Goal: Submit feedback/report problem: Submit feedback/report problem

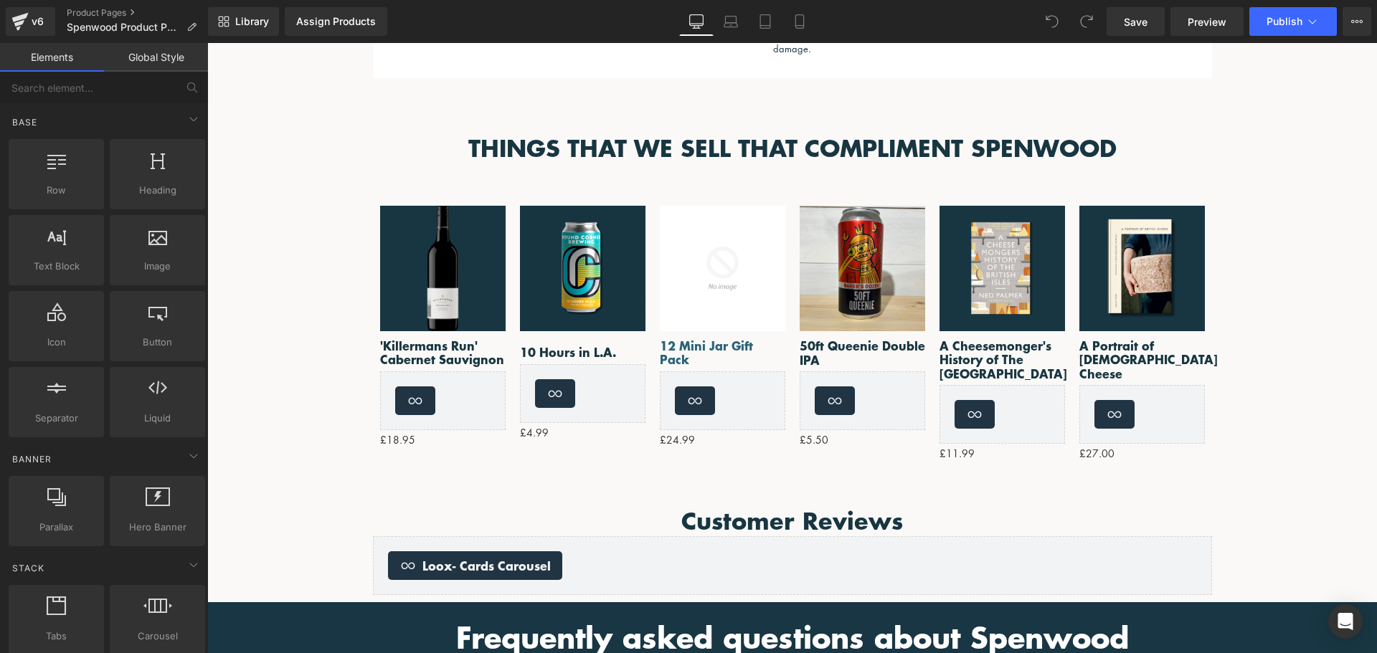
scroll to position [1148, 0]
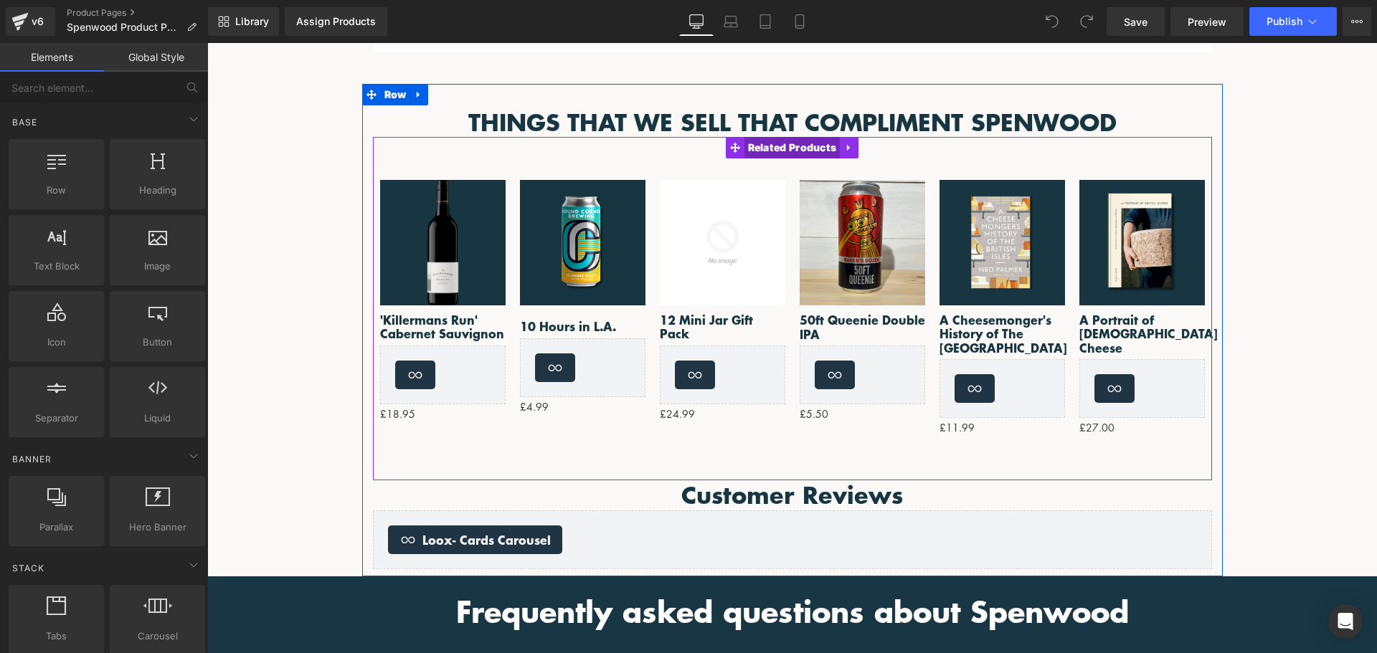
click at [779, 144] on span "Related Products" at bounding box center [793, 148] width 96 height 22
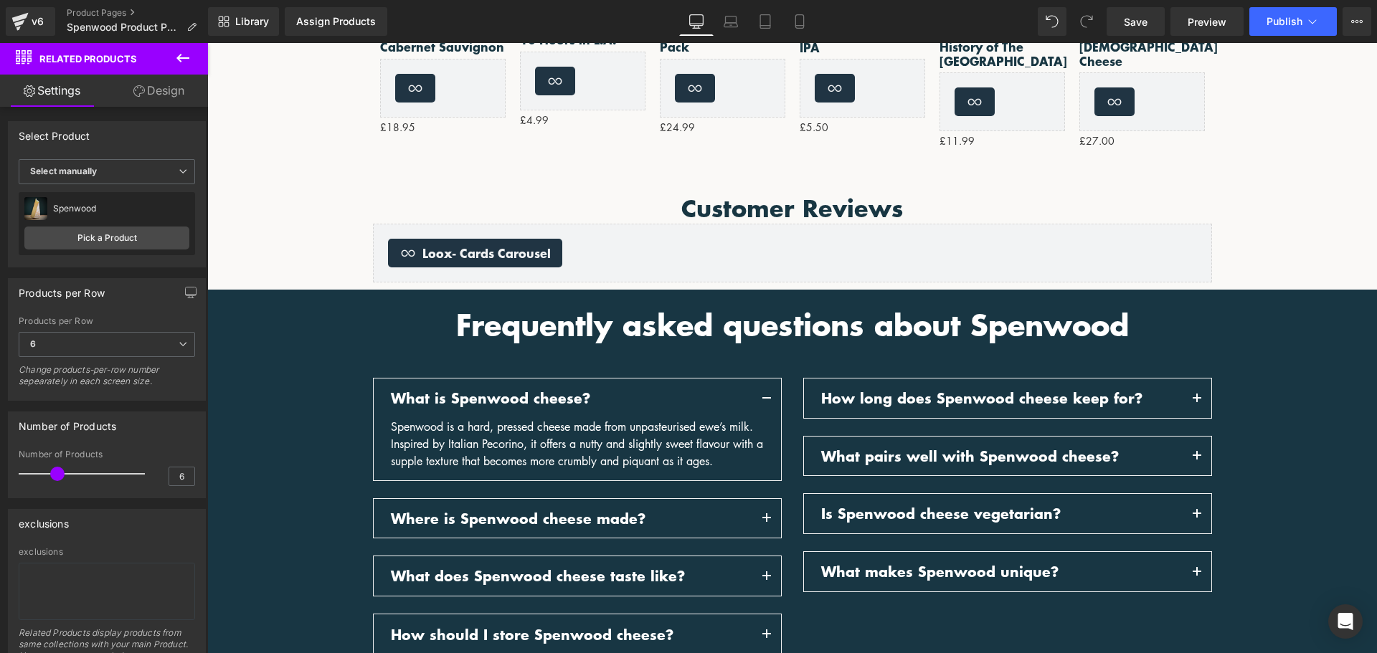
scroll to position [1076, 0]
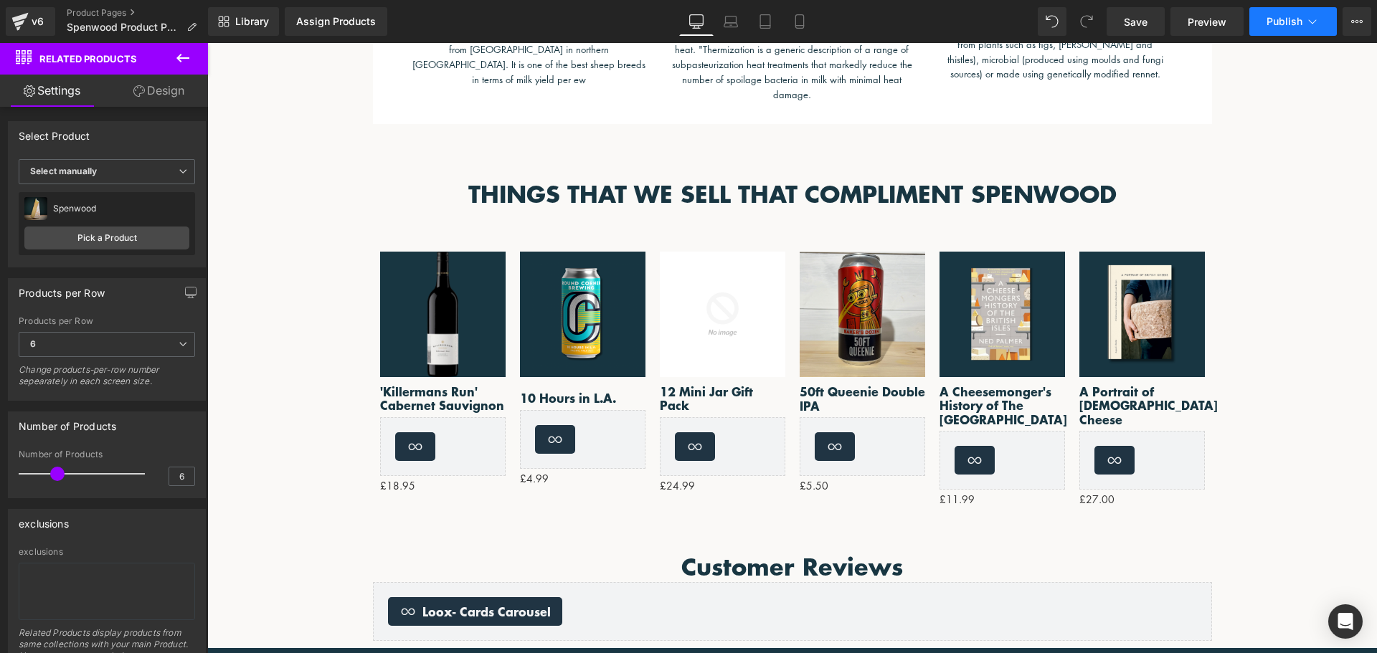
click at [1282, 31] on button "Publish" at bounding box center [1293, 21] width 88 height 29
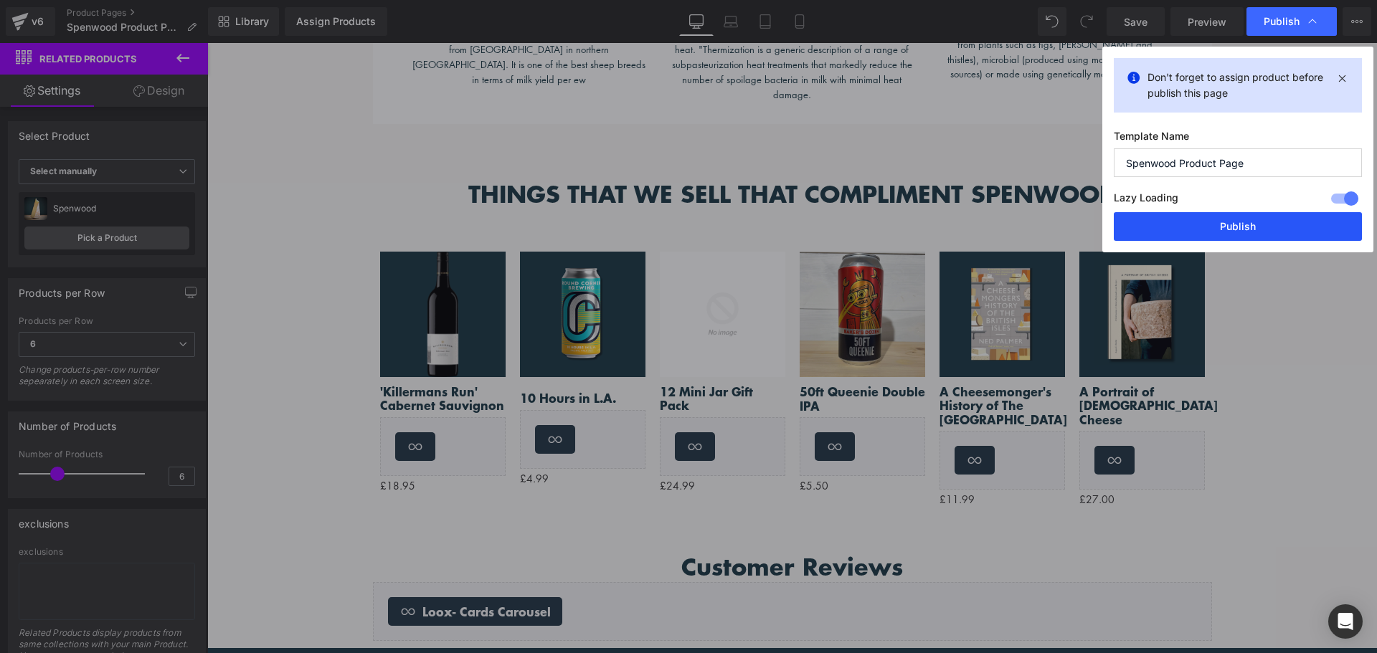
click at [1222, 222] on button "Publish" at bounding box center [1238, 226] width 248 height 29
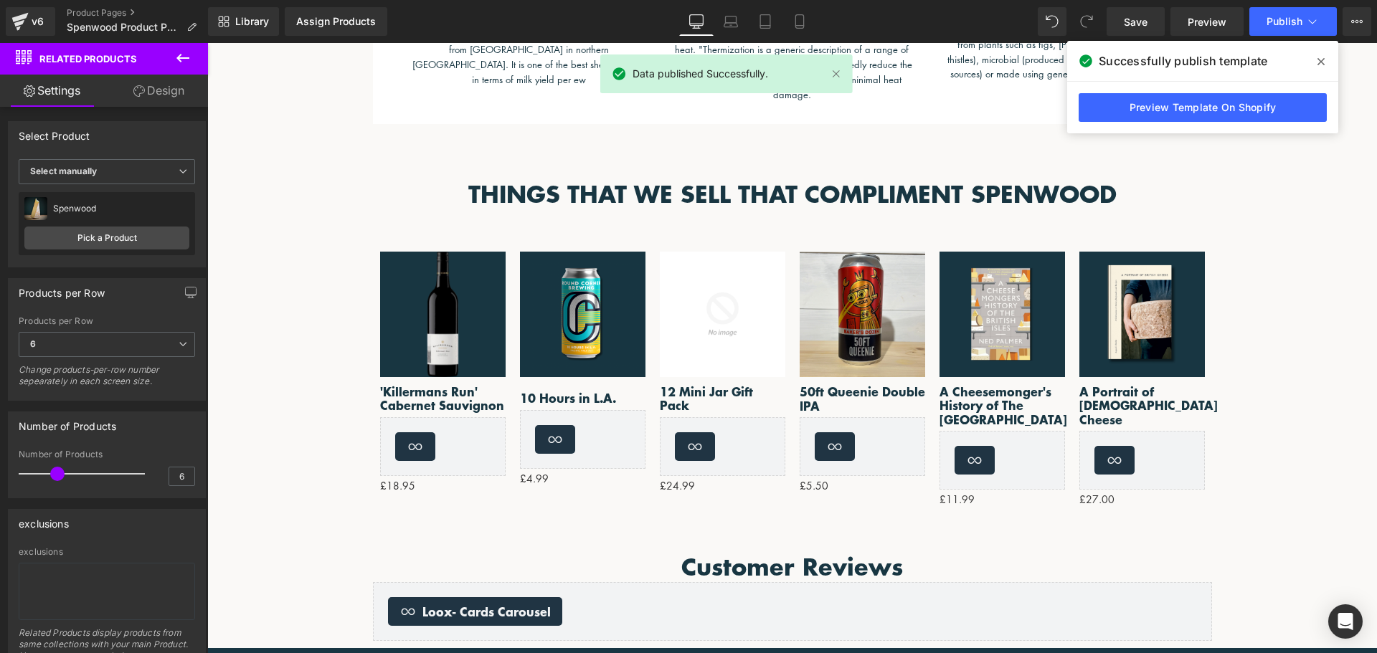
click at [1326, 61] on span at bounding box center [1321, 61] width 23 height 23
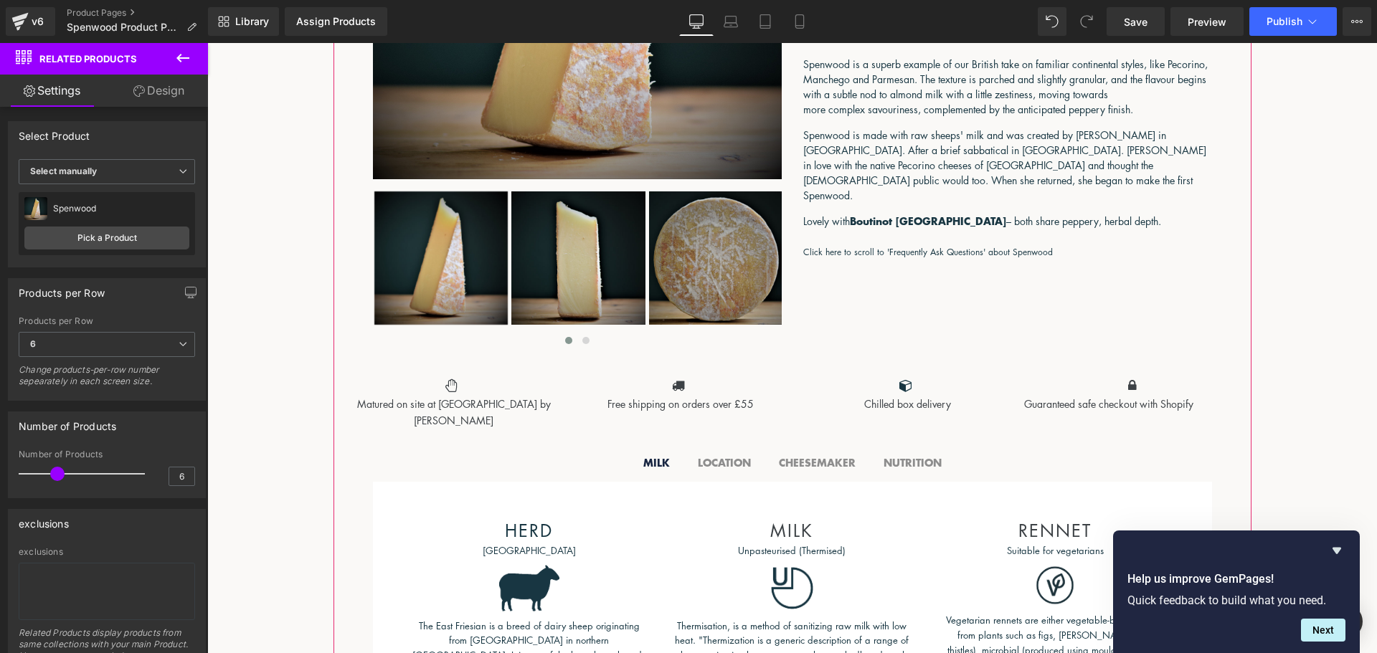
scroll to position [646, 0]
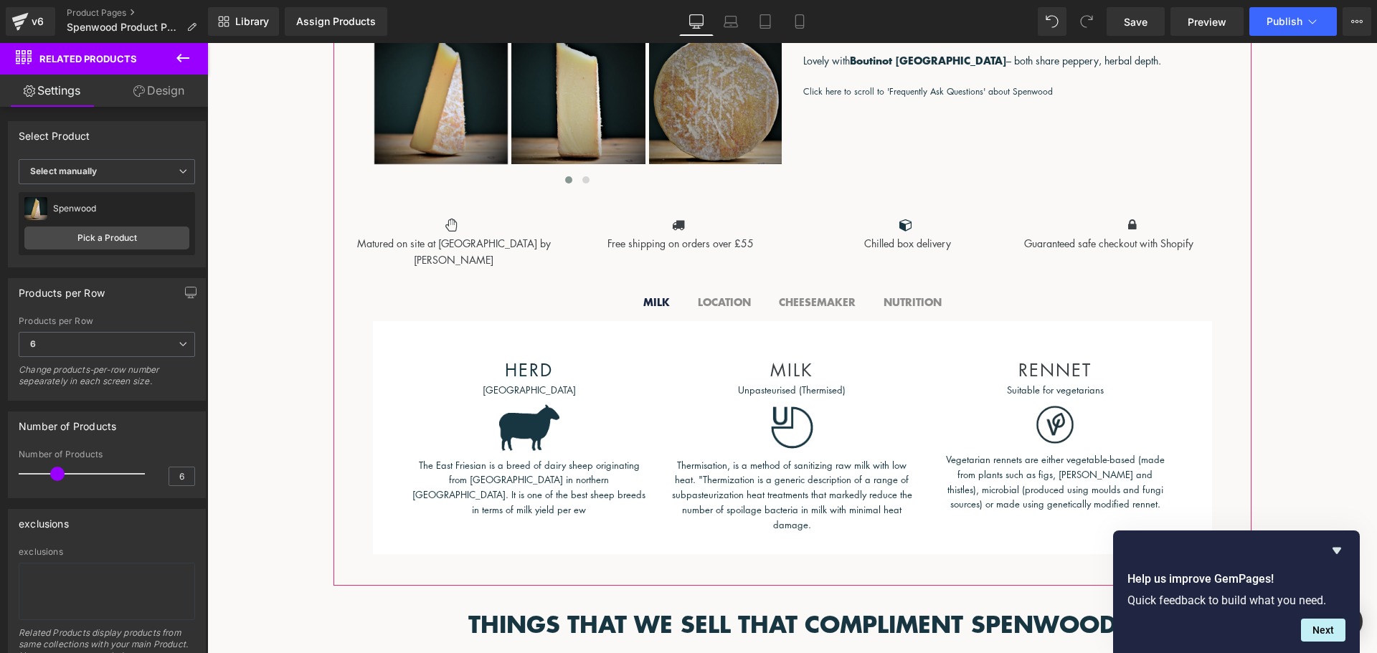
click at [789, 391] on div "Unpasteurised (Thermised) Text Block" at bounding box center [792, 390] width 242 height 15
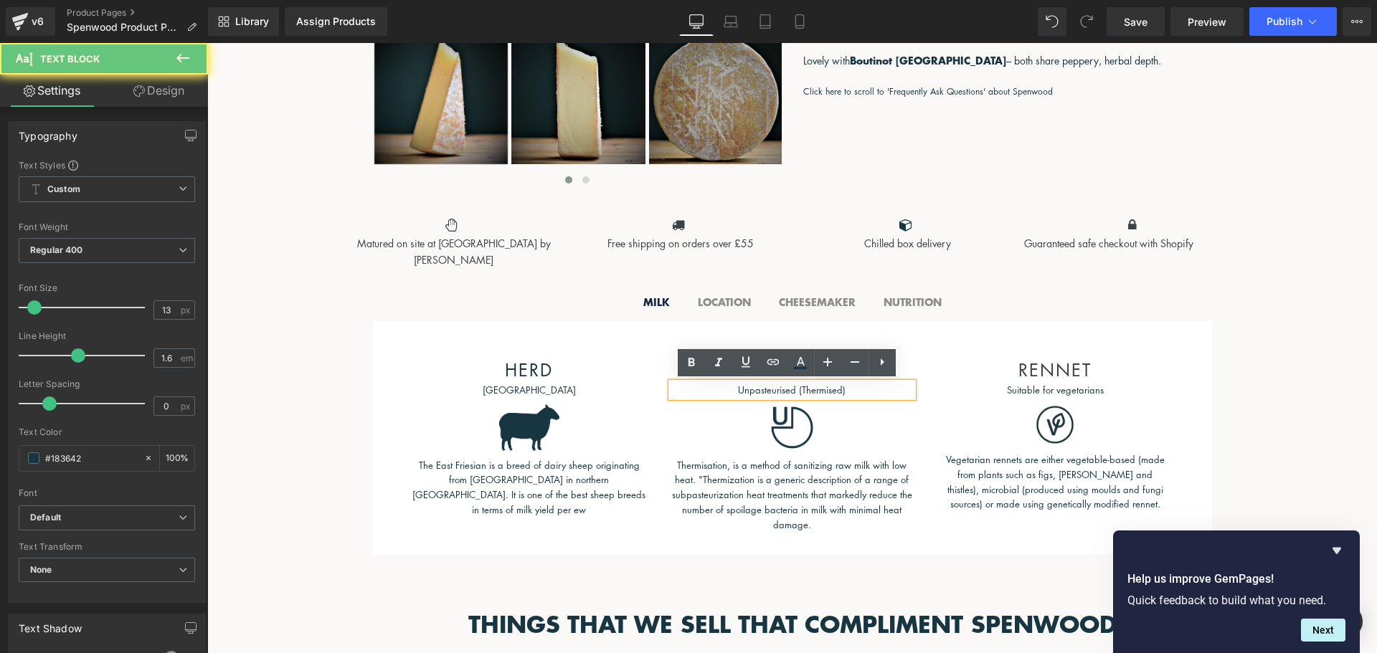
click at [789, 391] on p "Unpasteurised (Thermised)" at bounding box center [792, 390] width 242 height 15
click at [750, 388] on p "Unpasteurised (Thermised)" at bounding box center [792, 390] width 242 height 15
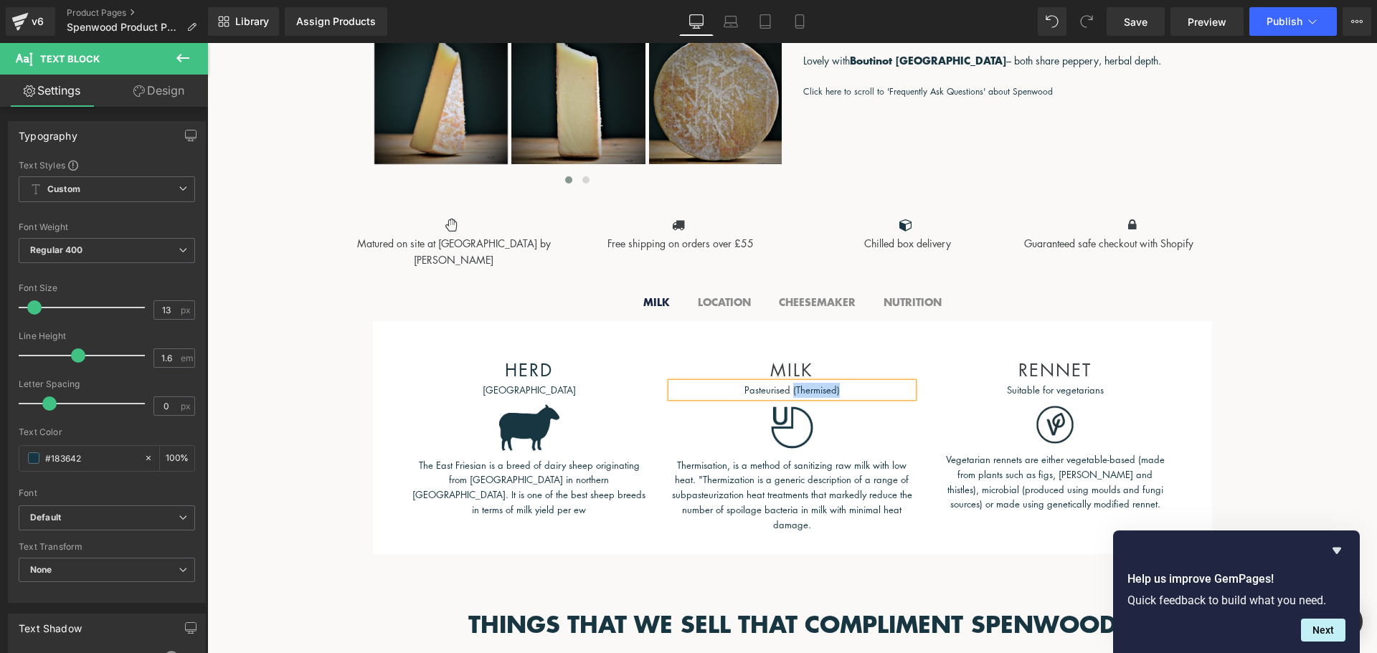
drag, startPoint x: 841, startPoint y: 385, endPoint x: 789, endPoint y: 384, distance: 51.6
click at [789, 384] on p "Pasteurised (Thermised)" at bounding box center [792, 390] width 242 height 15
click at [787, 429] on span "Image" at bounding box center [792, 427] width 31 height 17
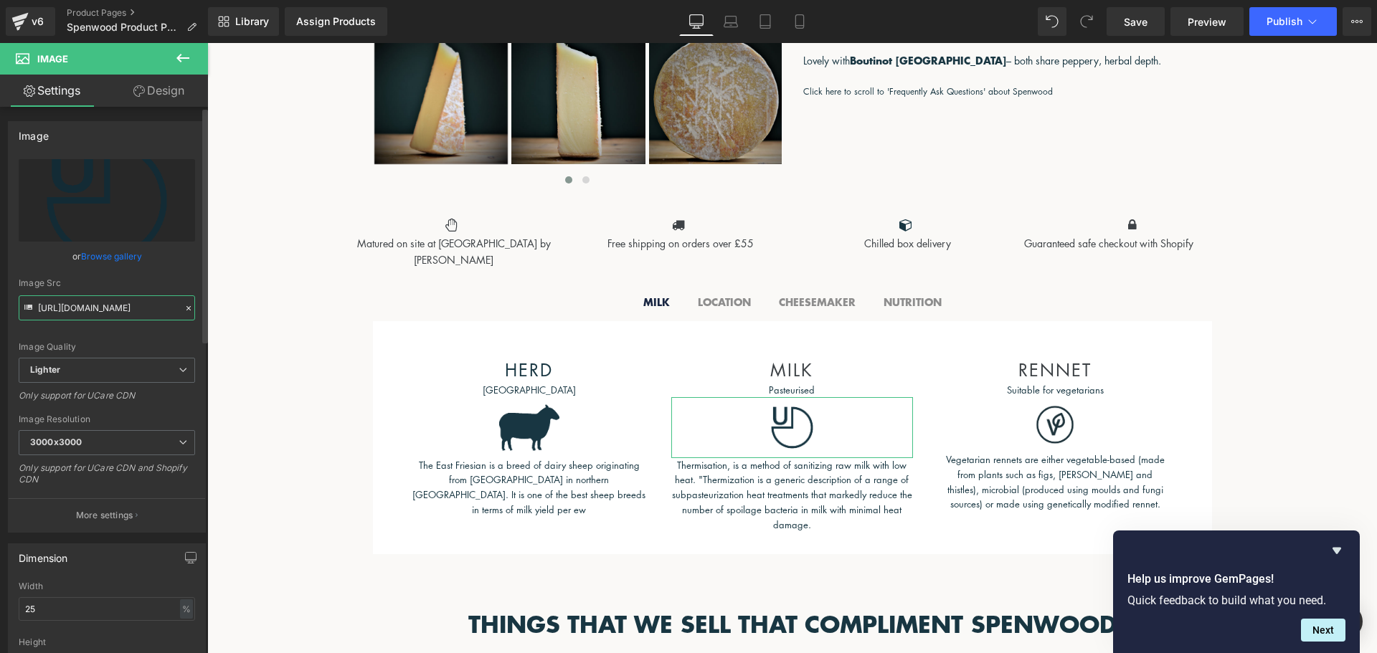
click at [153, 304] on input "https://ucarecdn.com/dd9a33bc-a377-4a5a-ba59-b512f5b5f9e8/-/format/auto/-/previ…" at bounding box center [107, 308] width 176 height 25
type input "https://ucarecdn.com/fb230757-2073-485c-aae7-b76bcb5d3299/-/format/auto/-/previ…"
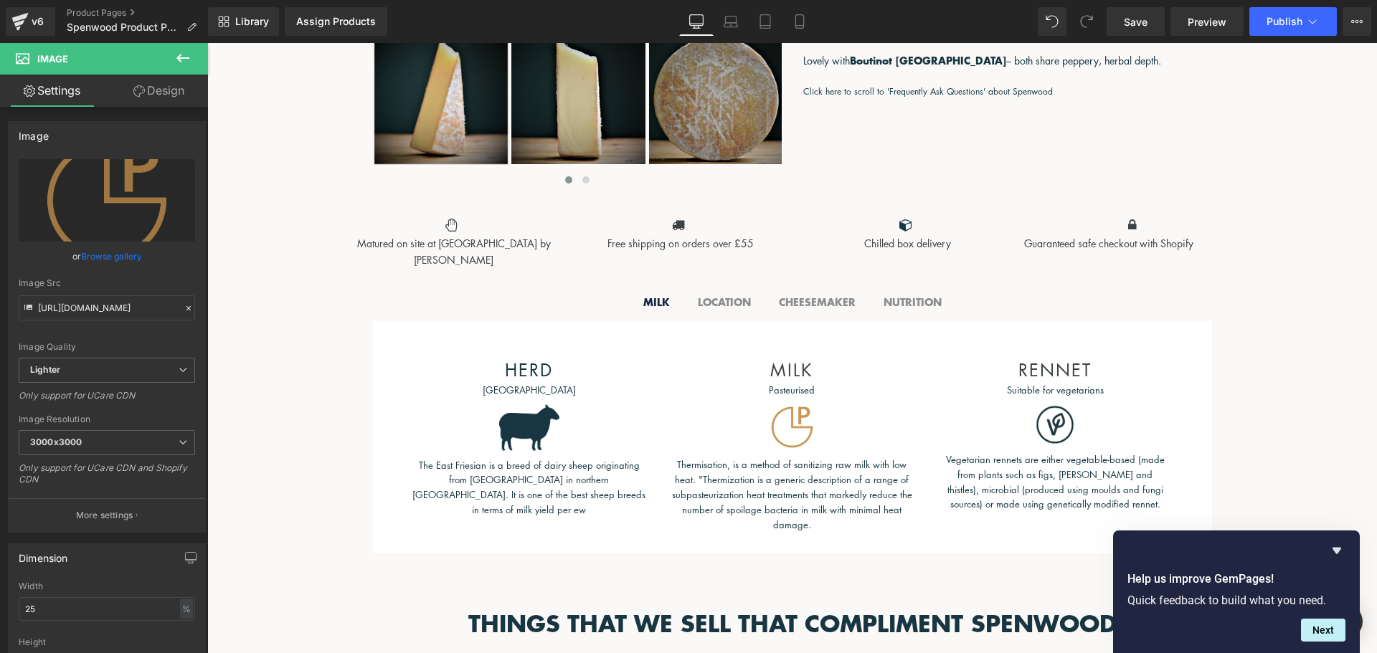
scroll to position [0, 0]
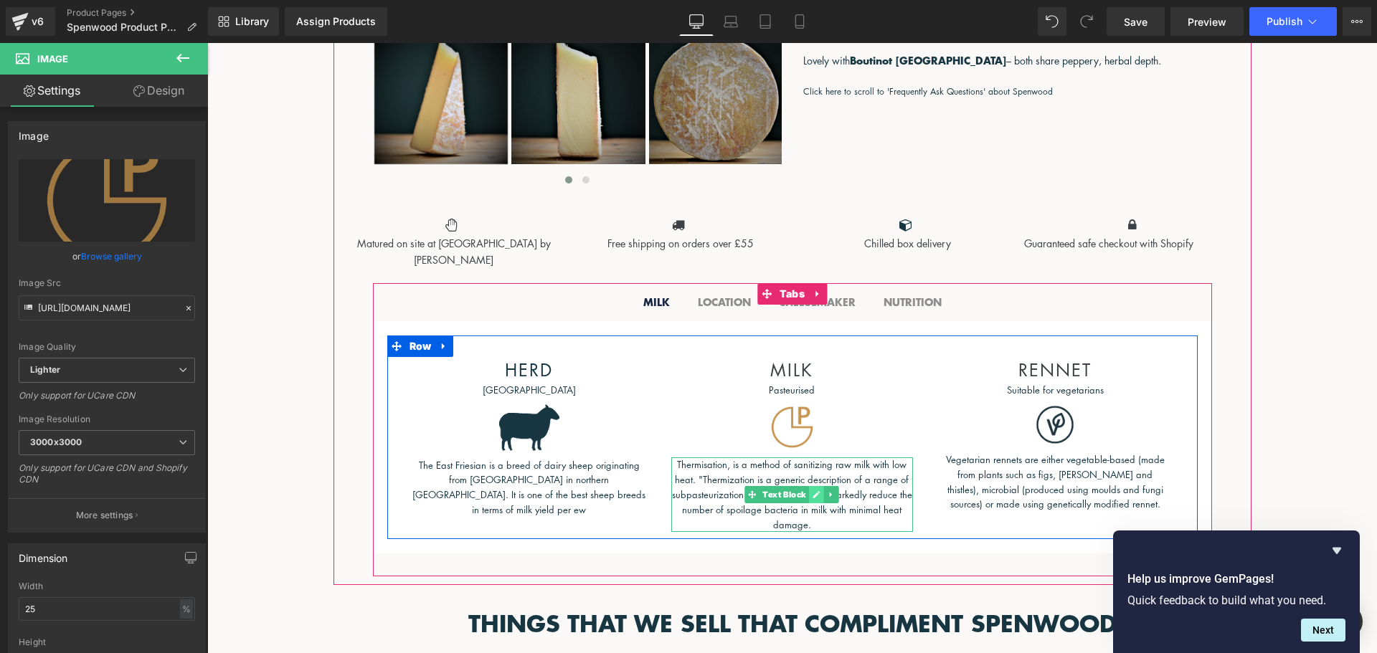
click at [813, 491] on icon at bounding box center [817, 495] width 8 height 9
click at [807, 491] on p "Thermisation, is a method of sanitizing raw milk with low heat. "Thermization i…" at bounding box center [792, 495] width 242 height 75
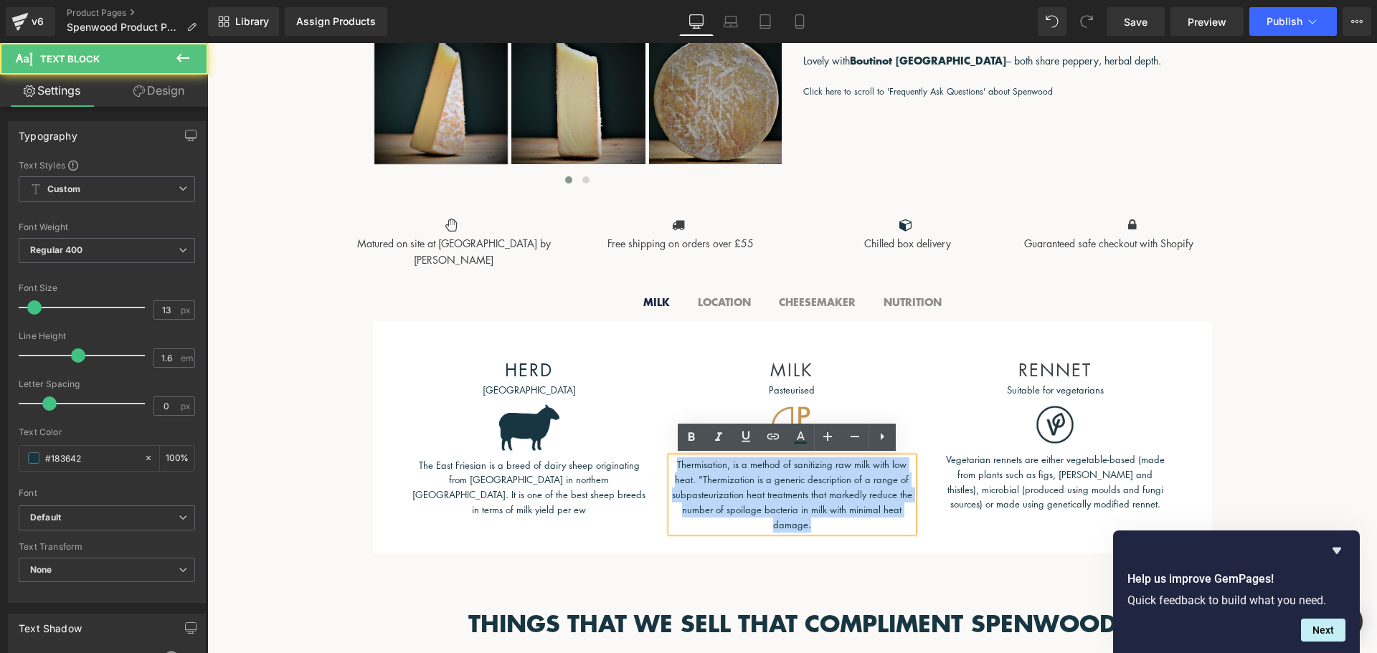
click at [807, 491] on p "Thermisation, is a method of sanitizing raw milk with low heat. "Thermization i…" at bounding box center [792, 495] width 242 height 75
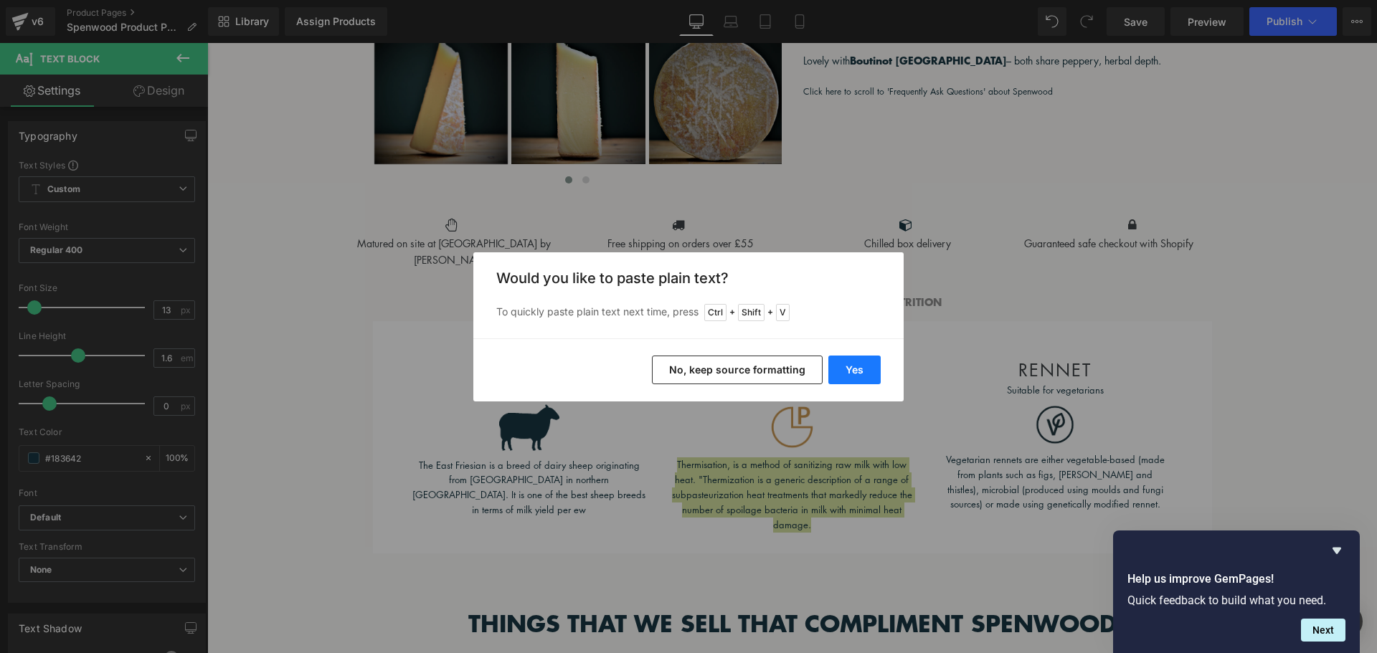
click at [853, 366] on button "Yes" at bounding box center [854, 370] width 52 height 29
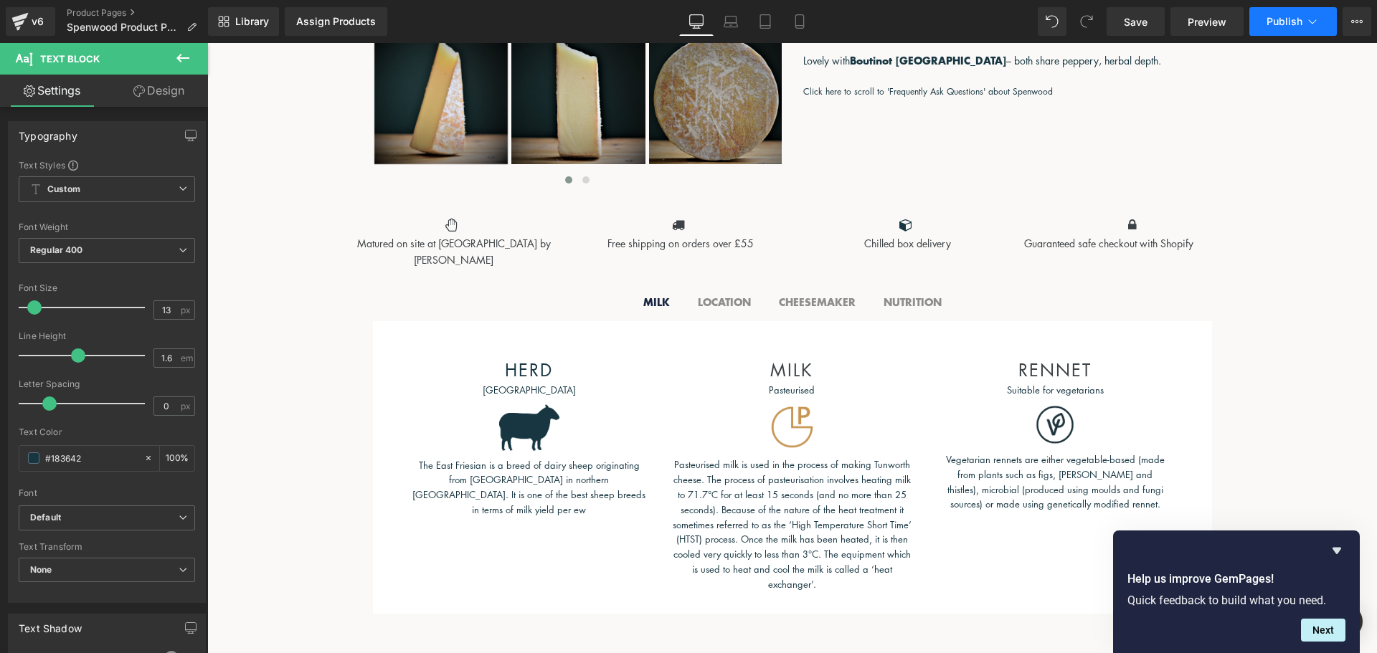
click at [1277, 27] on button "Publish" at bounding box center [1293, 21] width 88 height 29
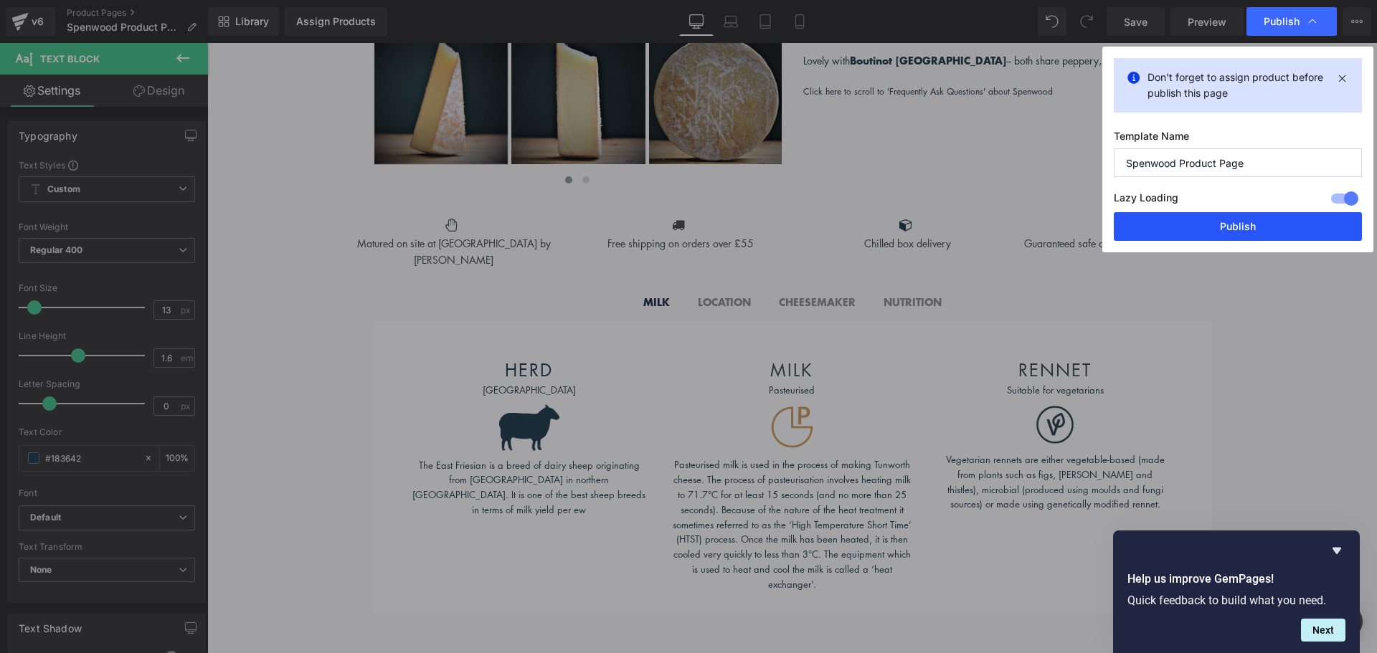
click at [1258, 225] on button "Publish" at bounding box center [1238, 226] width 248 height 29
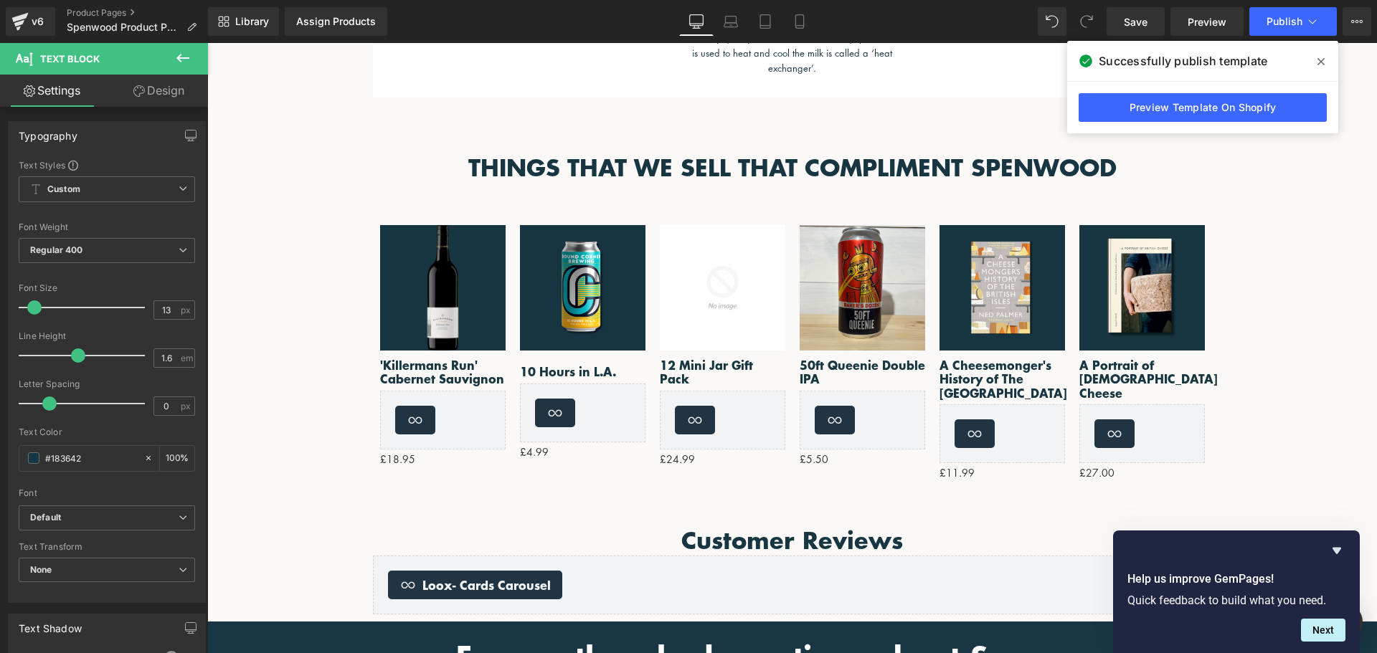
scroll to position [1363, 0]
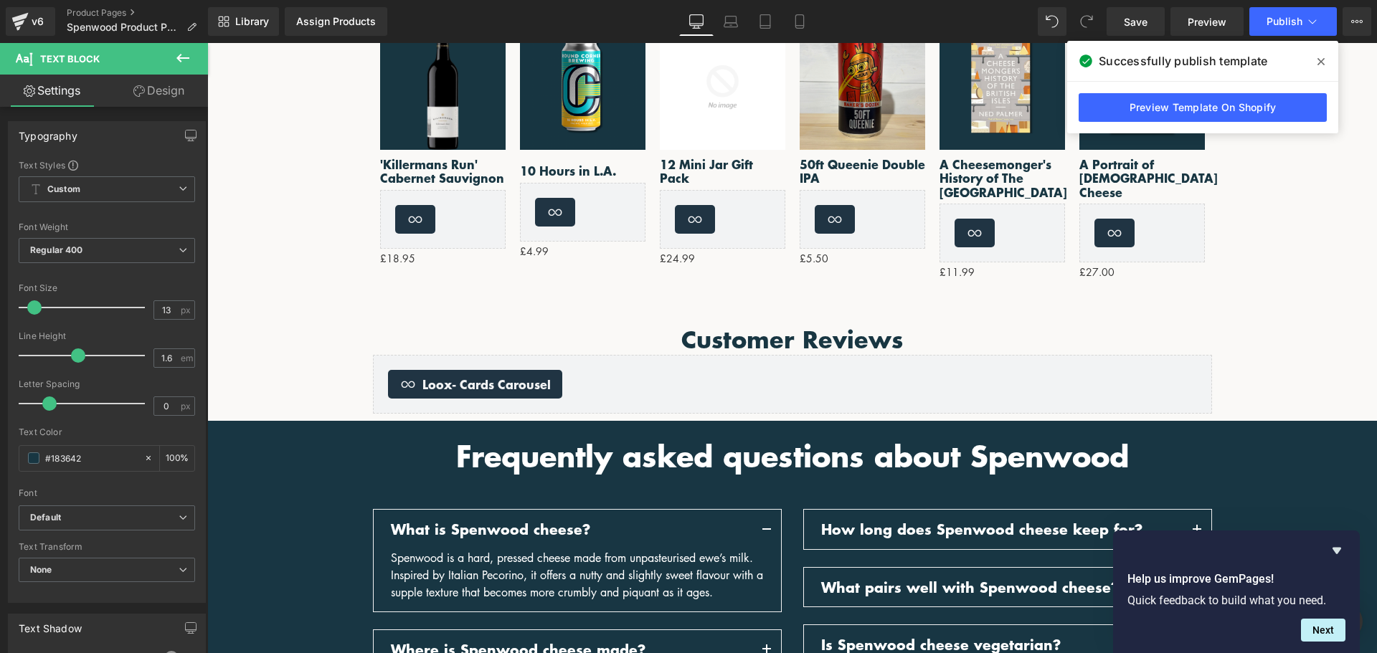
click at [1321, 60] on icon at bounding box center [1321, 61] width 7 height 11
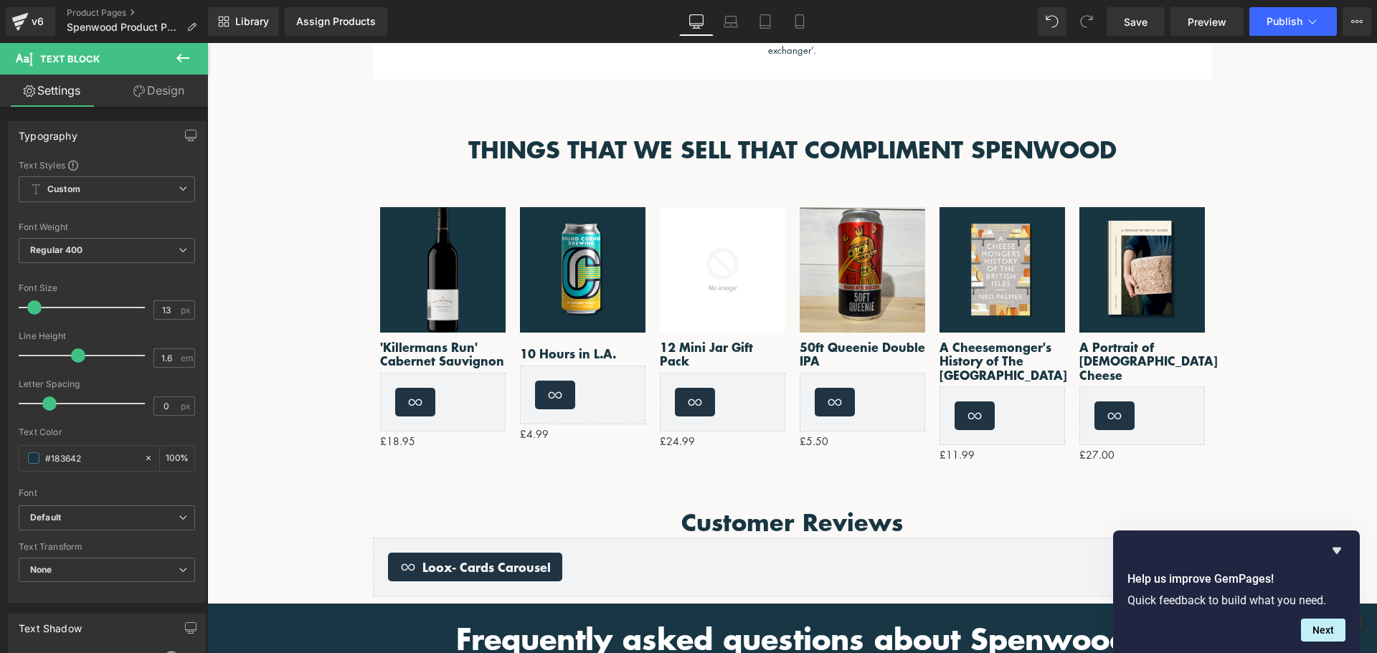
scroll to position [861, 0]
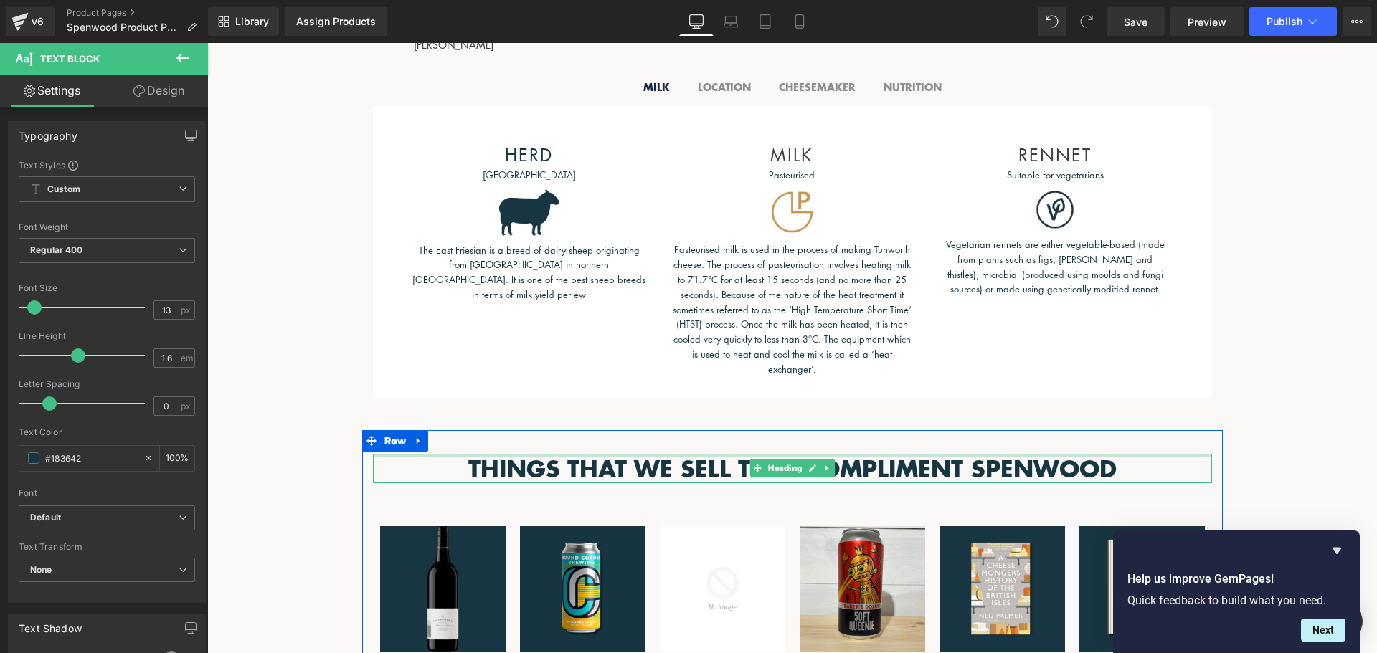
drag, startPoint x: 896, startPoint y: 455, endPoint x: 892, endPoint y: 470, distance: 15.7
click at [895, 455] on div "THINGS THAT WE SELL THAT COMPLIMENT SPENWOOD Heading" at bounding box center [792, 469] width 839 height 30
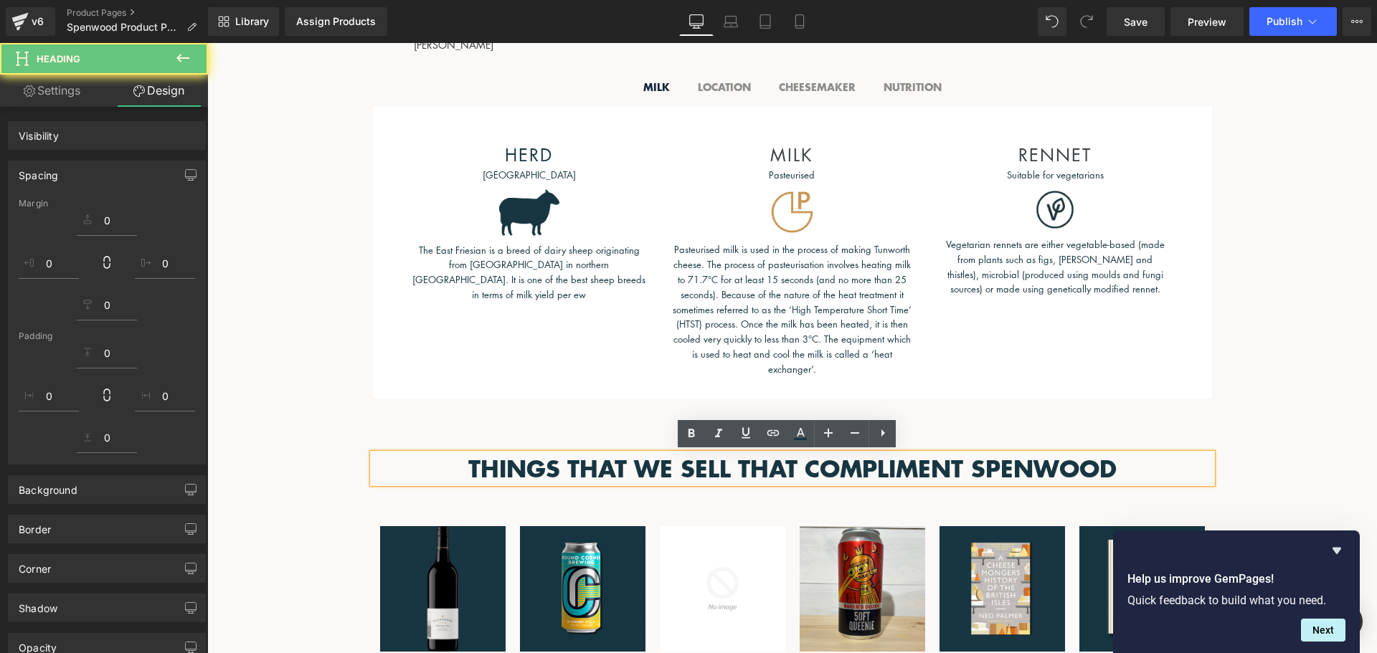
click at [892, 471] on h2 "THINGS THAT WE SELL THAT COMPLIMENT SPENWOOD" at bounding box center [792, 469] width 839 height 30
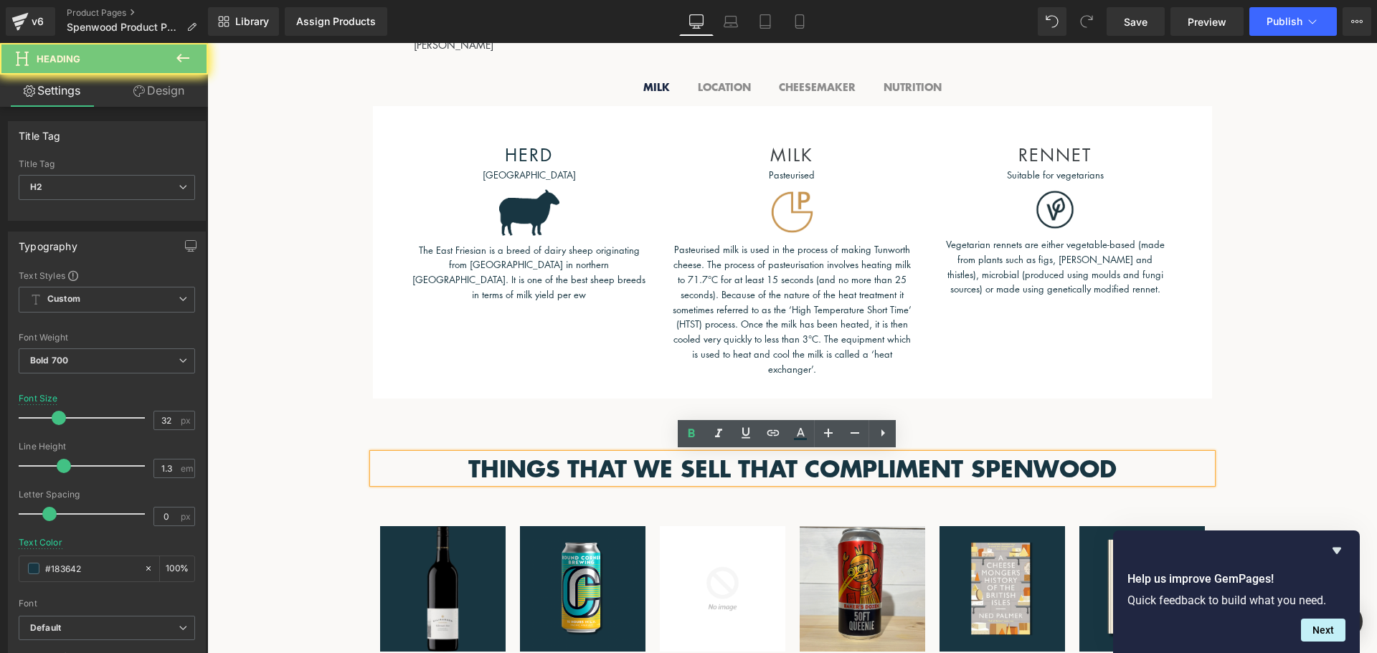
click at [891, 471] on h2 "THINGS THAT WE SELL THAT COMPLIMENT SPENWOOD" at bounding box center [792, 469] width 839 height 30
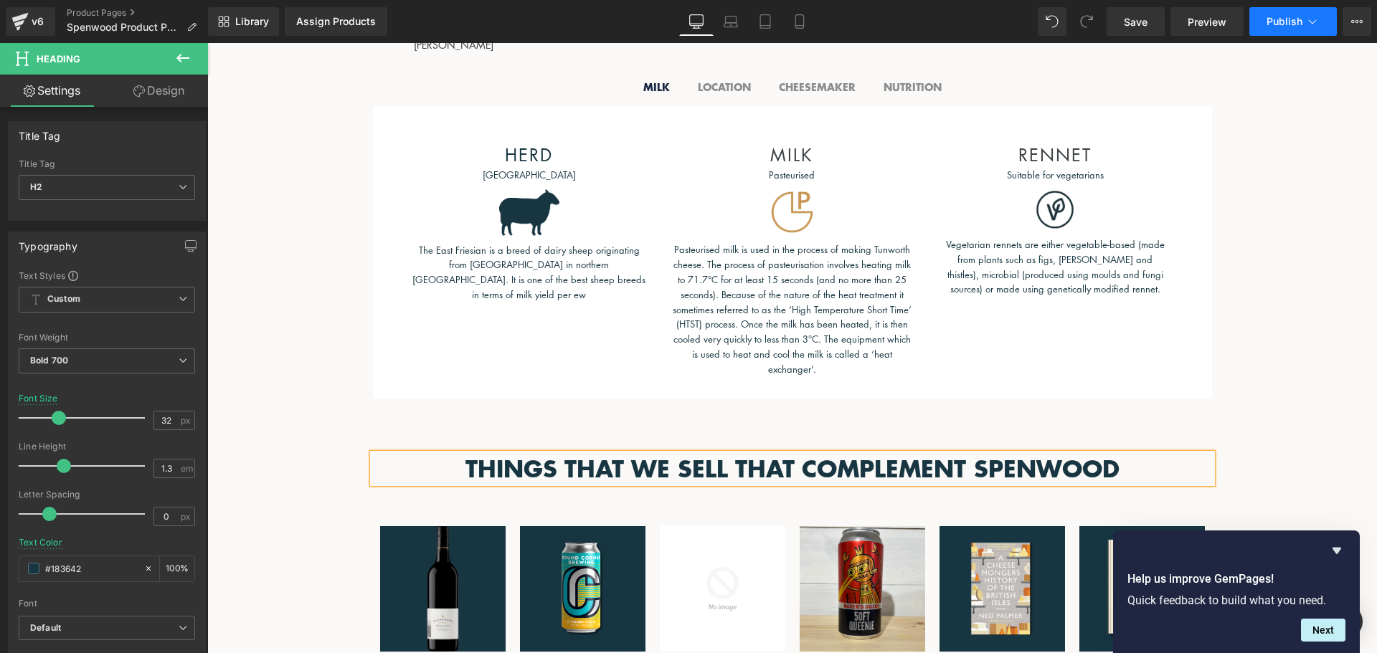
click at [1295, 13] on button "Publish" at bounding box center [1293, 21] width 88 height 29
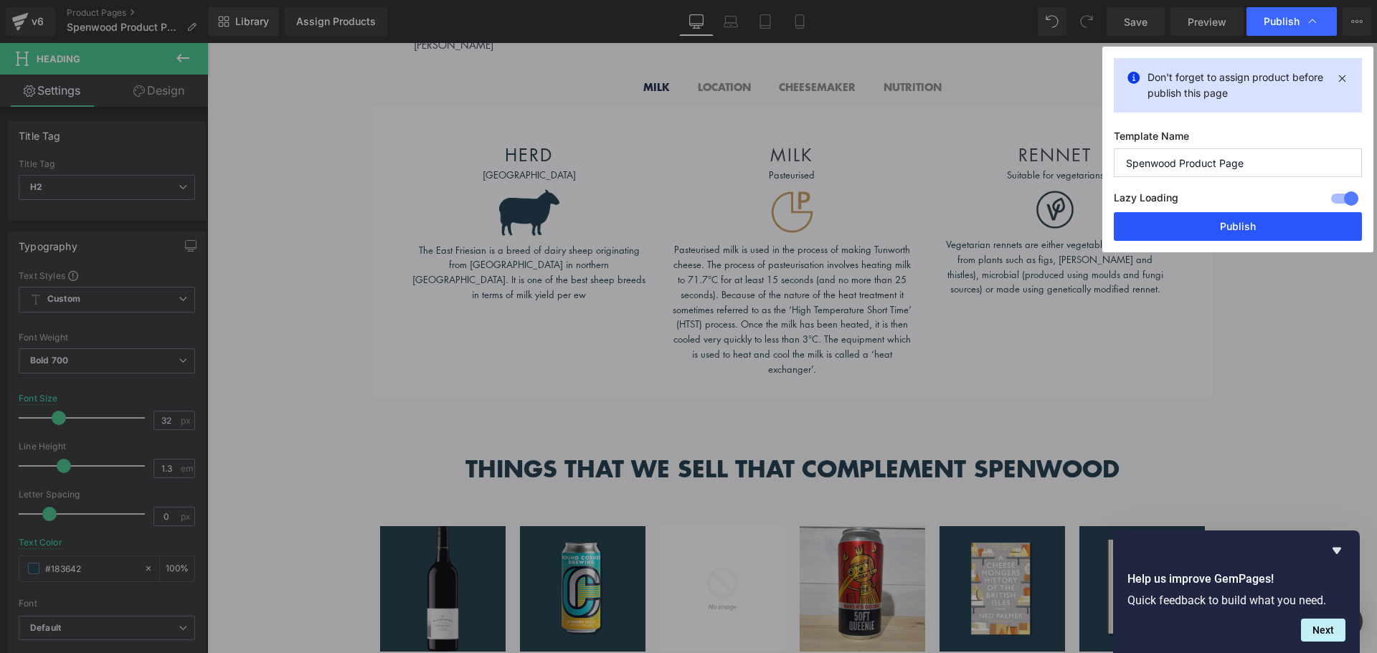
click at [1222, 219] on button "Publish" at bounding box center [1238, 226] width 248 height 29
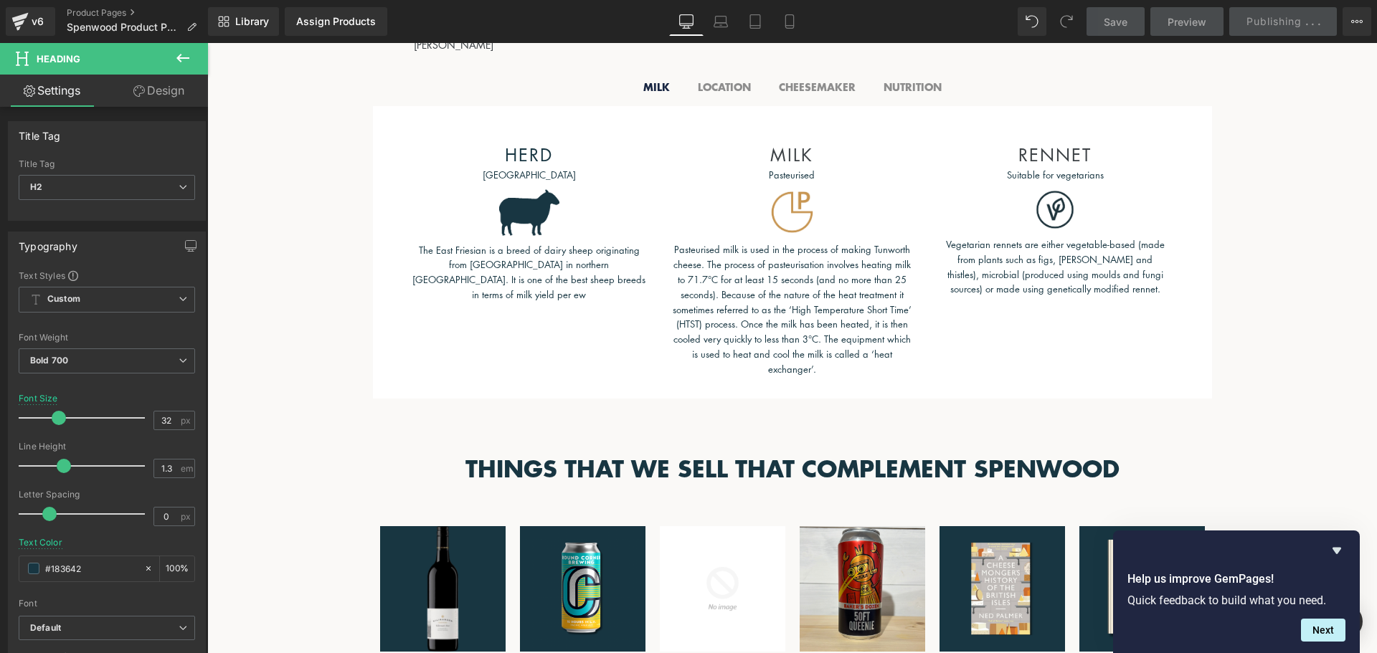
scroll to position [1219, 0]
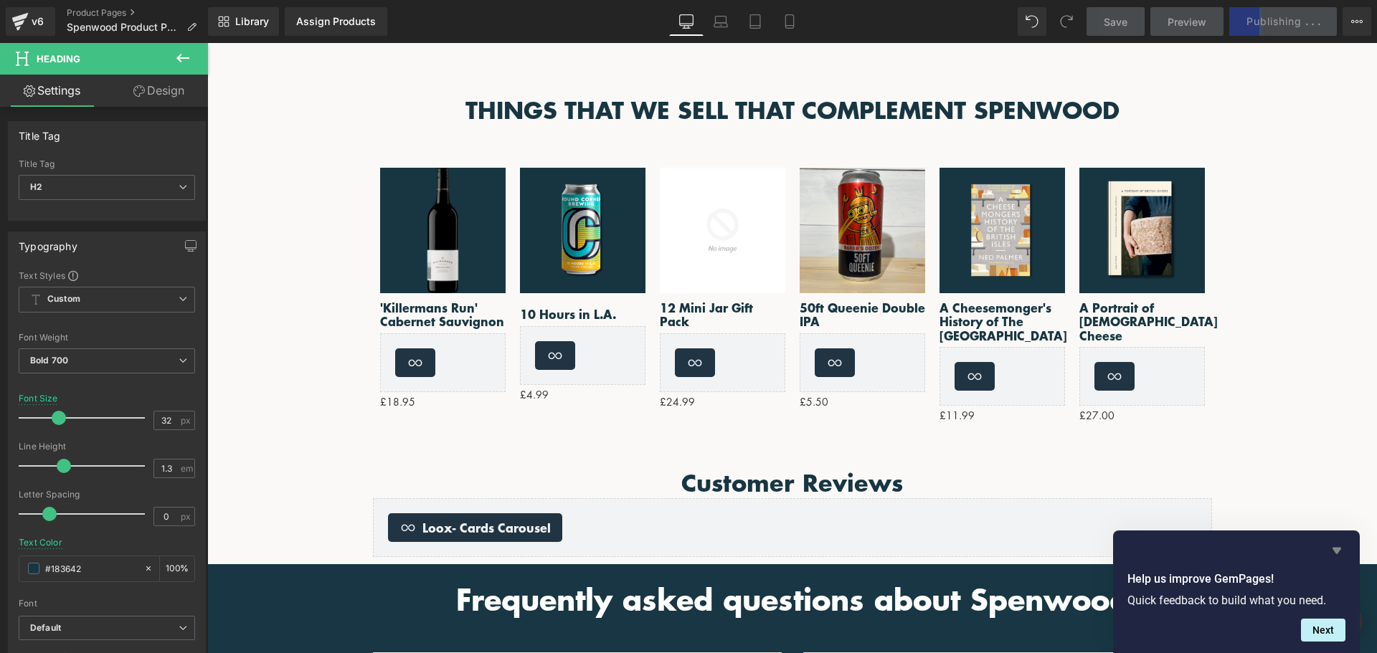
click at [1337, 552] on icon "Hide survey" at bounding box center [1337, 551] width 9 height 6
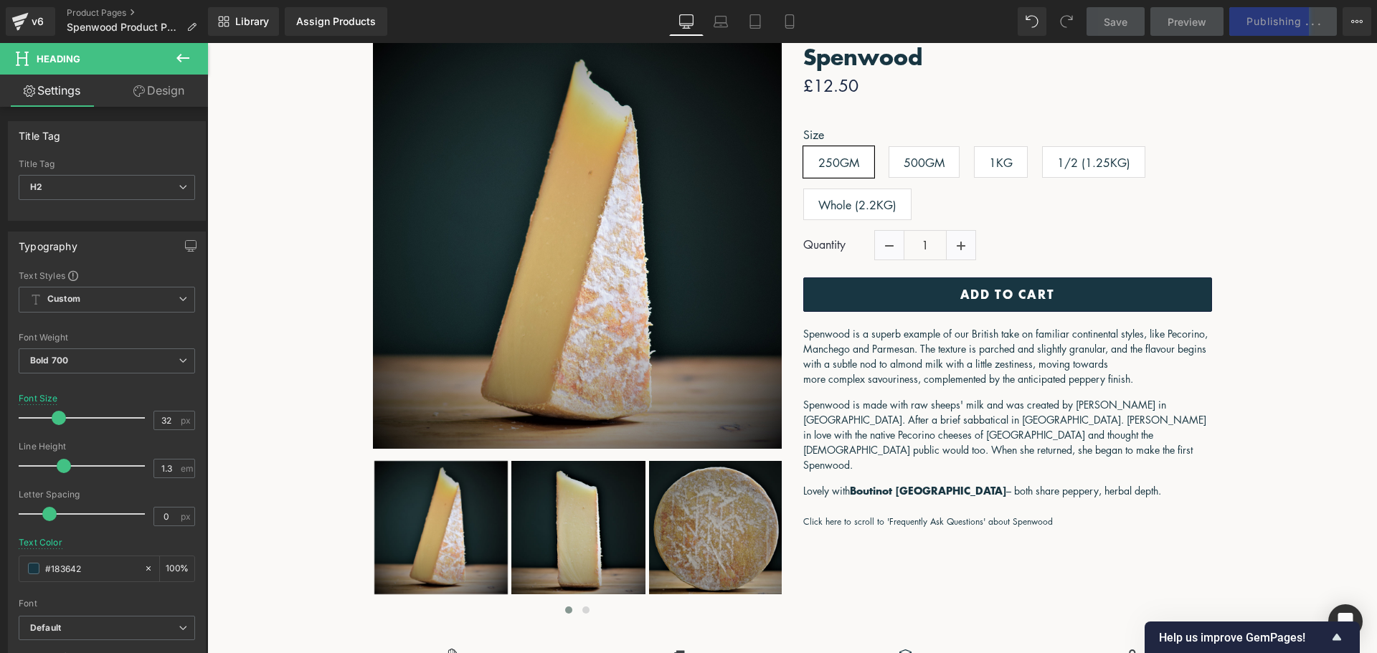
scroll to position [0, 0]
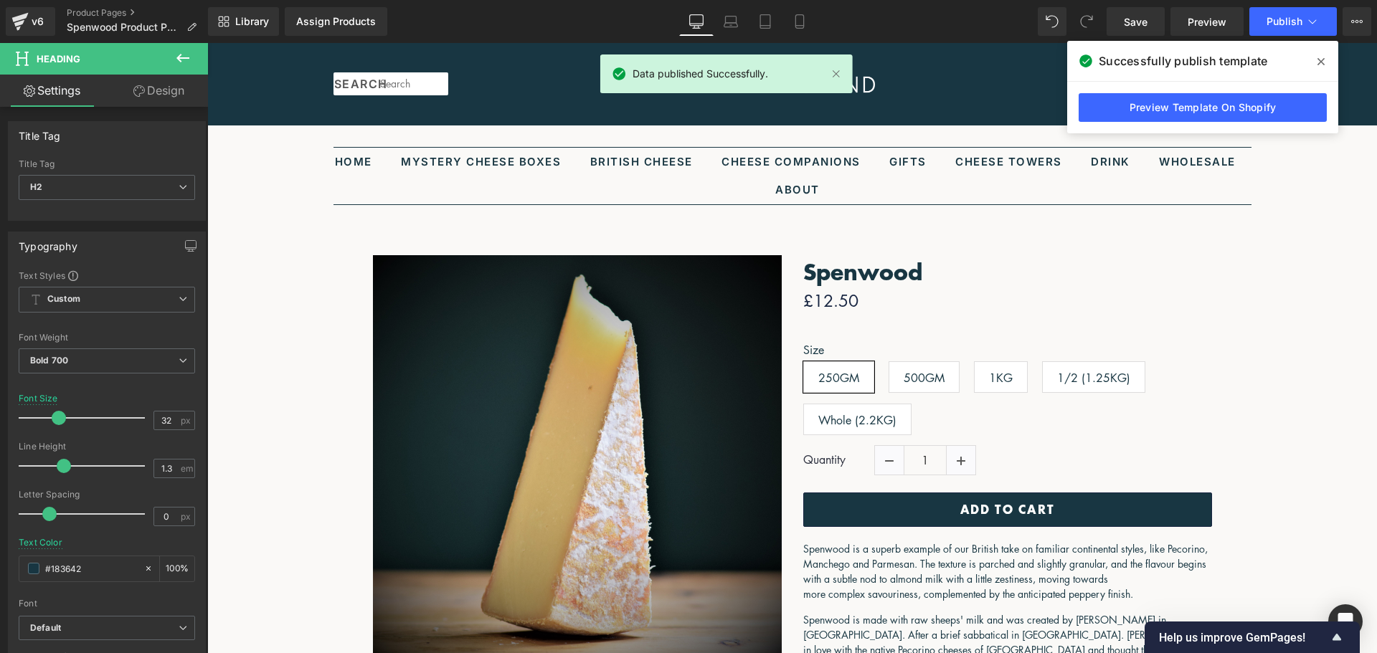
click at [1318, 67] on span at bounding box center [1321, 61] width 23 height 23
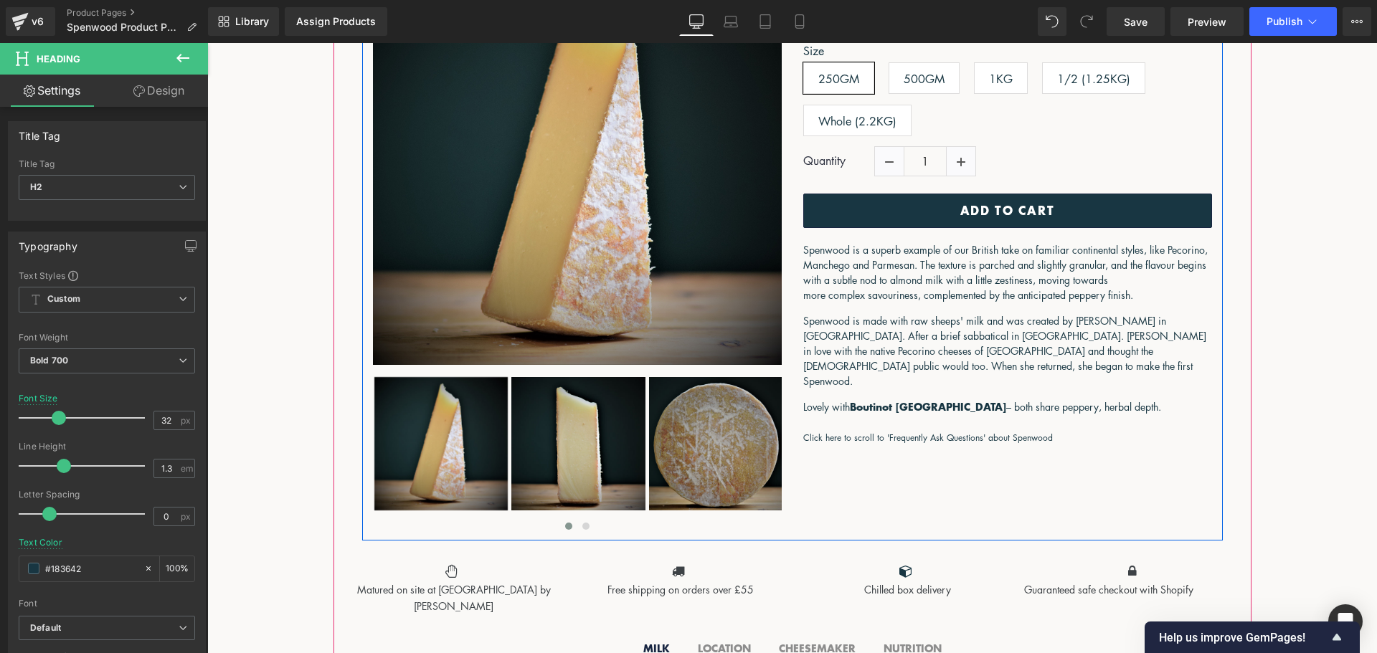
scroll to position [72, 0]
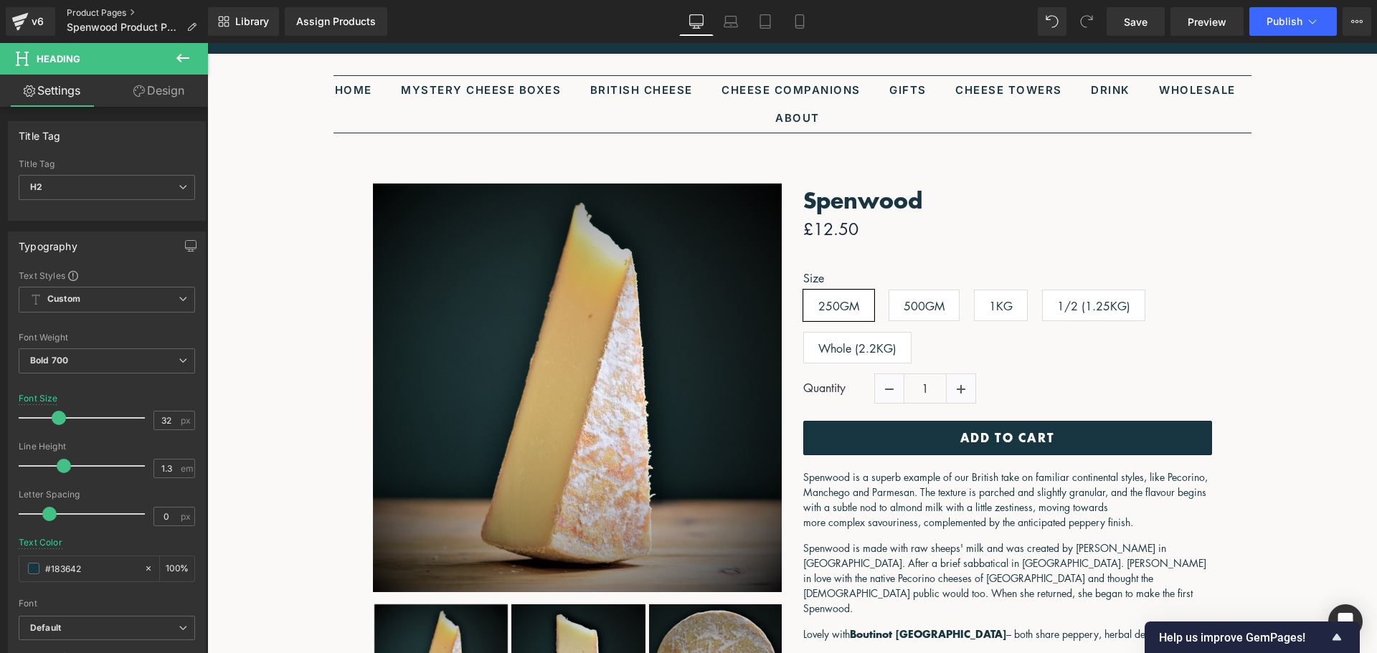
click at [115, 14] on link "Product Pages" at bounding box center [137, 12] width 141 height 11
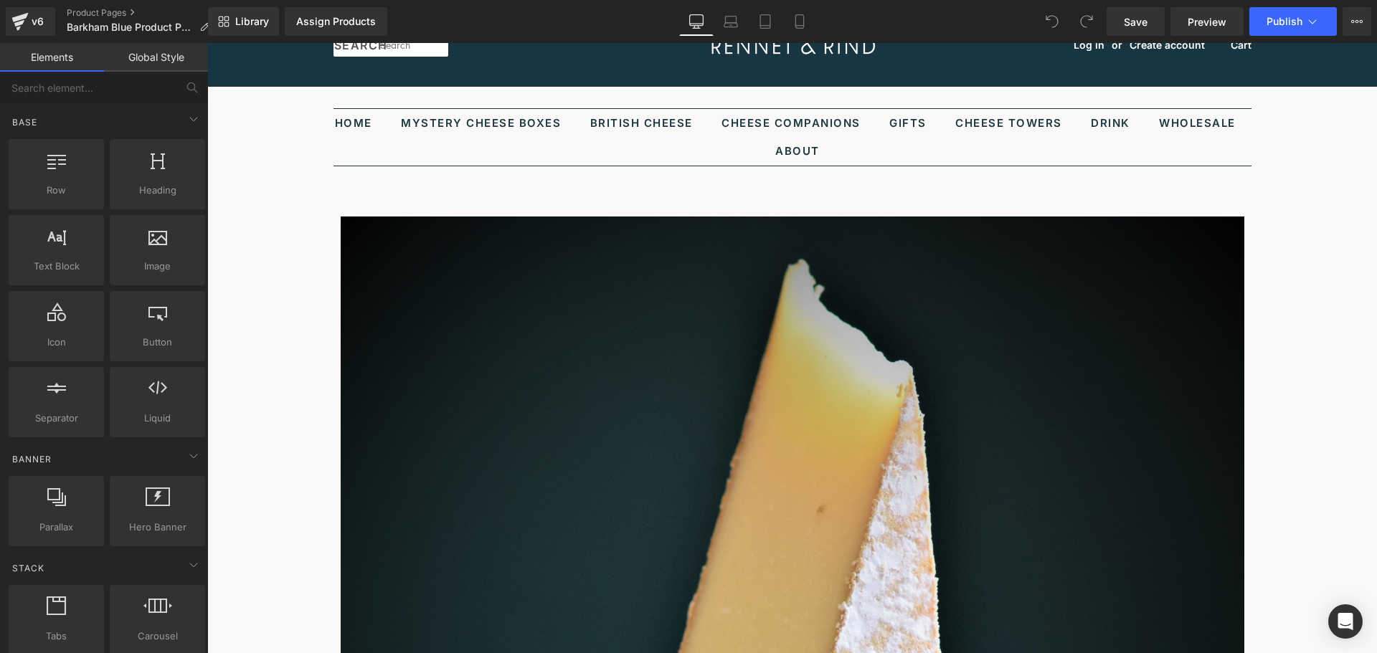
scroll to position [72, 0]
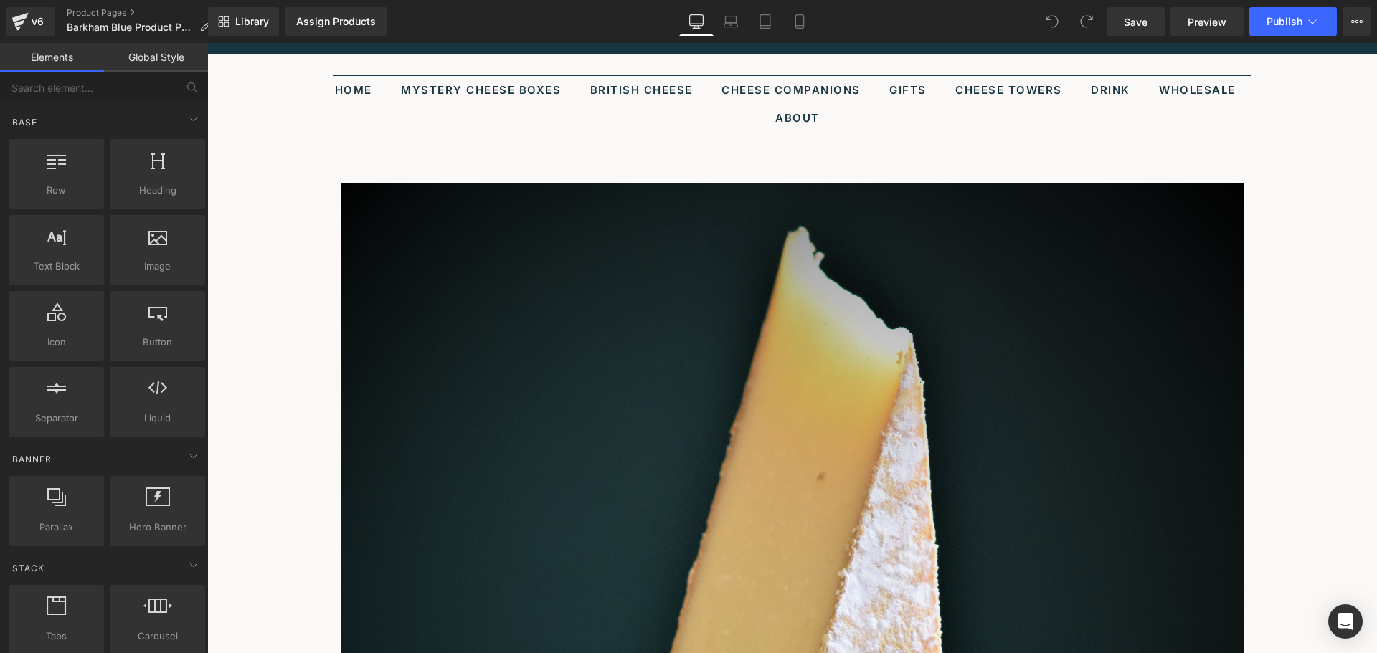
drag, startPoint x: 775, startPoint y: 182, endPoint x: 760, endPoint y: 184, distance: 14.4
click at [207, 43] on span "Product" at bounding box center [207, 43] width 0 height 0
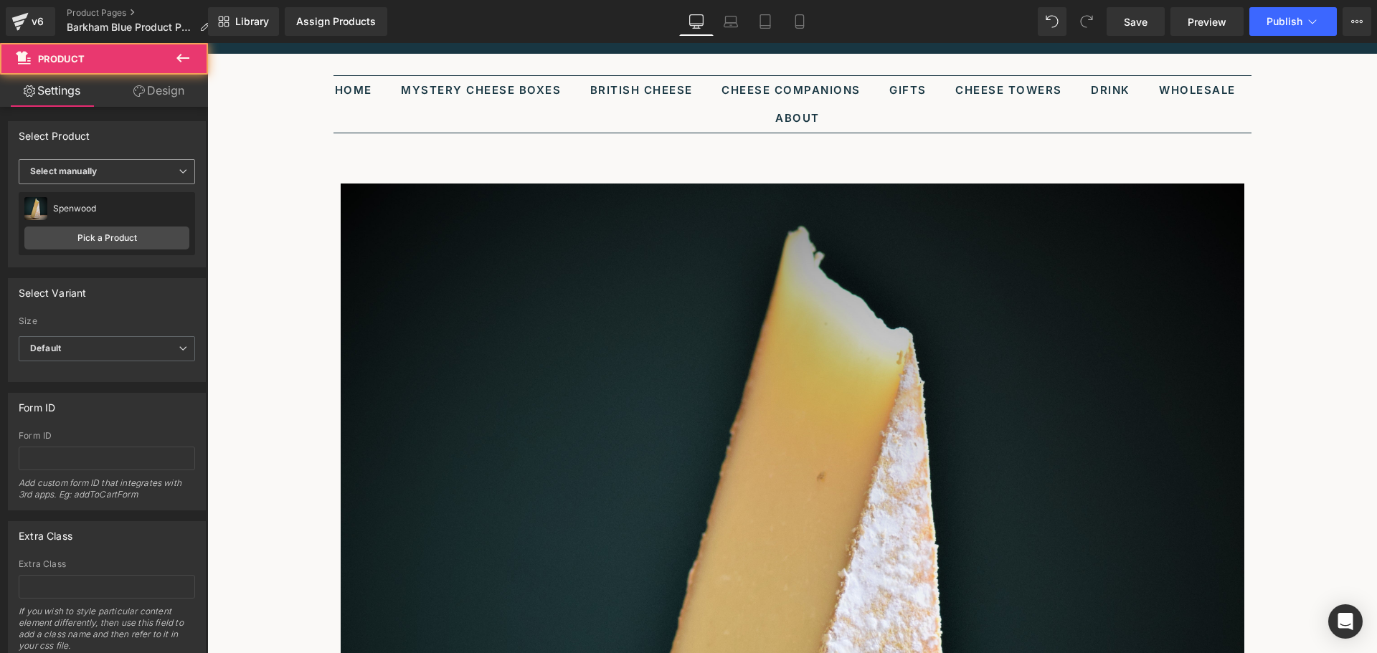
click at [135, 173] on span "Select manually" at bounding box center [107, 171] width 176 height 25
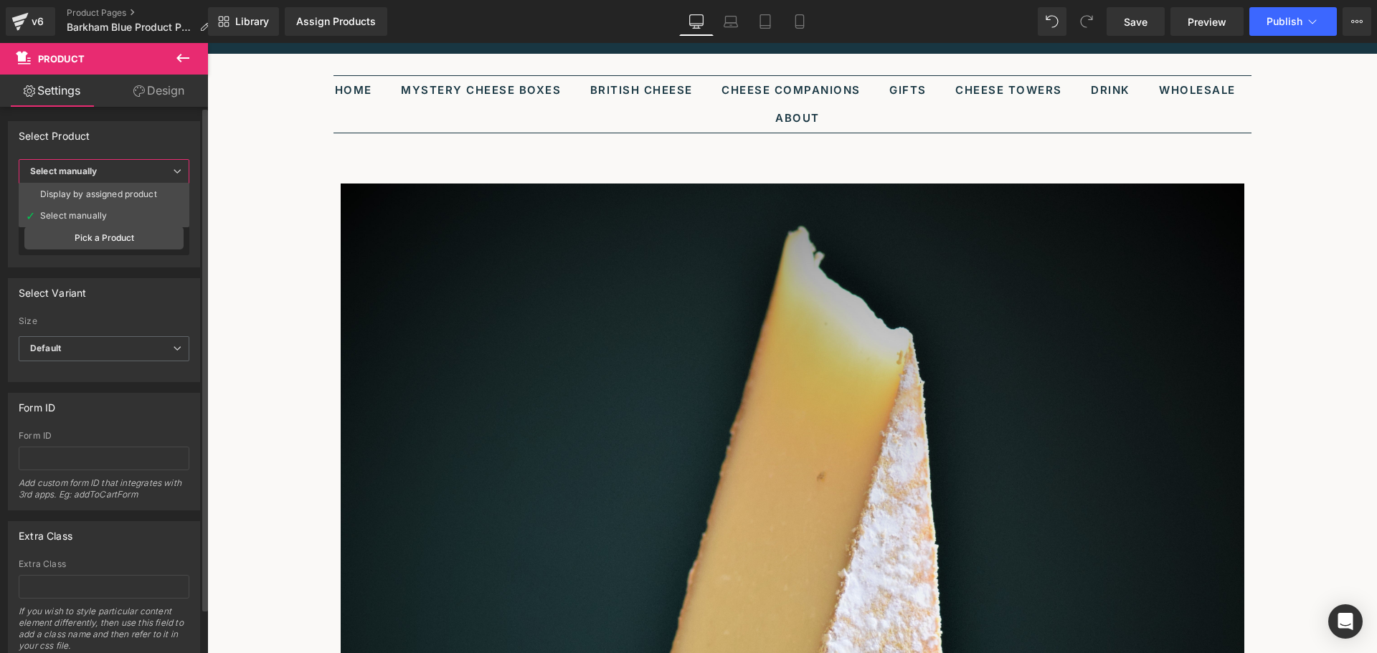
click at [153, 160] on span "Select manually" at bounding box center [104, 171] width 171 height 25
click at [132, 235] on link "Pick a Product" at bounding box center [106, 238] width 165 height 23
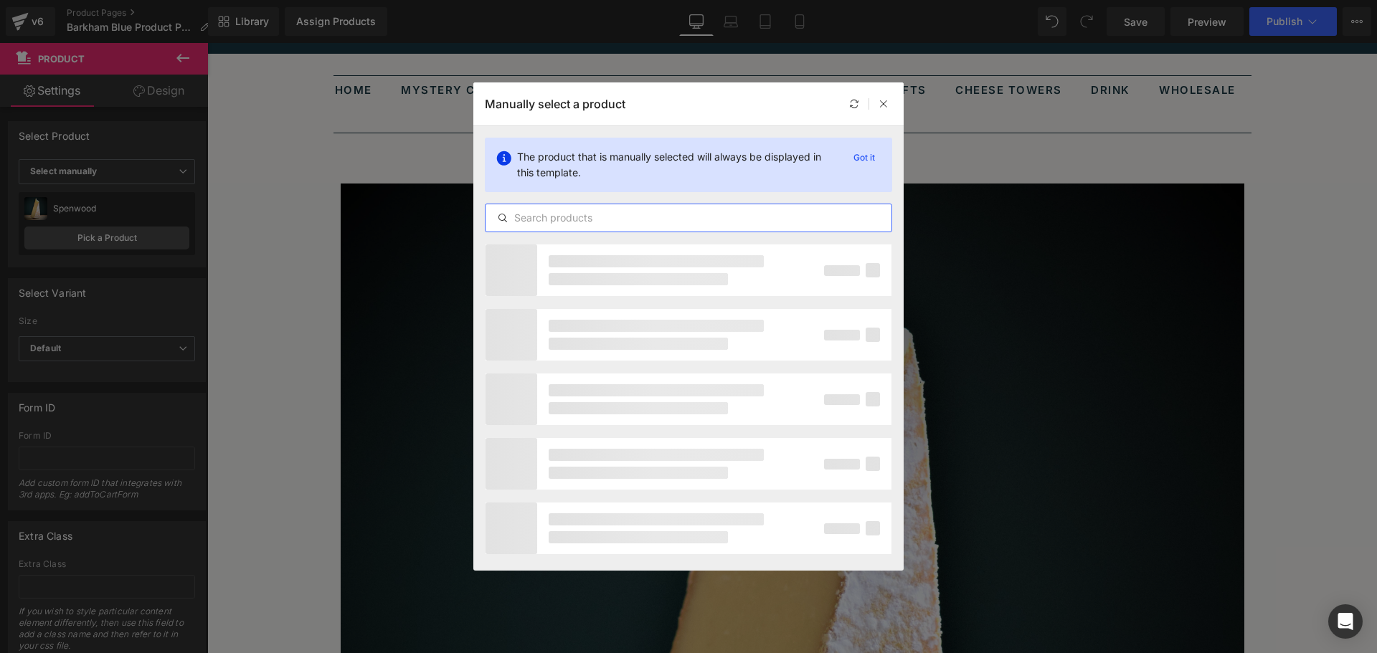
click at [659, 217] on input "text" at bounding box center [689, 217] width 406 height 17
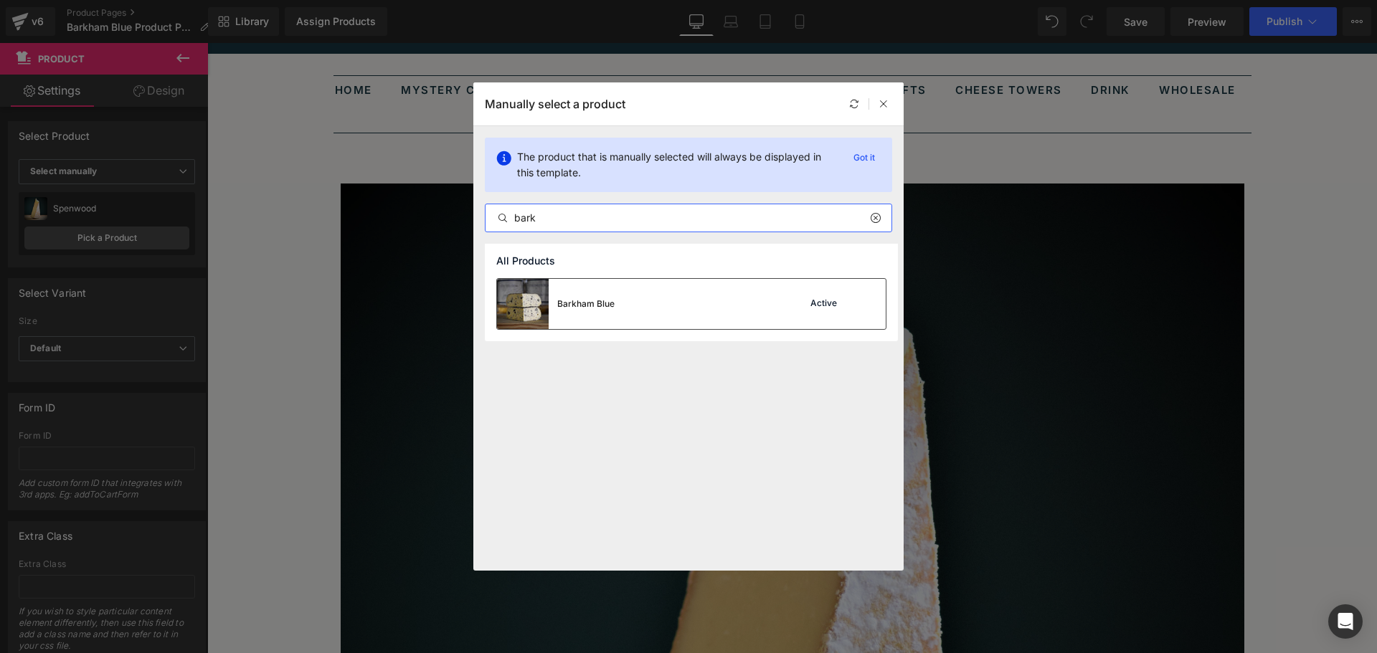
type input "bark"
click at [691, 301] on div "Barkham Blue Active" at bounding box center [691, 304] width 389 height 50
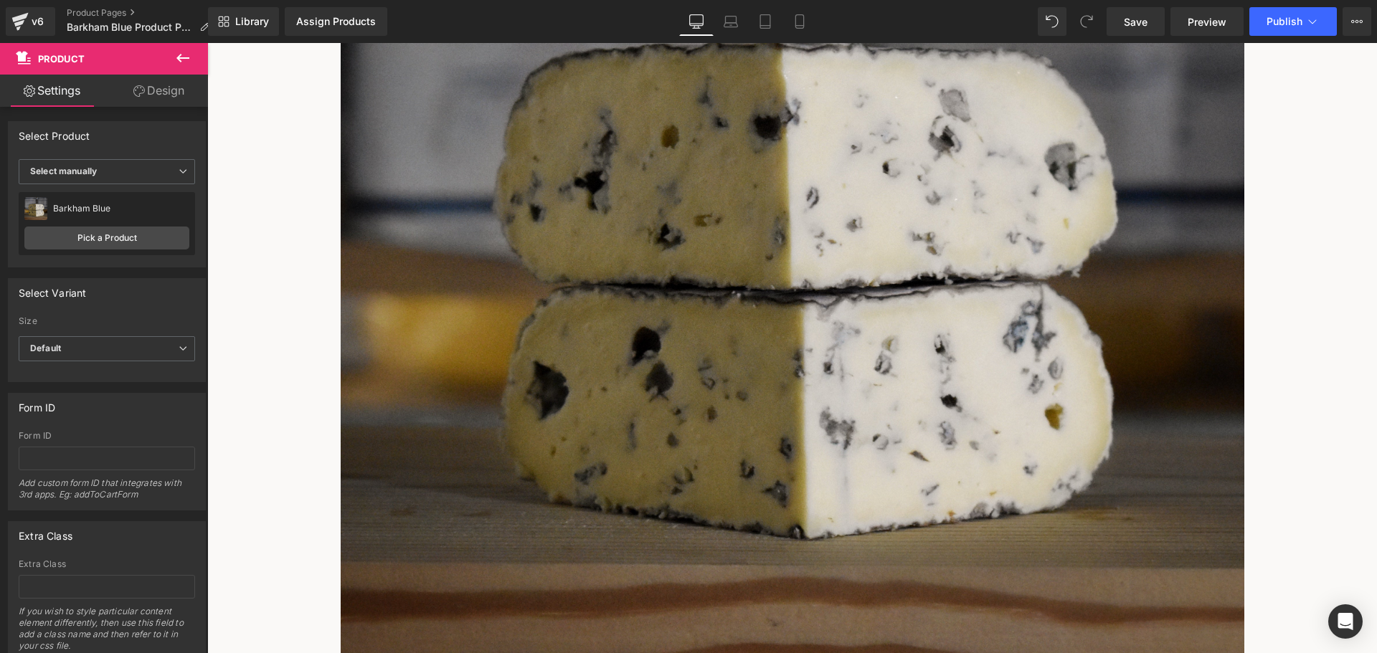
scroll to position [502, 0]
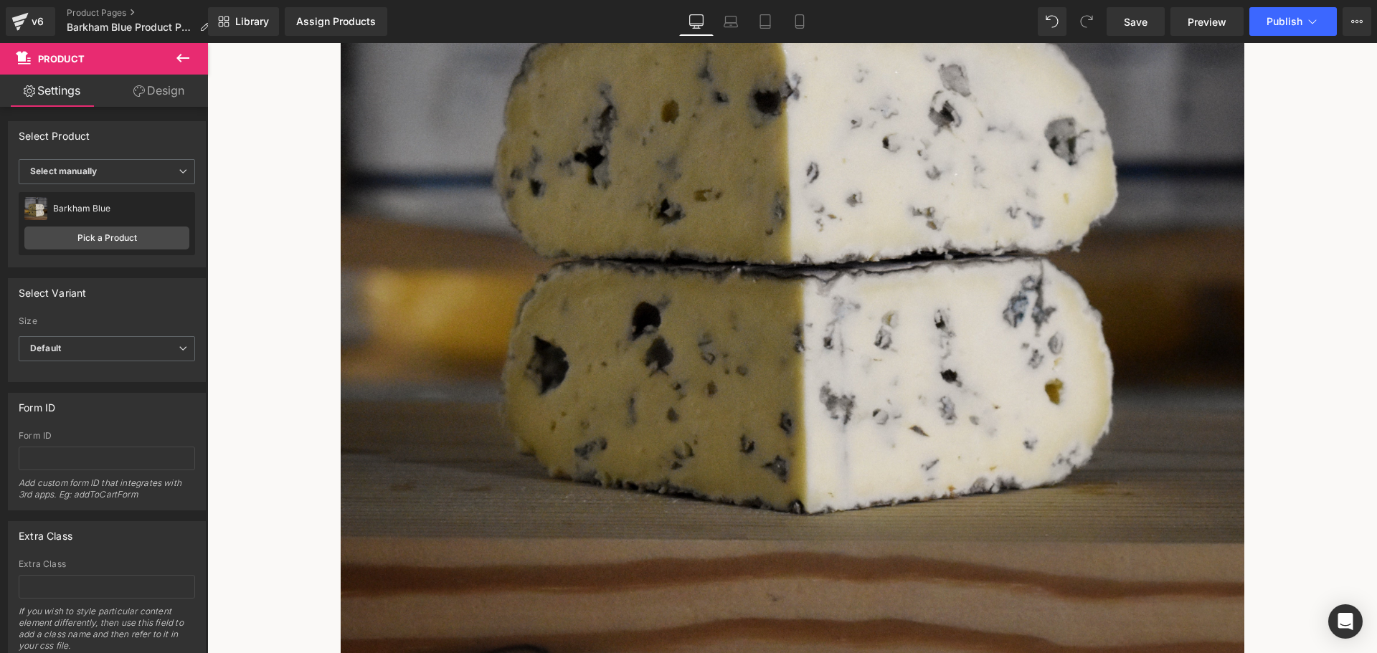
click at [207, 43] on span "Image" at bounding box center [207, 43] width 0 height 0
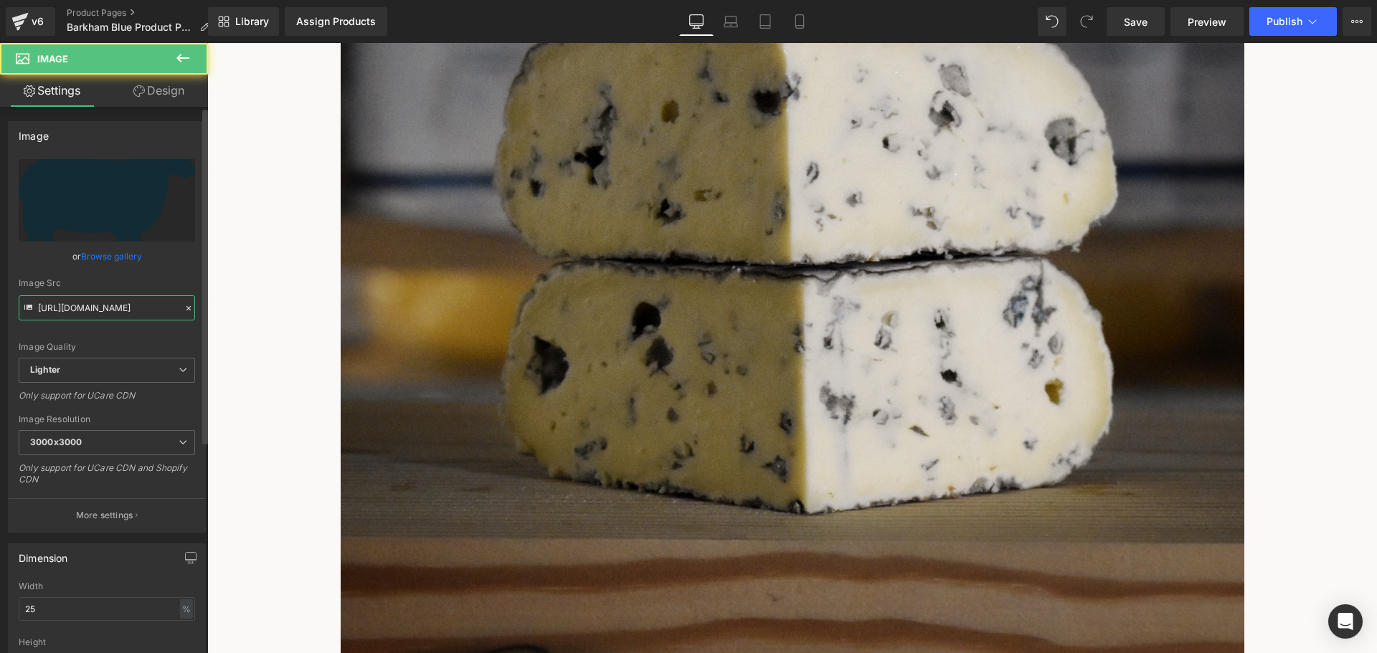
click at [138, 308] on input "https://ucarecdn.com/696145d9-73d1-4055-b510-4bff992d3fd5/-/format/auto/-/previ…" at bounding box center [107, 308] width 176 height 25
click at [138, 307] on input "https://ucarecdn.com/696145d9-73d1-4055-b510-4bff992d3fd5/-/format/auto/-/previ…" at bounding box center [107, 308] width 176 height 25
paste input "29260b9b-e7bf-43fa-8bd9-0a24598ea45d/-/format/auto/-/preview/120x12"
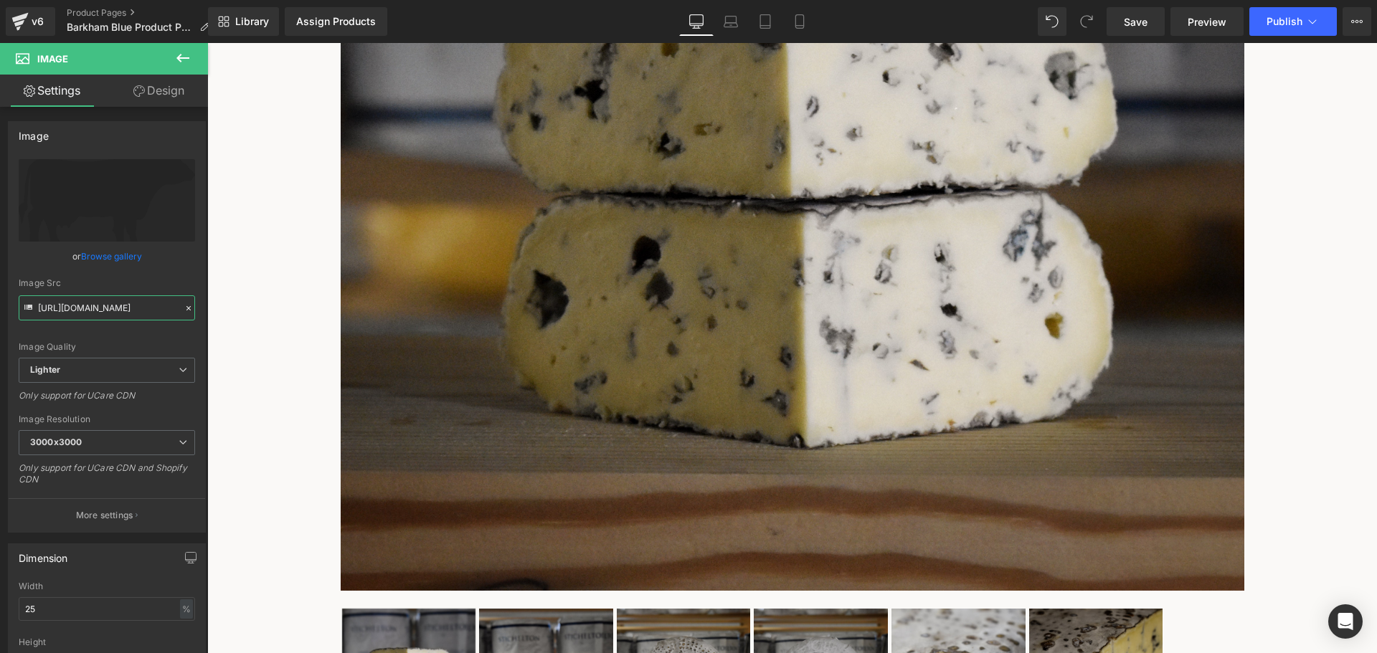
scroll to position [574, 0]
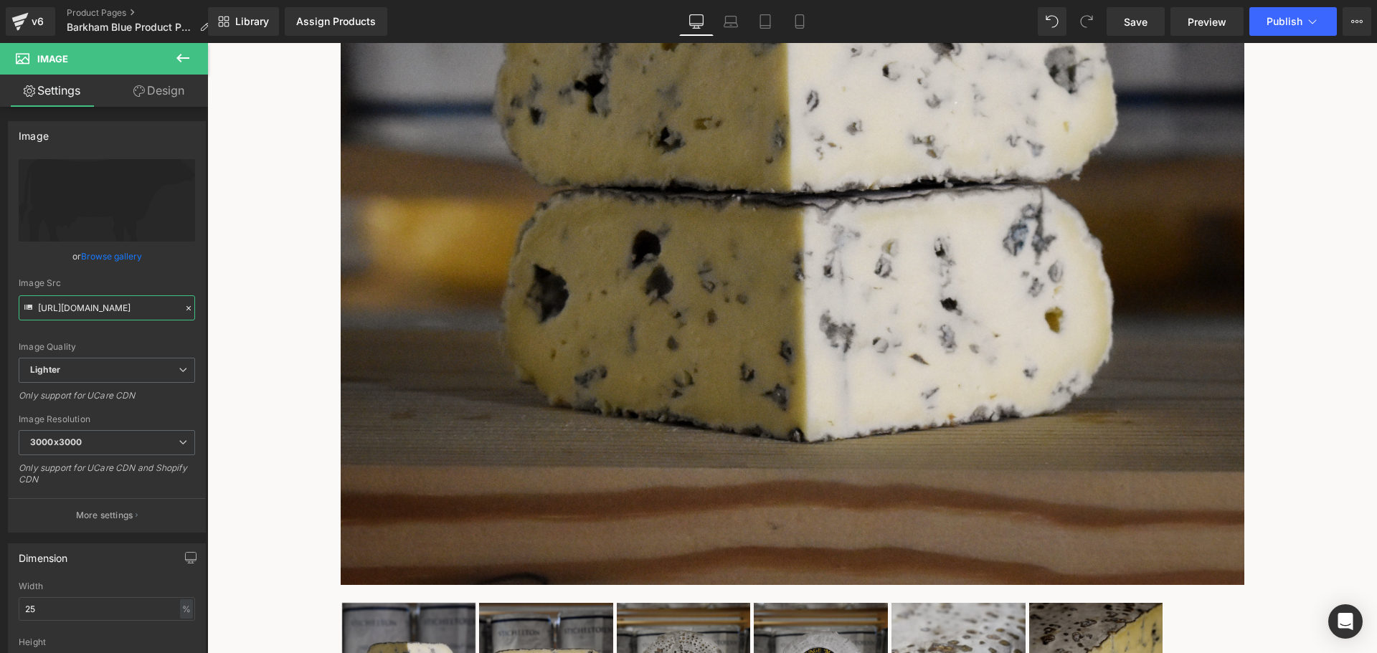
type input "https://ucarecdn.com/29260b9b-e7bf-43fa-8bd9-0a24598ea45d/-/format/auto/-/previ…"
click at [207, 43] on link at bounding box center [207, 43] width 0 height 0
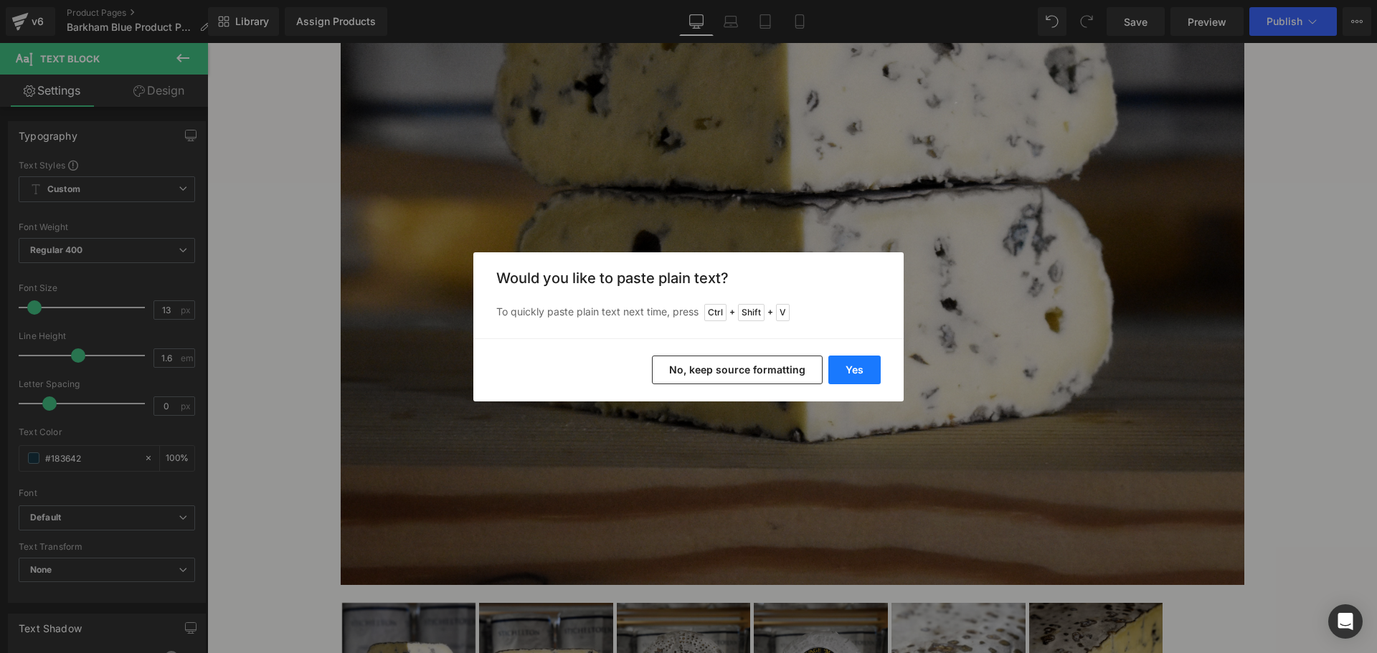
click at [856, 368] on button "Yes" at bounding box center [854, 370] width 52 height 29
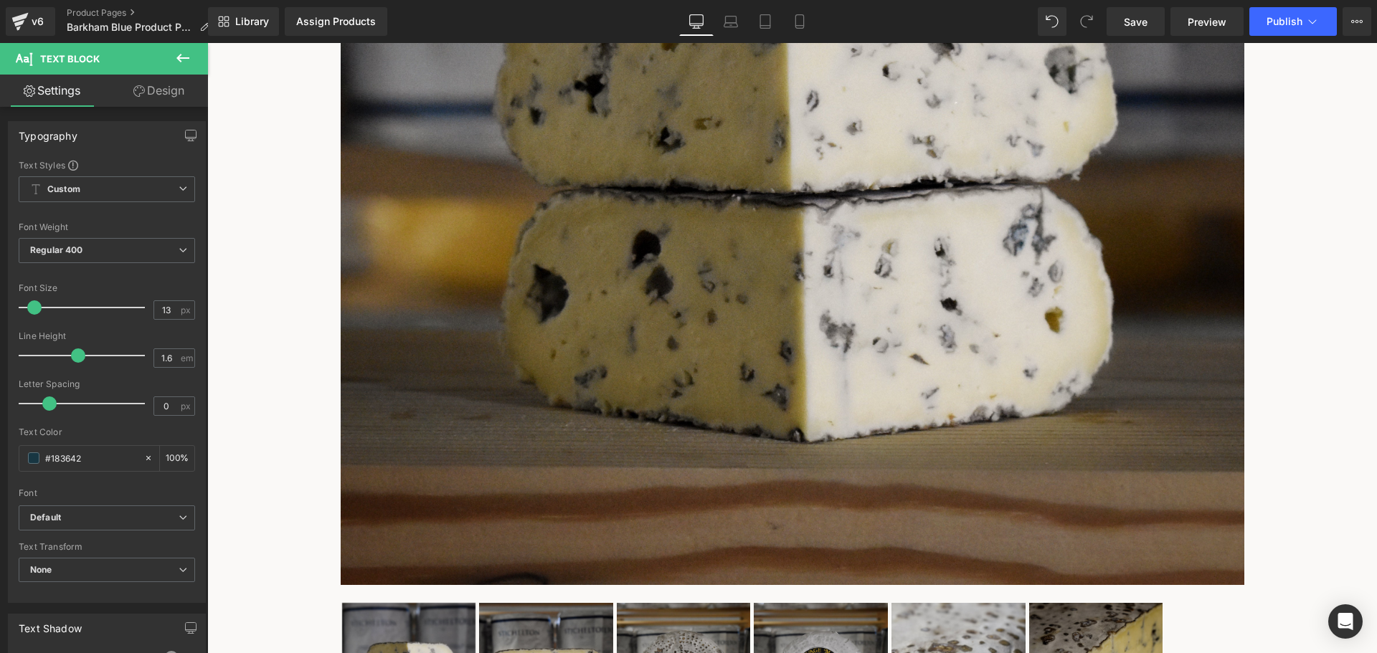
click at [207, 43] on link at bounding box center [207, 43] width 0 height 0
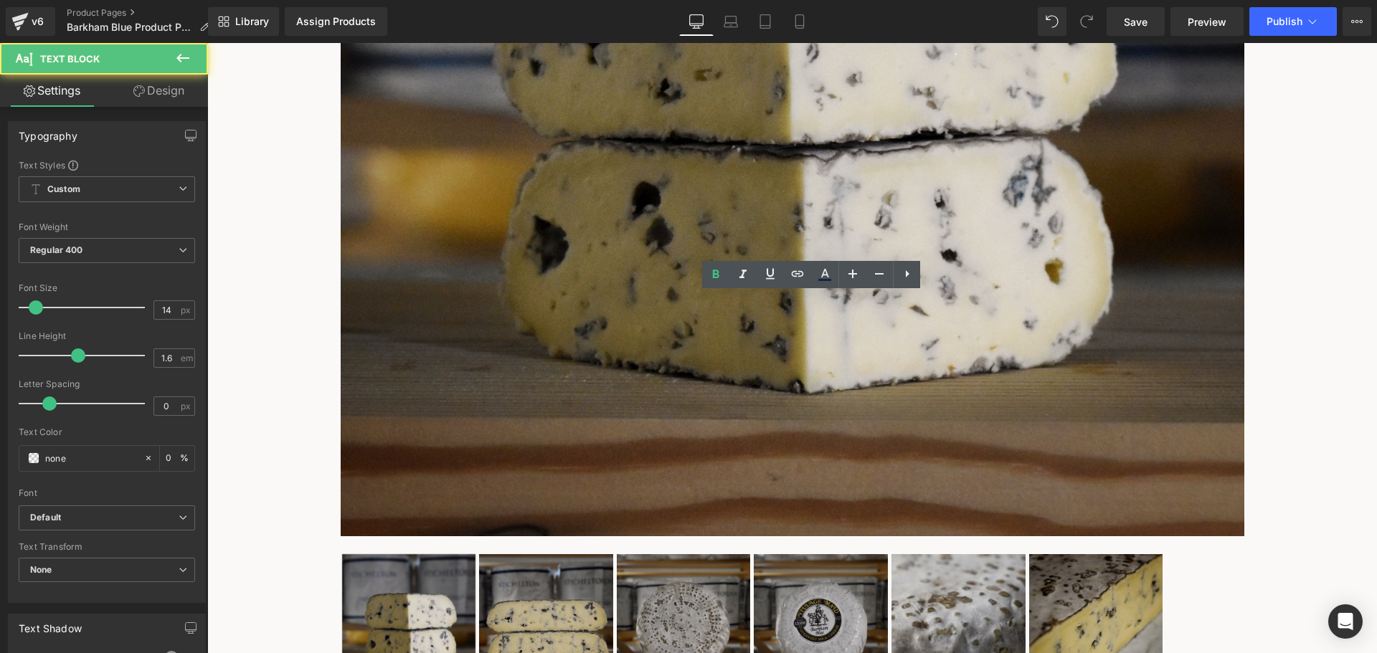
scroll to position [646, 0]
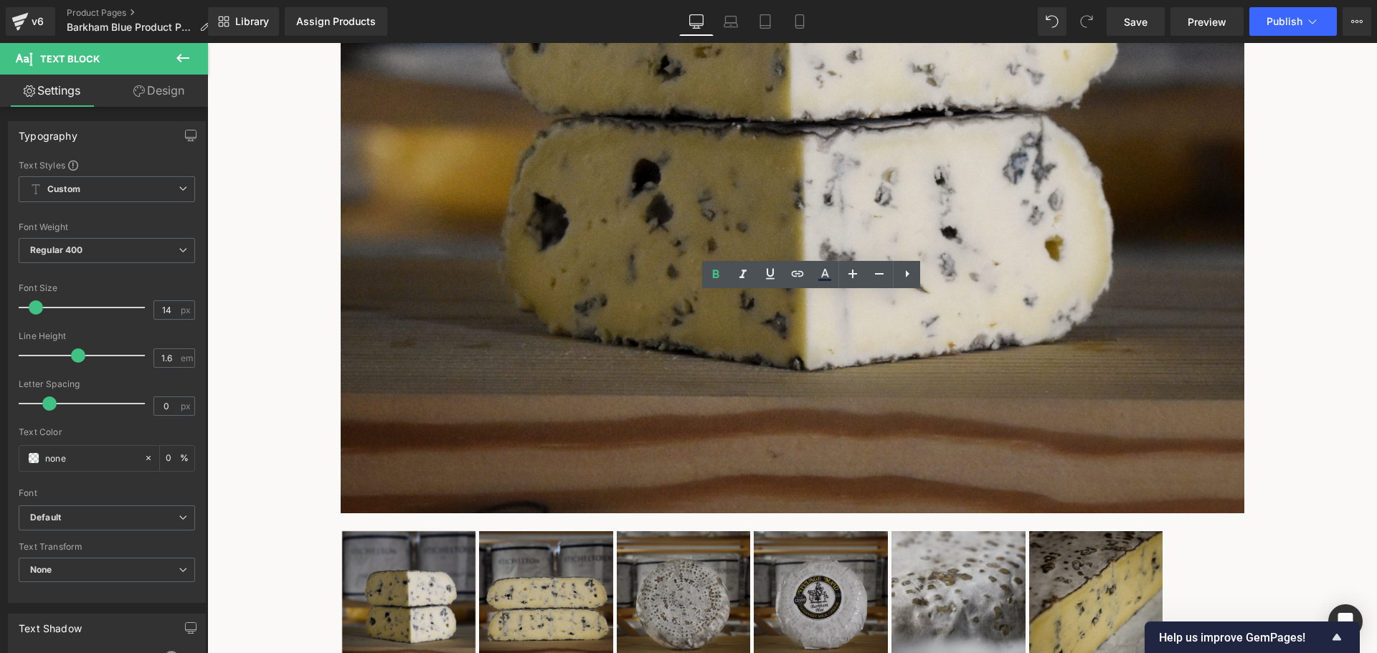
click at [207, 43] on link at bounding box center [207, 43] width 0 height 0
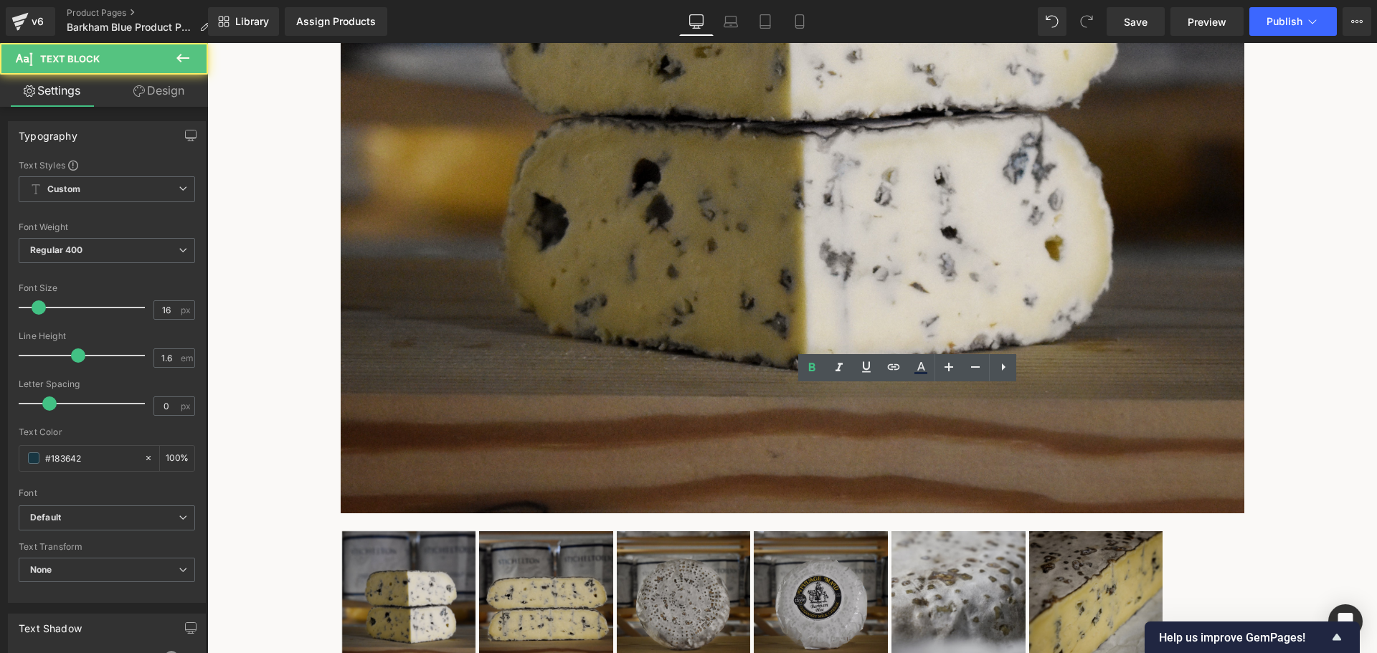
drag, startPoint x: 819, startPoint y: 466, endPoint x: 666, endPoint y: 392, distance: 170.0
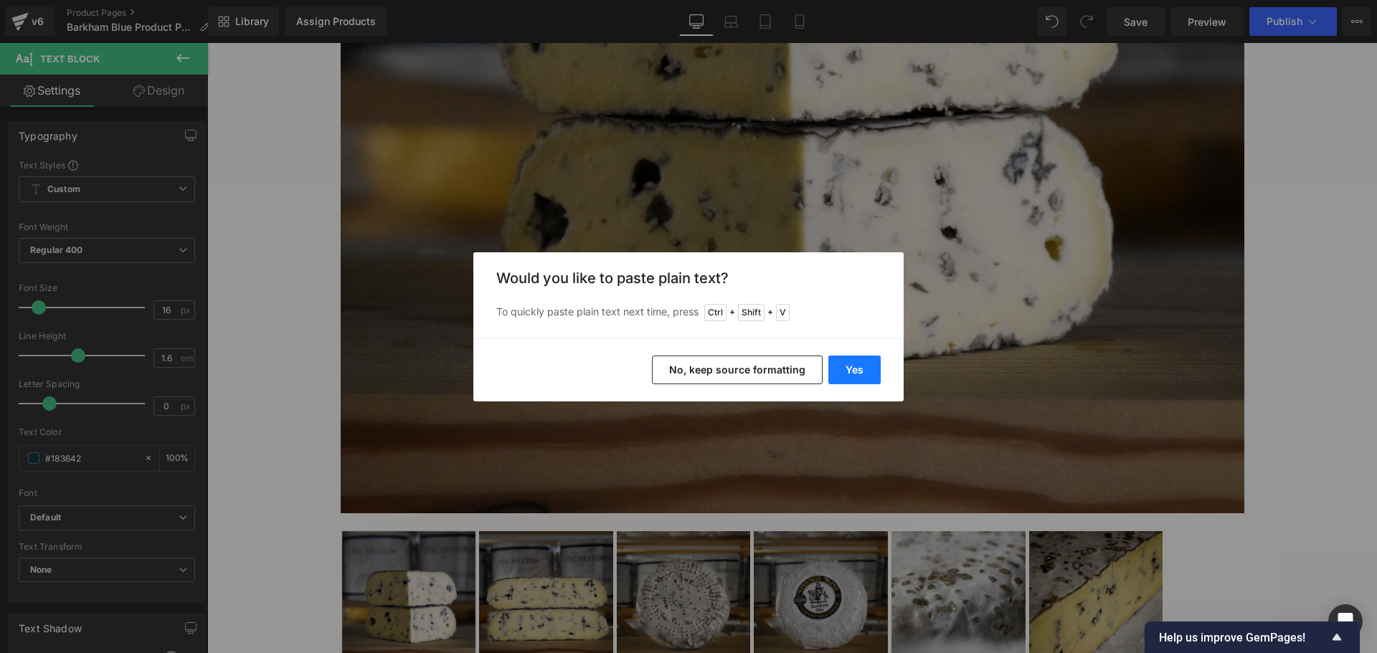
click at [842, 374] on button "Yes" at bounding box center [854, 370] width 52 height 29
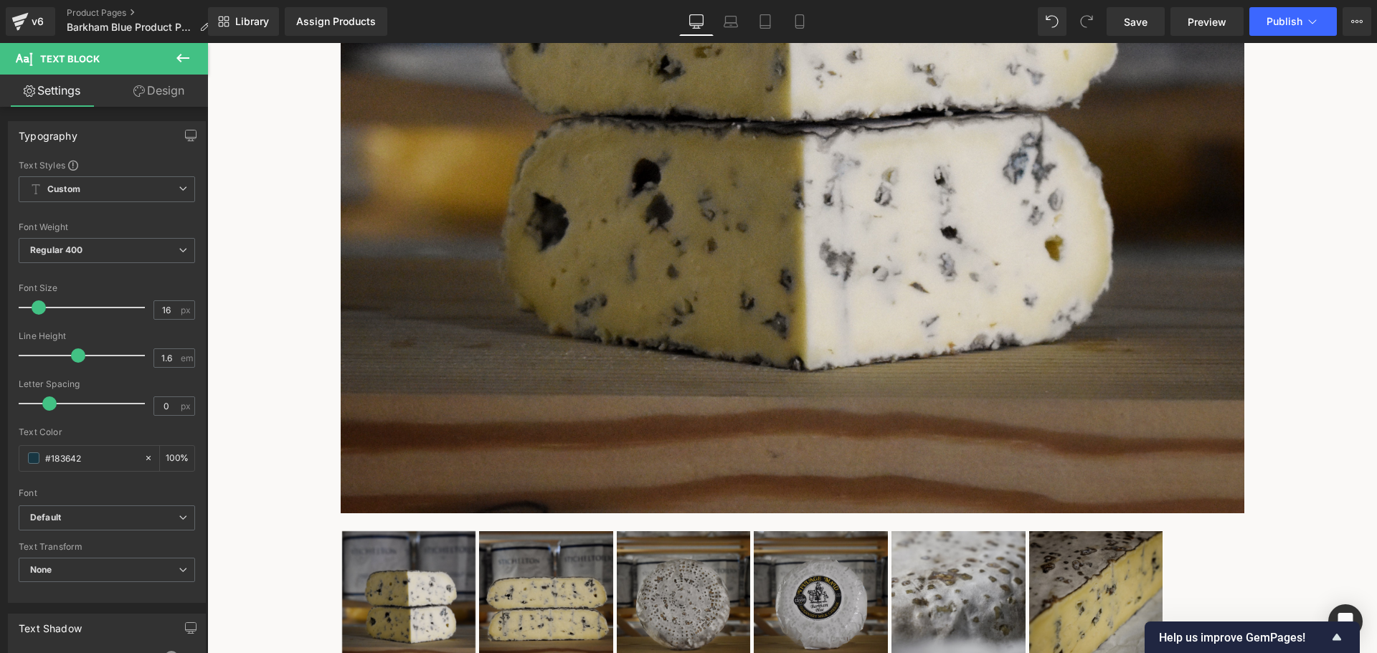
click at [207, 43] on link at bounding box center [207, 43] width 0 height 0
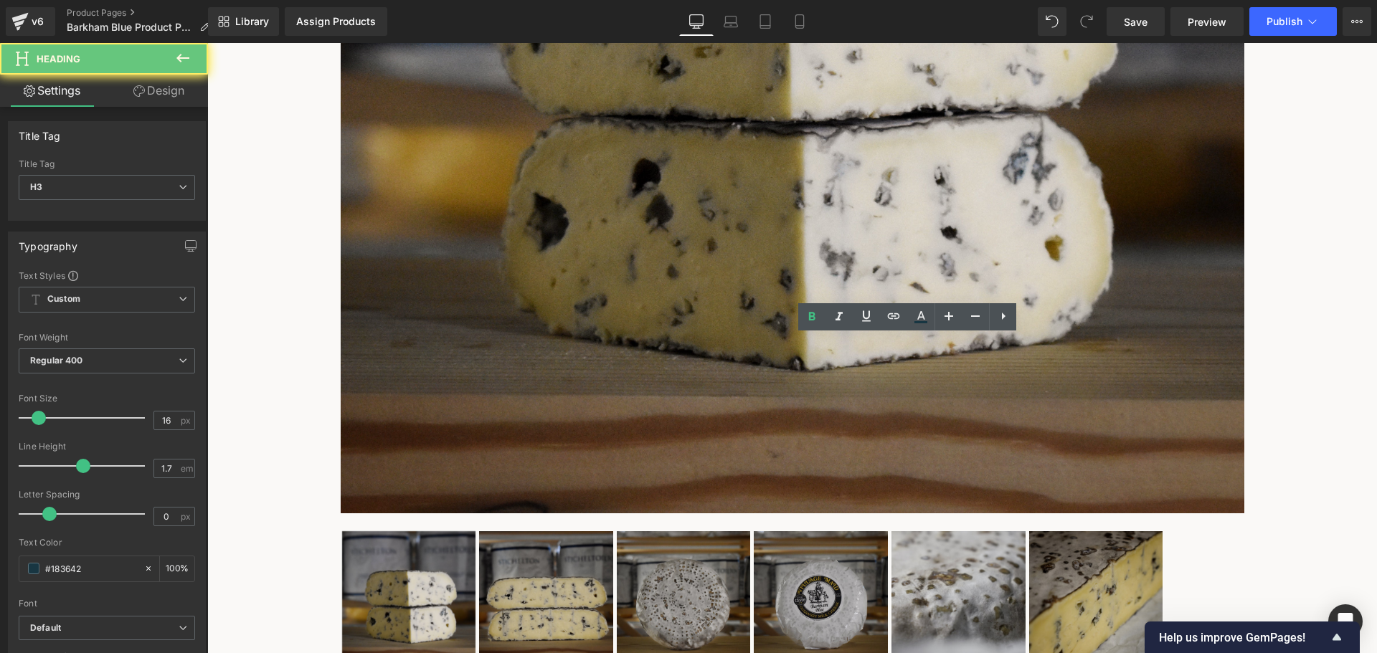
paste div
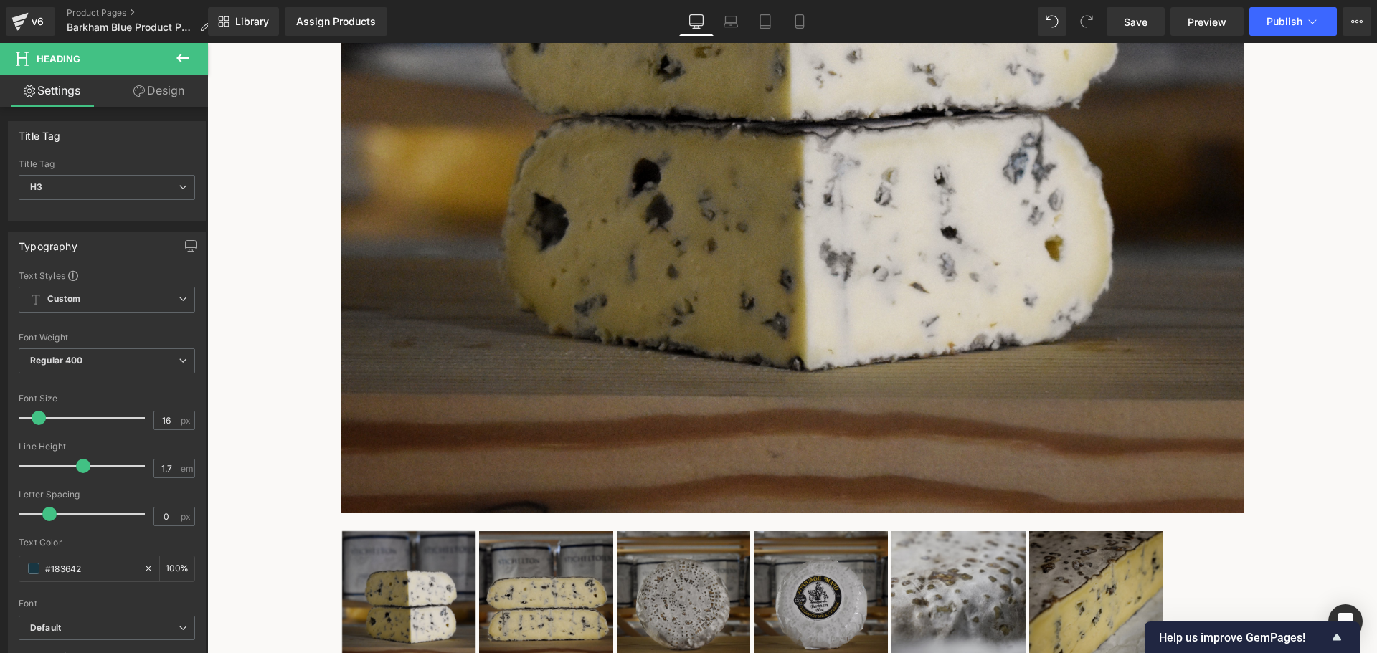
click at [207, 43] on span "Image" at bounding box center [207, 43] width 0 height 0
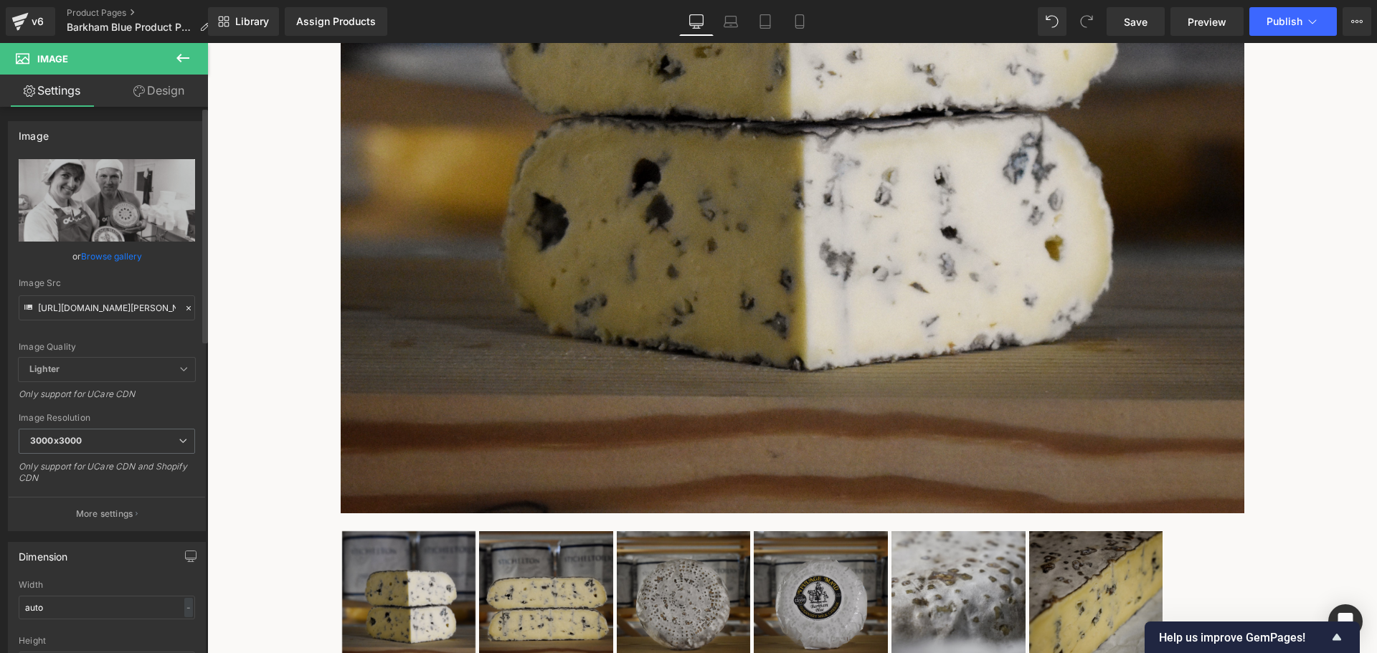
click at [115, 260] on link "Browse gallery" at bounding box center [111, 256] width 61 height 25
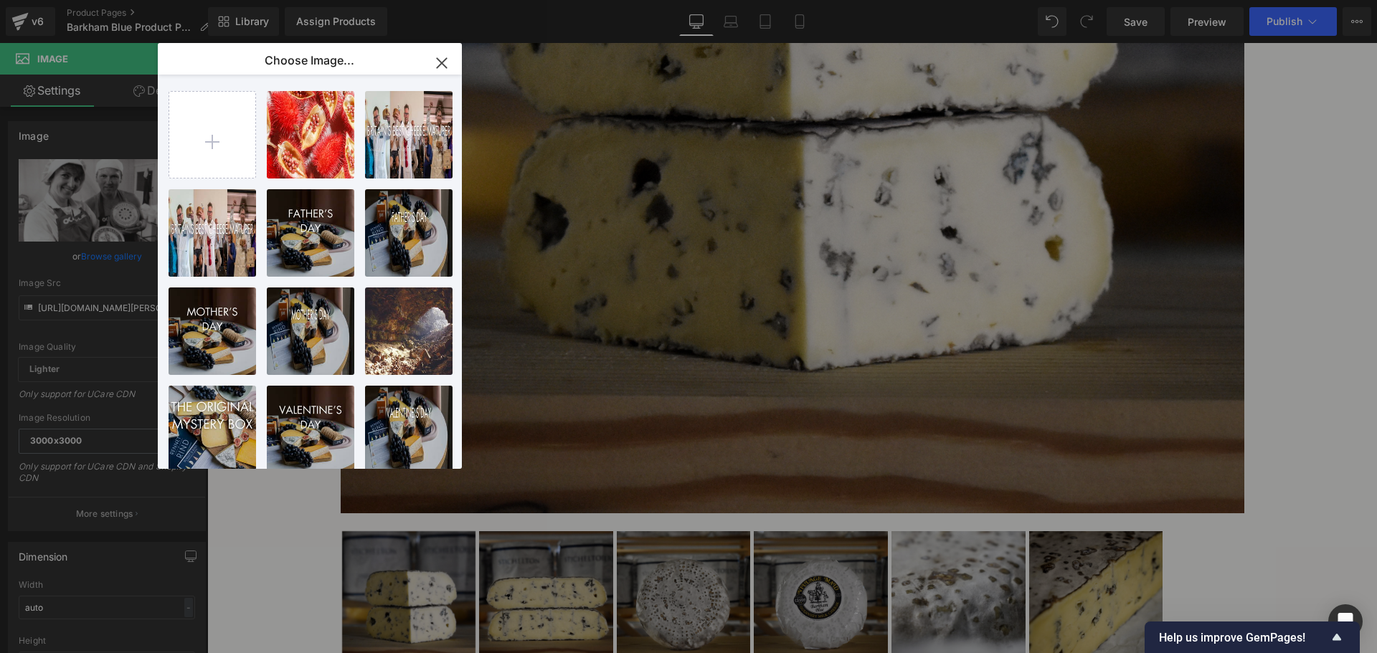
click at [445, 62] on icon "button" at bounding box center [441, 63] width 23 height 23
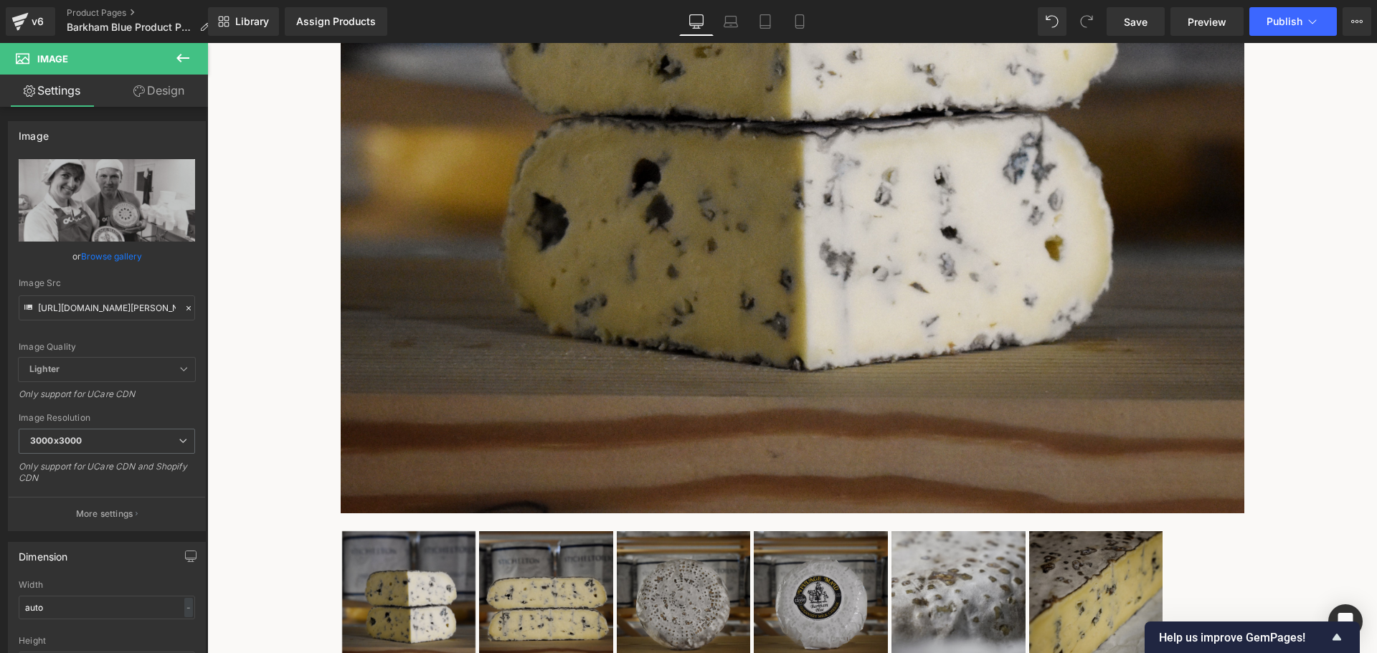
click at [207, 43] on span "Row" at bounding box center [207, 43] width 0 height 0
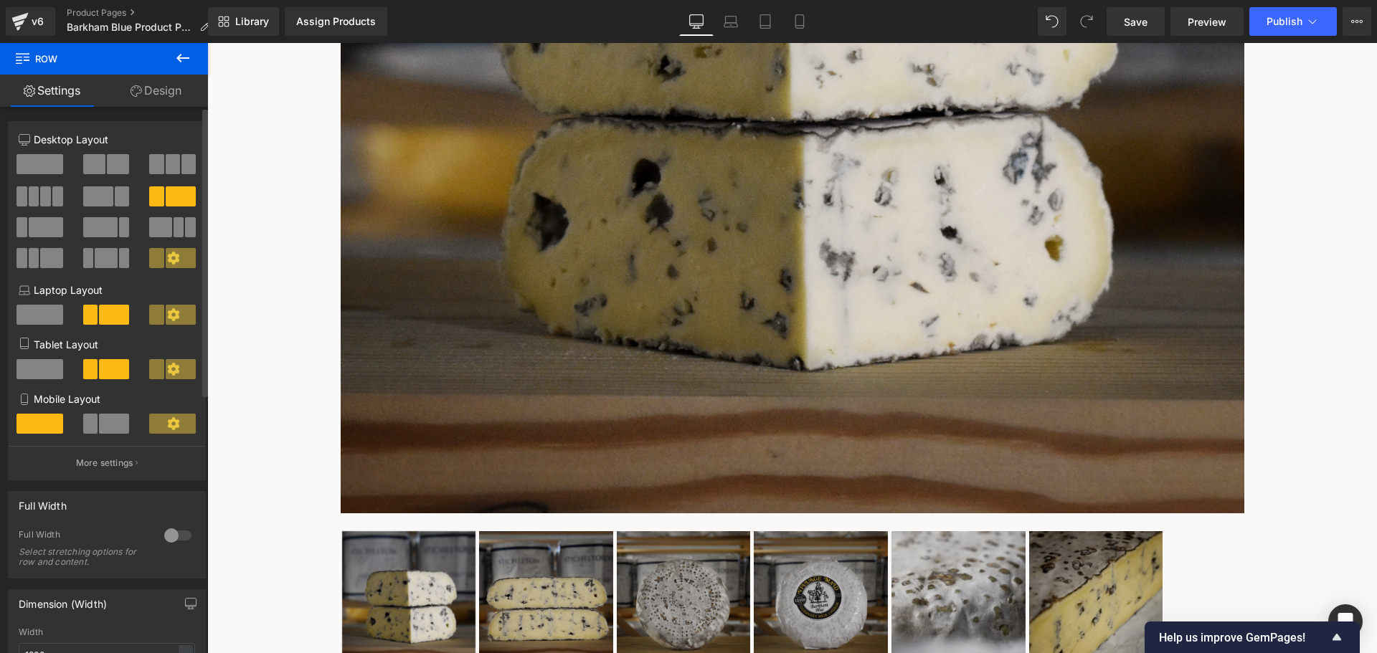
click at [31, 161] on span at bounding box center [39, 164] width 47 height 20
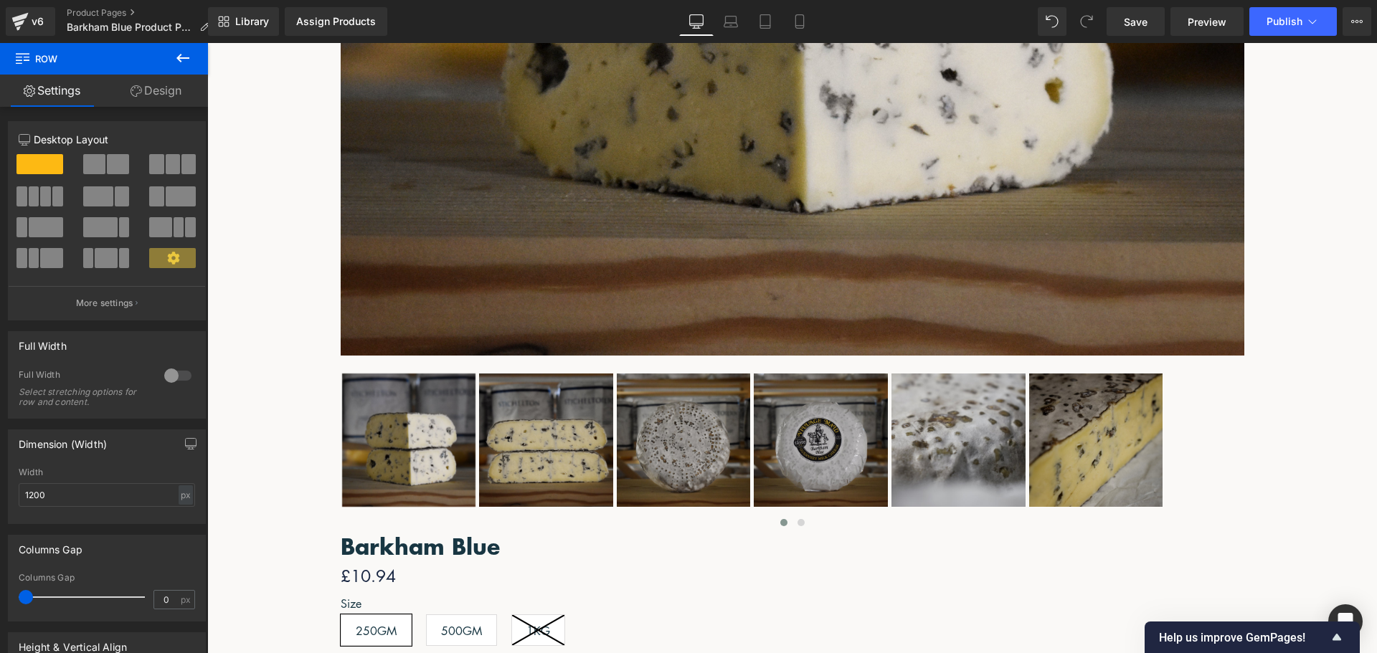
scroll to position [932, 0]
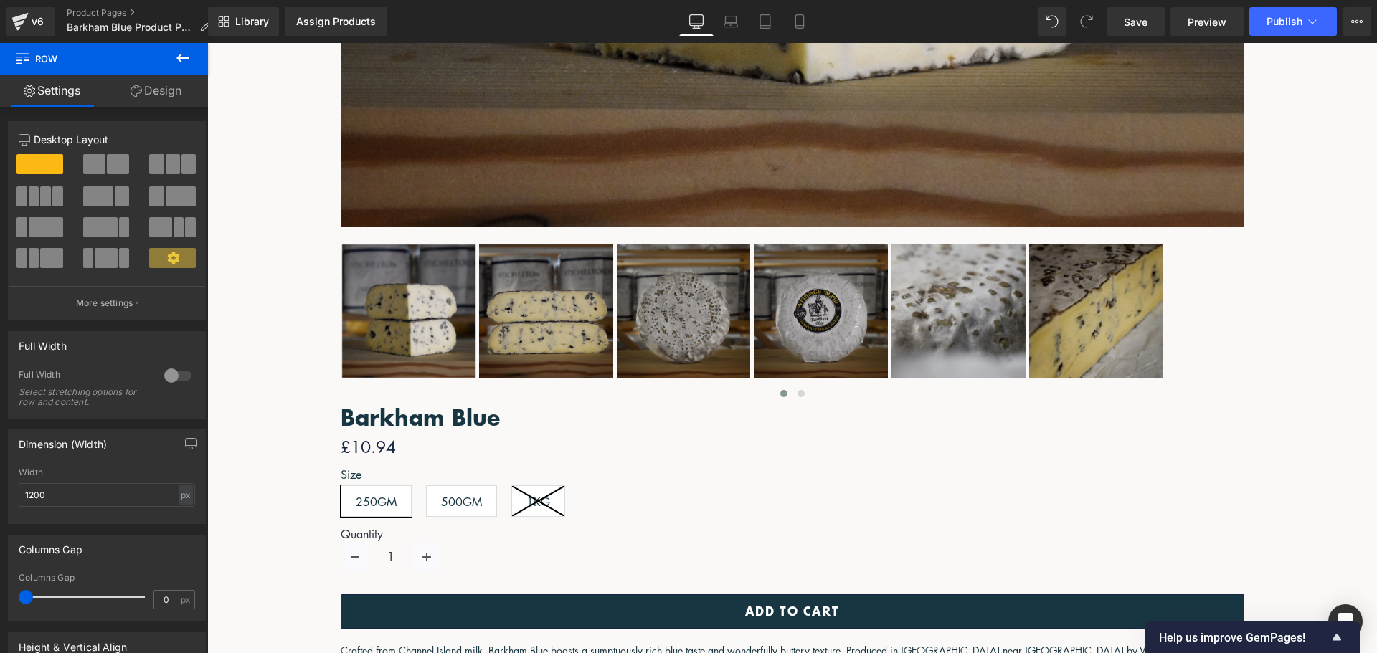
click at [207, 43] on span "Image" at bounding box center [207, 43] width 0 height 0
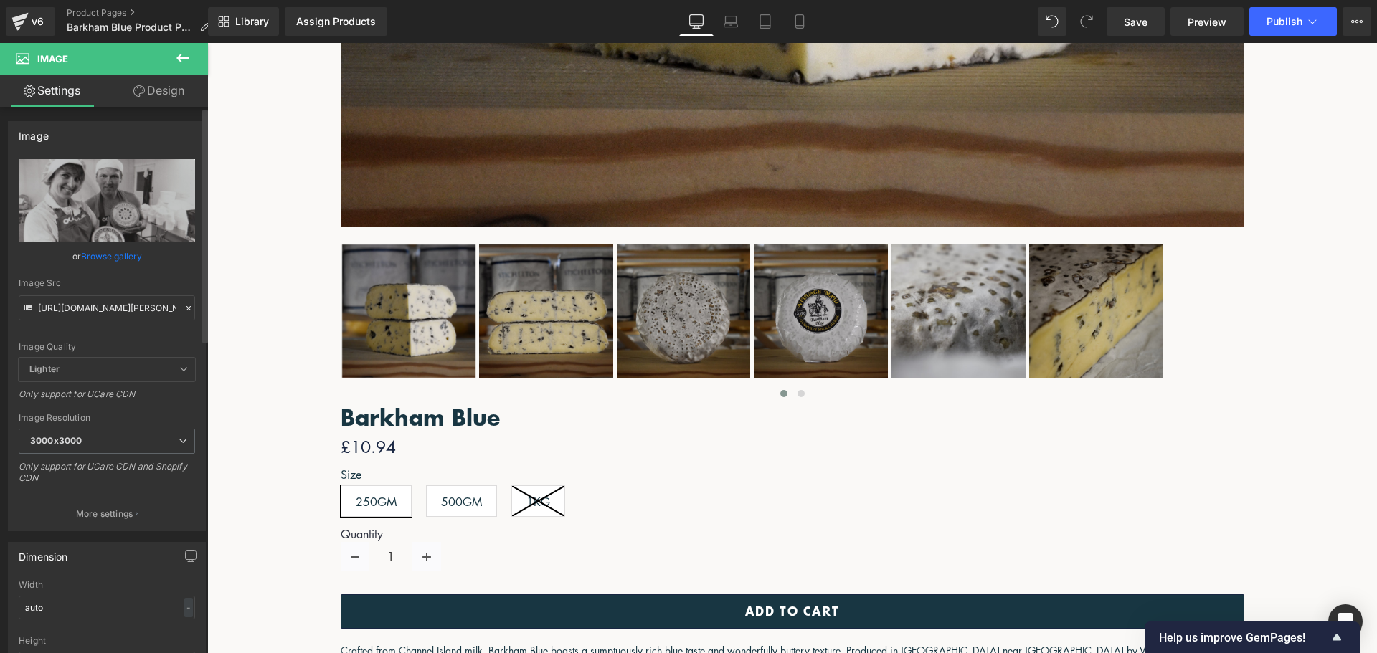
click at [110, 258] on link "Browse gallery" at bounding box center [111, 256] width 61 height 25
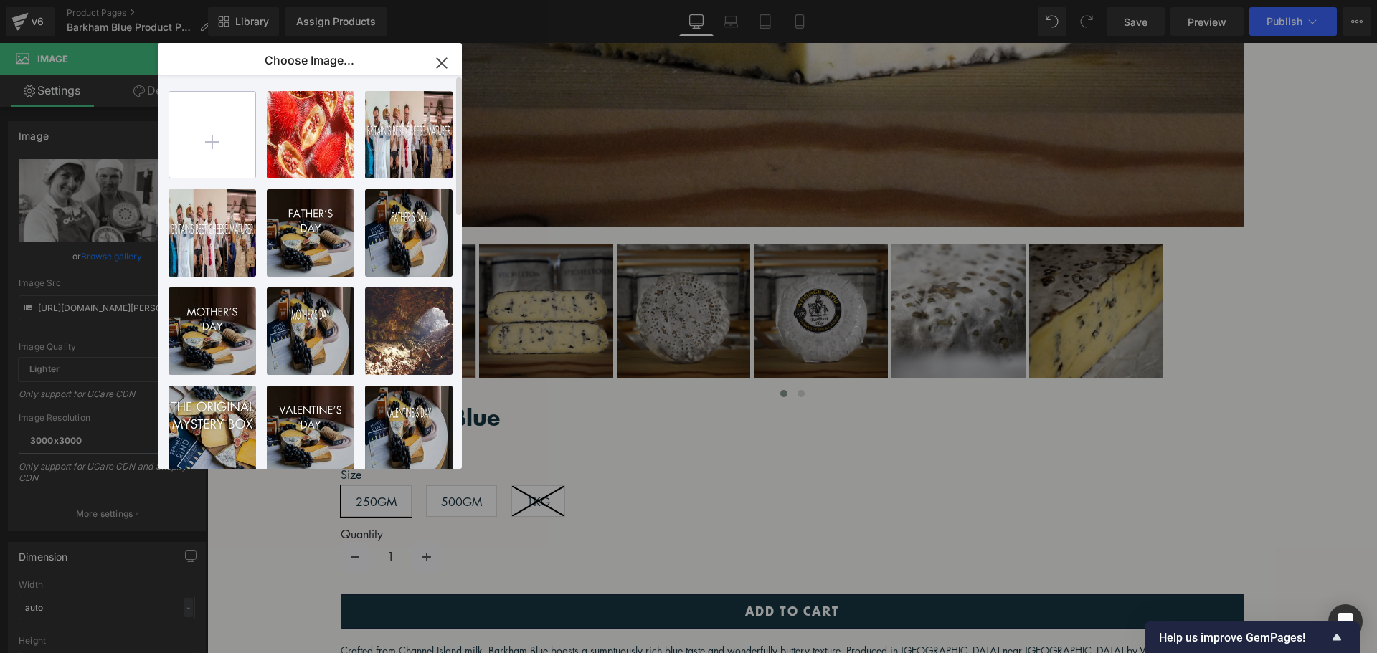
click at [240, 124] on input "file" at bounding box center [212, 135] width 86 height 86
type input "C:\fakepath\DSC_0169-650x432.jpg"
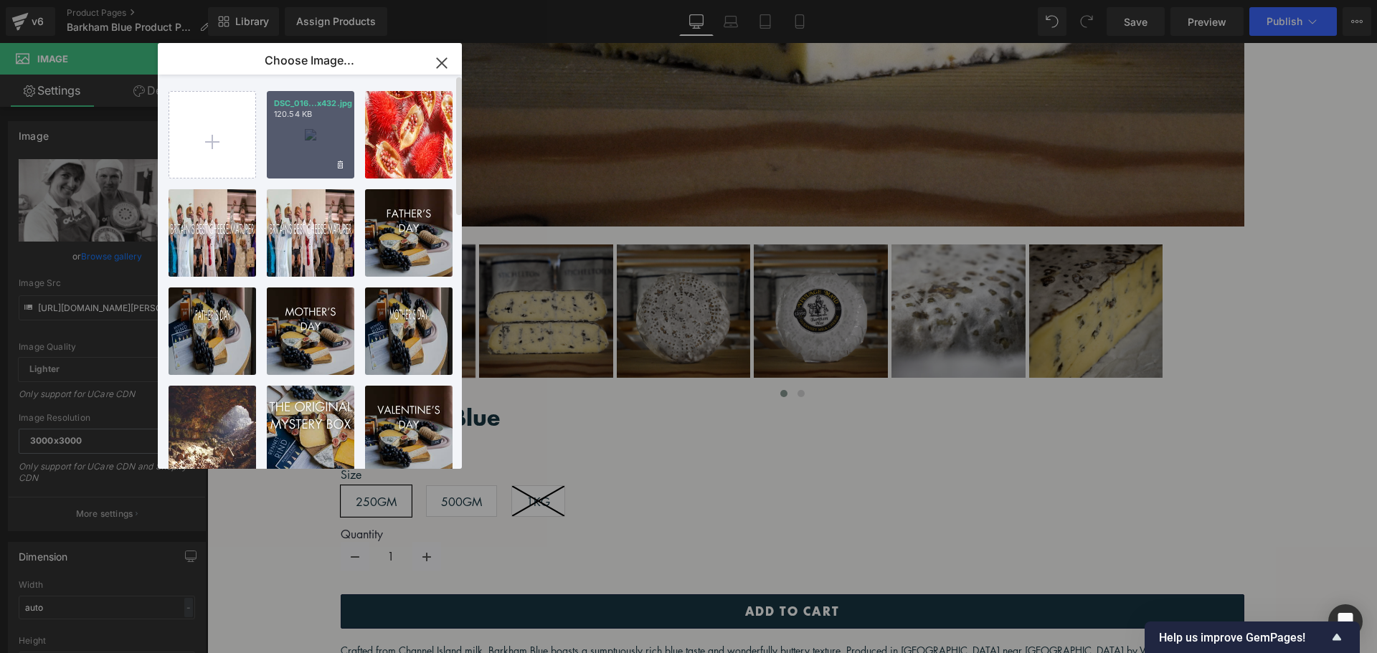
click at [305, 125] on div "DSC_016...x432.jpg 120.54 KB" at bounding box center [311, 135] width 88 height 88
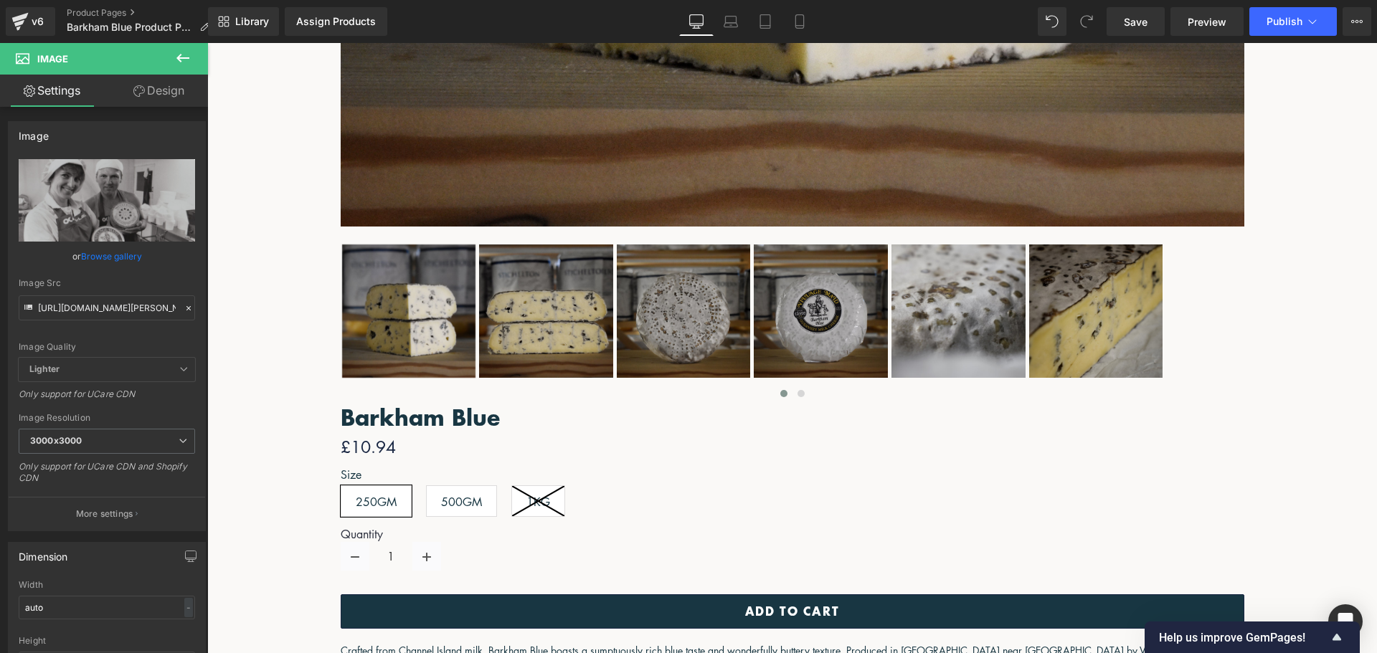
click at [207, 43] on span "Image" at bounding box center [207, 43] width 0 height 0
click at [121, 257] on link "Browse gallery" at bounding box center [111, 256] width 61 height 25
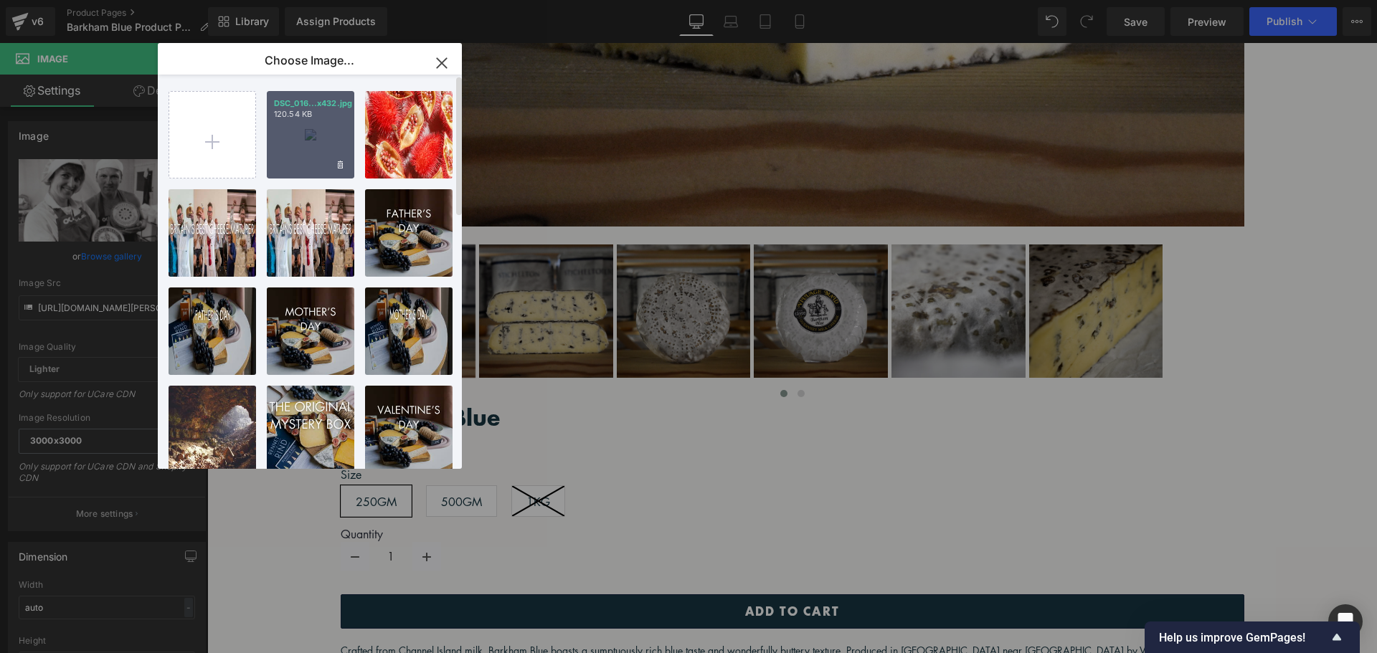
drag, startPoint x: 339, startPoint y: 143, endPoint x: 133, endPoint y: 102, distance: 210.6
click at [339, 143] on div "DSC_016...x432.jpg 120.54 KB" at bounding box center [311, 135] width 88 height 88
type input "https://ucarecdn.com/410d28df-a466-4d51-aff6-57246b927019/-/format/auto/-/previ…"
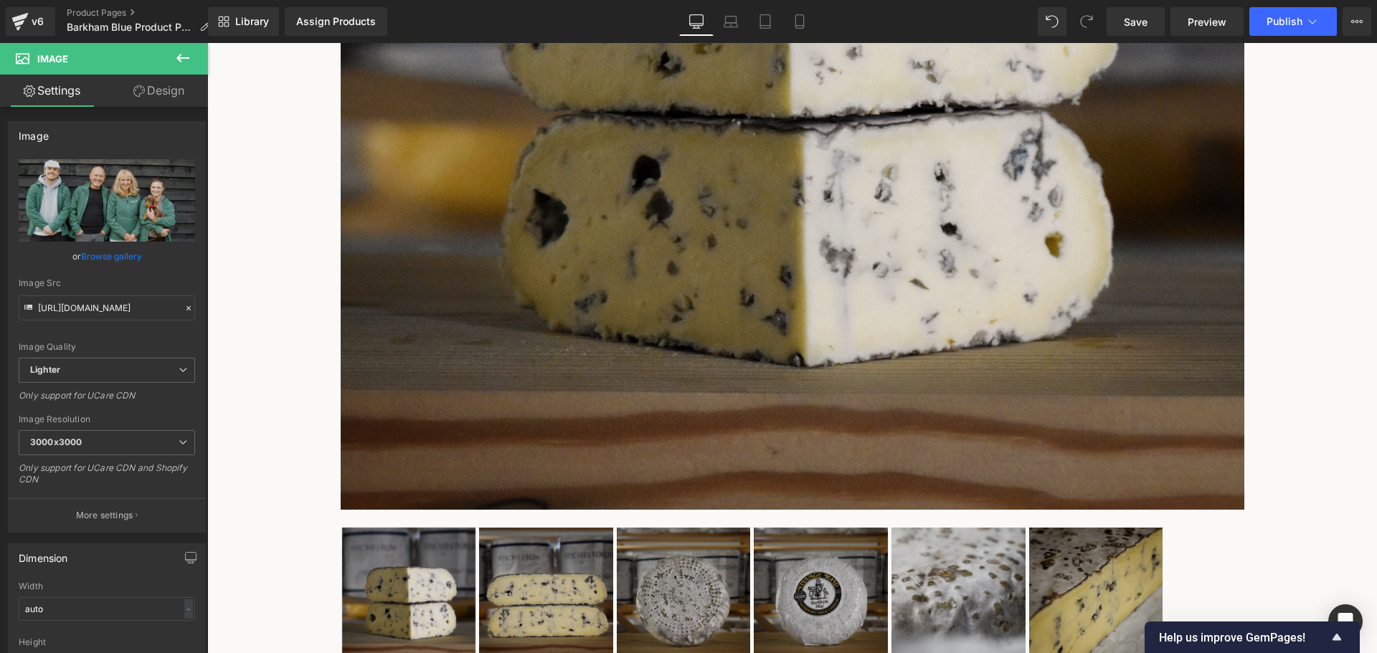
scroll to position [680, 0]
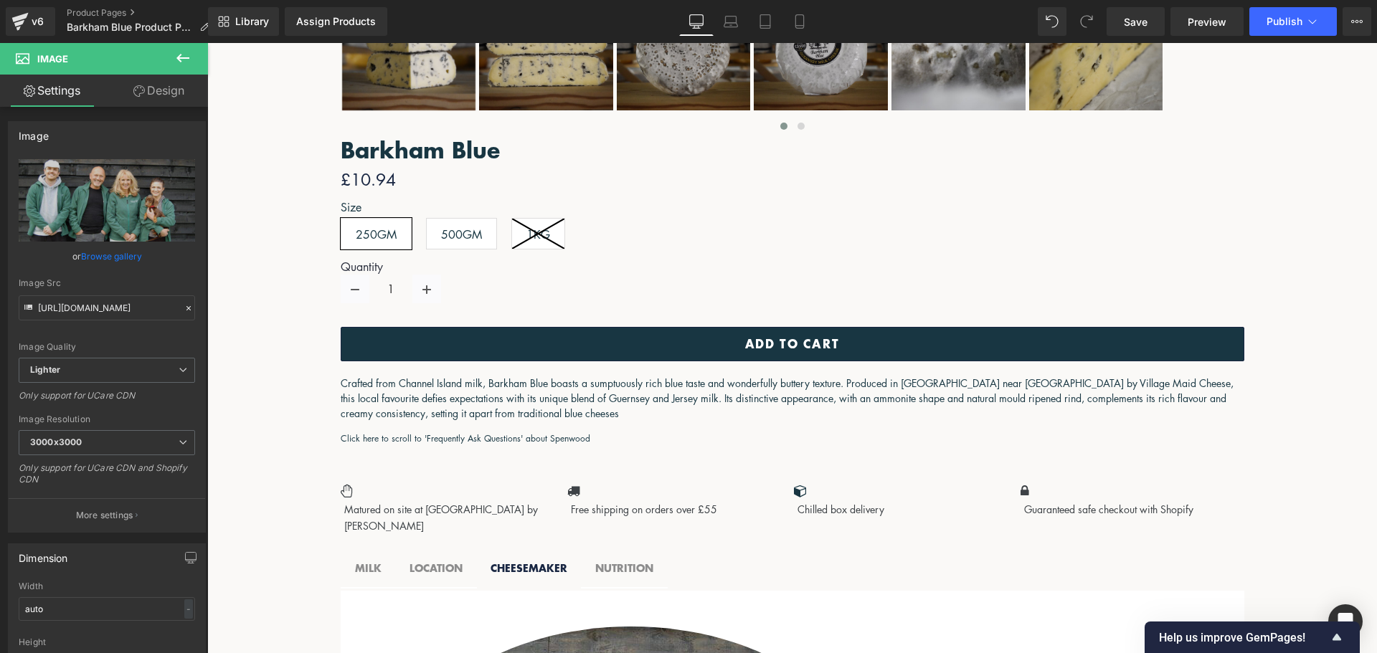
scroll to position [1239, 0]
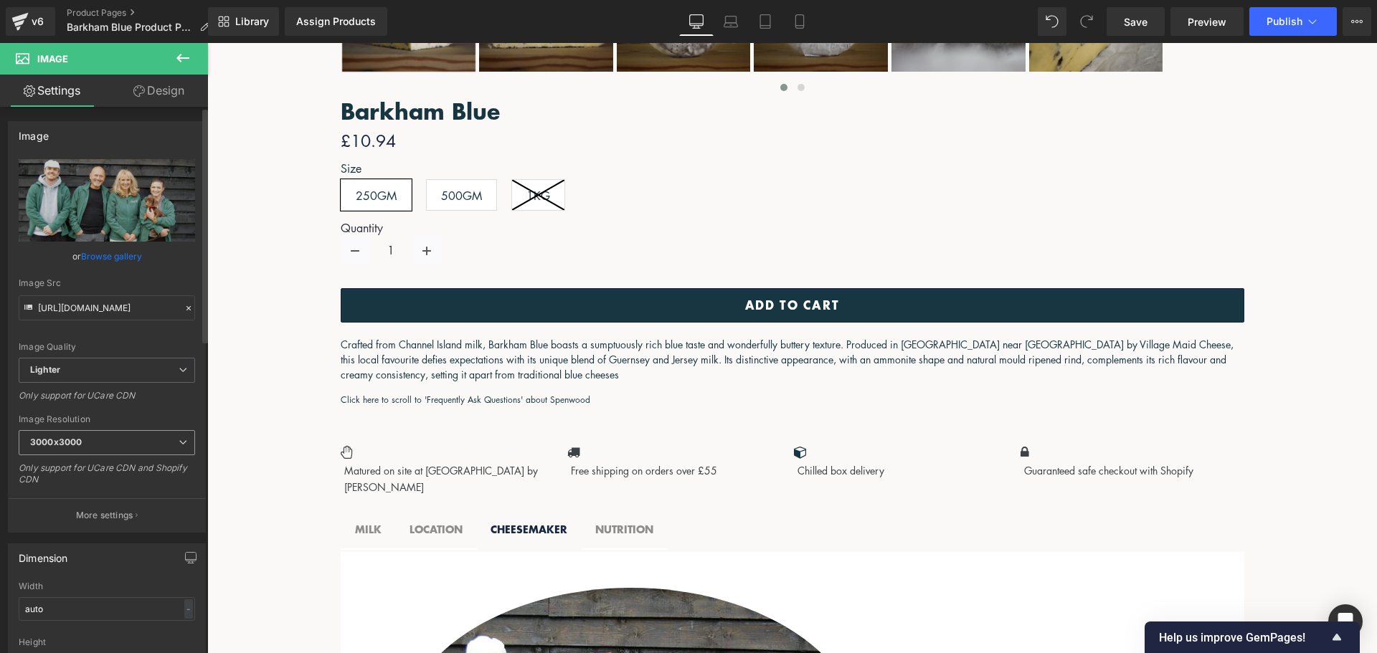
click at [98, 444] on span "3000x3000" at bounding box center [107, 442] width 176 height 25
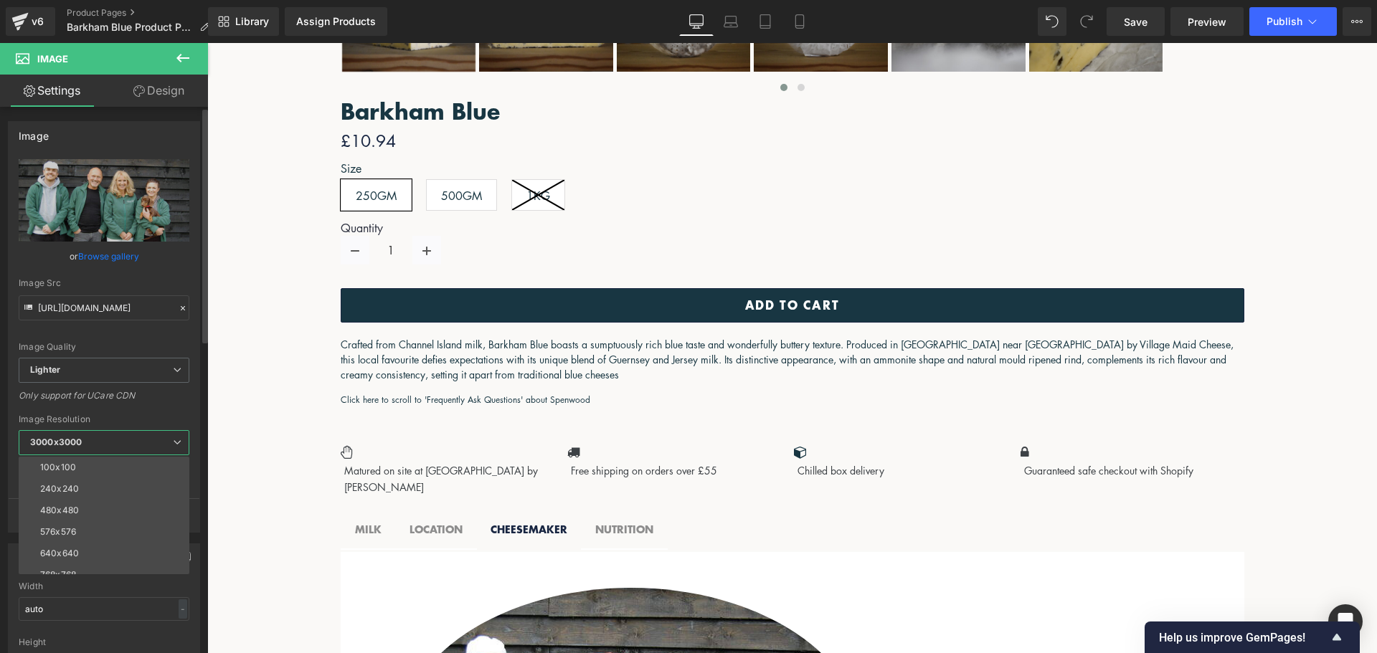
click at [101, 440] on span "3000x3000" at bounding box center [104, 442] width 171 height 25
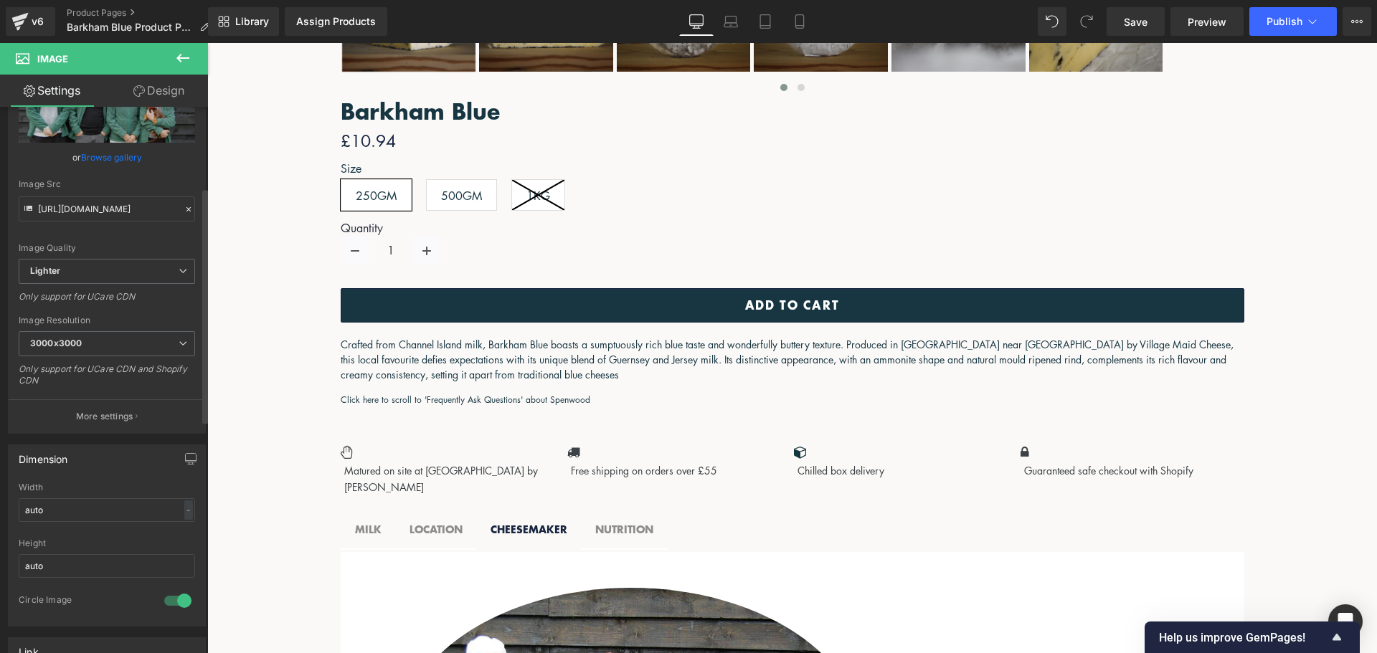
scroll to position [215, 0]
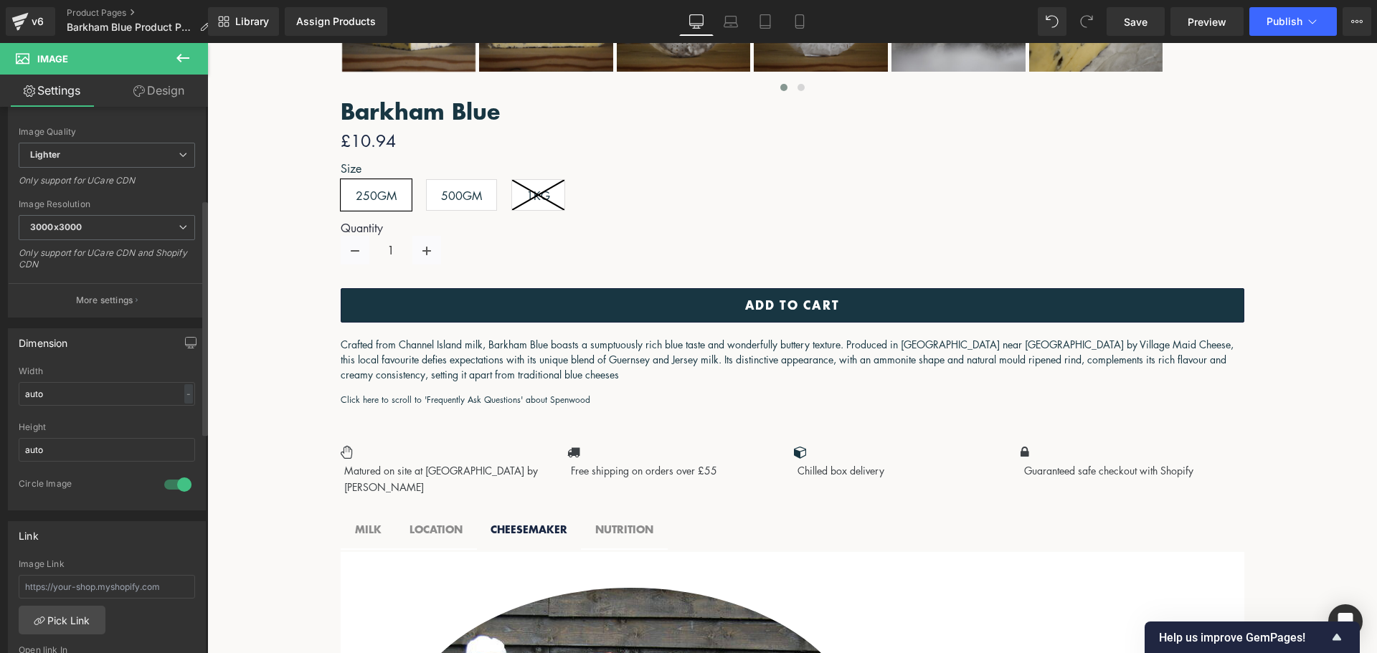
click at [176, 479] on div at bounding box center [178, 484] width 34 height 23
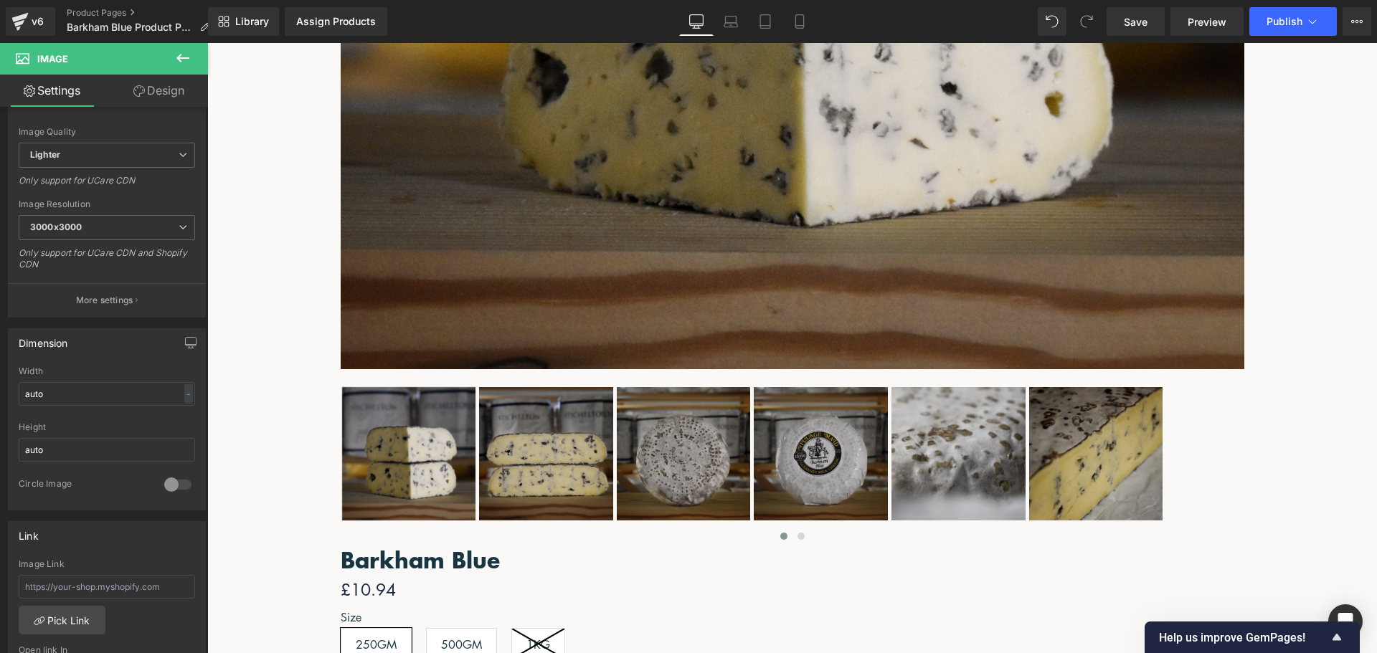
scroll to position [808, 0]
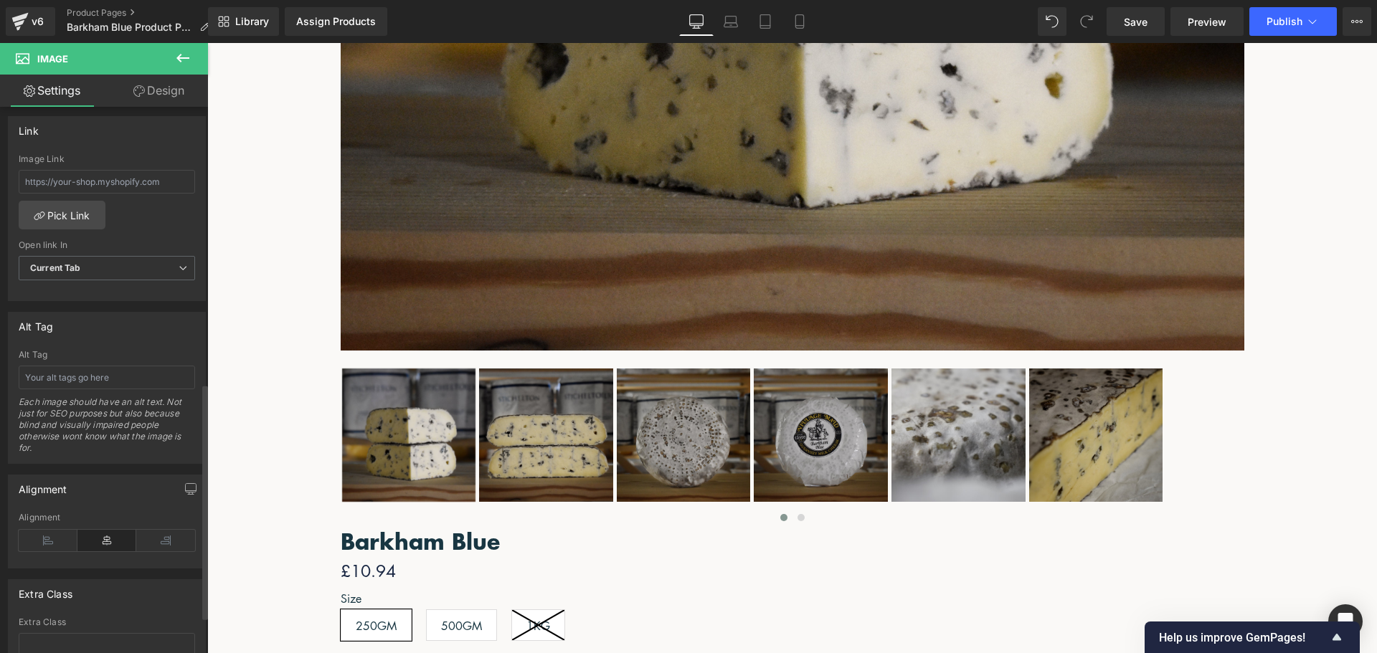
scroll to position [646, 0]
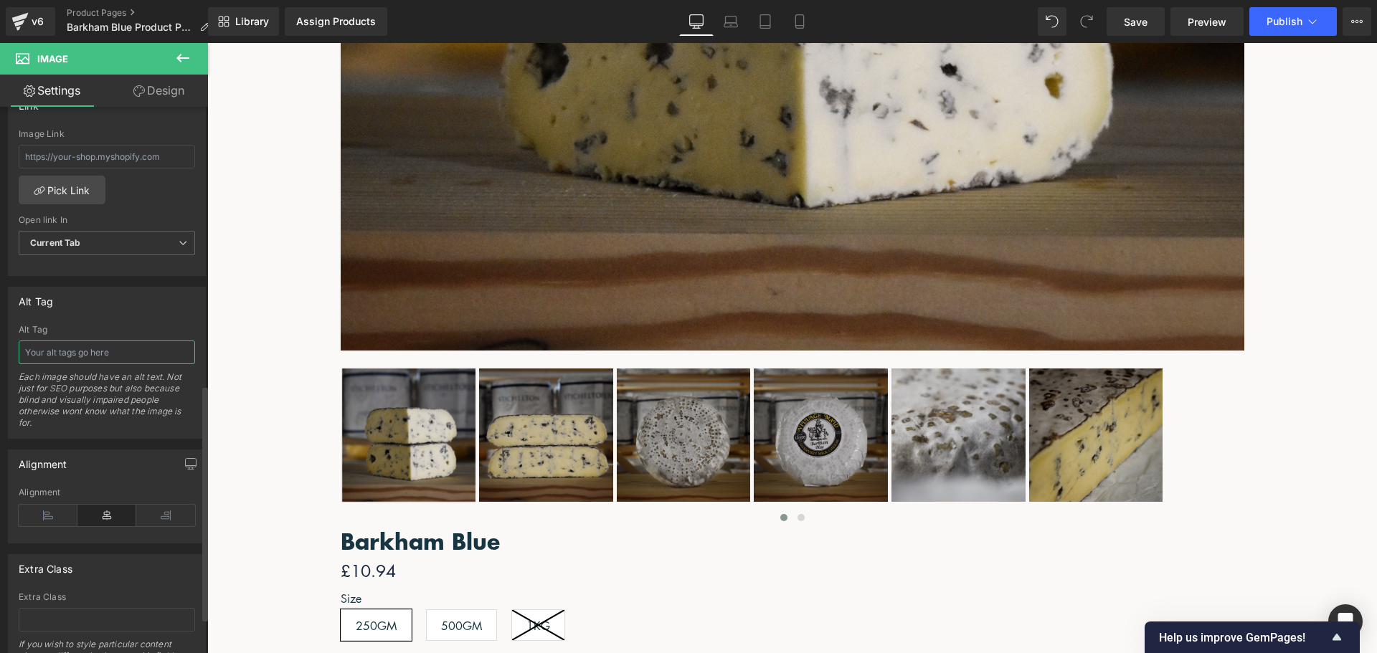
click at [123, 352] on input "text" at bounding box center [107, 353] width 176 height 24
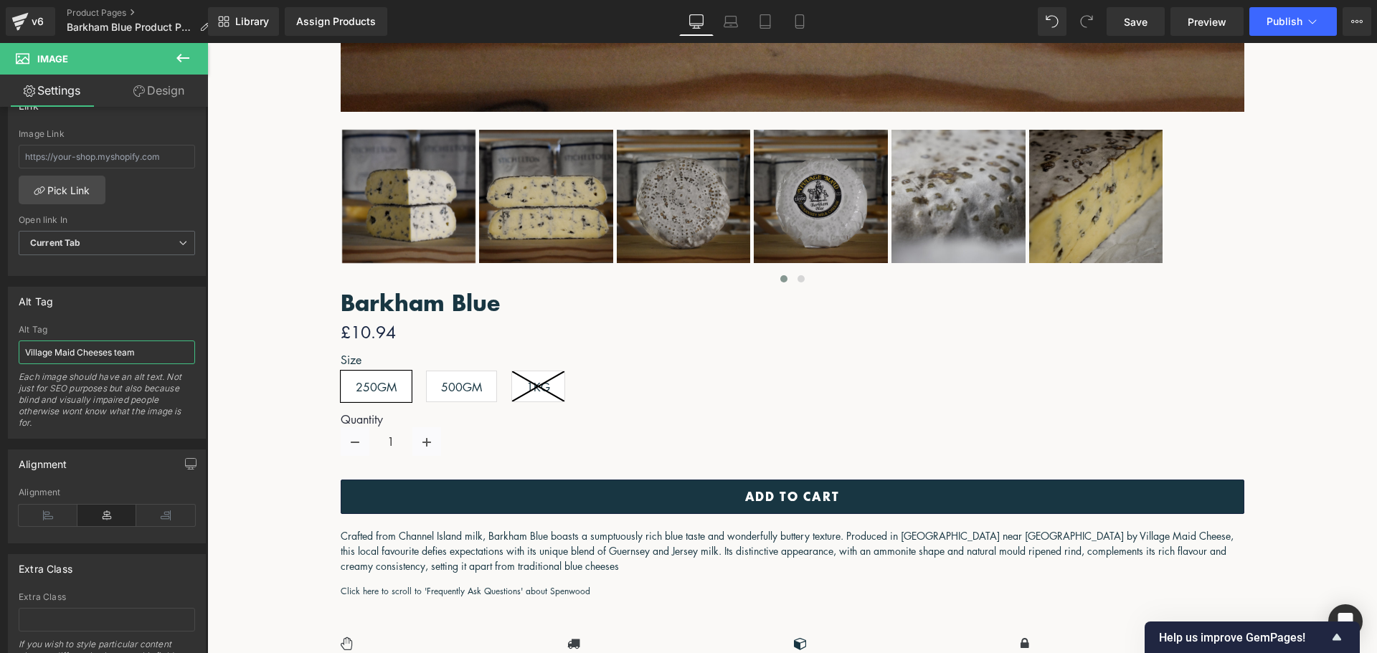
scroll to position [1095, 0]
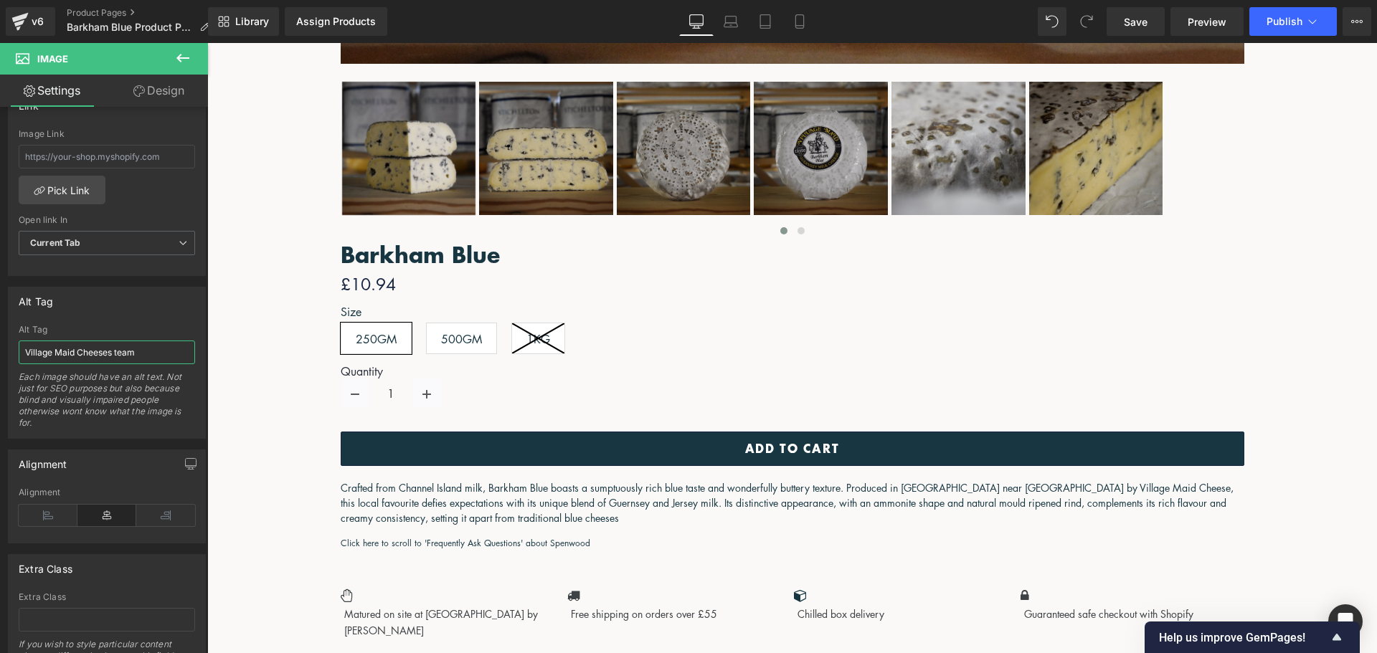
type input "Village Maid Cheeses team"
click at [207, 43] on icon at bounding box center [207, 43] width 0 height 0
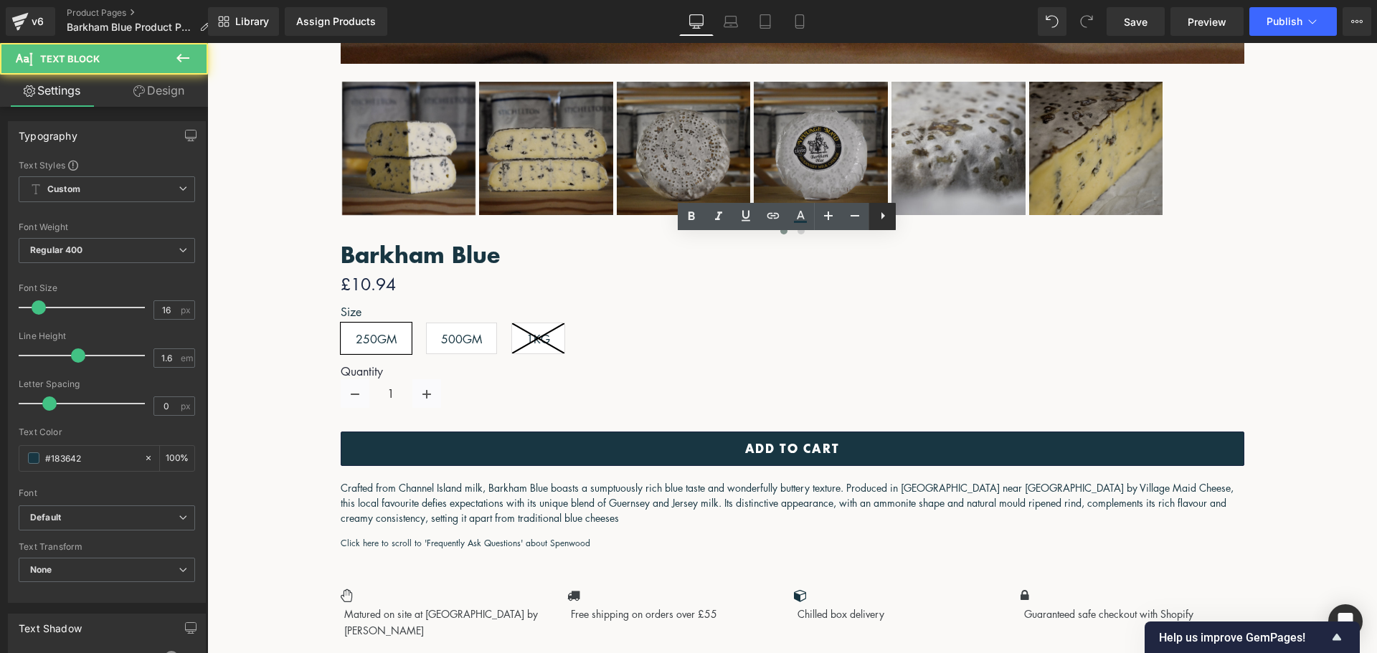
click at [890, 212] on link at bounding box center [882, 216] width 27 height 27
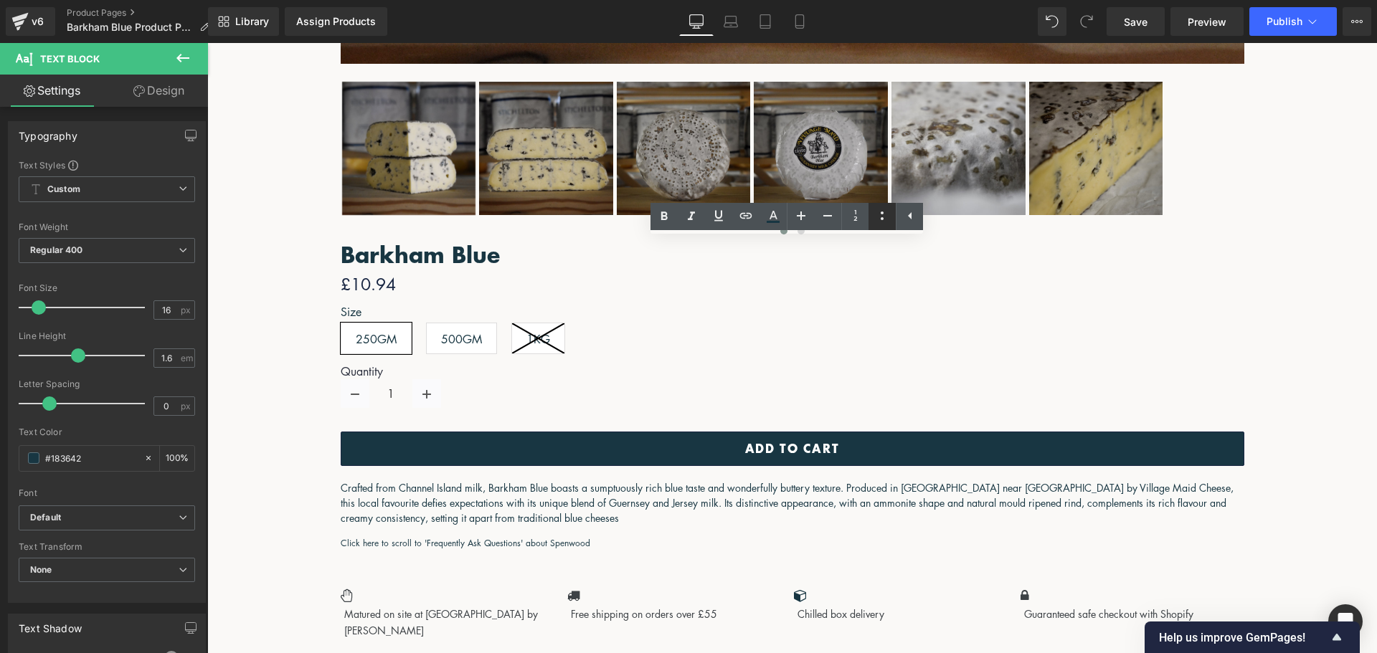
click at [877, 217] on icon at bounding box center [882, 215] width 17 height 17
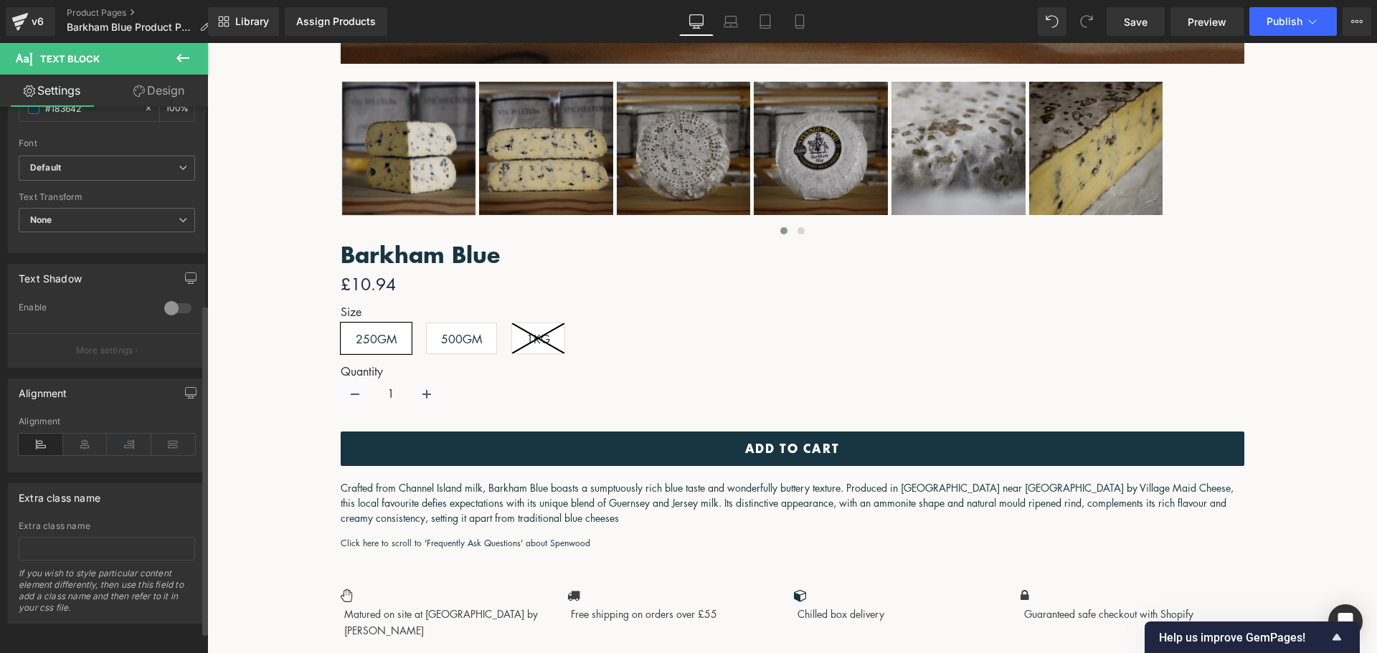
scroll to position [74, 0]
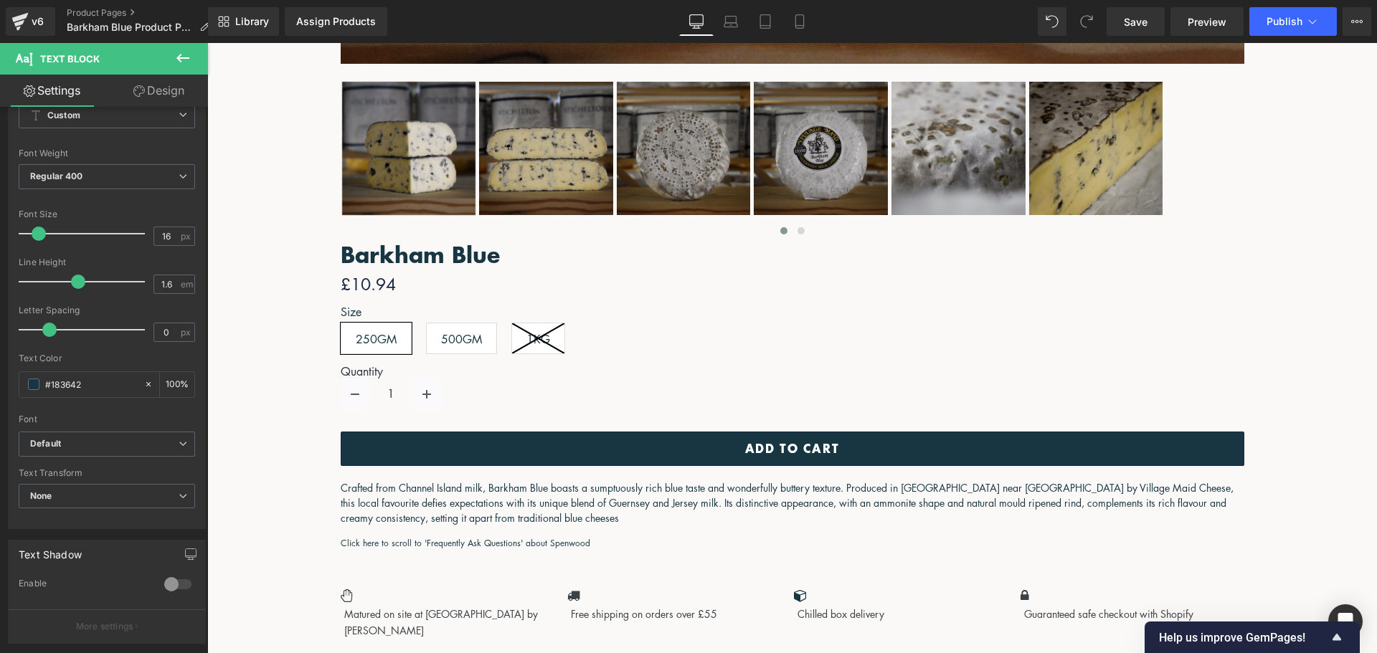
click at [175, 59] on icon at bounding box center [182, 57] width 17 height 17
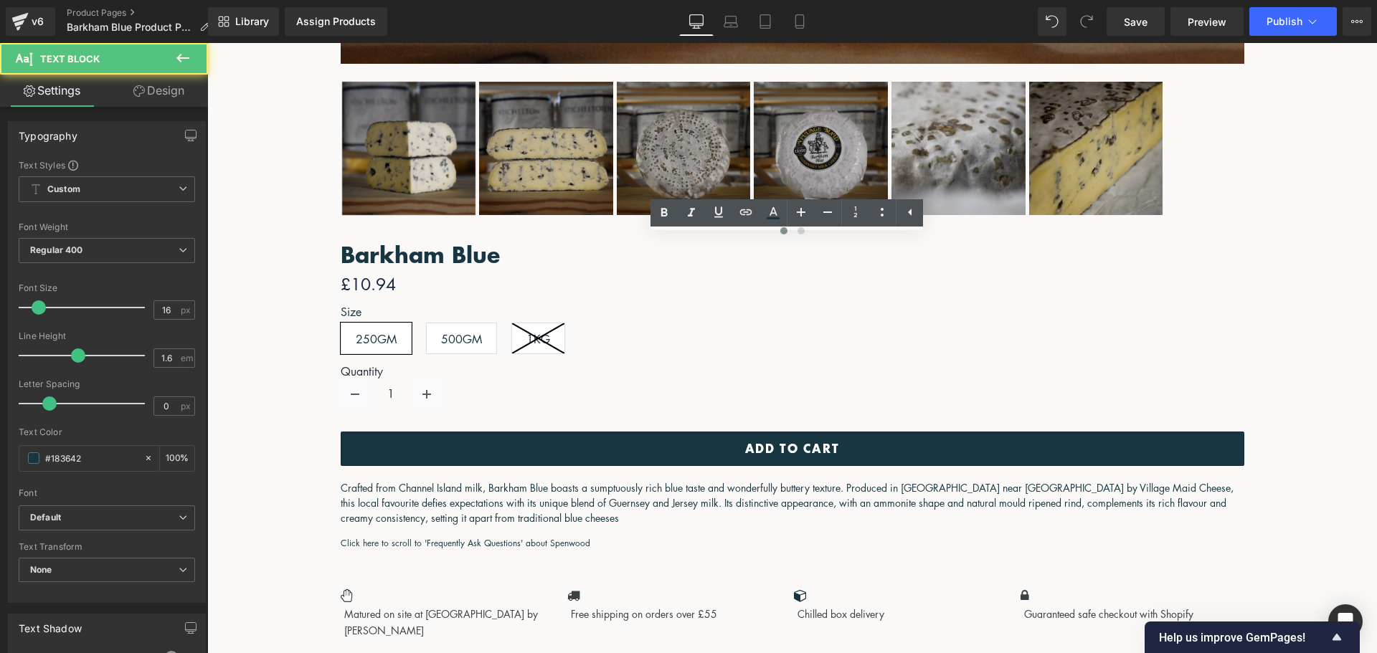
drag, startPoint x: 748, startPoint y: 480, endPoint x: 421, endPoint y: 250, distance: 400.0
drag, startPoint x: 755, startPoint y: 488, endPoint x: 425, endPoint y: 243, distance: 411.7
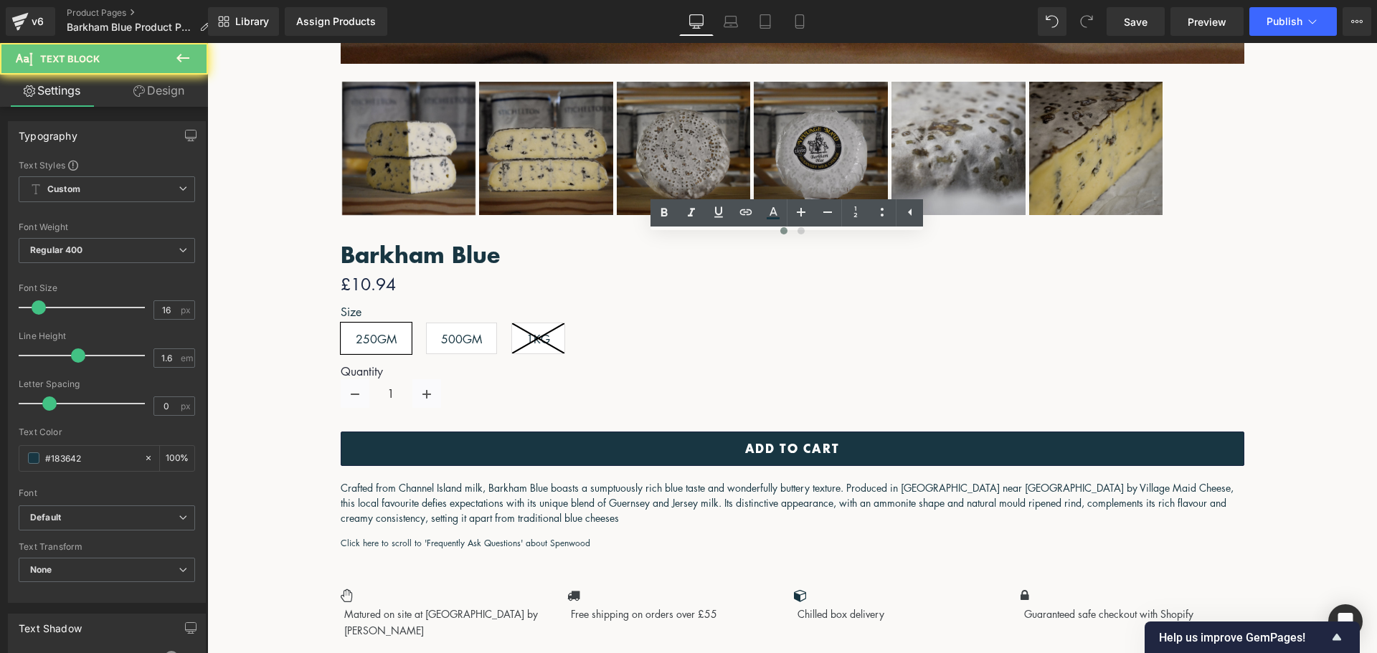
drag, startPoint x: 754, startPoint y: 486, endPoint x: 403, endPoint y: 243, distance: 426.8
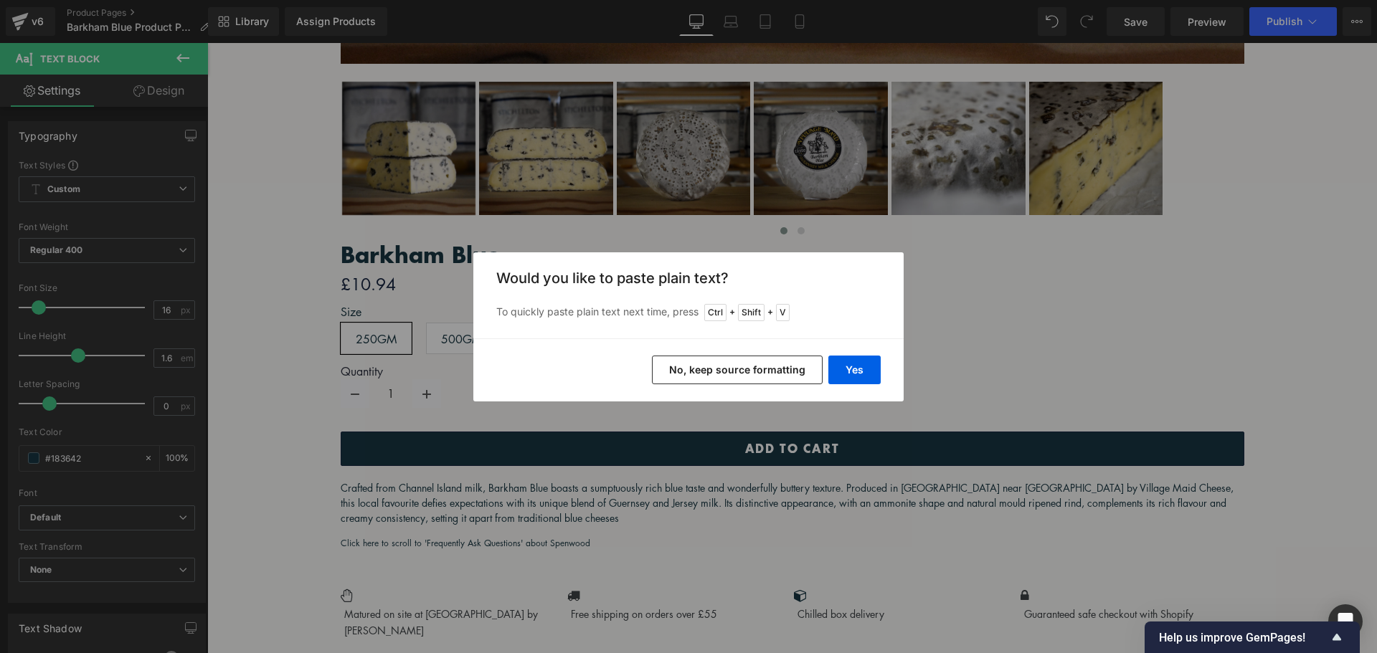
click at [783, 370] on button "No, keep source formatting" at bounding box center [737, 370] width 171 height 29
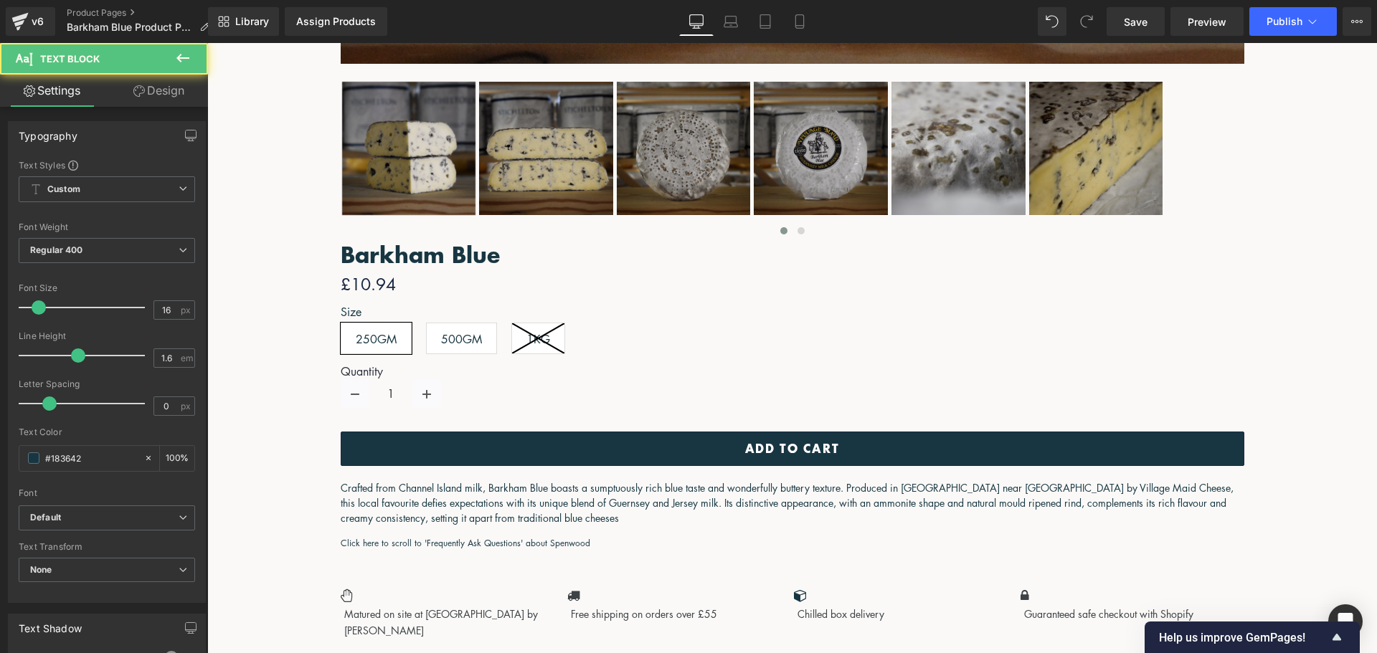
drag, startPoint x: 792, startPoint y: 610, endPoint x: 420, endPoint y: 250, distance: 517.9
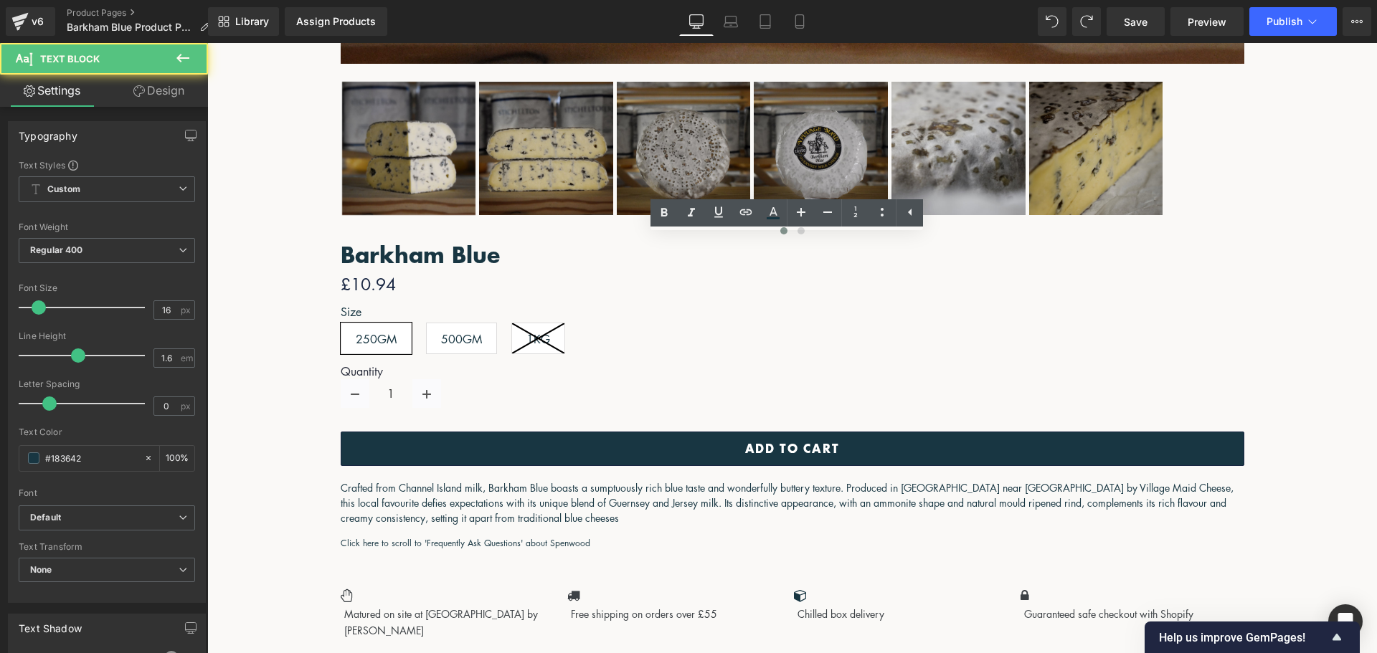
drag, startPoint x: 797, startPoint y: 600, endPoint x: 419, endPoint y: 247, distance: 516.6
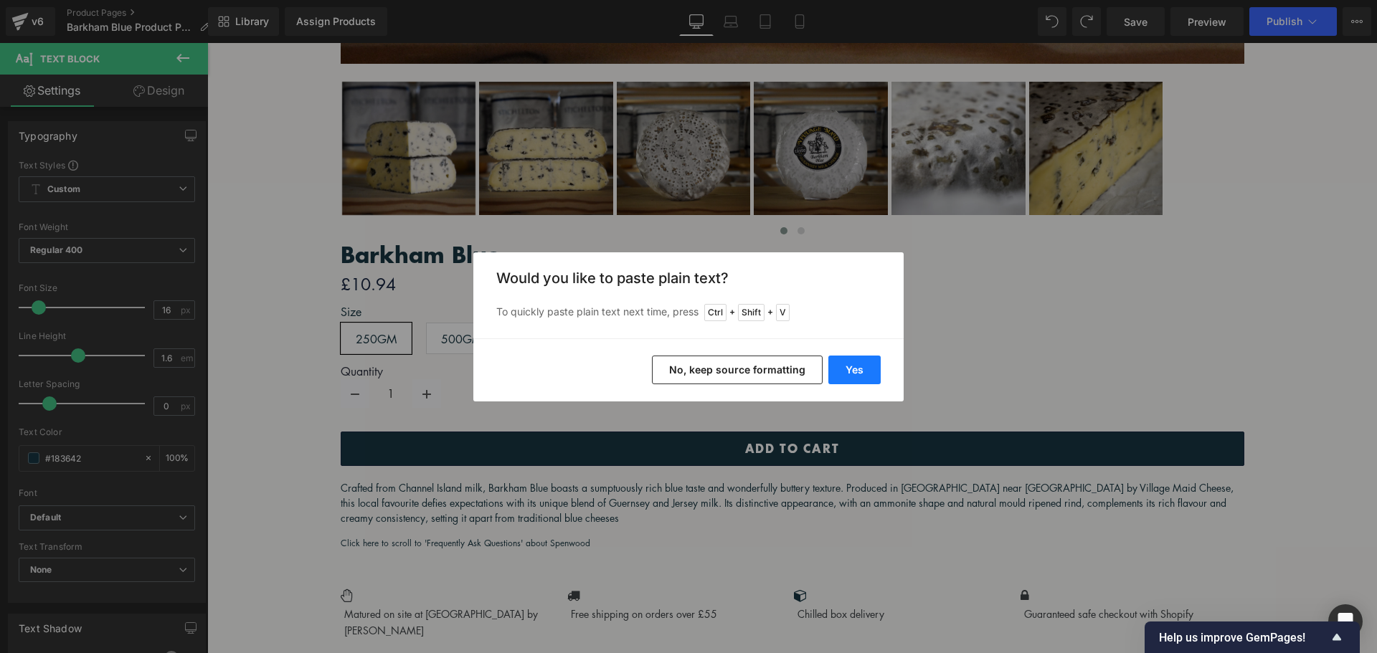
click at [853, 365] on button "Yes" at bounding box center [854, 370] width 52 height 29
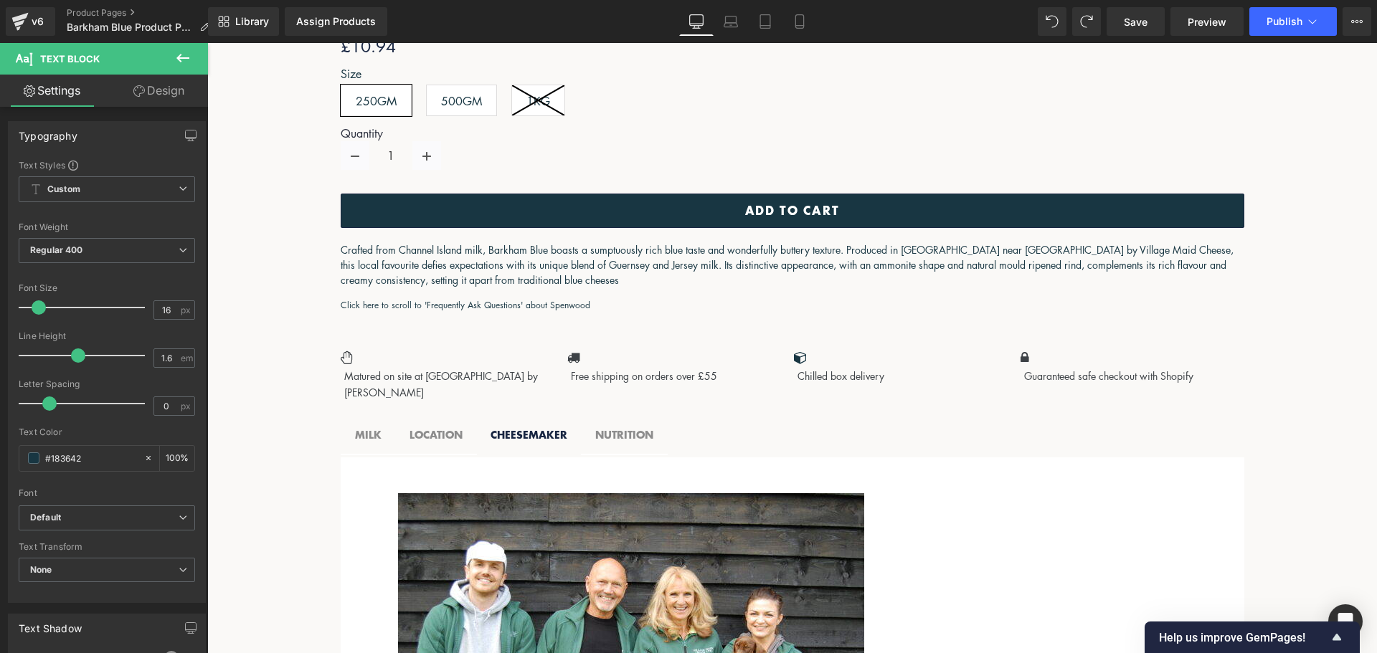
scroll to position [1382, 0]
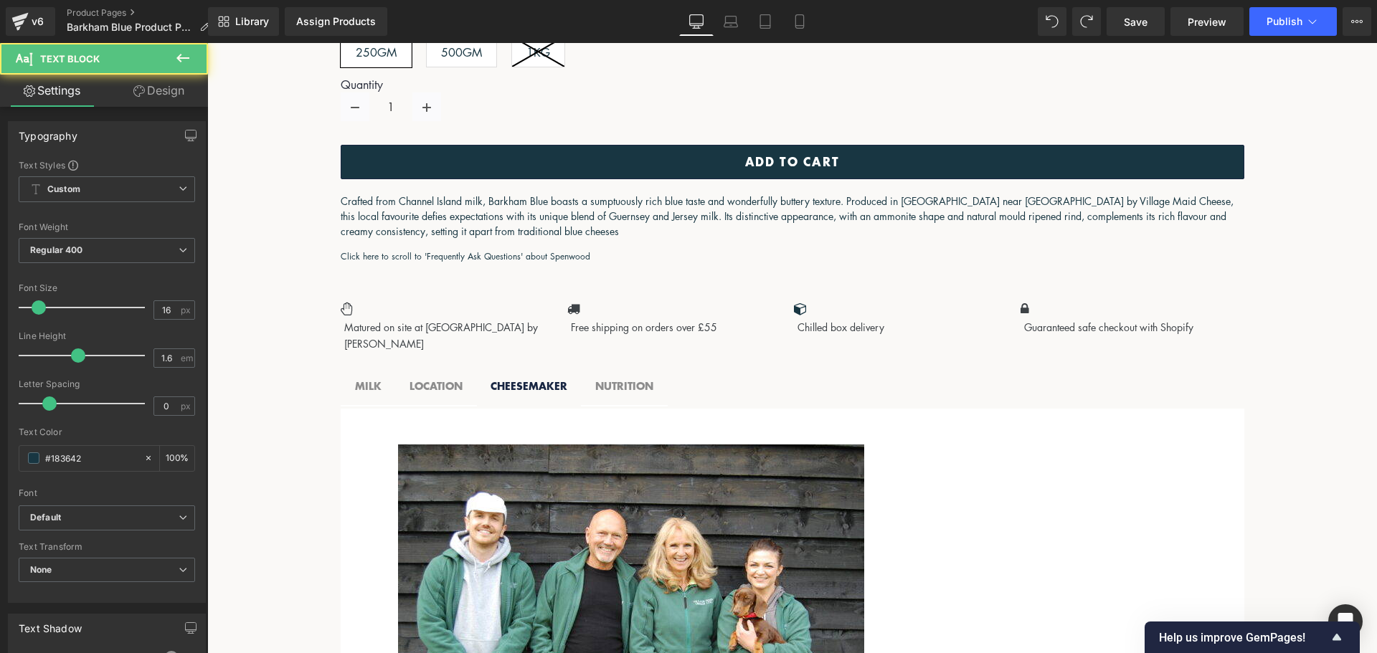
drag, startPoint x: 767, startPoint y: 387, endPoint x: 498, endPoint y: 147, distance: 360.7
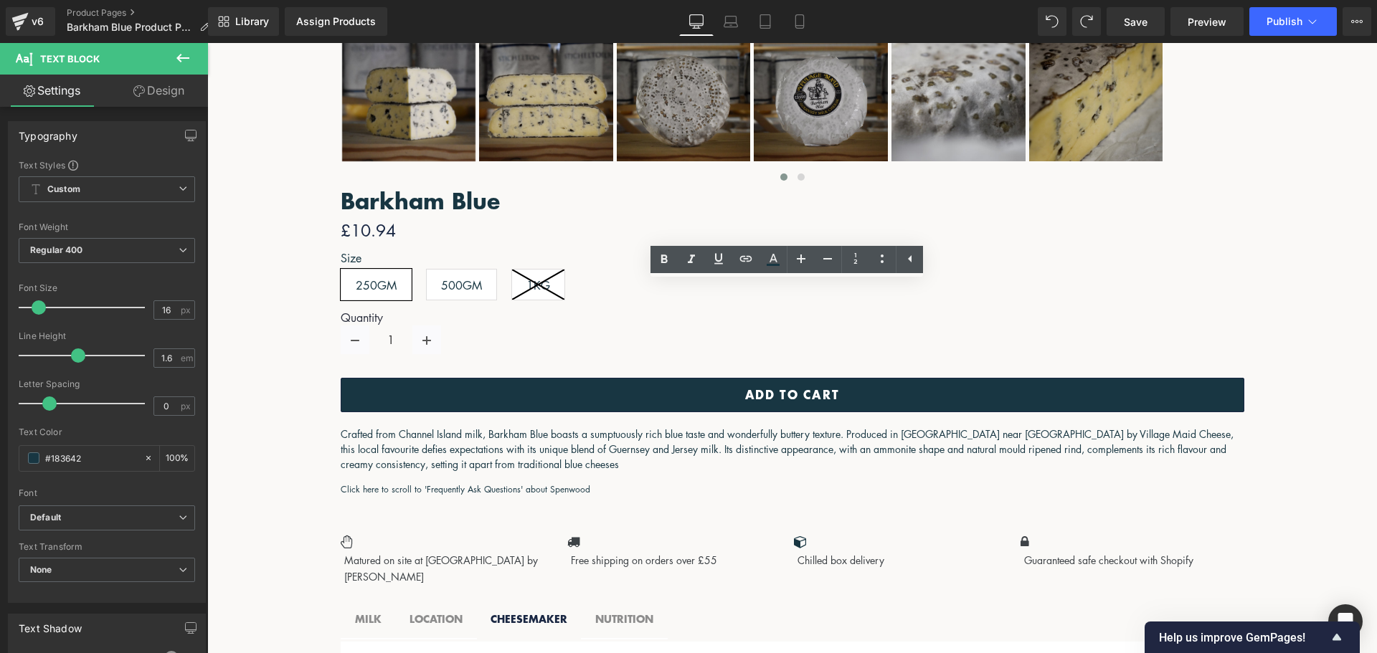
scroll to position [976, 0]
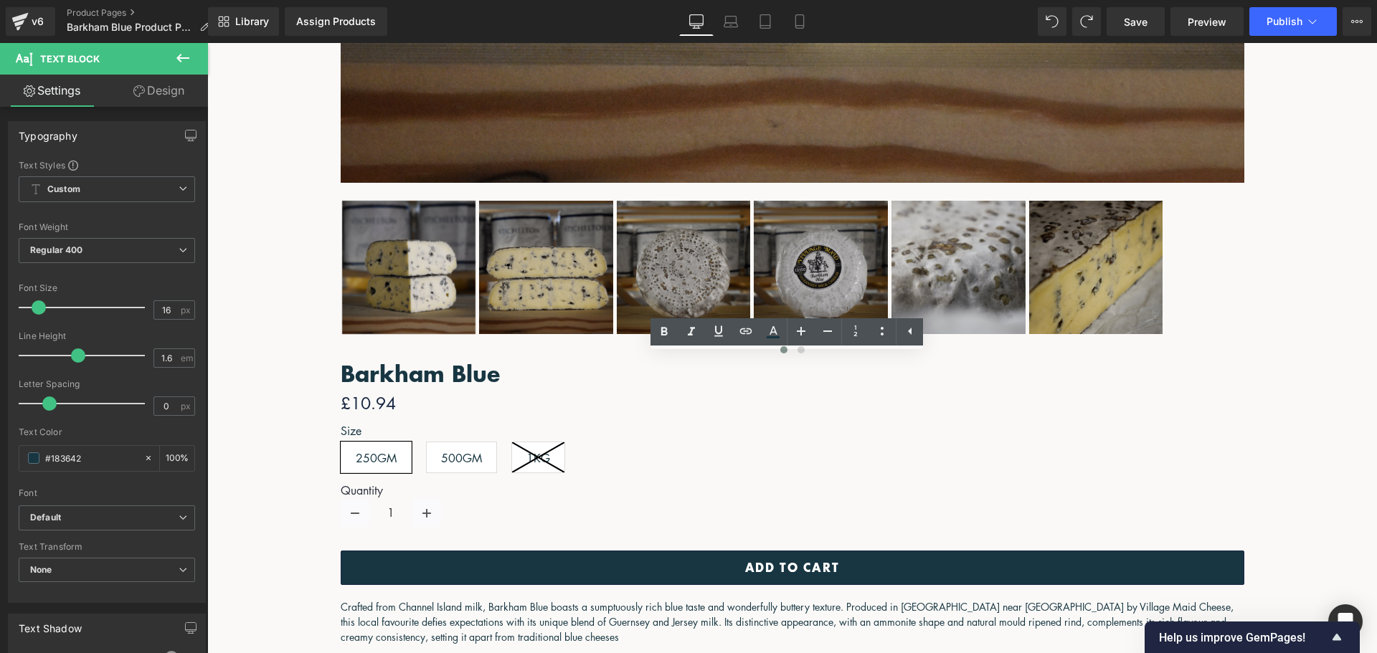
drag, startPoint x: 790, startPoint y: 398, endPoint x: 399, endPoint y: 337, distance: 395.6
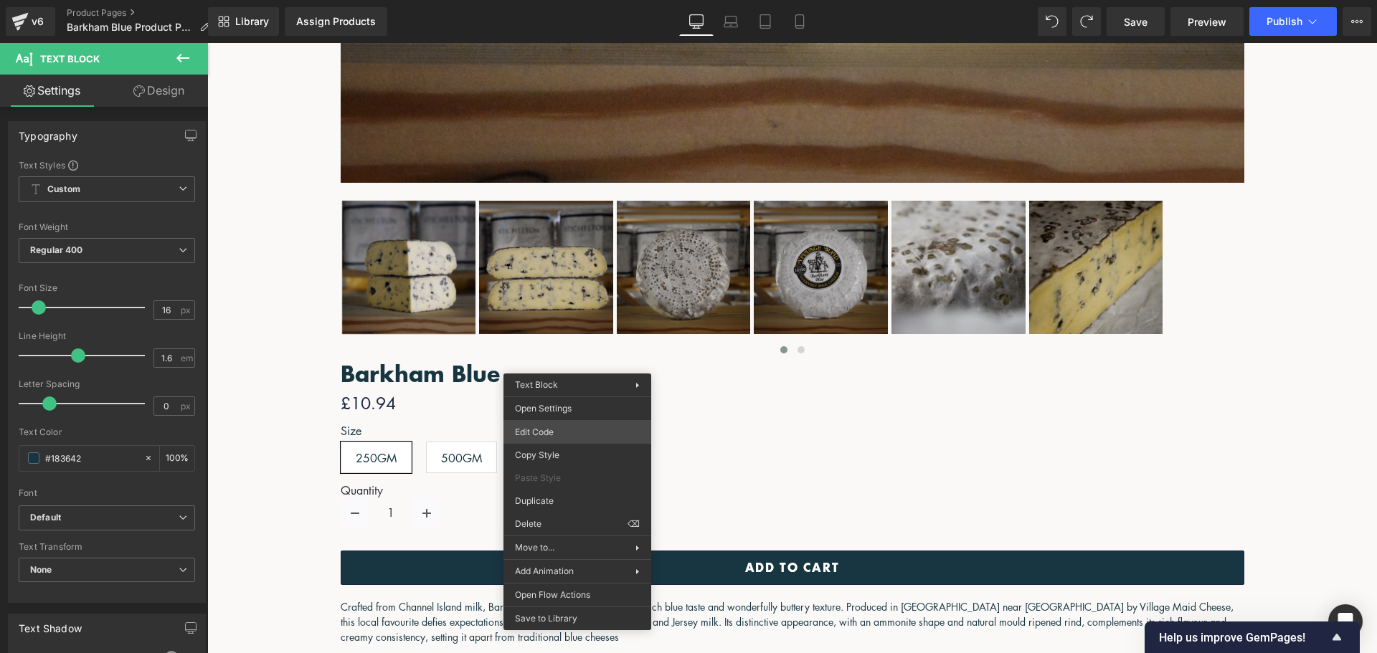
click at [584, 0] on div "Image You are previewing how the will restyle your page. You can not edit Eleme…" at bounding box center [688, 0] width 1377 height 0
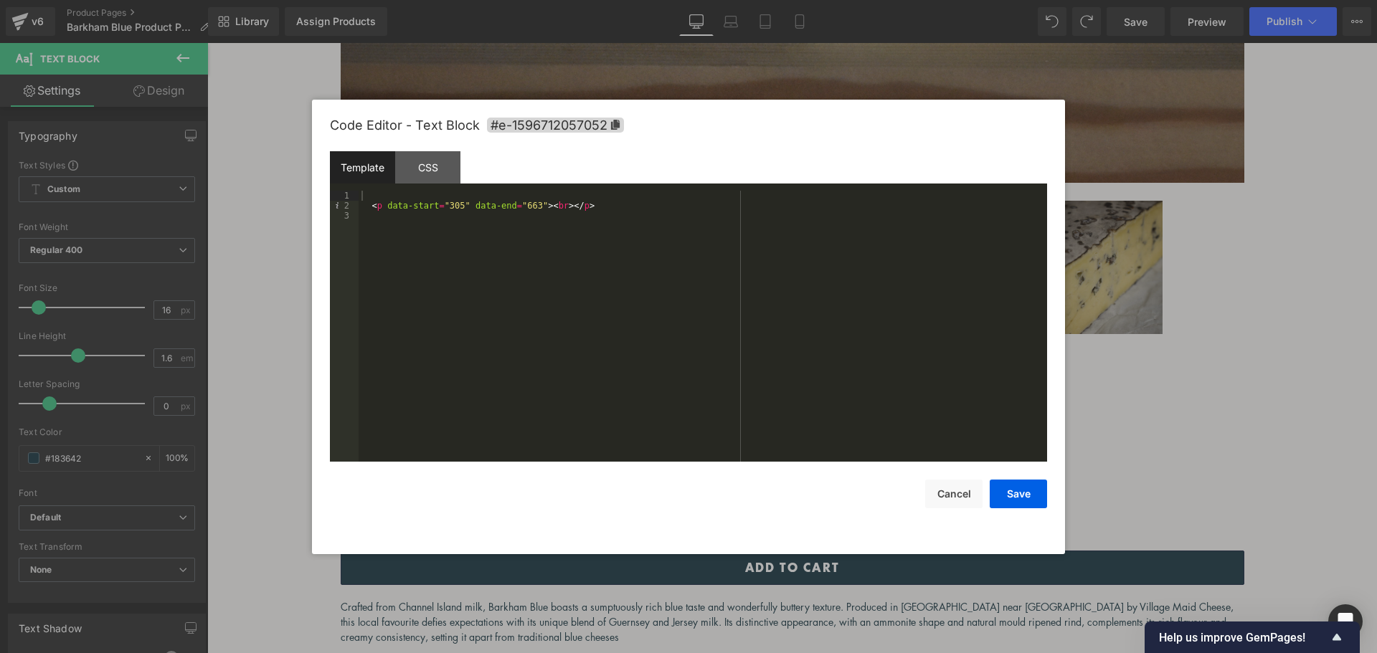
click at [557, 201] on div "< p data-start = "305" data-end = "663" > < br > </ p >" at bounding box center [703, 336] width 689 height 291
drag, startPoint x: 594, startPoint y: 208, endPoint x: 323, endPoint y: 206, distance: 270.4
click at [311, 202] on body "Image You are previewing how the will restyle your page. You can not edit Eleme…" at bounding box center [688, 326] width 1377 height 653
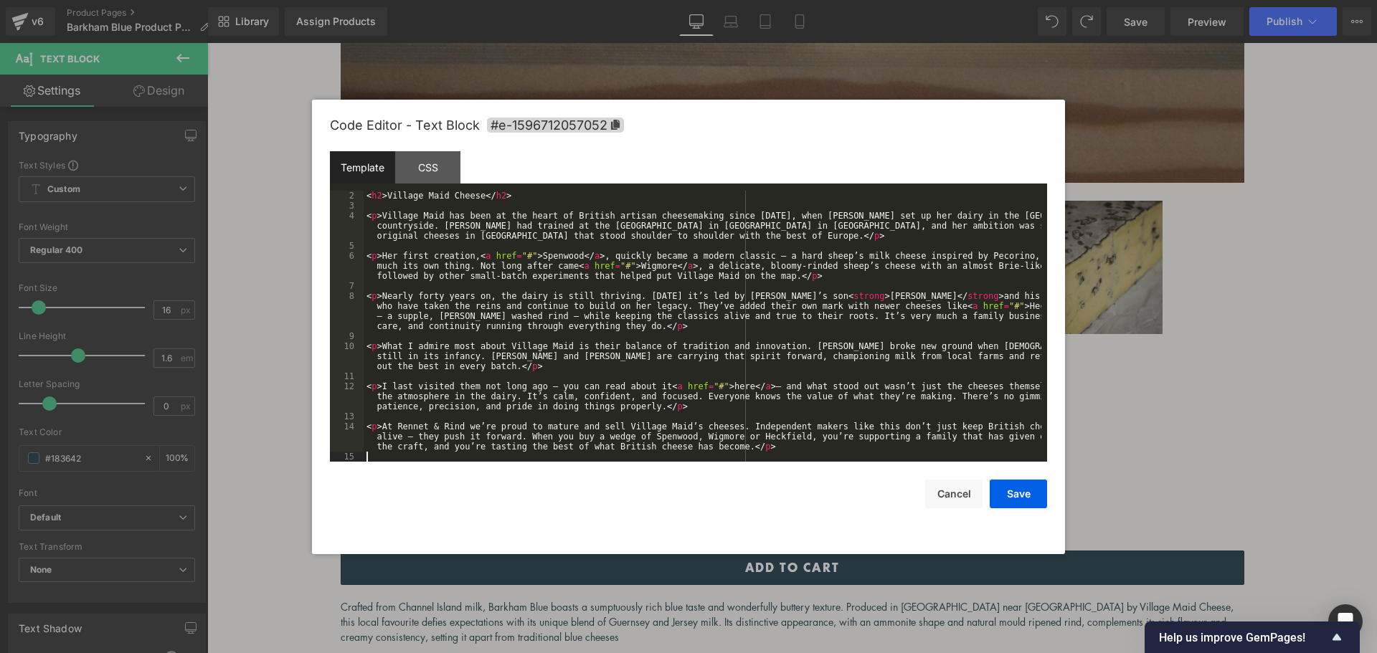
scroll to position [10, 0]
click at [1004, 494] on button "Save" at bounding box center [1018, 494] width 57 height 29
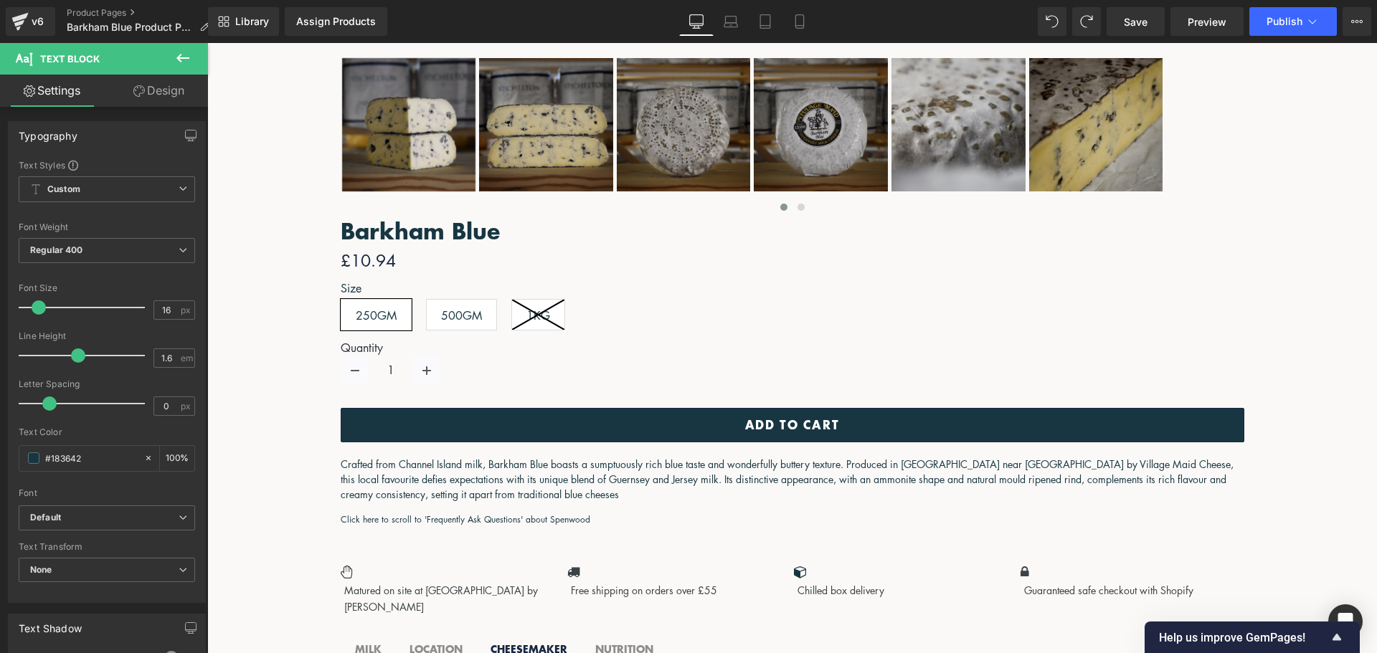
scroll to position [1120, 0]
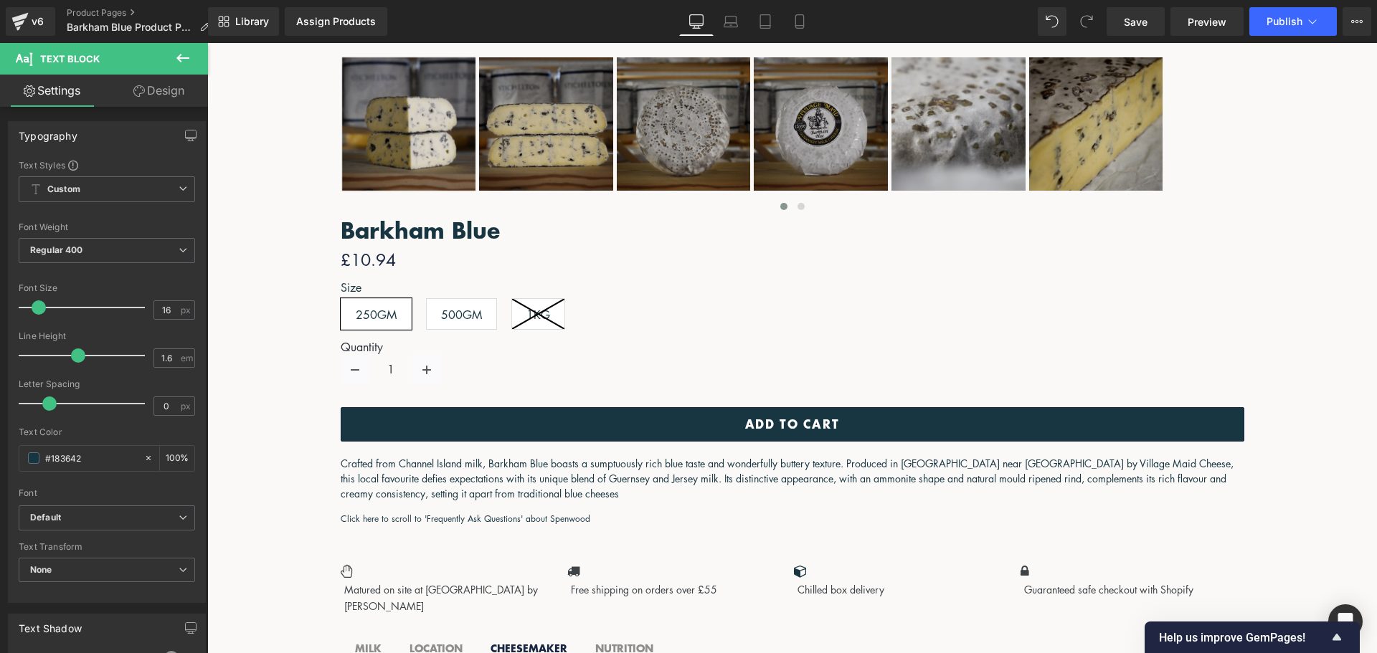
drag, startPoint x: 599, startPoint y: 224, endPoint x: 314, endPoint y: 215, distance: 284.9
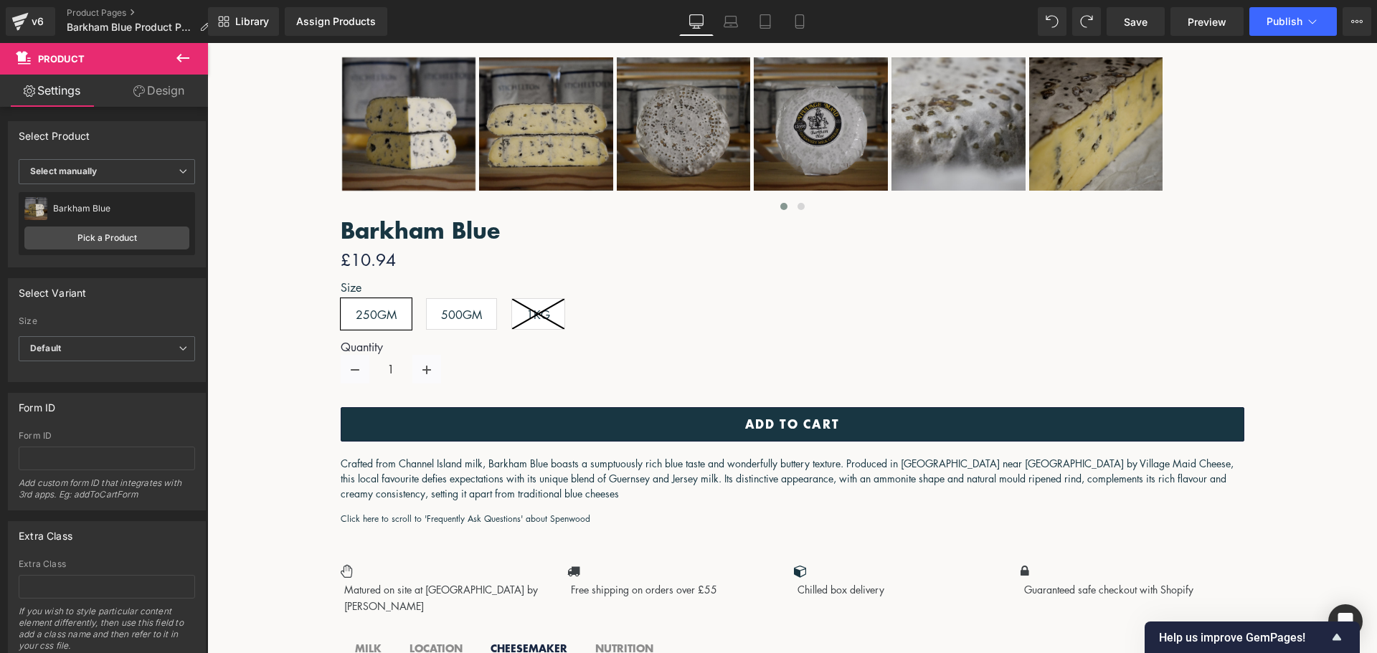
click at [207, 43] on icon at bounding box center [207, 43] width 0 height 0
click at [207, 43] on link at bounding box center [207, 43] width 0 height 0
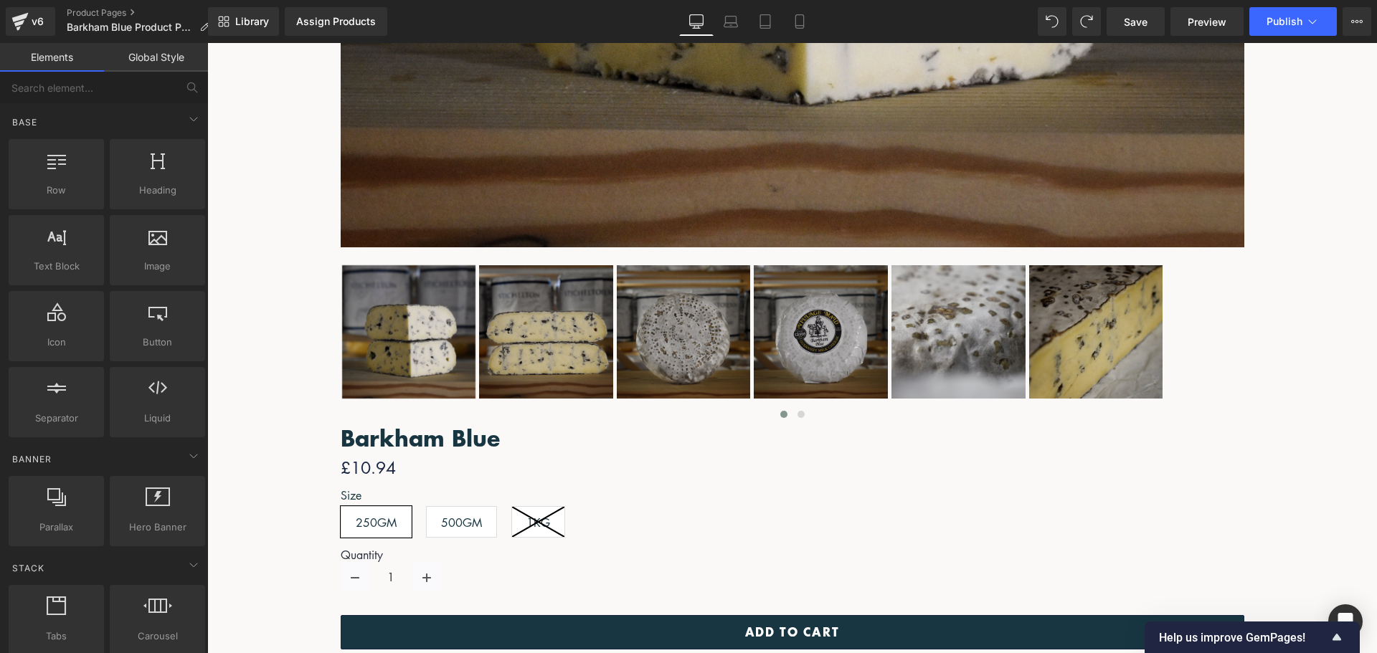
scroll to position [904, 0]
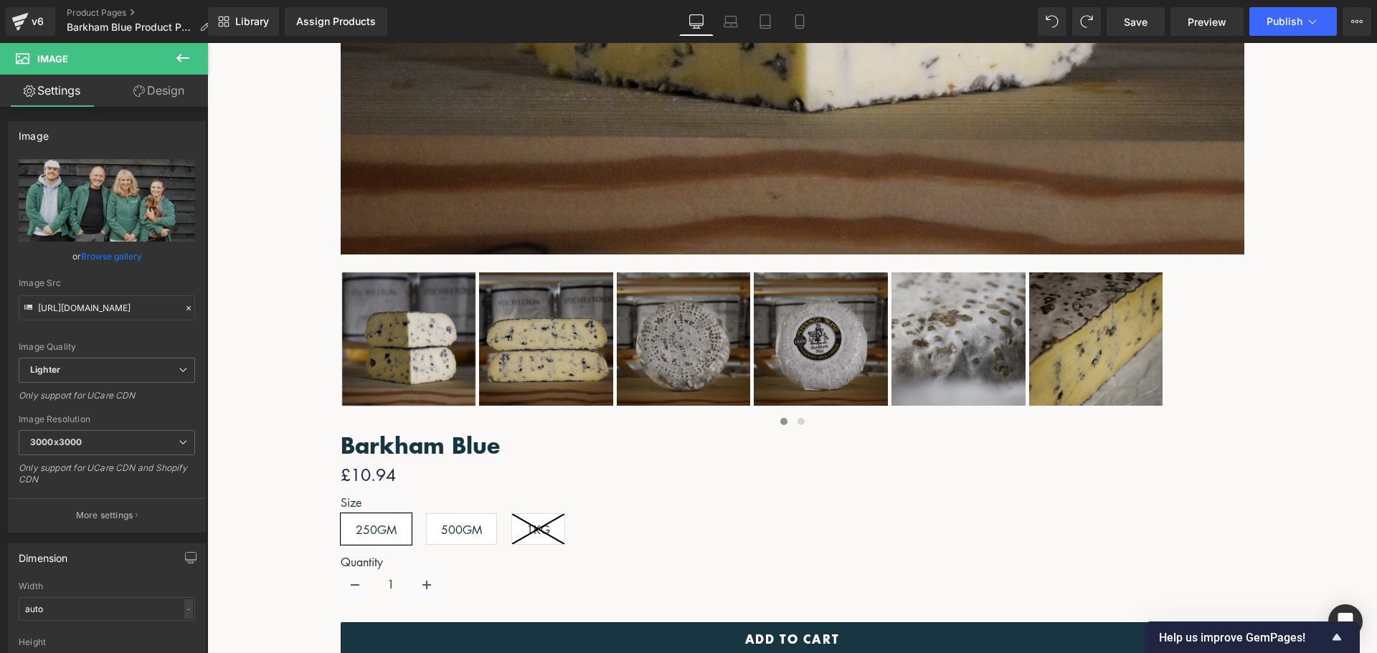
drag, startPoint x: 171, startPoint y: 96, endPoint x: 115, endPoint y: 247, distance: 160.9
click at [171, 96] on link "Design" at bounding box center [159, 91] width 104 height 32
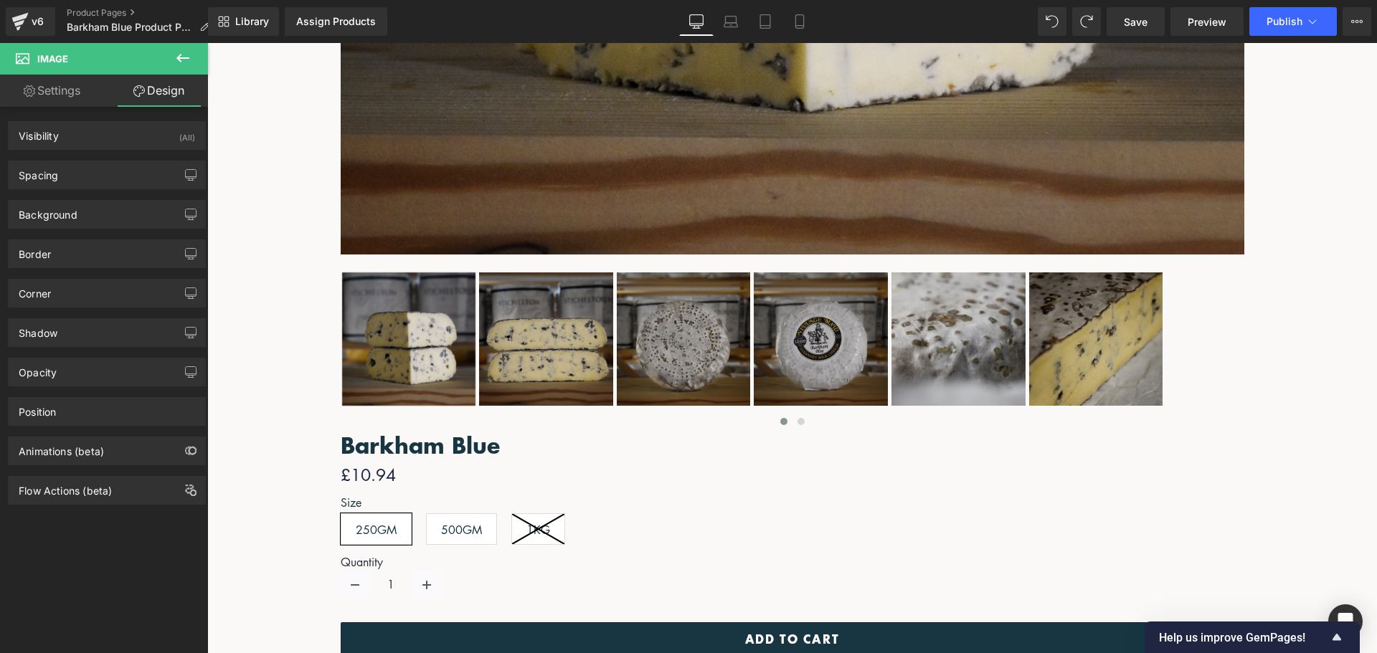
type input "28"
type input "25"
type input "0"
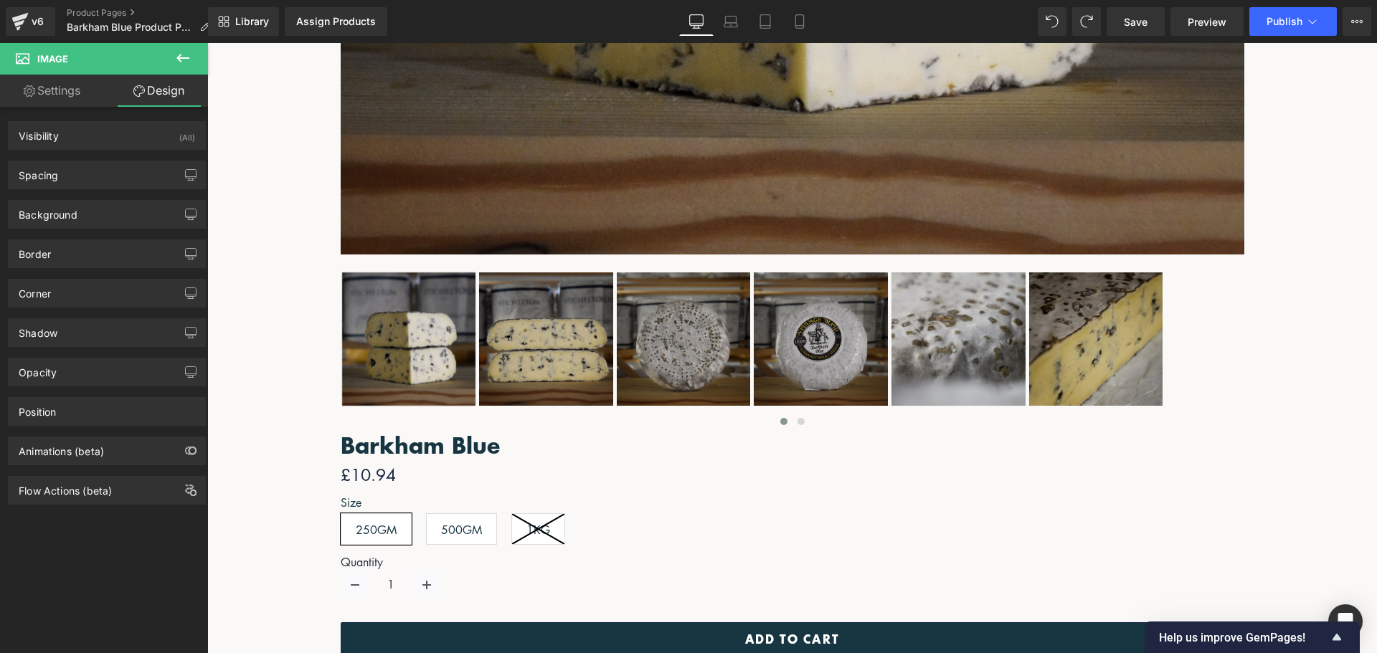
type input "0"
click at [94, 173] on div "Spacing" at bounding box center [107, 174] width 197 height 27
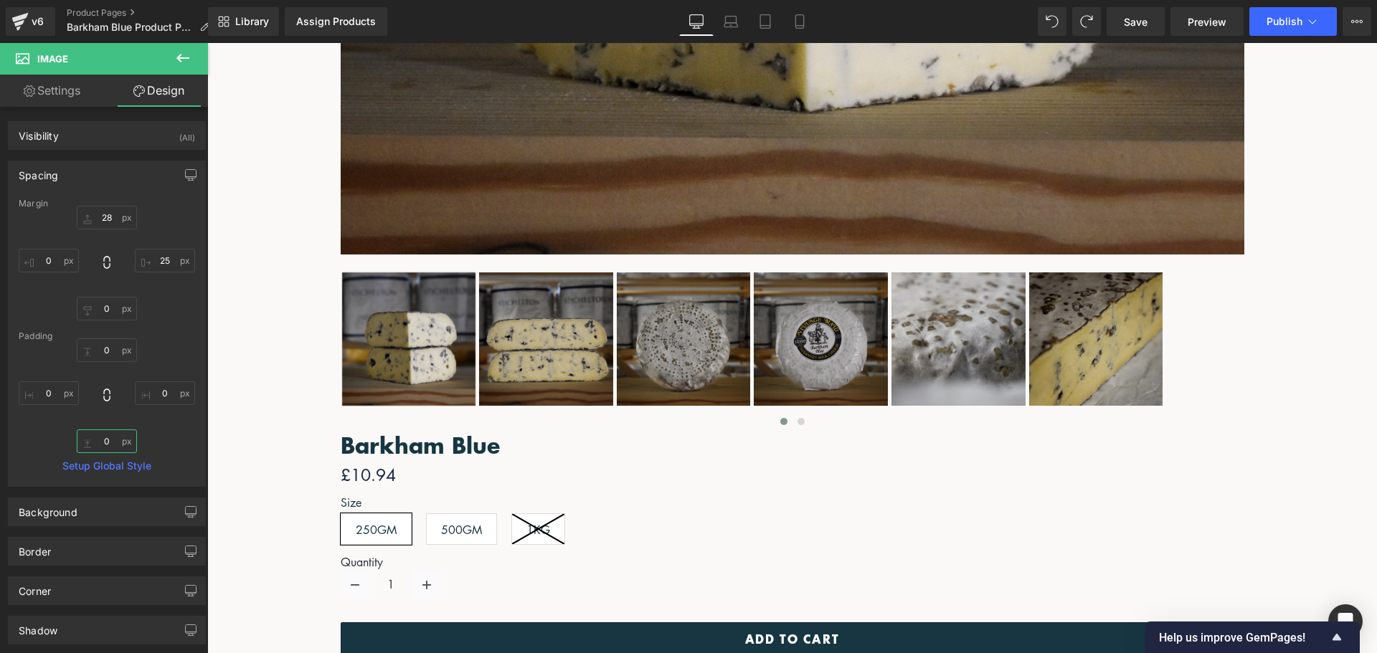
click at [108, 441] on input "0" at bounding box center [107, 442] width 60 height 24
type input "20"
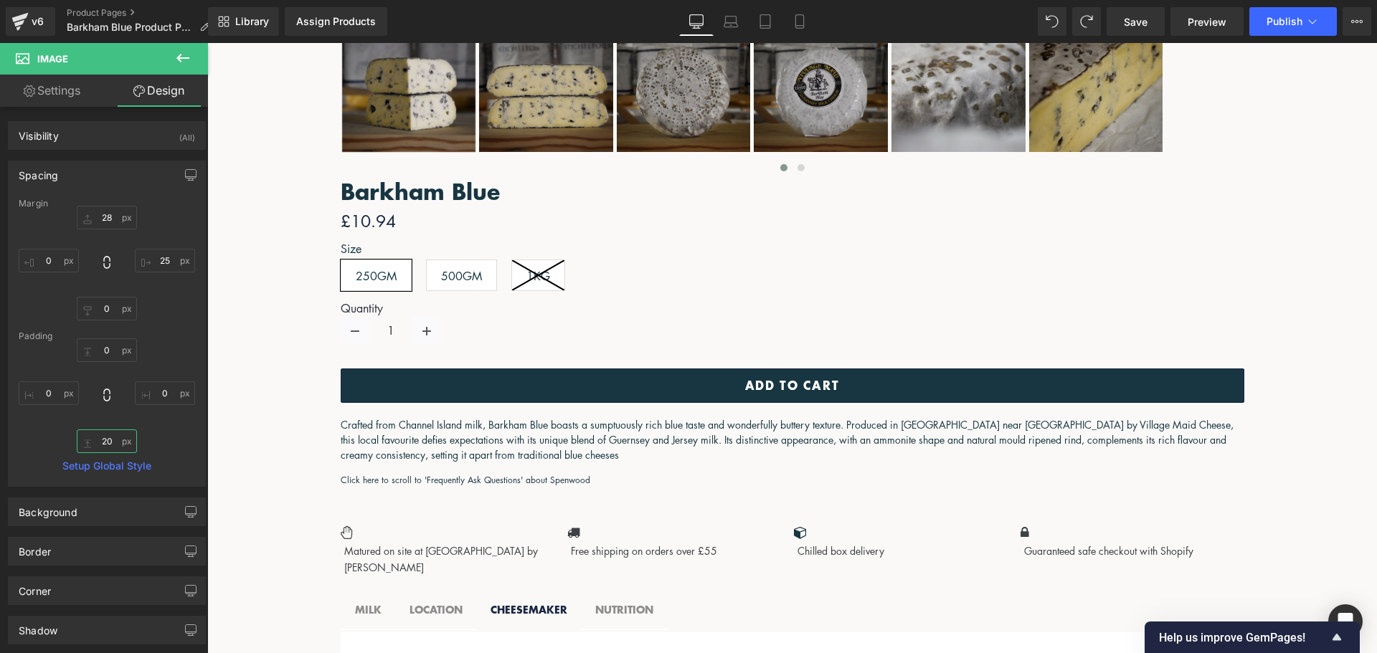
scroll to position [1191, 0]
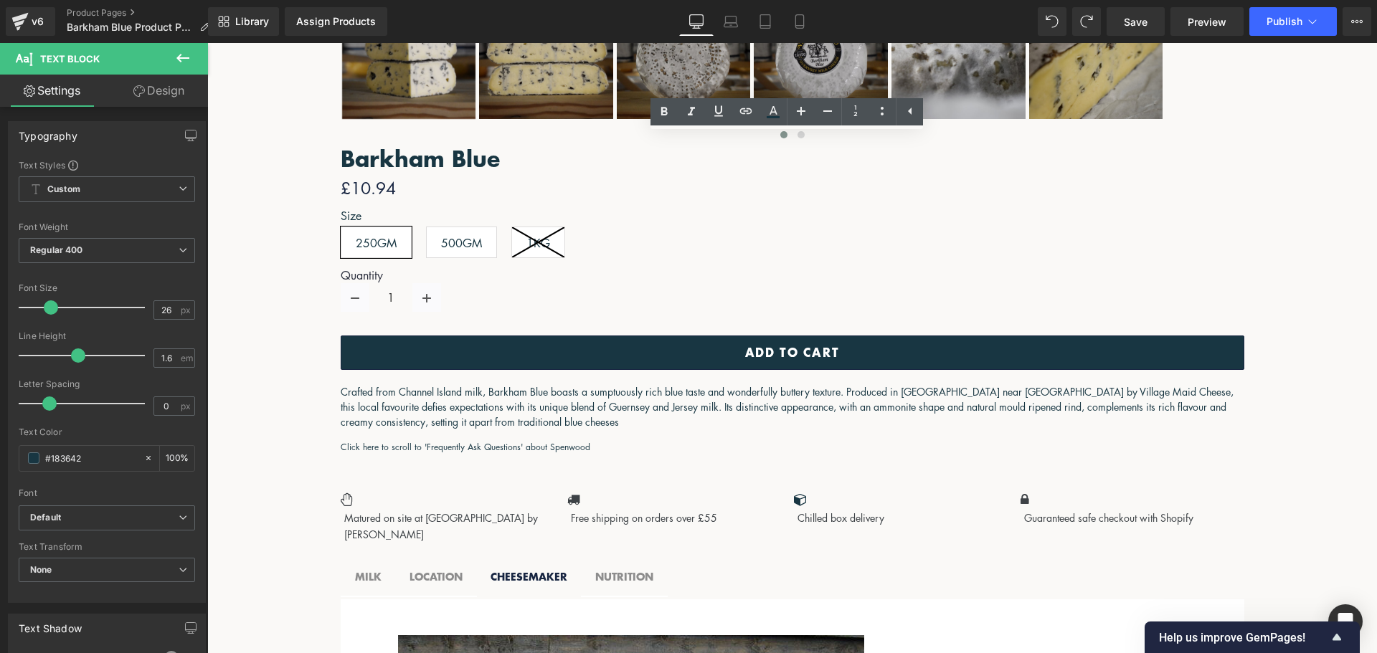
drag, startPoint x: 947, startPoint y: 318, endPoint x: 807, endPoint y: 316, distance: 139.9
drag, startPoint x: 986, startPoint y: 327, endPoint x: 784, endPoint y: 323, distance: 202.3
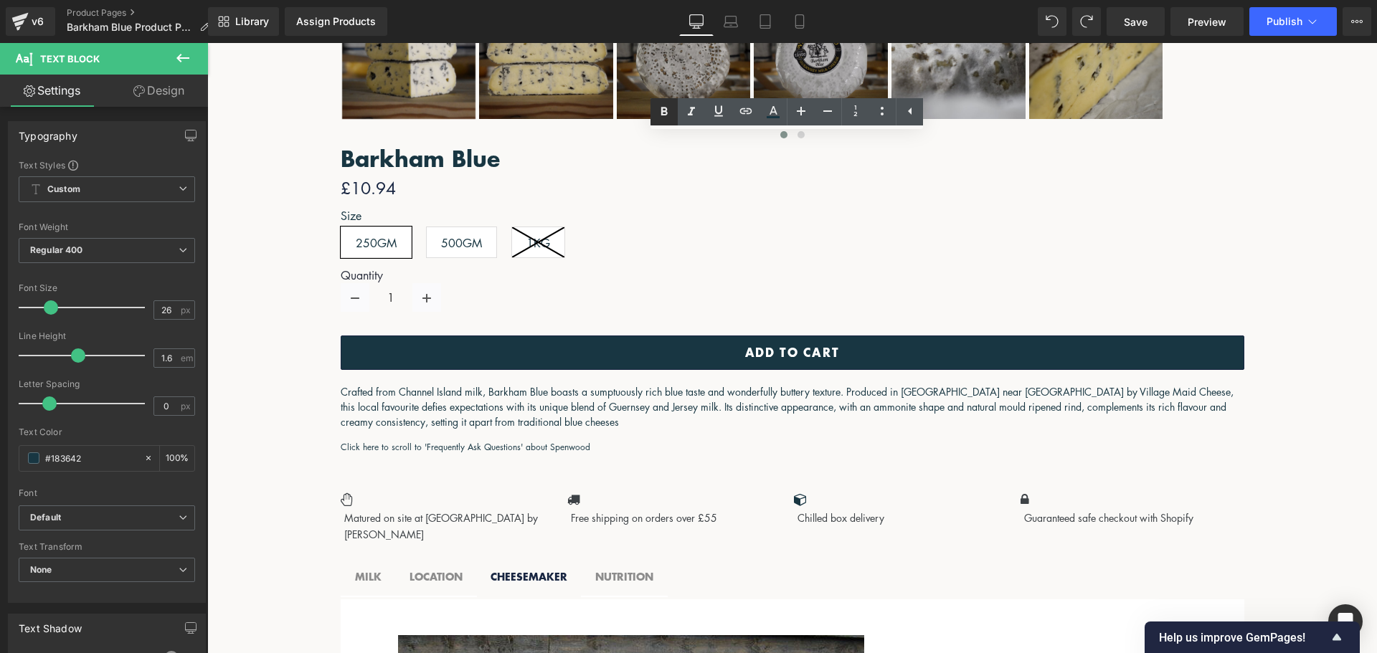
click at [662, 108] on icon at bounding box center [664, 111] width 6 height 9
click at [663, 108] on icon at bounding box center [664, 111] width 6 height 9
drag, startPoint x: 943, startPoint y: 309, endPoint x: 750, endPoint y: 306, distance: 193.7
click at [656, 113] on icon at bounding box center [664, 111] width 17 height 17
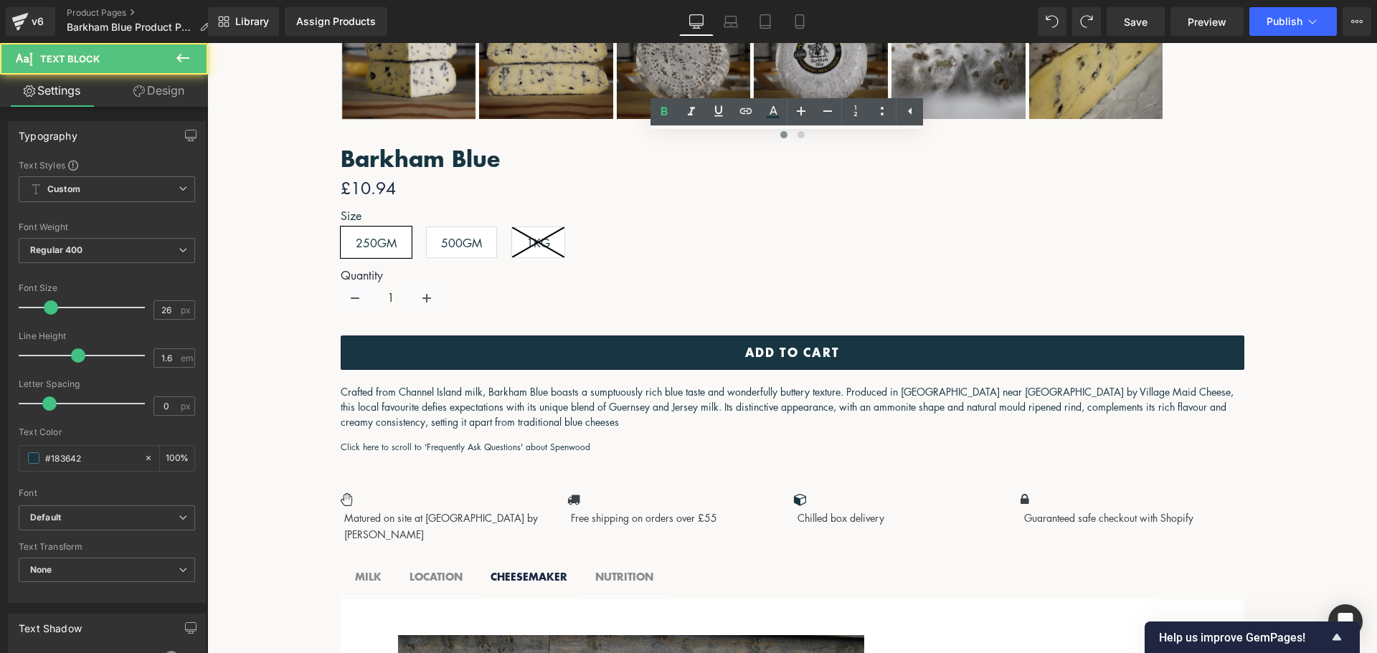
drag, startPoint x: 1115, startPoint y: 315, endPoint x: 421, endPoint y: 317, distance: 694.3
drag, startPoint x: 429, startPoint y: 316, endPoint x: 1115, endPoint y: 316, distance: 685.7
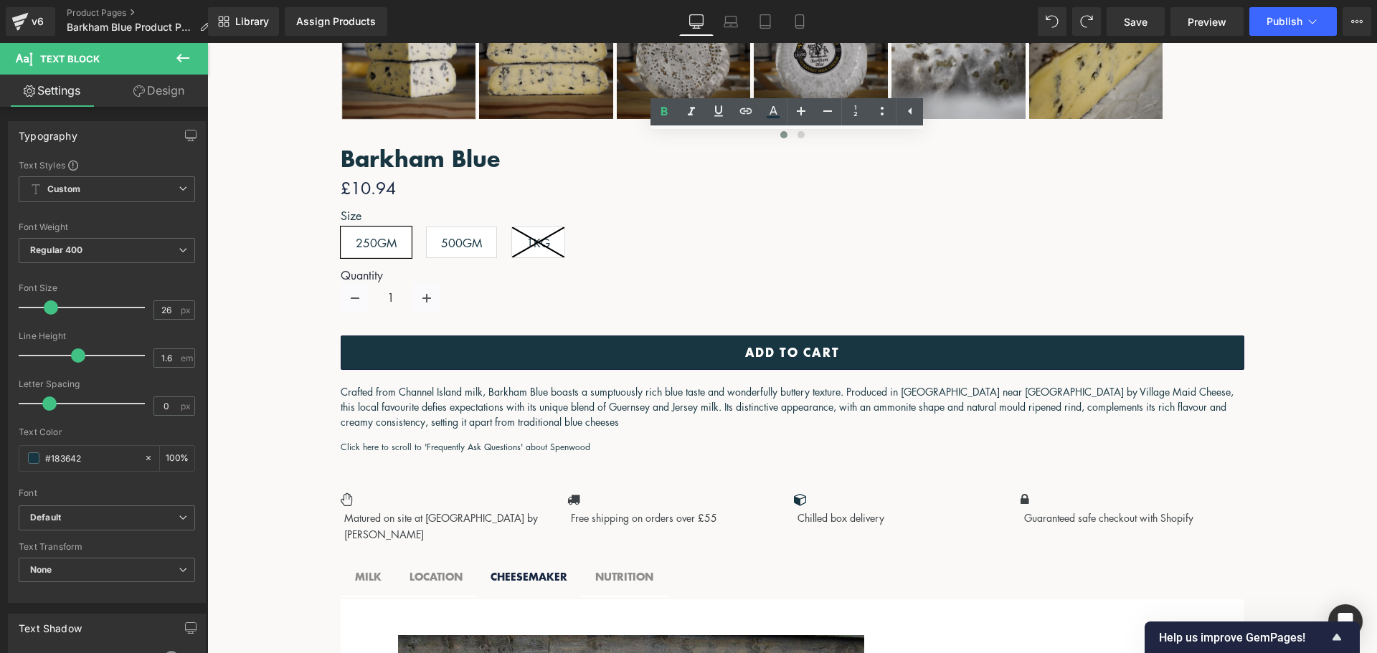
click at [663, 108] on icon at bounding box center [664, 111] width 6 height 9
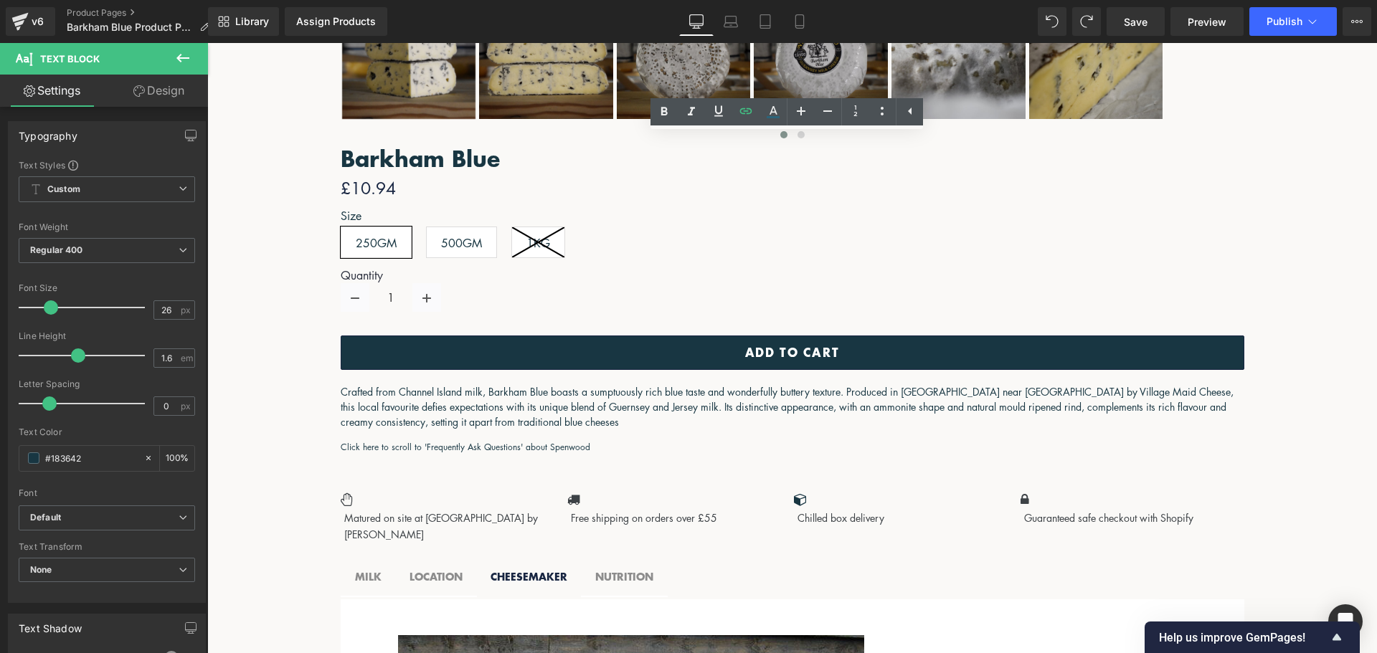
click at [1300, 19] on span "Publish" at bounding box center [1285, 21] width 36 height 11
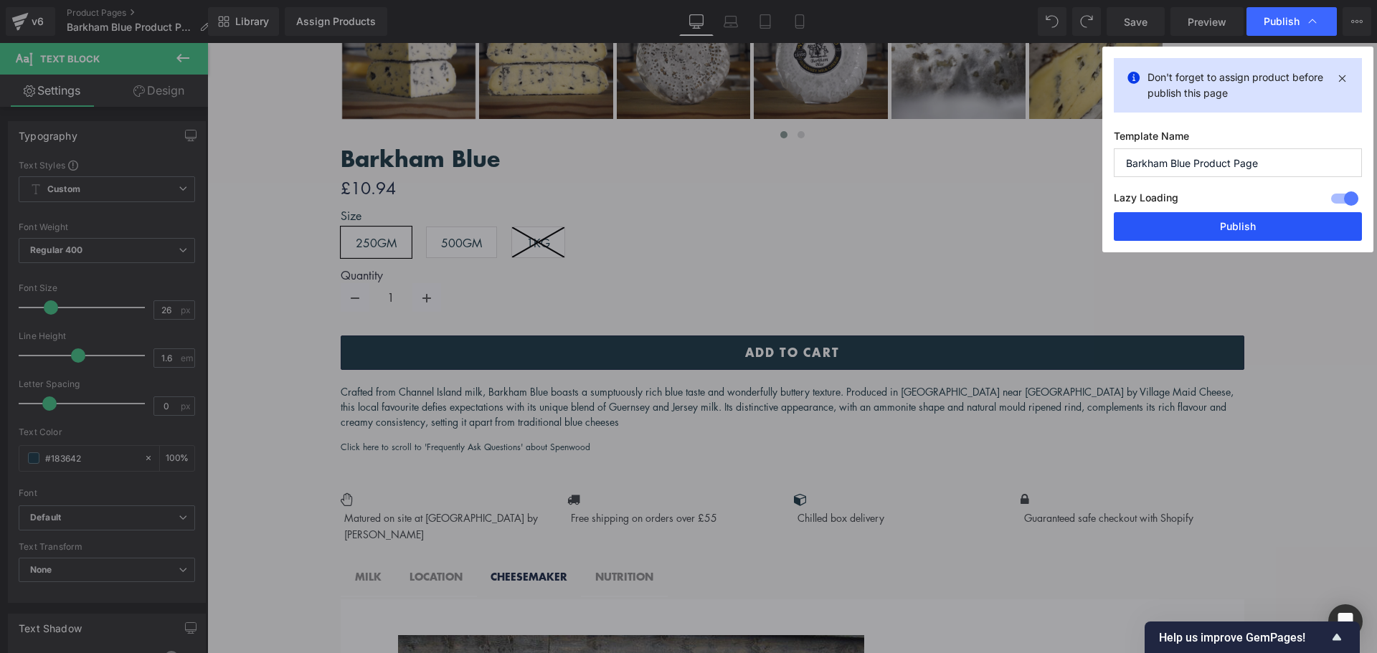
drag, startPoint x: 1219, startPoint y: 222, endPoint x: 1011, endPoint y: 180, distance: 211.6
click at [1219, 222] on button "Publish" at bounding box center [1238, 226] width 248 height 29
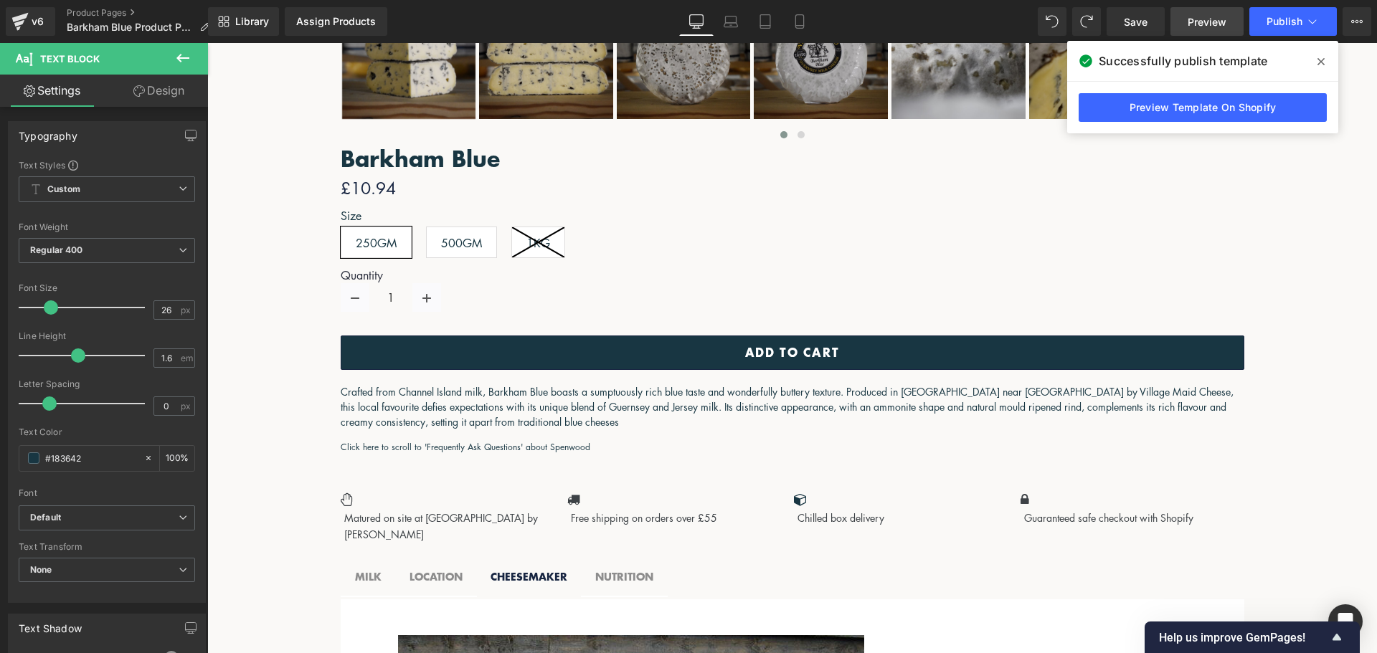
click at [1208, 18] on span "Preview" at bounding box center [1207, 21] width 39 height 15
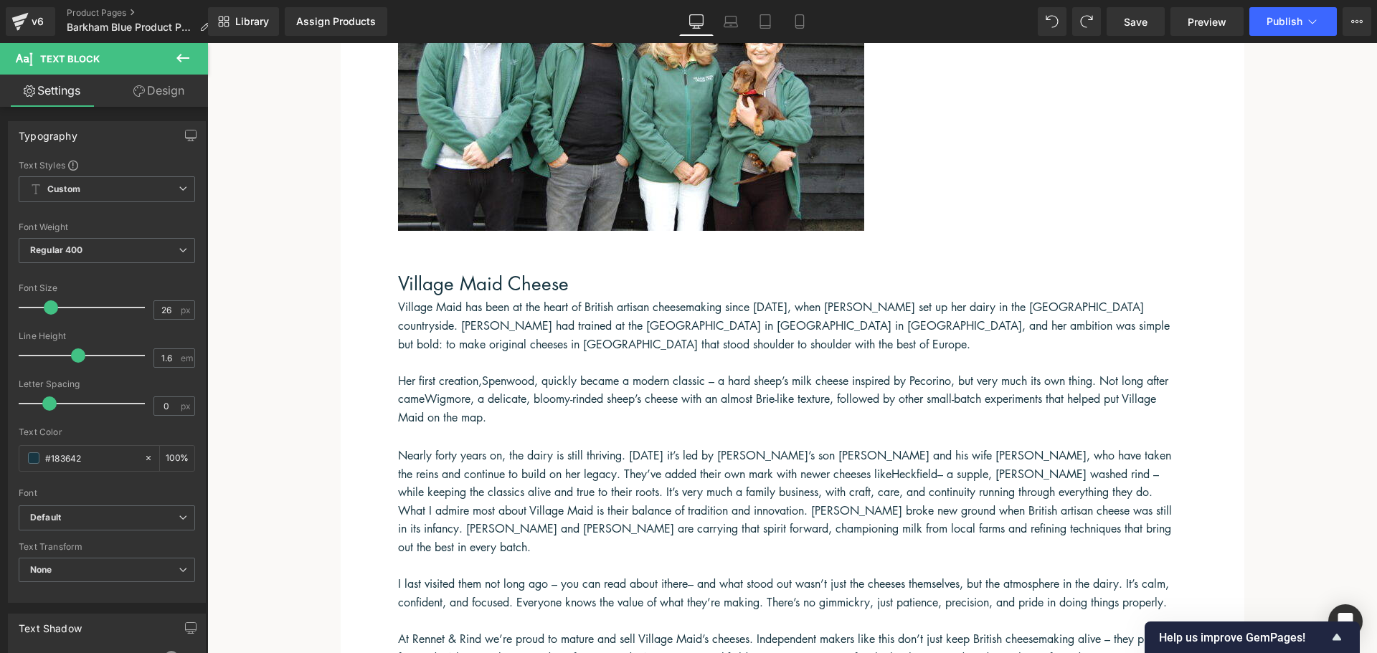
scroll to position [1910, 0]
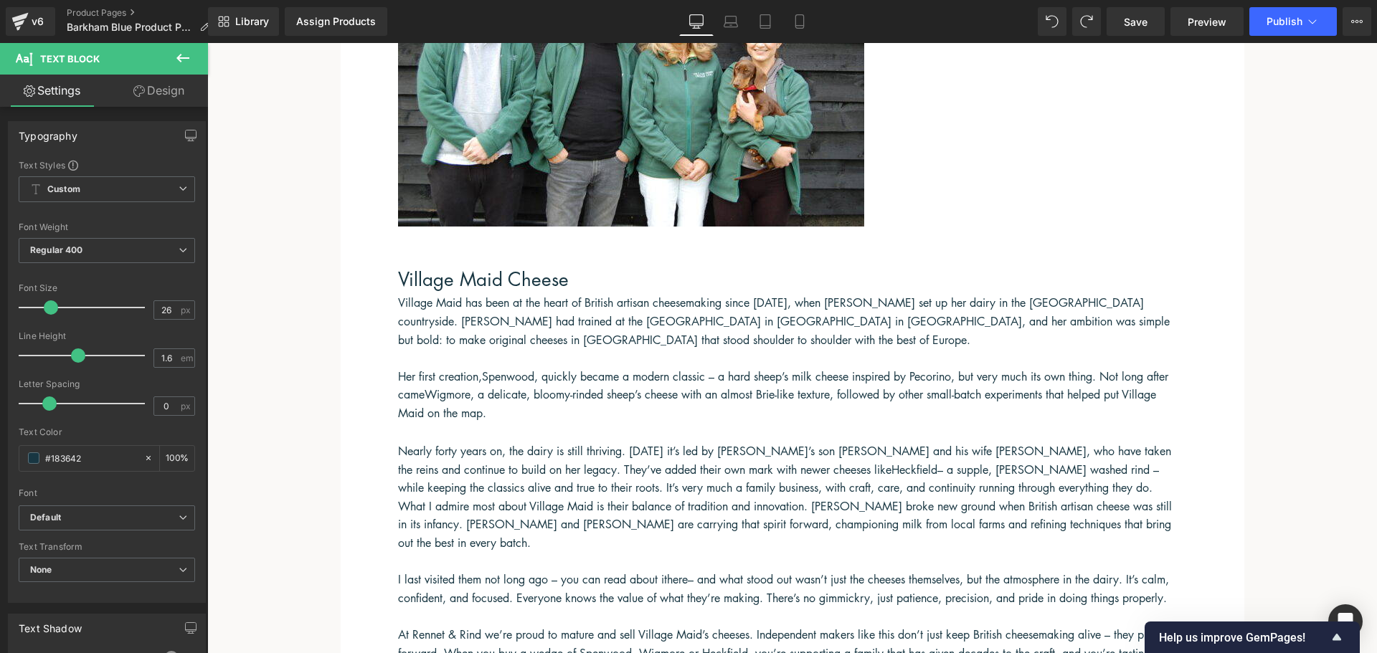
click at [207, 43] on span at bounding box center [207, 43] width 0 height 0
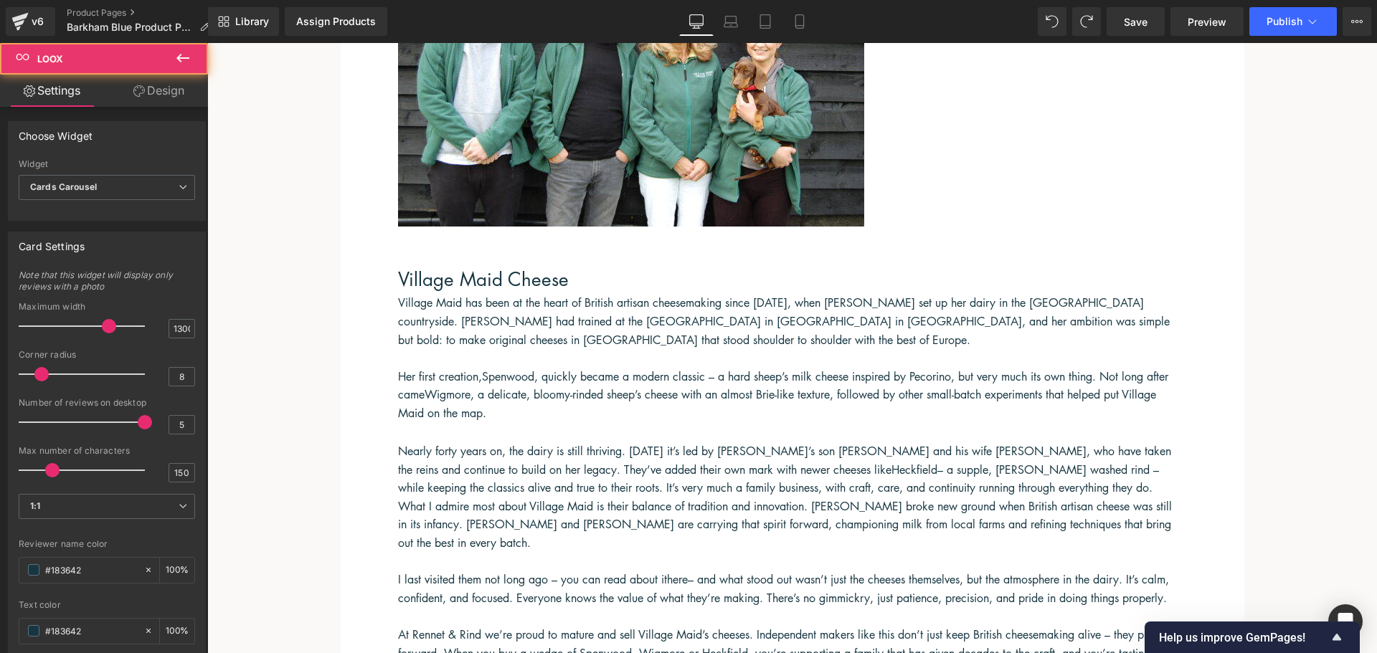
click at [207, 43] on span "Loox" at bounding box center [207, 43] width 0 height 0
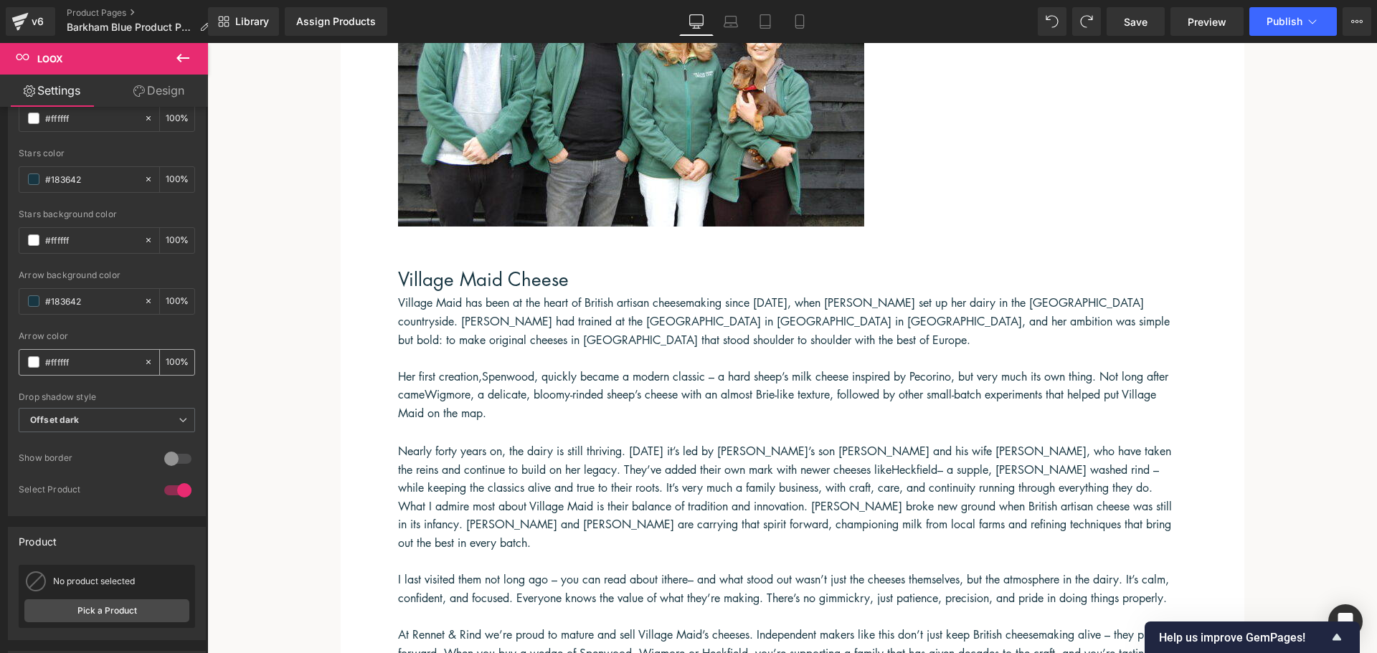
scroll to position [789, 0]
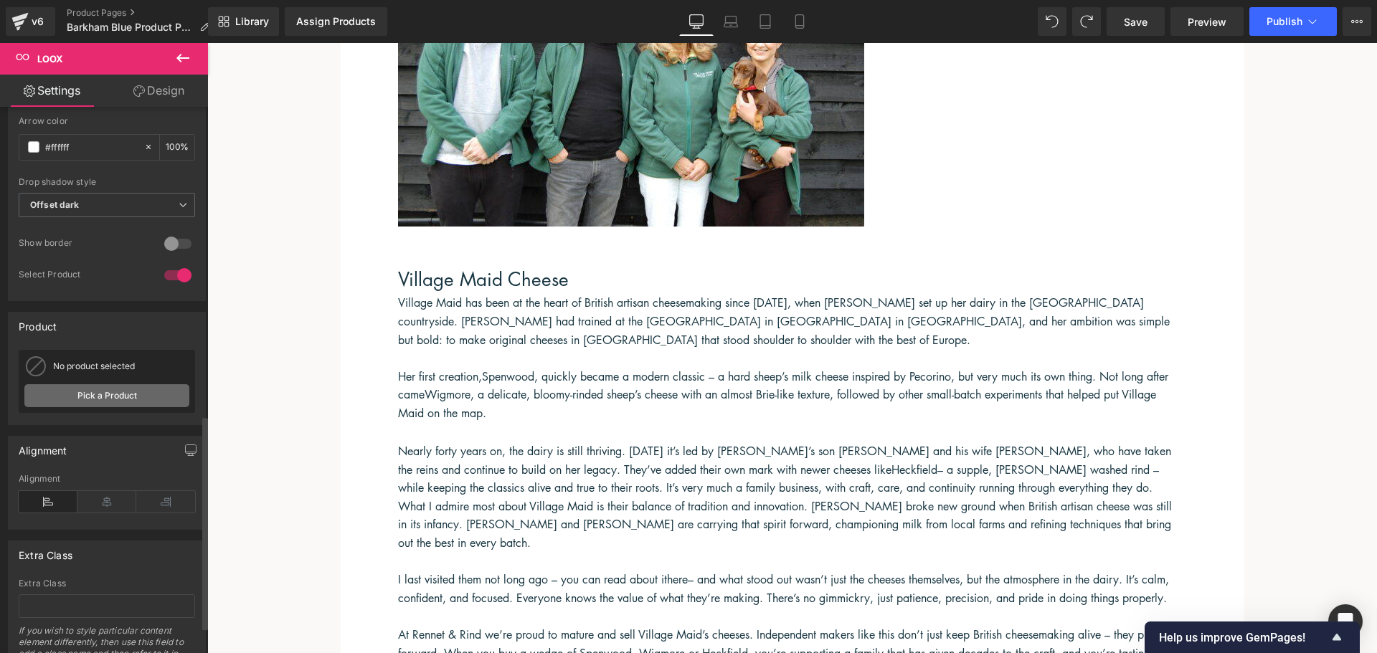
click at [116, 399] on link "Pick a Product" at bounding box center [106, 395] width 165 height 23
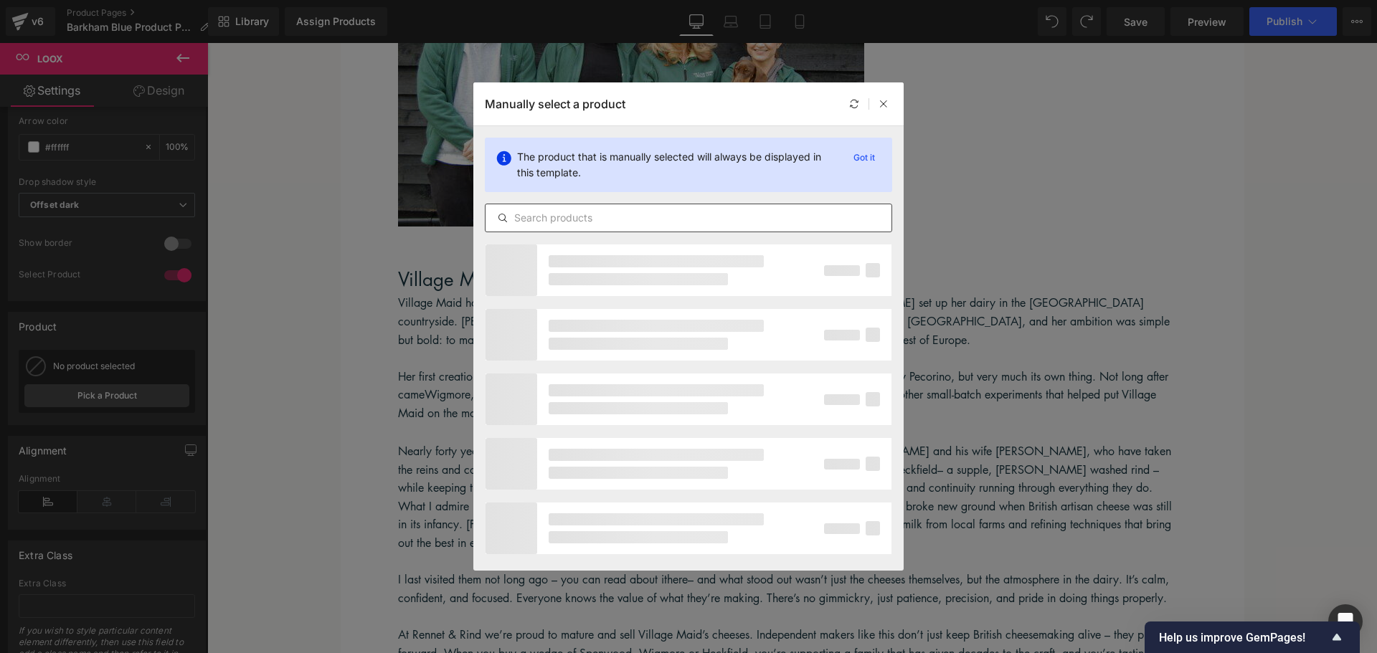
click at [608, 223] on input "text" at bounding box center [689, 217] width 406 height 17
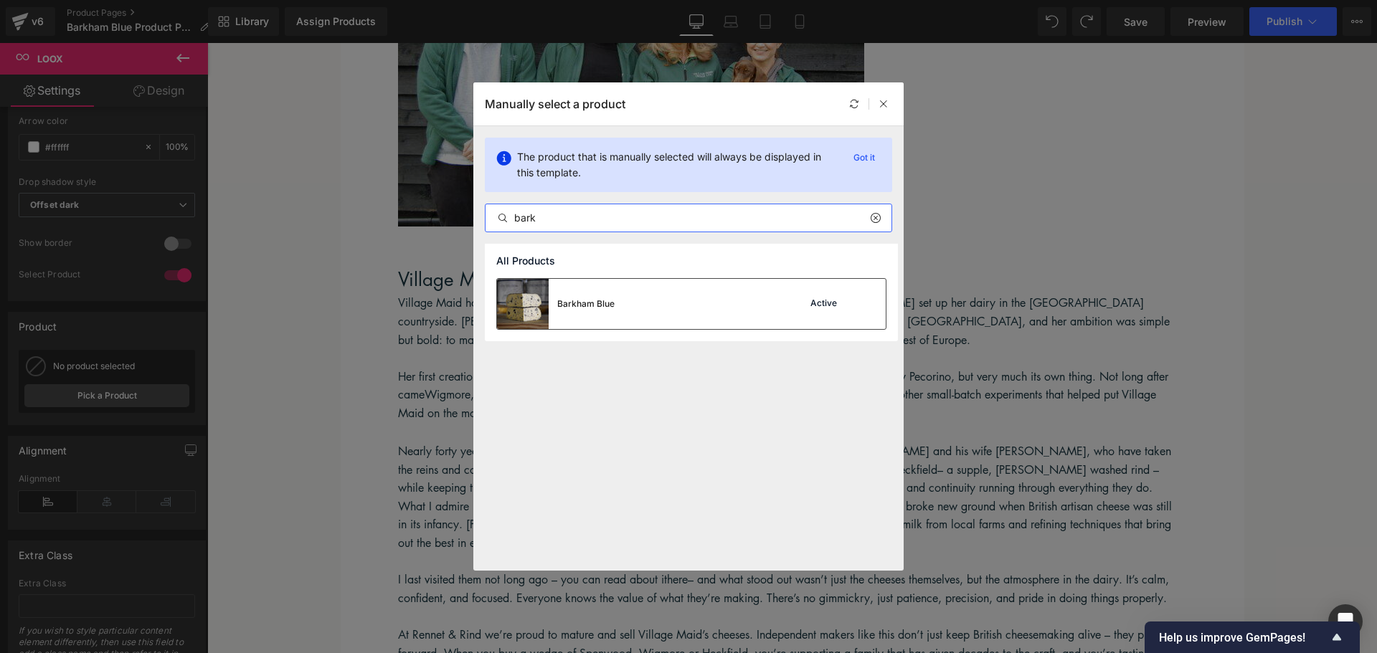
type input "bark"
click at [641, 291] on div "Barkham Blue Active" at bounding box center [691, 304] width 389 height 50
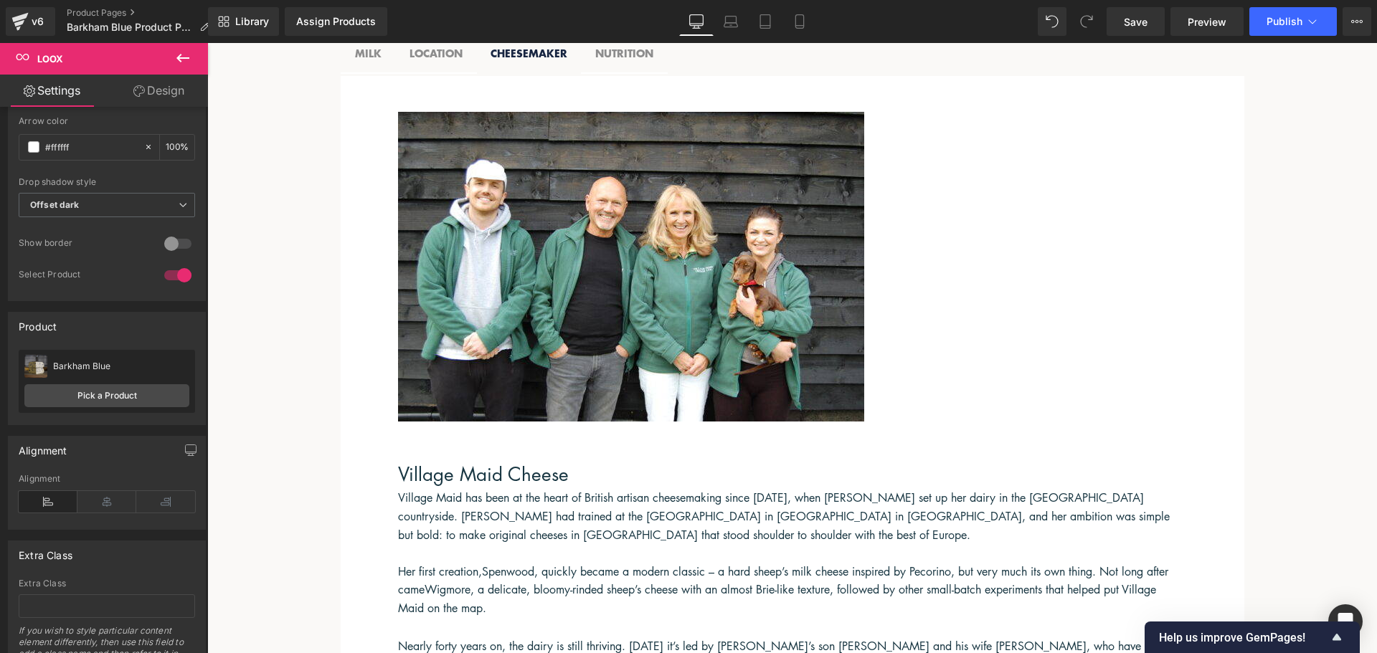
scroll to position [1695, 0]
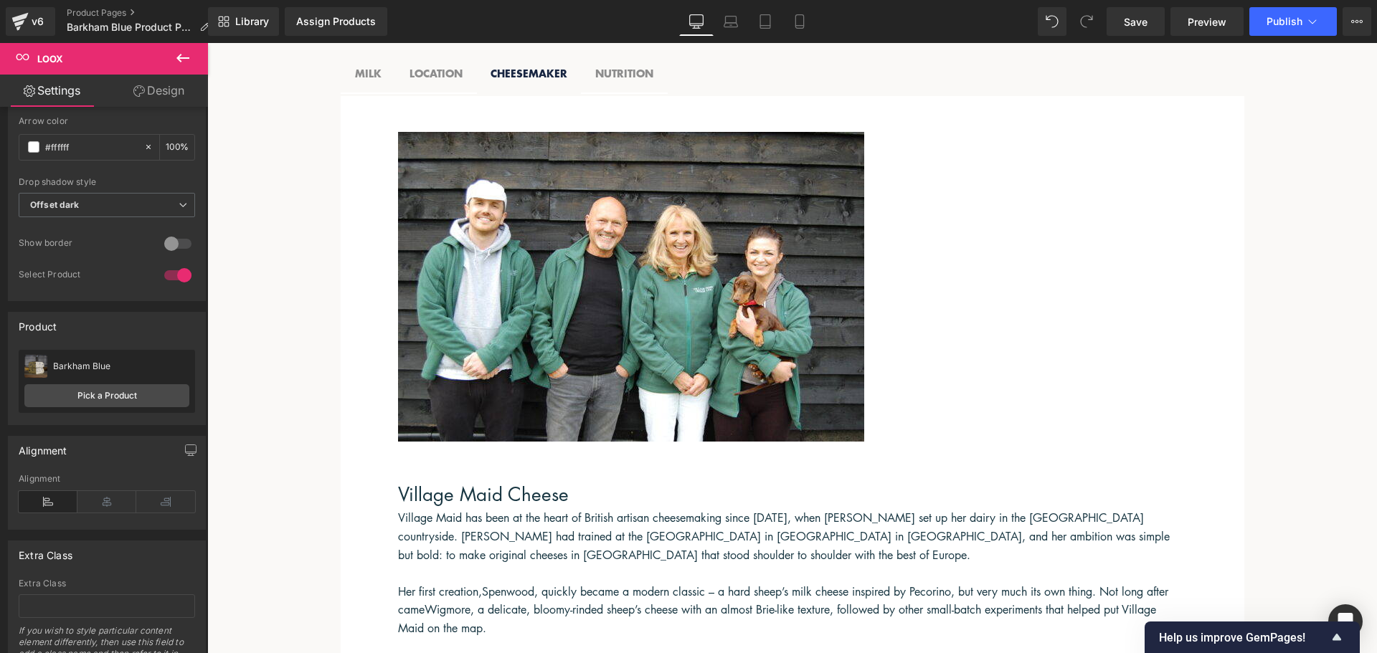
click at [207, 43] on span "Related Products" at bounding box center [207, 43] width 0 height 0
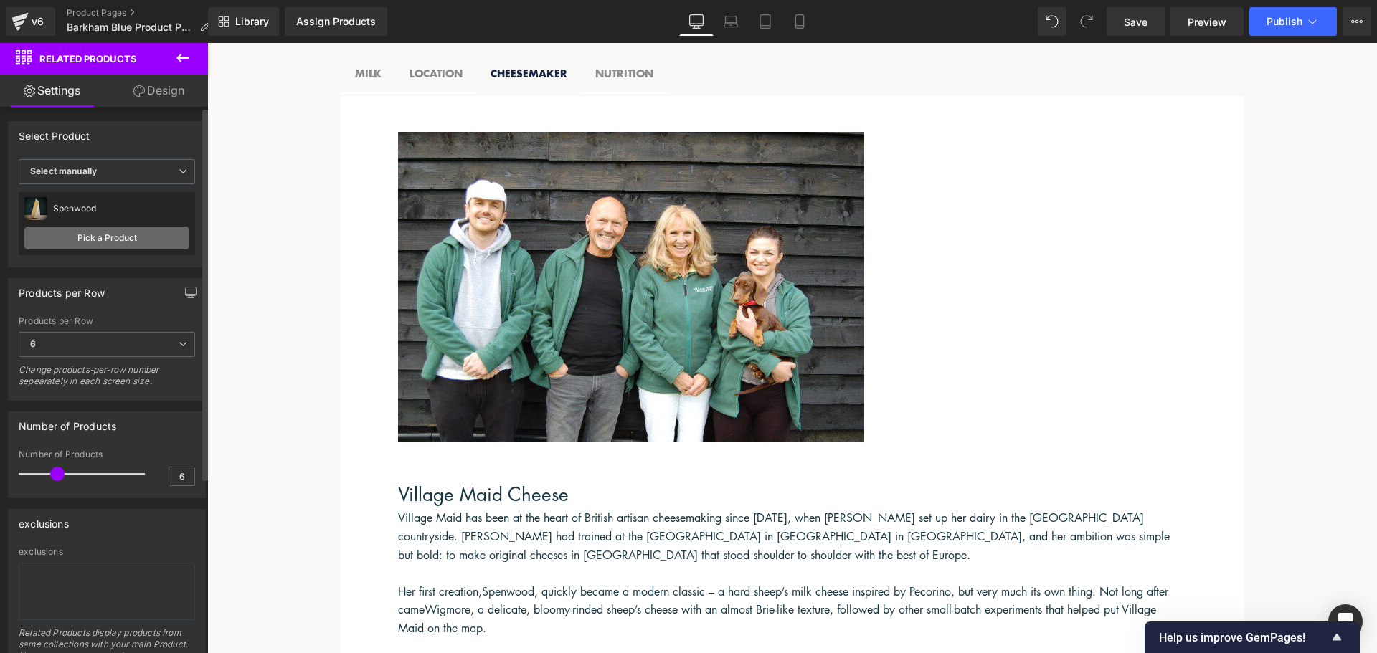
click at [95, 233] on link "Pick a Product" at bounding box center [106, 238] width 165 height 23
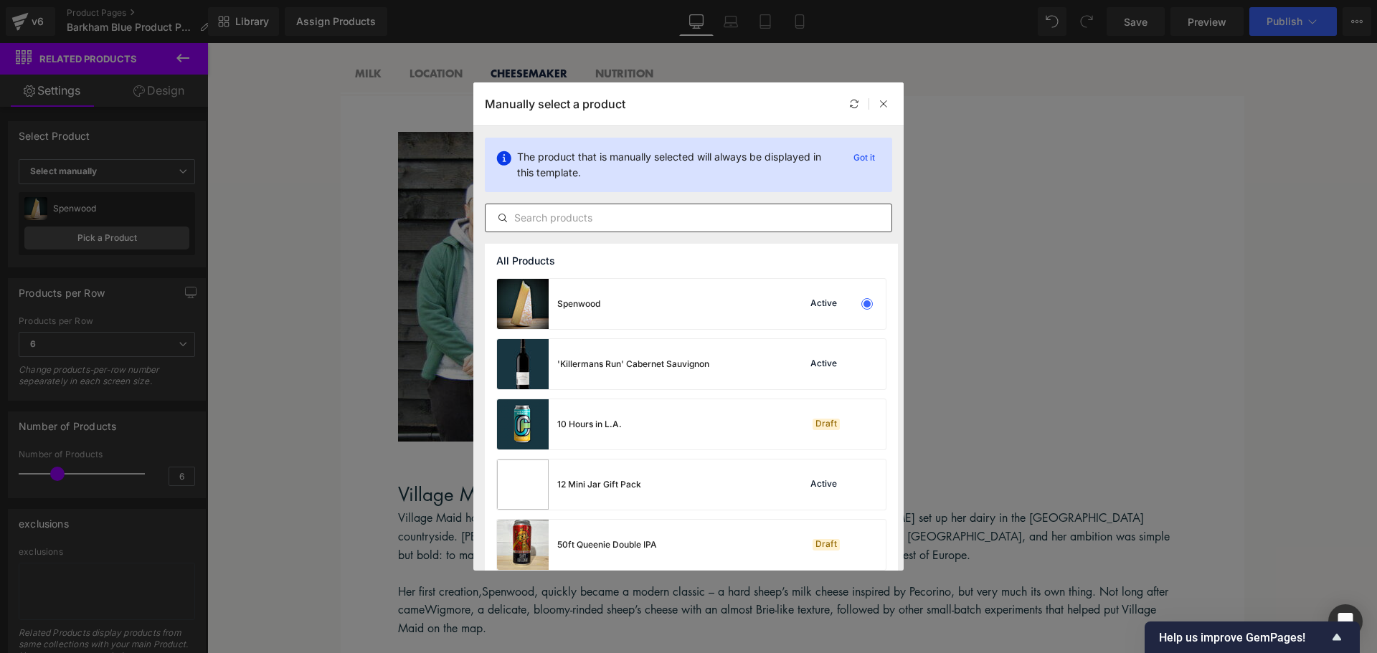
click at [569, 224] on input "text" at bounding box center [689, 217] width 406 height 17
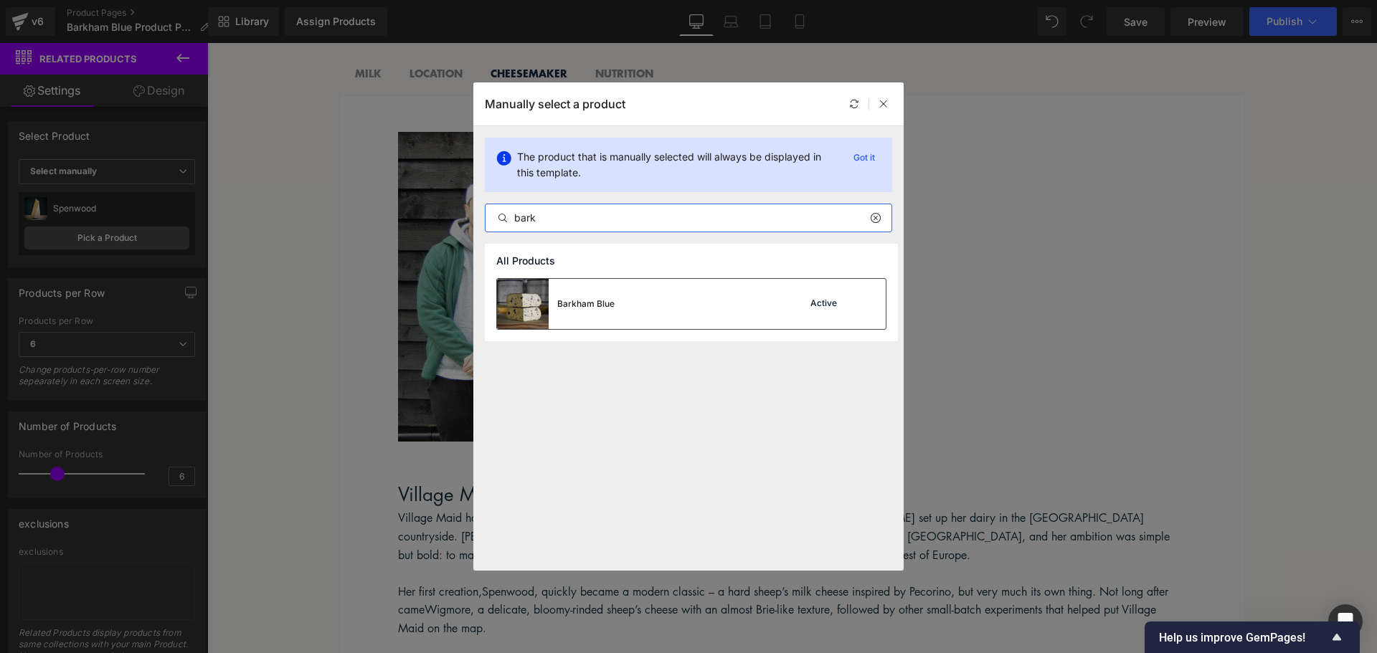
type input "bark"
click at [658, 303] on div "Barkham Blue Active" at bounding box center [691, 304] width 389 height 50
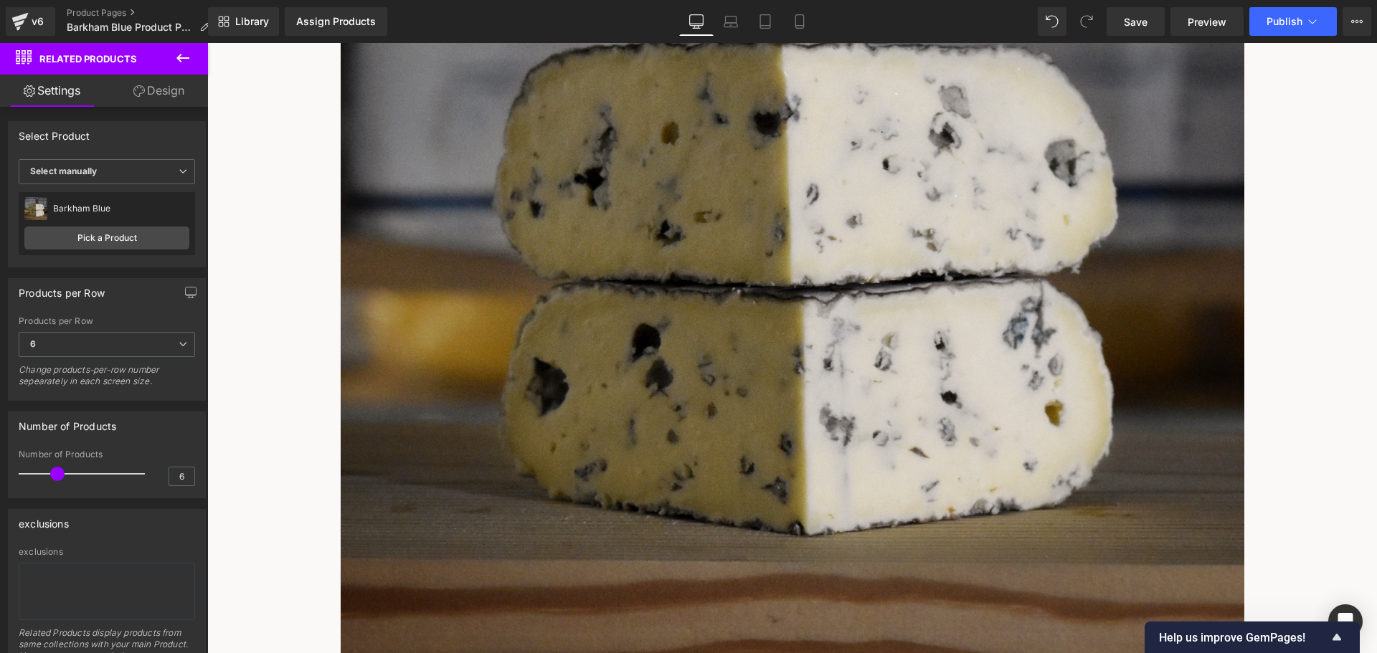
scroll to position [476, 0]
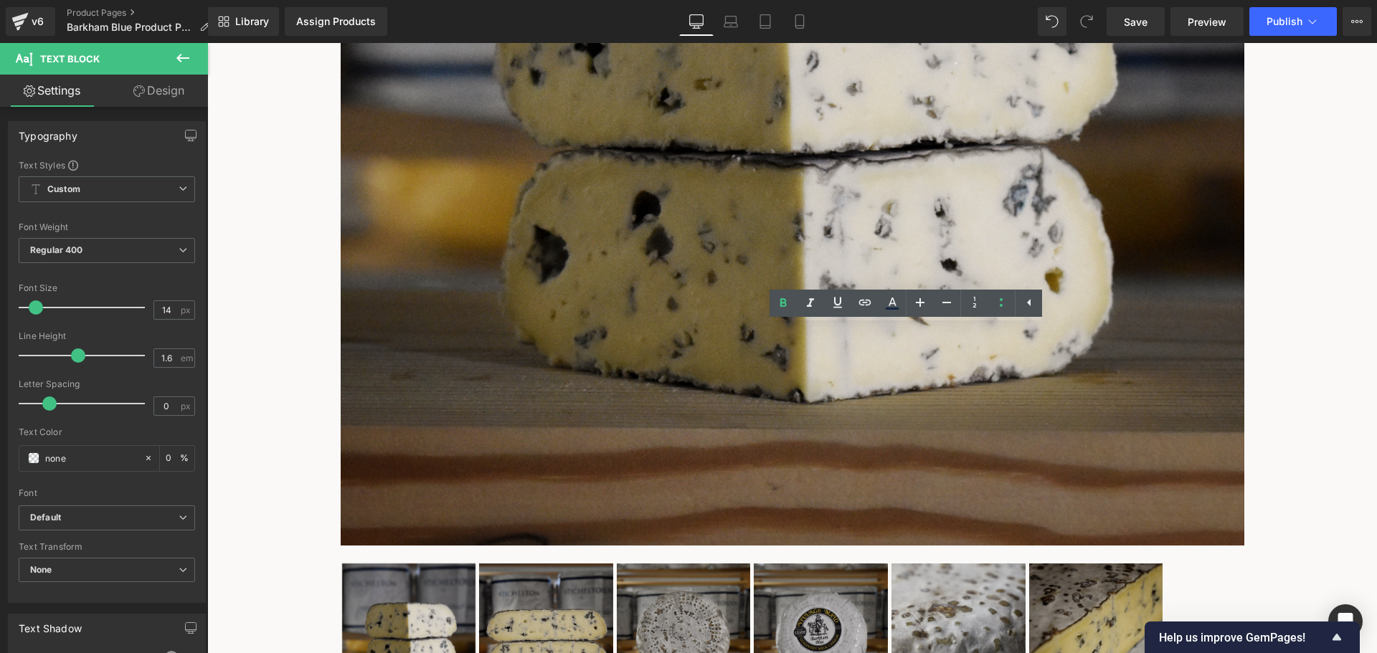
scroll to position [619, 0]
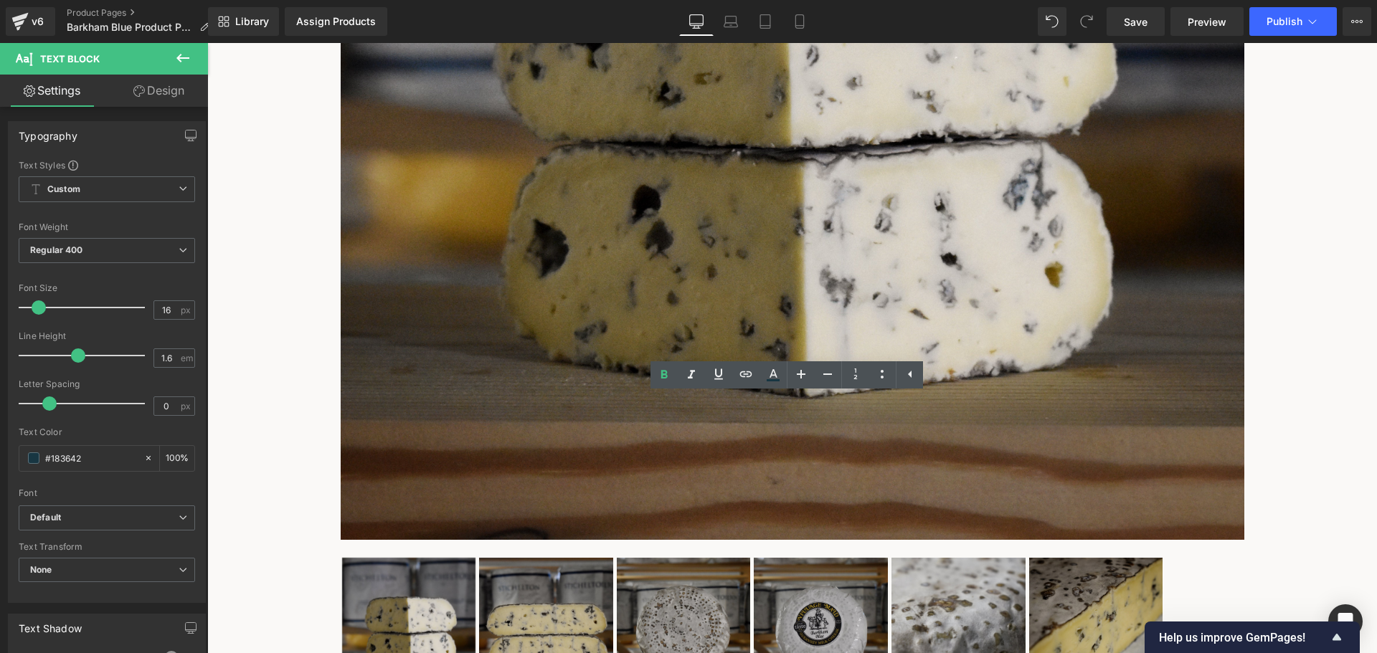
drag, startPoint x: 499, startPoint y: 407, endPoint x: 425, endPoint y: 407, distance: 73.9
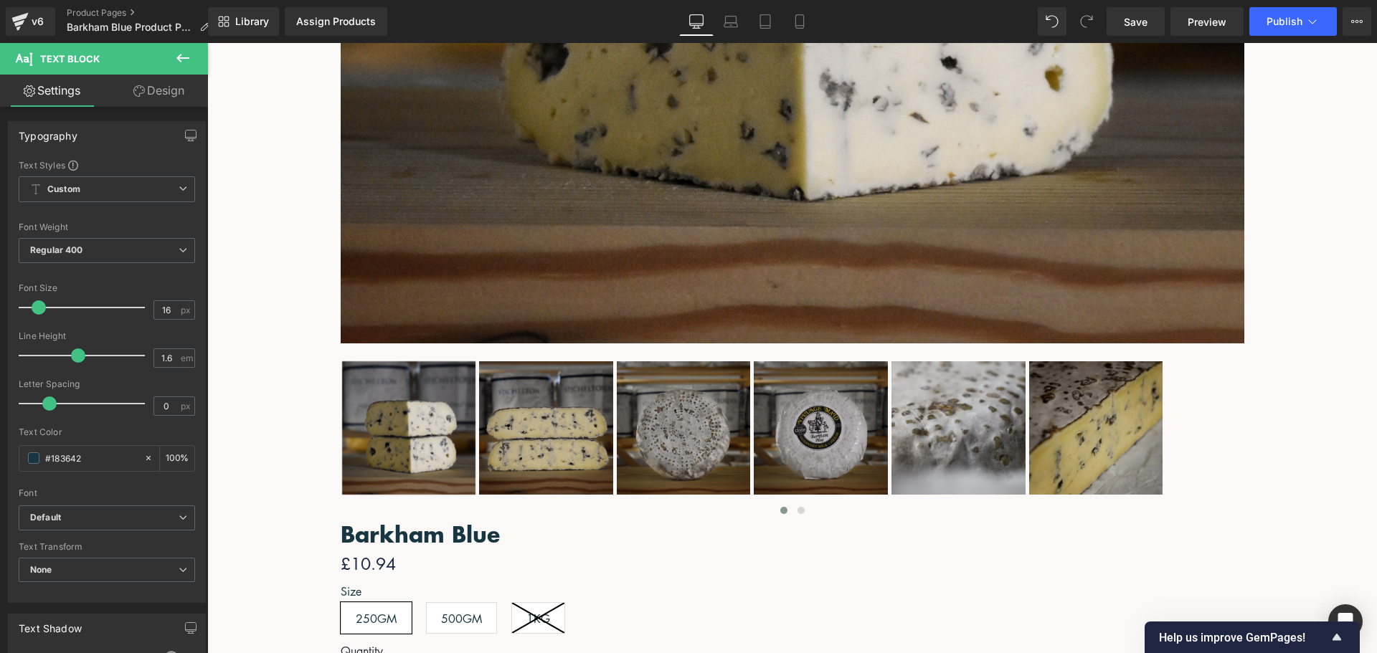
scroll to position [834, 0]
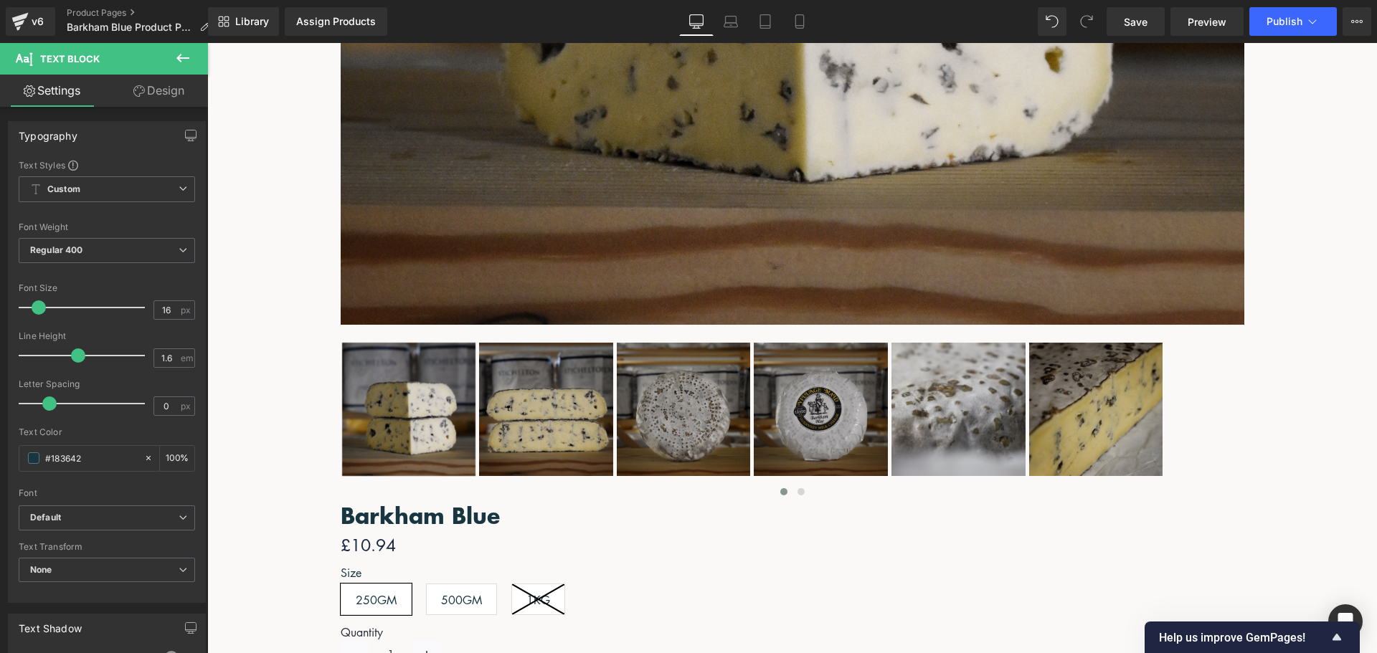
click at [1298, 20] on span "Publish" at bounding box center [1285, 21] width 36 height 11
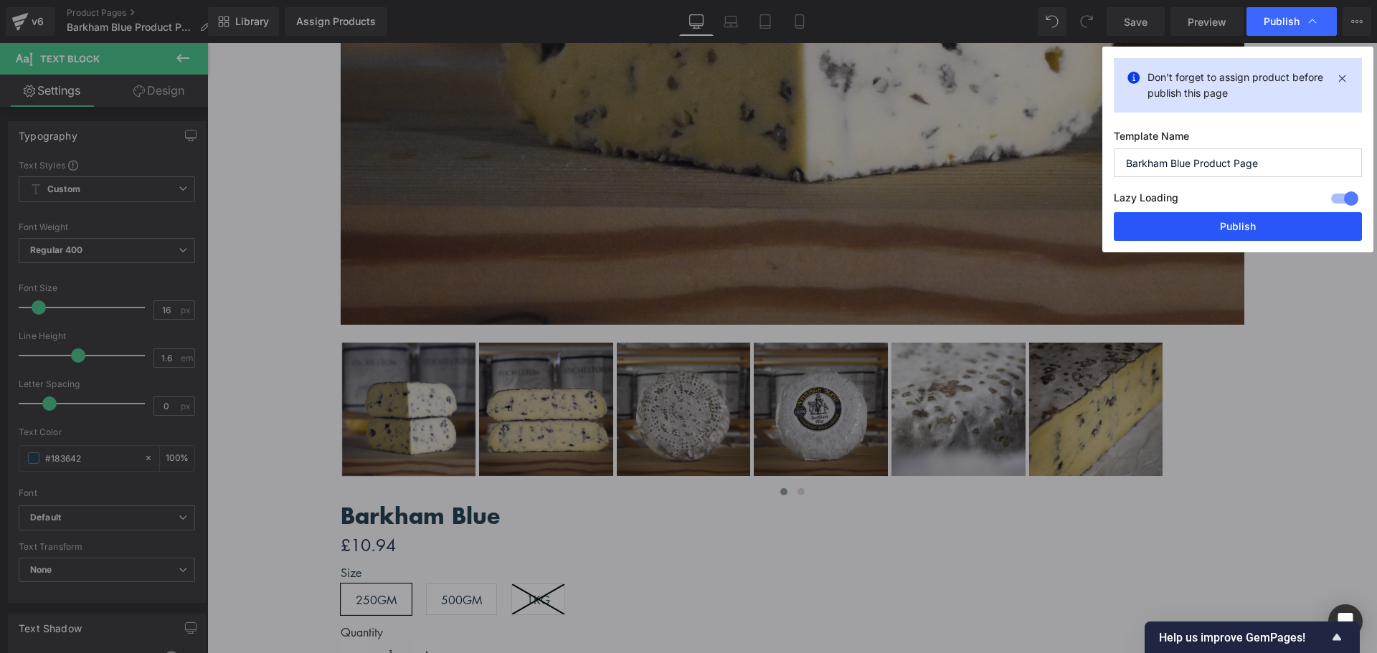
click at [1267, 235] on button "Publish" at bounding box center [1238, 226] width 248 height 29
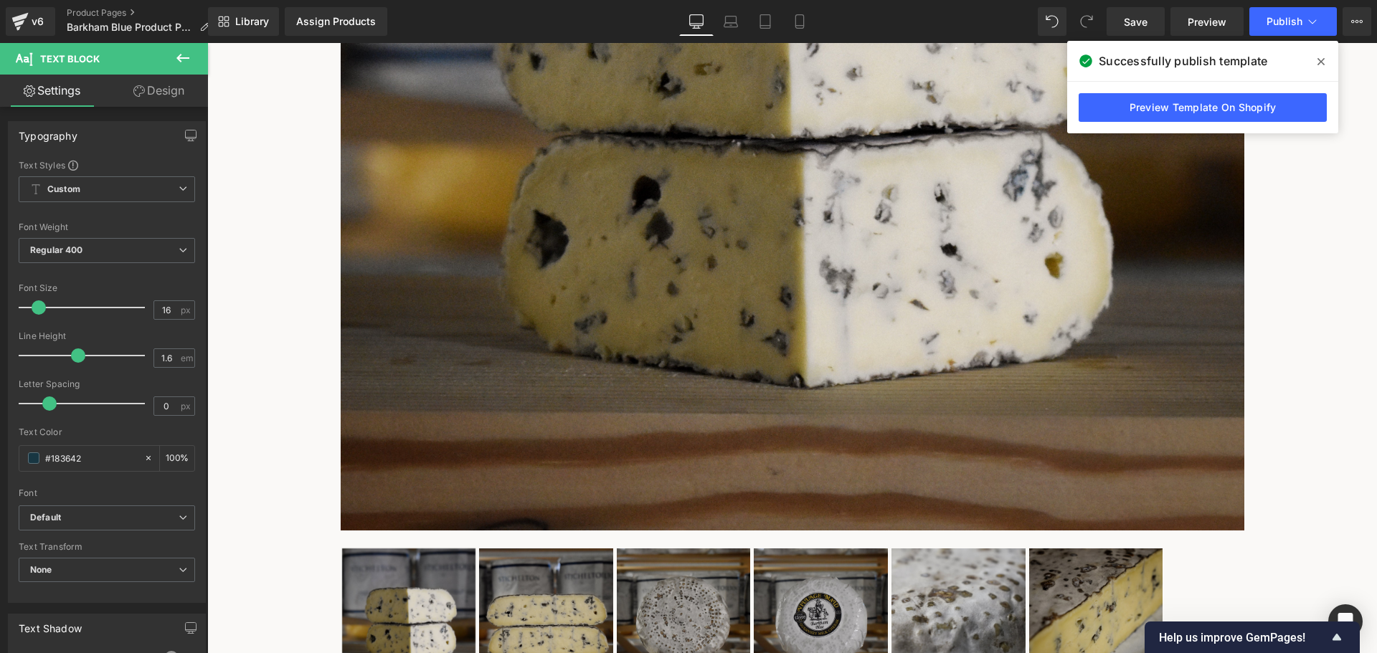
scroll to position [547, 0]
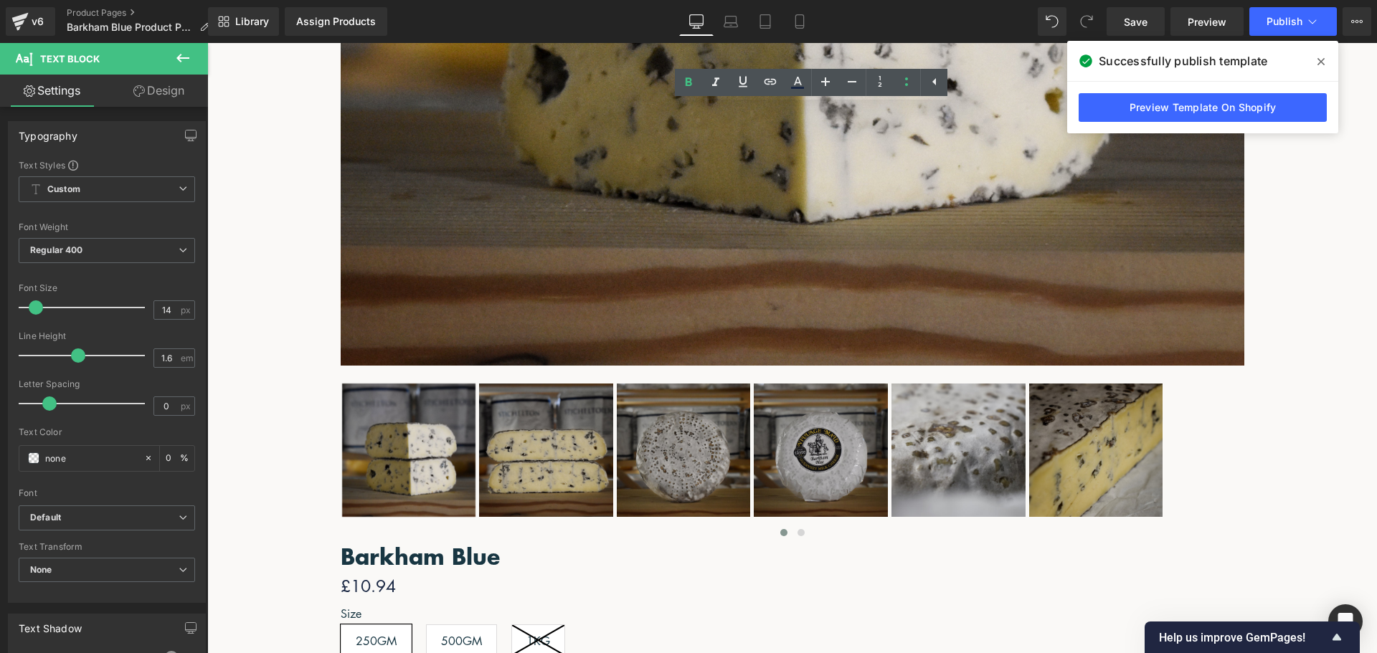
scroll to position [834, 0]
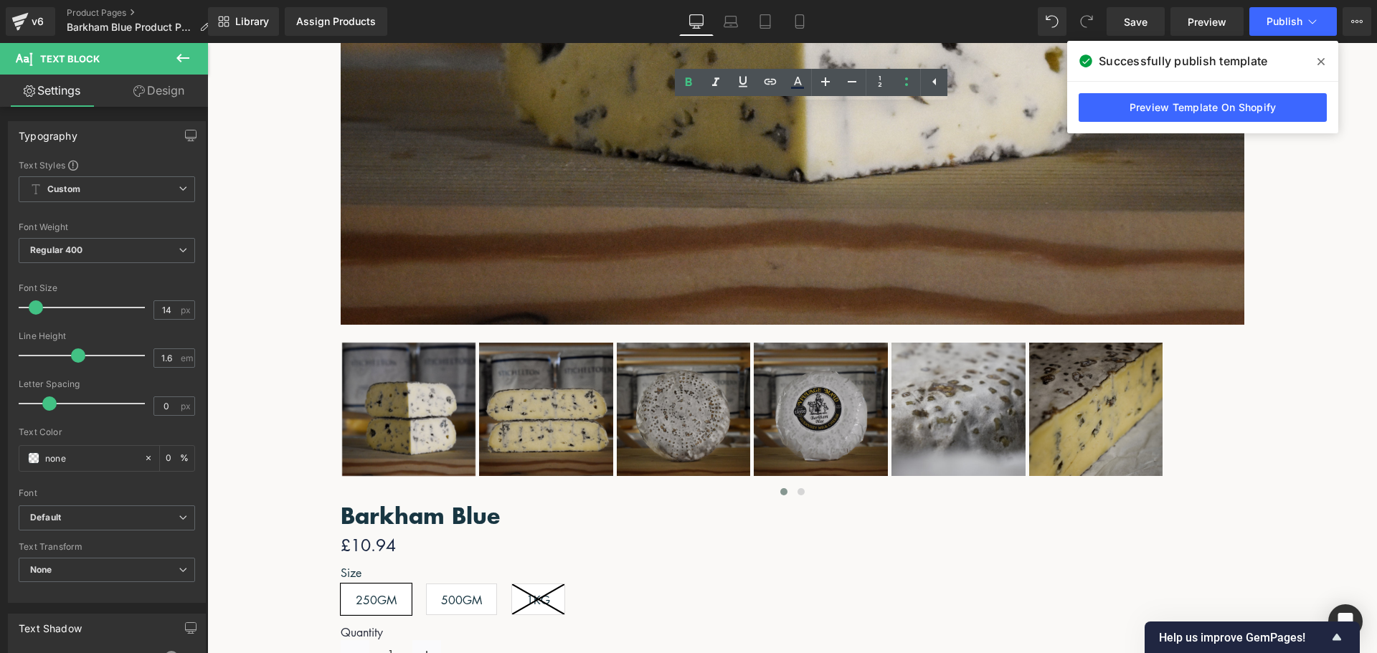
click at [207, 43] on icon at bounding box center [207, 43] width 0 height 0
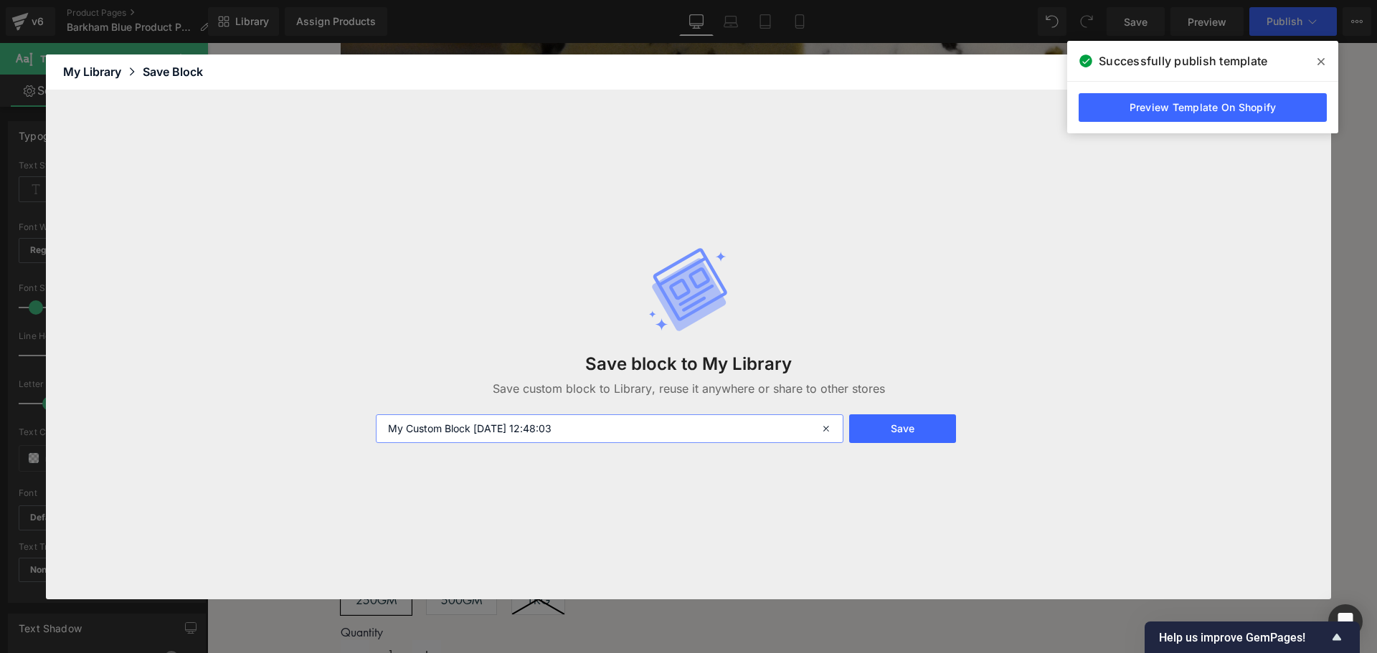
drag, startPoint x: 716, startPoint y: 438, endPoint x: 176, endPoint y: 385, distance: 542.6
click at [173, 389] on div "Save block to My Library Save custom block to Library, reuse it anywhere or sha…" at bounding box center [688, 344] width 1285 height 509
type input "Village Maid Cheeses"
click at [907, 435] on button "Save" at bounding box center [902, 429] width 107 height 29
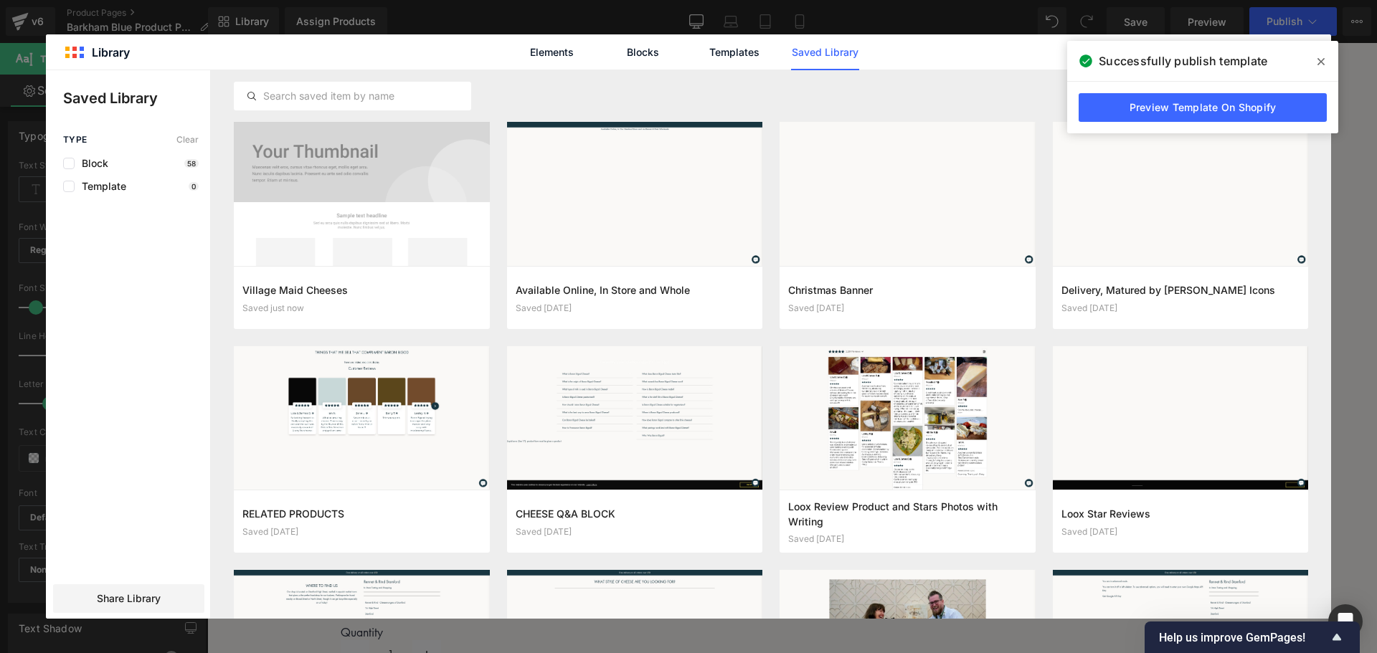
click at [1321, 62] on icon at bounding box center [1321, 61] width 7 height 7
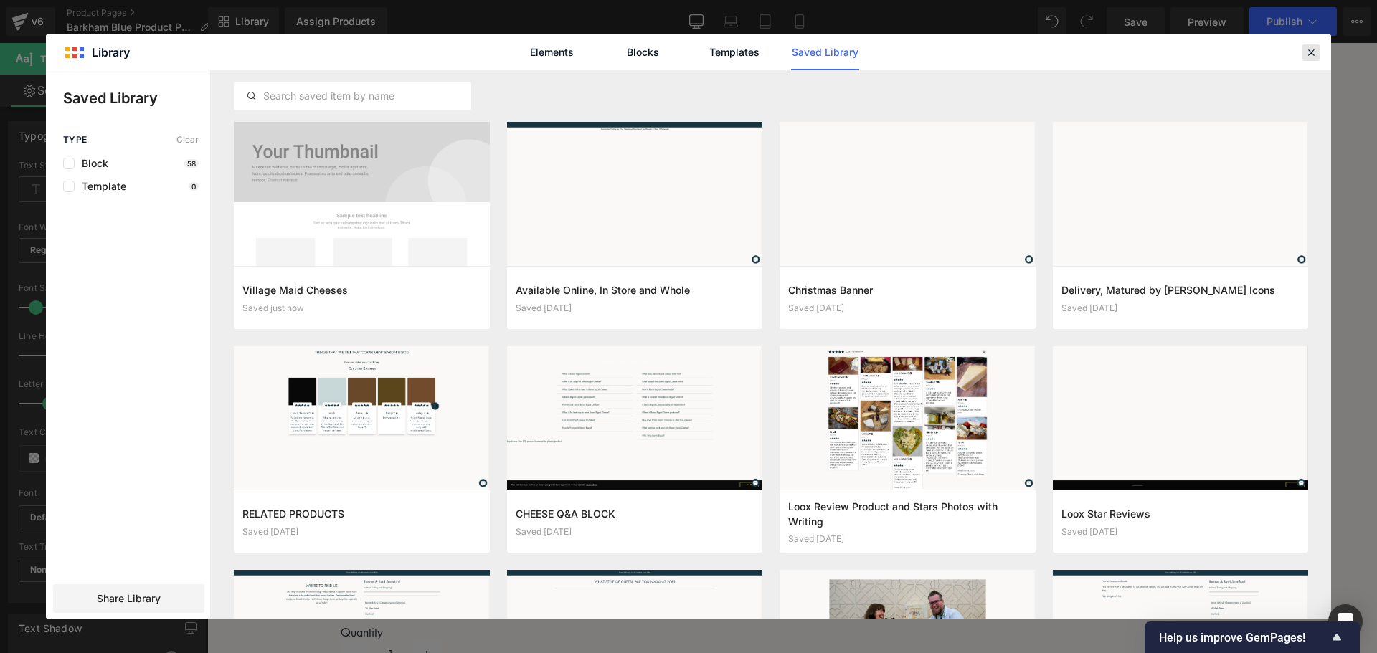
click at [1311, 54] on icon at bounding box center [1311, 52] width 13 height 13
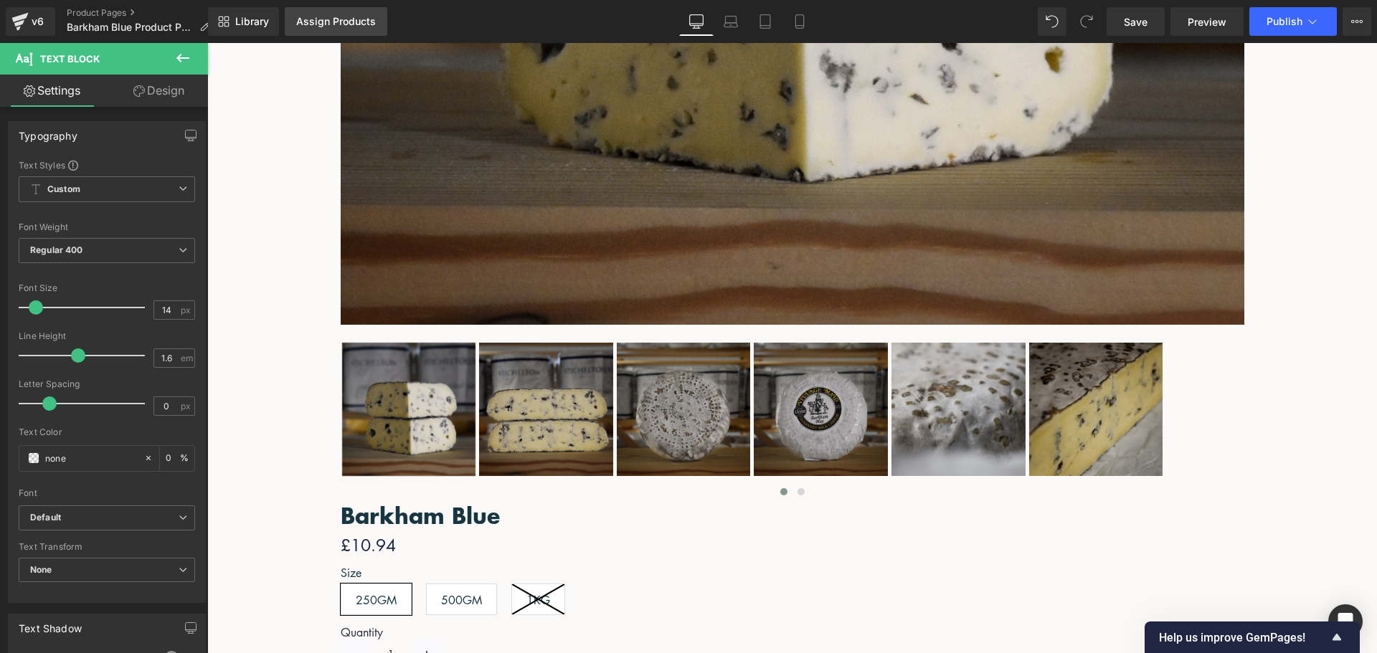
click at [328, 14] on link "Assign Products" at bounding box center [336, 21] width 103 height 29
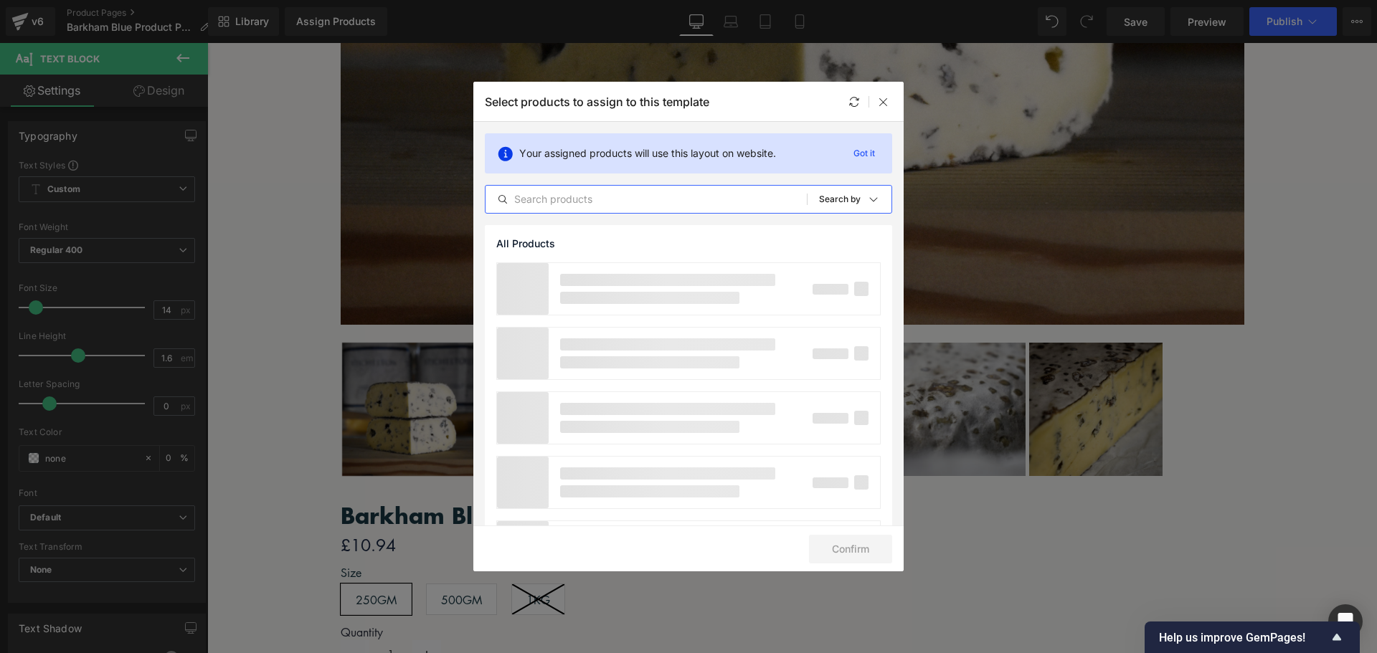
click at [595, 196] on input "text" at bounding box center [646, 199] width 321 height 17
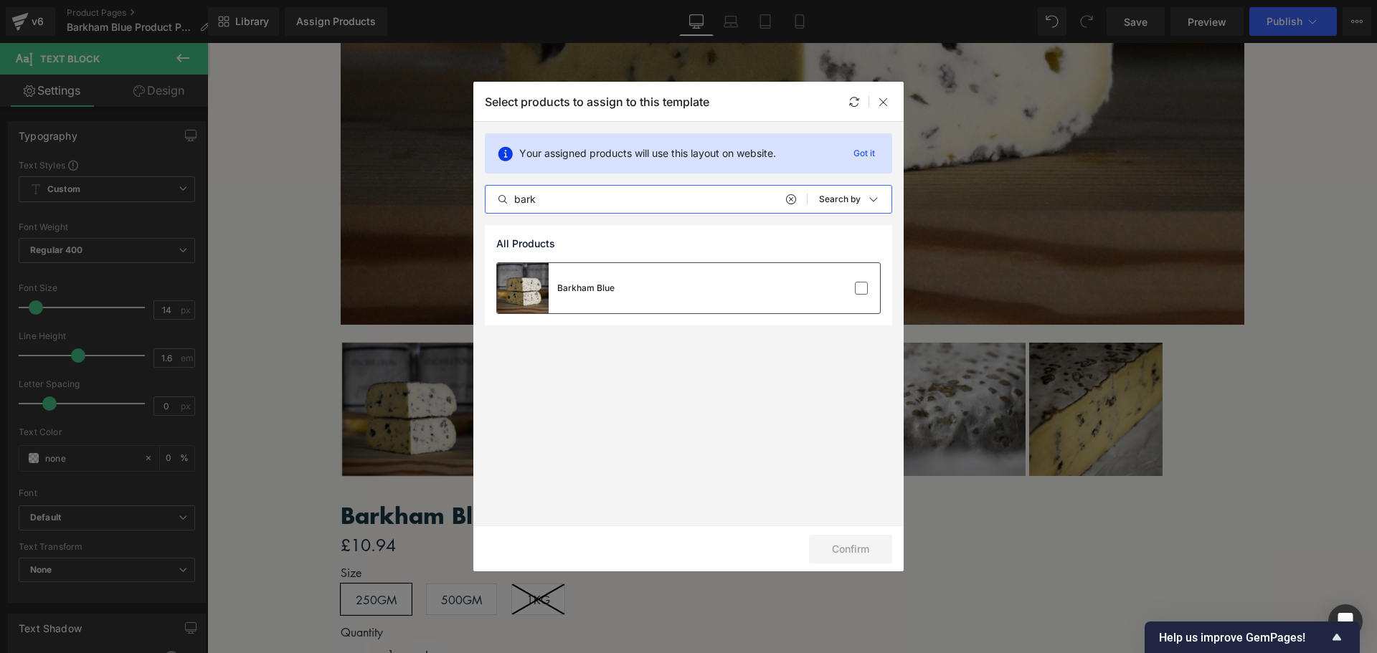
type input "bark"
click at [703, 278] on div "Barkham Blue" at bounding box center [688, 288] width 383 height 50
click at [858, 546] on button "Confirm" at bounding box center [850, 549] width 83 height 29
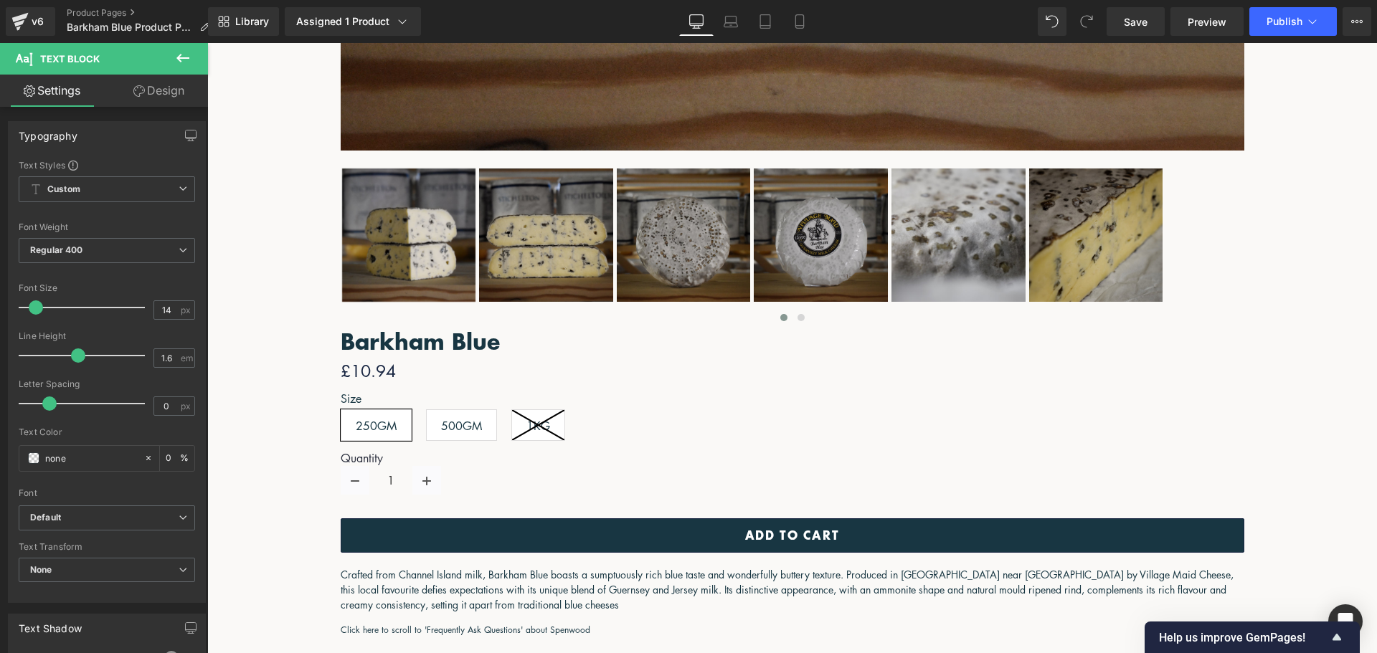
scroll to position [1049, 0]
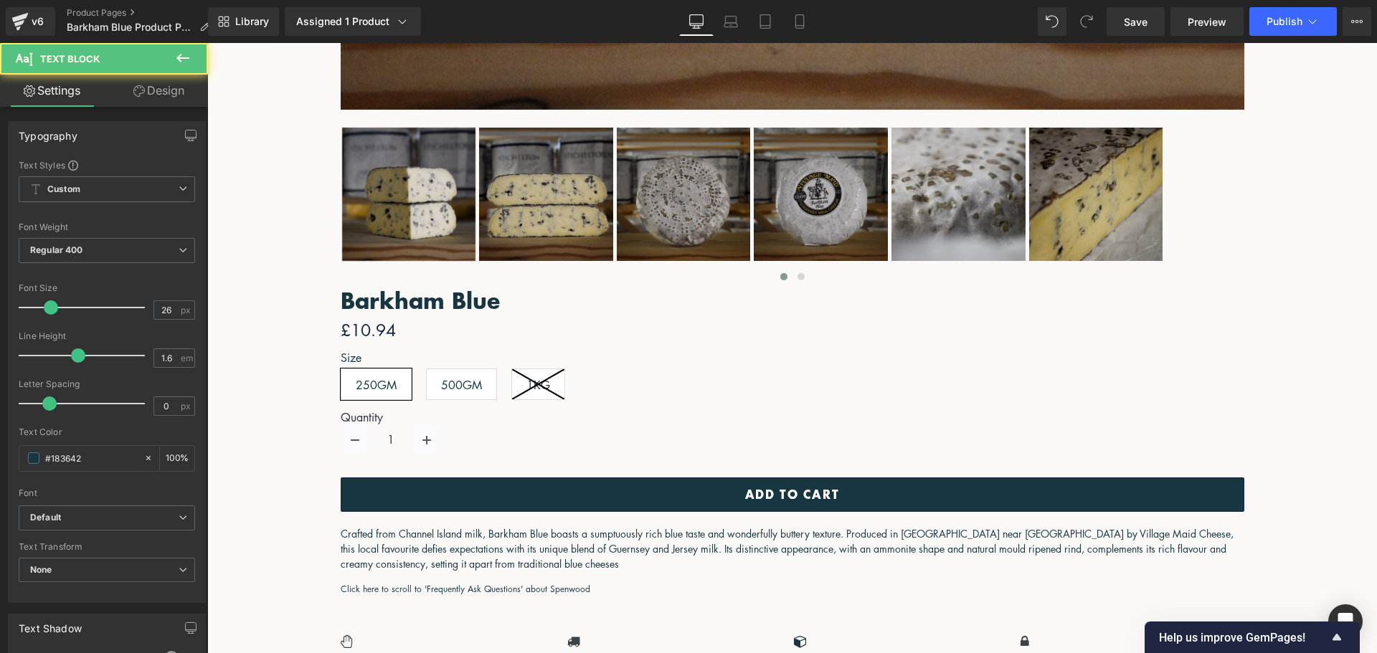
drag, startPoint x: 568, startPoint y: 386, endPoint x: 515, endPoint y: 389, distance: 53.2
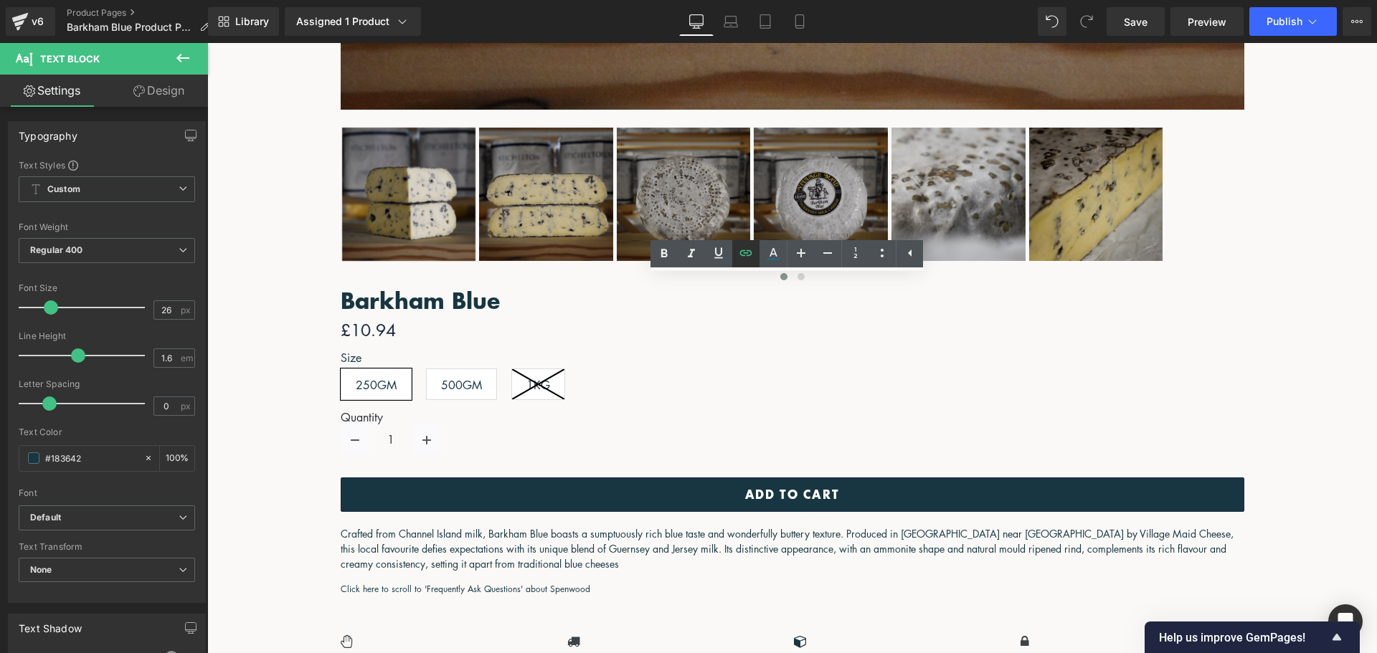
click at [747, 257] on icon at bounding box center [745, 253] width 17 height 17
click at [640, 425] on input "#" at bounding box center [578, 418] width 221 height 36
click at [745, 0] on div "Text Color Highlight Color #333333 Edit or remove link: Edit - Unlink - Cancel …" at bounding box center [688, 0] width 1377 height 0
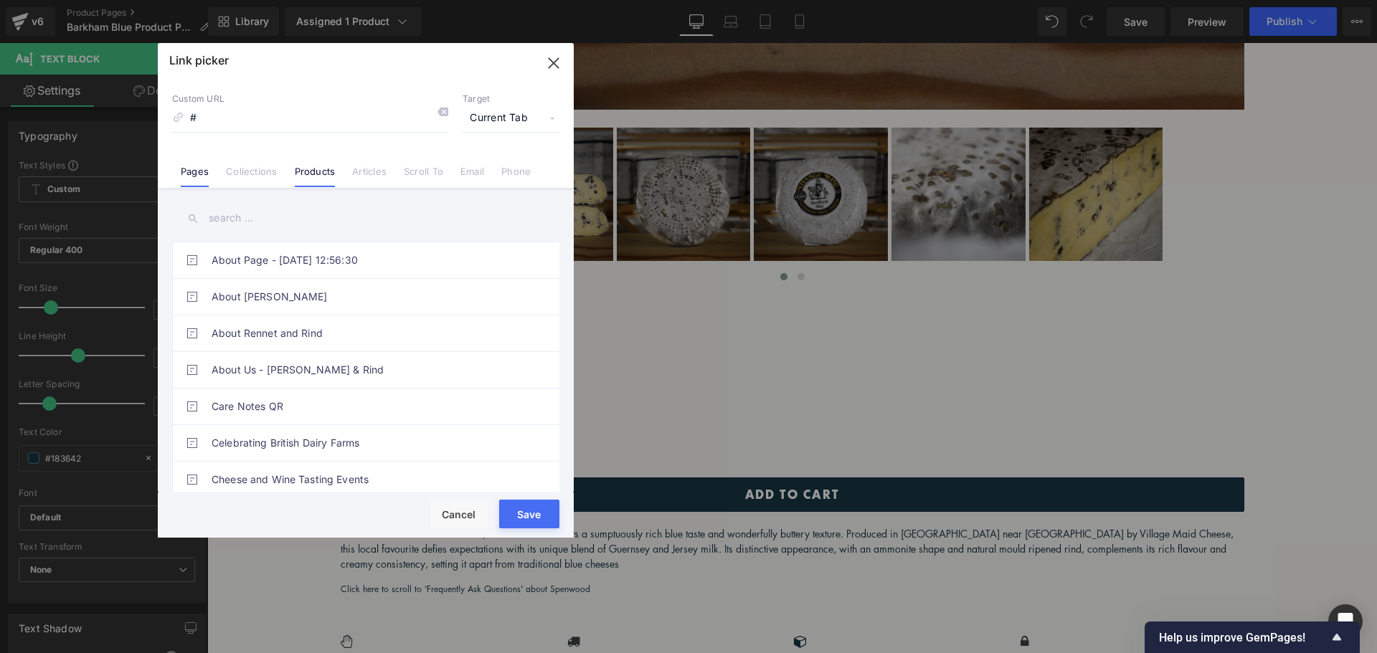
click at [311, 176] on link "Products" at bounding box center [315, 177] width 41 height 22
click at [326, 217] on input "text" at bounding box center [365, 218] width 387 height 32
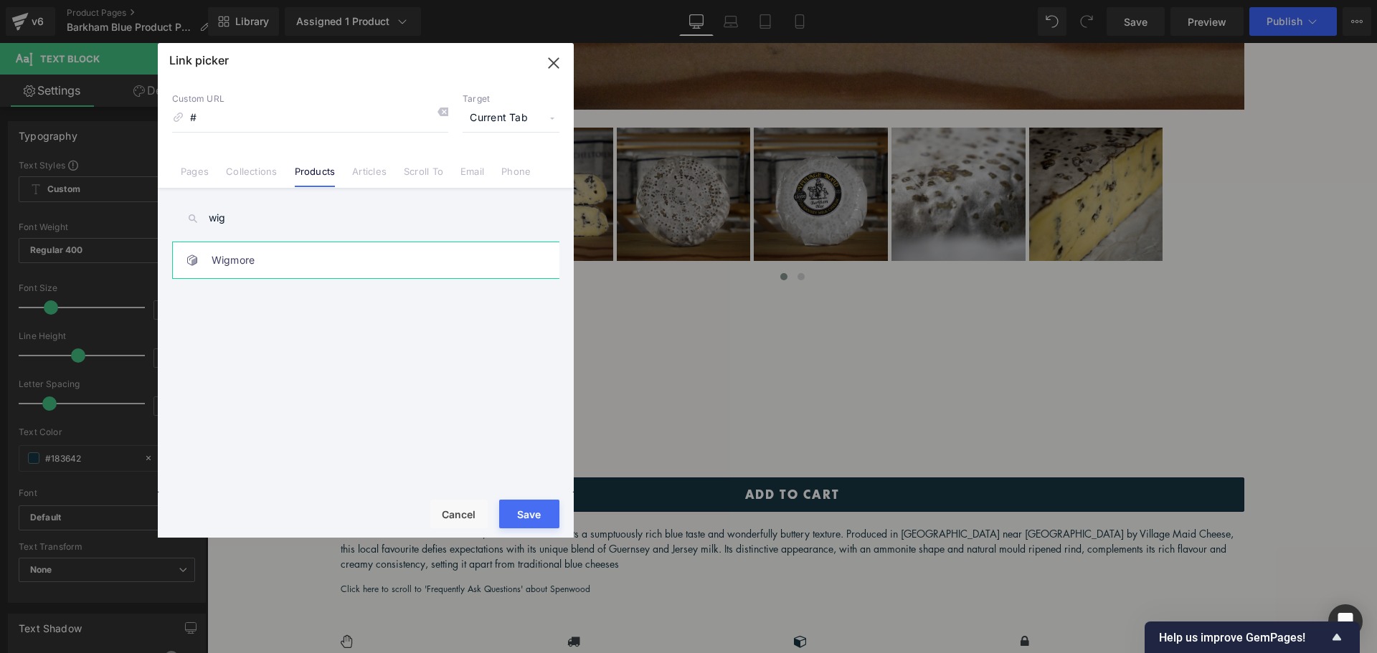
type input "wig"
click at [308, 268] on link "Wigmore" at bounding box center [370, 260] width 316 height 36
click at [532, 507] on button "Save" at bounding box center [529, 514] width 60 height 29
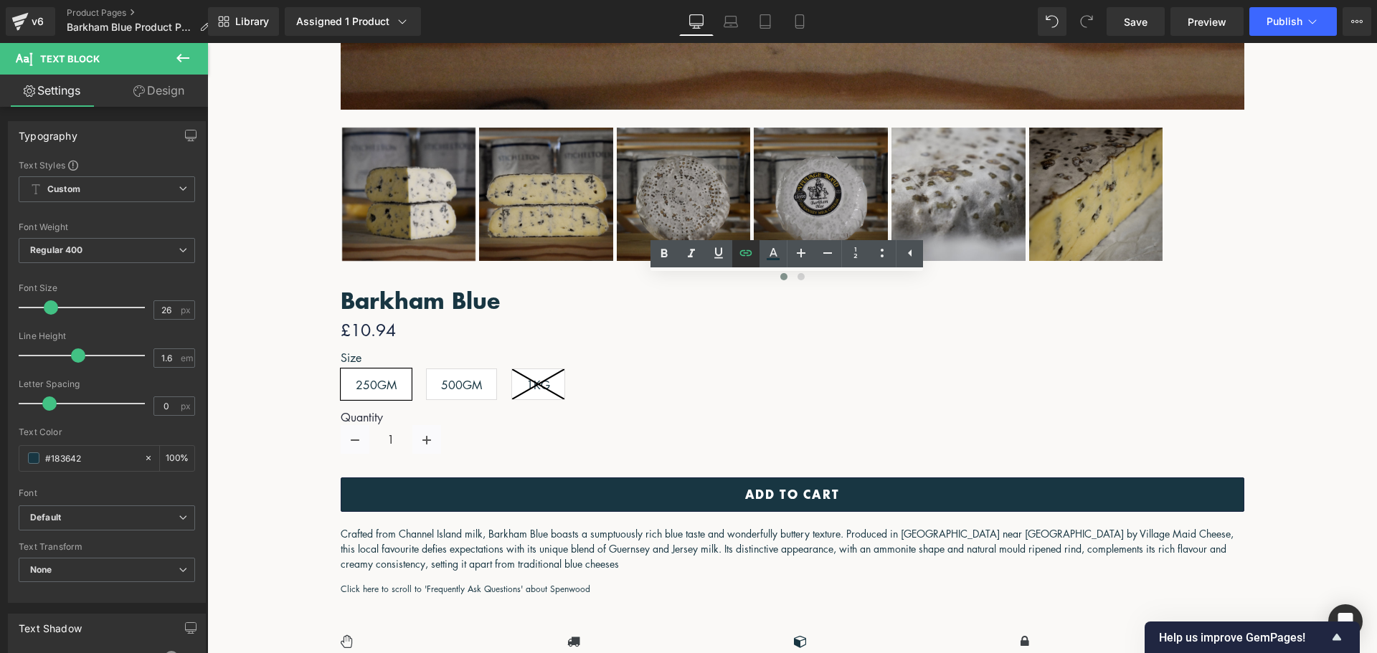
click at [752, 245] on icon at bounding box center [745, 253] width 17 height 17
click at [570, 416] on input "#" at bounding box center [578, 418] width 221 height 36
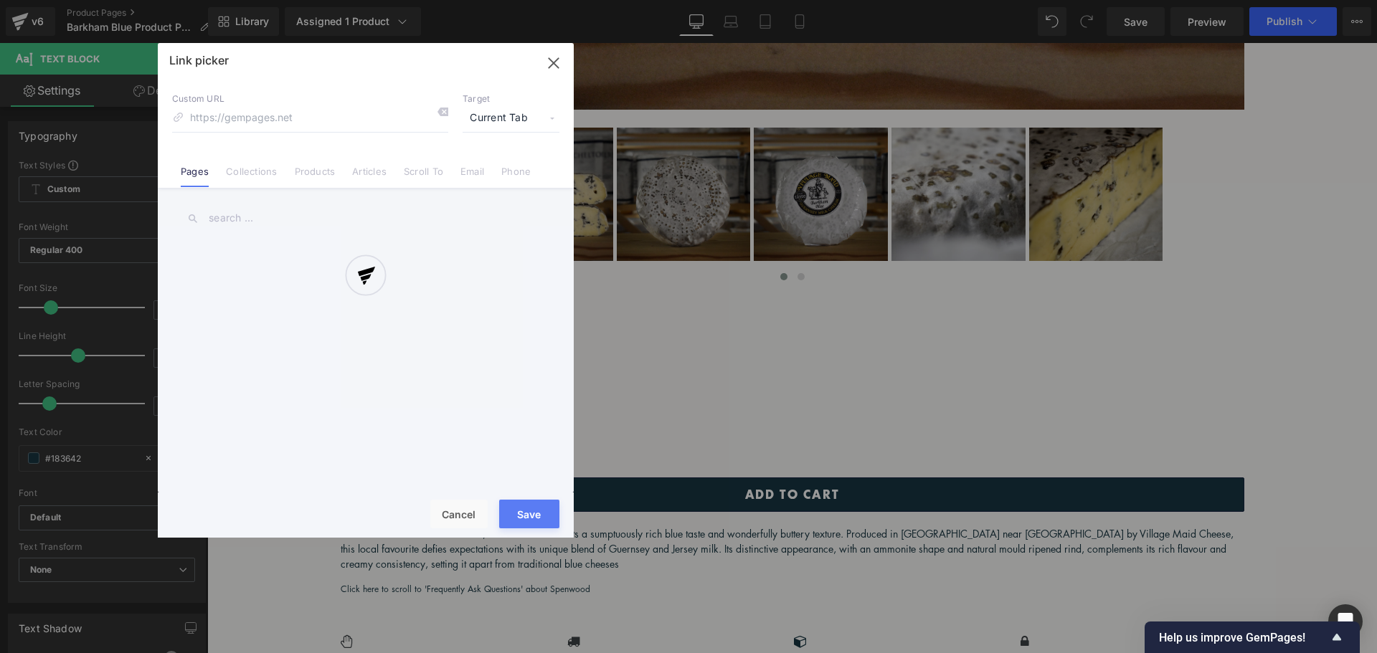
click at [730, 0] on div "Text Color Highlight Color #333333 Edit or remove link: Edit - Unlink - Cancel …" at bounding box center [688, 0] width 1377 height 0
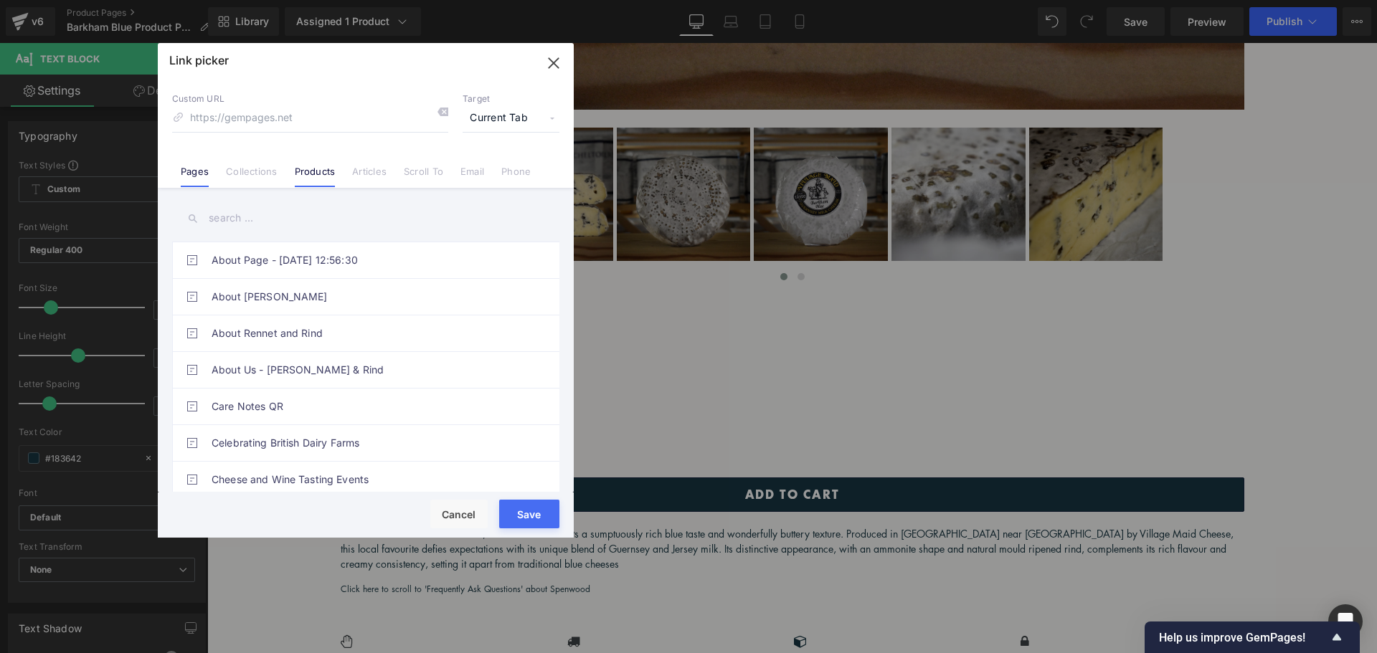
click at [301, 175] on link "Products" at bounding box center [315, 177] width 41 height 22
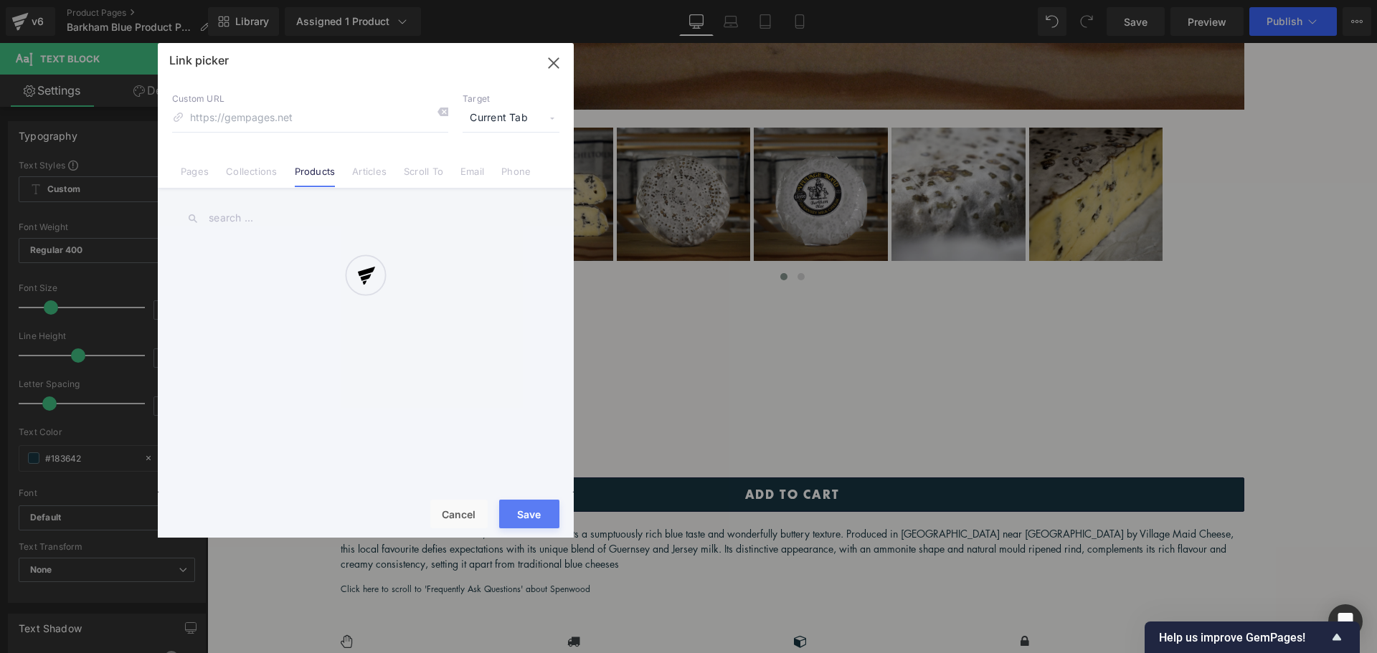
click at [296, 212] on div at bounding box center [366, 290] width 416 height 495
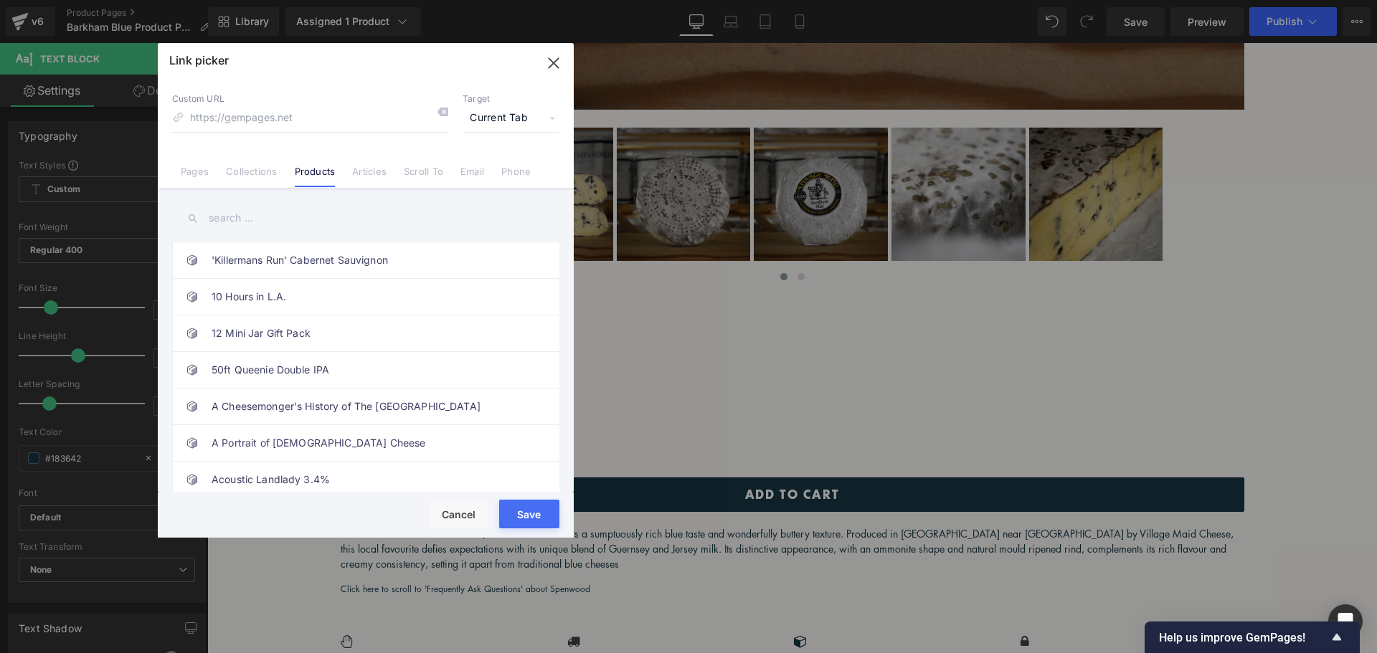
click at [298, 222] on input "text" at bounding box center [365, 218] width 387 height 32
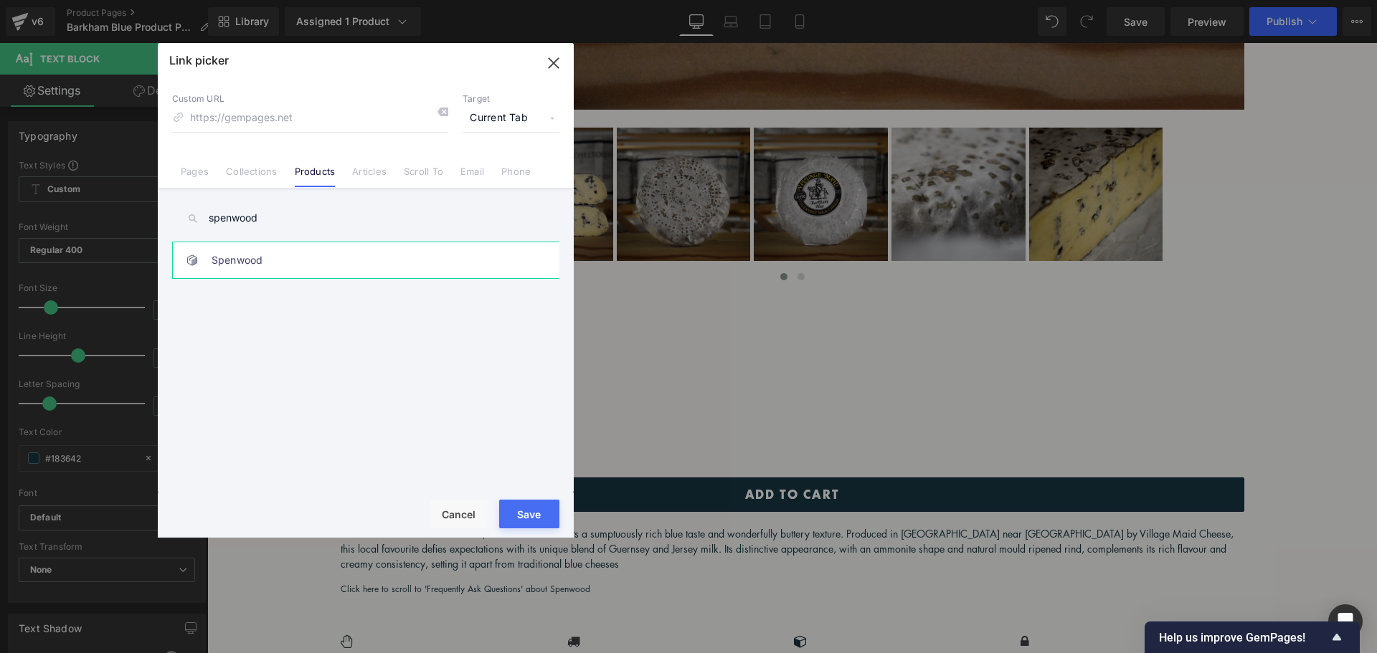
type input "spenwood"
click at [293, 267] on link "Spenwood" at bounding box center [370, 260] width 316 height 36
click at [534, 514] on button "Save" at bounding box center [529, 514] width 60 height 29
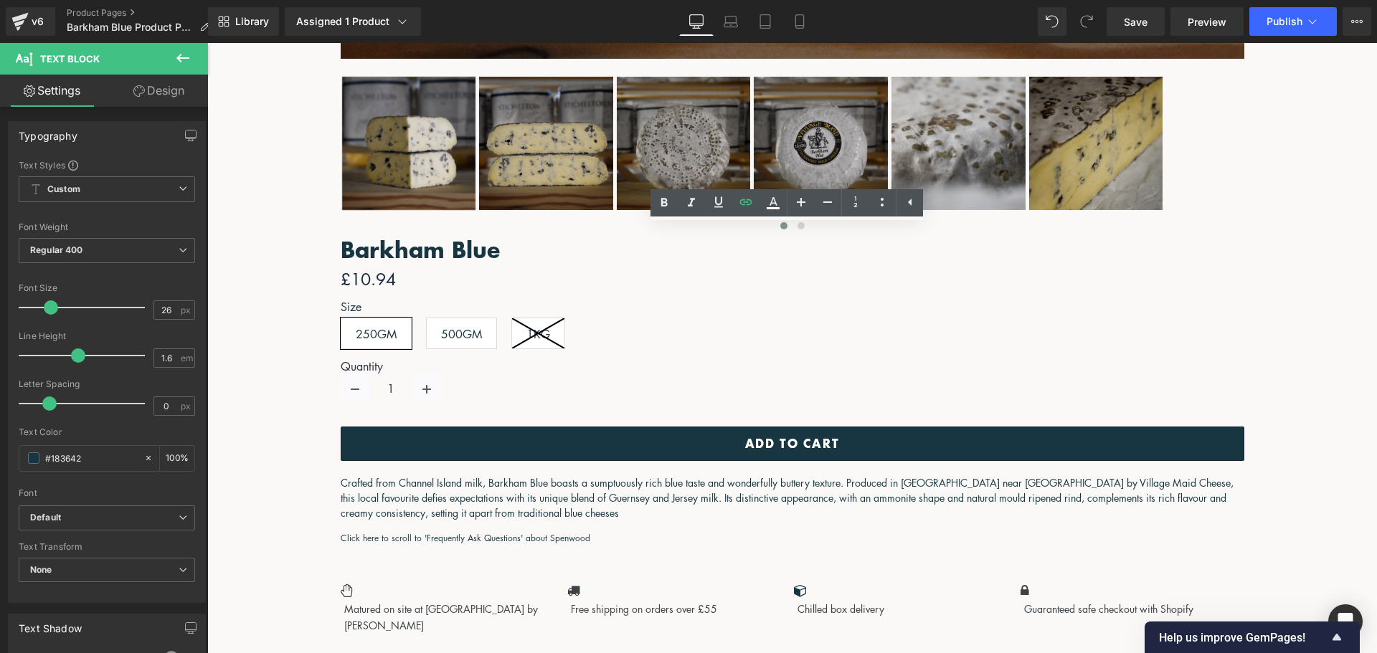
scroll to position [1121, 0]
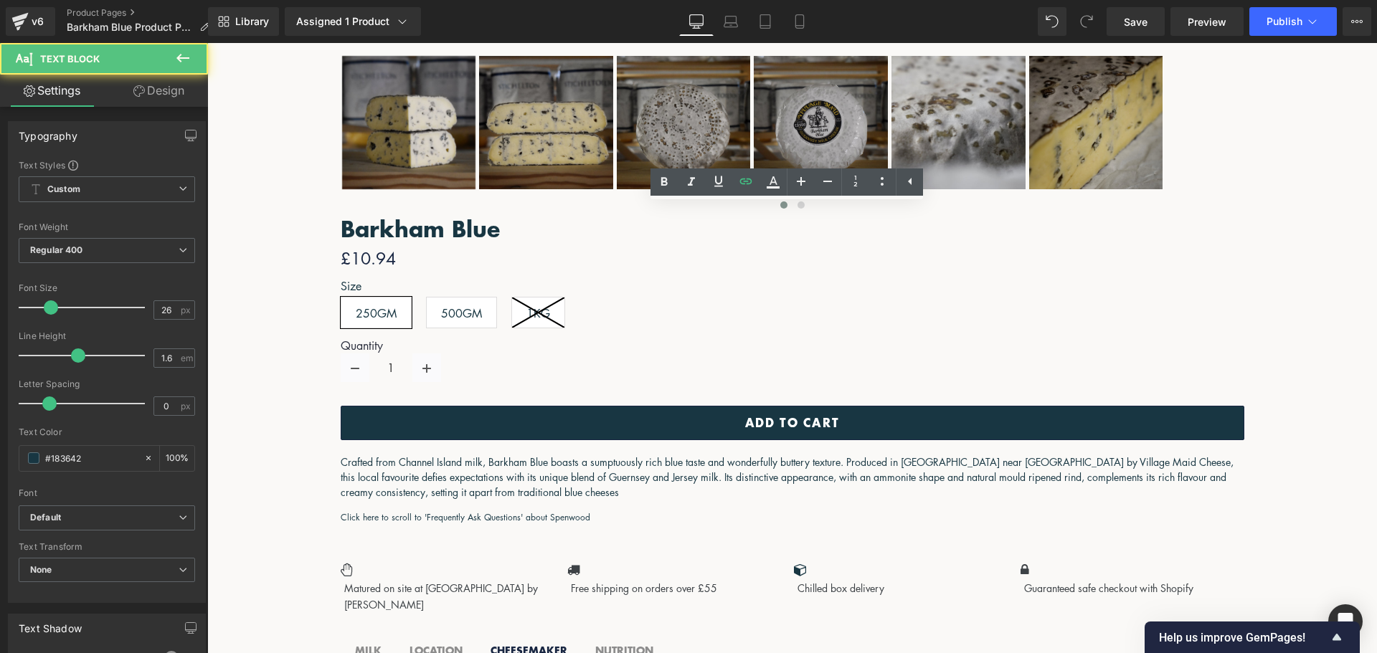
drag, startPoint x: 574, startPoint y: 337, endPoint x: 529, endPoint y: 336, distance: 45.2
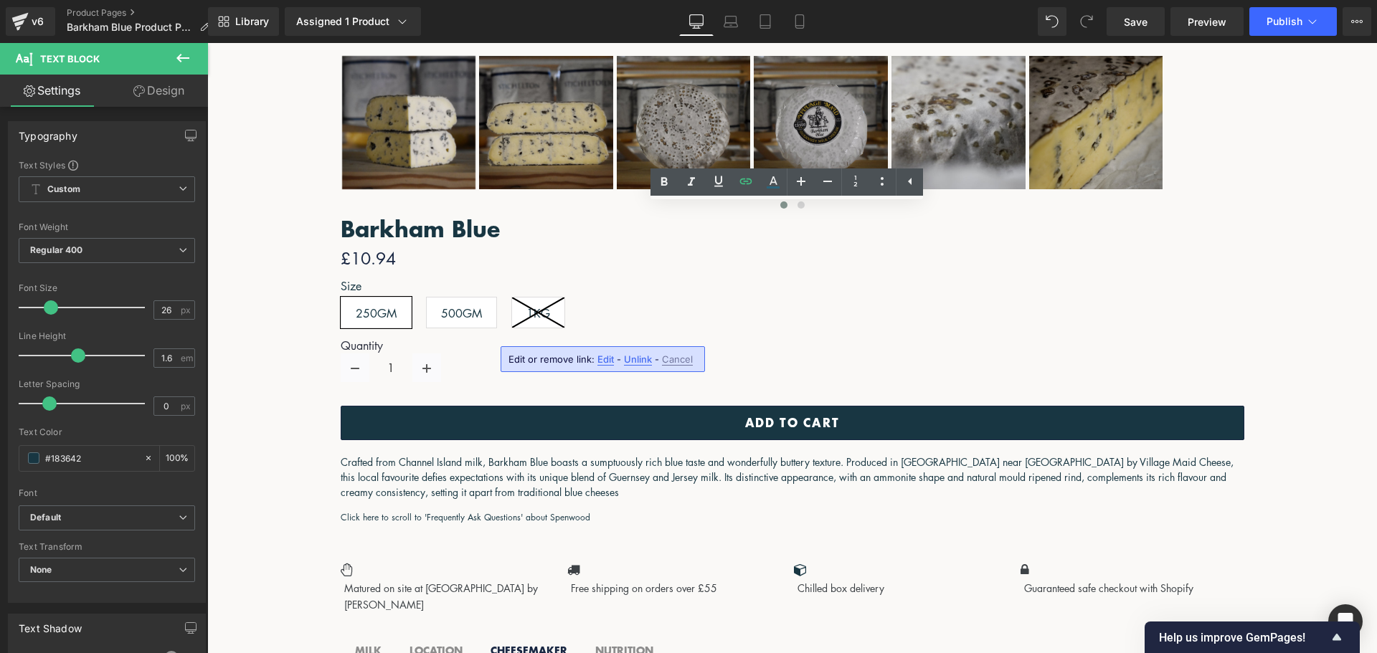
click at [607, 360] on span "Edit" at bounding box center [605, 360] width 16 height 12
click at [739, 0] on div "Text Color Highlight Color #333333 Edit or remove link: Edit - Unlink - Cancel …" at bounding box center [688, 0] width 1377 height 0
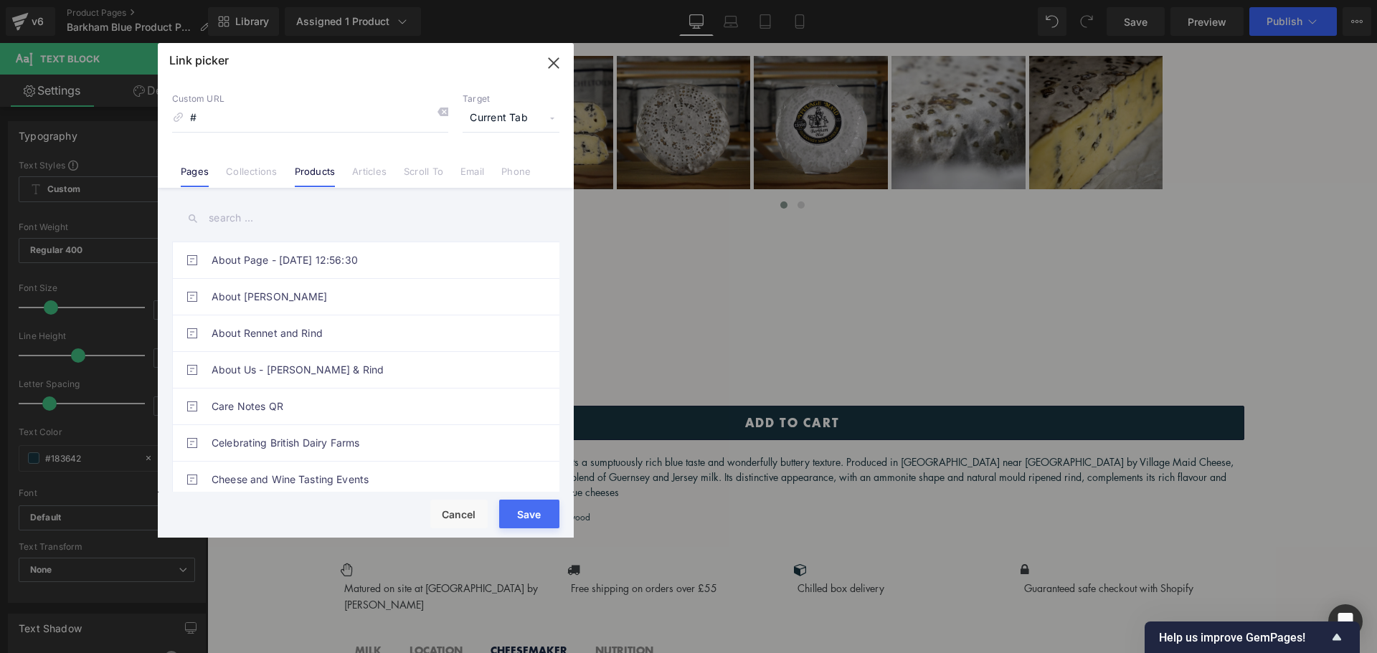
click at [318, 176] on link "Products" at bounding box center [315, 177] width 41 height 22
click at [316, 220] on input "text" at bounding box center [365, 218] width 387 height 32
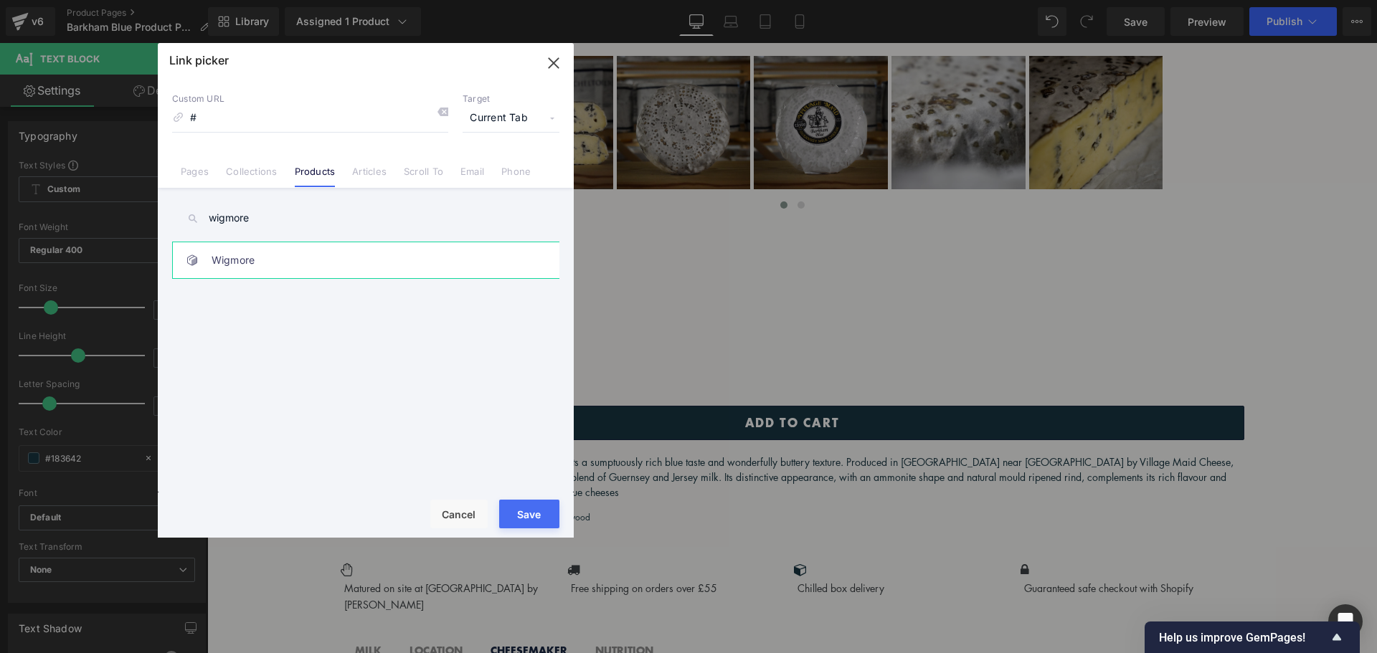
type input "wigmore"
click at [321, 264] on link "Wigmore" at bounding box center [370, 260] width 316 height 36
click at [519, 518] on button "Save" at bounding box center [529, 514] width 60 height 29
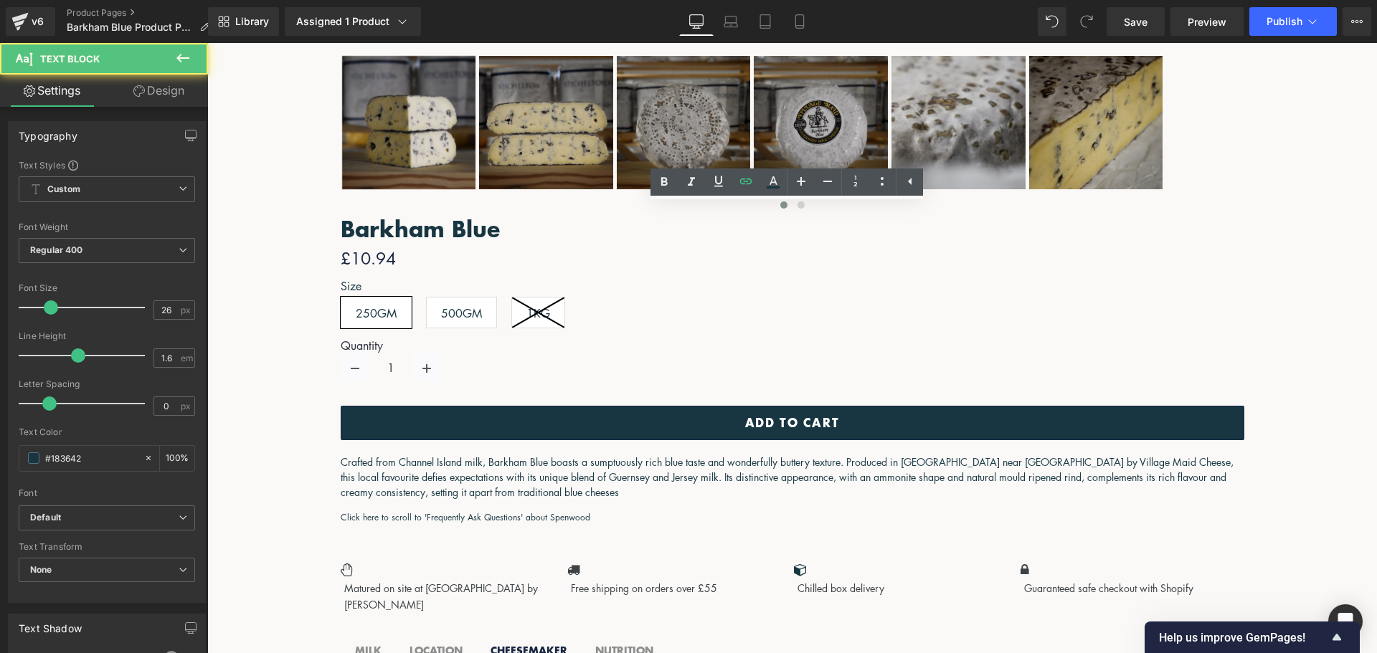
drag, startPoint x: 852, startPoint y: 406, endPoint x: 806, endPoint y: 407, distance: 45.9
click at [741, 181] on icon at bounding box center [746, 181] width 12 height 6
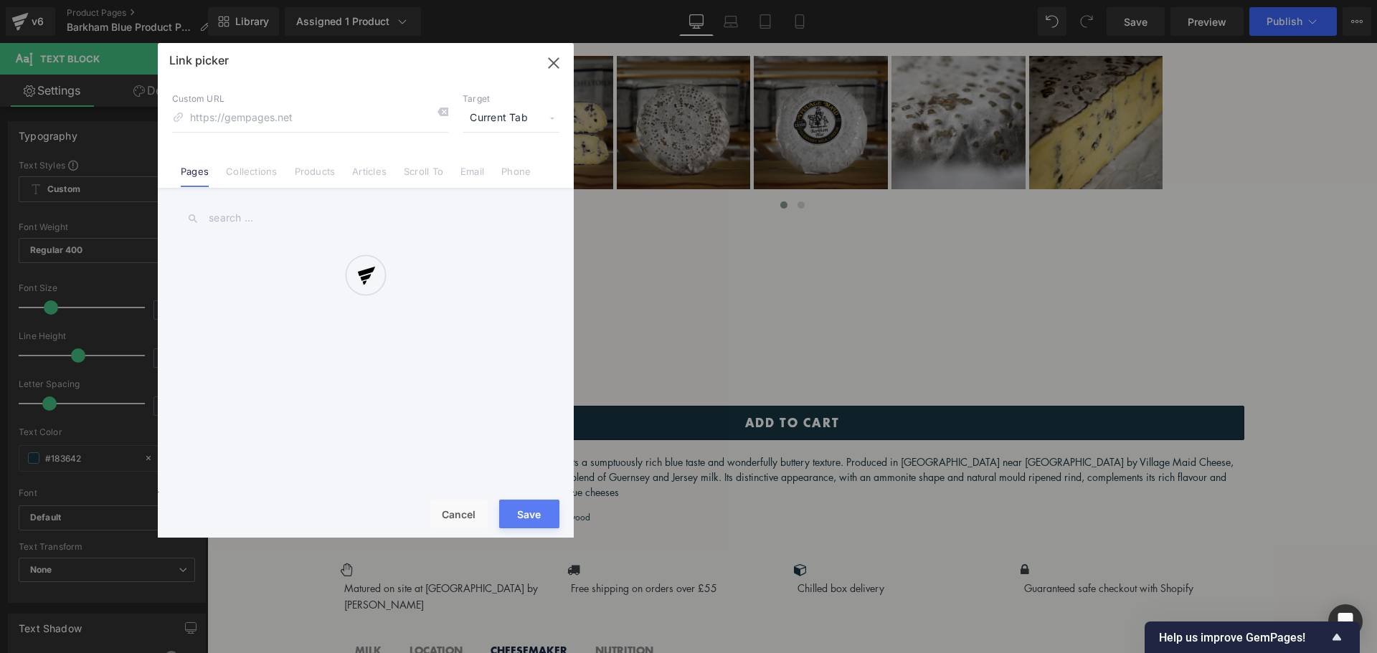
click at [1016, 0] on div "Text Color Highlight Color #333333 Edit or remove link: Edit - Unlink - Cancel …" at bounding box center [688, 0] width 1377 height 0
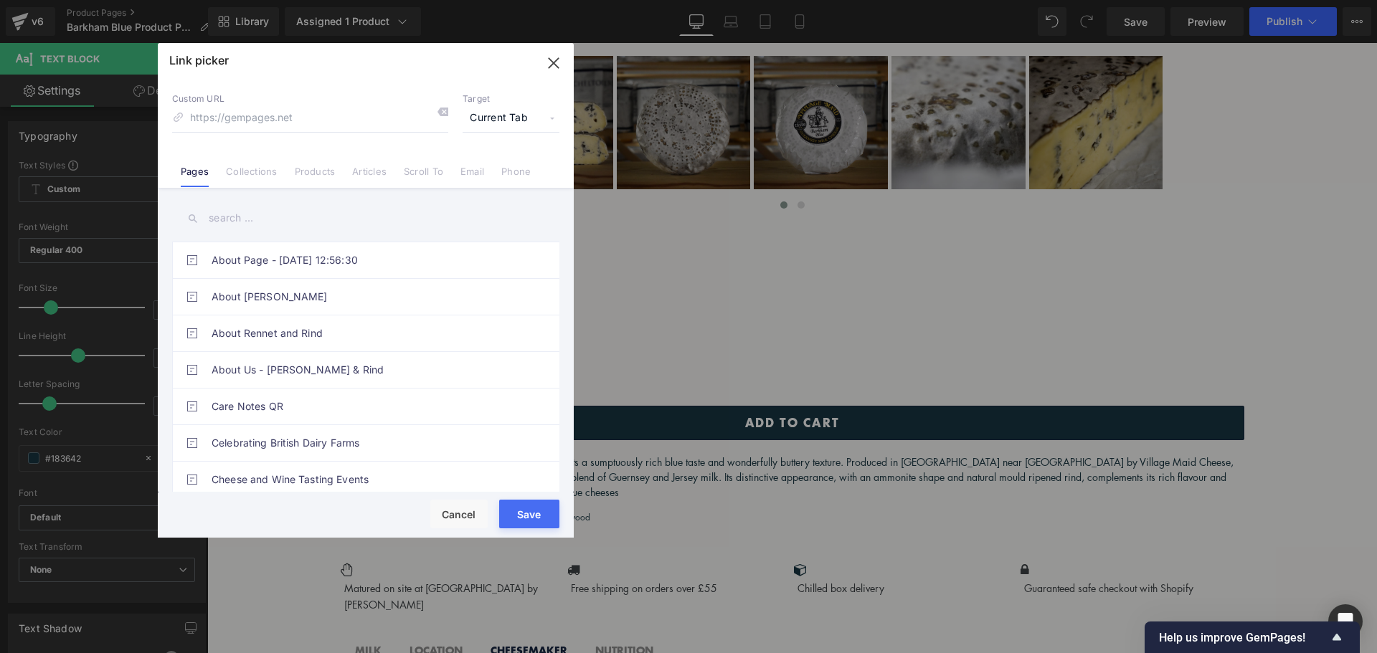
click at [278, 216] on input "text" at bounding box center [365, 218] width 387 height 32
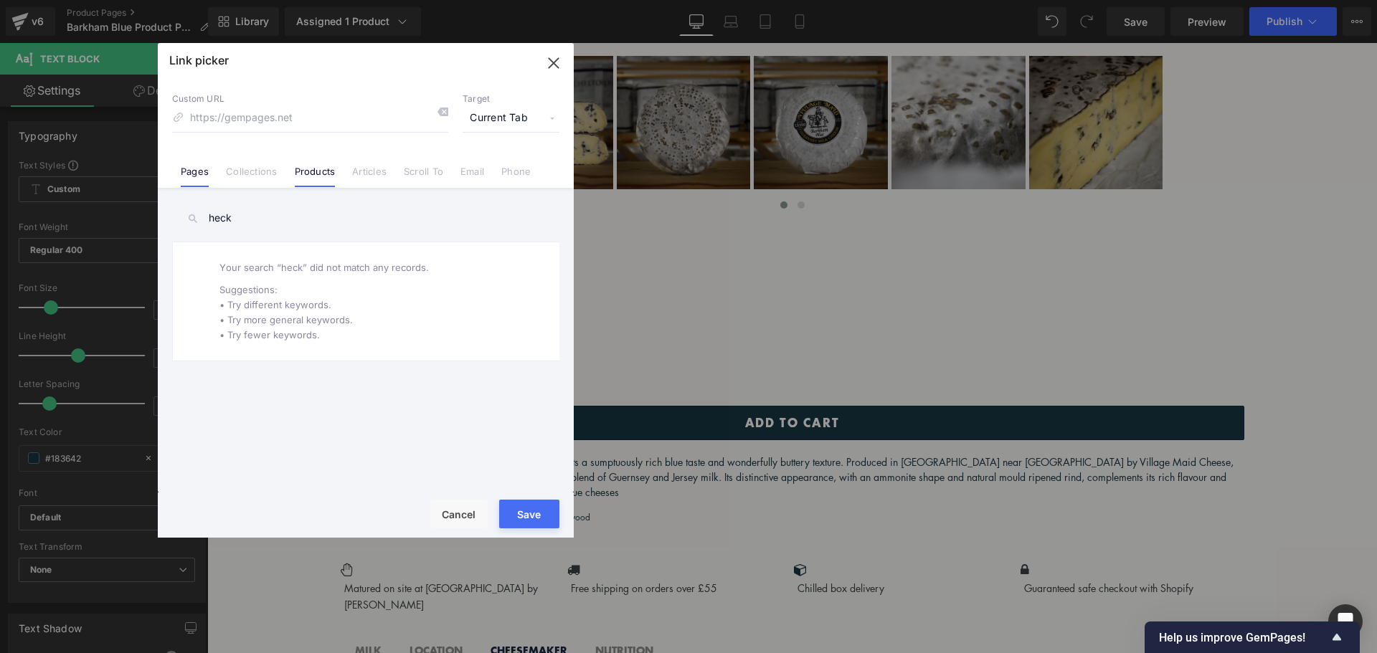
click at [316, 174] on link "Products" at bounding box center [315, 177] width 41 height 22
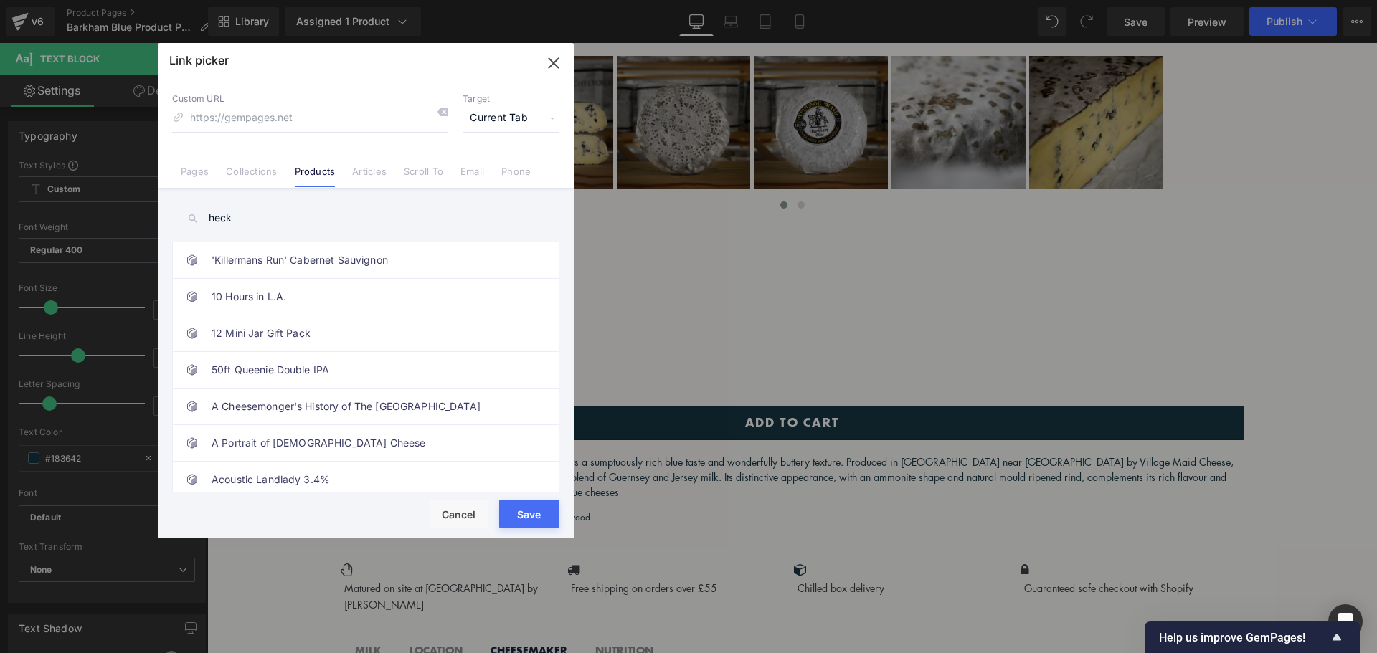
click at [314, 232] on input "heck" at bounding box center [365, 218] width 387 height 32
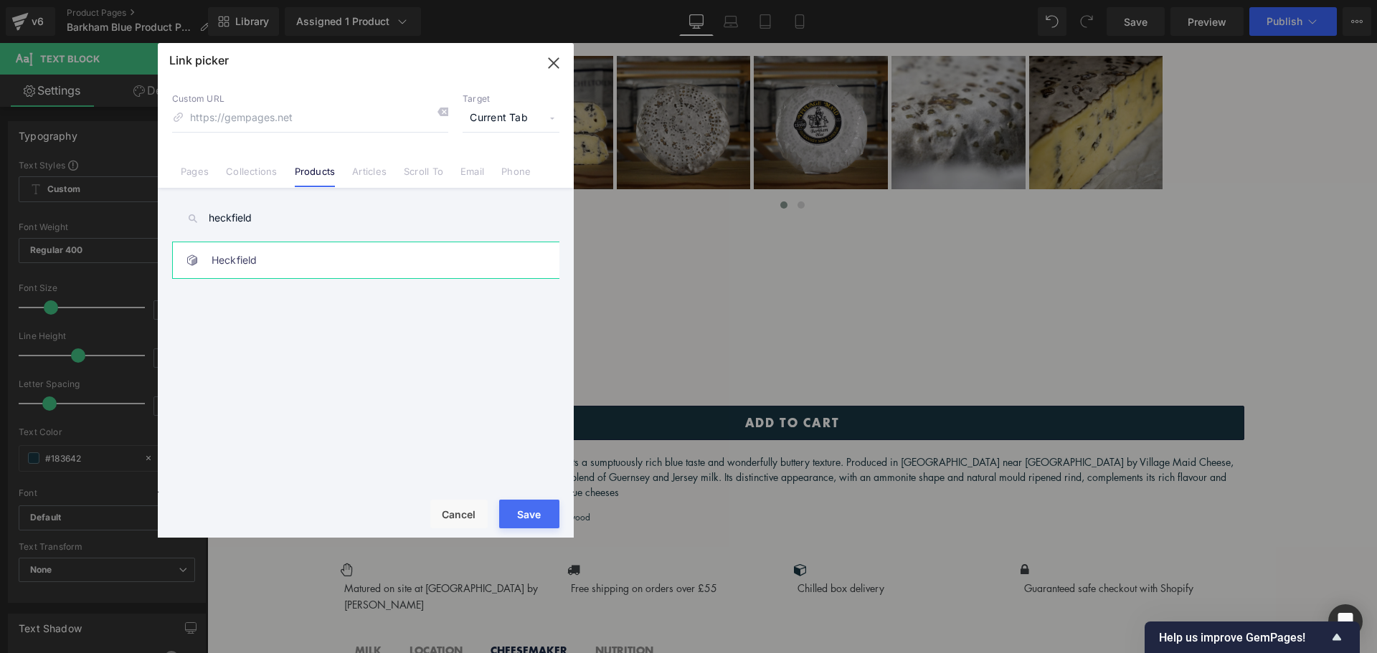
type input "heckfield"
click at [314, 260] on link "Heckfield" at bounding box center [370, 260] width 316 height 36
click at [523, 512] on button "Save" at bounding box center [529, 514] width 60 height 29
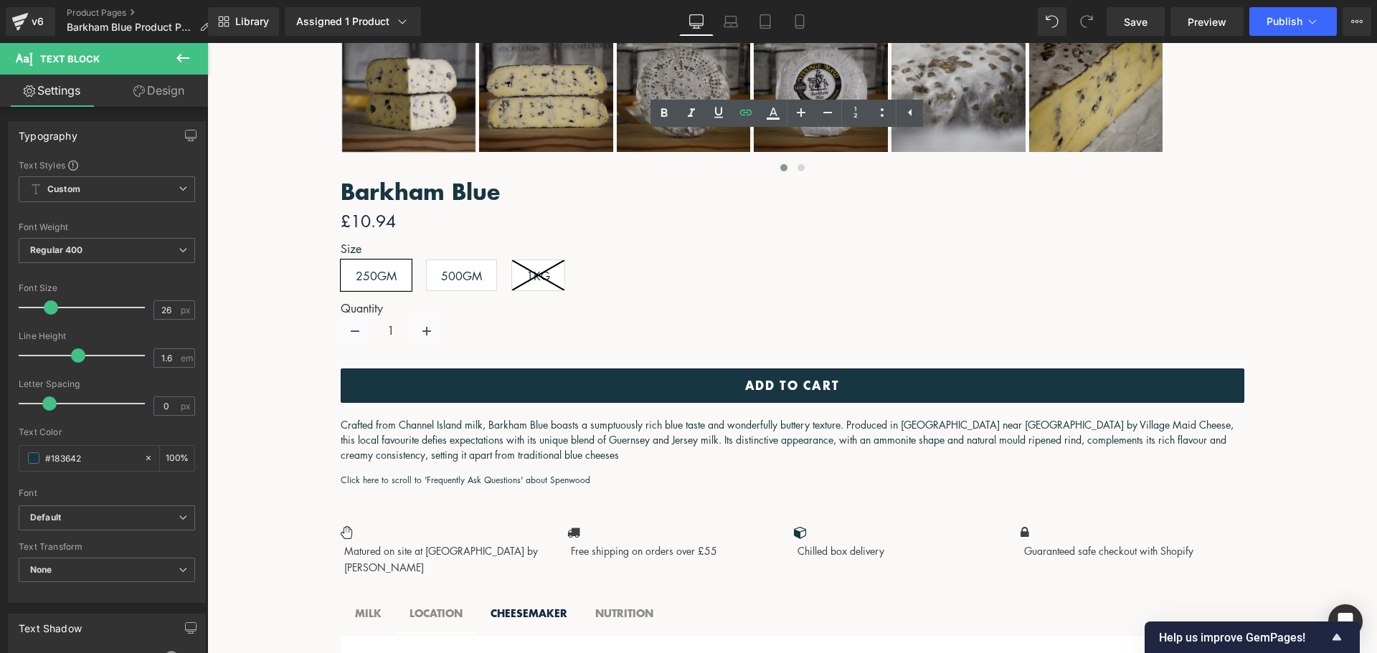
scroll to position [1193, 0]
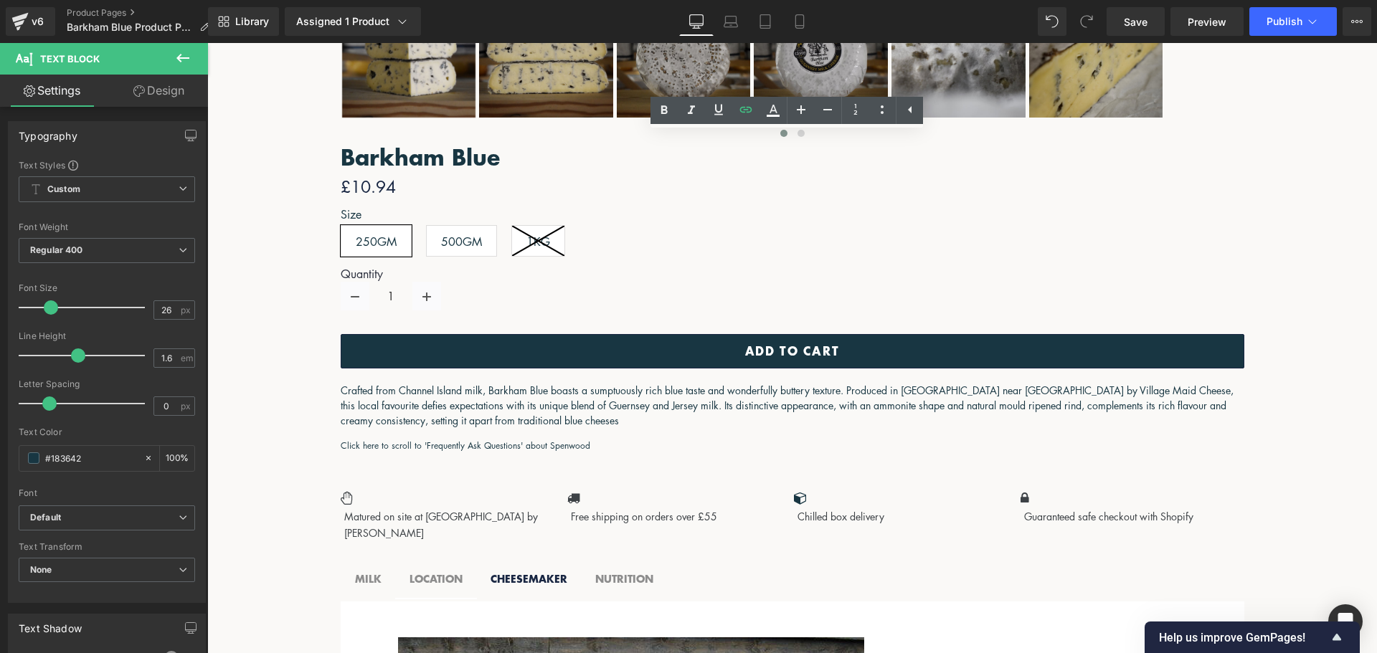
drag, startPoint x: 722, startPoint y: 446, endPoint x: 590, endPoint y: 447, distance: 132.7
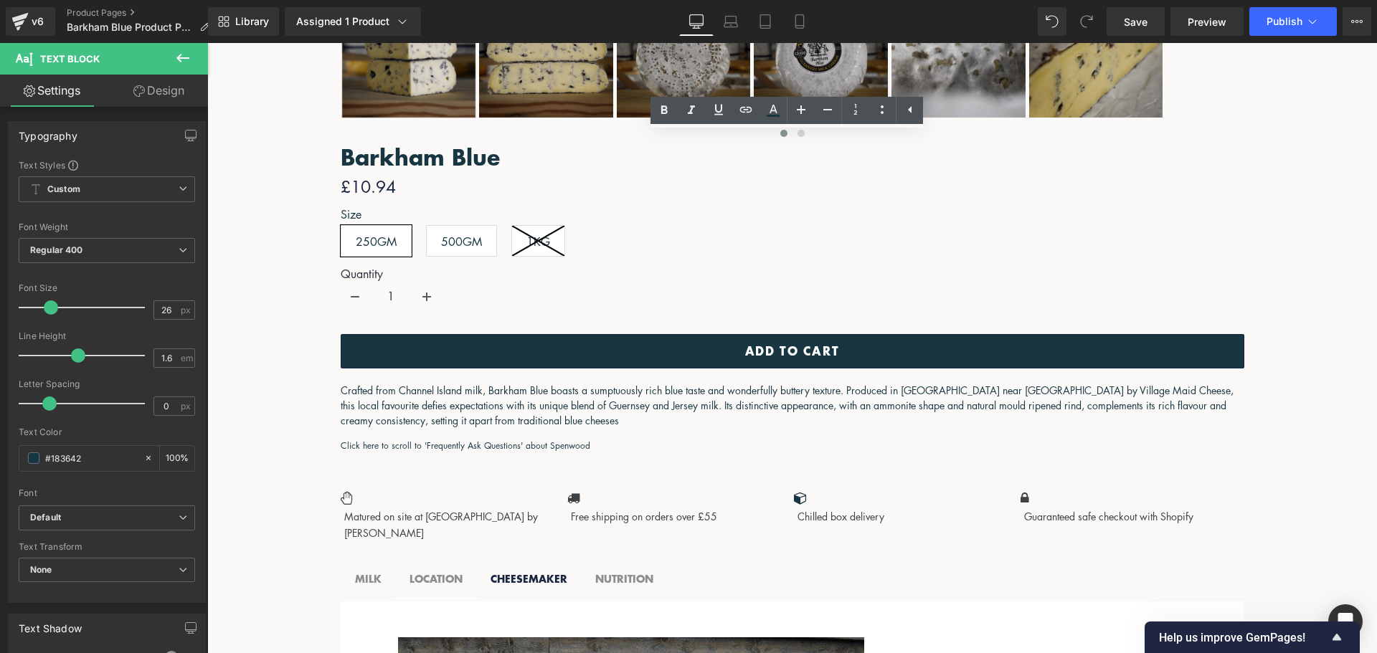
drag, startPoint x: 719, startPoint y: 447, endPoint x: 589, endPoint y: 449, distance: 130.6
click at [745, 113] on icon at bounding box center [745, 109] width 17 height 17
click at [854, 0] on div "Text Color Highlight Color #333333 Edit or remove link: Edit - Unlink - Cancel …" at bounding box center [688, 0] width 1377 height 0
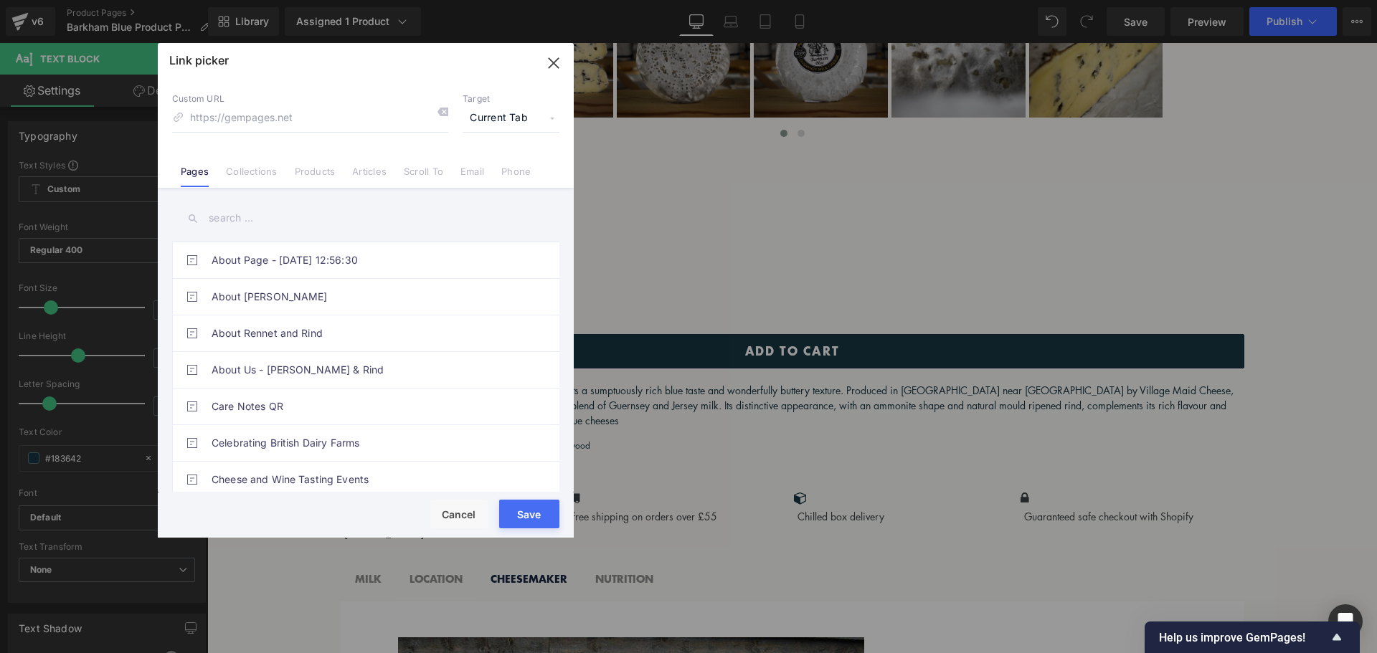
click at [370, 172] on link "Articles" at bounding box center [369, 177] width 34 height 22
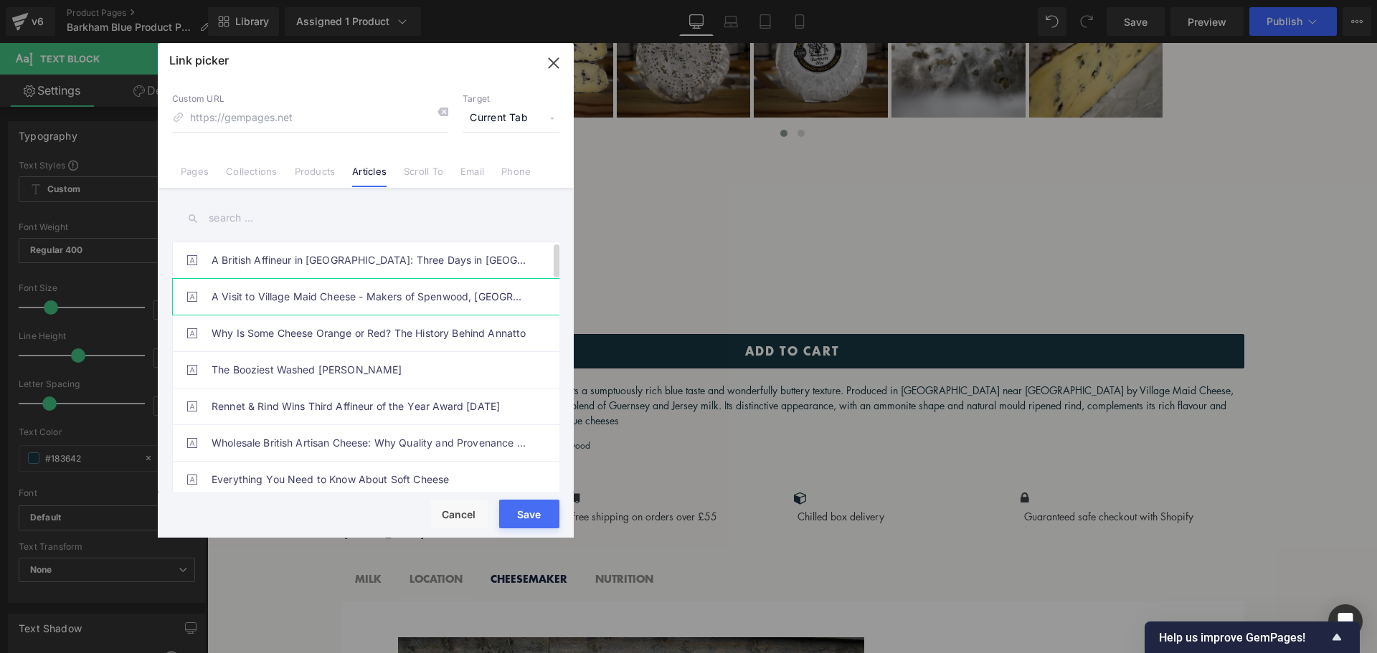
click at [401, 293] on link "A Visit to Village Maid Cheese - Makers of Spenwood, Wigmore and Heckfield" at bounding box center [370, 297] width 316 height 36
click at [524, 514] on button "Save" at bounding box center [529, 514] width 60 height 29
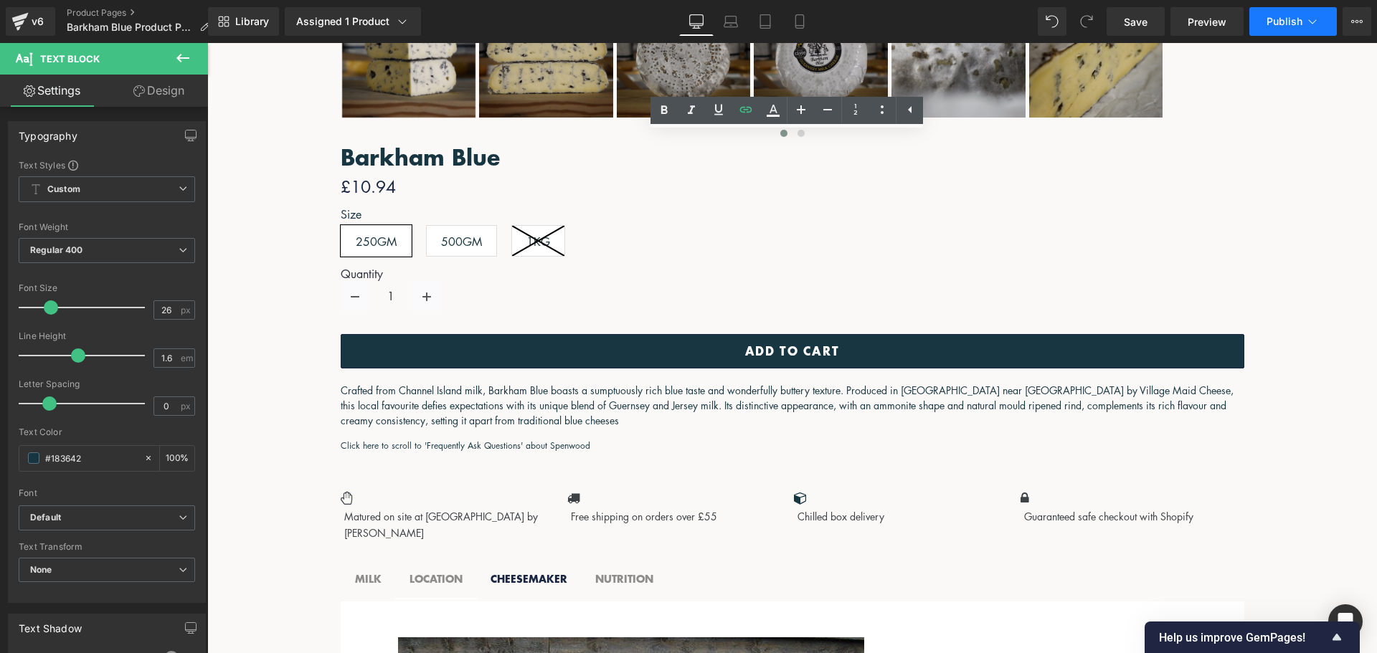
click at [1286, 27] on button "Publish" at bounding box center [1293, 21] width 88 height 29
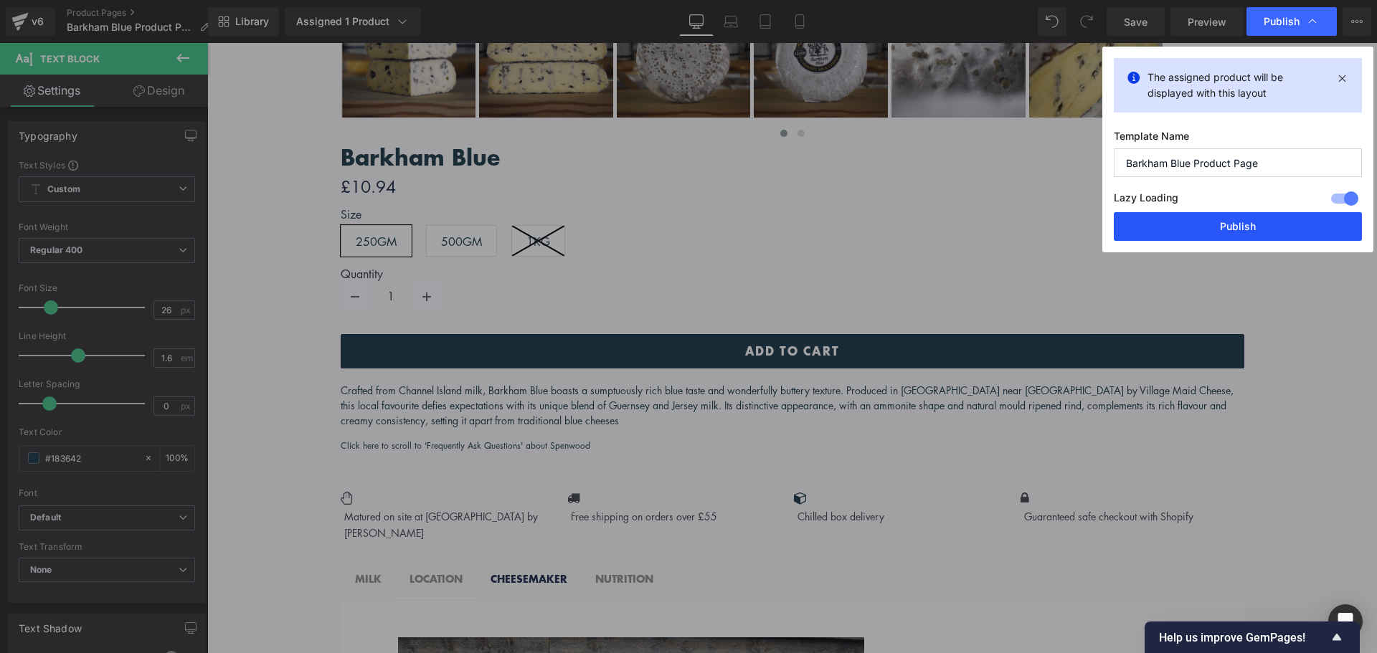
click at [1232, 227] on button "Publish" at bounding box center [1238, 226] width 248 height 29
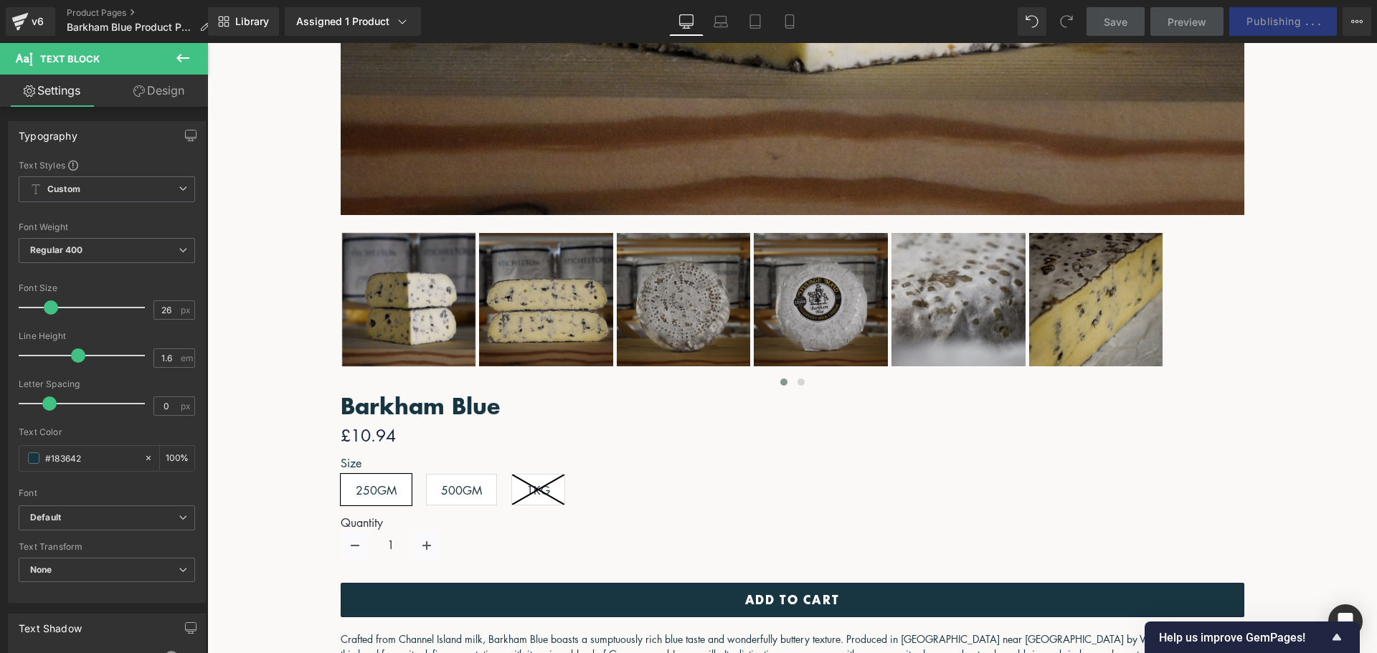
scroll to position [906, 0]
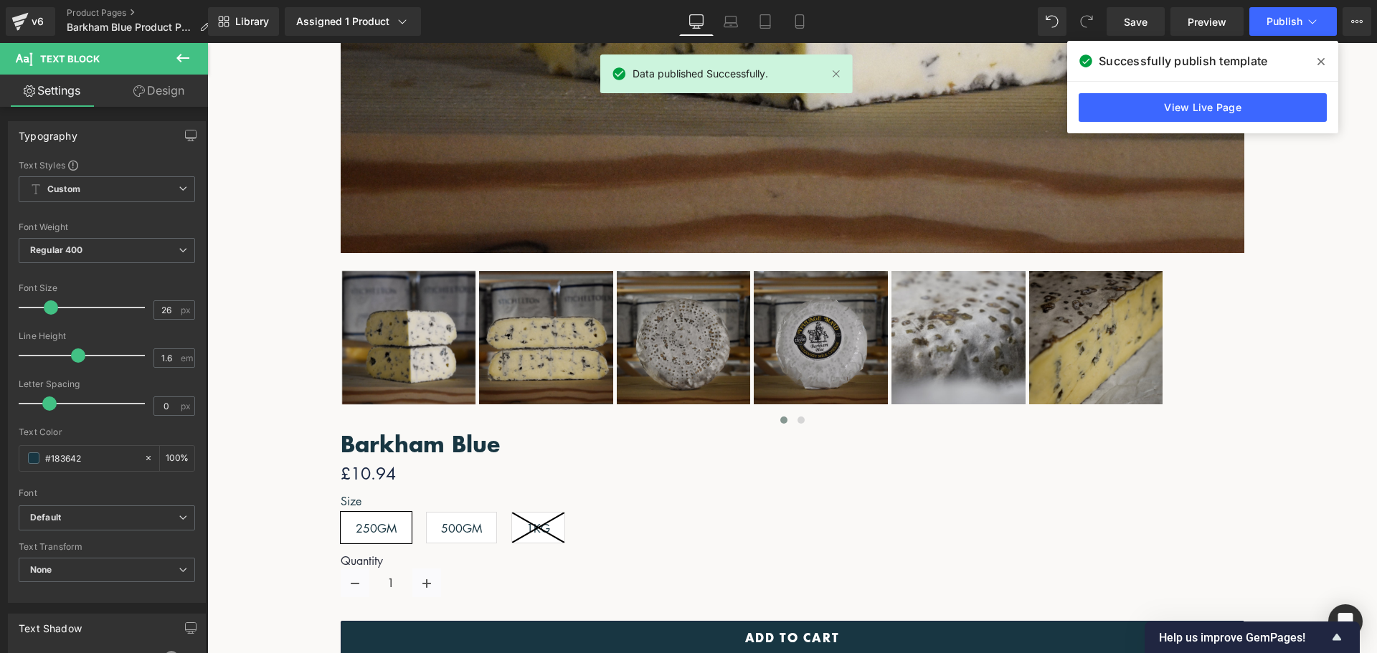
click at [207, 43] on link at bounding box center [207, 43] width 0 height 0
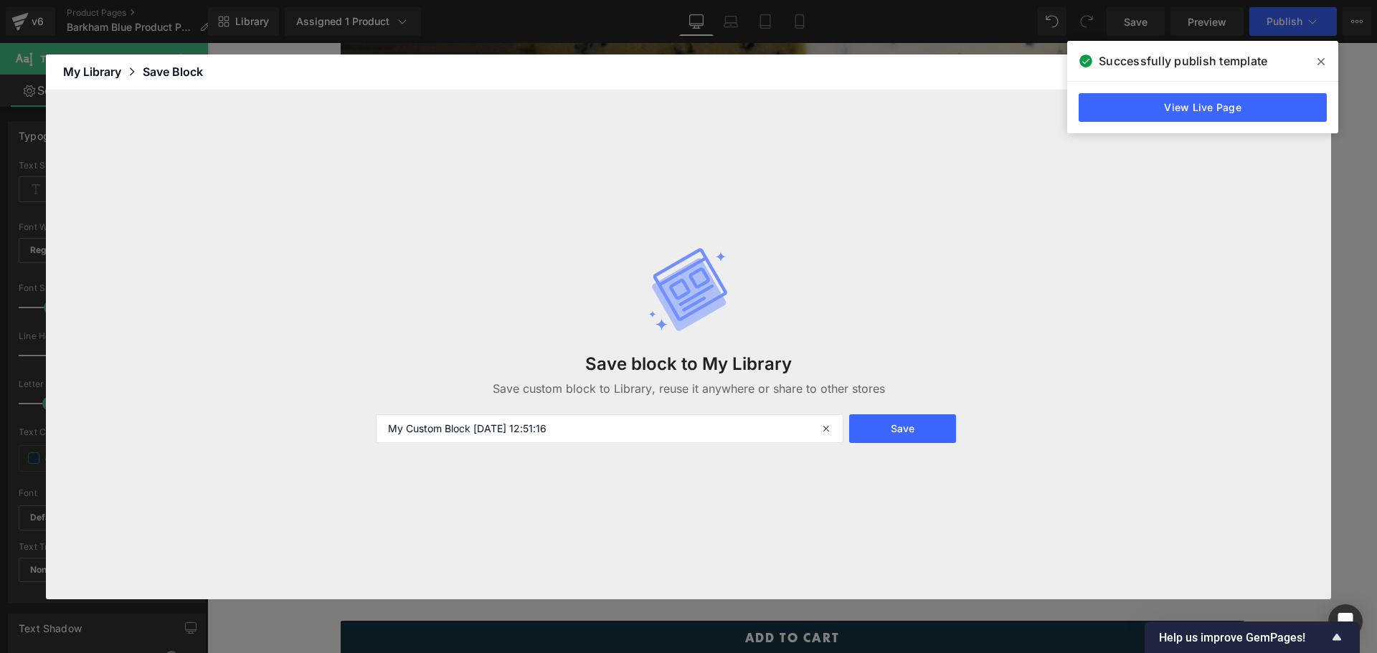
click at [1323, 56] on span at bounding box center [1321, 61] width 23 height 23
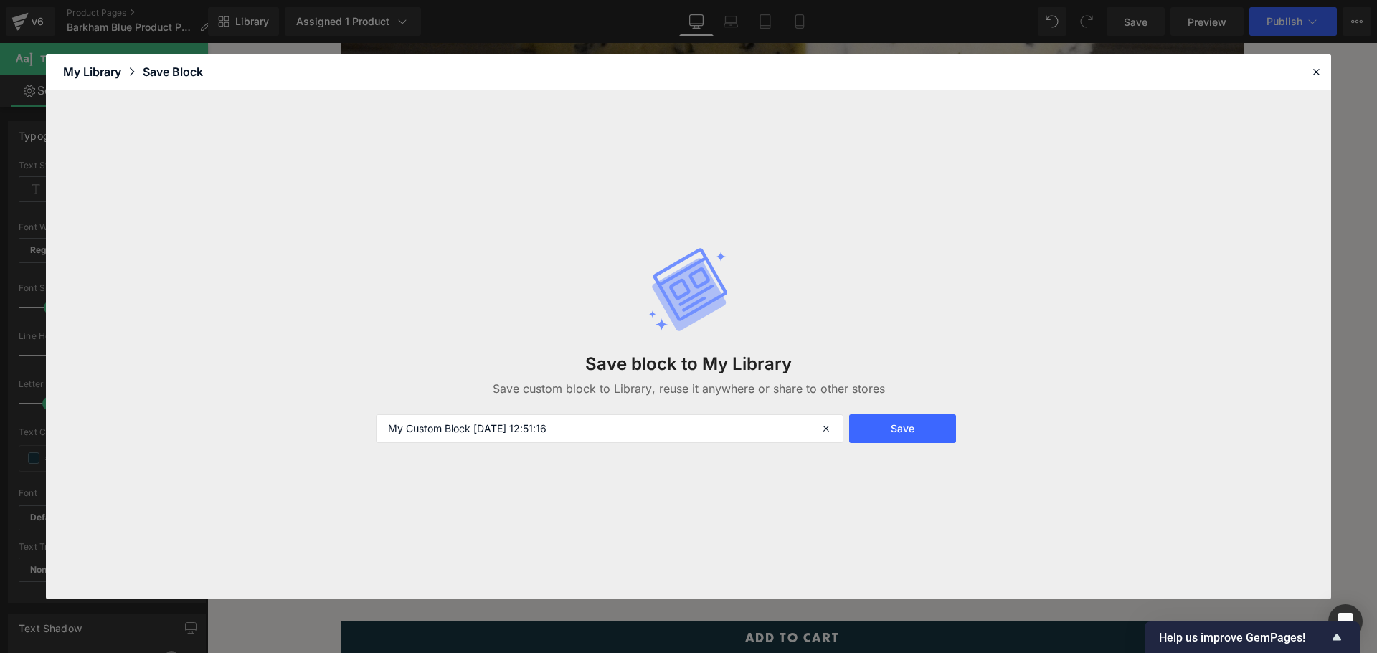
click at [95, 68] on div "My Library" at bounding box center [103, 71] width 80 height 17
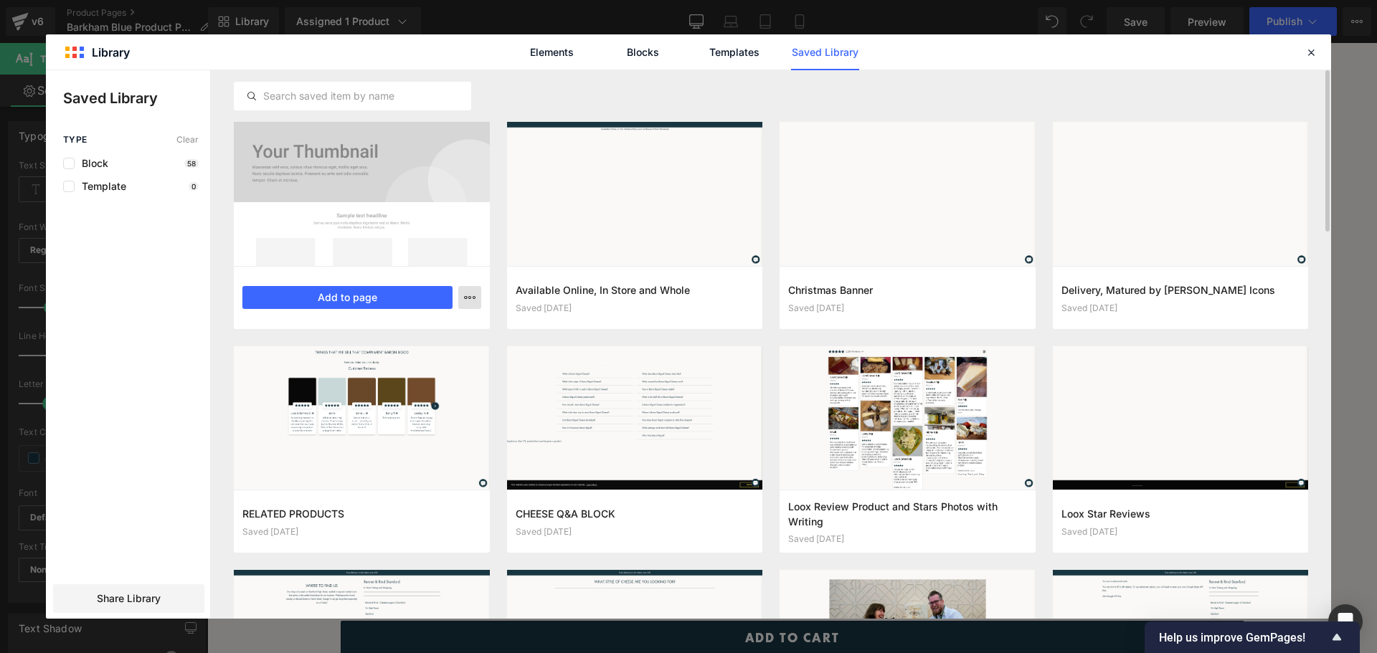
click at [478, 303] on button "button" at bounding box center [469, 297] width 23 height 23
click at [415, 357] on div "Delete" at bounding box center [400, 360] width 164 height 30
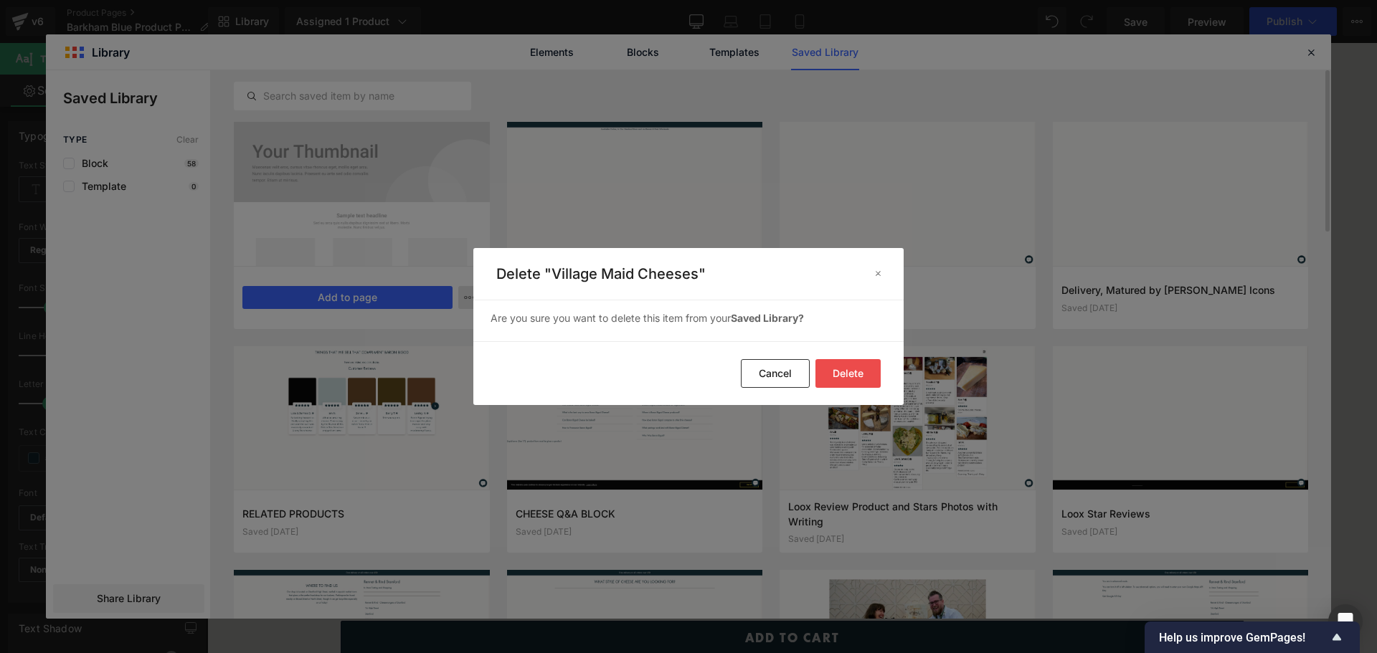
click at [857, 371] on button "Delete" at bounding box center [848, 373] width 65 height 29
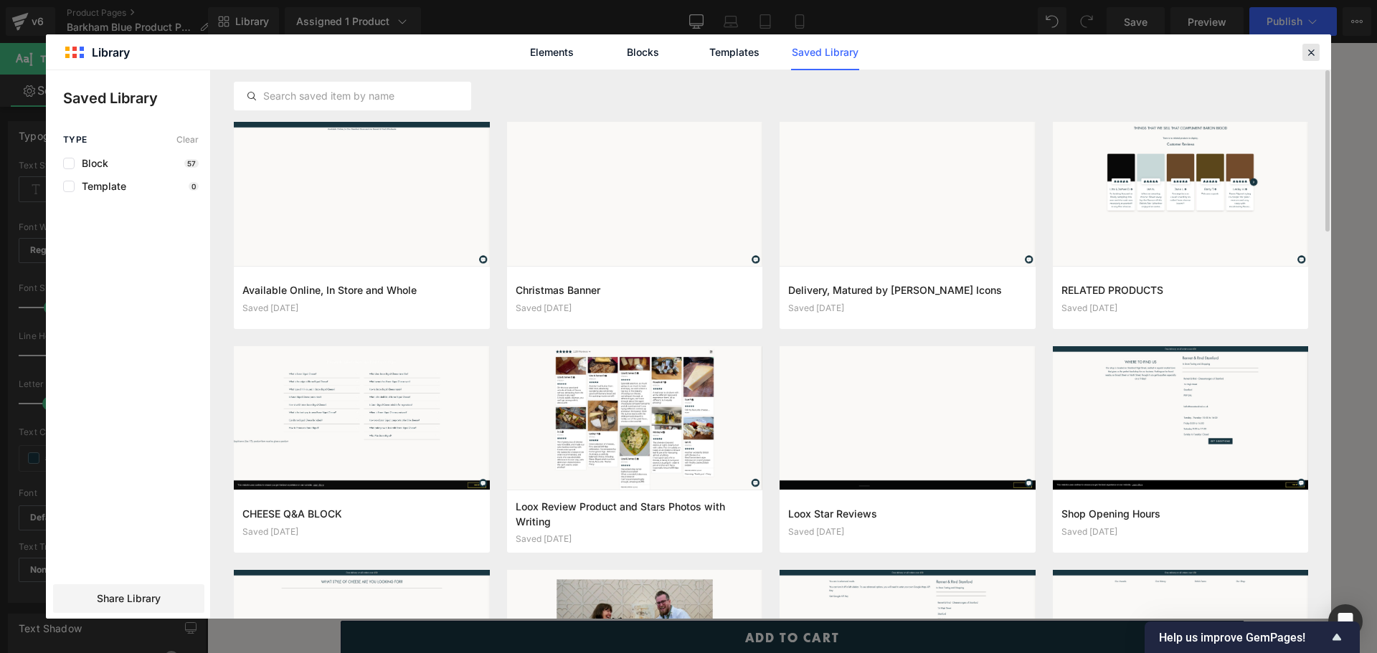
click at [1305, 49] on icon at bounding box center [1311, 52] width 13 height 13
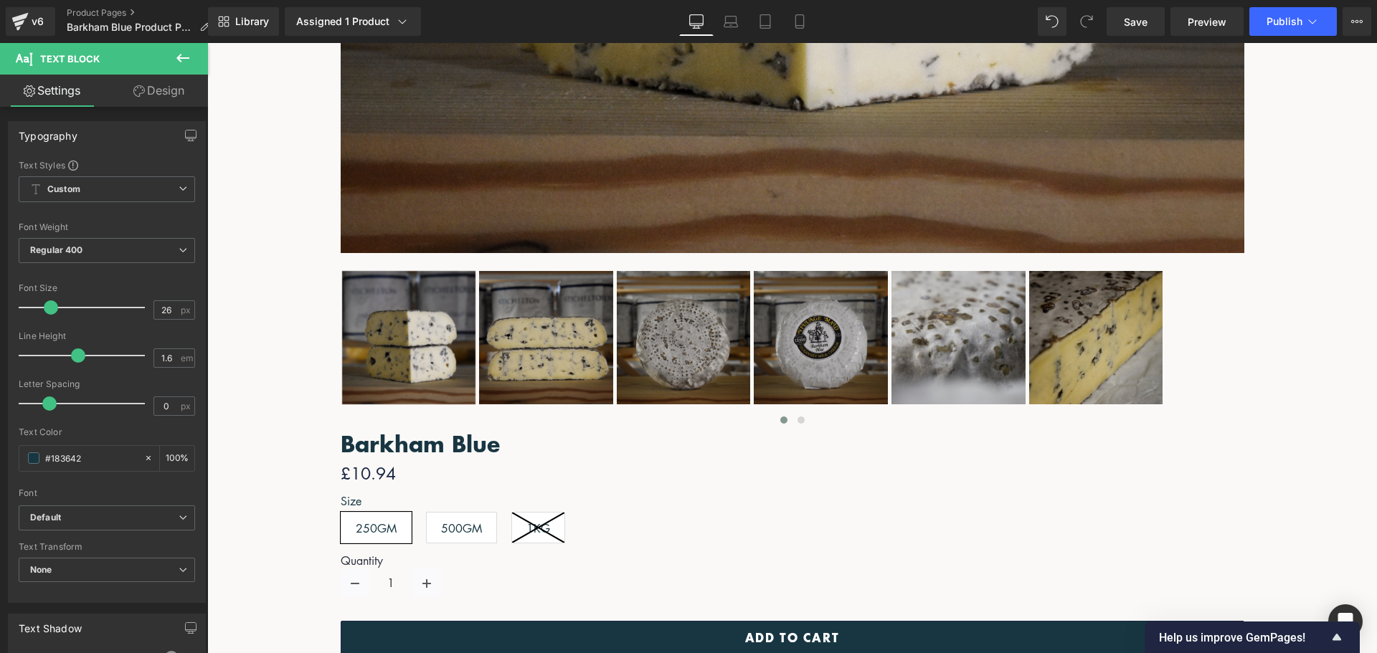
click at [207, 43] on icon at bounding box center [207, 43] width 0 height 0
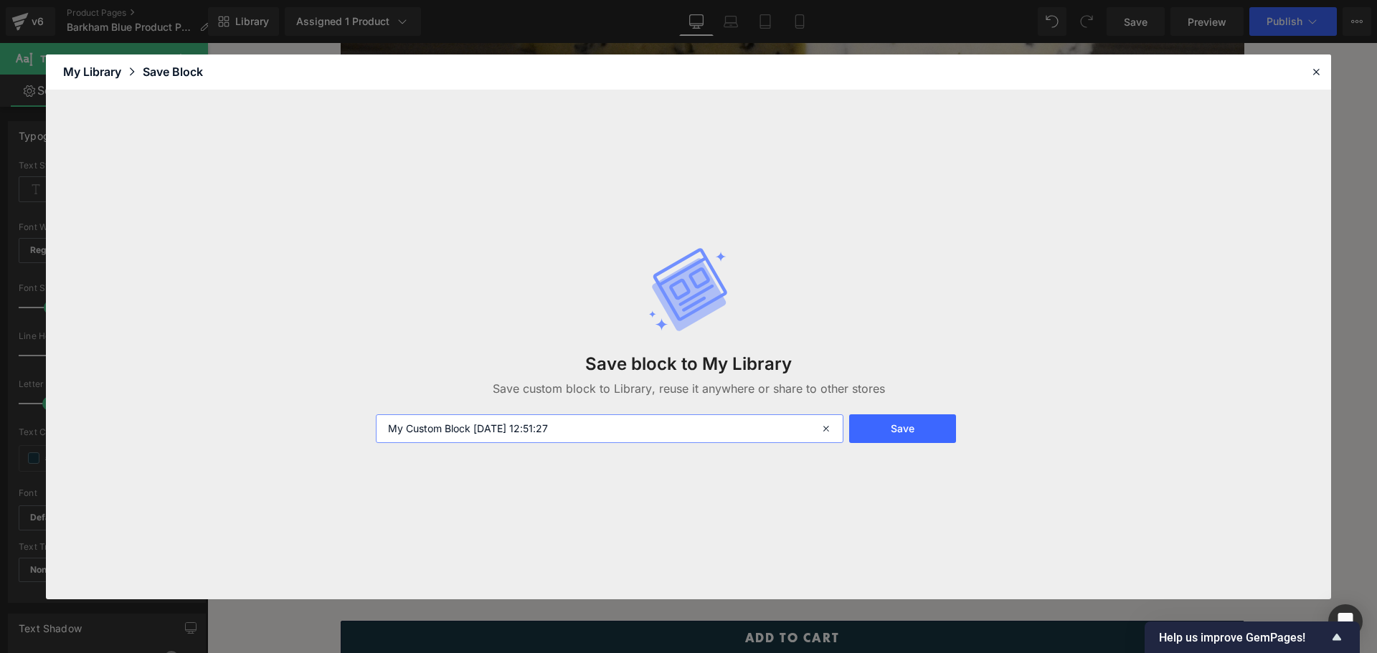
drag, startPoint x: 589, startPoint y: 430, endPoint x: 45, endPoint y: 421, distance: 543.8
click at [45, 422] on div "Library Elements Blocks Templates Saved Library My Library Save Block Save bloc…" at bounding box center [688, 326] width 1377 height 653
type input "Village Maid Cheeses"
click at [889, 421] on button "Save" at bounding box center [902, 429] width 107 height 29
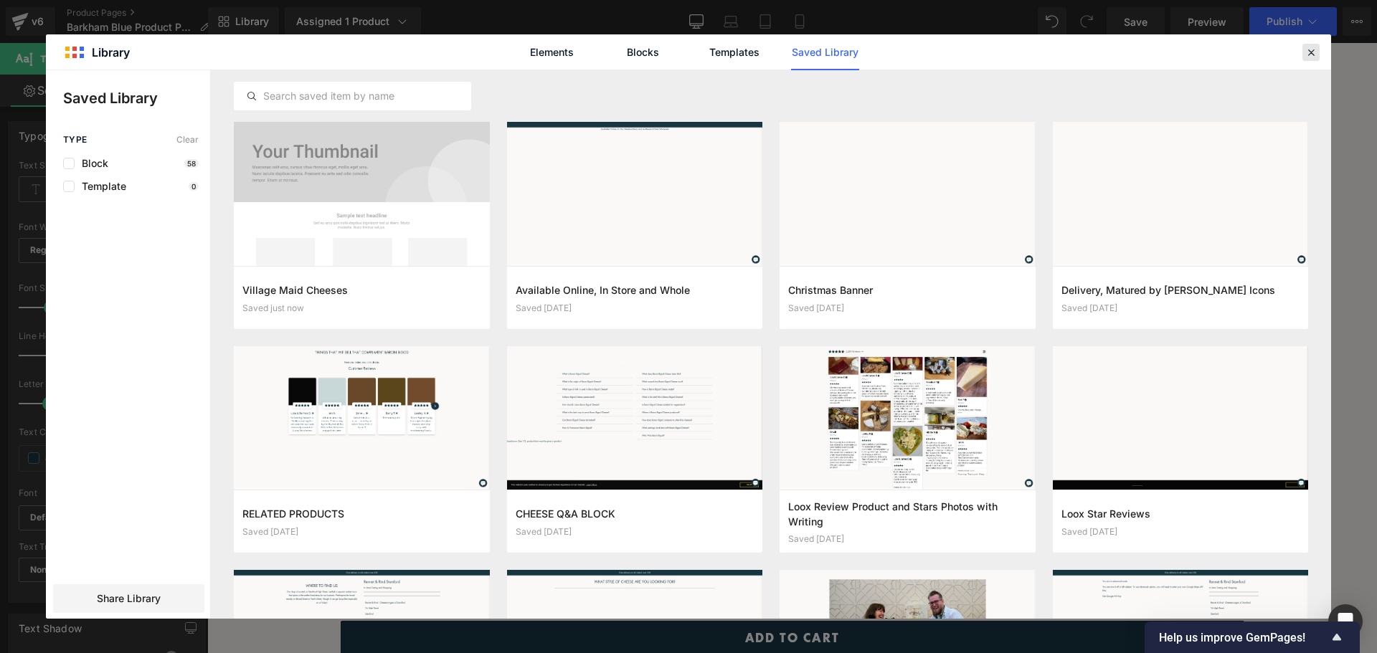
click at [1314, 52] on icon at bounding box center [1311, 52] width 13 height 13
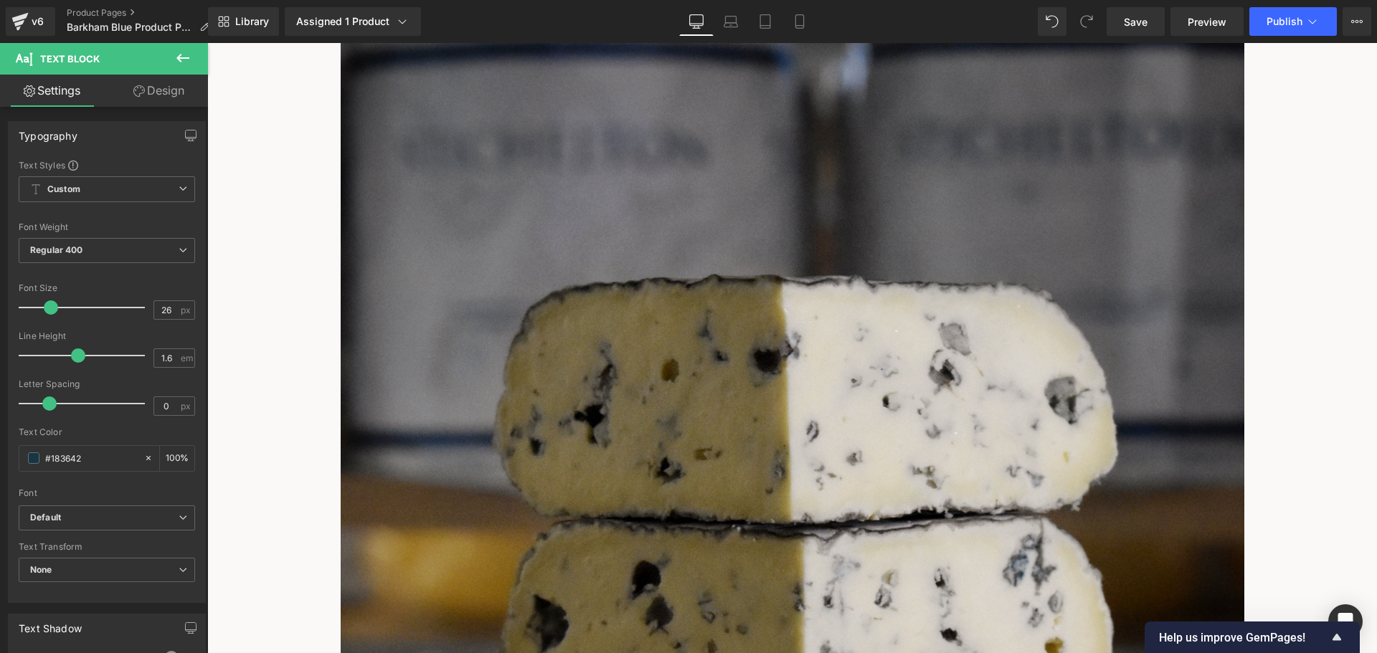
scroll to position [189, 0]
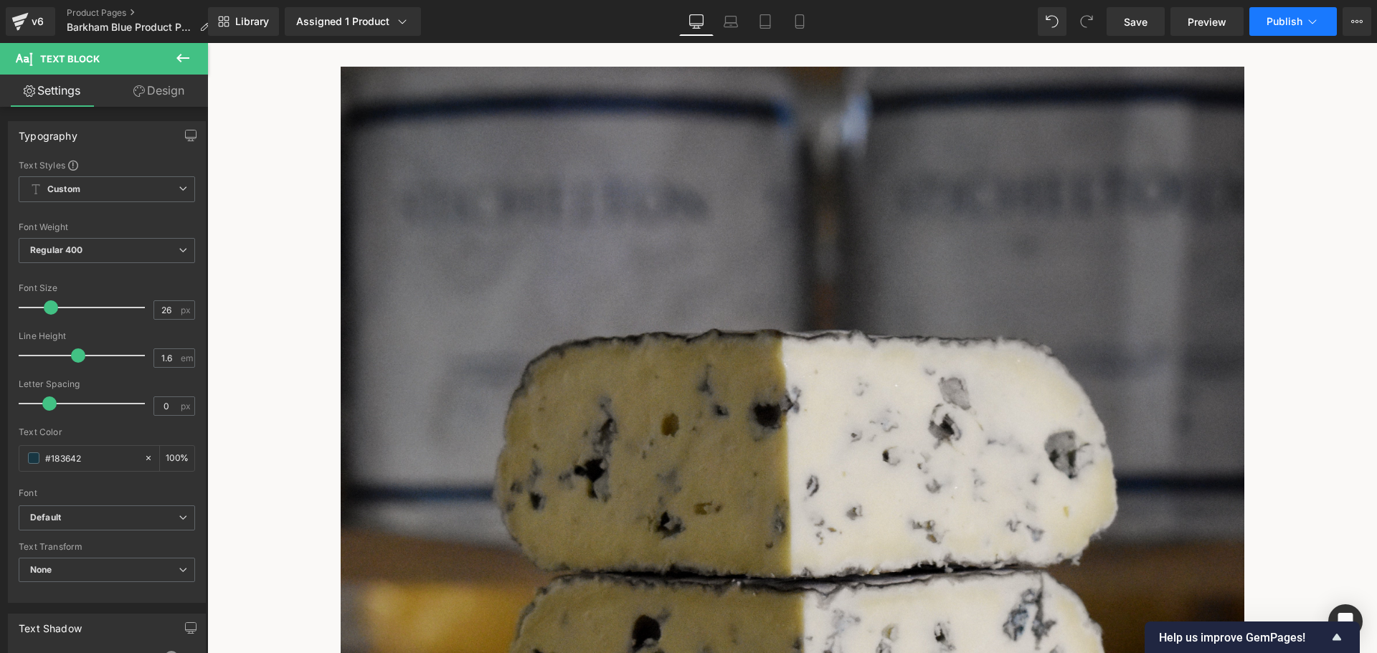
click at [1315, 24] on icon at bounding box center [1312, 21] width 14 height 14
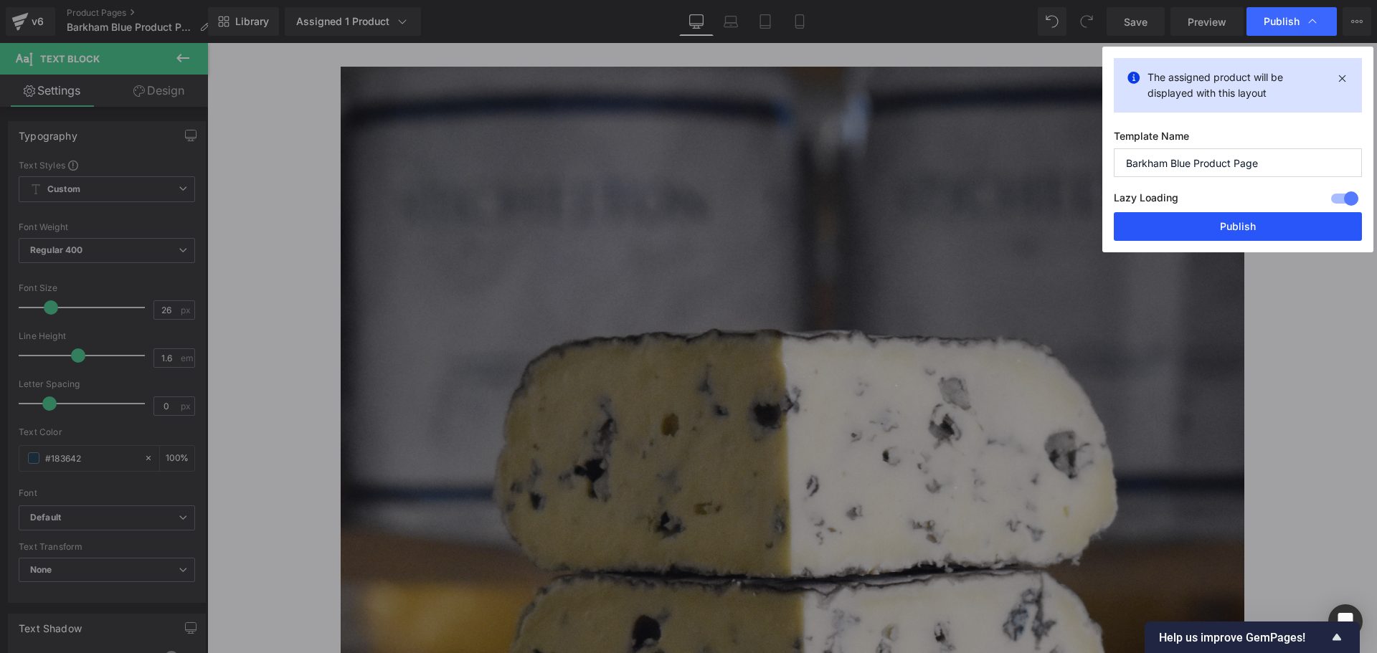
click at [1234, 224] on button "Publish" at bounding box center [1238, 226] width 248 height 29
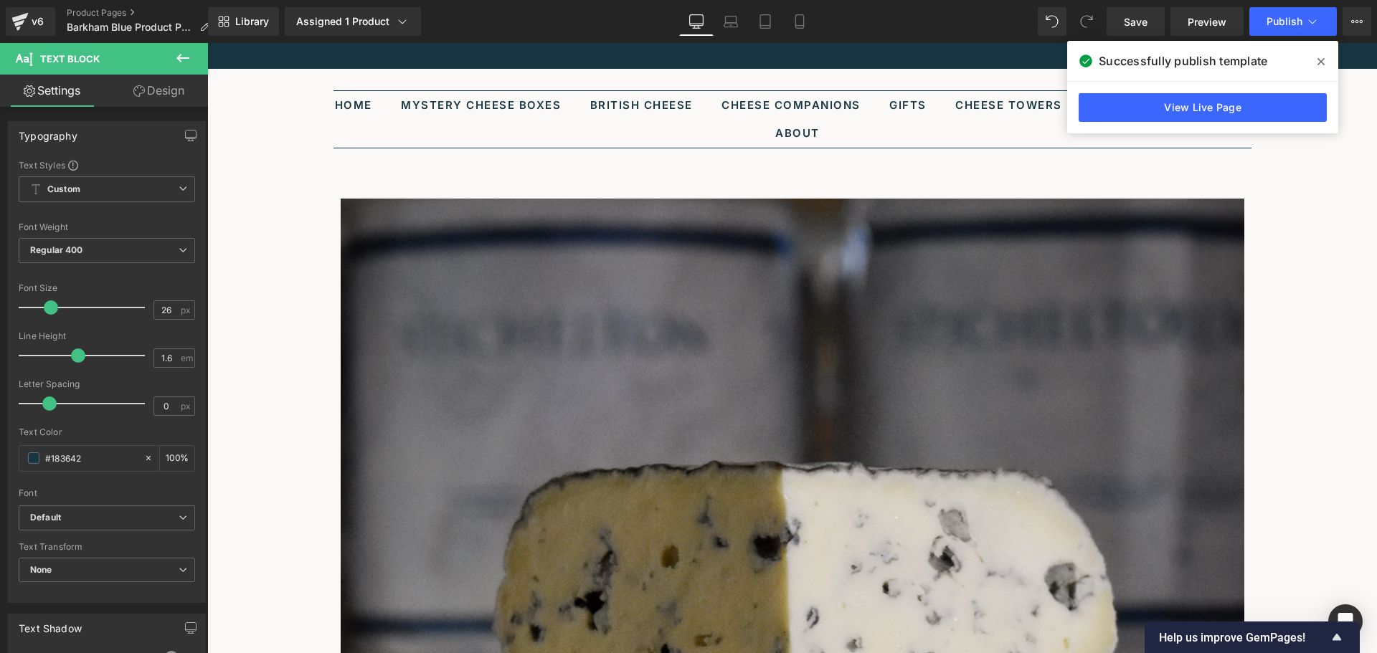
scroll to position [0, 0]
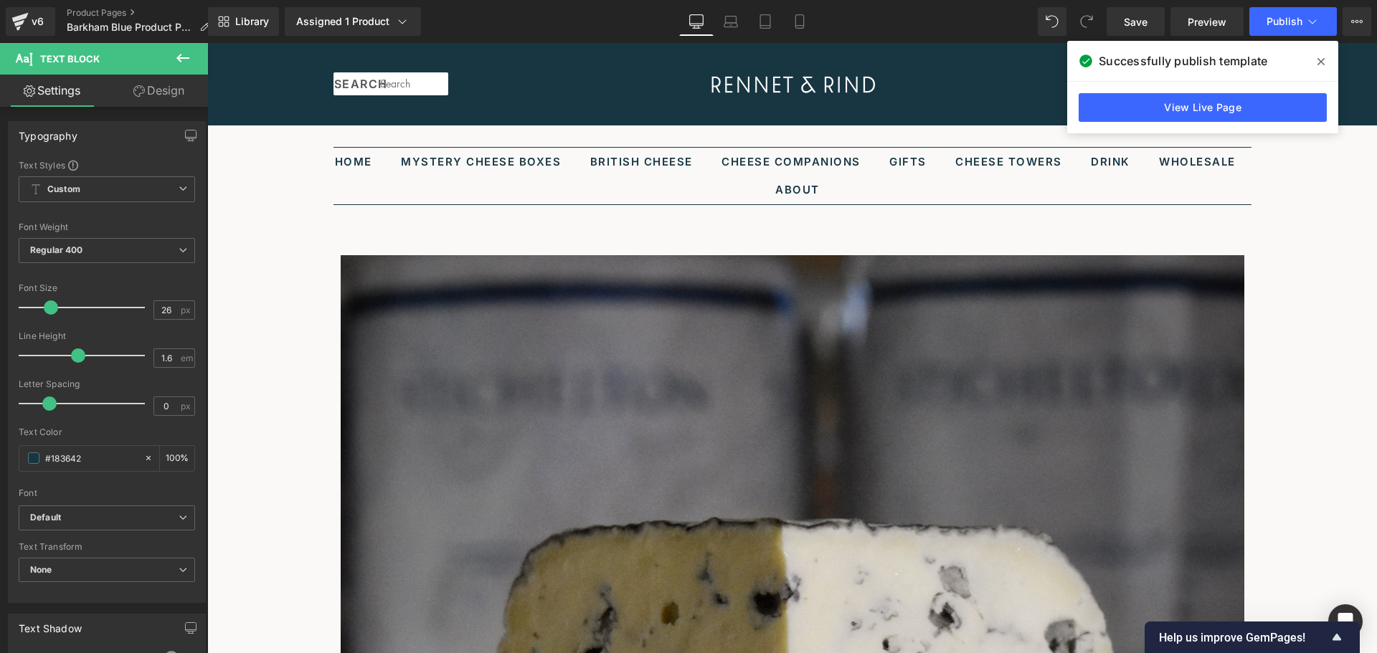
click at [1325, 62] on span at bounding box center [1321, 61] width 23 height 23
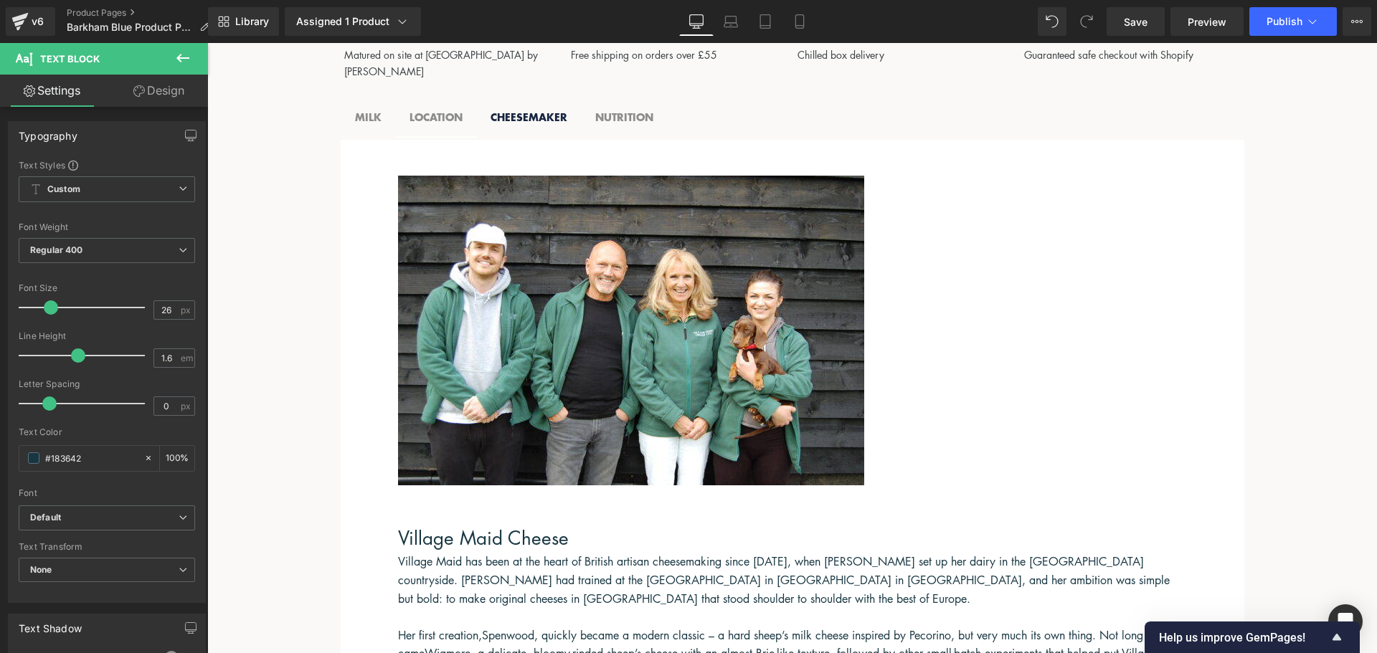
scroll to position [1793, 0]
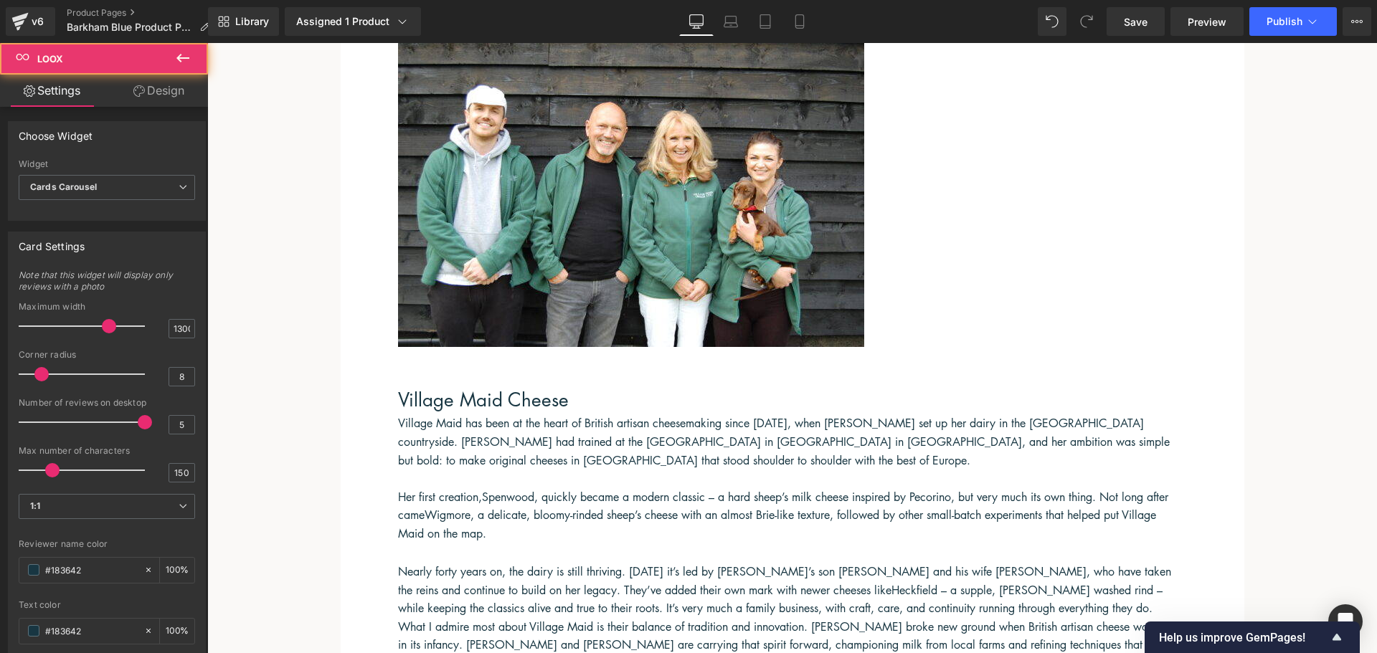
click at [207, 43] on span "Loox" at bounding box center [207, 43] width 0 height 0
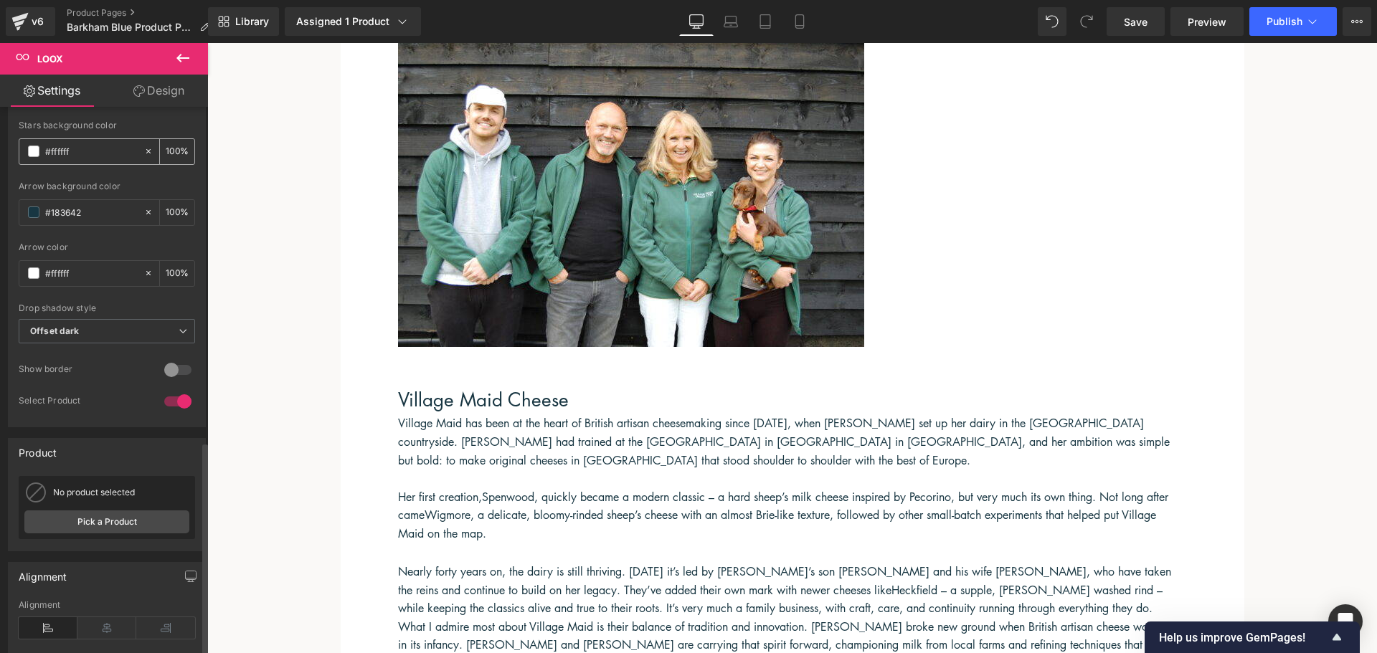
scroll to position [857, 0]
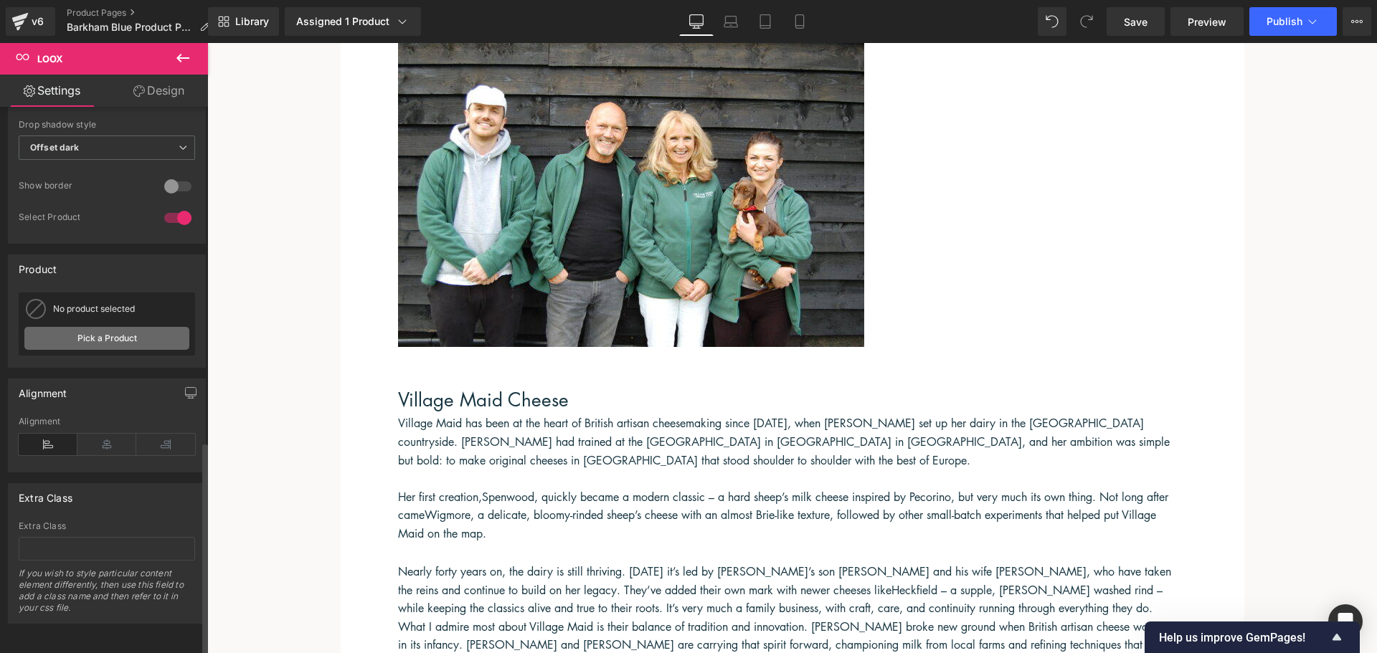
click at [128, 327] on link "Pick a Product" at bounding box center [106, 338] width 165 height 23
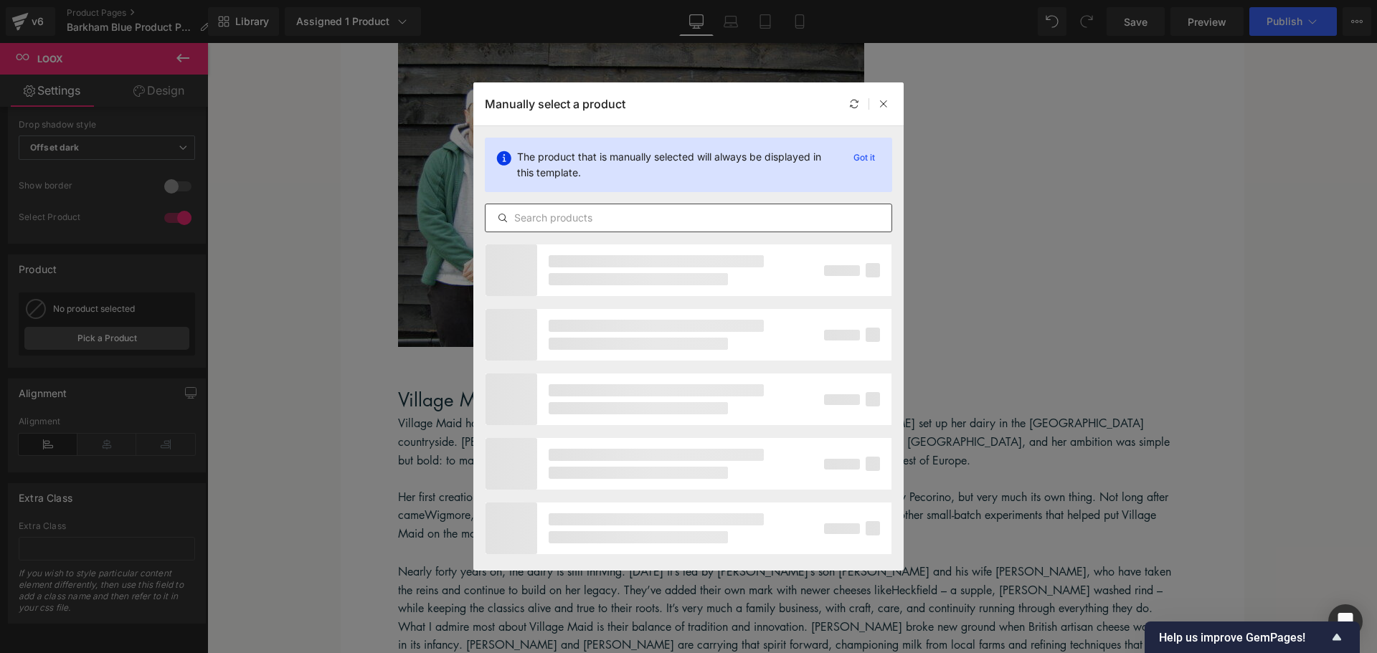
click at [592, 218] on input "text" at bounding box center [689, 217] width 406 height 17
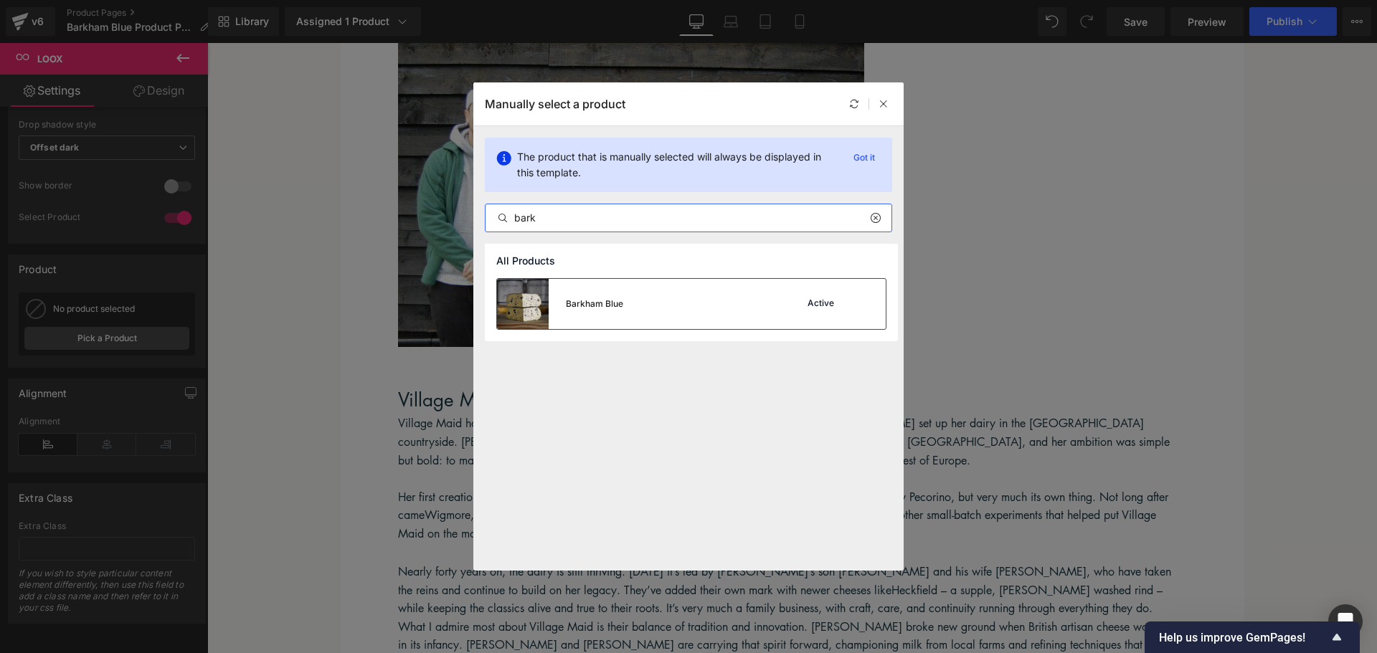
type input "bark"
click at [647, 313] on div "Barkham Blue Active" at bounding box center [691, 304] width 389 height 50
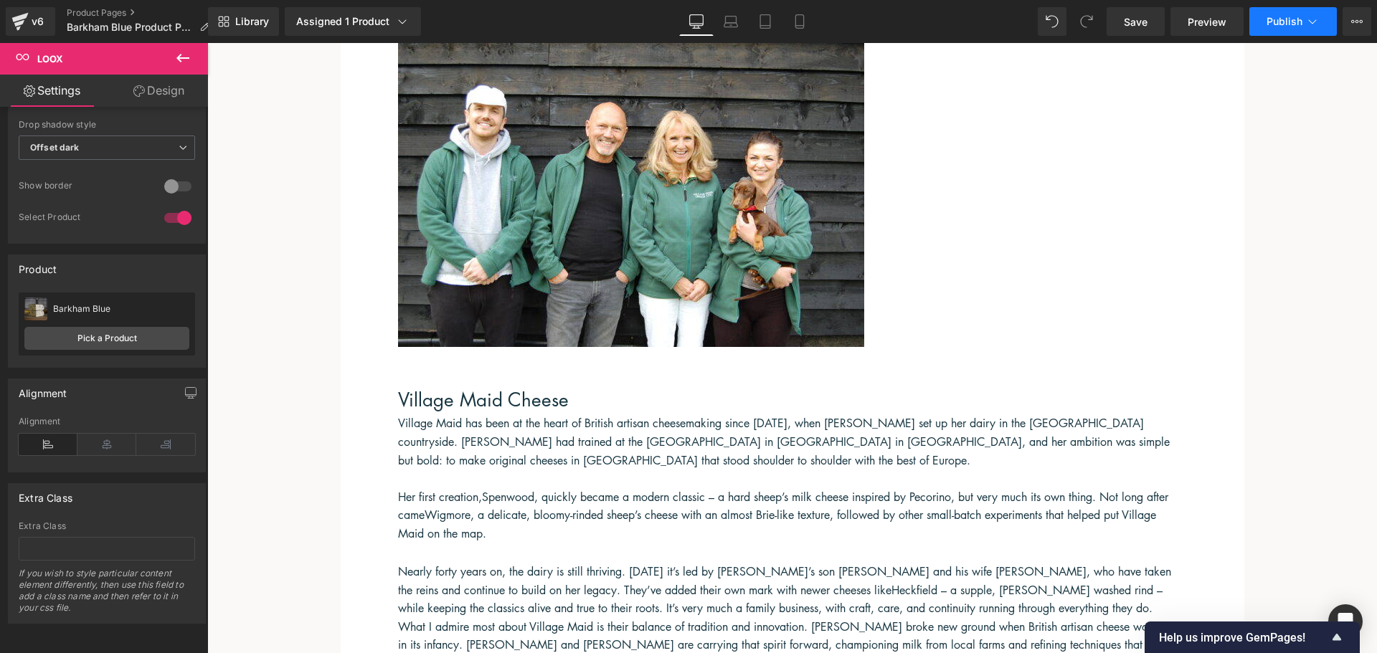
click at [1310, 30] on button "Publish" at bounding box center [1293, 21] width 88 height 29
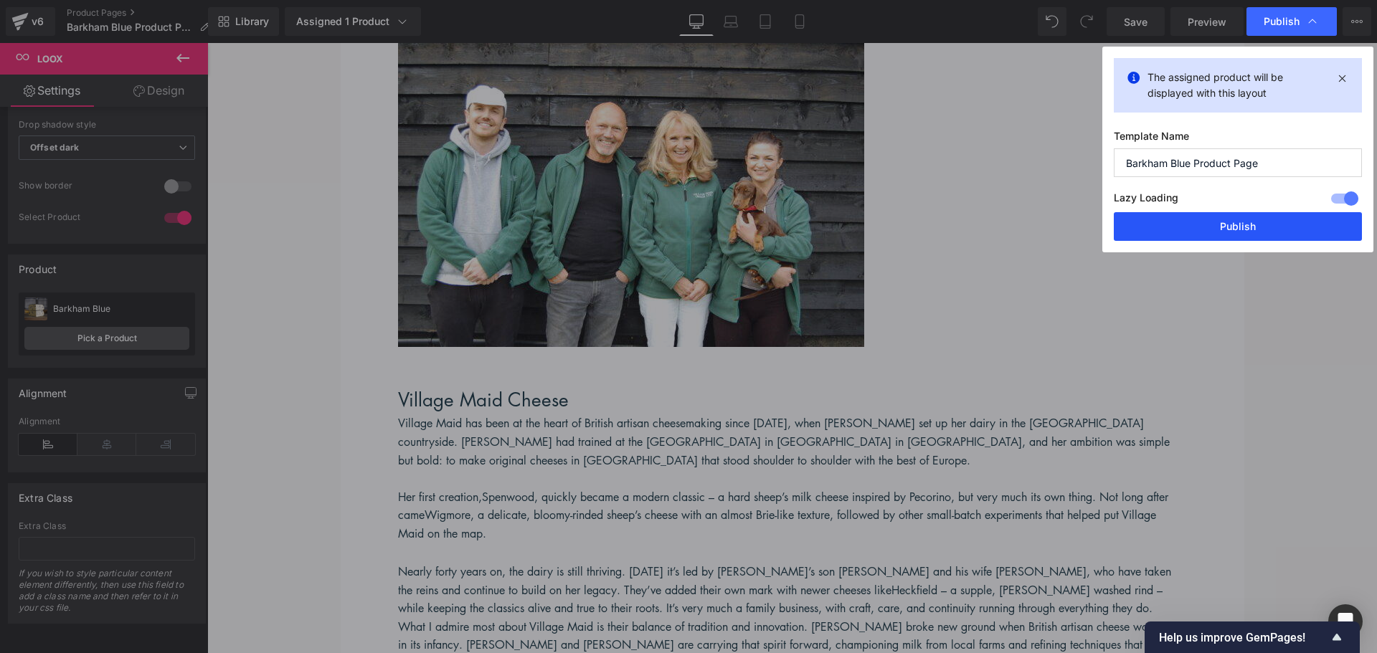
click at [1216, 226] on button "Publish" at bounding box center [1238, 226] width 248 height 29
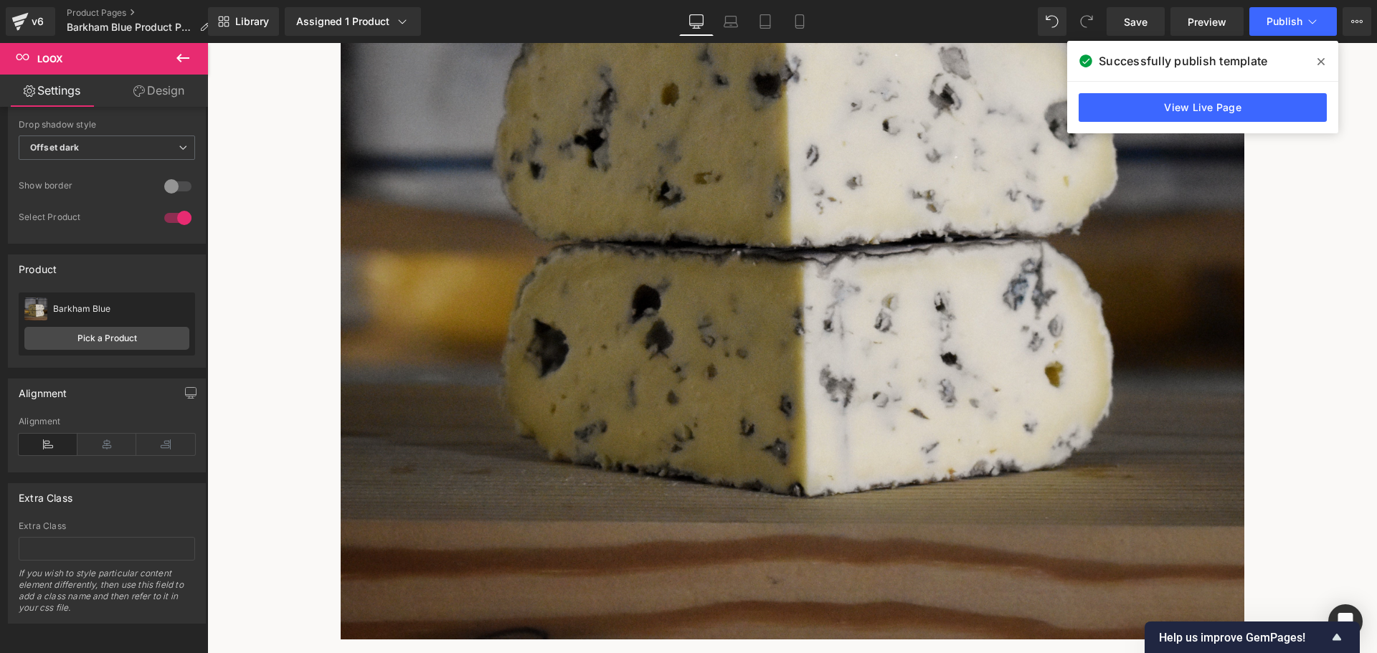
scroll to position [646, 0]
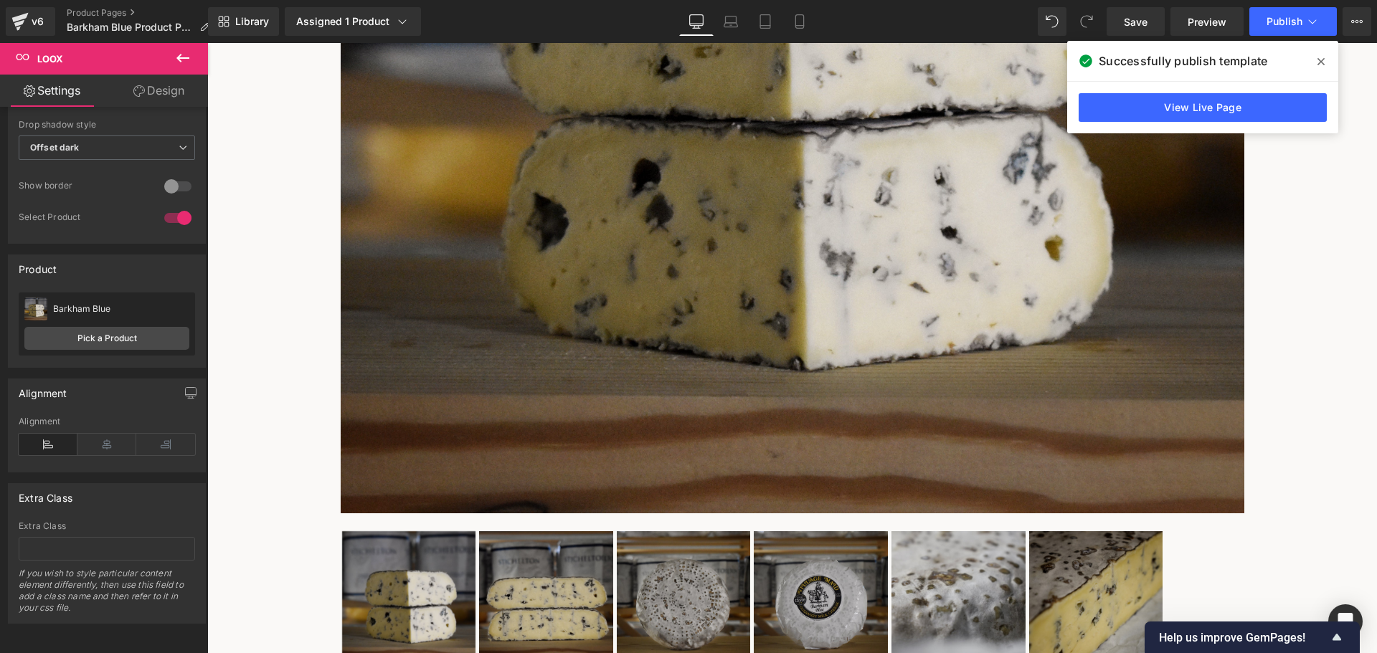
click at [184, 58] on icon at bounding box center [182, 58] width 13 height 9
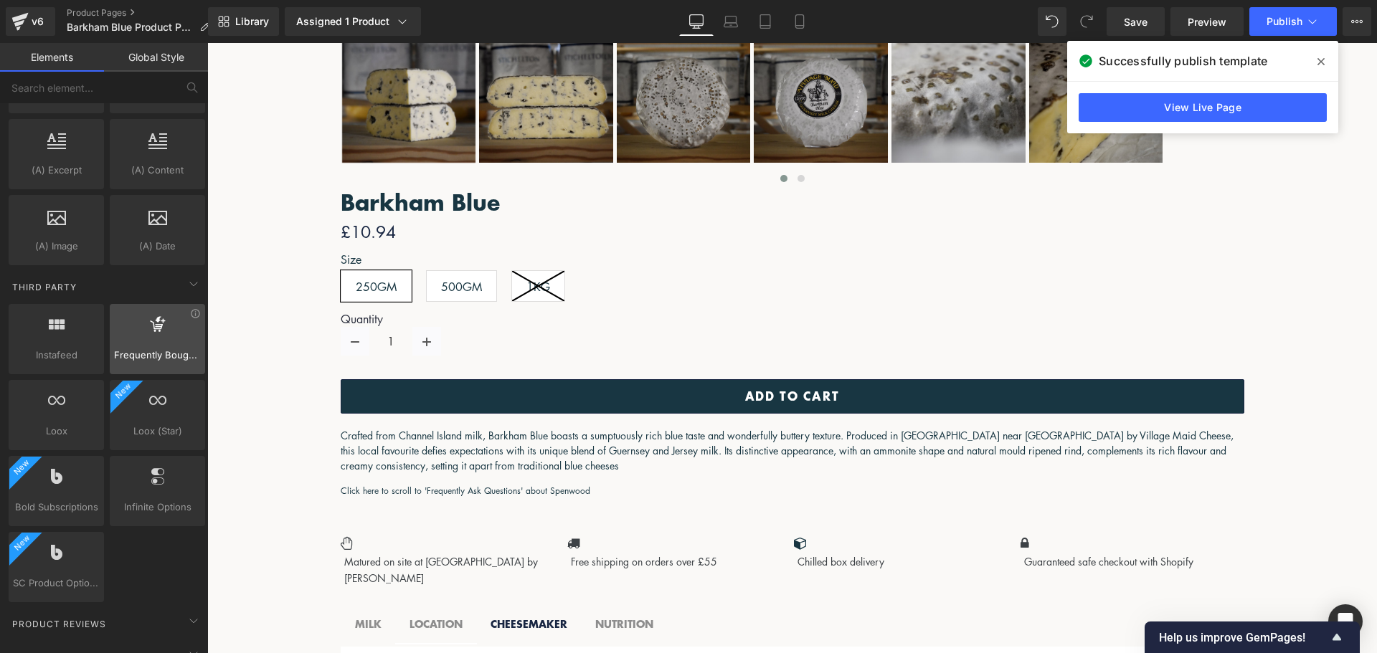
scroll to position [2690, 0]
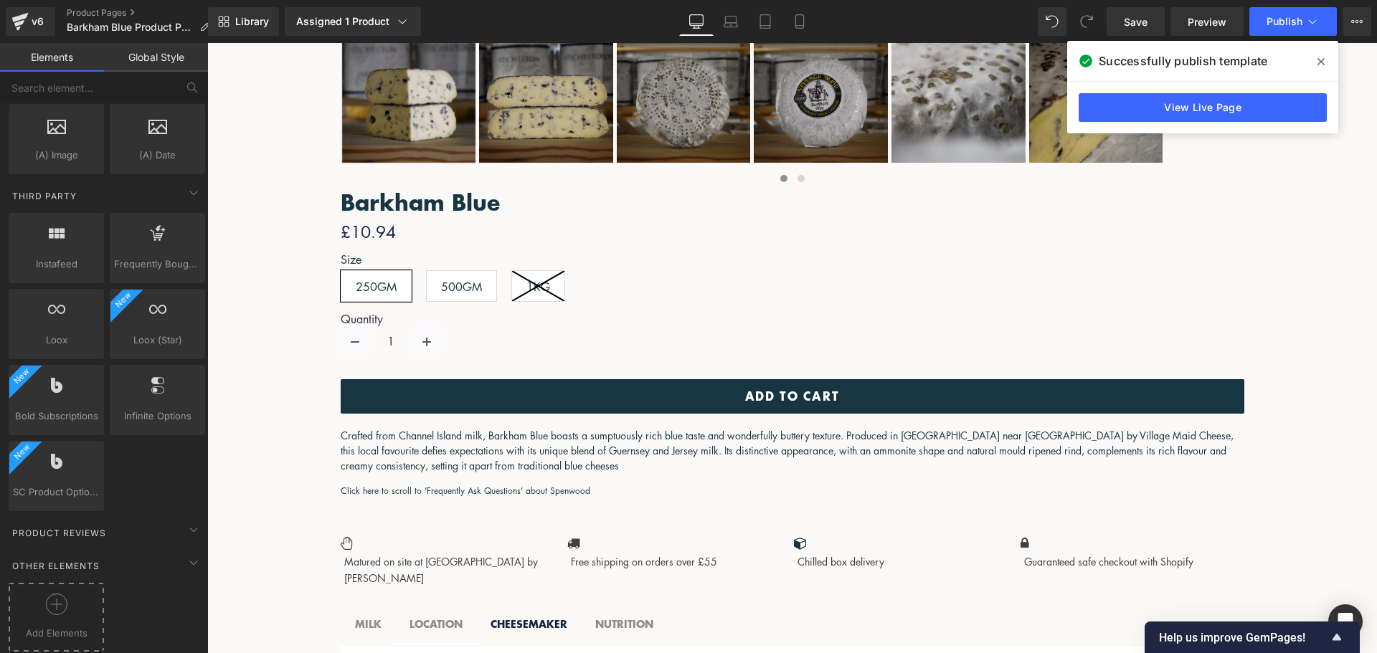
click at [69, 594] on div at bounding box center [56, 610] width 88 height 32
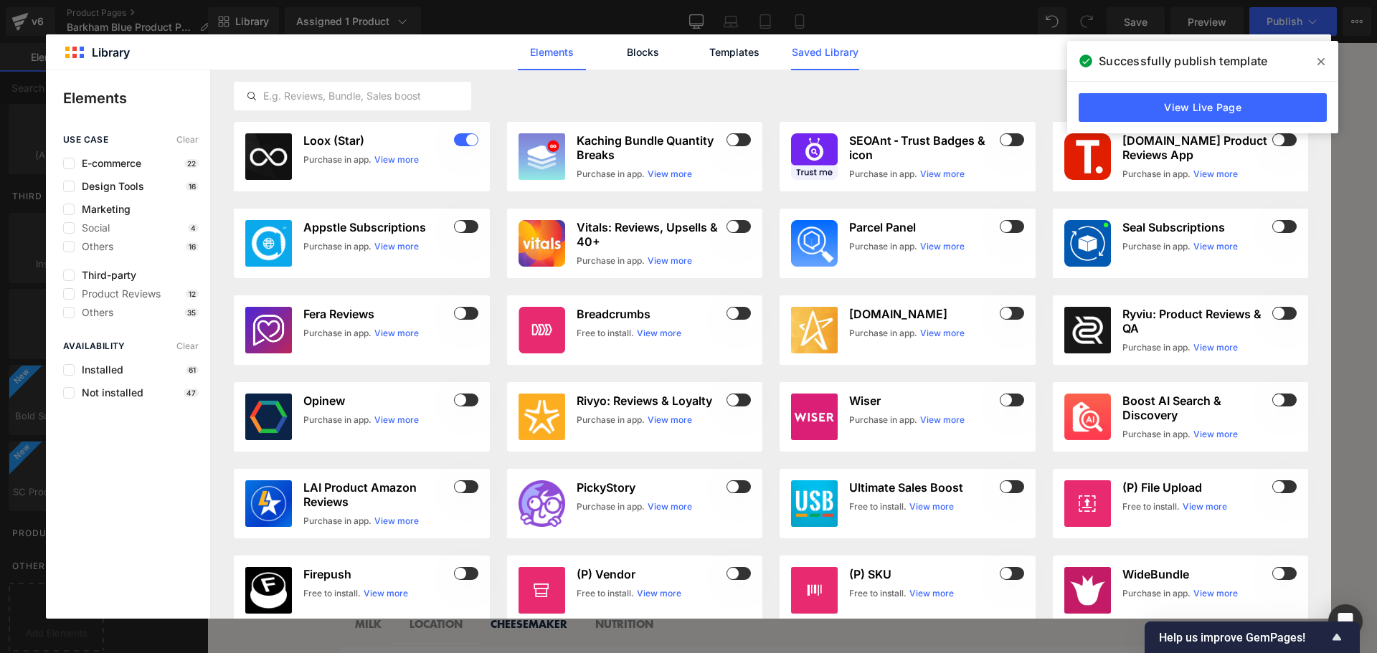
click at [806, 55] on link "Saved Library" at bounding box center [825, 52] width 68 height 36
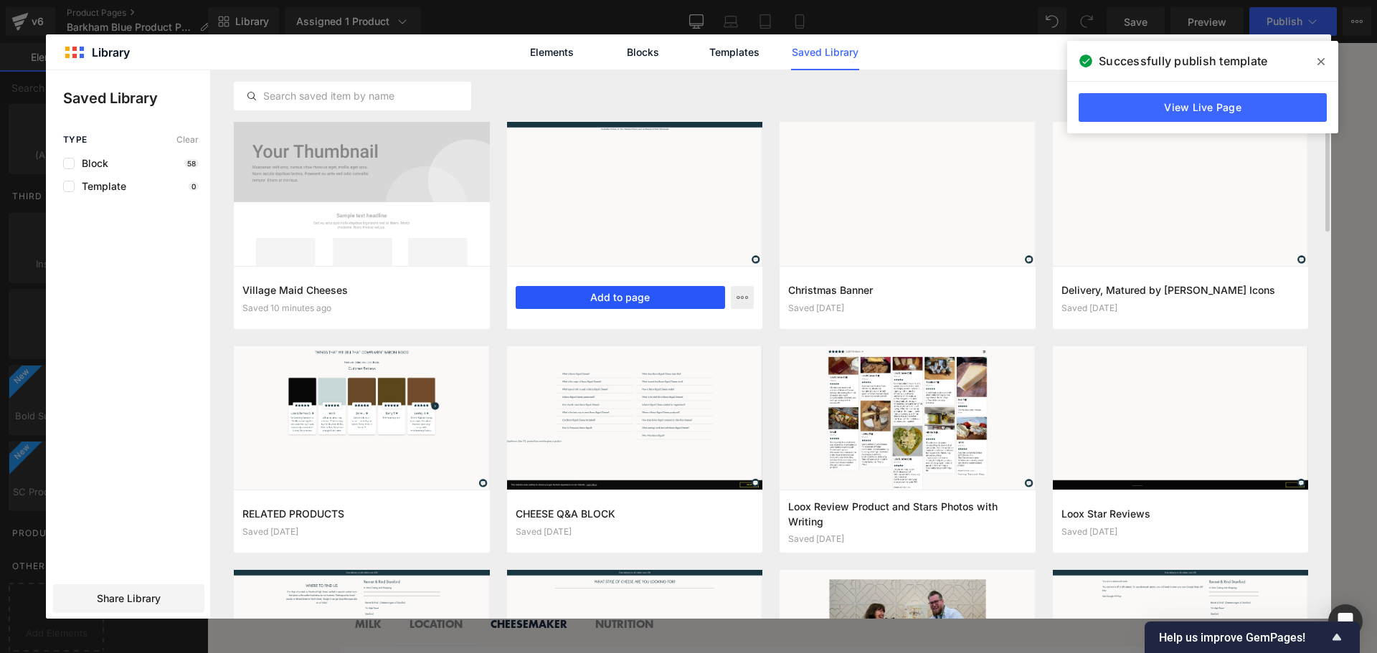
click at [642, 295] on button "Add to page" at bounding box center [621, 297] width 210 height 23
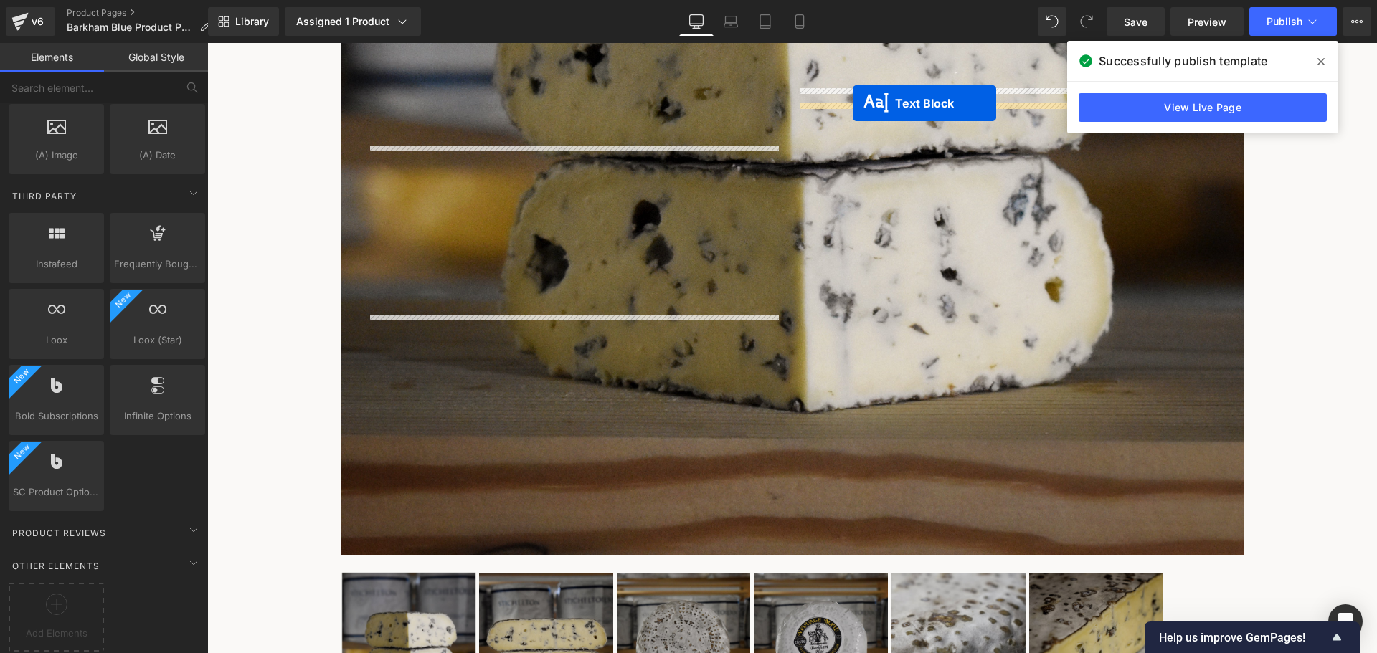
scroll to position [504, 0]
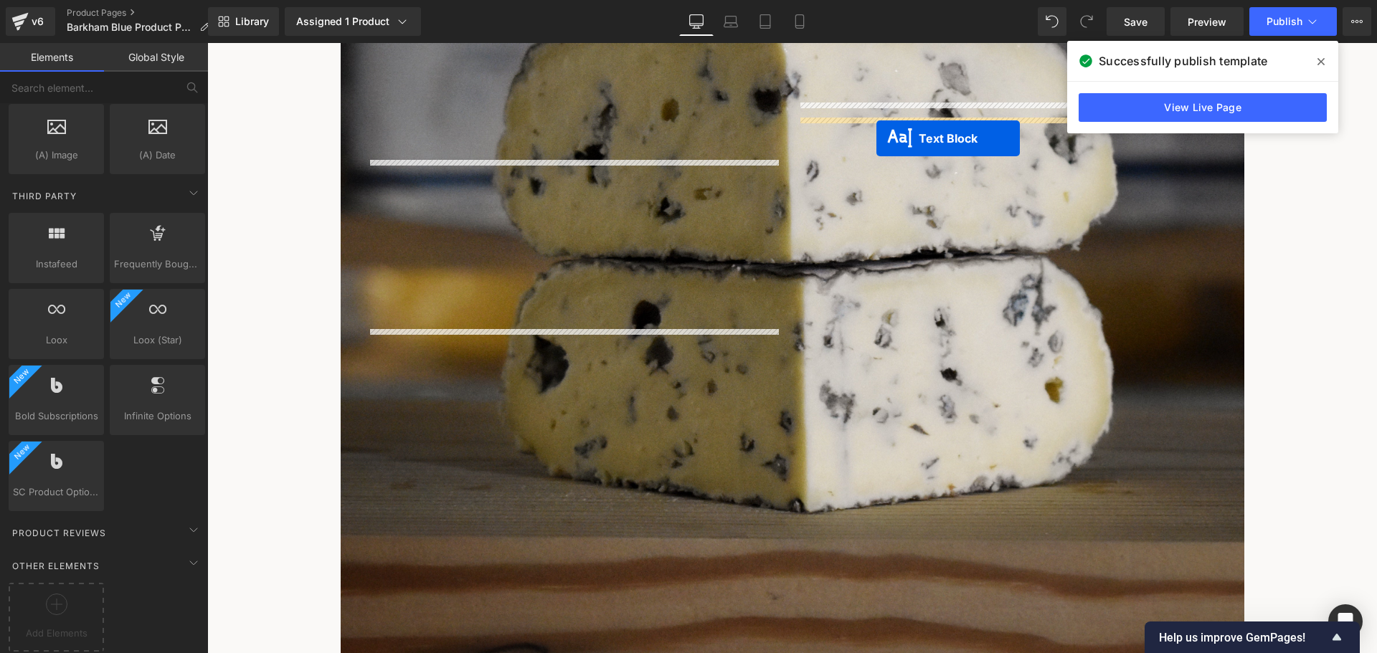
drag, startPoint x: 752, startPoint y: 143, endPoint x: 876, endPoint y: 138, distance: 124.2
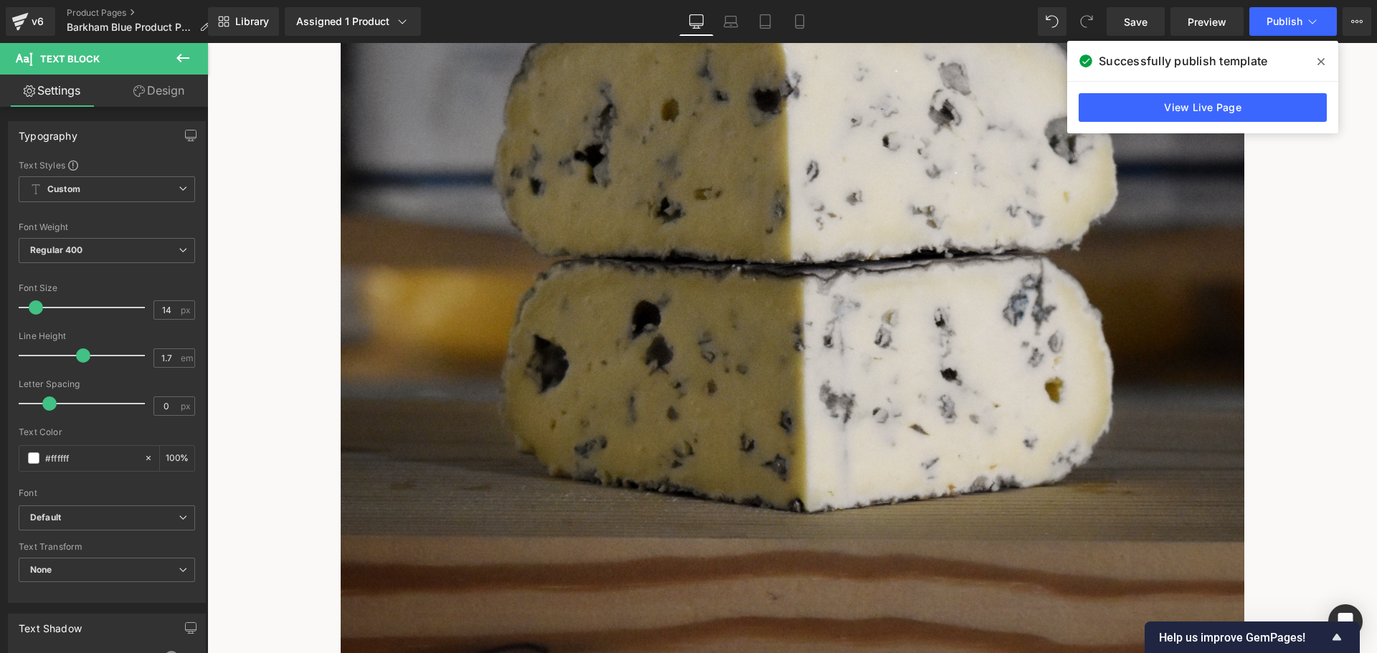
click at [207, 43] on icon at bounding box center [207, 43] width 0 height 0
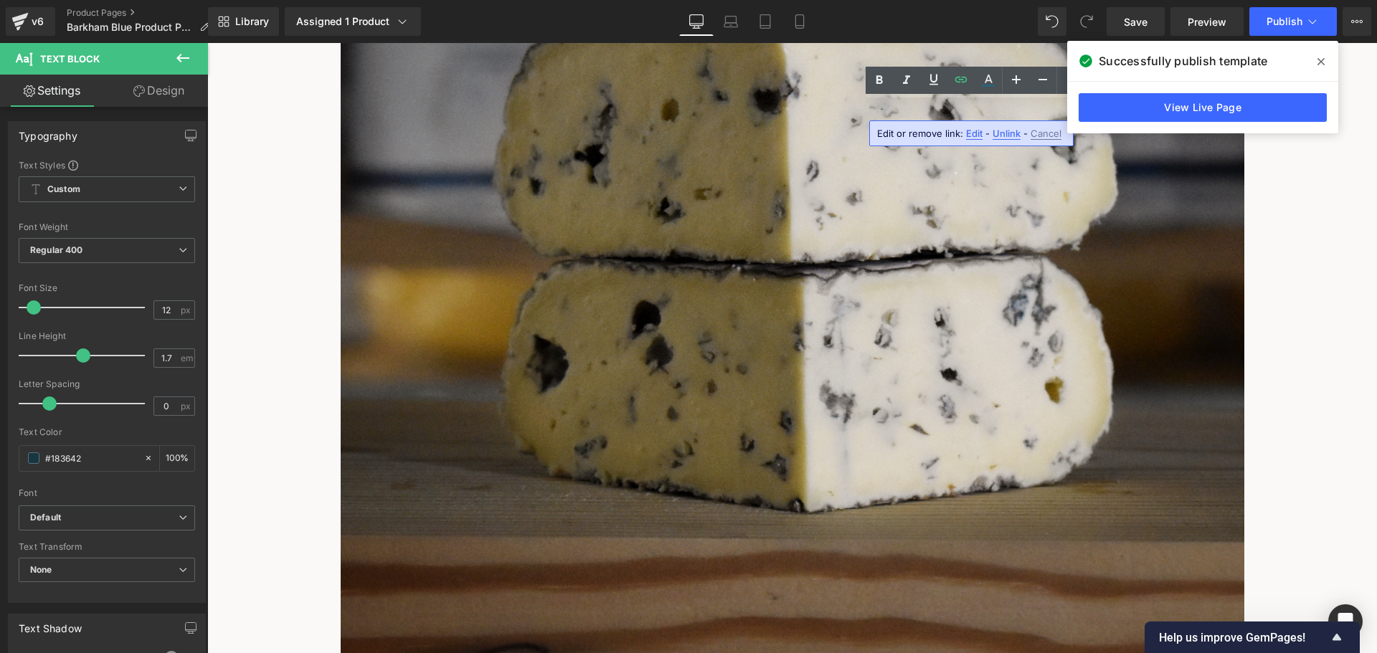
drag, startPoint x: 1043, startPoint y: 110, endPoint x: 1003, endPoint y: 112, distance: 39.5
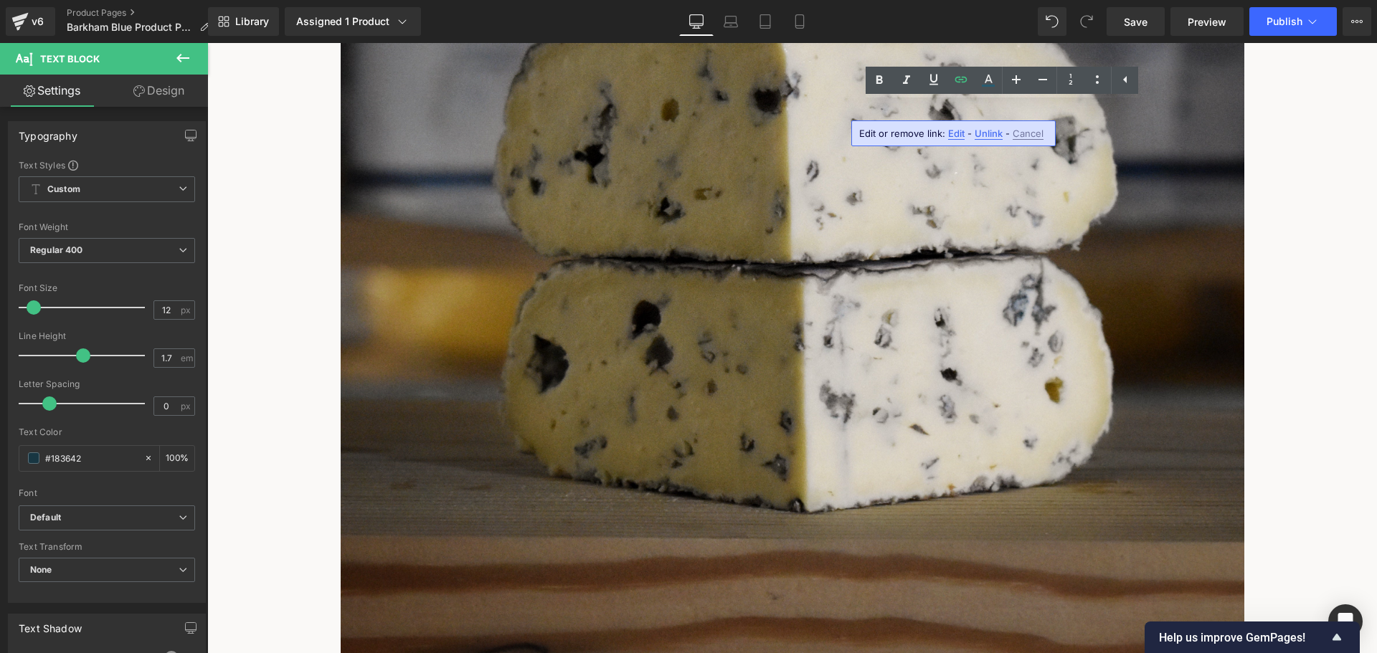
drag, startPoint x: 1056, startPoint y: 110, endPoint x: 797, endPoint y: 109, distance: 258.9
drag, startPoint x: 1036, startPoint y: 113, endPoint x: 799, endPoint y: 110, distance: 237.4
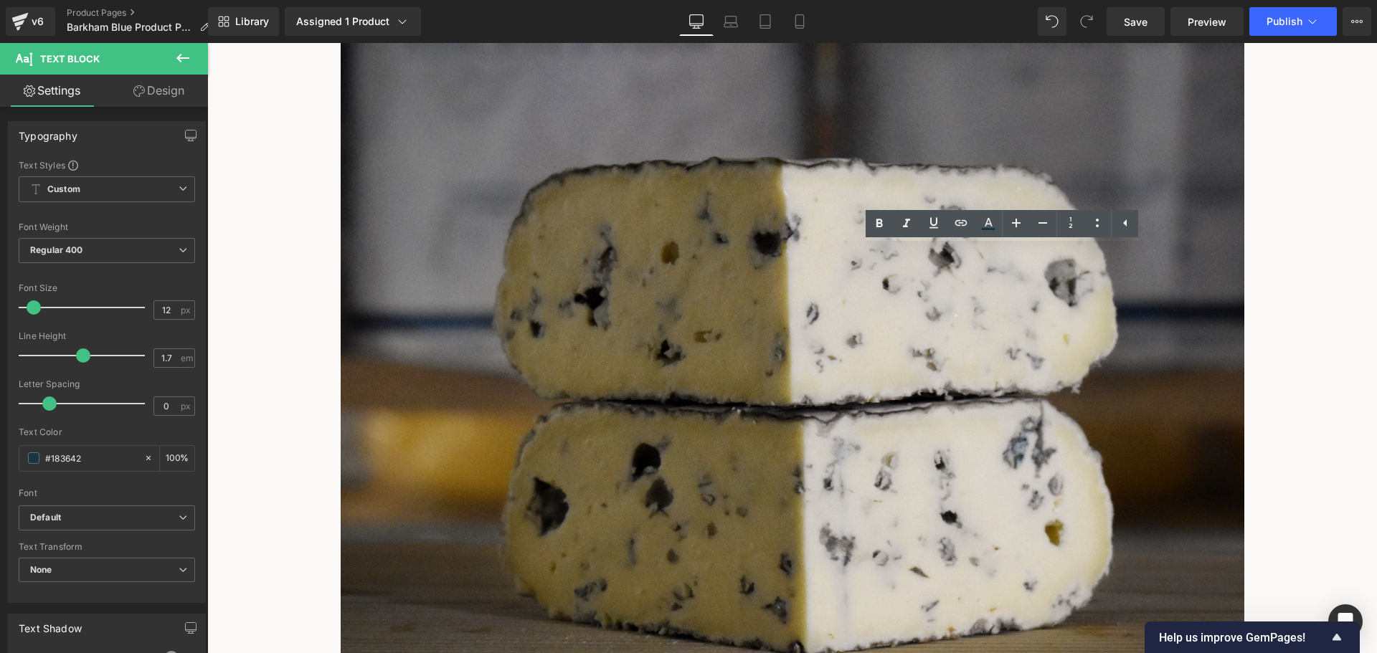
scroll to position [360, 0]
click at [960, 226] on icon at bounding box center [961, 222] width 17 height 17
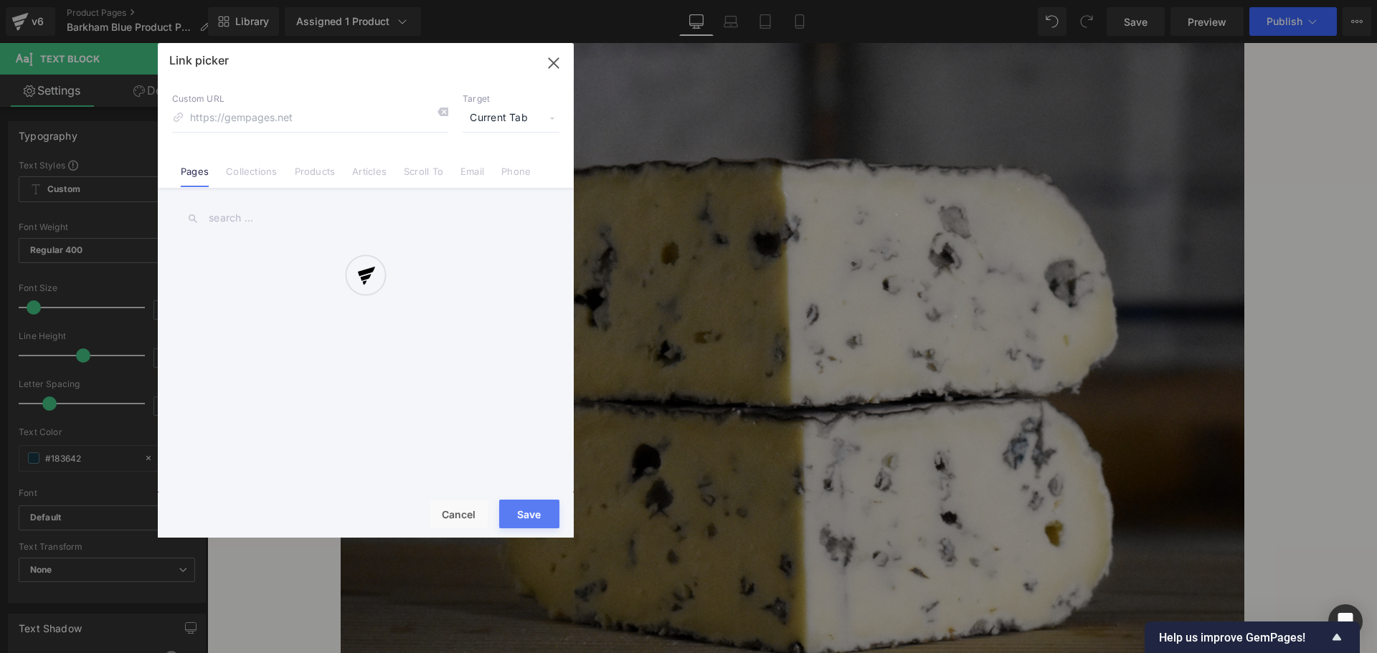
click at [1115, 0] on div "Text Color Highlight Color #333333 Edit or remove link: Edit - Unlink - Cancel …" at bounding box center [688, 0] width 1377 height 0
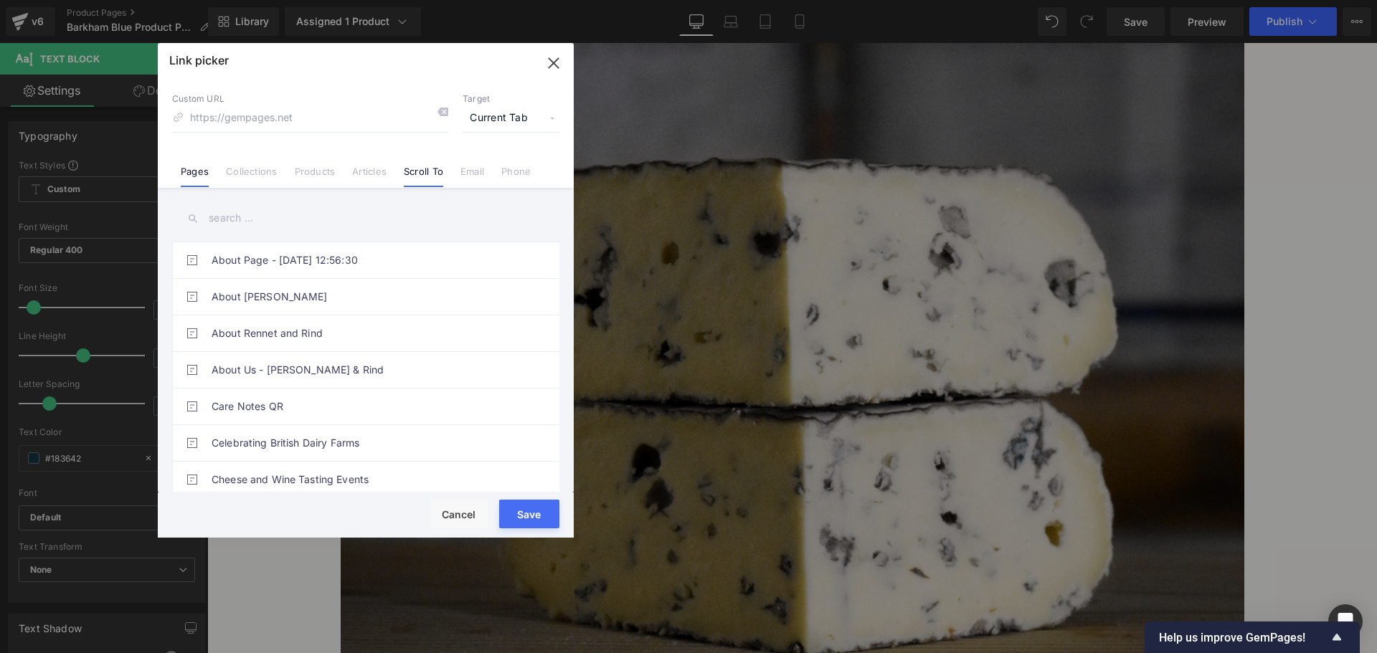
click at [433, 176] on link "Scroll To" at bounding box center [423, 177] width 39 height 22
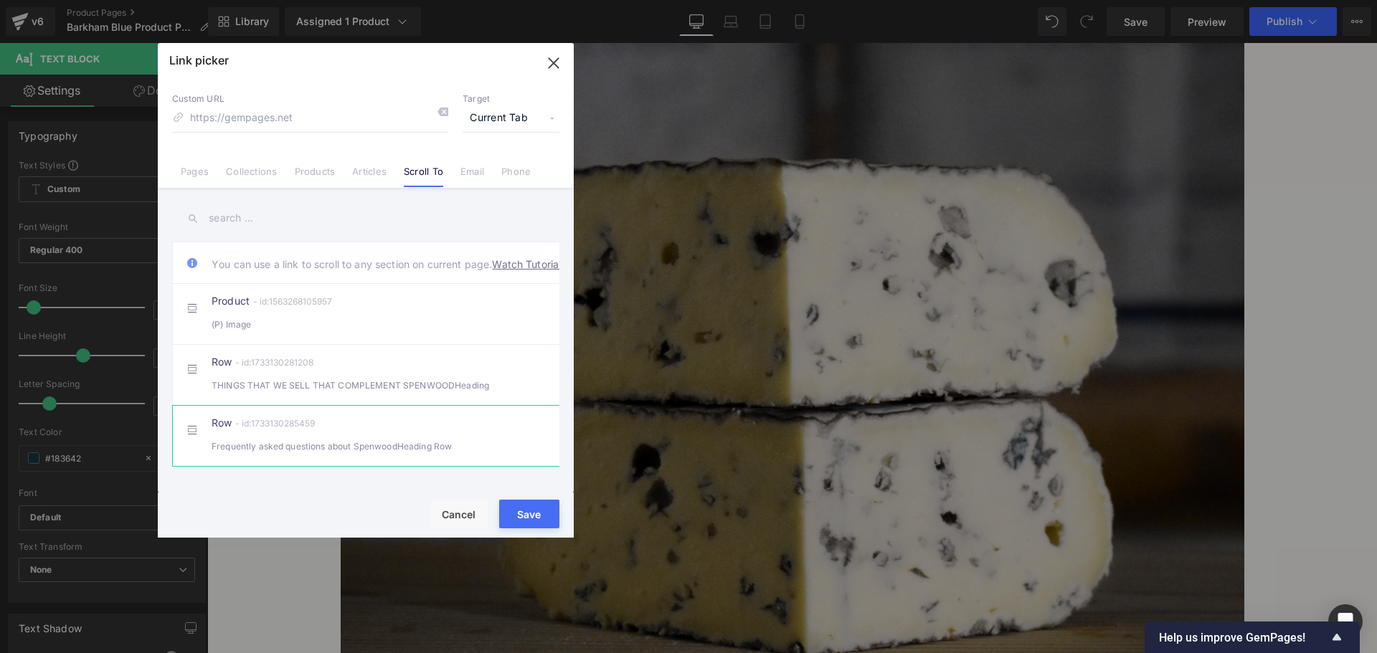
click at [437, 445] on div "Row - id:1733130285459 Frequently asked questions about SpenwoodHeading Row" at bounding box center [388, 436] width 352 height 36
click at [517, 519] on button "Save" at bounding box center [529, 514] width 60 height 29
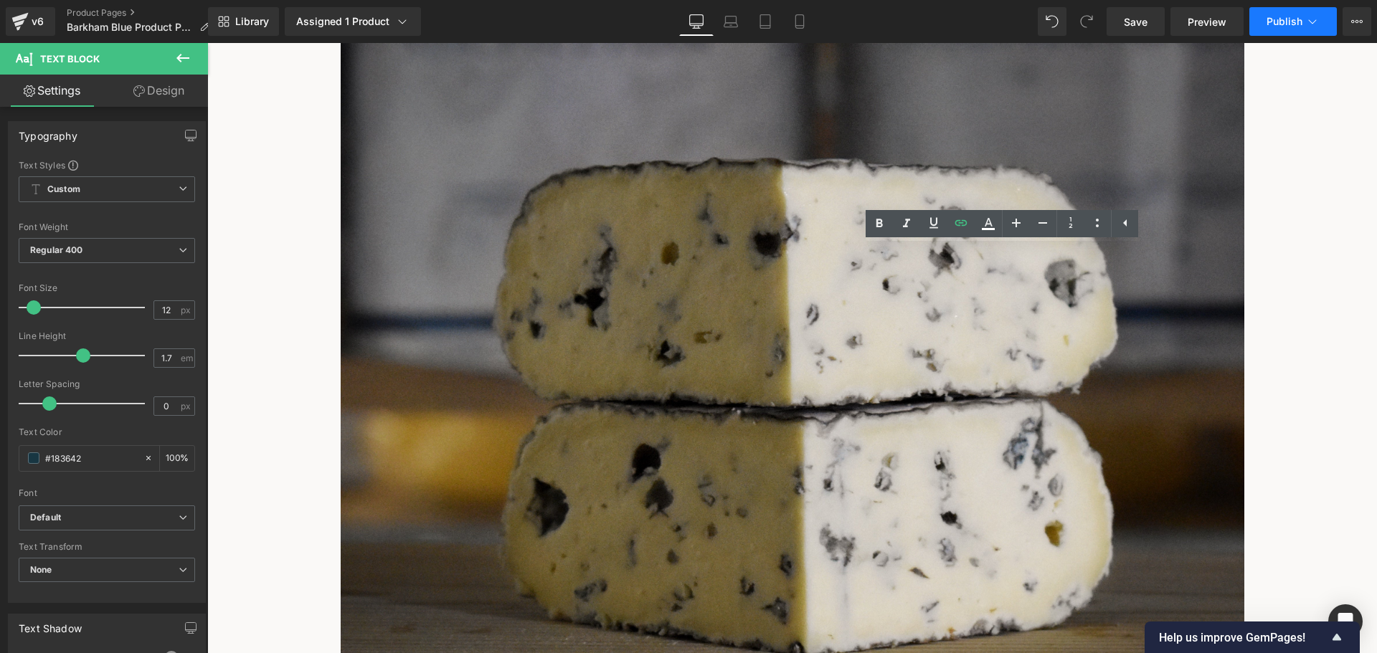
click at [1294, 22] on span "Publish" at bounding box center [1285, 21] width 36 height 11
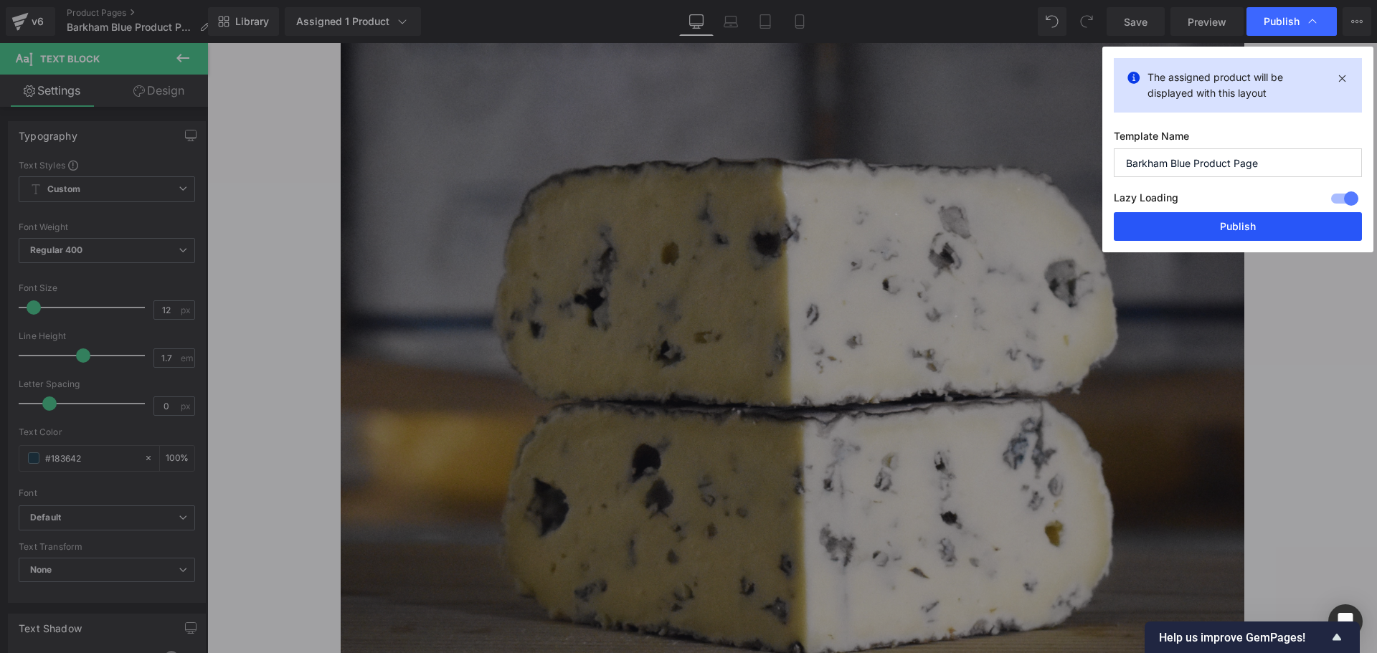
click at [1240, 225] on button "Publish" at bounding box center [1238, 226] width 248 height 29
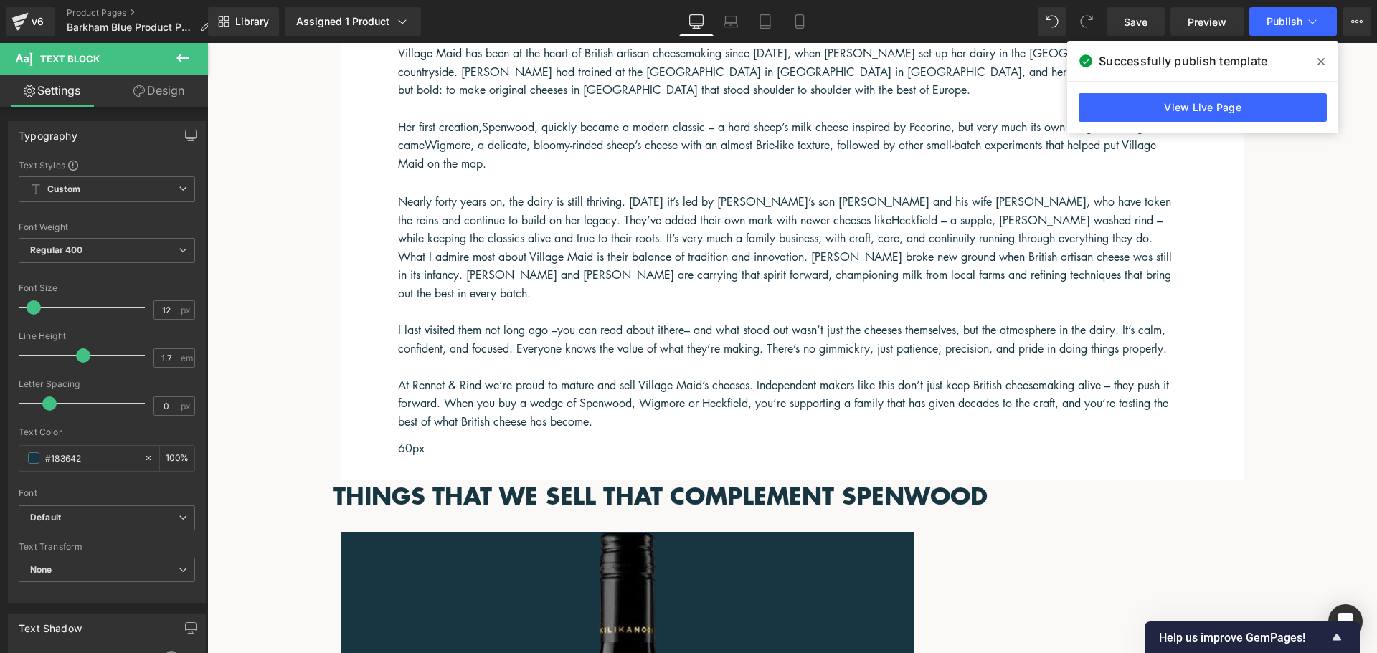
scroll to position [2225, 0]
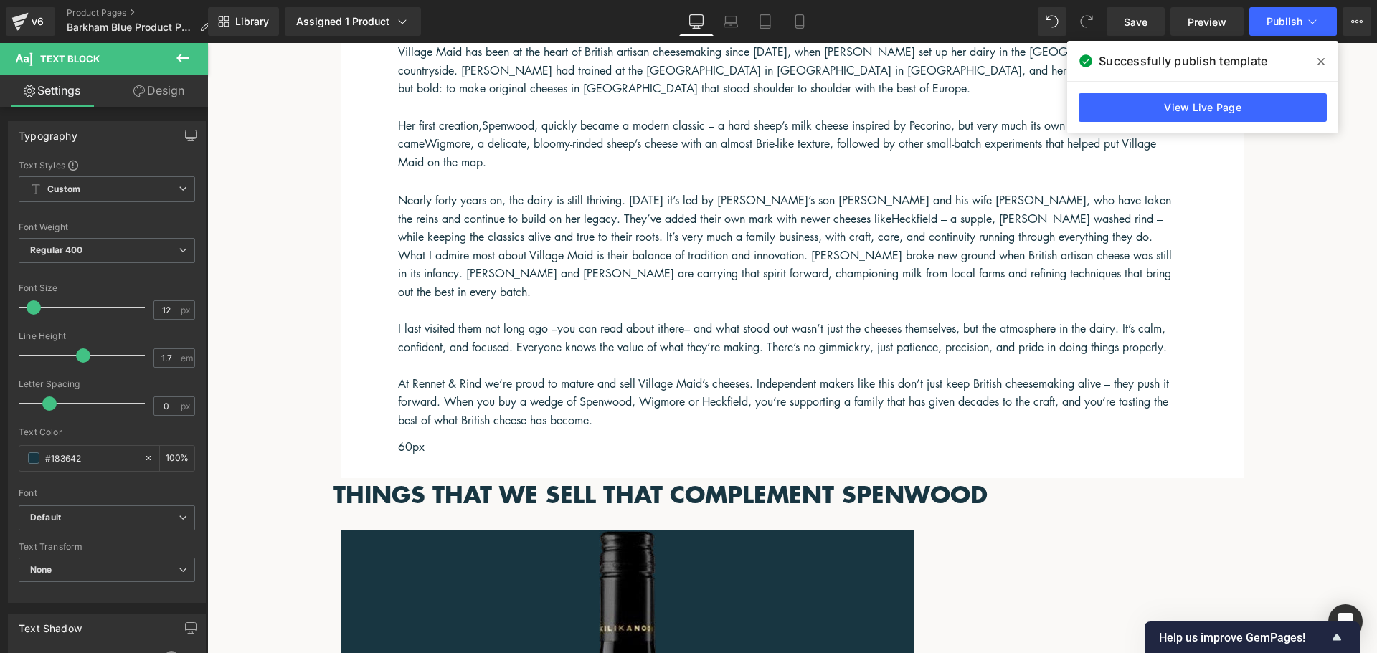
click at [207, 43] on link at bounding box center [207, 43] width 0 height 0
click at [181, 60] on icon at bounding box center [182, 57] width 17 height 17
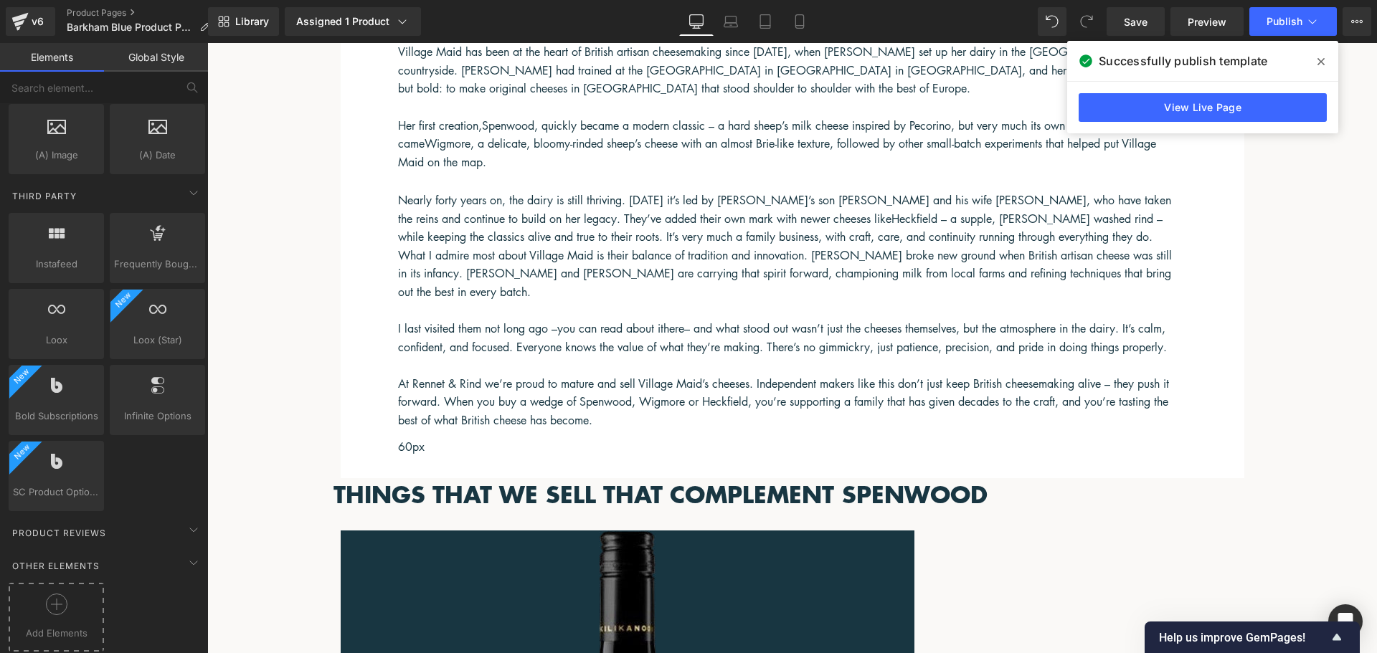
click at [49, 601] on icon at bounding box center [57, 605] width 22 height 22
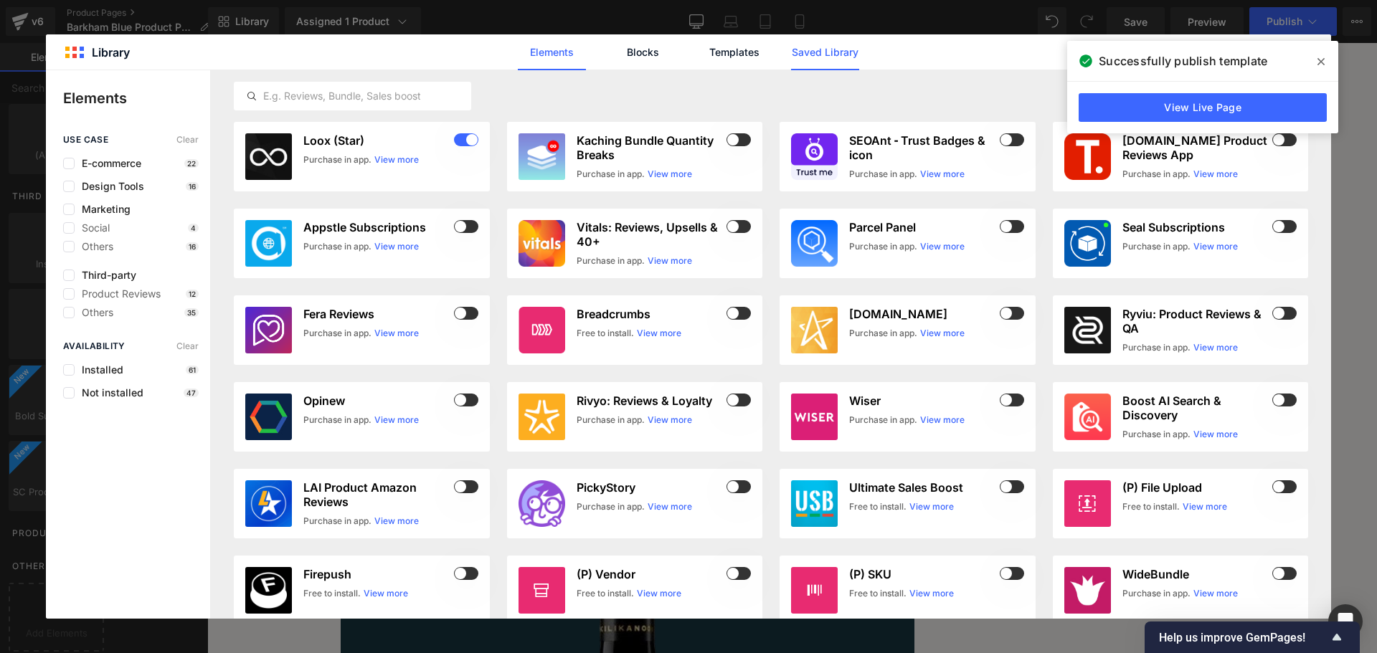
click at [815, 47] on link "Saved Library" at bounding box center [825, 52] width 68 height 36
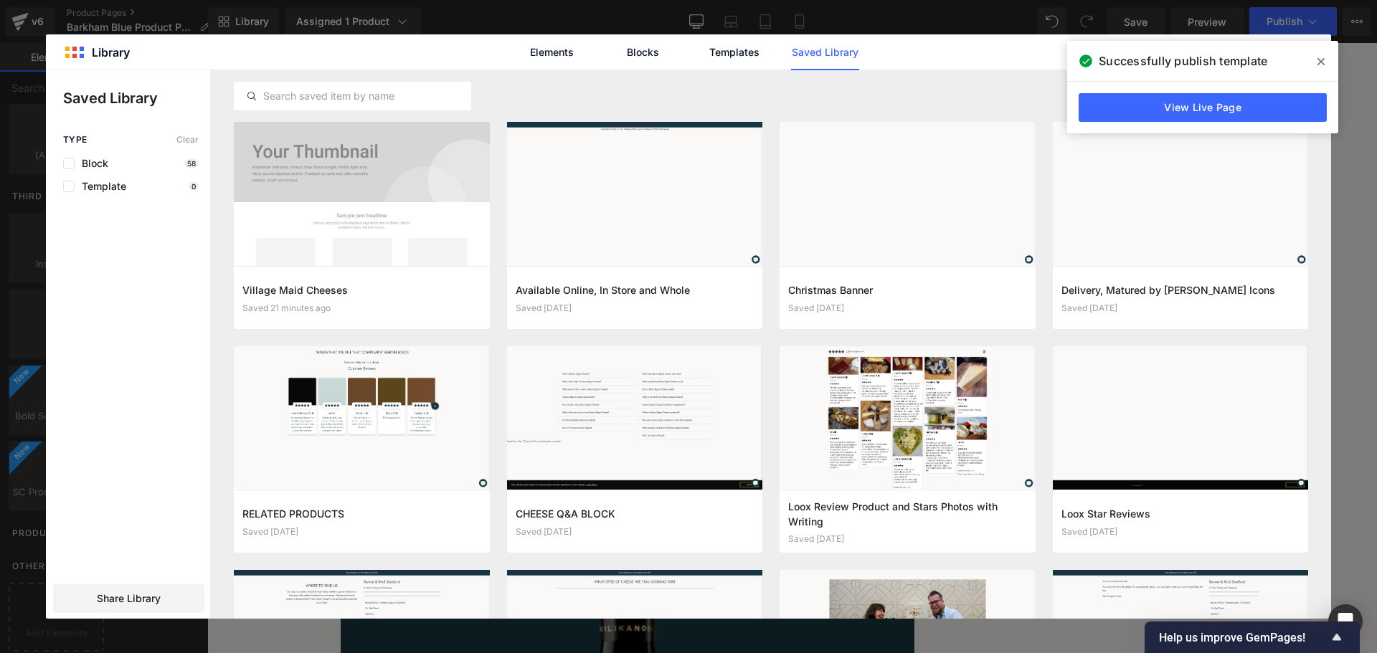
click at [1317, 62] on span at bounding box center [1321, 61] width 23 height 23
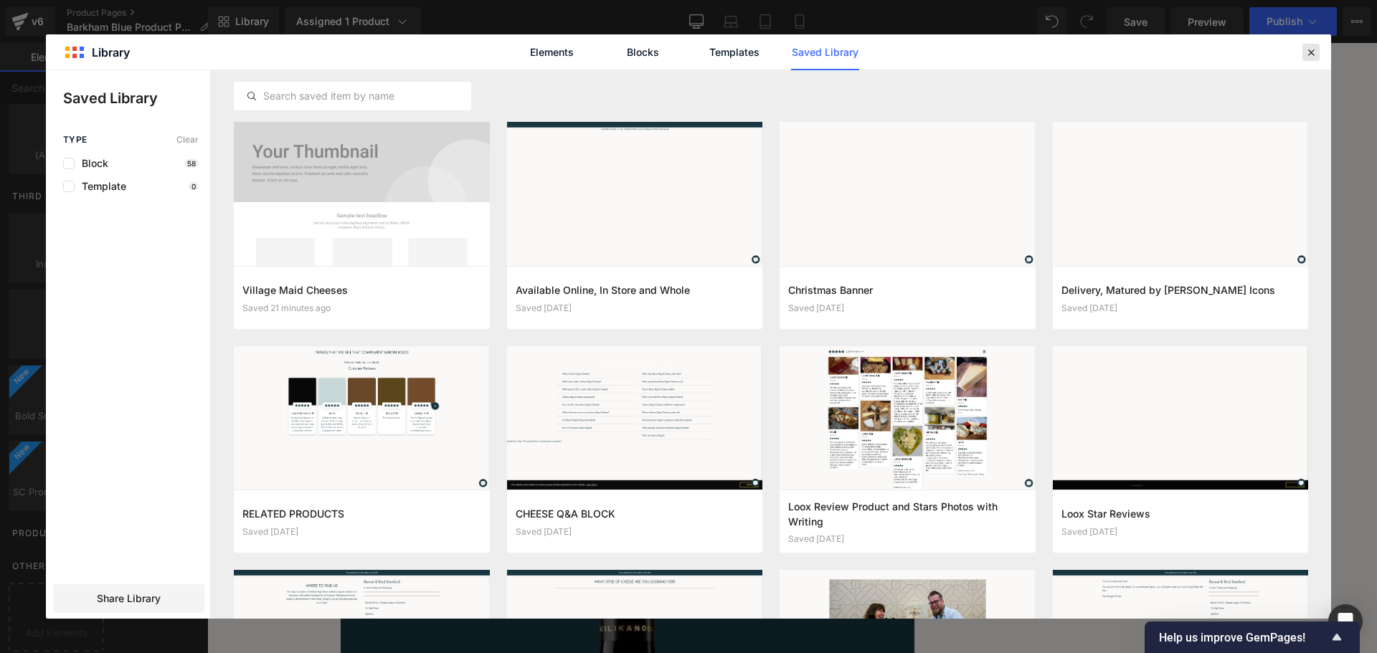
click at [1315, 57] on icon at bounding box center [1311, 52] width 13 height 13
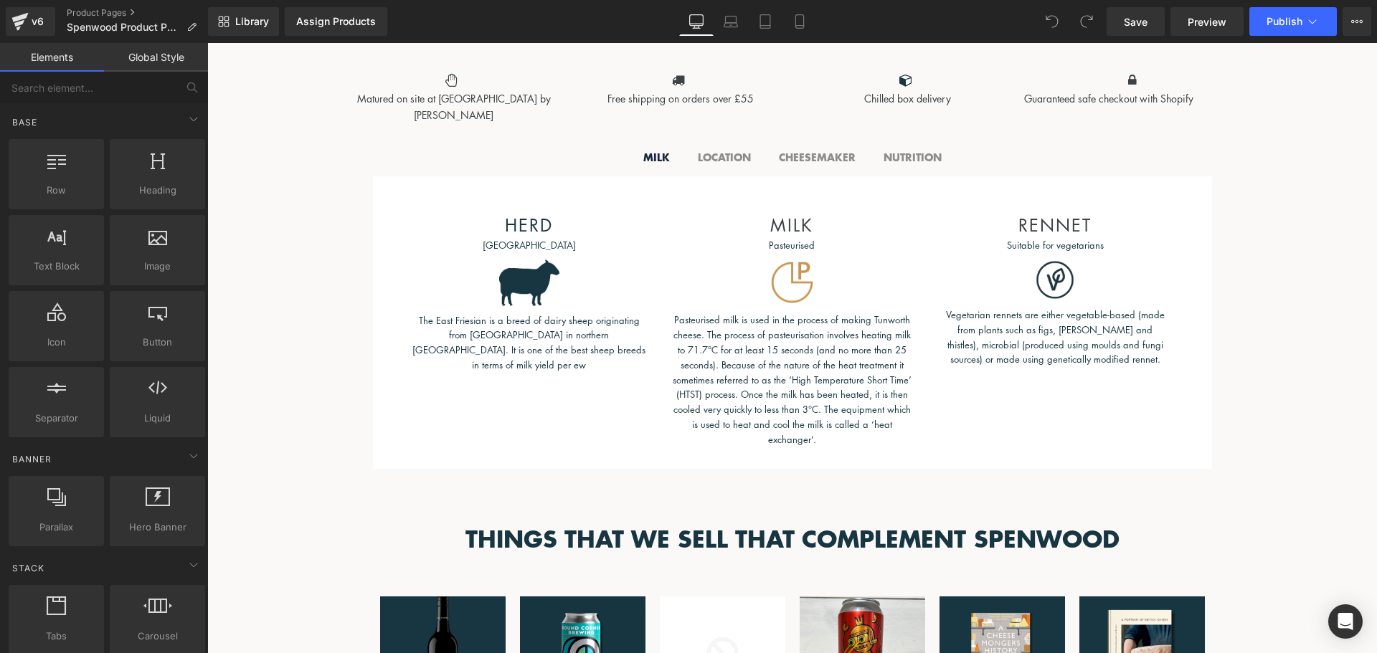
scroll to position [646, 0]
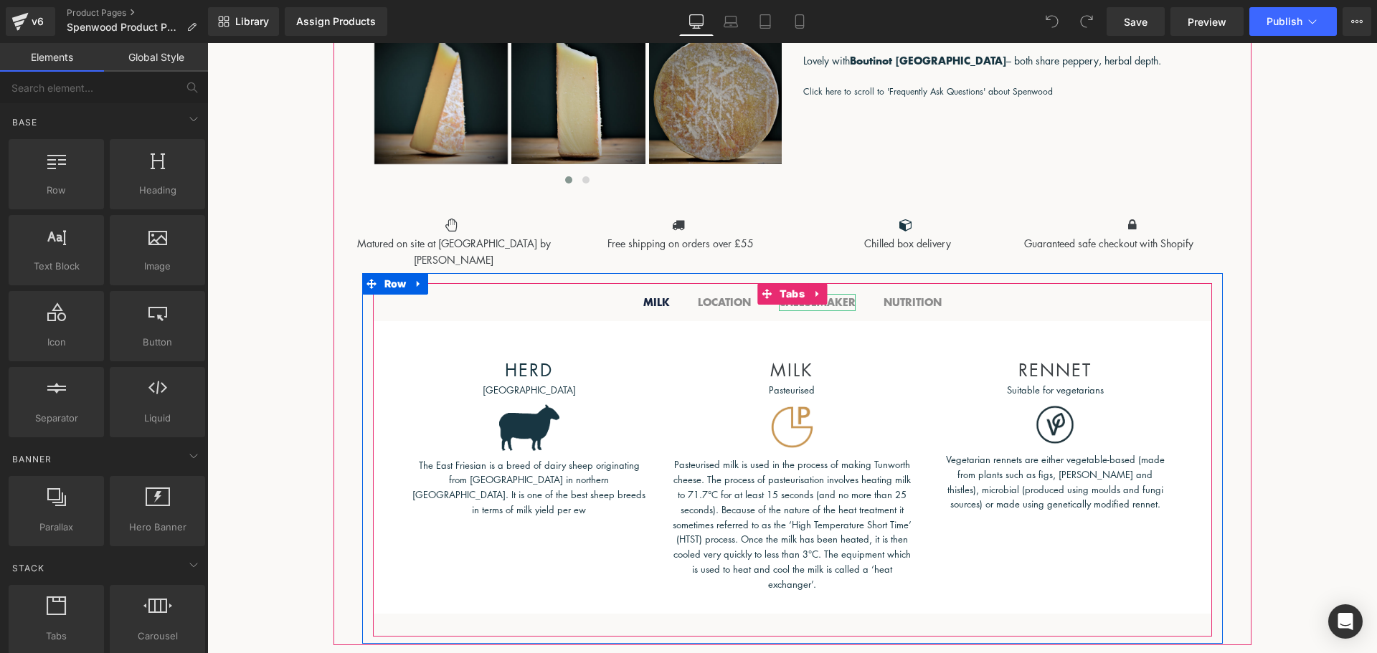
click at [831, 303] on b "CHEESEMAKER" at bounding box center [817, 302] width 77 height 15
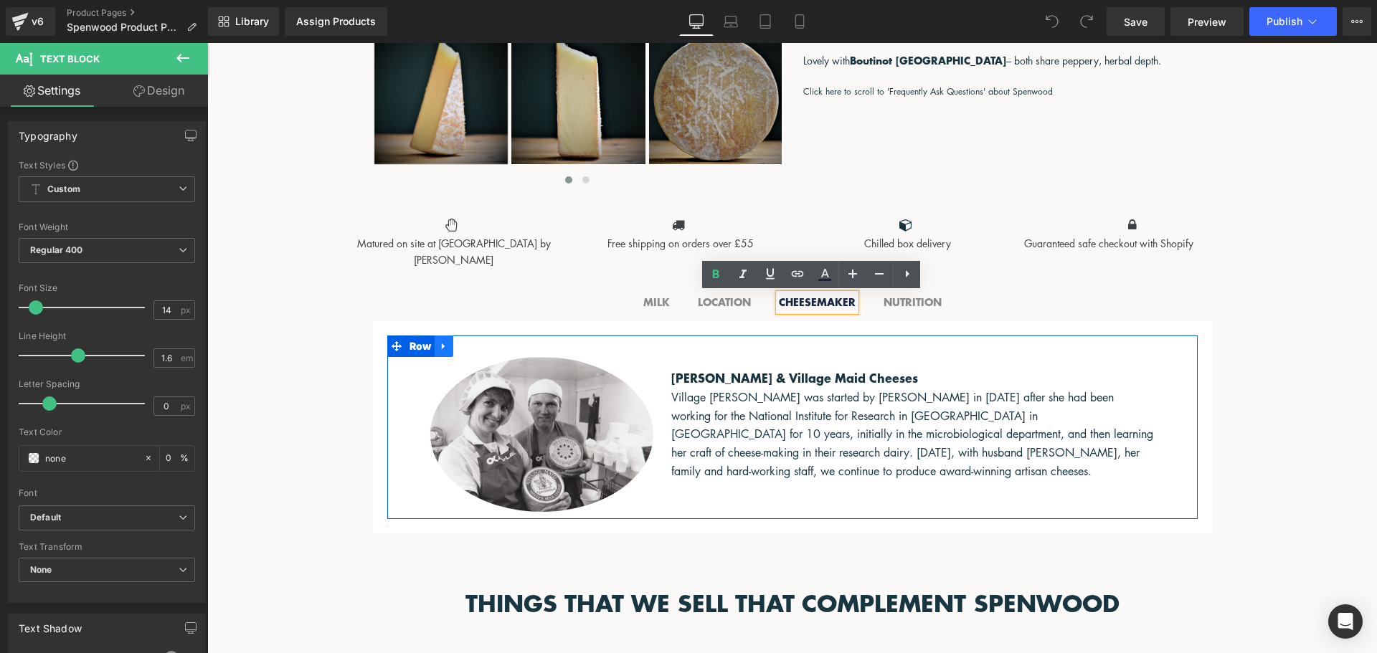
click at [440, 346] on icon at bounding box center [444, 346] width 10 height 11
click at [476, 348] on icon at bounding box center [481, 346] width 10 height 10
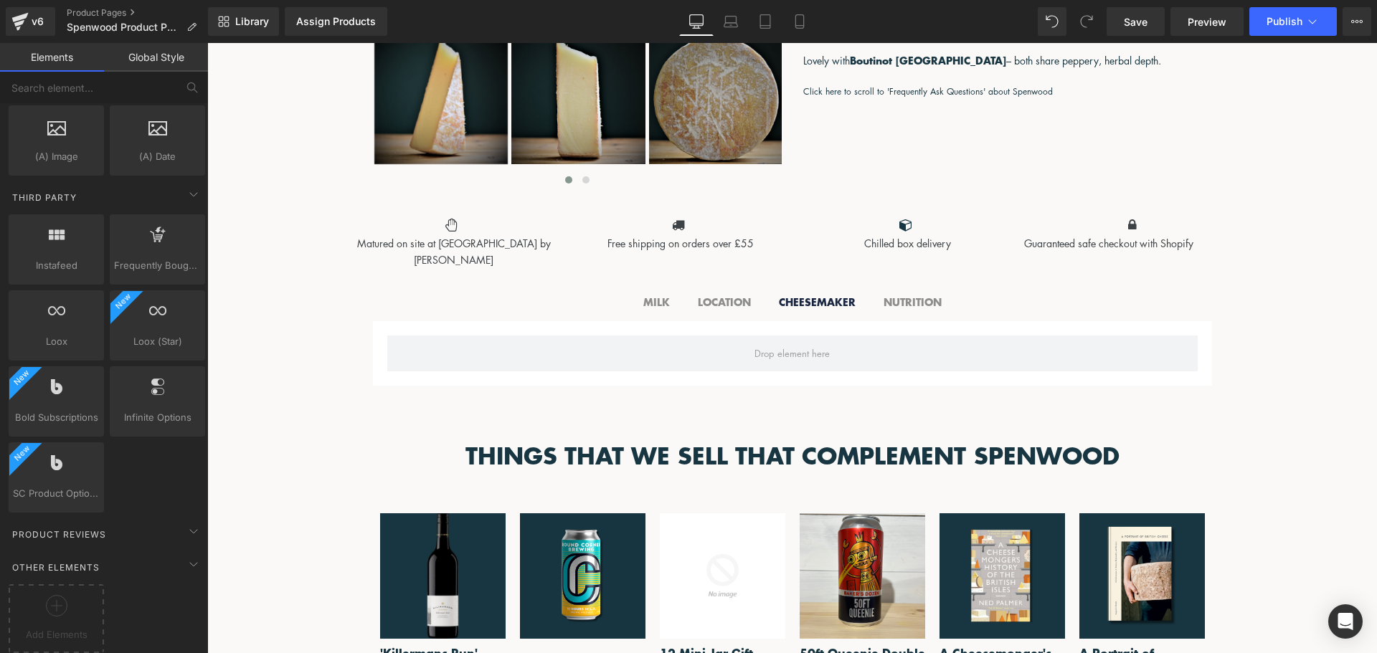
scroll to position [2690, 0]
click at [70, 583] on div "Add Elements" at bounding box center [56, 617] width 95 height 69
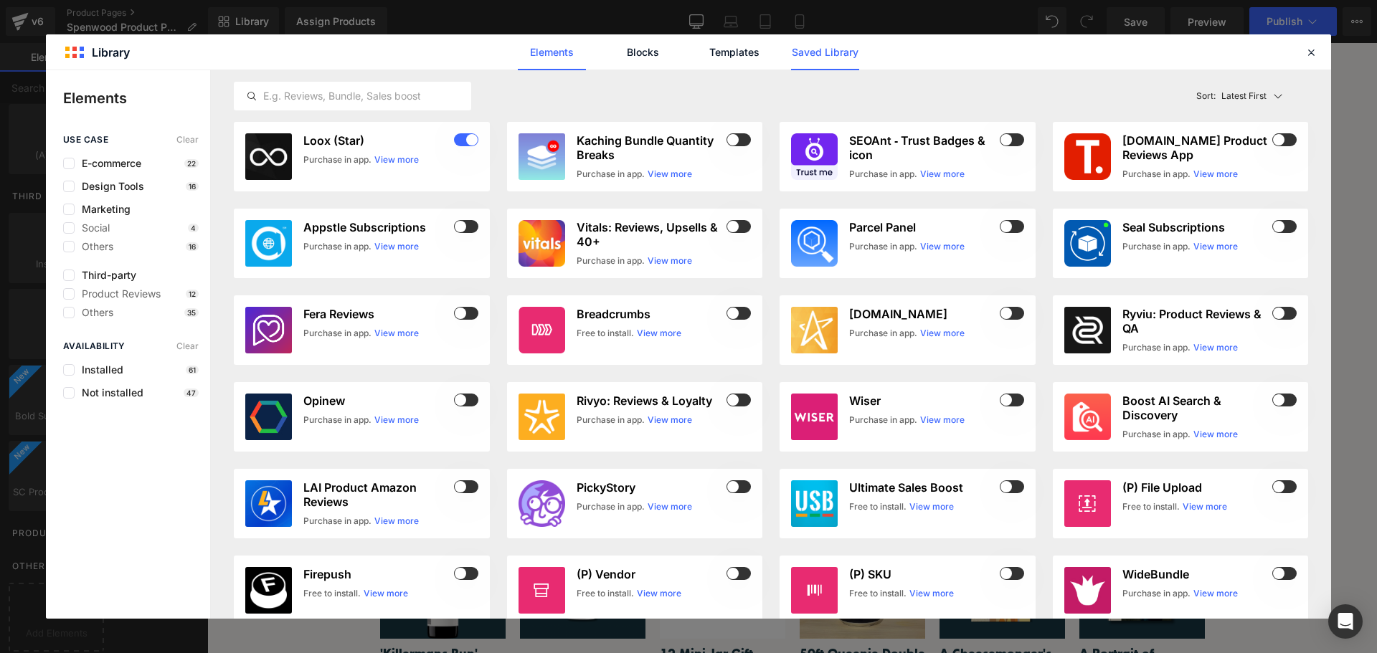
click at [817, 49] on link "Saved Library" at bounding box center [825, 52] width 68 height 36
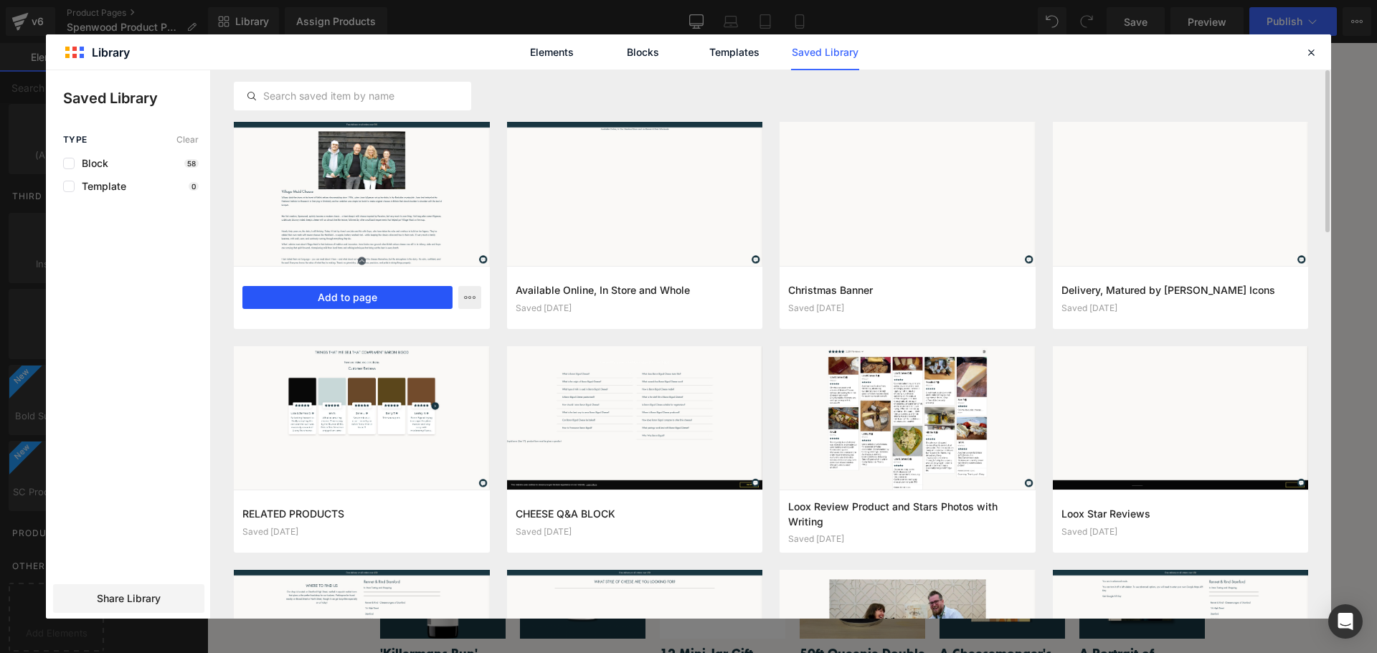
click at [391, 291] on button "Add to page" at bounding box center [347, 297] width 210 height 23
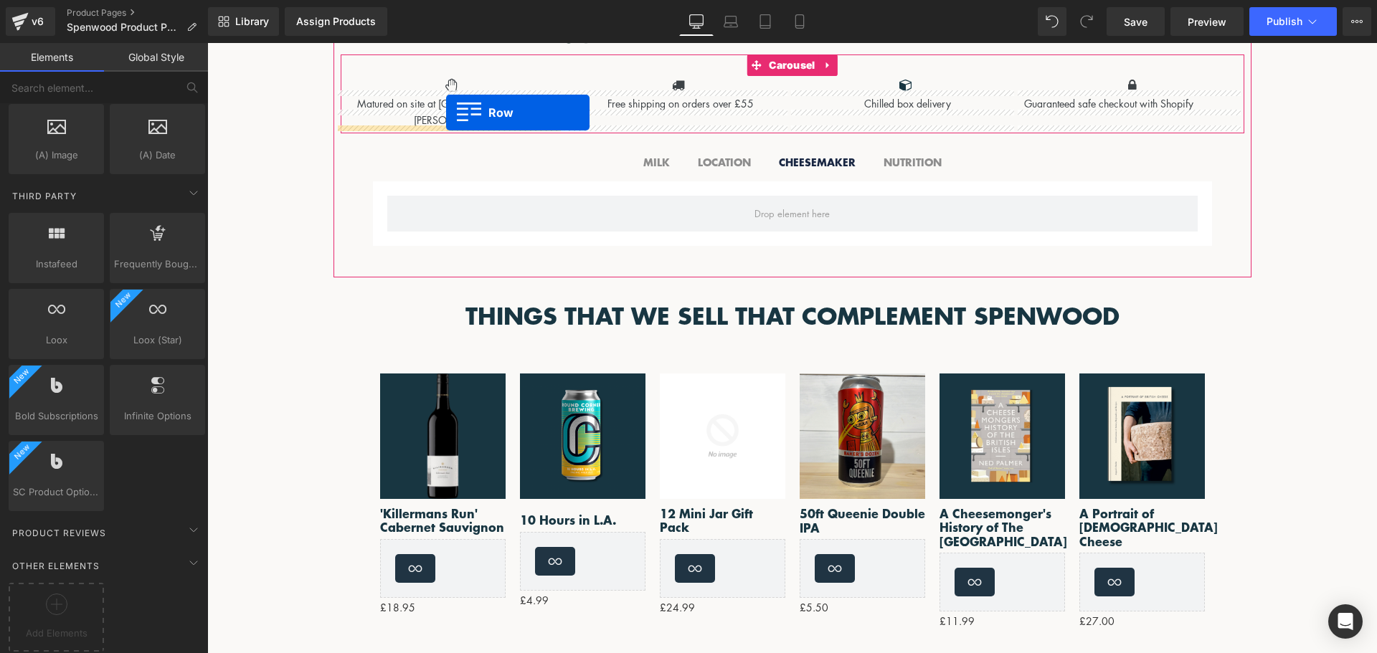
scroll to position [757, 0]
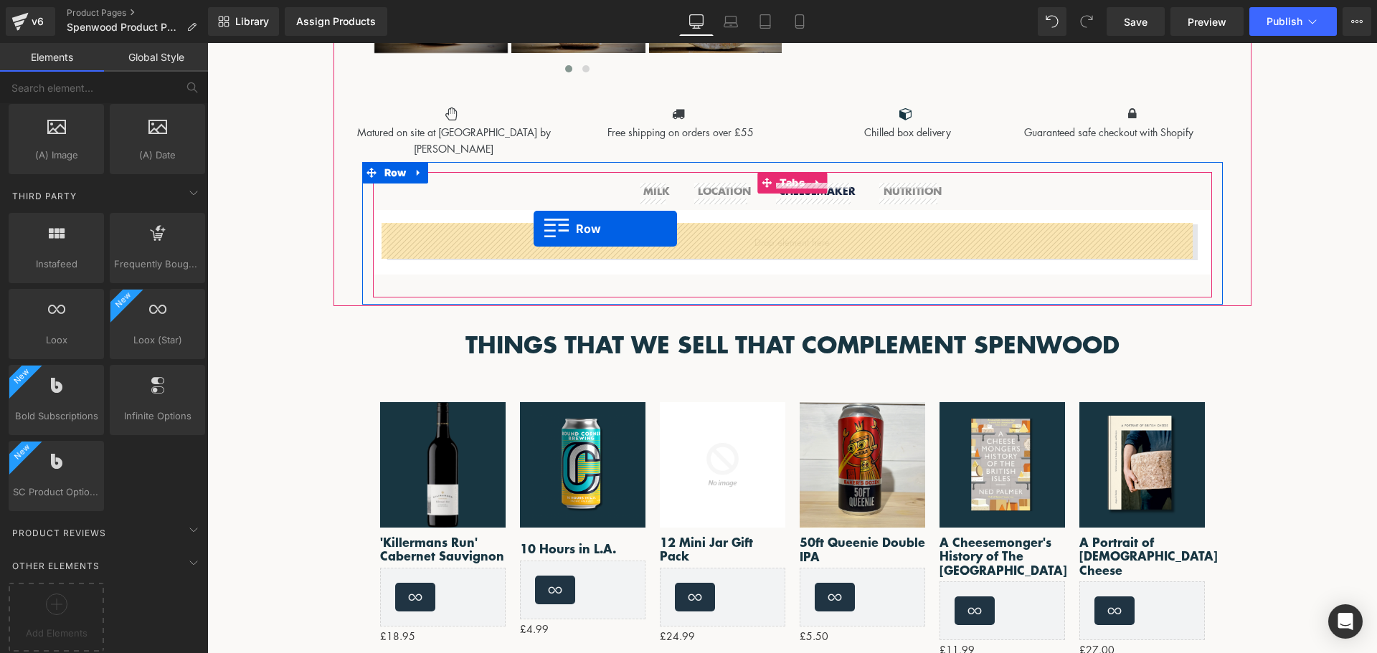
drag, startPoint x: 370, startPoint y: 128, endPoint x: 534, endPoint y: 229, distance: 192.3
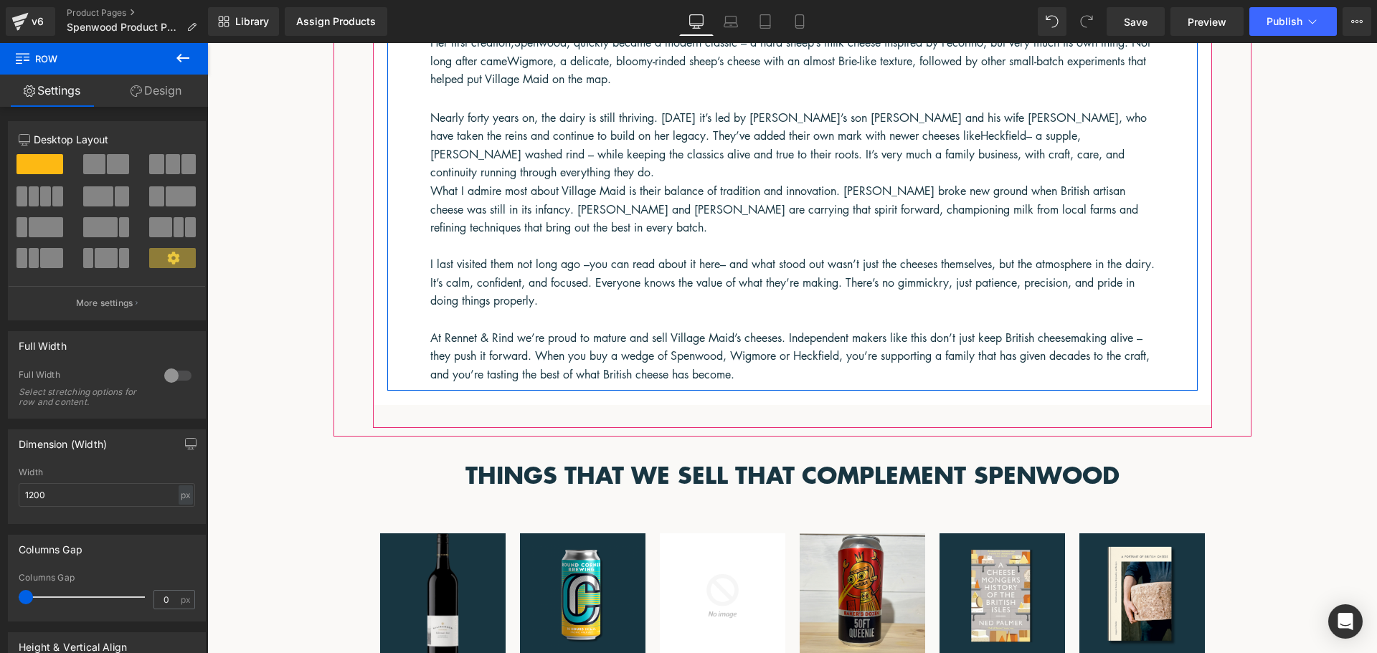
scroll to position [1546, 0]
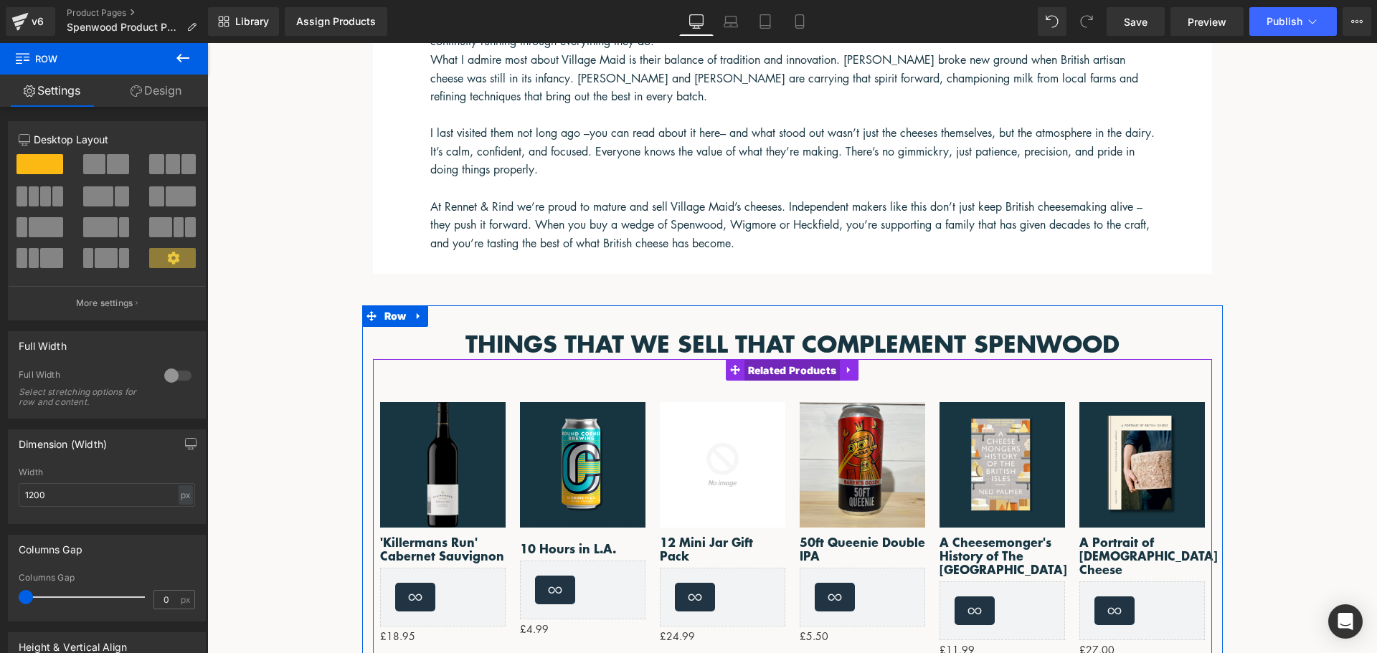
click at [782, 360] on span "Related Products" at bounding box center [793, 371] width 96 height 22
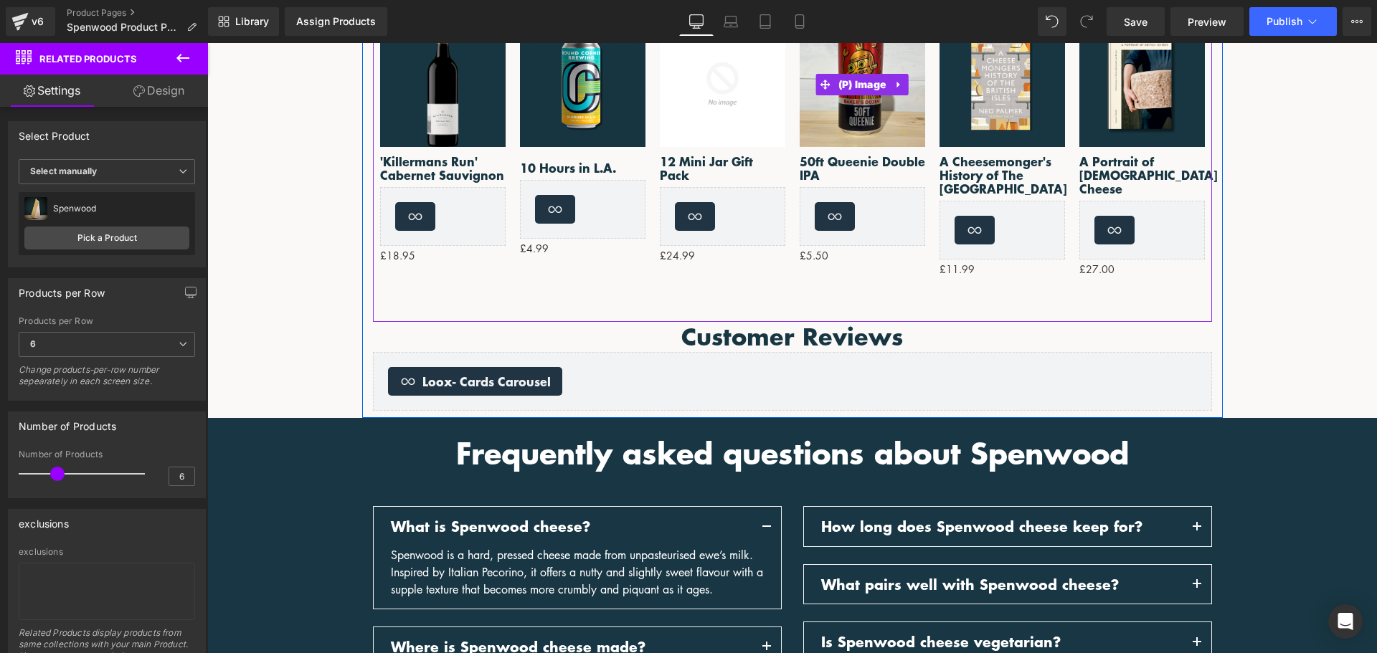
scroll to position [1976, 0]
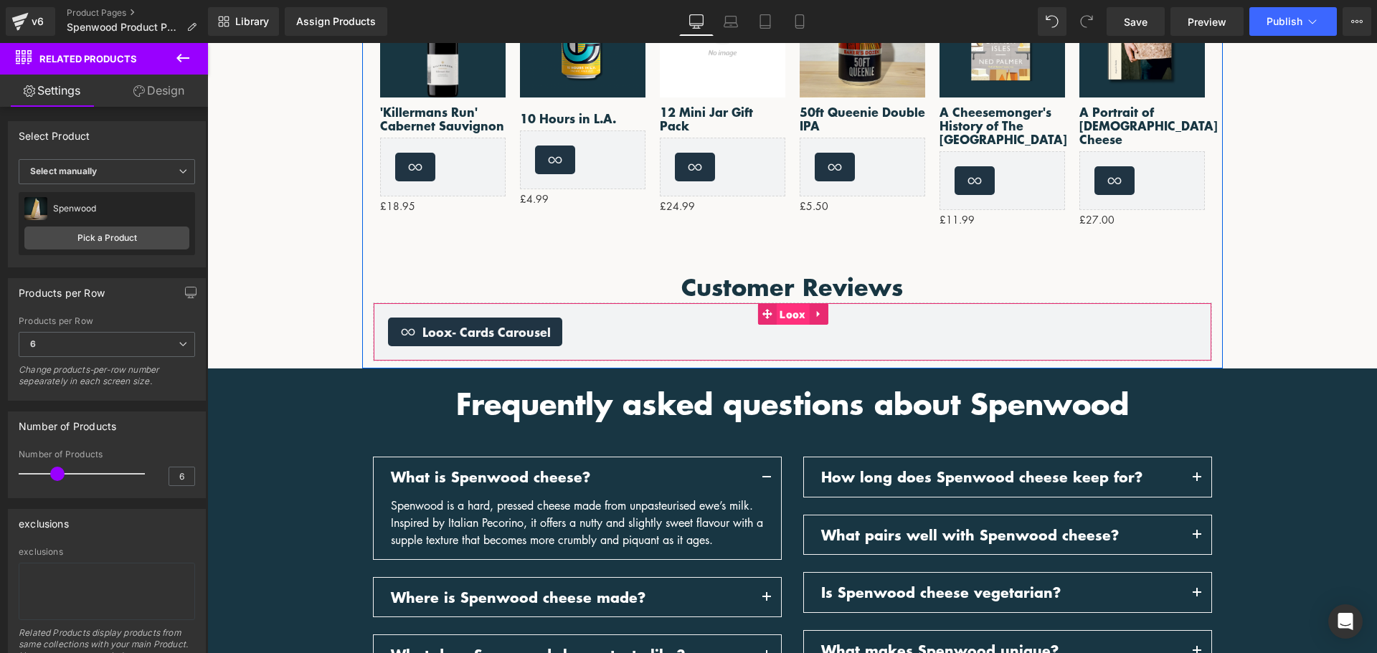
click at [790, 304] on span "Loox" at bounding box center [792, 315] width 33 height 22
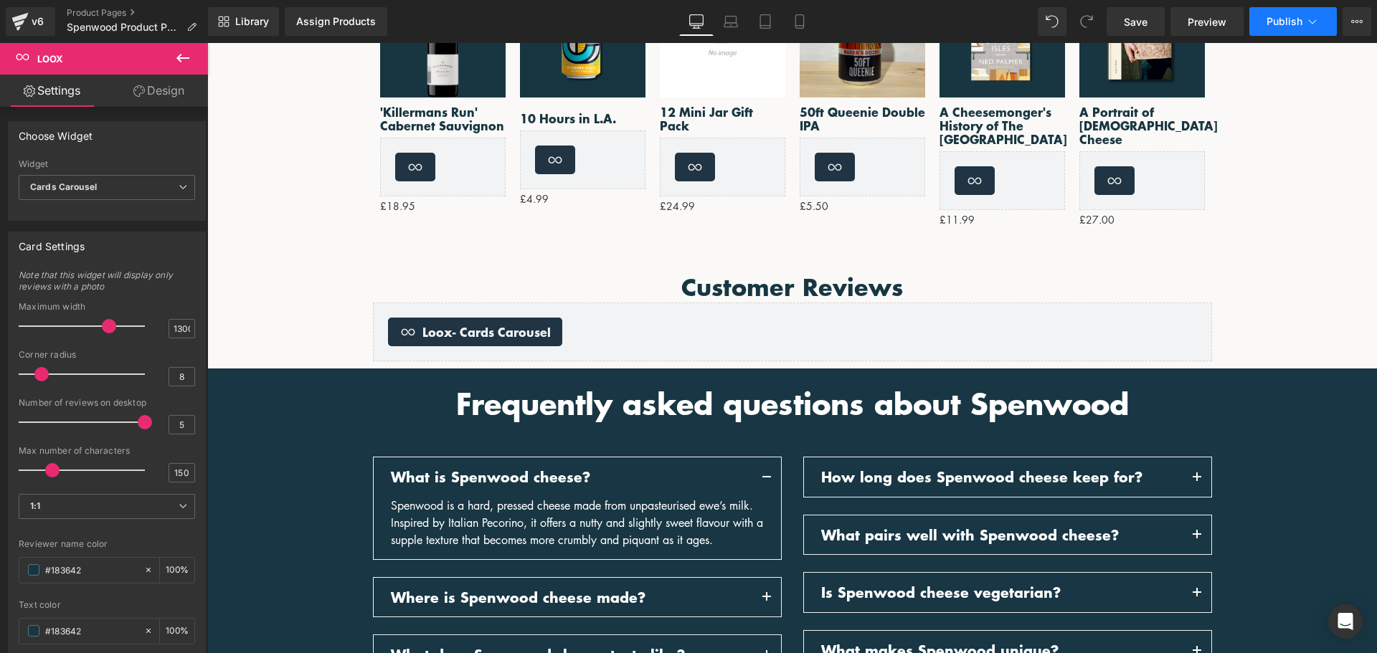
click at [1301, 16] on span "Publish" at bounding box center [1285, 21] width 36 height 11
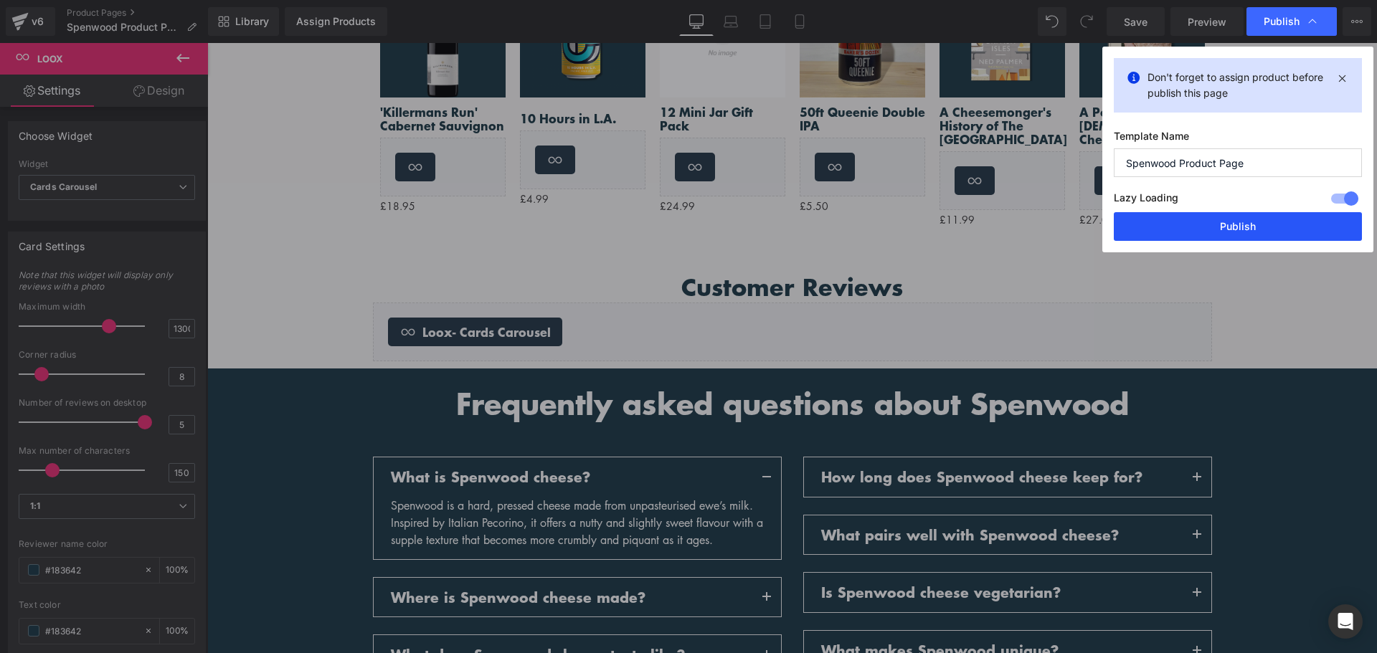
click at [1235, 223] on button "Publish" at bounding box center [1238, 226] width 248 height 29
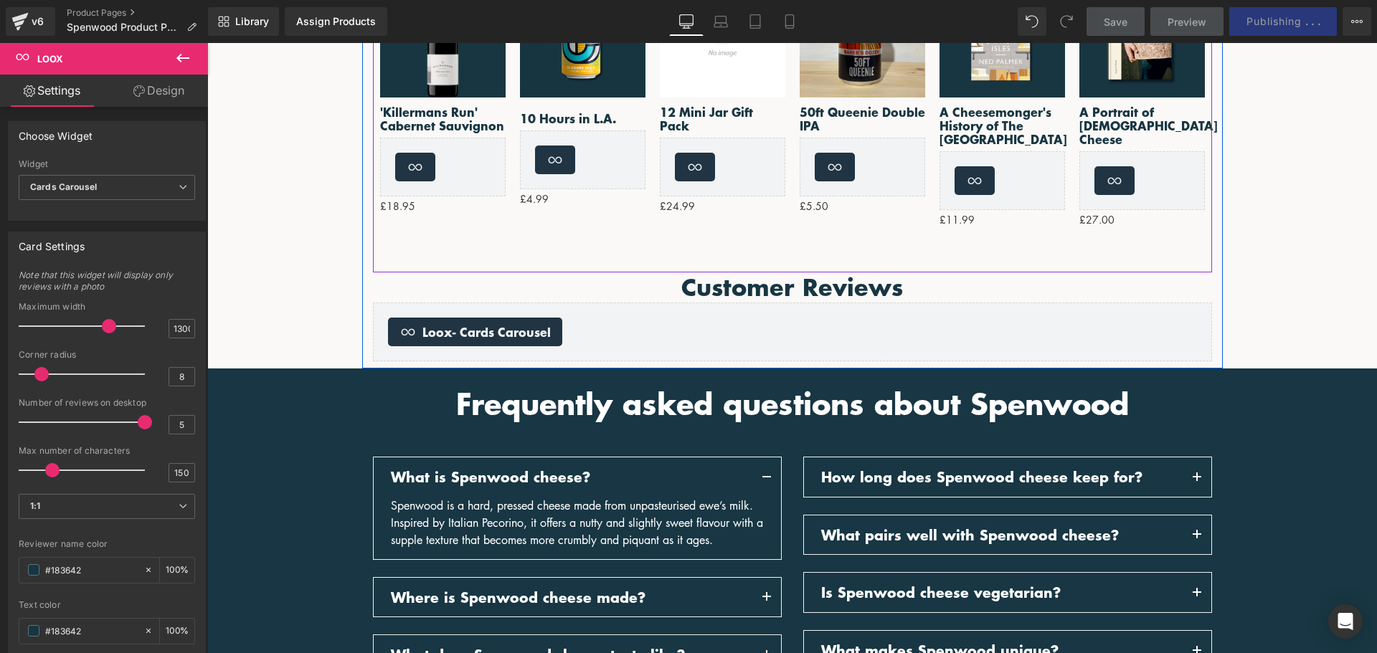
scroll to position [1904, 0]
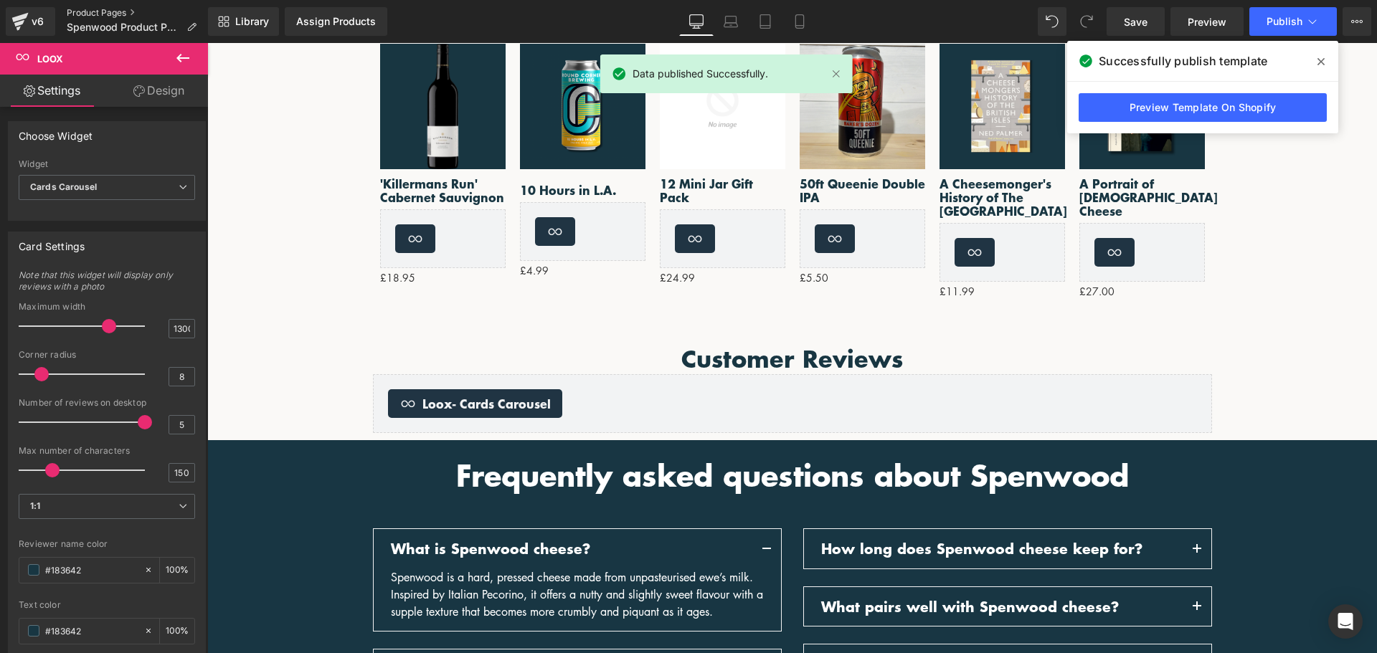
click at [95, 14] on link "Product Pages" at bounding box center [137, 12] width 141 height 11
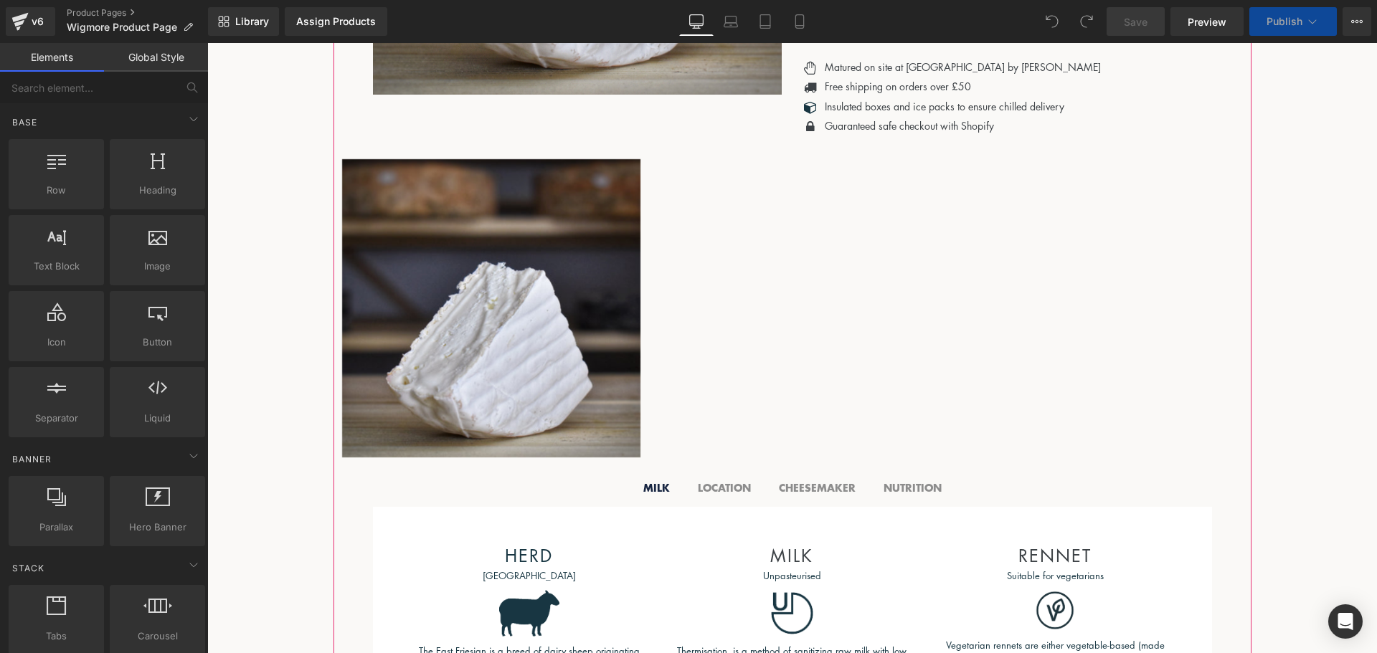
scroll to position [574, 0]
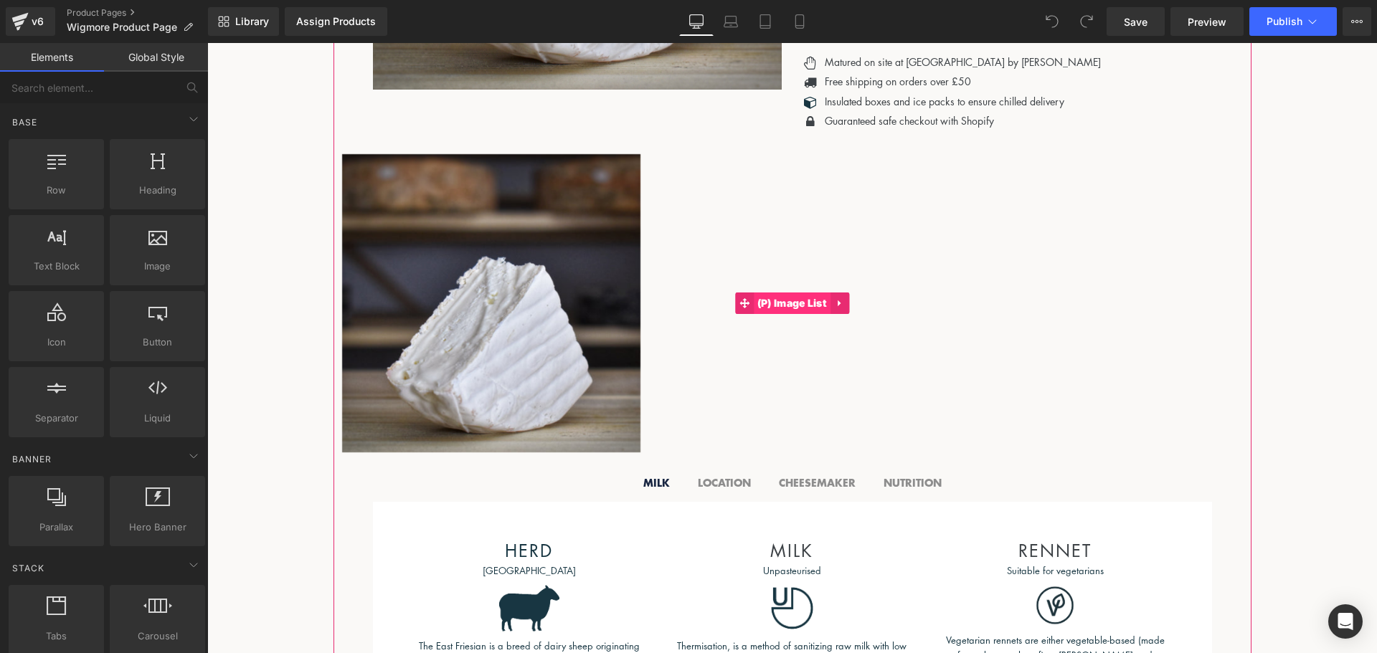
click at [759, 306] on span "(P) Image List" at bounding box center [792, 304] width 77 height 22
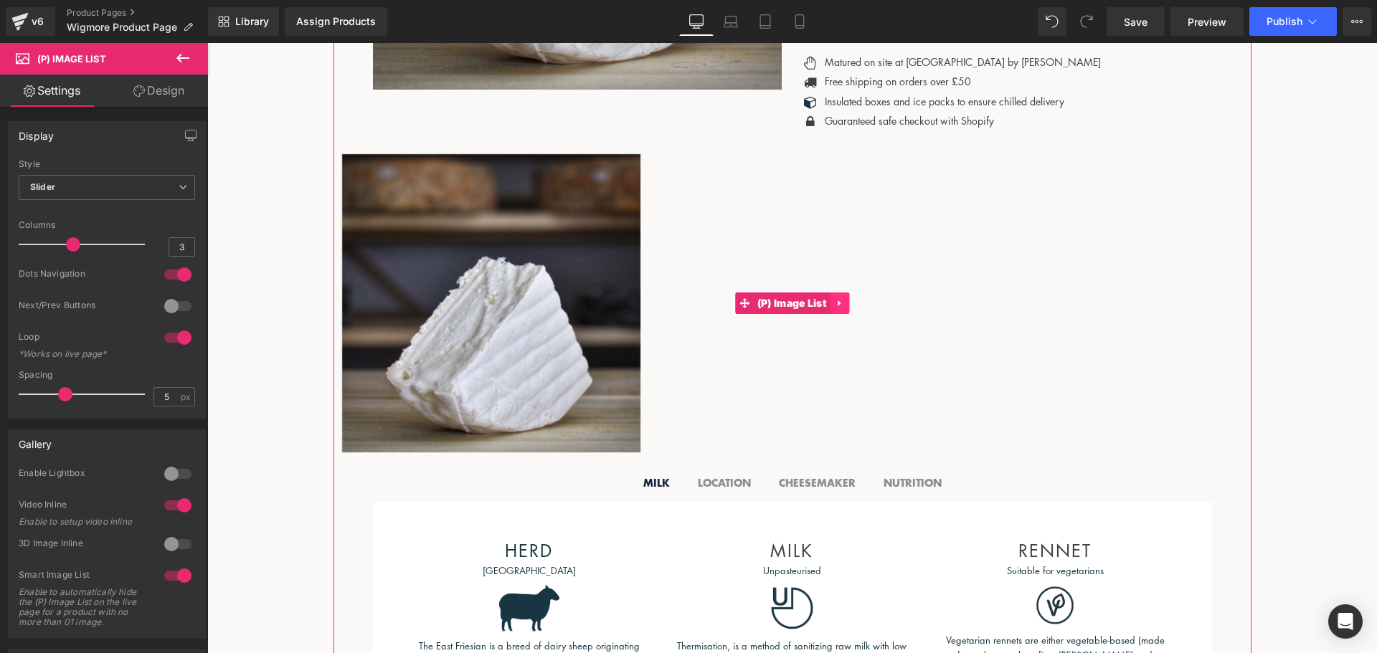
click at [838, 307] on icon at bounding box center [839, 304] width 3 height 6
click at [844, 308] on icon at bounding box center [849, 303] width 10 height 10
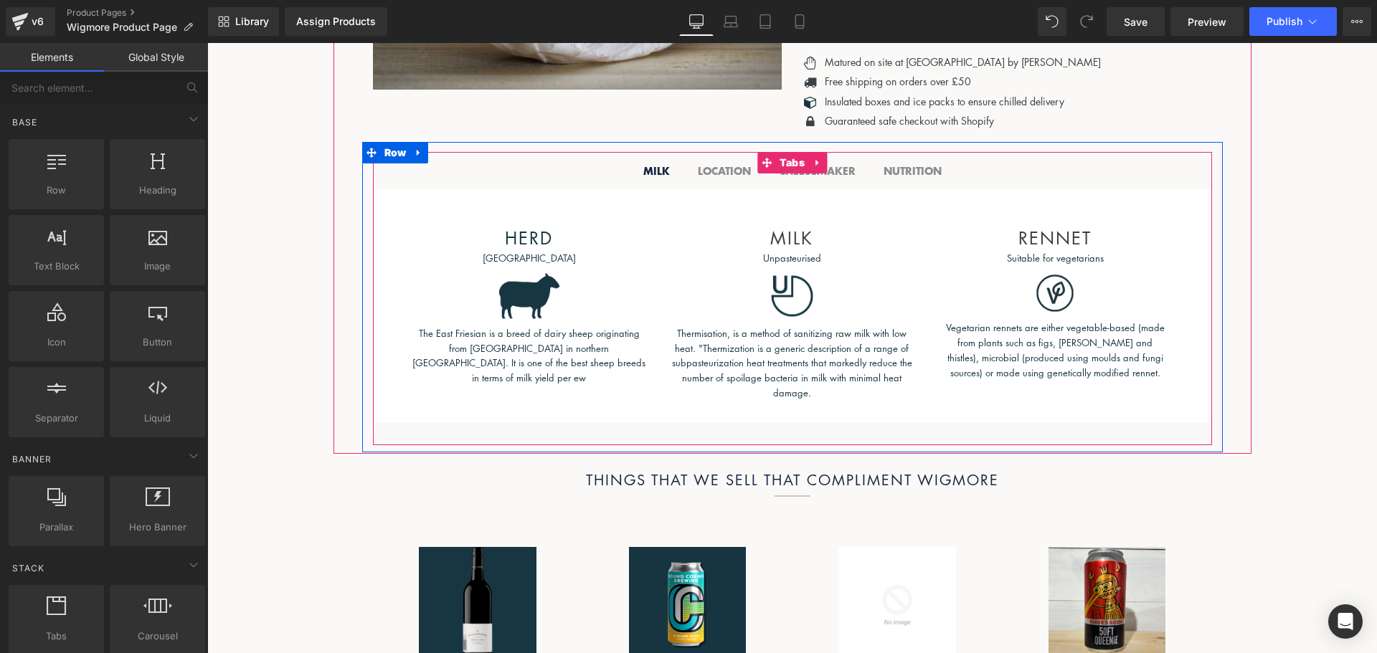
click at [850, 174] on span "CHEESEMAKER Text Block" at bounding box center [817, 171] width 105 height 37
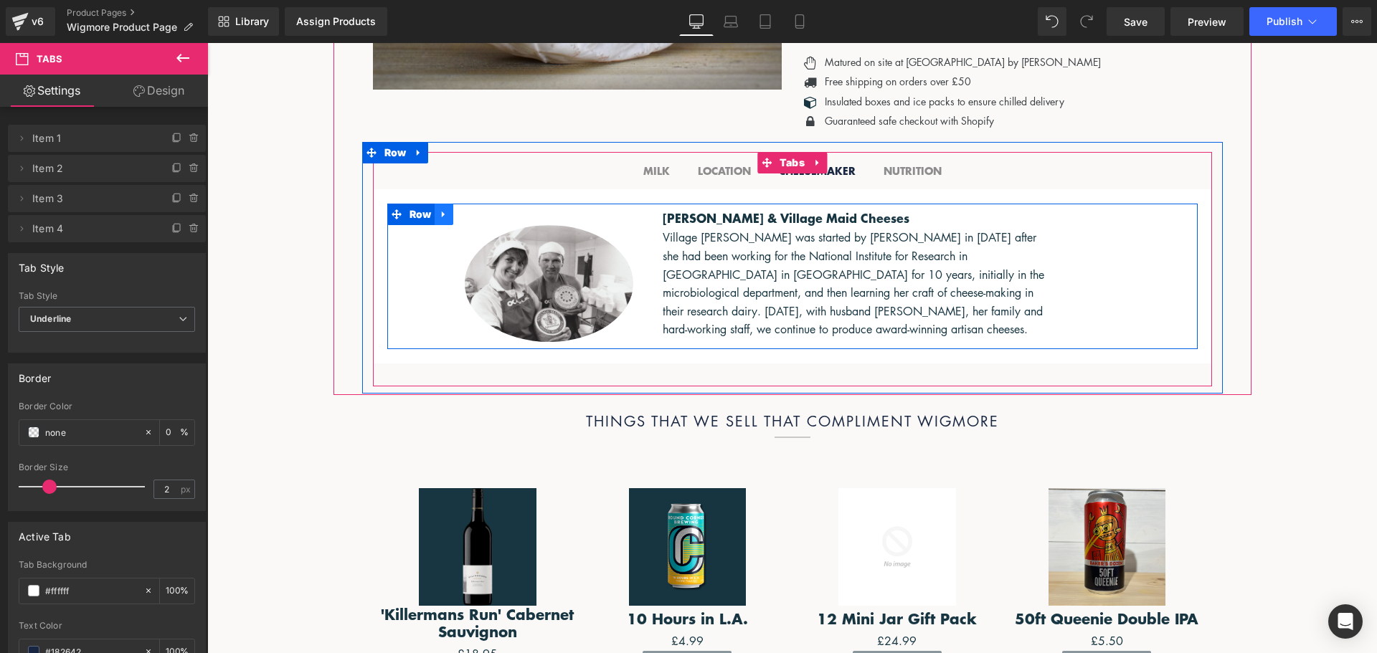
click at [442, 218] on icon at bounding box center [443, 215] width 3 height 6
click at [476, 219] on icon at bounding box center [481, 214] width 10 height 10
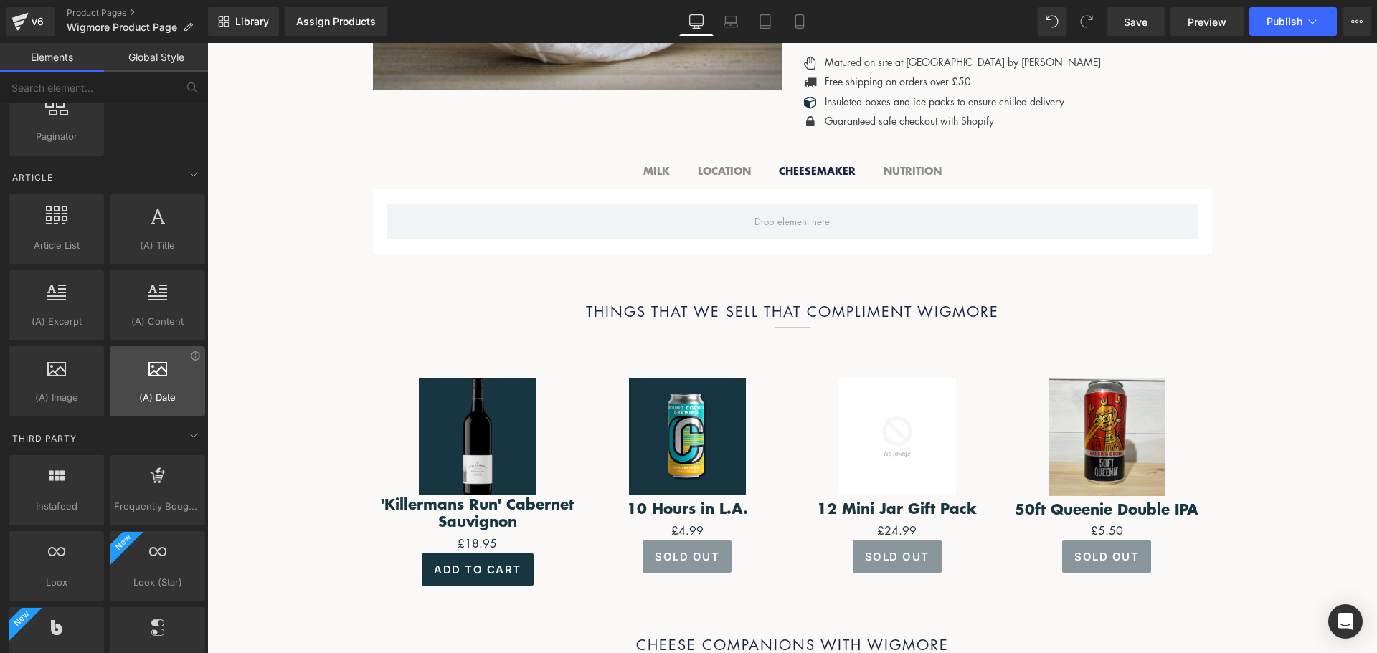
scroll to position [2690, 0]
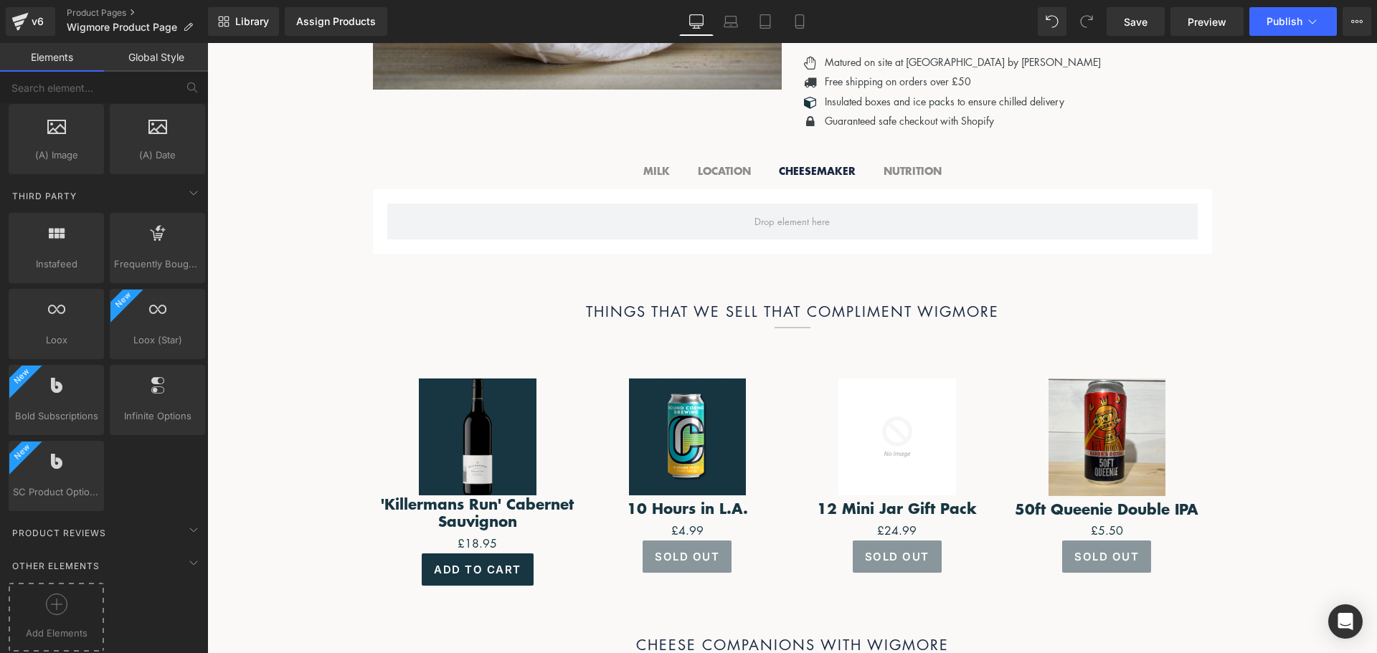
click at [74, 594] on div at bounding box center [56, 610] width 88 height 32
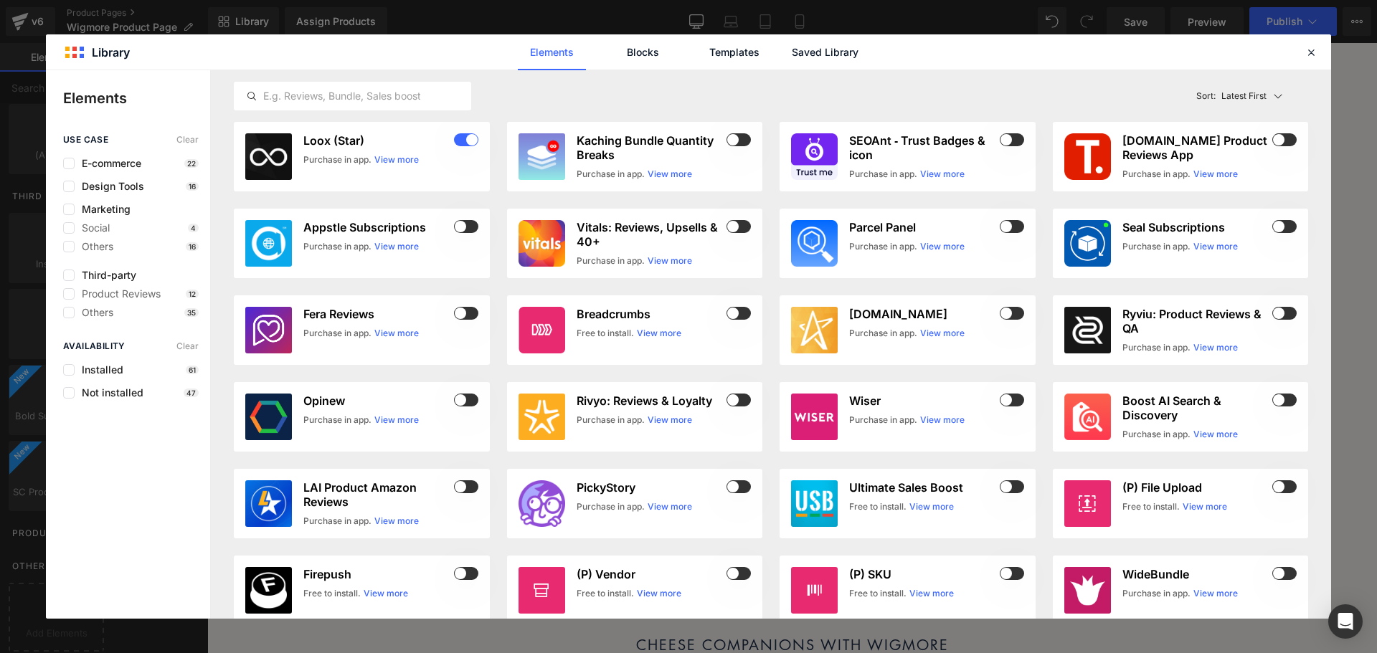
click at [786, 55] on div "Elements Blocks Templates Saved Library" at bounding box center [688, 52] width 364 height 36
click at [836, 45] on link "Saved Library" at bounding box center [825, 52] width 68 height 36
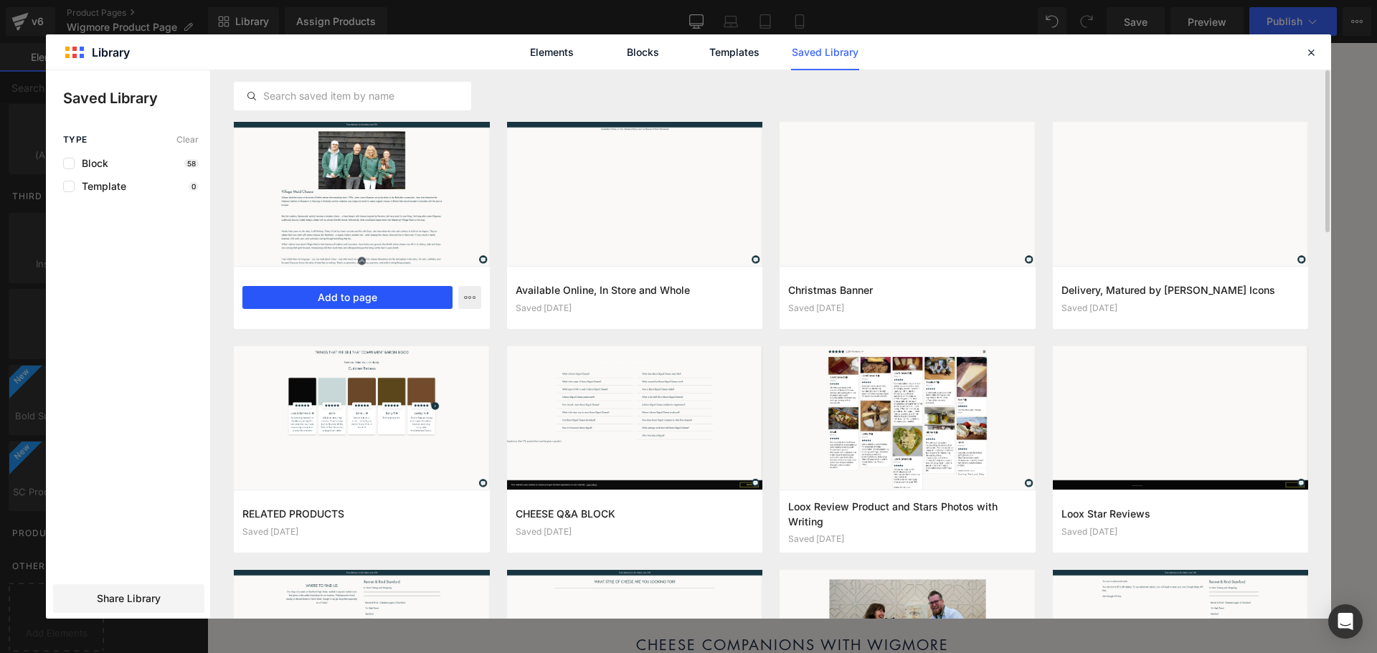
click at [365, 302] on button "Add to page" at bounding box center [347, 297] width 210 height 23
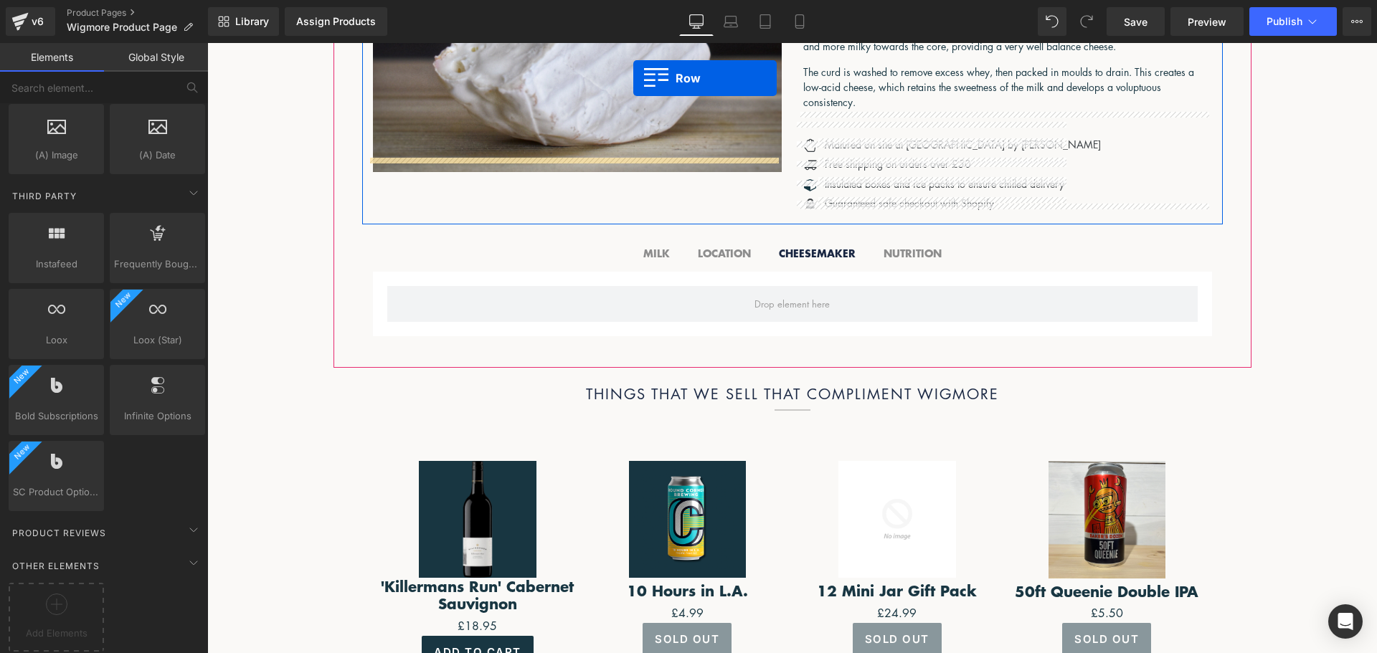
scroll to position [477, 0]
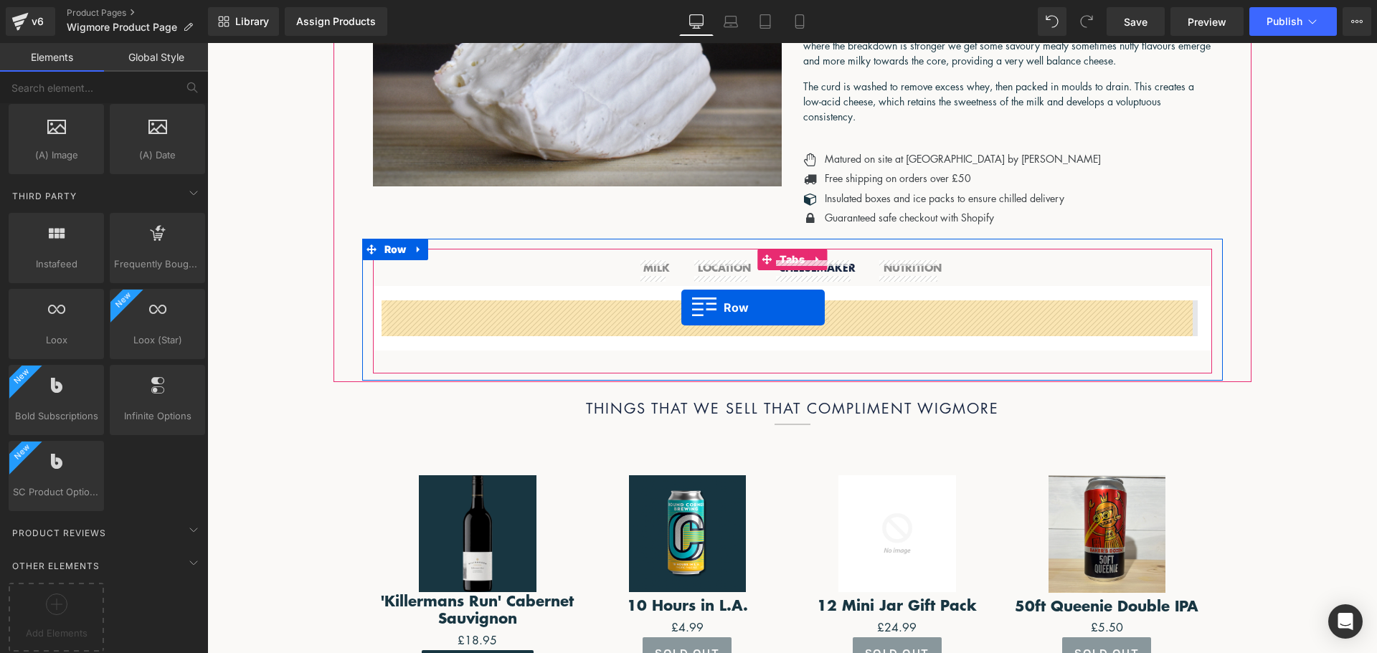
drag, startPoint x: 364, startPoint y: 268, endPoint x: 681, endPoint y: 308, distance: 320.2
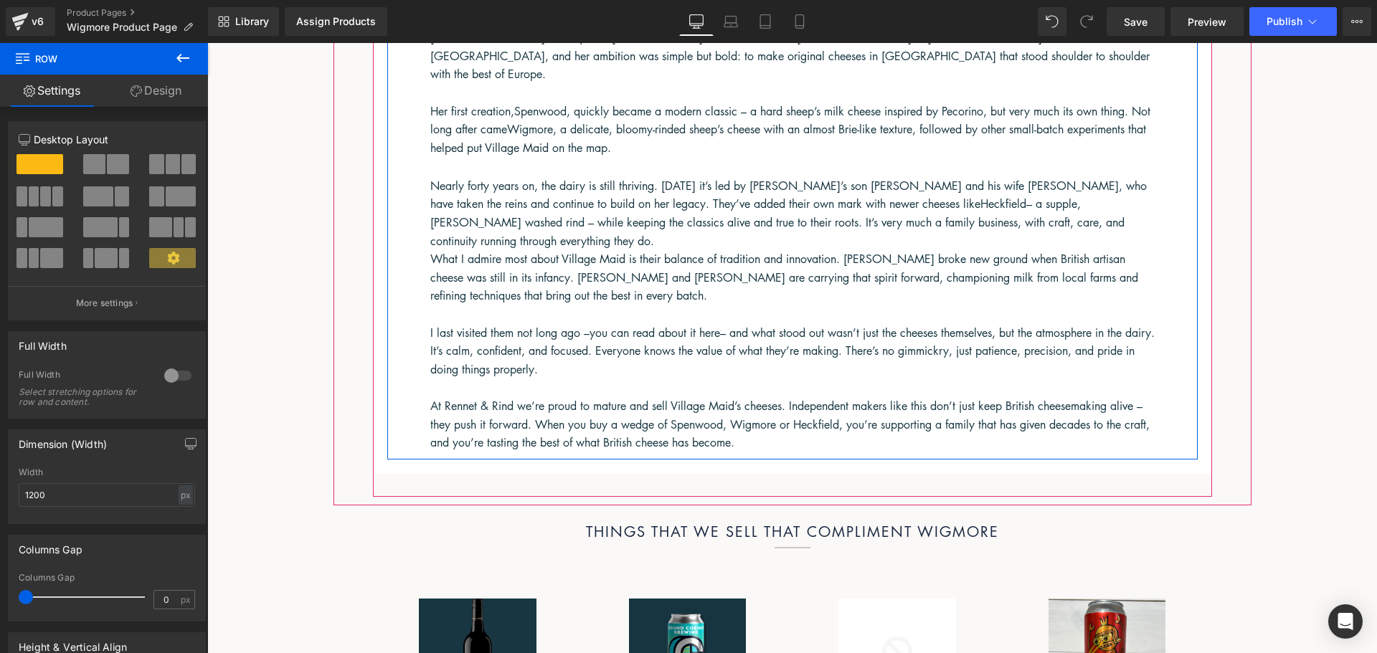
scroll to position [1338, 0]
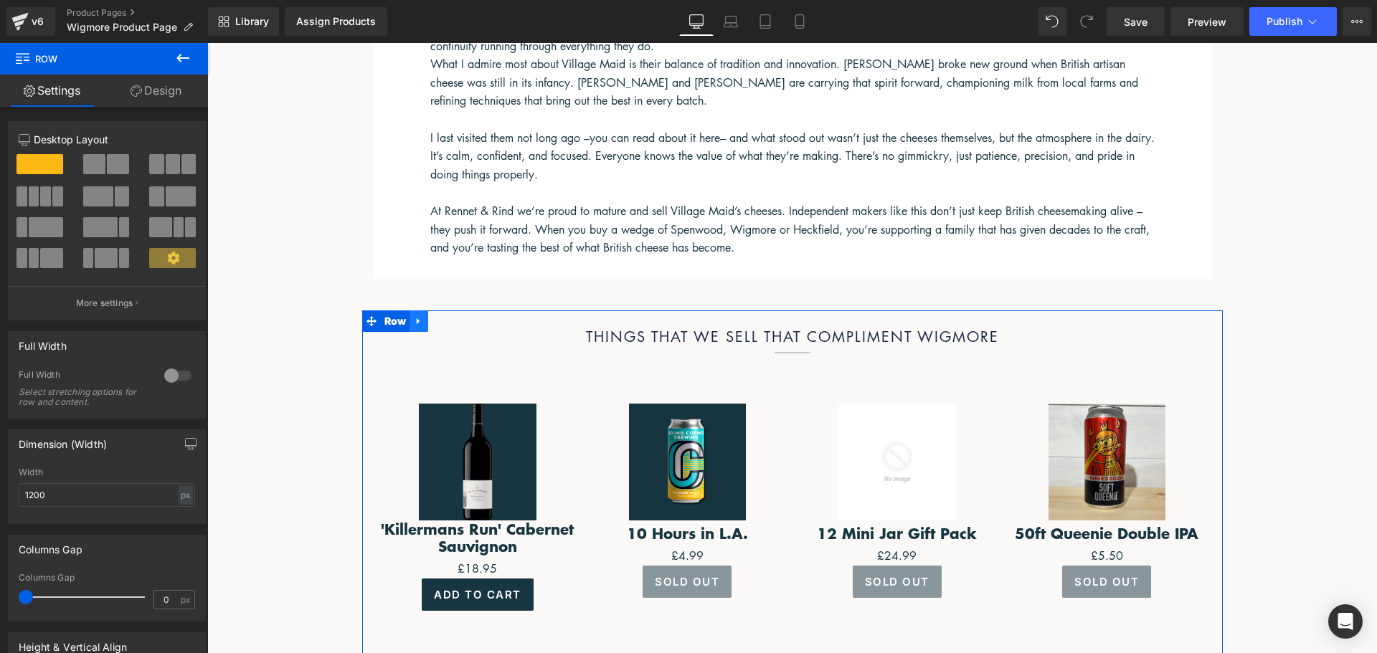
click at [416, 316] on icon at bounding box center [419, 321] width 10 height 11
click at [454, 316] on icon at bounding box center [456, 321] width 10 height 10
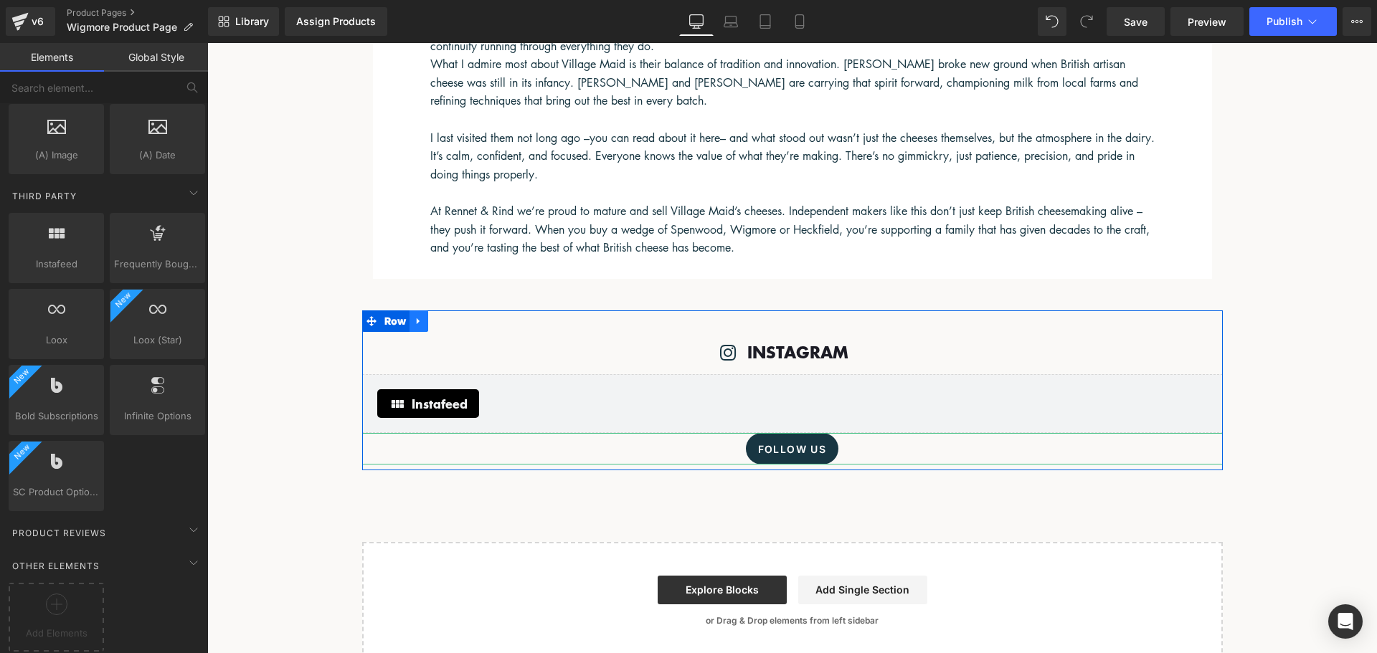
click at [415, 316] on icon at bounding box center [419, 321] width 10 height 11
click at [451, 316] on icon at bounding box center [456, 321] width 10 height 10
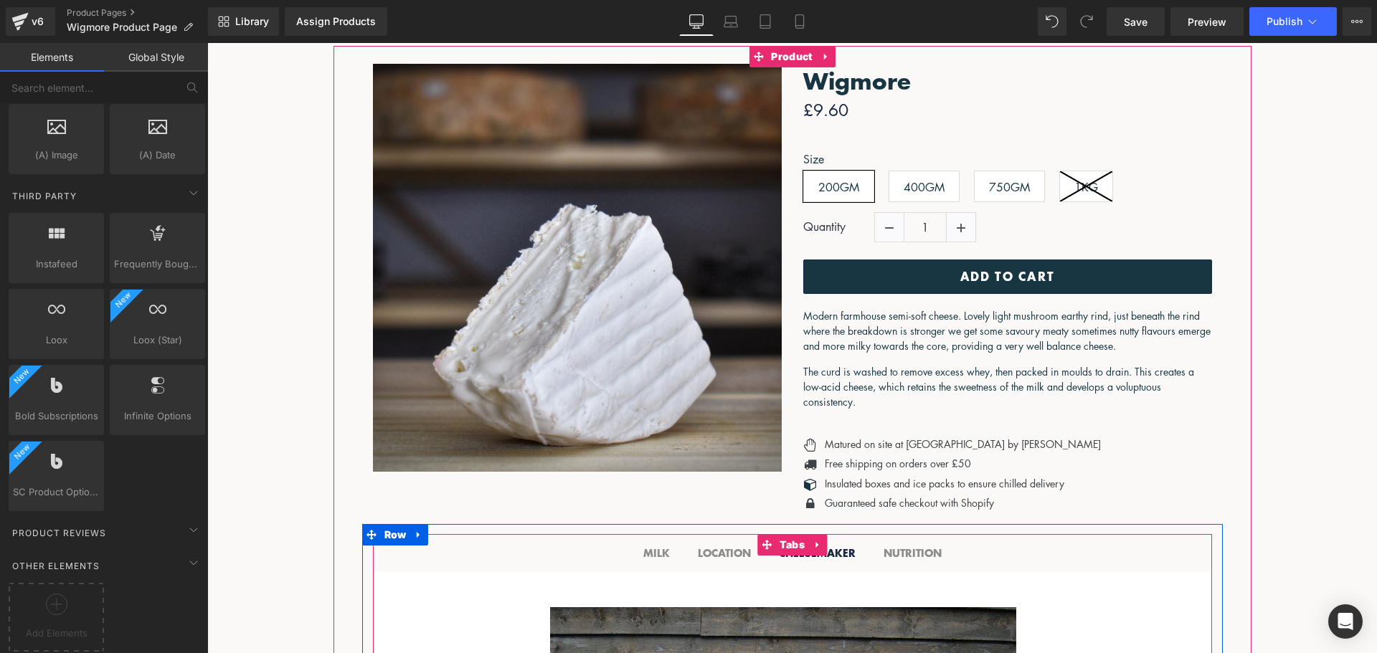
scroll to position [190, 0]
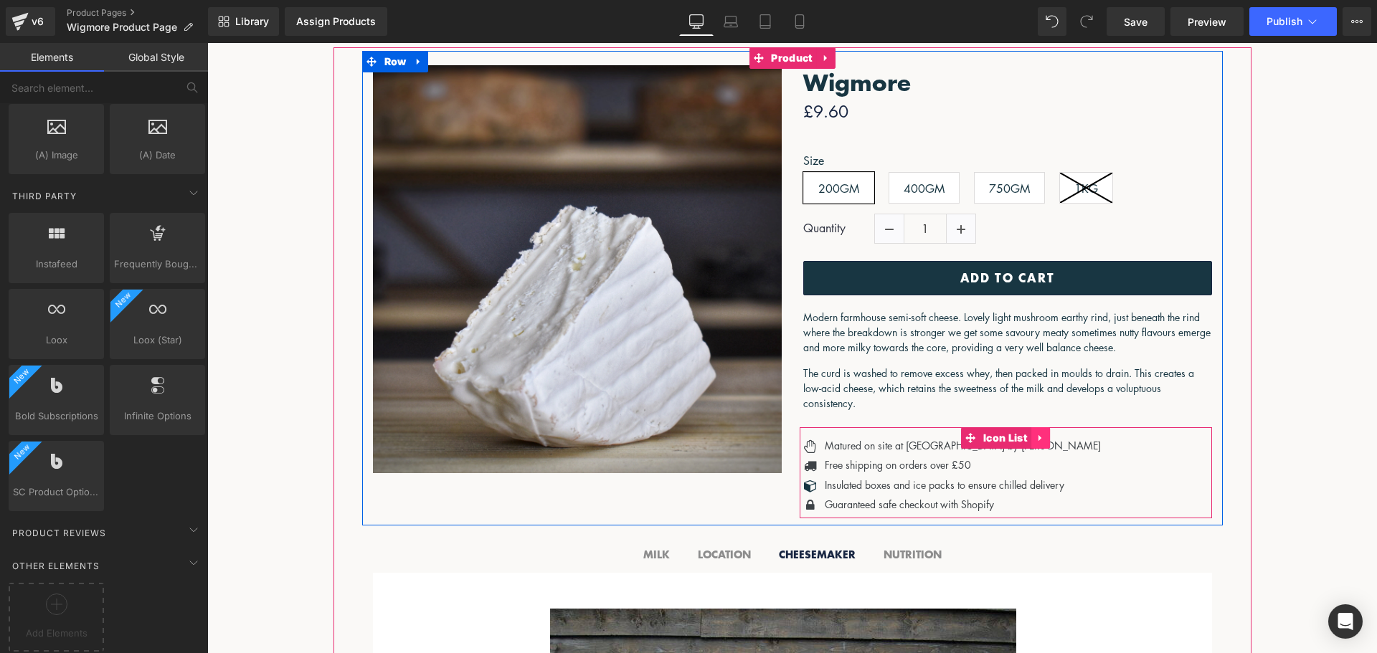
click at [1036, 443] on icon at bounding box center [1041, 438] width 10 height 11
click at [1045, 440] on icon at bounding box center [1050, 438] width 10 height 10
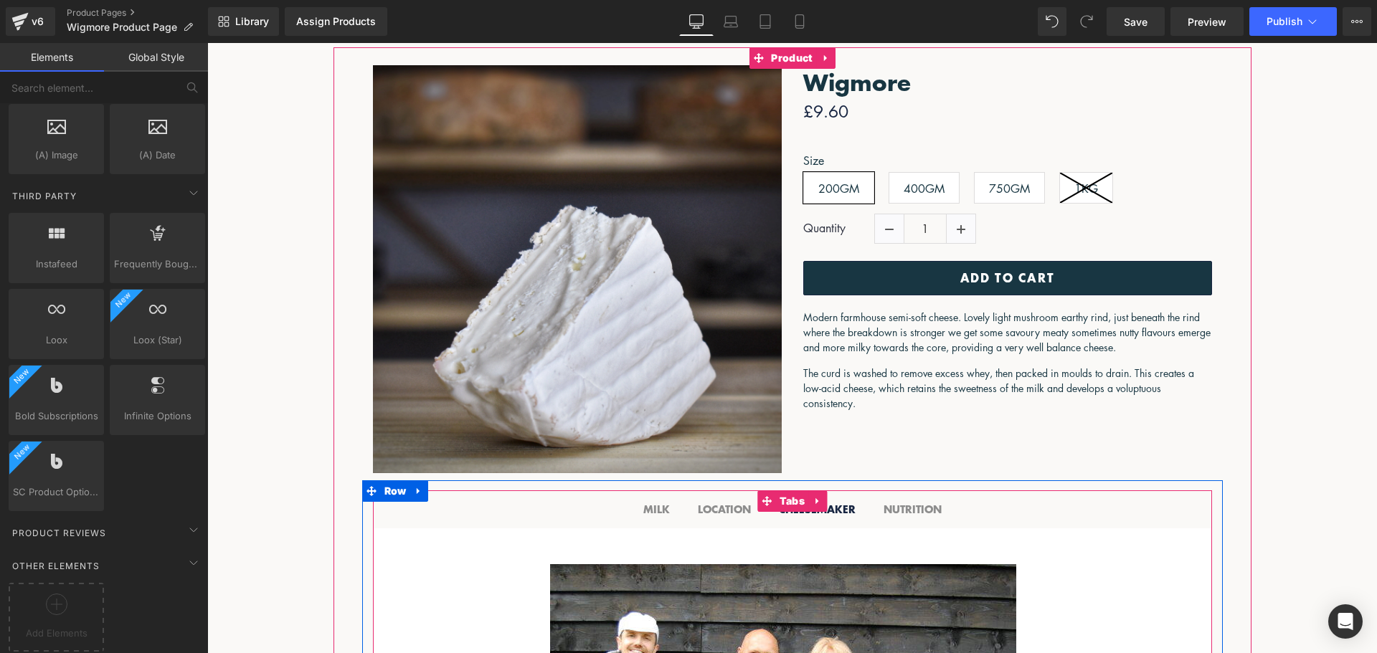
click at [637, 503] on span "MILK Text Block" at bounding box center [656, 509] width 55 height 37
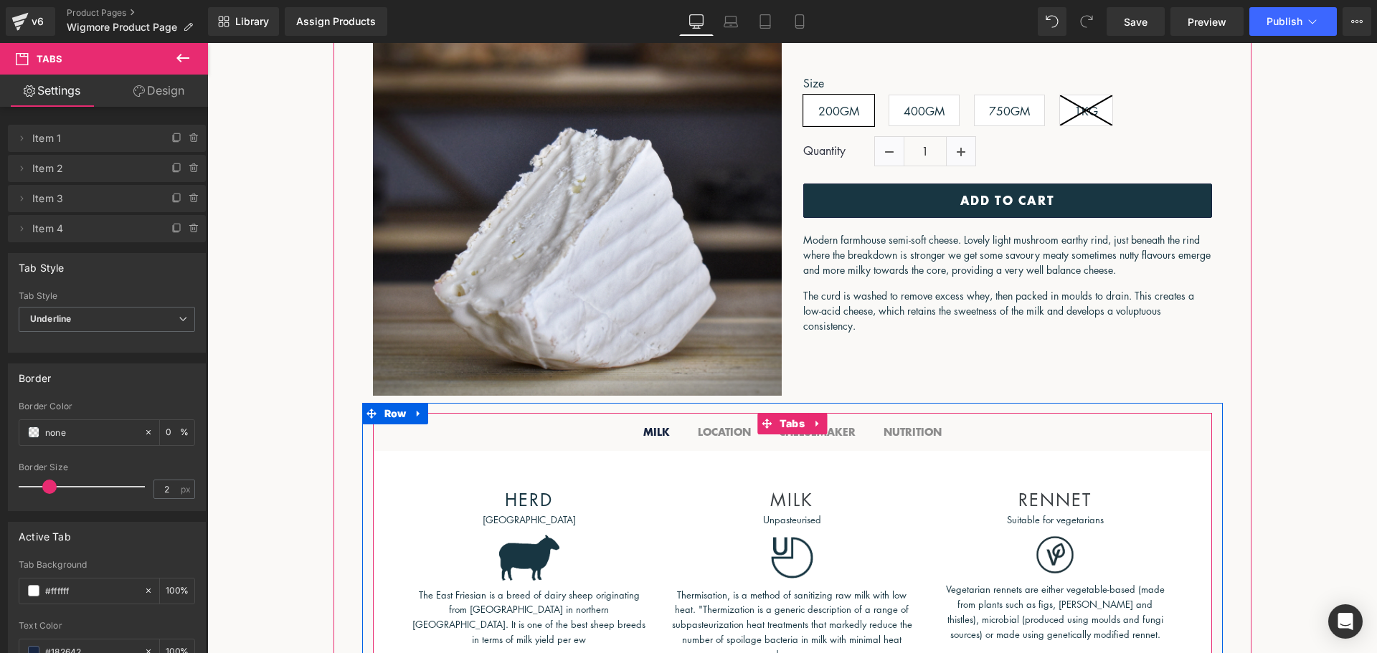
scroll to position [405, 0]
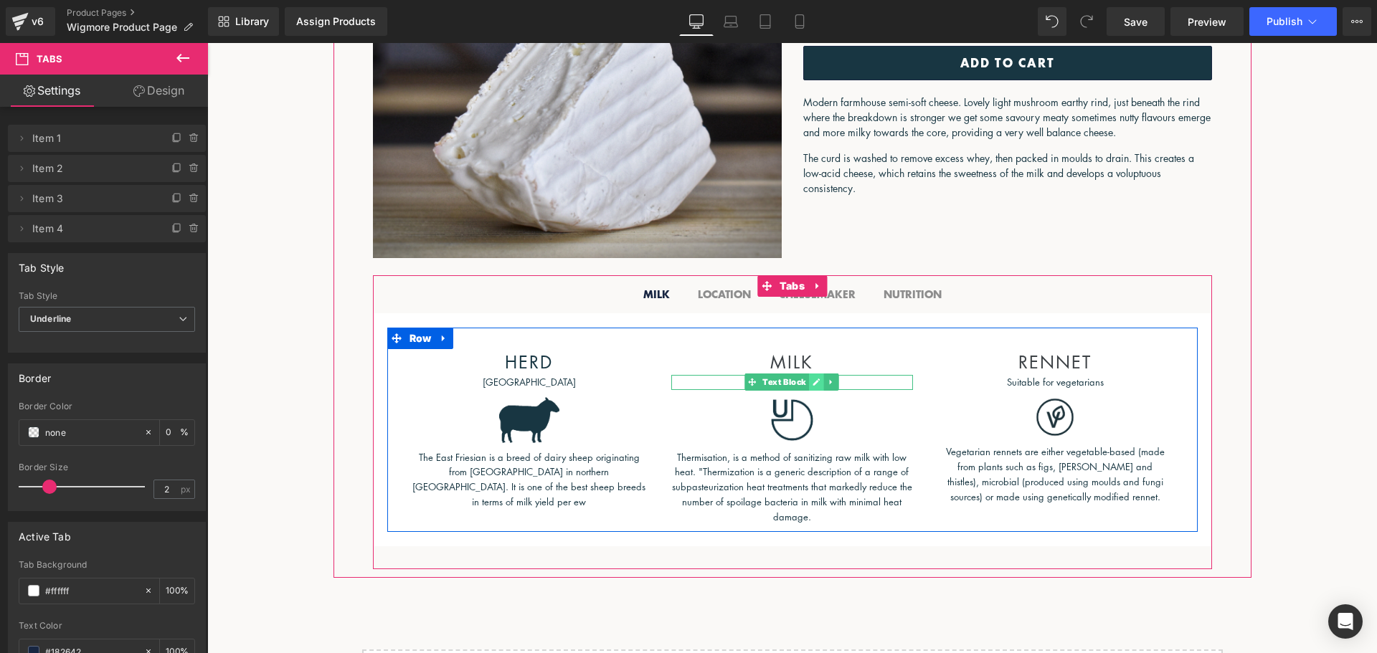
click at [813, 379] on icon at bounding box center [817, 382] width 8 height 9
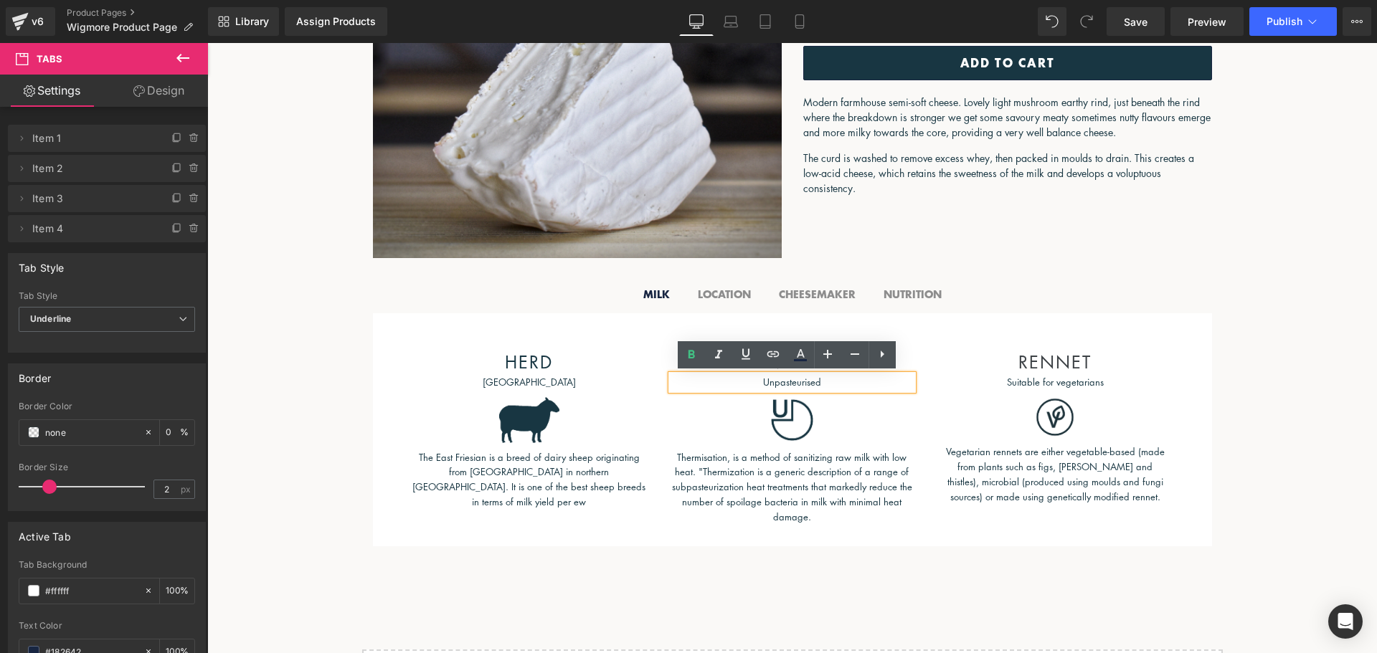
click at [774, 380] on p "Unpasteurised" at bounding box center [792, 382] width 242 height 15
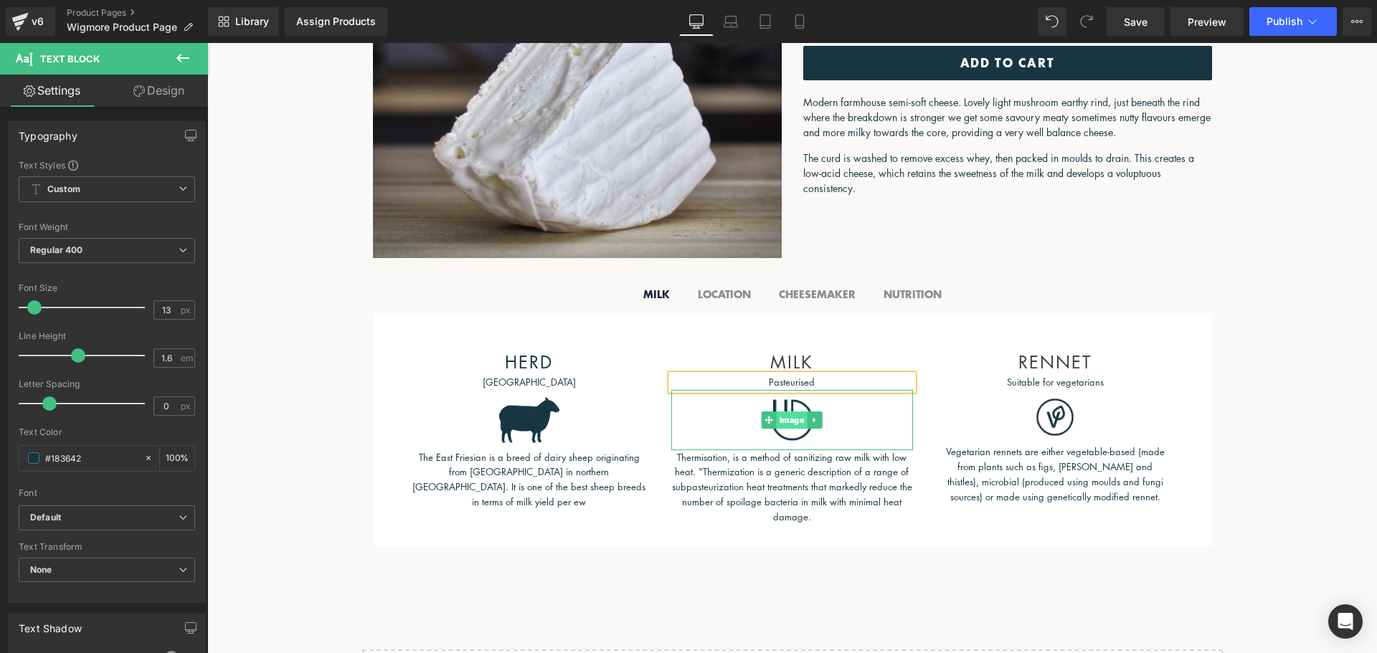
click at [785, 415] on span "Image" at bounding box center [792, 420] width 31 height 17
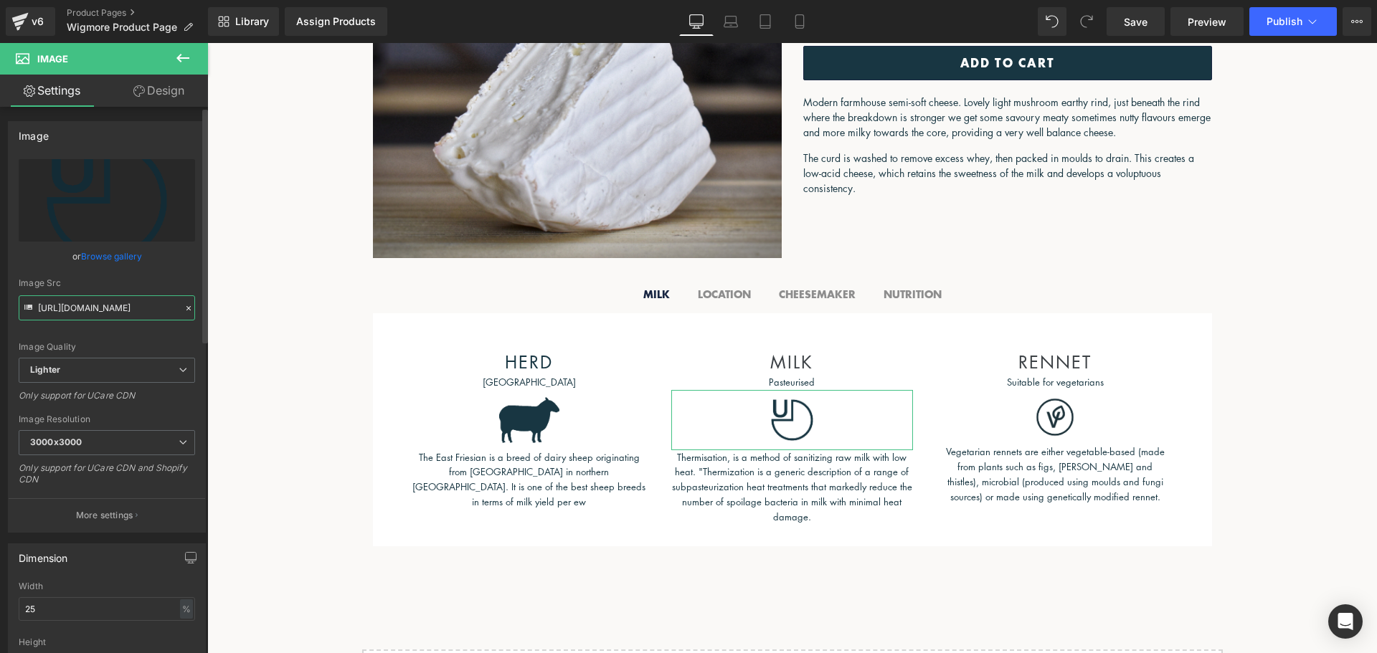
click at [132, 318] on input "https://ucarecdn.com/dd9a33bc-a377-4a5a-ba59-b512f5b5f9e8/-/format/auto/-/previ…" at bounding box center [107, 308] width 176 height 25
paste input "7de26980-3a75-48bb-99d5-37ecc531a3ed/-/format/auto/-/preview/120x12"
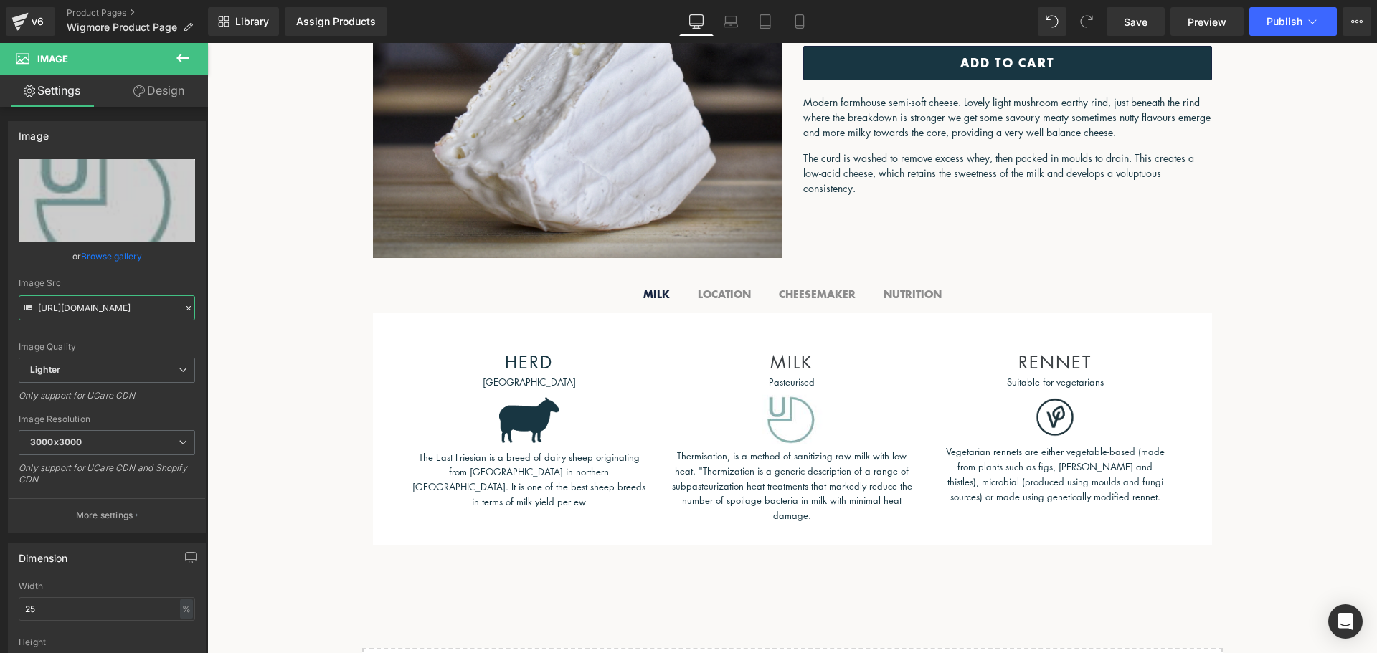
scroll to position [0, 0]
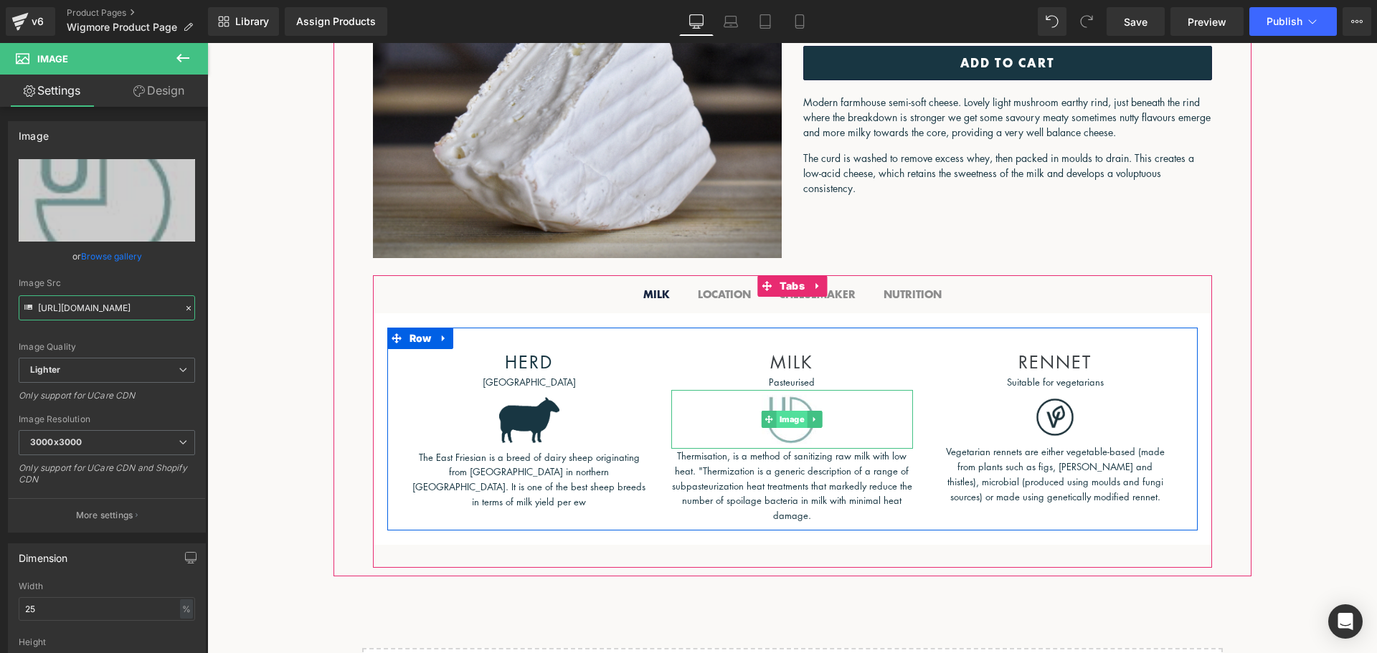
click at [790, 420] on span "Image" at bounding box center [792, 419] width 31 height 17
click at [790, 420] on span "Image" at bounding box center [792, 420] width 31 height 17
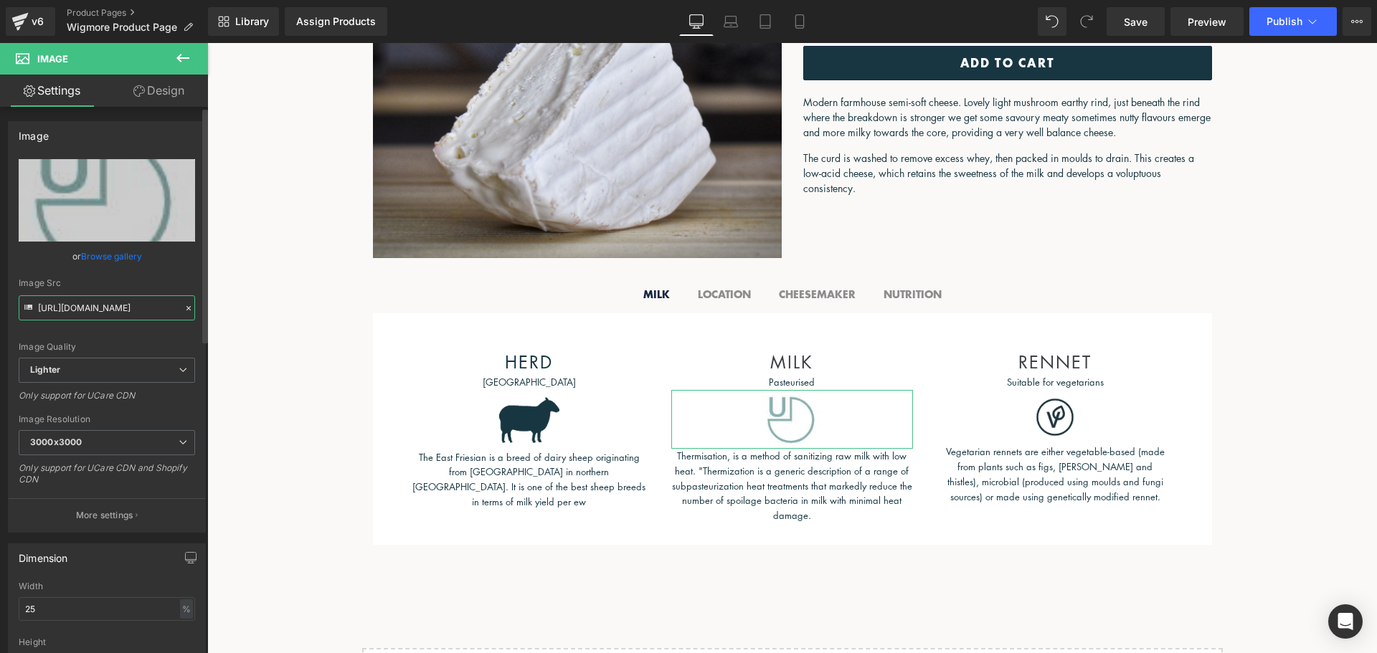
click at [134, 313] on input "https://ucarecdn.com/7de26980-3a75-48bb-99d5-37ecc531a3ed/-/format/auto/-/previ…" at bounding box center [107, 308] width 176 height 25
click at [134, 312] on input "https://ucarecdn.com/7de26980-3a75-48bb-99d5-37ecc531a3ed/-/format/auto/-/previ…" at bounding box center [107, 308] width 176 height 25
paste input "fb230757-2073-485c-aae7-b76bcb5d3299/-/format/auto/-/preview/120x12"
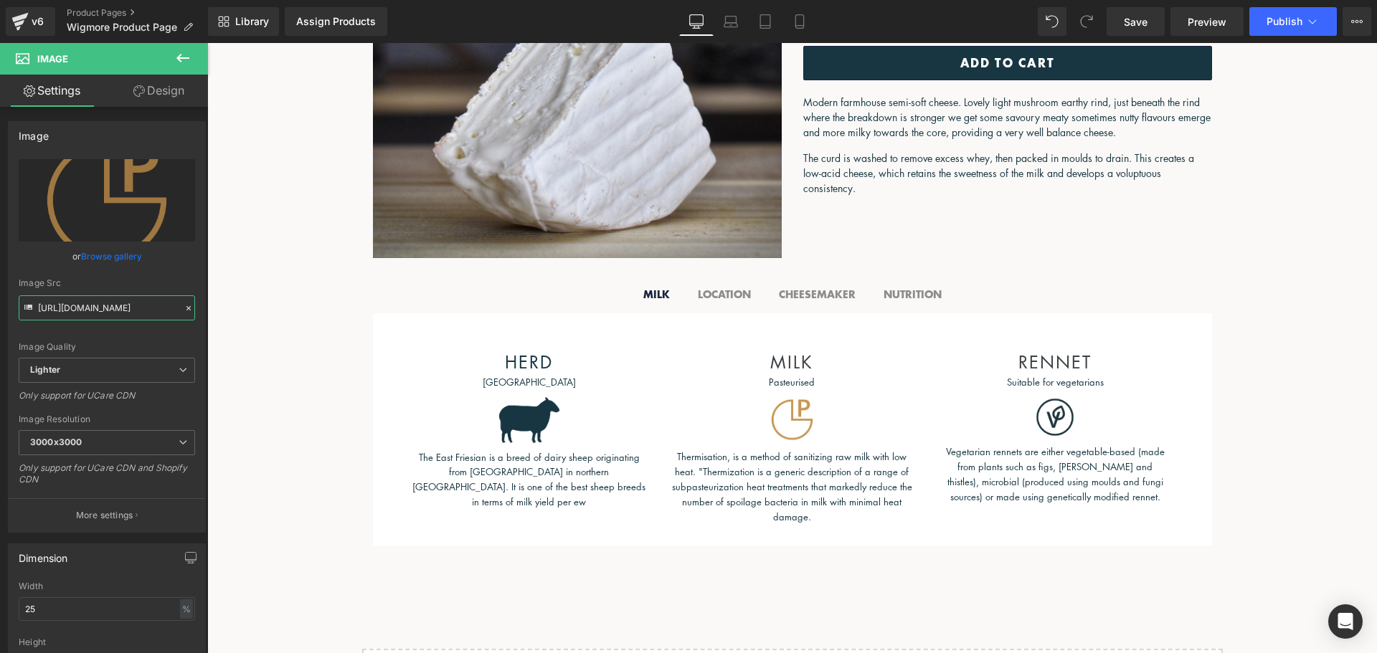
type input "https://ucarecdn.com/fb230757-2073-485c-aae7-b76bcb5d3299/-/format/auto/-/previ…"
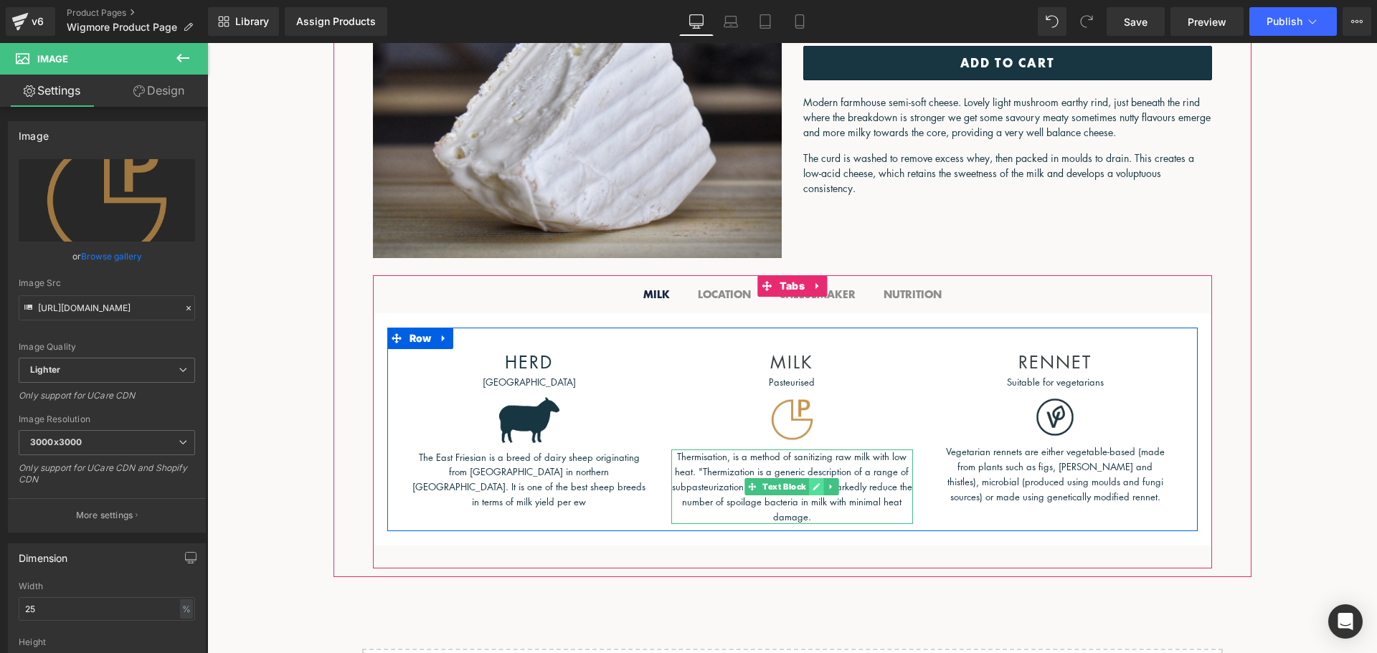
click at [811, 482] on link at bounding box center [816, 486] width 15 height 17
click at [811, 482] on p "Thermisation, is a method of sanitizing raw milk with low heat. "Thermization i…" at bounding box center [792, 487] width 242 height 75
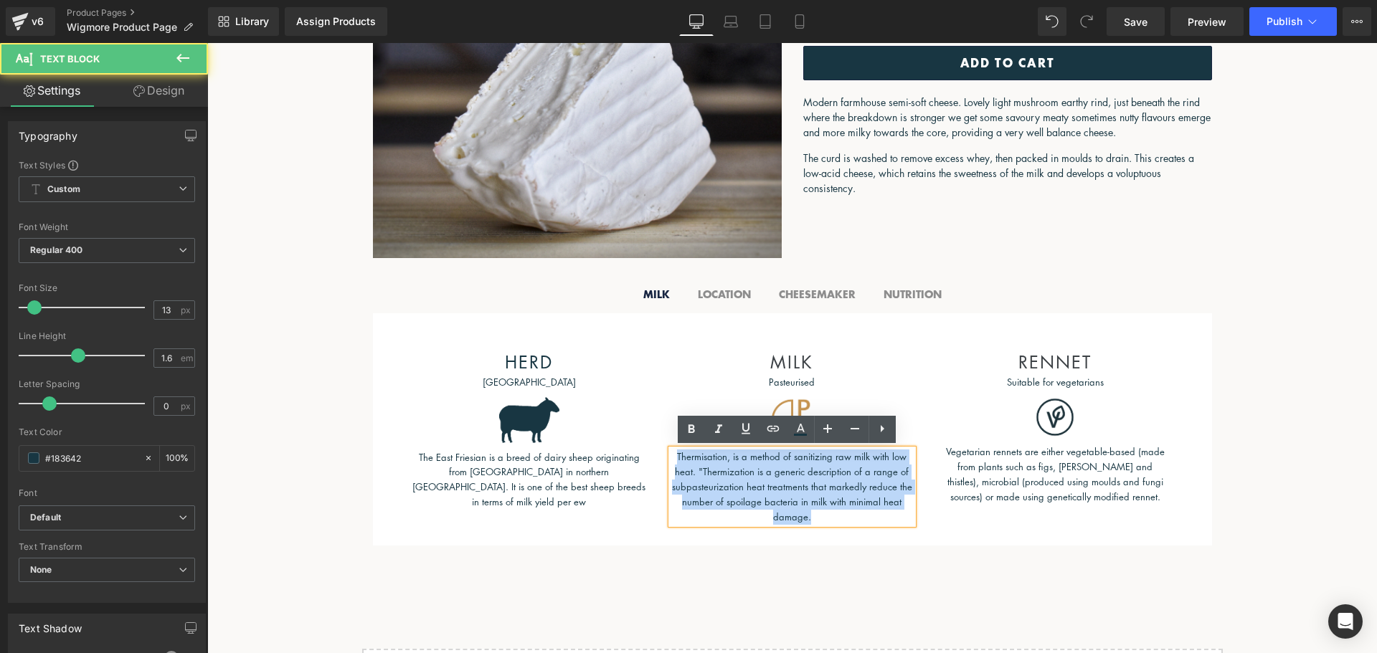
click at [811, 482] on p "Thermisation, is a method of sanitizing raw milk with low heat. "Thermization i…" at bounding box center [792, 487] width 242 height 75
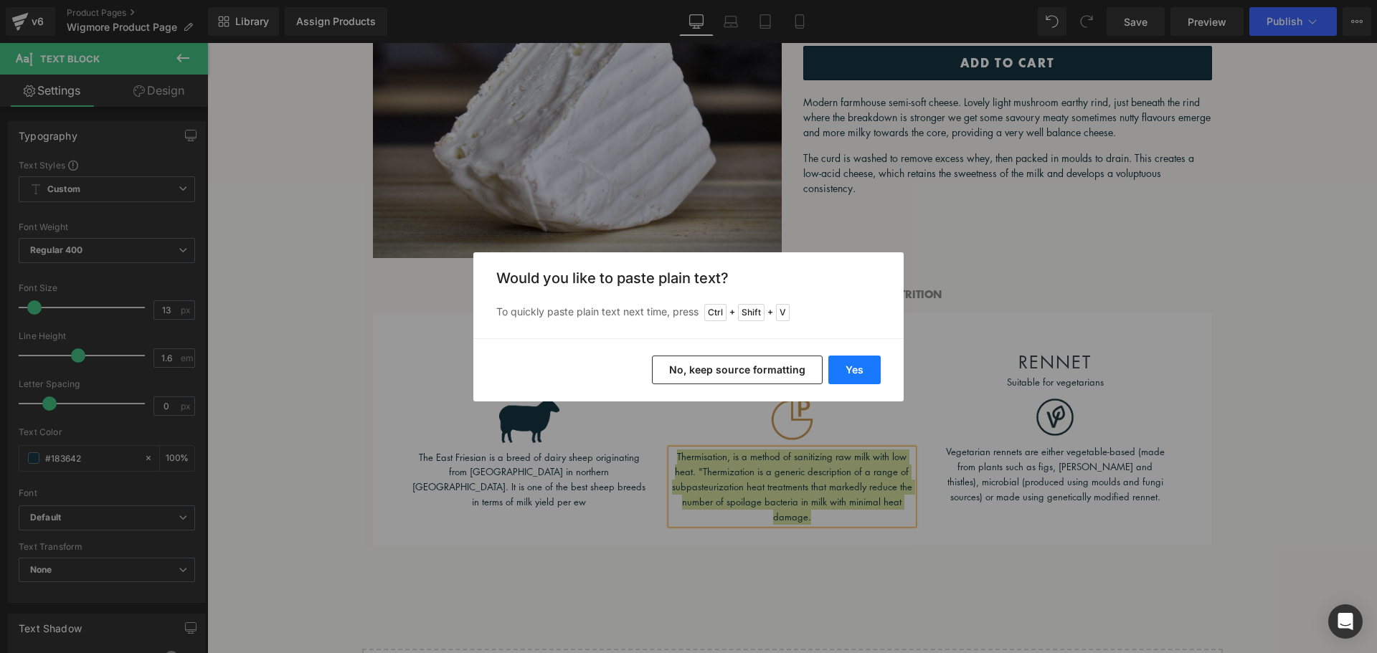
click at [844, 374] on button "Yes" at bounding box center [854, 370] width 52 height 29
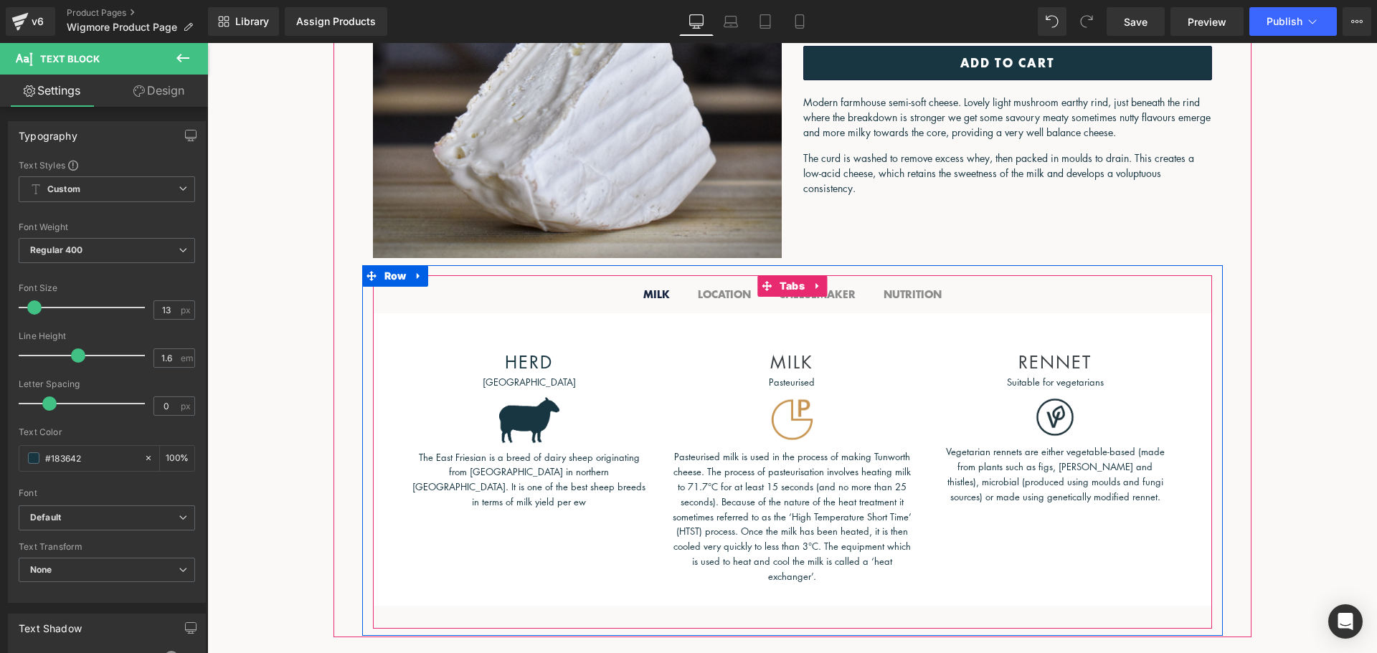
click at [726, 296] on b "LOCATION" at bounding box center [724, 294] width 53 height 15
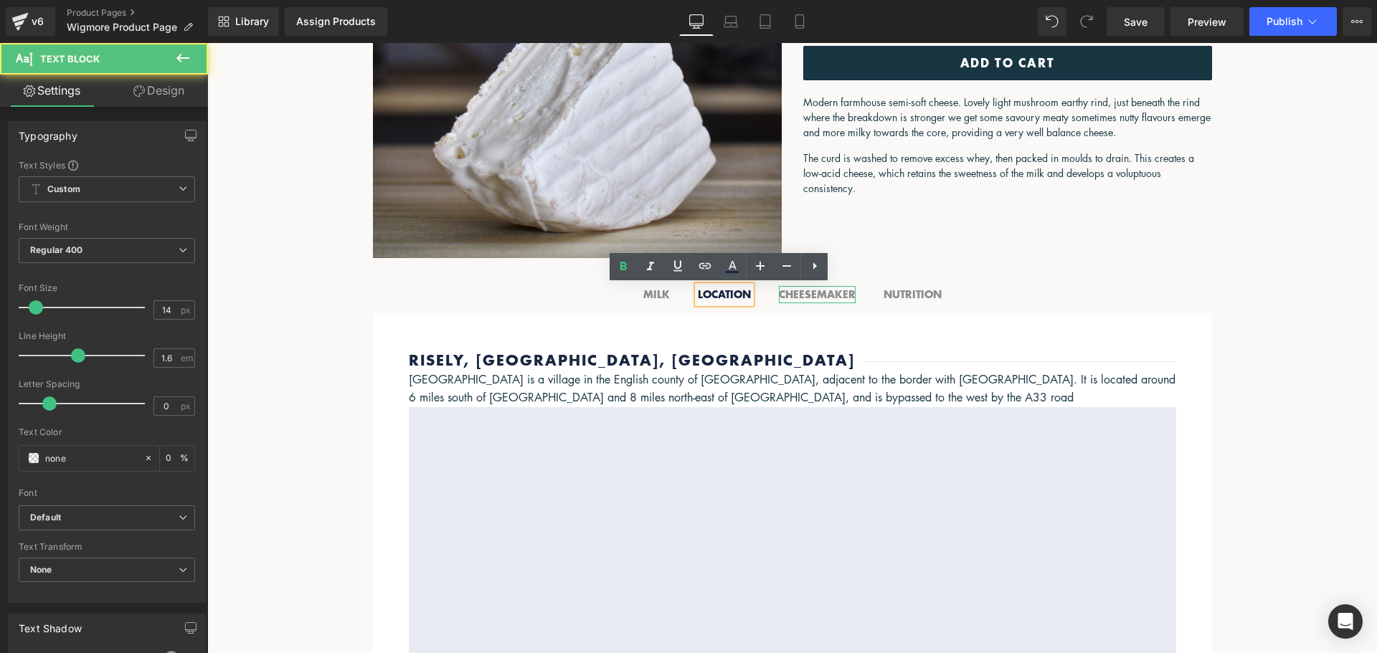
click at [800, 293] on b "CHEESEMAKER" at bounding box center [817, 294] width 77 height 15
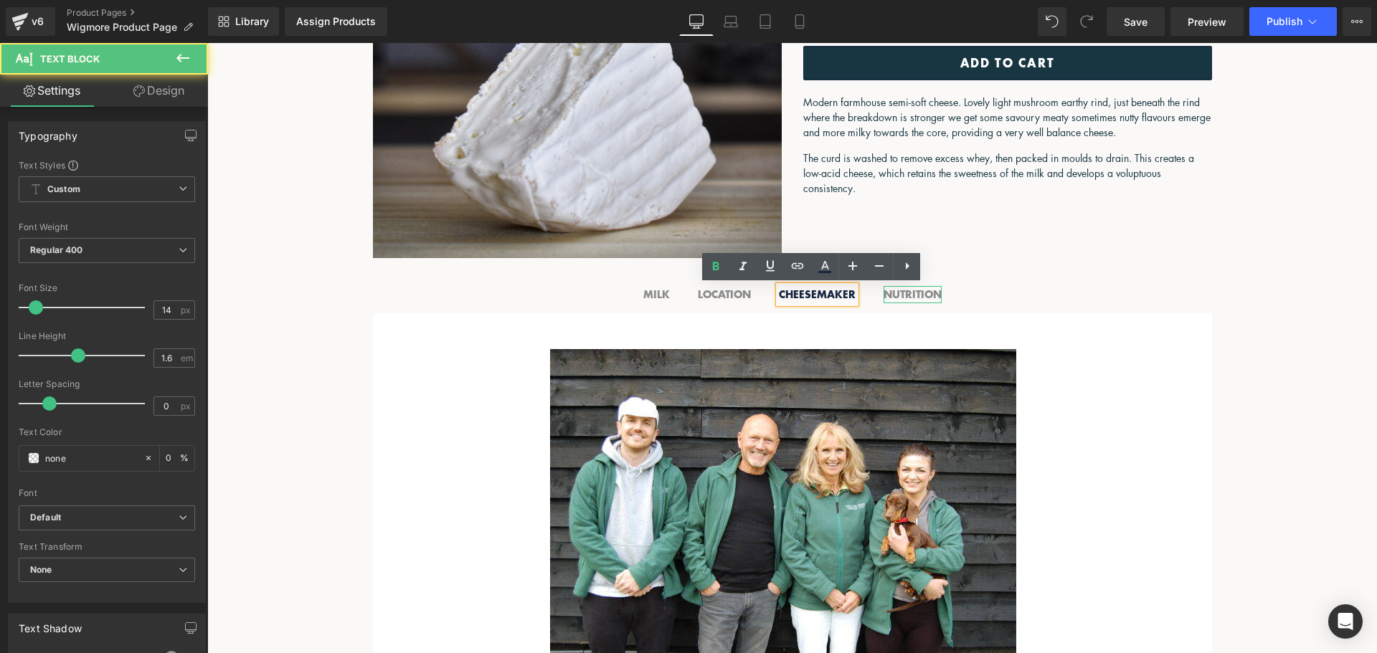
click at [892, 291] on b "NUTRITION" at bounding box center [913, 294] width 58 height 15
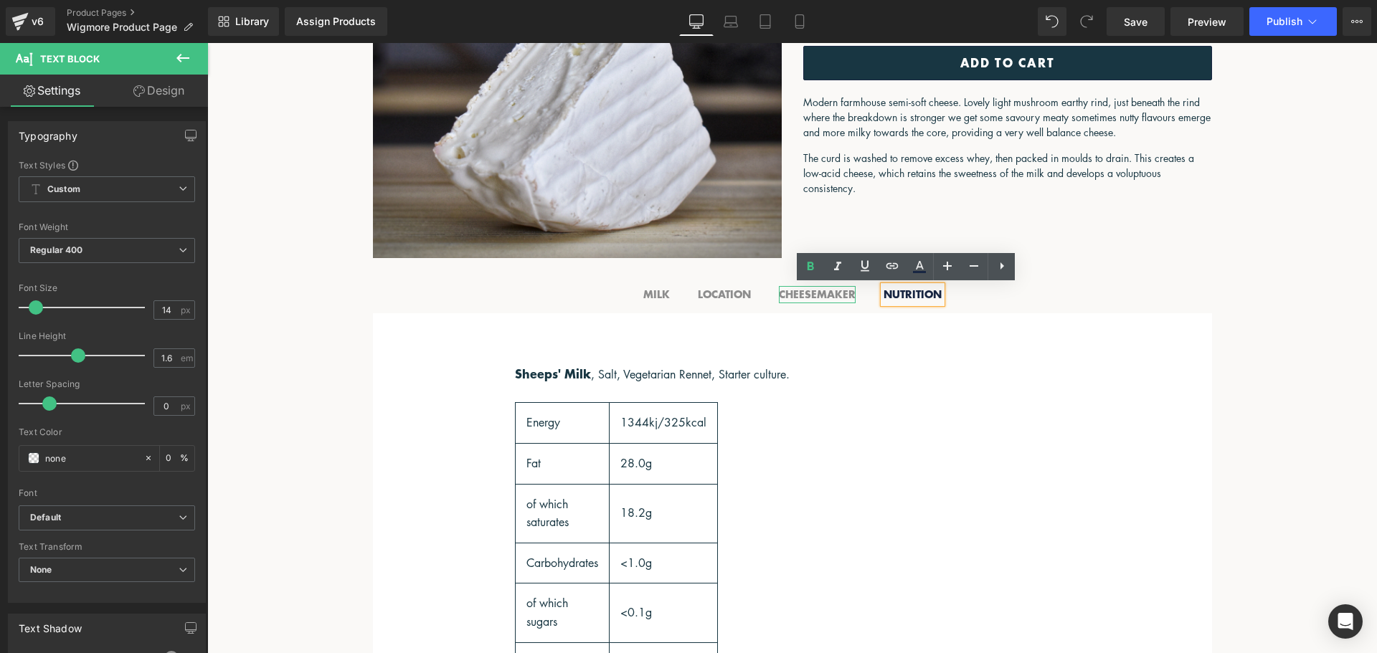
click at [822, 298] on b "CHEESEMAKER" at bounding box center [817, 294] width 77 height 15
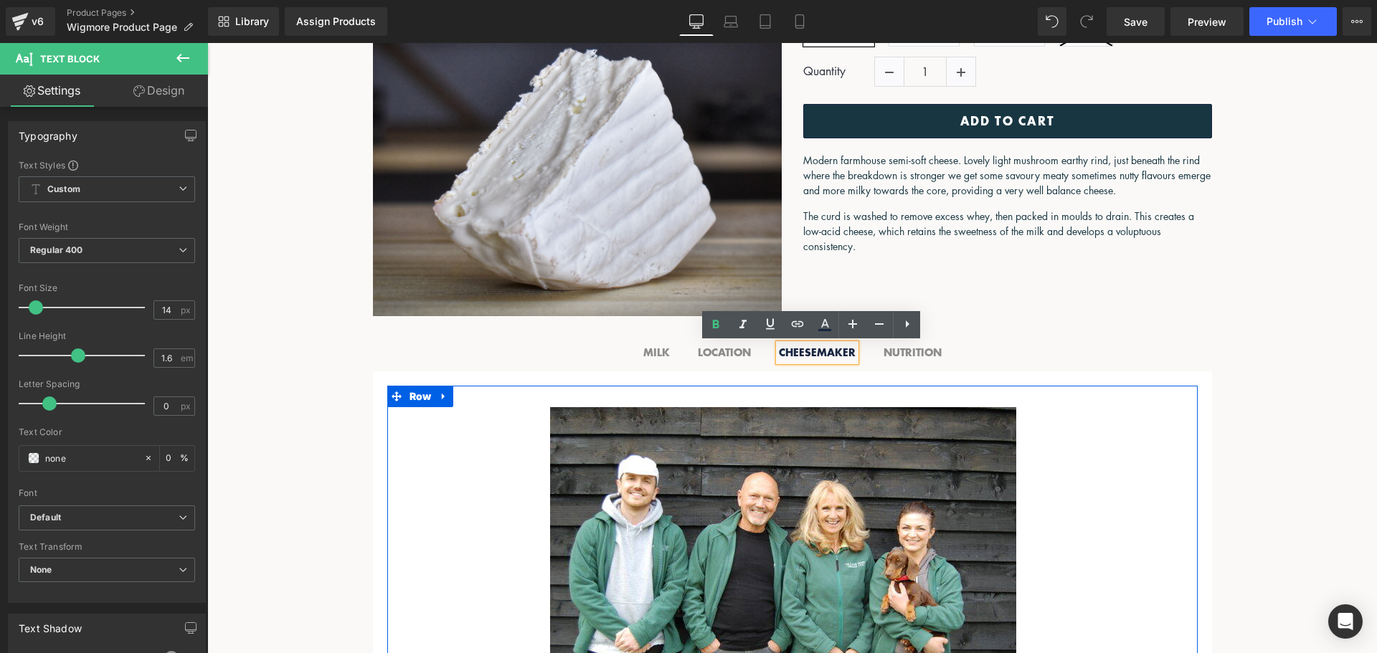
scroll to position [190, 0]
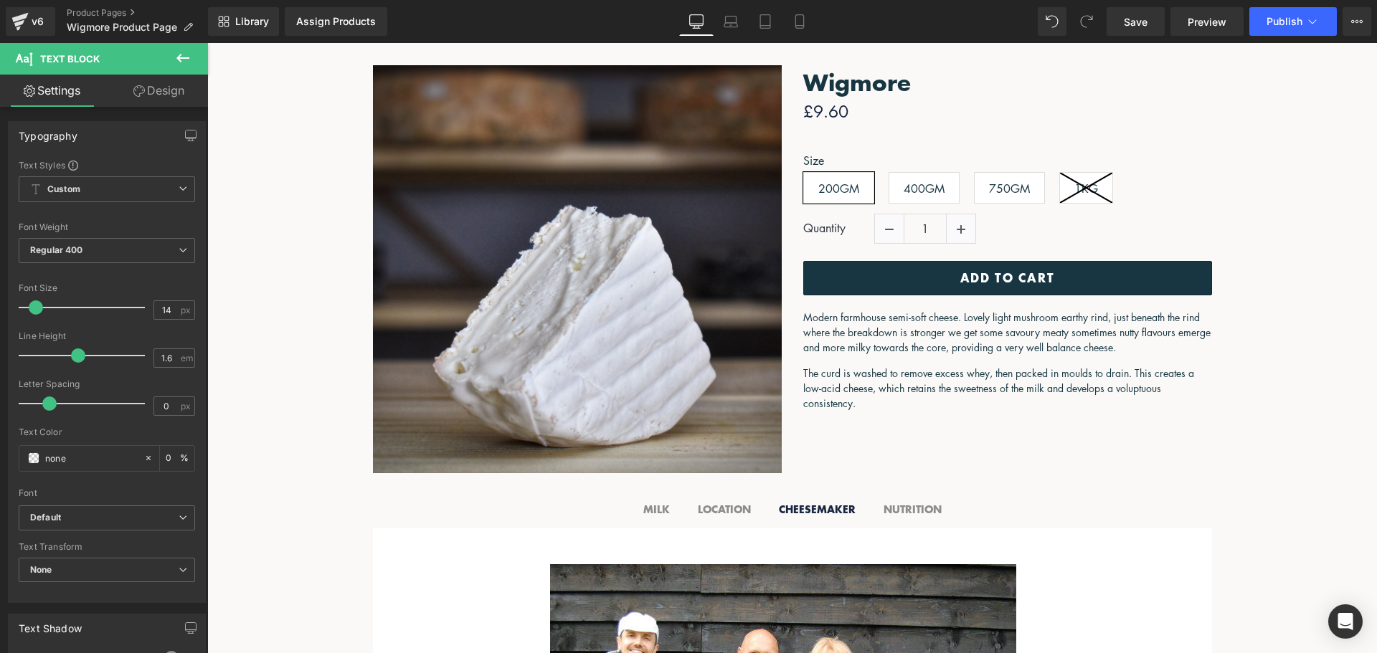
click at [181, 59] on icon at bounding box center [182, 58] width 13 height 9
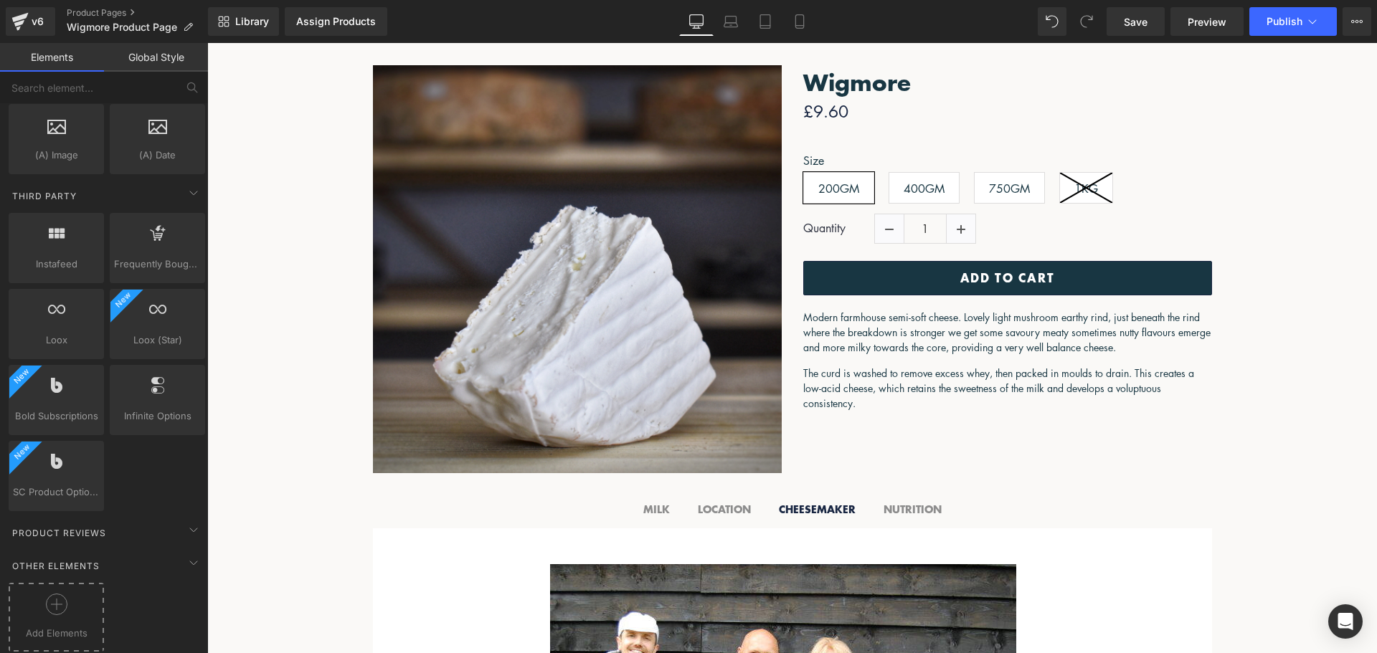
click at [46, 594] on icon at bounding box center [57, 605] width 22 height 22
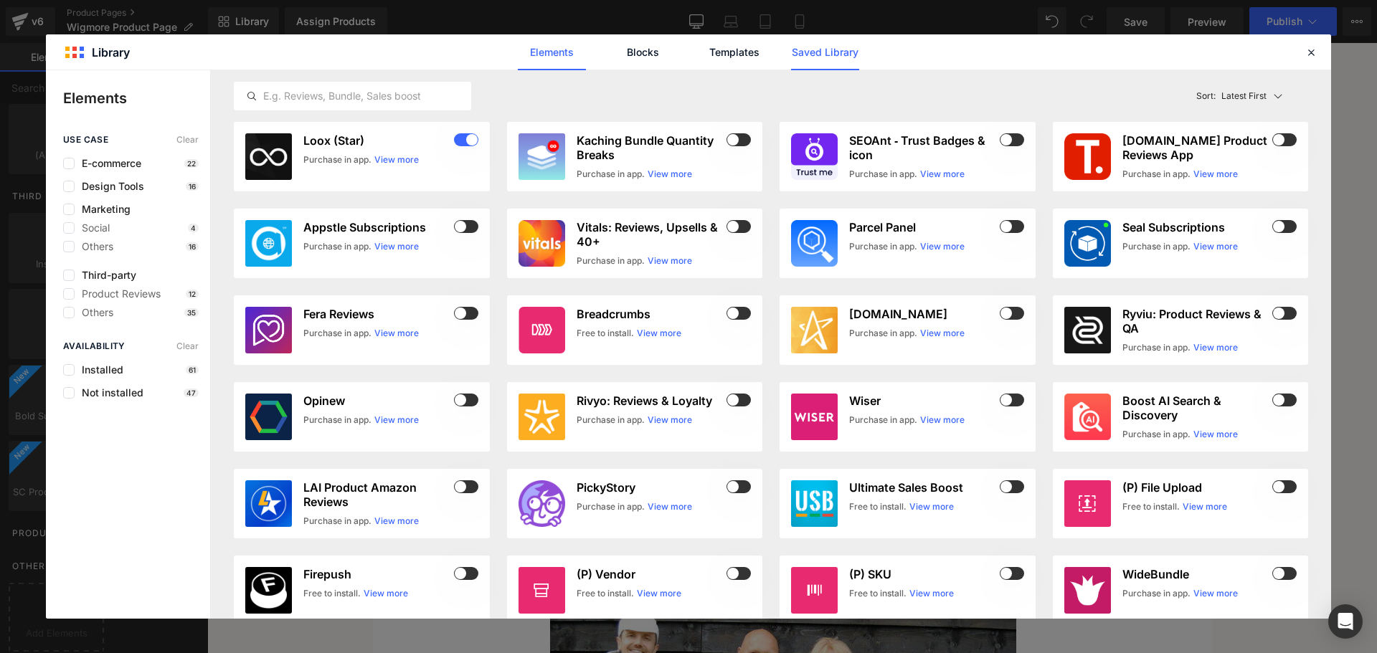
click at [853, 49] on link "Saved Library" at bounding box center [825, 52] width 68 height 36
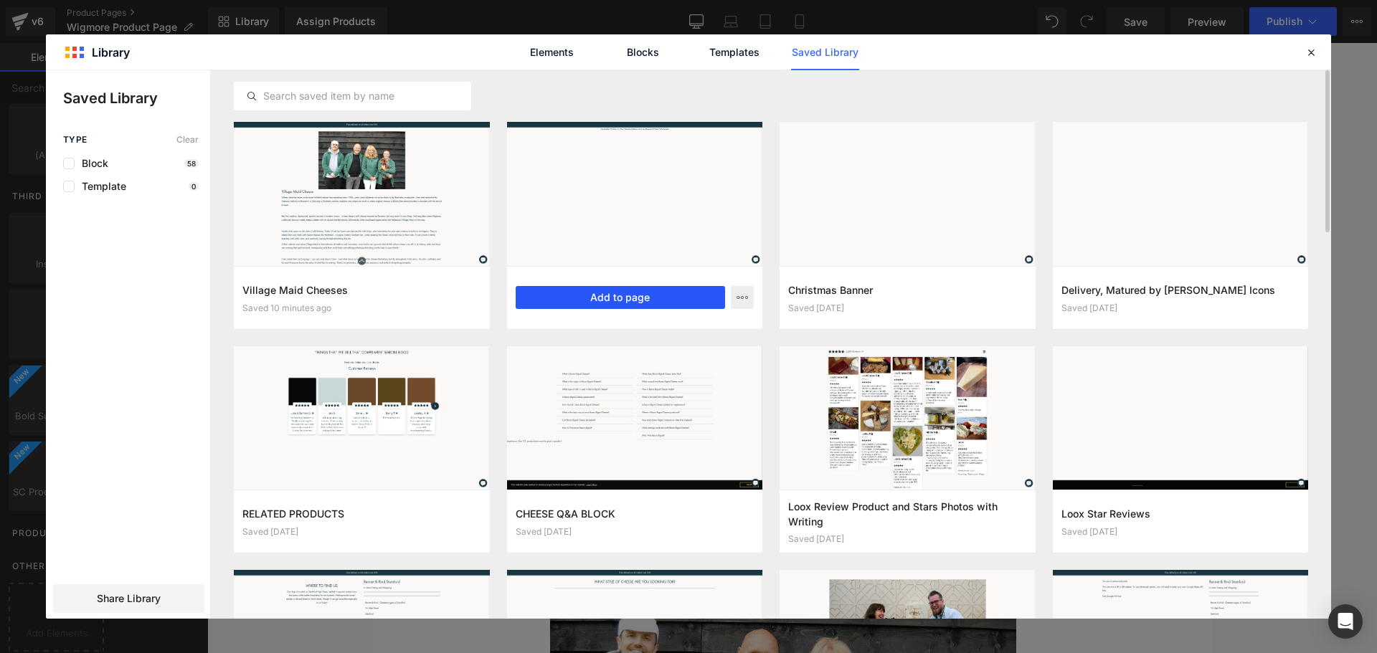
click at [698, 297] on button "Add to page" at bounding box center [621, 297] width 210 height 23
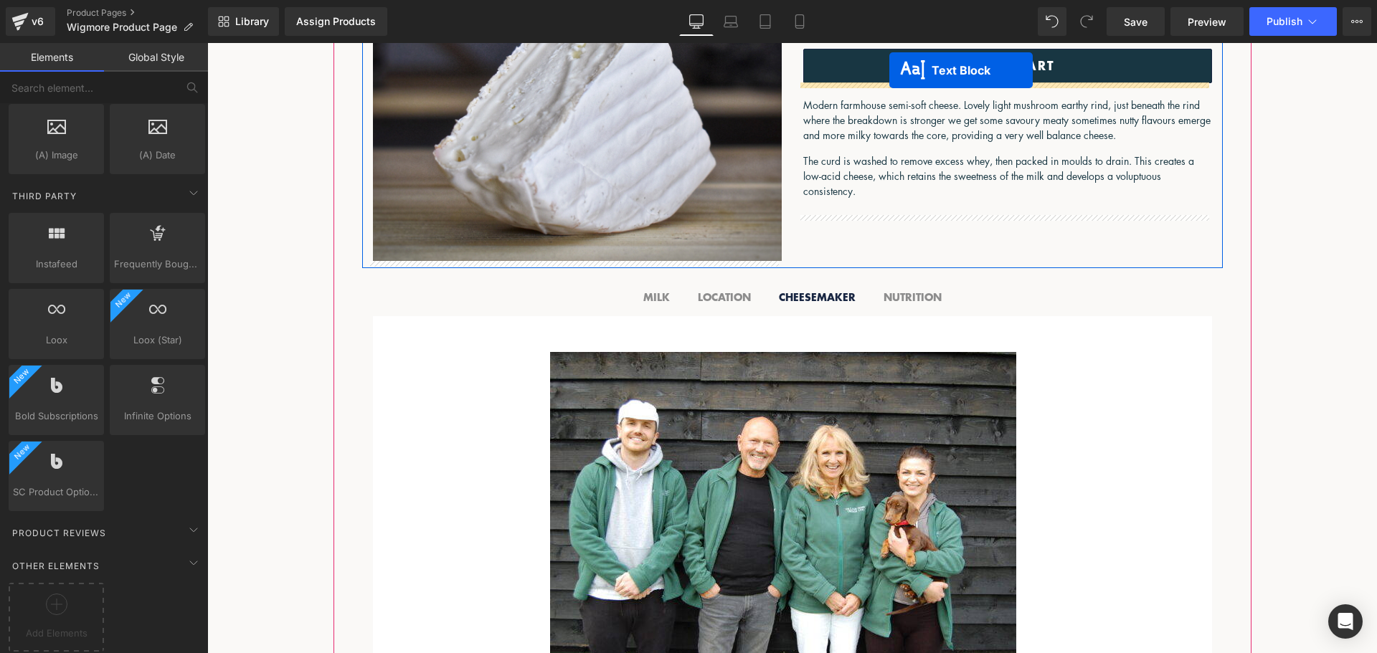
scroll to position [316, 0]
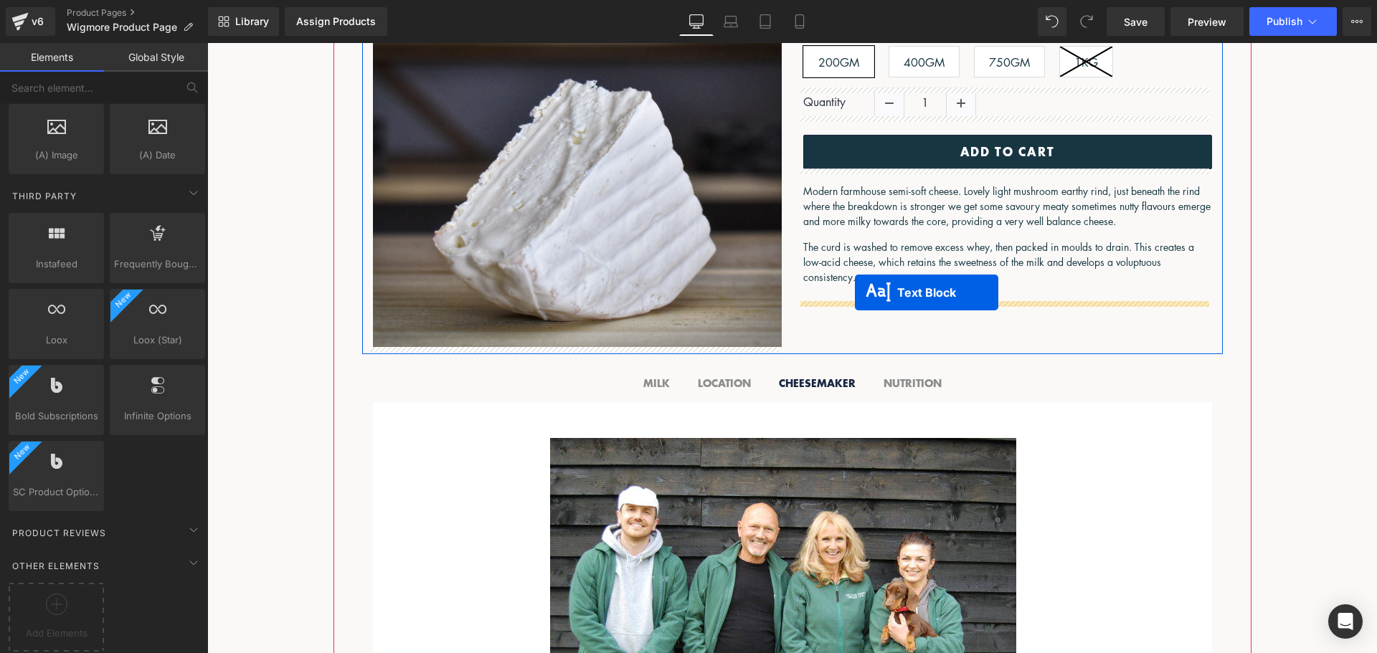
drag, startPoint x: 753, startPoint y: 425, endPoint x: 855, endPoint y: 293, distance: 167.3
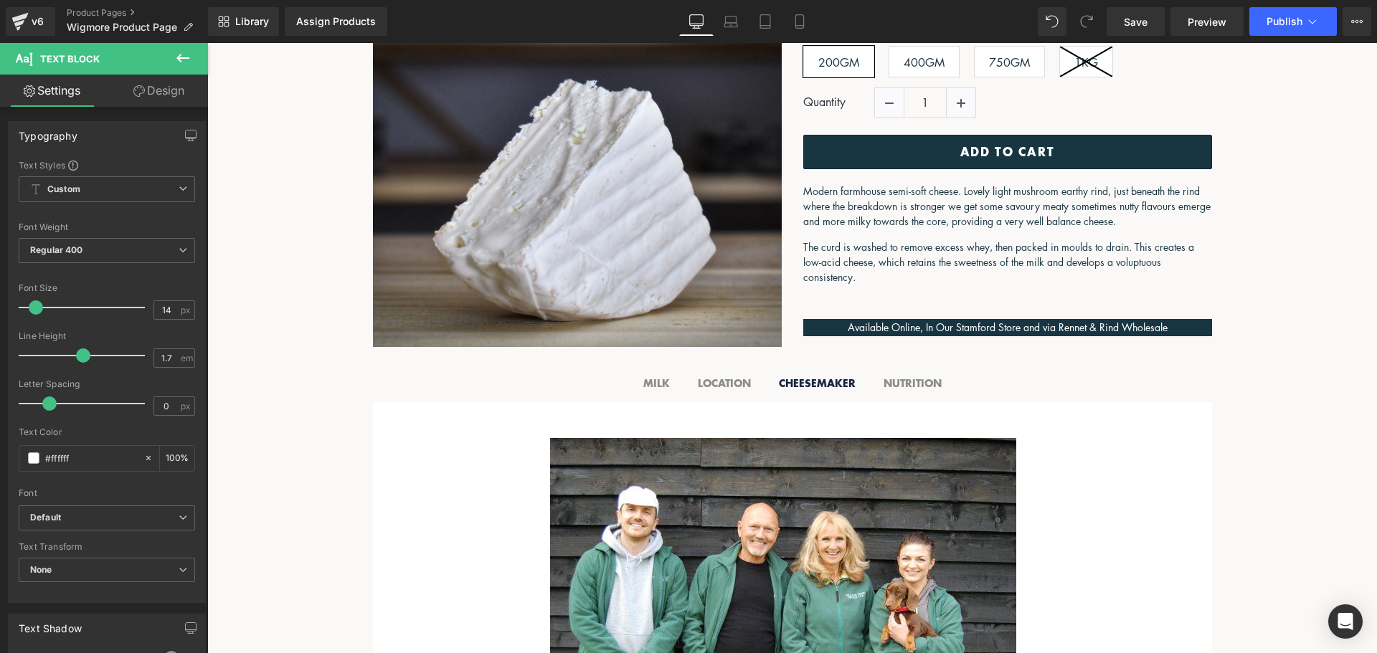
click at [179, 65] on icon at bounding box center [182, 57] width 17 height 17
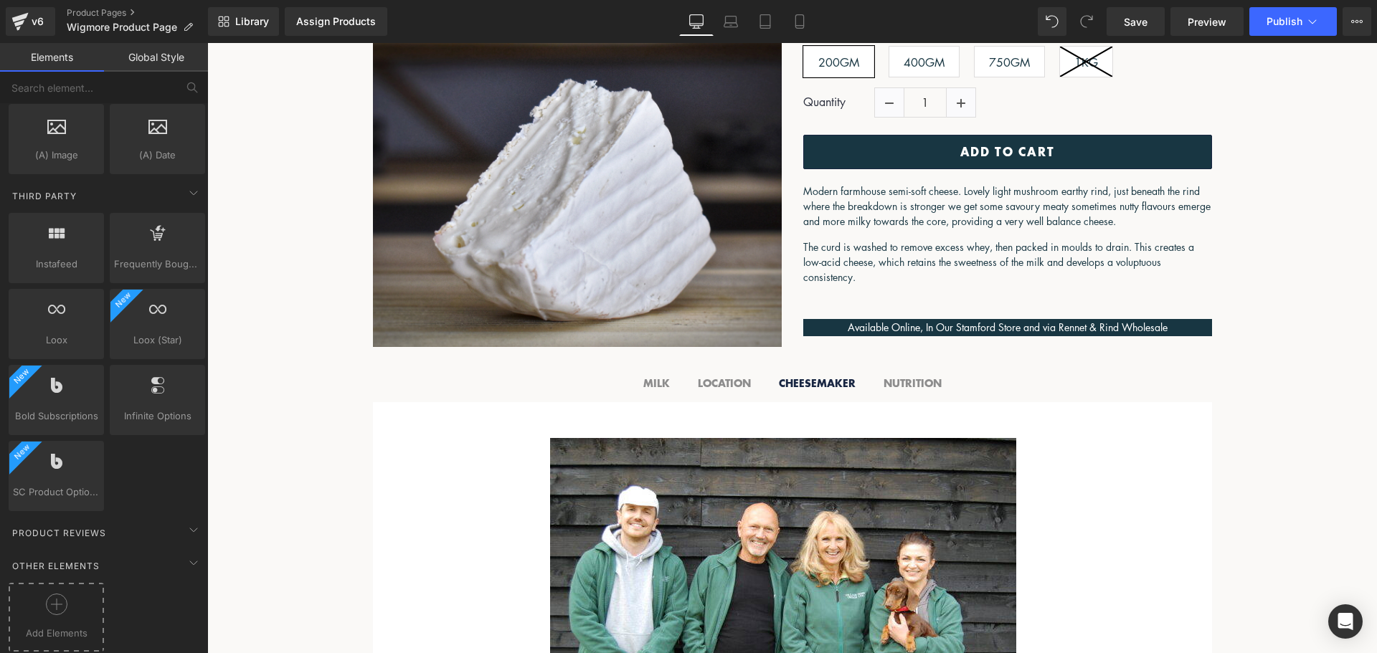
click at [57, 594] on icon at bounding box center [57, 605] width 22 height 22
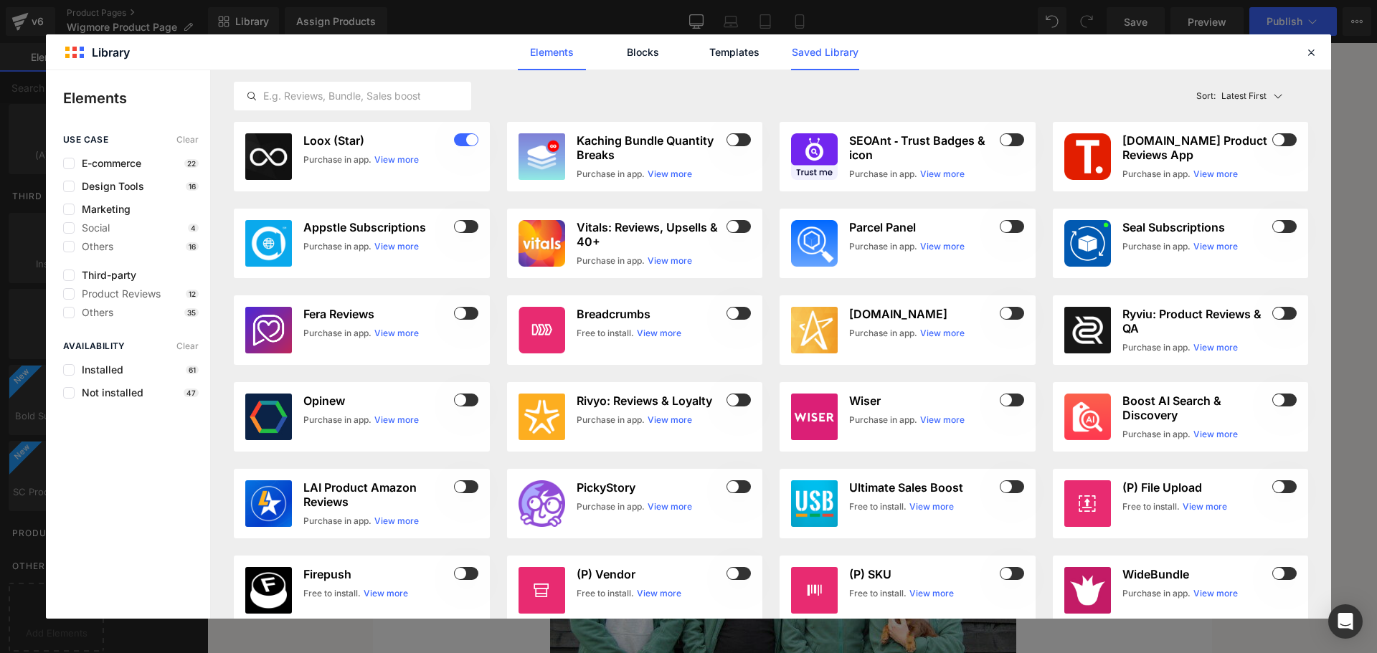
click at [826, 53] on link "Saved Library" at bounding box center [825, 52] width 68 height 36
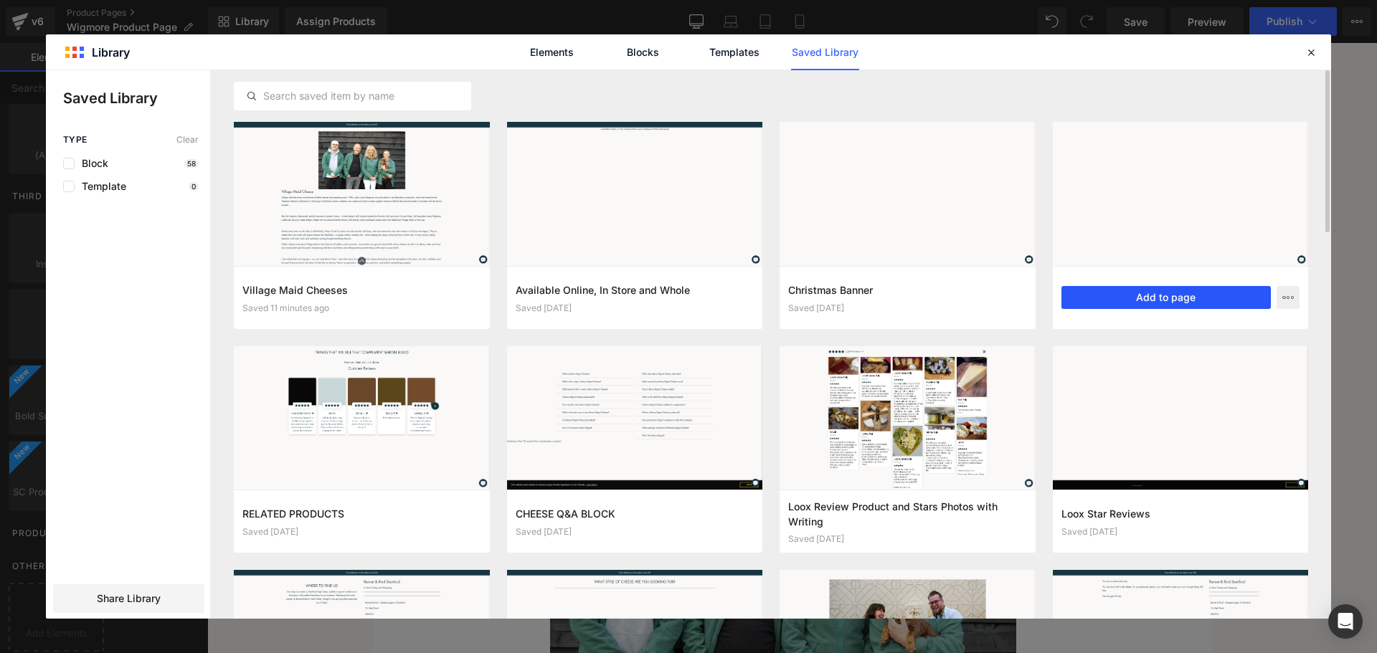
click at [1133, 292] on button "Add to page" at bounding box center [1167, 297] width 210 height 23
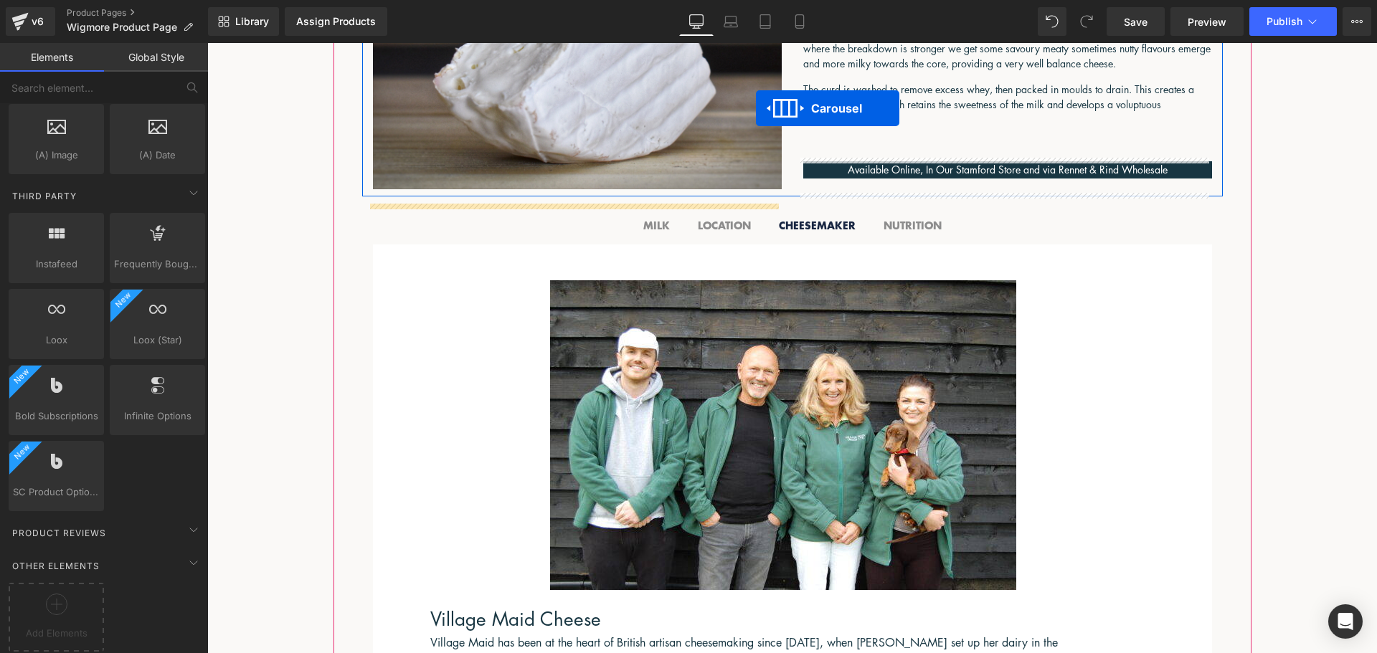
scroll to position [431, 0]
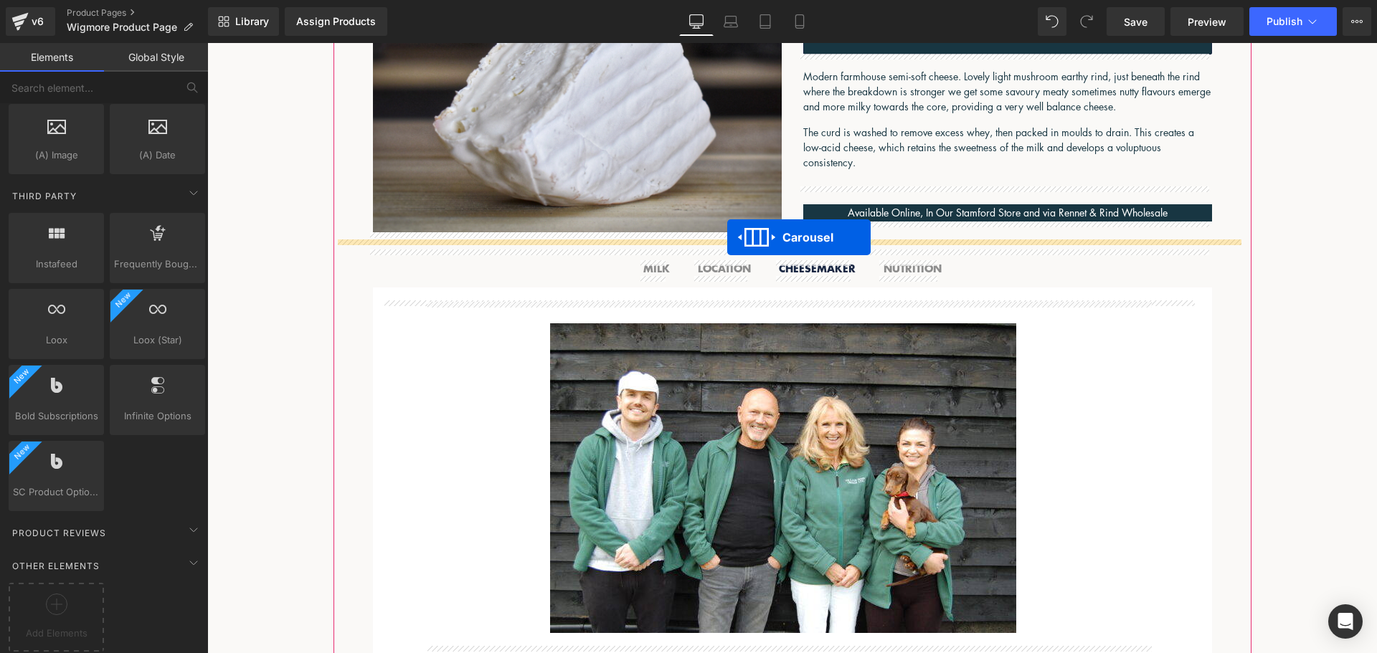
drag, startPoint x: 752, startPoint y: 275, endPoint x: 727, endPoint y: 237, distance: 44.6
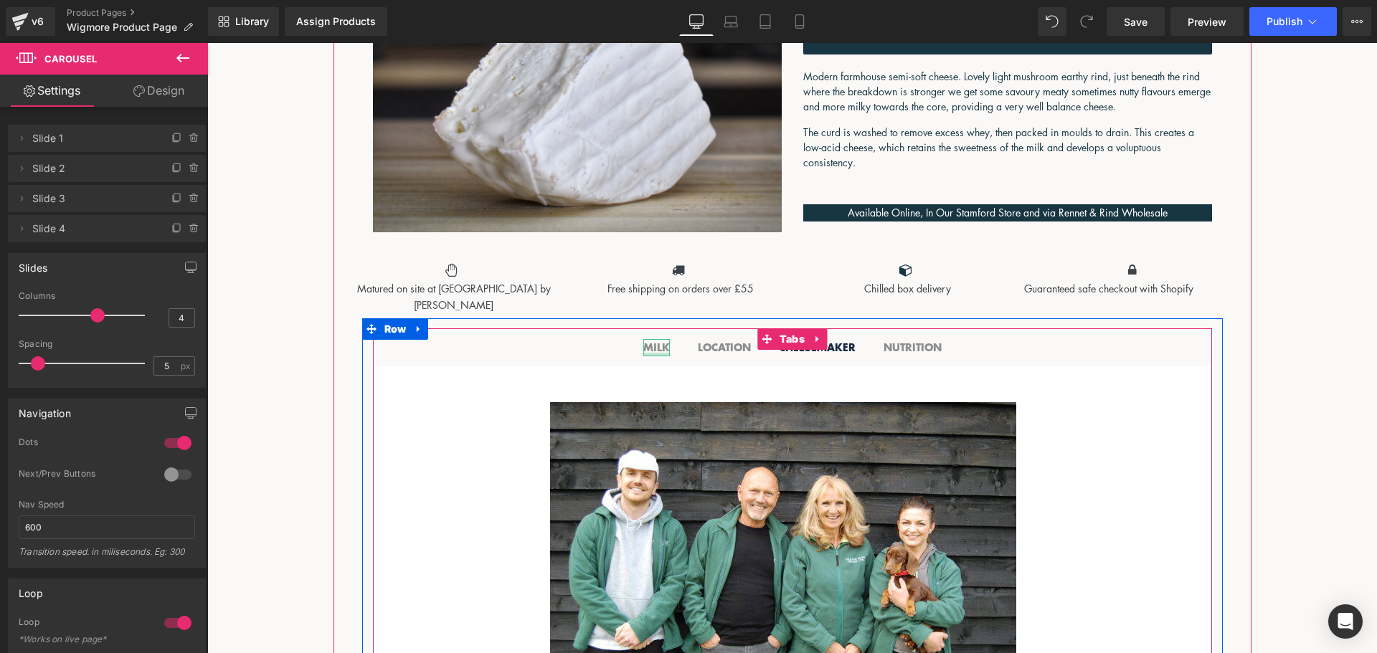
click at [647, 353] on div "MILK Text Block" at bounding box center [656, 347] width 27 height 16
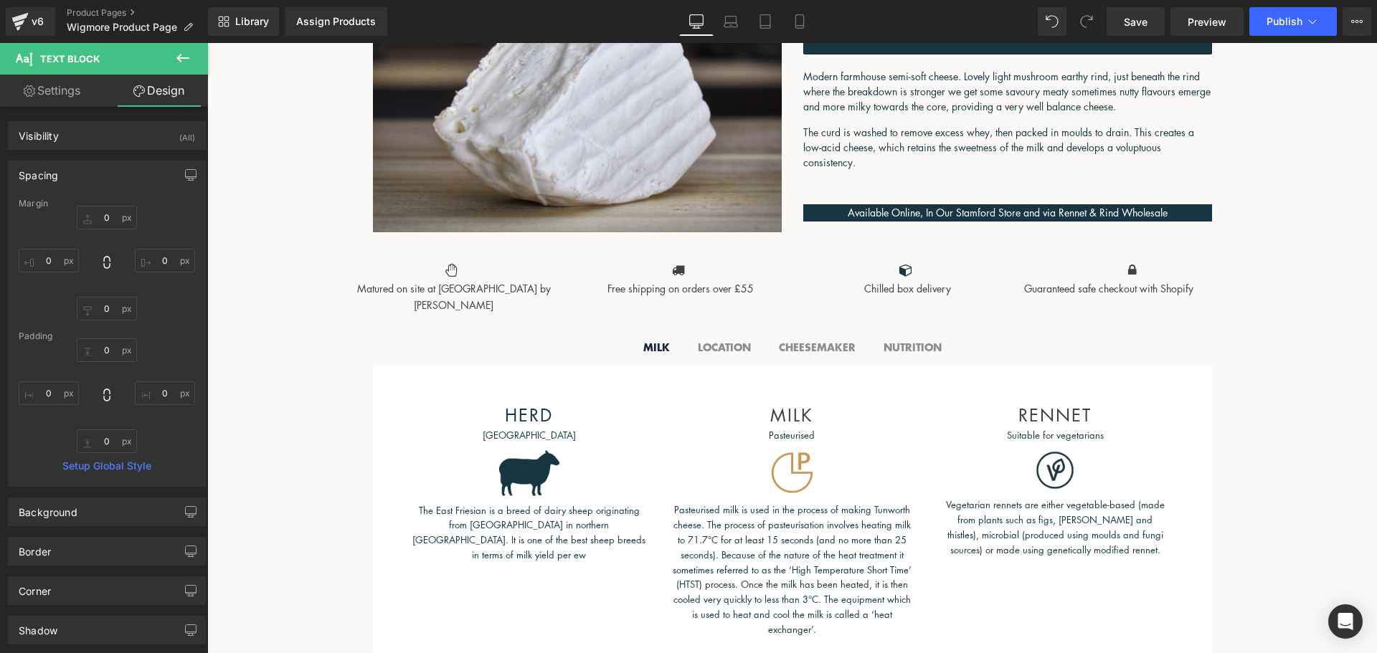
click at [182, 62] on icon at bounding box center [182, 57] width 17 height 17
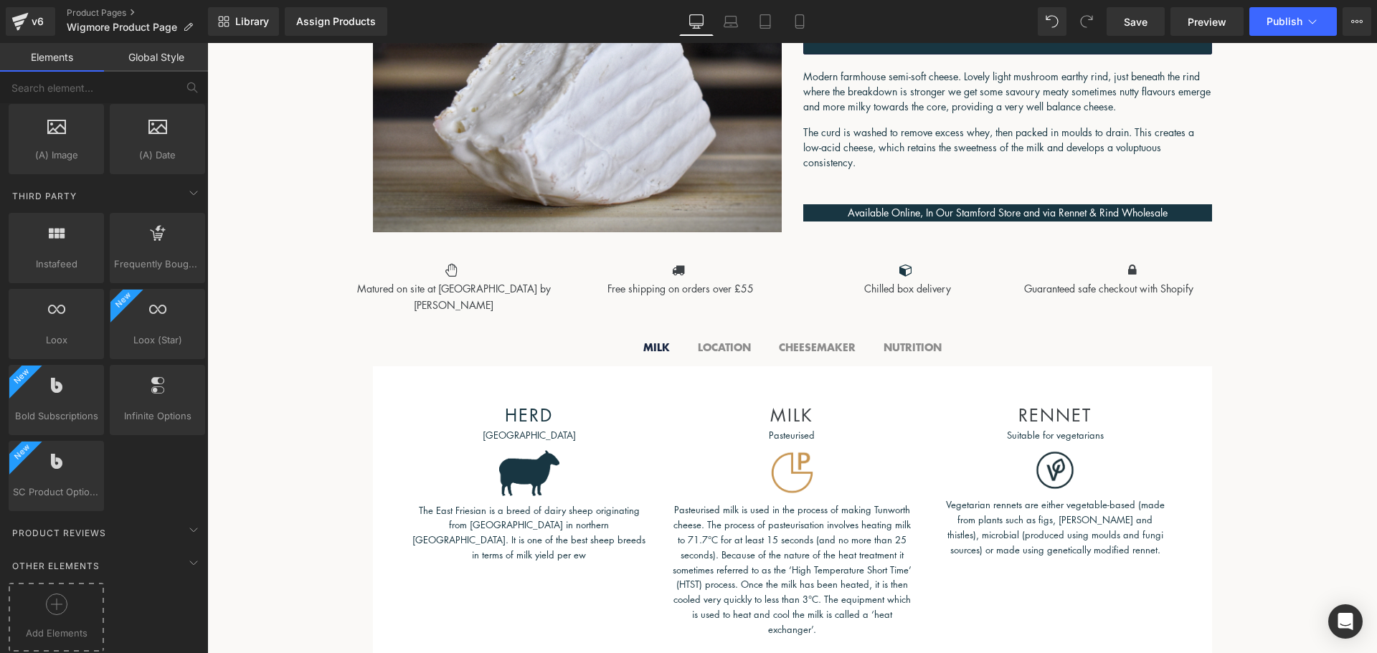
click at [45, 626] on span "Add Elements" at bounding box center [56, 633] width 88 height 15
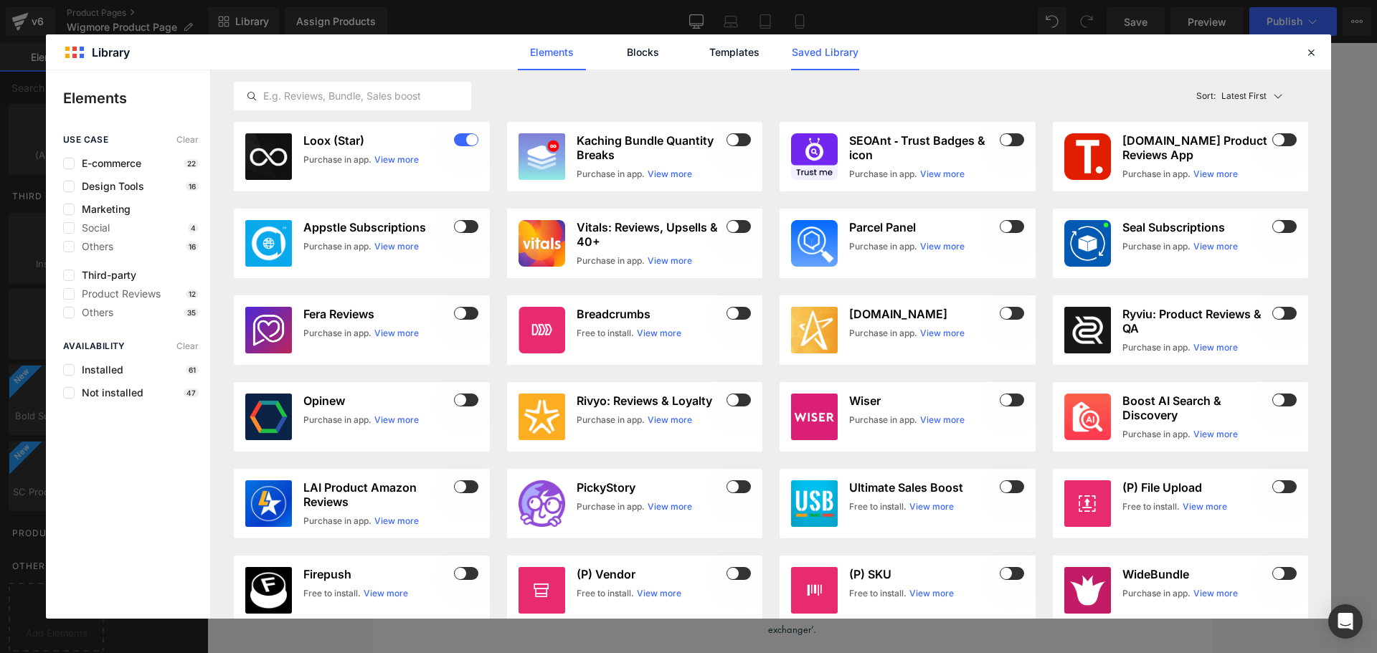
click at [813, 49] on link "Saved Library" at bounding box center [825, 52] width 68 height 36
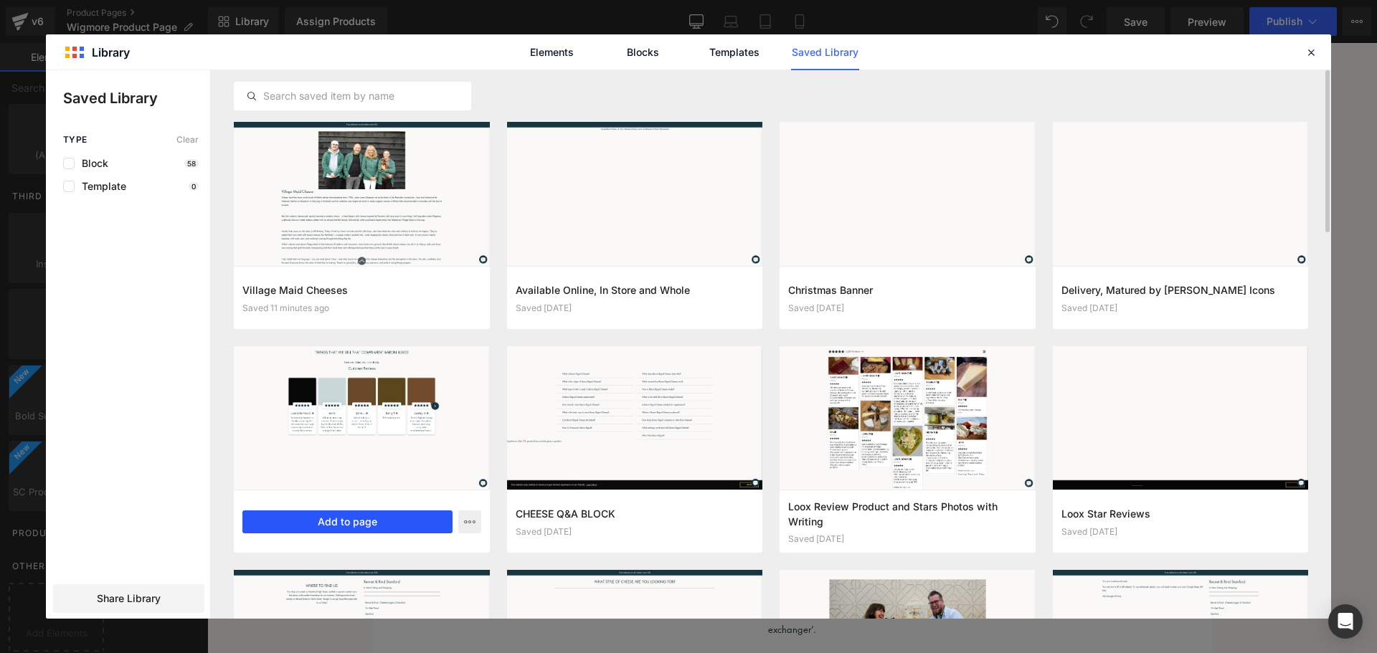
drag, startPoint x: 384, startPoint y: 526, endPoint x: 181, endPoint y: 478, distance: 207.9
click at [384, 526] on button "Add to page" at bounding box center [347, 522] width 210 height 23
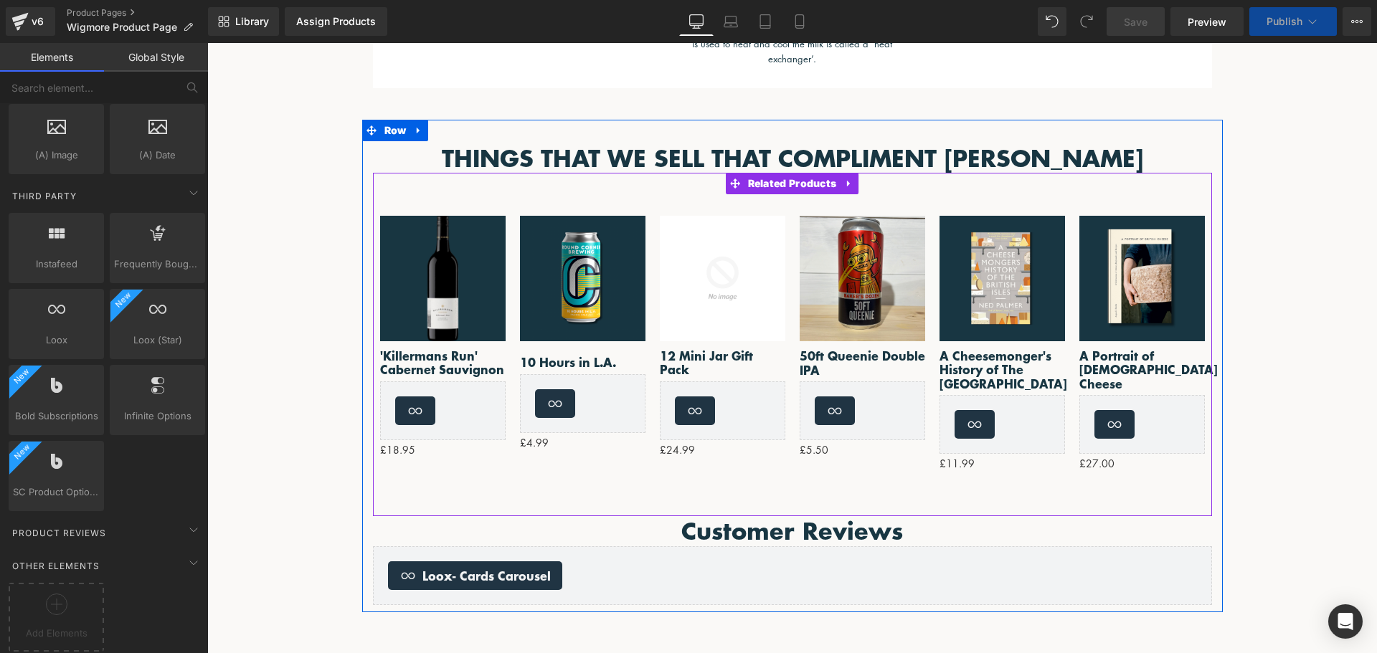
scroll to position [719, 0]
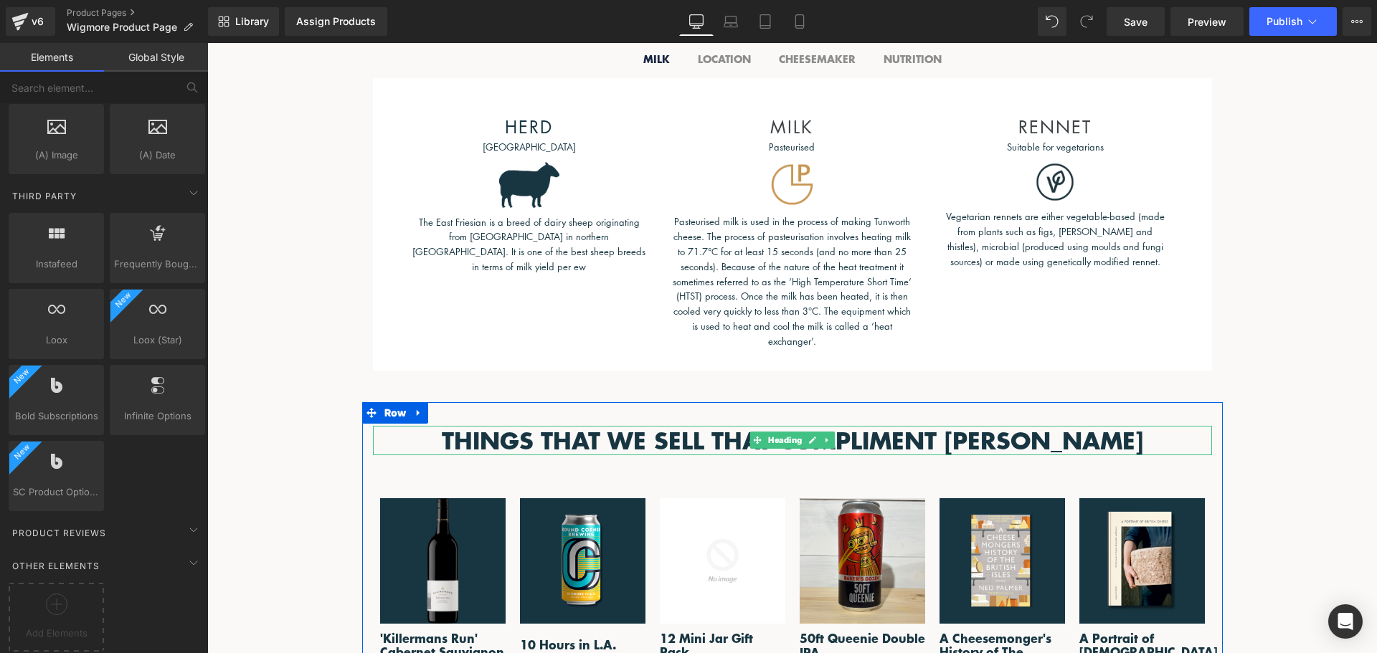
drag, startPoint x: 1010, startPoint y: 436, endPoint x: 1021, endPoint y: 431, distance: 11.9
click at [1010, 437] on h2 "THINGS THAT WE SELL THAT COMPLIMENT BARON BIGOD" at bounding box center [792, 441] width 839 height 30
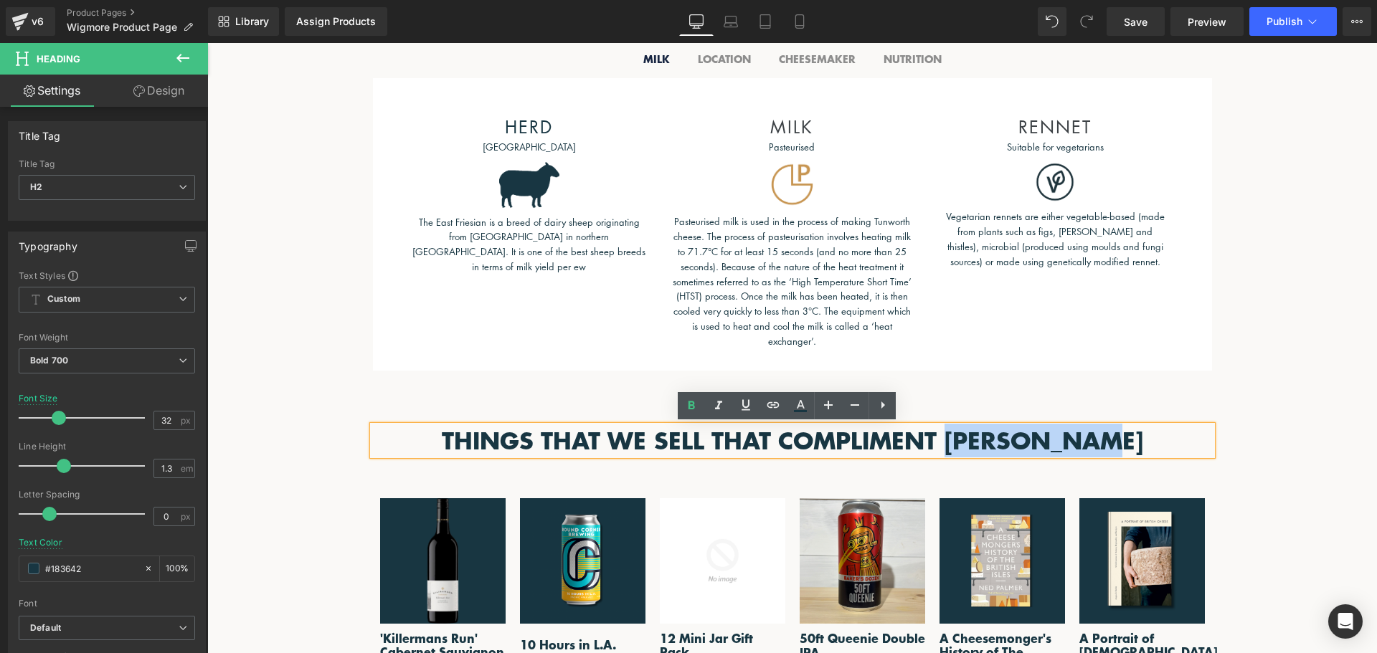
drag, startPoint x: 1149, startPoint y: 431, endPoint x: 951, endPoint y: 436, distance: 198.0
click at [951, 436] on h2 "THINGS THAT WE SELL THAT COMPLIMENT BARON BIGOD" at bounding box center [792, 441] width 839 height 30
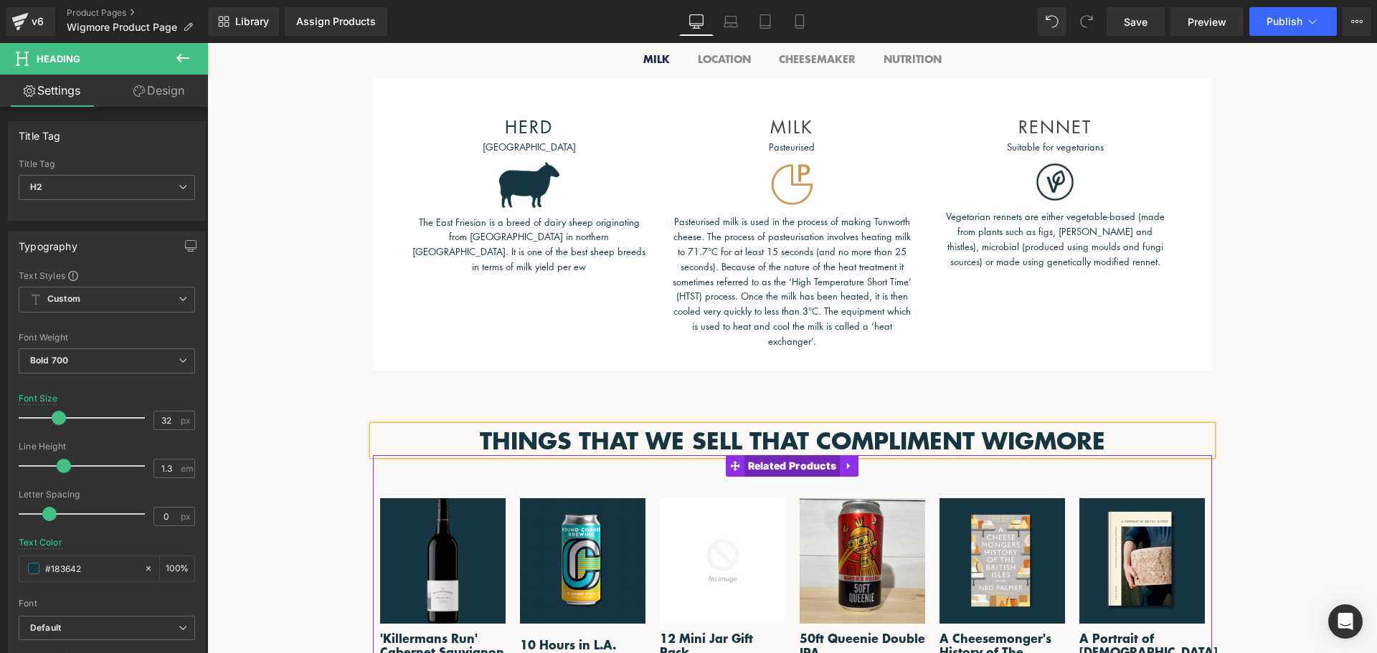
click at [808, 471] on span "Related Products" at bounding box center [793, 466] width 96 height 22
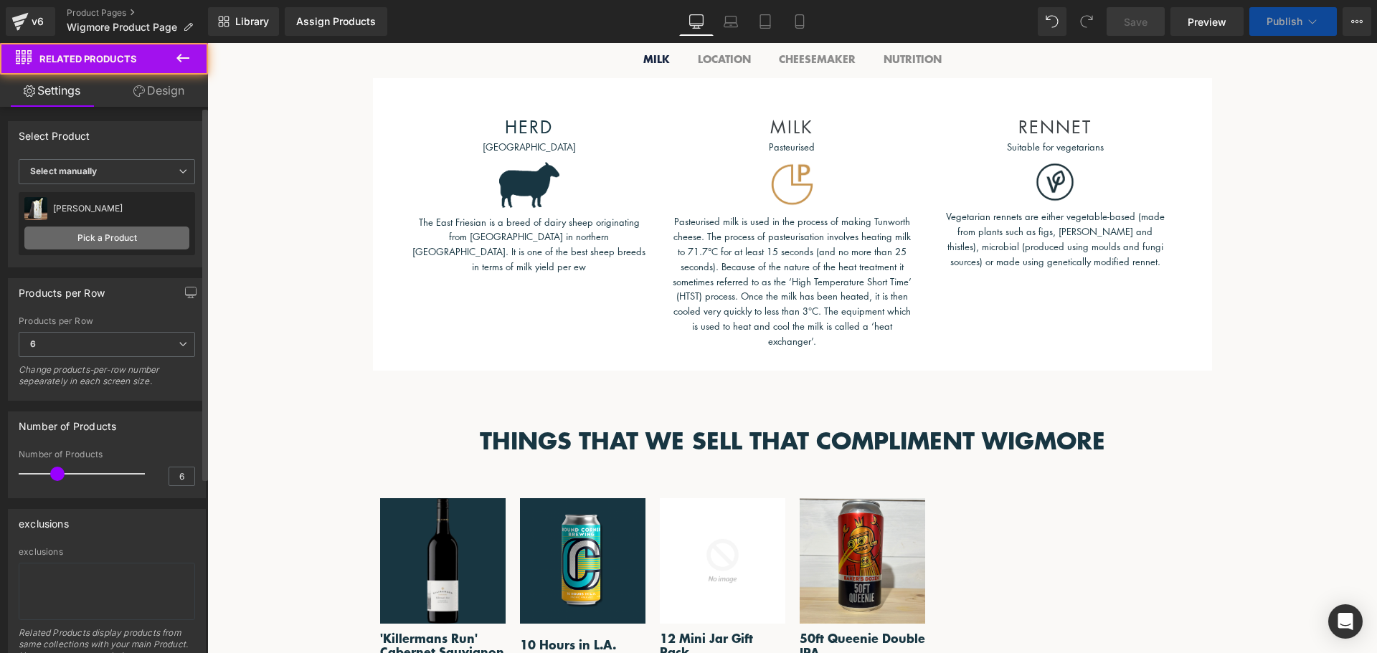
click at [121, 240] on link "Pick a Product" at bounding box center [106, 238] width 165 height 23
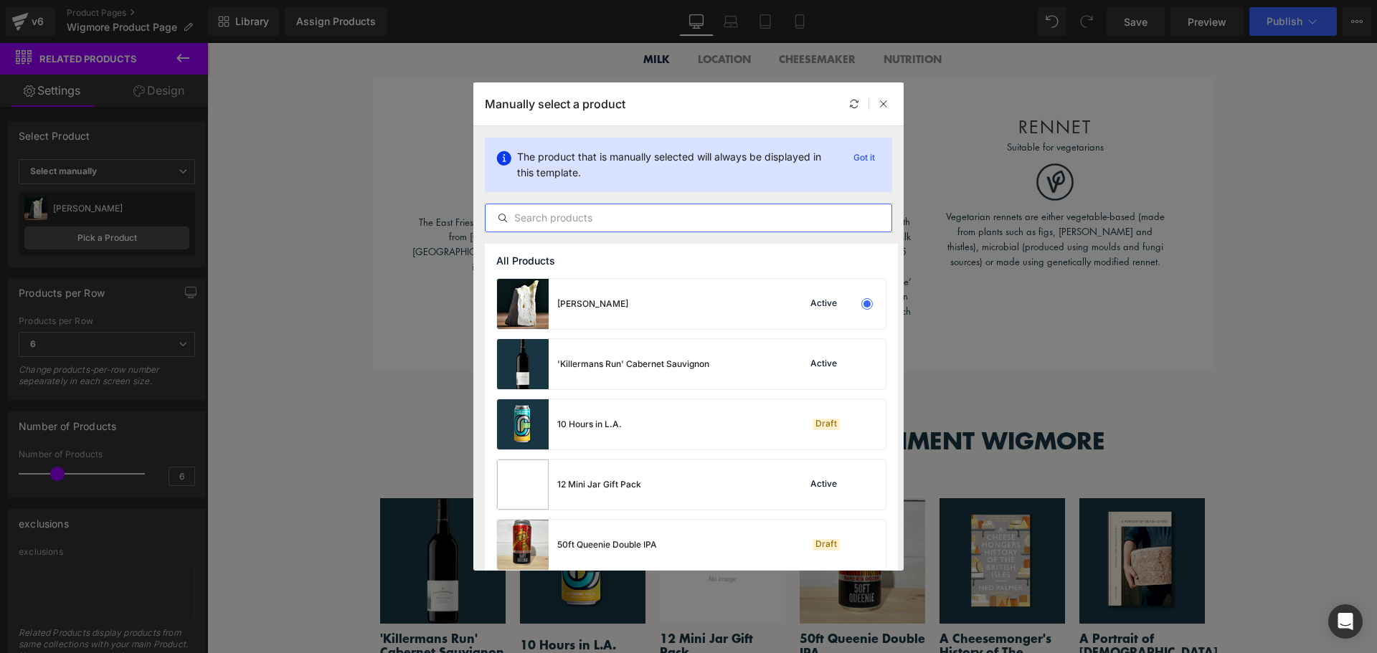
click at [568, 217] on input "text" at bounding box center [689, 217] width 406 height 17
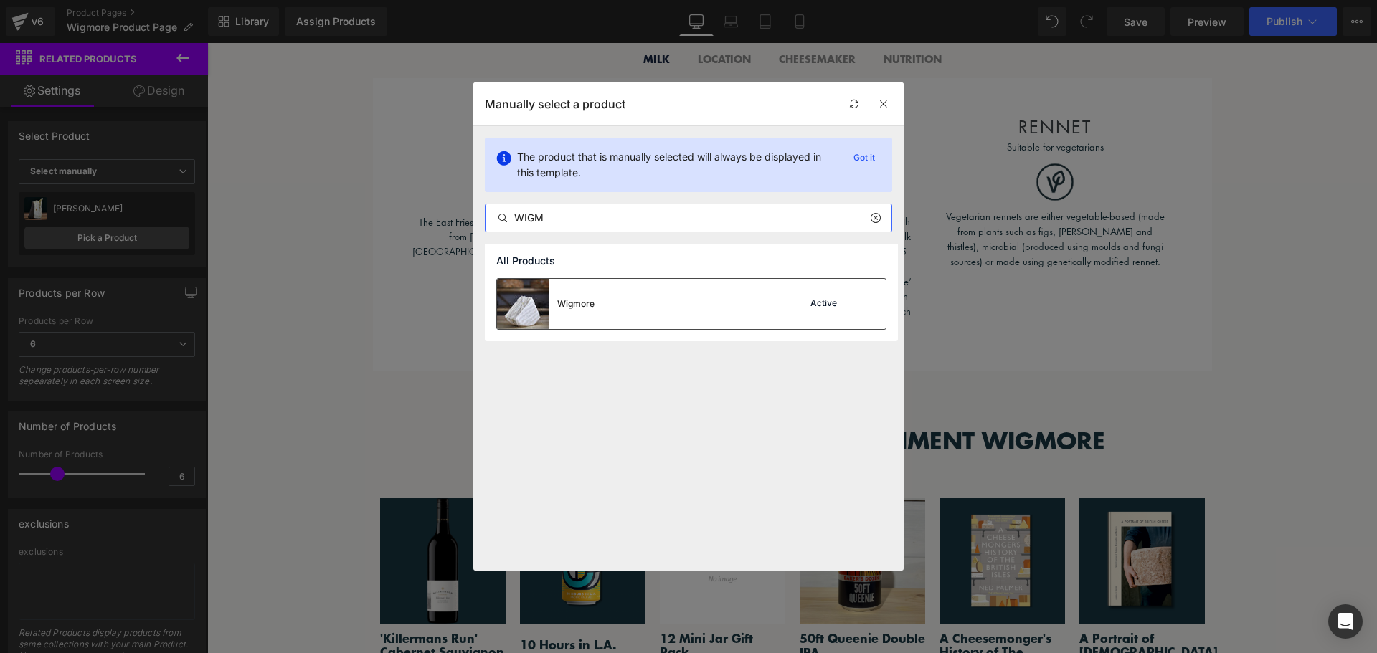
type input "WIGM"
click at [678, 291] on div "Wigmore Active" at bounding box center [691, 304] width 389 height 50
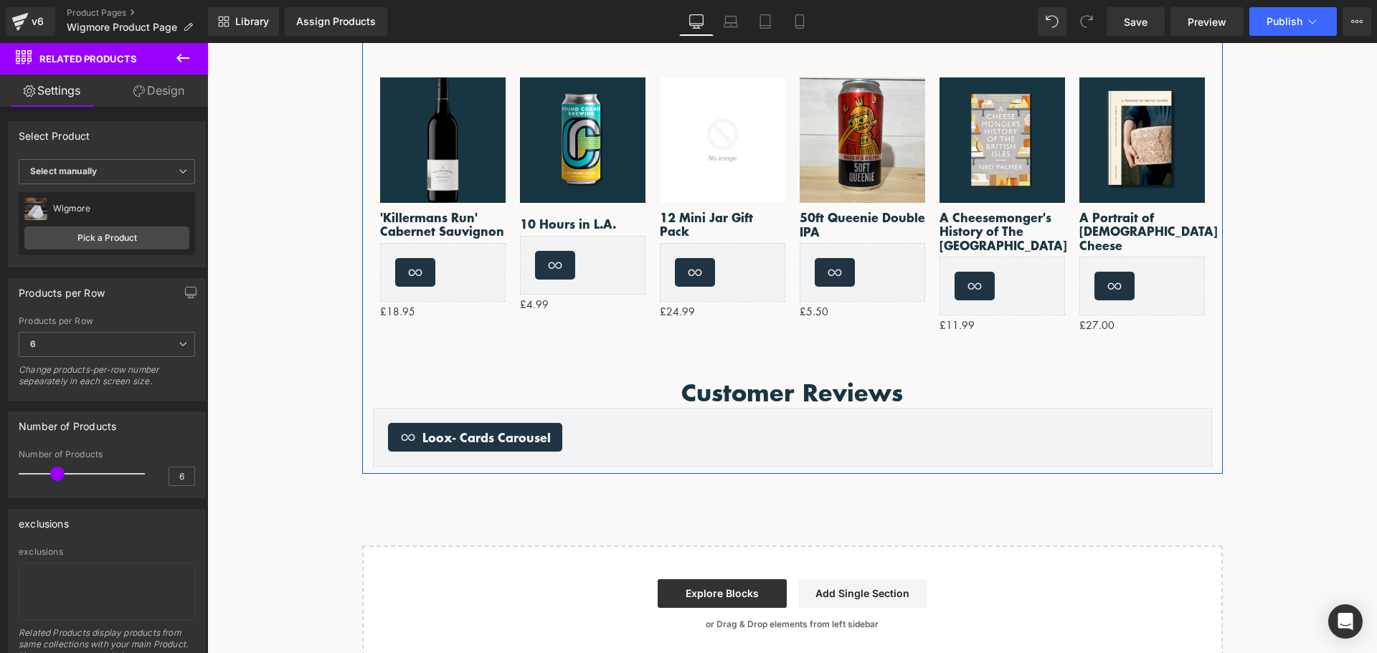
scroll to position [1150, 0]
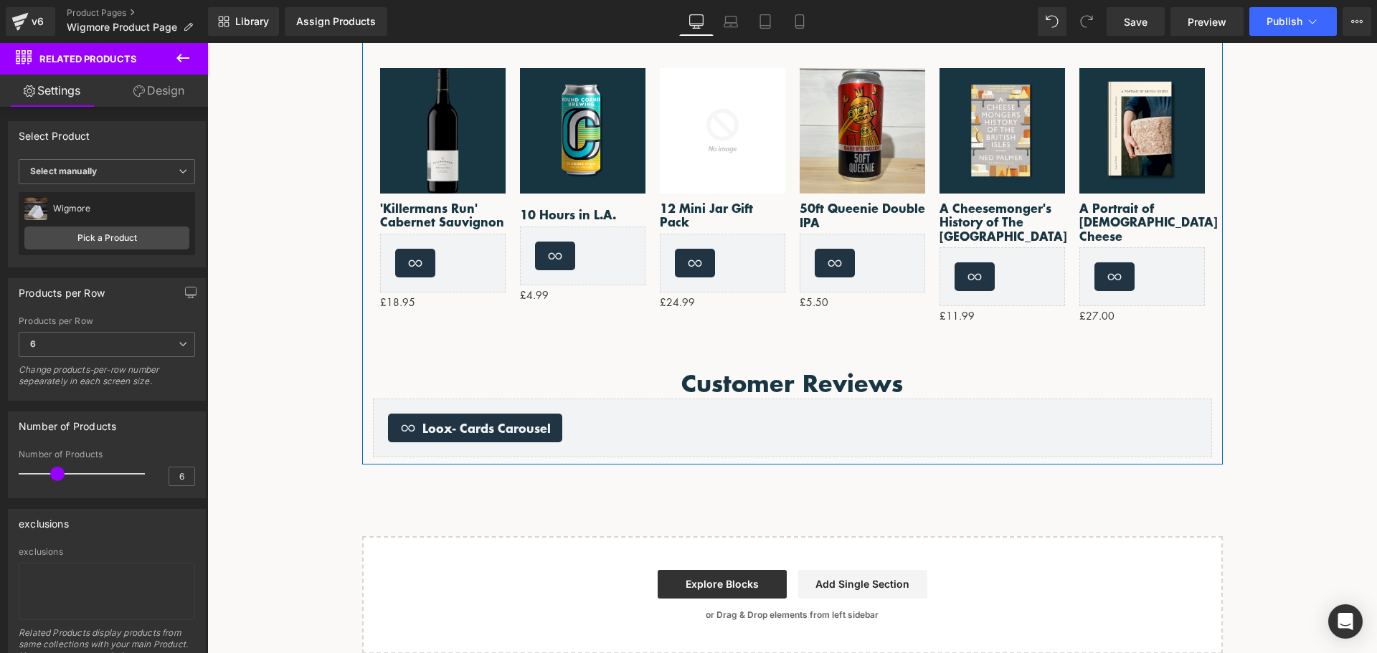
click at [788, 425] on div "Loox - Cards Carousel" at bounding box center [792, 428] width 809 height 29
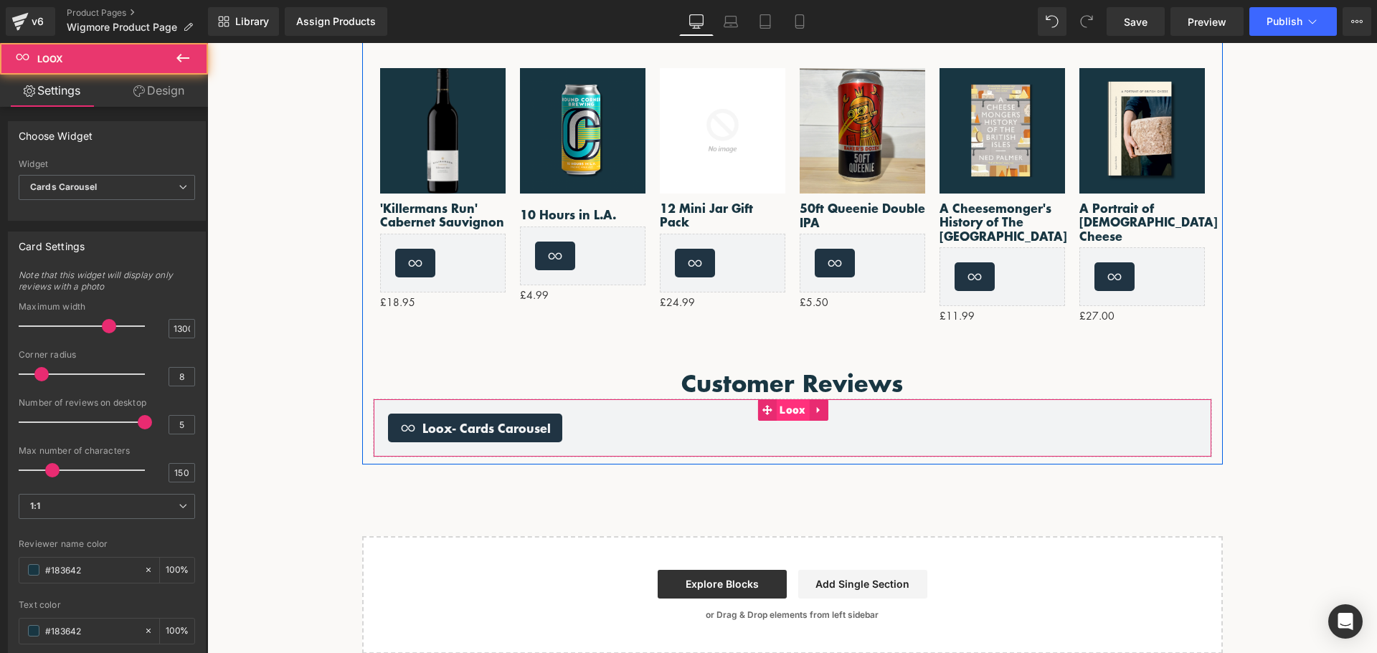
click at [795, 410] on span "Loox" at bounding box center [792, 411] width 33 height 22
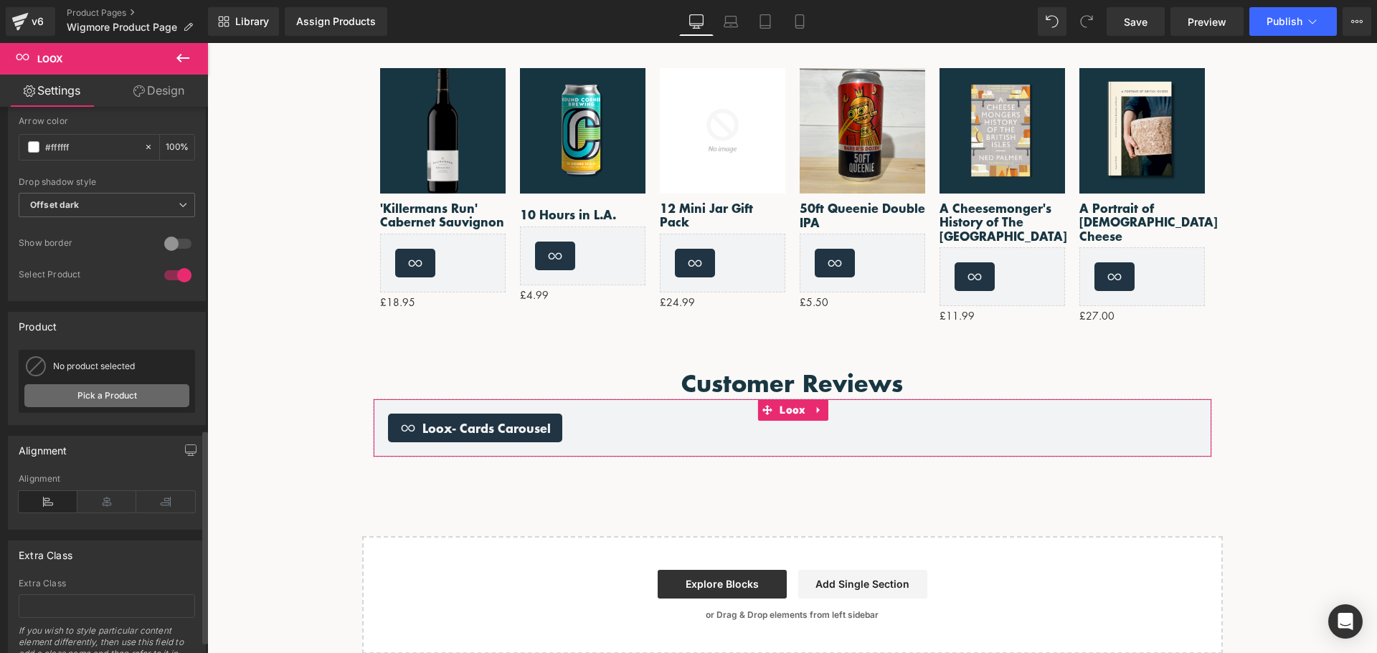
scroll to position [857, 0]
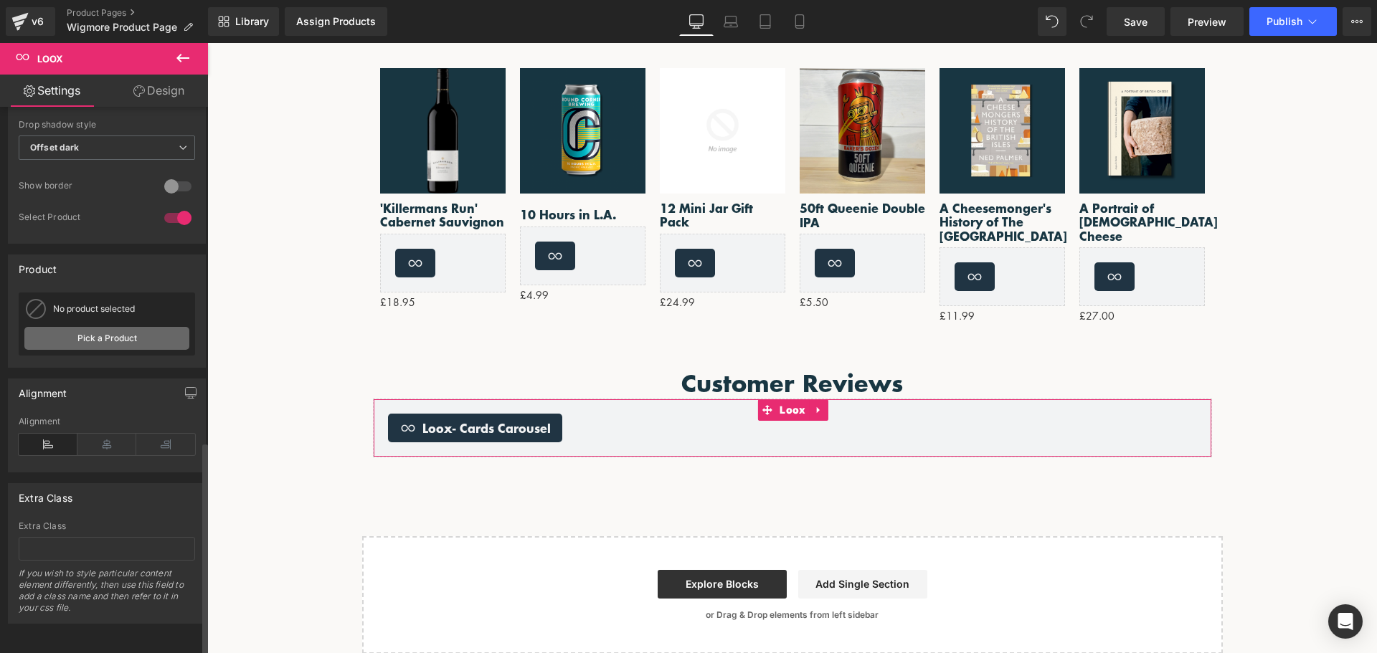
click at [115, 333] on link "Pick a Product" at bounding box center [106, 338] width 165 height 23
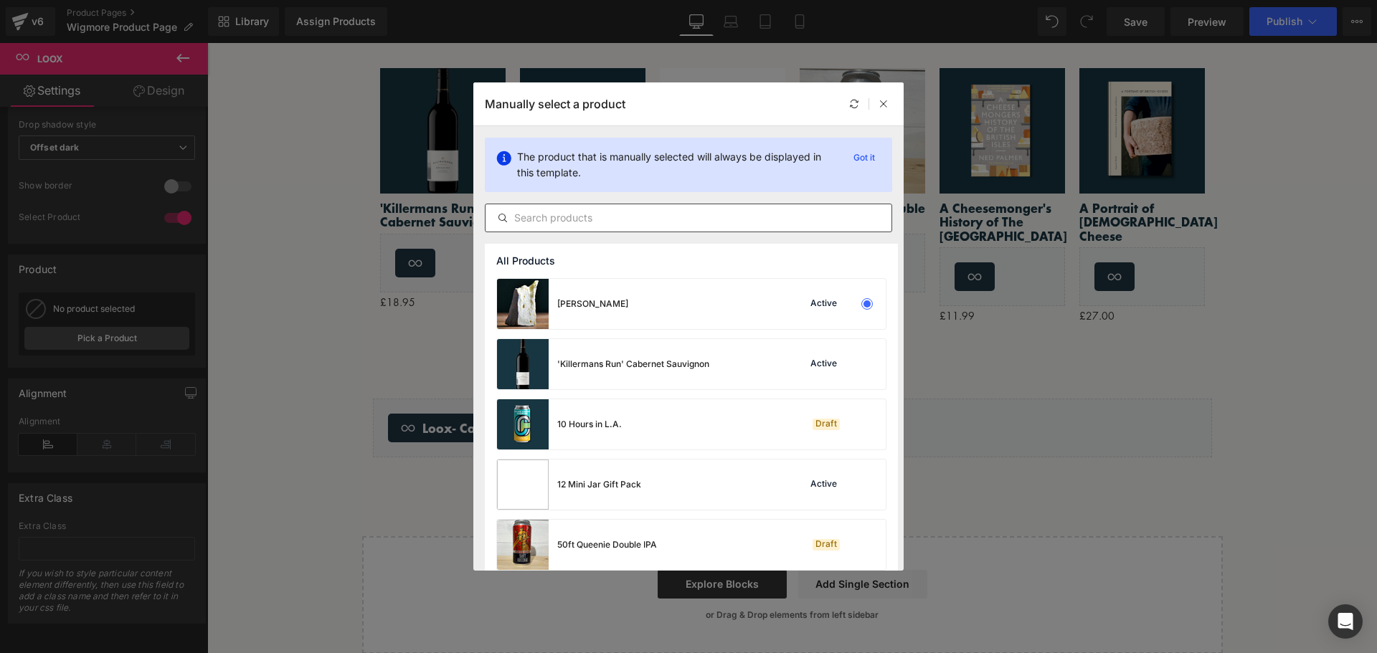
click at [598, 210] on input "text" at bounding box center [689, 217] width 406 height 17
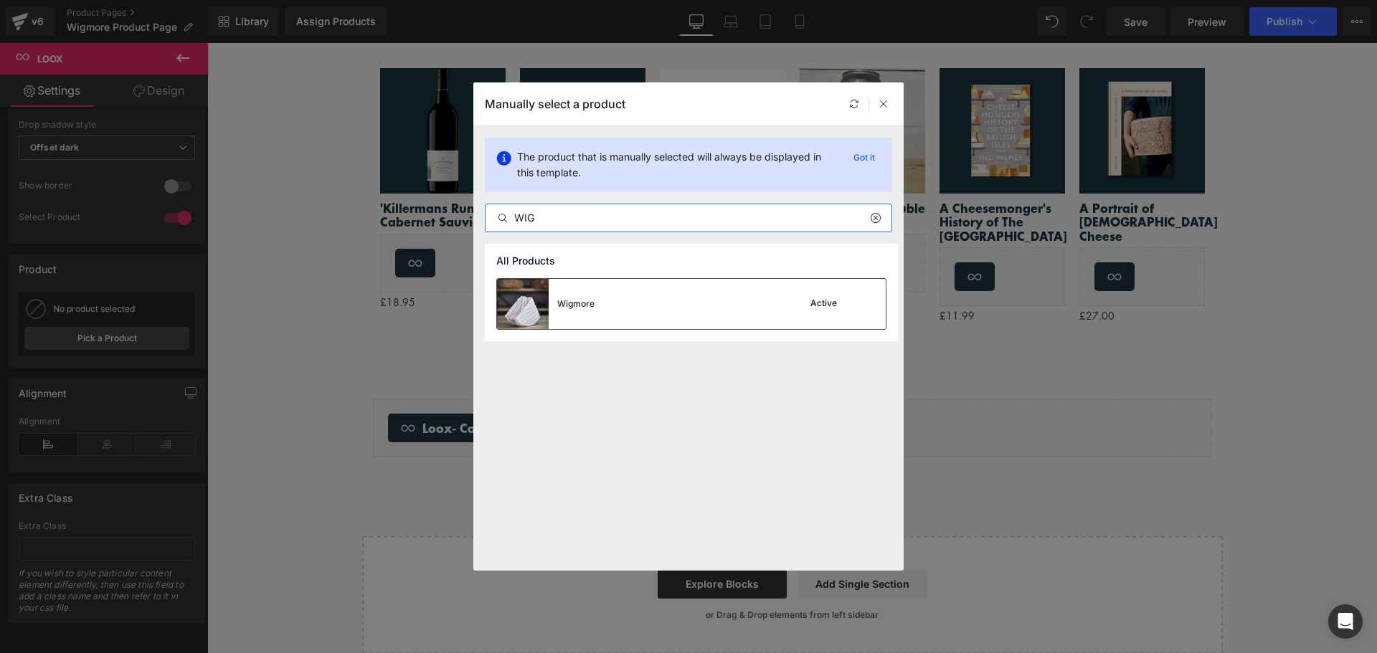
type input "WIG"
drag, startPoint x: 656, startPoint y: 296, endPoint x: 448, endPoint y: 252, distance: 211.7
click at [656, 296] on div "Wigmore Active" at bounding box center [691, 304] width 389 height 50
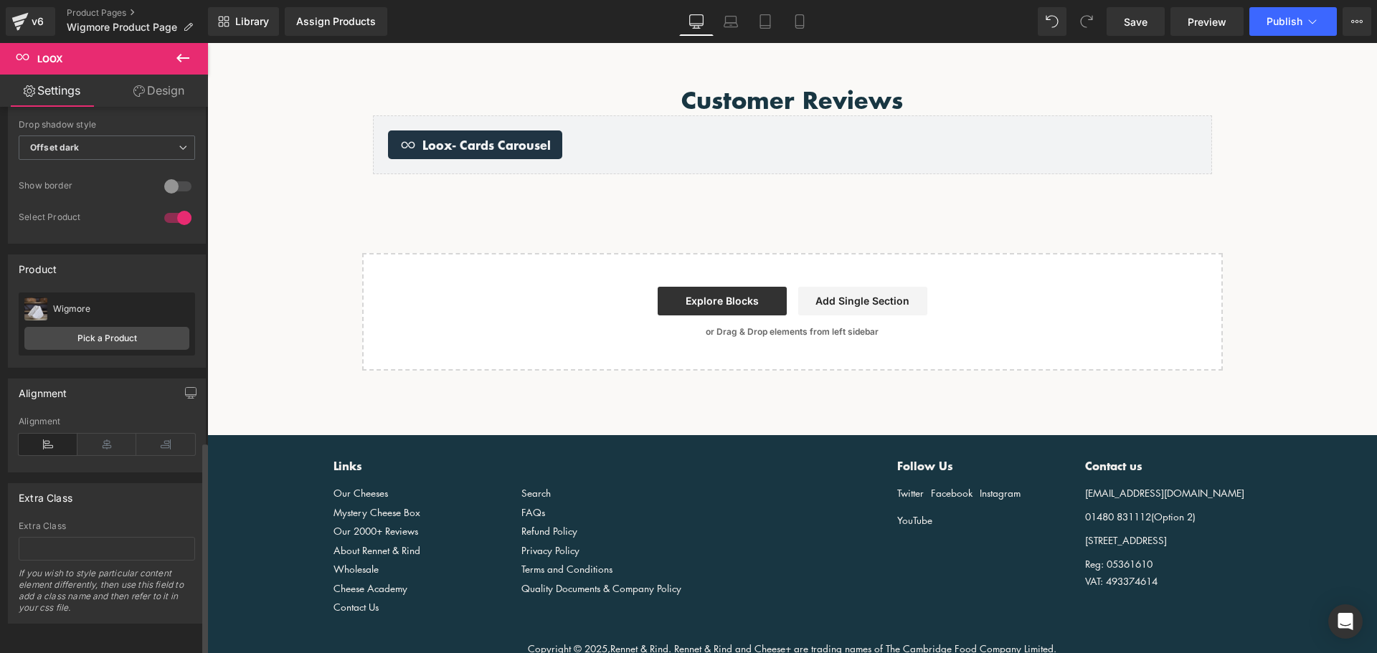
scroll to position [1353, 0]
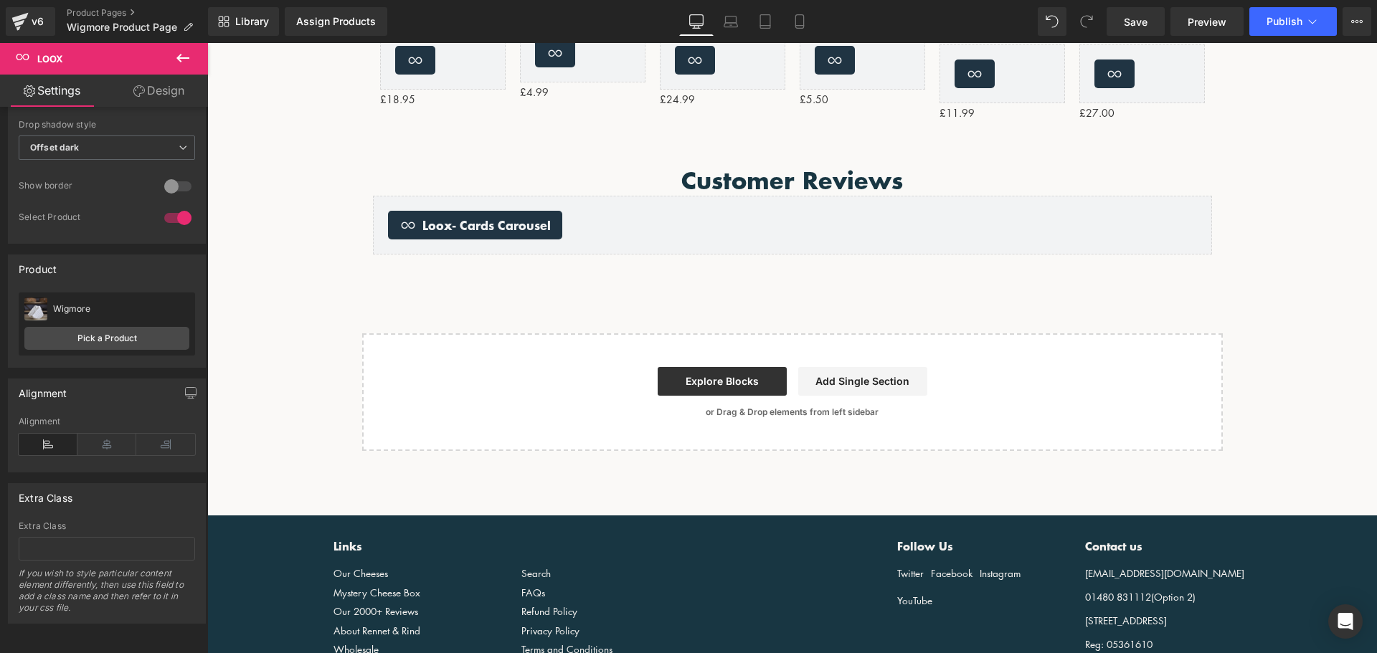
click at [189, 55] on button at bounding box center [183, 59] width 50 height 32
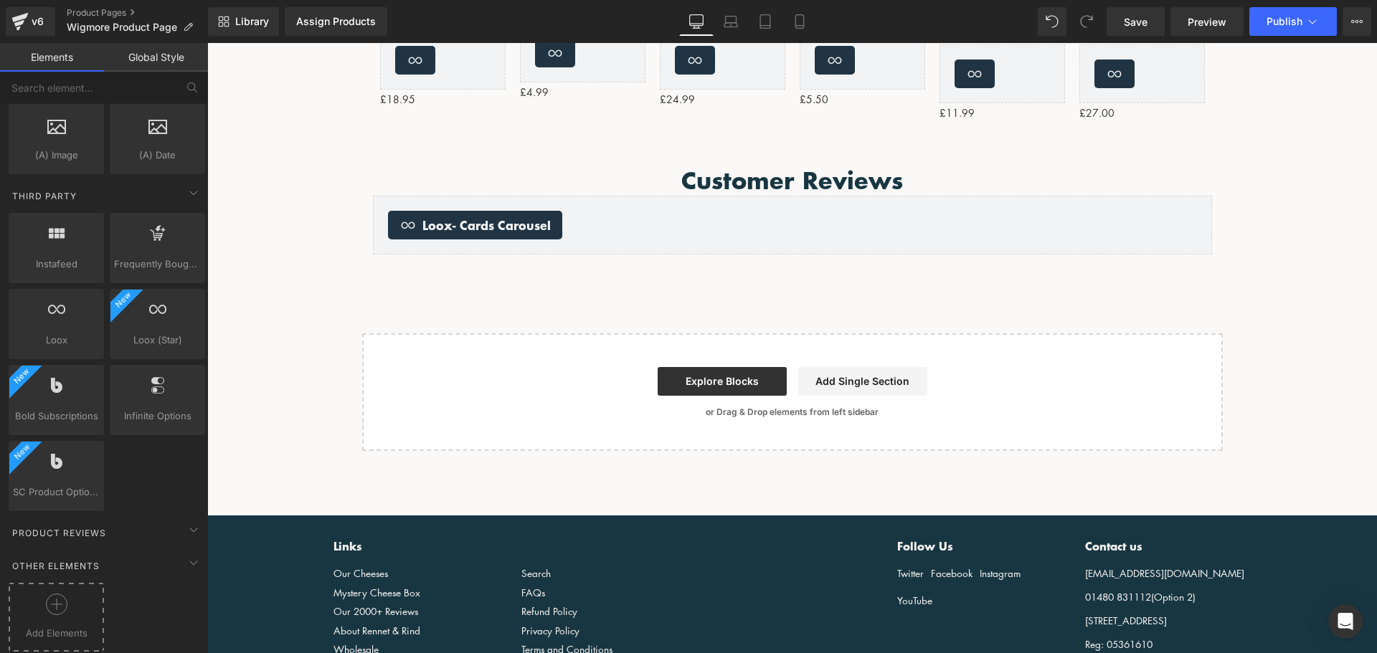
click at [74, 594] on div at bounding box center [56, 610] width 88 height 32
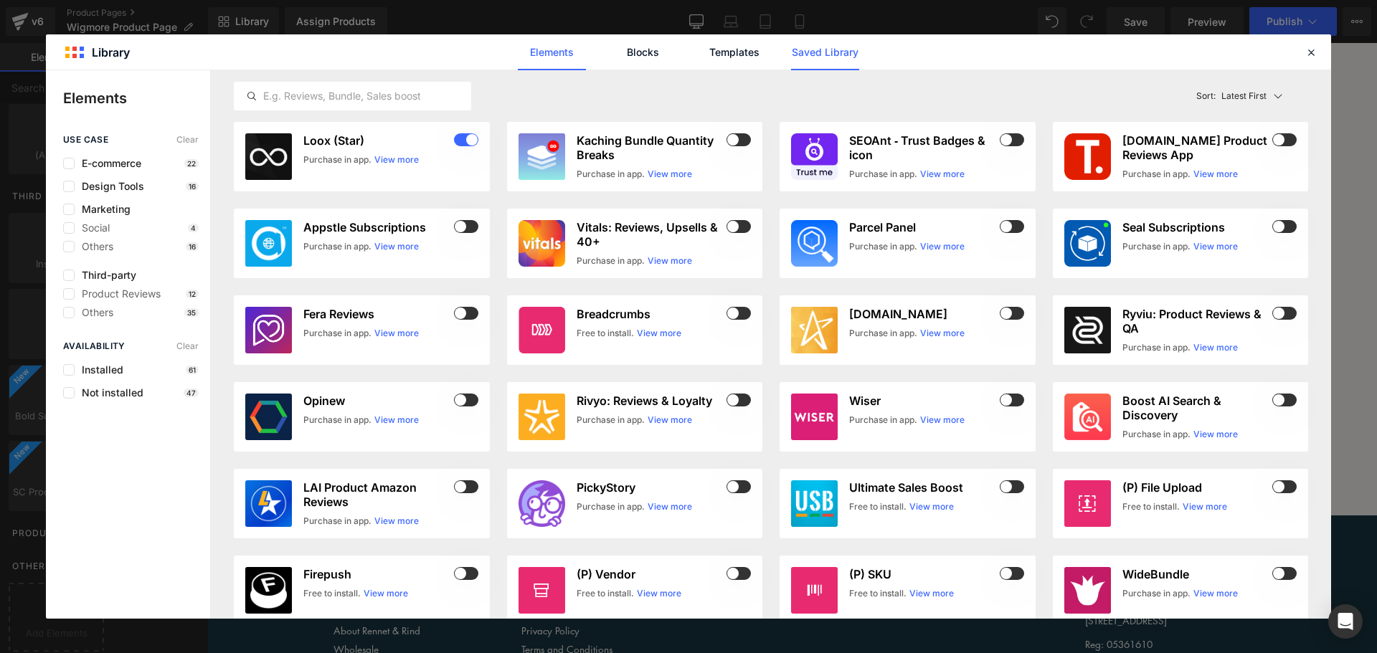
click at [838, 55] on link "Saved Library" at bounding box center [825, 52] width 68 height 36
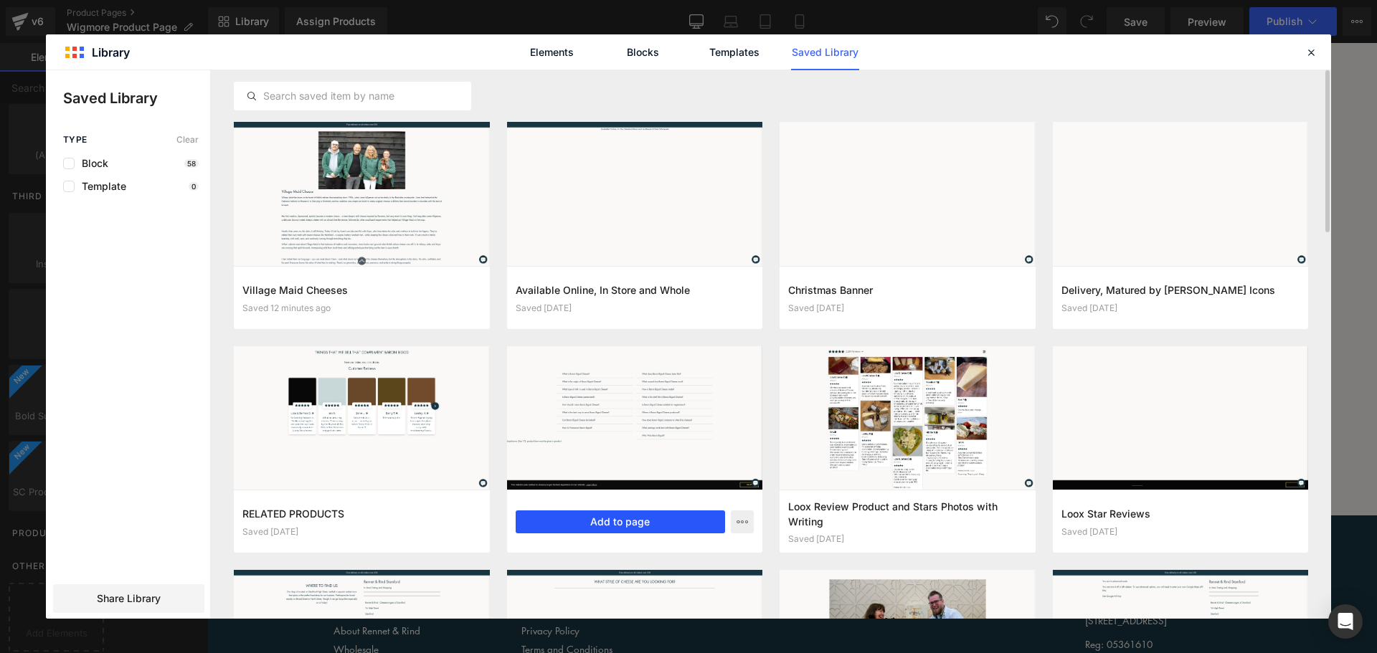
click at [635, 518] on button "Add to page" at bounding box center [621, 522] width 210 height 23
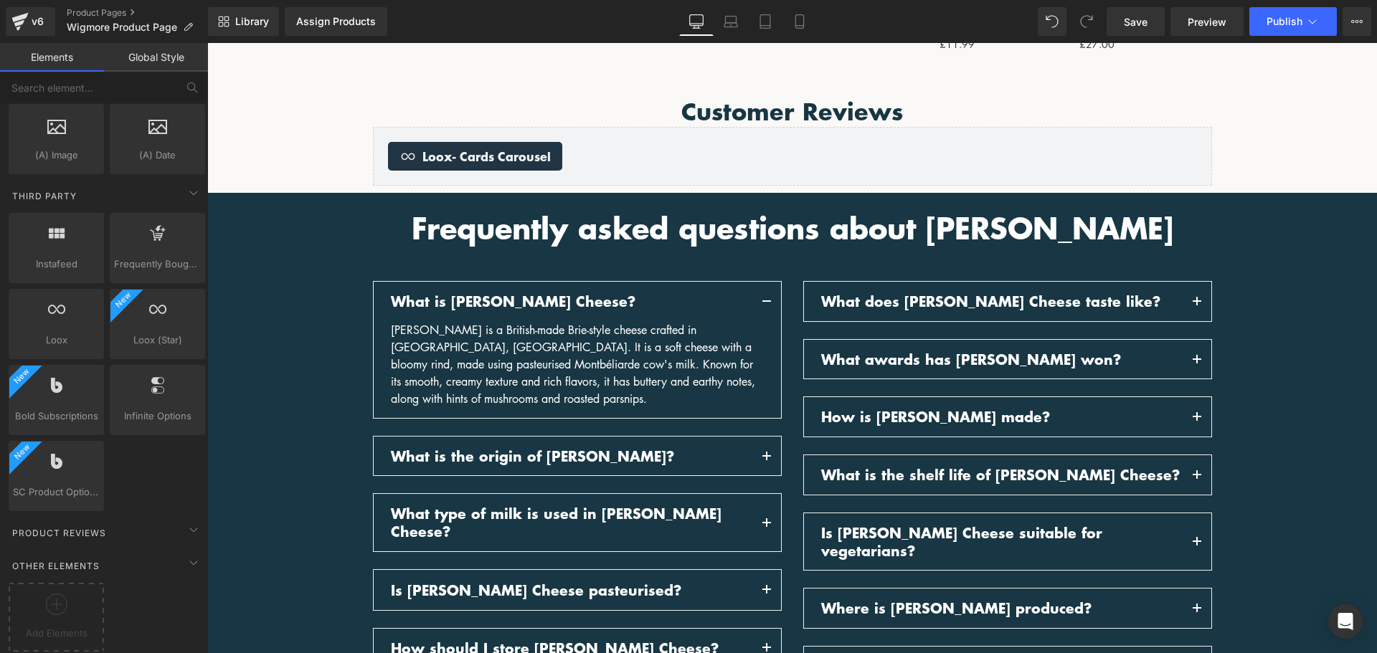
scroll to position [1283, 0]
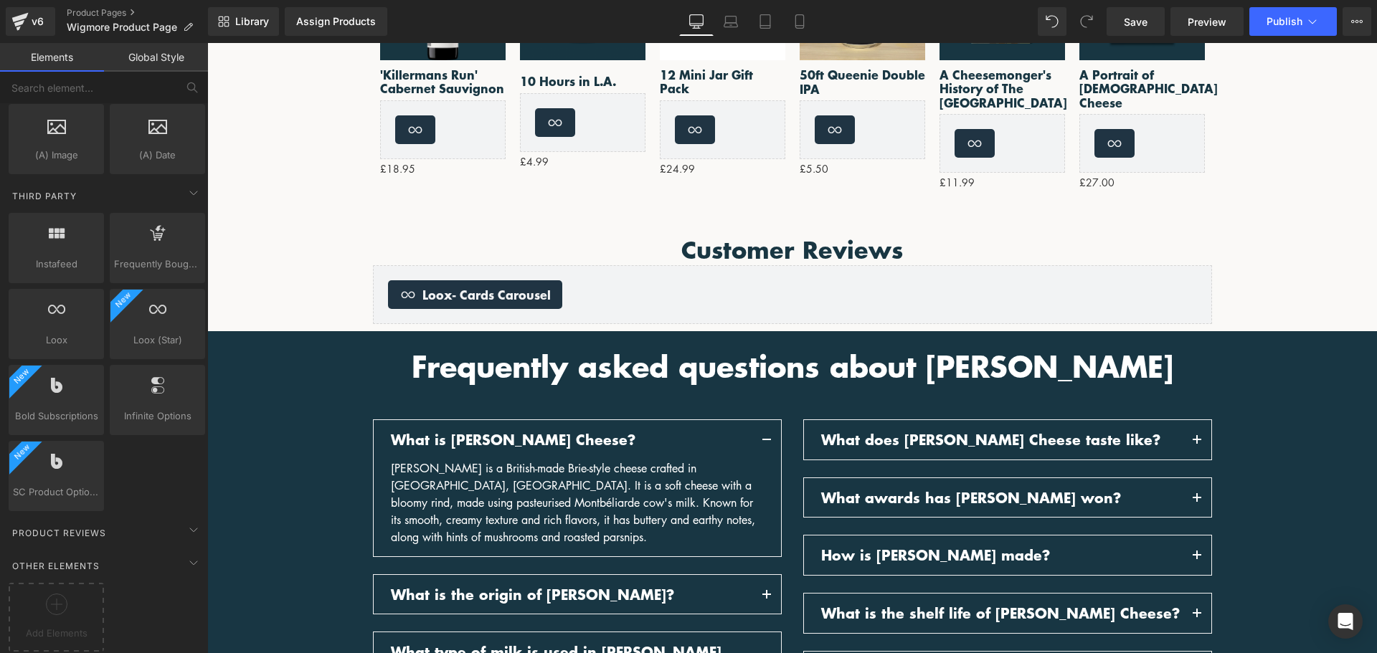
click at [1108, 366] on span "Frequently asked questions about Baron Bigod" at bounding box center [793, 366] width 762 height 42
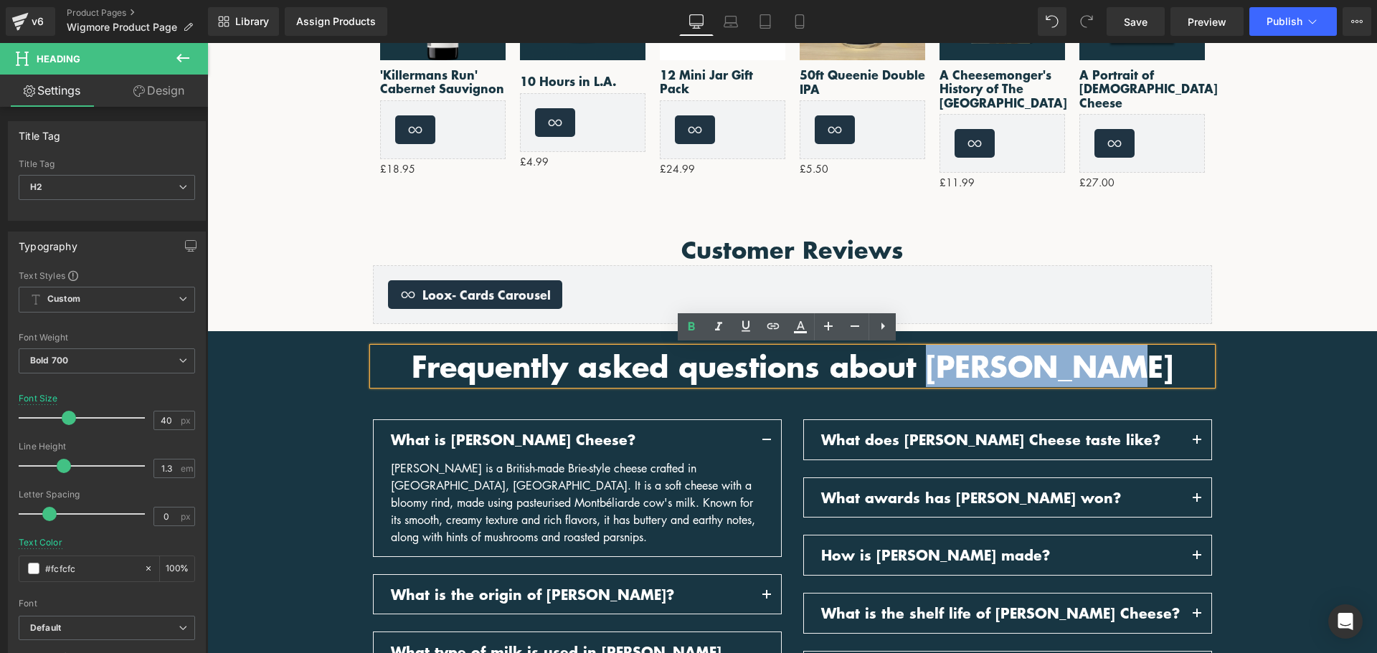
drag, startPoint x: 1140, startPoint y: 367, endPoint x: 958, endPoint y: 379, distance: 182.5
click at [958, 379] on h2 "Frequently asked questions about Baron Bigod" at bounding box center [792, 366] width 839 height 37
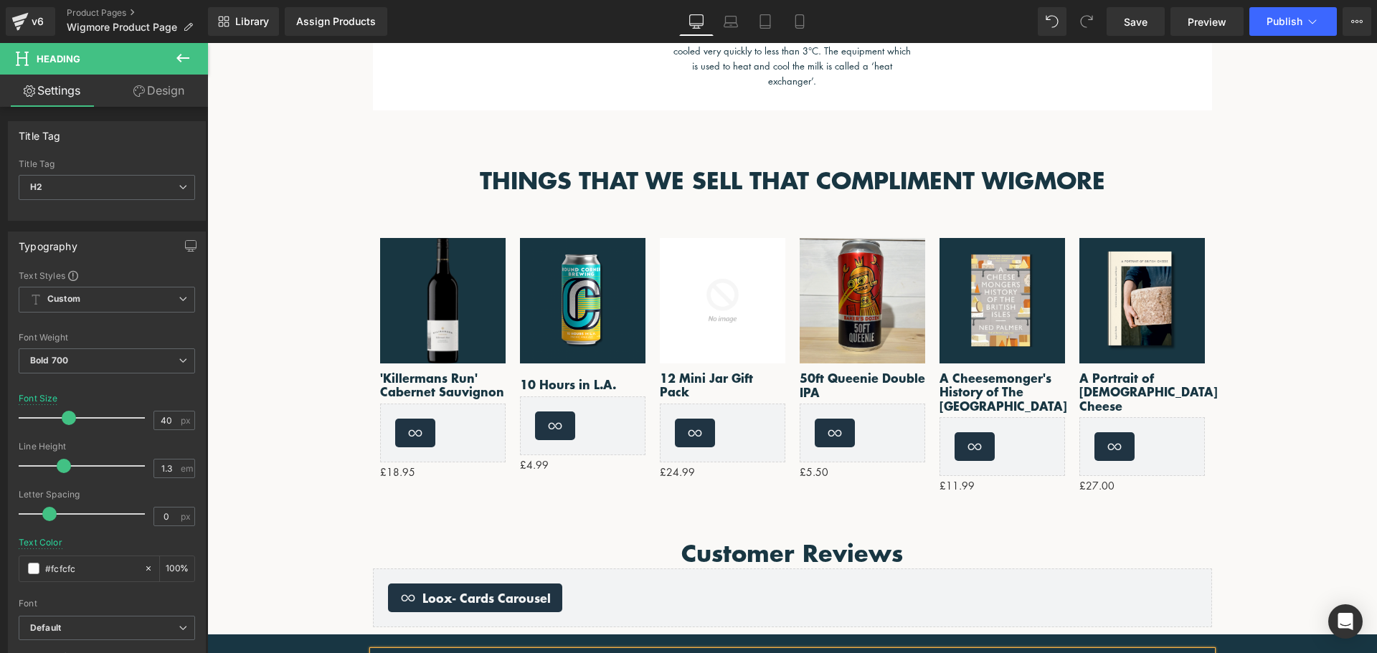
scroll to position [781, 0]
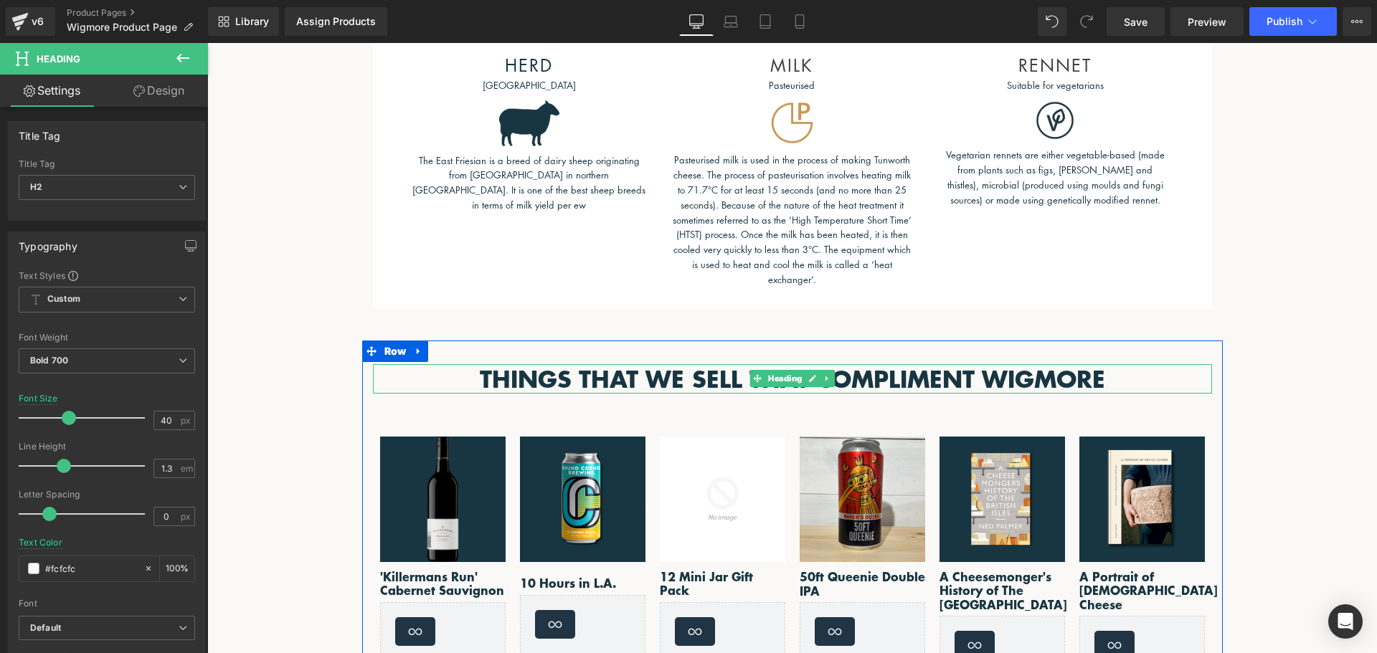
click at [902, 376] on h2 "THINGS THAT WE SELL THAT COMPLIMENT WIGMORE" at bounding box center [792, 379] width 839 height 30
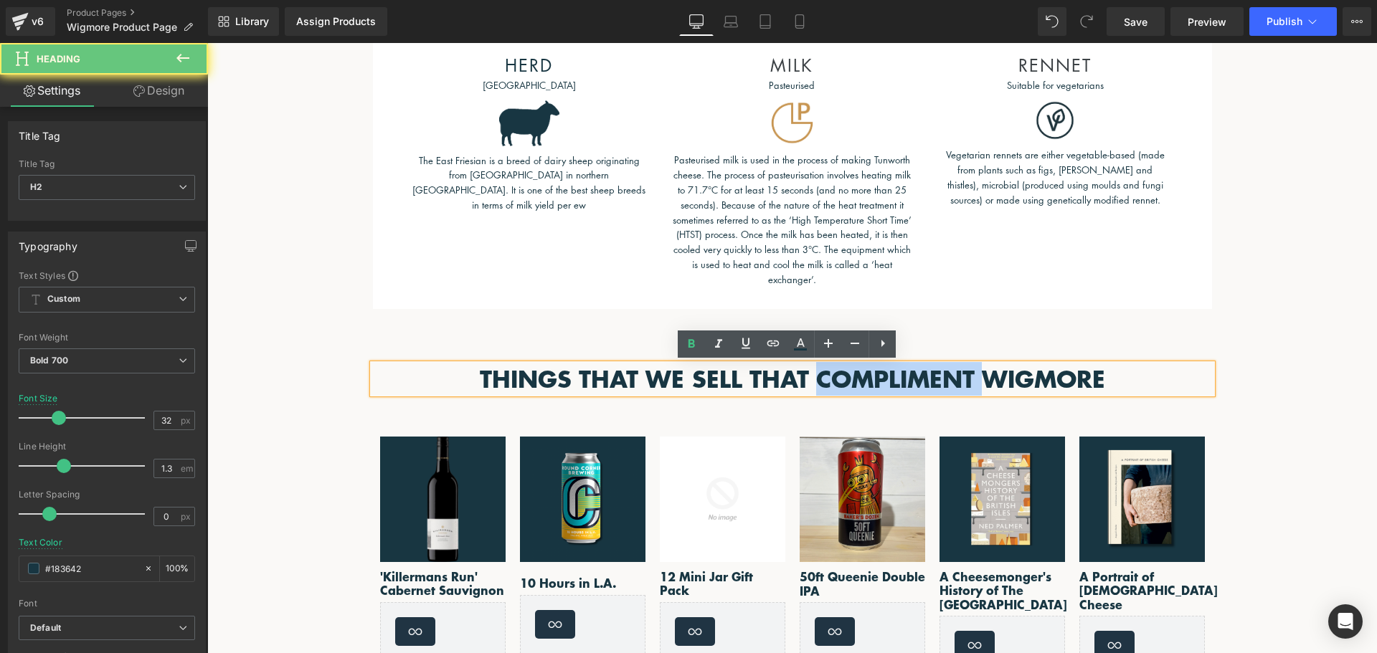
click at [902, 375] on h2 "THINGS THAT WE SELL THAT COMPLIMENT WIGMORE" at bounding box center [792, 379] width 839 height 30
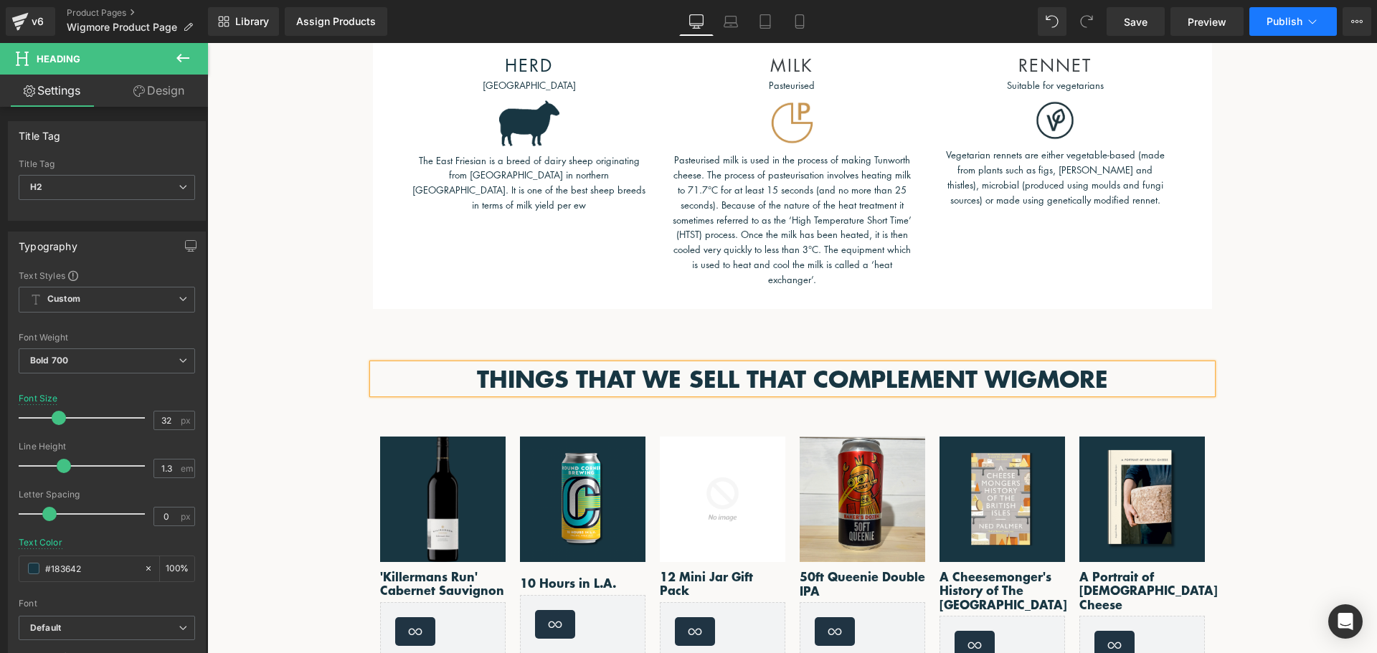
click at [1295, 13] on button "Publish" at bounding box center [1293, 21] width 88 height 29
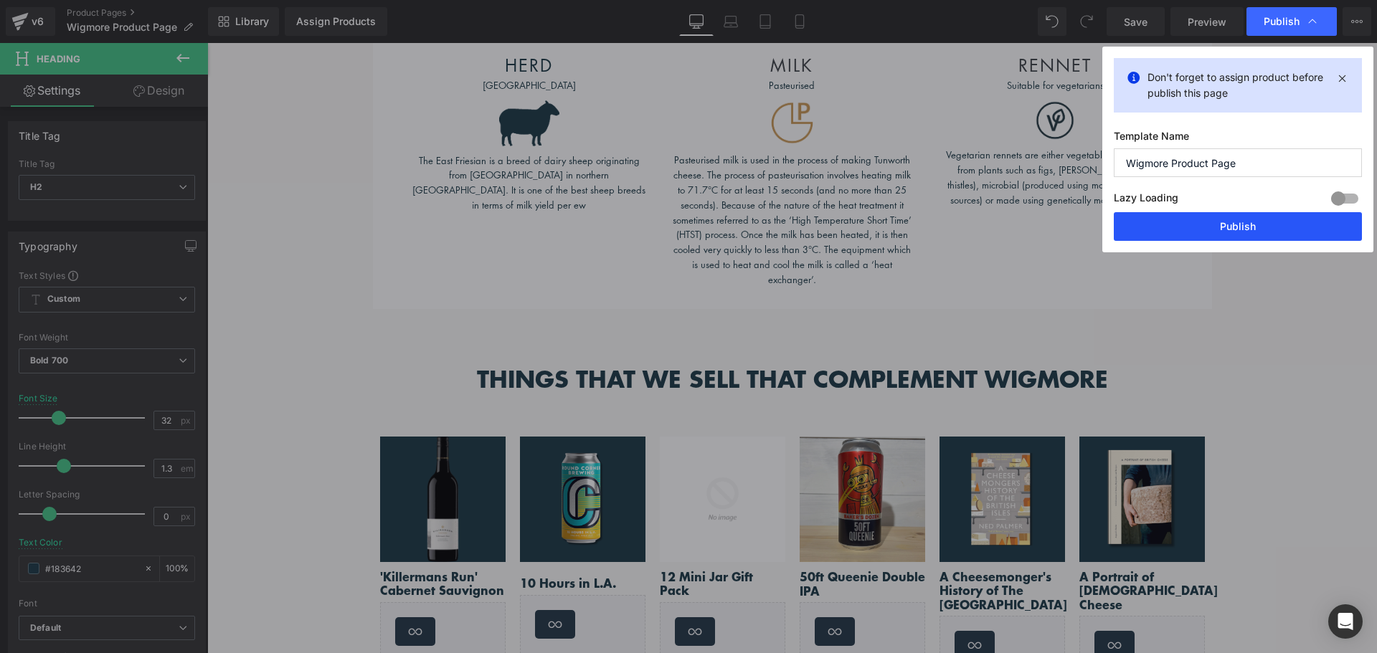
click at [1244, 219] on button "Publish" at bounding box center [1238, 226] width 248 height 29
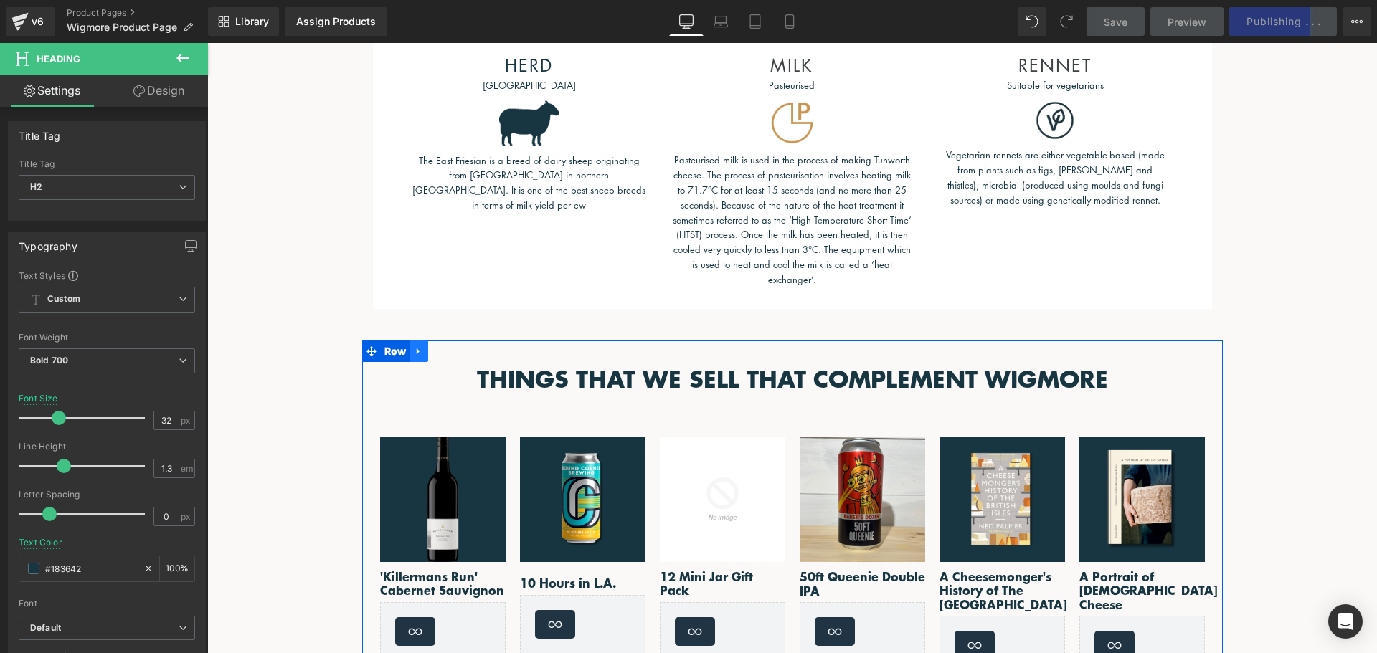
click at [415, 352] on icon at bounding box center [419, 351] width 10 height 11
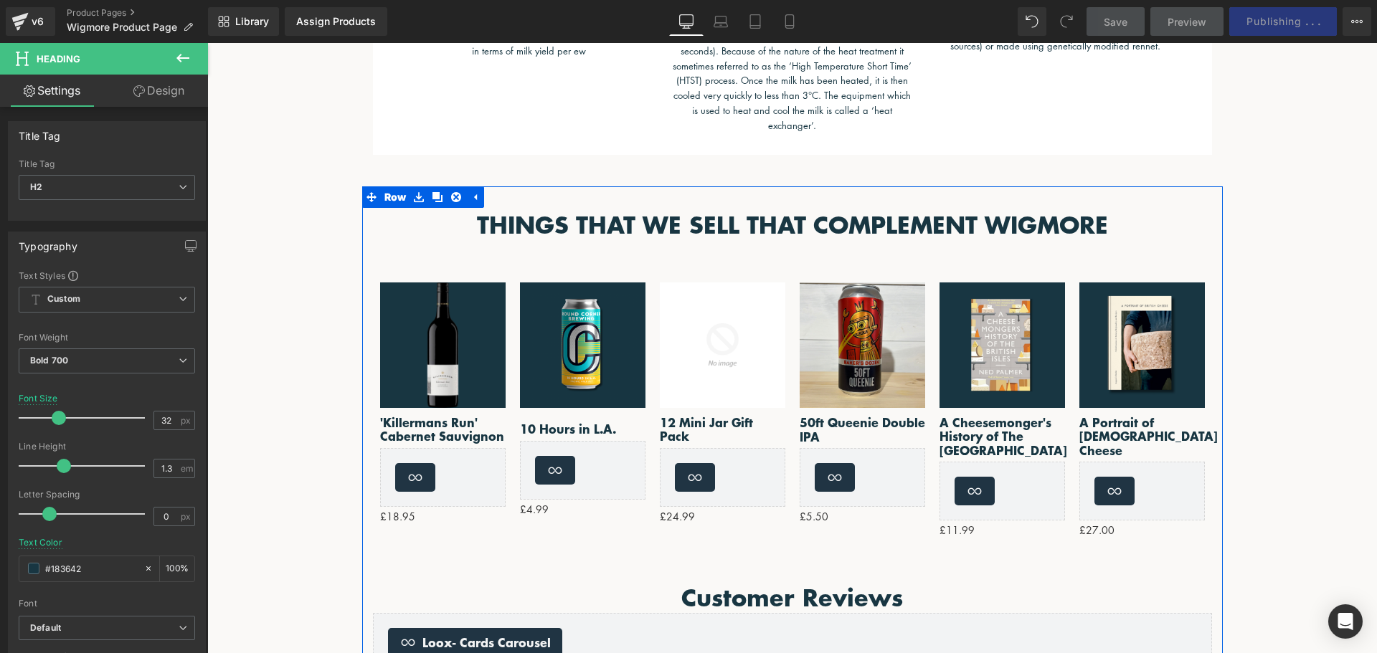
scroll to position [853, 0]
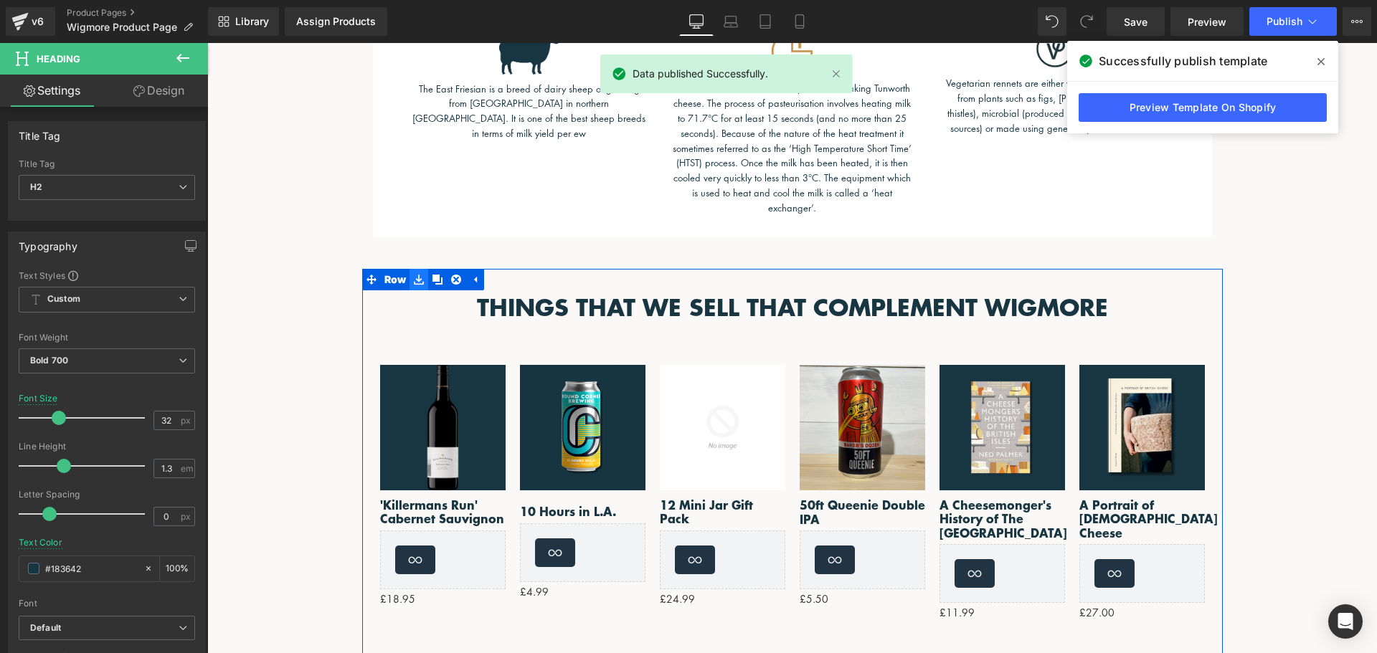
click at [417, 284] on icon at bounding box center [419, 280] width 10 height 10
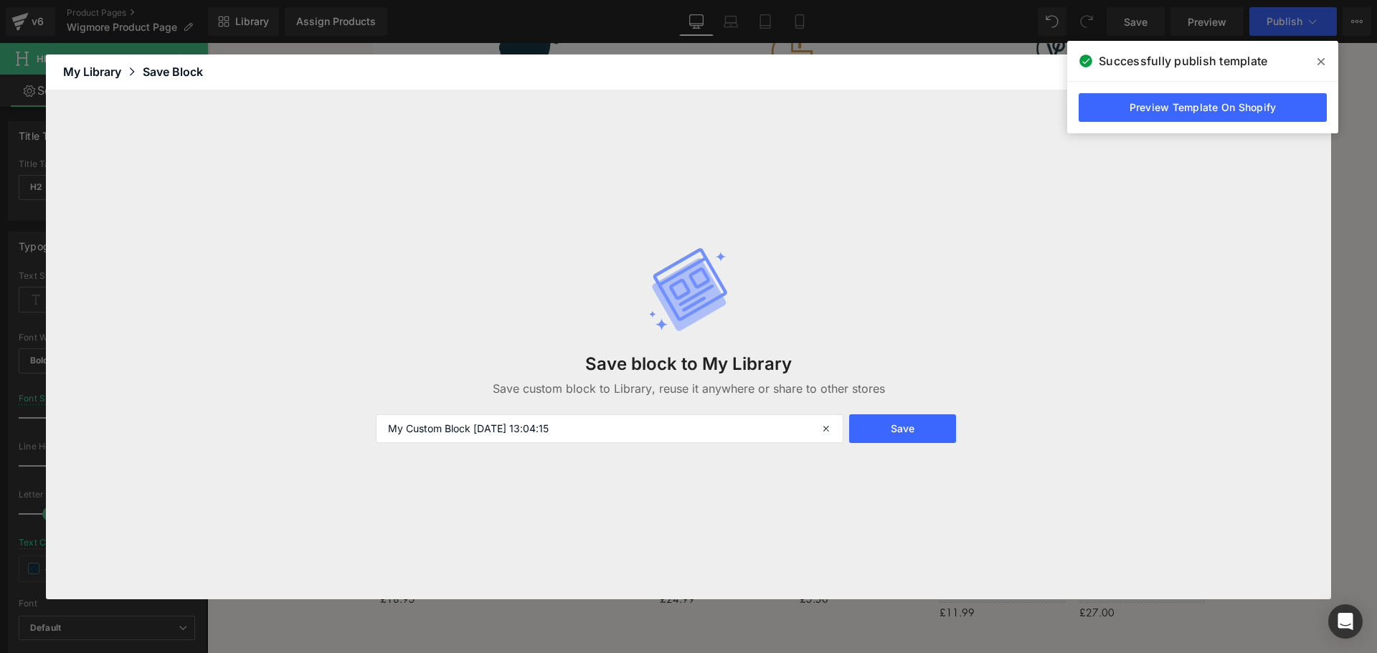
click at [101, 72] on div "My Library" at bounding box center [103, 71] width 80 height 17
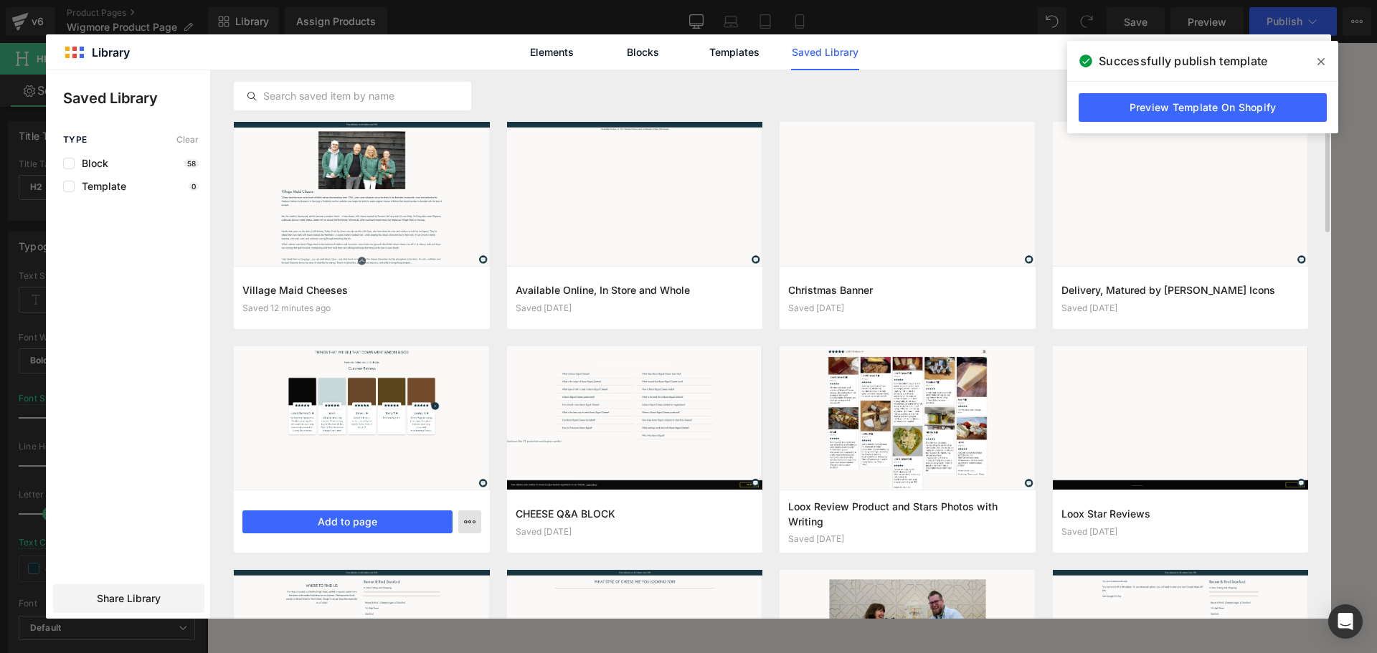
click at [466, 523] on icon "button" at bounding box center [469, 521] width 11 height 11
click at [407, 575] on div "Delete" at bounding box center [400, 585] width 164 height 30
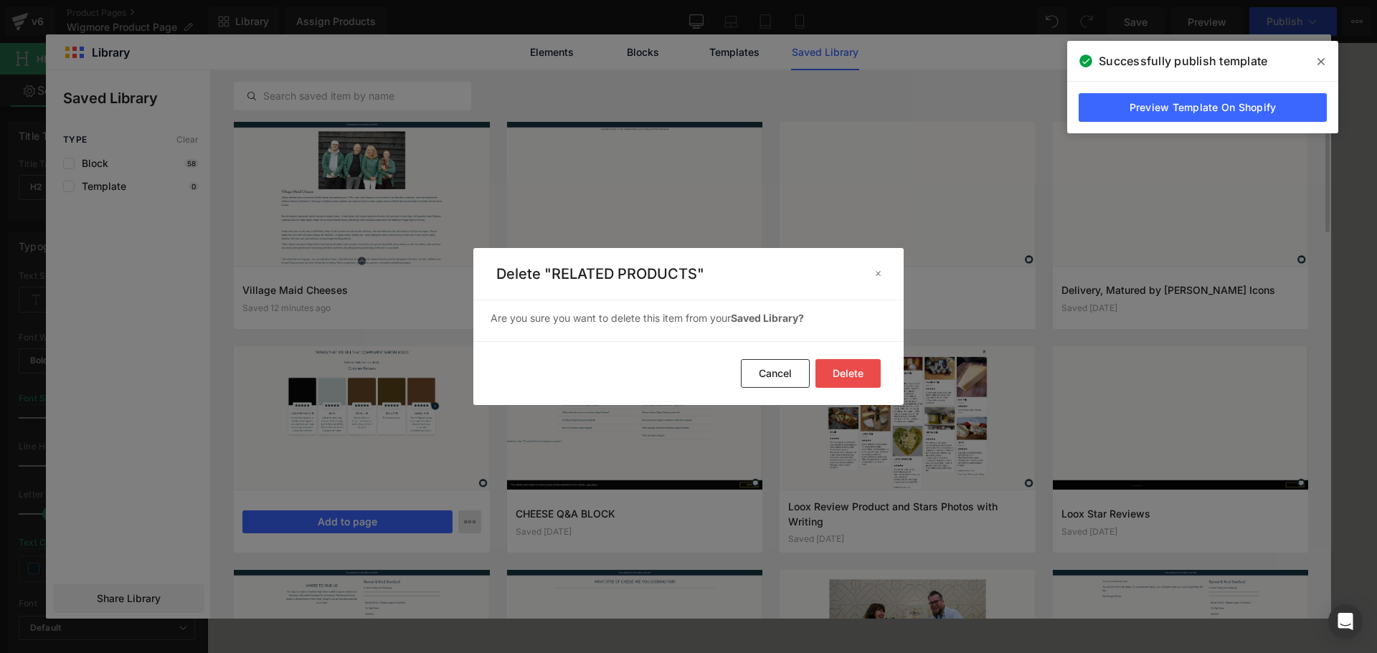
click at [846, 374] on button "Delete" at bounding box center [848, 373] width 65 height 29
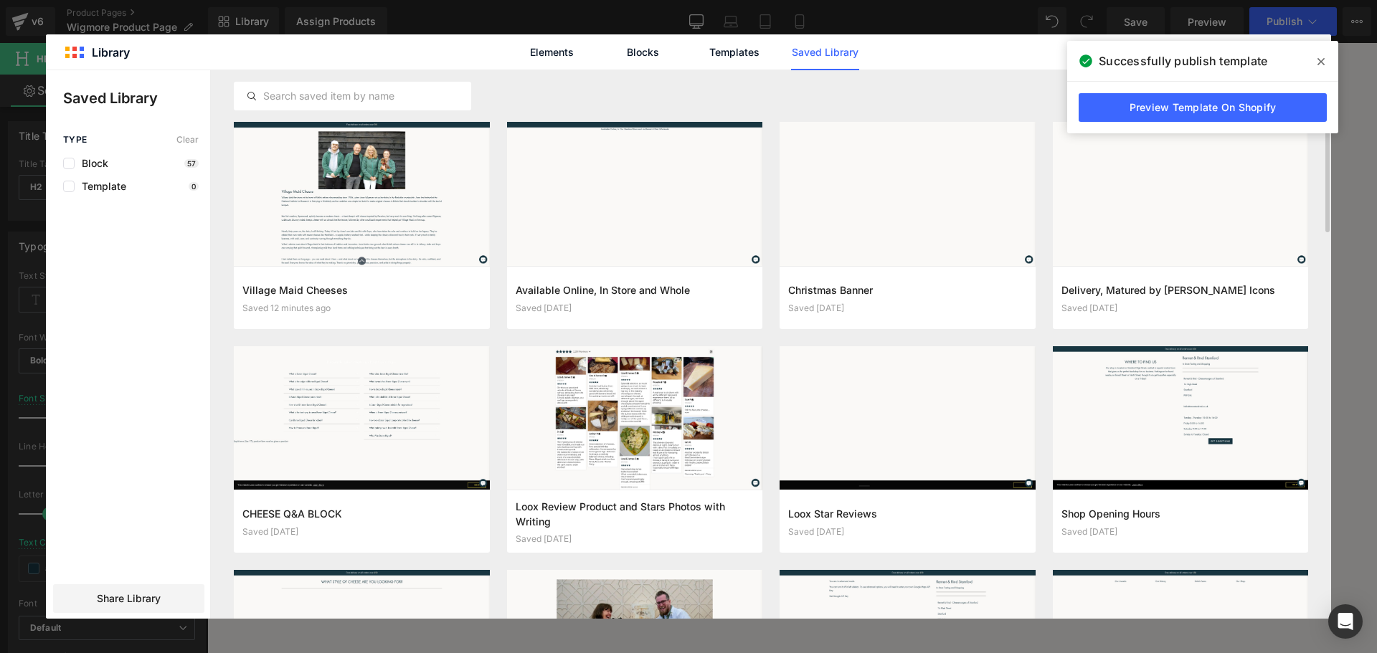
click at [1321, 66] on icon at bounding box center [1321, 61] width 7 height 11
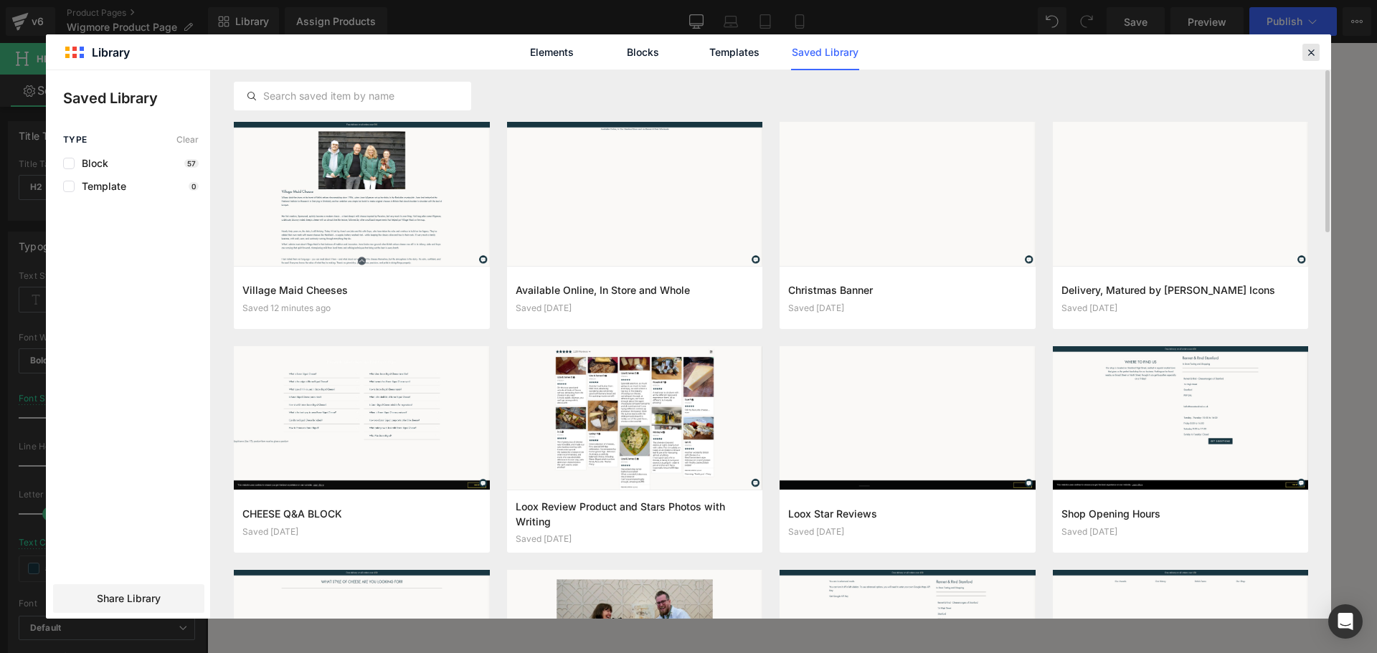
click at [1318, 56] on div at bounding box center [1311, 52] width 17 height 17
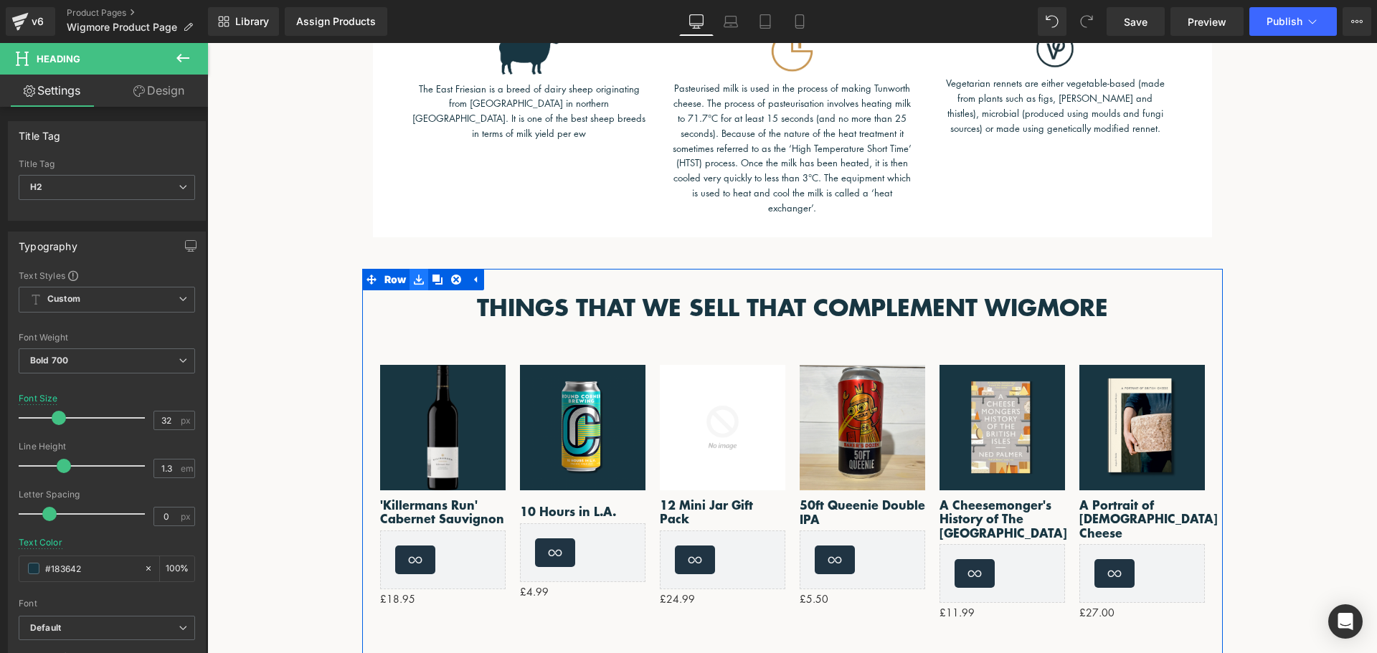
click at [414, 283] on icon at bounding box center [419, 280] width 10 height 10
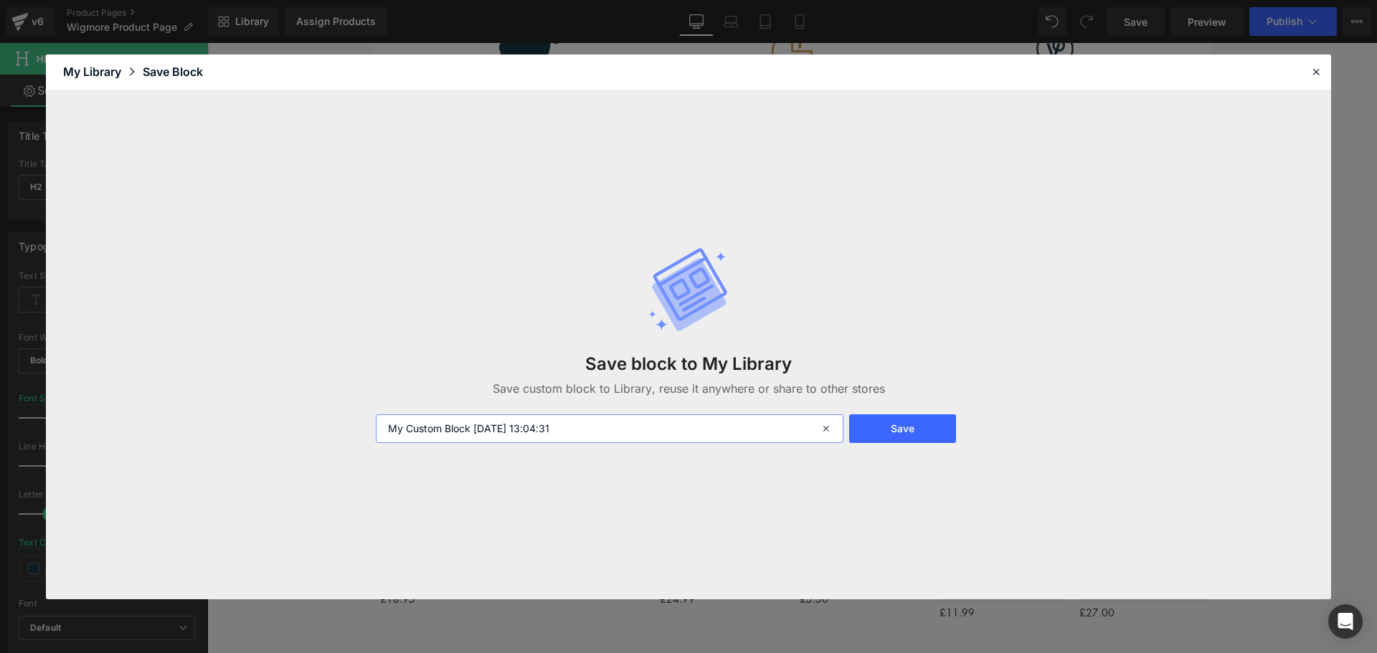
drag, startPoint x: 636, startPoint y: 432, endPoint x: 309, endPoint y: 416, distance: 327.5
click at [309, 417] on div "Save block to My Library Save custom block to Library, reuse it anywhere or sha…" at bounding box center [688, 344] width 1285 height 509
type input "r"
type input "COMPLEMENT & REVIEWS"
click at [904, 434] on button "Save" at bounding box center [902, 429] width 107 height 29
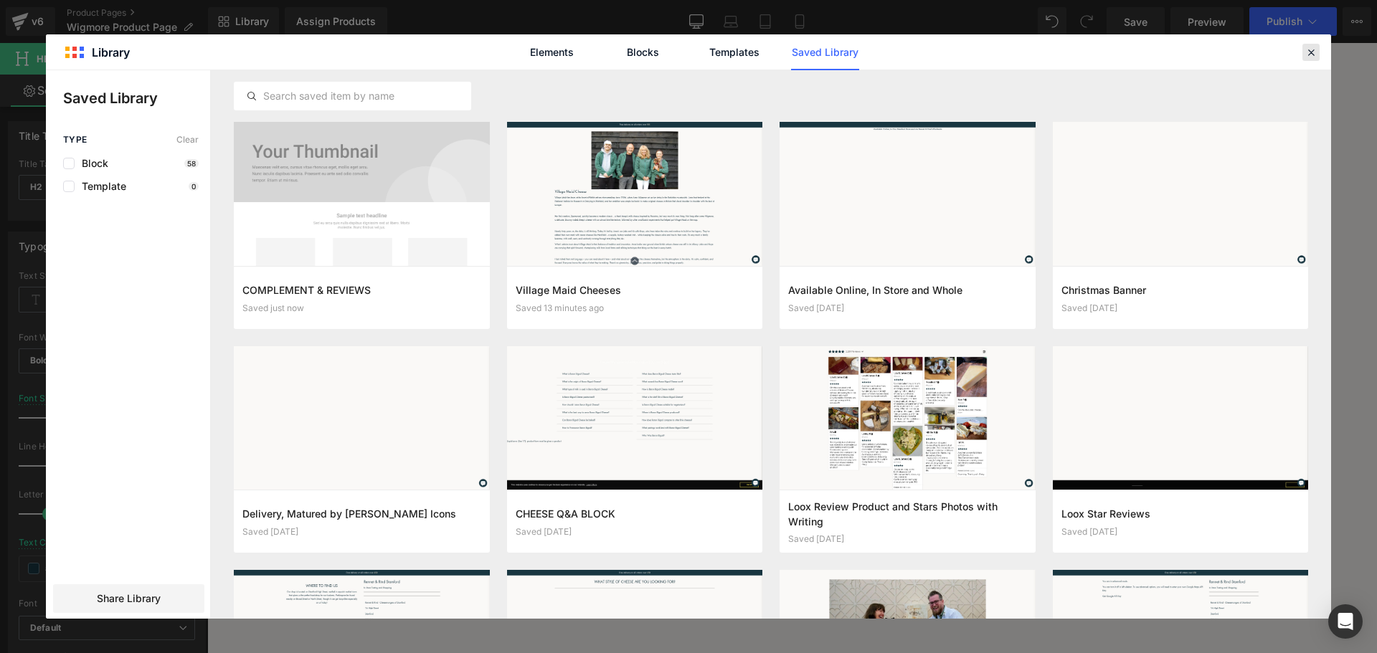
click at [1315, 52] on icon at bounding box center [1311, 52] width 13 height 13
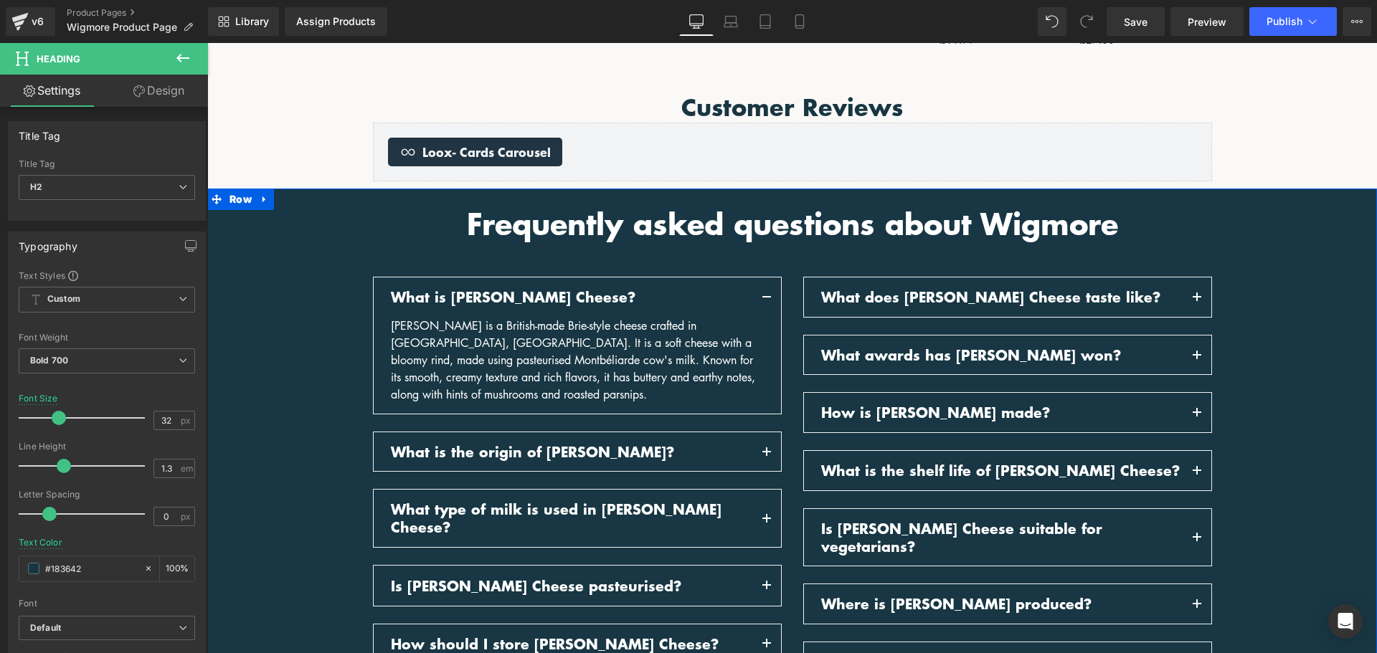
scroll to position [1427, 0]
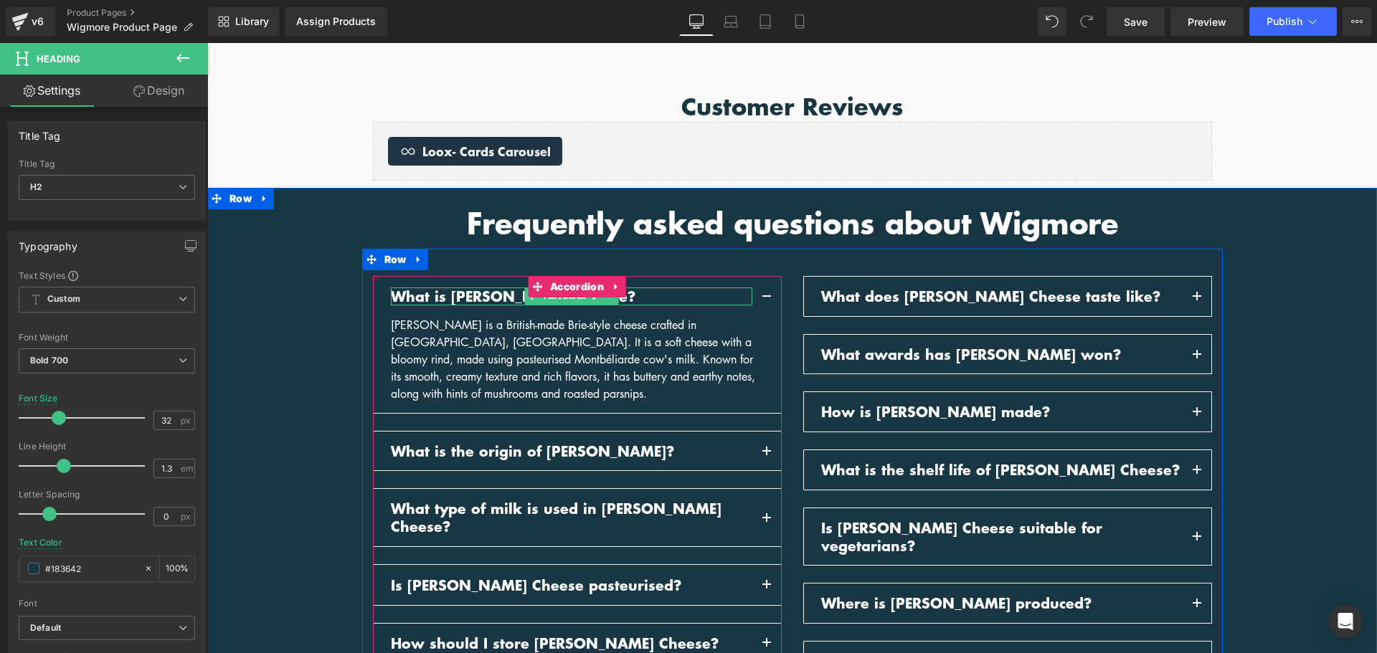
click at [633, 298] on p "What is Baron Bigod Cheese?" at bounding box center [572, 297] width 362 height 18
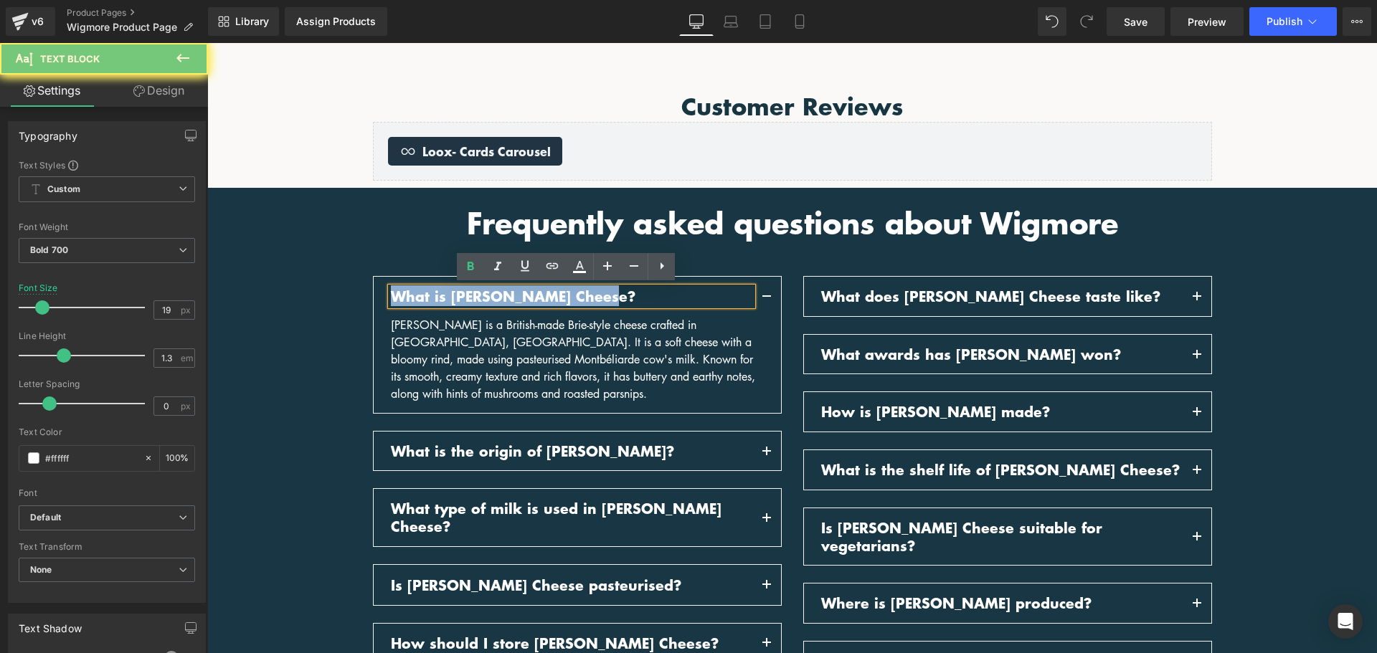
click at [633, 298] on p "What is Baron Bigod Cheese?" at bounding box center [572, 297] width 362 height 18
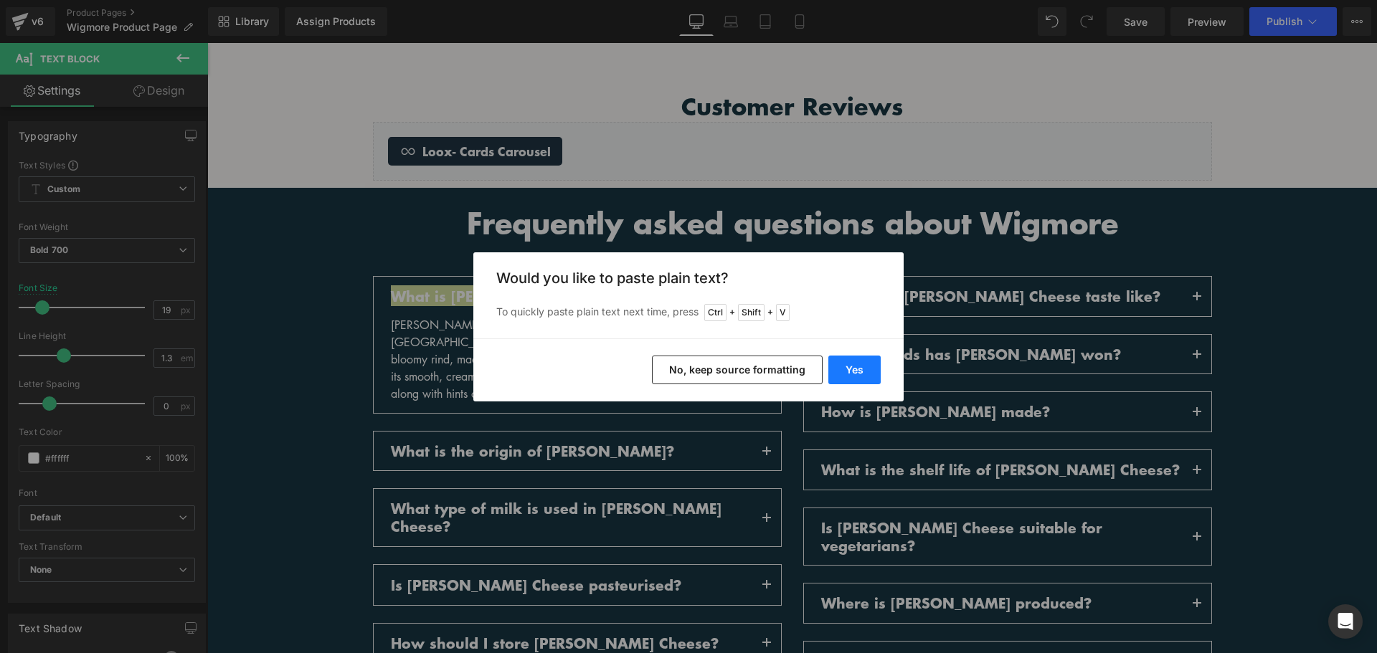
click at [857, 369] on button "Yes" at bounding box center [854, 370] width 52 height 29
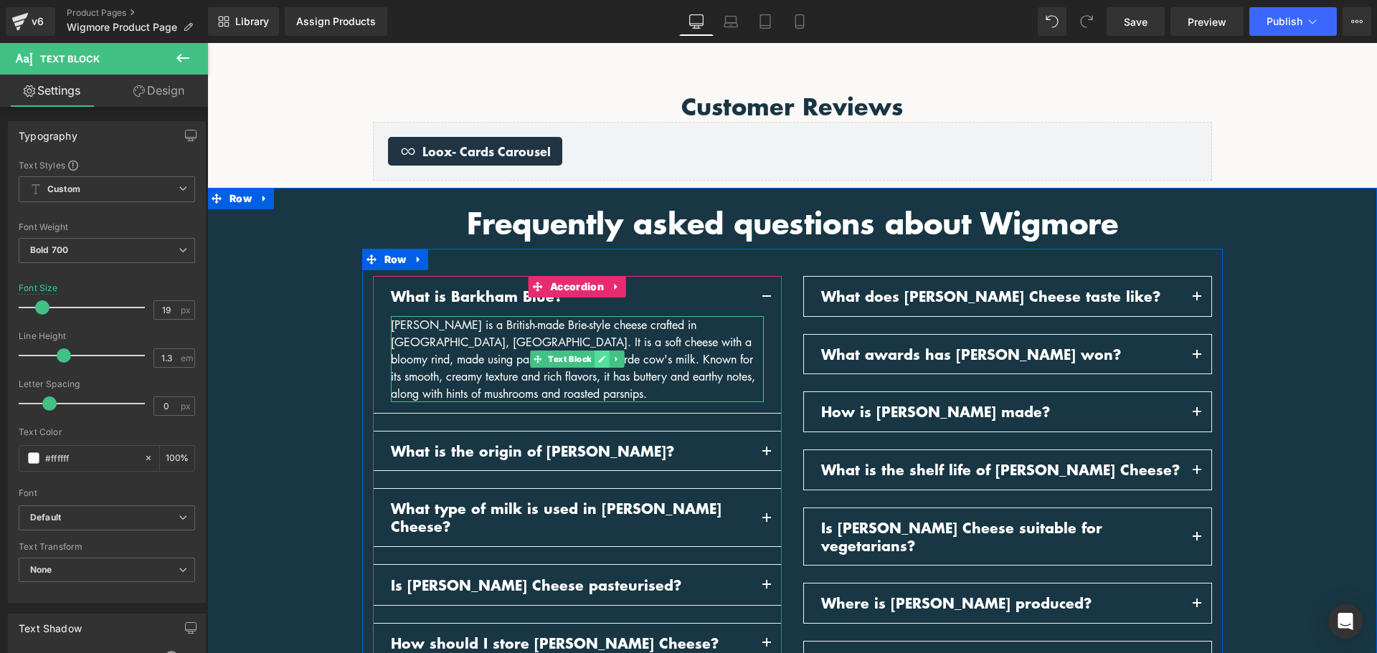
click at [598, 358] on icon at bounding box center [601, 359] width 7 height 7
click at [597, 358] on div "Baron Bigod is a British-made Brie-style cheese crafted in Suffolk, England. It…" at bounding box center [577, 359] width 373 height 86
click at [597, 359] on div "Baron Bigod is a British-made Brie-style cheese crafted in Suffolk, England. It…" at bounding box center [577, 359] width 373 height 86
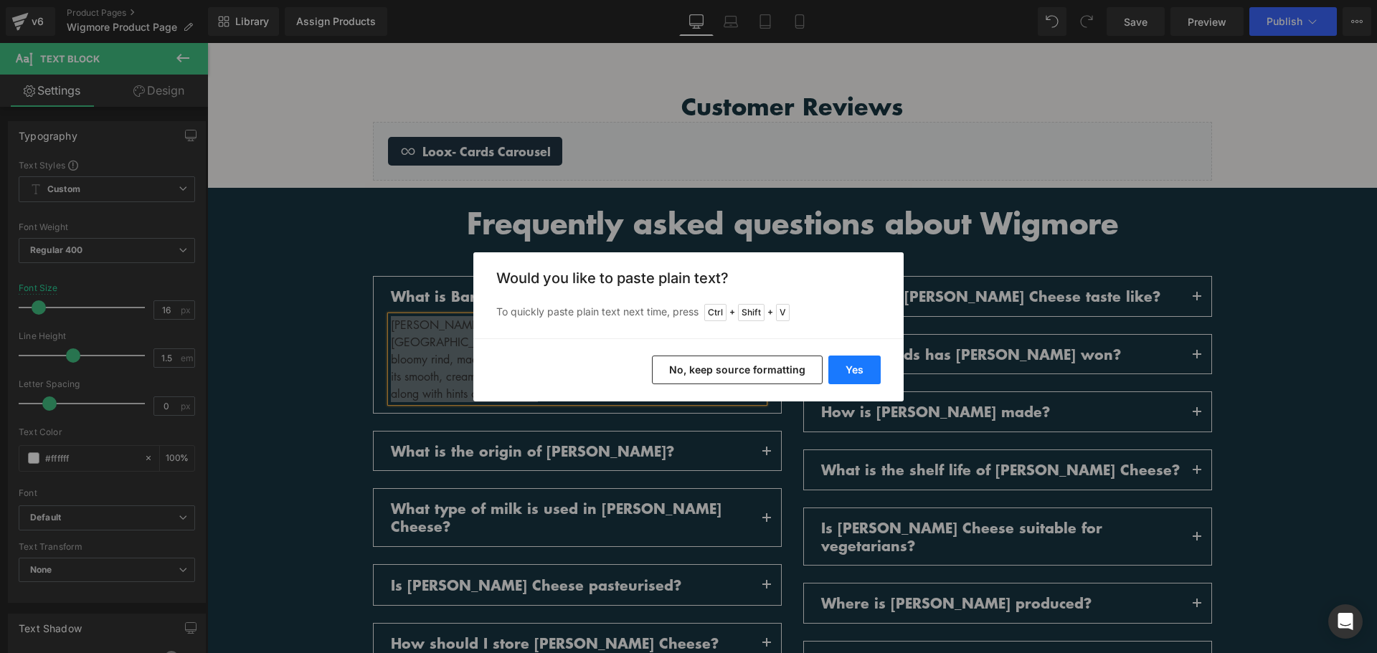
click at [846, 378] on button "Yes" at bounding box center [854, 370] width 52 height 29
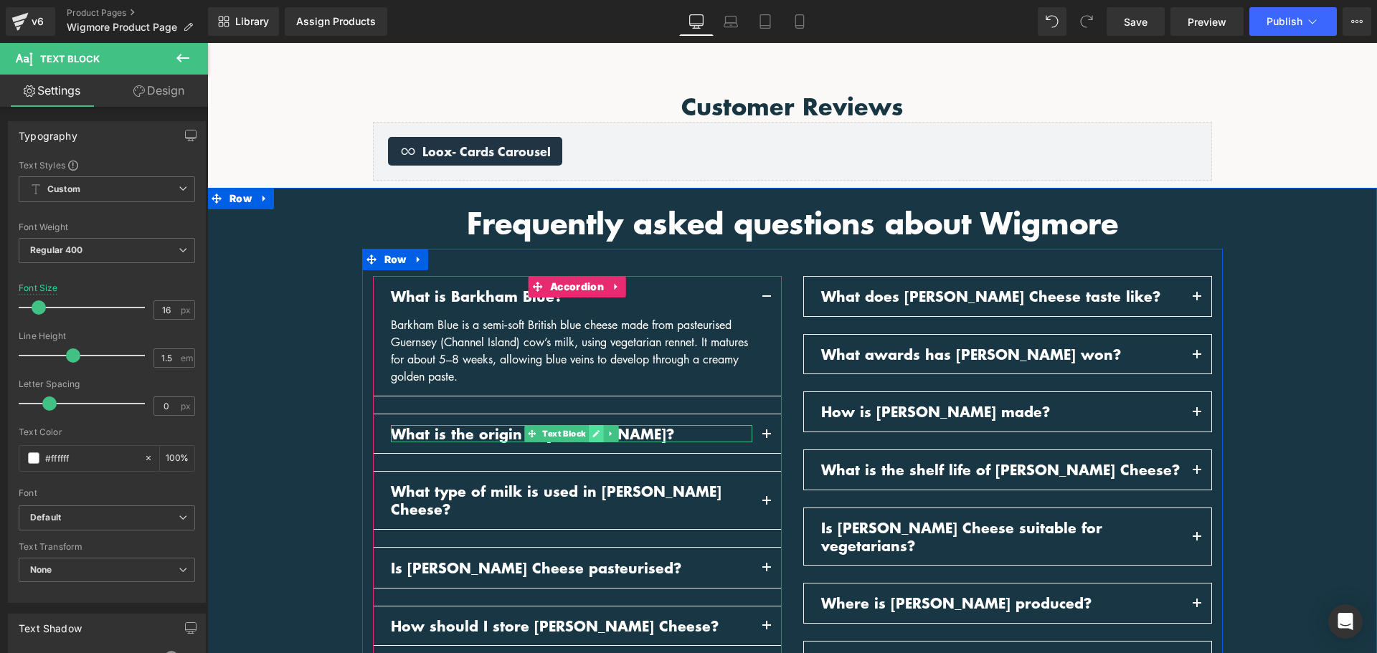
click at [596, 433] on link at bounding box center [596, 433] width 15 height 17
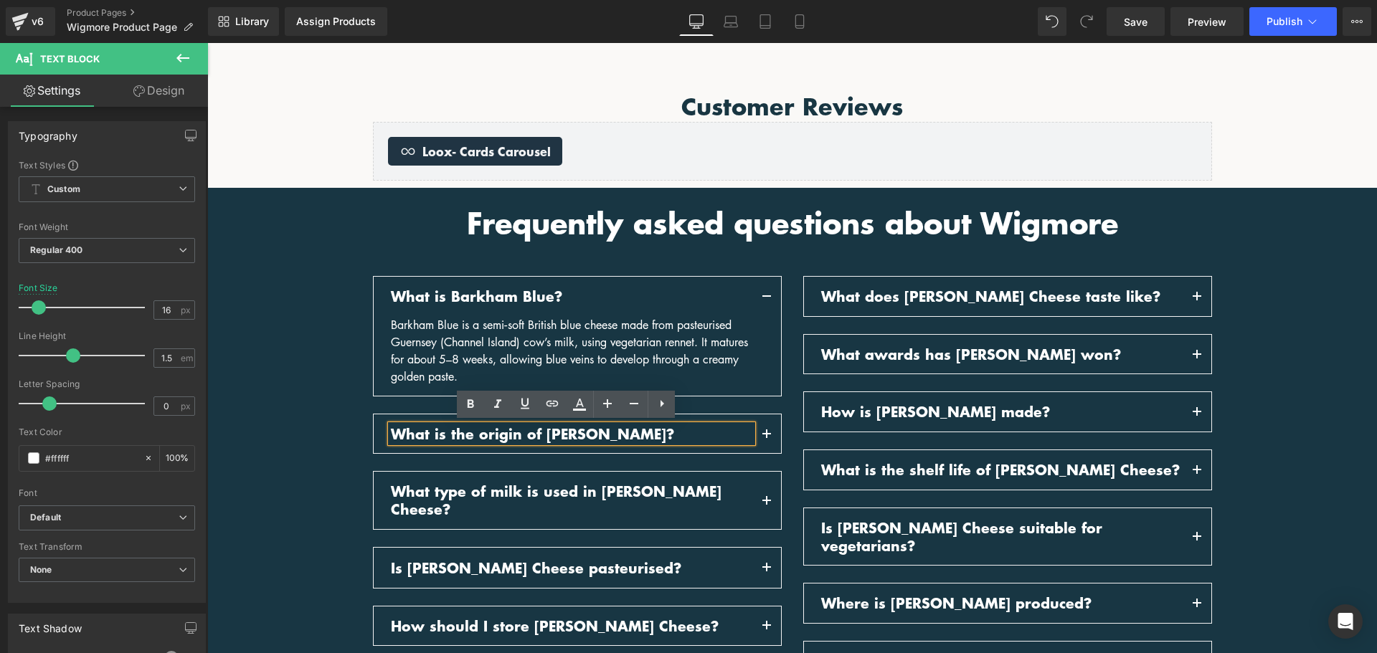
click at [596, 433] on p "What is the origin of Baron Bigod Cheese?" at bounding box center [572, 434] width 362 height 18
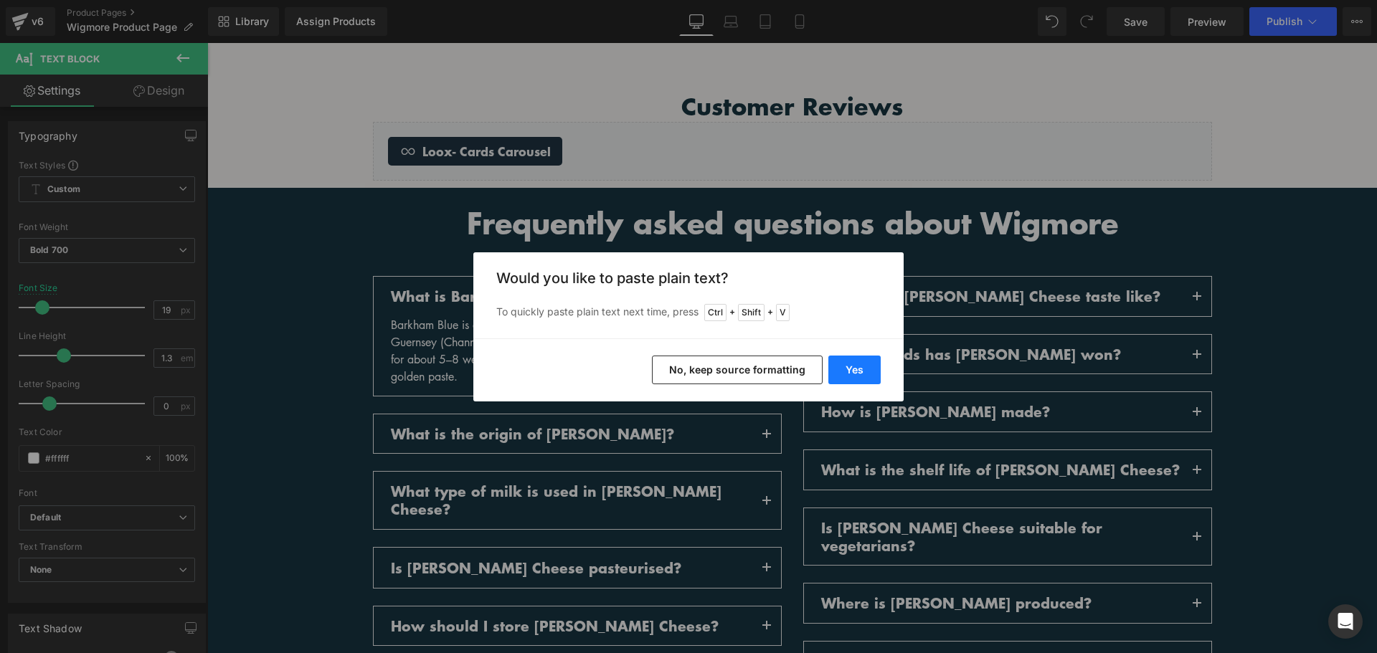
drag, startPoint x: 852, startPoint y: 381, endPoint x: 600, endPoint y: 356, distance: 253.7
click at [852, 381] on button "Yes" at bounding box center [854, 370] width 52 height 29
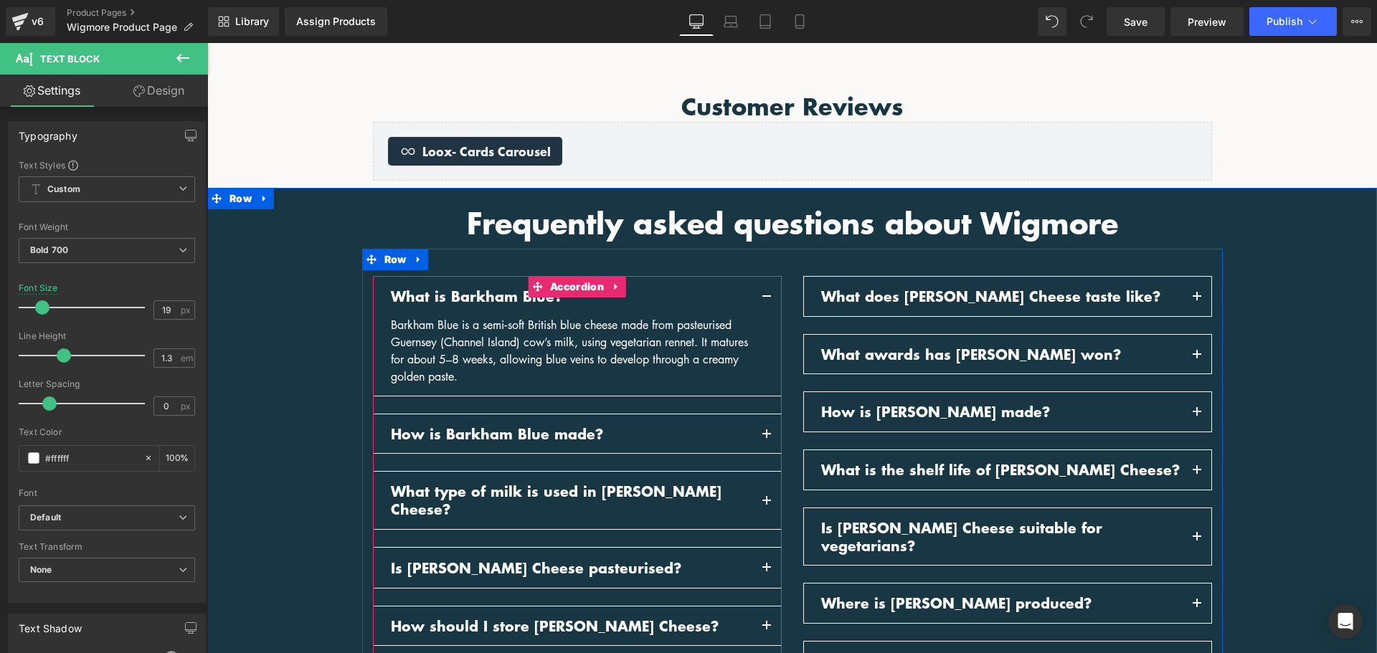
click at [758, 428] on button "button" at bounding box center [766, 434] width 29 height 39
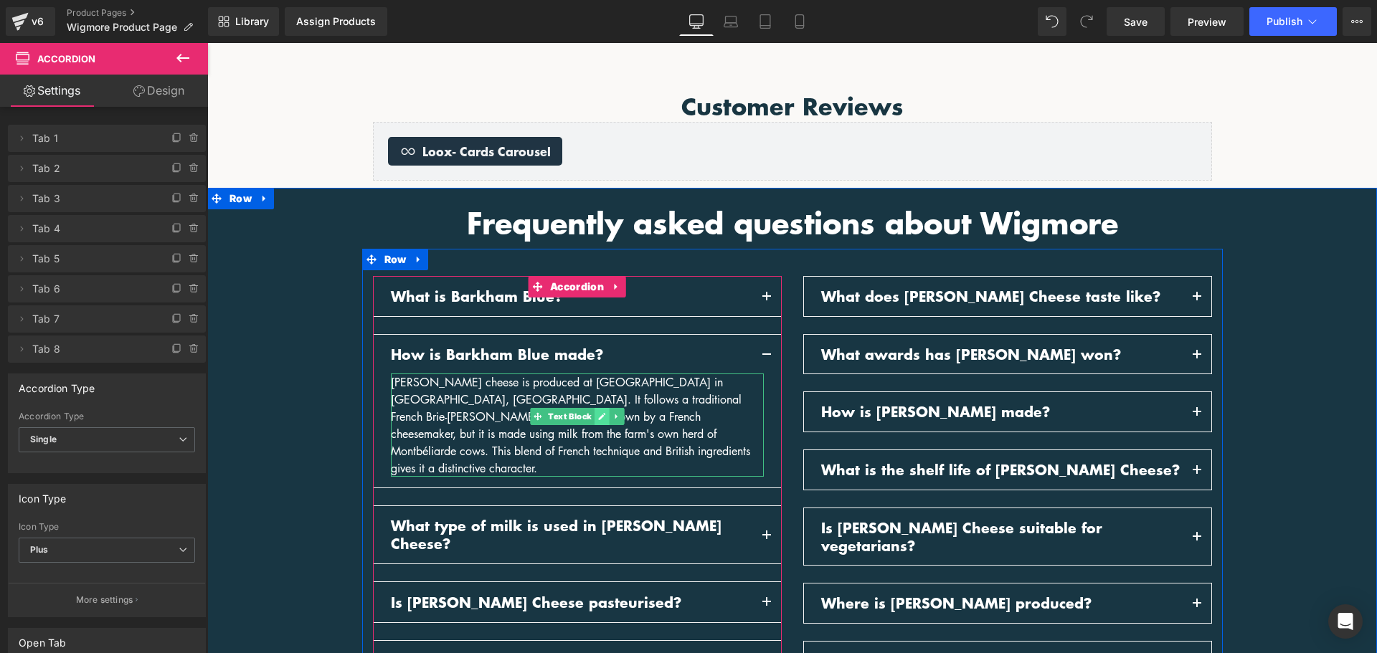
click at [598, 416] on icon at bounding box center [601, 416] width 8 height 9
click at [598, 417] on div "Baron Bigod cheese is produced at Fen Farm Dairy in Suffolk, England. It follow…" at bounding box center [577, 425] width 373 height 103
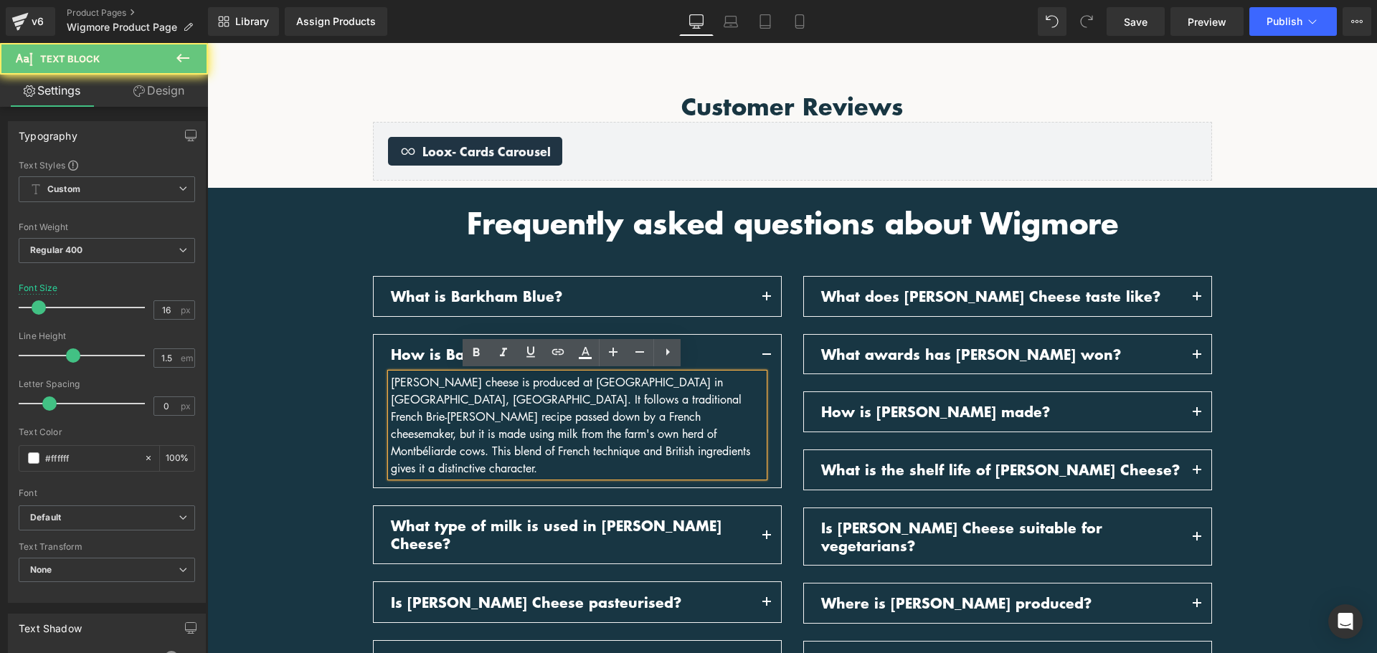
click at [598, 417] on div "Baron Bigod cheese is produced at Fen Farm Dairy in Suffolk, England. It follow…" at bounding box center [577, 425] width 373 height 103
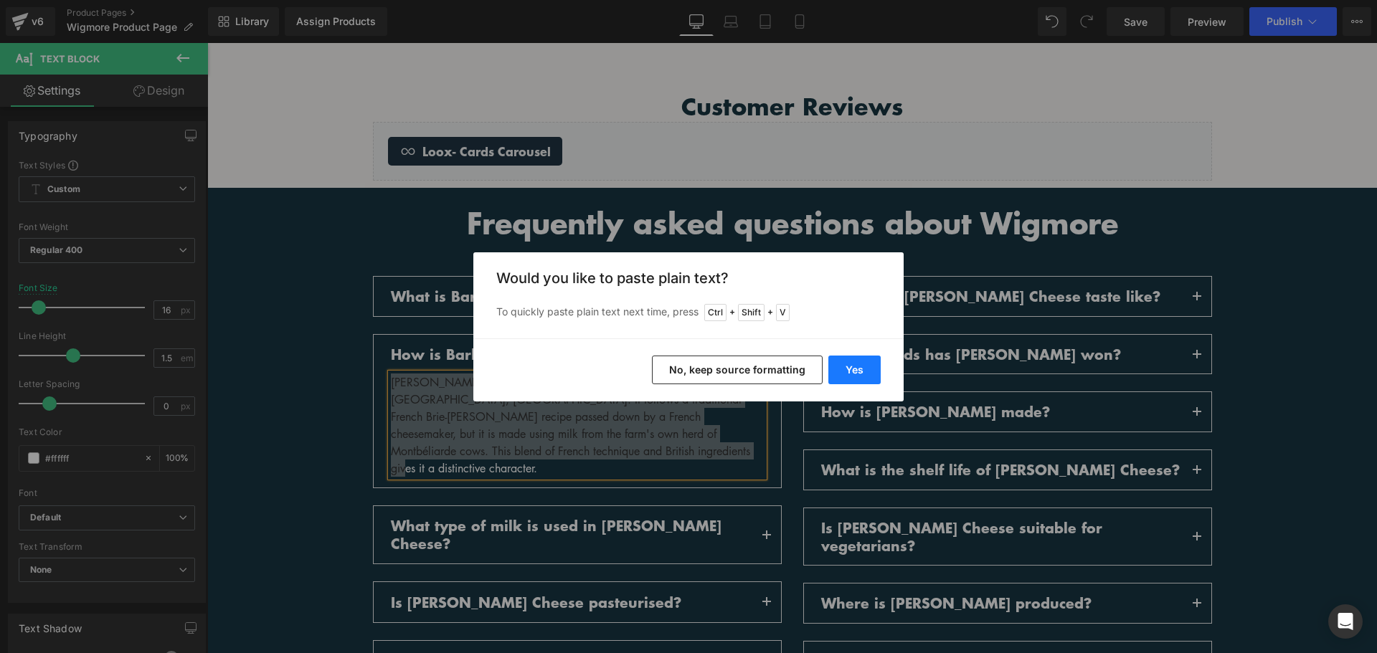
click at [856, 376] on button "Yes" at bounding box center [854, 370] width 52 height 29
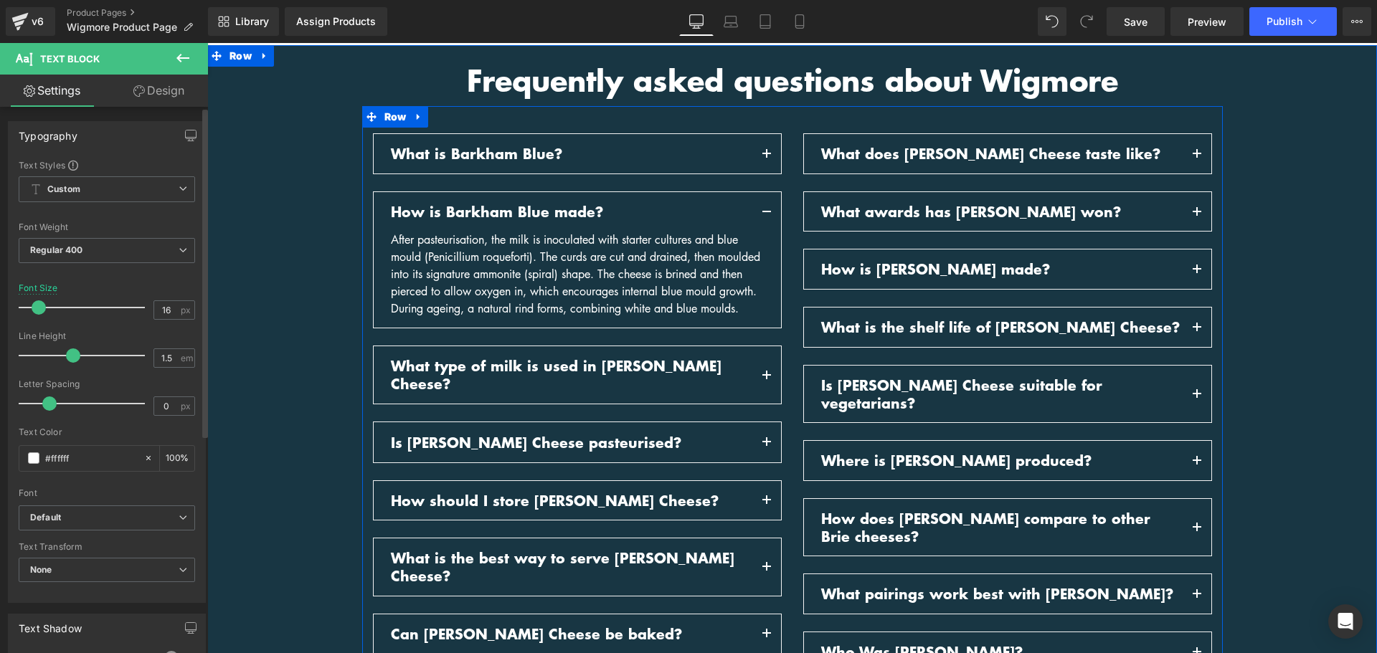
scroll to position [1570, 0]
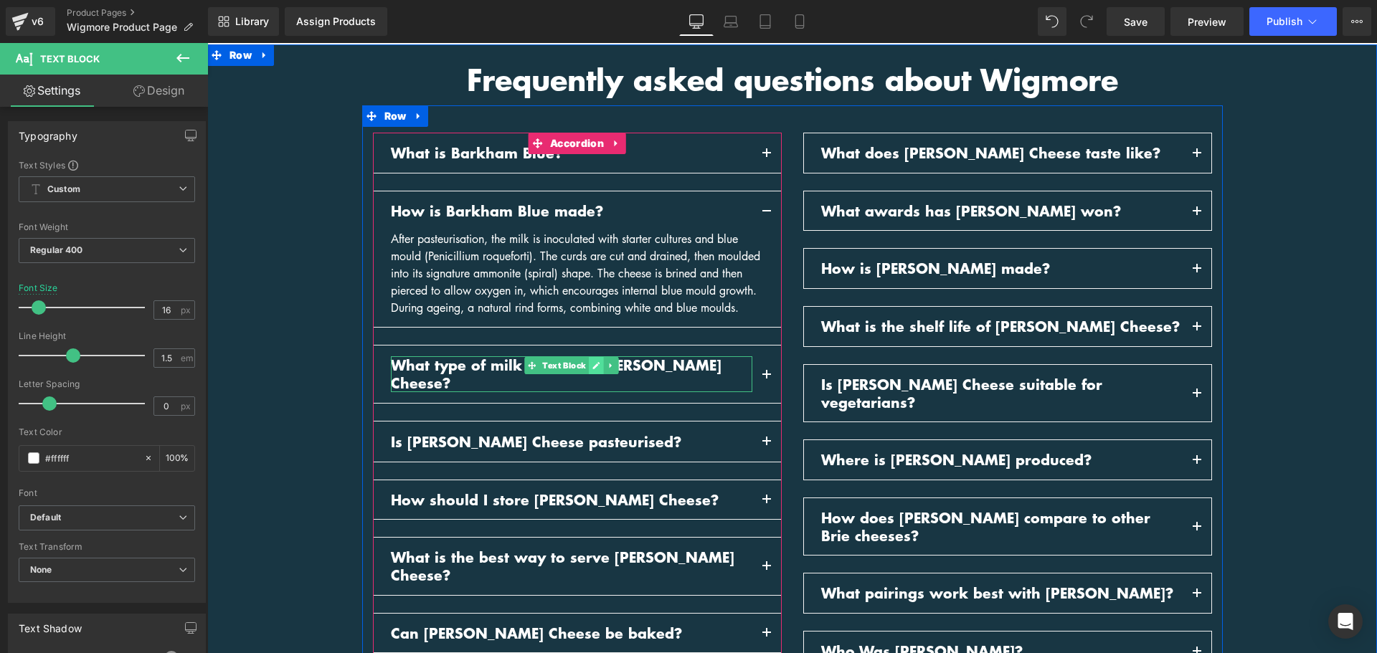
click at [592, 369] on icon at bounding box center [595, 365] width 7 height 7
click at [590, 383] on p "What type of milk is used in Baron Bigod Cheese?" at bounding box center [572, 373] width 362 height 35
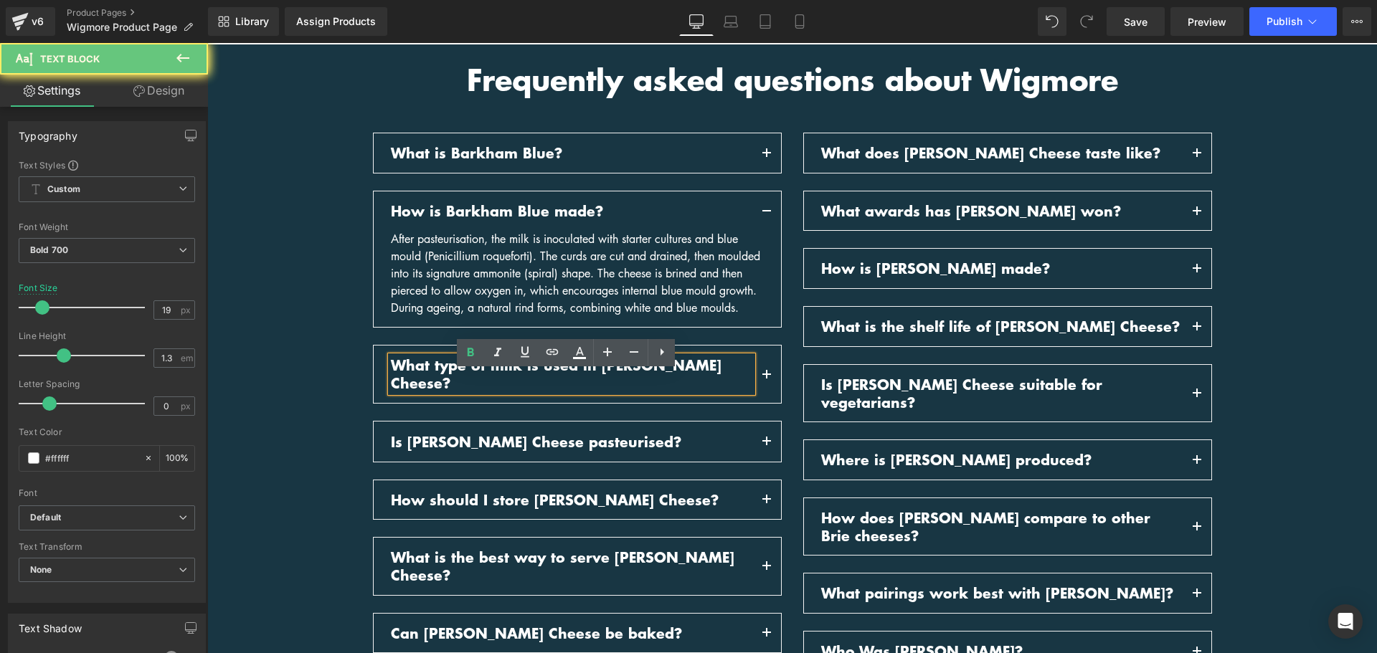
click at [590, 383] on p "What type of milk is used in Baron Bigod Cheese?" at bounding box center [572, 373] width 362 height 35
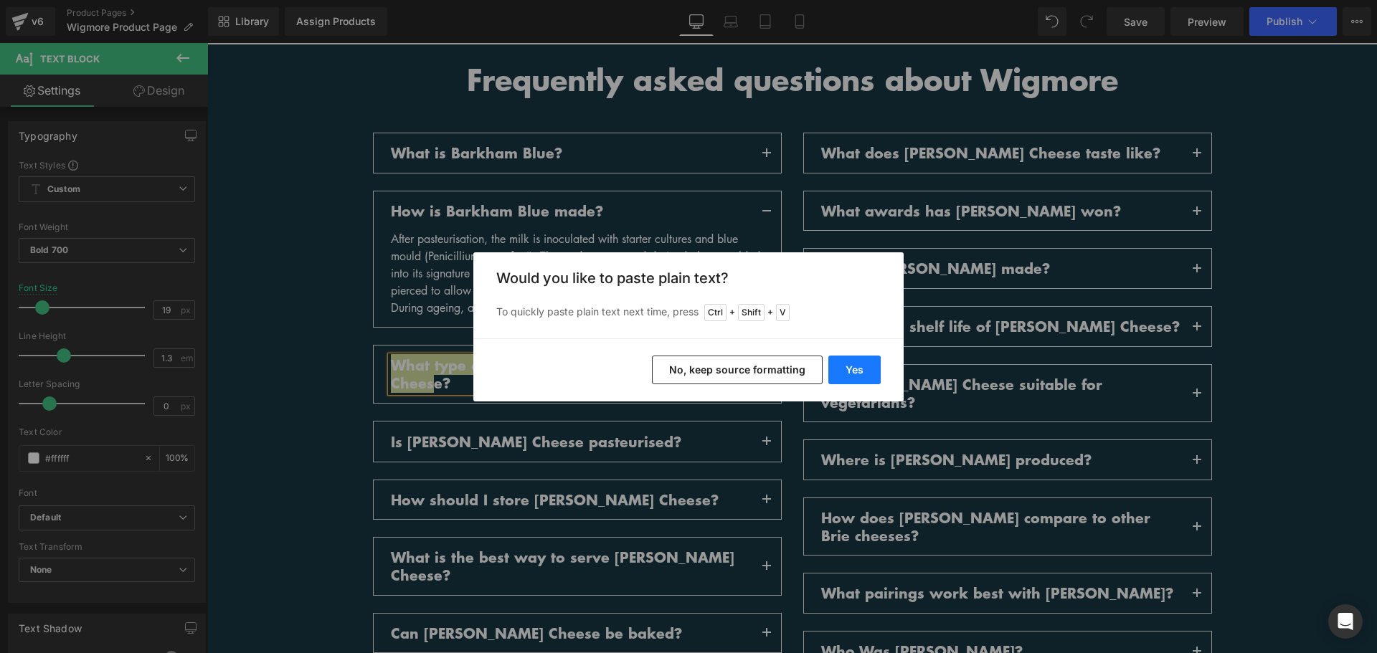
drag, startPoint x: 846, startPoint y: 376, endPoint x: 631, endPoint y: 333, distance: 219.4
click at [846, 376] on button "Yes" at bounding box center [854, 370] width 52 height 29
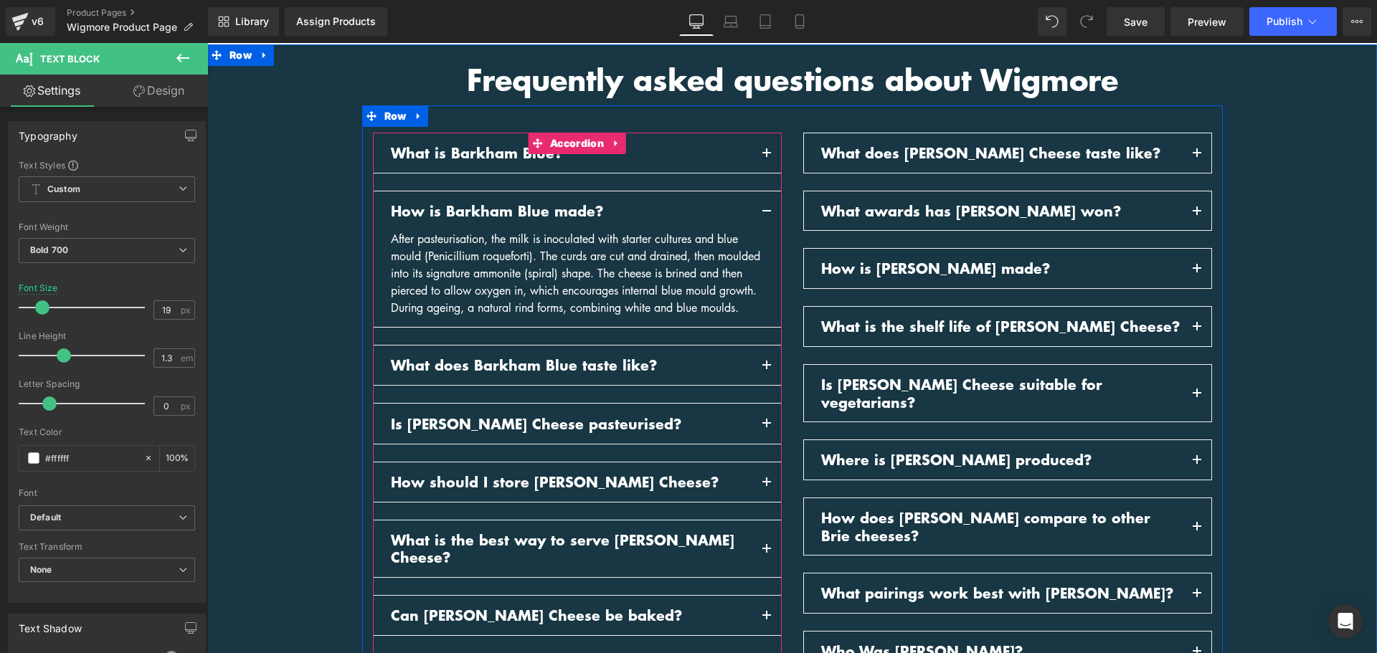
click at [765, 380] on button "button" at bounding box center [766, 365] width 29 height 39
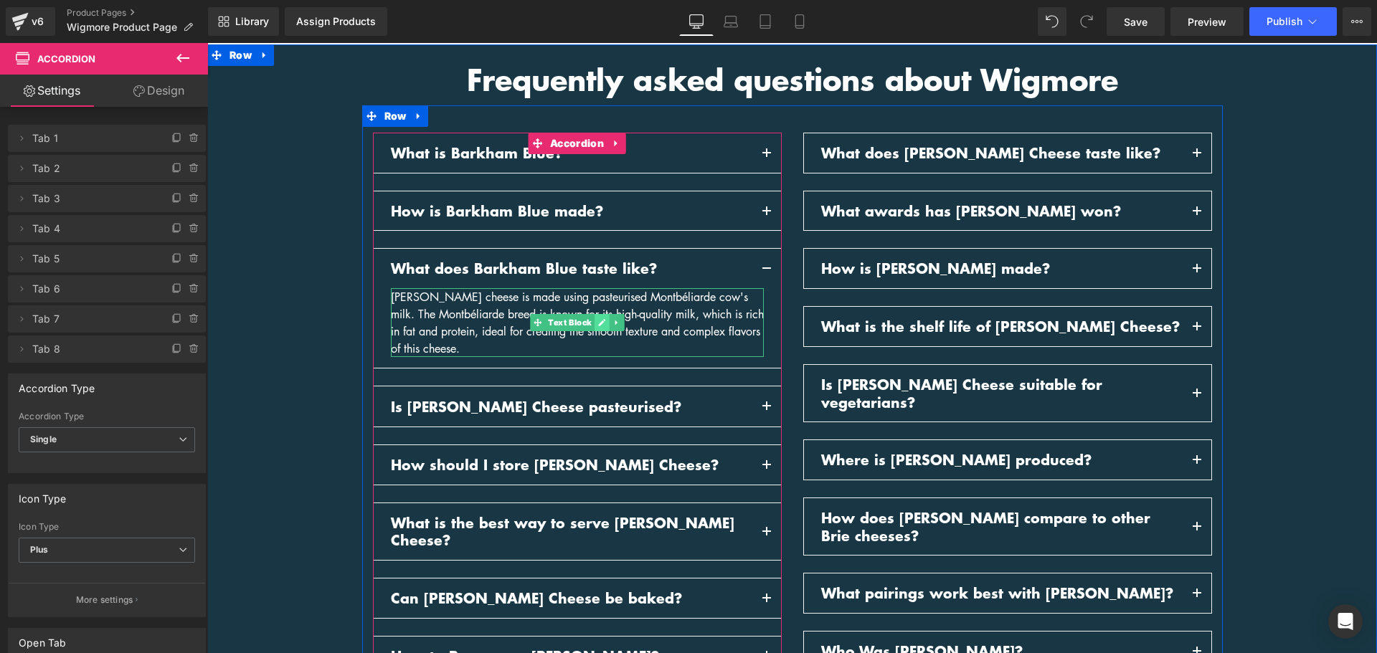
click at [595, 324] on link at bounding box center [602, 322] width 15 height 17
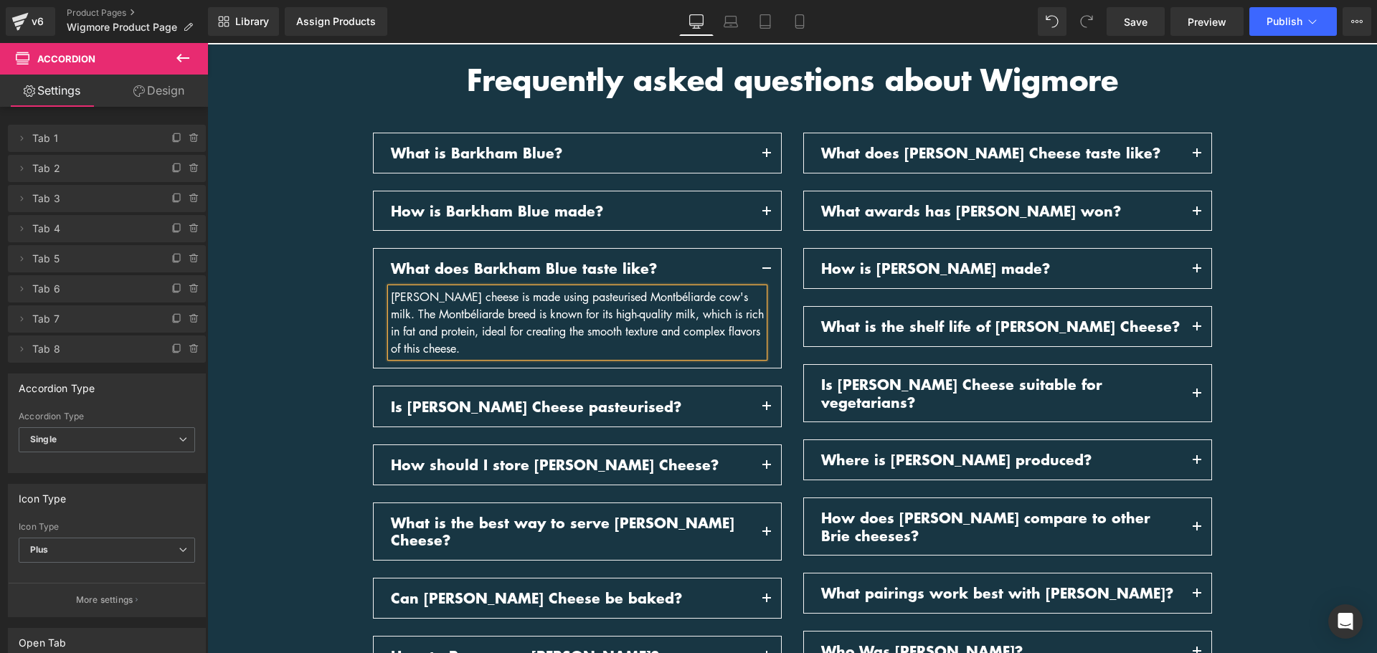
click at [591, 324] on div "Baron Bigod cheese is made using pasteurised Montbéliarde cow's milk. The Montb…" at bounding box center [577, 322] width 373 height 69
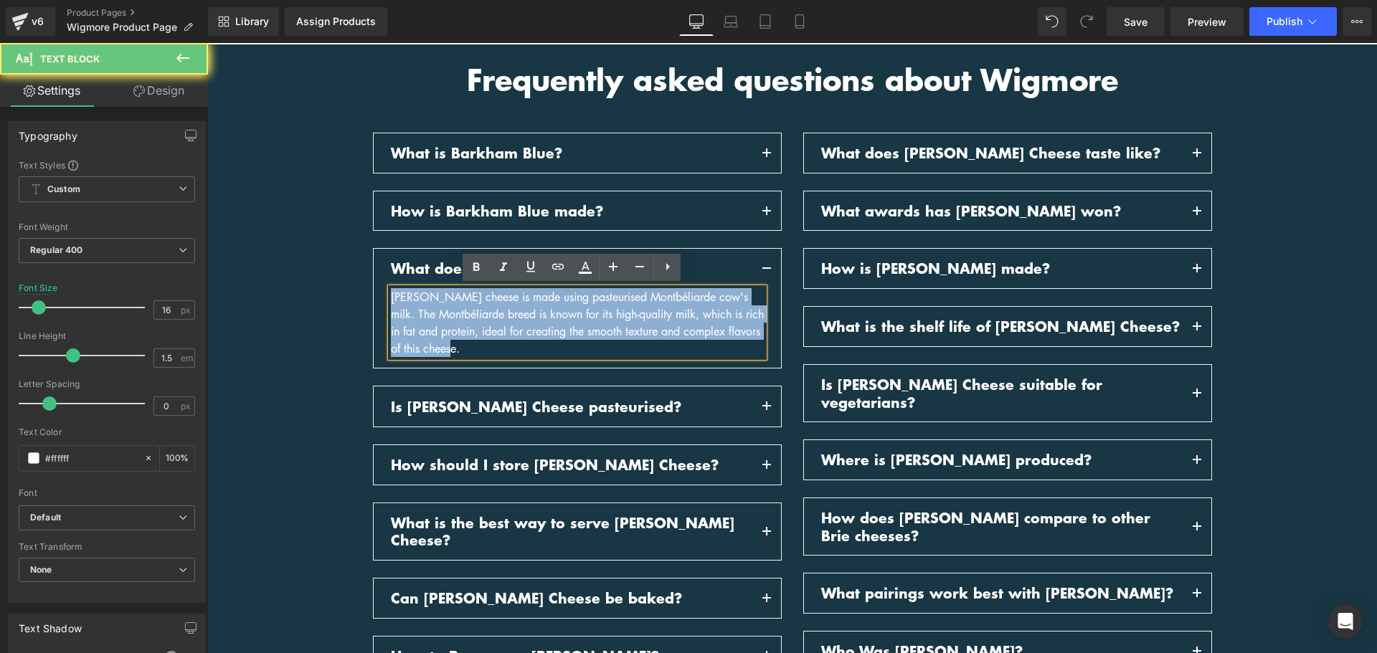
click at [591, 324] on div "Baron Bigod cheese is made using pasteurised Montbéliarde cow's milk. The Montb…" at bounding box center [577, 322] width 373 height 69
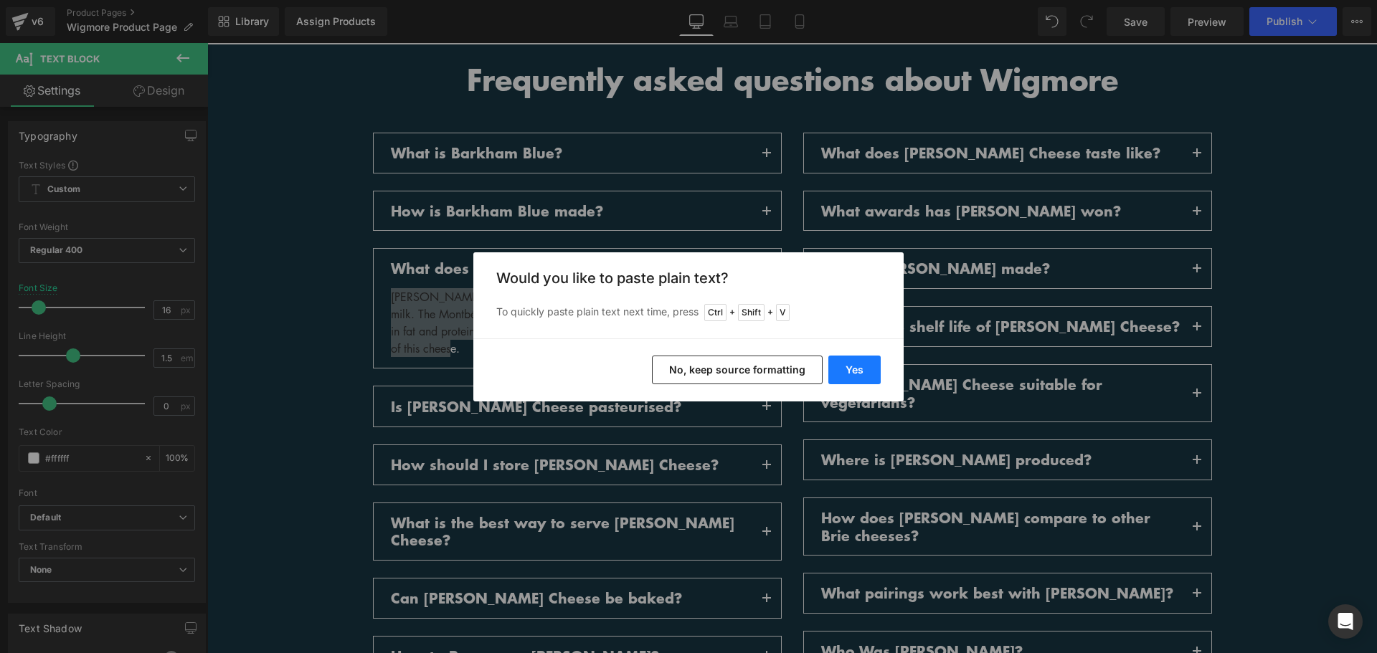
drag, startPoint x: 861, startPoint y: 371, endPoint x: 182, endPoint y: 341, distance: 679.2
click at [861, 371] on button "Yes" at bounding box center [854, 370] width 52 height 29
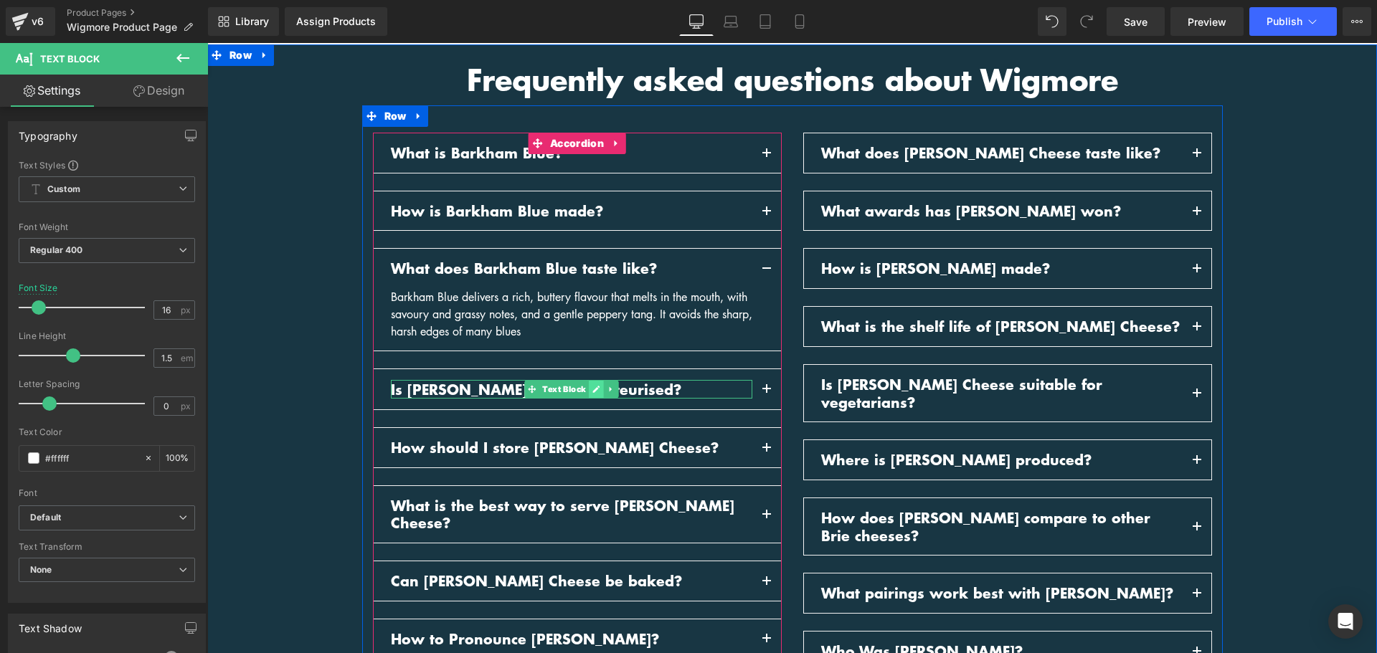
click at [592, 389] on icon at bounding box center [596, 389] width 8 height 9
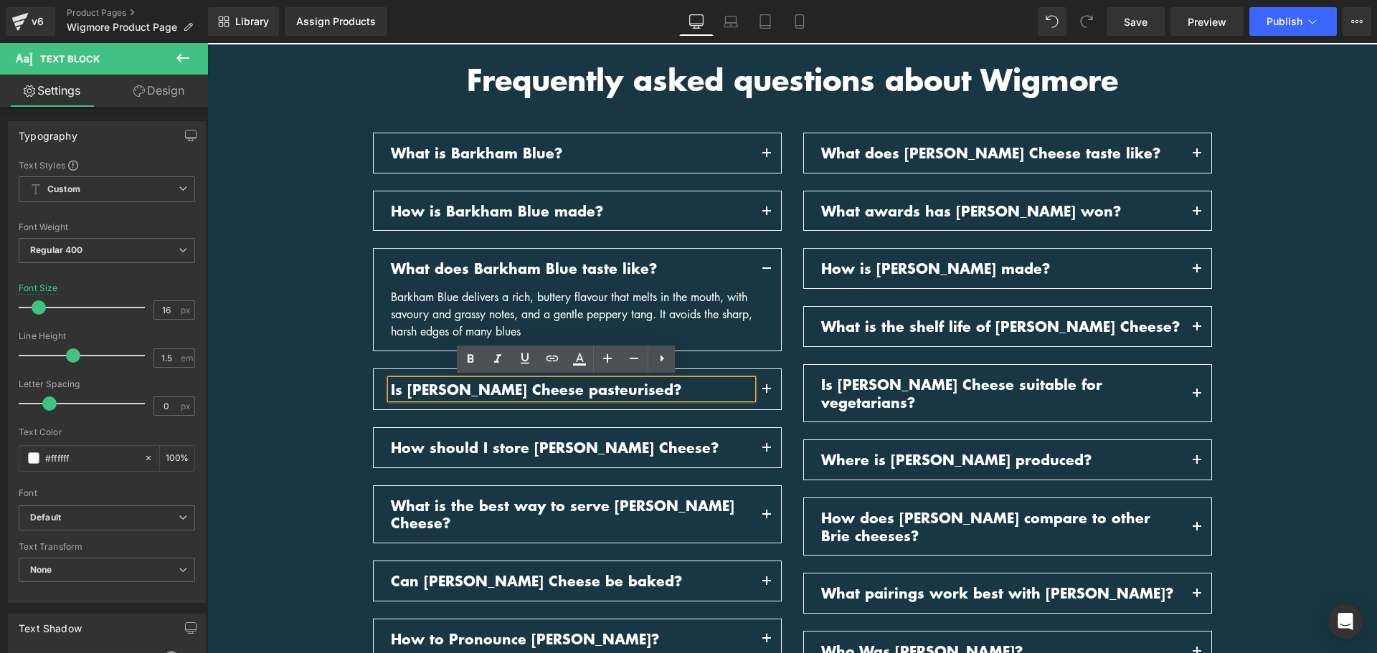
click at [587, 389] on p "Is Baron Bigod Cheese pasteurised?" at bounding box center [572, 390] width 362 height 18
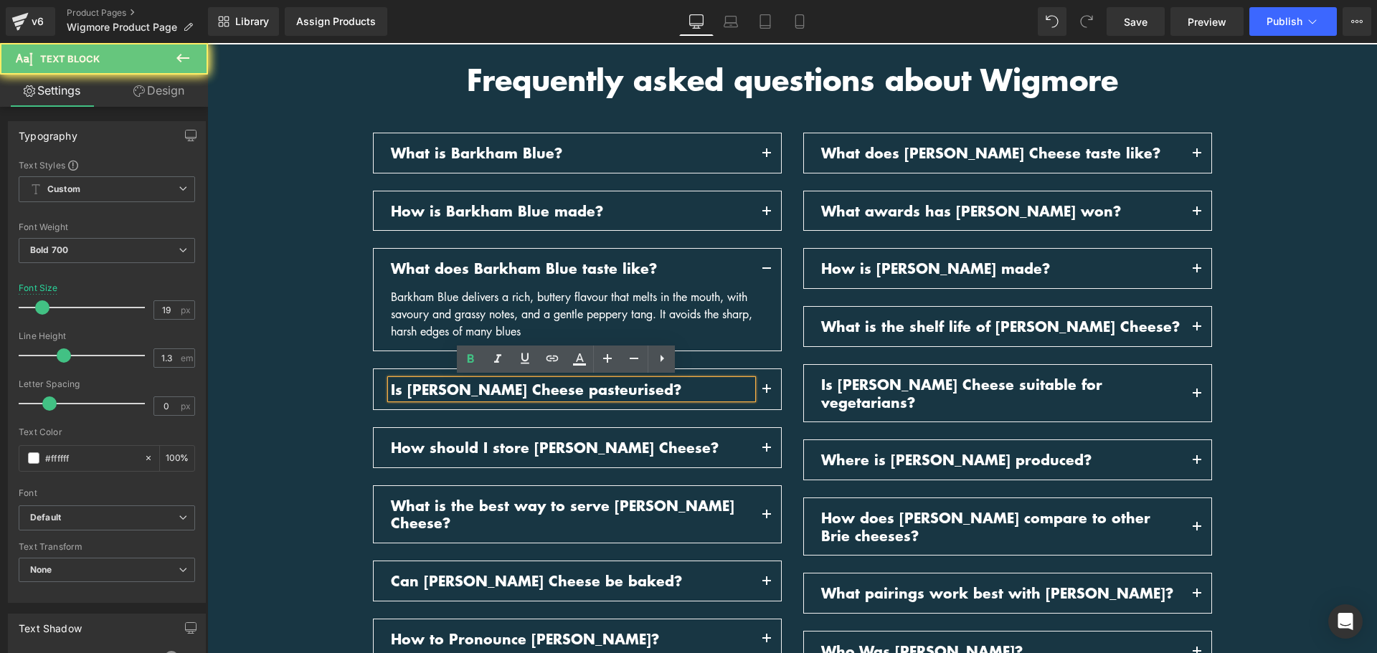
click at [587, 389] on p "Is Baron Bigod Cheese pasteurised?" at bounding box center [572, 390] width 362 height 18
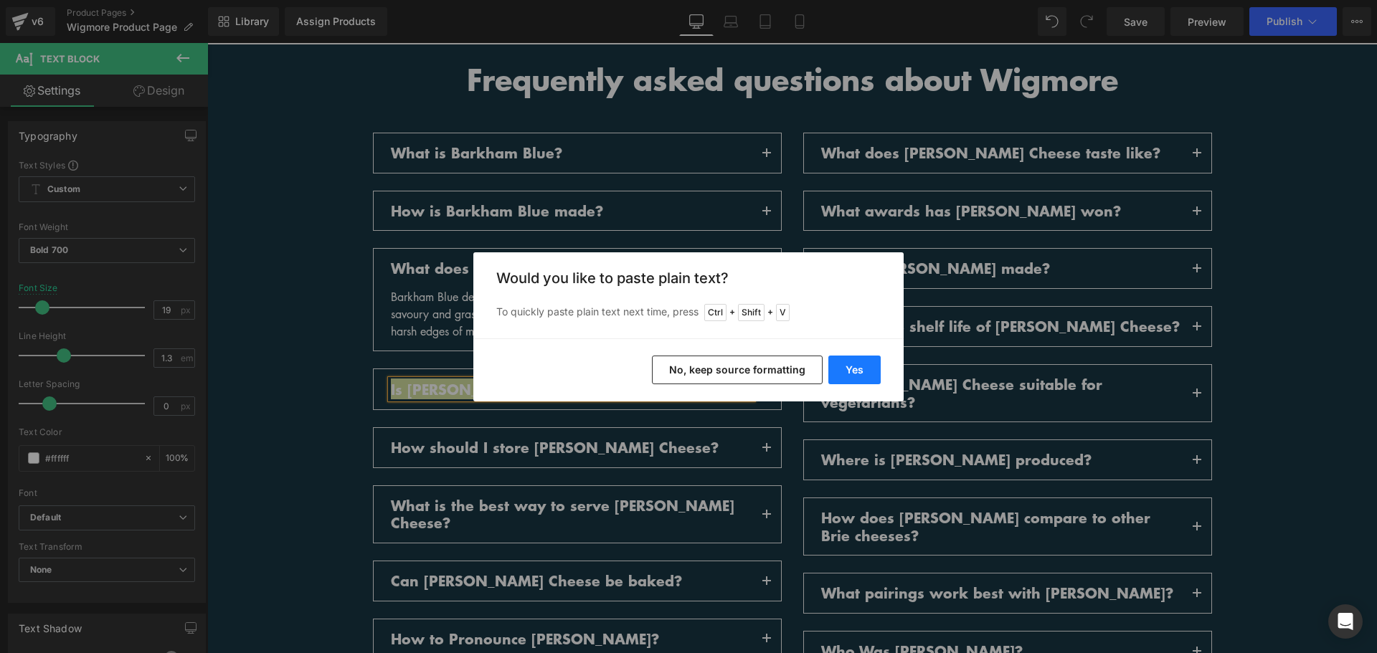
click at [867, 372] on button "Yes" at bounding box center [854, 370] width 52 height 29
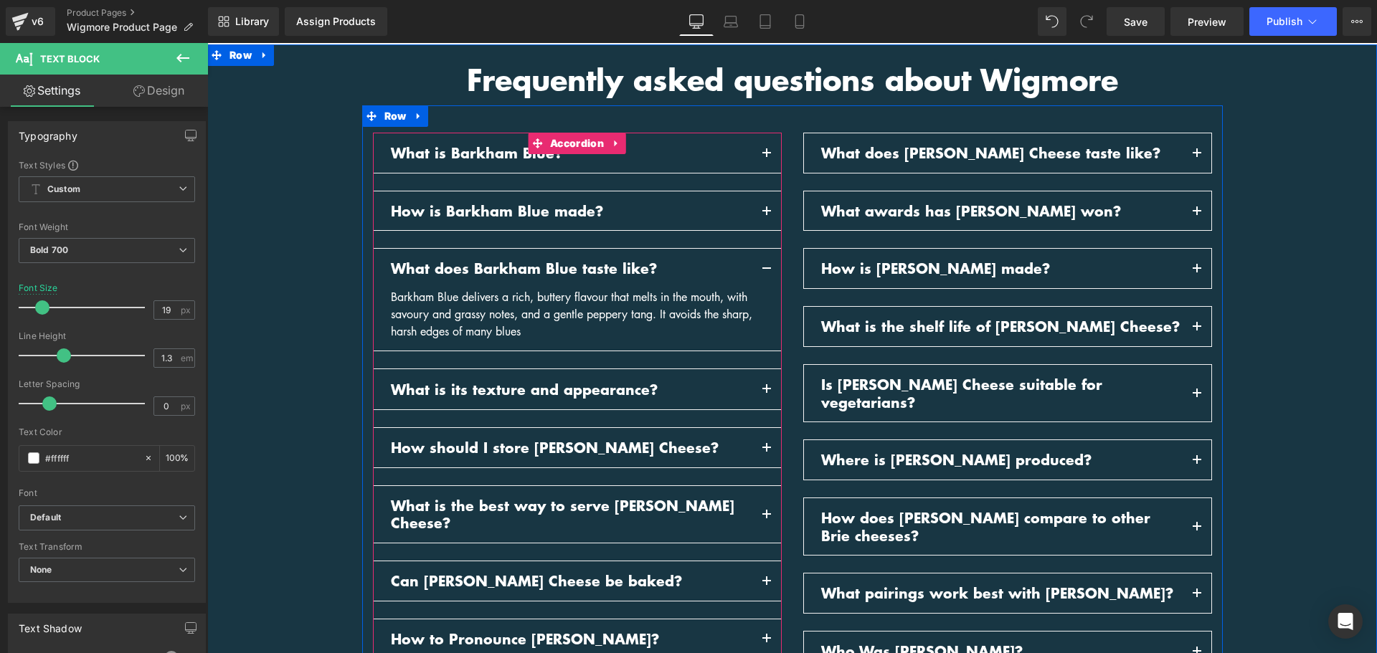
click at [758, 389] on button "button" at bounding box center [766, 389] width 29 height 40
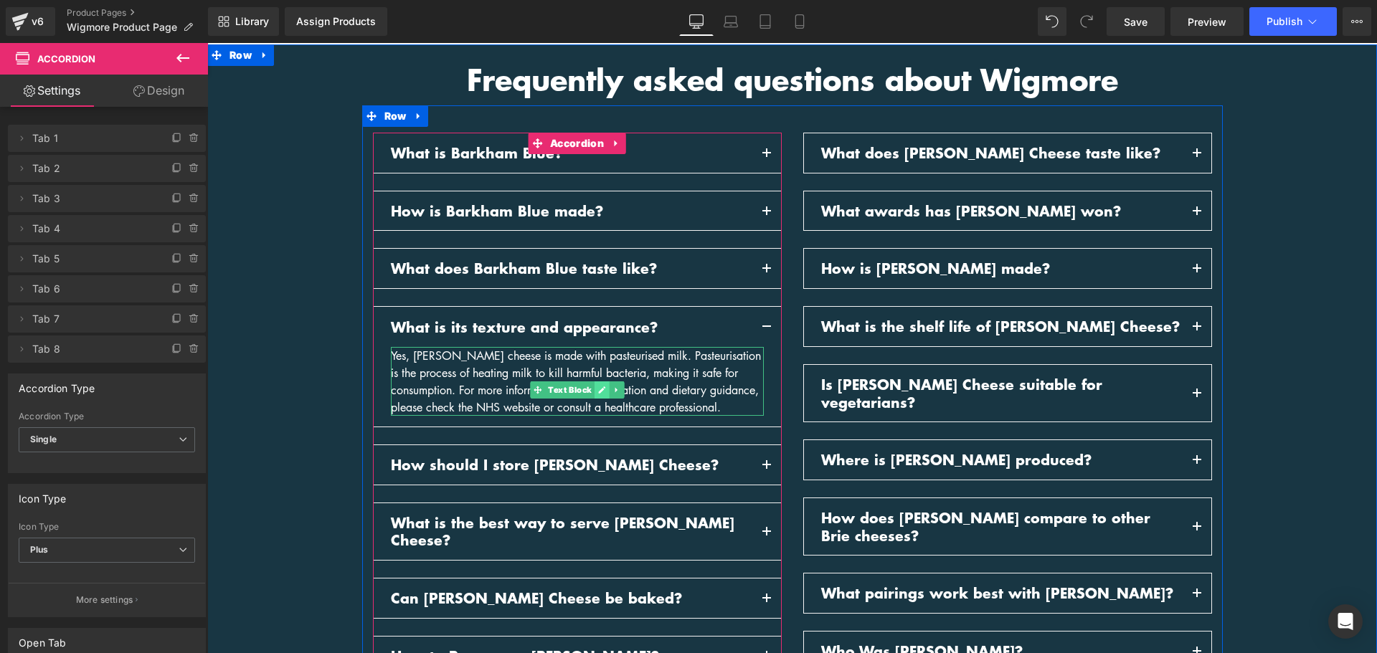
click at [597, 390] on icon at bounding box center [601, 390] width 8 height 9
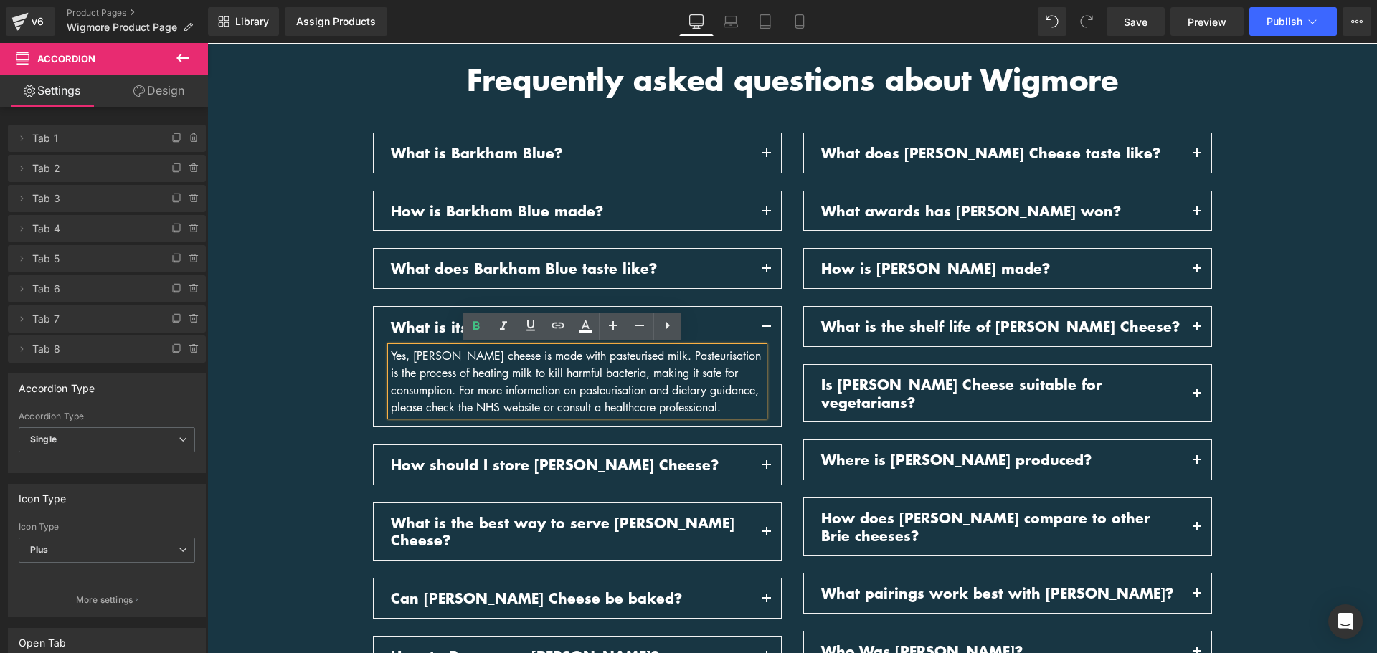
click at [597, 390] on div "Yes, Baron Bigod cheese is made with pasteurised milk. Pasteurisation is the pr…" at bounding box center [577, 381] width 373 height 69
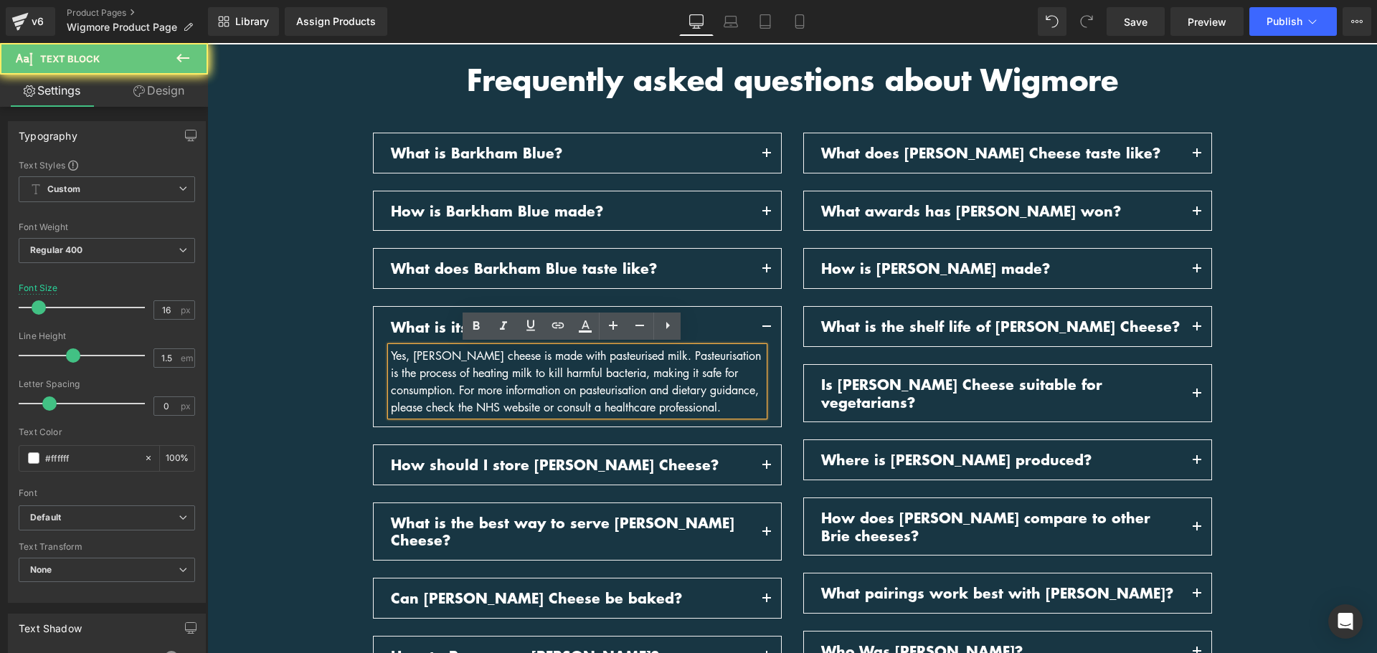
click at [597, 390] on div "Yes, Baron Bigod cheese is made with pasteurised milk. Pasteurisation is the pr…" at bounding box center [577, 381] width 373 height 69
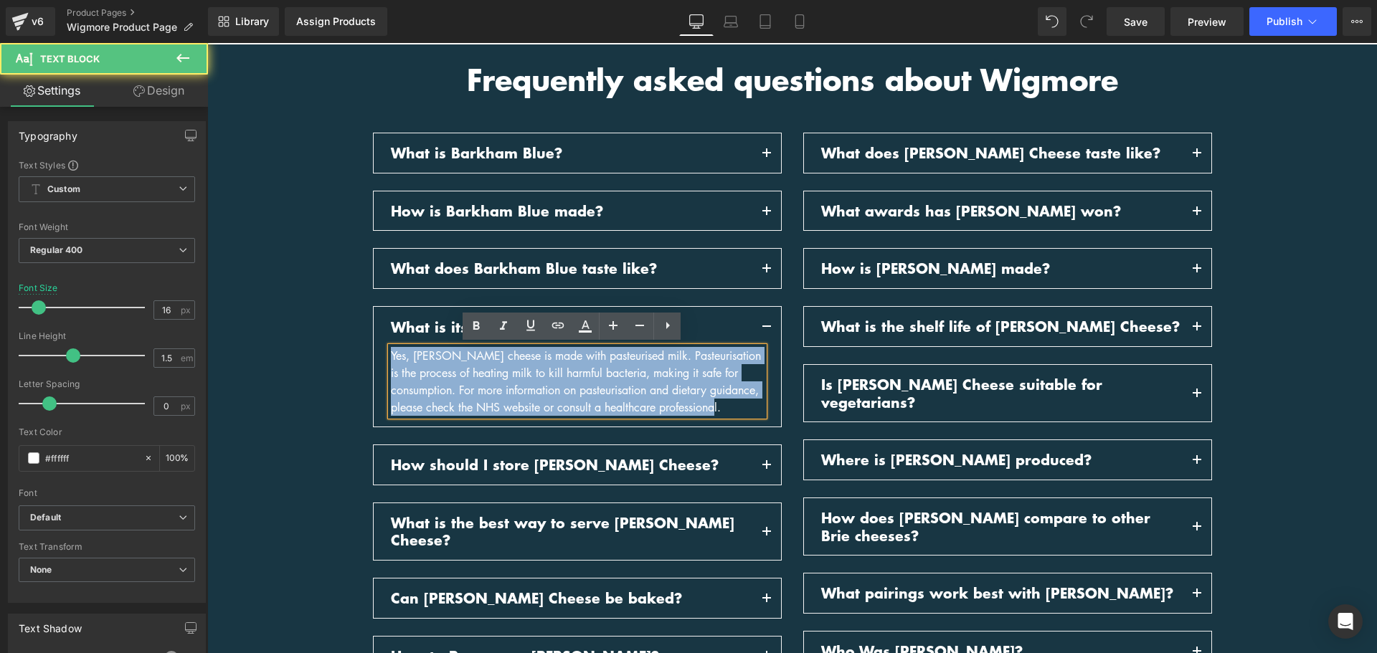
click at [478, 377] on div "Yes, Baron Bigod cheese is made with pasteurised milk. Pasteurisation is the pr…" at bounding box center [577, 381] width 373 height 69
drag, startPoint x: 468, startPoint y: 430, endPoint x: 361, endPoint y: 351, distance: 133.4
click at [362, 351] on div "What is Barkham Blue? Text Block Barkham Blue is a semi‑soft British blue chees…" at bounding box center [577, 405] width 430 height 544
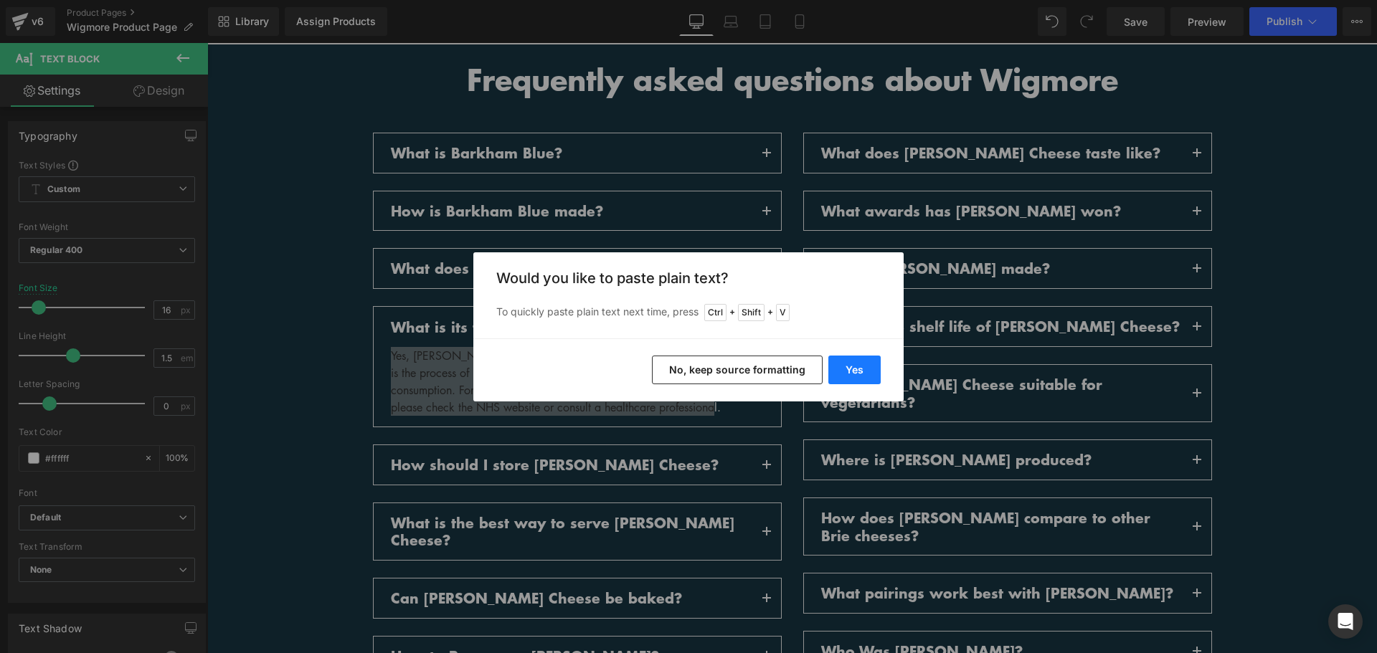
drag, startPoint x: 850, startPoint y: 374, endPoint x: 565, endPoint y: 348, distance: 285.9
click at [850, 374] on button "Yes" at bounding box center [854, 370] width 52 height 29
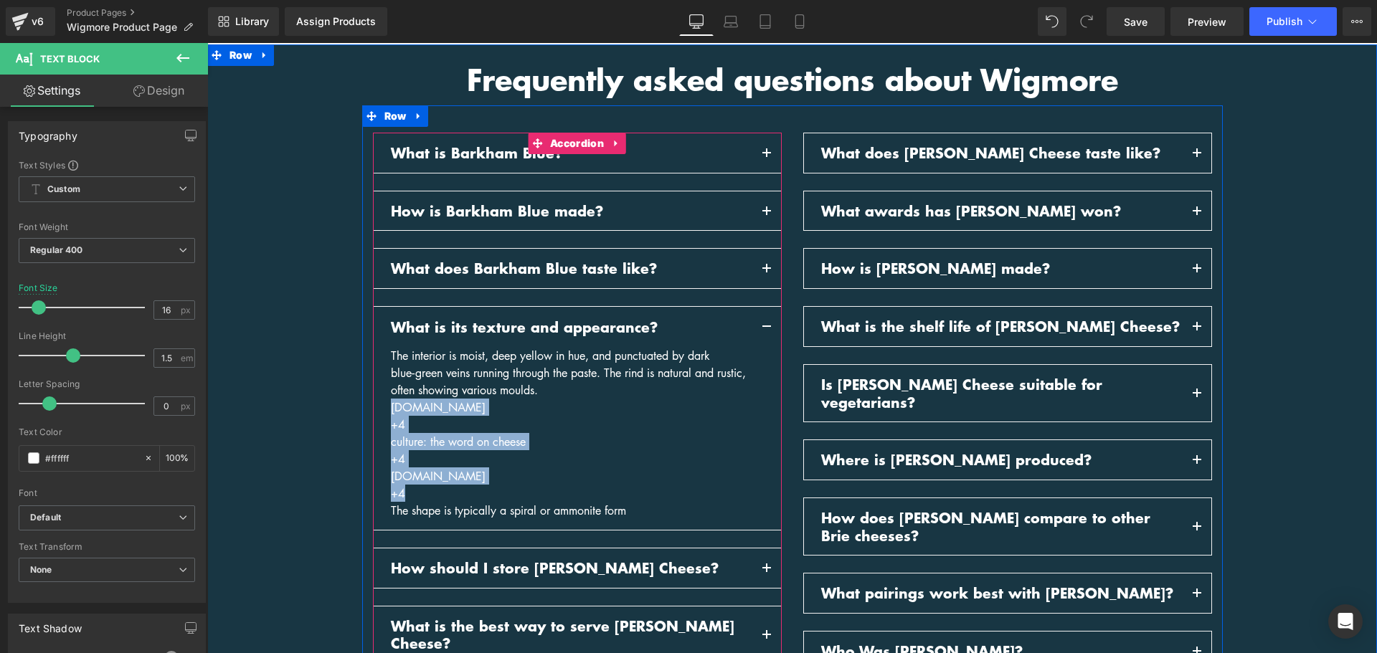
drag, startPoint x: 484, startPoint y: 490, endPoint x: 371, endPoint y: 404, distance: 142.3
click at [374, 404] on article "The interior is moist, deep yellow in hue, and punctuated by dark blue‑green ve…" at bounding box center [577, 438] width 407 height 183
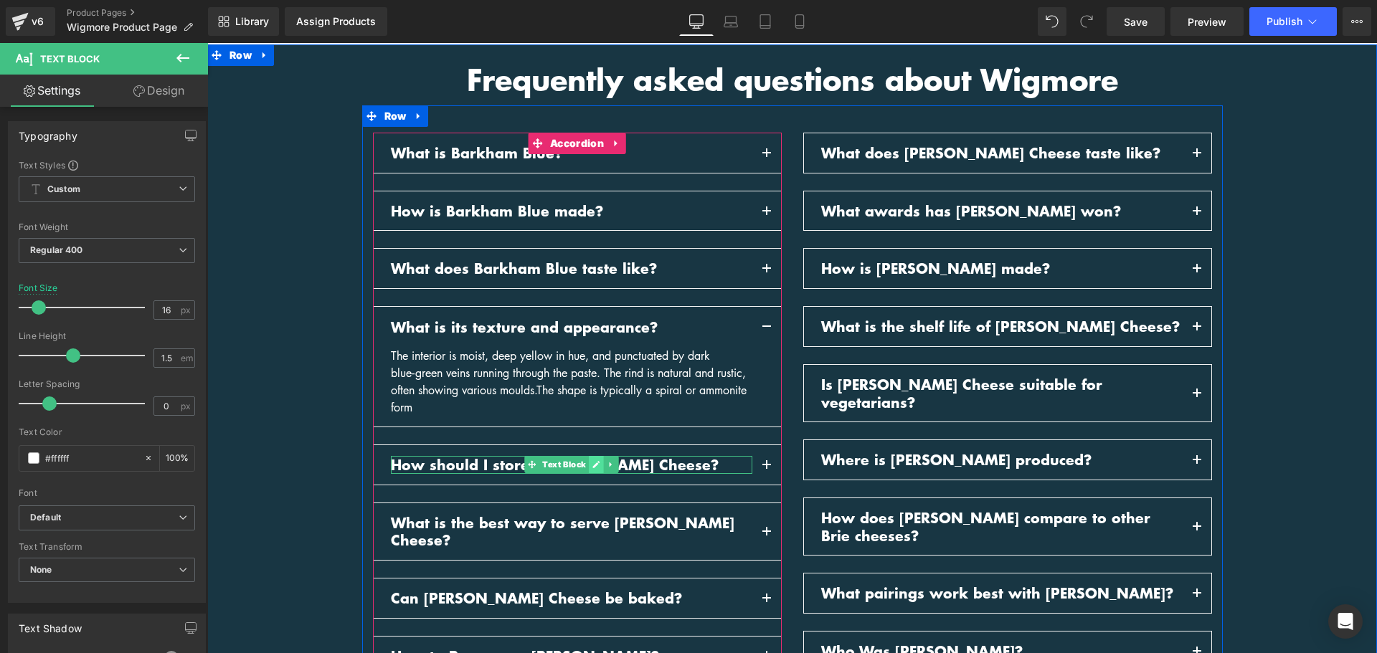
click at [592, 466] on icon at bounding box center [596, 464] width 8 height 9
click at [592, 466] on p "How should I store Baron Bigod Cheese?" at bounding box center [572, 465] width 362 height 18
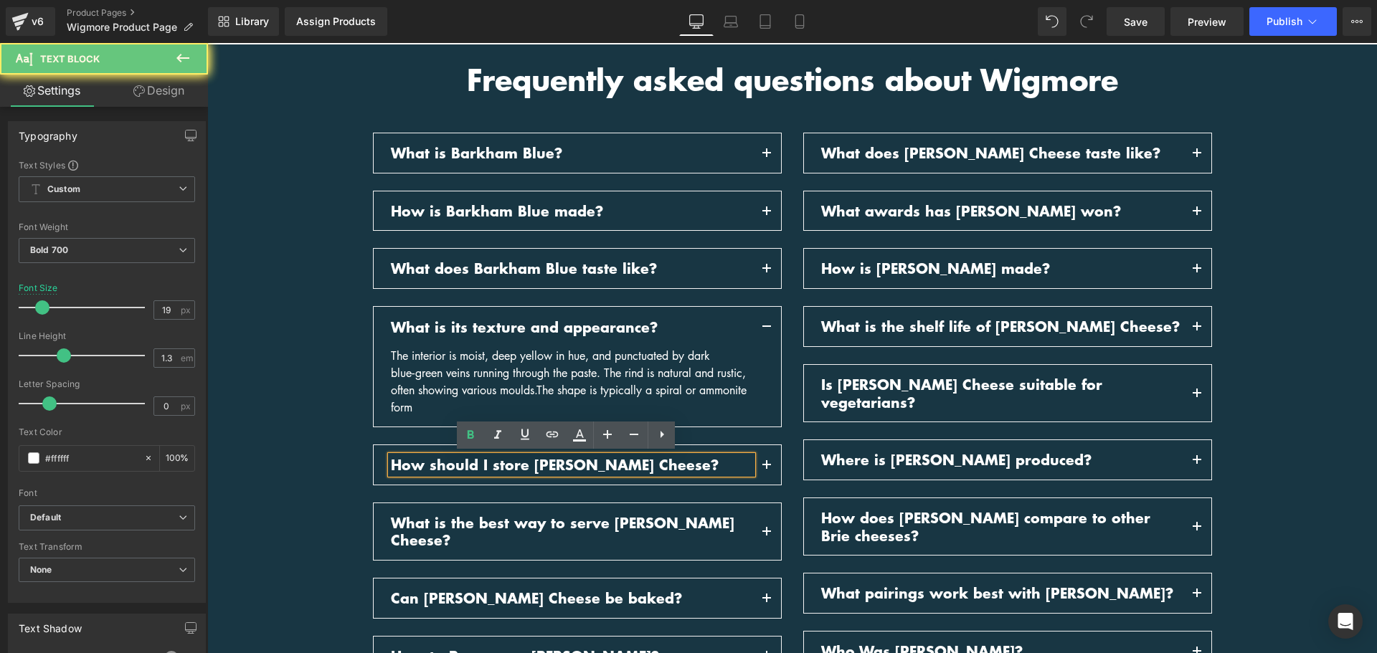
click at [592, 466] on p "How should I store Baron Bigod Cheese?" at bounding box center [572, 465] width 362 height 18
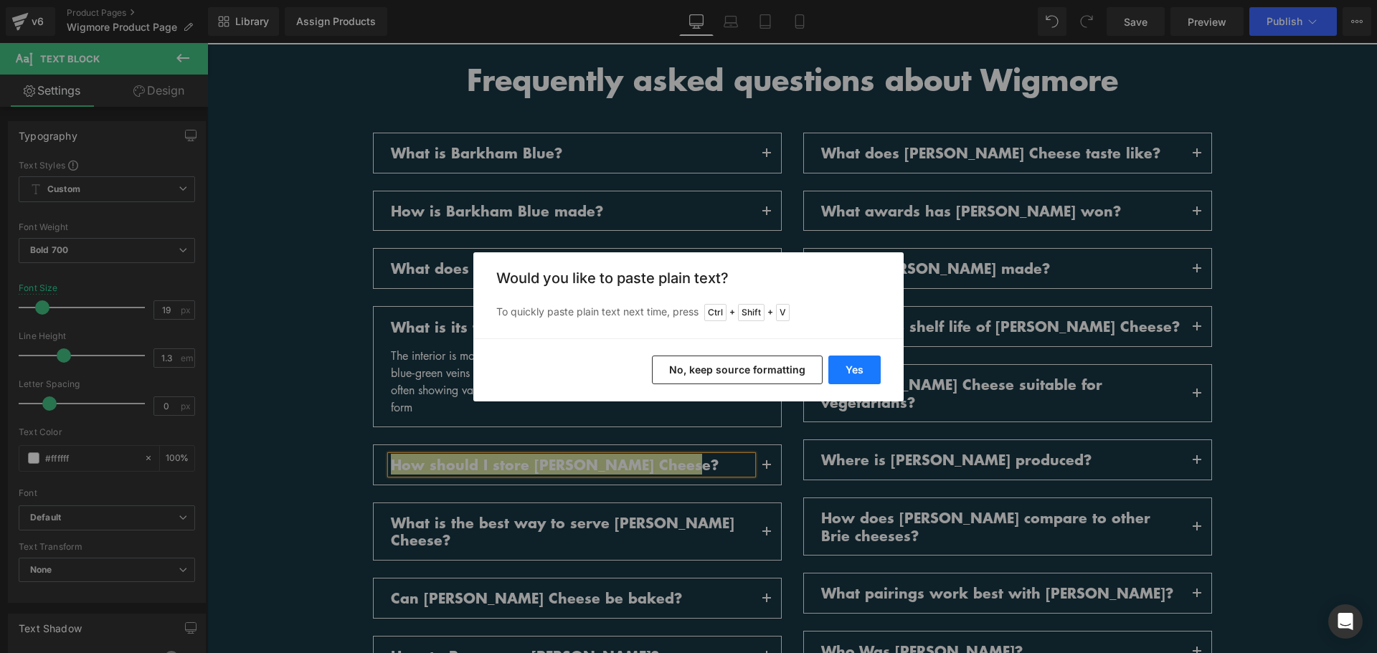
click at [857, 373] on button "Yes" at bounding box center [854, 370] width 52 height 29
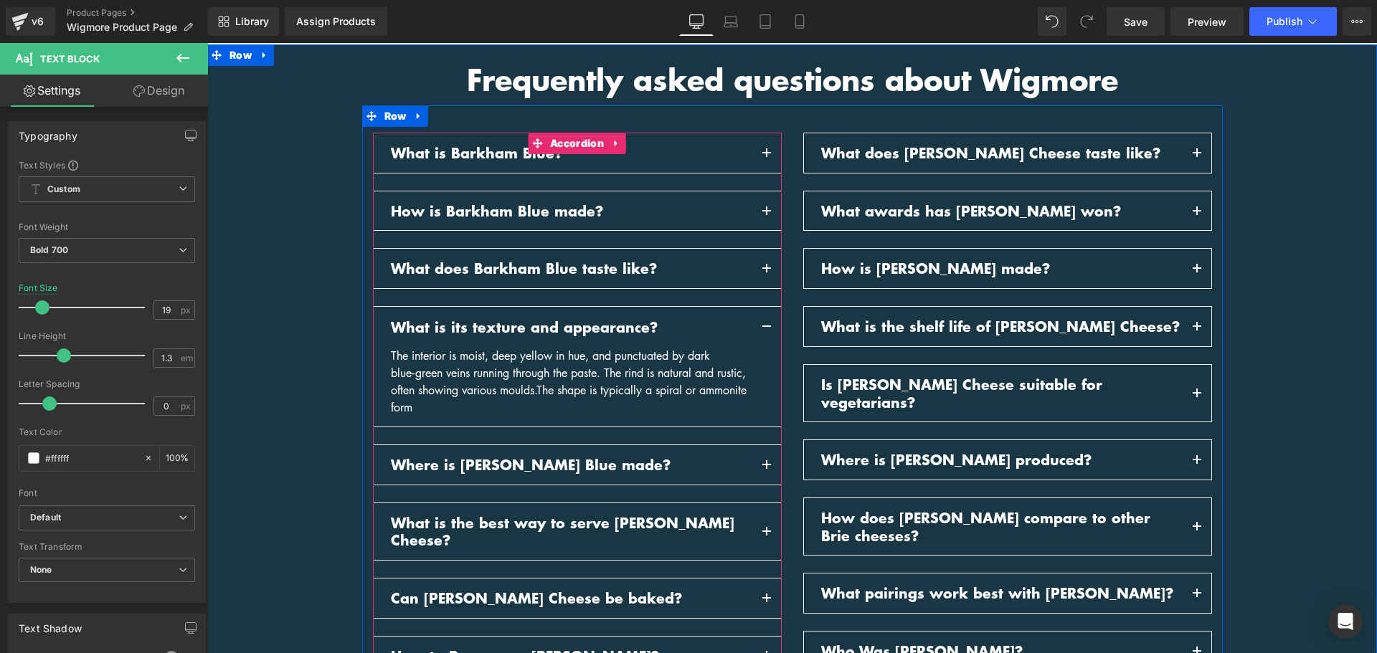
click at [767, 469] on span "button" at bounding box center [767, 469] width 0 height 0
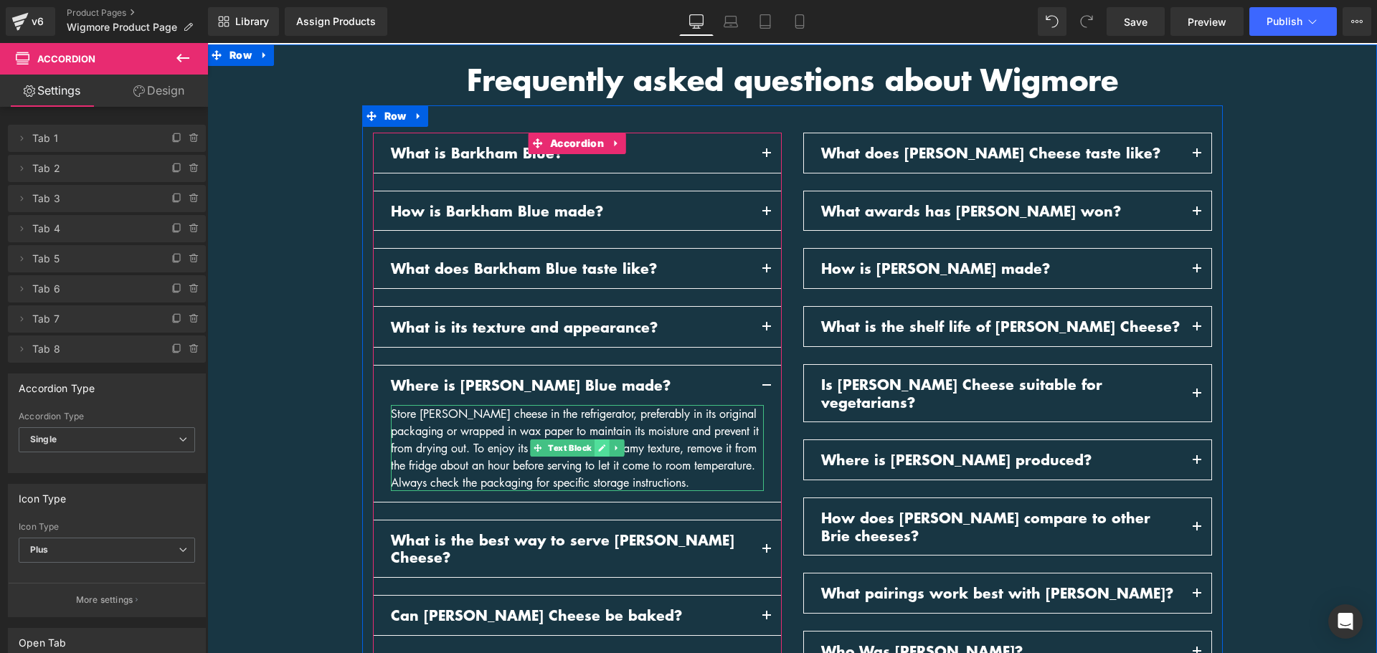
click at [599, 449] on icon at bounding box center [601, 448] width 8 height 9
click at [599, 449] on div "Store [PERSON_NAME] cheese in the refrigerator, preferably in its original pack…" at bounding box center [577, 448] width 373 height 86
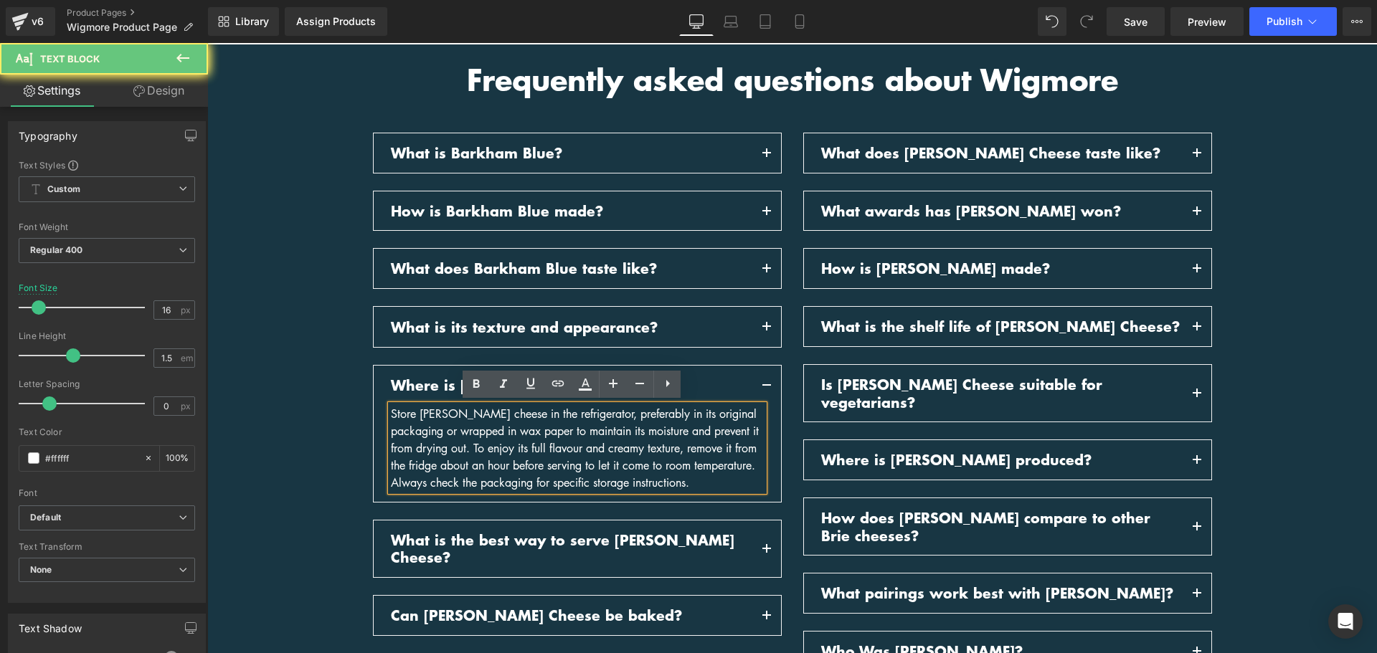
click at [599, 449] on div "Store [PERSON_NAME] cheese in the refrigerator, preferably in its original pack…" at bounding box center [577, 448] width 373 height 86
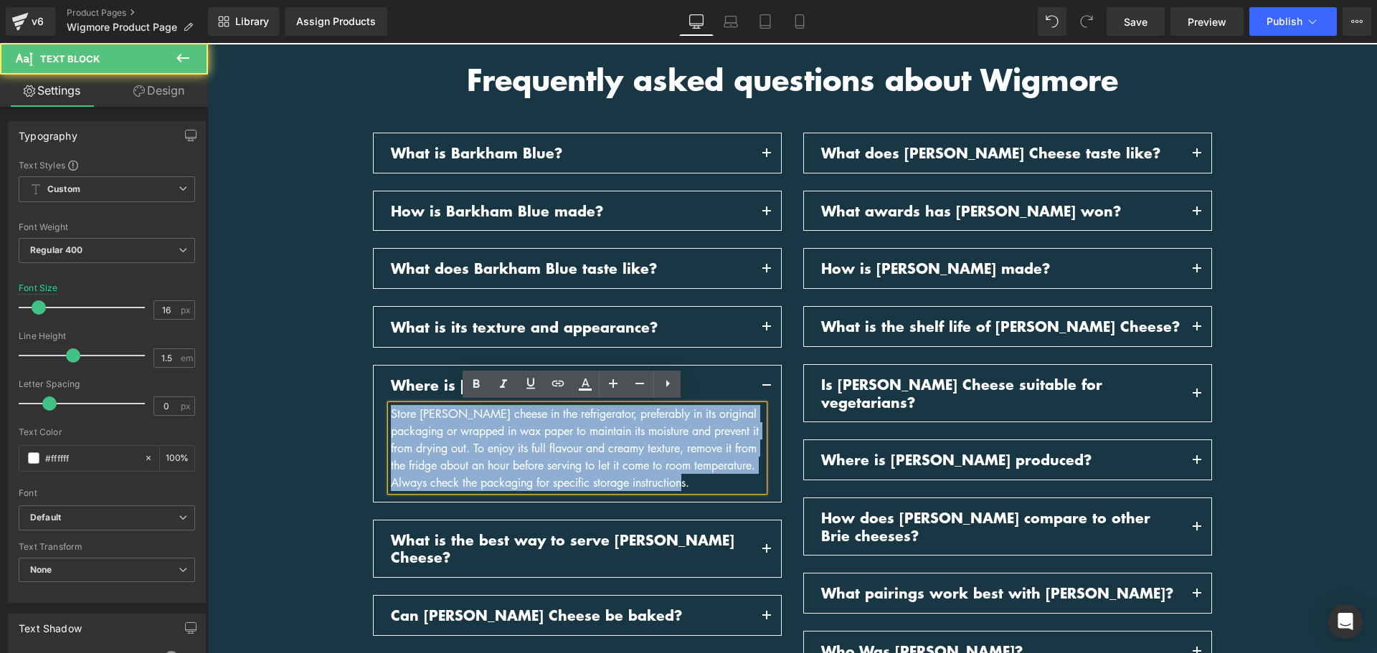
click at [420, 426] on div "Store [PERSON_NAME] cheese in the refrigerator, preferably in its original pack…" at bounding box center [577, 448] width 373 height 86
drag, startPoint x: 751, startPoint y: 479, endPoint x: 355, endPoint y: 411, distance: 401.8
click at [355, 411] on div "Frequently asked questions about Wigmore Heading Row What is Barkham Blue? Text…" at bounding box center [792, 416] width 1170 height 710
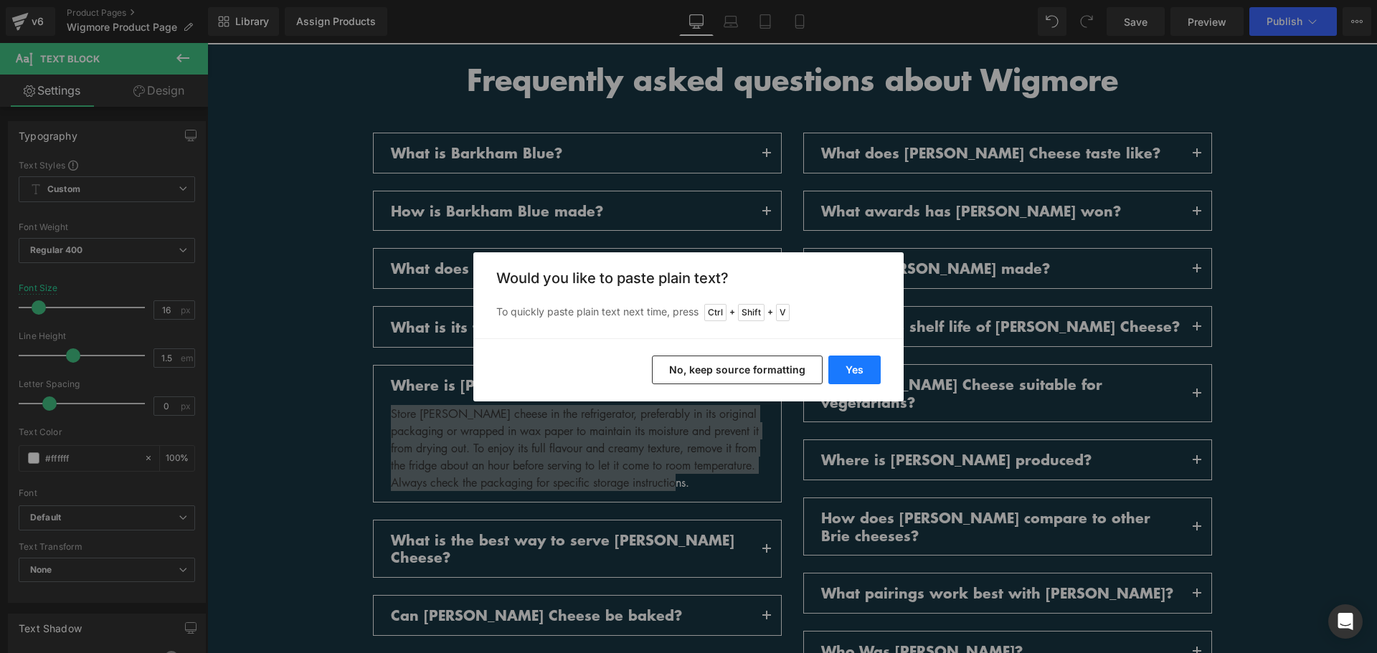
drag, startPoint x: 846, startPoint y: 370, endPoint x: 600, endPoint y: 334, distance: 248.0
click at [846, 370] on button "Yes" at bounding box center [854, 370] width 52 height 29
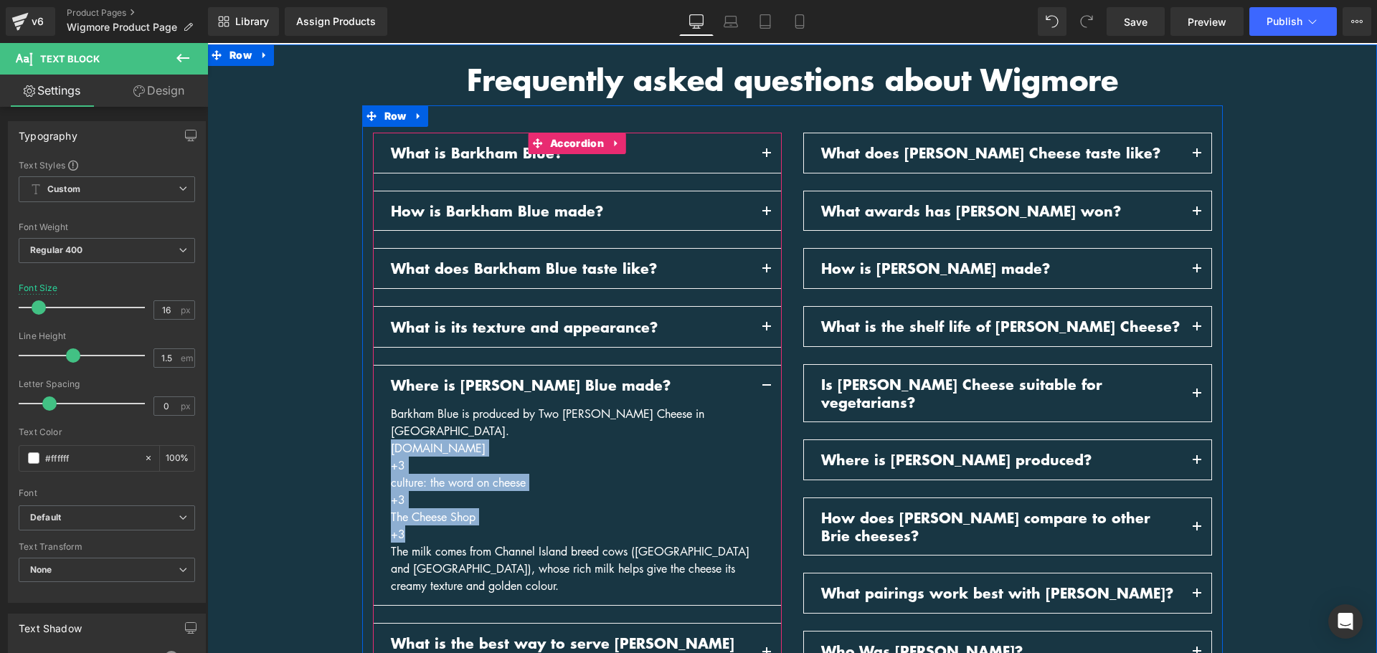
drag, startPoint x: 419, startPoint y: 514, endPoint x: 376, endPoint y: 429, distance: 95.0
click at [376, 429] on article "Barkham Blue is produced by Two Hoots Cheese in Berkshire. villagemaidcheese.co…" at bounding box center [577, 505] width 407 height 200
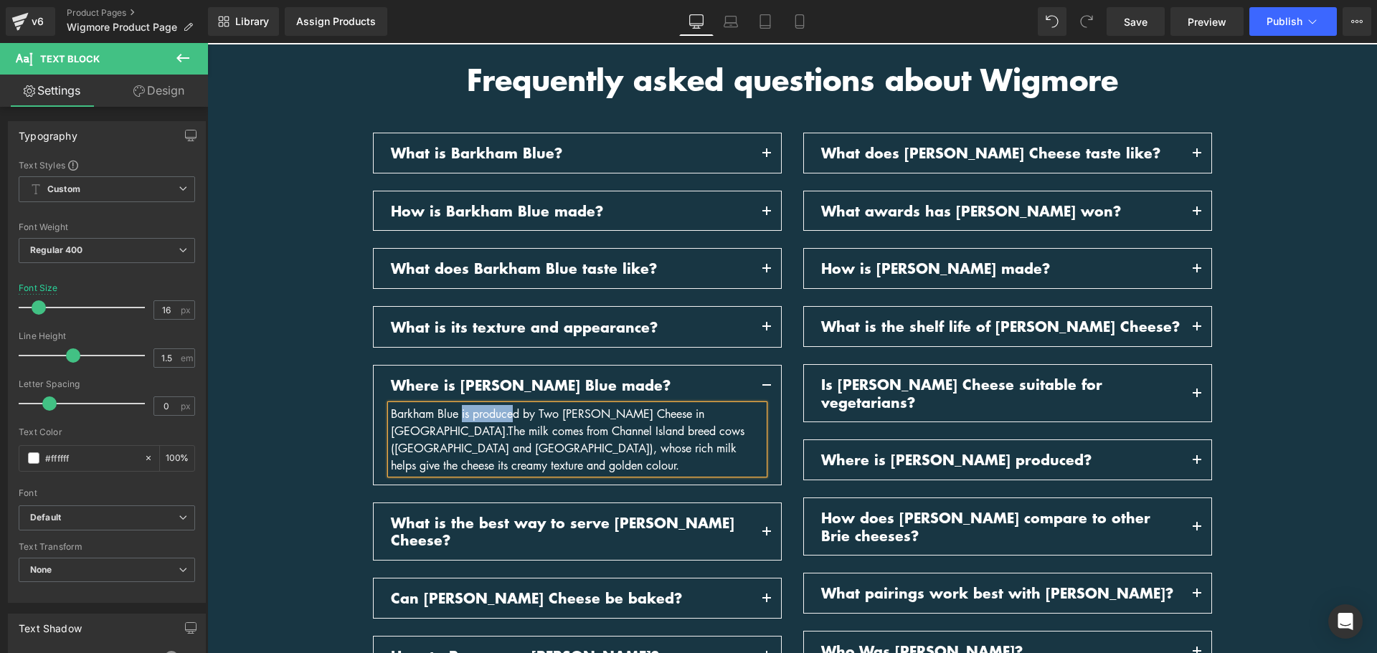
drag, startPoint x: 511, startPoint y: 410, endPoint x: 457, endPoint y: 415, distance: 54.7
click at [457, 415] on div "Barkham Blue is produced by Two Hoots Cheese in Berkshire. The milk comes from …" at bounding box center [577, 439] width 373 height 69
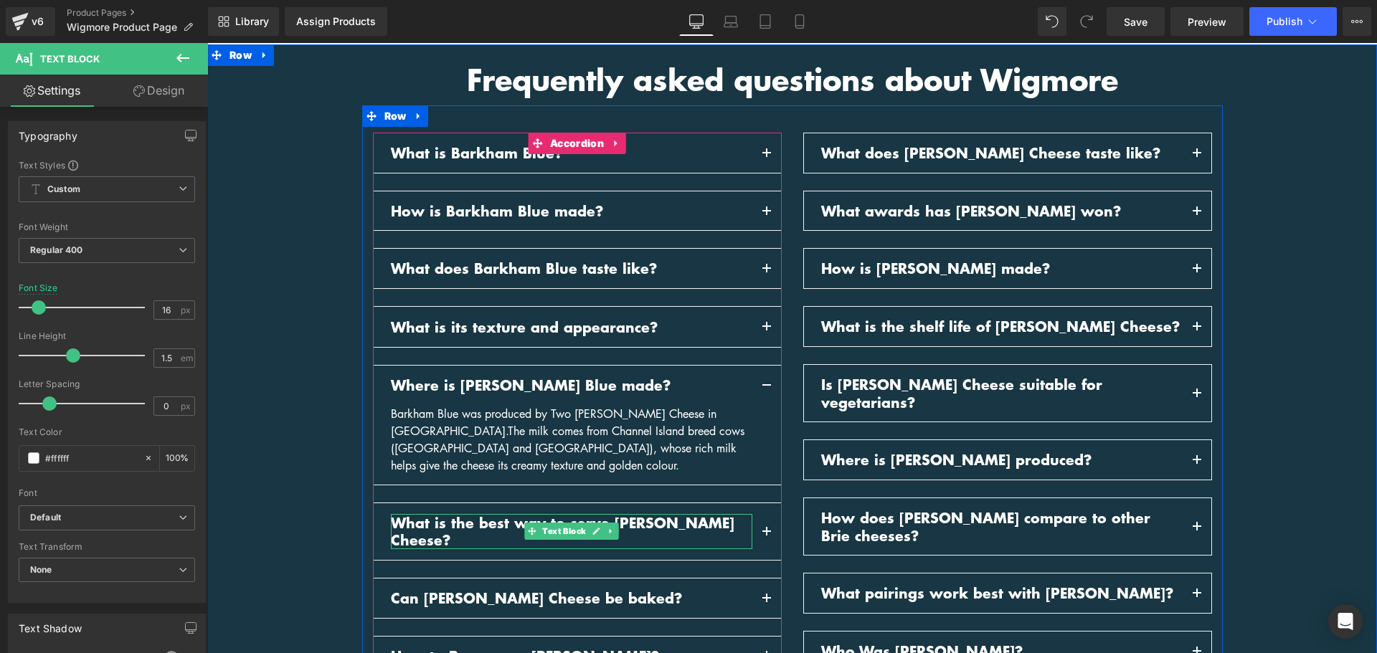
click at [589, 523] on link at bounding box center [596, 531] width 15 height 17
click at [585, 516] on p "What is the best way to serve Baron Bigod Cheese?" at bounding box center [572, 531] width 362 height 35
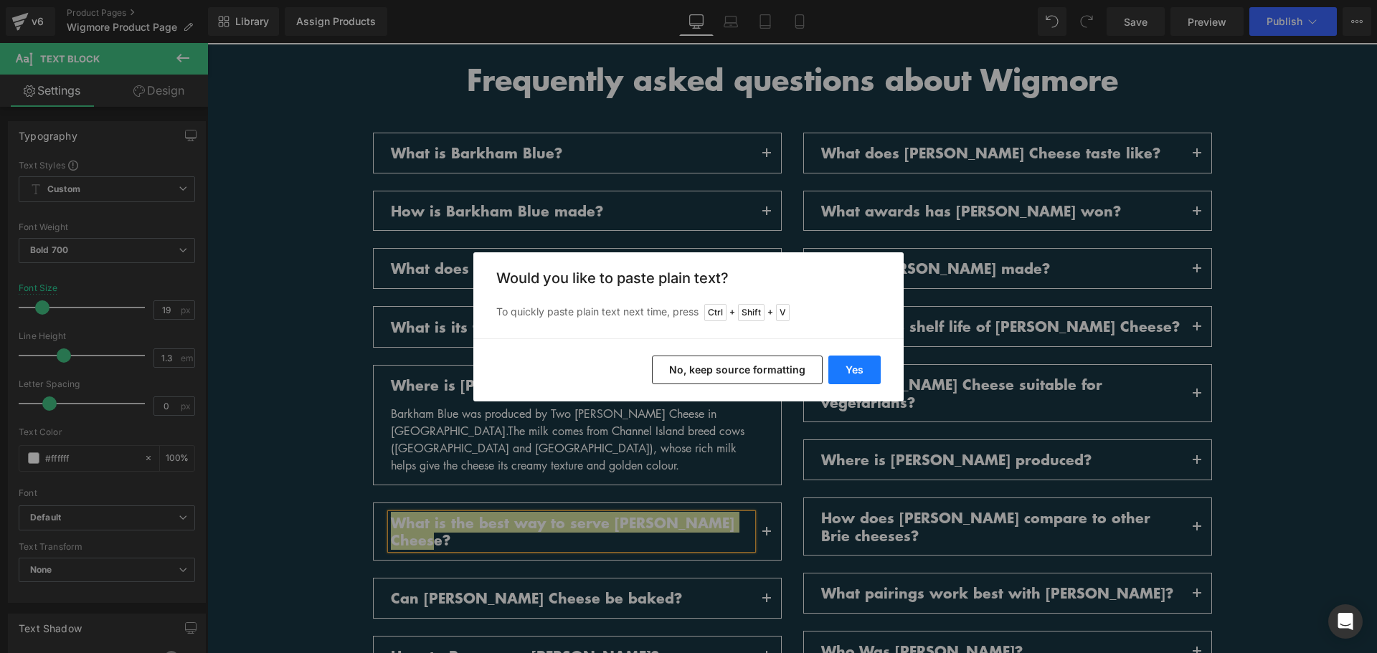
click at [850, 365] on button "Yes" at bounding box center [854, 370] width 52 height 29
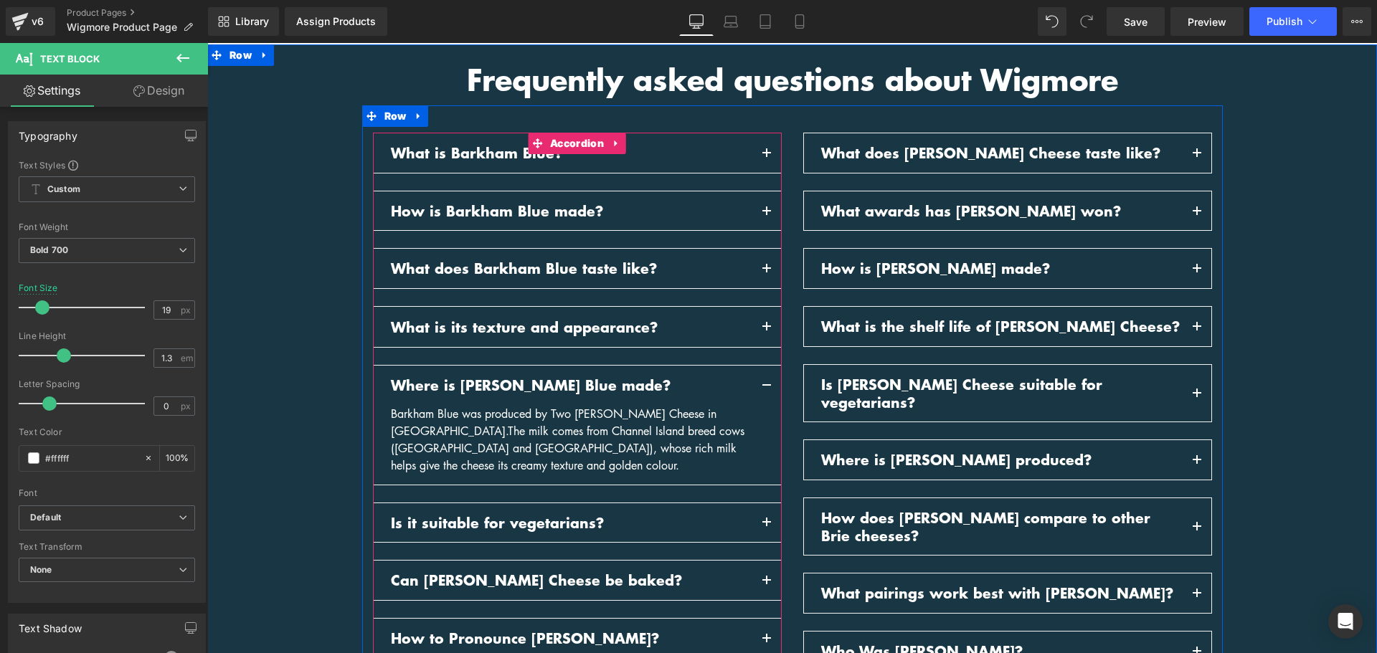
click at [767, 526] on span "button" at bounding box center [767, 526] width 0 height 0
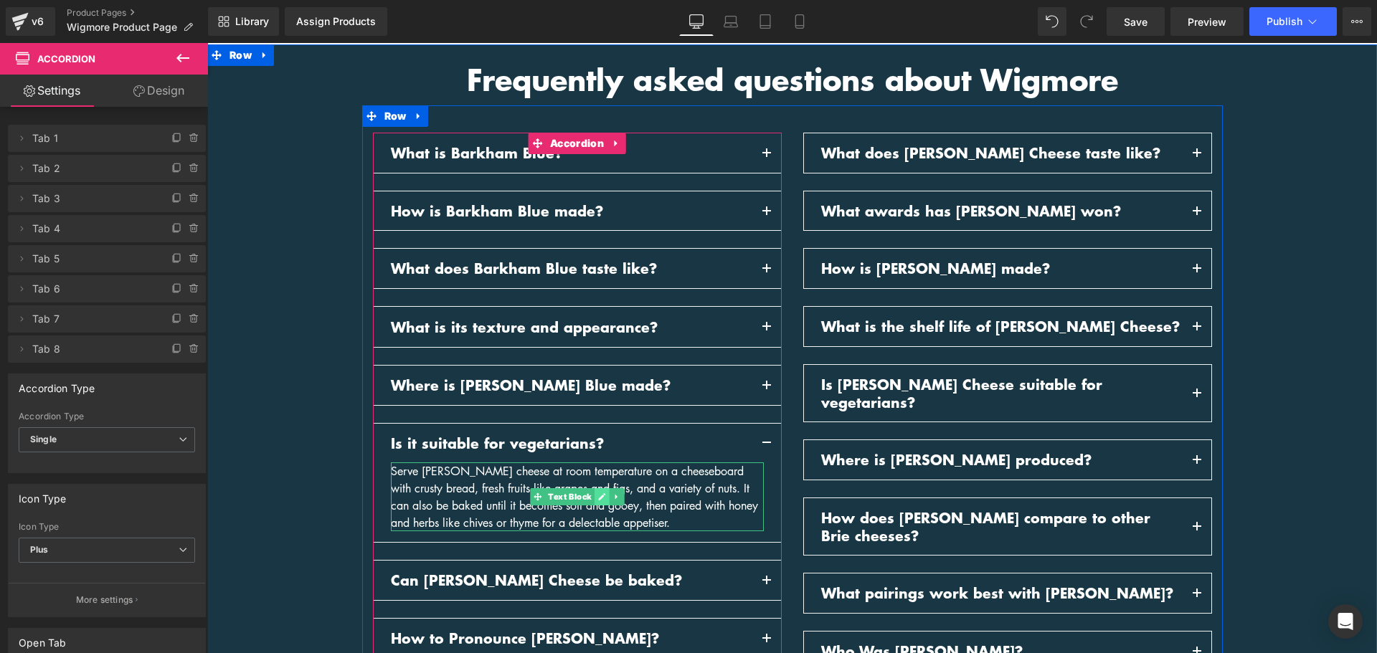
click at [598, 494] on icon at bounding box center [601, 496] width 7 height 7
click at [598, 494] on div "Serve Baron Bigod cheese at room temperature on a cheeseboard with crusty bread…" at bounding box center [577, 497] width 373 height 69
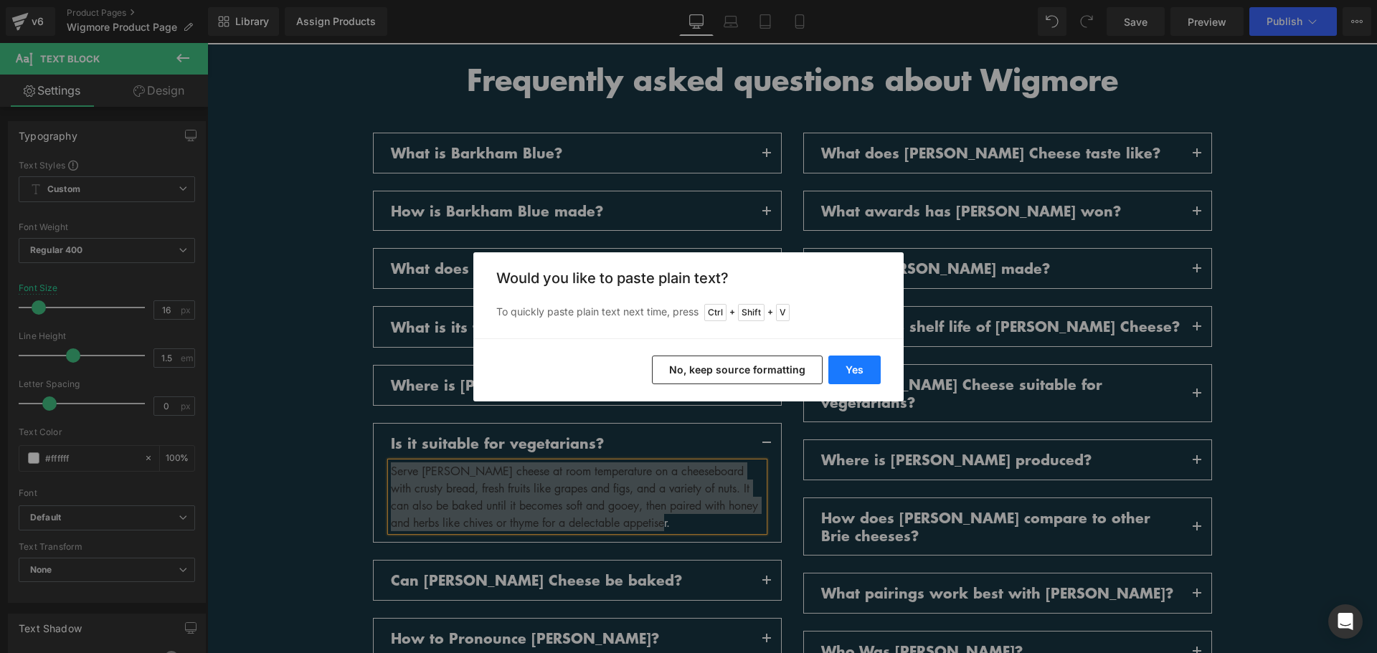
drag, startPoint x: 837, startPoint y: 377, endPoint x: 630, endPoint y: 333, distance: 211.3
click at [837, 377] on button "Yes" at bounding box center [854, 370] width 52 height 29
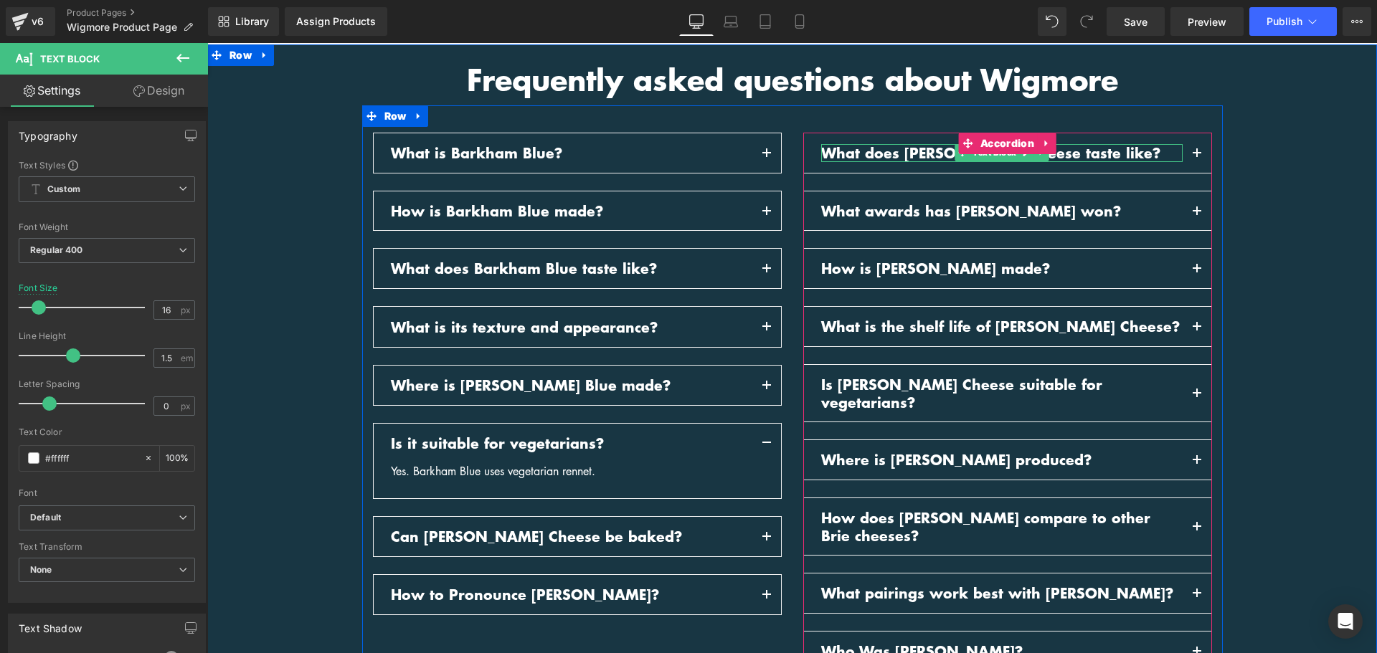
click at [1059, 155] on p "What does Baron Bigod Cheese taste like?" at bounding box center [1002, 153] width 362 height 18
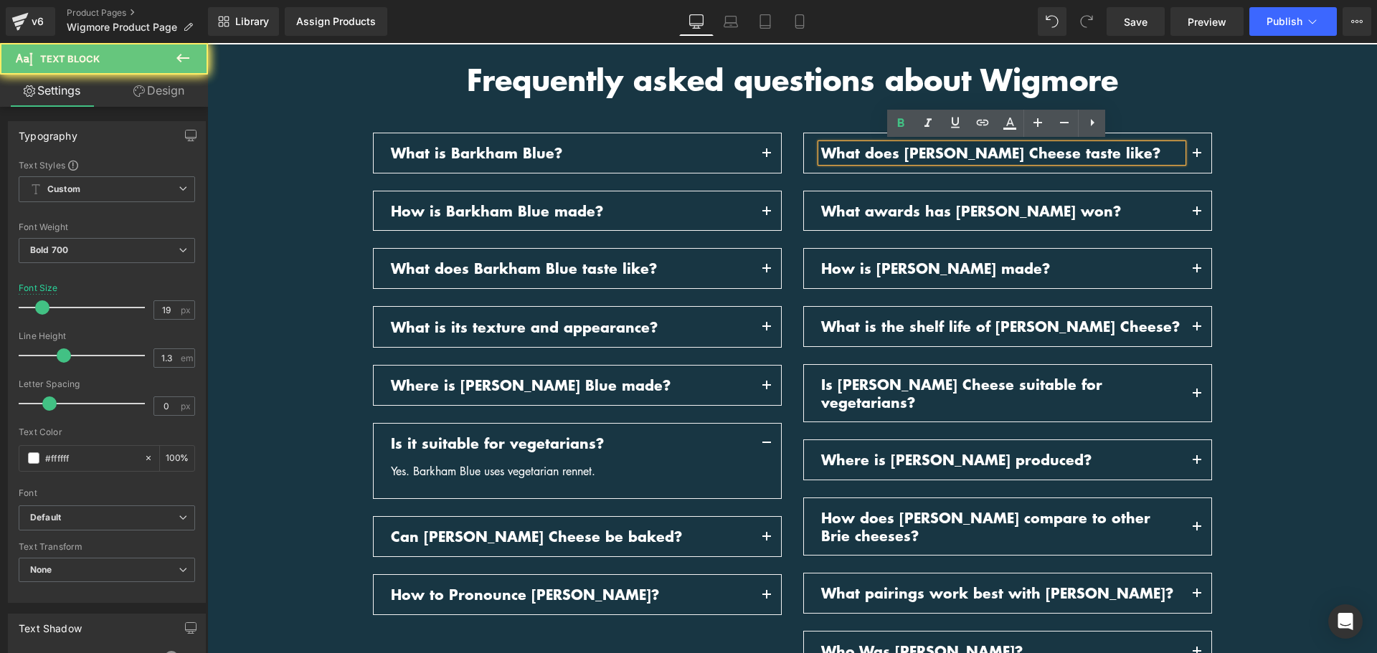
click at [1020, 153] on p "What does Baron Bigod Cheese taste like?" at bounding box center [1002, 153] width 362 height 18
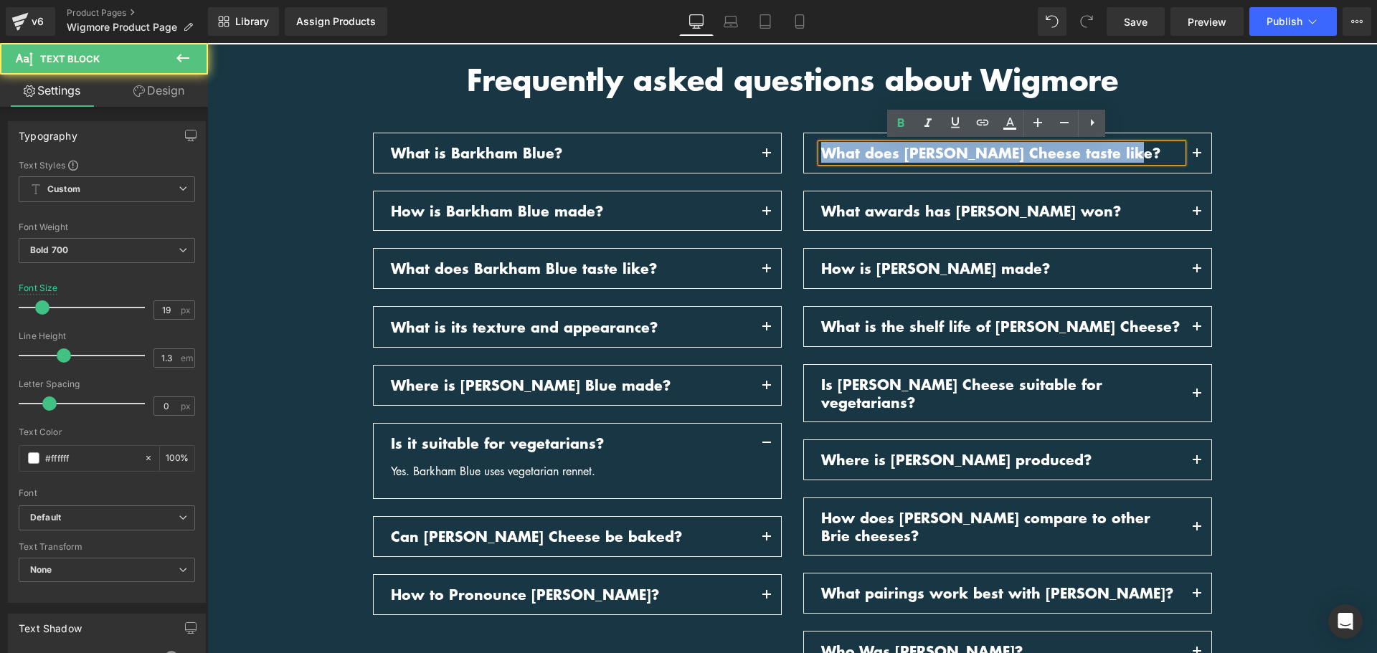
click at [1020, 153] on p "What does Baron Bigod Cheese taste like?" at bounding box center [1002, 153] width 362 height 18
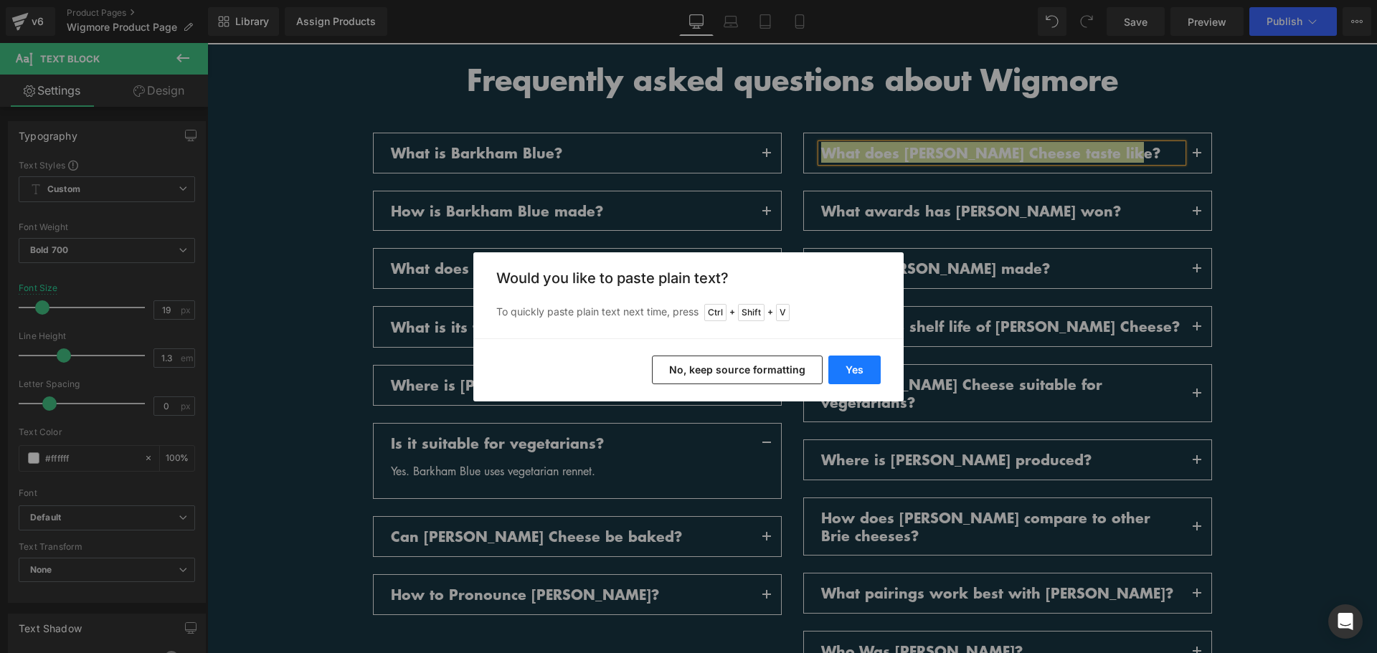
click at [849, 364] on button "Yes" at bounding box center [854, 370] width 52 height 29
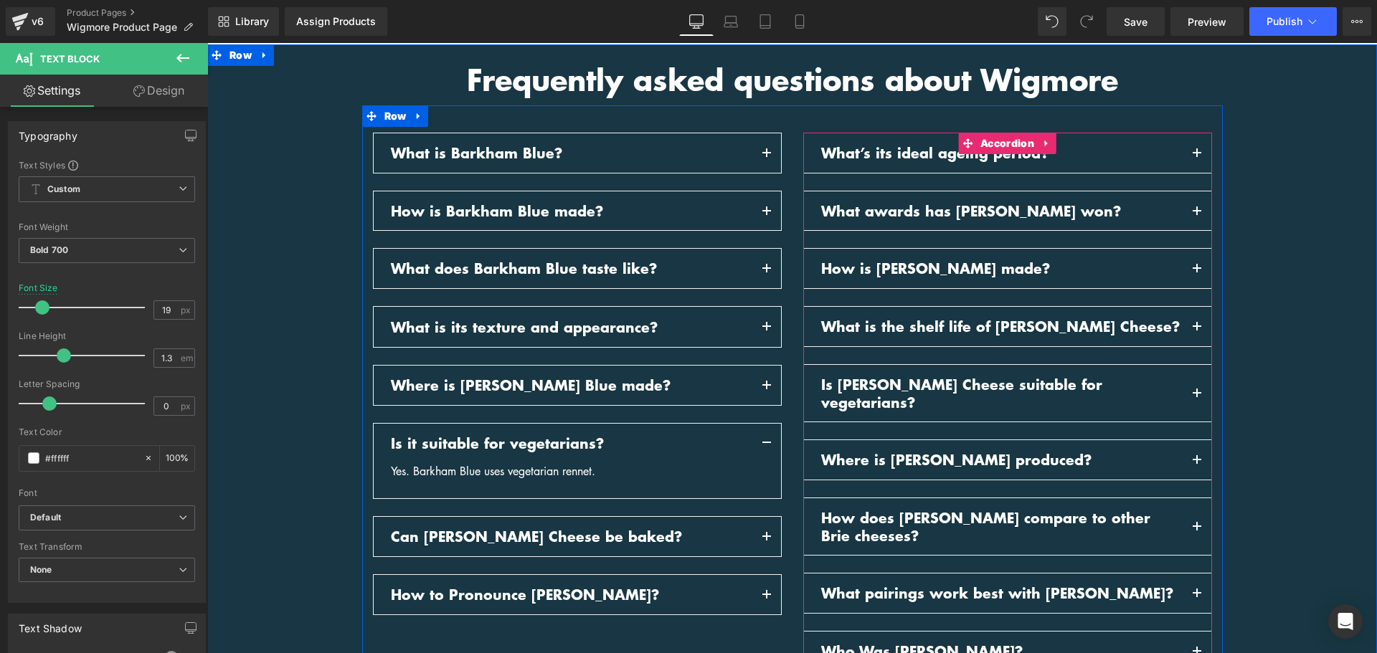
click at [1191, 156] on button "button" at bounding box center [1197, 152] width 29 height 39
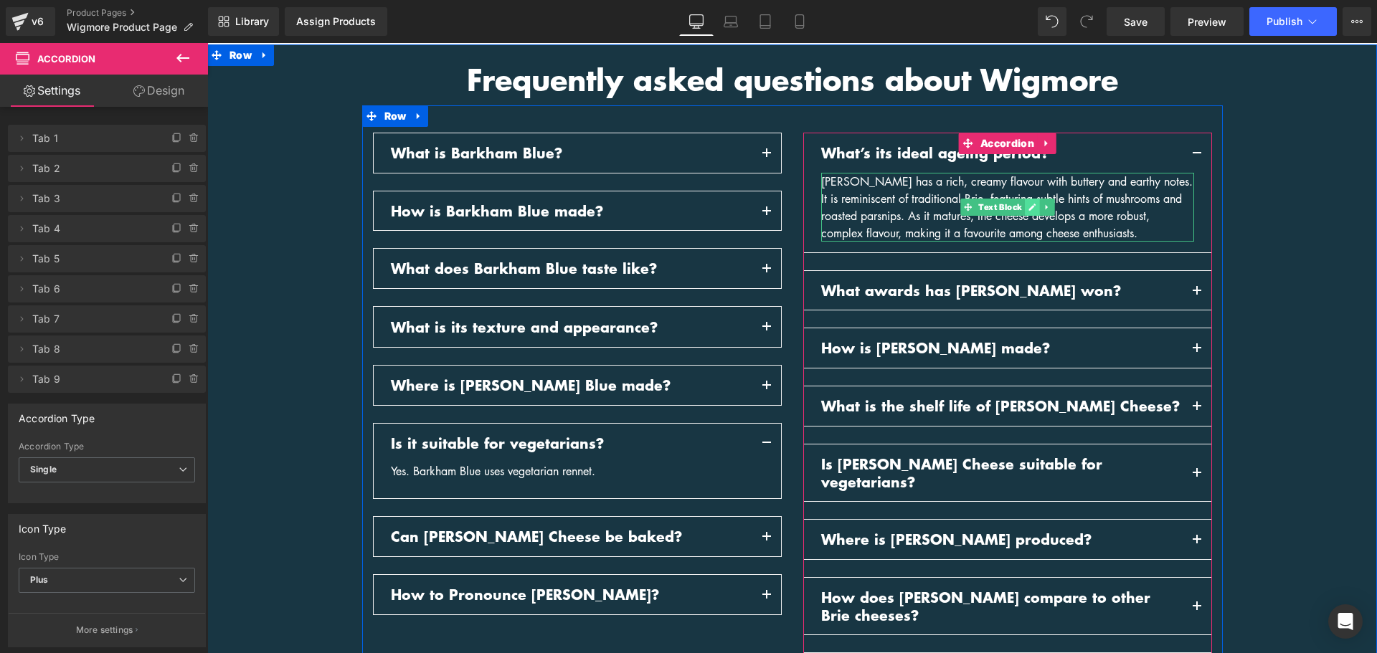
click at [1025, 209] on link at bounding box center [1032, 207] width 15 height 17
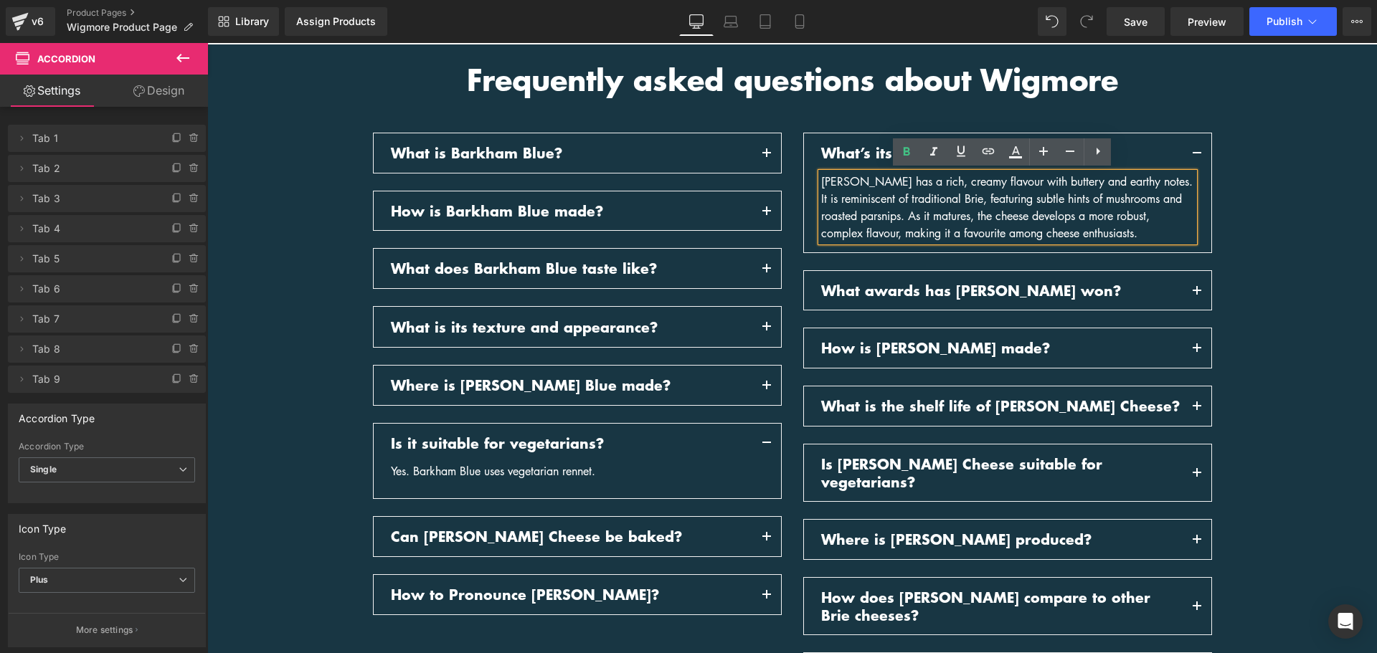
click at [1021, 209] on div "Baron Bigod has a rich, creamy flavour with buttery and earthy notes. It is rem…" at bounding box center [1007, 207] width 373 height 69
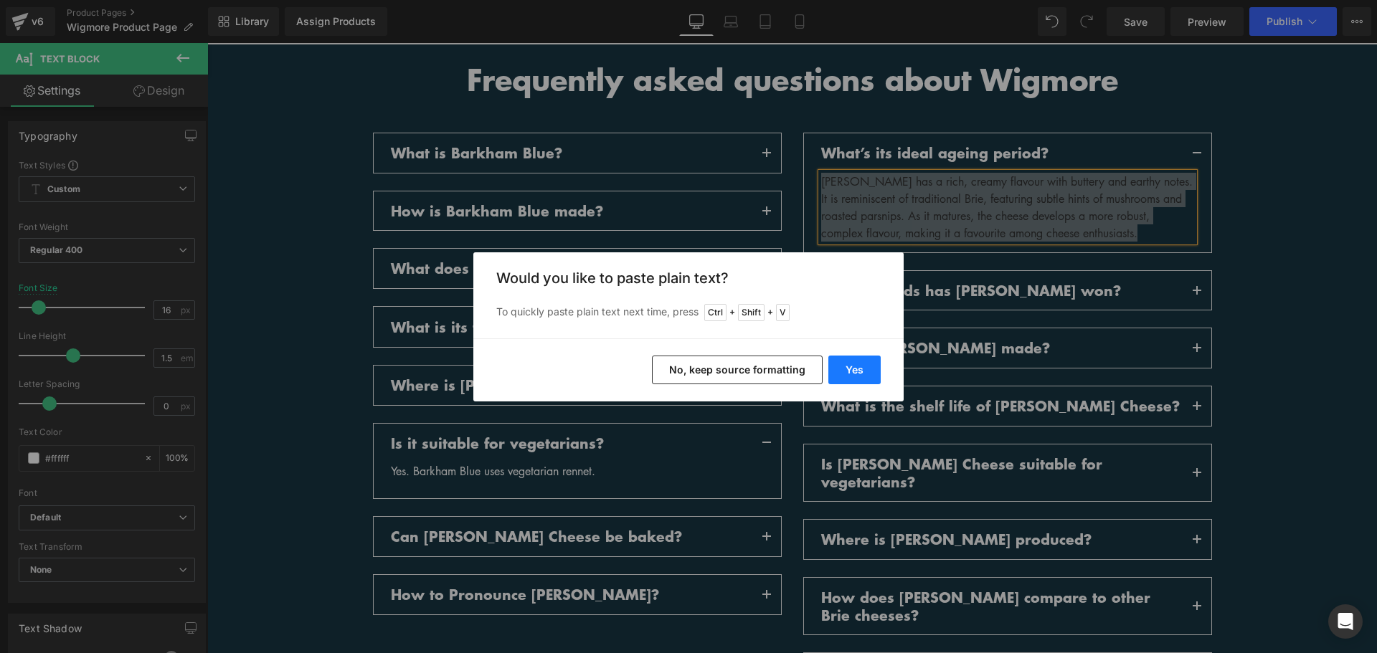
click at [865, 369] on button "Yes" at bounding box center [854, 370] width 52 height 29
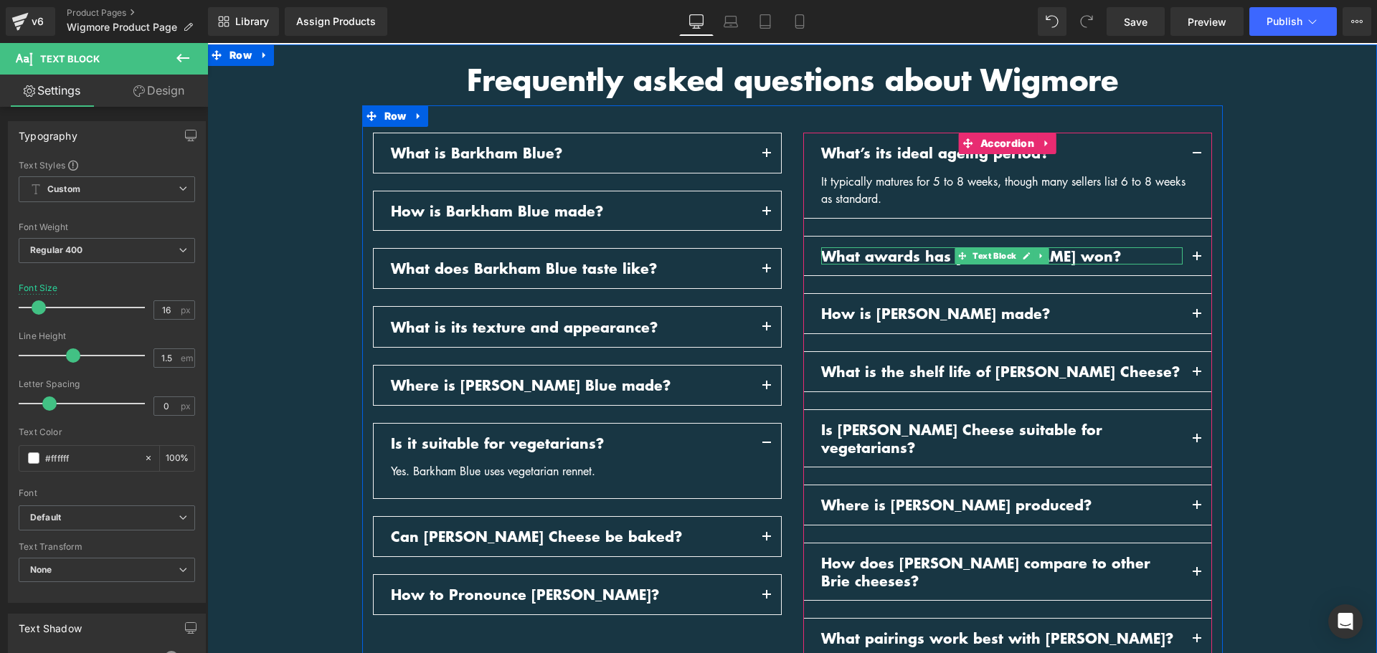
click at [1023, 256] on icon at bounding box center [1026, 255] width 7 height 7
click at [1021, 256] on p "What awards has Baron Bigod Cheese won?" at bounding box center [1002, 256] width 362 height 18
click at [1021, 257] on p "What awards has Baron Bigod Cheese won?" at bounding box center [1002, 256] width 362 height 18
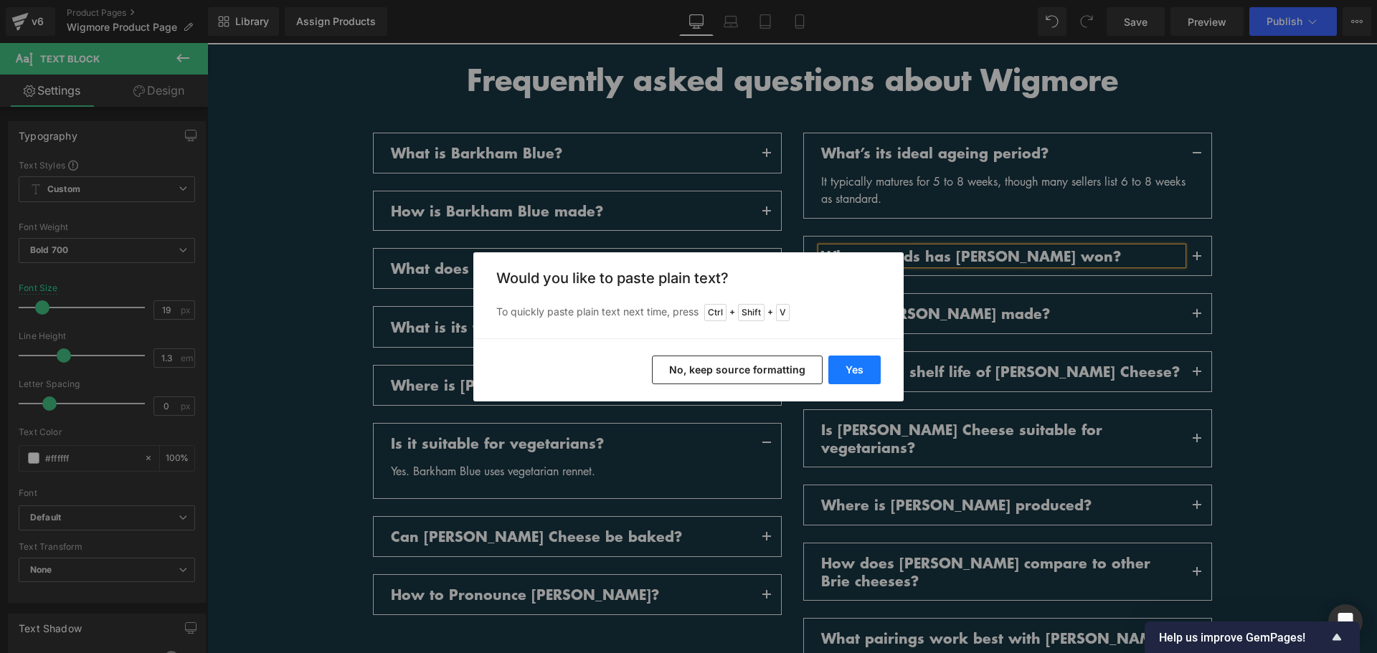
click at [866, 375] on button "Yes" at bounding box center [854, 370] width 52 height 29
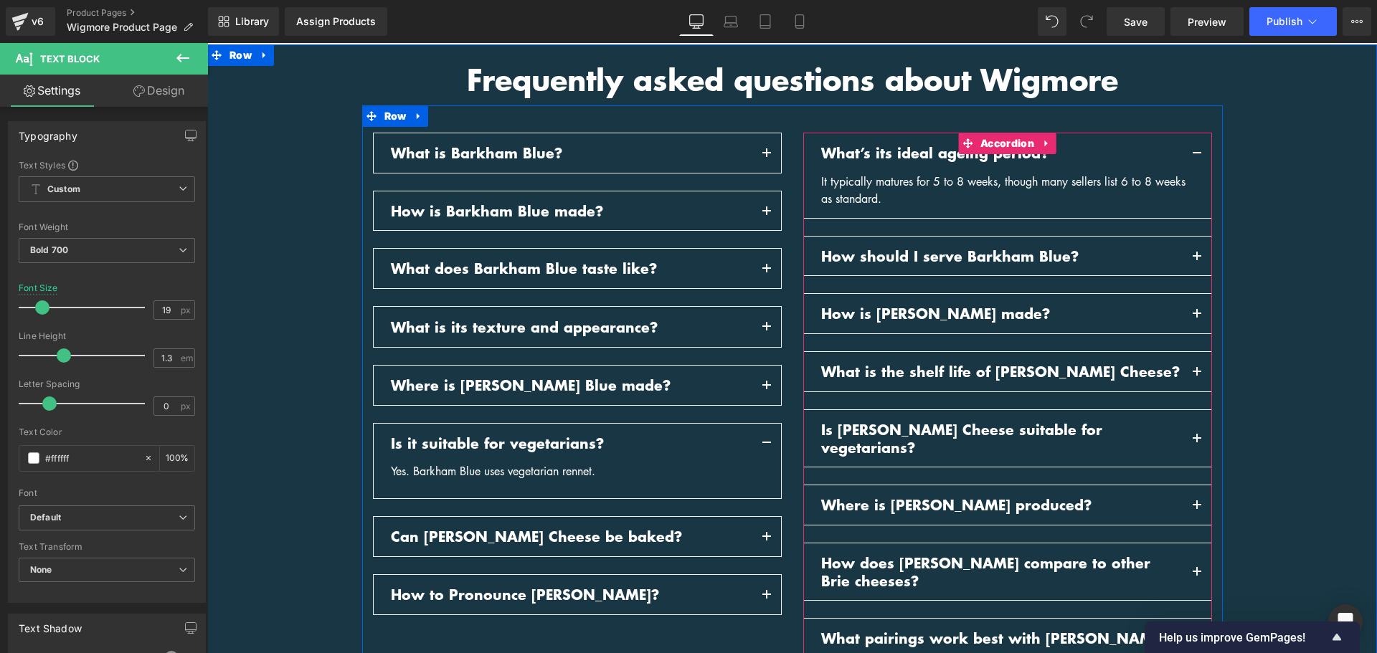
click at [1195, 255] on button "button" at bounding box center [1197, 256] width 29 height 39
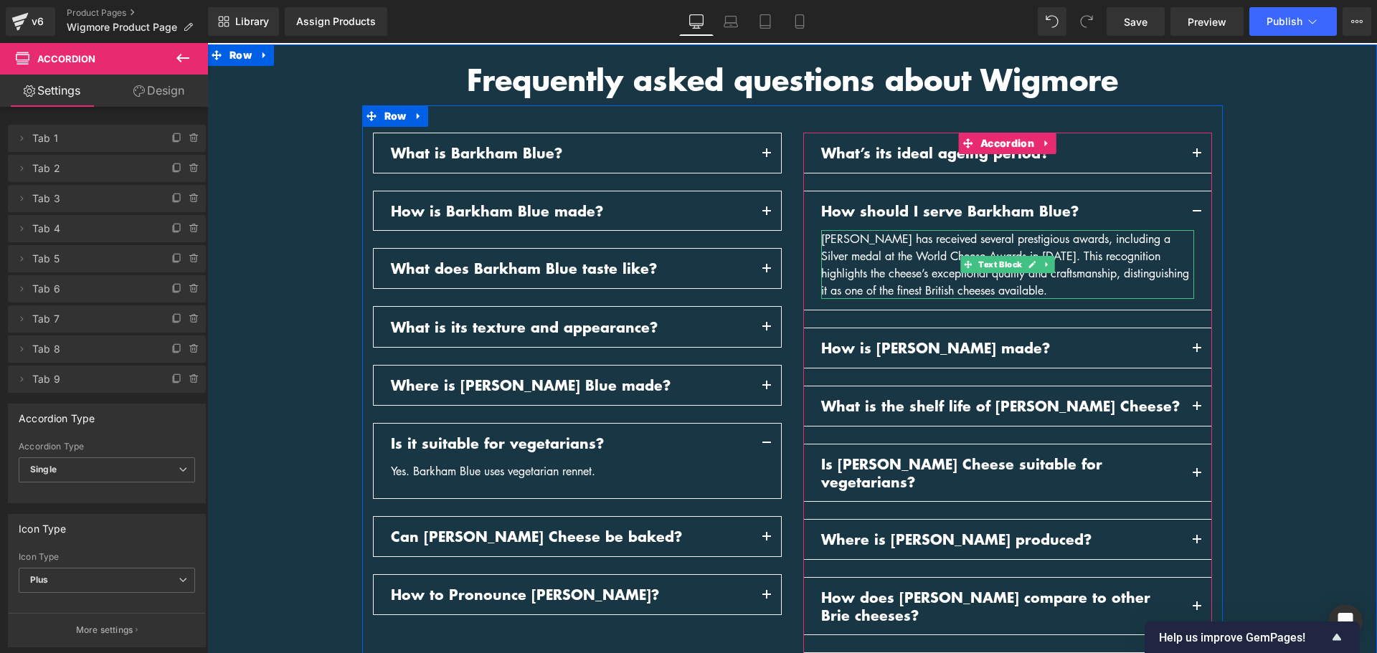
click at [1025, 264] on link at bounding box center [1032, 264] width 15 height 17
click at [1021, 265] on div "Baron Bigod has received several prestigious awards, including a Silver medal a…" at bounding box center [1007, 264] width 373 height 69
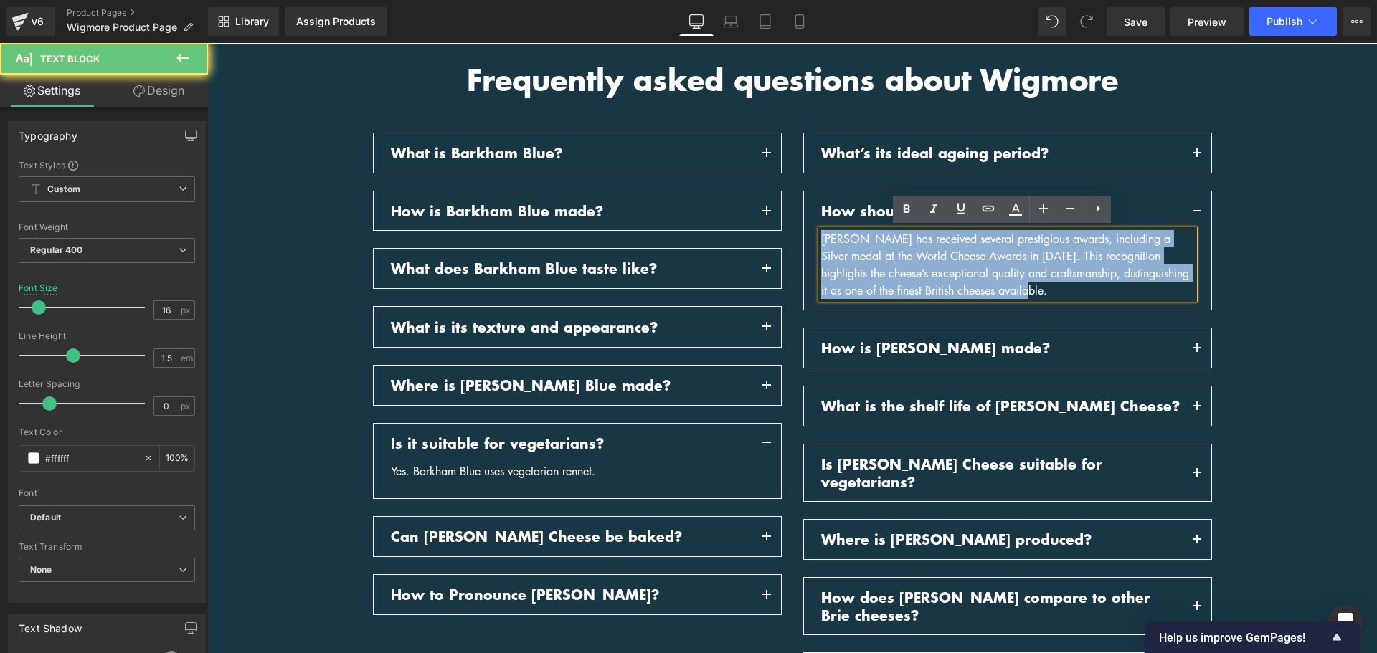
click at [1021, 265] on div "Baron Bigod has received several prestigious awards, including a Silver medal a…" at bounding box center [1007, 264] width 373 height 69
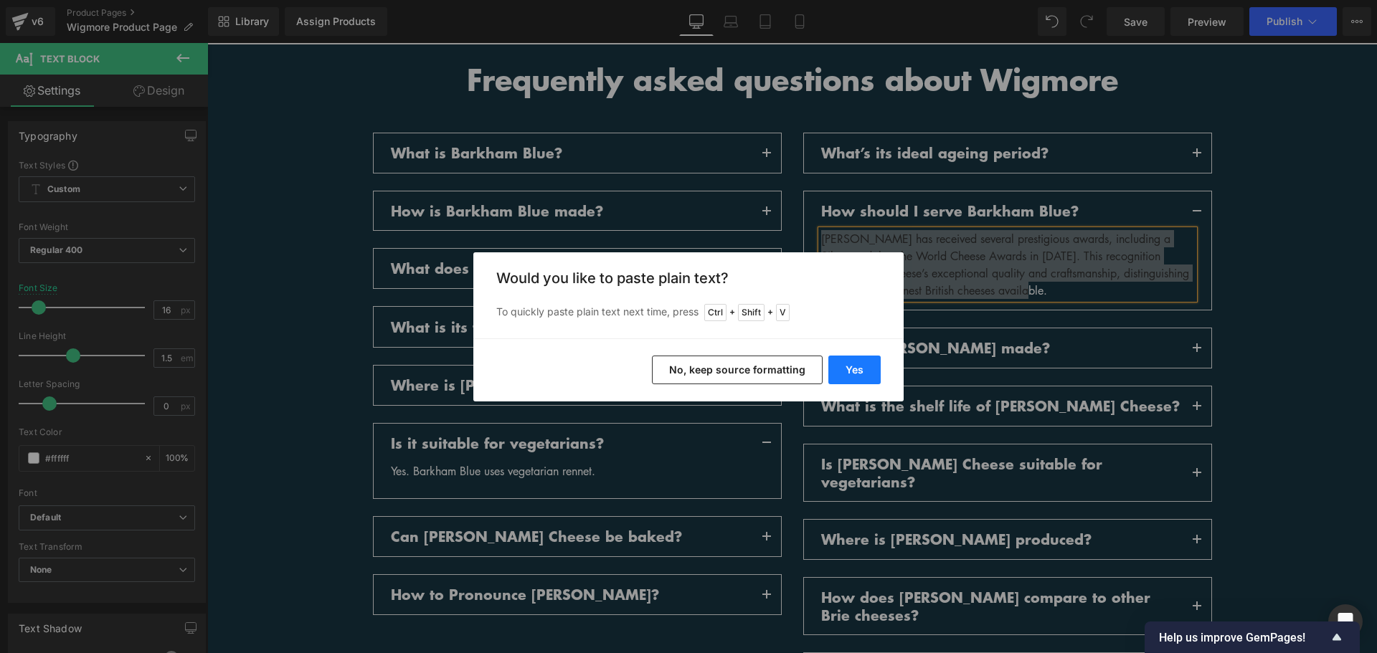
drag, startPoint x: 854, startPoint y: 370, endPoint x: 650, endPoint y: 329, distance: 207.9
click at [854, 370] on button "Yes" at bounding box center [854, 370] width 52 height 29
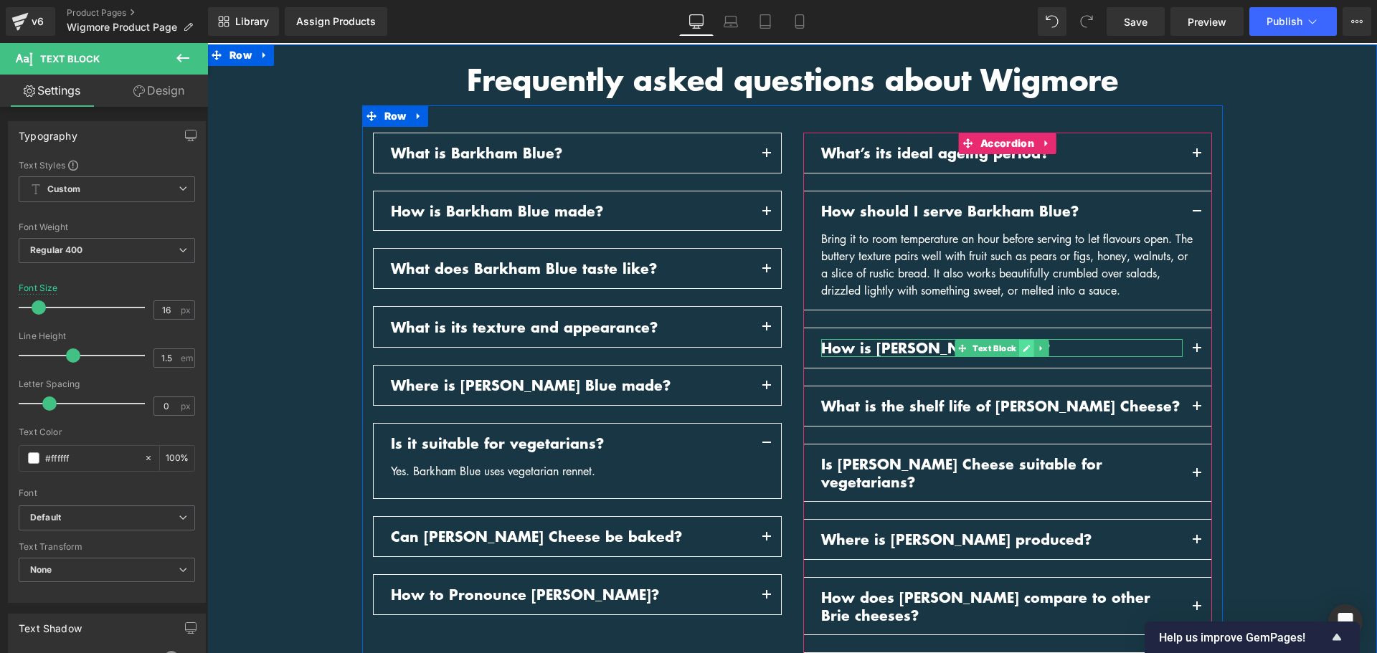
click at [1022, 345] on icon at bounding box center [1026, 348] width 8 height 9
click at [1016, 345] on p "How is Baron Bigod Cheese made?" at bounding box center [1002, 348] width 362 height 18
click at [1016, 346] on p "How is Baron Bigod Cheese made?" at bounding box center [1002, 348] width 362 height 18
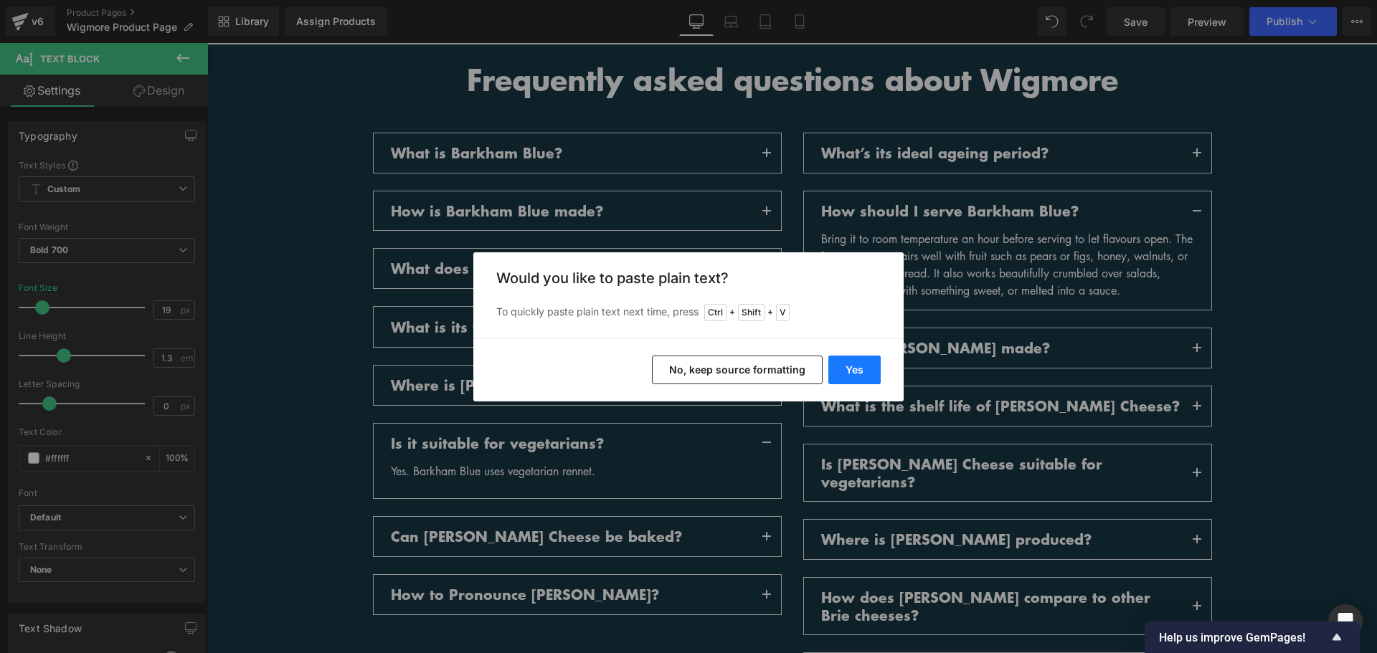
drag, startPoint x: 863, startPoint y: 373, endPoint x: 1040, endPoint y: 329, distance: 182.5
click at [863, 373] on button "Yes" at bounding box center [854, 370] width 52 height 29
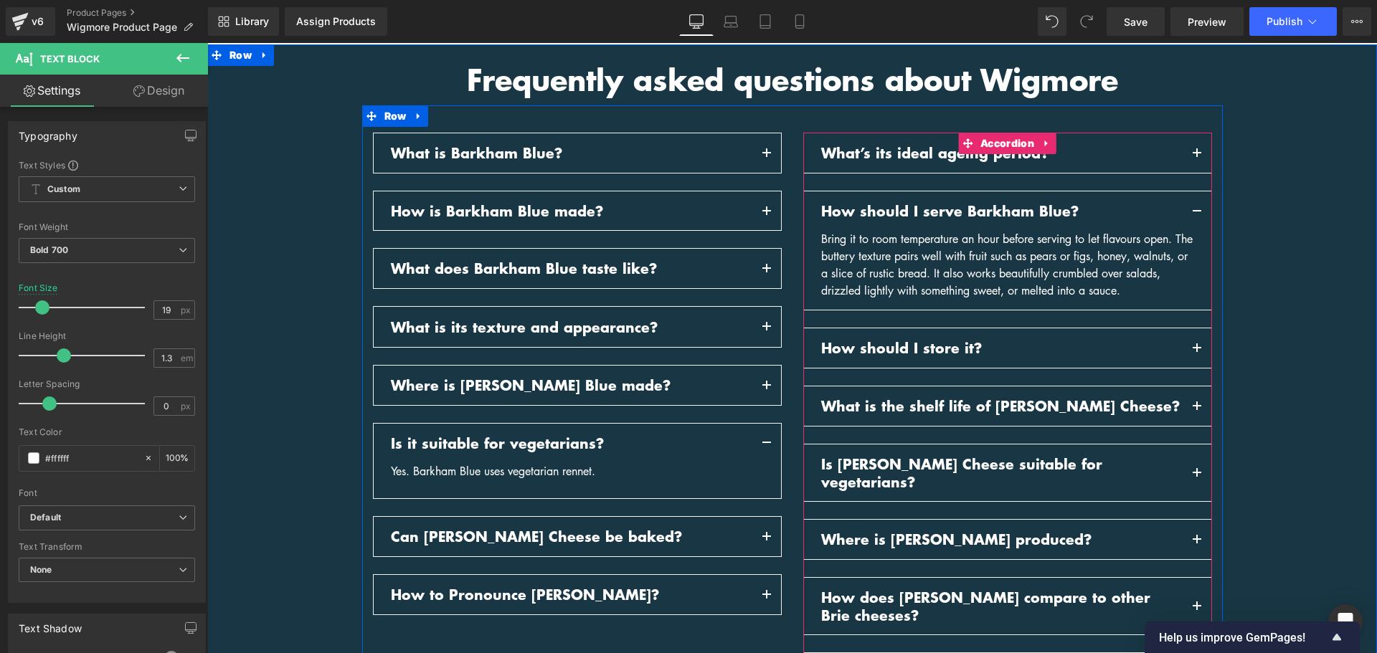
click at [1197, 352] on span "button" at bounding box center [1197, 352] width 0 height 0
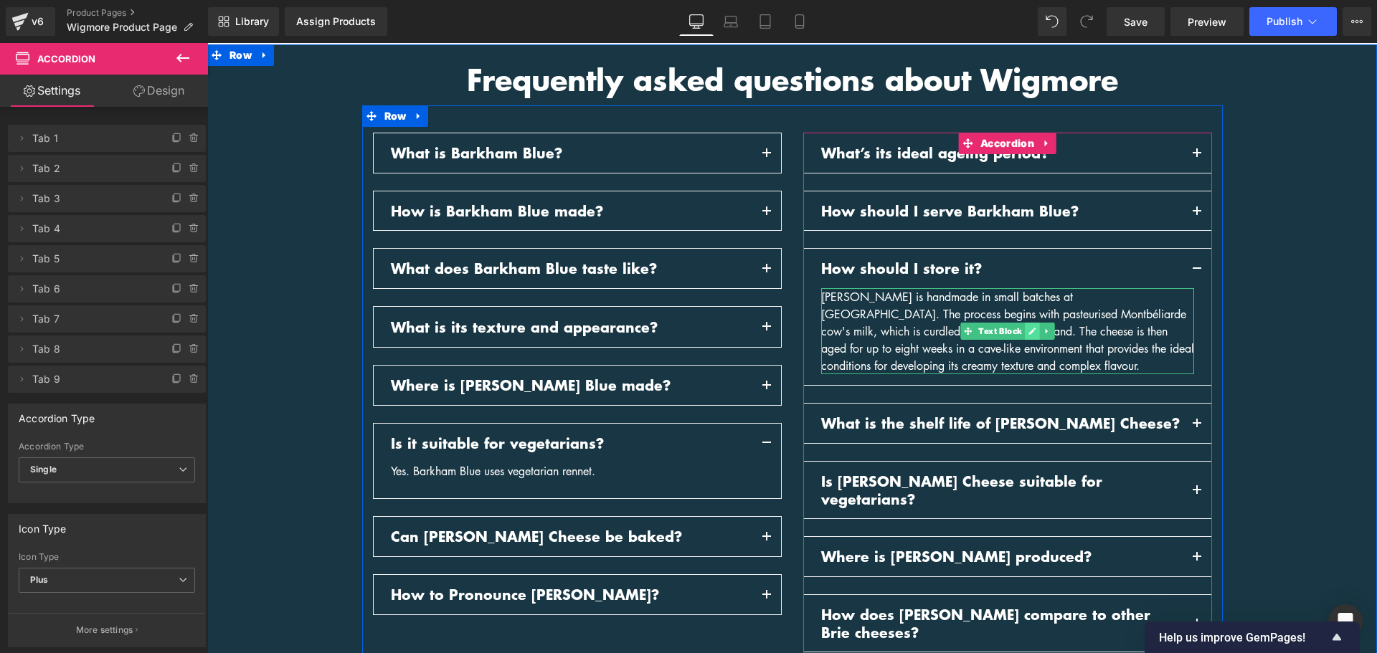
click at [1029, 329] on icon at bounding box center [1032, 331] width 7 height 7
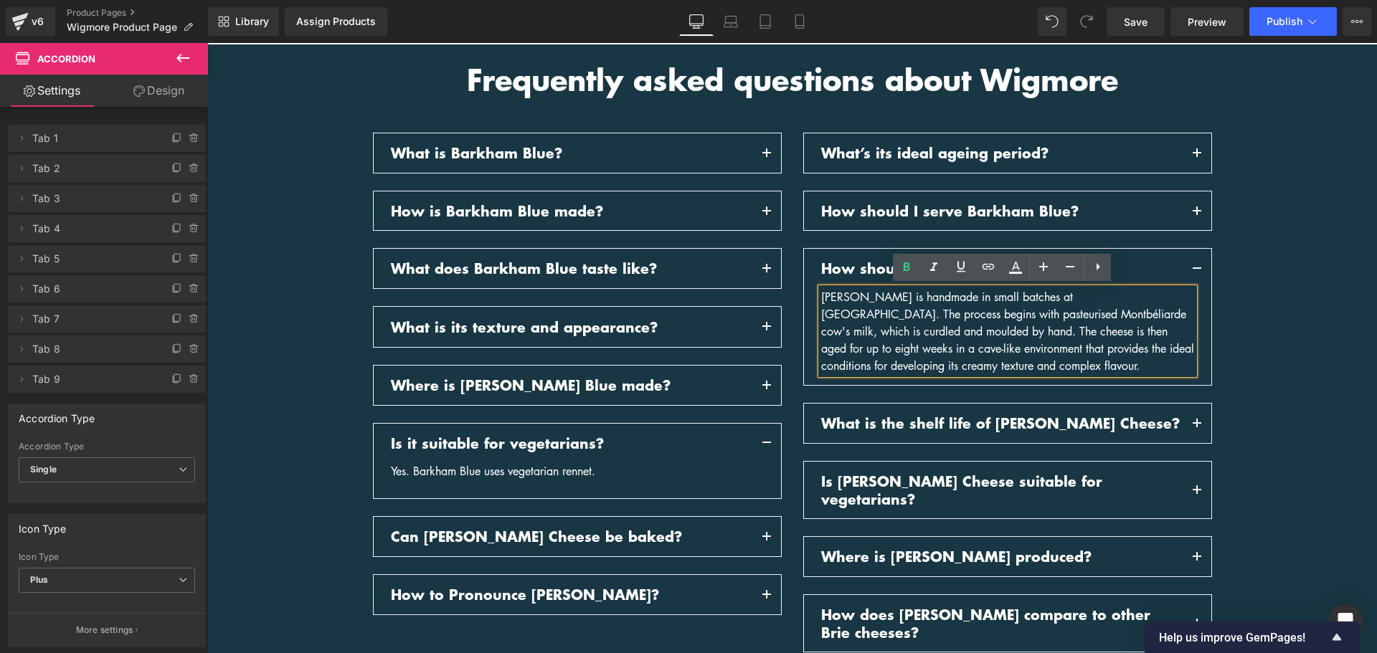
click at [1028, 329] on div "Baron Bigod is handmade in small batches at Fen Farm Dairy. The process begins …" at bounding box center [1007, 331] width 373 height 86
click at [1028, 330] on div "Baron Bigod is handmade in small batches at Fen Farm Dairy. The process begins …" at bounding box center [1007, 331] width 373 height 86
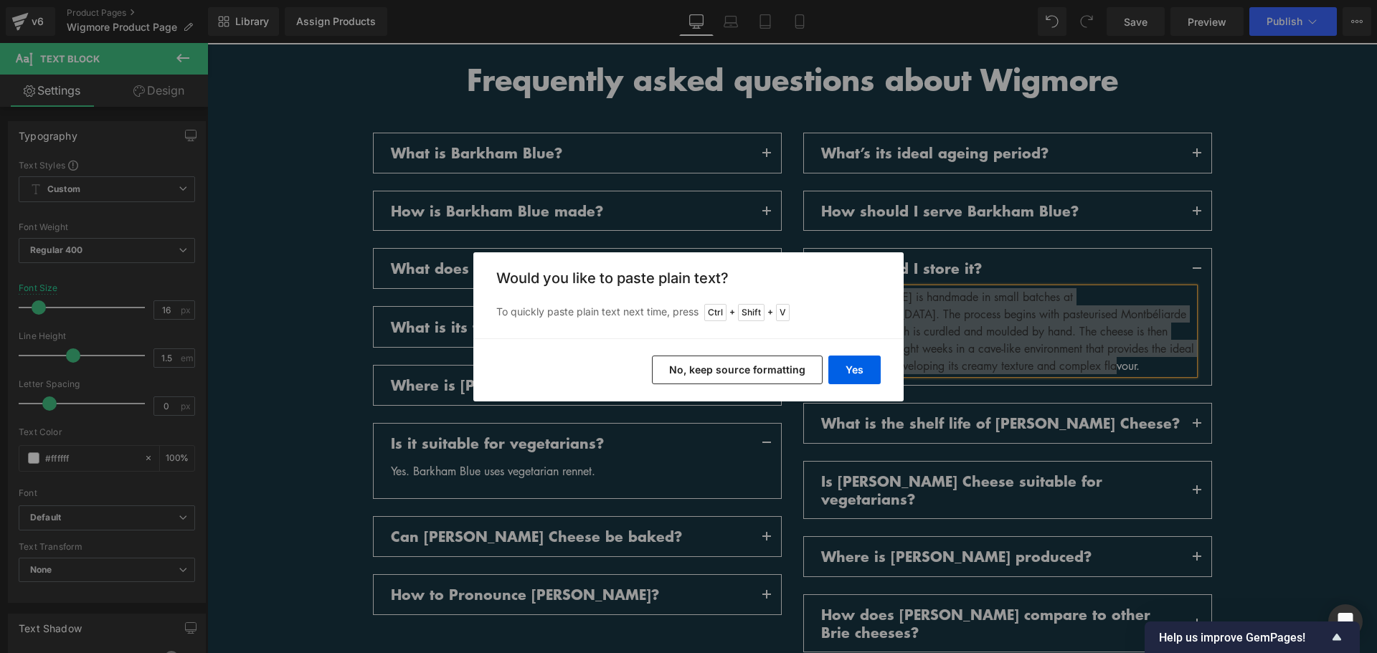
click at [841, 384] on div "Yes No, keep source formatting" at bounding box center [688, 370] width 430 height 63
drag, startPoint x: 843, startPoint y: 377, endPoint x: 643, endPoint y: 330, distance: 205.6
click at [843, 377] on button "Yes" at bounding box center [854, 370] width 52 height 29
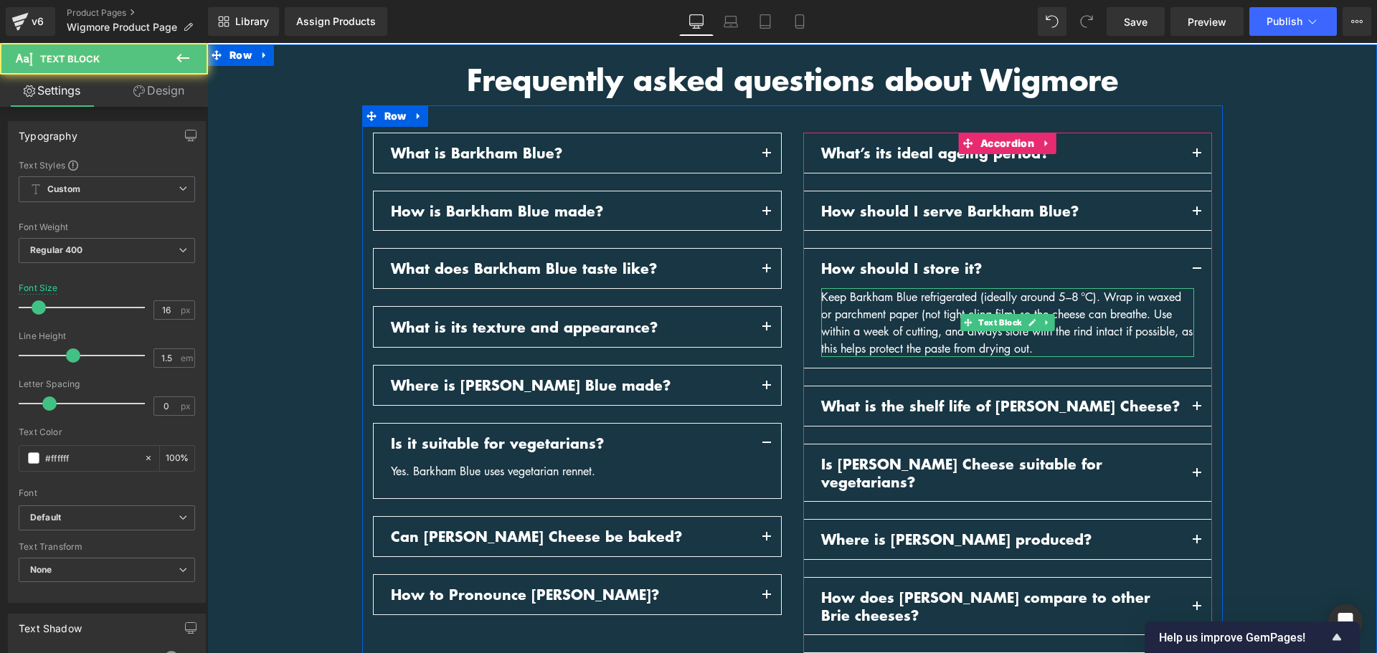
click at [1096, 347] on div "Keep Barkham Blue refrigerated (ideally around 5–8 °C). Wrap in waxed or parchm…" at bounding box center [1007, 322] width 373 height 69
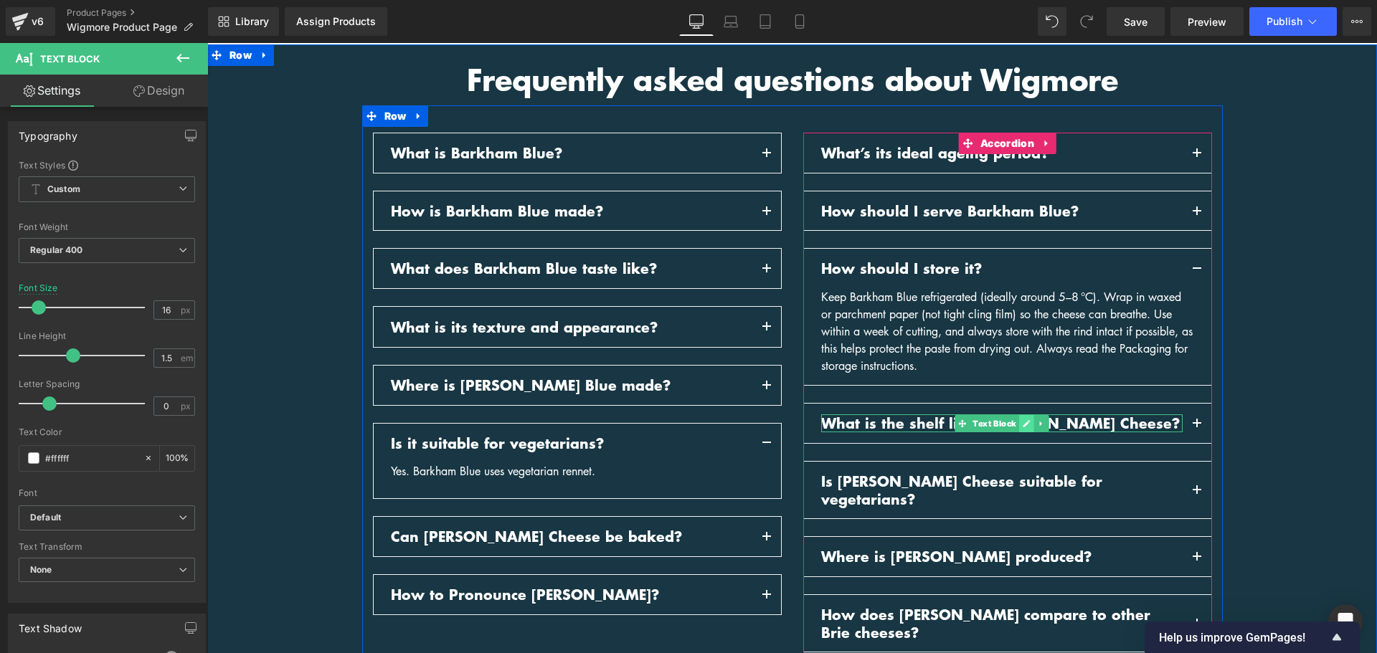
click at [1006, 419] on span "Text Block" at bounding box center [994, 423] width 49 height 17
click at [1022, 421] on icon at bounding box center [1026, 424] width 8 height 9
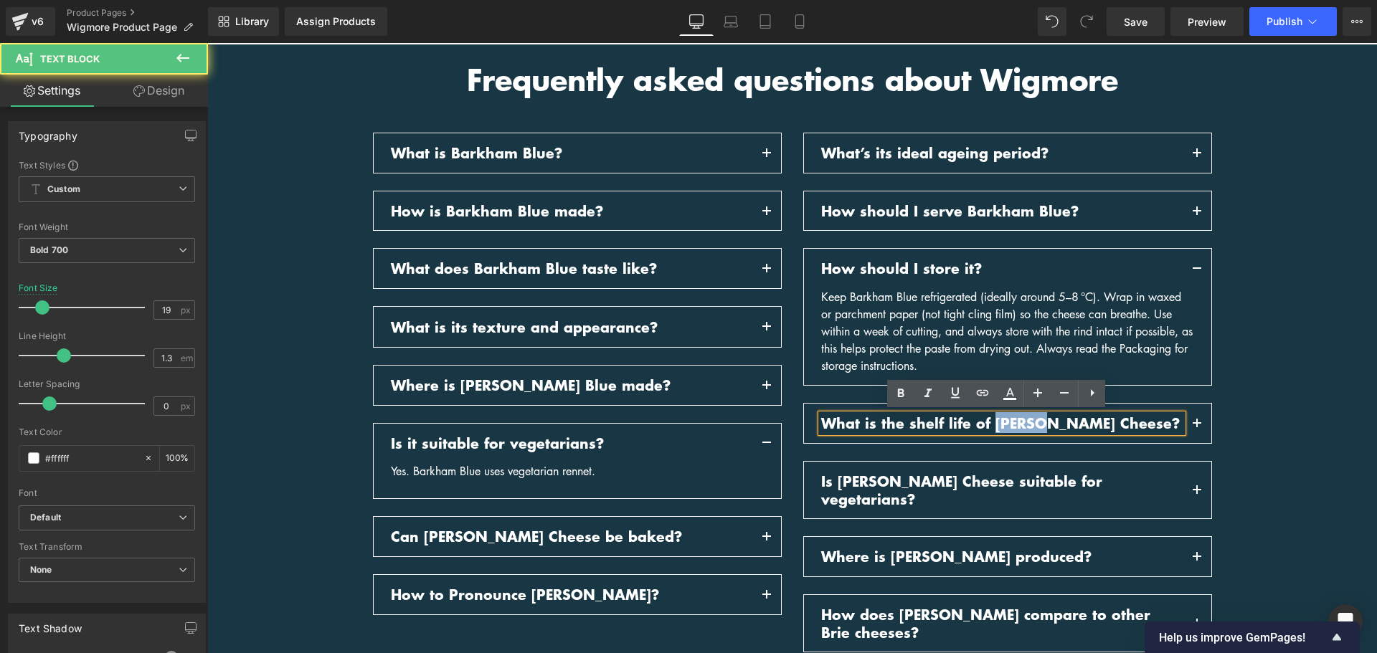
click at [1017, 421] on p "What is the shelf life of Baron Bigod Cheese?" at bounding box center [1002, 424] width 362 height 18
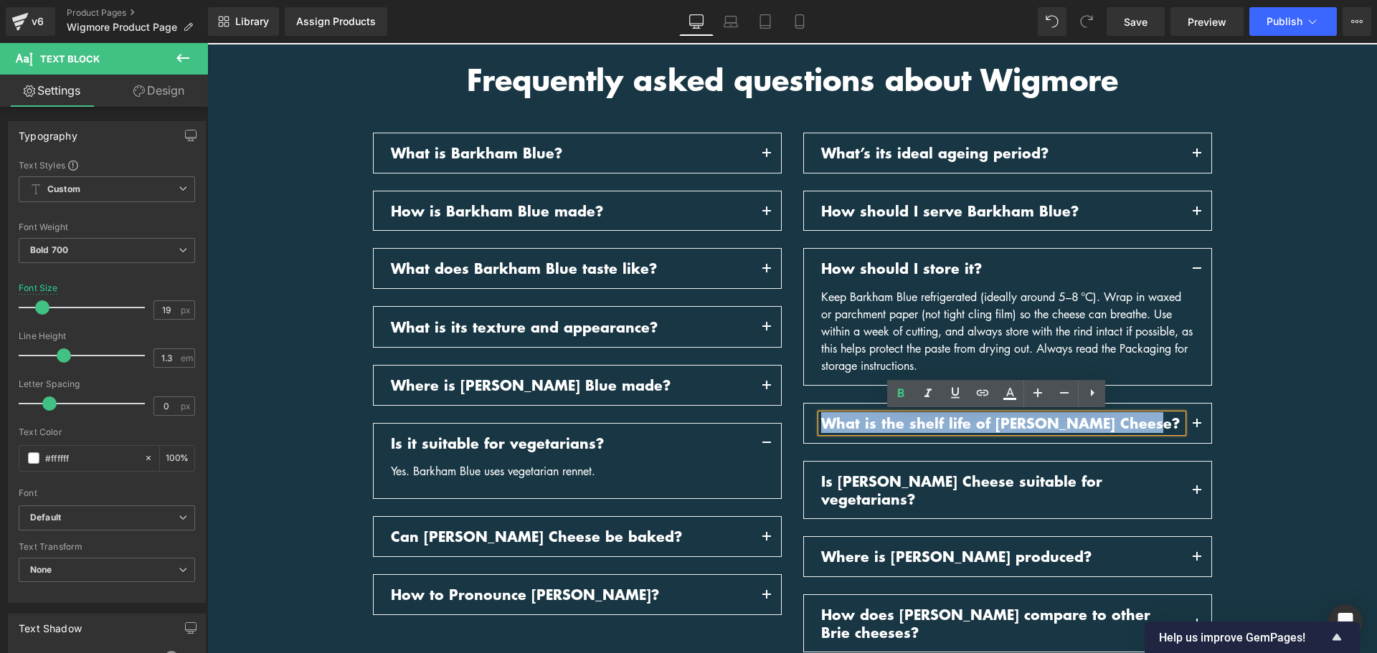
click at [1017, 422] on p "What is the shelf life of Baron Bigod Cheese?" at bounding box center [1002, 424] width 362 height 18
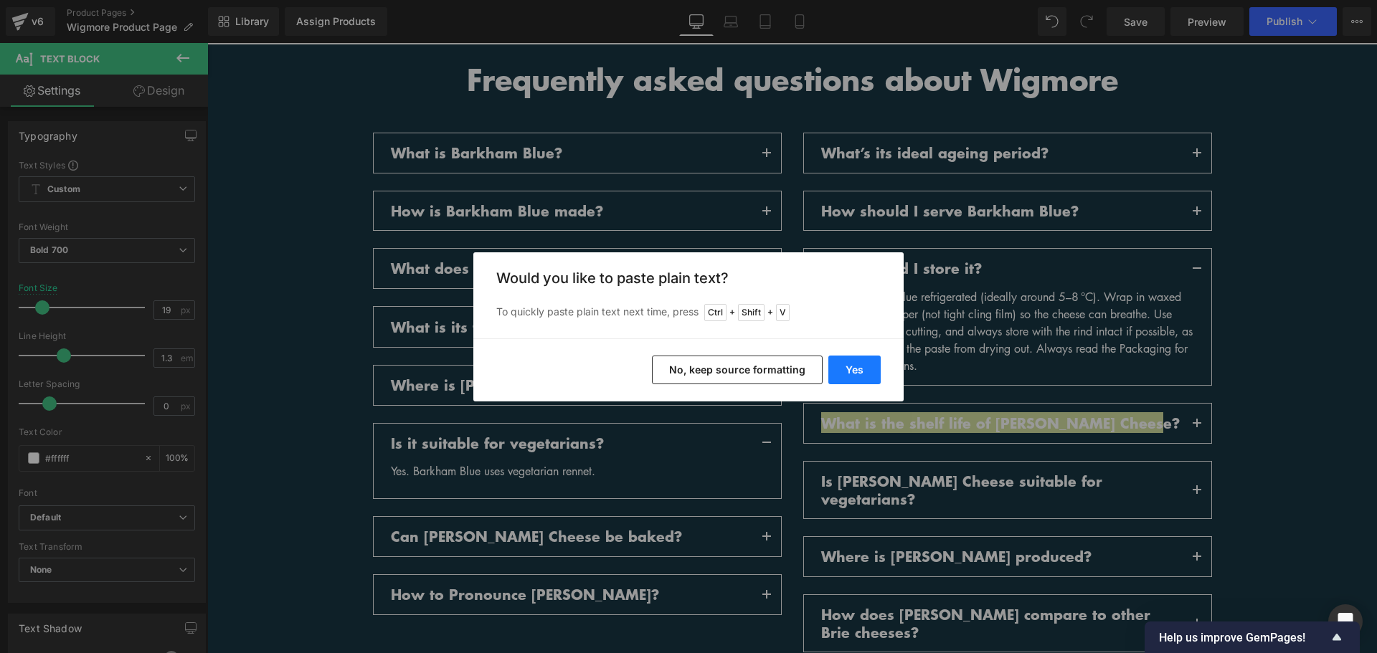
click at [864, 376] on button "Yes" at bounding box center [854, 370] width 52 height 29
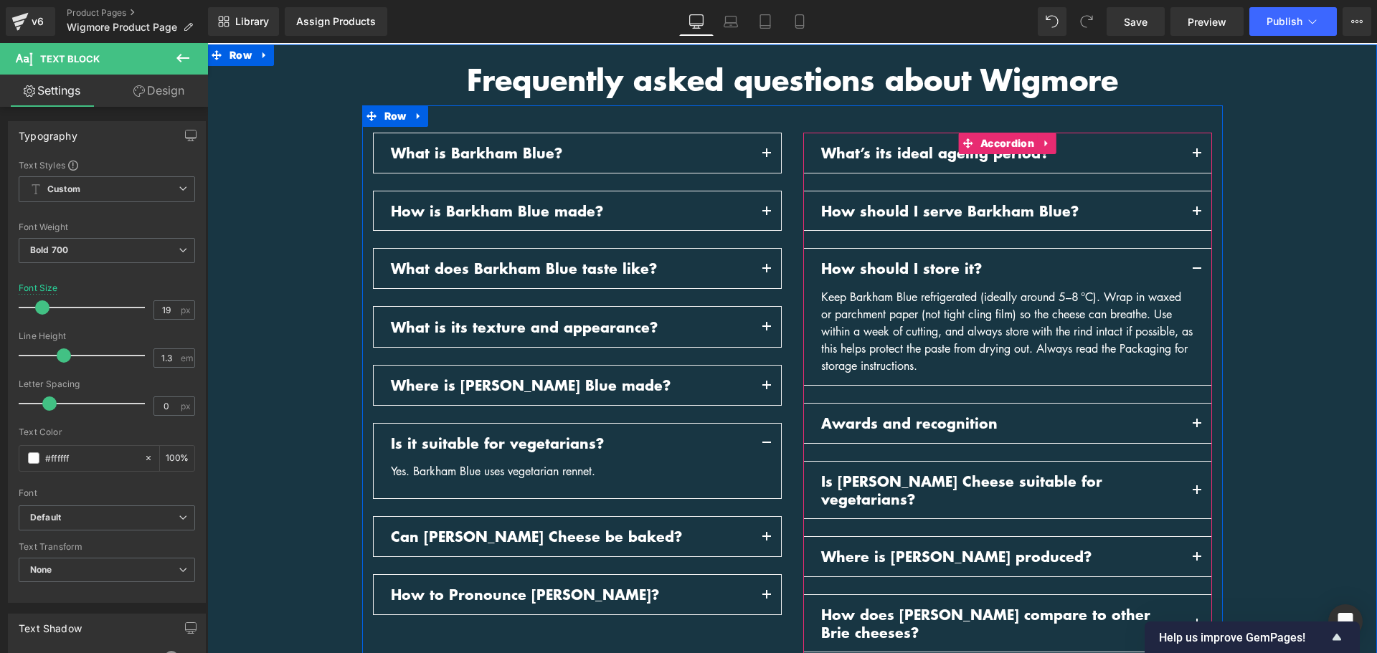
click at [1192, 422] on button "button" at bounding box center [1197, 423] width 29 height 39
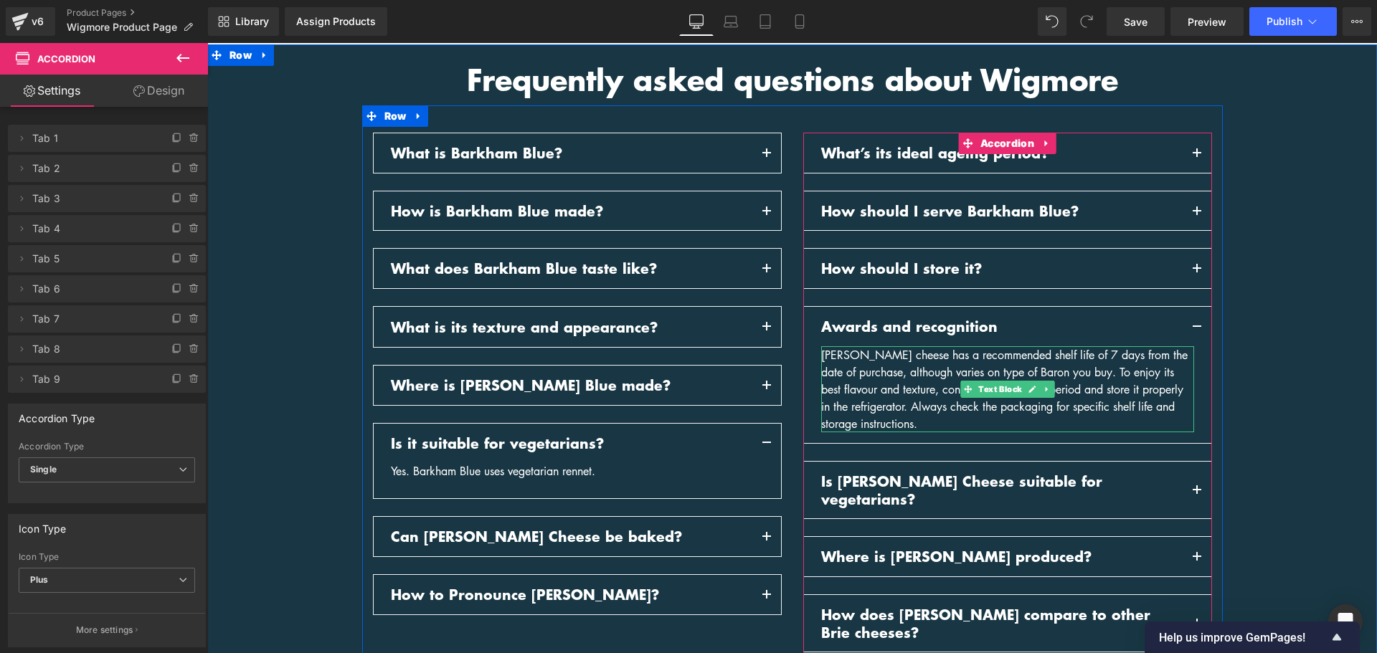
click at [1029, 387] on icon at bounding box center [1032, 389] width 7 height 7
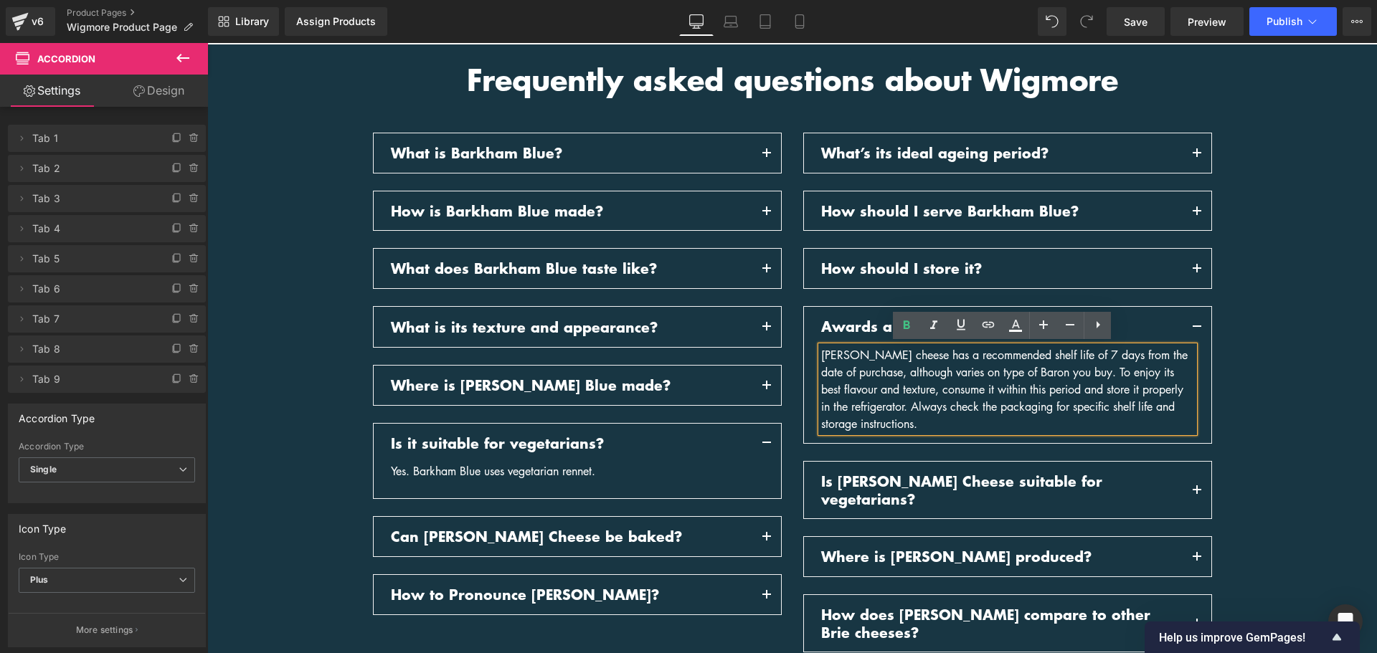
click at [1028, 387] on div "Baron Bigod cheese has a recommended shelf life of 7 days from the date of purc…" at bounding box center [1007, 389] width 373 height 86
click at [1028, 388] on div "Baron Bigod cheese has a recommended shelf life of 7 days from the date of purc…" at bounding box center [1007, 389] width 373 height 86
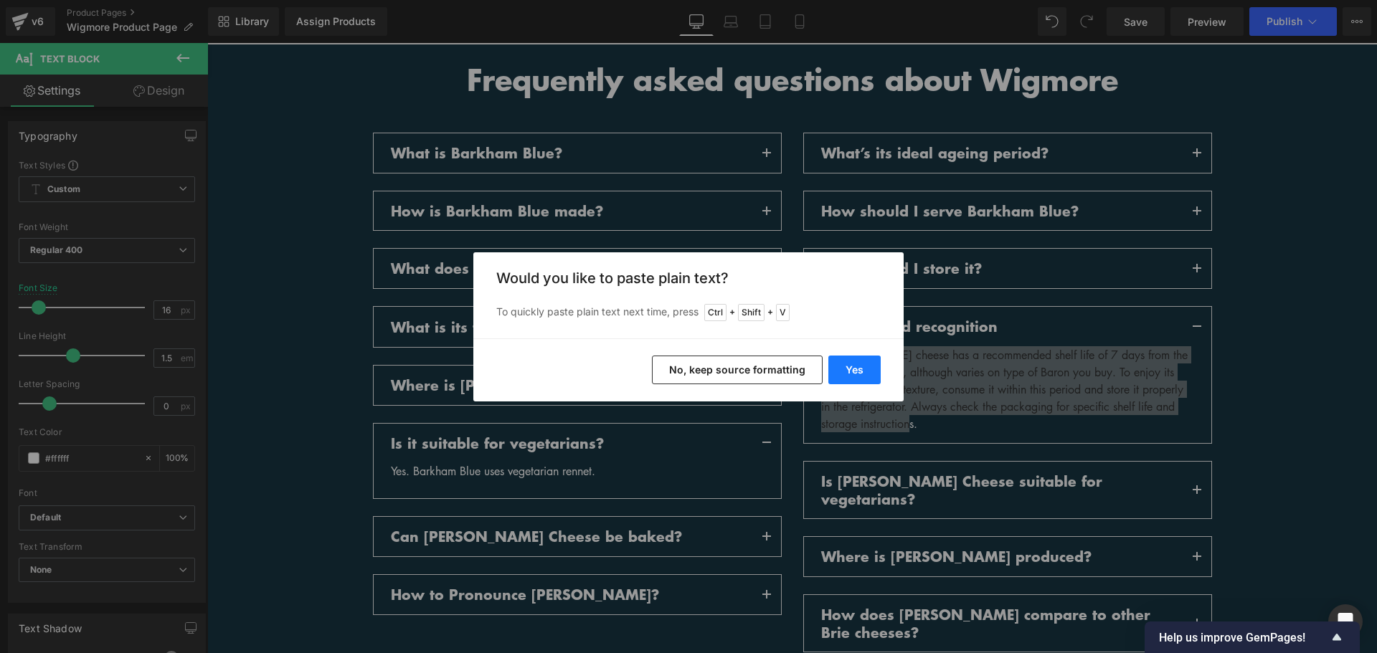
drag, startPoint x: 858, startPoint y: 370, endPoint x: 75, endPoint y: 335, distance: 783.3
click at [858, 370] on button "Yes" at bounding box center [854, 370] width 52 height 29
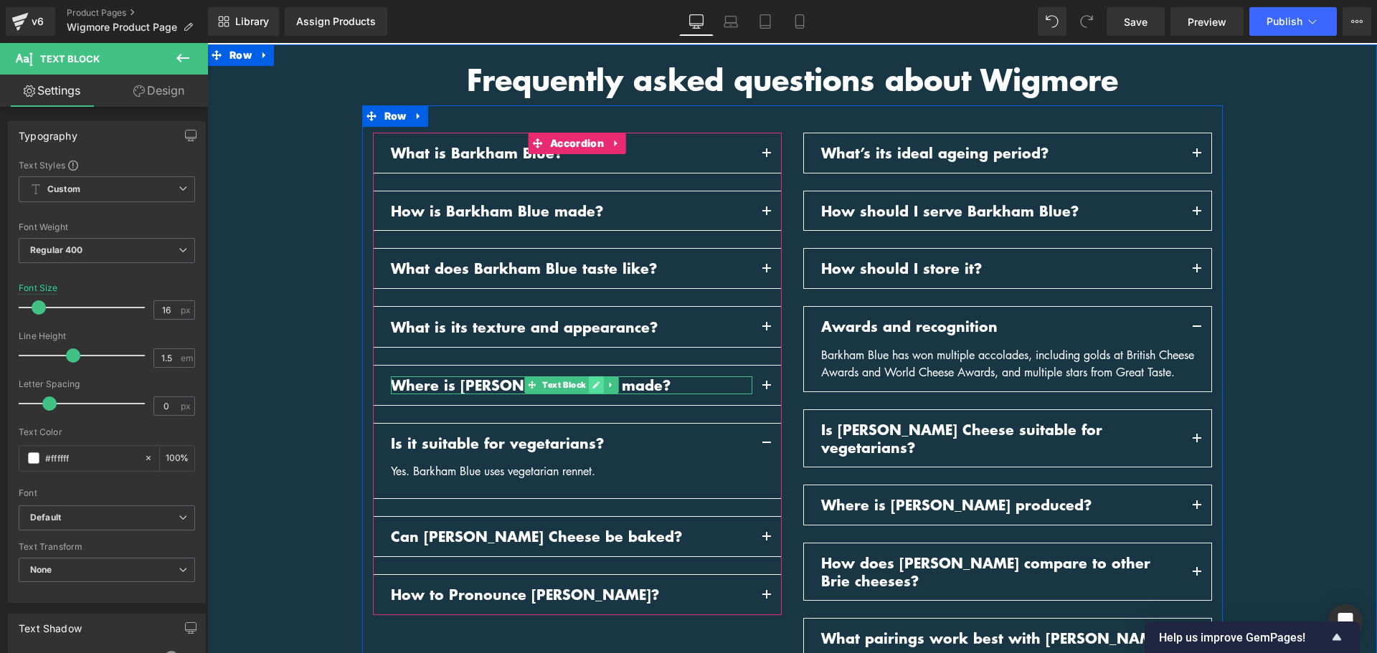
click at [589, 386] on link at bounding box center [596, 385] width 15 height 17
click at [582, 386] on p "Where is Barkham Blue made?" at bounding box center [572, 386] width 362 height 18
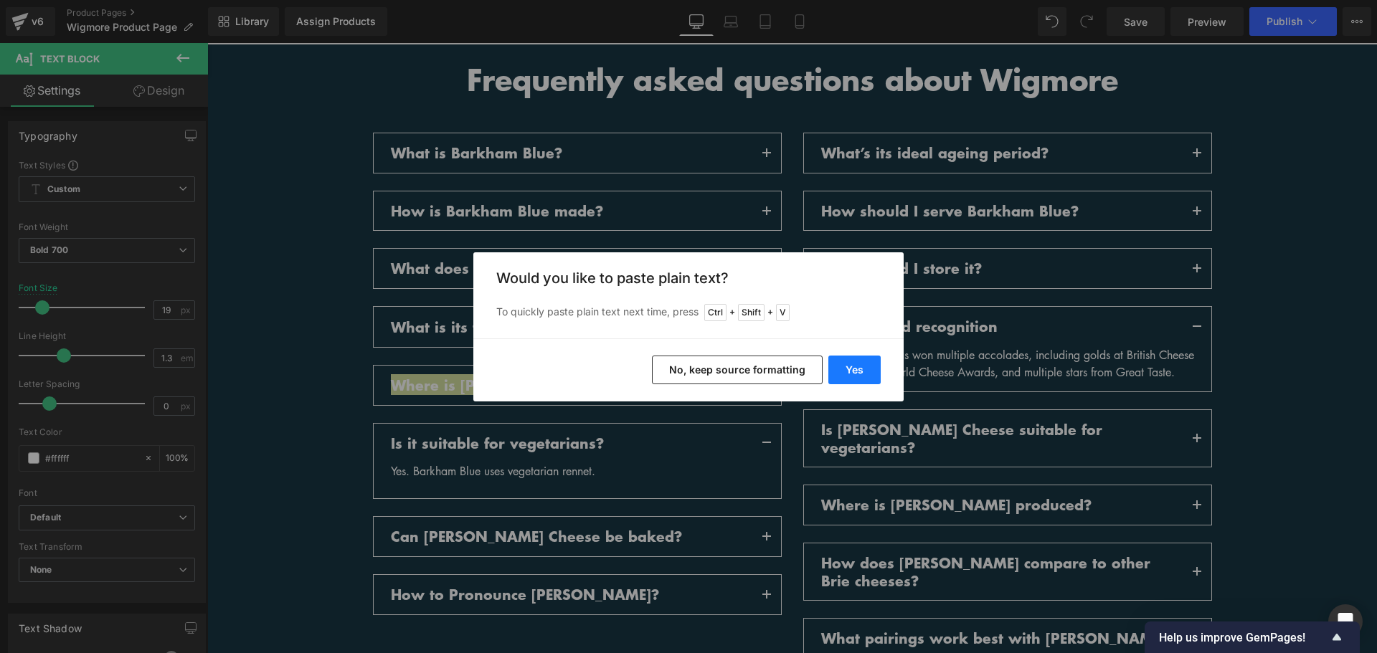
drag, startPoint x: 841, startPoint y: 368, endPoint x: 547, endPoint y: 341, distance: 295.3
click at [841, 368] on button "Yes" at bounding box center [854, 370] width 52 height 29
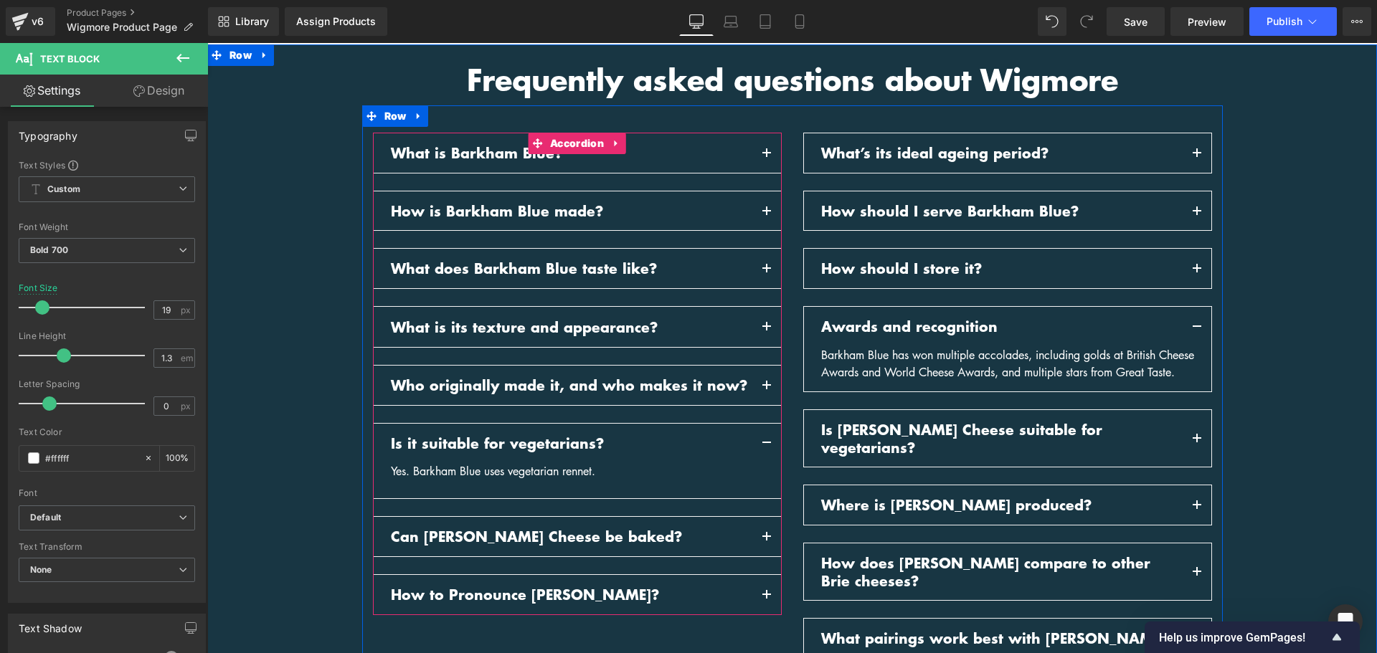
click at [767, 389] on span "button" at bounding box center [767, 389] width 0 height 0
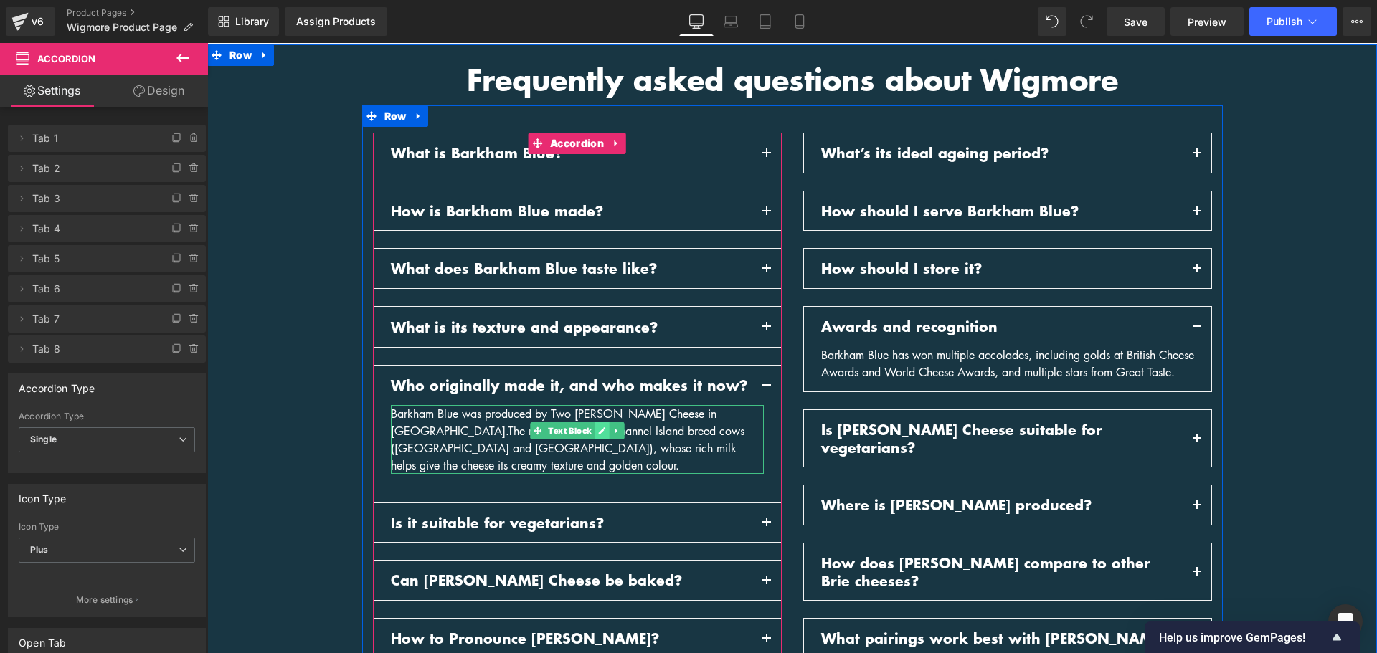
click at [595, 433] on link at bounding box center [602, 430] width 15 height 17
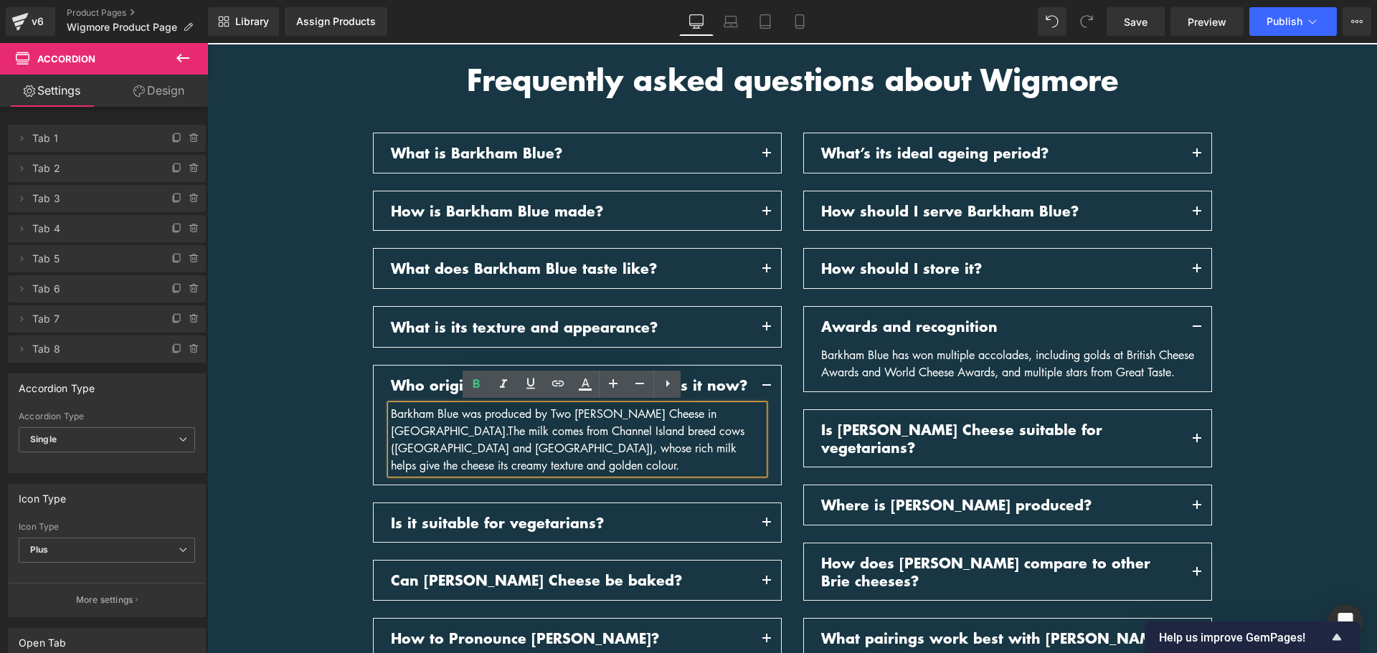
click at [590, 433] on span "The milk comes from Channel Island breed cows (Guernsey and Jersey), whose rich…" at bounding box center [568, 448] width 354 height 50
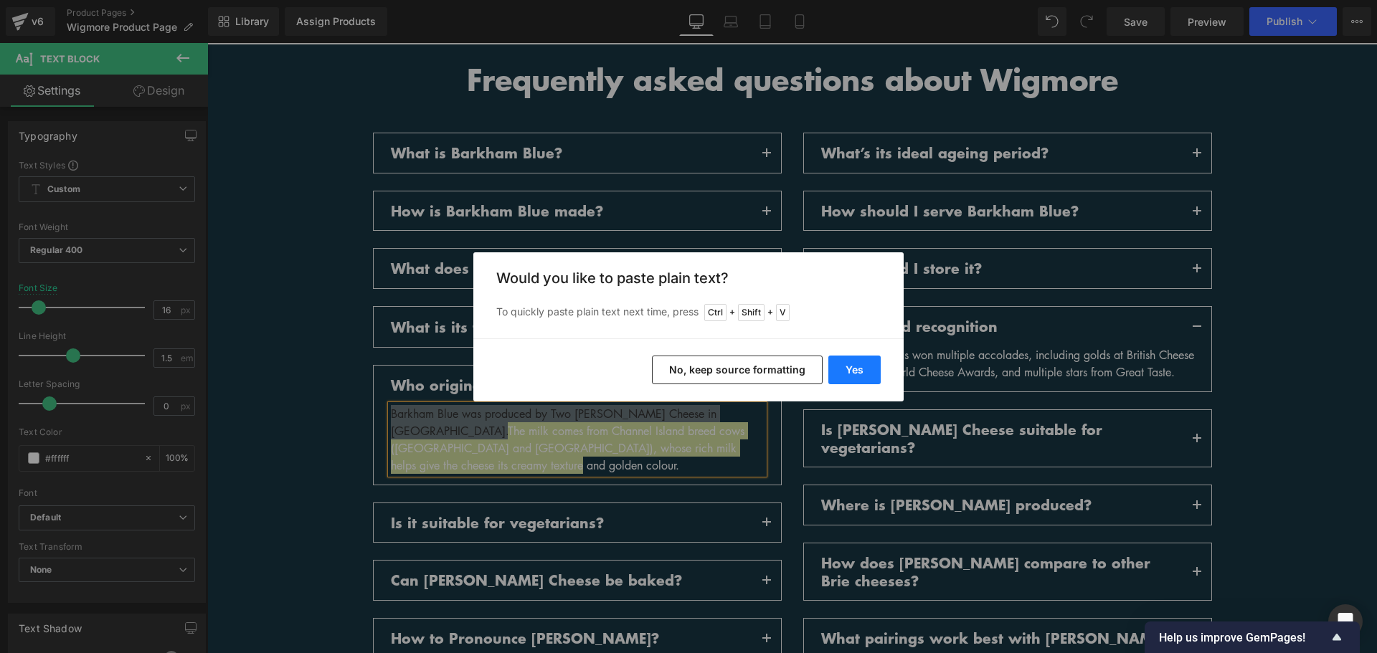
drag, startPoint x: 850, startPoint y: 366, endPoint x: 643, endPoint y: 323, distance: 211.0
click at [850, 366] on button "Yes" at bounding box center [854, 370] width 52 height 29
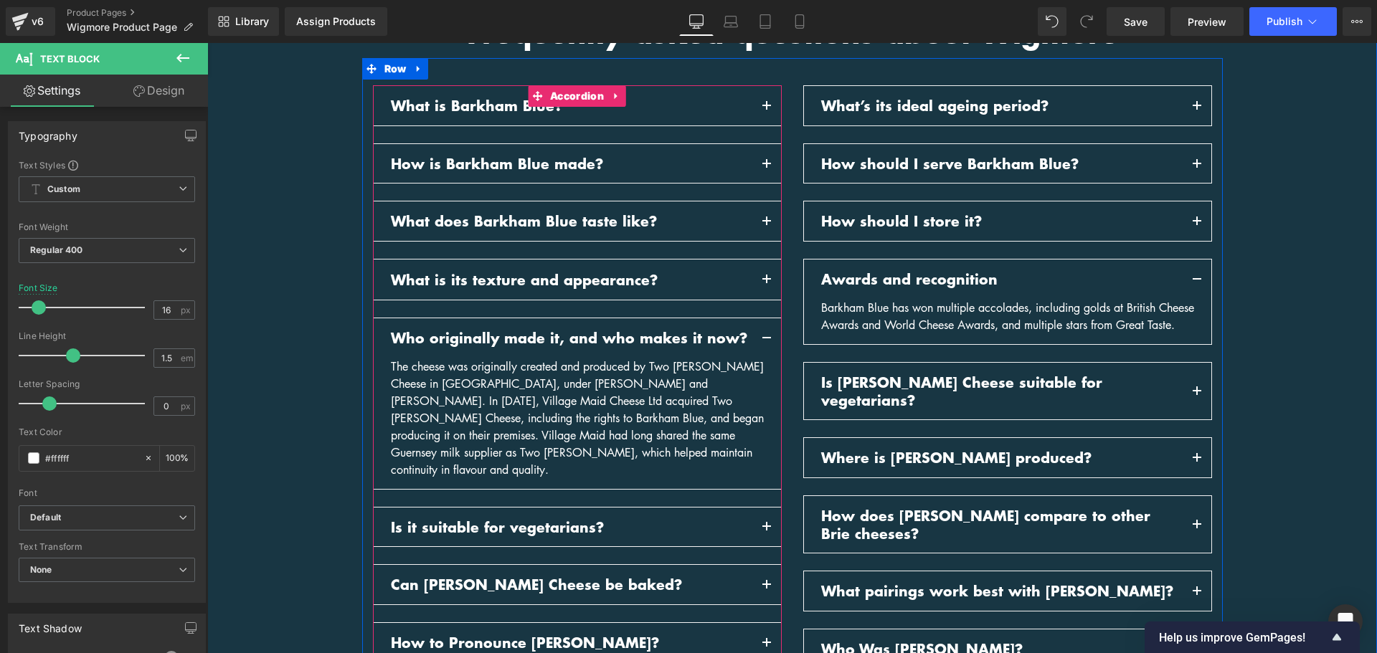
scroll to position [1642, 0]
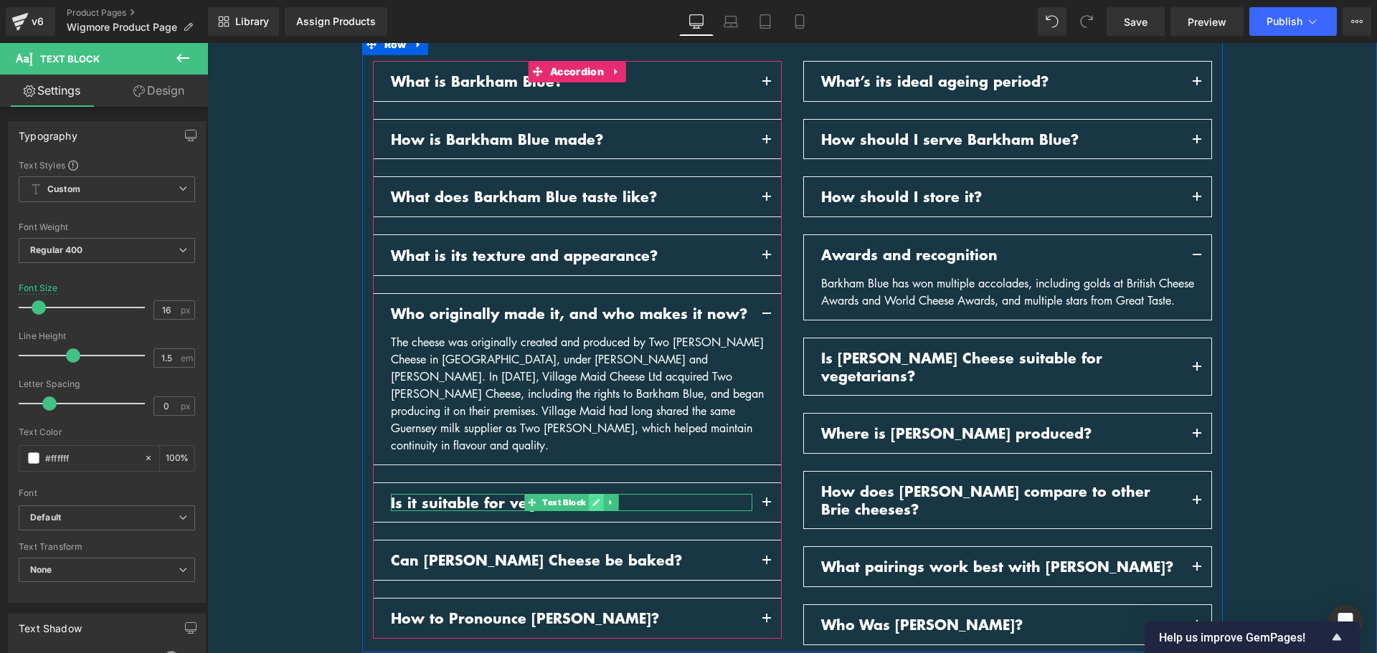
click at [589, 494] on link at bounding box center [596, 502] width 15 height 17
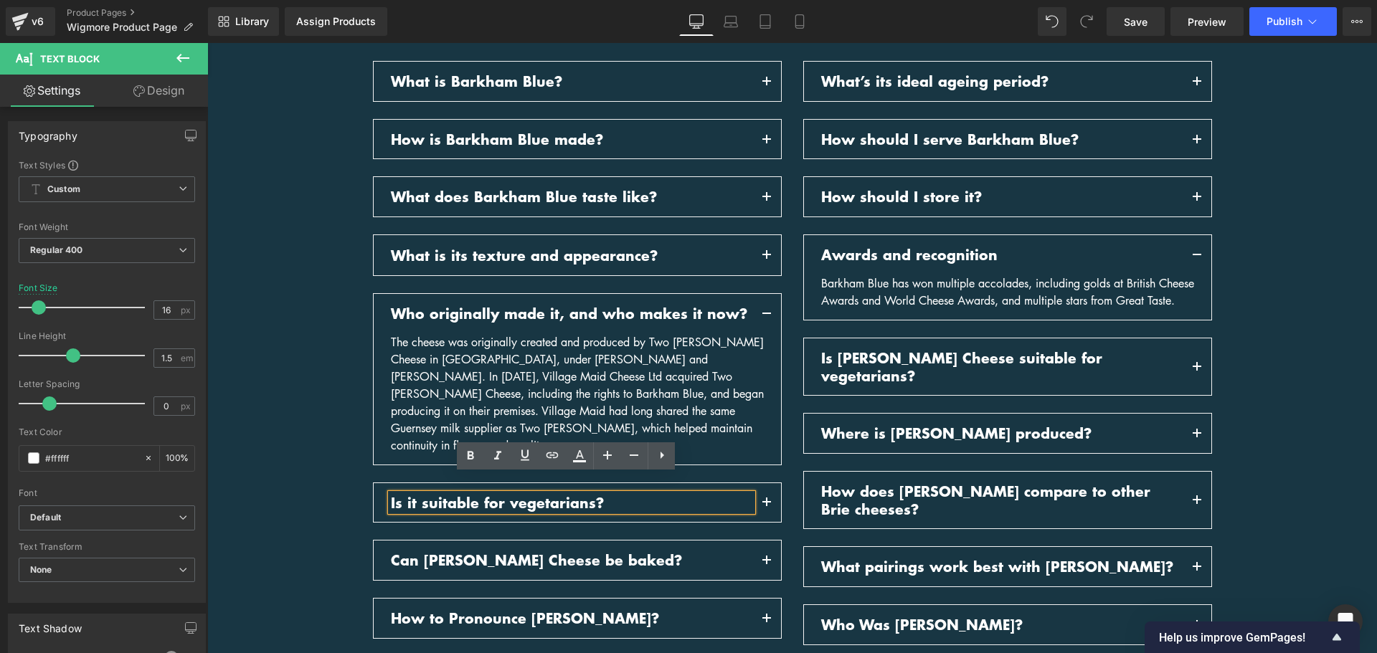
click at [608, 494] on p "Is it suitable for vegetarians?" at bounding box center [572, 503] width 362 height 18
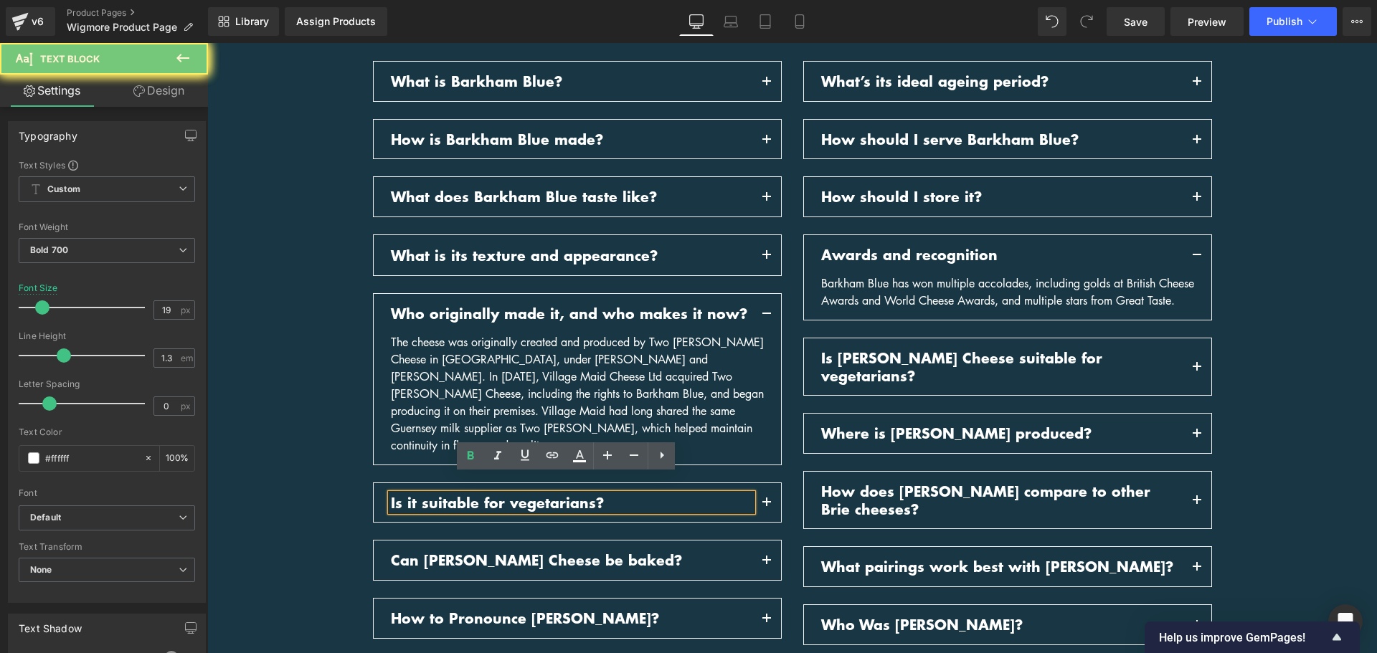
click at [608, 494] on p "Is it suitable for vegetarians?" at bounding box center [572, 503] width 362 height 18
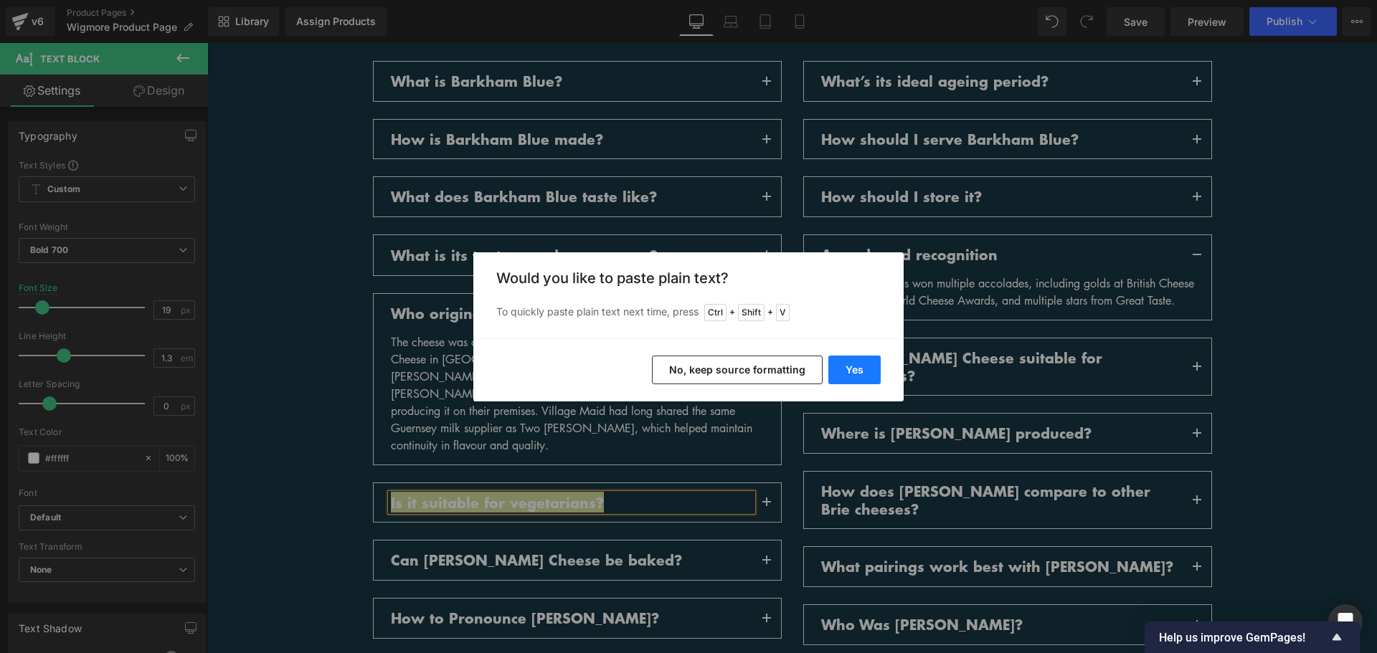
click at [866, 373] on button "Yes" at bounding box center [854, 370] width 52 height 29
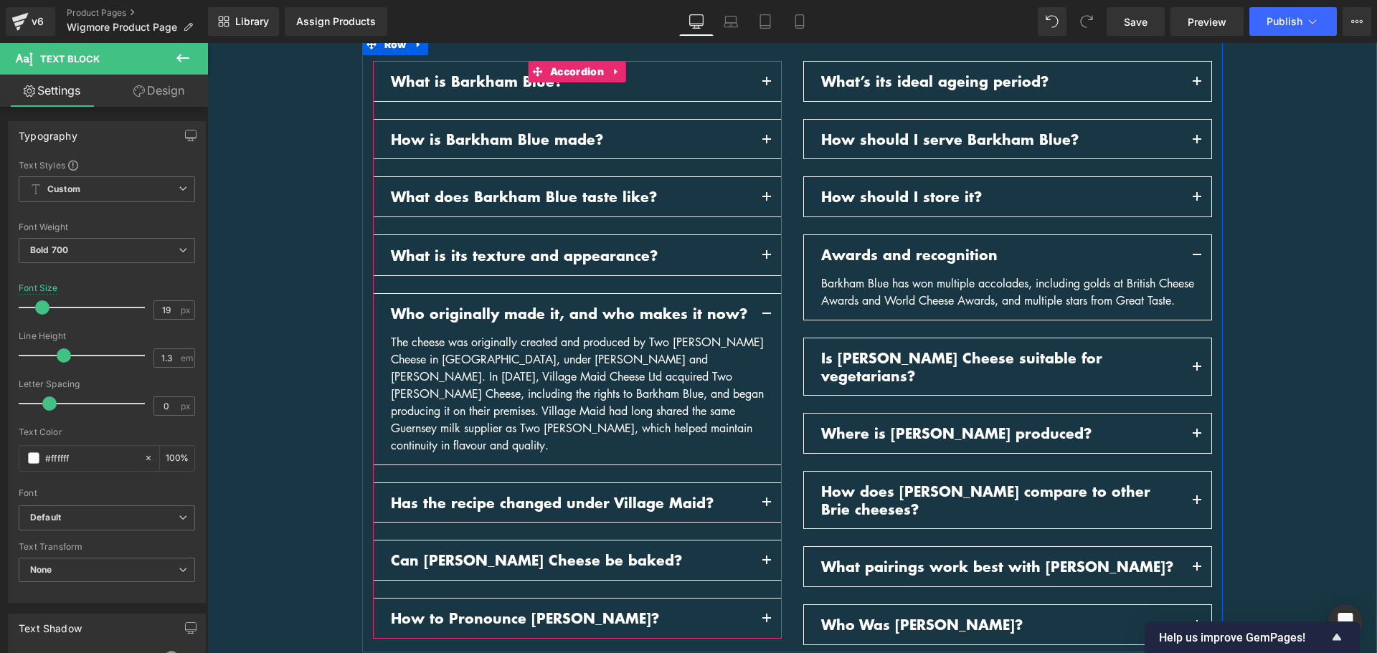
drag, startPoint x: 762, startPoint y: 478, endPoint x: 609, endPoint y: 459, distance: 154.0
click at [762, 483] on button "button" at bounding box center [766, 502] width 29 height 39
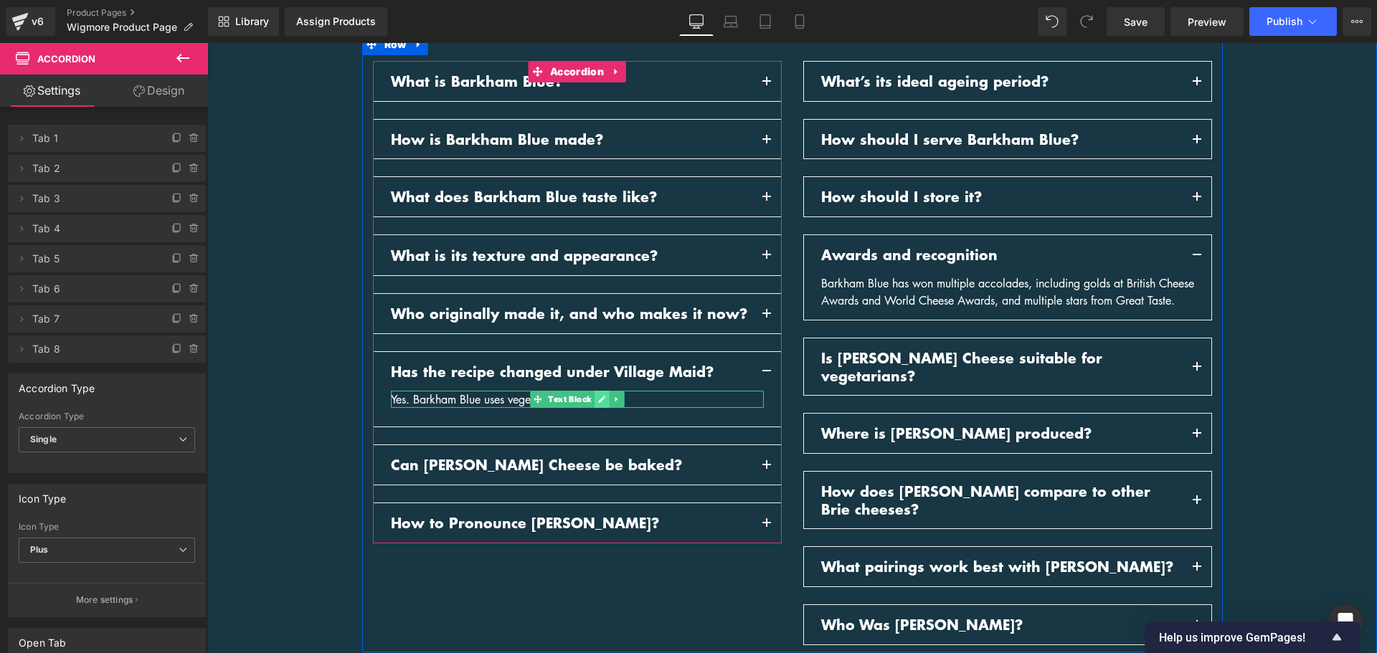
click at [600, 400] on icon at bounding box center [601, 399] width 8 height 9
click at [600, 400] on div "Yes. Barkham Blue uses vegetarian rennet." at bounding box center [577, 399] width 373 height 17
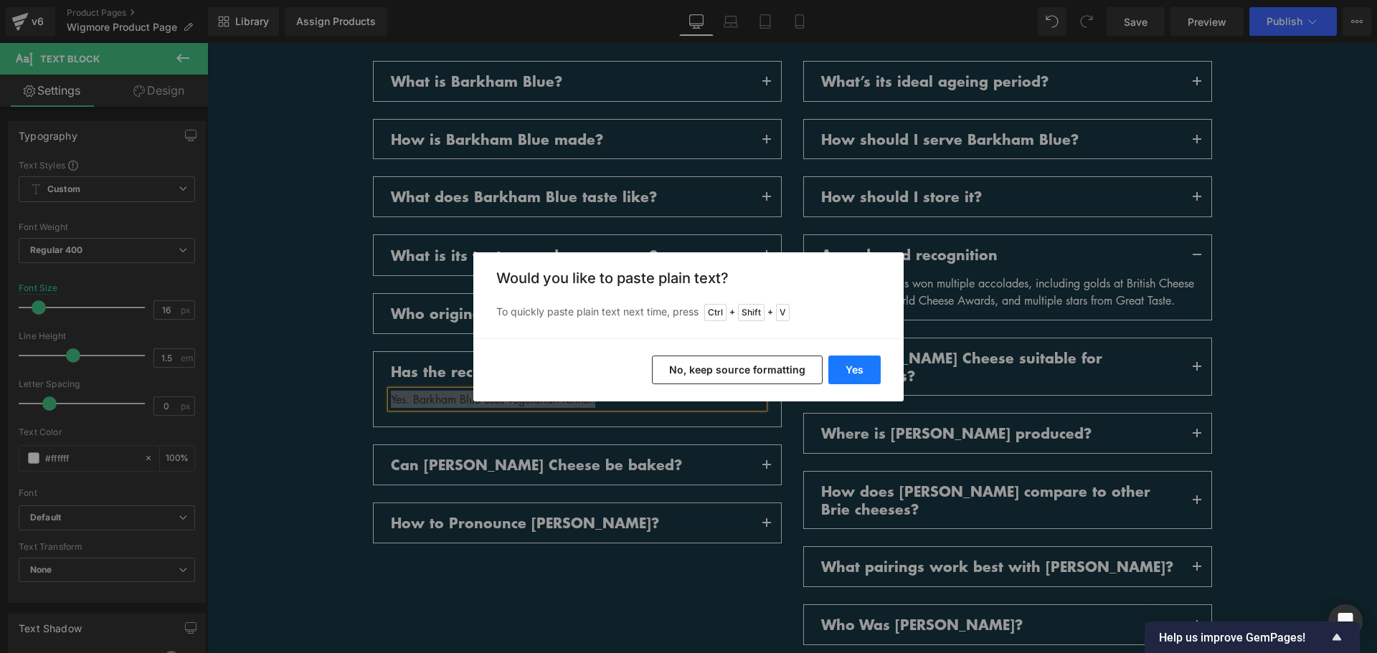
click at [858, 368] on button "Yes" at bounding box center [854, 370] width 52 height 29
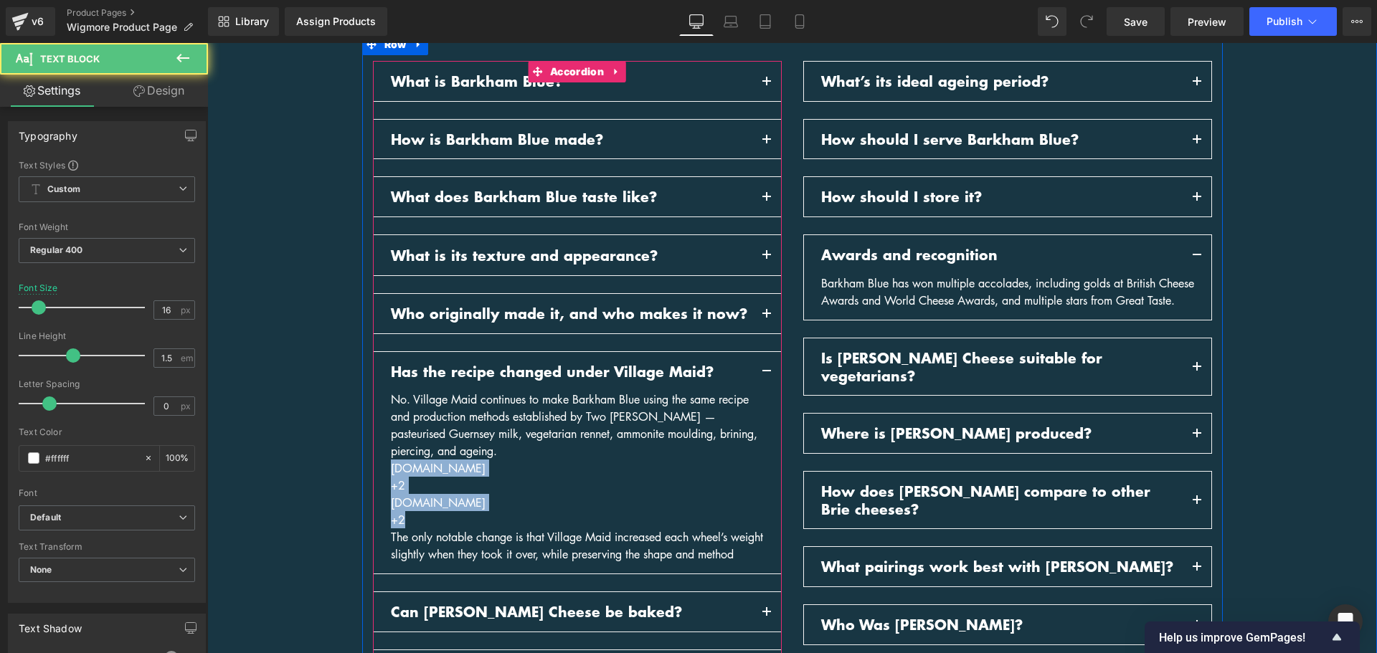
drag, startPoint x: 437, startPoint y: 516, endPoint x: 376, endPoint y: 471, distance: 75.5
click at [376, 471] on article "No. Village Maid continues to make Barkham Blue using the same recipe and produ…" at bounding box center [577, 482] width 407 height 183
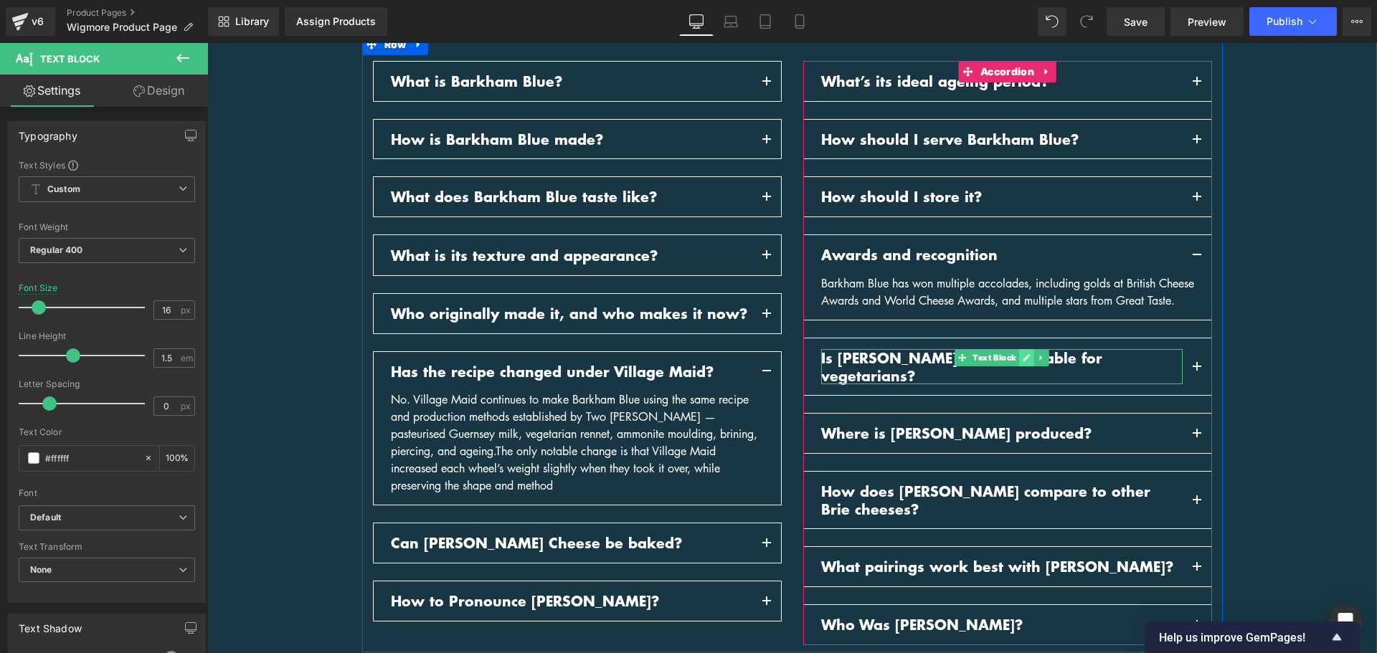
click at [1022, 362] on icon at bounding box center [1026, 358] width 8 height 9
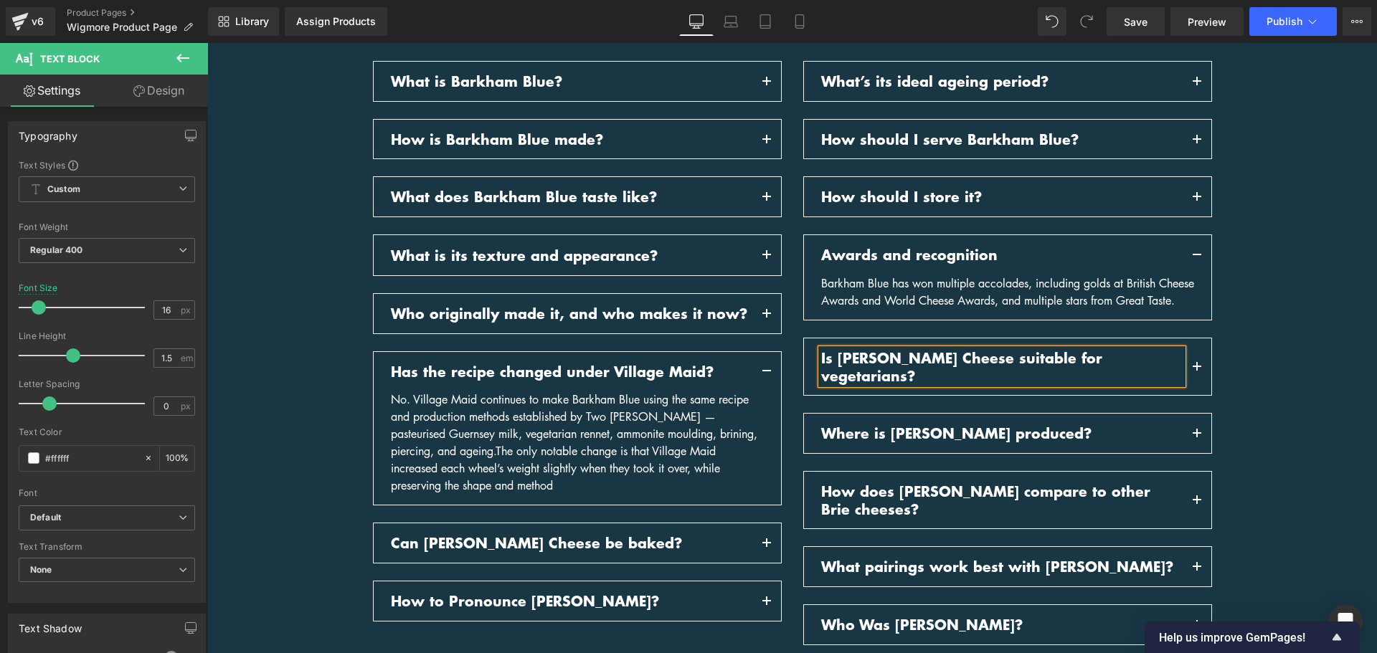
click at [1017, 372] on p "Is Baron Bigod Cheese suitable for vegetarians?" at bounding box center [1002, 366] width 362 height 35
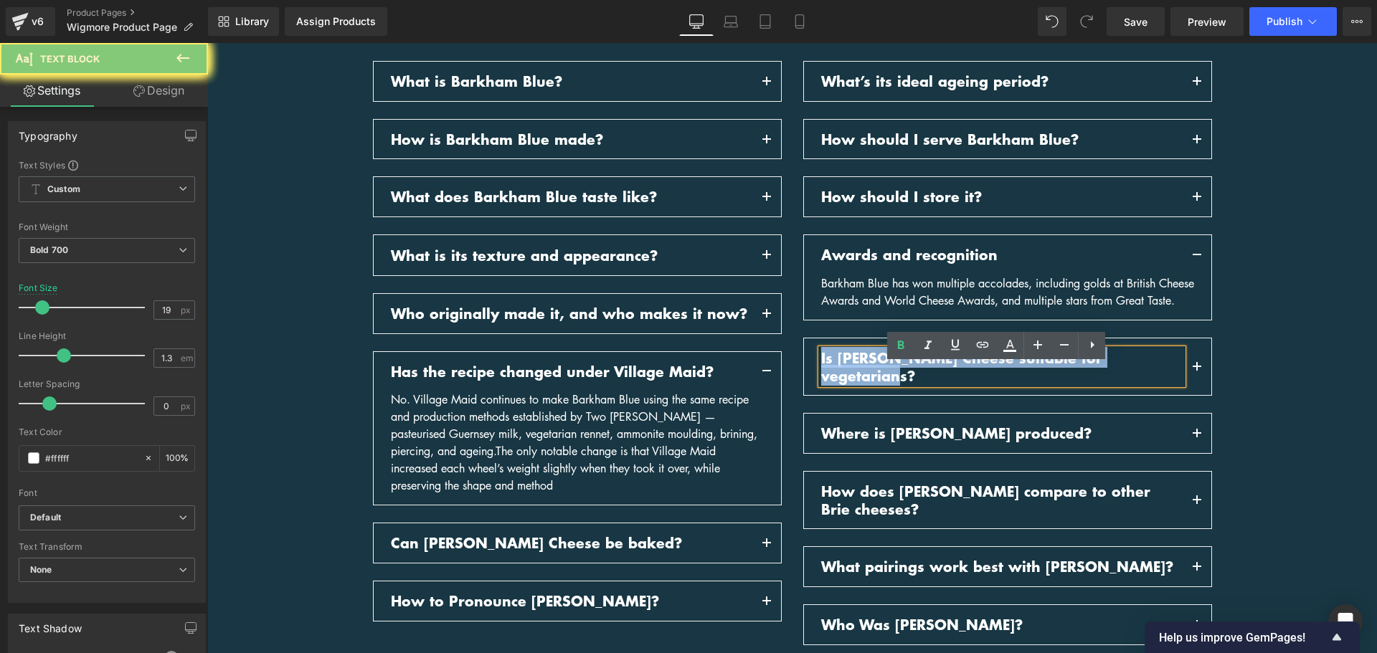
click at [1017, 372] on p "Is Baron Bigod Cheese suitable for vegetarians?" at bounding box center [1002, 366] width 362 height 35
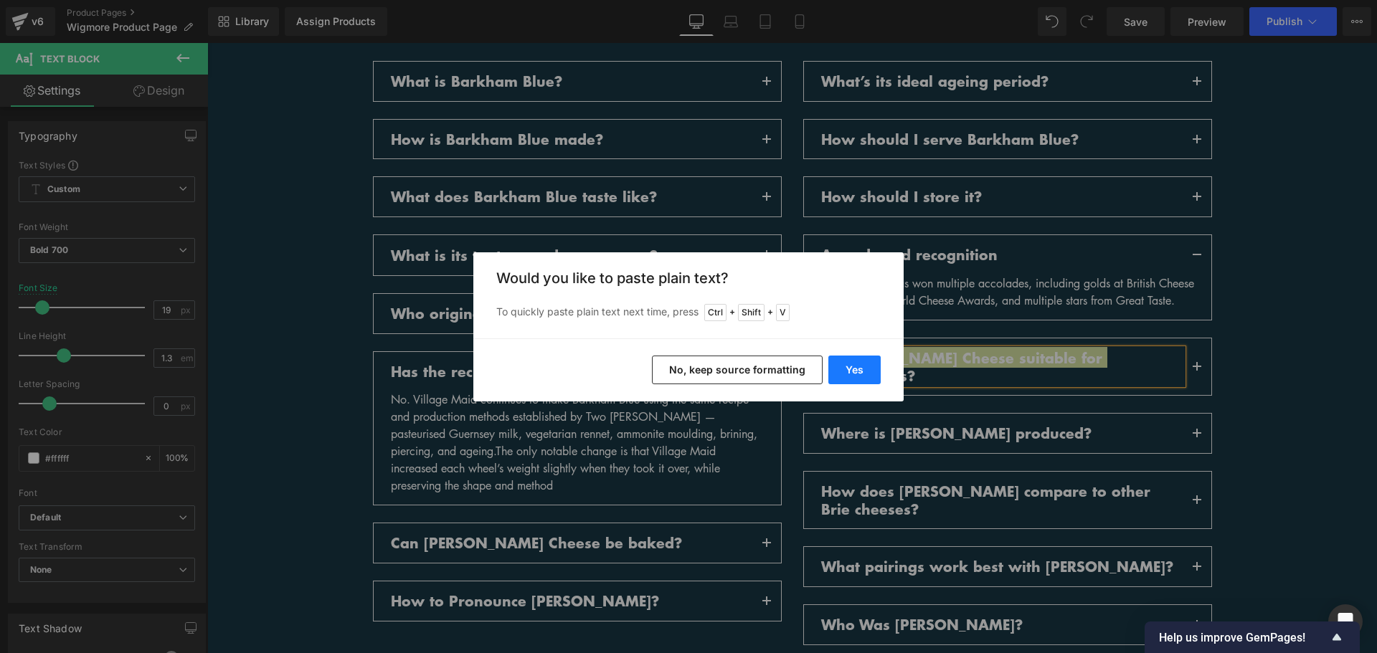
click at [870, 360] on button "Yes" at bounding box center [854, 370] width 52 height 29
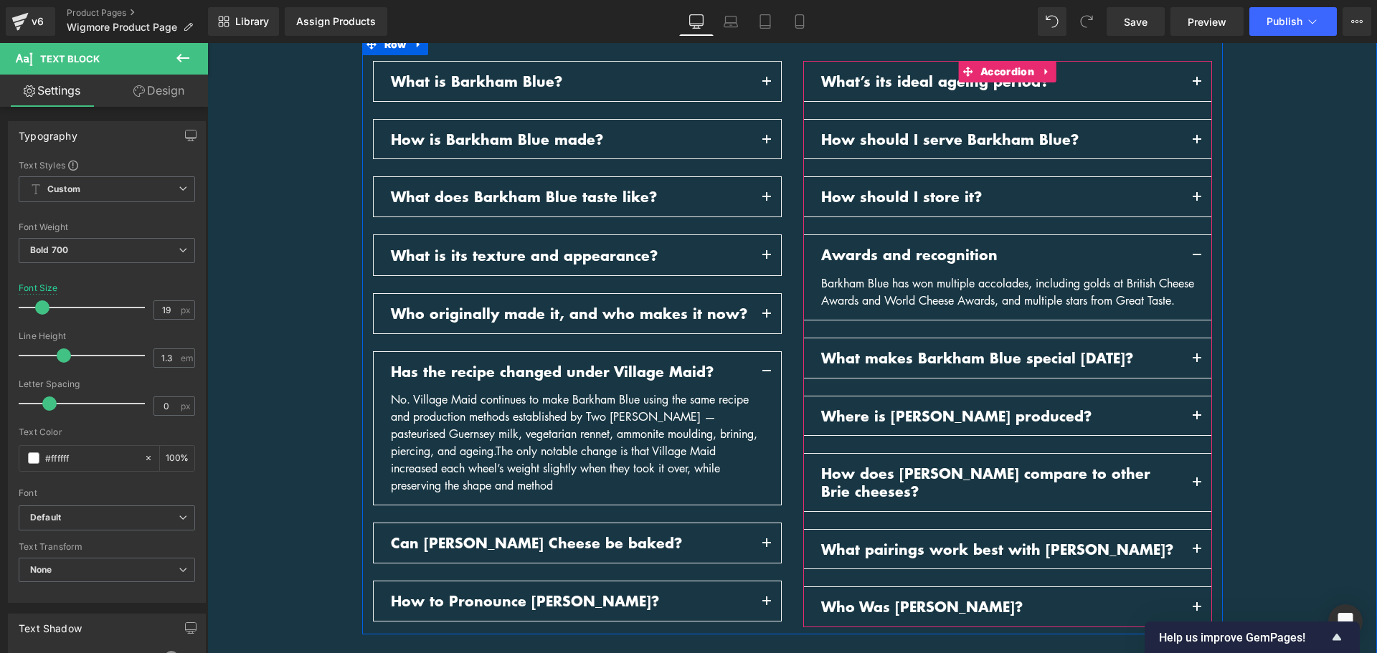
click at [1193, 374] on button "button" at bounding box center [1197, 358] width 29 height 39
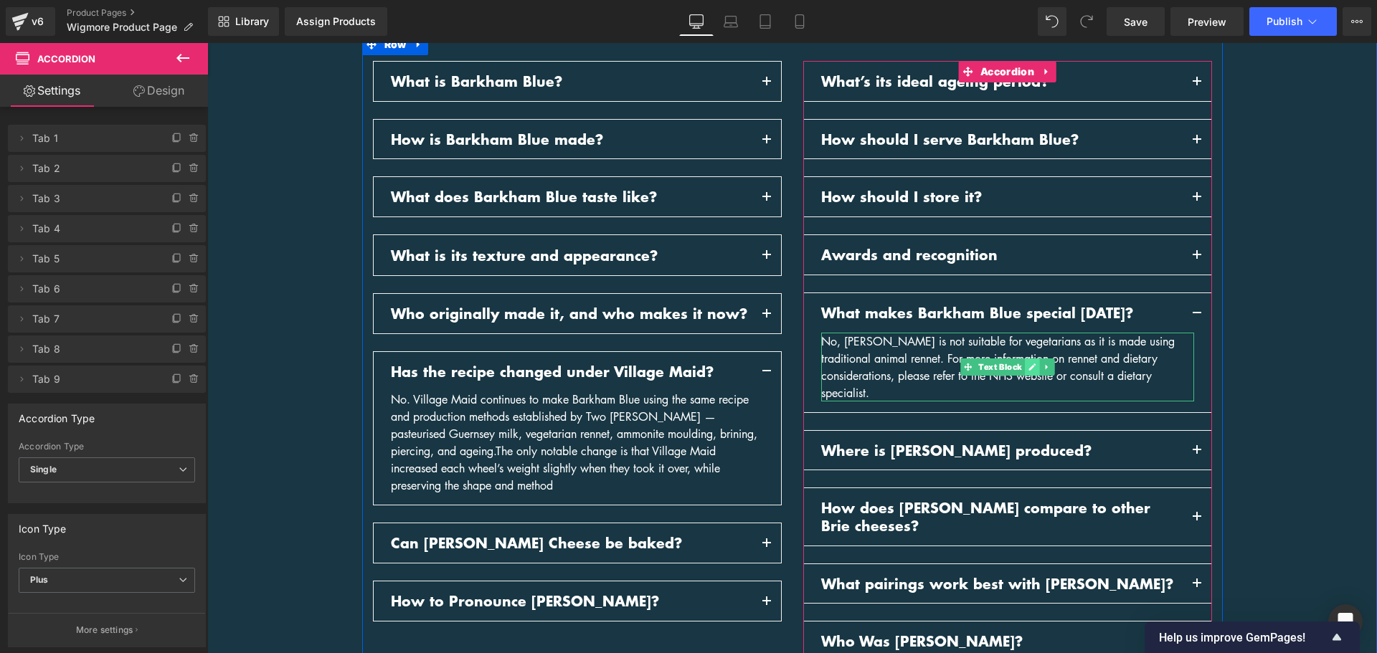
click at [1028, 367] on icon at bounding box center [1032, 367] width 8 height 9
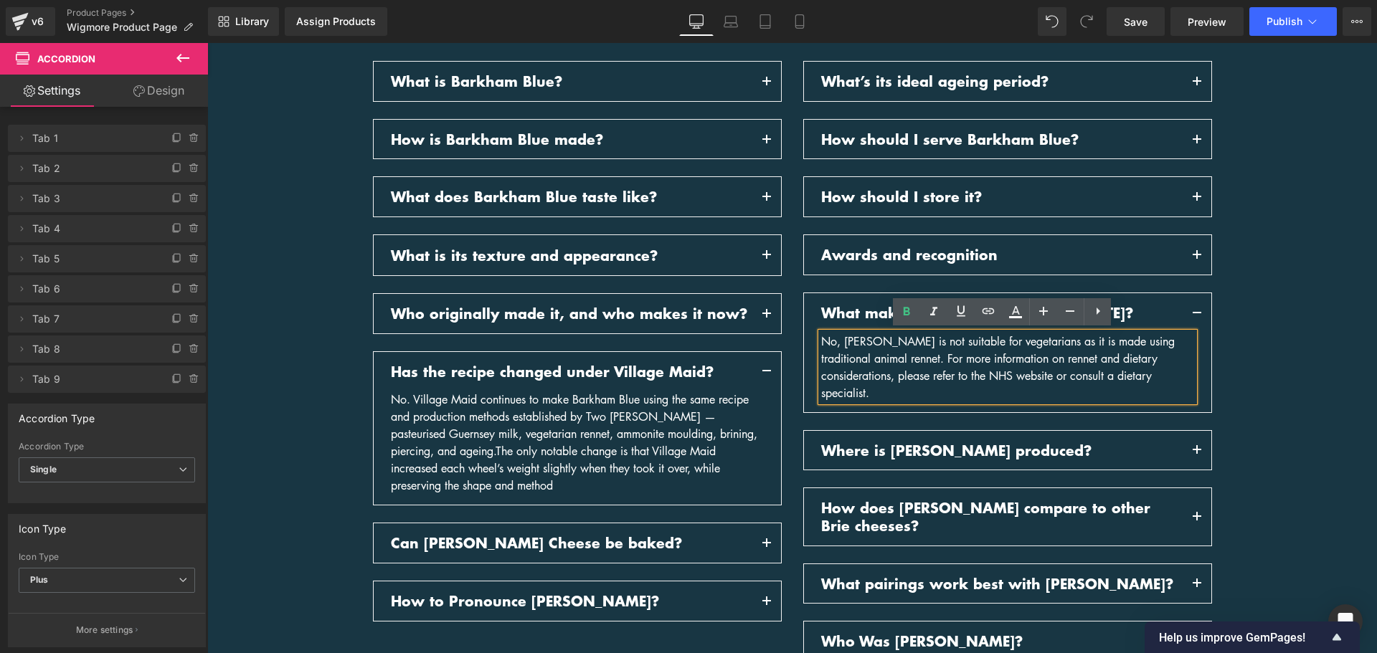
click at [1027, 367] on div "No, Baron Bigod is not suitable for vegetarians as it is made using traditional…" at bounding box center [1007, 367] width 373 height 69
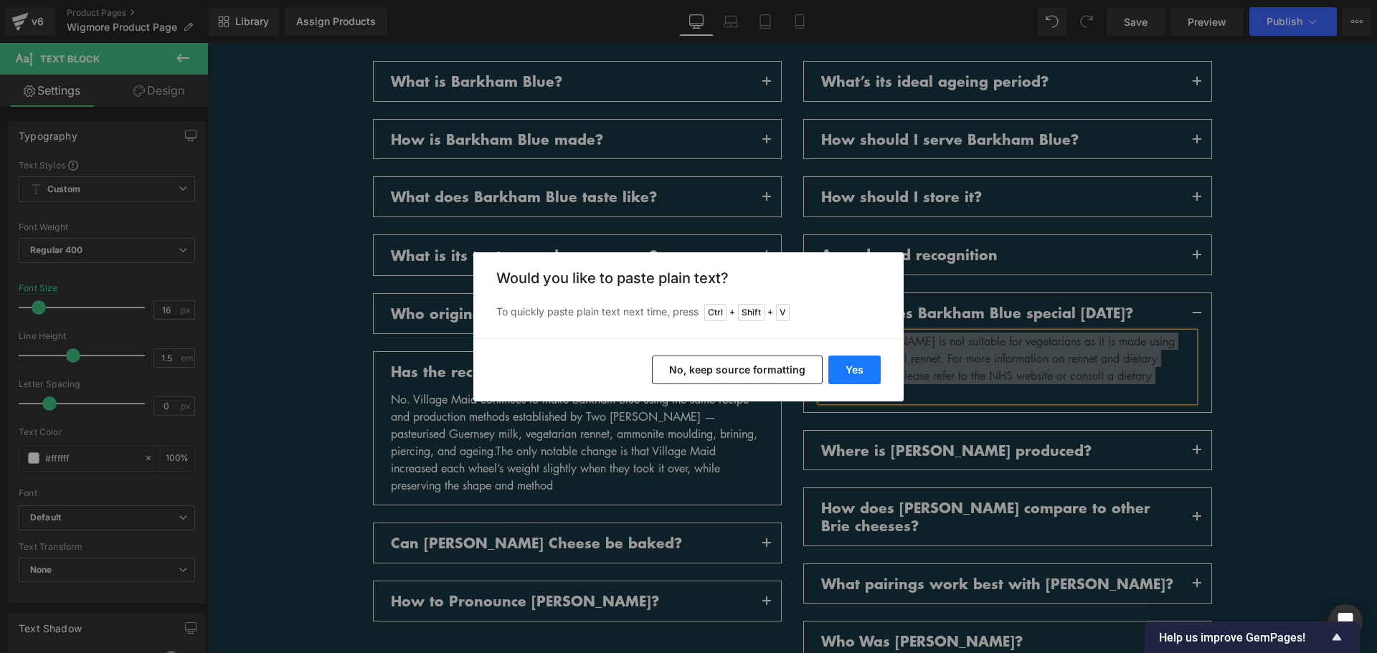
click at [871, 372] on button "Yes" at bounding box center [854, 370] width 52 height 29
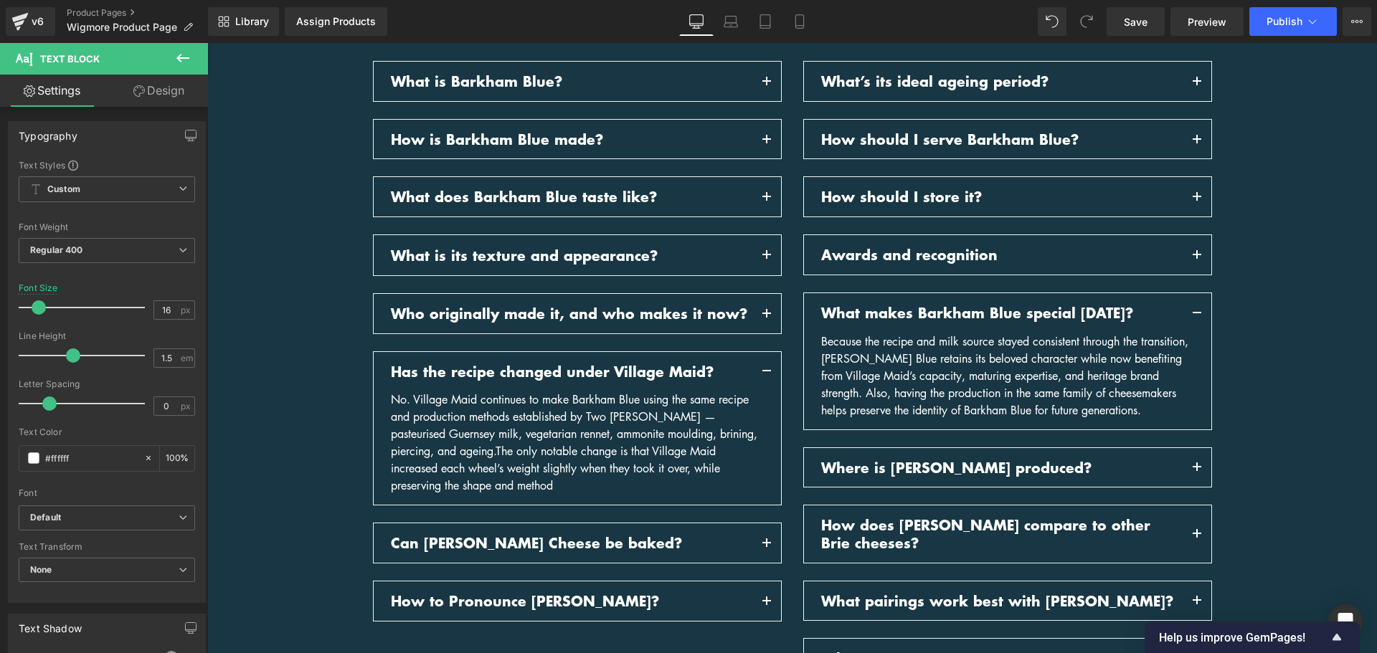
click at [188, 60] on icon at bounding box center [182, 57] width 17 height 17
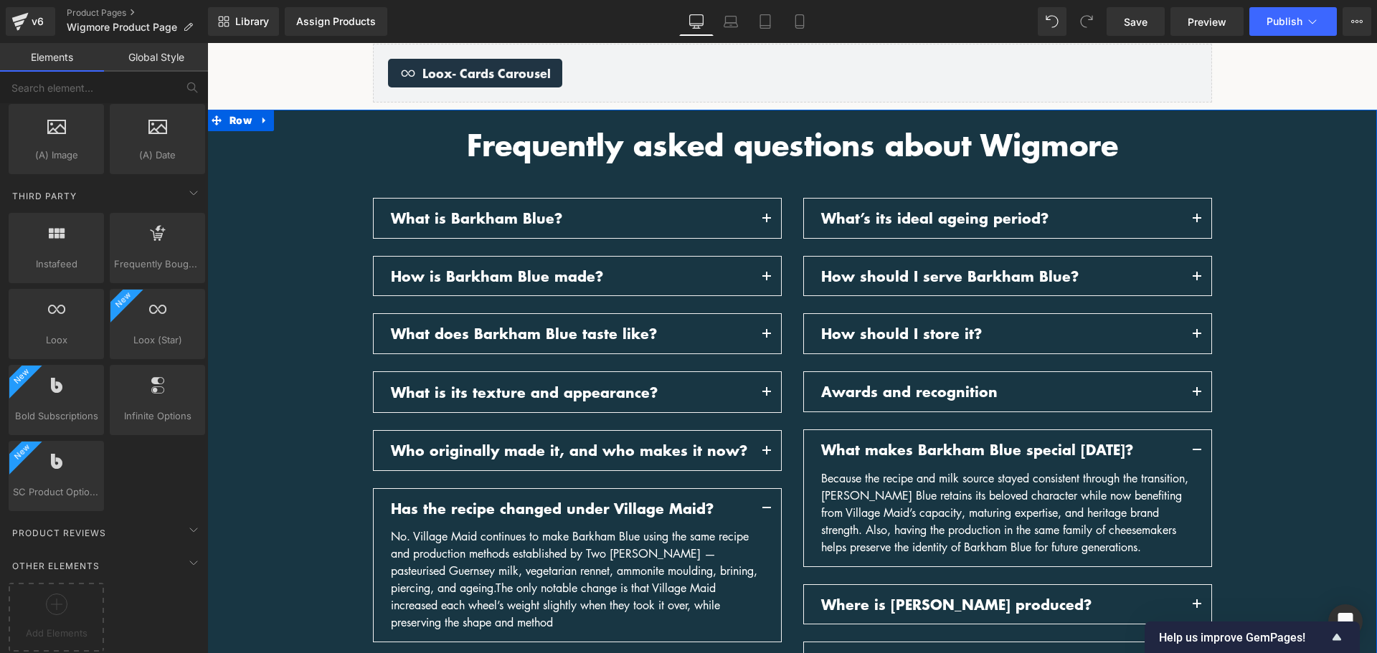
scroll to position [1498, 0]
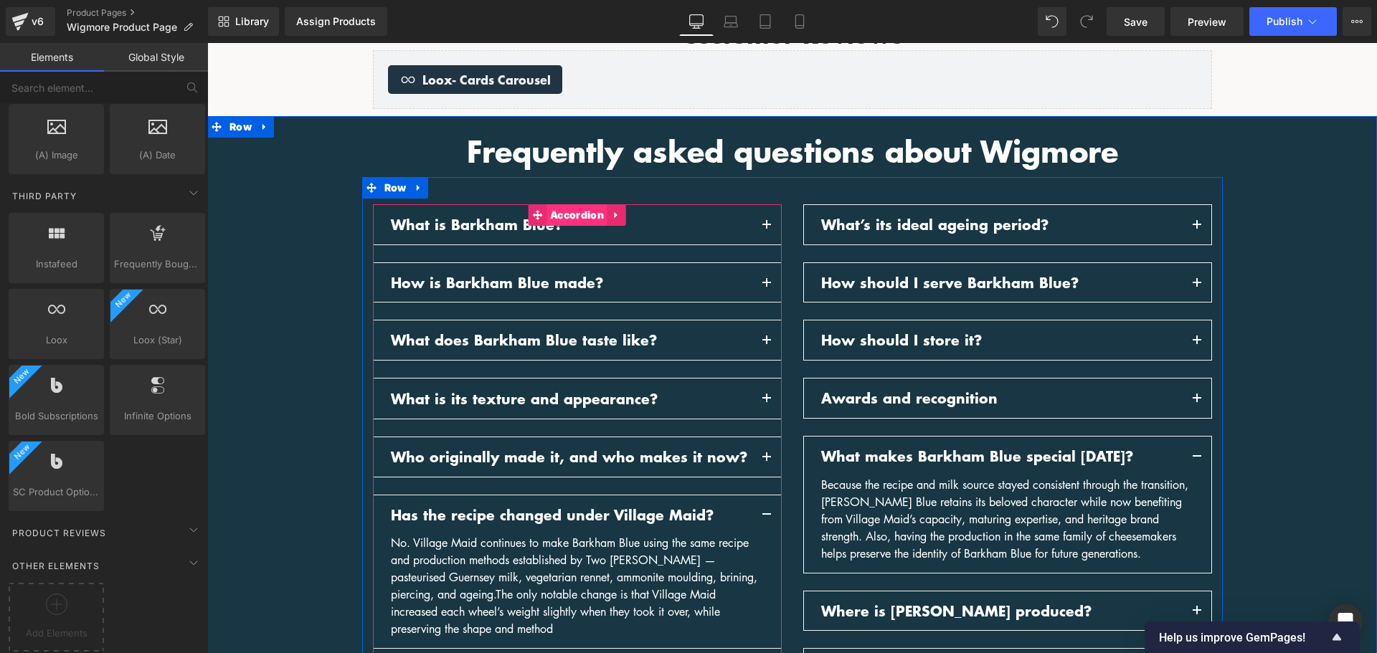
click at [570, 219] on span "Accordion" at bounding box center [577, 215] width 61 height 22
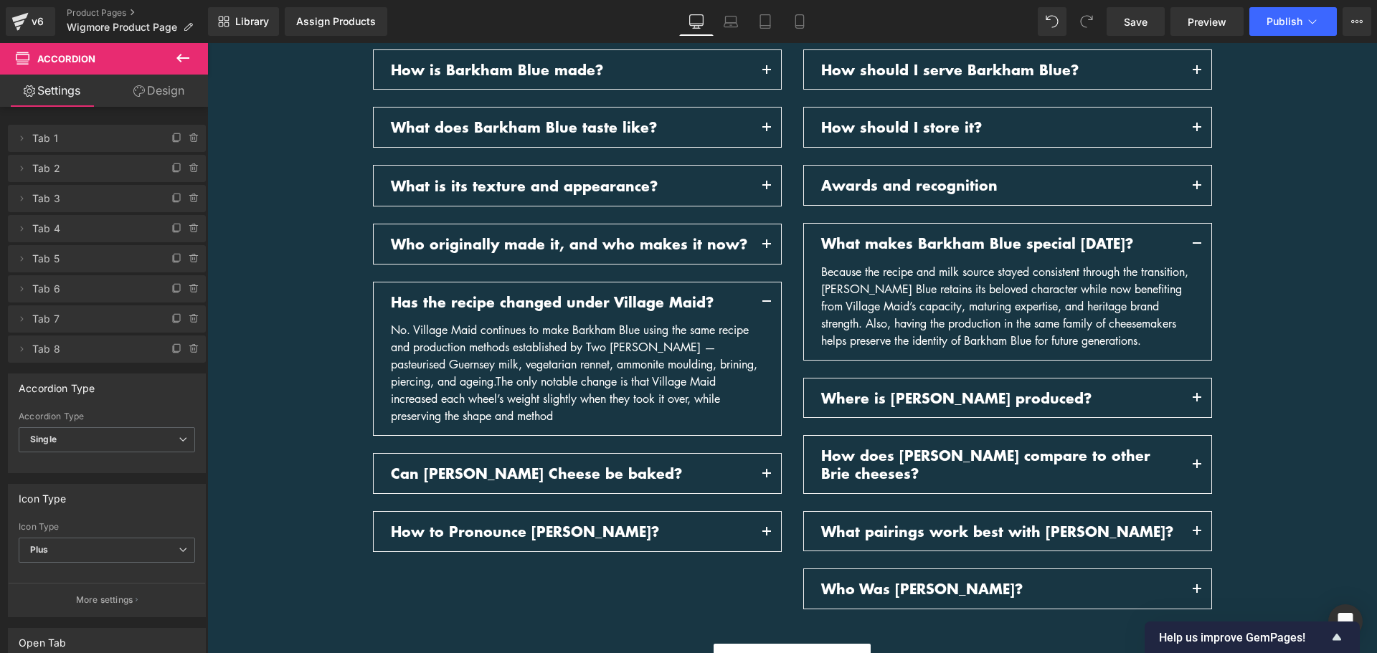
scroll to position [1714, 0]
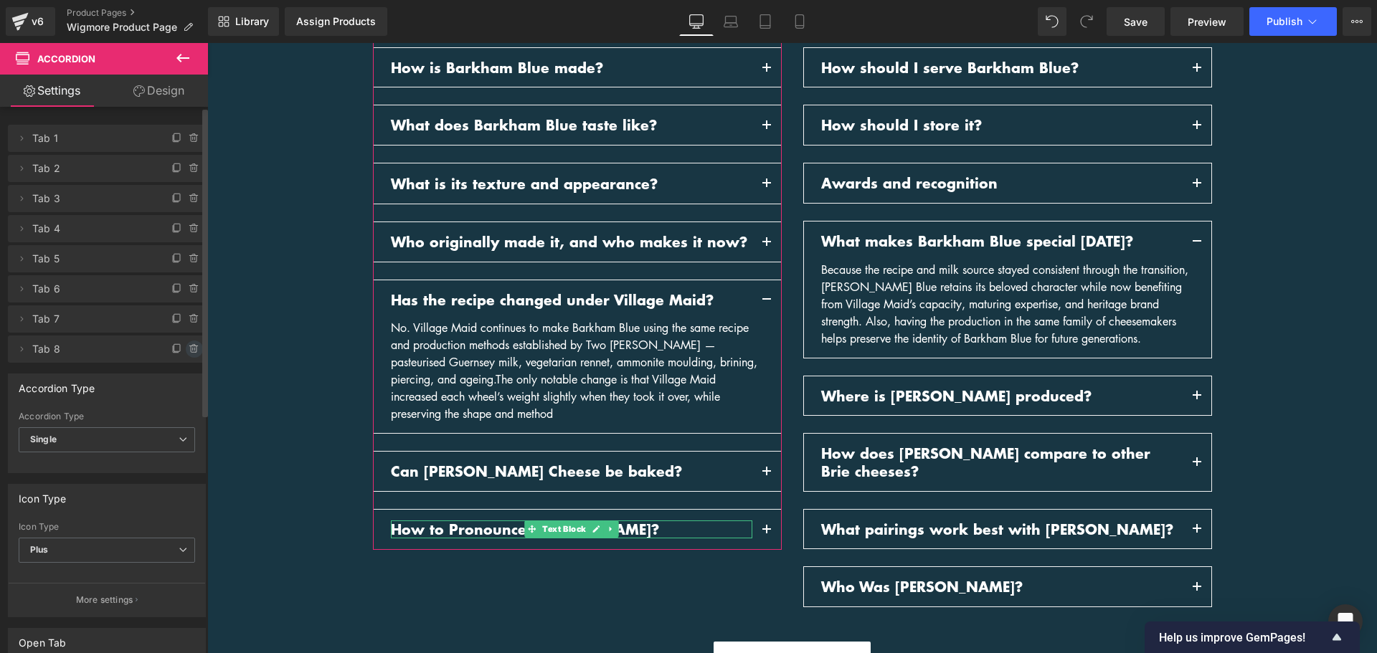
click at [186, 348] on span at bounding box center [194, 349] width 17 height 17
click at [183, 349] on button "Delete" at bounding box center [178, 350] width 45 height 19
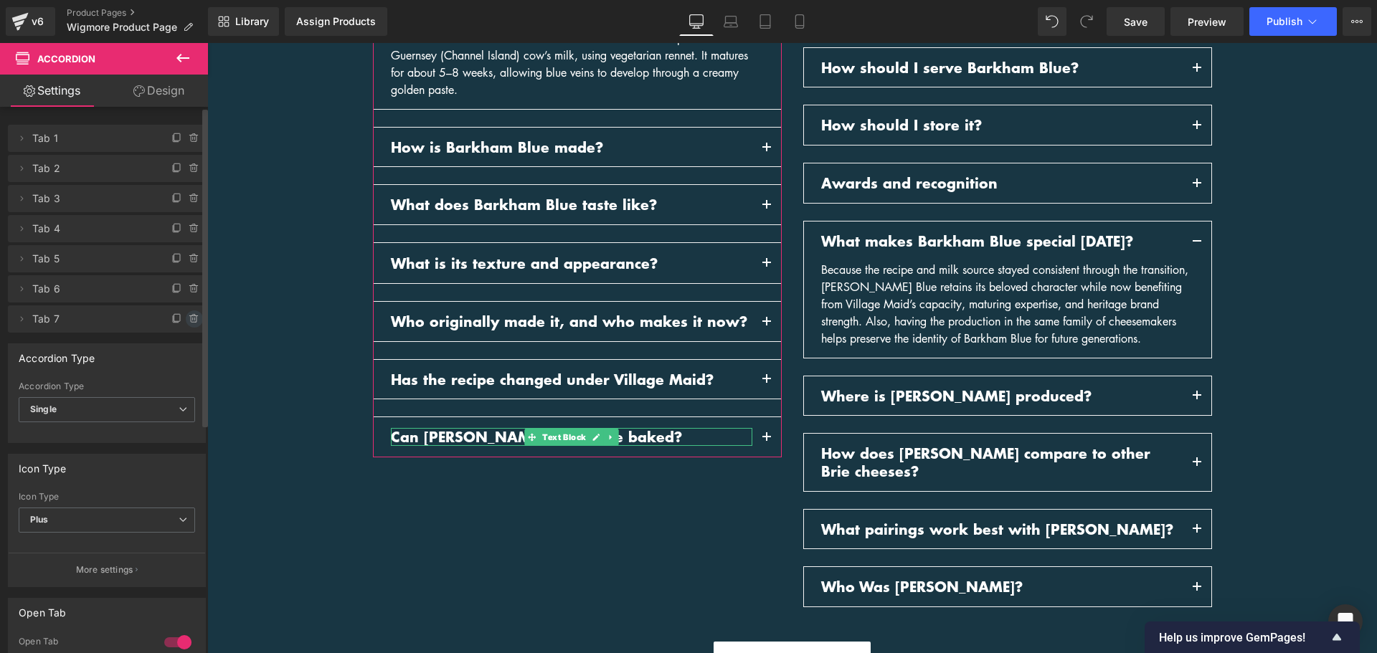
click at [189, 323] on icon at bounding box center [194, 318] width 11 height 11
click at [185, 321] on button "Delete" at bounding box center [178, 320] width 45 height 19
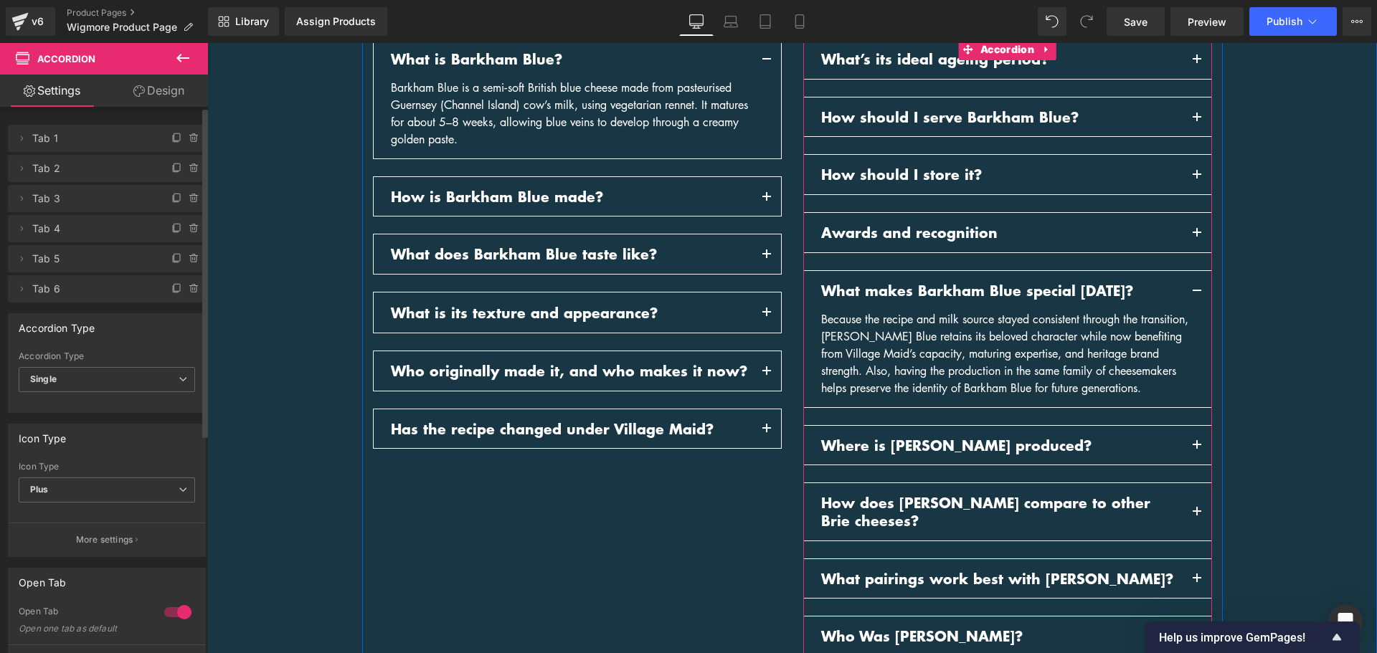
scroll to position [1570, 0]
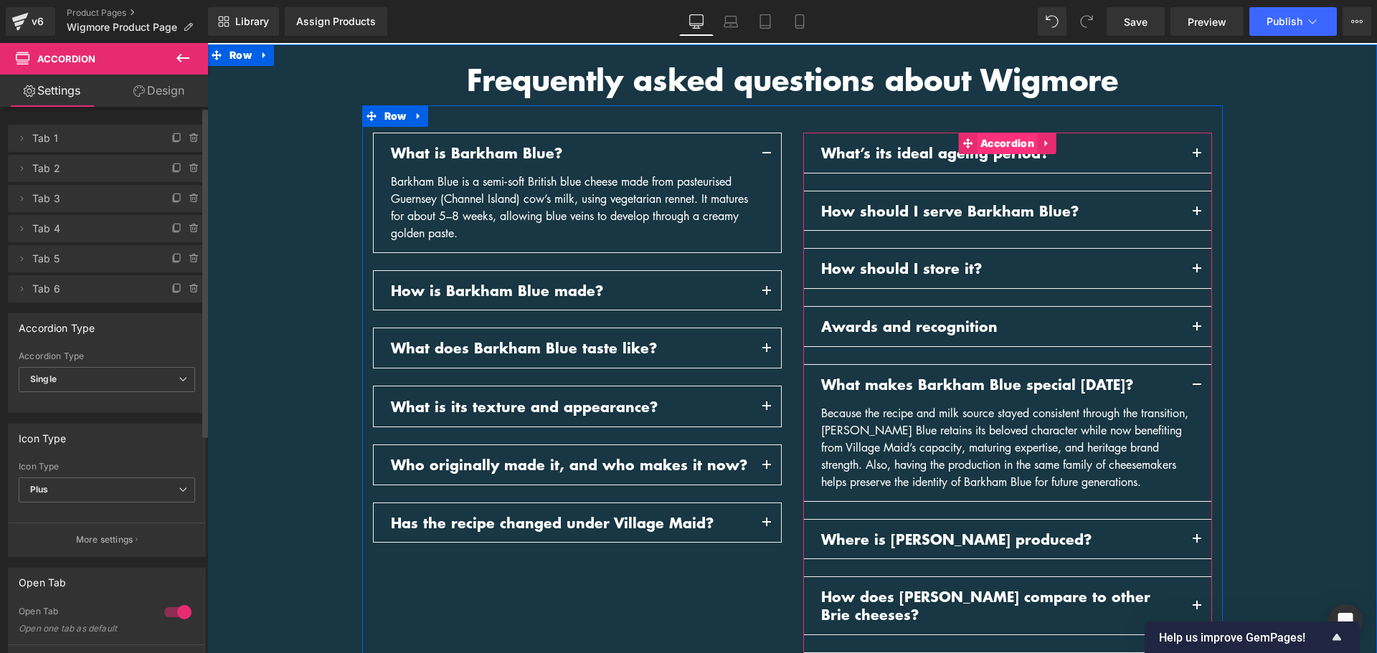
click at [996, 140] on span "Accordion" at bounding box center [1007, 144] width 61 height 22
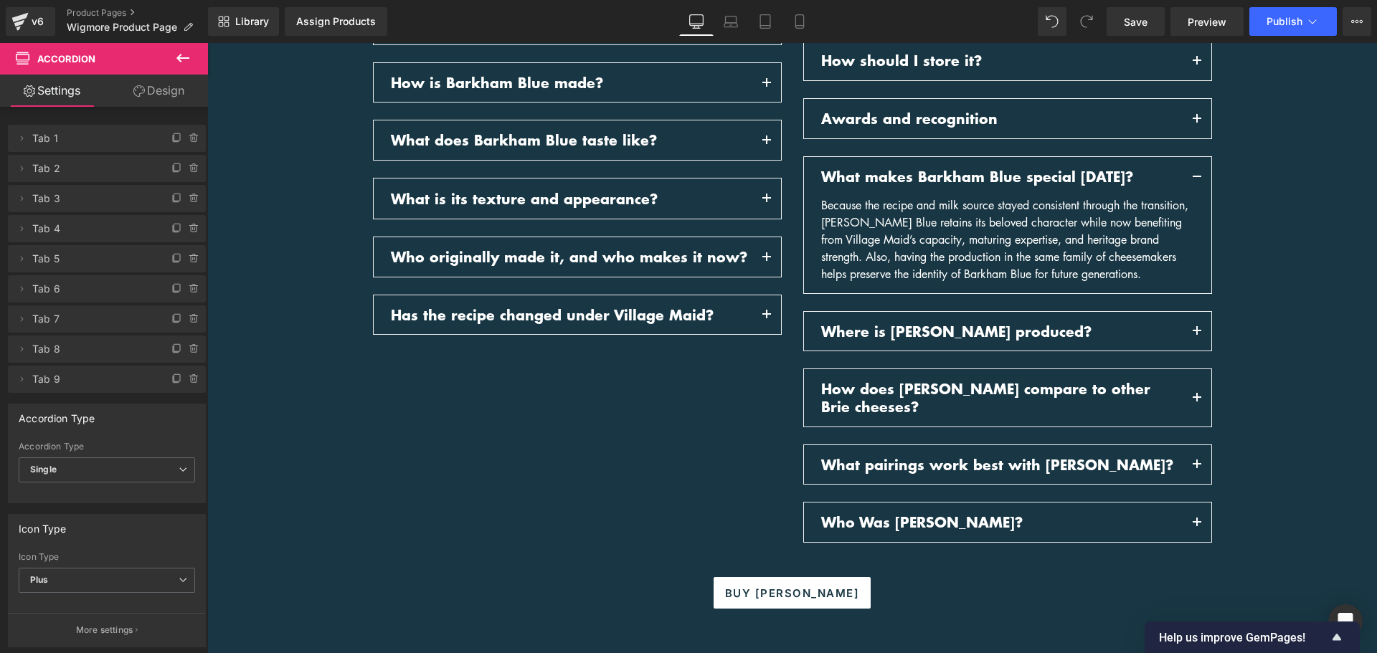
scroll to position [1785, 0]
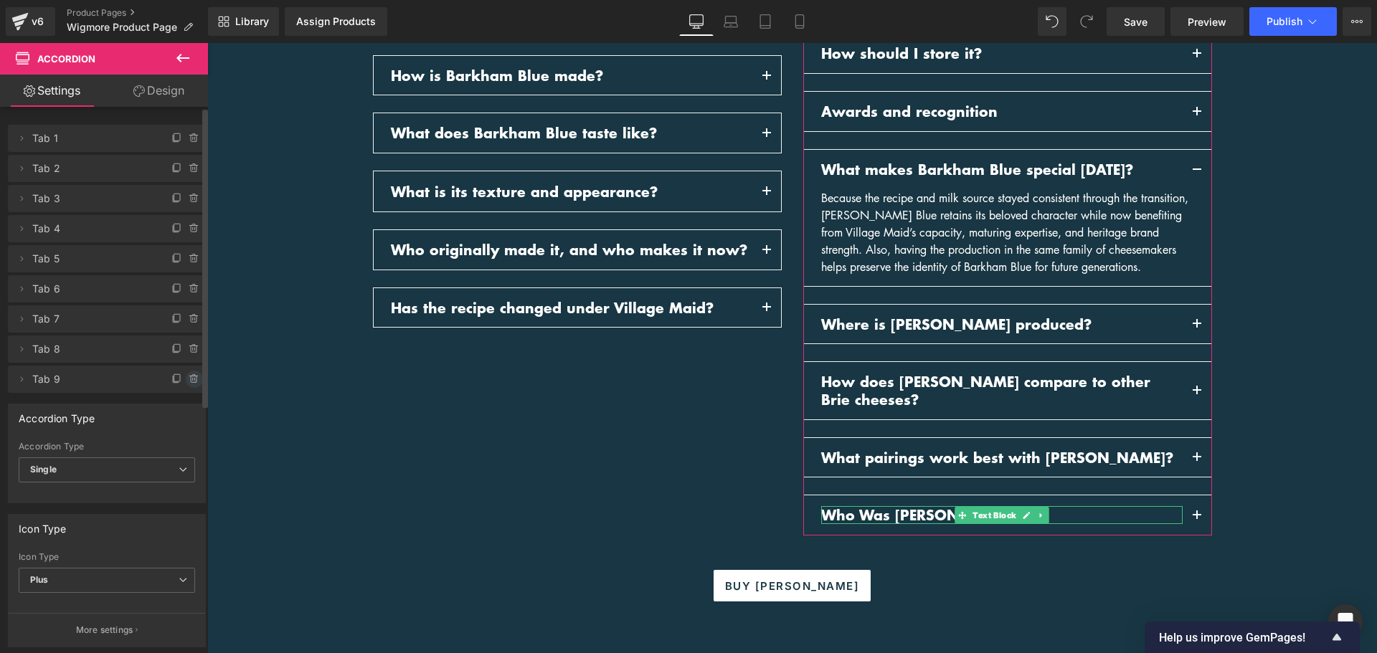
click at [189, 379] on icon at bounding box center [194, 379] width 11 height 11
click at [178, 384] on button "Delete" at bounding box center [178, 380] width 45 height 19
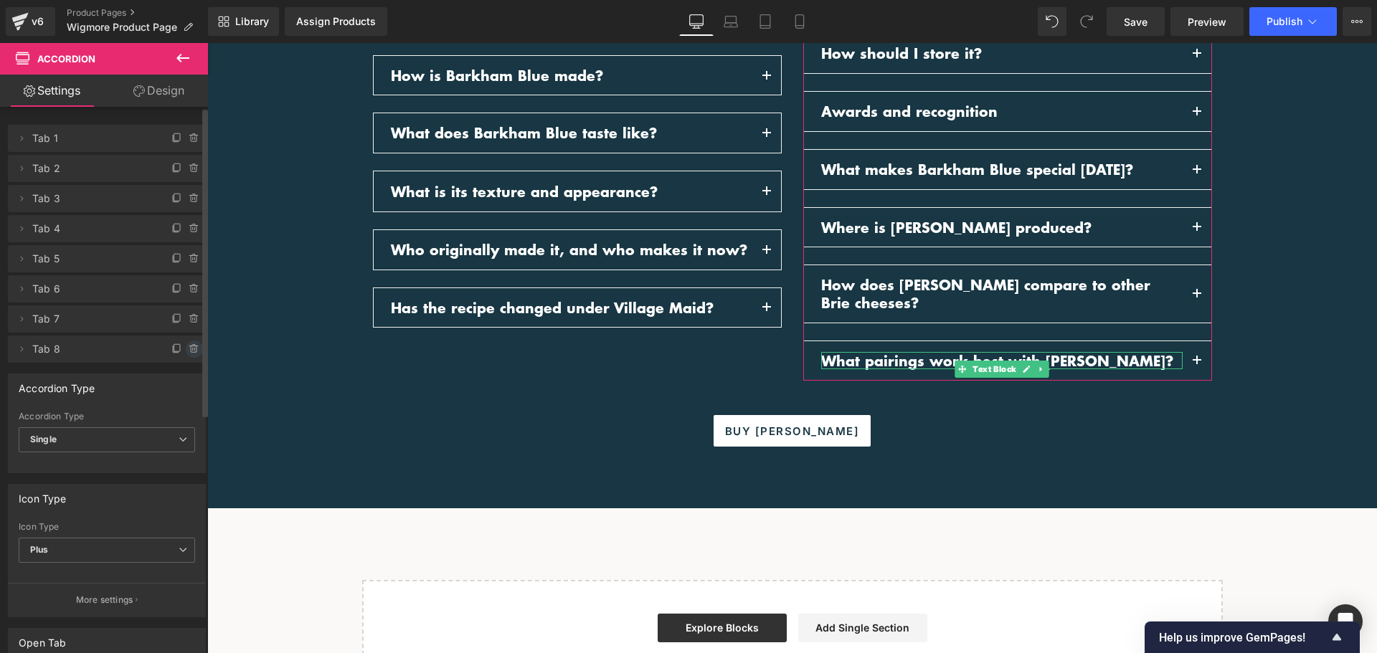
click at [189, 351] on icon at bounding box center [194, 349] width 11 height 11
click at [180, 349] on button "Delete" at bounding box center [178, 350] width 45 height 19
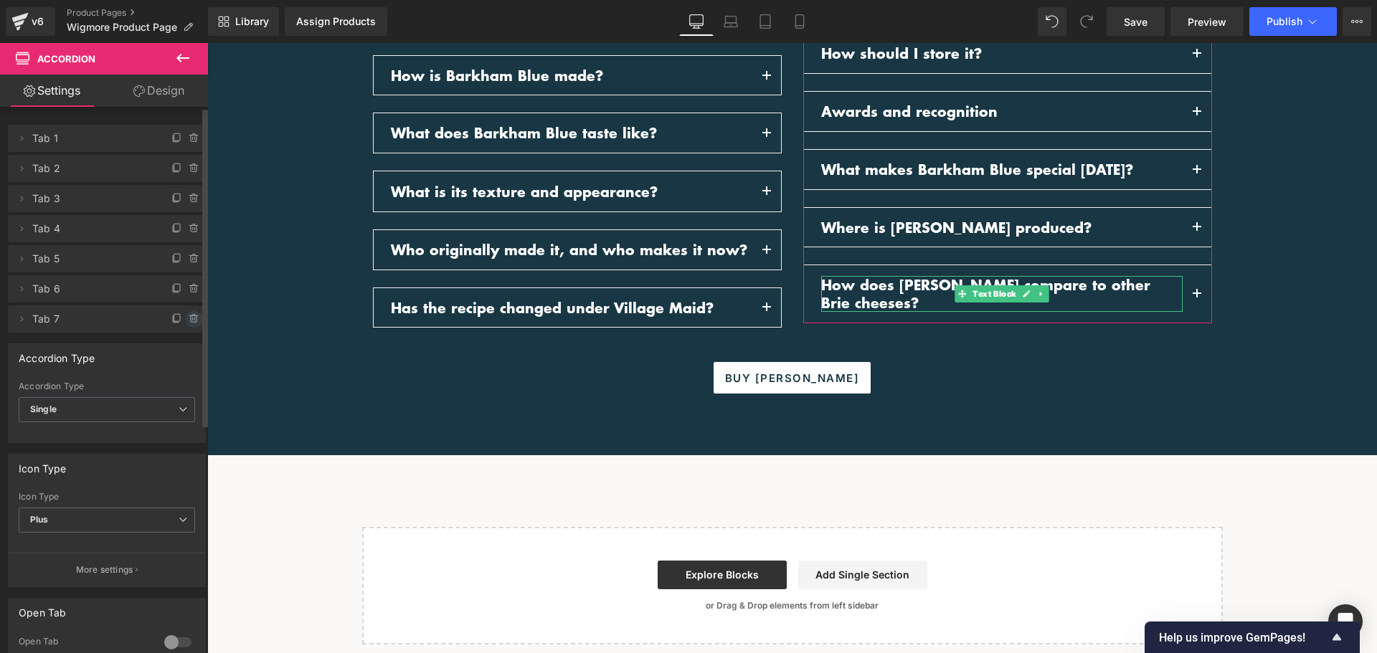
click at [189, 321] on icon at bounding box center [194, 318] width 11 height 11
click at [183, 322] on button "Delete" at bounding box center [178, 320] width 45 height 19
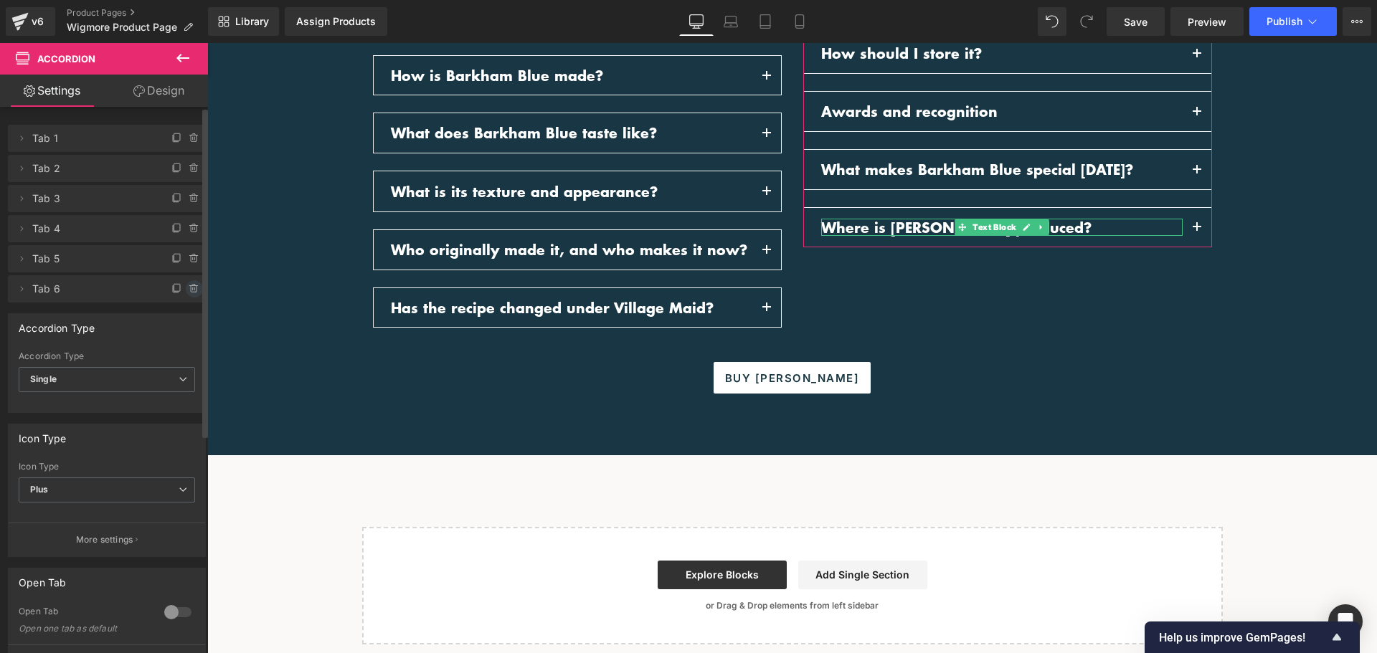
click at [191, 292] on icon at bounding box center [194, 289] width 6 height 6
click at [186, 293] on button "Delete" at bounding box center [178, 289] width 45 height 19
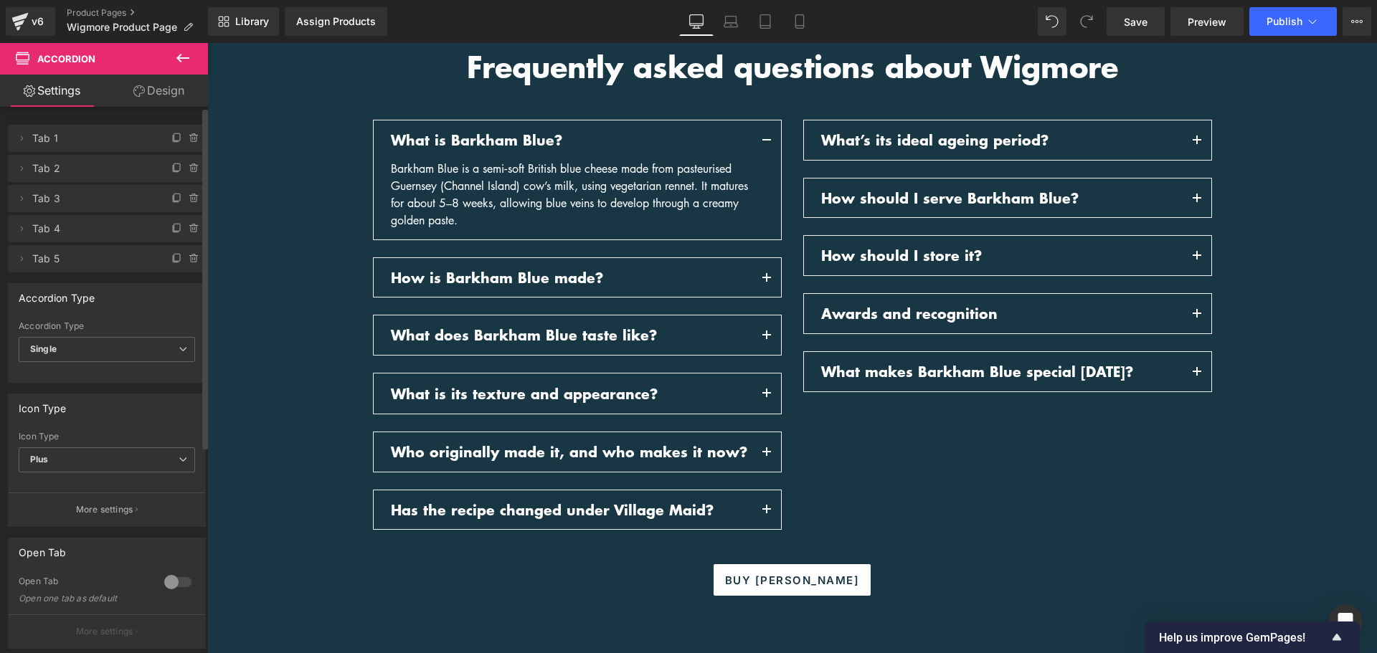
scroll to position [1570, 0]
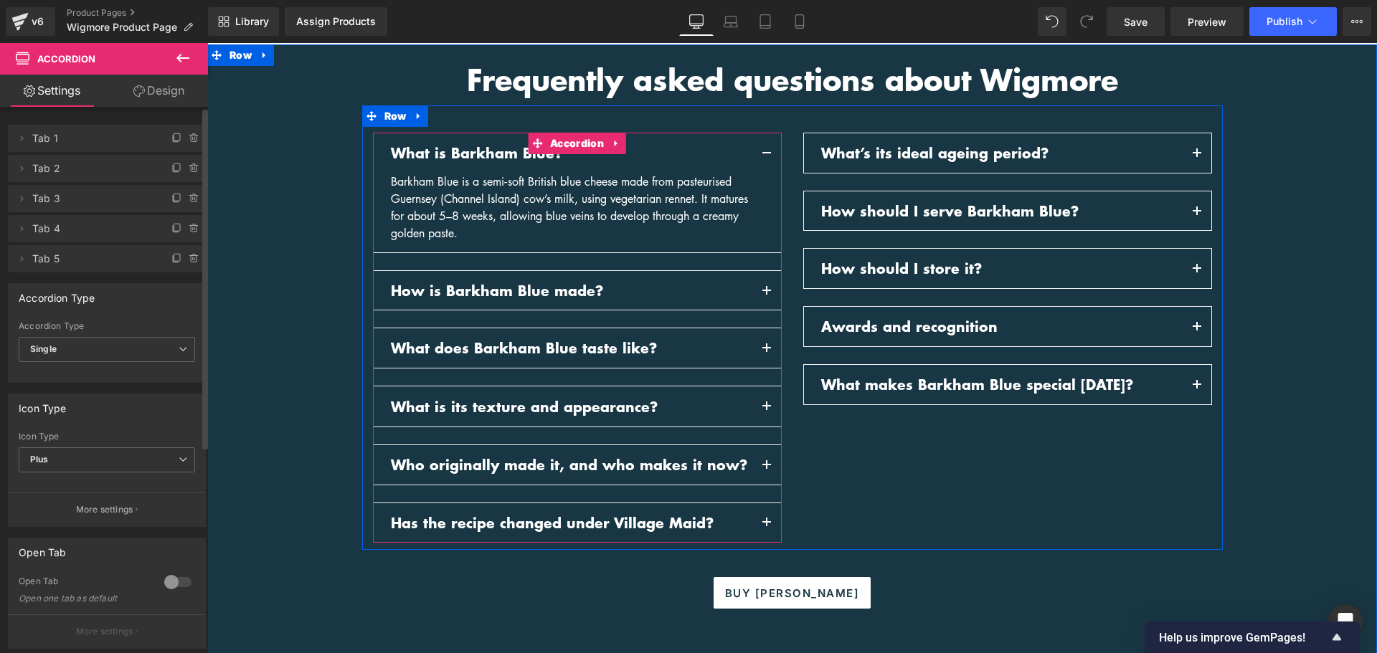
click at [760, 148] on button "button" at bounding box center [766, 152] width 29 height 39
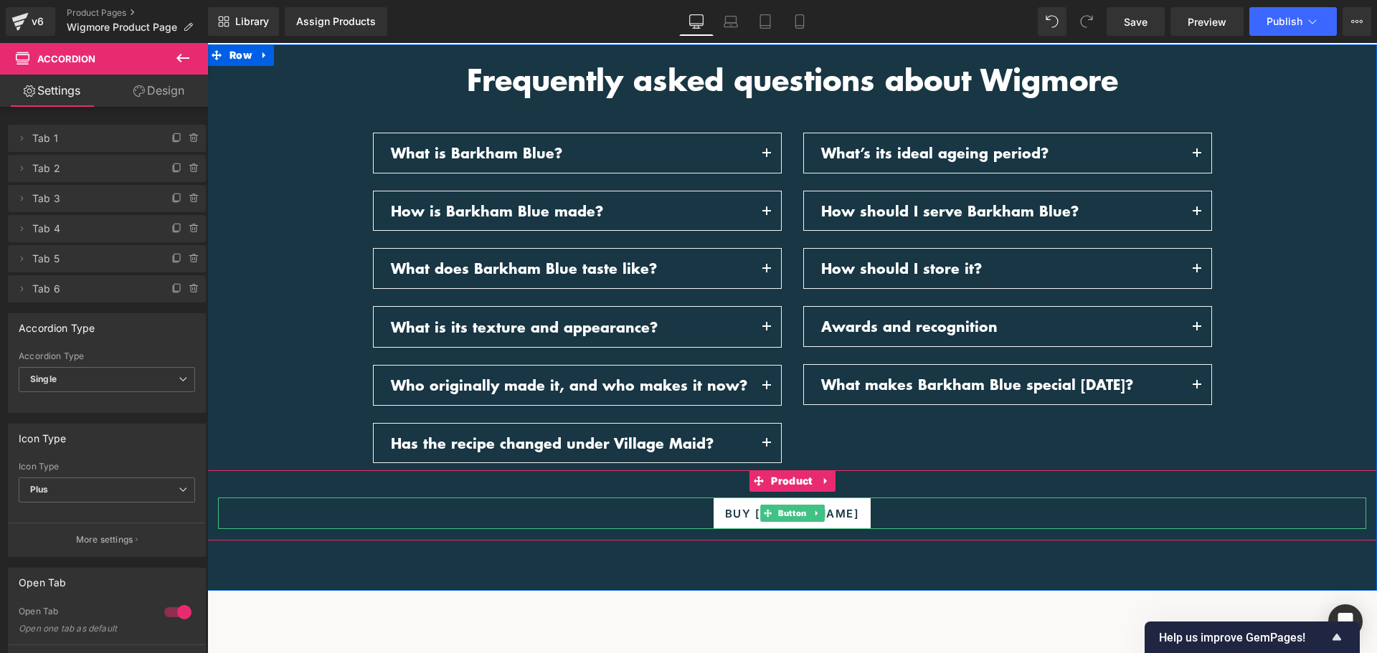
drag, startPoint x: 801, startPoint y: 511, endPoint x: 795, endPoint y: 501, distance: 12.5
click at [801, 511] on span "Button" at bounding box center [792, 513] width 34 height 17
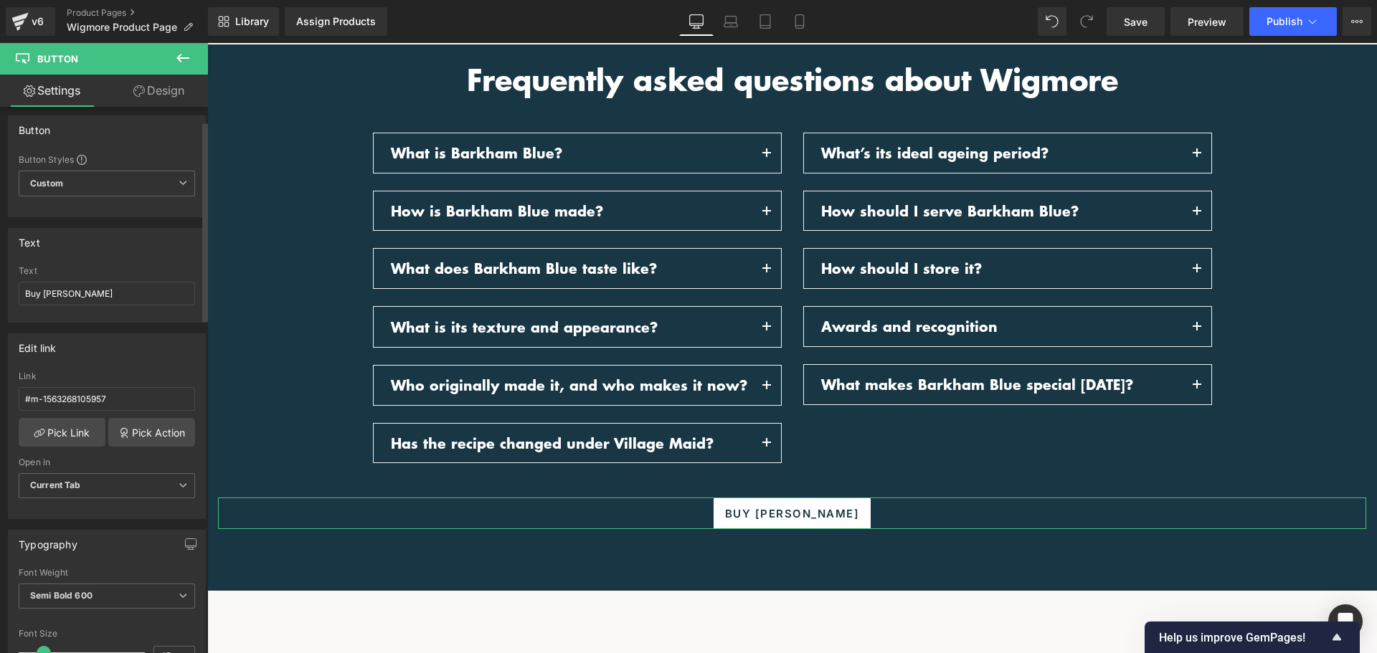
scroll to position [0, 0]
drag, startPoint x: 111, startPoint y: 293, endPoint x: 46, endPoint y: 294, distance: 65.3
click at [46, 294] on input "Buy Baron Bigod" at bounding box center [107, 300] width 176 height 24
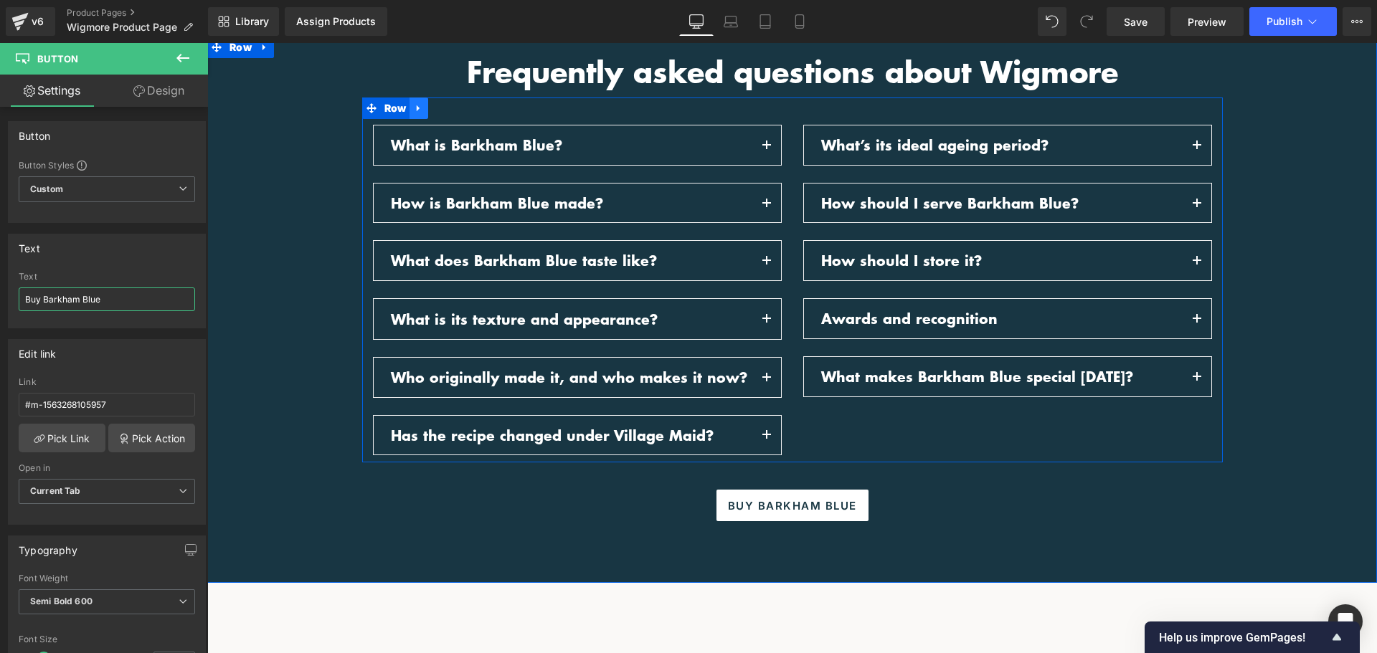
type input "Buy Barkham Blue"
click at [417, 109] on icon at bounding box center [419, 108] width 10 height 11
click at [418, 108] on icon at bounding box center [419, 108] width 10 height 11
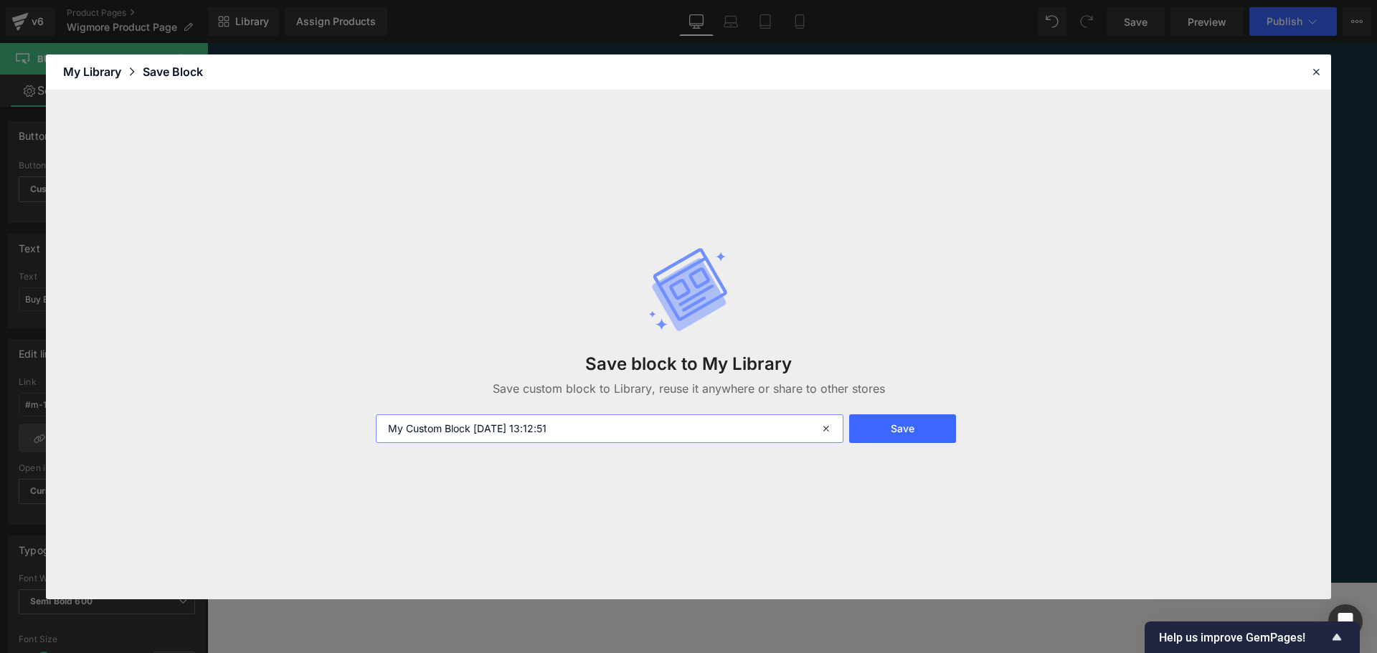
drag, startPoint x: 603, startPoint y: 425, endPoint x: 230, endPoint y: 412, distance: 373.2
click at [230, 414] on div "Save block to My Library Save custom block to Library, reuse it anywhere or sha…" at bounding box center [688, 344] width 1285 height 509
type input "Barkham Blue FAQS"
click at [927, 427] on button "Save" at bounding box center [902, 429] width 107 height 29
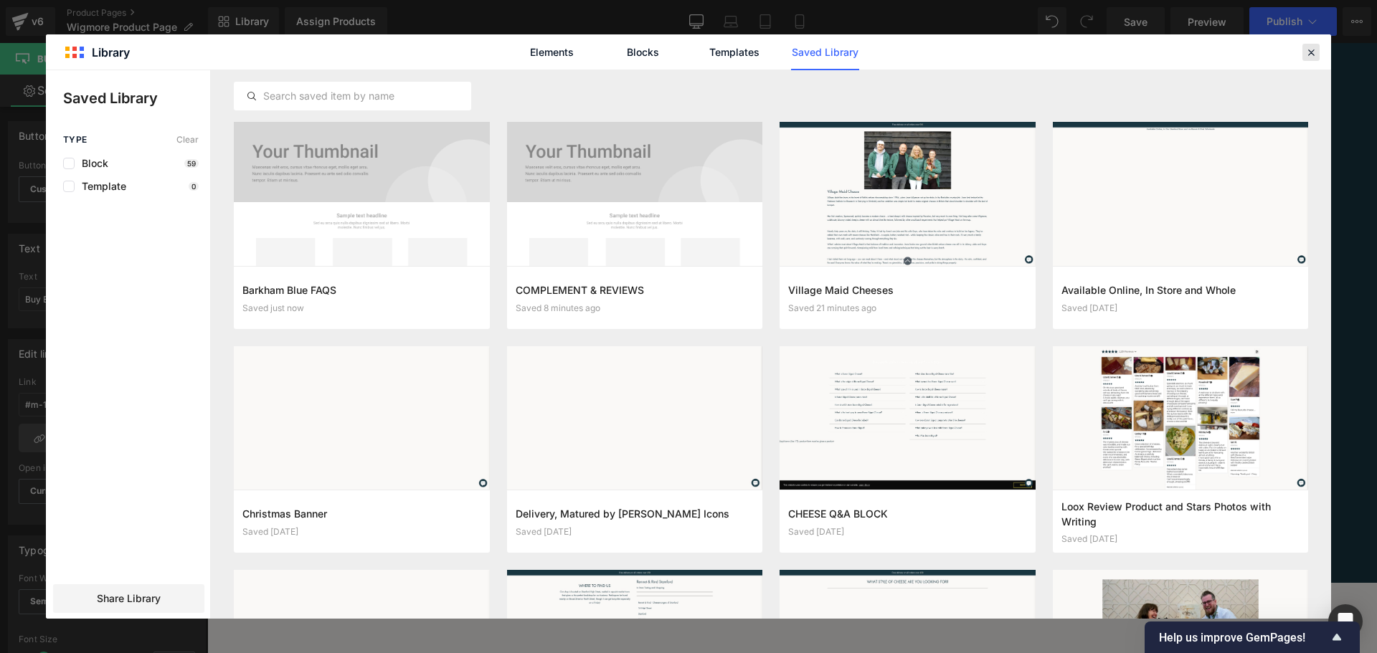
click at [1313, 57] on icon at bounding box center [1311, 52] width 13 height 13
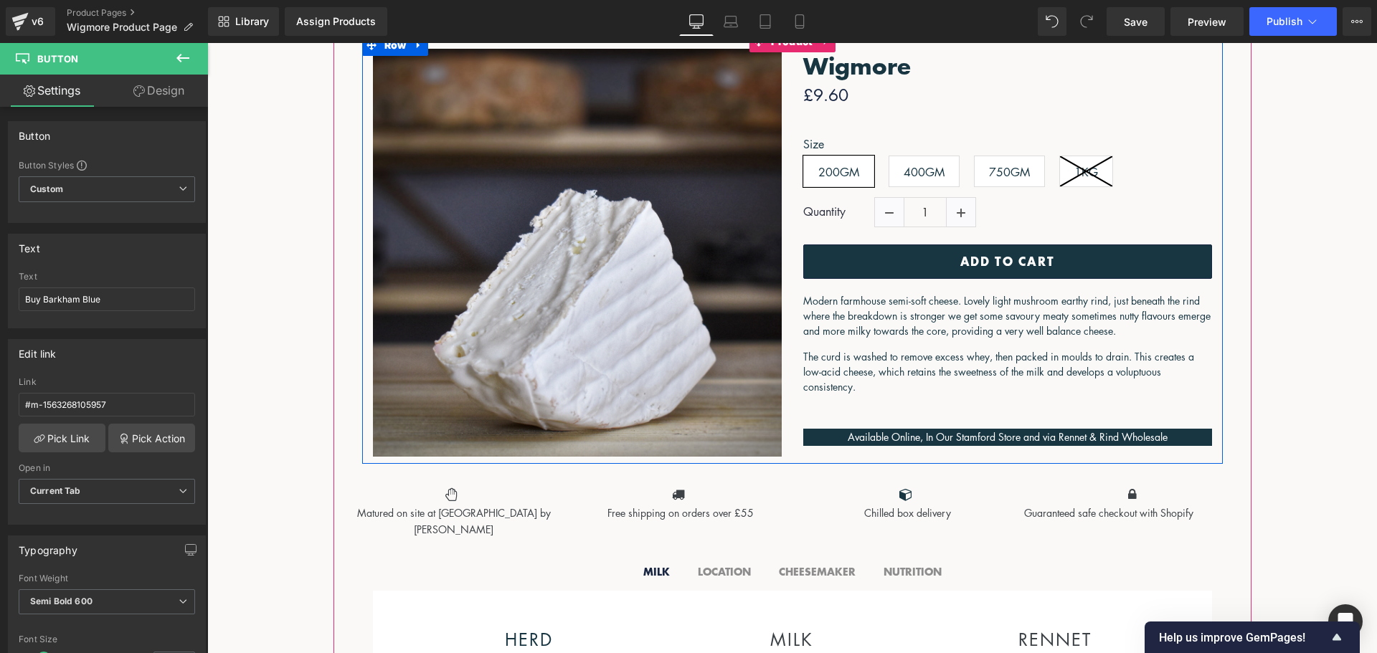
scroll to position [287, 0]
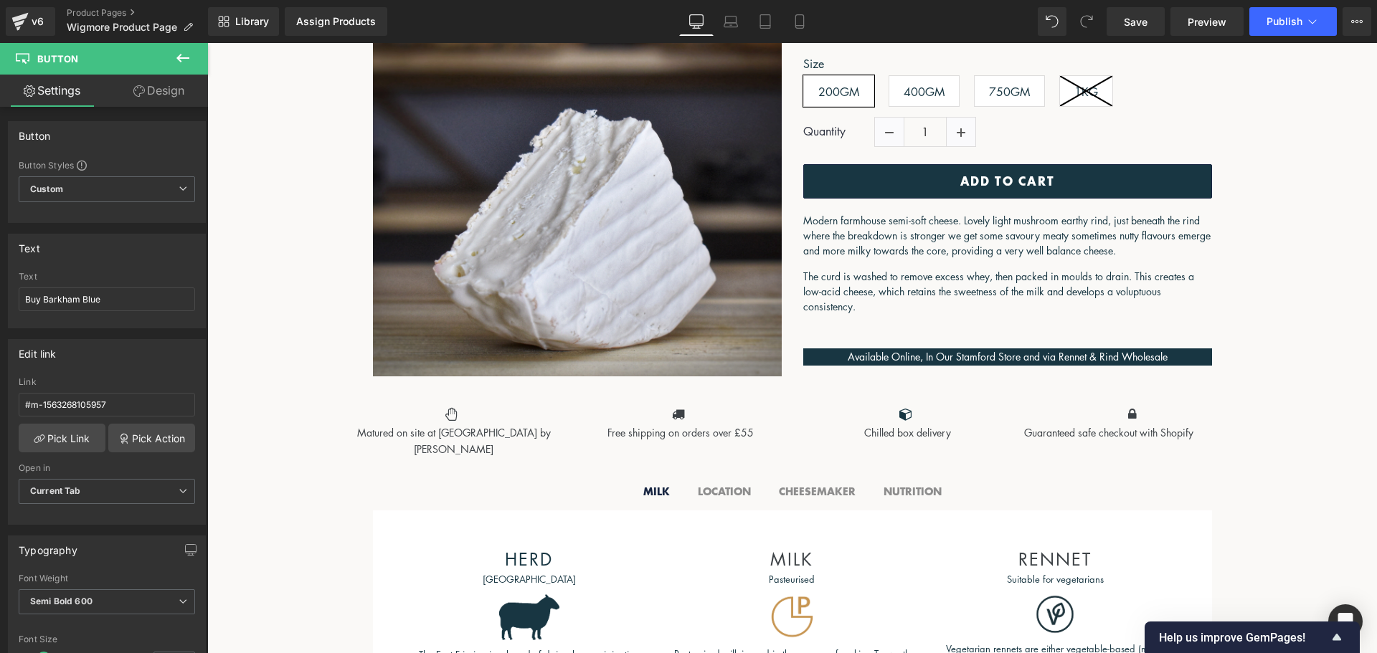
click at [184, 60] on icon at bounding box center [182, 57] width 17 height 17
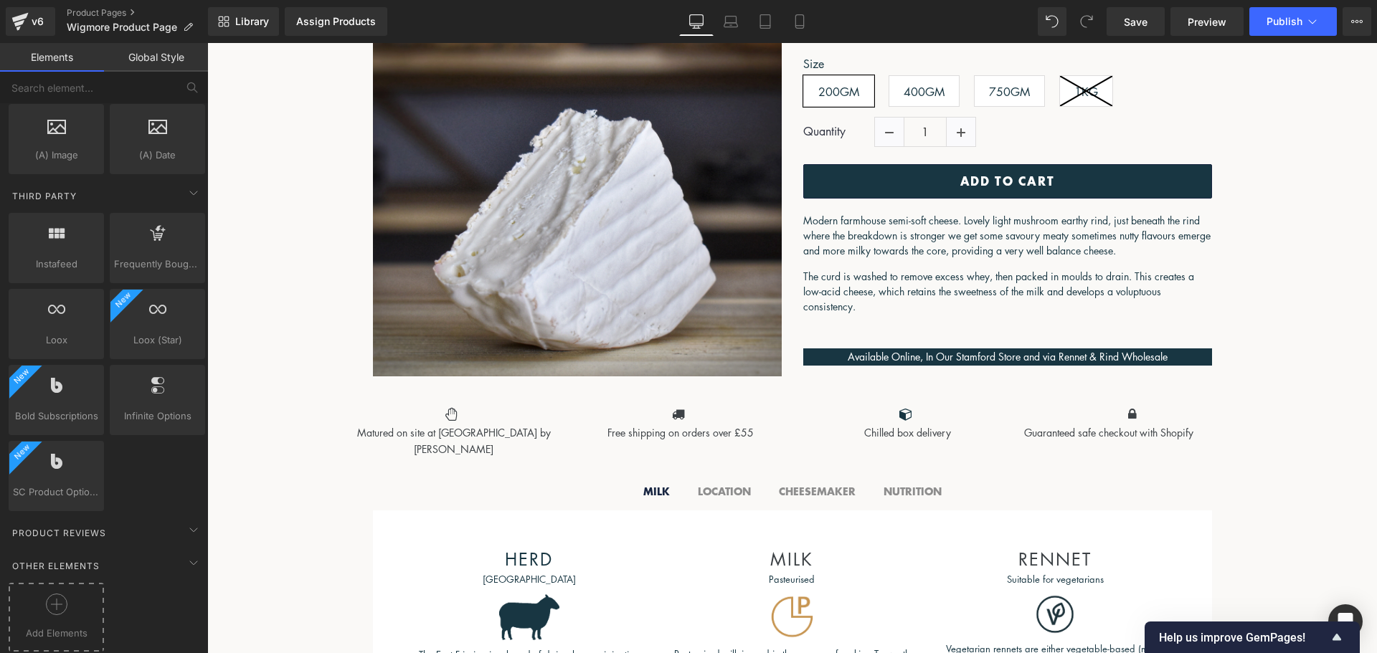
click at [51, 594] on icon at bounding box center [57, 605] width 22 height 22
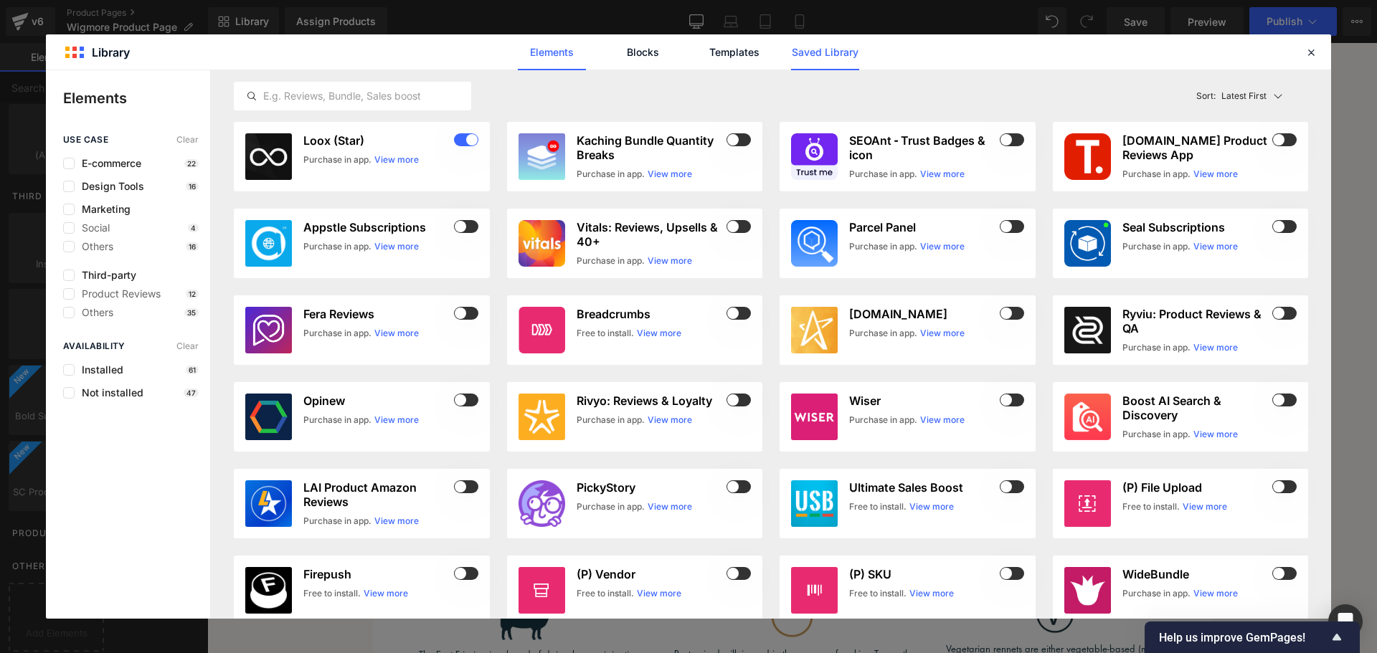
click at [841, 51] on link "Saved Library" at bounding box center [825, 52] width 68 height 36
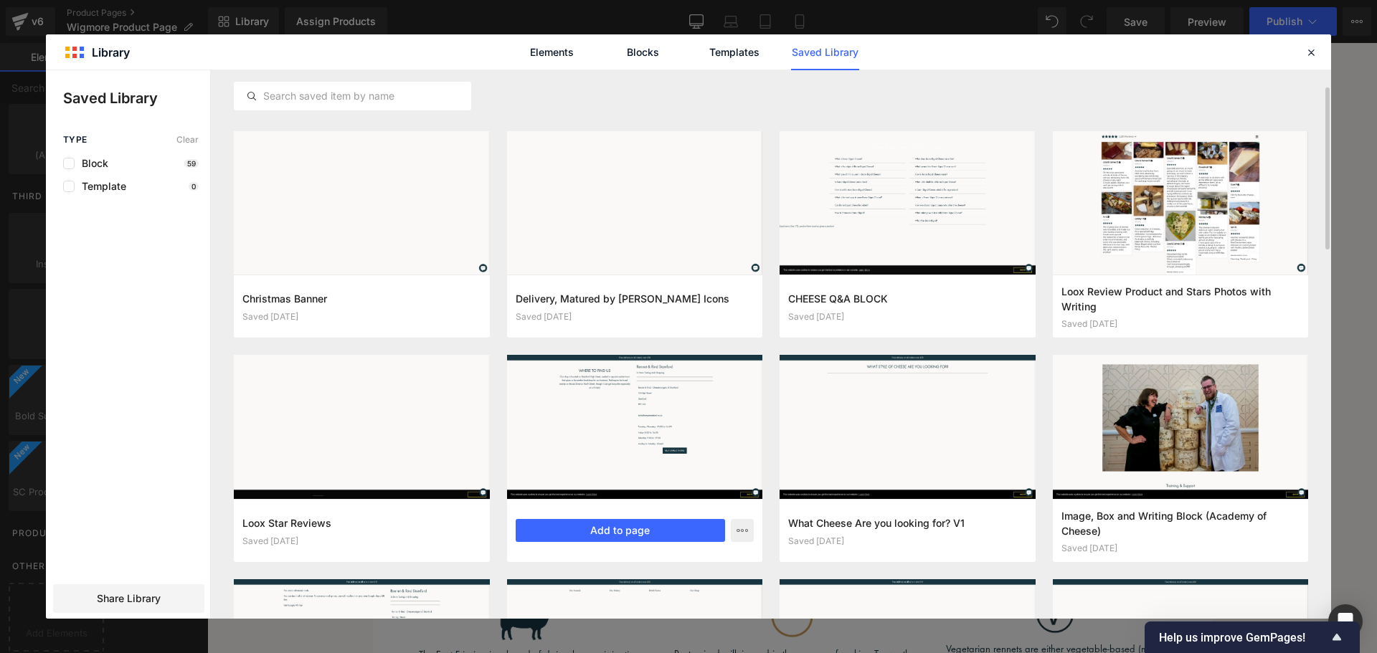
scroll to position [179, 0]
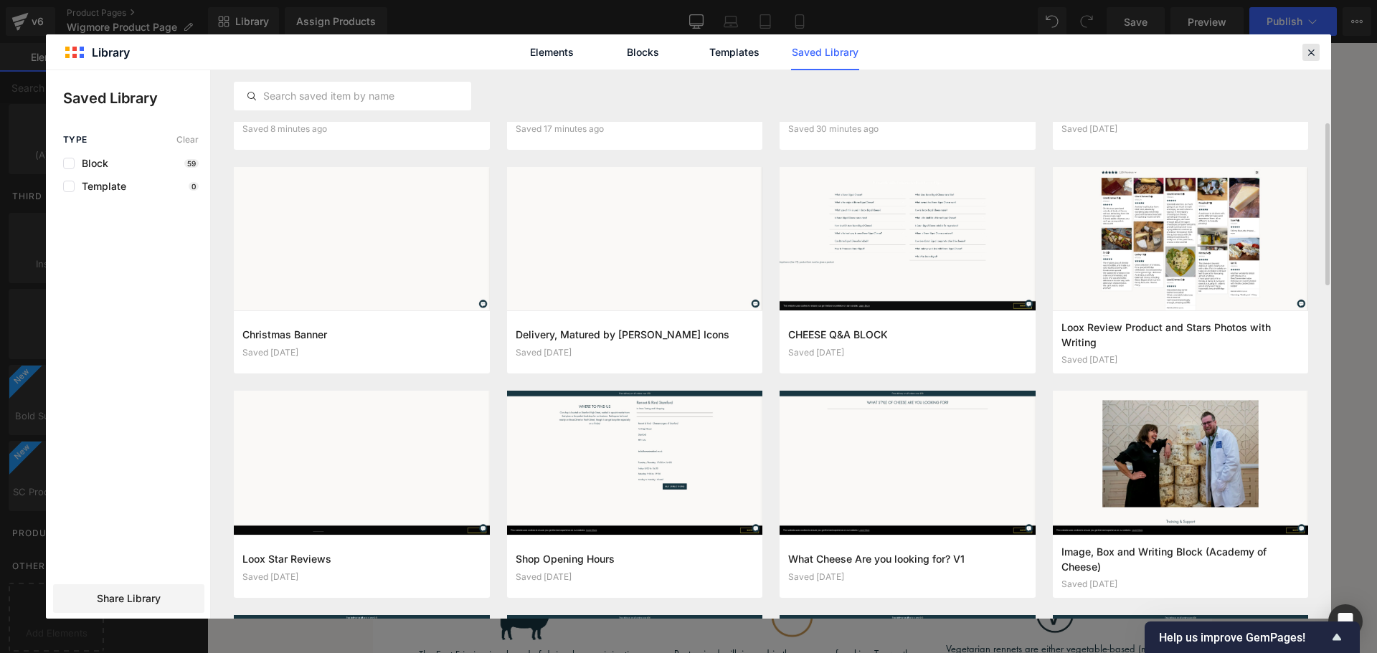
click at [1309, 57] on icon at bounding box center [1311, 52] width 13 height 13
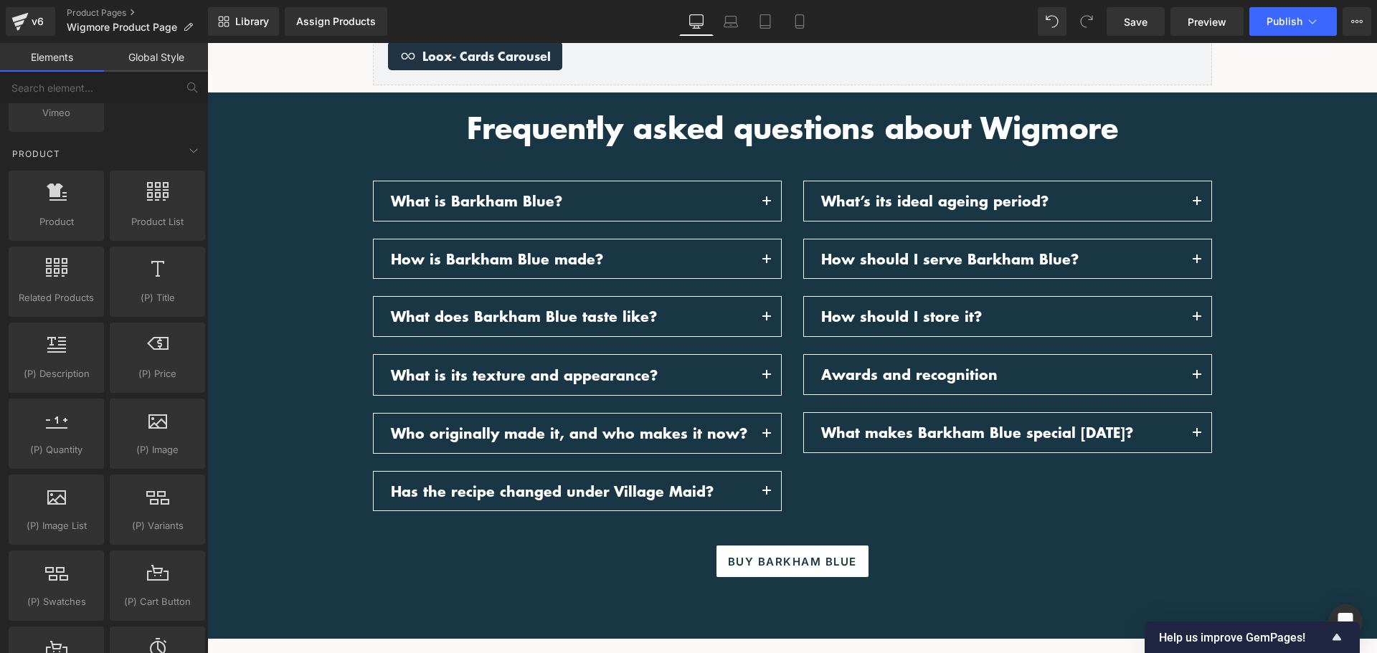
scroll to position [1506, 0]
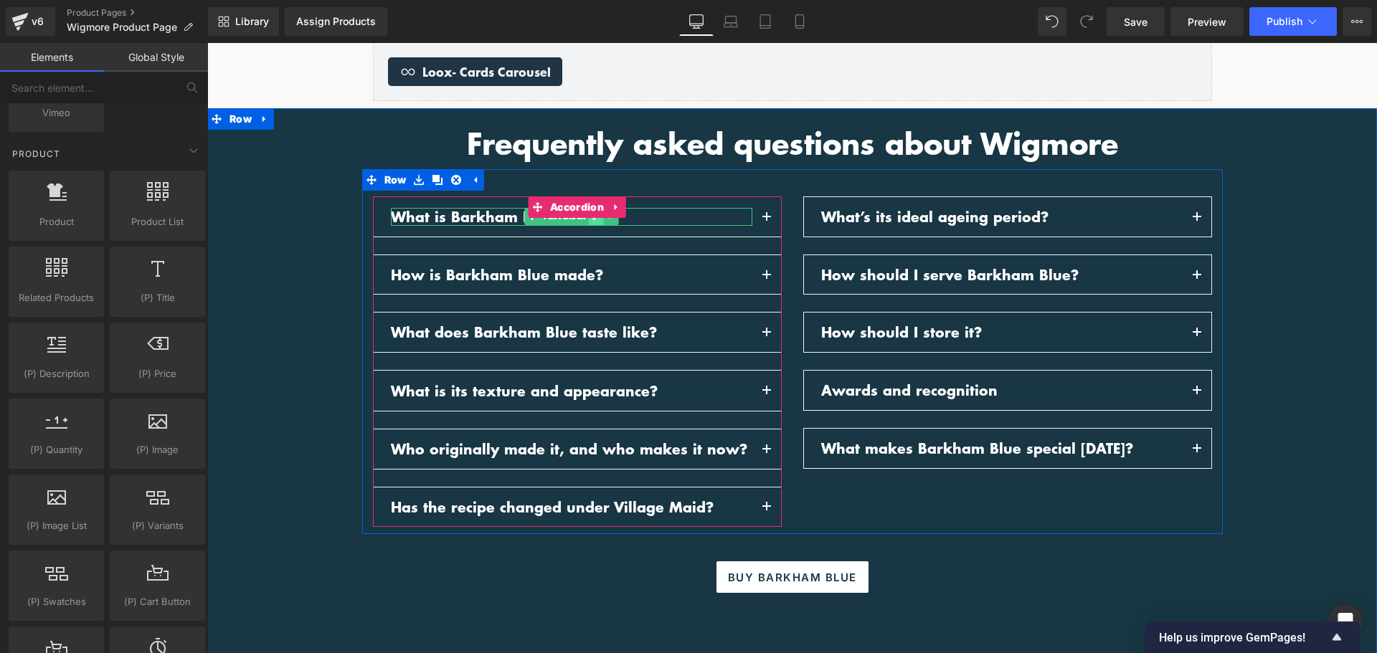
click at [589, 221] on link at bounding box center [596, 216] width 15 height 17
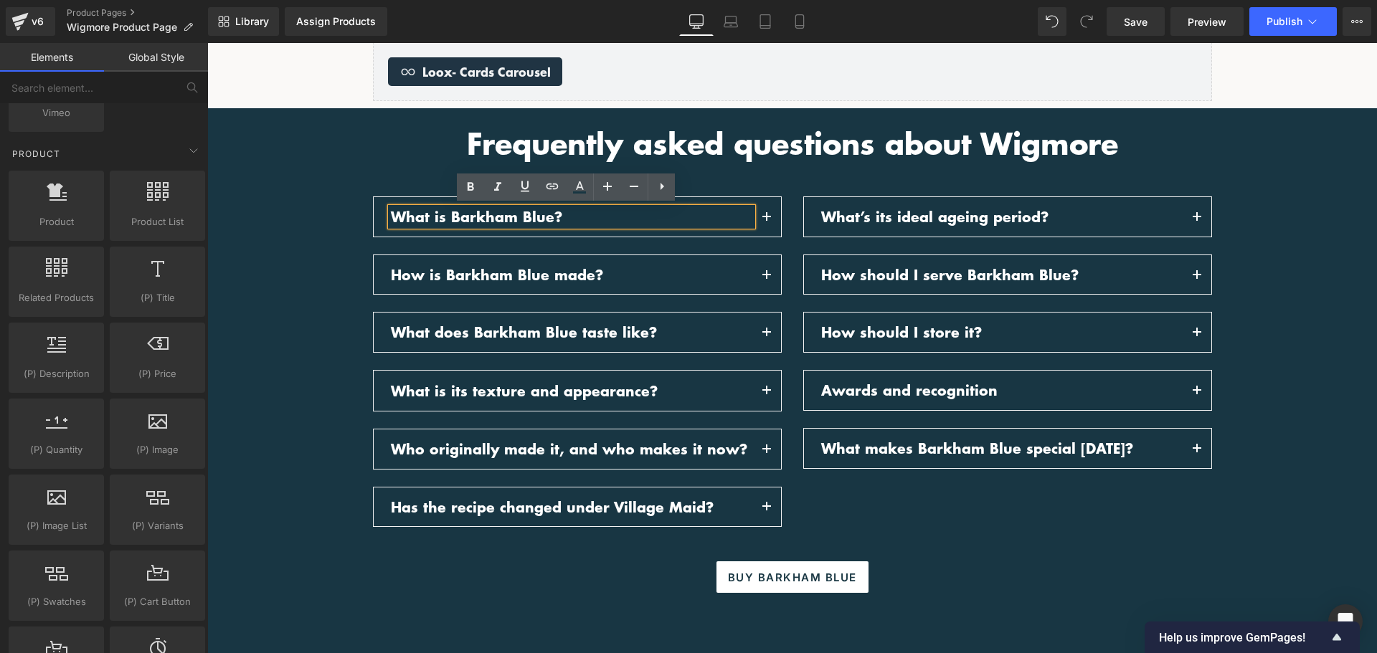
click at [586, 221] on p "What is Barkham Blue?" at bounding box center [572, 217] width 362 height 18
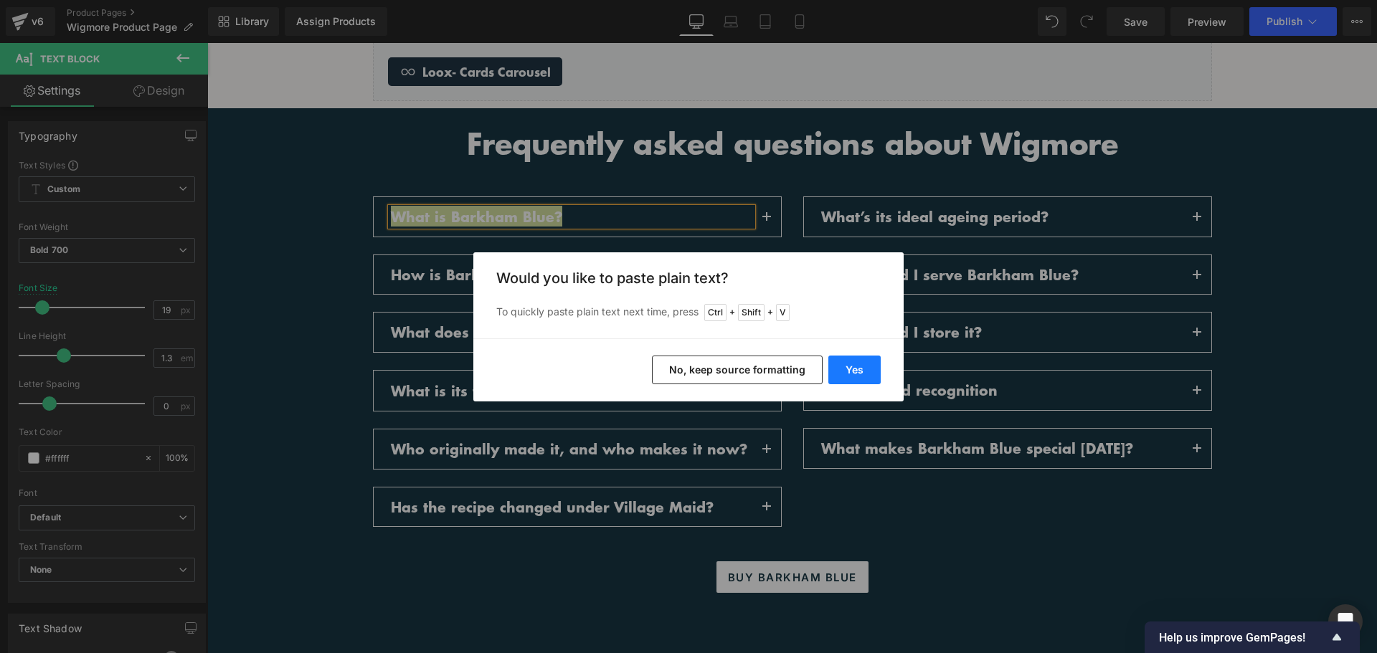
drag, startPoint x: 863, startPoint y: 366, endPoint x: 655, endPoint y: 320, distance: 213.0
click at [863, 366] on button "Yes" at bounding box center [854, 370] width 52 height 29
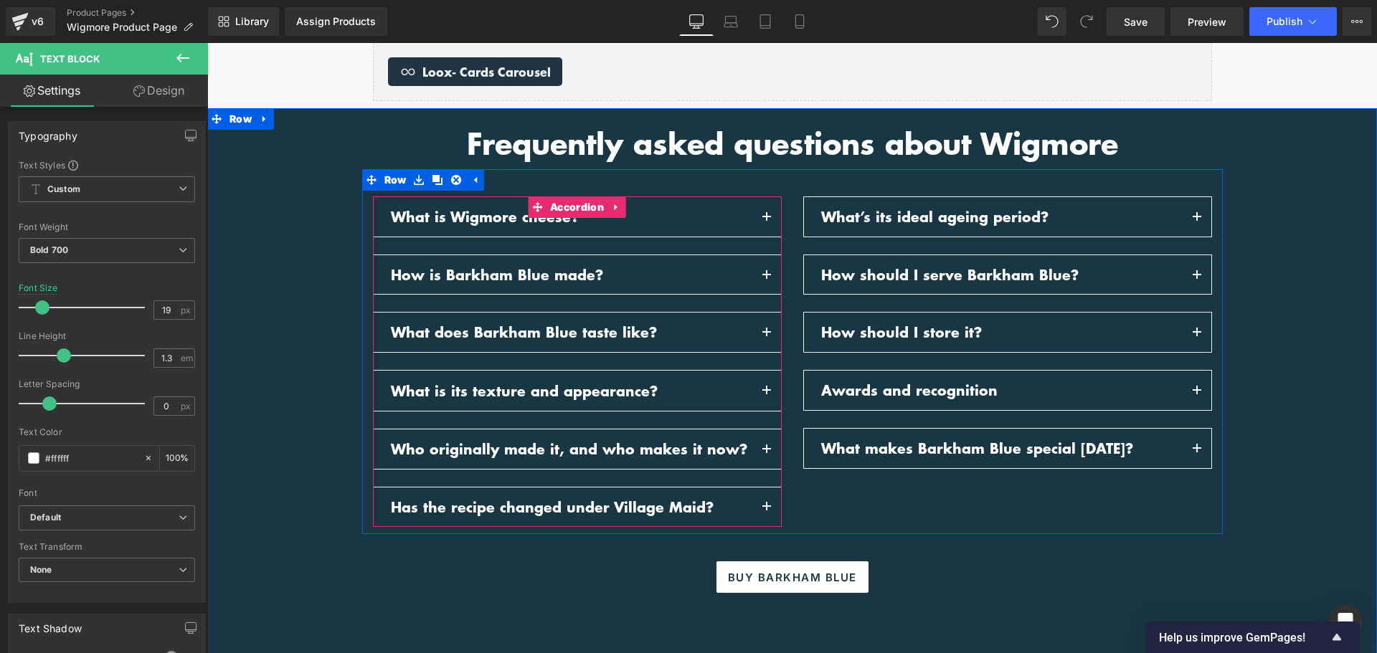
click at [762, 212] on button "button" at bounding box center [766, 216] width 29 height 39
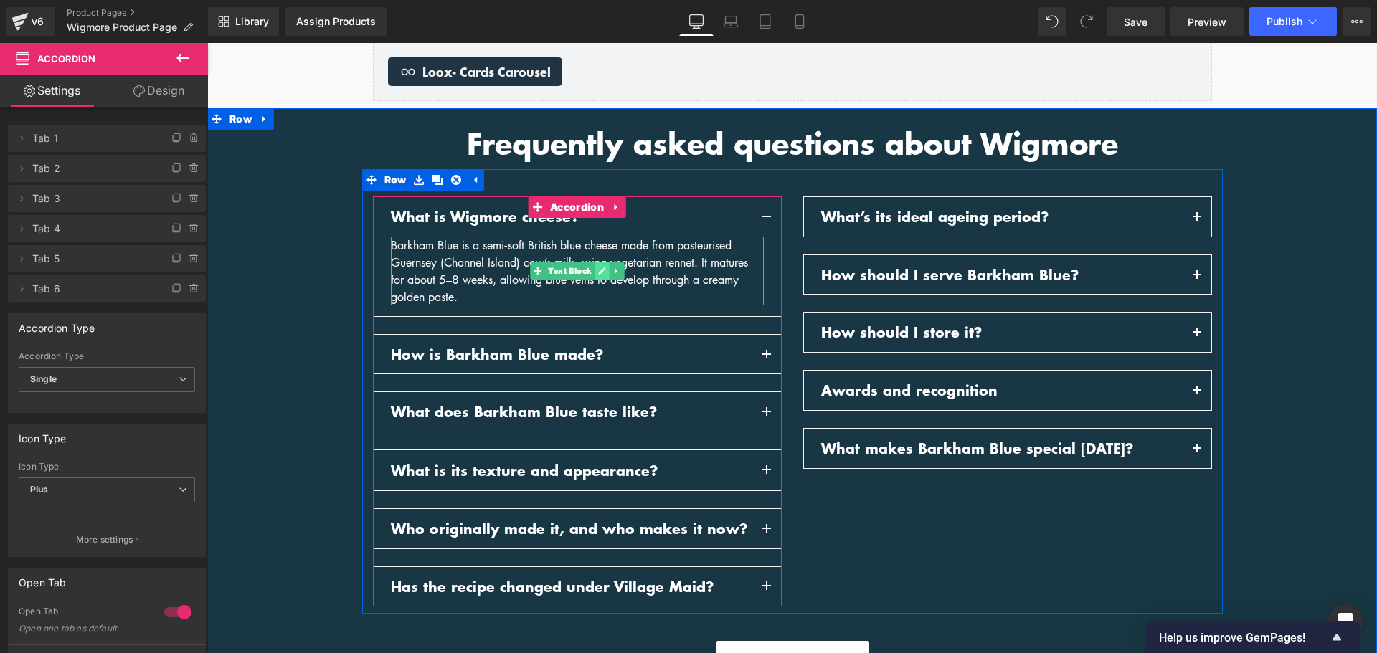
click at [597, 273] on icon at bounding box center [601, 271] width 8 height 9
click at [595, 273] on div "Barkham Blue is a semi‑soft British blue cheese made from pasteurised Guernsey …" at bounding box center [577, 271] width 373 height 69
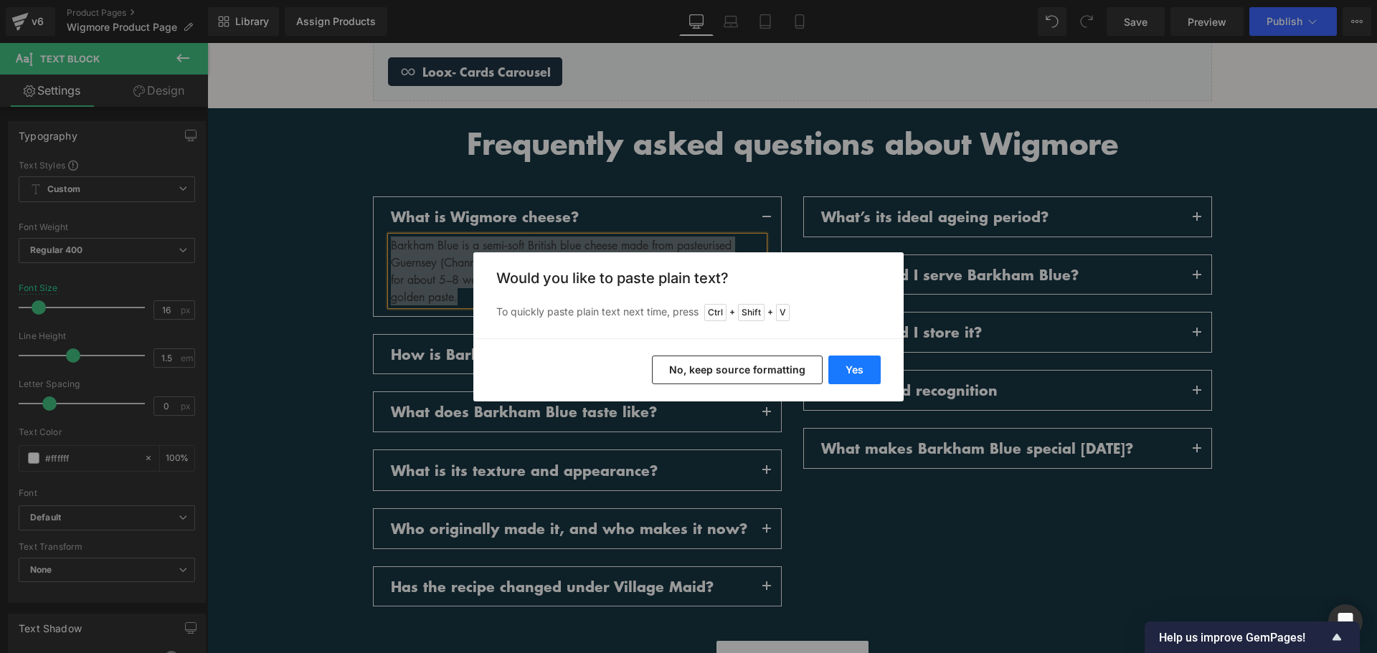
click at [846, 376] on button "Yes" at bounding box center [854, 370] width 52 height 29
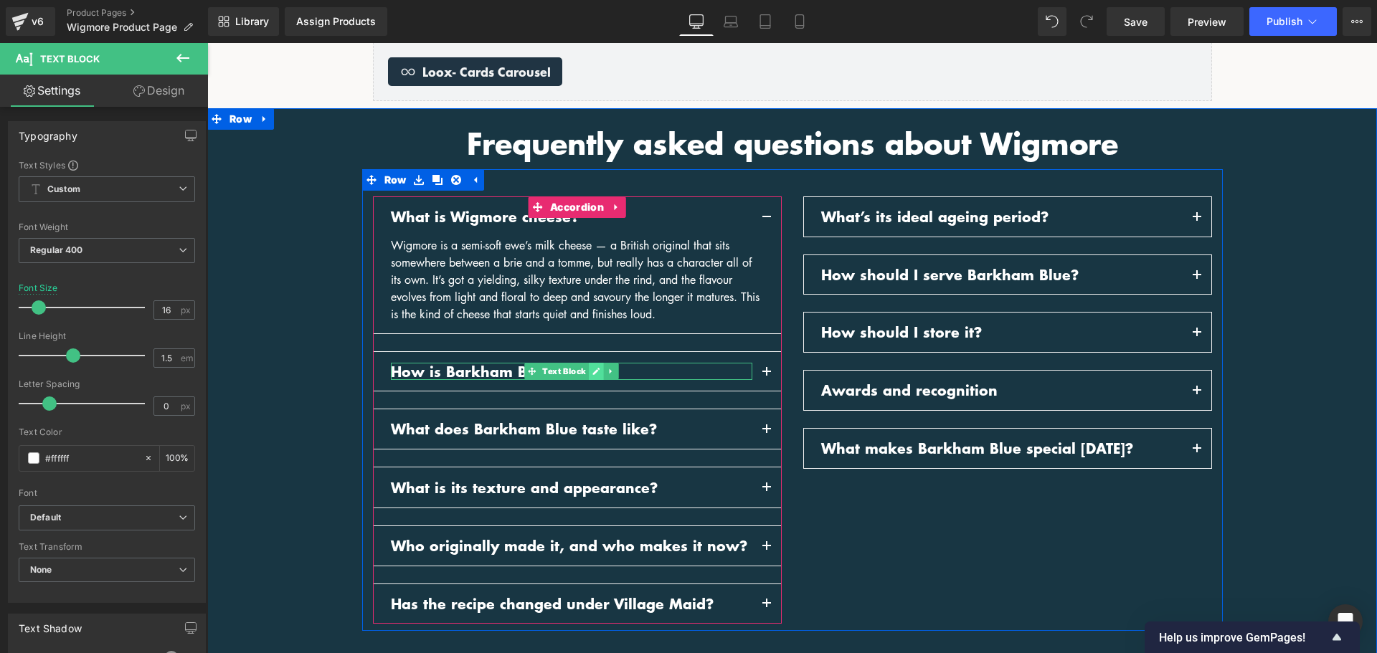
click at [589, 373] on link at bounding box center [596, 371] width 15 height 17
click at [584, 373] on p "How is Barkham Blue made?" at bounding box center [572, 372] width 362 height 18
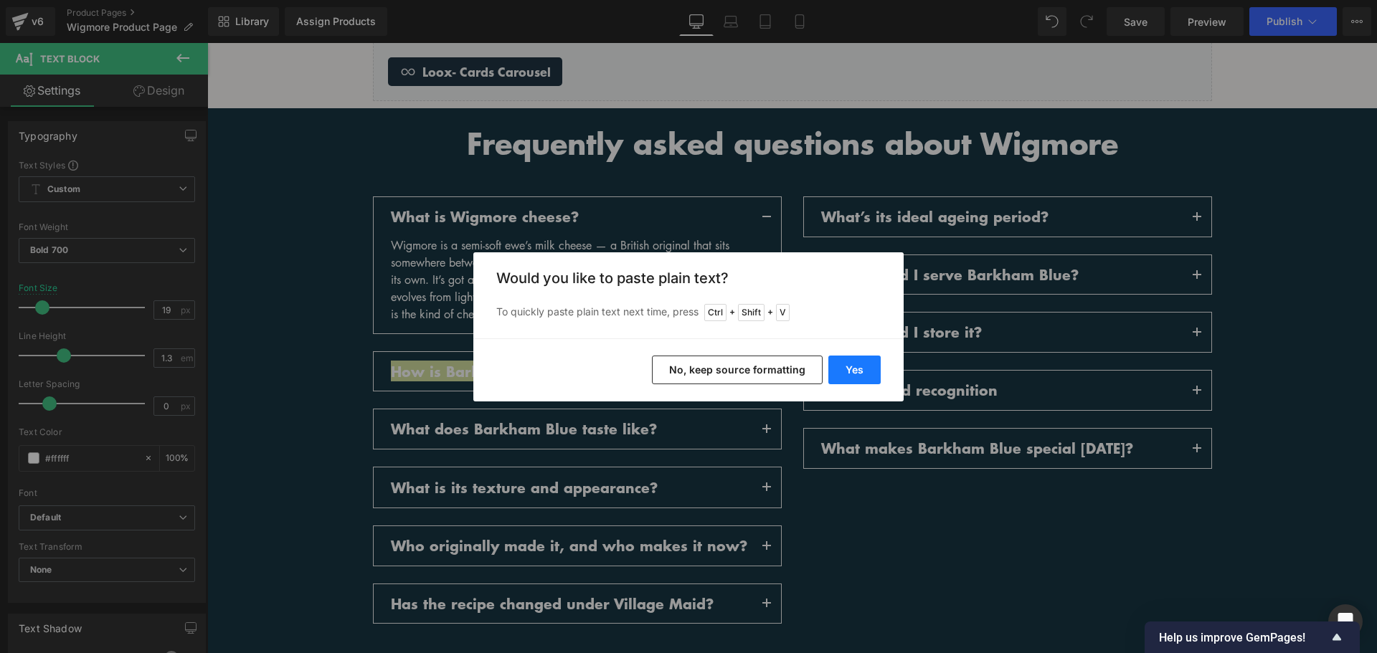
click at [864, 374] on button "Yes" at bounding box center [854, 370] width 52 height 29
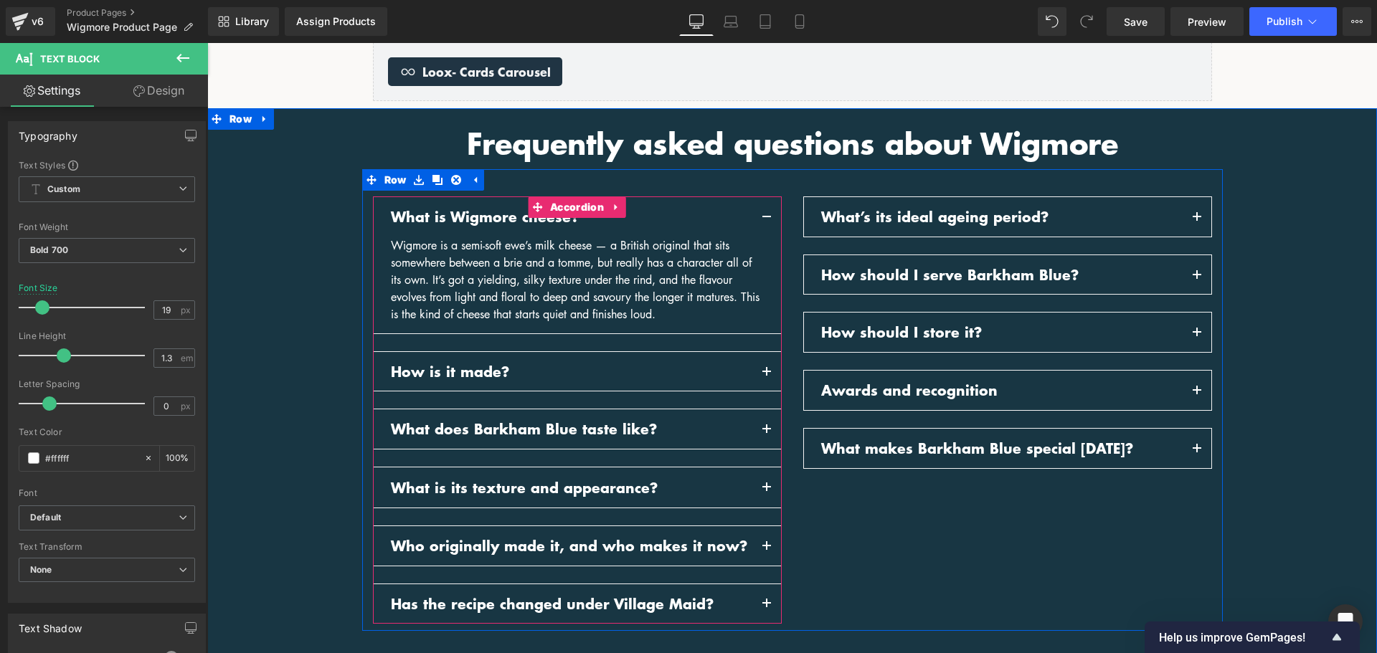
click at [767, 376] on span "button" at bounding box center [767, 376] width 0 height 0
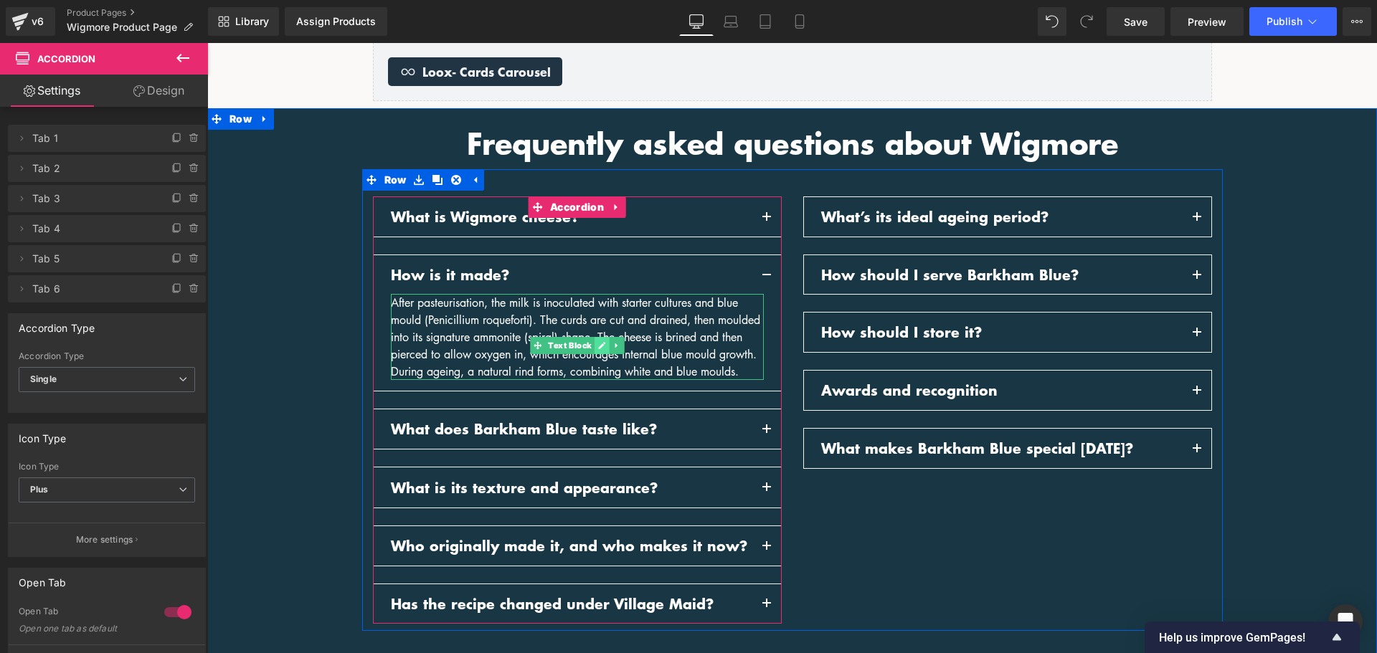
click at [598, 347] on icon at bounding box center [601, 346] width 7 height 7
click at [594, 347] on div "After pasteurisation, the milk is inoculated with starter cultures and blue mou…" at bounding box center [577, 337] width 373 height 86
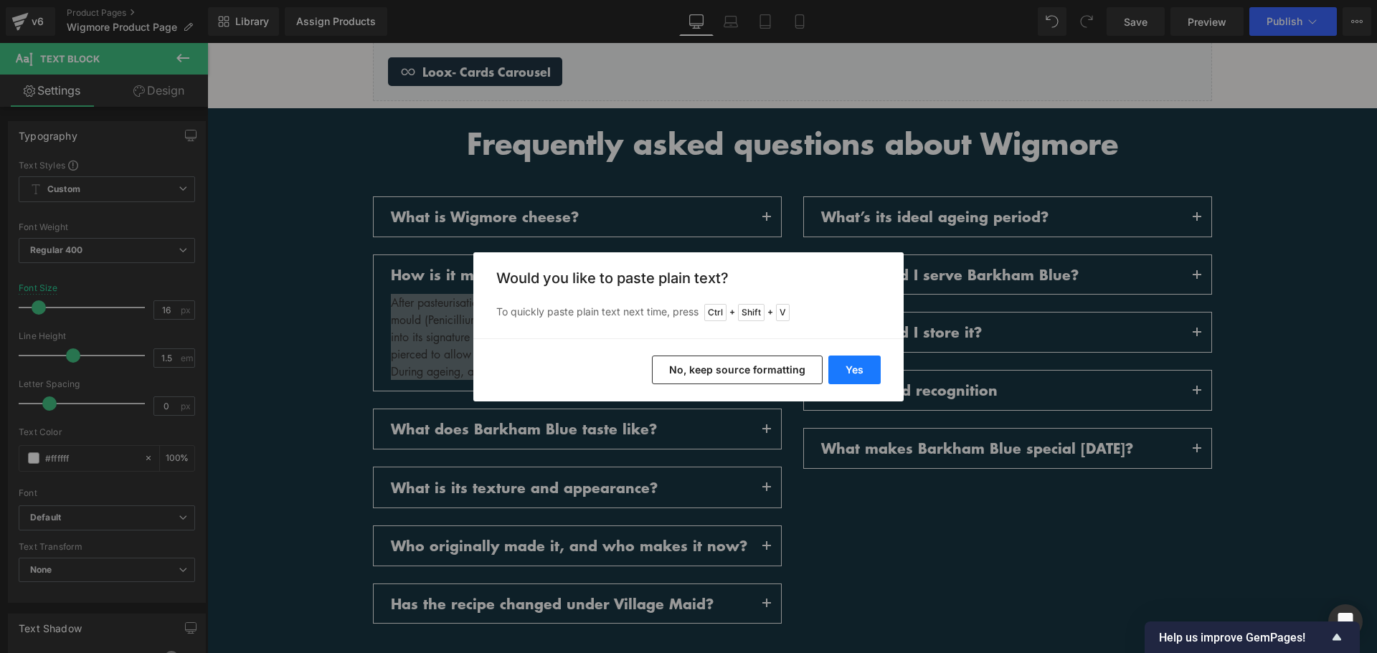
drag, startPoint x: 864, startPoint y: 373, endPoint x: 461, endPoint y: 336, distance: 404.1
click at [864, 373] on button "Yes" at bounding box center [854, 370] width 52 height 29
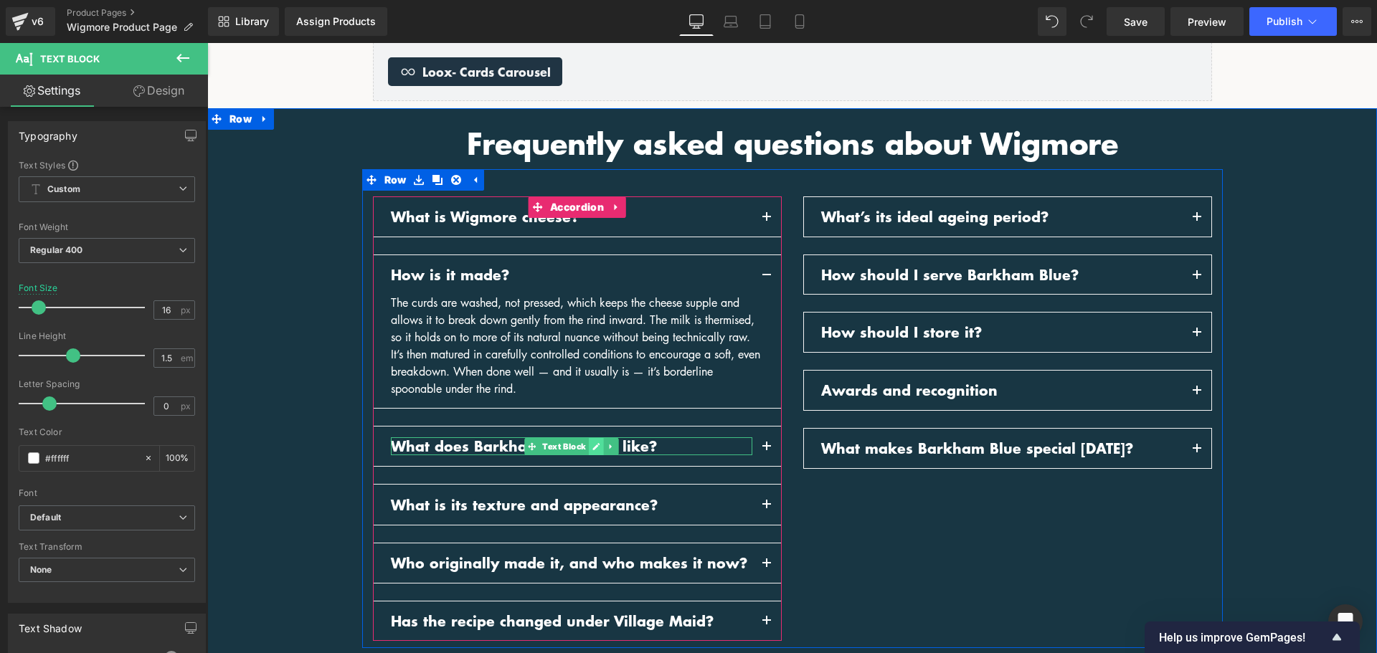
click at [589, 444] on link at bounding box center [596, 446] width 15 height 17
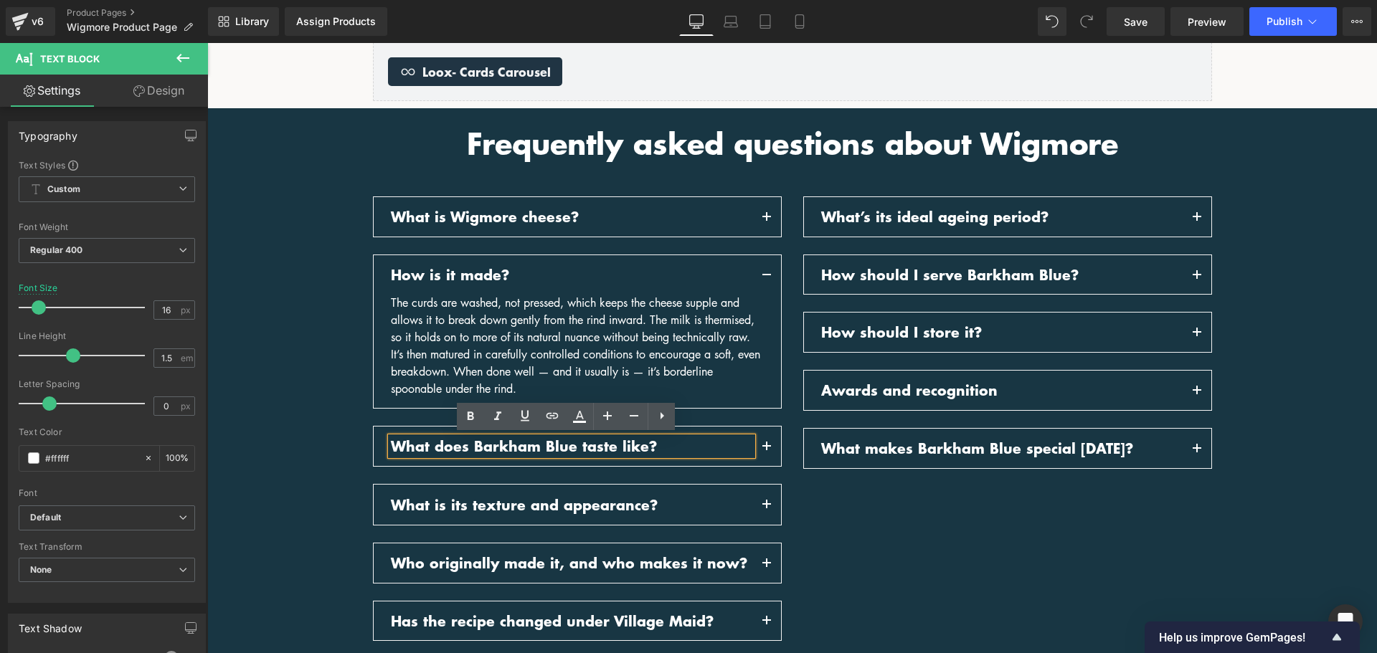
click at [585, 444] on p "What does Barkham Blue taste like?" at bounding box center [572, 447] width 362 height 18
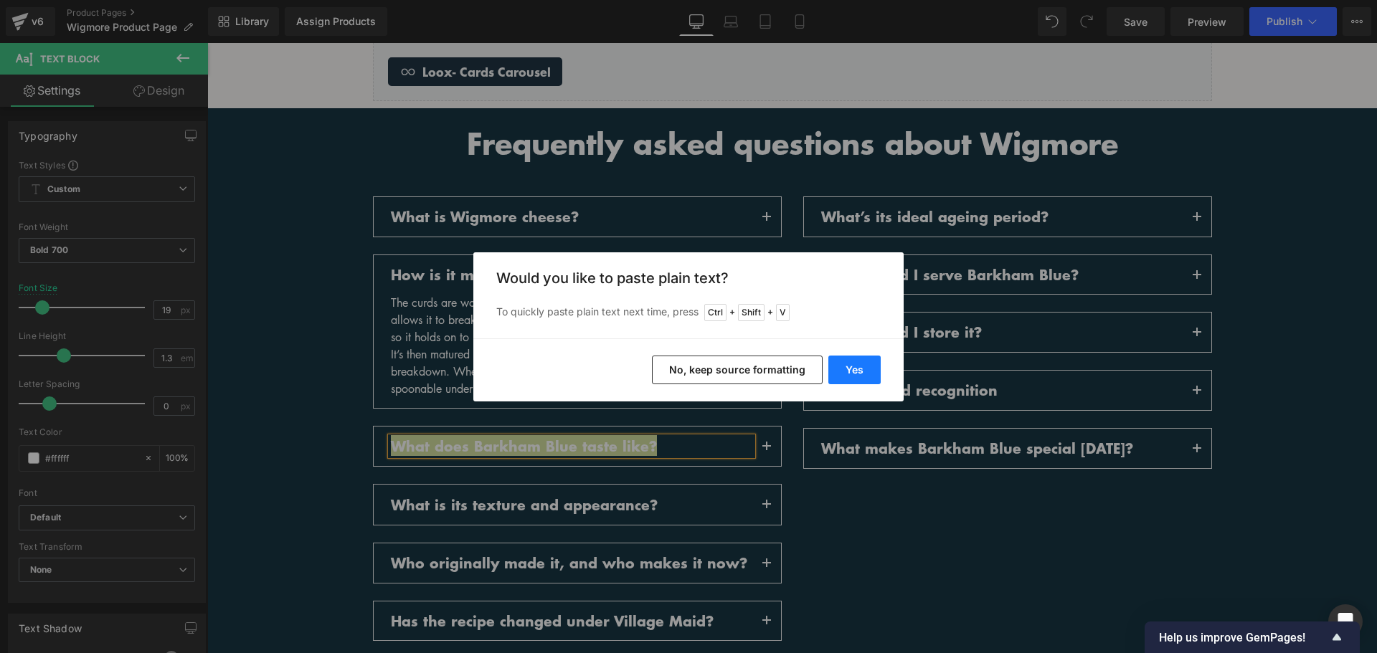
click at [867, 377] on button "Yes" at bounding box center [854, 370] width 52 height 29
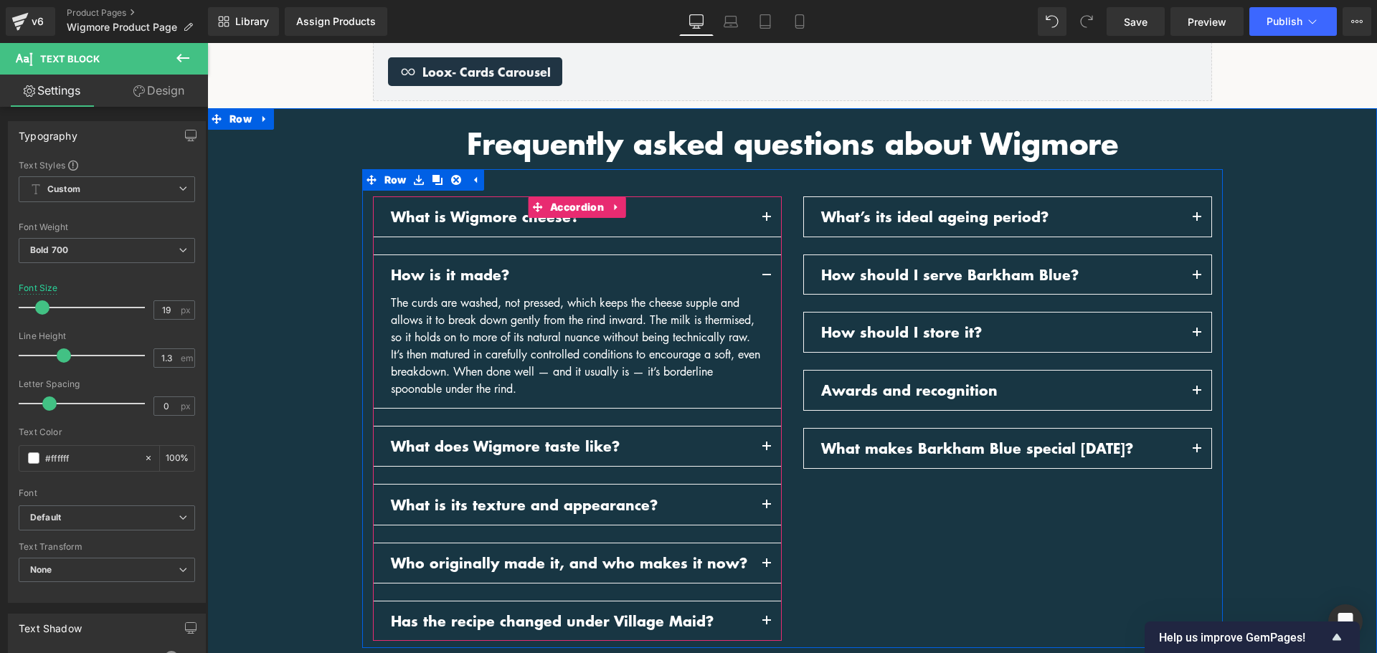
click at [764, 440] on button "button" at bounding box center [766, 446] width 29 height 39
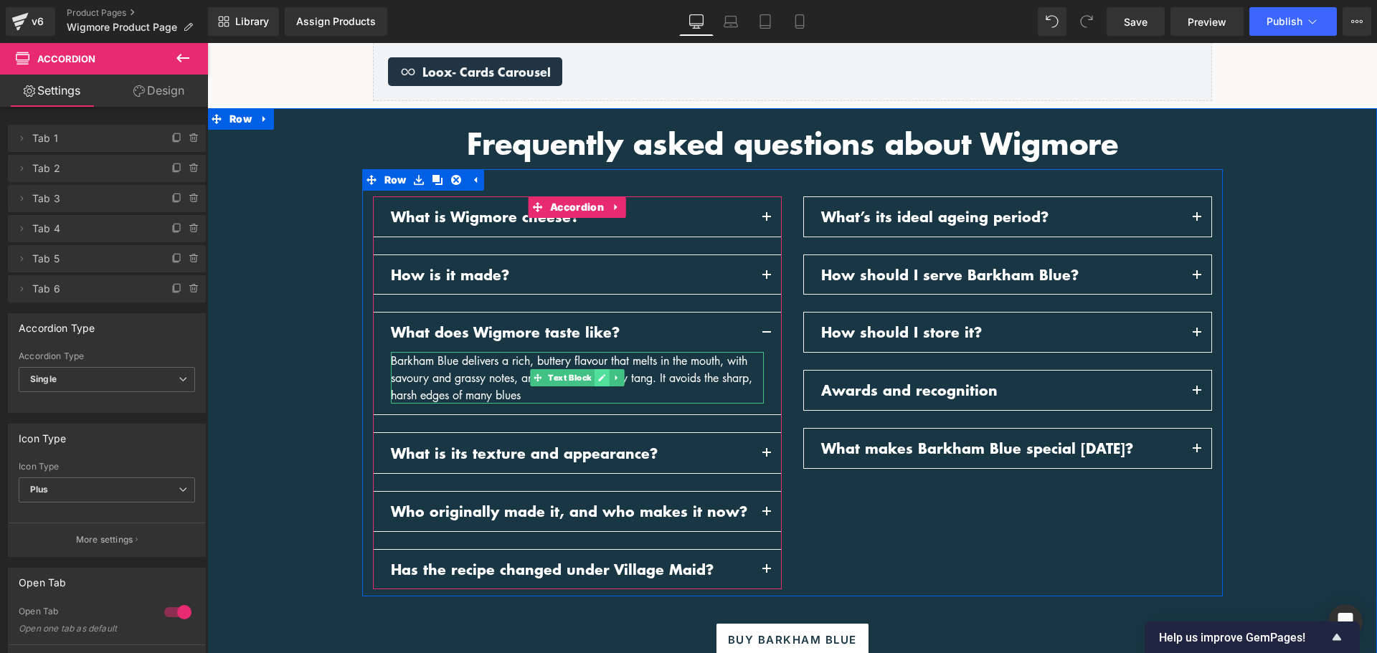
click at [600, 376] on icon at bounding box center [601, 378] width 8 height 9
click at [600, 376] on div "Barkham Blue delivers a rich, buttery flavour that melts in the mouth, with sav…" at bounding box center [577, 378] width 373 height 52
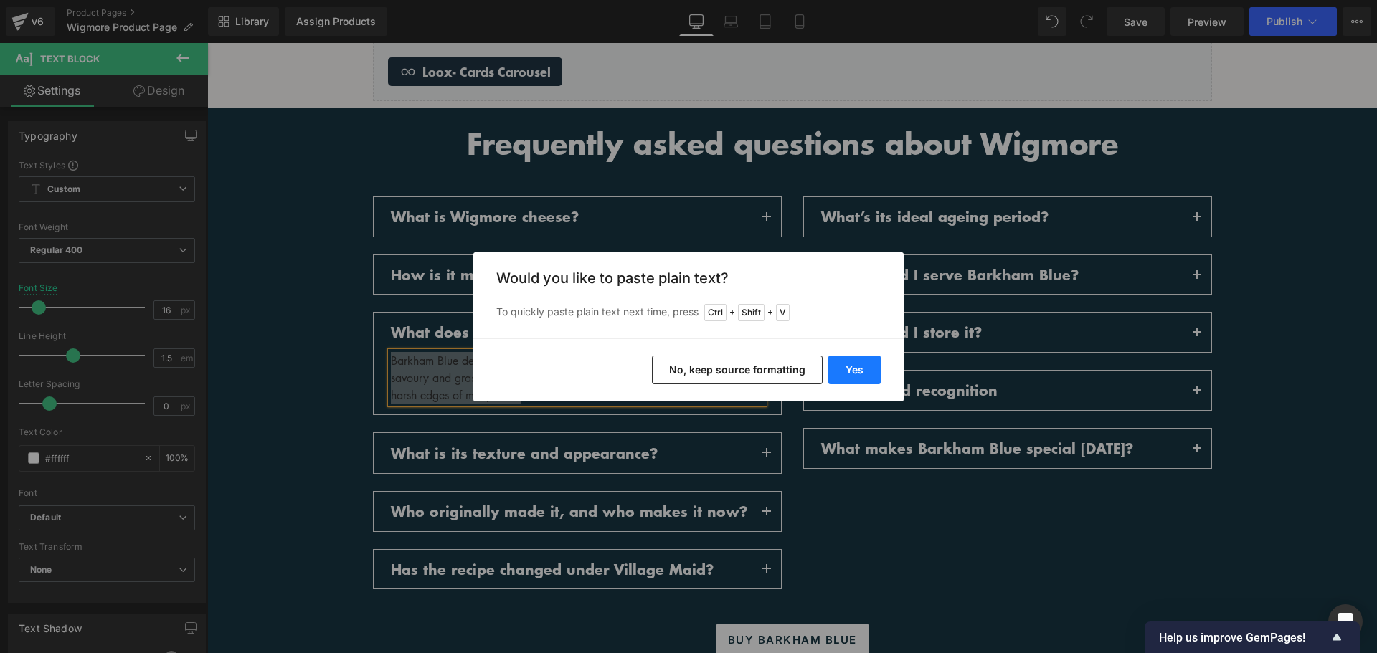
click at [864, 362] on button "Yes" at bounding box center [854, 370] width 52 height 29
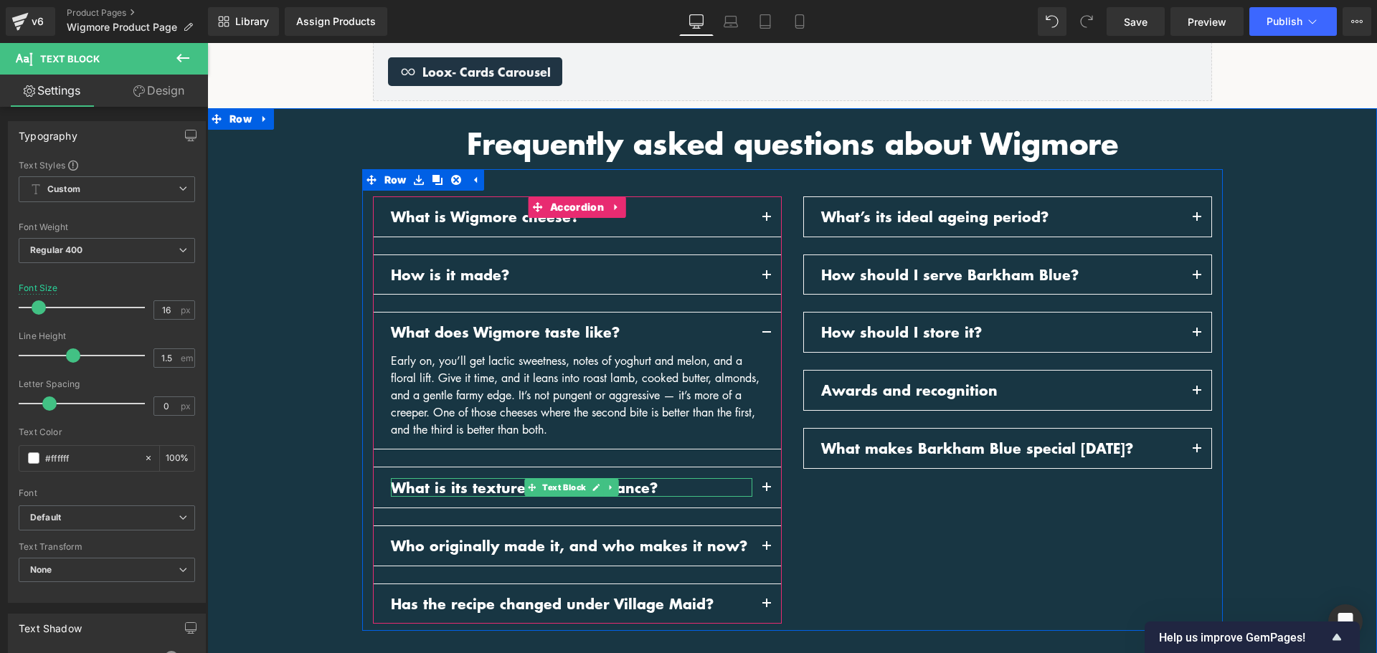
click at [592, 487] on icon at bounding box center [596, 487] width 8 height 9
click at [592, 487] on p "What is its texture and appearance?" at bounding box center [572, 488] width 362 height 18
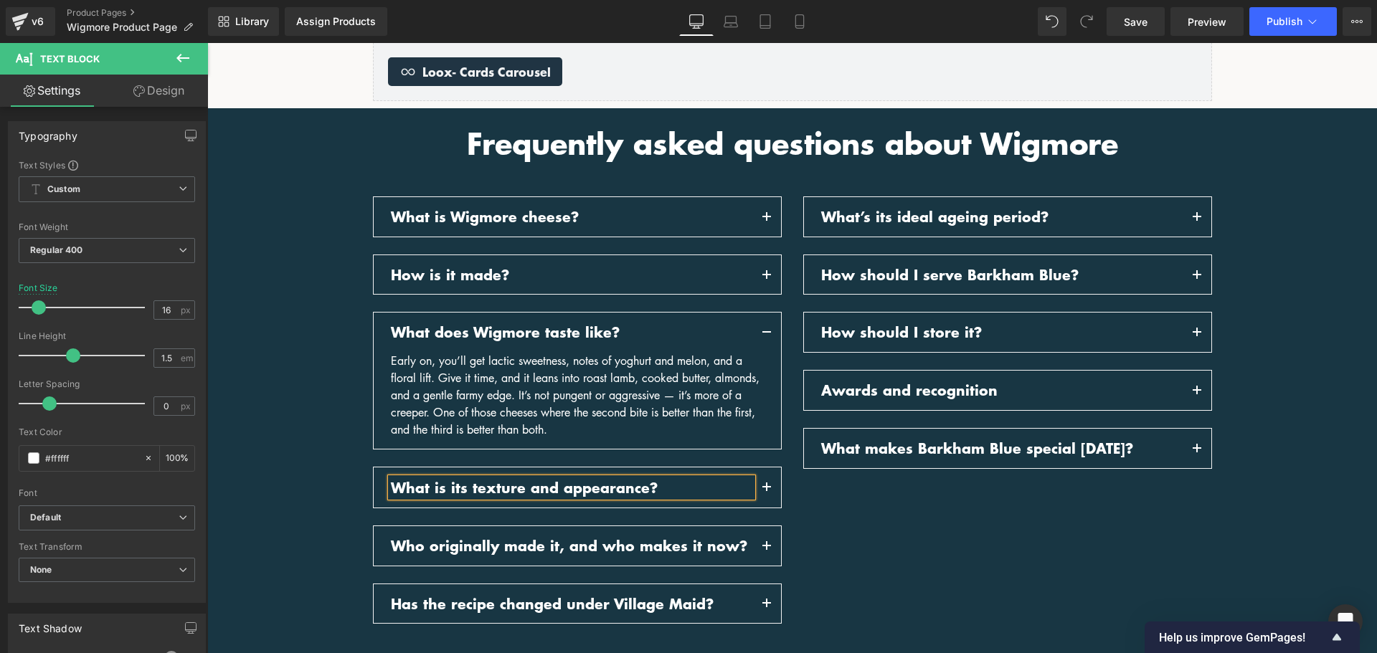
click at [592, 487] on p "What is its texture and appearance?" at bounding box center [572, 488] width 362 height 18
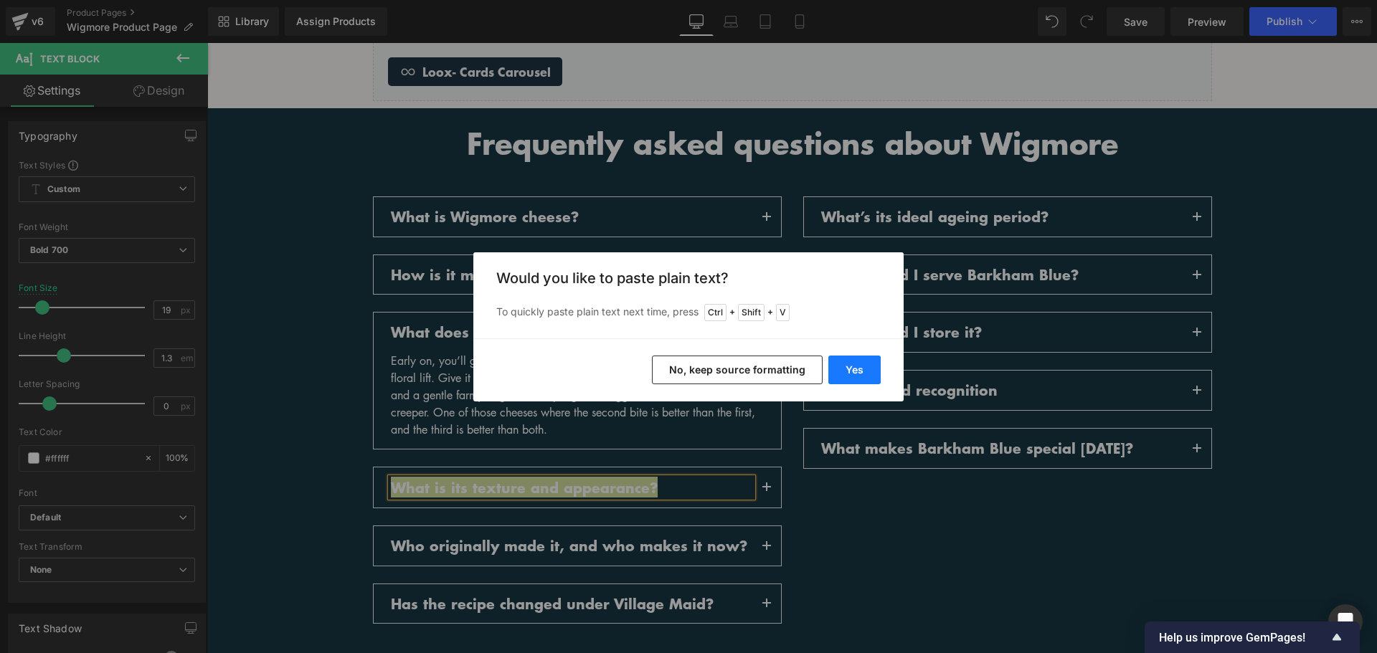
drag, startPoint x: 864, startPoint y: 375, endPoint x: 647, endPoint y: 332, distance: 220.8
click at [864, 375] on button "Yes" at bounding box center [854, 370] width 52 height 29
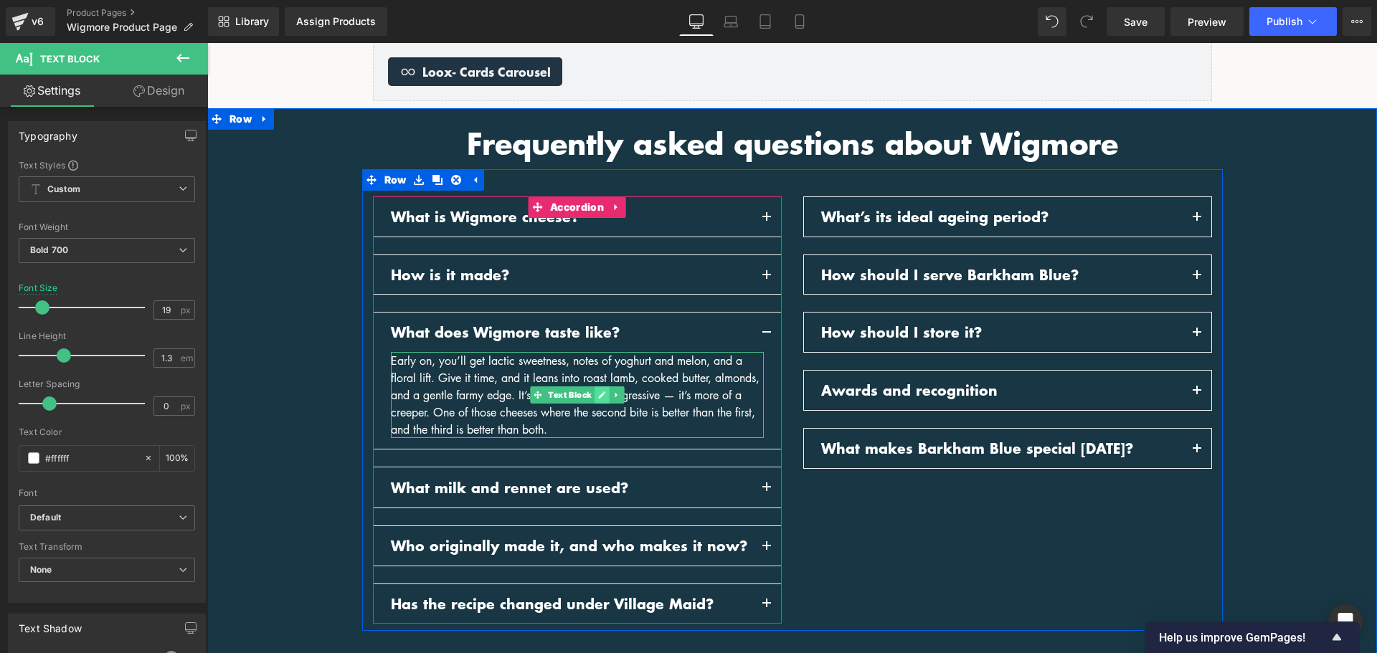
click at [595, 399] on link at bounding box center [602, 395] width 15 height 17
click at [591, 399] on div "Early on, you’ll get lactic sweetness, notes of yoghurt and melon, and a floral…" at bounding box center [577, 395] width 373 height 86
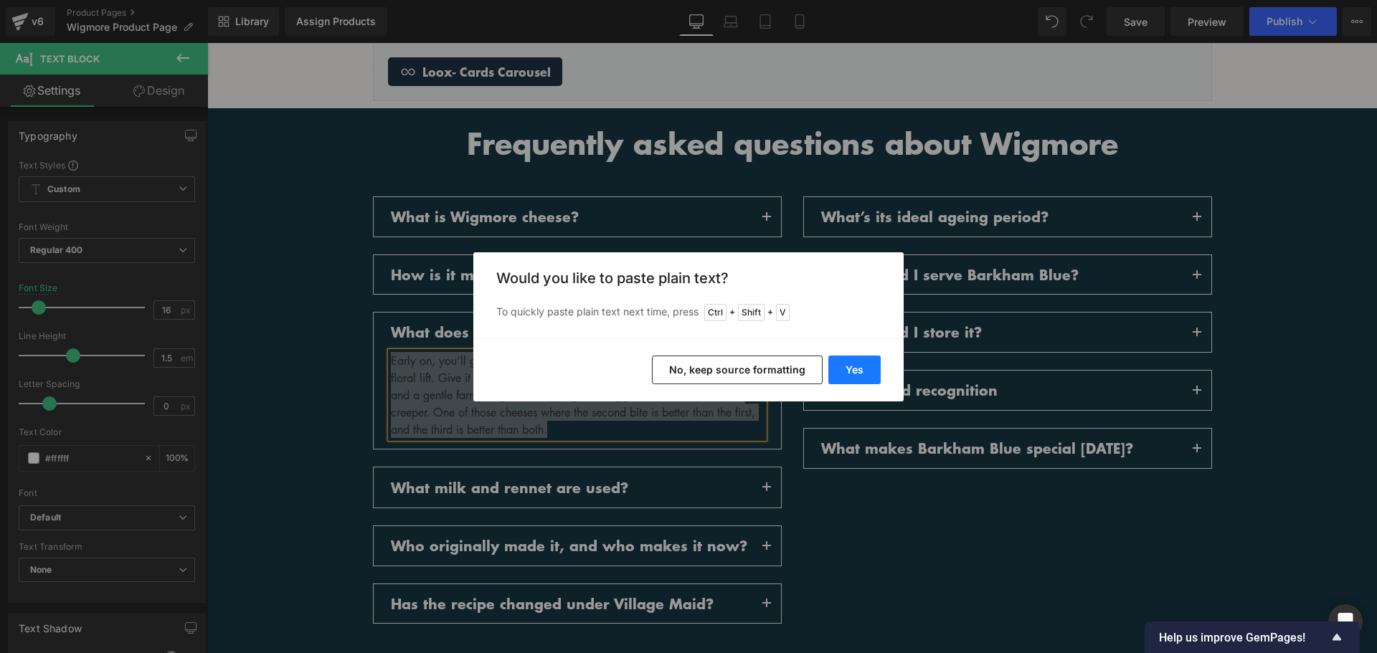
click at [846, 379] on button "Yes" at bounding box center [854, 370] width 52 height 29
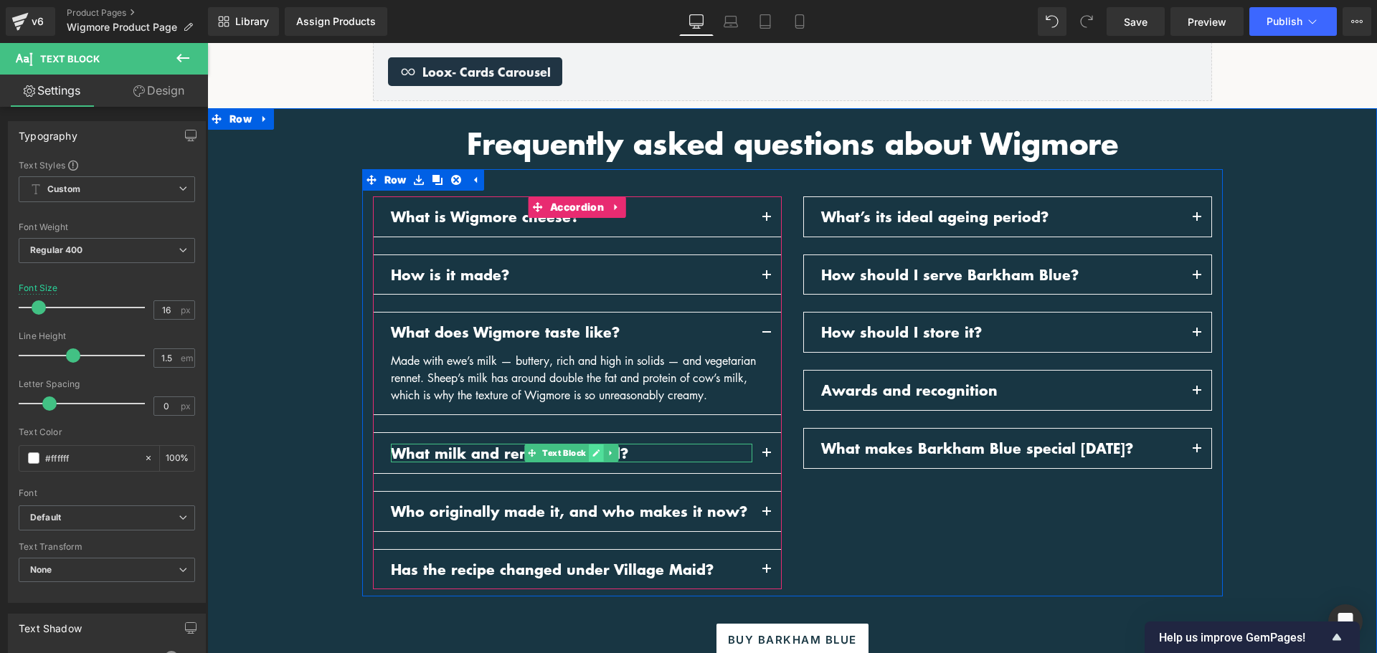
click at [592, 450] on icon at bounding box center [596, 453] width 8 height 9
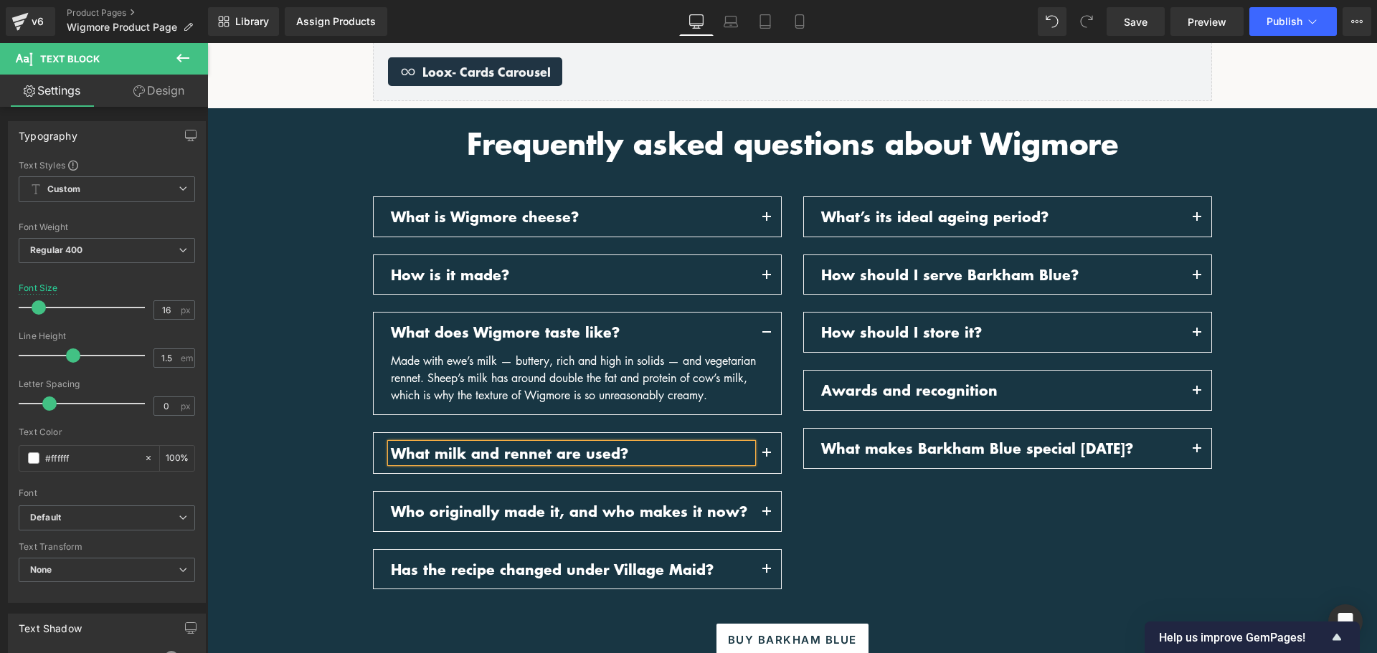
click at [587, 450] on p "What milk and rennet are used?" at bounding box center [572, 454] width 362 height 18
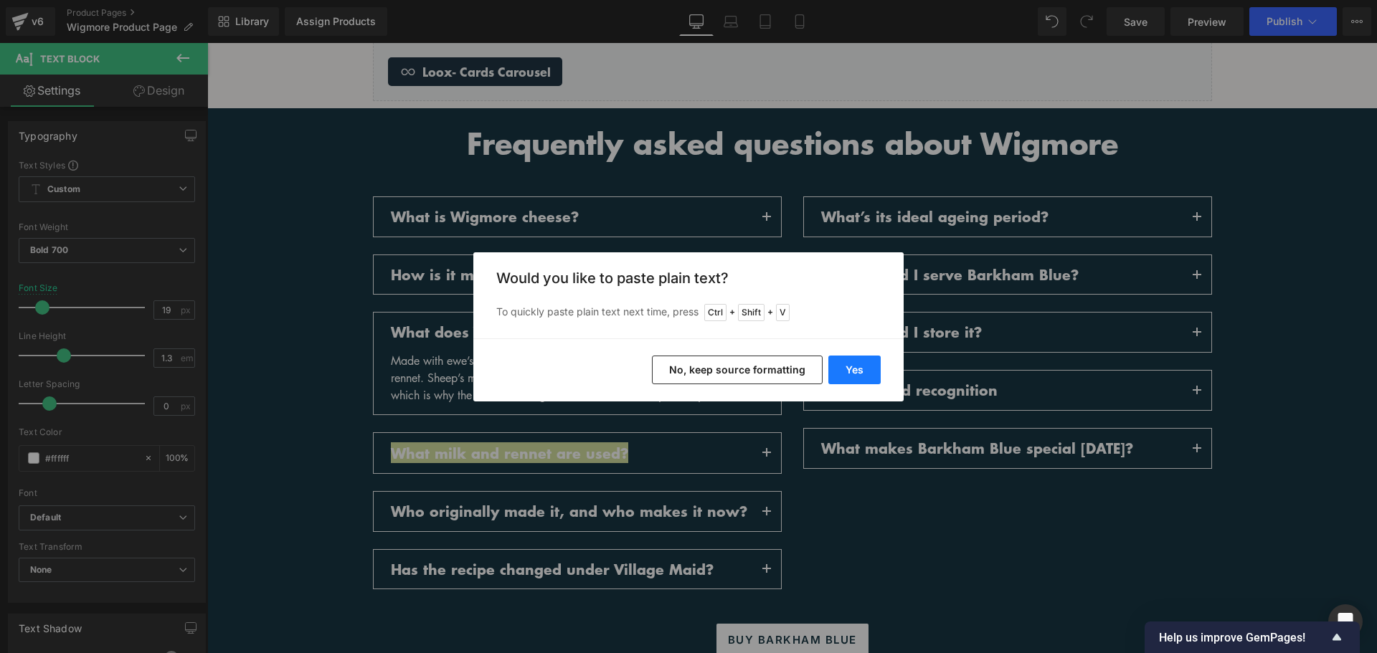
drag, startPoint x: 844, startPoint y: 370, endPoint x: 552, endPoint y: 420, distance: 296.8
click at [844, 370] on button "Yes" at bounding box center [854, 370] width 52 height 29
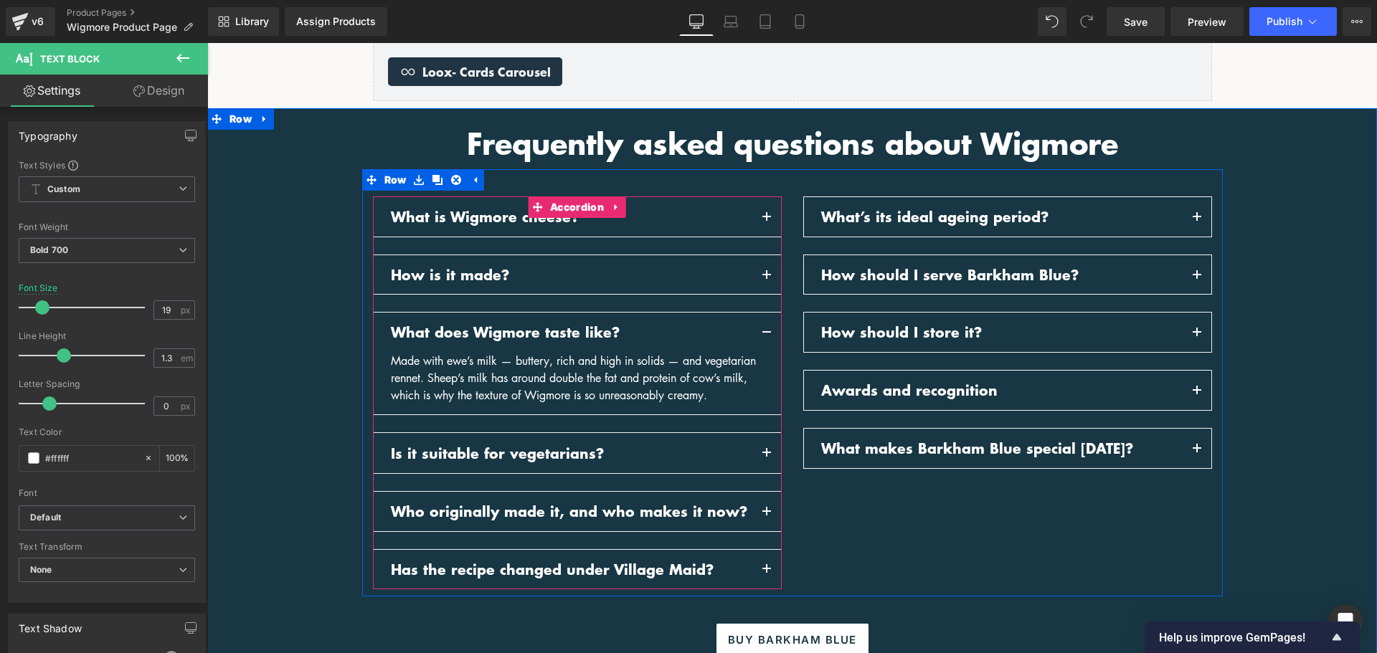
drag, startPoint x: 756, startPoint y: 453, endPoint x: 656, endPoint y: 453, distance: 99.7
click at [757, 453] on button "button" at bounding box center [766, 453] width 29 height 40
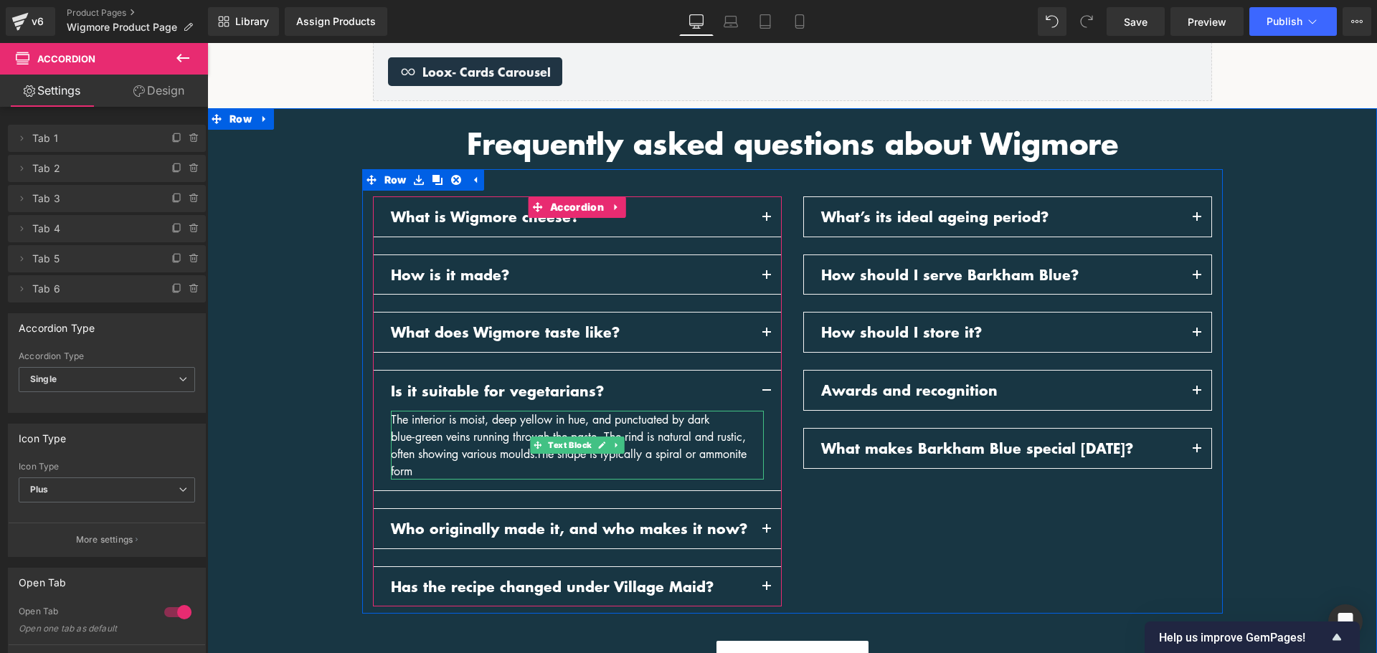
click at [597, 441] on icon at bounding box center [601, 445] width 8 height 9
click at [594, 440] on div "The interior is moist, deep yellow in hue, and punctuated by dark blue‑green ve…" at bounding box center [577, 445] width 373 height 69
click at [593, 440] on div "The interior is moist, deep yellow in hue, and punctuated by dark blue‑green ve…" at bounding box center [577, 445] width 373 height 69
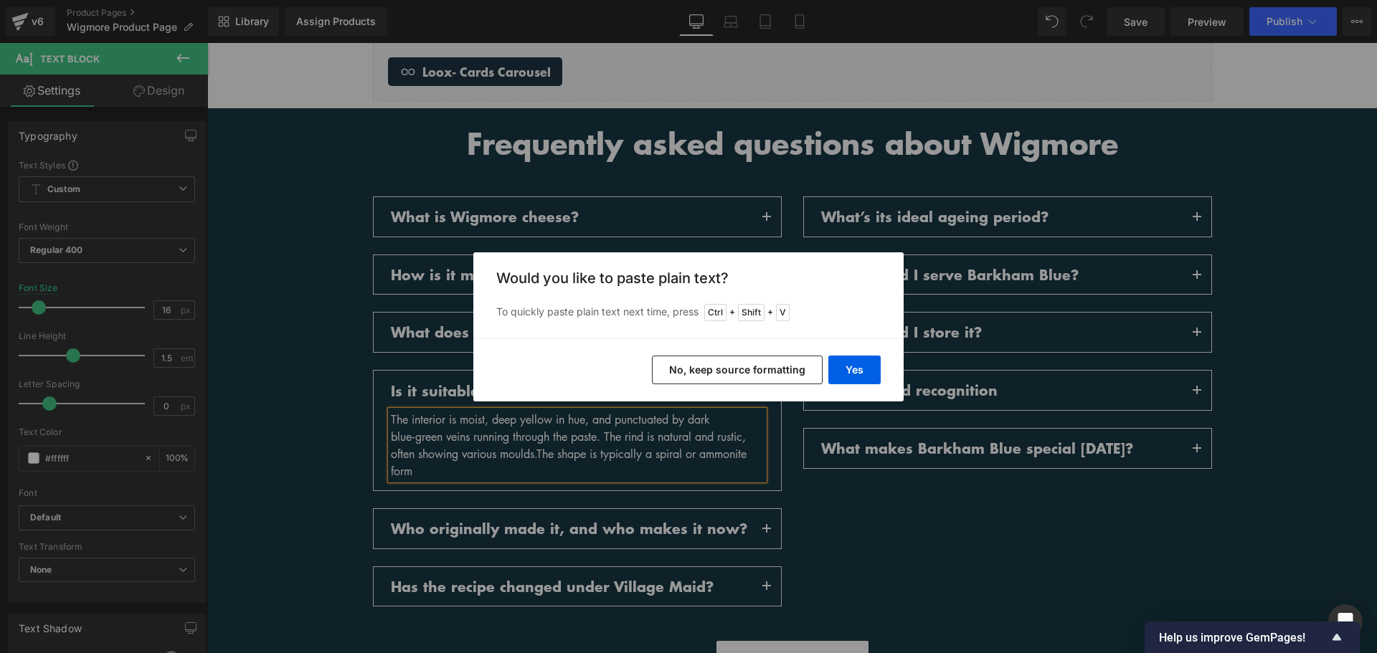
click at [528, 453] on div "Back to Library Insert Would you like to paste plain text? To quickly paste pla…" at bounding box center [688, 326] width 1377 height 653
click at [481, 472] on div "Back to Library Insert Would you like to paste plain text? To quickly paste pla…" at bounding box center [688, 326] width 1377 height 653
click at [768, 367] on button "No, keep source formatting" at bounding box center [737, 370] width 171 height 29
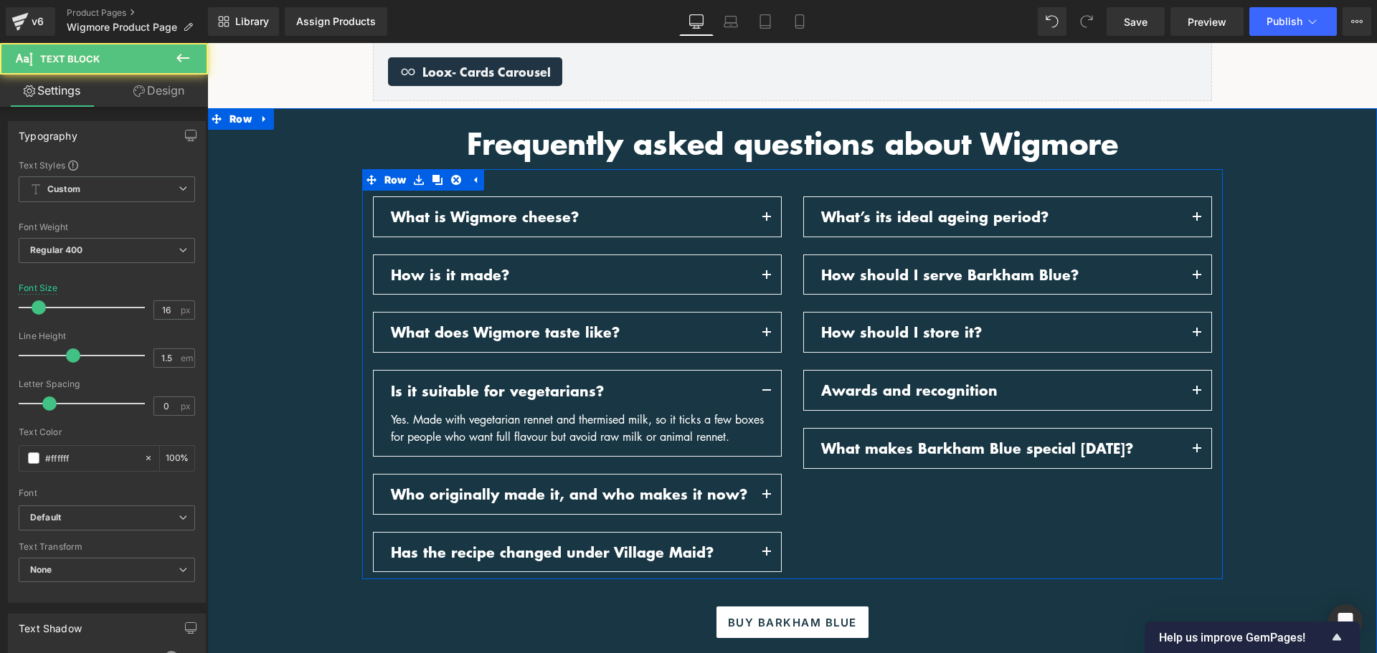
drag, startPoint x: 463, startPoint y: 451, endPoint x: 361, endPoint y: 422, distance: 105.8
click at [362, 422] on div "What is Wigmore cheese? Text Block Text Block Text Block" at bounding box center [577, 385] width 430 height 376
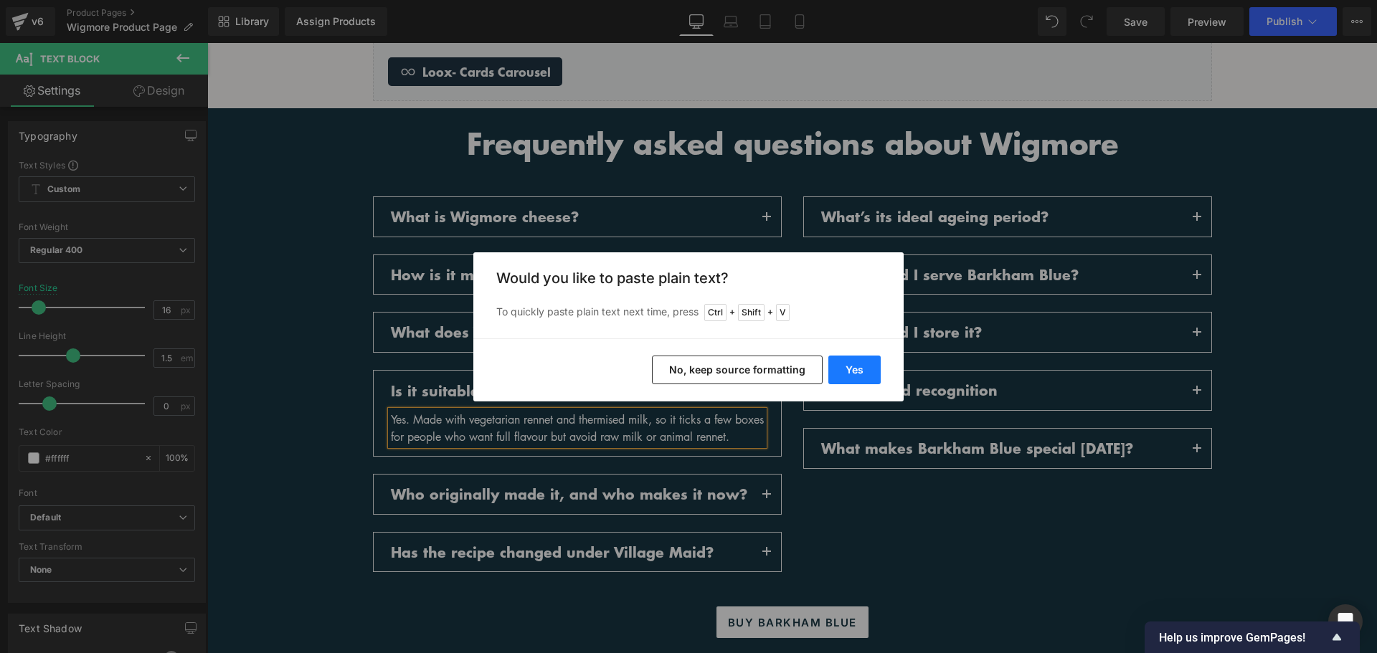
click at [848, 374] on button "Yes" at bounding box center [854, 370] width 52 height 29
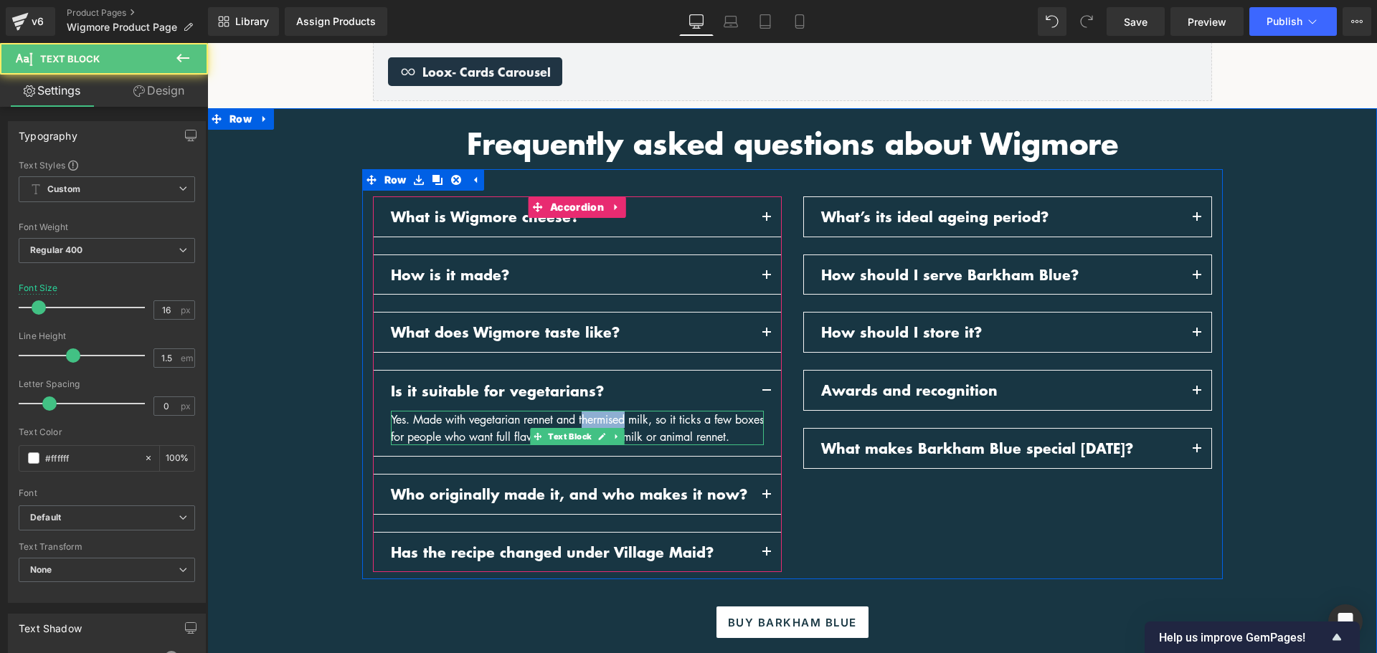
drag, startPoint x: 581, startPoint y: 415, endPoint x: 624, endPoint y: 417, distance: 43.1
click at [625, 417] on div "Yes. Made with vegetarian rennet and thermised milk, so it ticks a few boxes fo…" at bounding box center [577, 428] width 373 height 34
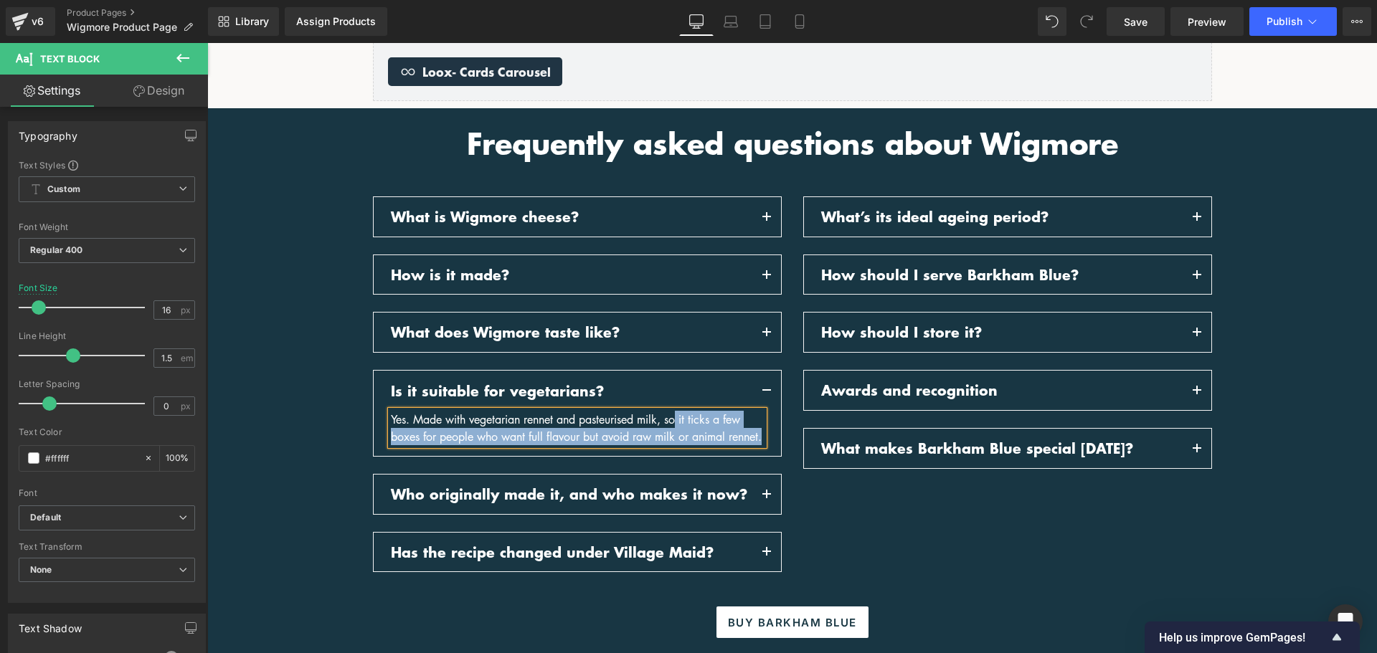
drag, startPoint x: 675, startPoint y: 413, endPoint x: 738, endPoint y: 456, distance: 76.4
click at [738, 445] on div "Yes. Made with vegetarian rennet and pasteurised milk, so it ticks a few boxes …" at bounding box center [577, 428] width 373 height 34
click at [682, 445] on div "Yes. Made with vegetarian rennet and pasteurised milk, so it ticks a few boxes …" at bounding box center [577, 428] width 373 height 34
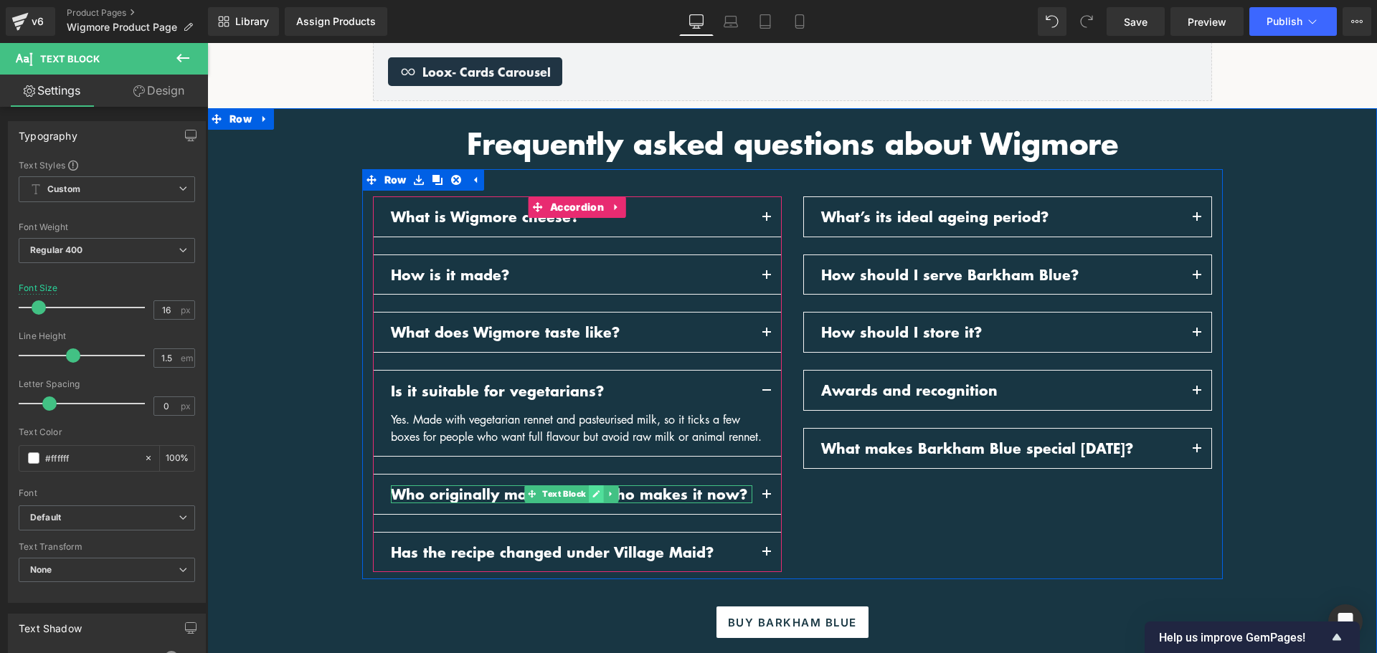
click at [592, 498] on icon at bounding box center [595, 494] width 7 height 7
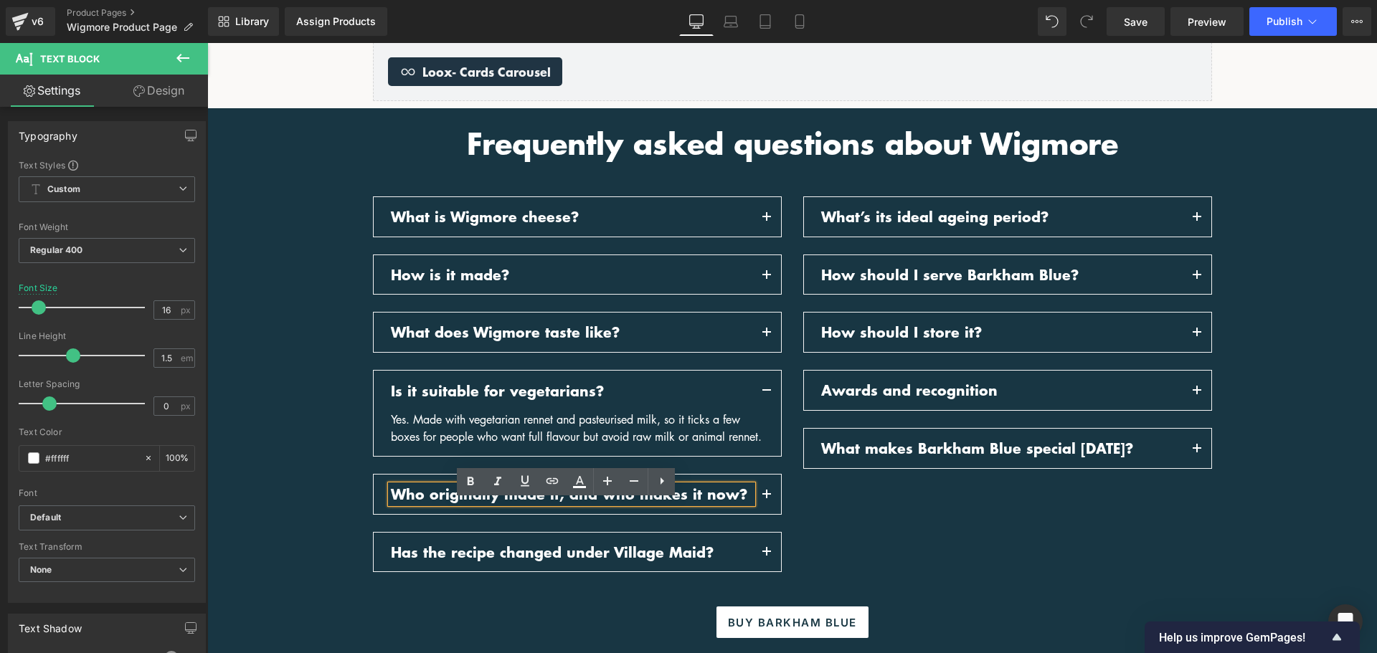
click at [590, 504] on p "Who originally made it, and who makes it now?" at bounding box center [572, 495] width 362 height 18
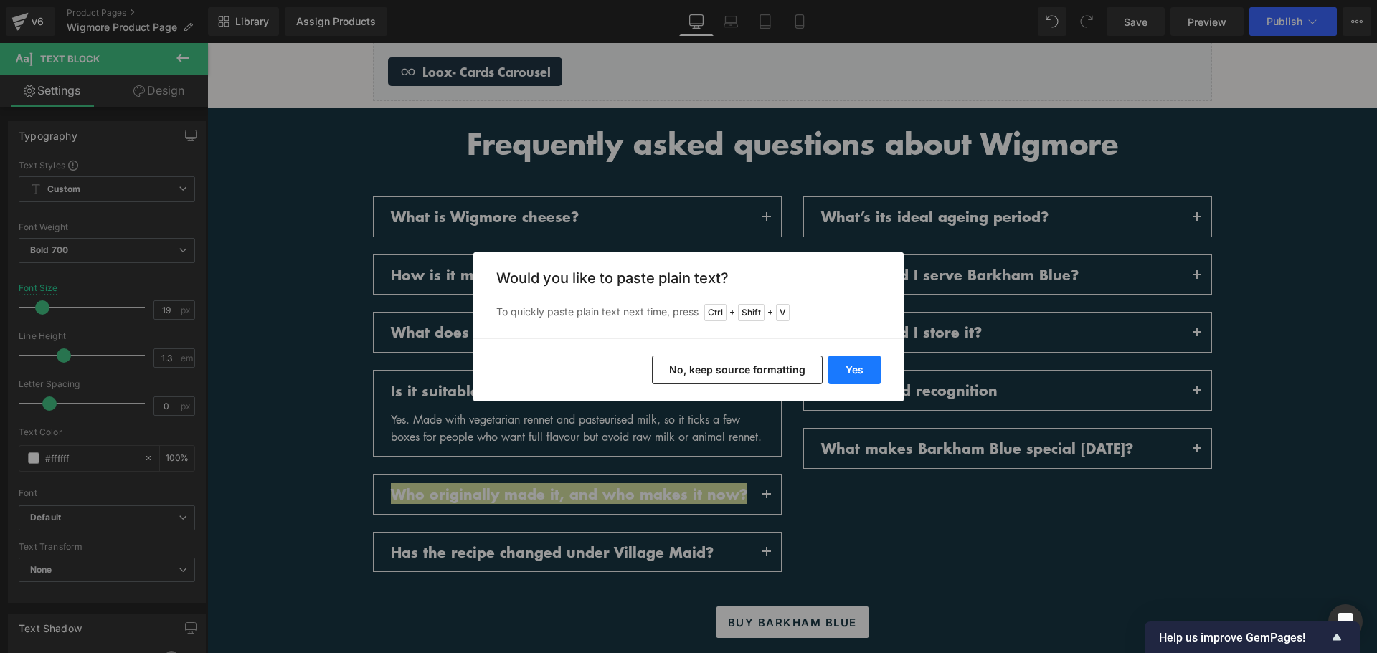
click at [854, 368] on button "Yes" at bounding box center [854, 370] width 52 height 29
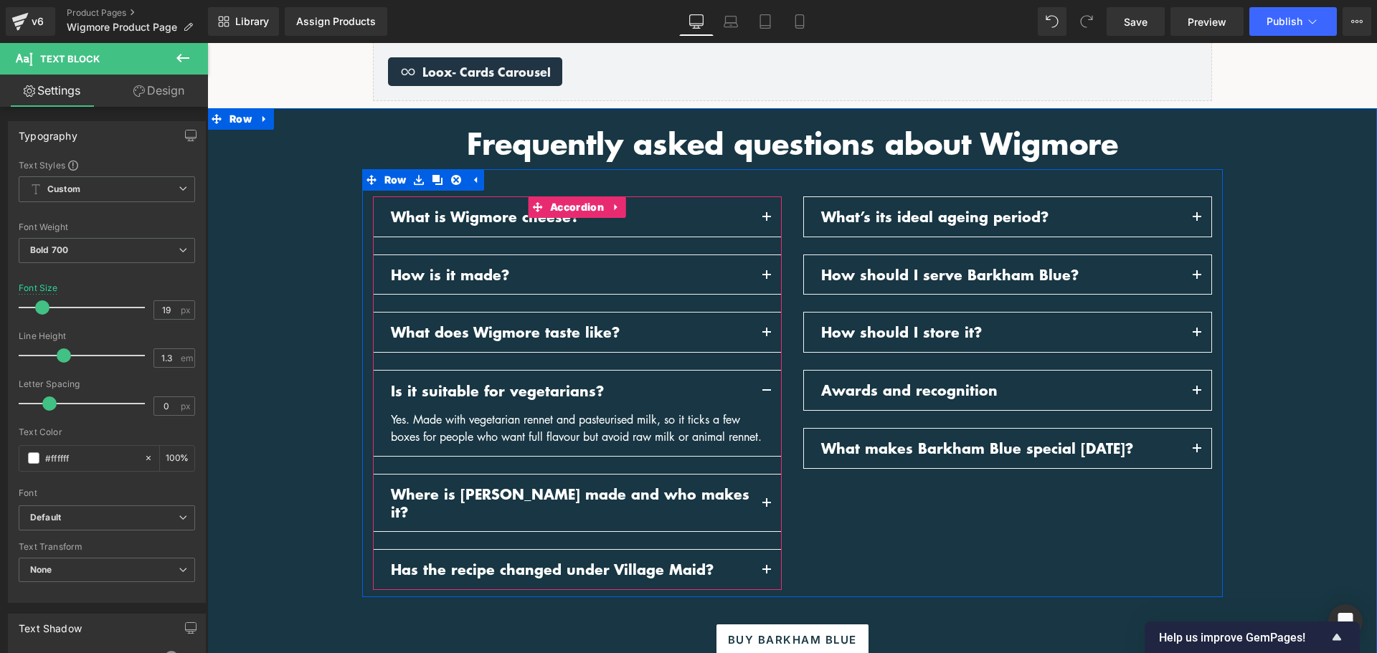
click at [767, 507] on span "button" at bounding box center [767, 507] width 0 height 0
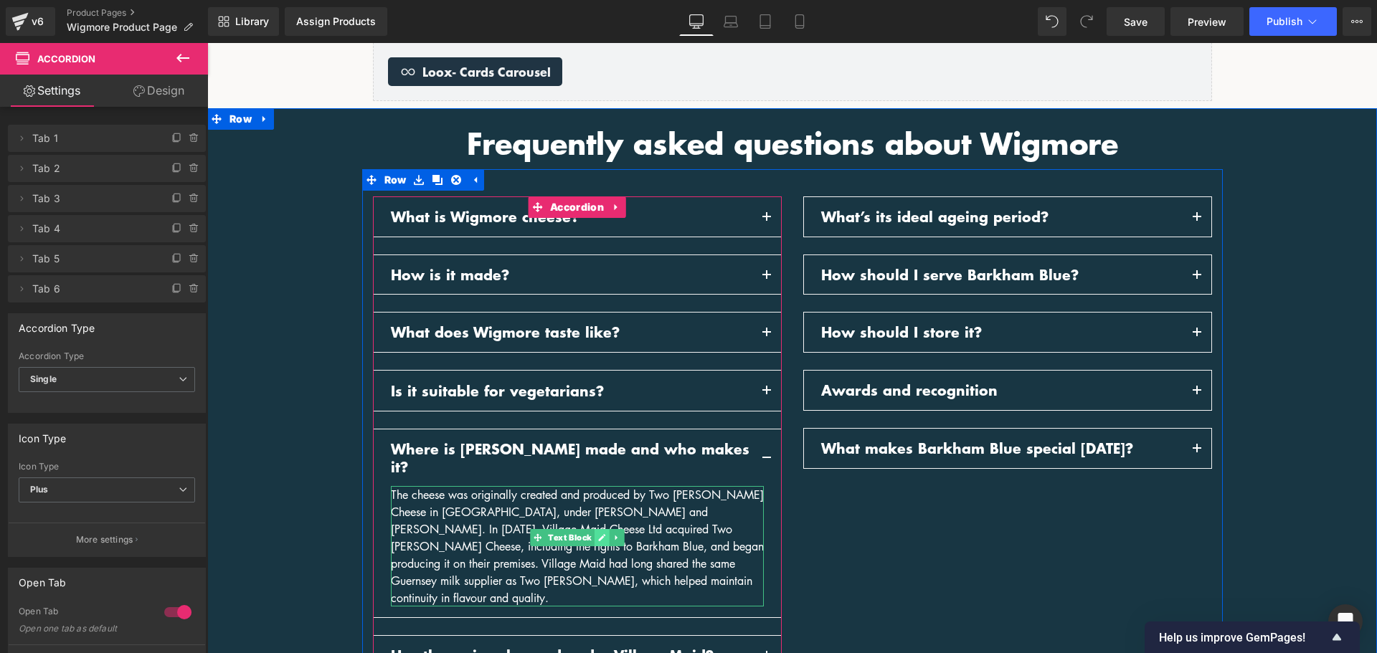
click at [600, 529] on link at bounding box center [602, 537] width 15 height 17
click at [600, 522] on div "The cheese was originally created and produced by Two Hoots Cheese in Berkshire…" at bounding box center [577, 546] width 373 height 121
click at [600, 521] on div "The cheese was originally created and produced by Two Hoots Cheese in Berkshire…" at bounding box center [577, 546] width 373 height 121
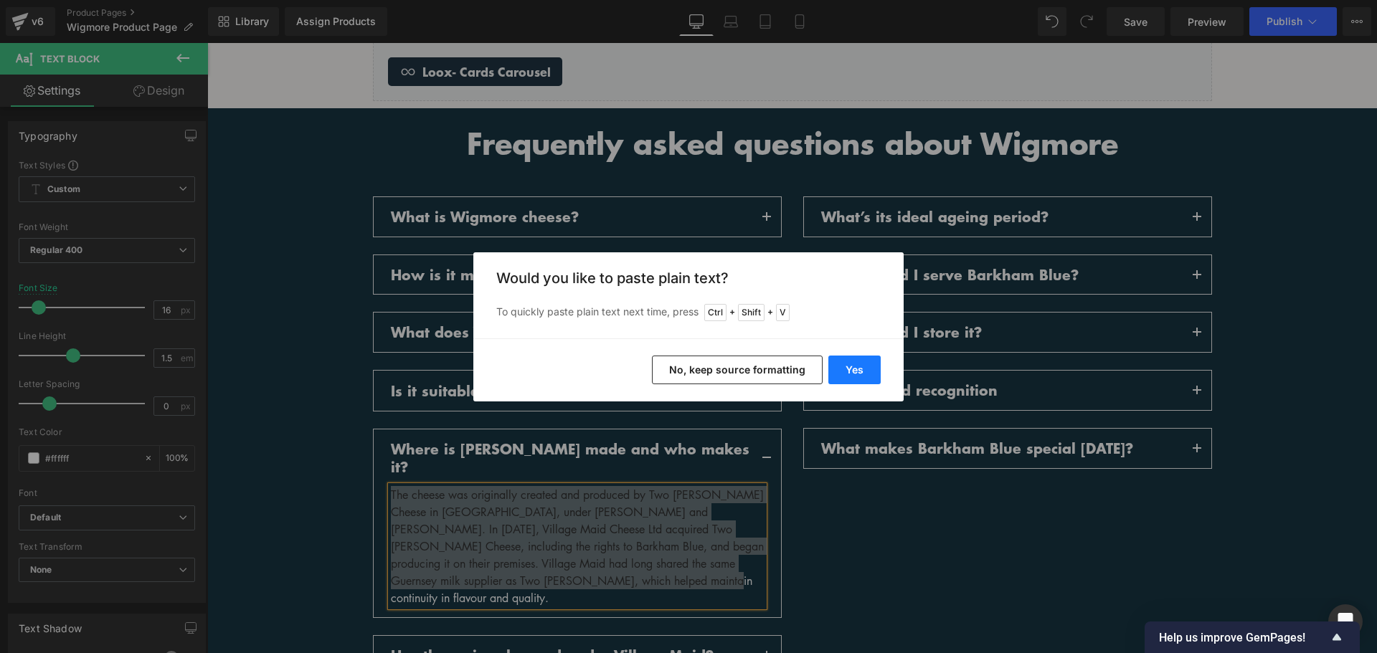
click at [866, 367] on button "Yes" at bounding box center [854, 370] width 52 height 29
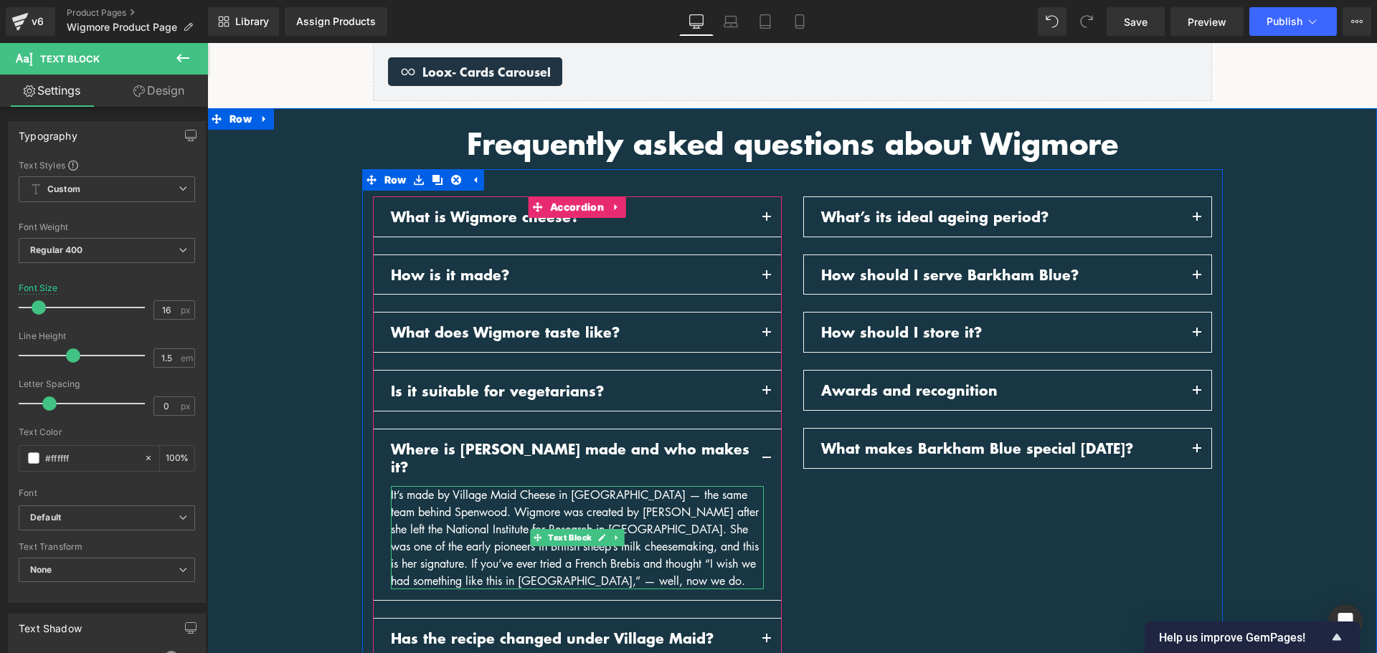
click at [493, 561] on div "It’s made by Village Maid Cheese in Berkshire — the same team behind Spenwood. …" at bounding box center [577, 537] width 373 height 103
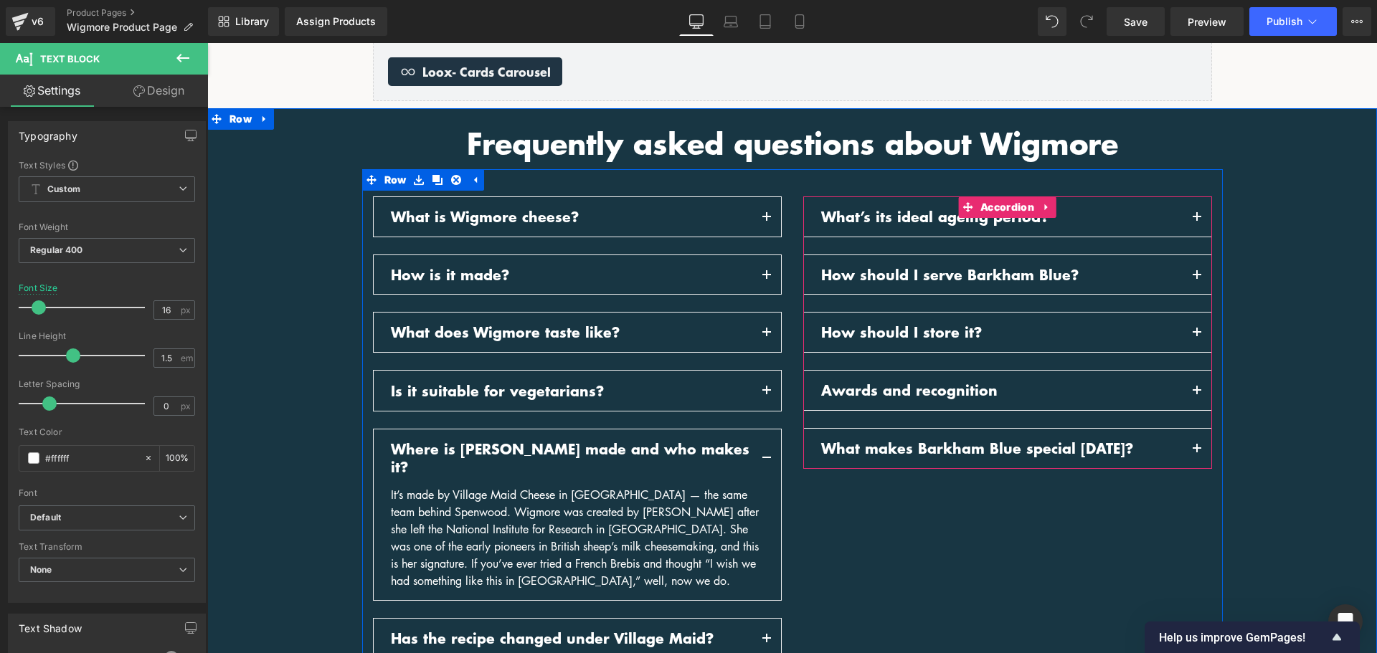
click at [926, 215] on p "What’s its ideal ageing period?" at bounding box center [1002, 217] width 362 height 18
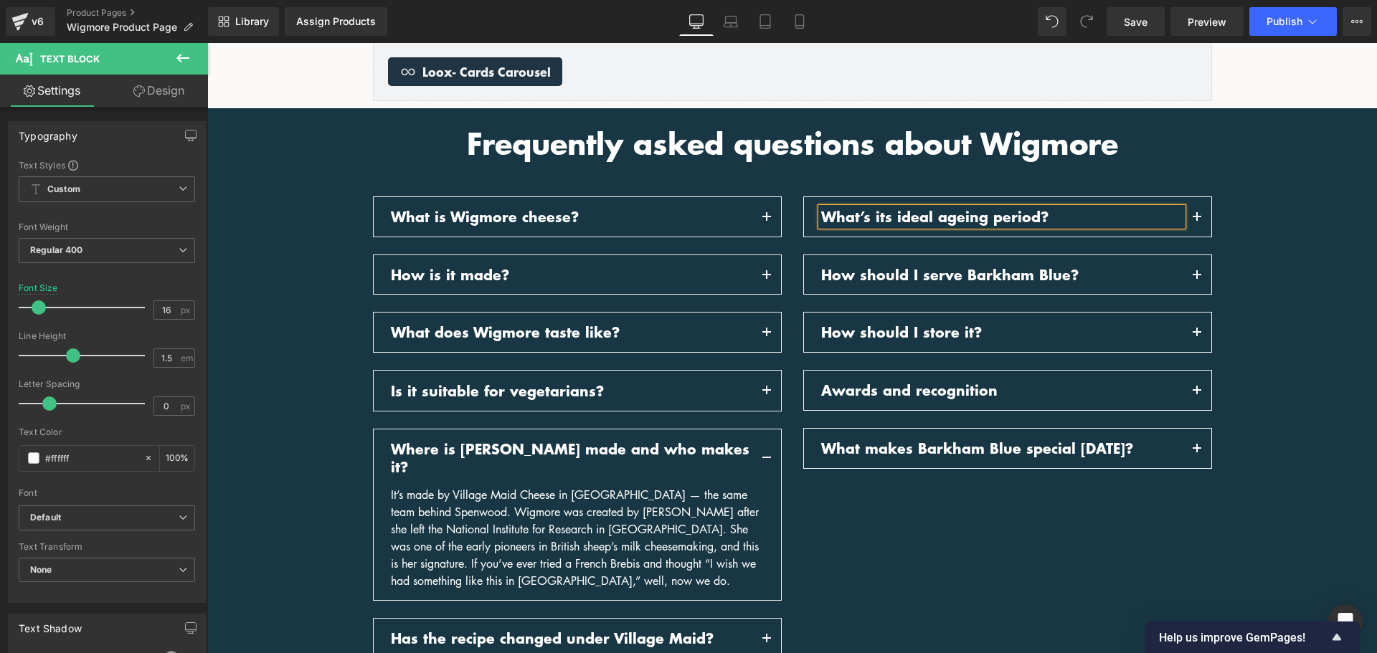
click at [926, 215] on p "What’s its ideal ageing period?" at bounding box center [1002, 217] width 362 height 18
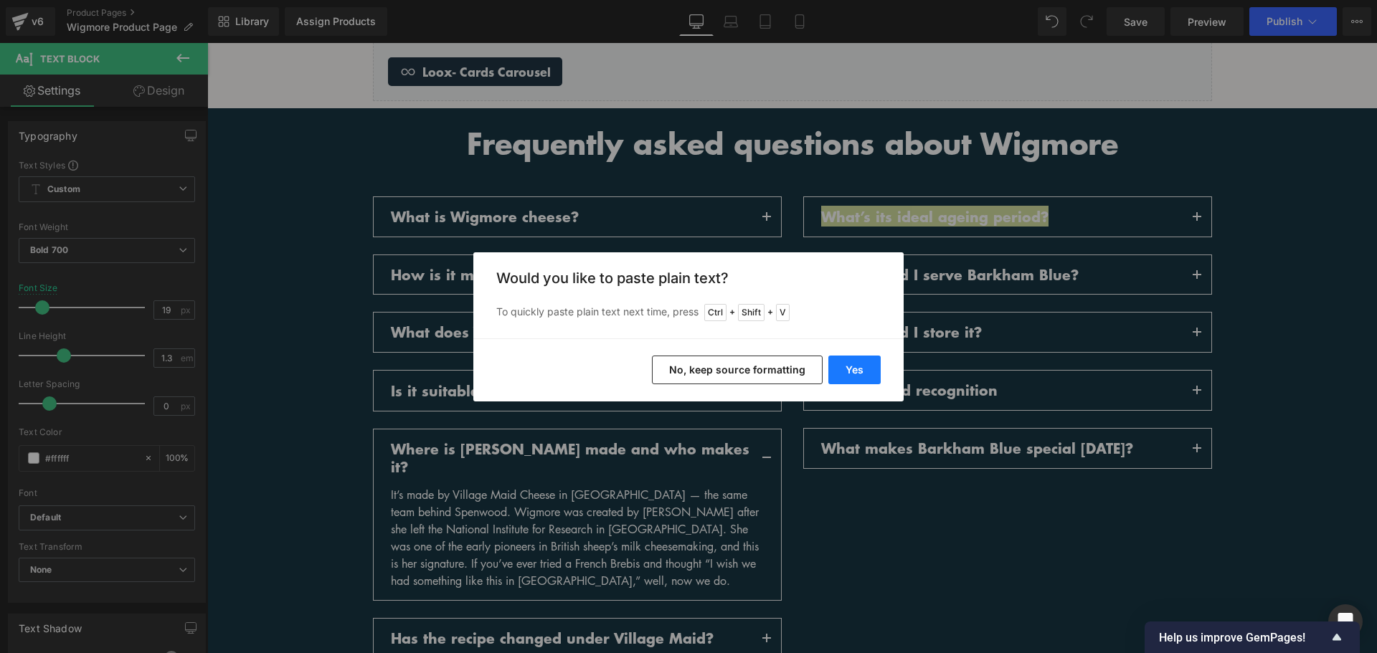
click at [861, 372] on button "Yes" at bounding box center [854, 370] width 52 height 29
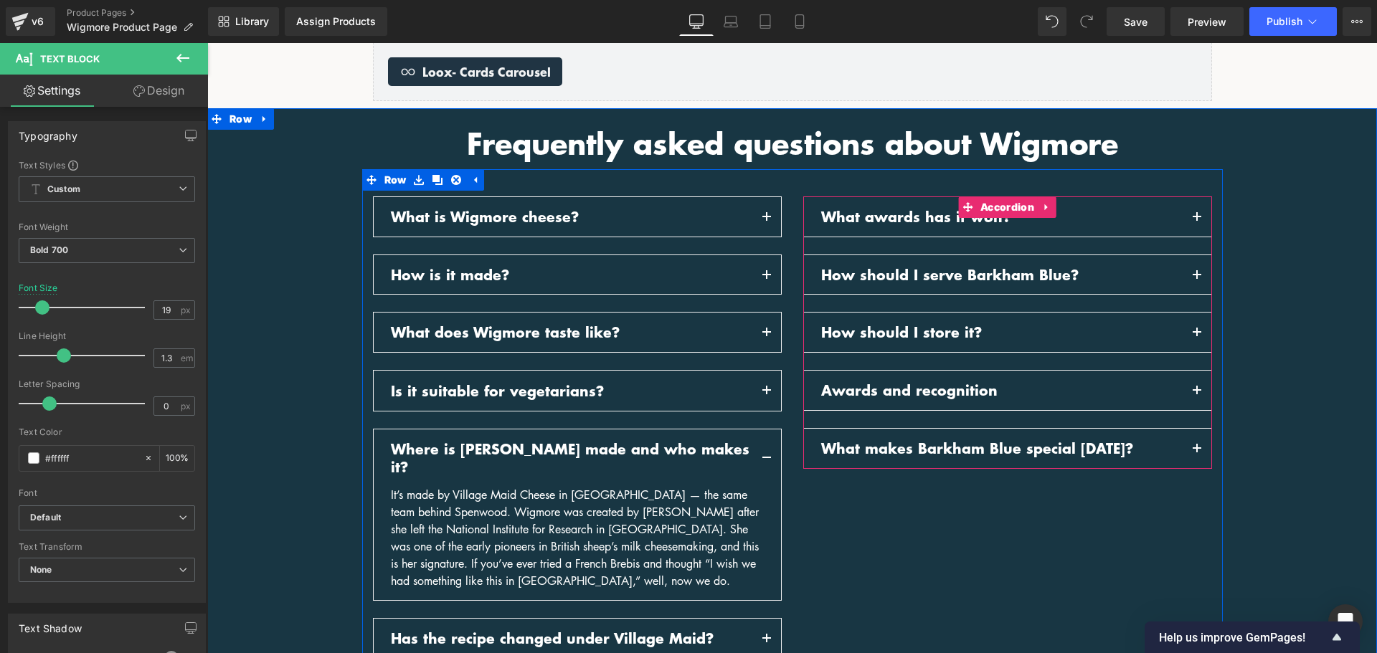
click at [1194, 218] on button "button" at bounding box center [1197, 216] width 29 height 39
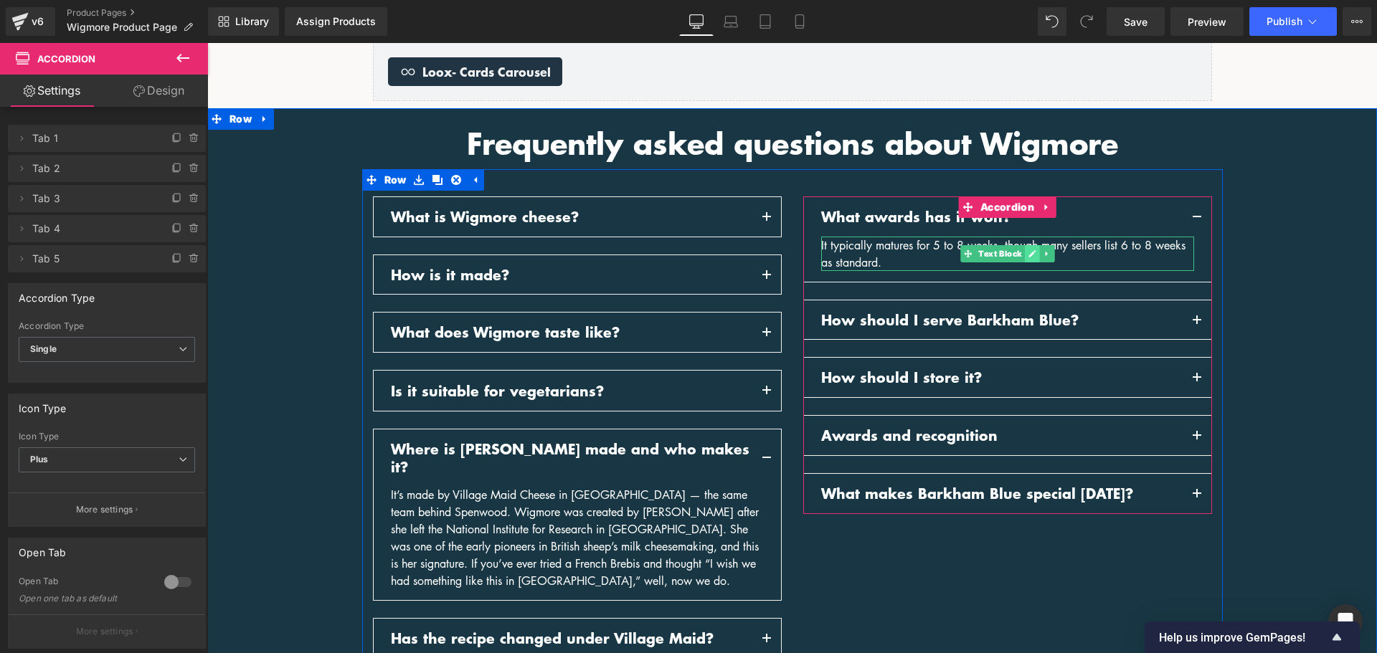
click at [1029, 253] on icon at bounding box center [1032, 254] width 8 height 9
click at [1029, 253] on div "It typically matures for 5 to 8 weeks, though many sellers list 6 to 8 weeks as…" at bounding box center [1007, 254] width 373 height 34
click at [1029, 254] on div "It typically matures for 5 to 8 weeks, though many sellers list 6 to 8 weeks as…" at bounding box center [1007, 254] width 373 height 34
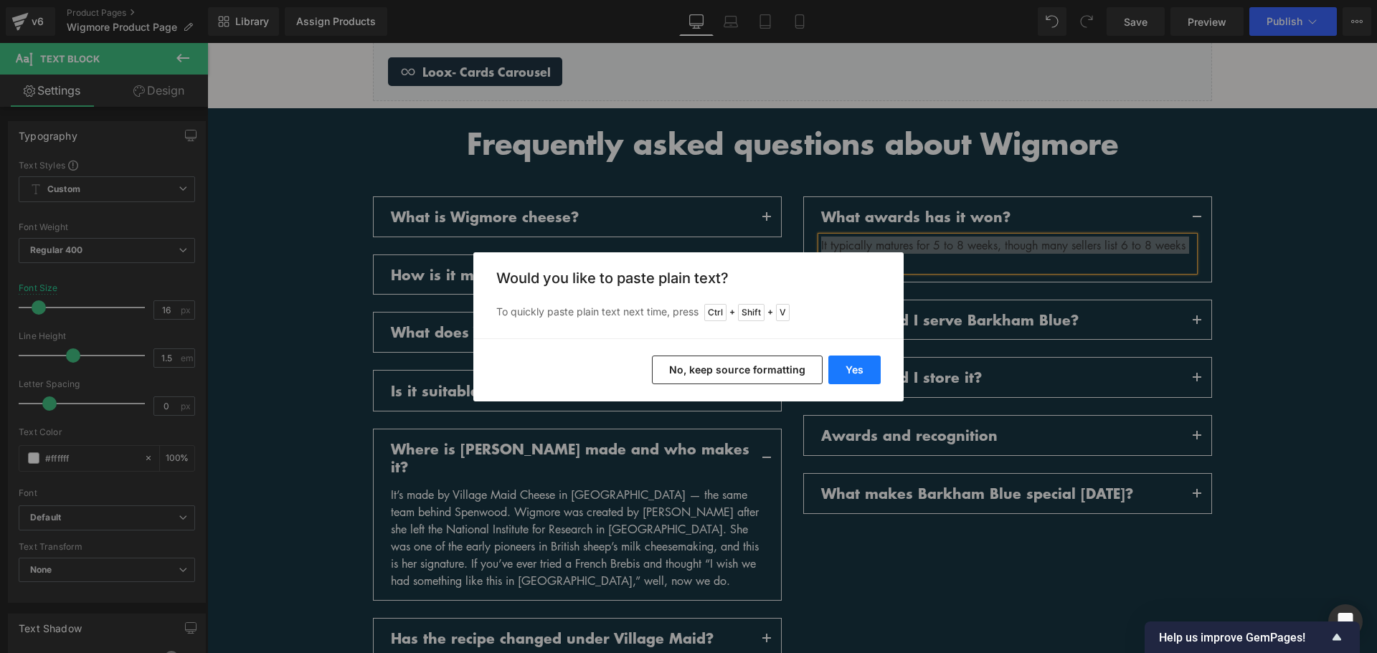
click at [844, 369] on button "Yes" at bounding box center [854, 370] width 52 height 29
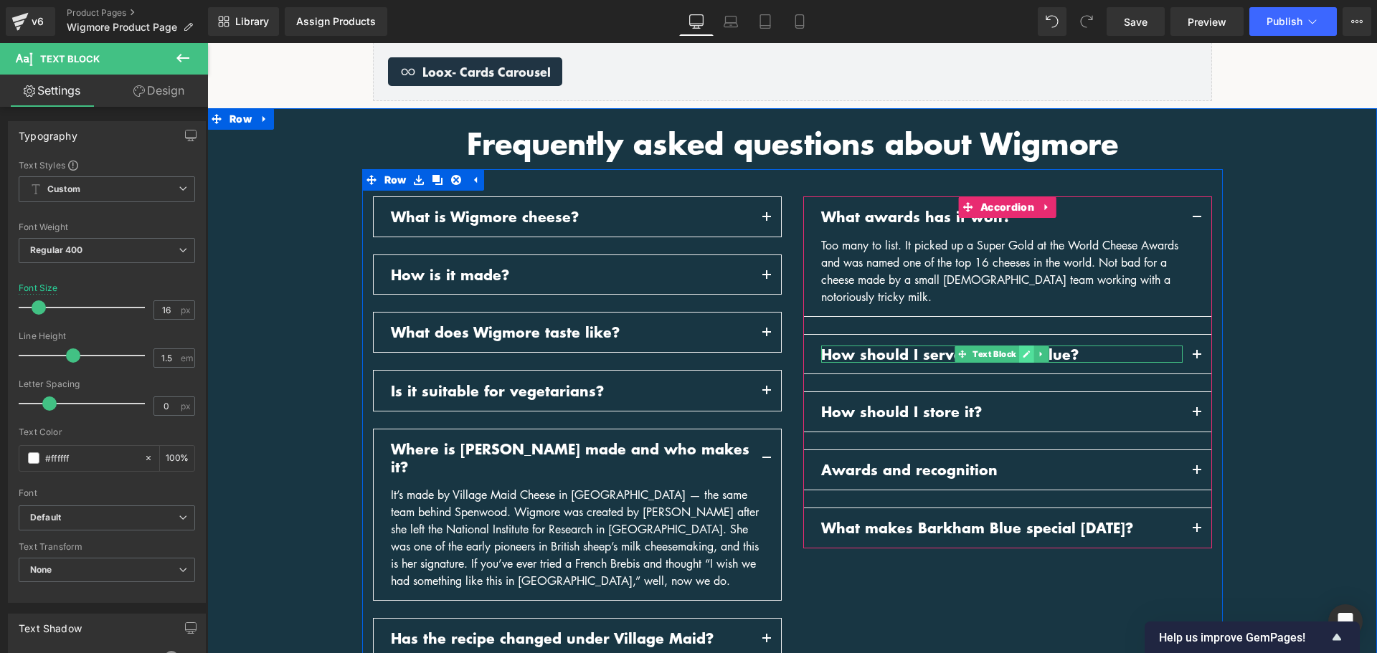
click at [1024, 353] on icon at bounding box center [1026, 354] width 8 height 9
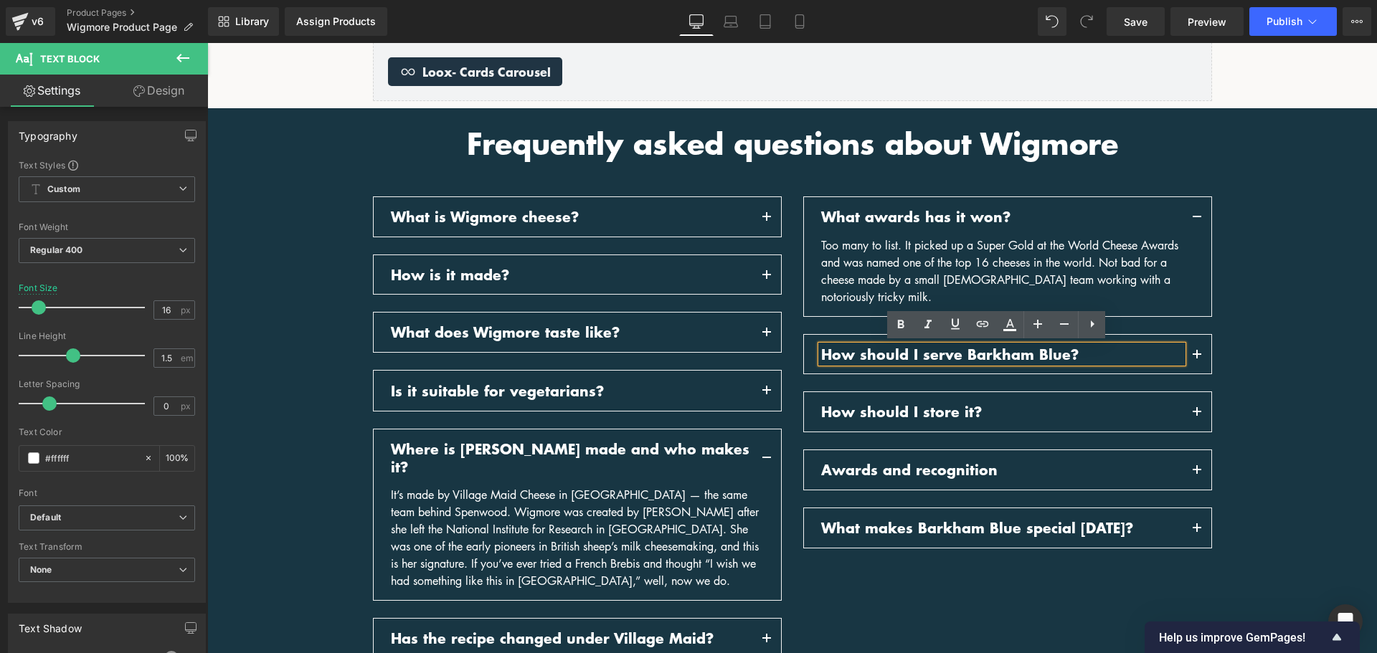
click at [1024, 353] on p "How should I serve Barkham Blue?" at bounding box center [1002, 355] width 362 height 18
click at [1024, 354] on p "How should I serve Barkham Blue?" at bounding box center [1002, 355] width 362 height 18
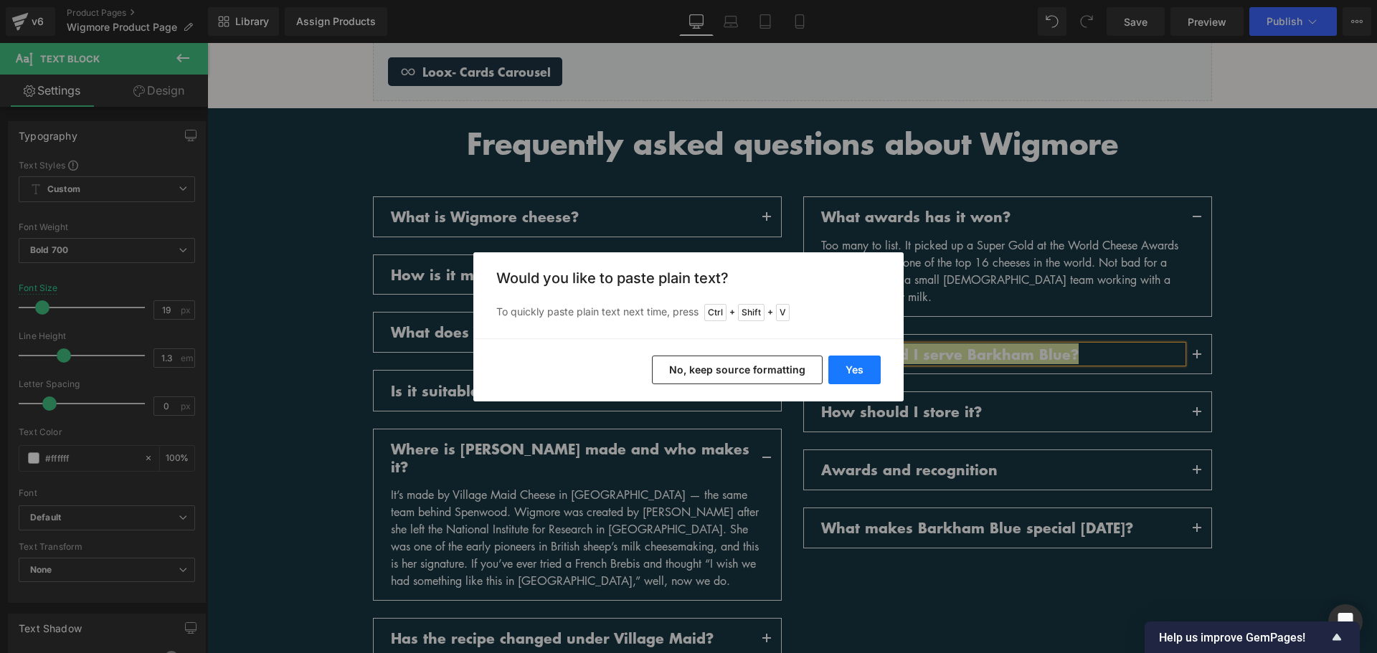
drag, startPoint x: 869, startPoint y: 372, endPoint x: 828, endPoint y: 317, distance: 68.1
click at [869, 372] on button "Yes" at bounding box center [854, 370] width 52 height 29
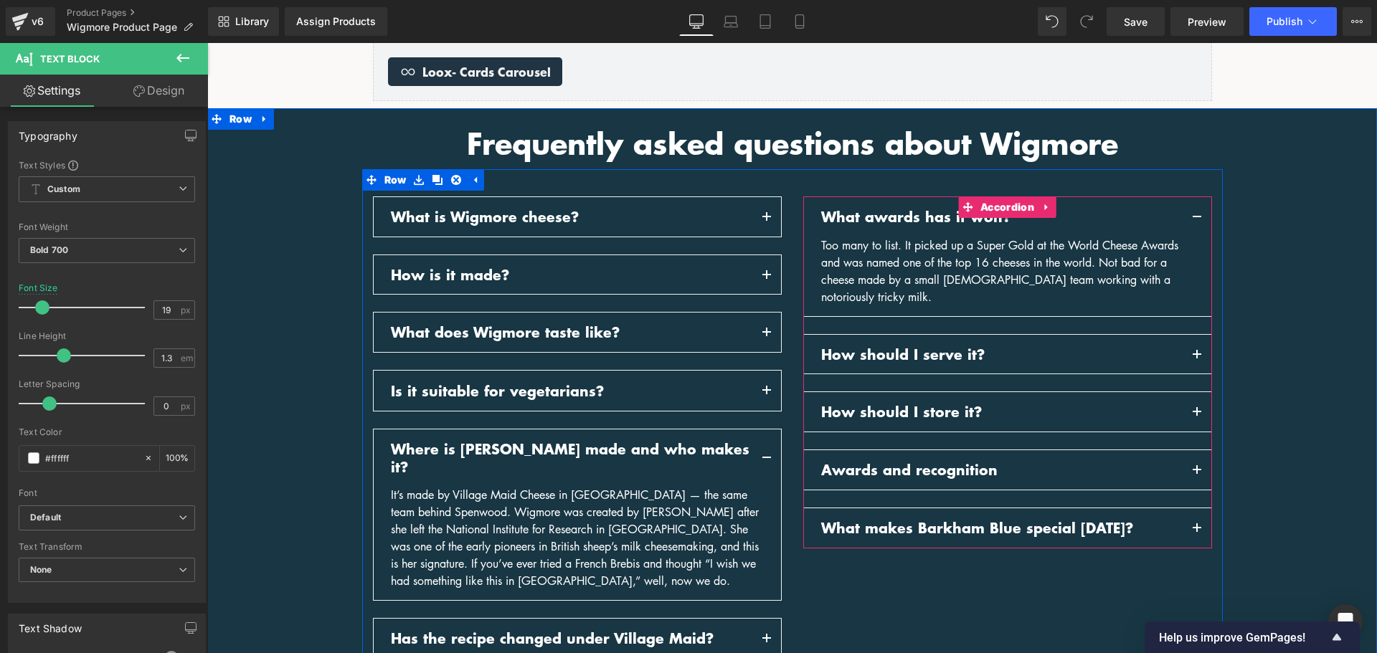
click at [1197, 359] on span "button" at bounding box center [1197, 359] width 0 height 0
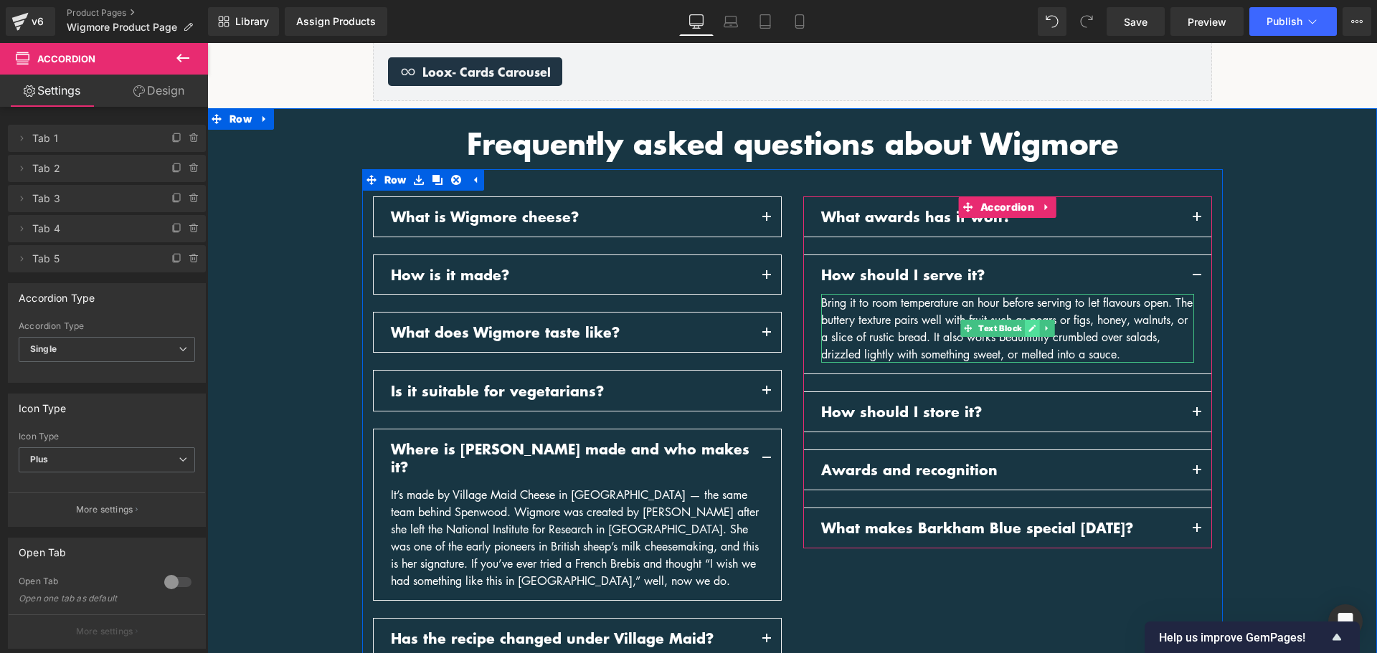
click at [1026, 335] on link at bounding box center [1032, 328] width 15 height 17
click at [1026, 335] on div "Bring it to room temperature an hour before serving to let flavours open. The b…" at bounding box center [1007, 328] width 373 height 69
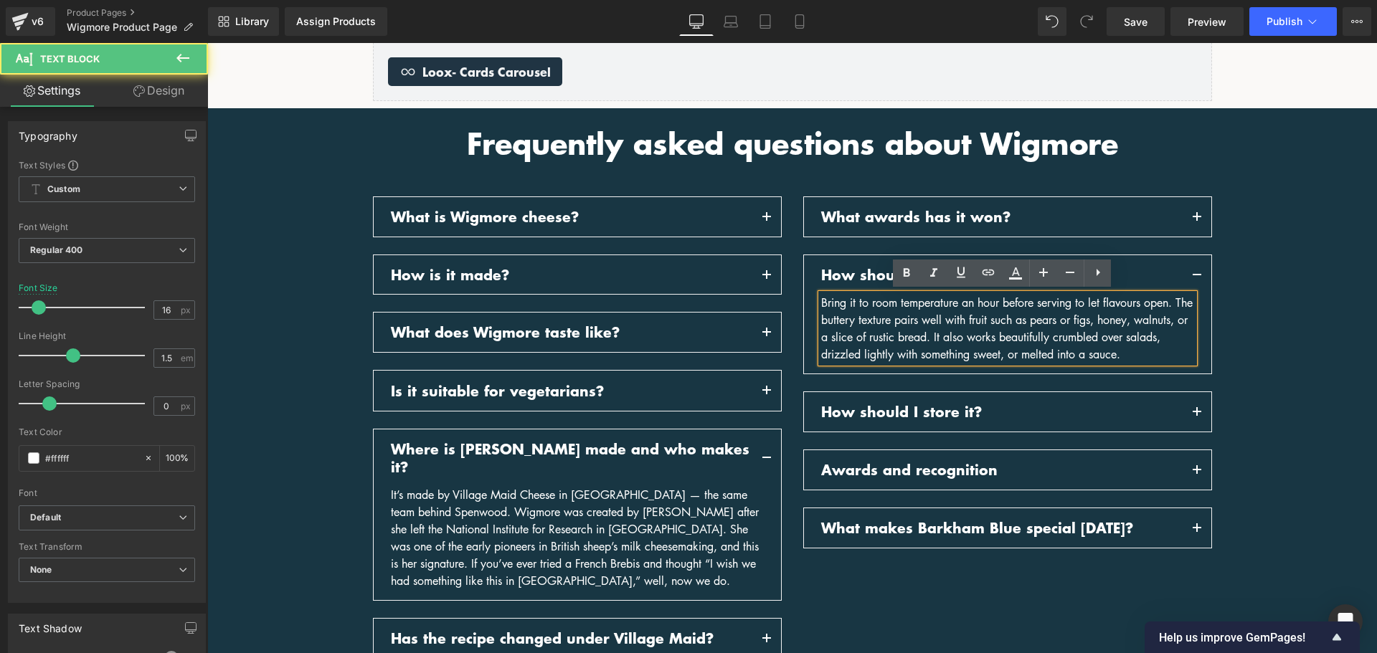
click at [987, 319] on div "Bring it to room temperature an hour before serving to let flavours open. The b…" at bounding box center [1007, 328] width 373 height 69
click at [986, 319] on div "Bring it to room temperature an hour before serving to let flavours open. The b…" at bounding box center [1007, 328] width 373 height 69
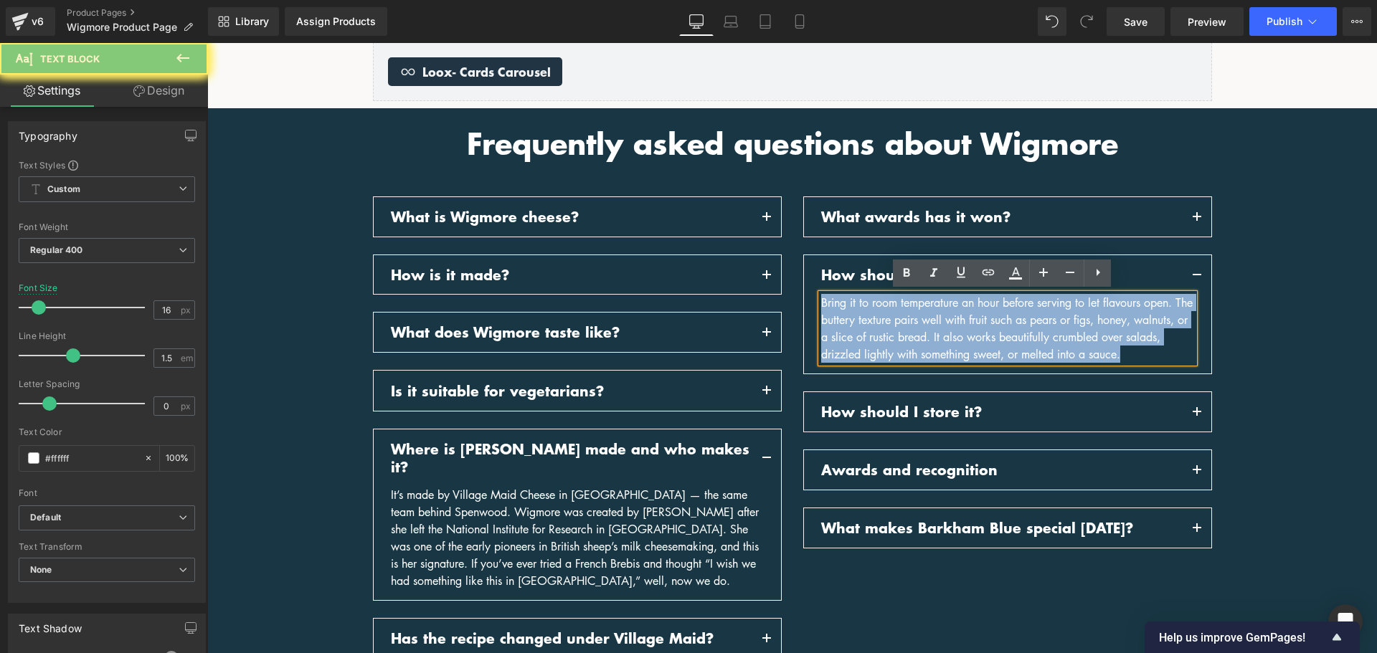
click at [986, 319] on div "Bring it to room temperature an hour before serving to let flavours open. The b…" at bounding box center [1007, 328] width 373 height 69
click at [840, 309] on div "Bring it to room temperature an hour before serving to let flavours open. The b…" at bounding box center [1007, 328] width 373 height 69
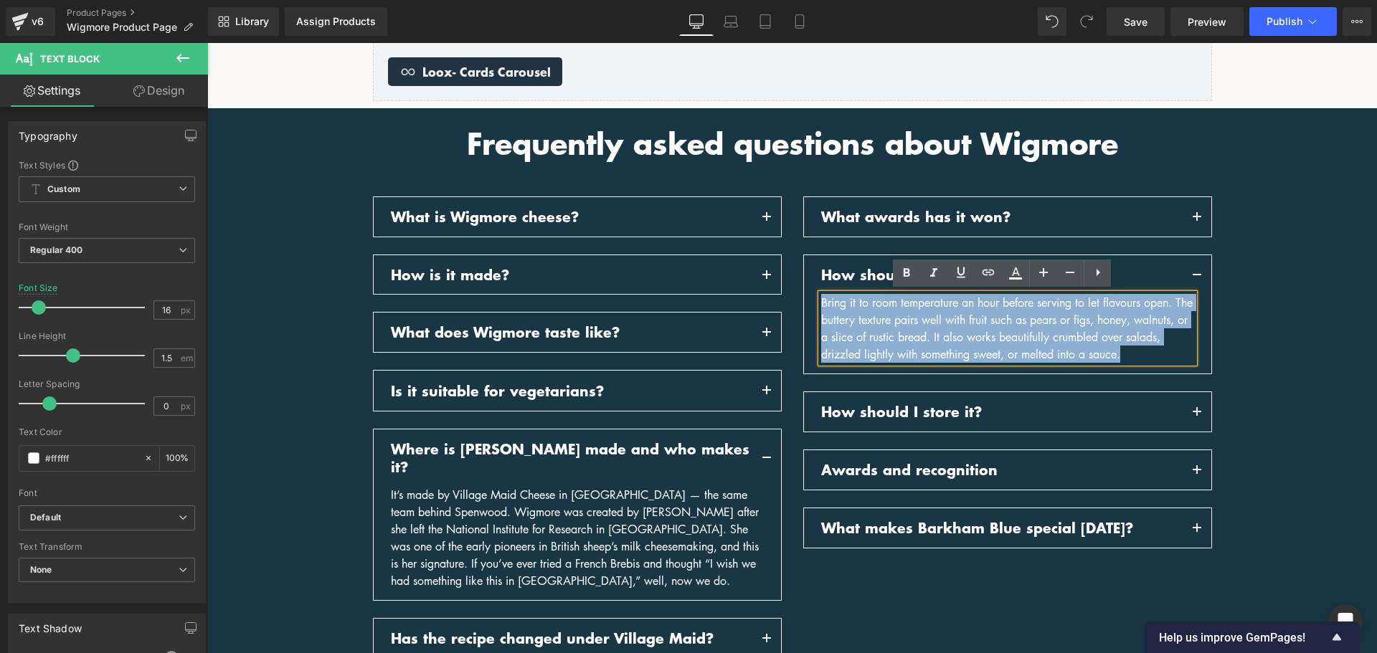
drag, startPoint x: 1171, startPoint y: 348, endPoint x: 778, endPoint y: 299, distance: 396.1
click at [778, 299] on div "What is Wigmore cheese? Text Block Text Block Text Block" at bounding box center [792, 417] width 861 height 497
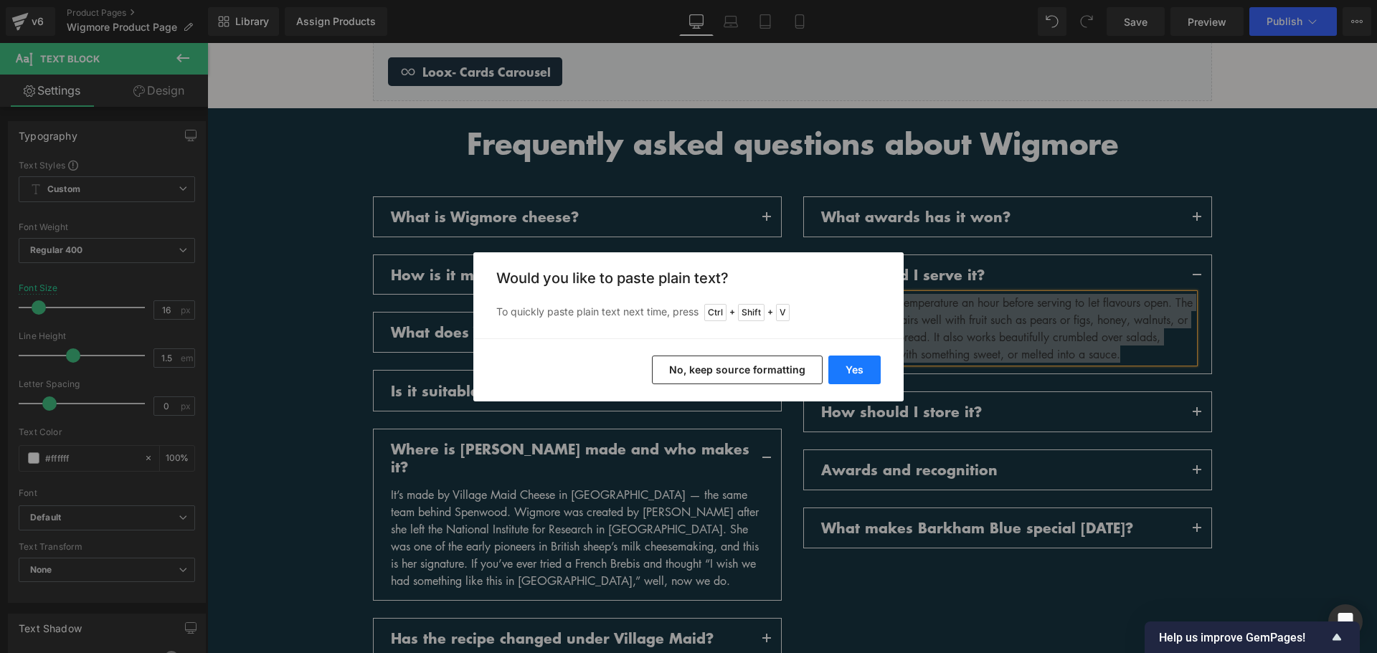
click at [877, 364] on button "Yes" at bounding box center [854, 370] width 52 height 29
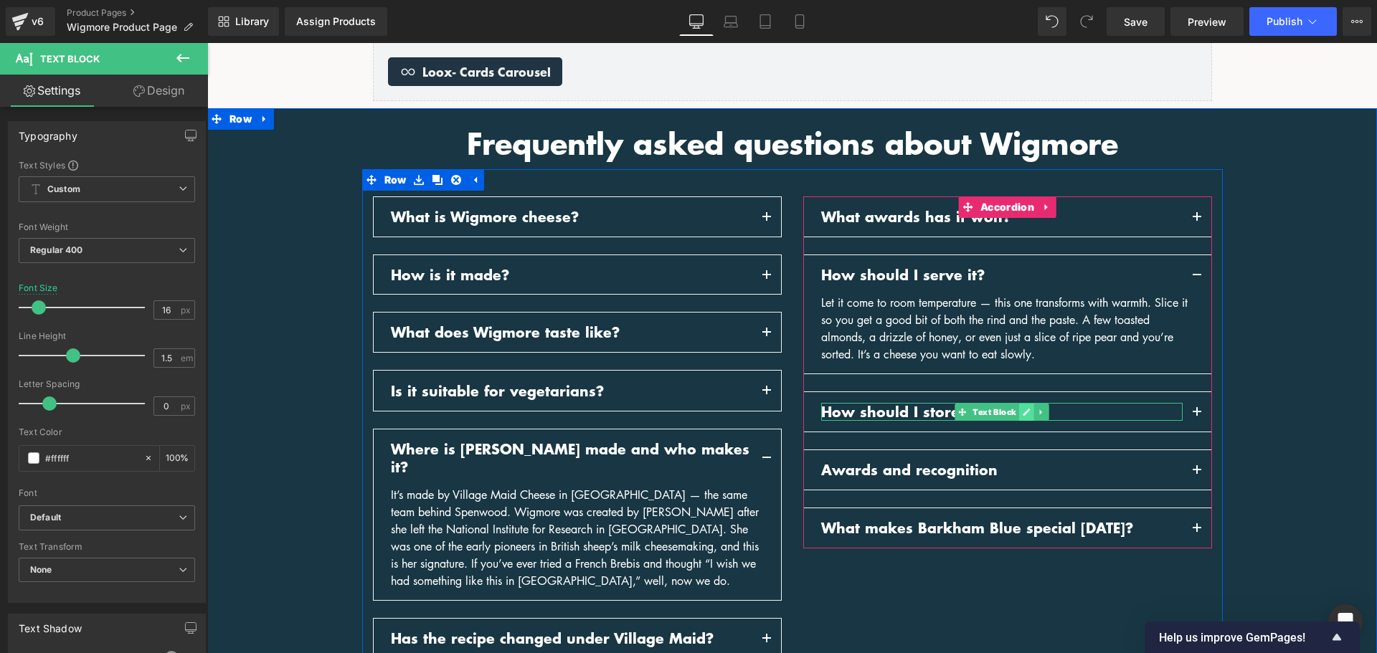
click at [1019, 407] on link at bounding box center [1026, 412] width 15 height 17
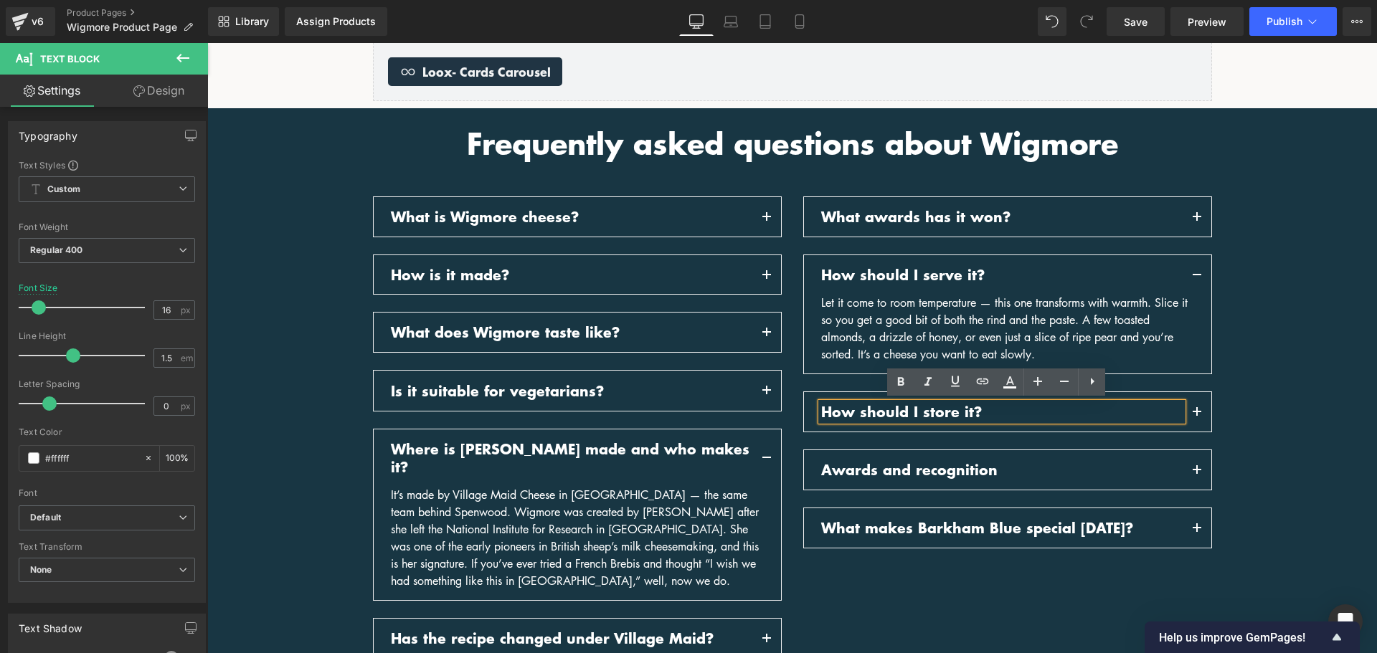
click at [1013, 407] on p "How should I store it?" at bounding box center [1002, 412] width 362 height 18
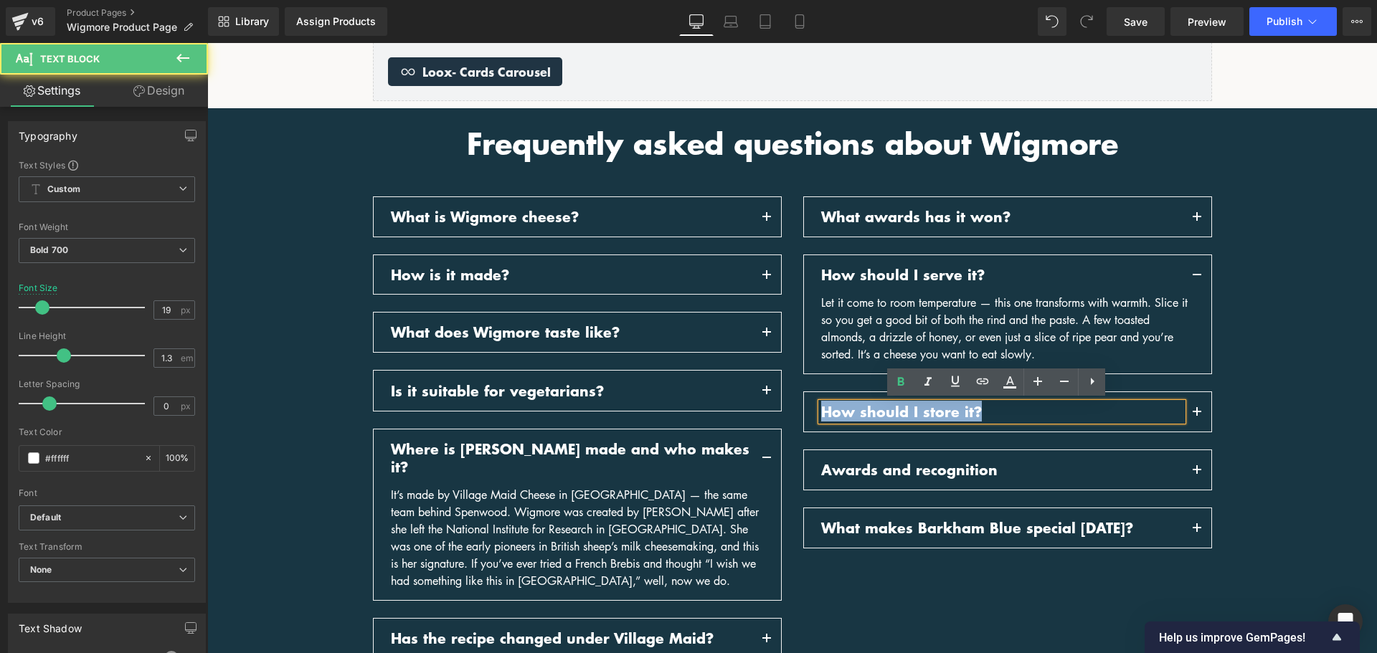
click at [1013, 407] on p "How should I store it?" at bounding box center [1002, 412] width 362 height 18
click at [1013, 408] on p "How should I store it?" at bounding box center [1002, 412] width 362 height 18
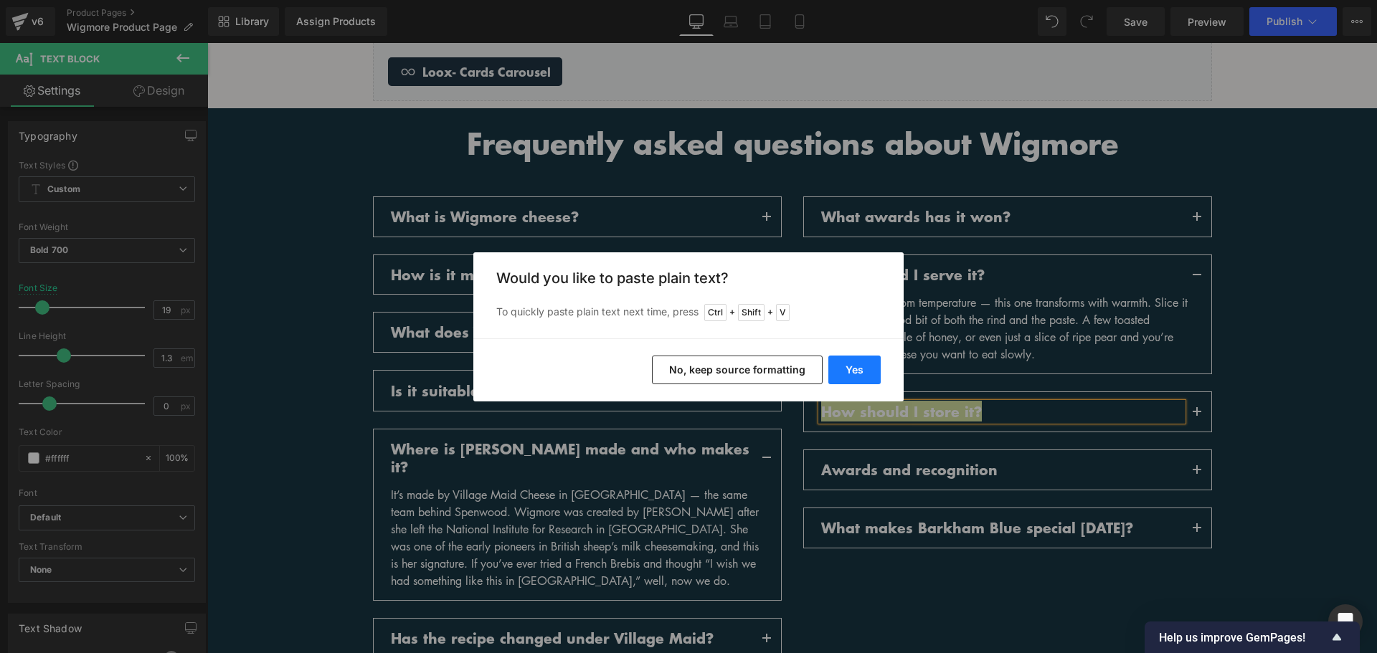
drag, startPoint x: 844, startPoint y: 366, endPoint x: 638, endPoint y: 323, distance: 211.0
click at [844, 366] on button "Yes" at bounding box center [854, 370] width 52 height 29
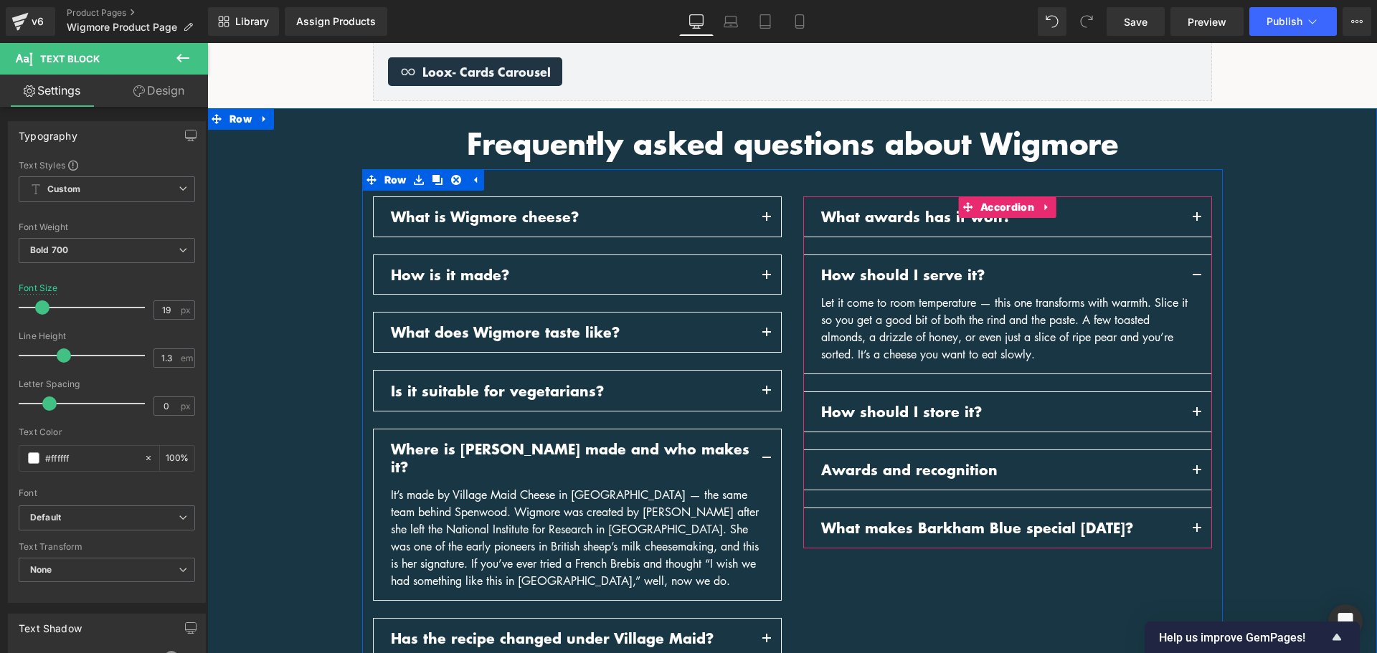
click at [1184, 412] on button "button" at bounding box center [1197, 411] width 29 height 39
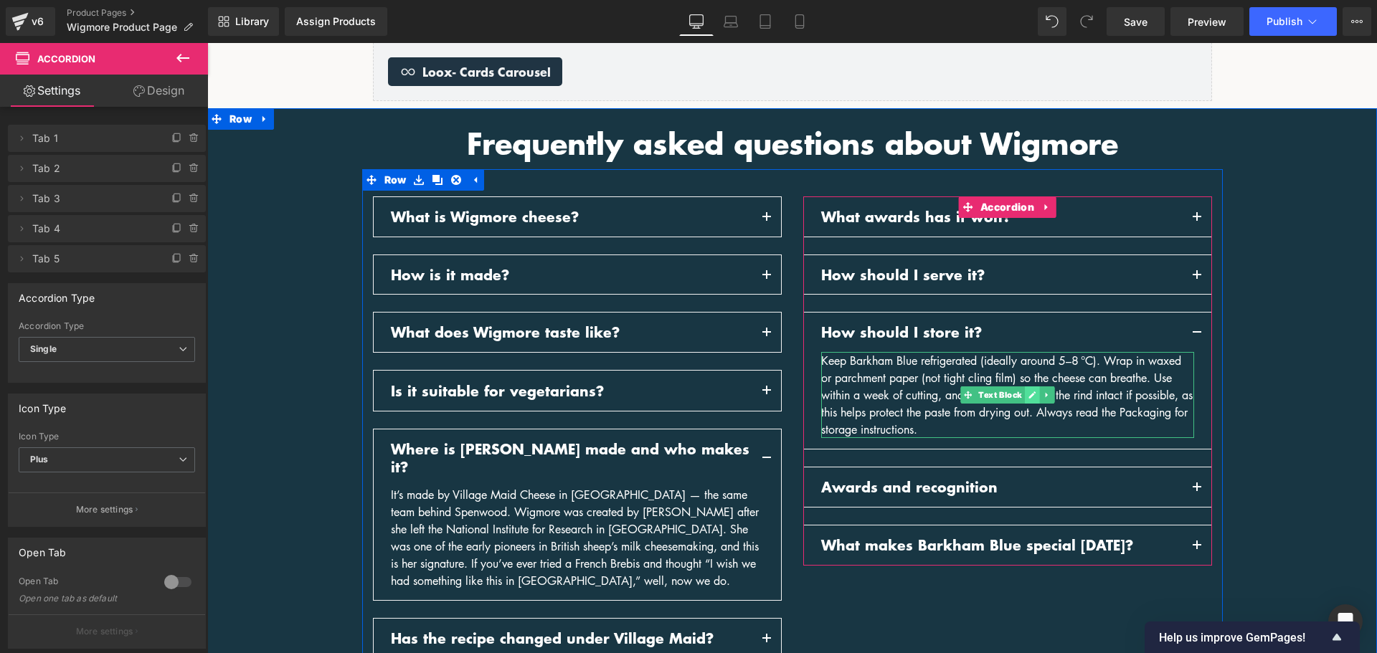
click at [1025, 394] on link at bounding box center [1032, 395] width 15 height 17
click at [1021, 394] on div "Keep Barkham Blue refrigerated (ideally around 5–8 °C). Wrap in waxed or parchm…" at bounding box center [1007, 395] width 373 height 86
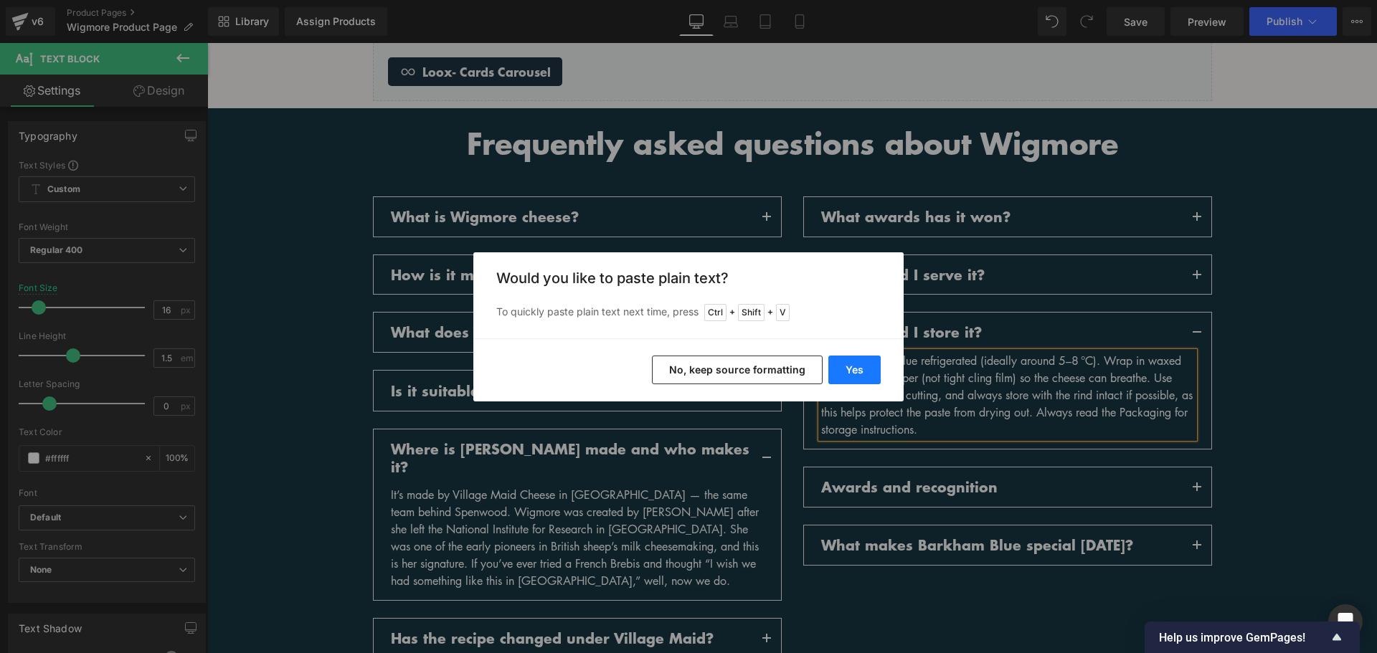
click at [866, 376] on button "Yes" at bounding box center [854, 370] width 52 height 29
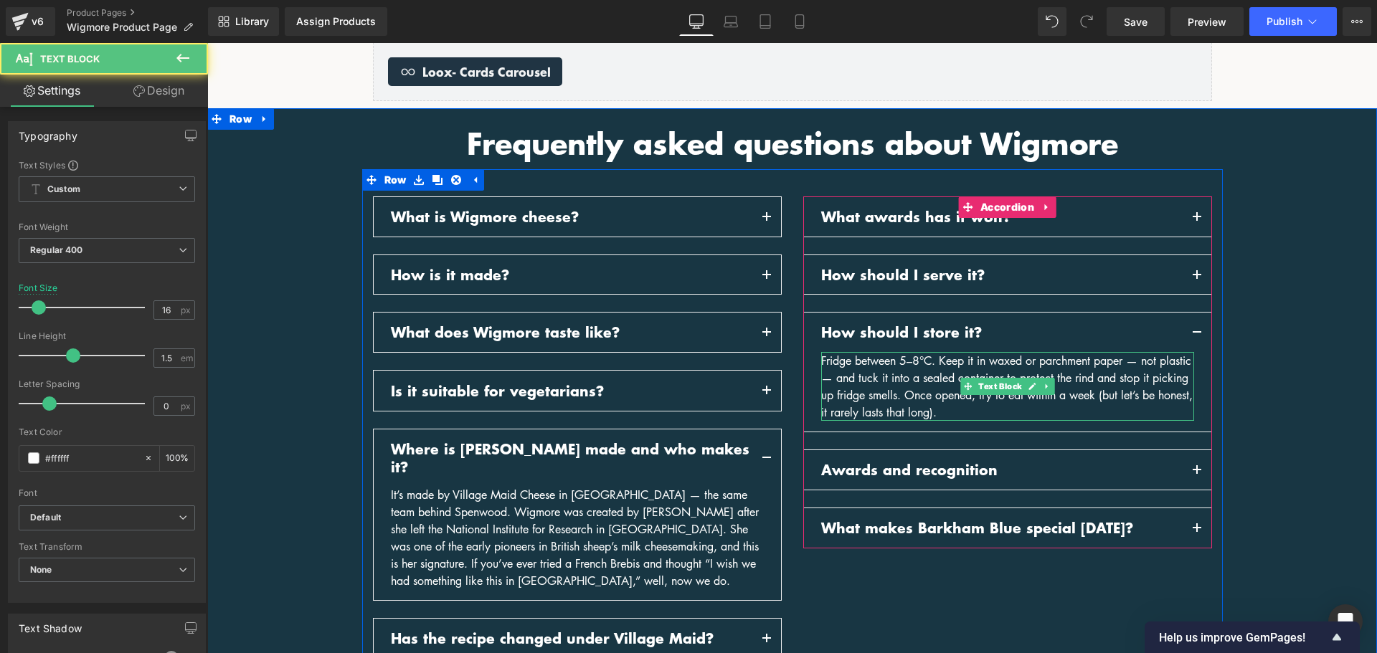
click at [1006, 412] on div "Fridge between 5–8°C. Keep it in waxed or parchment paper — not plastic — and t…" at bounding box center [1007, 386] width 373 height 69
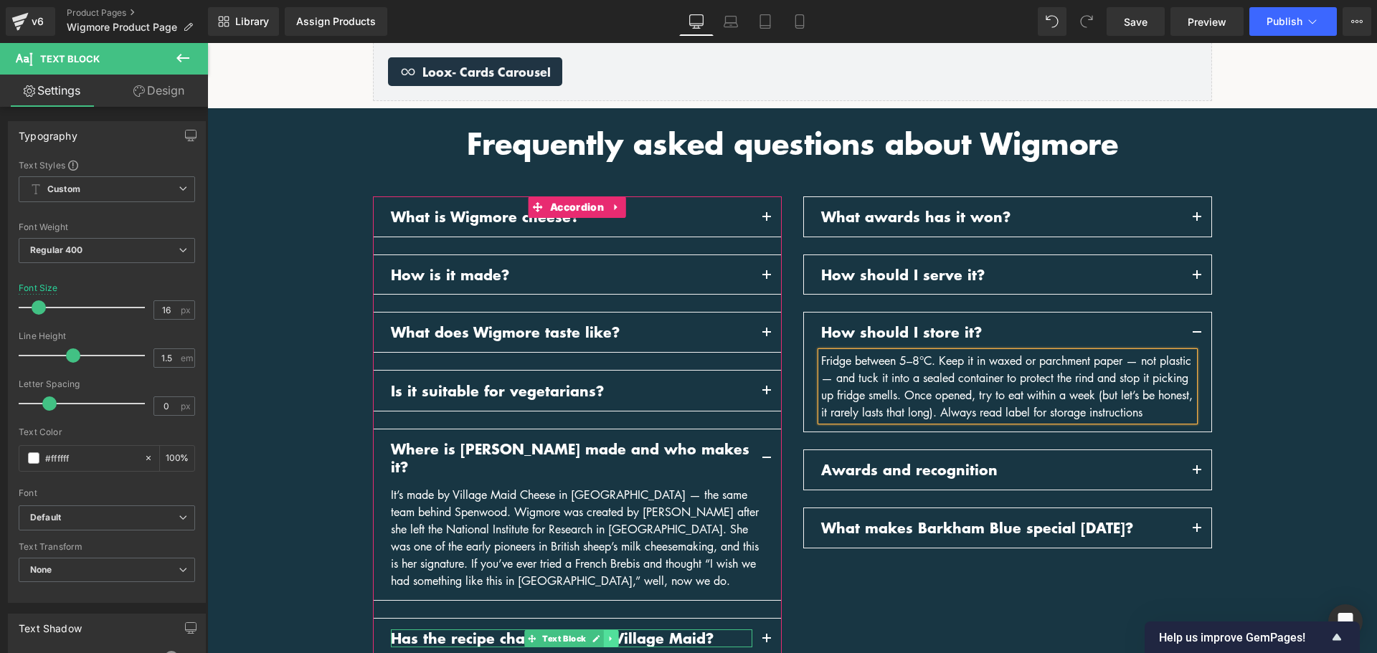
click at [603, 630] on link at bounding box center [610, 638] width 15 height 17
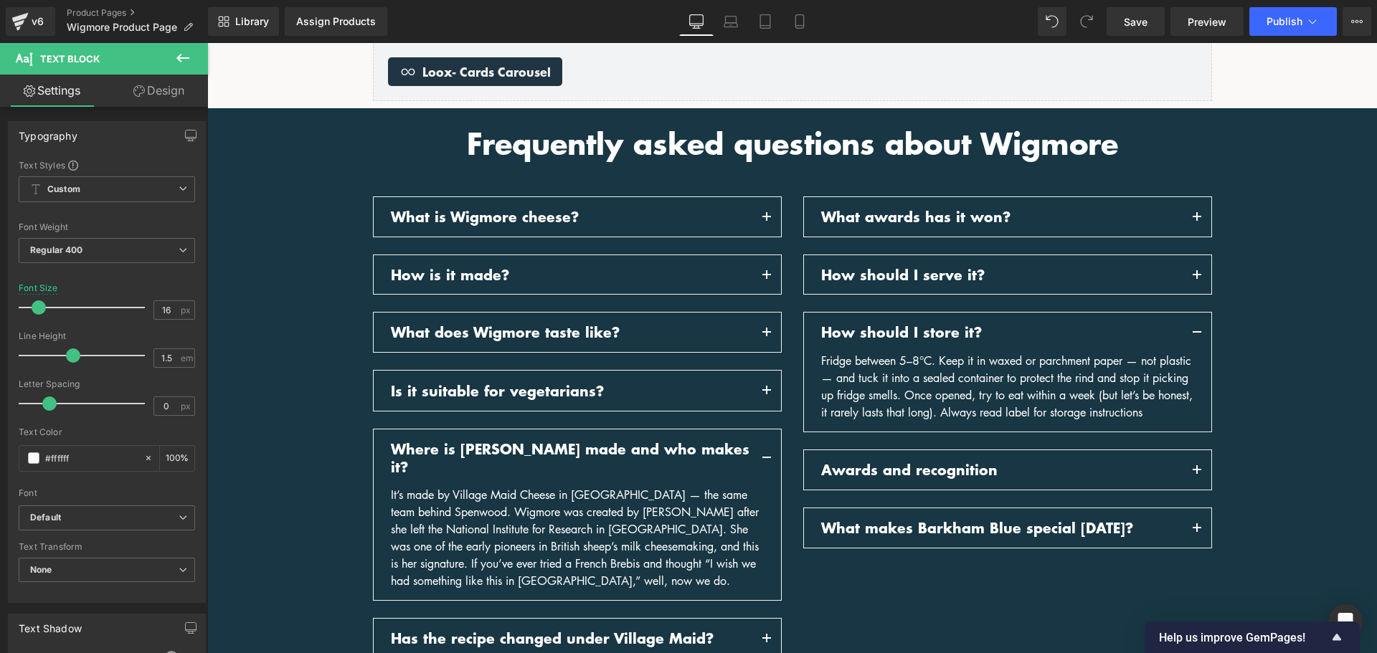
click at [174, 52] on button at bounding box center [183, 59] width 50 height 32
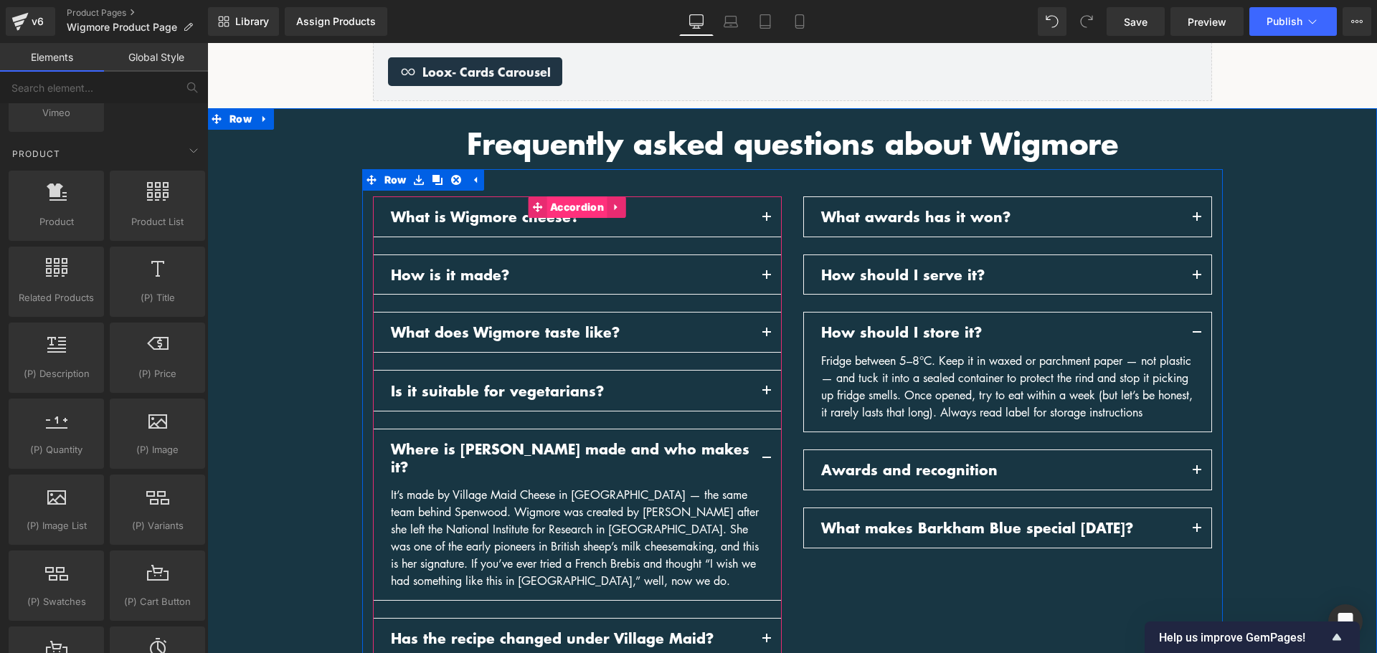
click at [574, 204] on span "Accordion" at bounding box center [577, 208] width 61 height 22
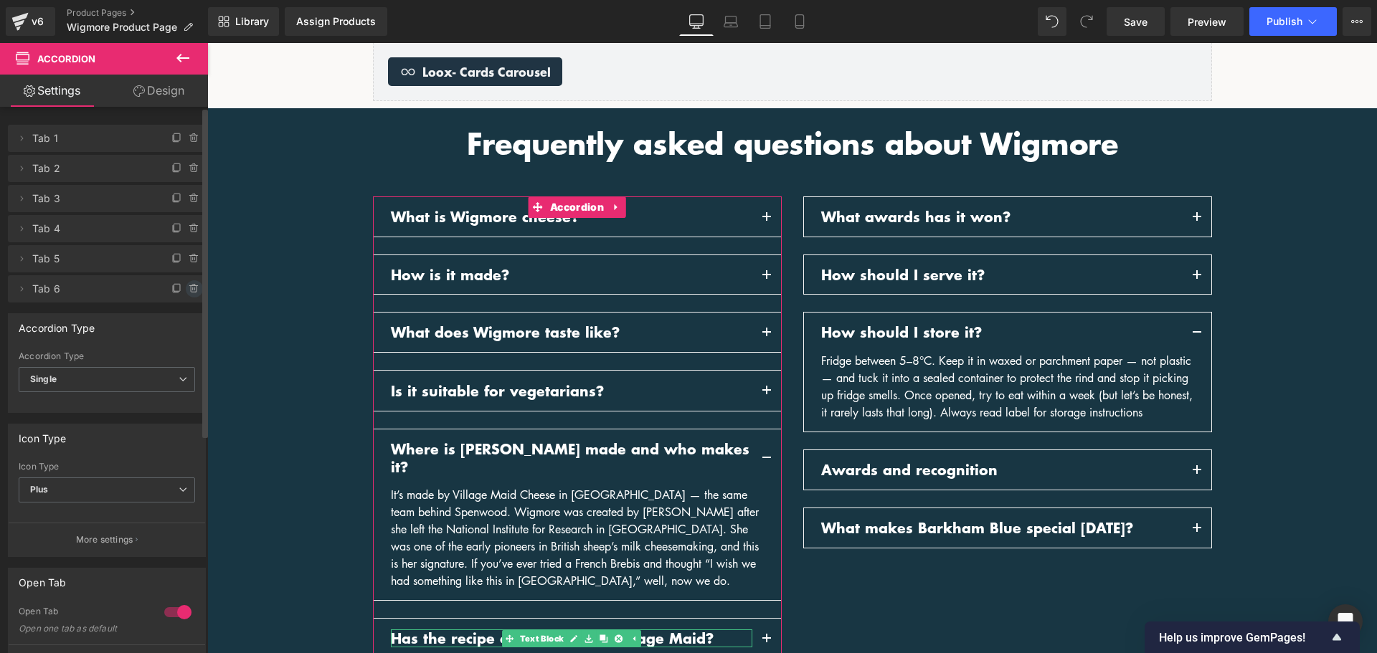
click at [189, 293] on icon at bounding box center [194, 288] width 11 height 11
click at [185, 291] on button "Delete" at bounding box center [178, 289] width 45 height 19
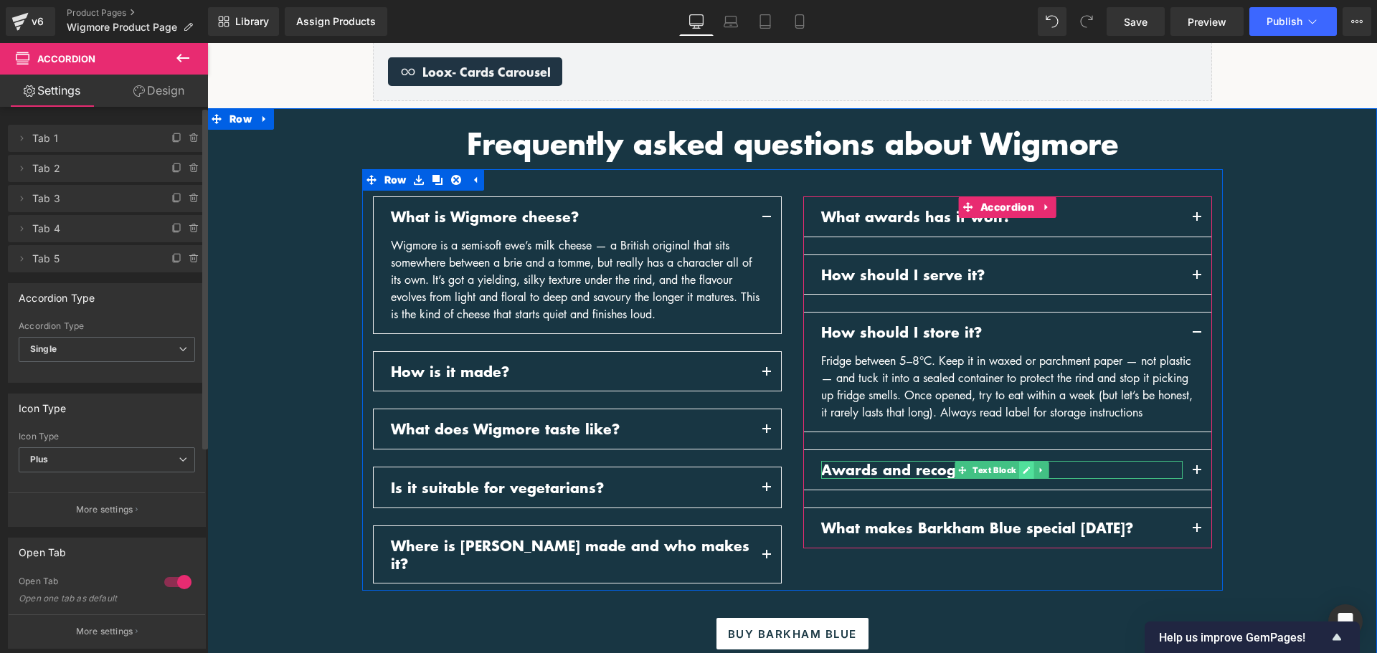
click at [1019, 479] on link at bounding box center [1026, 470] width 15 height 17
click at [1016, 479] on p "Awards and recognition" at bounding box center [1002, 470] width 362 height 18
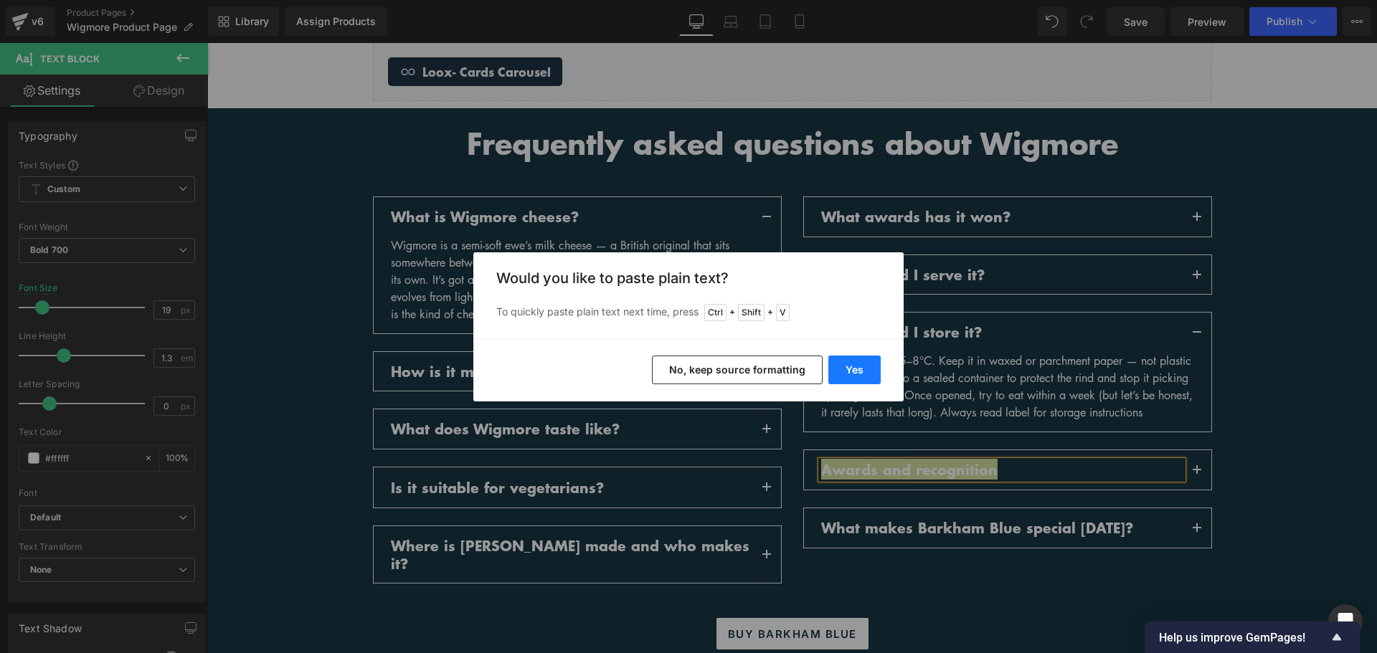
click at [864, 373] on button "Yes" at bounding box center [854, 370] width 52 height 29
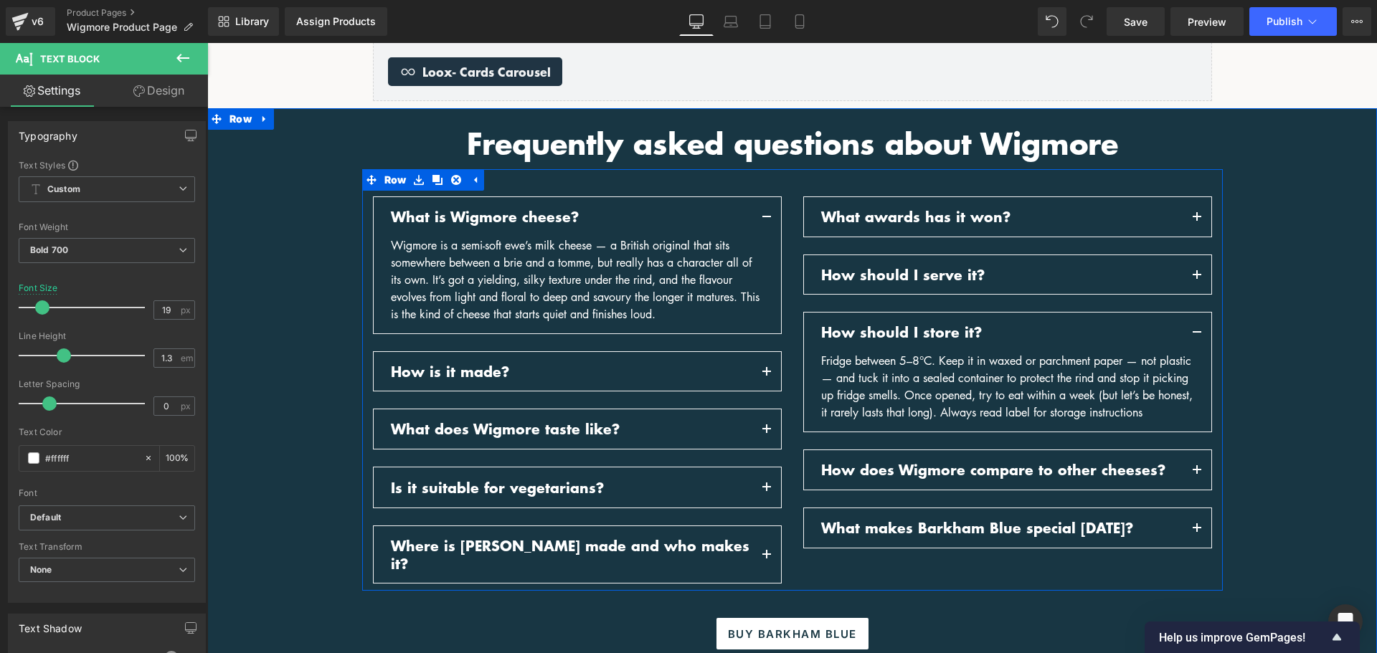
click at [1190, 487] on button "button" at bounding box center [1197, 469] width 29 height 39
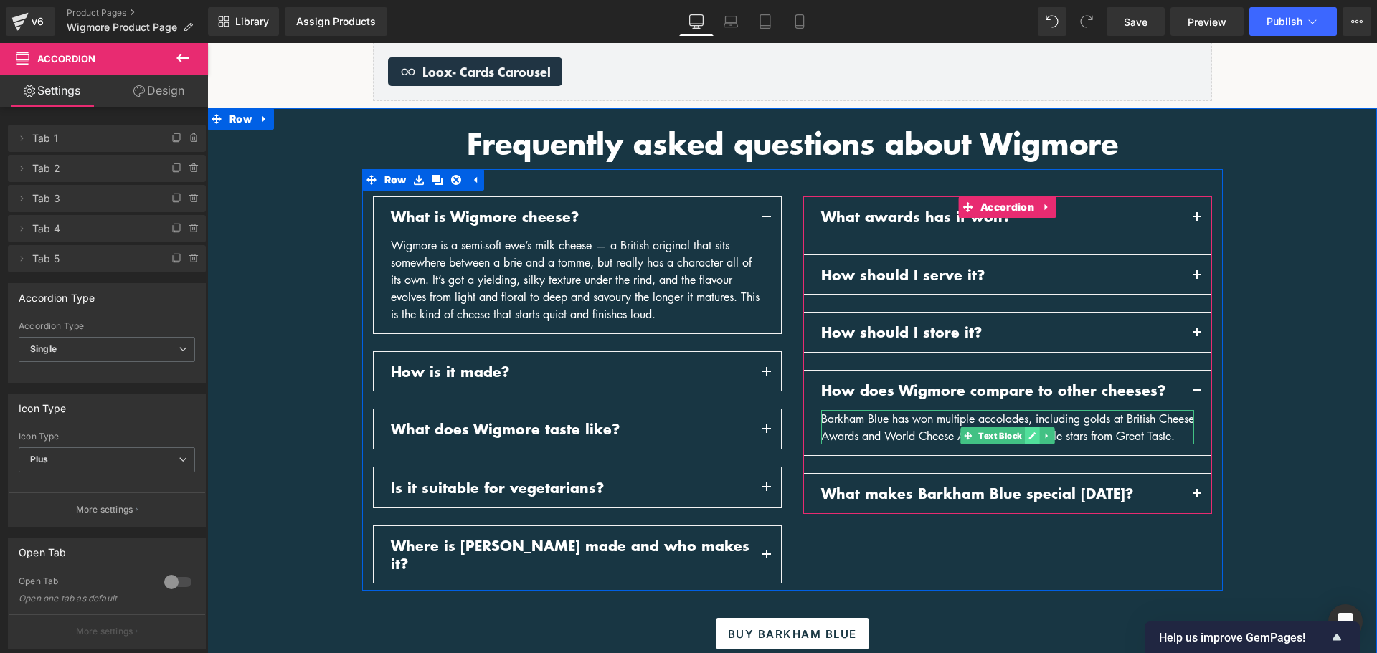
click at [1028, 434] on icon at bounding box center [1032, 436] width 8 height 9
click at [1024, 434] on div "Barkham Blue has won multiple accolades, including golds at British Cheese Awar…" at bounding box center [1007, 427] width 373 height 34
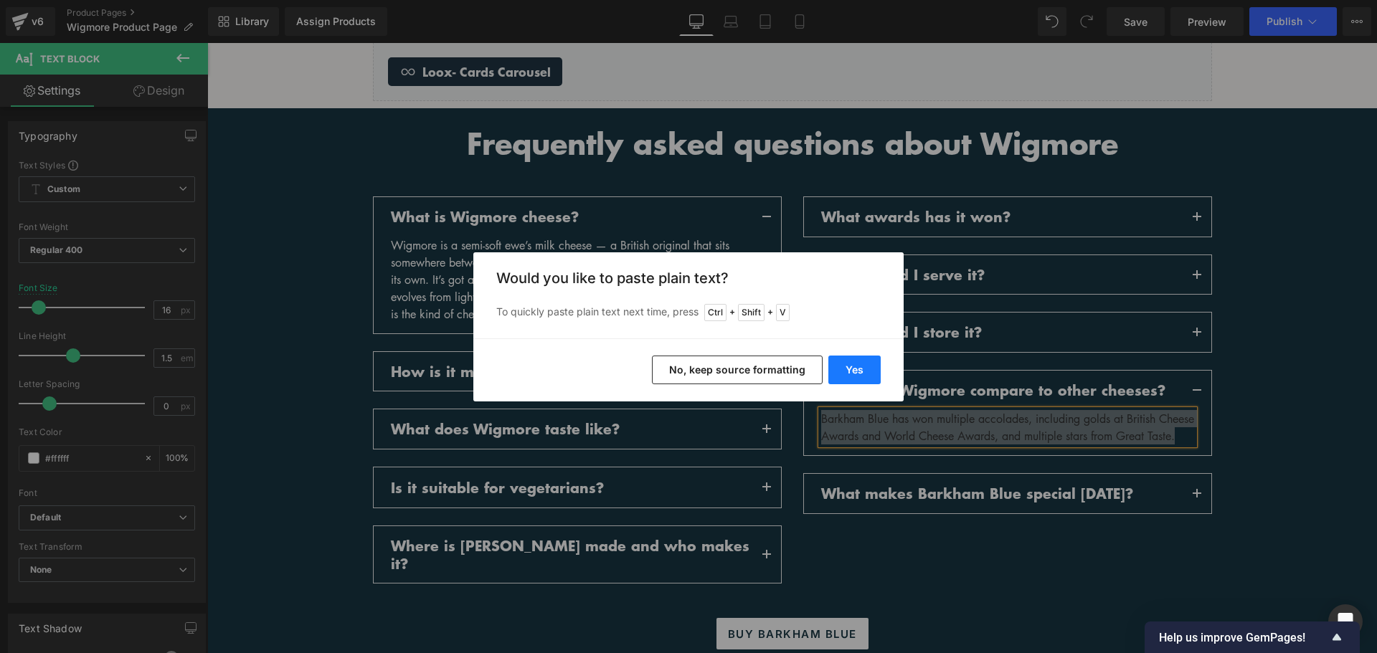
click at [870, 373] on button "Yes" at bounding box center [854, 370] width 52 height 29
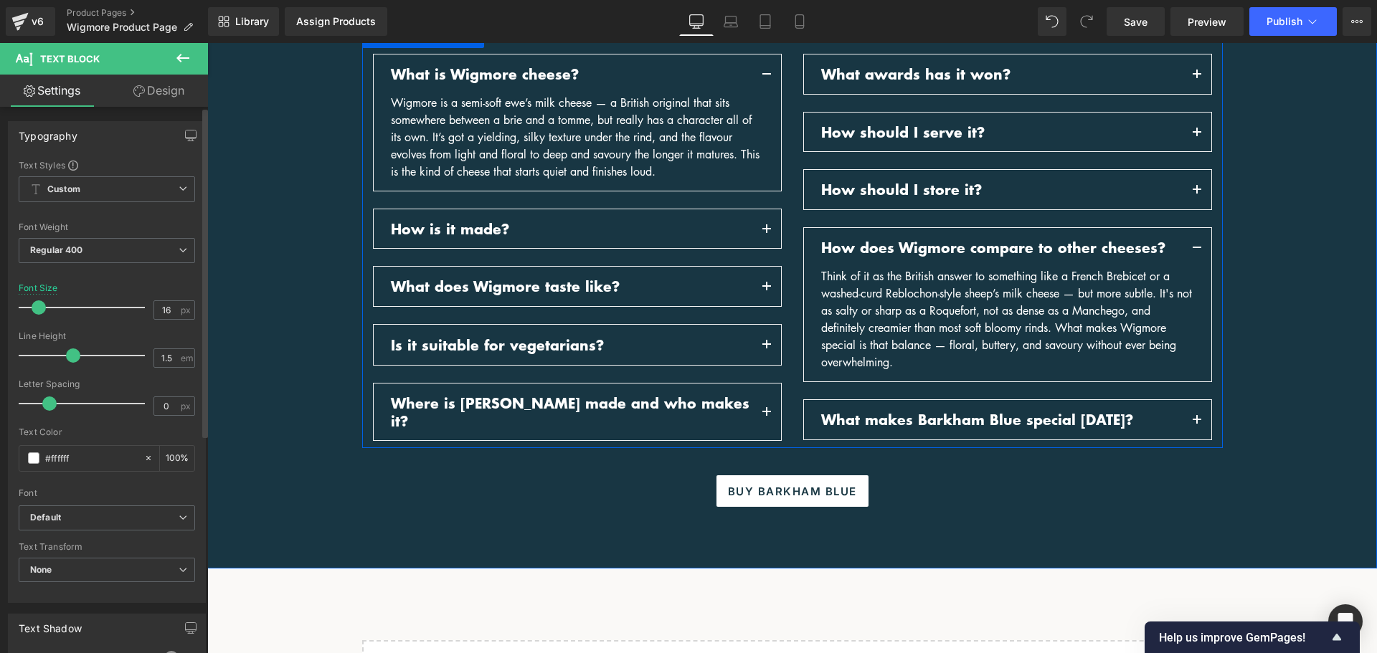
scroll to position [1650, 0]
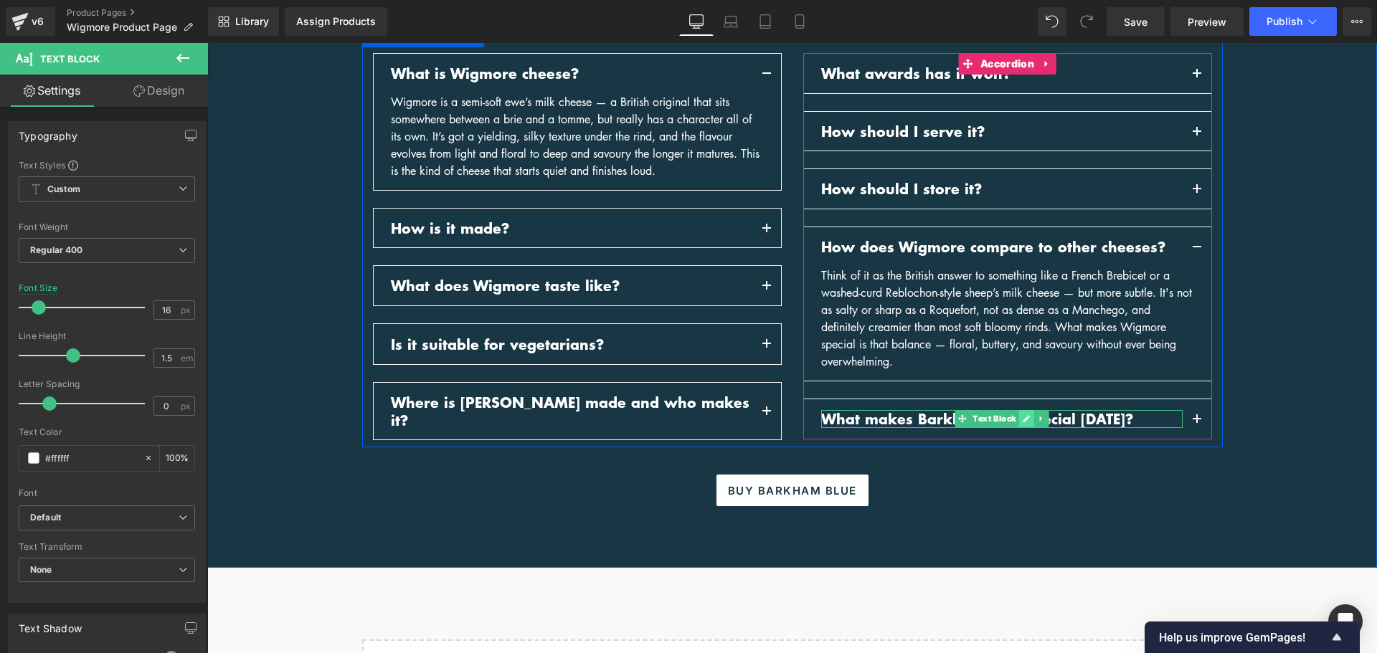
click at [1023, 417] on icon at bounding box center [1026, 418] width 7 height 7
click at [1023, 417] on p "What makes Barkham Blue special today?" at bounding box center [1002, 419] width 362 height 18
click at [1024, 417] on p "What makes Barkham Blue special today?" at bounding box center [1002, 419] width 362 height 18
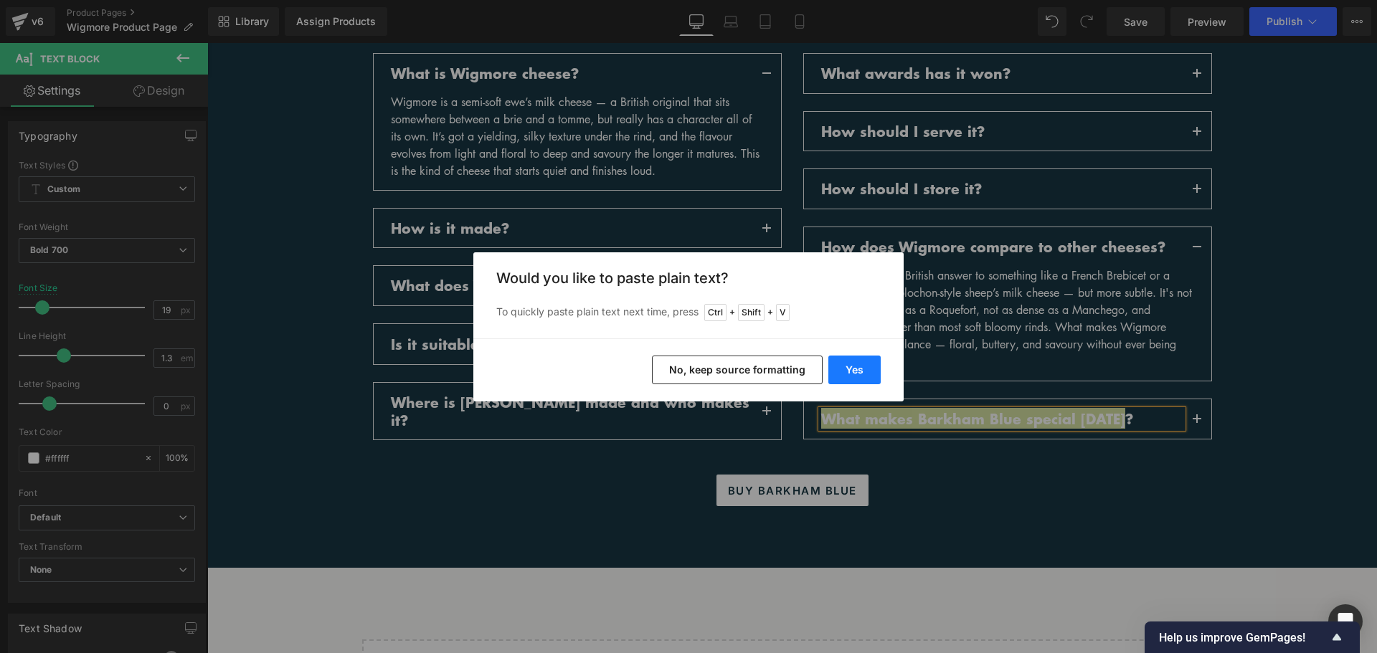
drag, startPoint x: 870, startPoint y: 372, endPoint x: 668, endPoint y: 329, distance: 206.9
click at [870, 372] on button "Yes" at bounding box center [854, 370] width 52 height 29
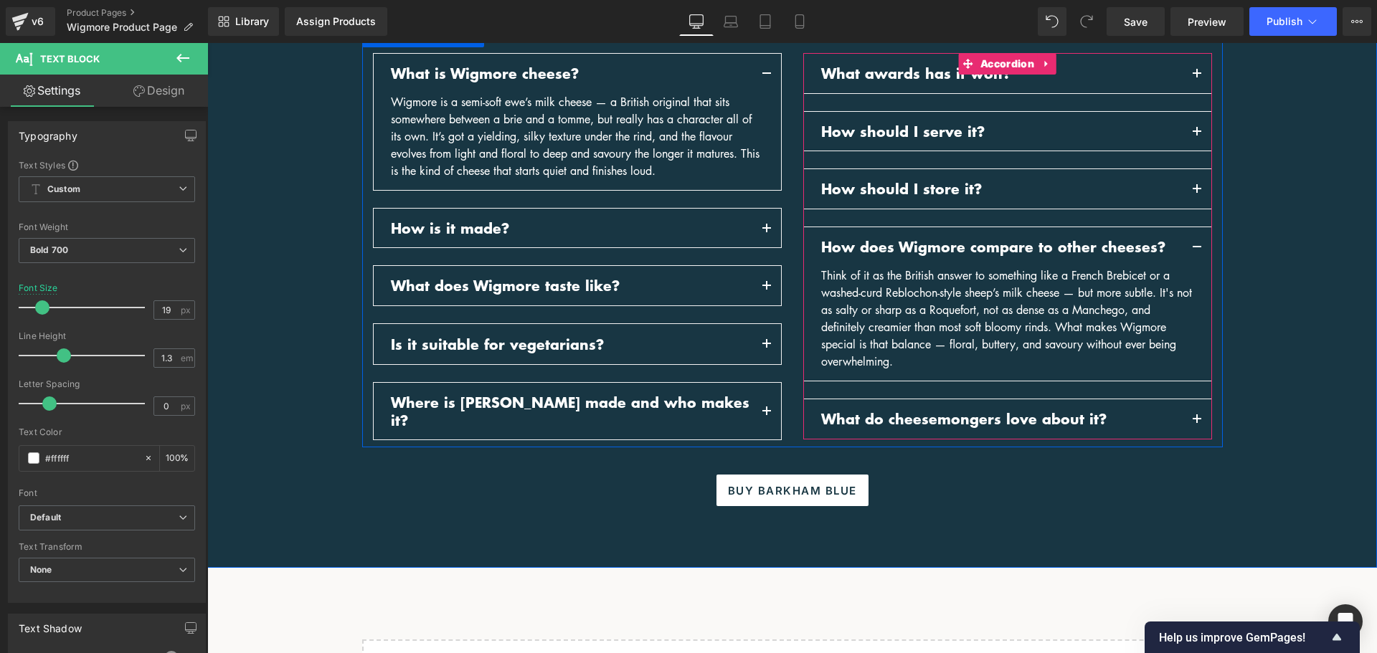
drag, startPoint x: 1188, startPoint y: 421, endPoint x: 1178, endPoint y: 415, distance: 10.9
click at [1188, 420] on button "button" at bounding box center [1197, 419] width 29 height 39
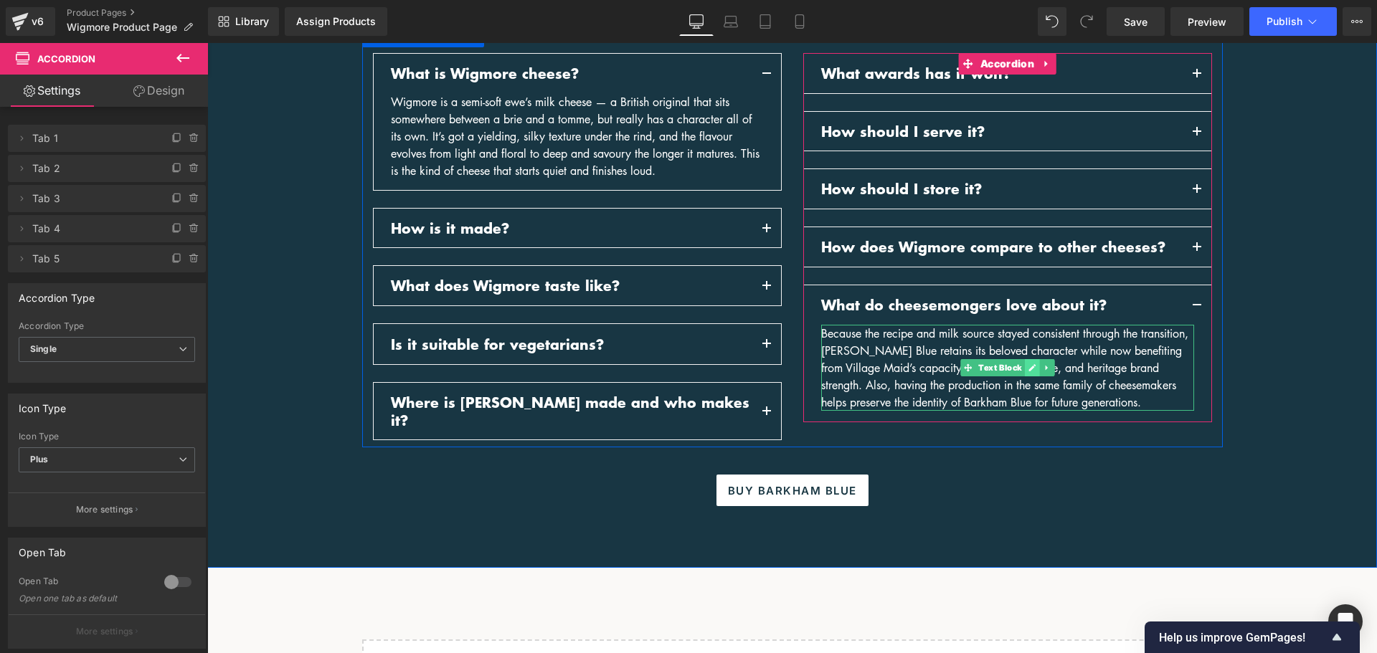
click at [1033, 367] on link at bounding box center [1032, 367] width 15 height 17
click at [1033, 367] on div "Because the recipe and milk source stayed consistent through the transition, Ba…" at bounding box center [1007, 368] width 373 height 86
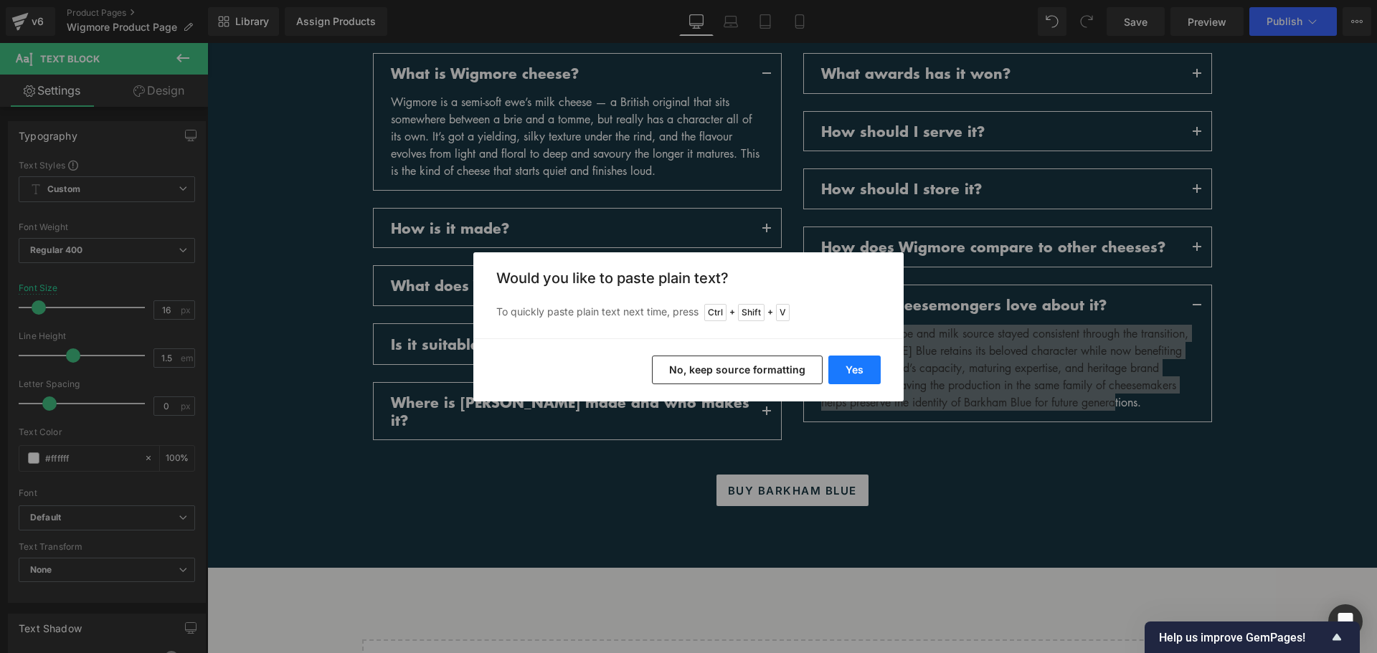
click at [850, 362] on button "Yes" at bounding box center [854, 370] width 52 height 29
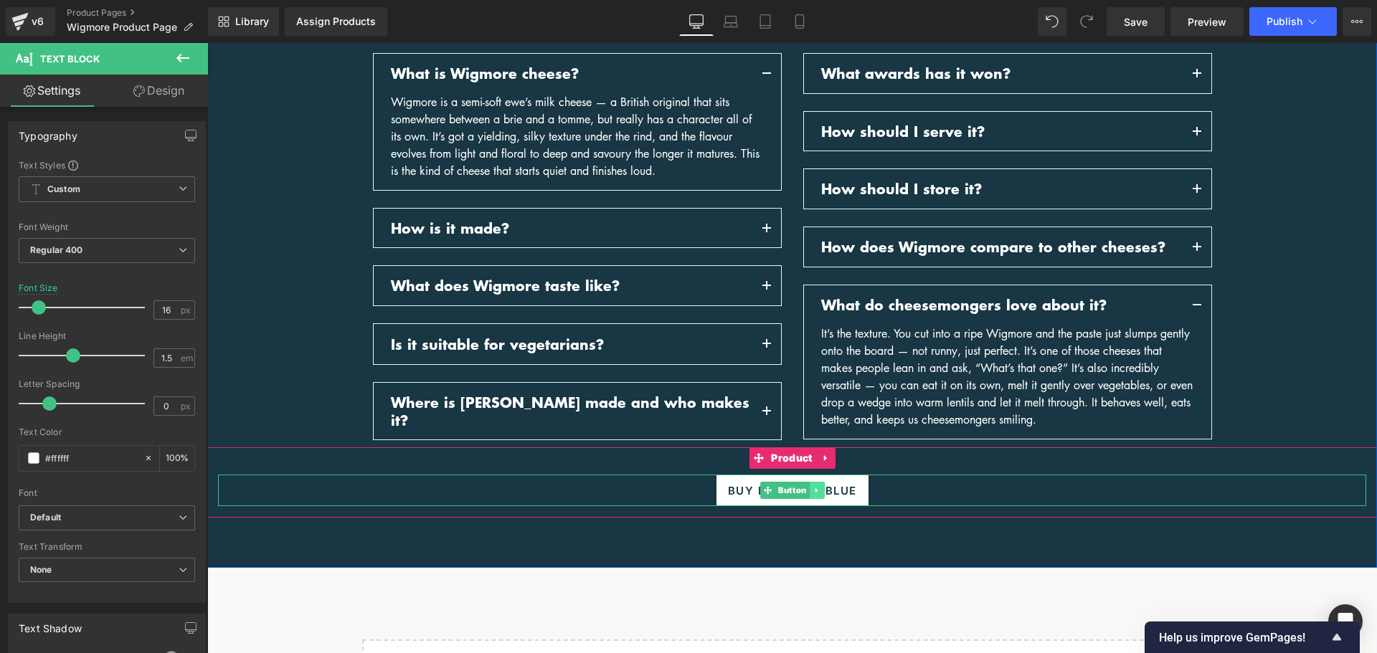
click at [813, 487] on icon at bounding box center [817, 490] width 8 height 9
click at [1031, 472] on div "38px" at bounding box center [792, 461] width 1170 height 27
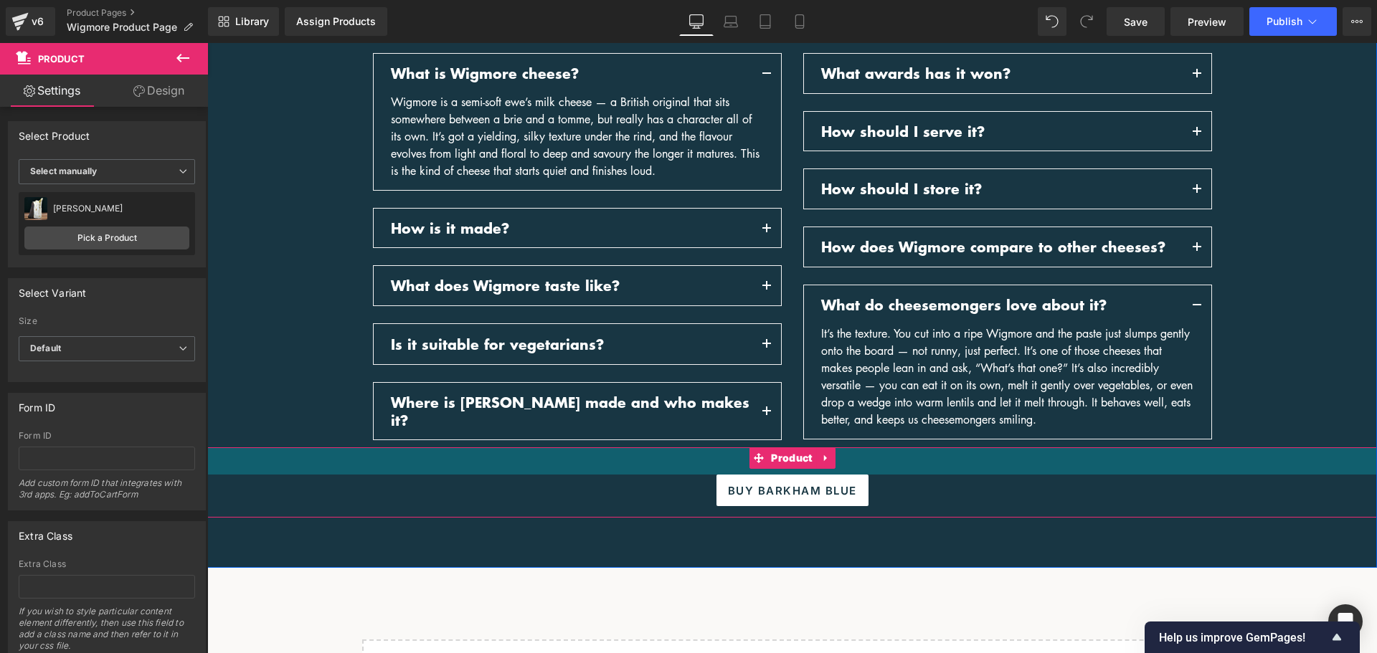
click at [676, 457] on div "38px" at bounding box center [792, 461] width 1170 height 27
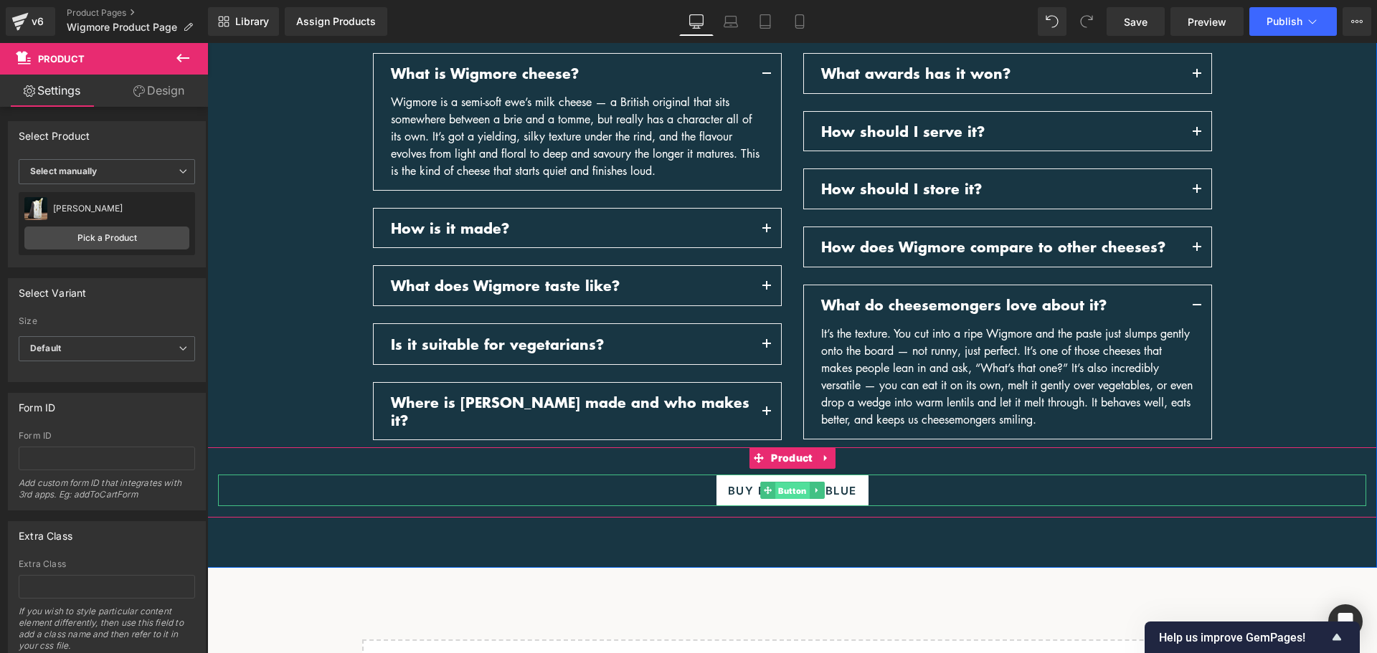
click at [775, 496] on span "Button" at bounding box center [792, 491] width 34 height 17
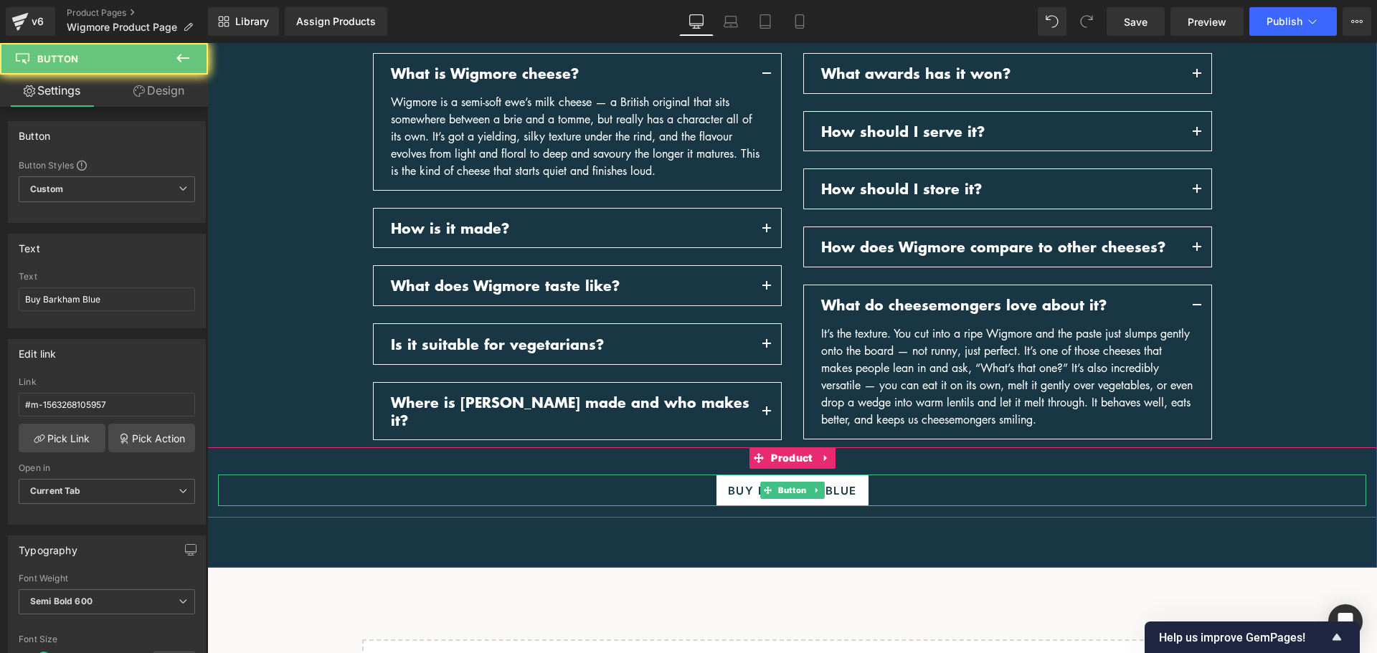
click at [743, 485] on span "Buy Barkham Blue" at bounding box center [792, 490] width 129 height 19
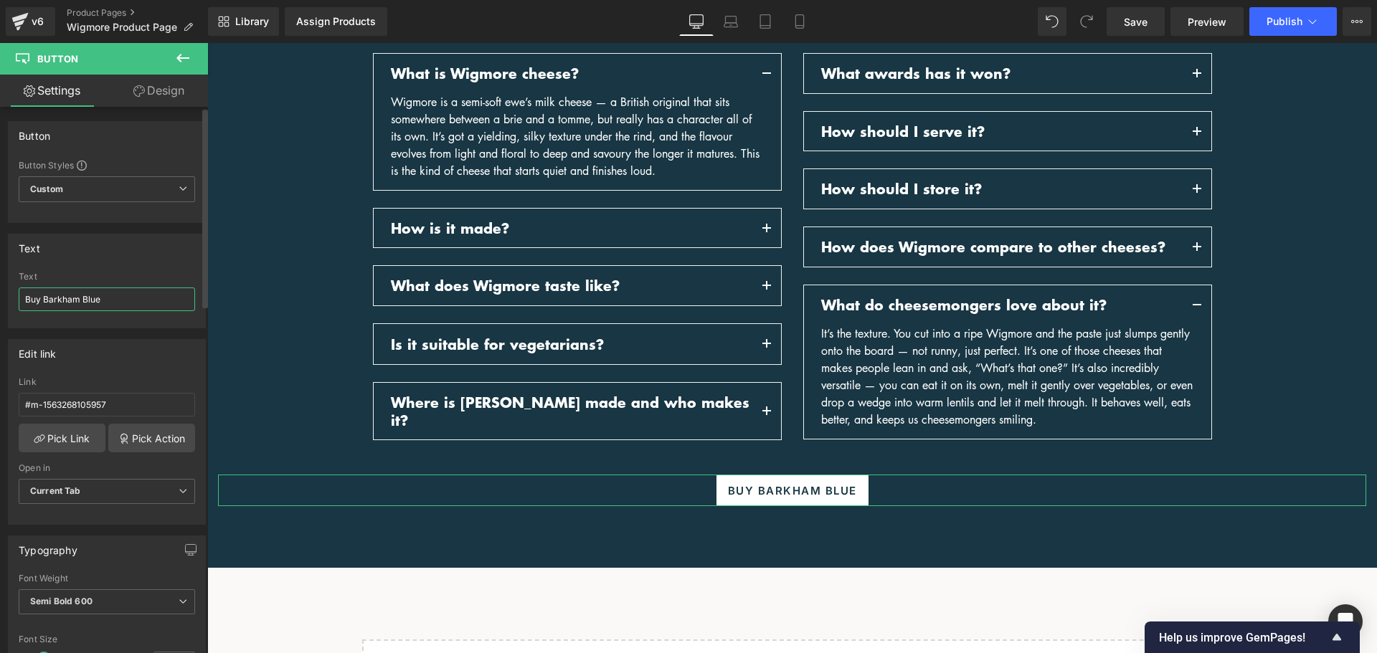
drag, startPoint x: 106, startPoint y: 304, endPoint x: 42, endPoint y: 301, distance: 63.9
click at [42, 301] on input "Buy Barkham Blue" at bounding box center [107, 300] width 176 height 24
type input "Buy Wigmore"
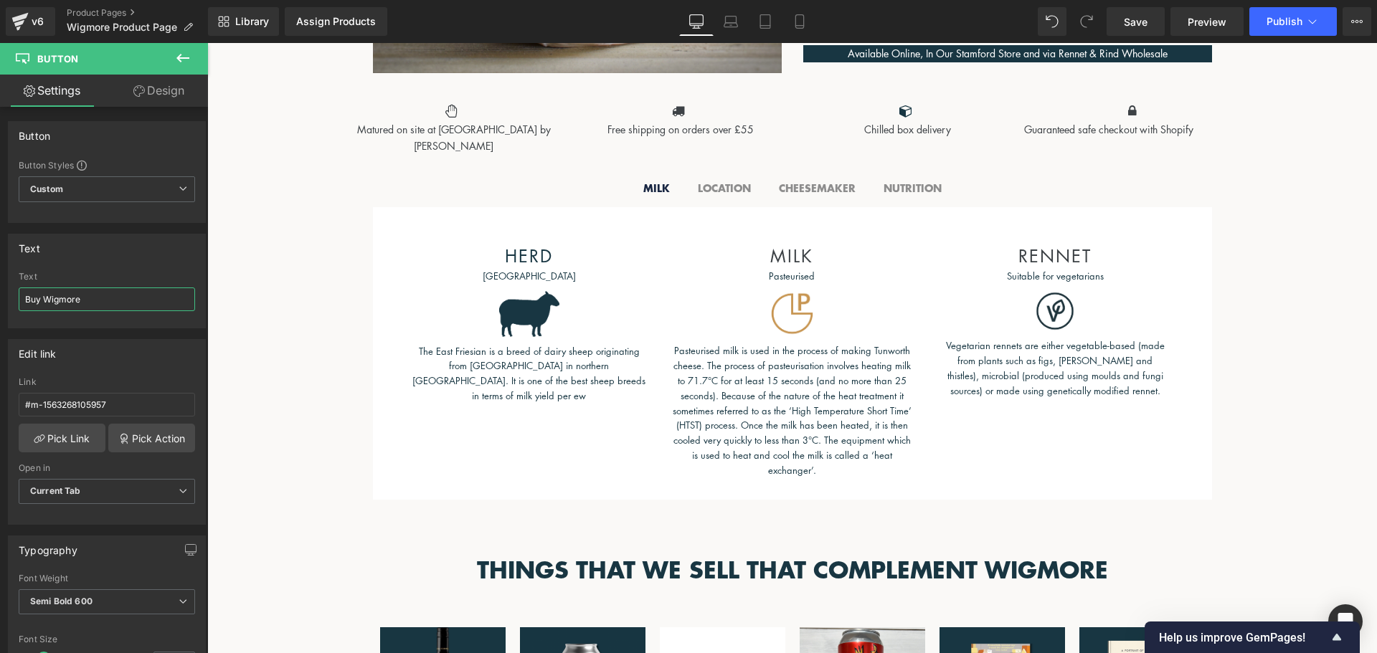
scroll to position [861, 0]
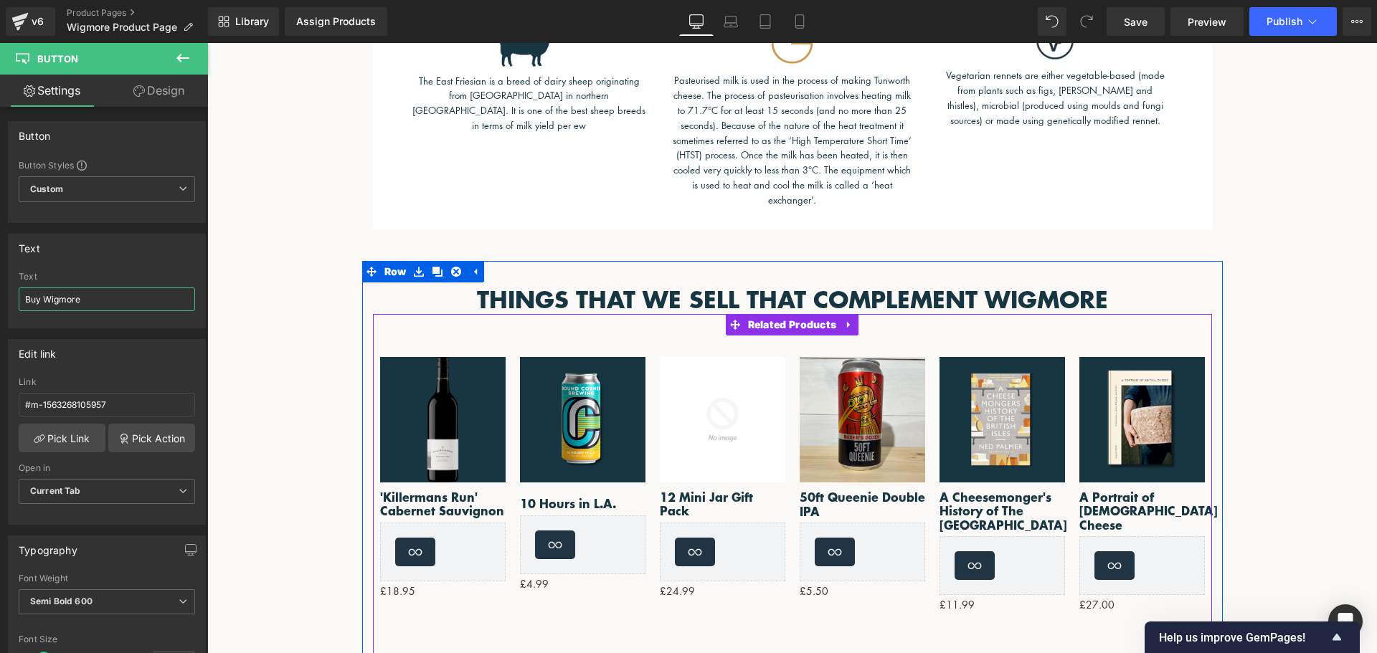
drag, startPoint x: 790, startPoint y: 328, endPoint x: 541, endPoint y: 355, distance: 250.4
click at [790, 329] on span "Related Products" at bounding box center [793, 325] width 96 height 22
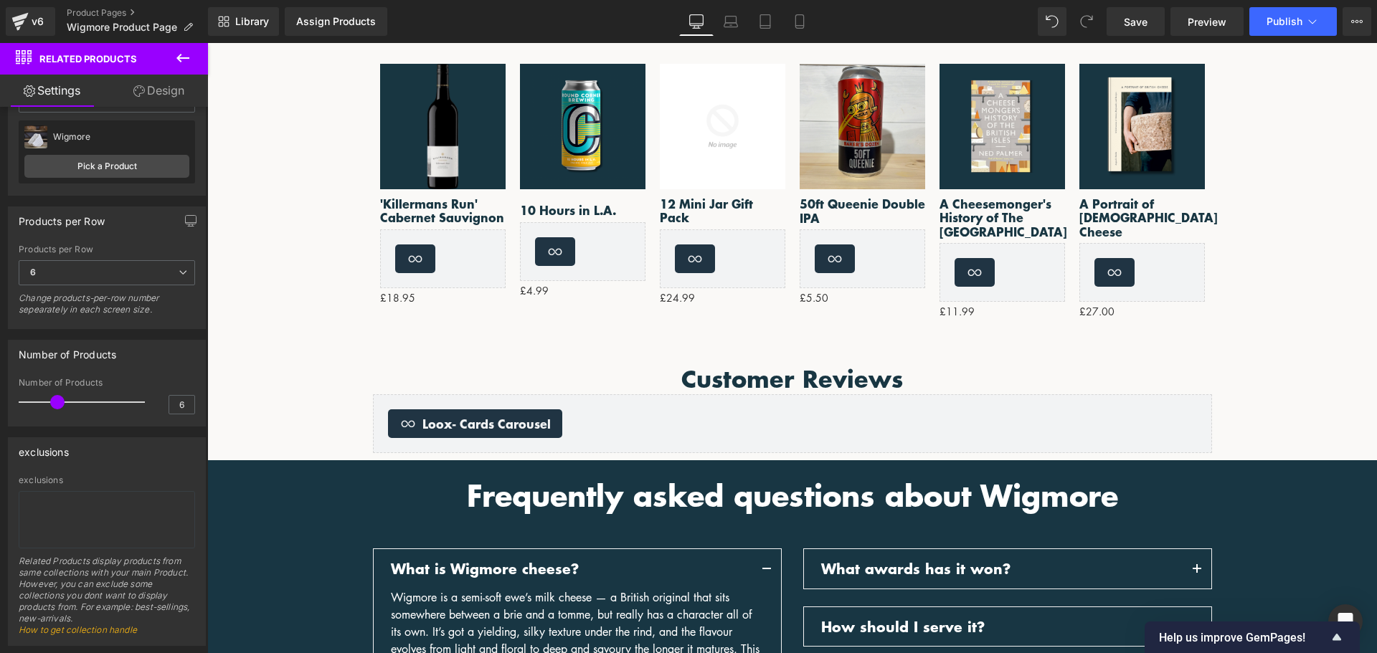
scroll to position [1219, 0]
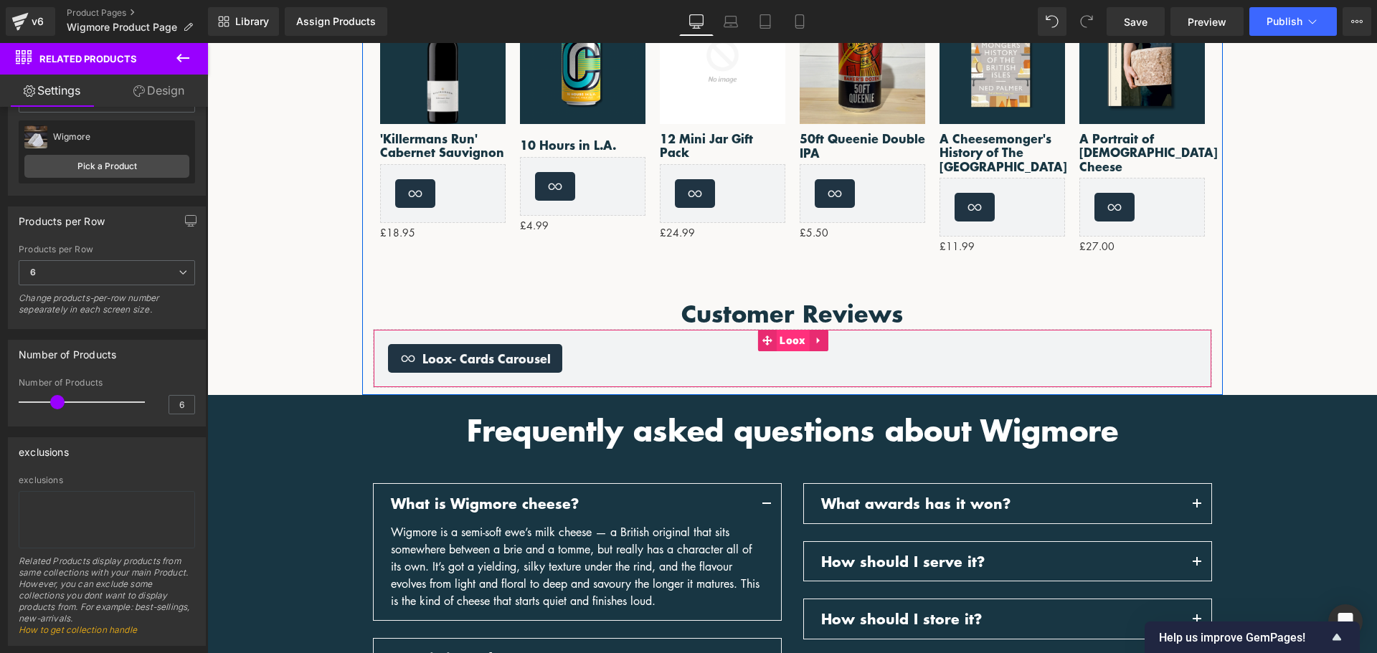
click at [790, 338] on span "Loox" at bounding box center [792, 341] width 33 height 22
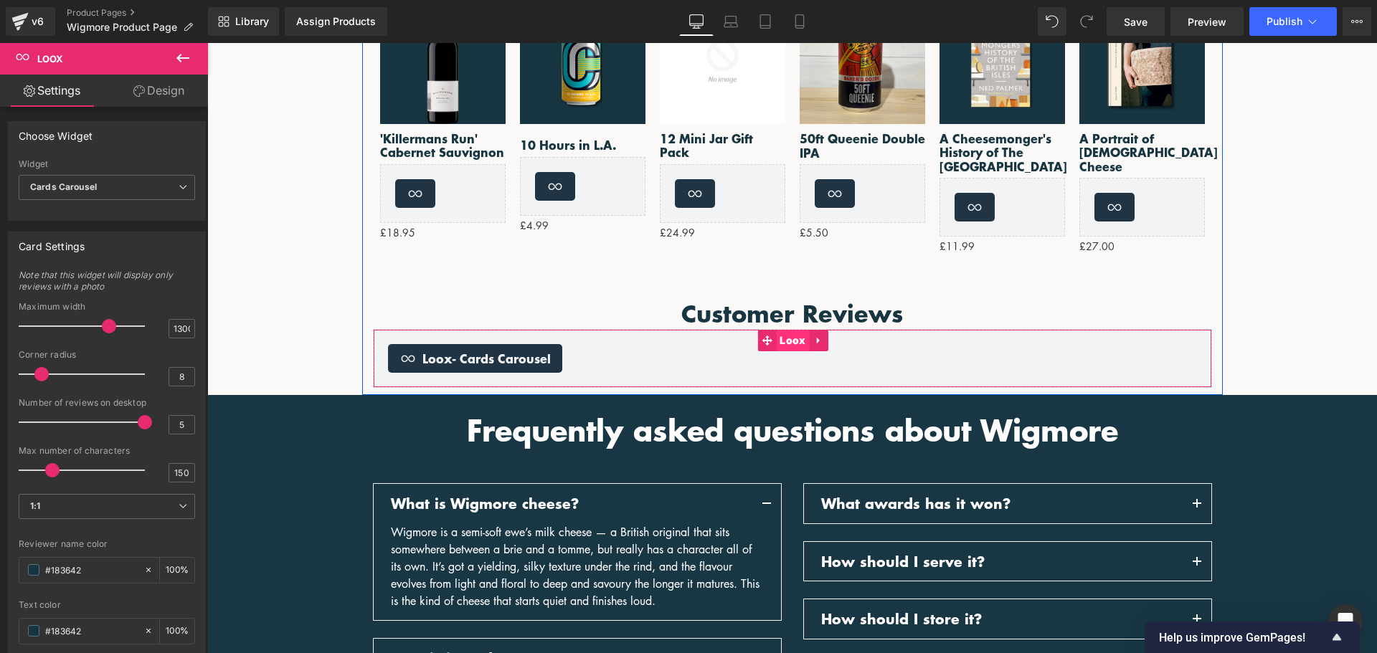
click at [786, 340] on span "Loox" at bounding box center [792, 341] width 33 height 22
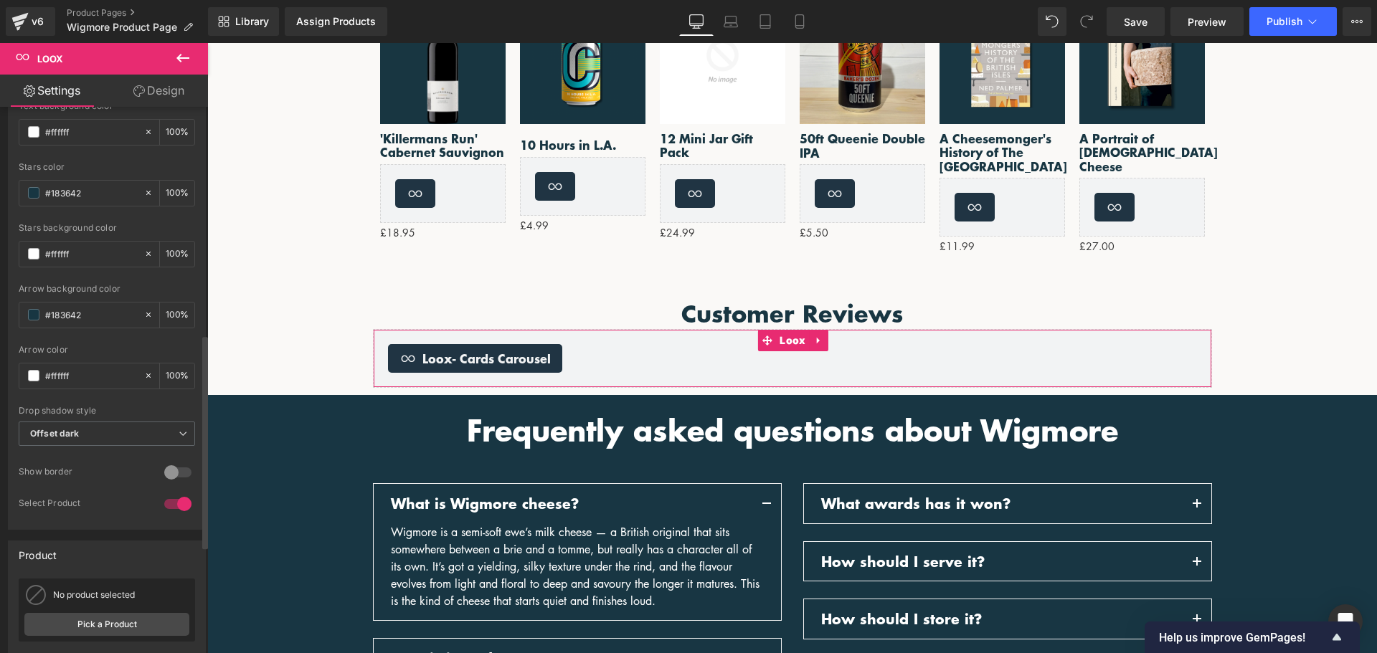
scroll to position [857, 0]
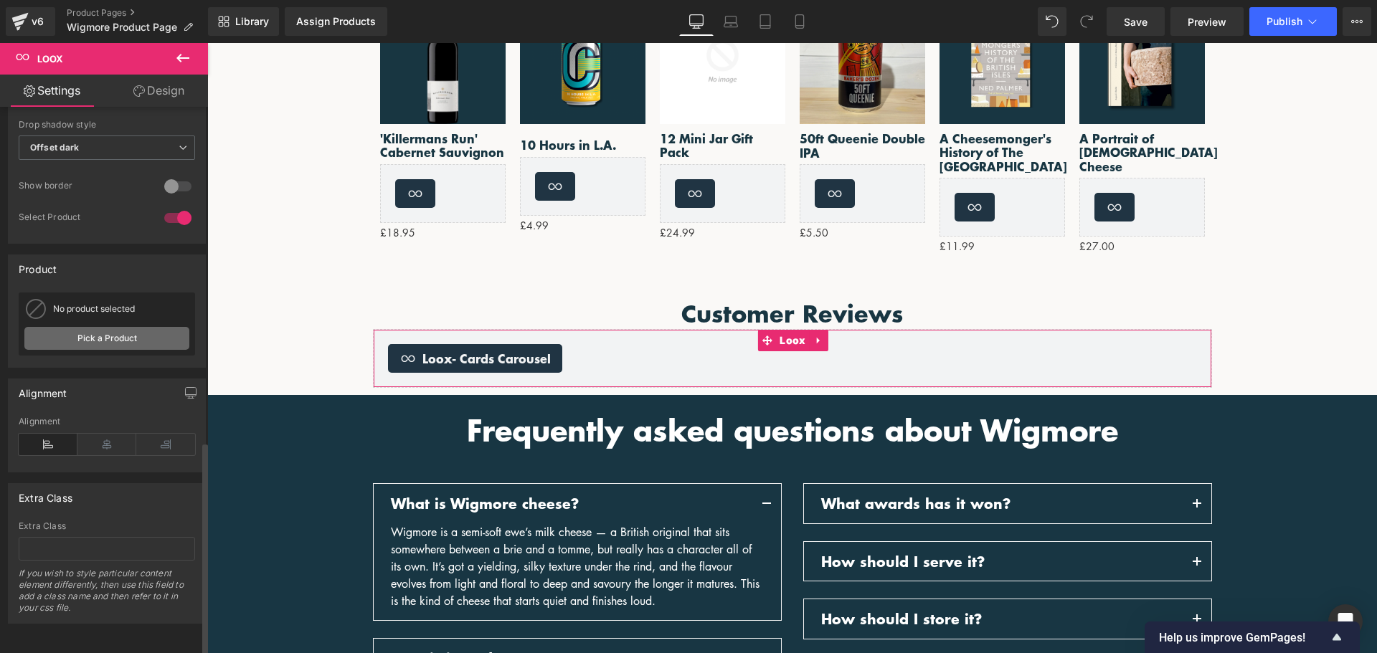
click at [121, 332] on link "Pick a Product" at bounding box center [106, 338] width 165 height 23
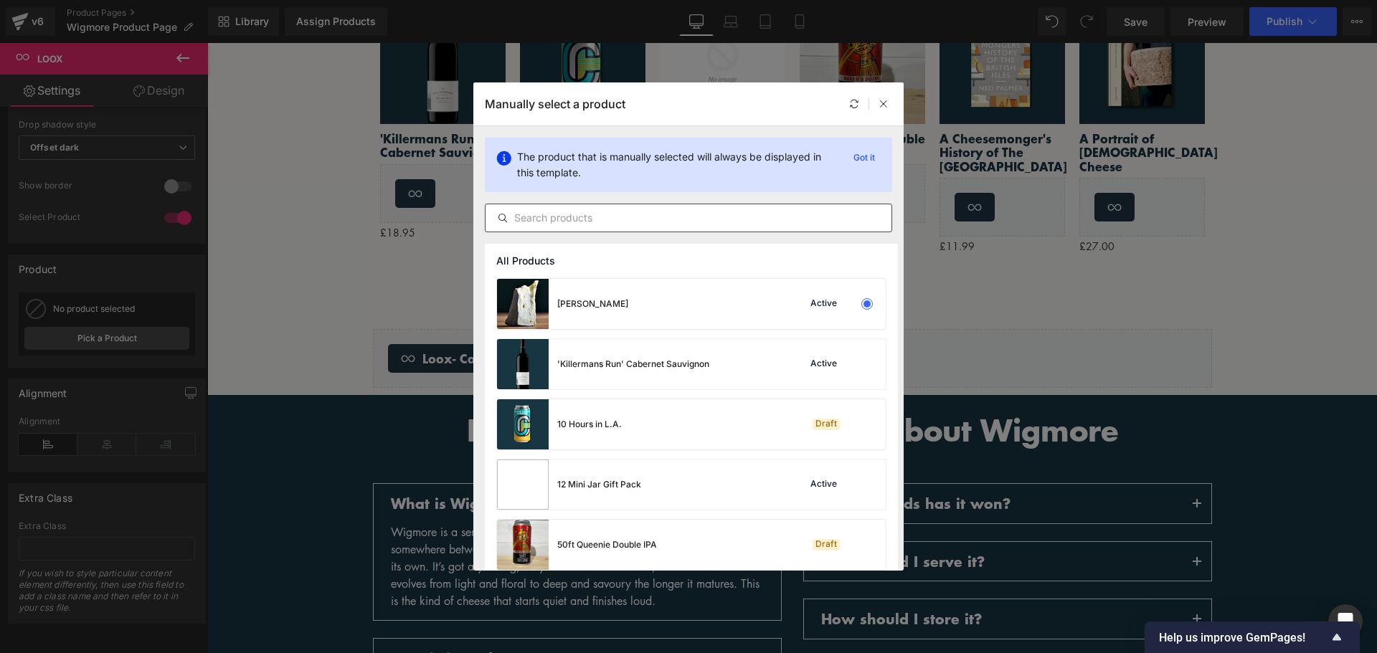
click at [631, 224] on input "text" at bounding box center [689, 217] width 406 height 17
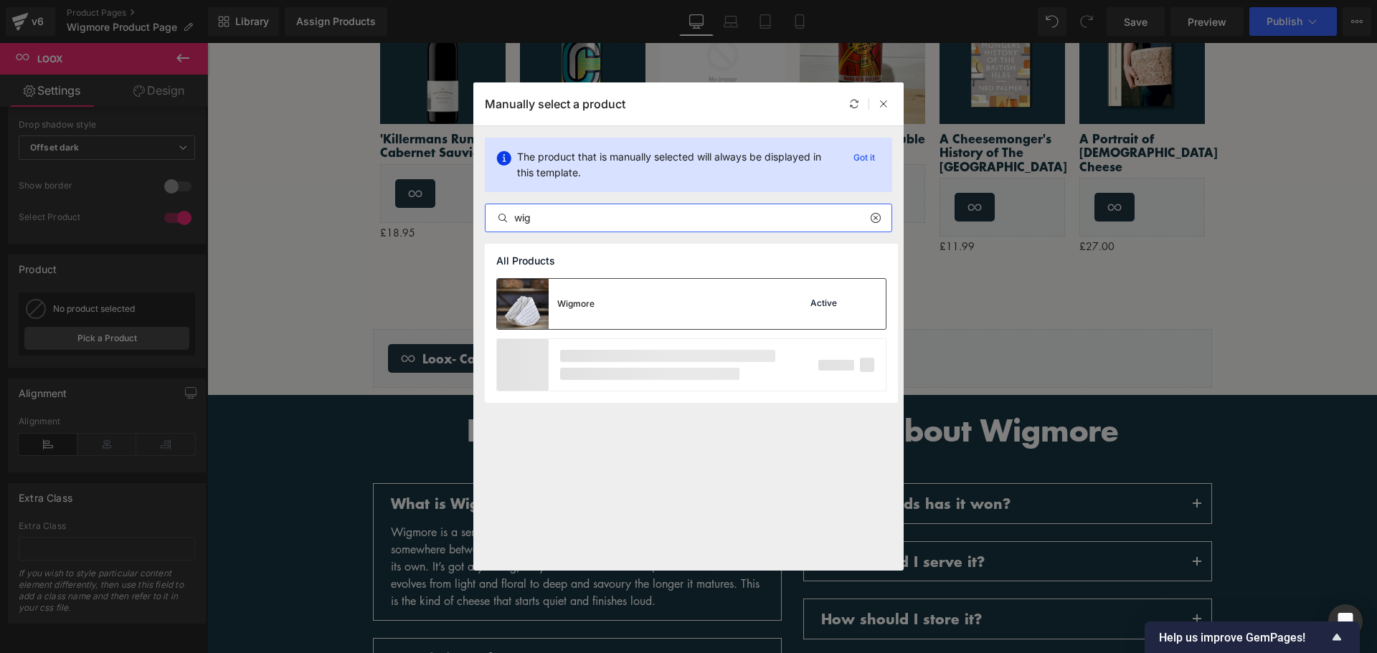
type input "wig"
click at [632, 289] on div "Wigmore Active" at bounding box center [691, 304] width 389 height 50
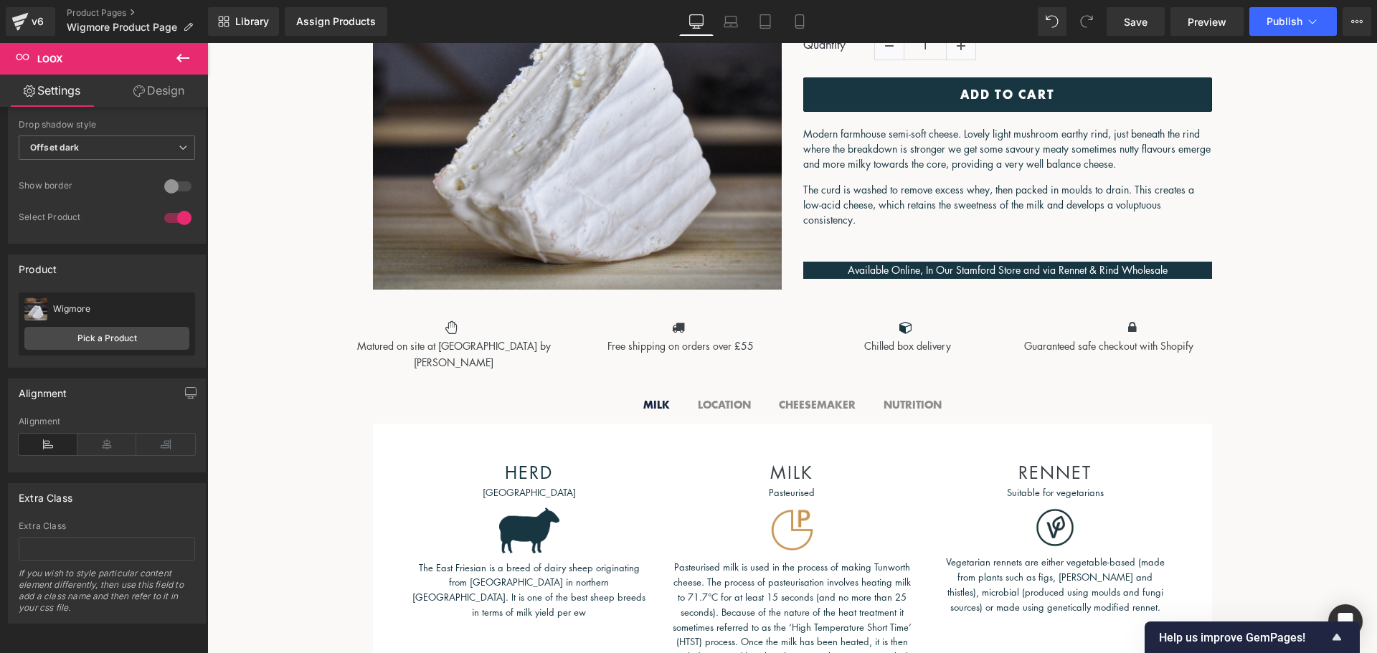
scroll to position [287, 0]
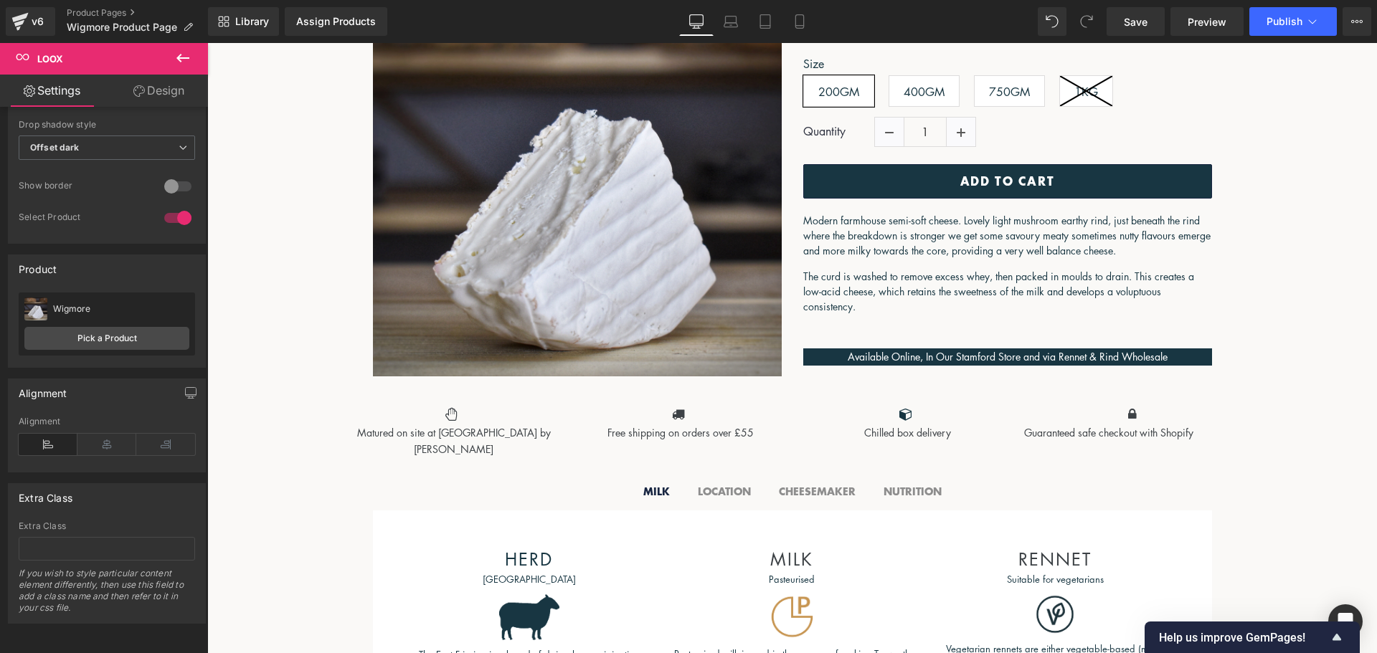
click at [182, 62] on icon at bounding box center [182, 57] width 17 height 17
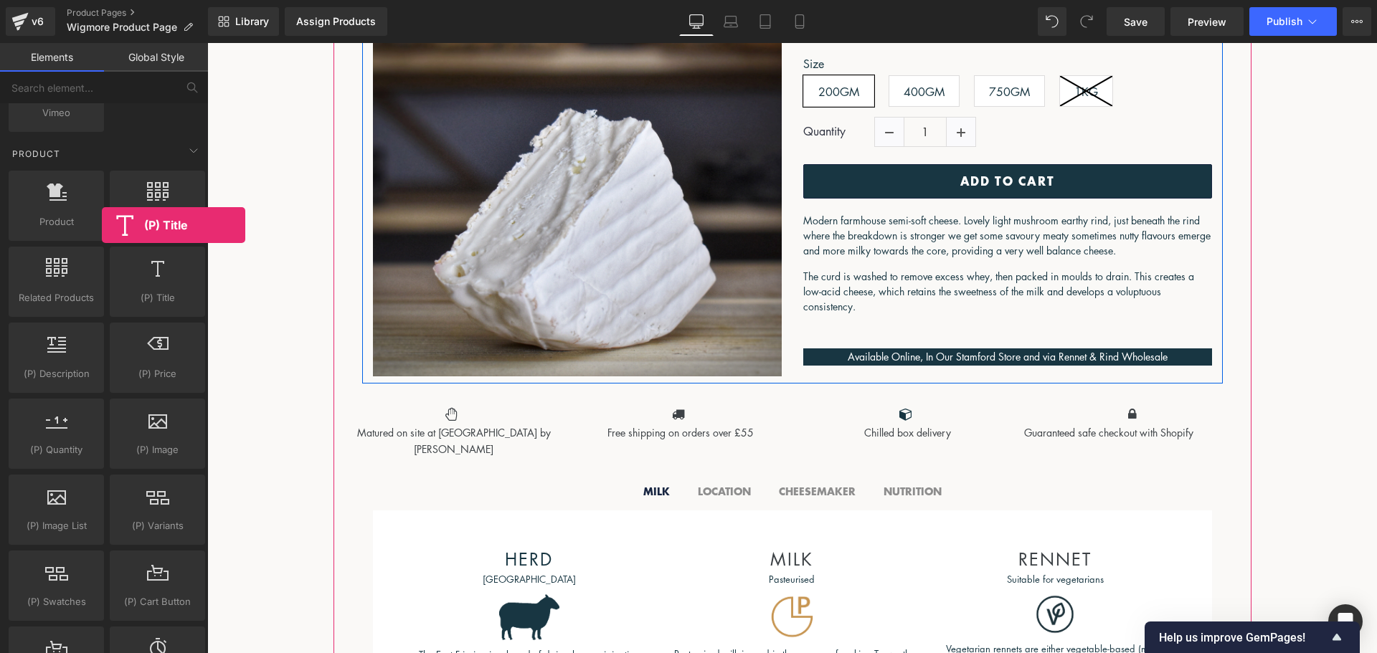
drag, startPoint x: 146, startPoint y: 280, endPoint x: 101, endPoint y: 224, distance: 71.9
click at [101, 224] on div "Product products, goods, sells Product List products, lists, collections, goods…" at bounding box center [107, 434] width 202 height 532
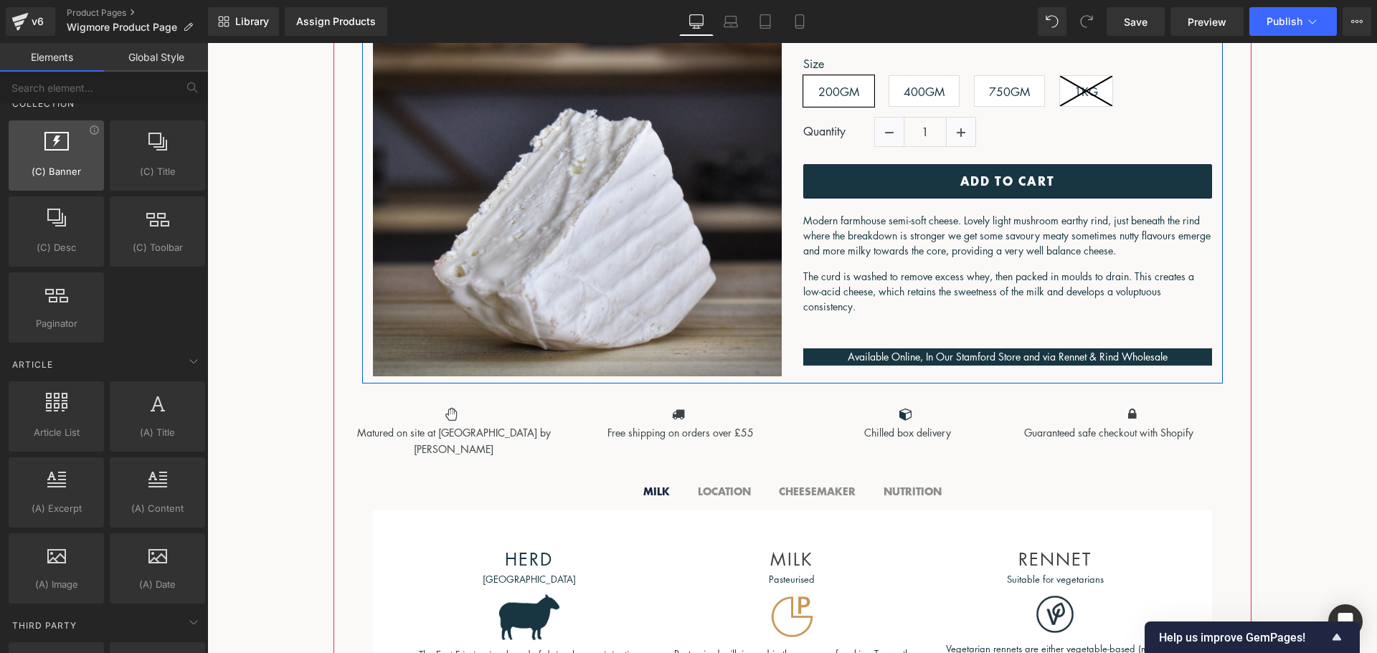
scroll to position [2259, 0]
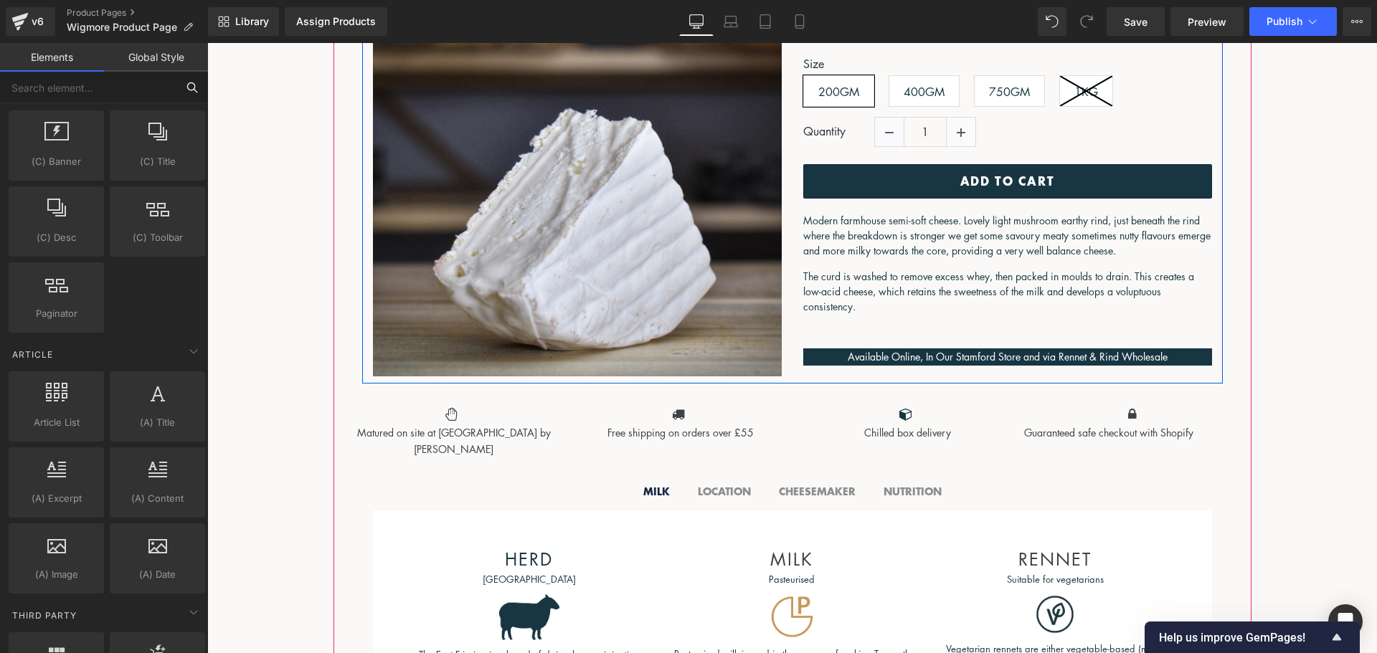
click at [101, 99] on input "text" at bounding box center [88, 88] width 176 height 32
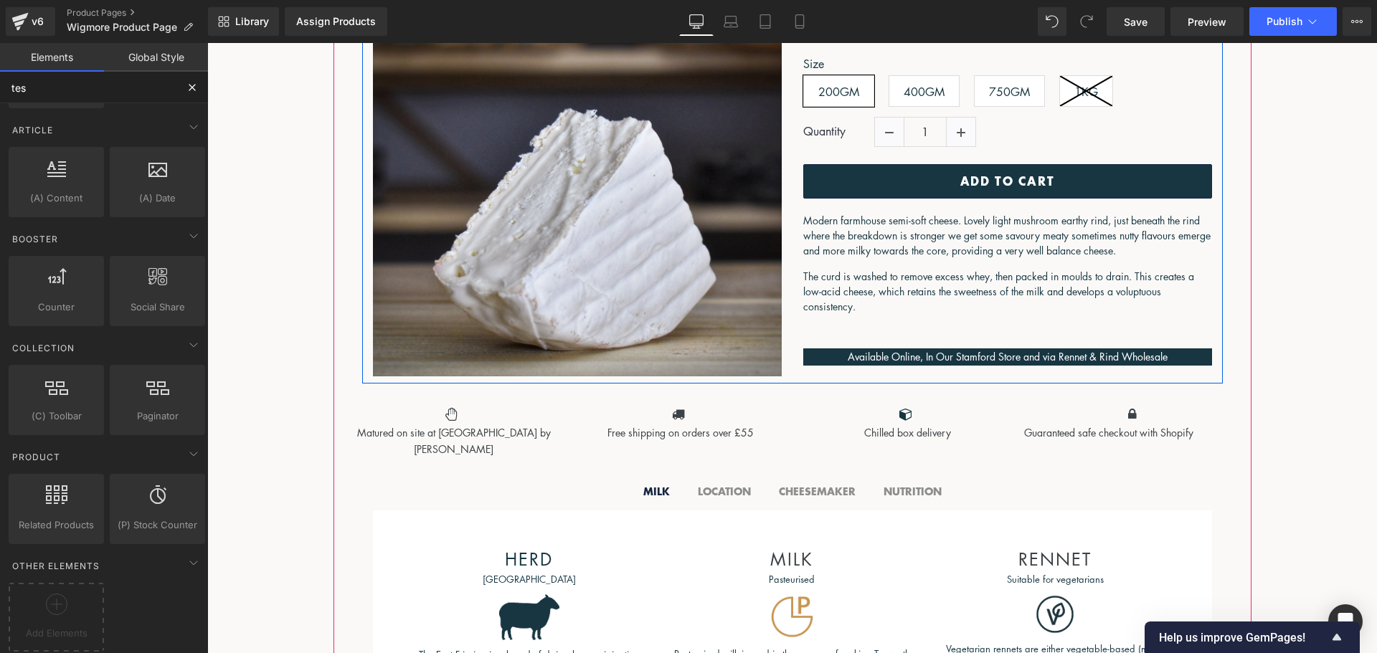
type input "test"
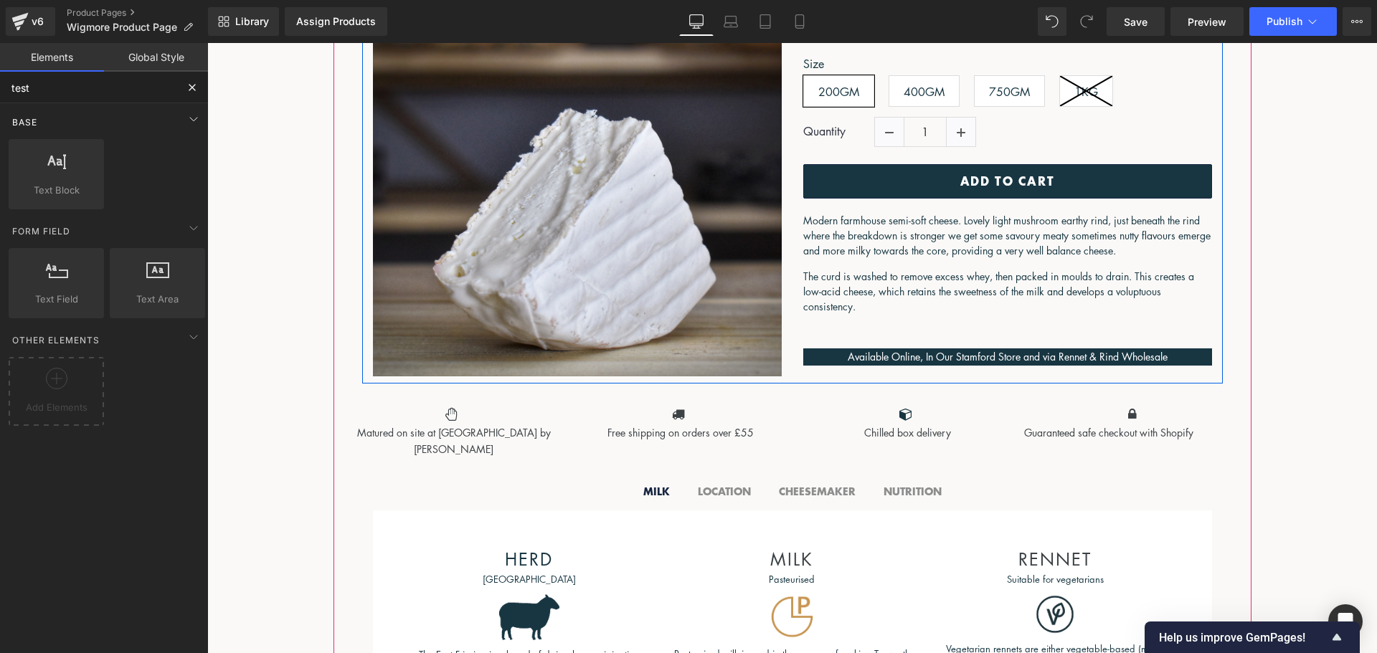
scroll to position [0, 0]
drag, startPoint x: 263, startPoint y: 221, endPoint x: 808, endPoint y: 323, distance: 555.4
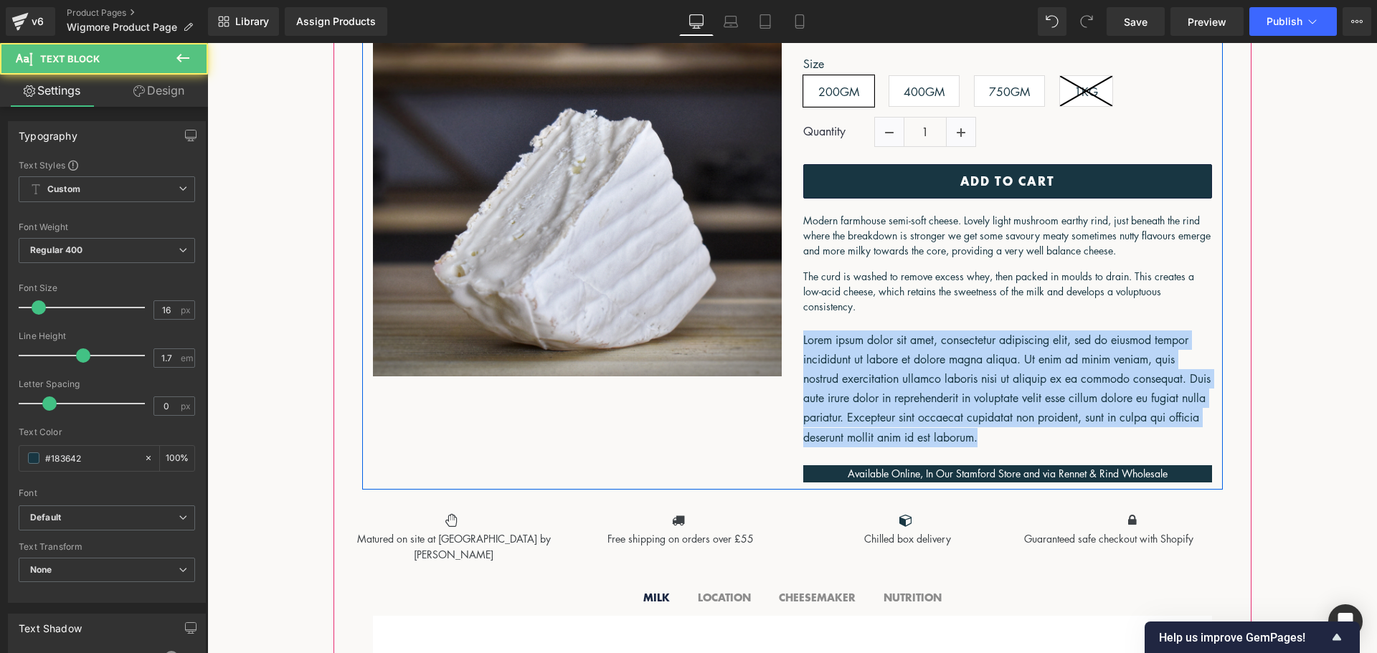
drag, startPoint x: 1023, startPoint y: 432, endPoint x: 788, endPoint y: 334, distance: 254.0
click at [793, 334] on div "Wigmore (P) Title £0 £9.60 (P) Price Size 200GM 400GM 750GM" at bounding box center [1008, 225] width 430 height 514
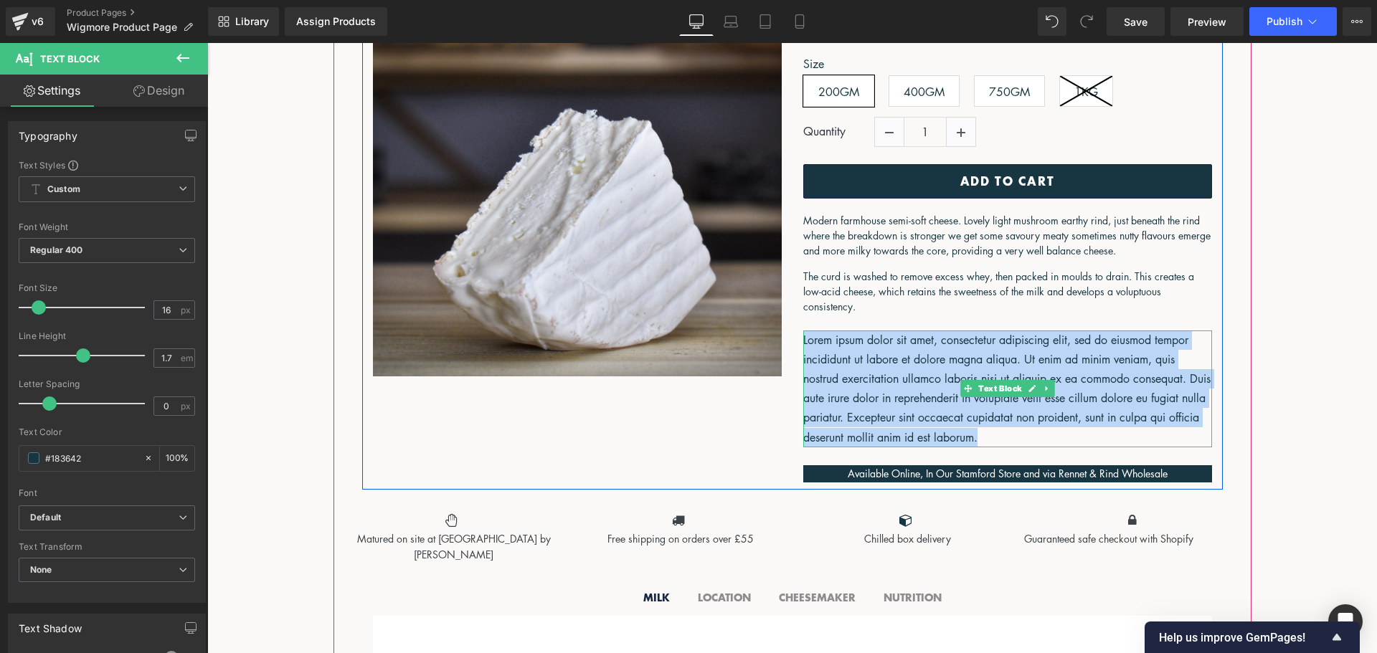
paste div
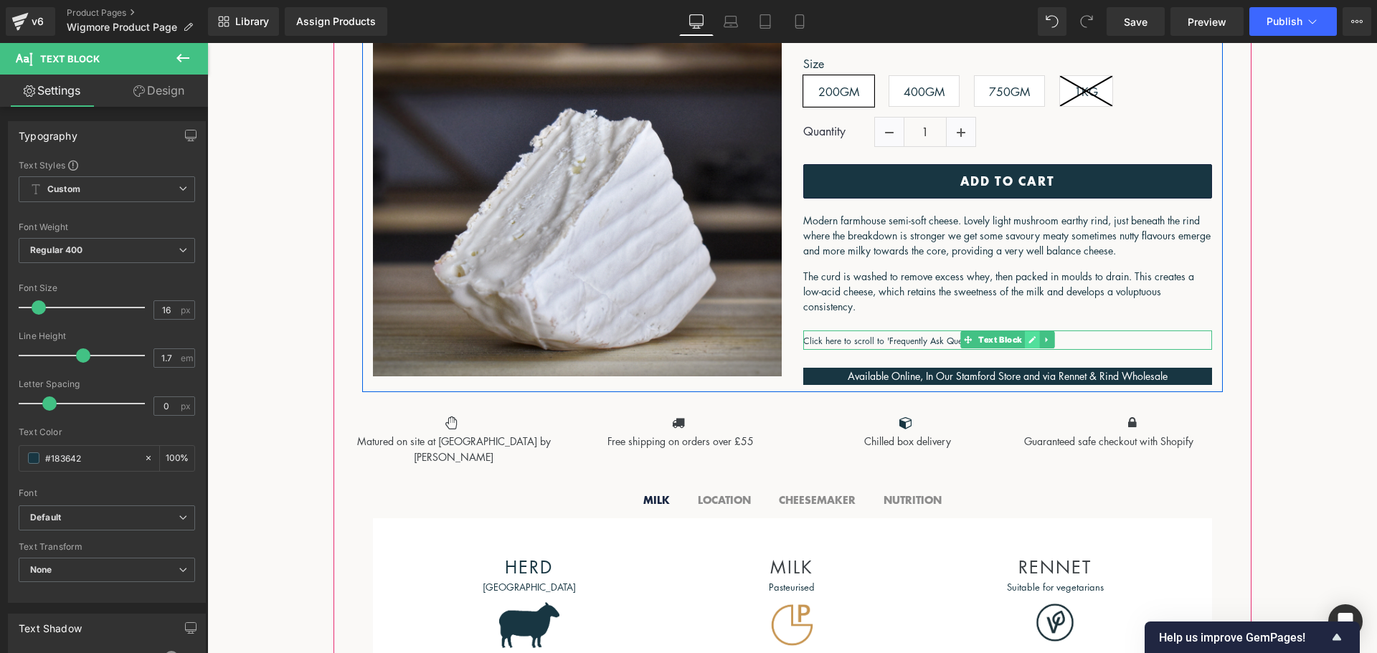
click at [1028, 344] on icon at bounding box center [1032, 340] width 8 height 9
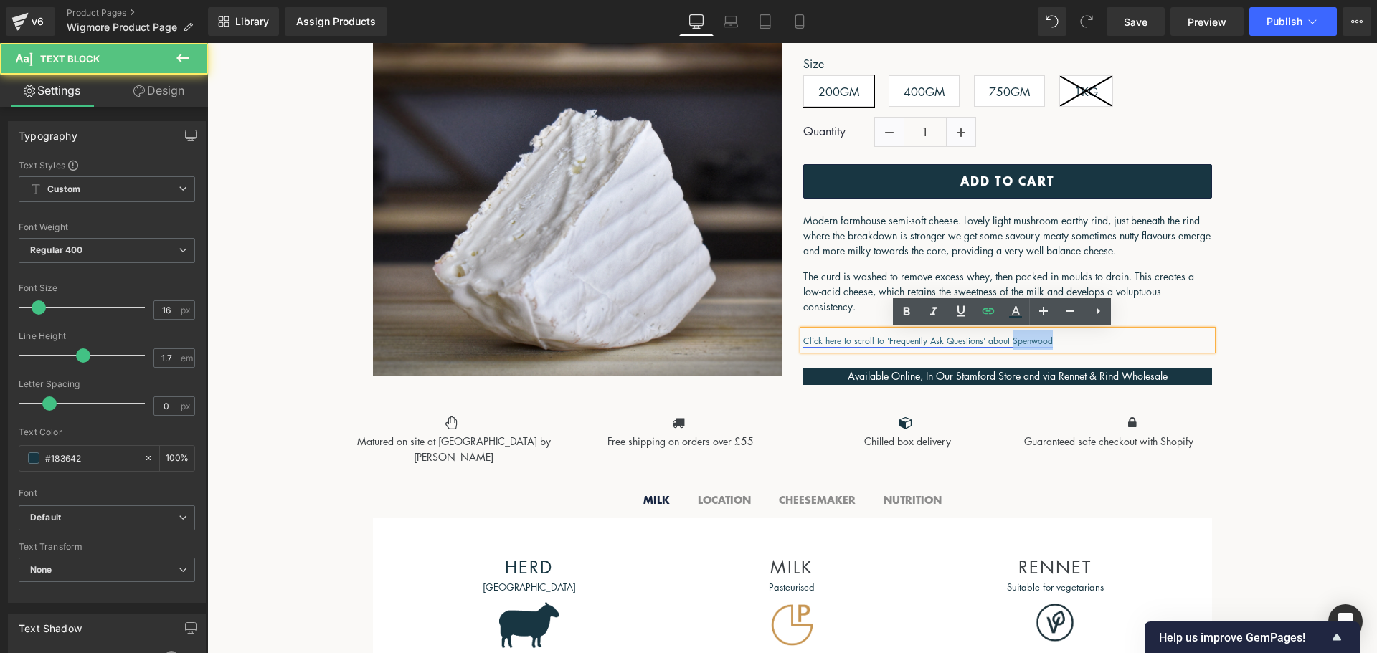
drag, startPoint x: 1049, startPoint y: 339, endPoint x: 1005, endPoint y: 342, distance: 44.6
click at [1005, 342] on p "Click here to scroll to 'Frequently Ask Questions' about Spenwood" at bounding box center [1007, 340] width 409 height 19
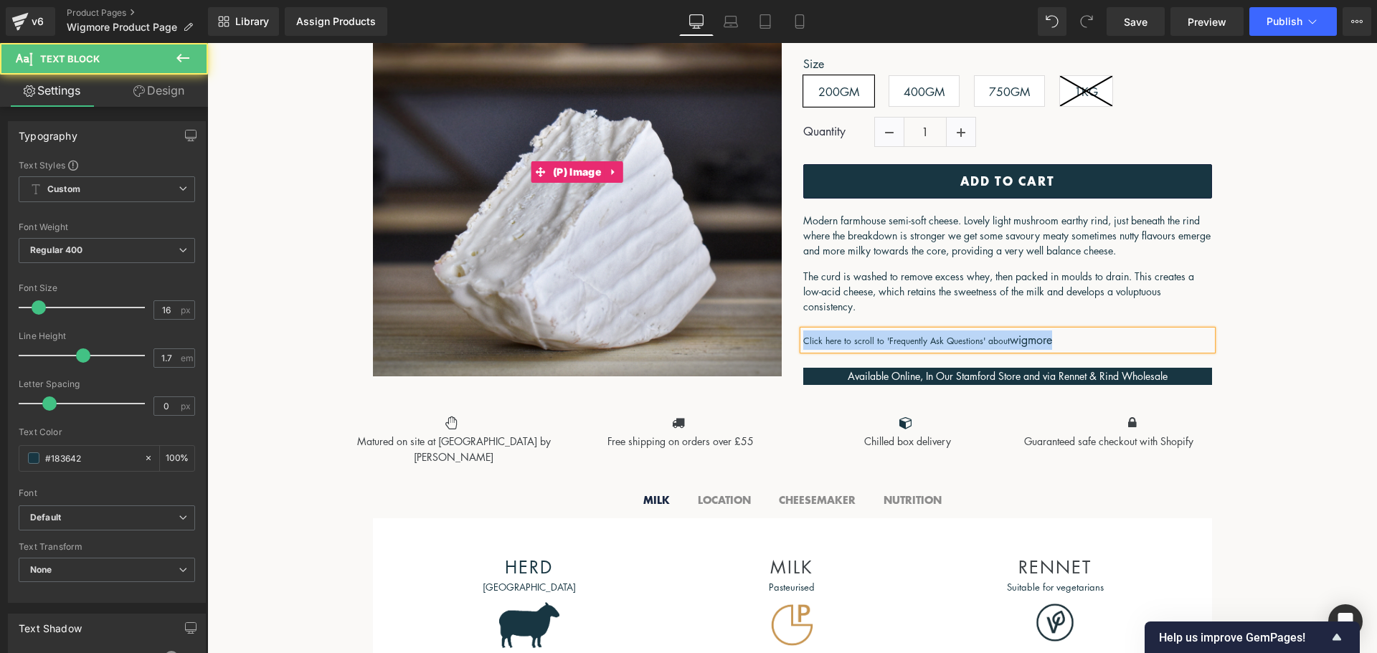
drag, startPoint x: 1067, startPoint y: 338, endPoint x: 747, endPoint y: 340, distance: 320.6
click at [747, 340] on div "(P) Image Wigmore (P) Title £0 £9.60 (P) Price Size 200GM 400GM 1KG" at bounding box center [792, 173] width 861 height 438
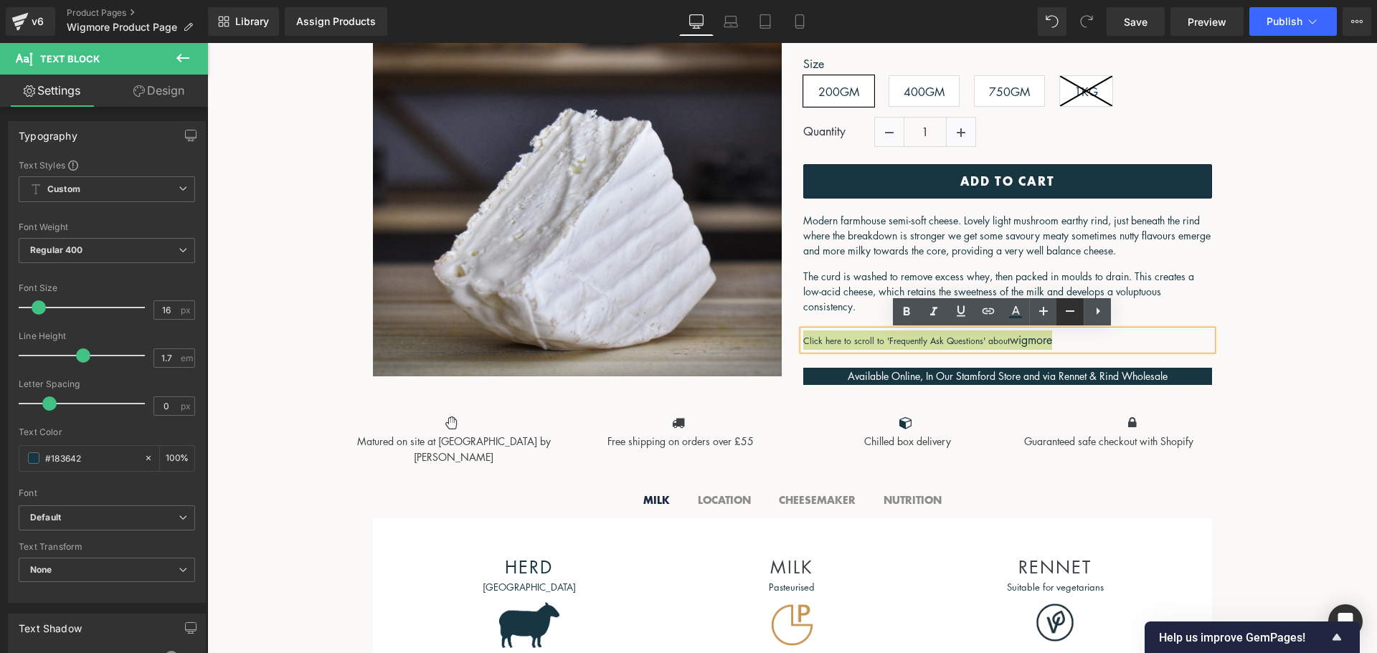
click at [1067, 310] on icon at bounding box center [1070, 311] width 17 height 17
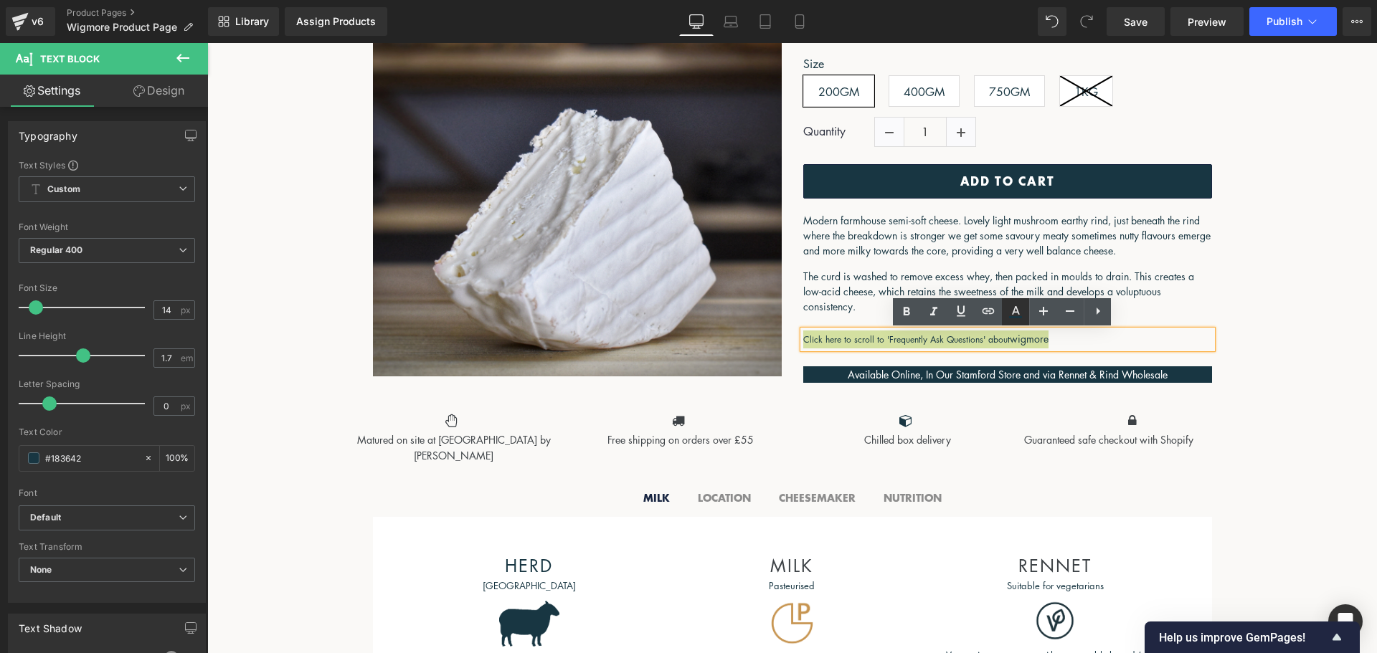
click at [1011, 312] on icon at bounding box center [1015, 311] width 17 height 17
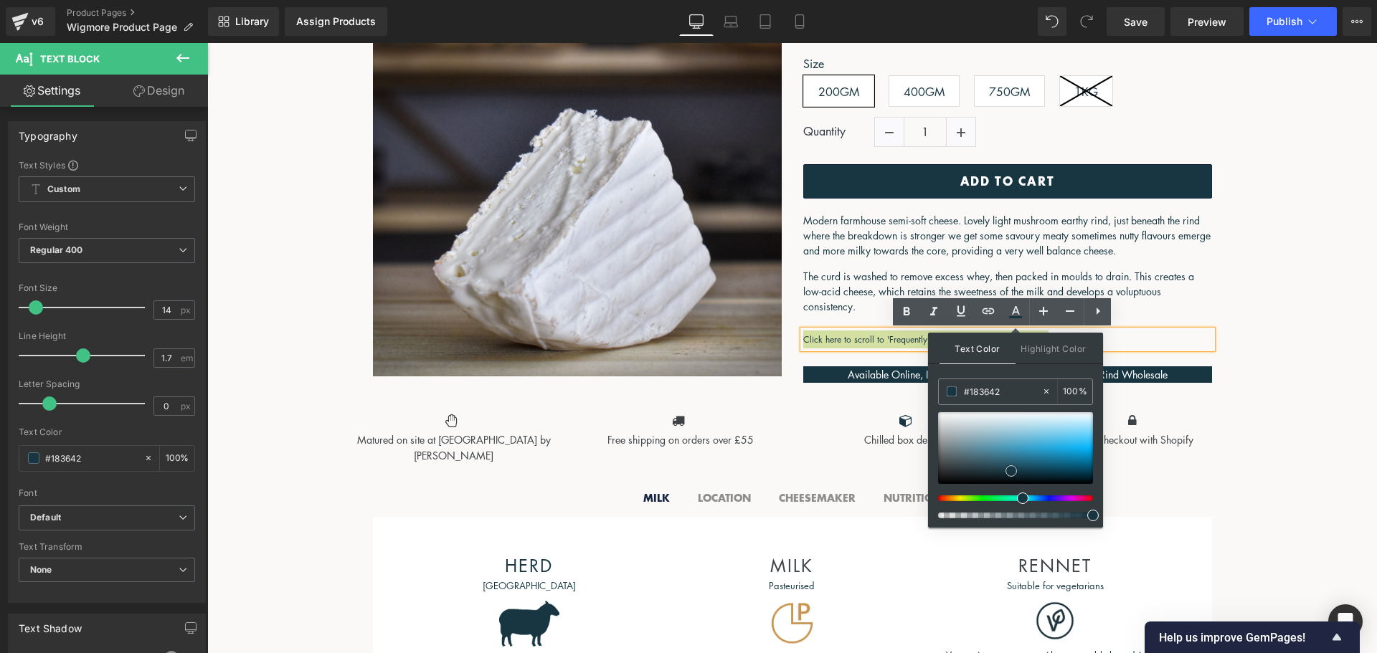
click at [1011, 471] on span at bounding box center [1011, 471] width 11 height 11
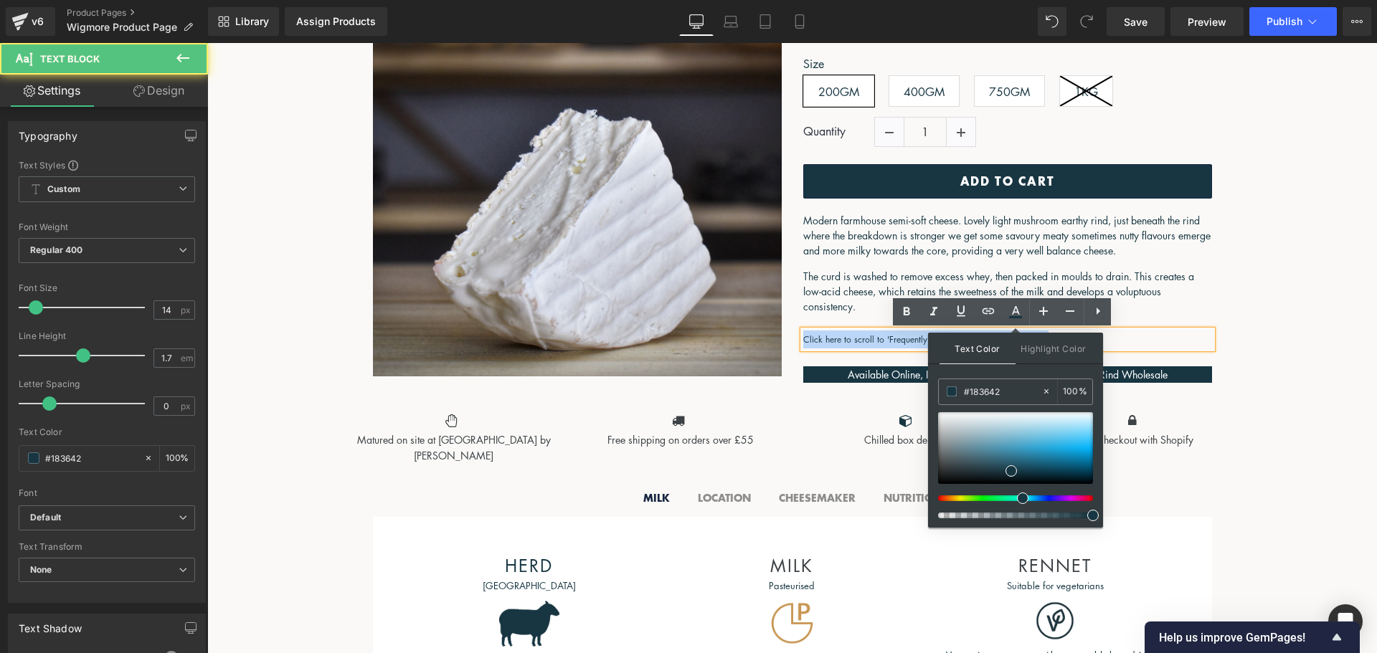
click at [1148, 347] on p "Click here to scroll to 'Frequently Ask Questions' about wigmore" at bounding box center [1007, 340] width 409 height 18
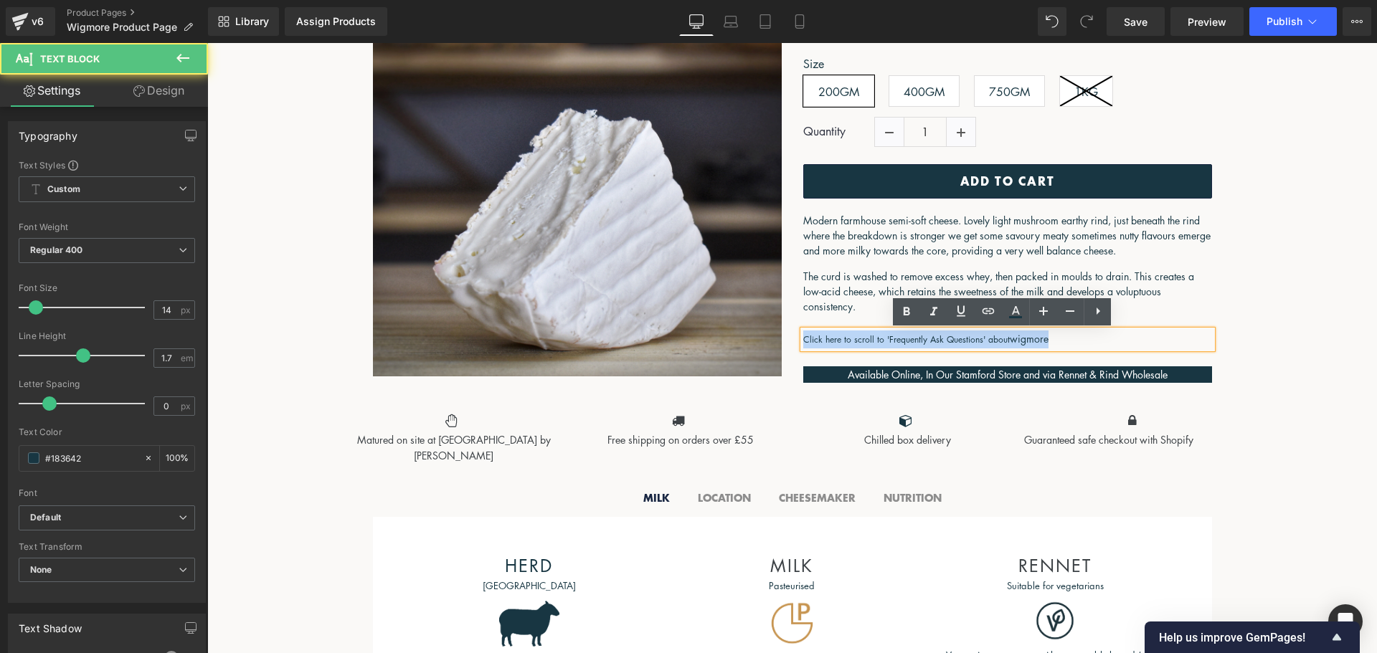
drag, startPoint x: 1050, startPoint y: 344, endPoint x: 790, endPoint y: 340, distance: 259.7
click at [793, 340] on div "Wigmore (P) Title £0 £9.60 (P) Price Size 200GM 400GM 750GM" at bounding box center [1008, 175] width 430 height 415
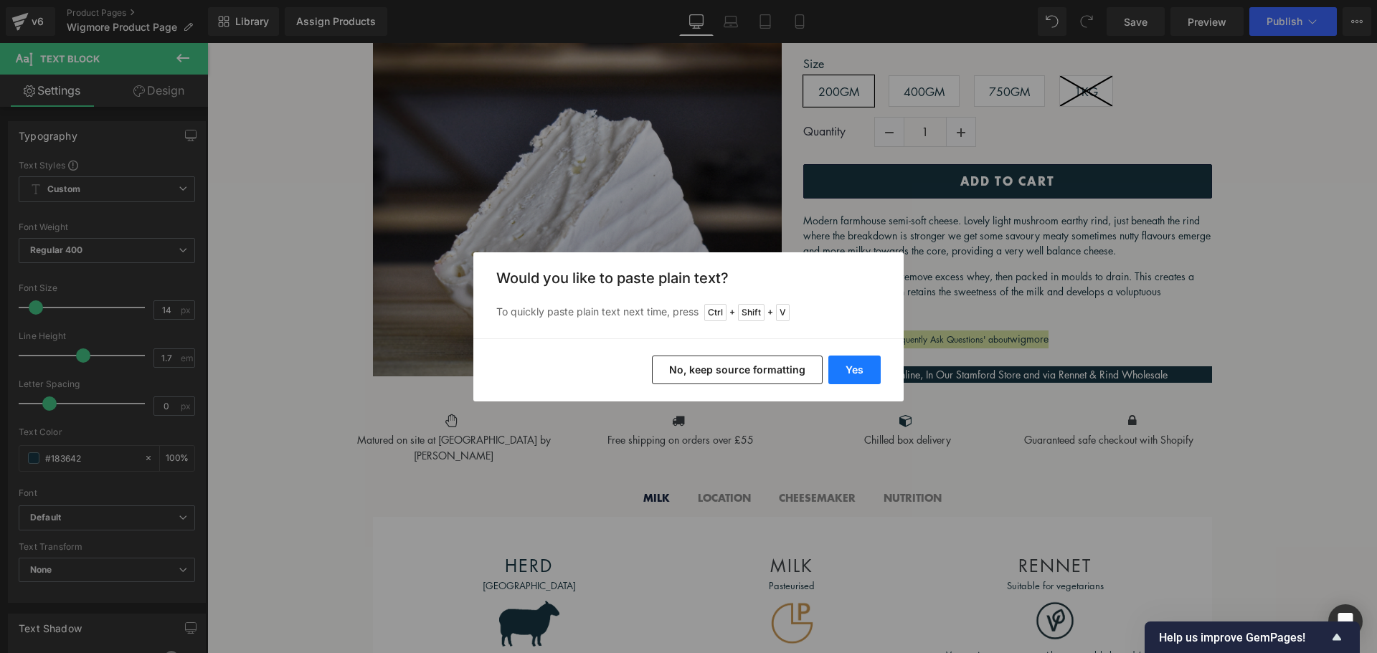
click at [844, 367] on button "Yes" at bounding box center [854, 370] width 52 height 29
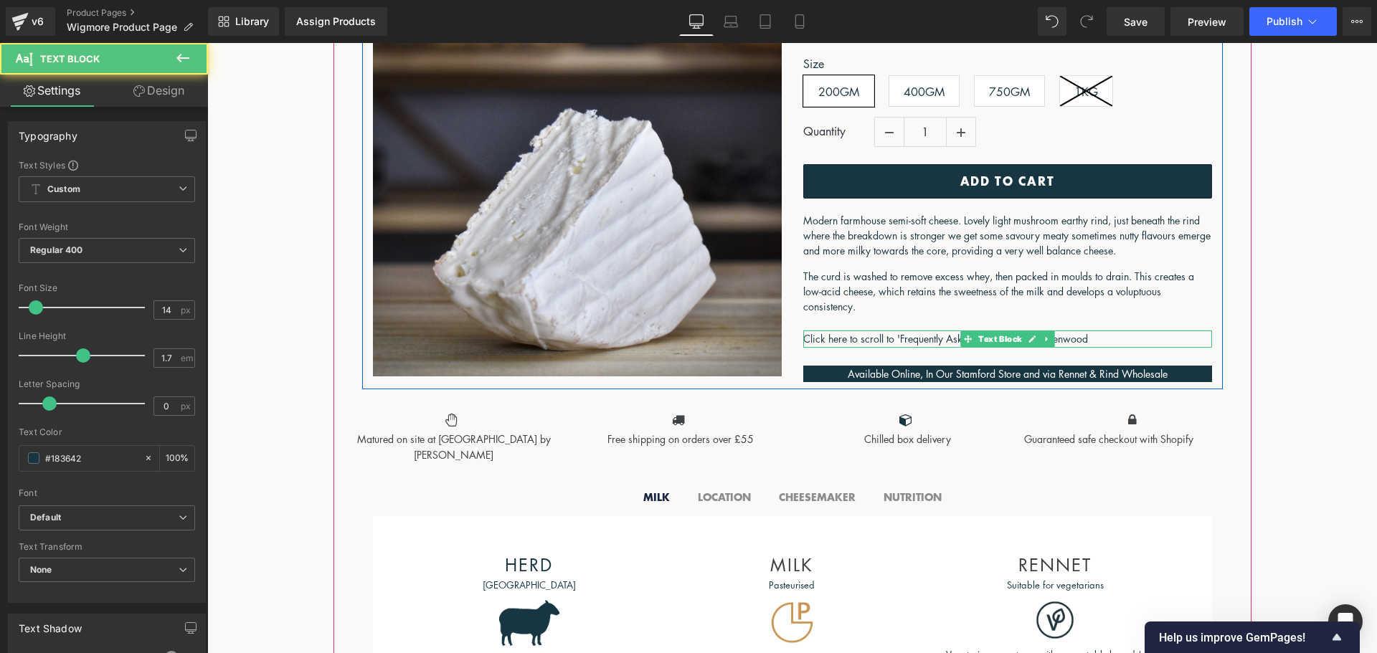
drag, startPoint x: 1090, startPoint y: 339, endPoint x: 1064, endPoint y: 338, distance: 26.6
click at [1059, 339] on p "Click here to scroll to 'Frequently Ask Questions' about Spenwood" at bounding box center [1007, 339] width 409 height 17
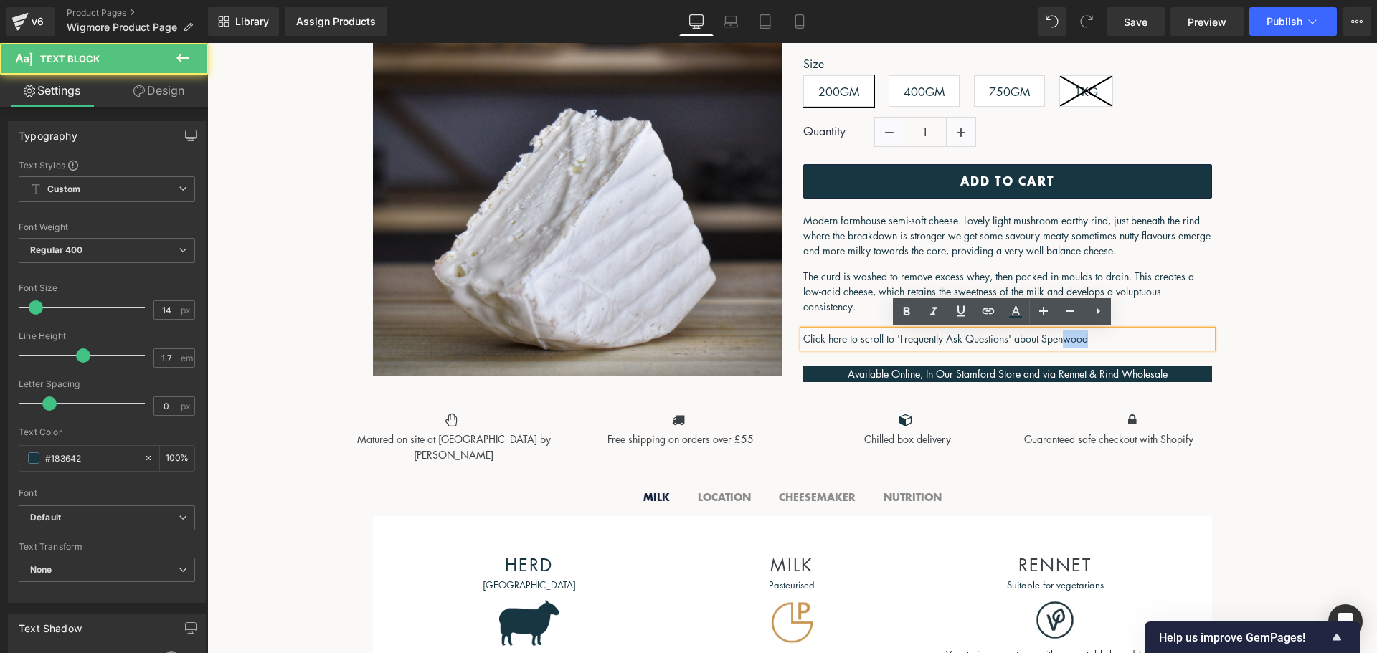
click at [1085, 337] on p "Click here to scroll to 'Frequently Ask Questions' about Spenwood" at bounding box center [1007, 339] width 409 height 17
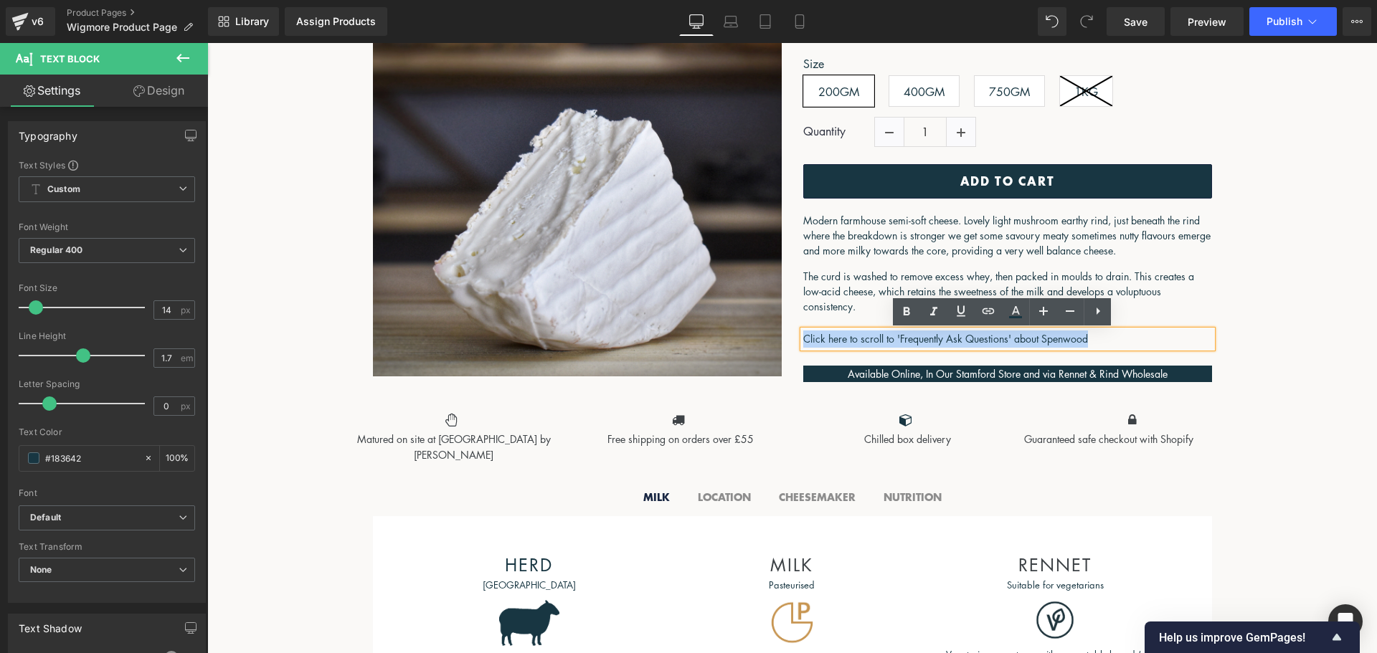
drag, startPoint x: 1085, startPoint y: 337, endPoint x: 1053, endPoint y: 340, distance: 31.7
click at [1046, 341] on p "Click here to scroll to 'Frequently Ask Questions' about Spenwood" at bounding box center [1007, 339] width 409 height 17
click at [1068, 336] on p "Click here to scroll to 'Frequently Ask Questions' about Spenwood" at bounding box center [1007, 339] width 409 height 17
drag, startPoint x: 1086, startPoint y: 338, endPoint x: 1040, endPoint y: 341, distance: 46.0
click at [1040, 341] on p "Click here to scroll to 'Frequently Ask Questions' about Spenwood" at bounding box center [1007, 339] width 409 height 17
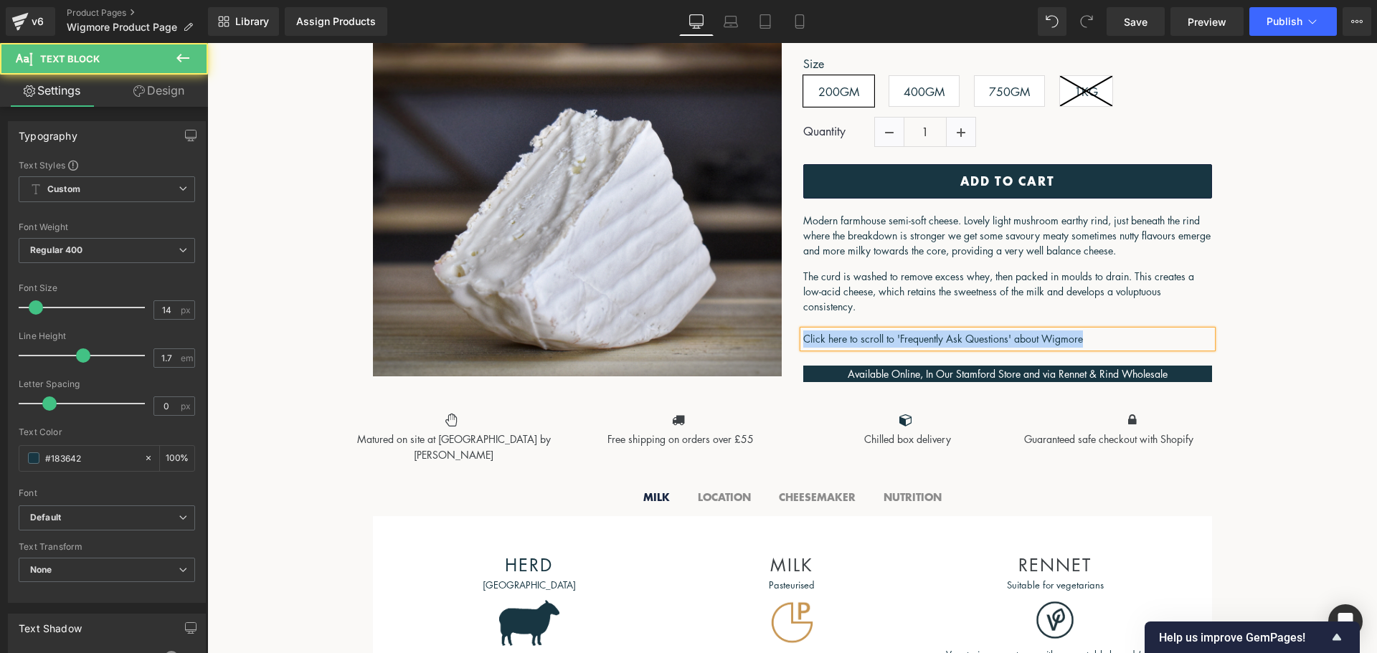
drag, startPoint x: 1094, startPoint y: 341, endPoint x: 780, endPoint y: 354, distance: 314.5
click at [780, 354] on div "(P) Image Wigmore (P) Title £0 £9.60 (P) Price Size 200GM 400GM 1KG" at bounding box center [792, 172] width 861 height 436
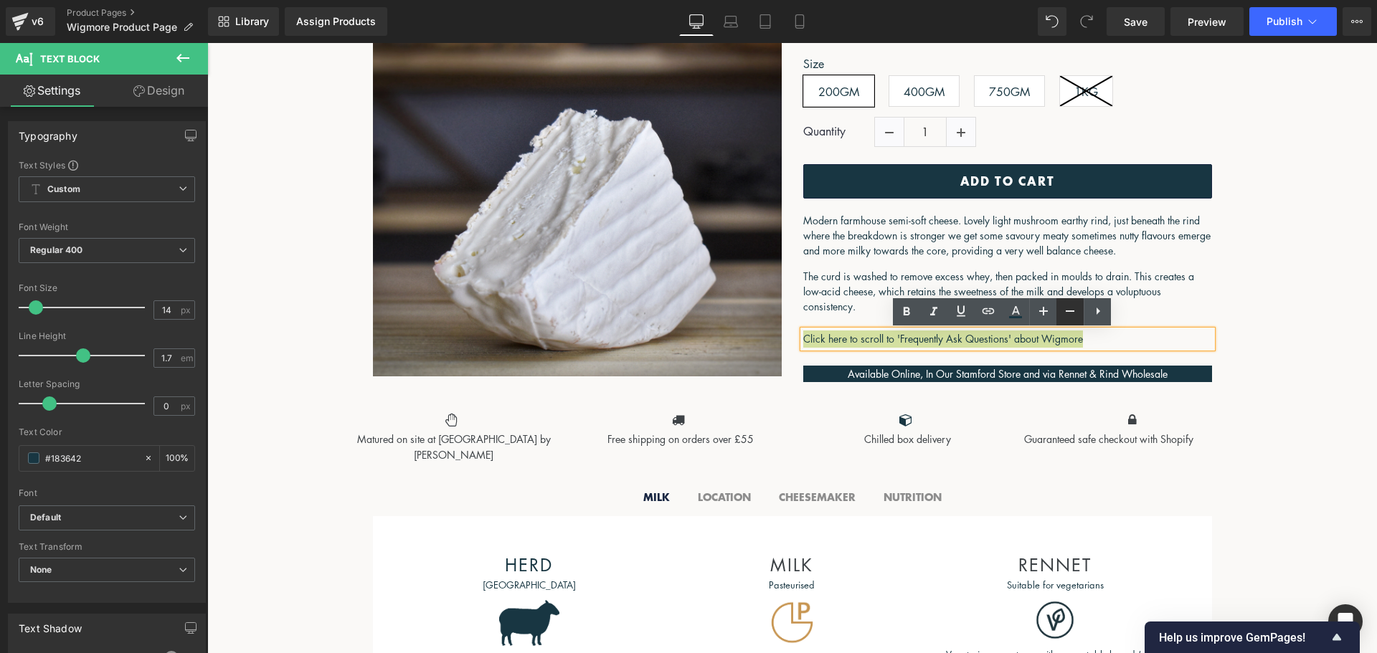
click at [1062, 308] on icon at bounding box center [1070, 311] width 17 height 17
type input "12"
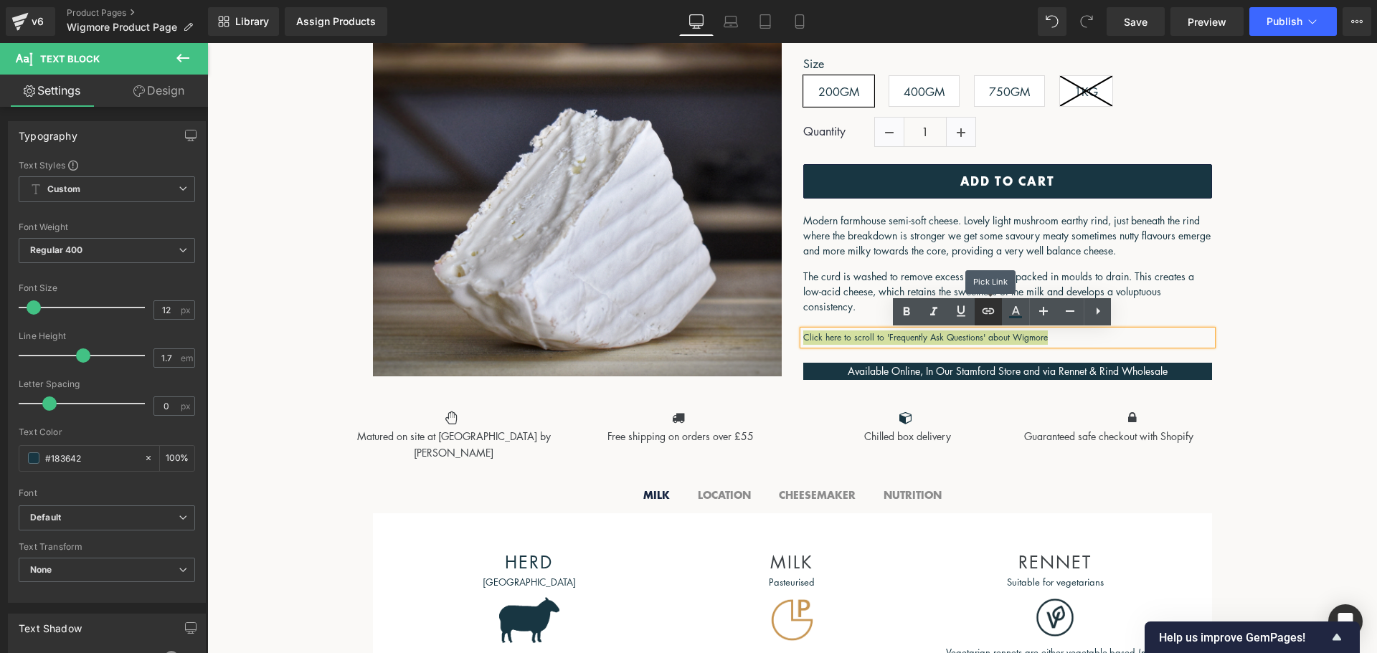
click at [989, 319] on icon at bounding box center [988, 311] width 17 height 17
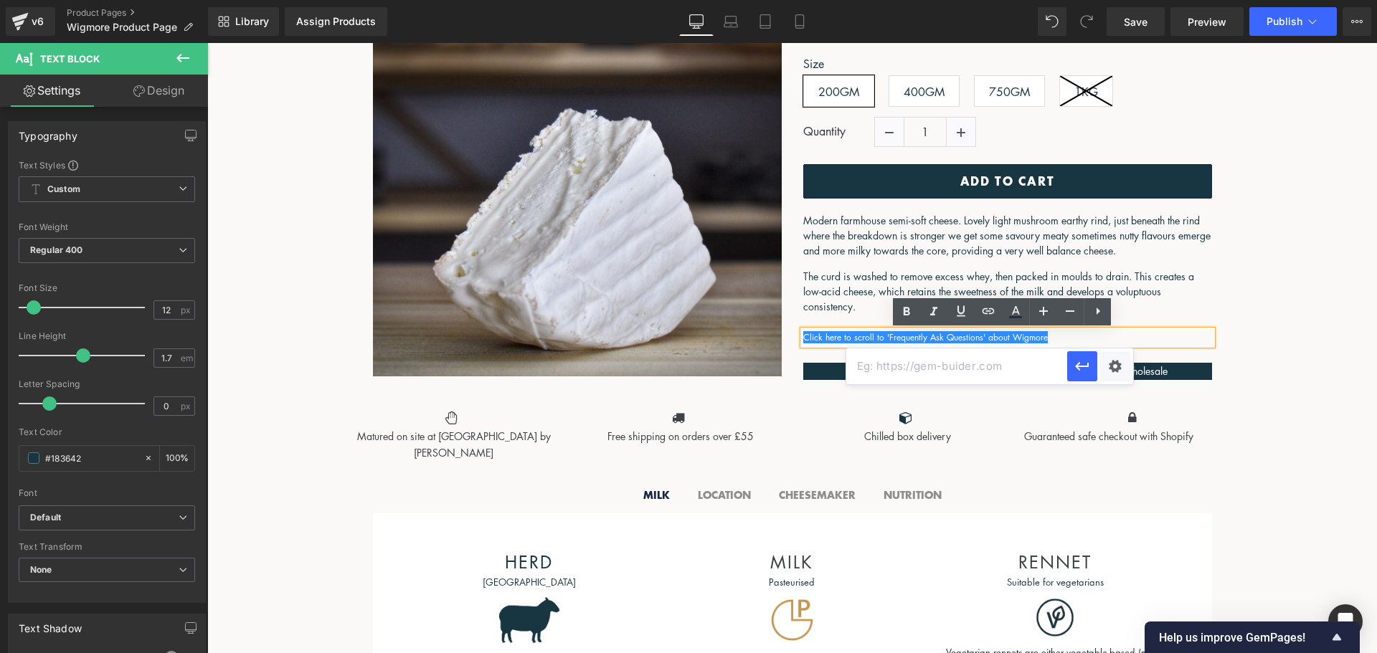
click at [1026, 371] on input "text" at bounding box center [956, 367] width 221 height 36
click at [1112, 0] on div "Text Color Highlight Color rgb(24, 54, 66) #183642 100 % transparent transparen…" at bounding box center [688, 0] width 1377 height 0
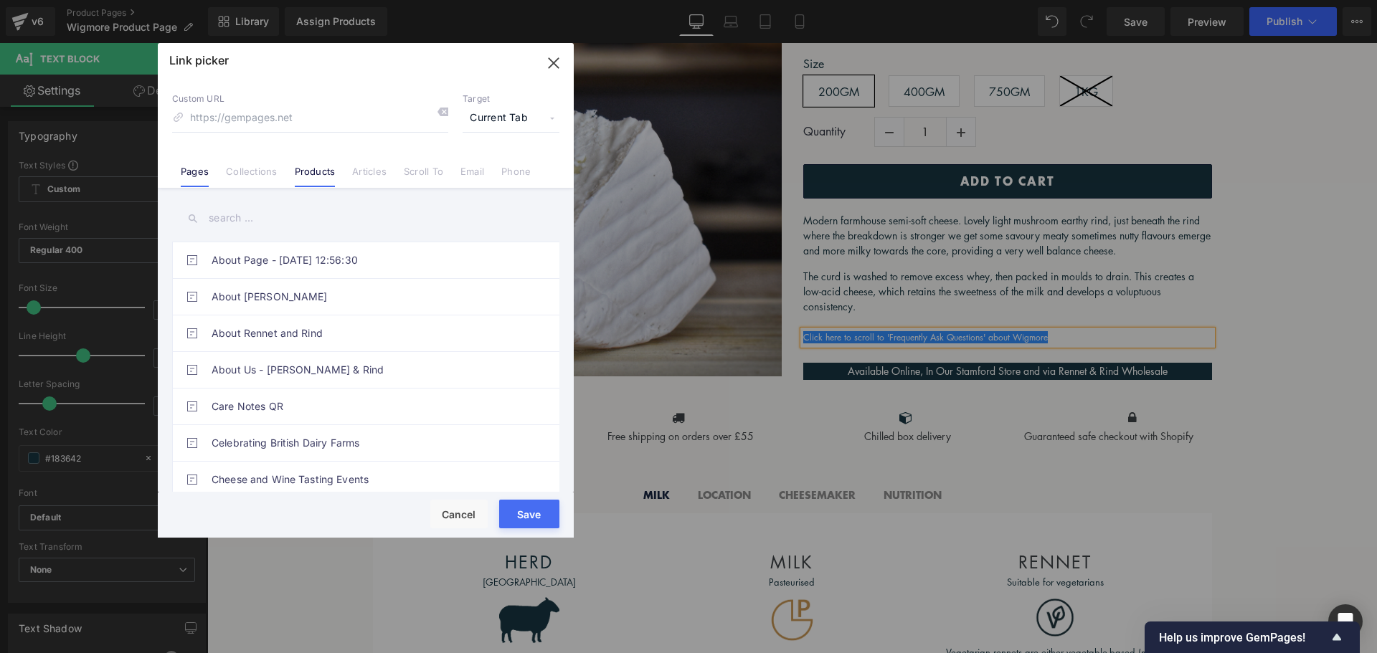
click at [314, 169] on link "Products" at bounding box center [315, 177] width 41 height 22
click at [290, 218] on input "text" at bounding box center [365, 218] width 387 height 32
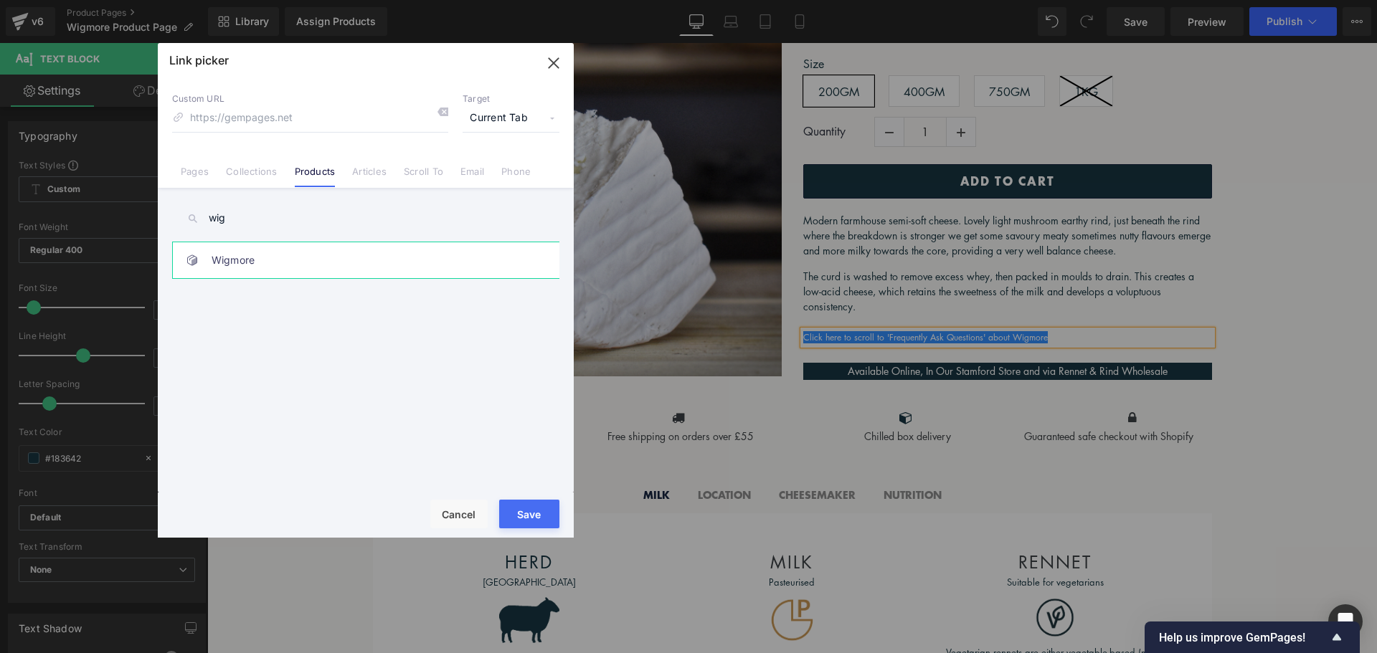
type input "wig"
click at [292, 256] on link "Wigmore" at bounding box center [370, 260] width 316 height 36
type input "/products/wigmore"
click at [534, 518] on button "Save" at bounding box center [529, 514] width 60 height 29
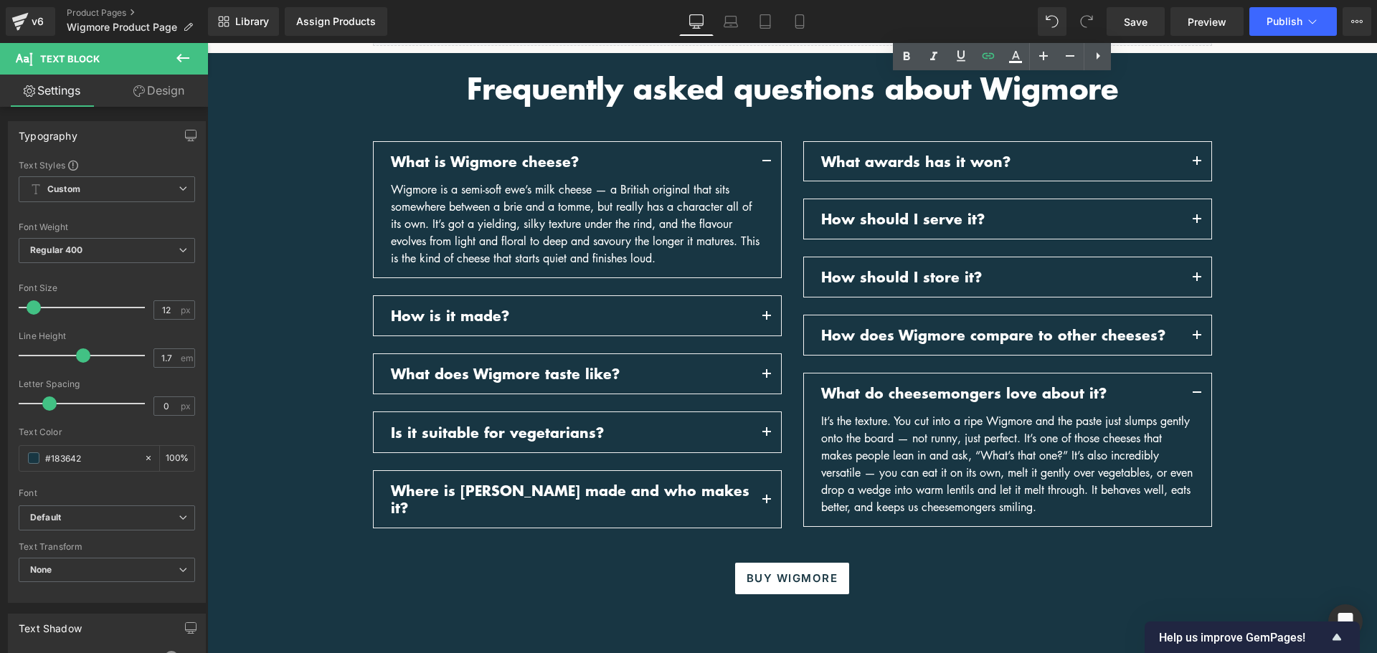
scroll to position [1578, 0]
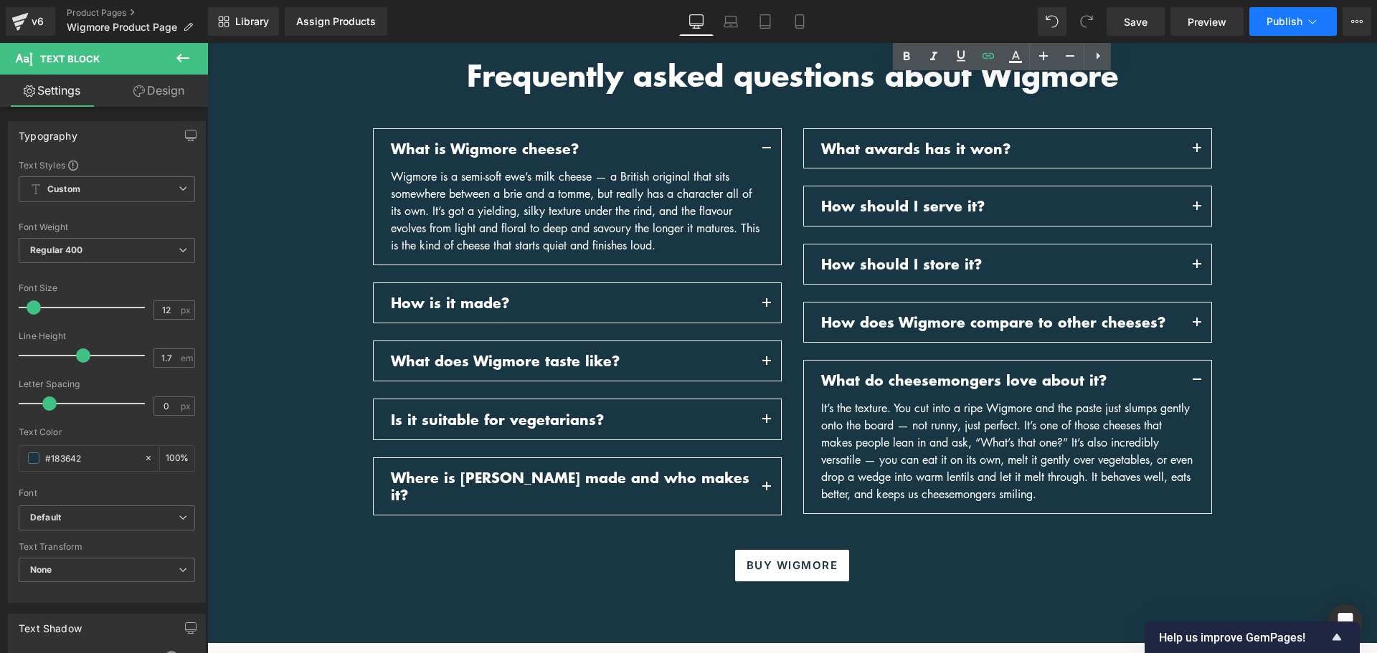
click at [1305, 19] on icon at bounding box center [1312, 21] width 14 height 14
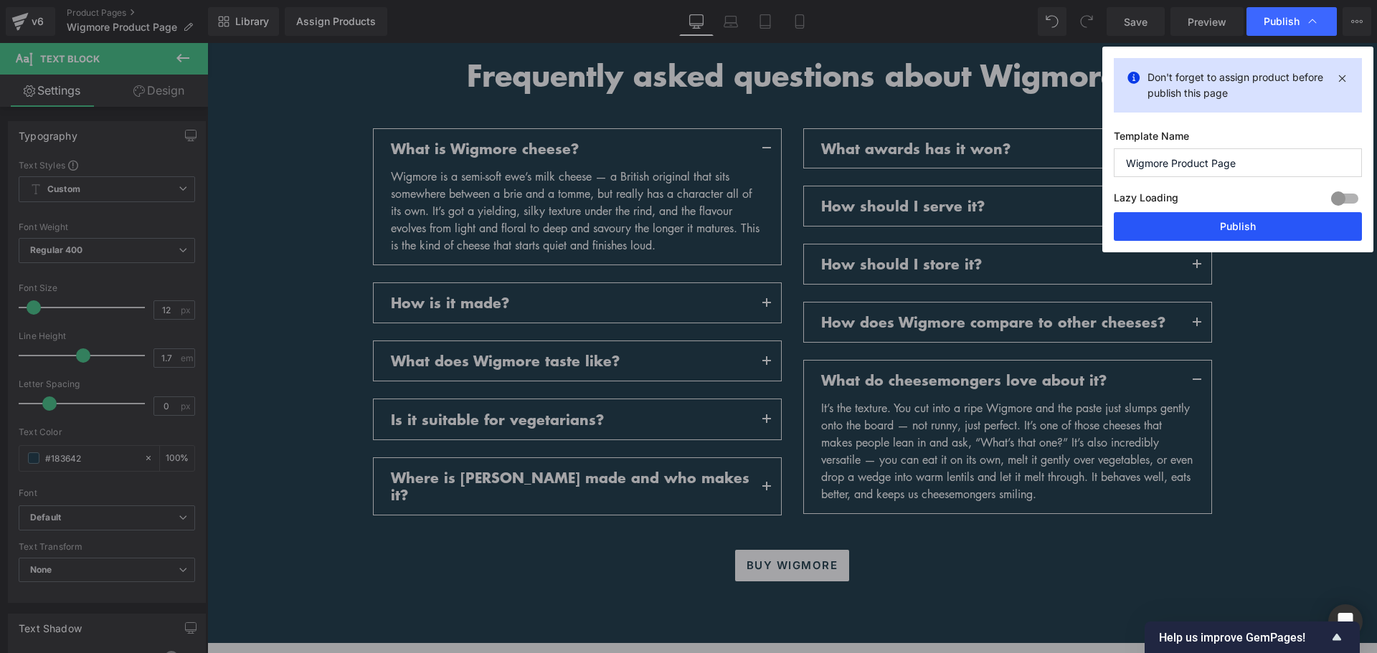
click at [1227, 223] on button "Publish" at bounding box center [1238, 226] width 248 height 29
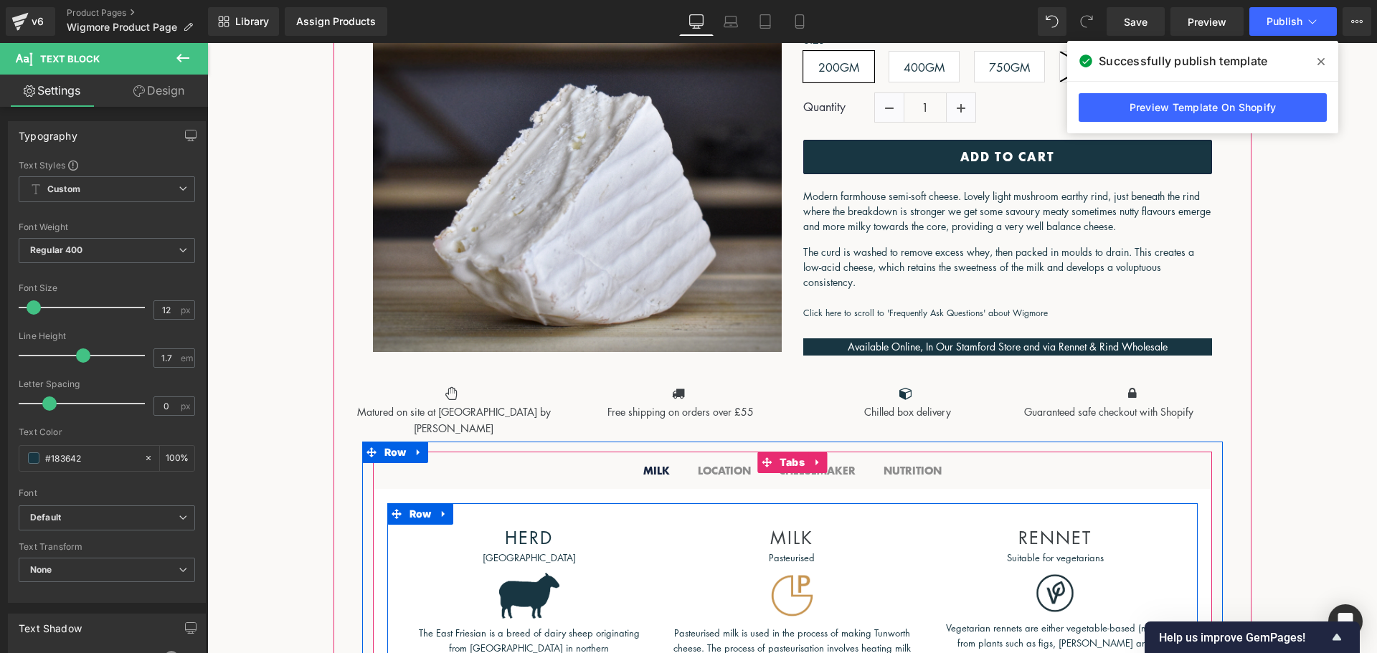
scroll to position [0, 0]
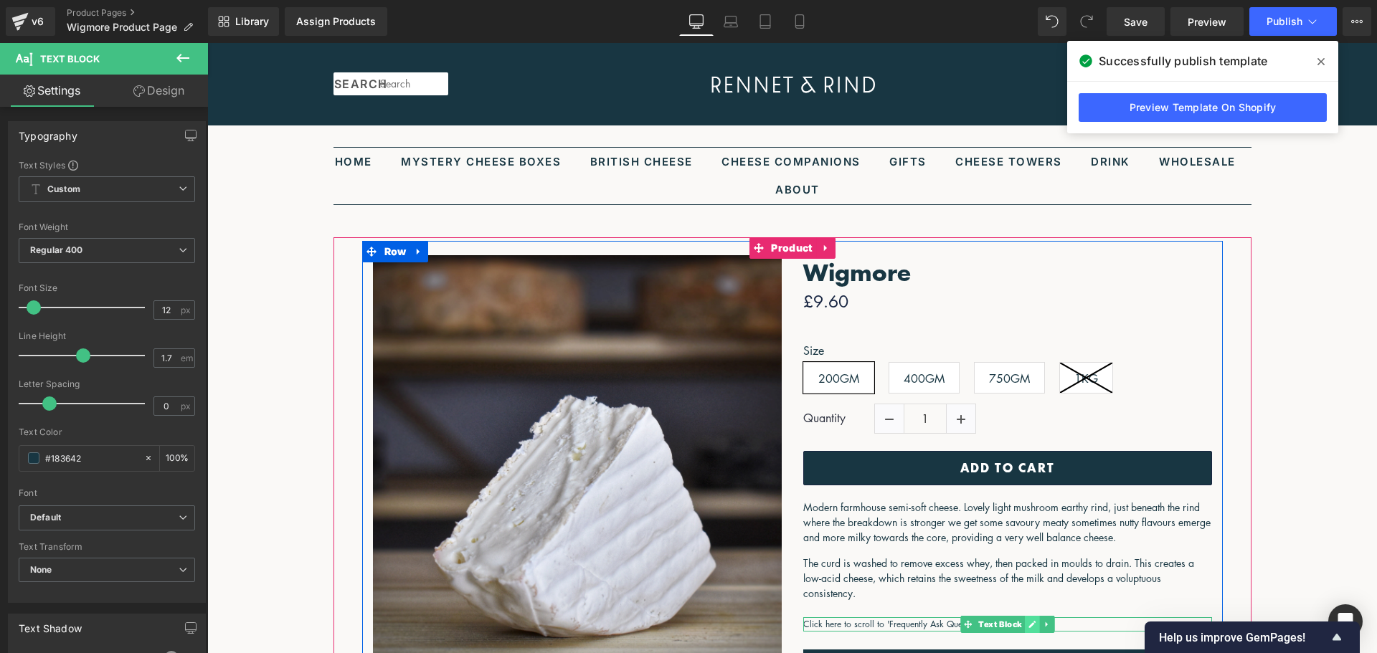
click at [1028, 625] on icon at bounding box center [1032, 624] width 8 height 9
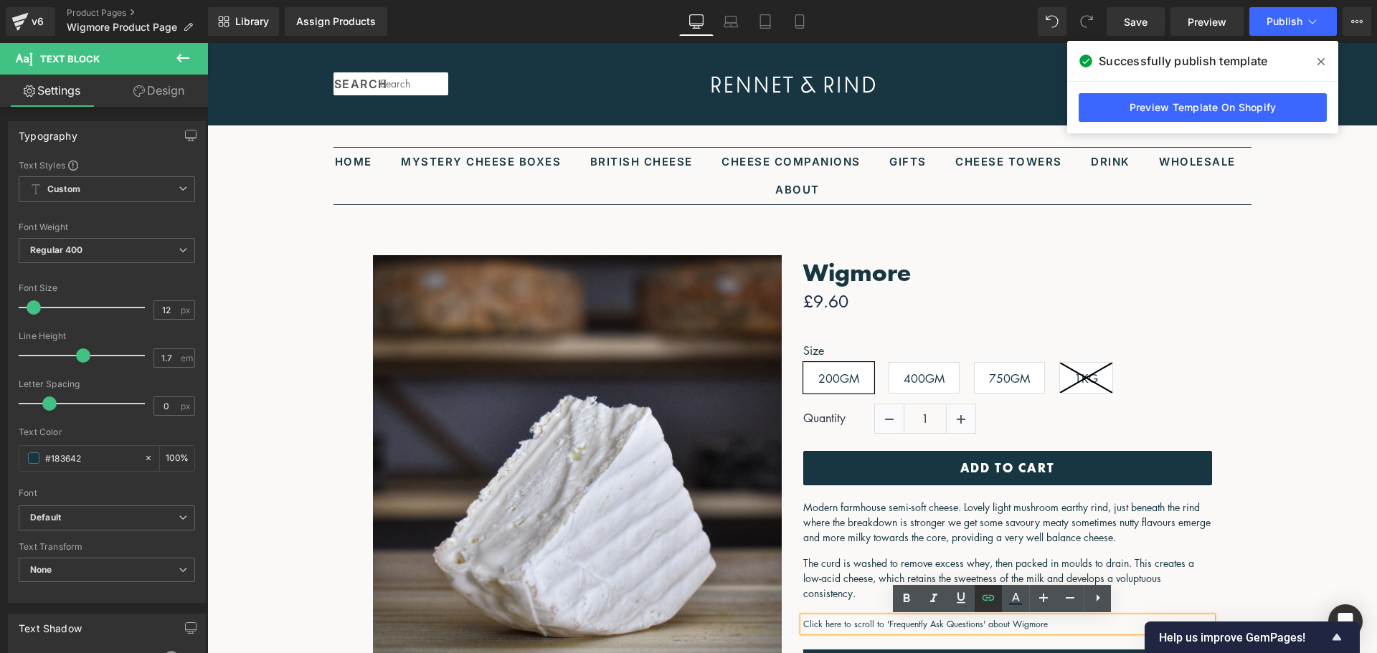
click at [992, 608] on link at bounding box center [988, 598] width 27 height 27
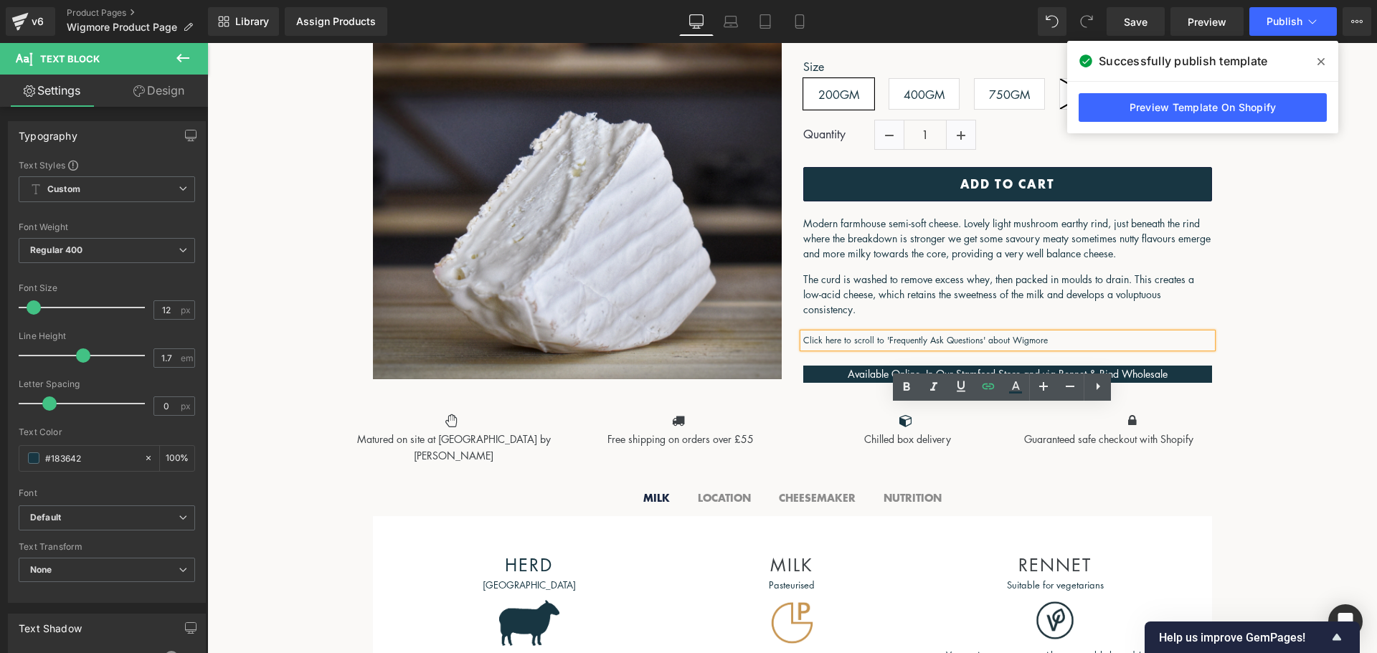
scroll to position [287, 0]
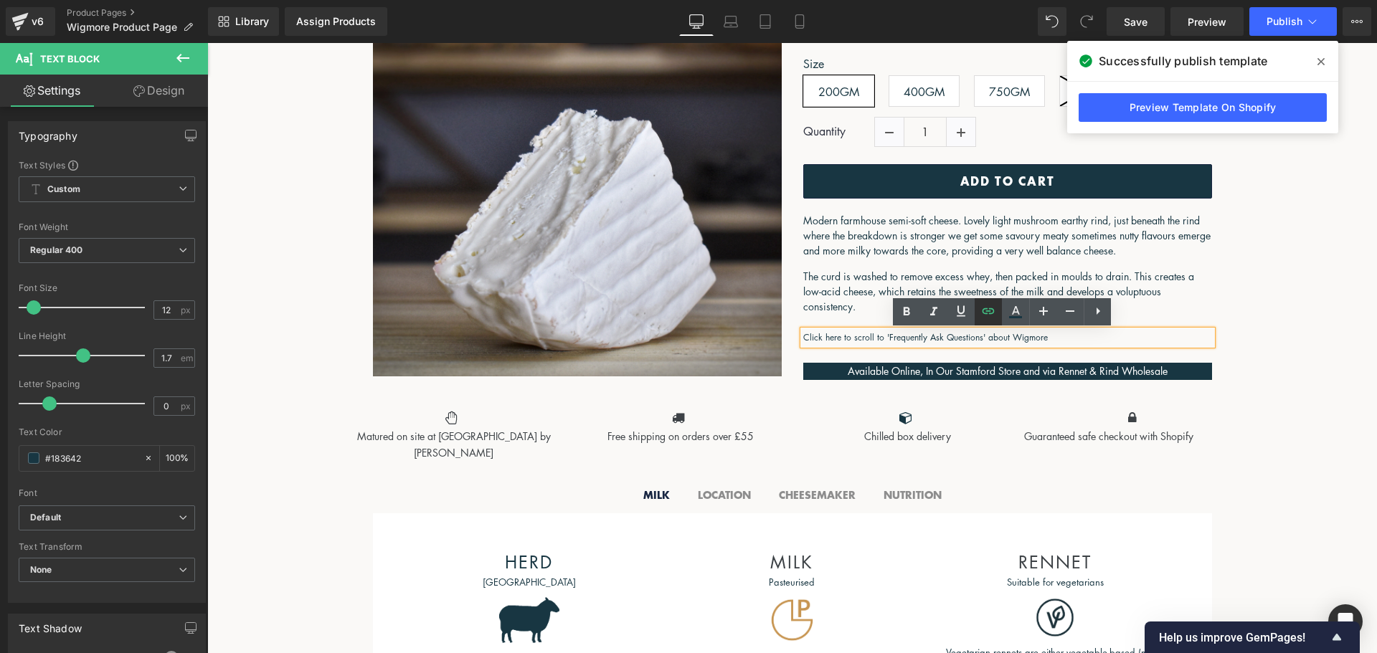
click at [991, 315] on icon at bounding box center [988, 311] width 17 height 17
click at [990, 309] on icon at bounding box center [989, 311] width 12 height 6
click at [1044, 338] on p "Click here to scroll to 'Frequently Ask Questions' about Wigmore" at bounding box center [1007, 338] width 409 height 14
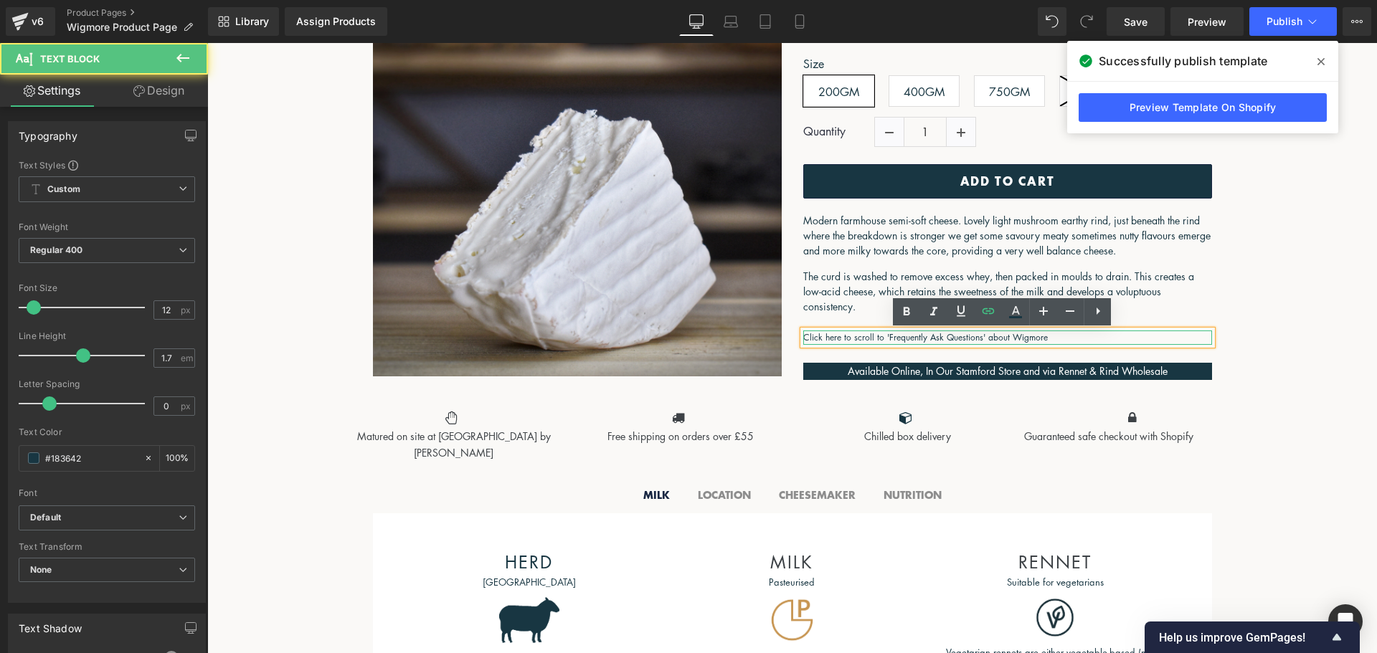
click at [1044, 339] on p "Click here to scroll to 'Frequently Ask Questions' about Wigmore" at bounding box center [1007, 338] width 409 height 14
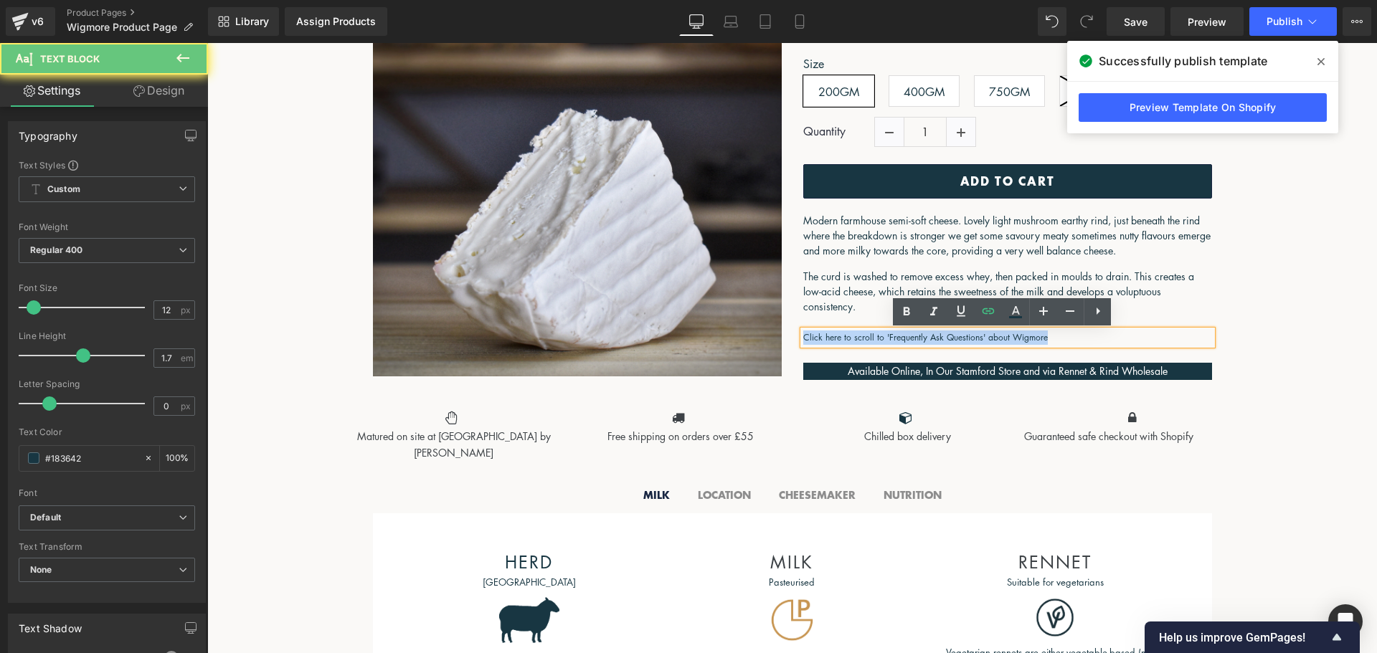
click at [1044, 339] on p "Click here to scroll to 'Frequently Ask Questions' about Wigmore" at bounding box center [1007, 338] width 409 height 14
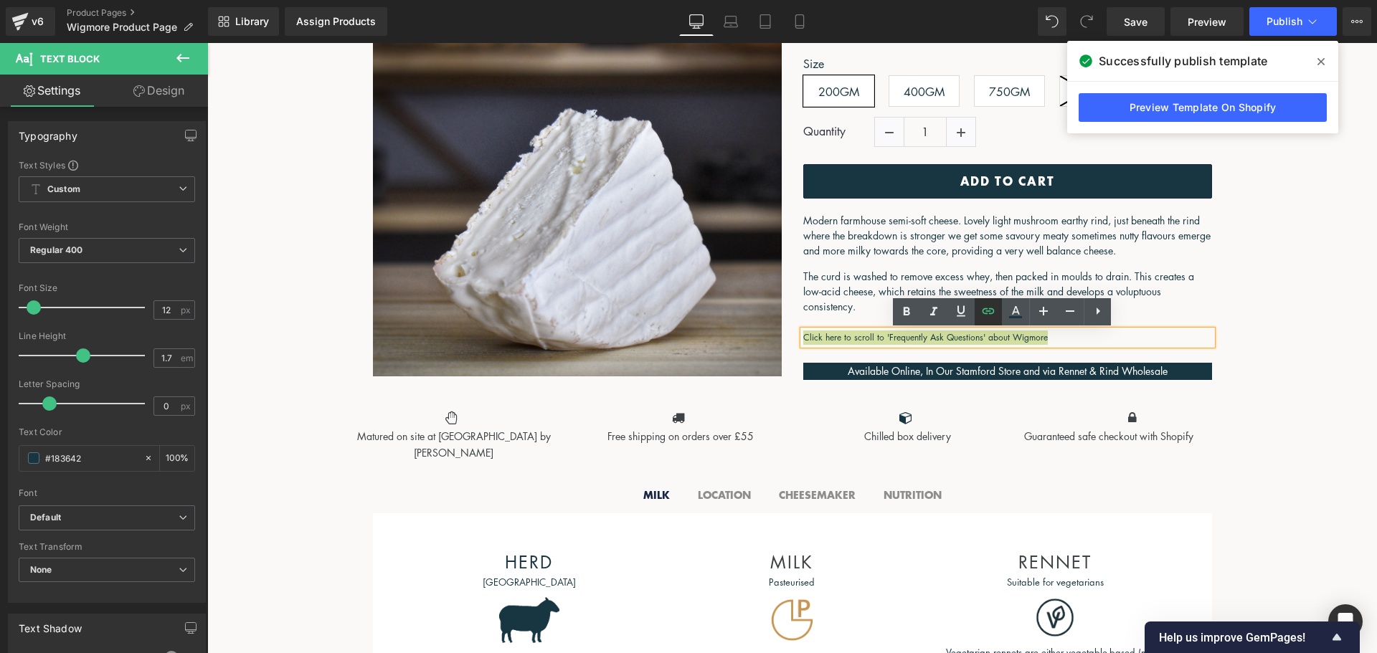
click at [988, 314] on icon at bounding box center [988, 311] width 17 height 17
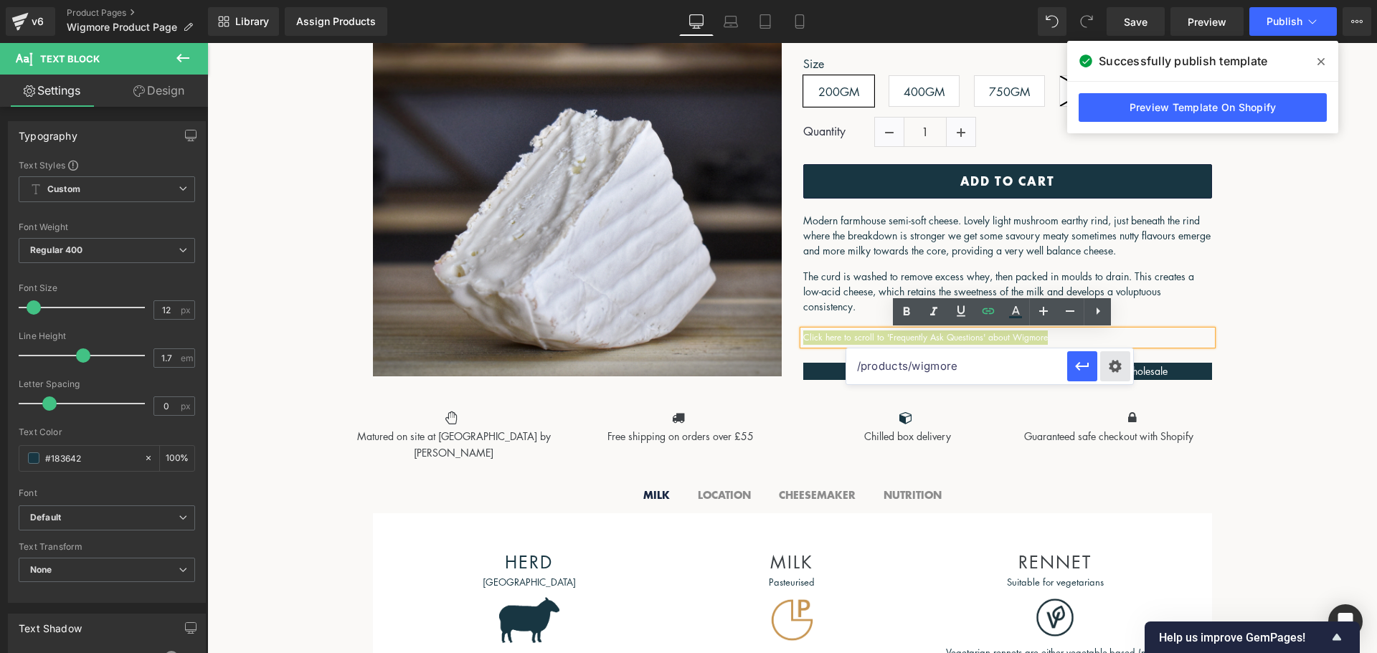
click at [1118, 0] on div "Text Color Highlight Color rgb(24, 54, 66) #183642 100 % transparent transparen…" at bounding box center [688, 0] width 1377 height 0
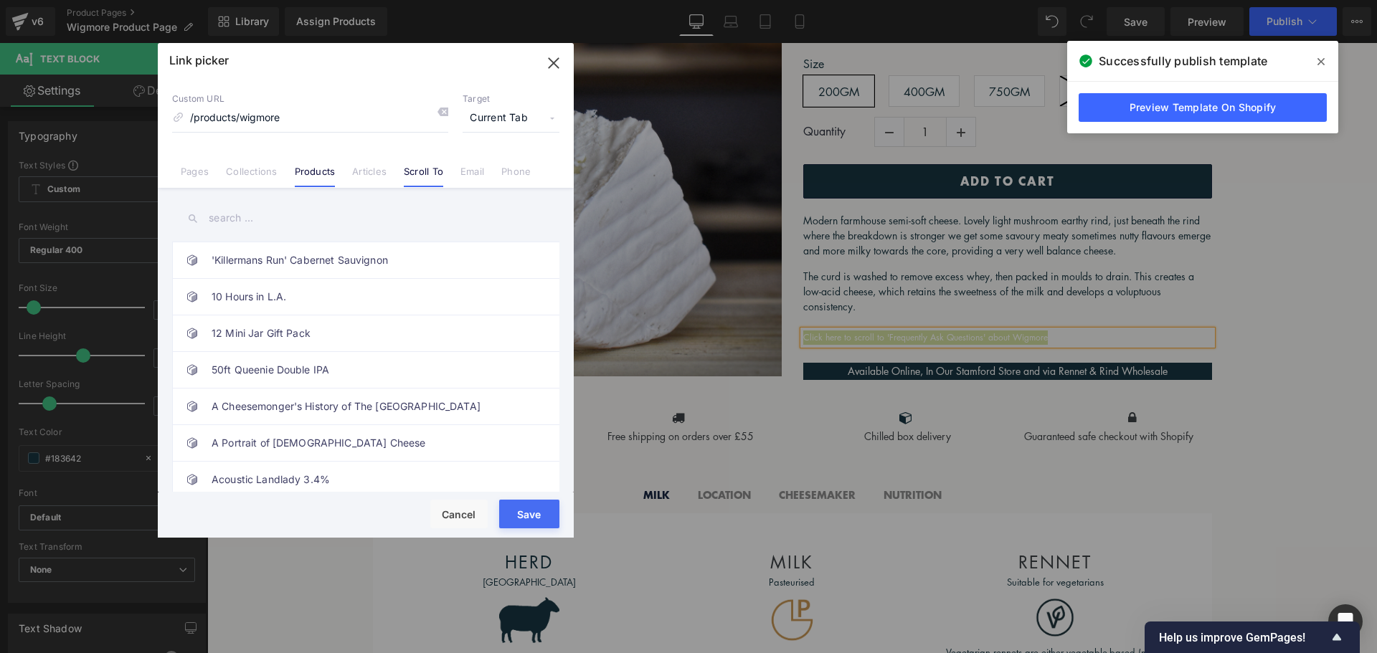
click at [422, 174] on link "Scroll To" at bounding box center [423, 177] width 39 height 22
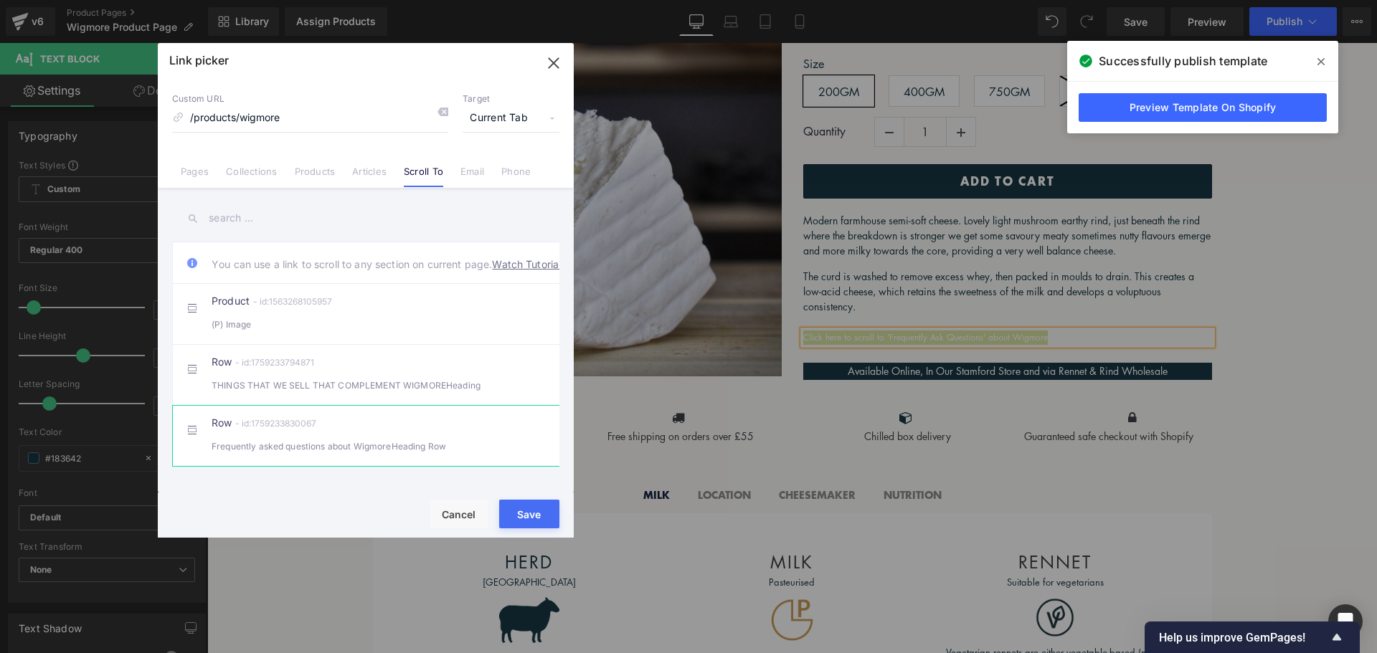
click at [387, 439] on div "Row - id:1759233830067 Frequently asked questions about WigmoreHeading Row" at bounding box center [388, 436] width 352 height 36
type input "#r-1759233830067"
click at [524, 513] on button "Save" at bounding box center [529, 514] width 60 height 29
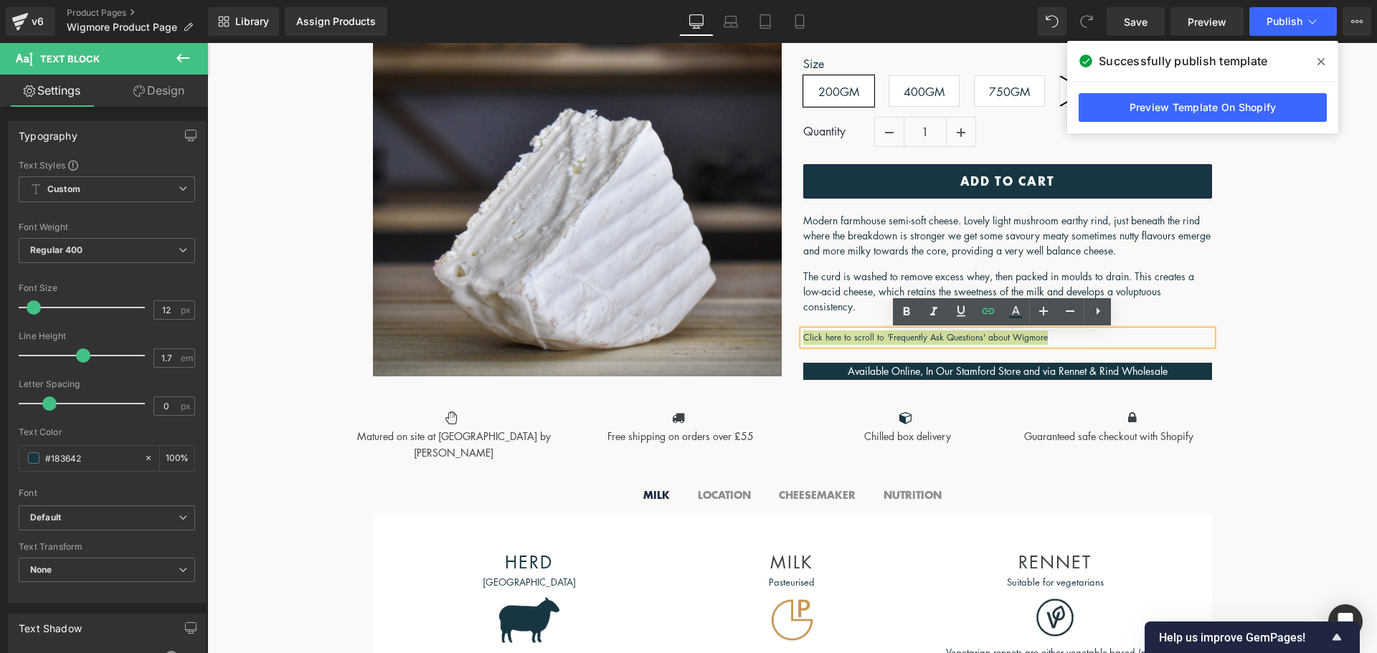
click at [1319, 65] on icon at bounding box center [1321, 61] width 7 height 11
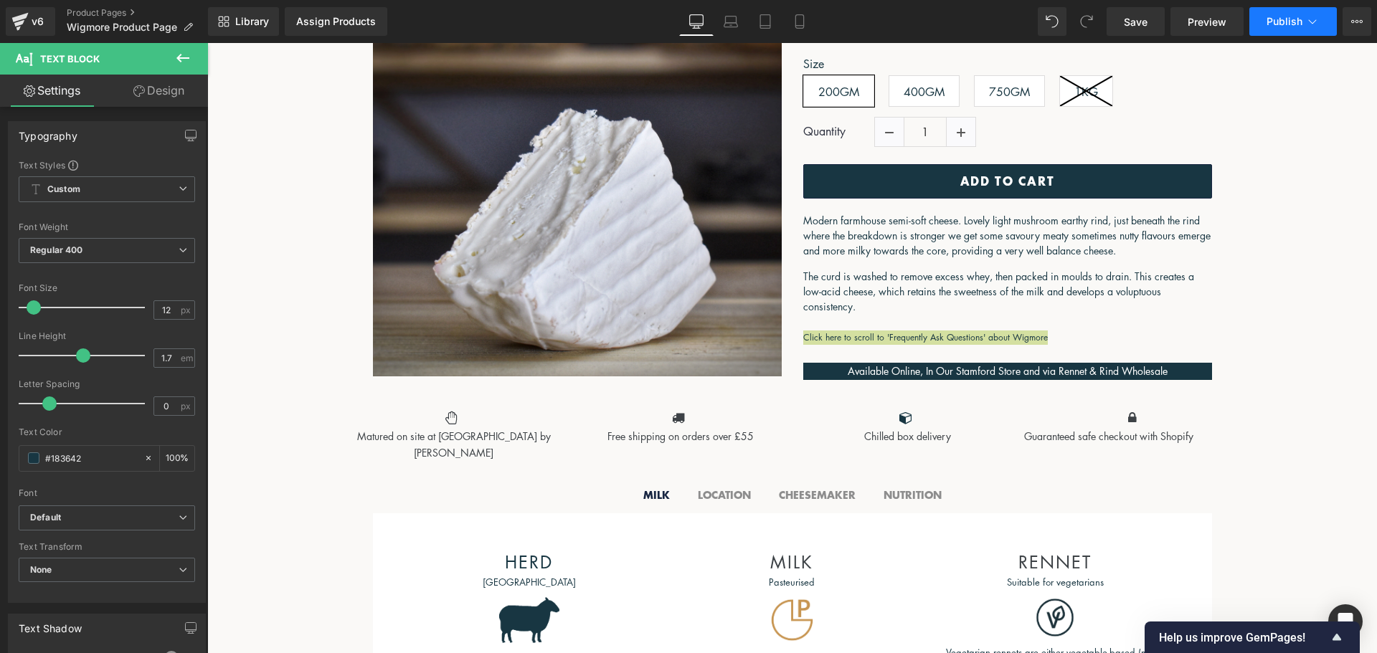
click at [1307, 29] on button "Publish" at bounding box center [1293, 21] width 88 height 29
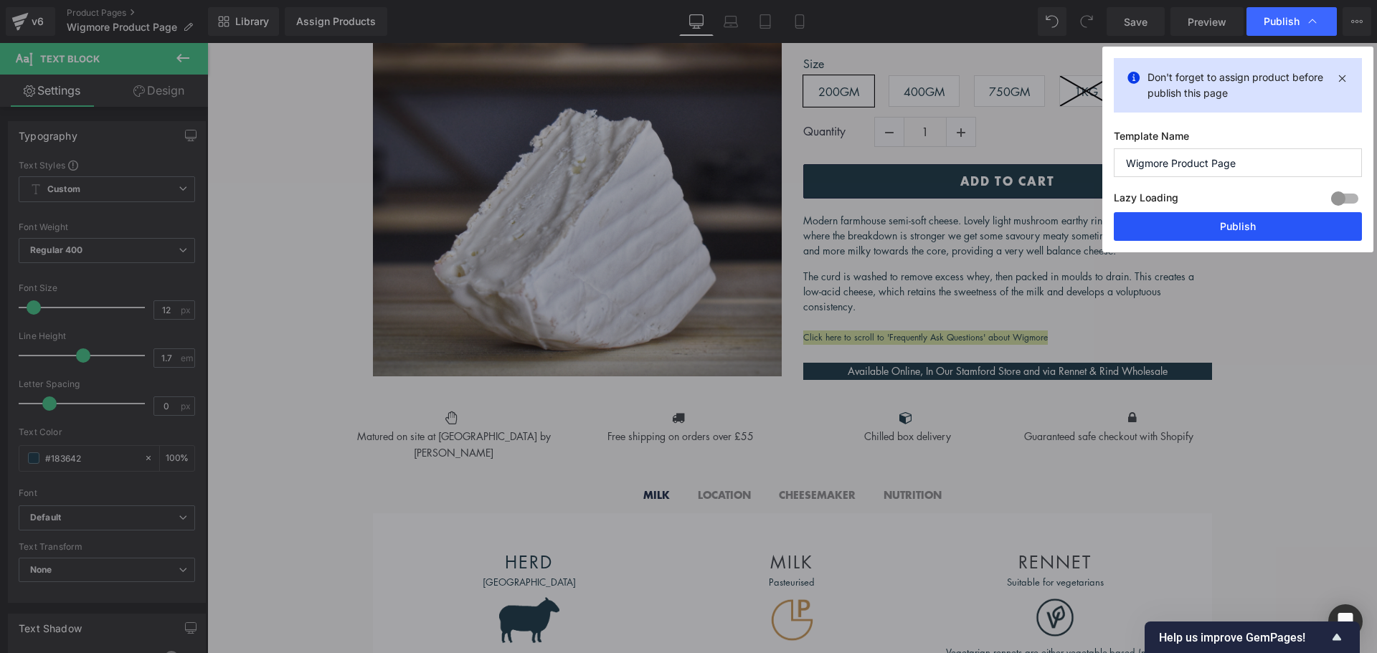
drag, startPoint x: 1239, startPoint y: 222, endPoint x: 1024, endPoint y: 169, distance: 222.2
click at [1239, 222] on button "Publish" at bounding box center [1238, 226] width 248 height 29
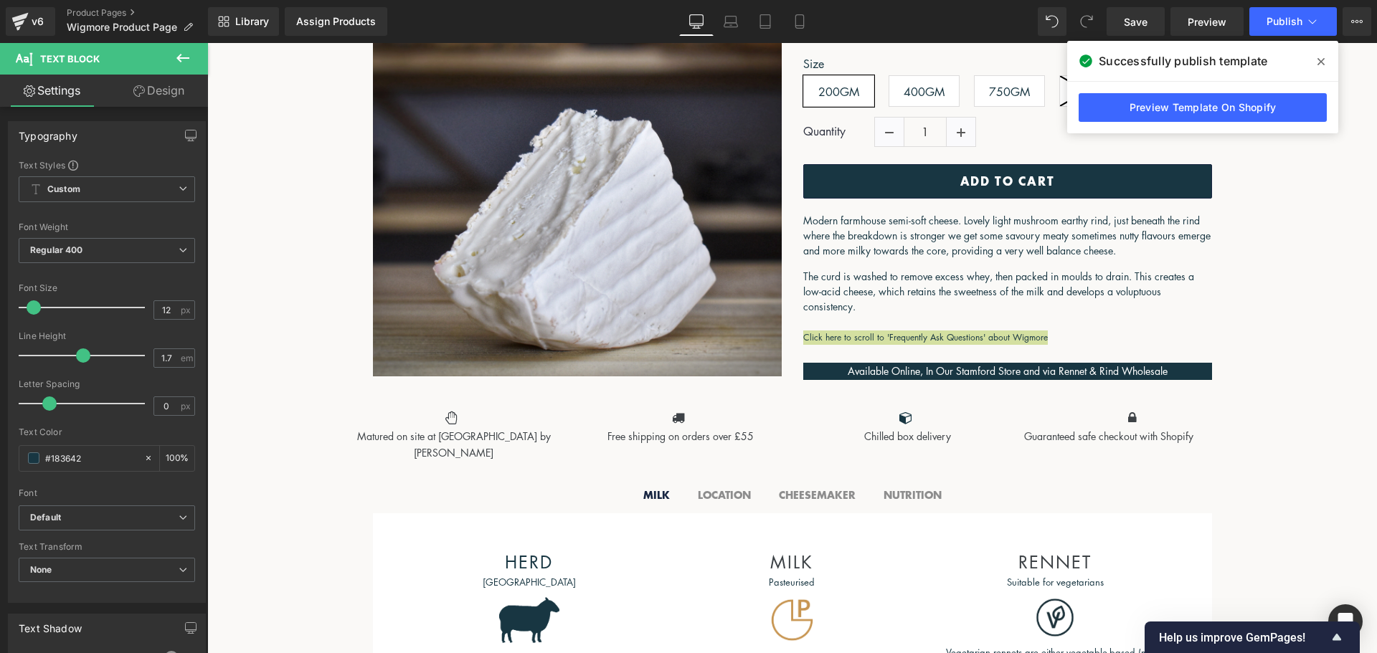
click at [1318, 57] on icon at bounding box center [1321, 61] width 7 height 11
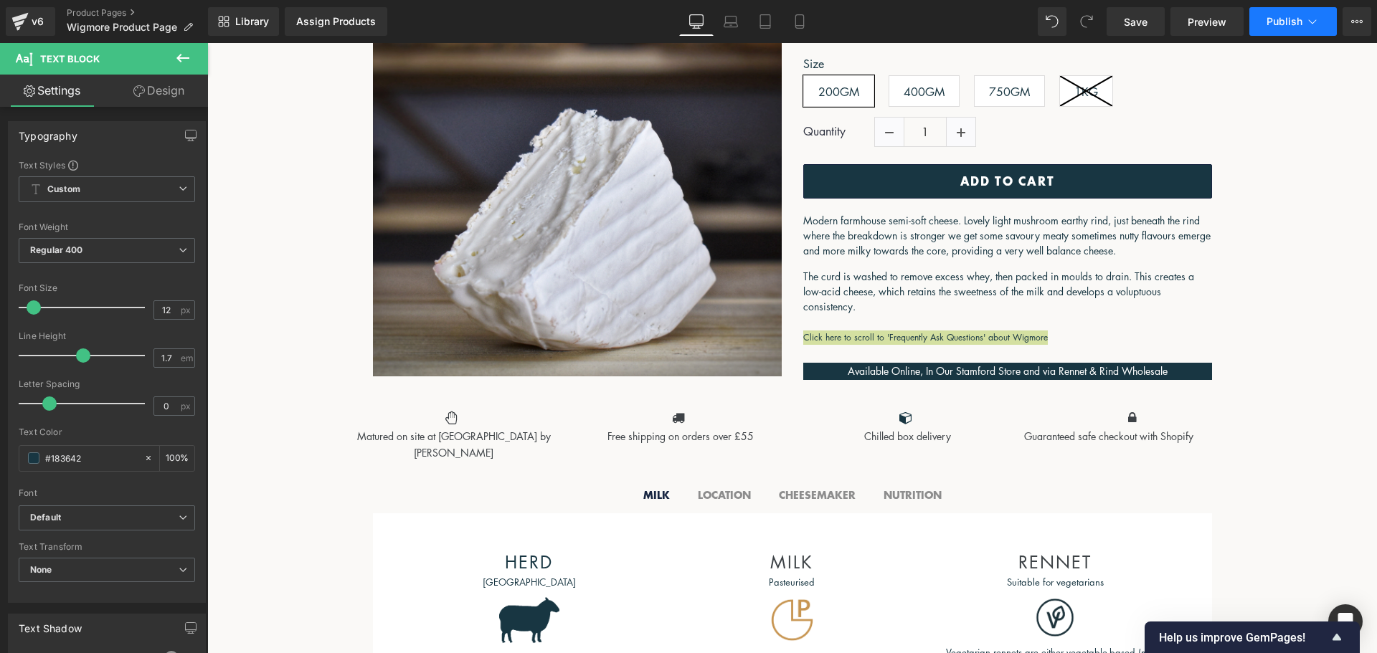
click at [1315, 22] on icon at bounding box center [1312, 21] width 14 height 14
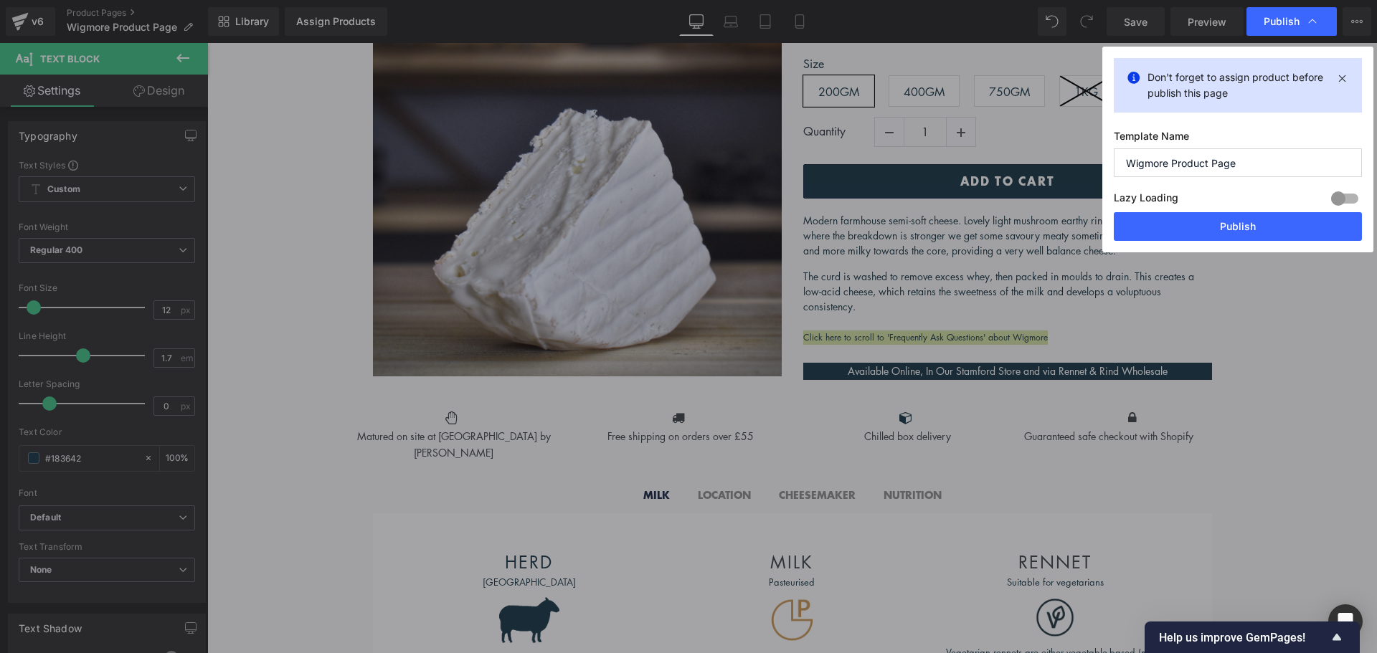
click at [1336, 195] on div at bounding box center [1345, 198] width 34 height 23
click at [1303, 225] on button "Publish" at bounding box center [1238, 226] width 248 height 29
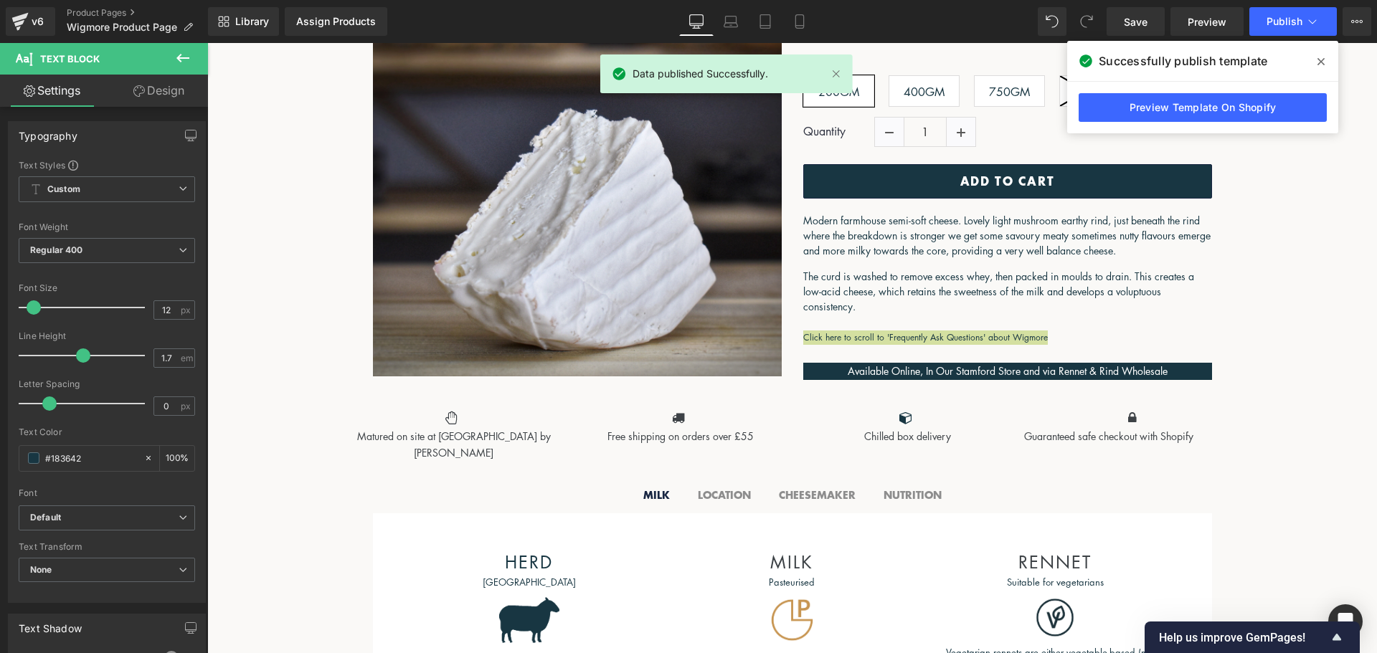
click at [1323, 63] on icon at bounding box center [1321, 61] width 7 height 7
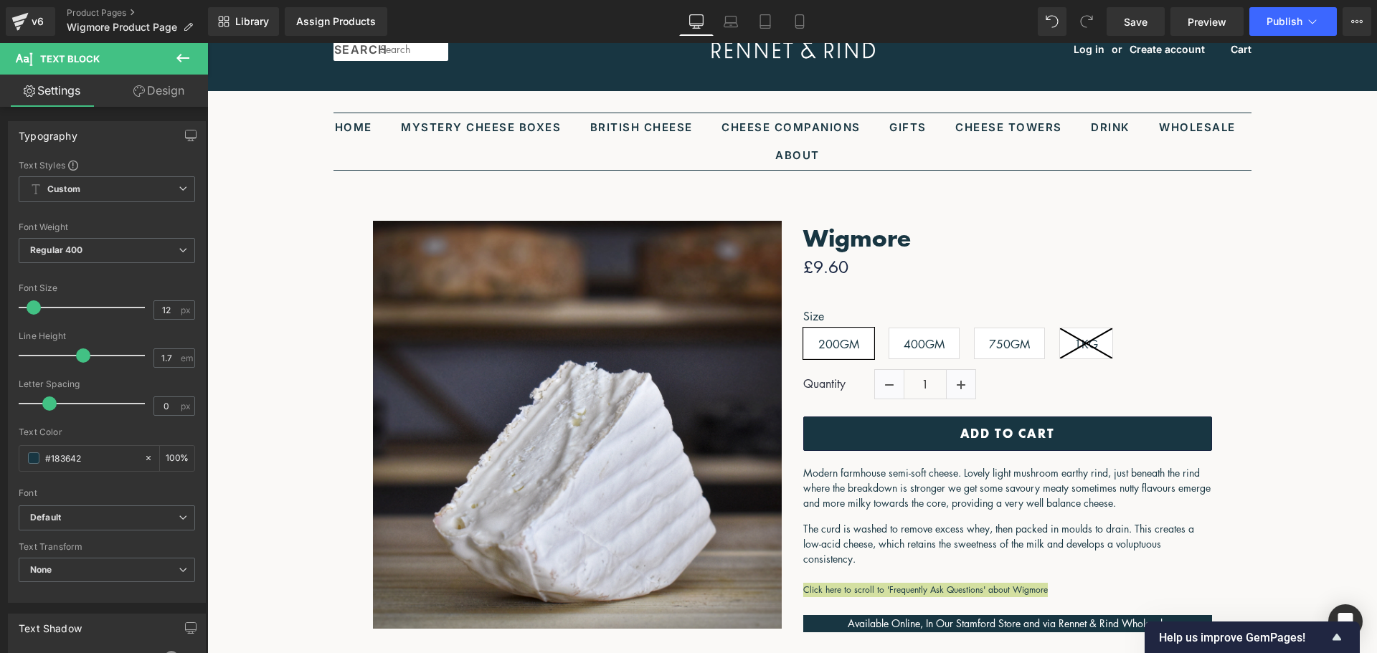
scroll to position [0, 0]
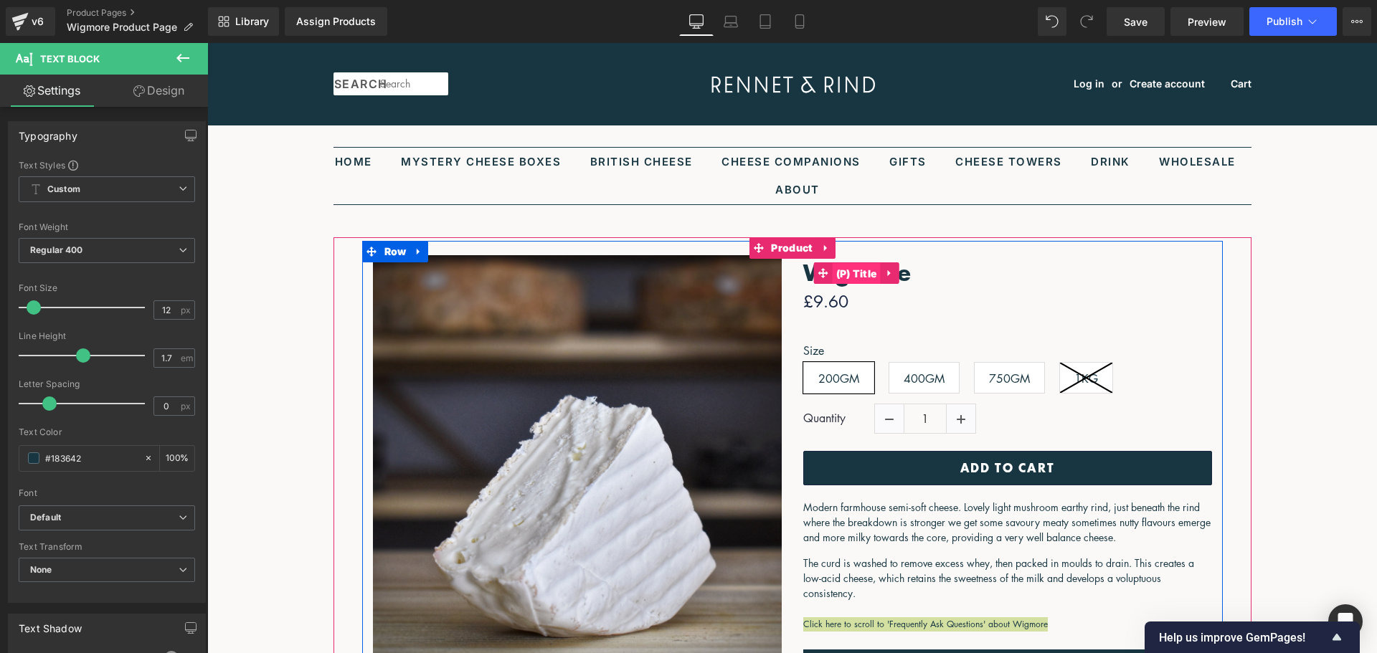
click at [851, 273] on span "(P) Title" at bounding box center [857, 274] width 48 height 22
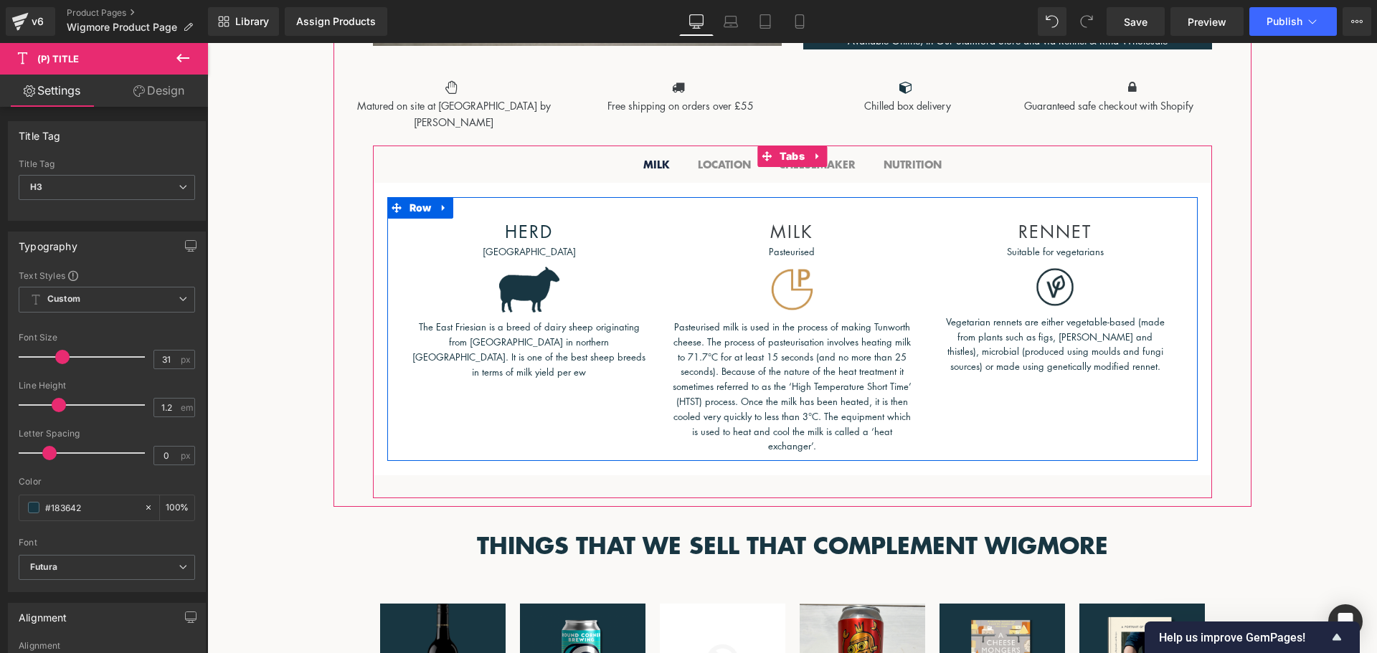
scroll to position [789, 0]
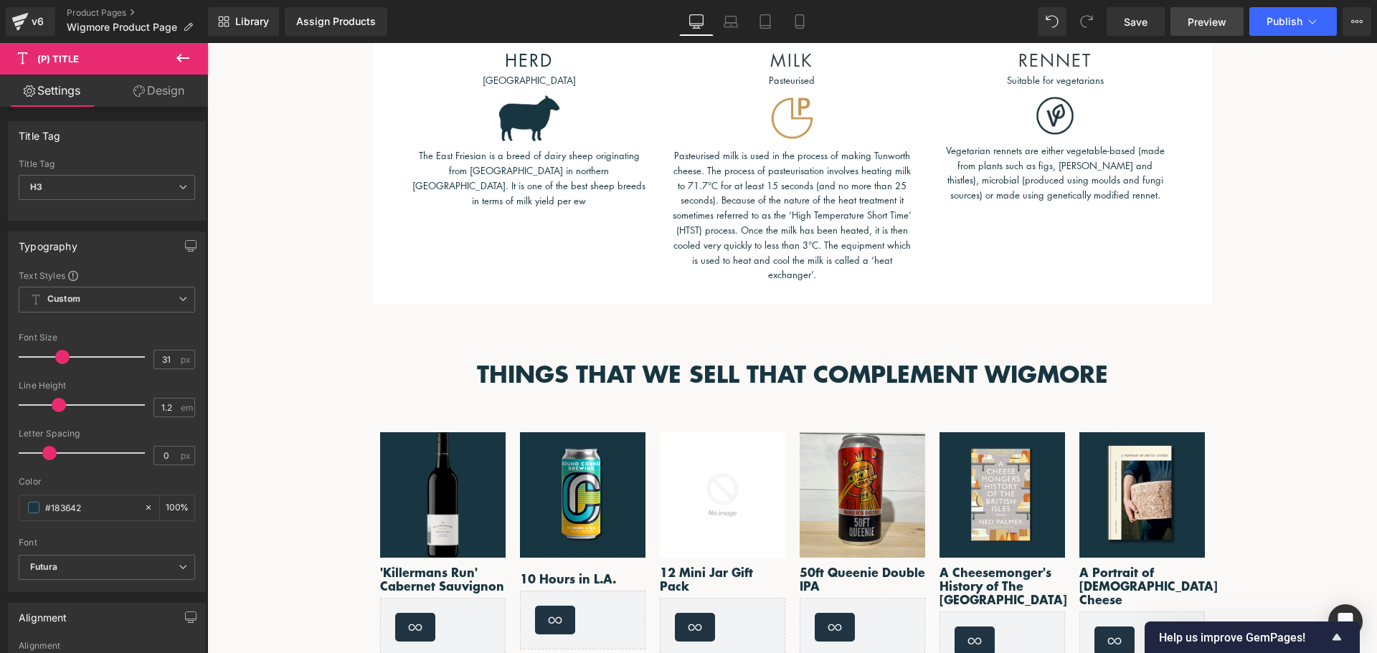
click at [1216, 24] on span "Preview" at bounding box center [1207, 21] width 39 height 15
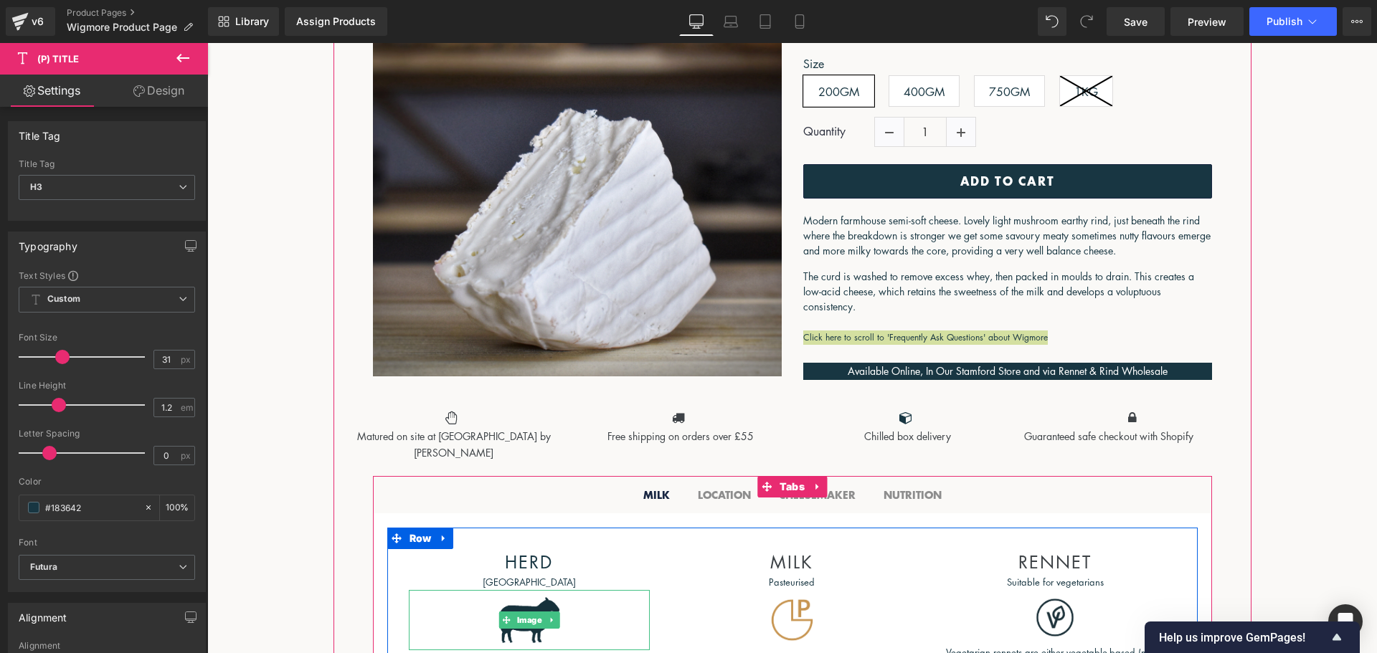
scroll to position [0, 0]
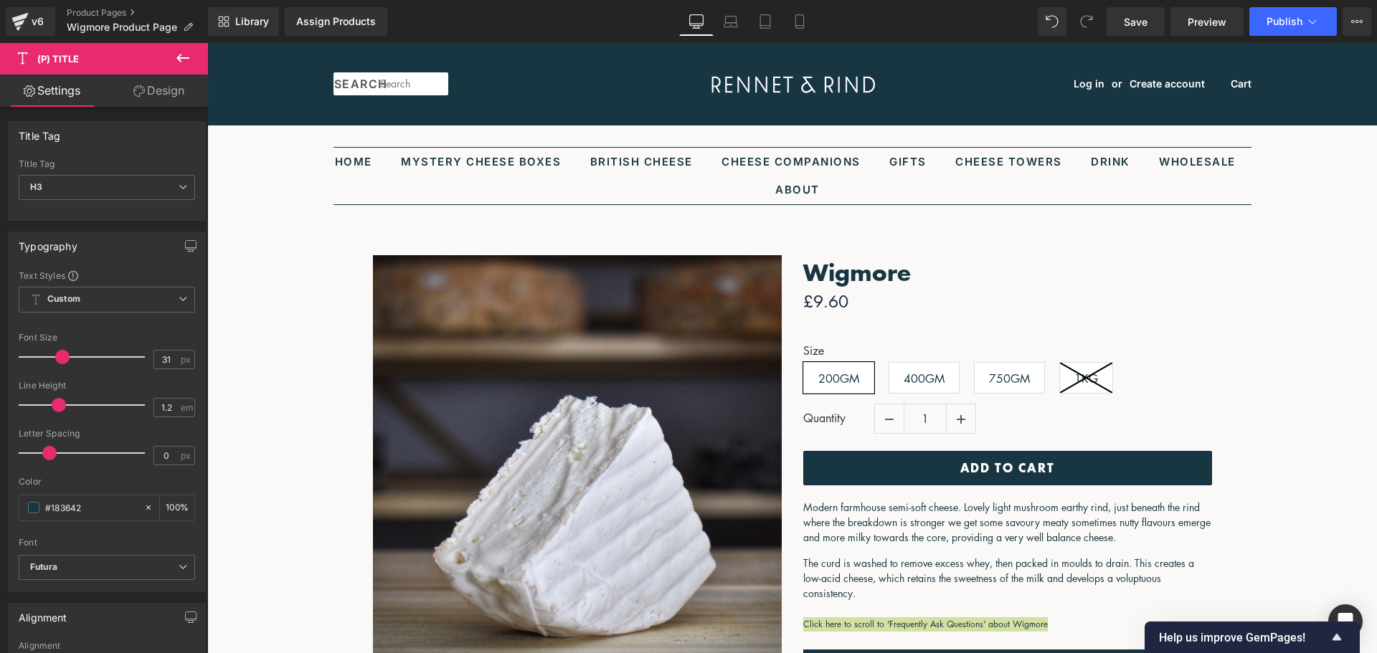
click at [184, 62] on icon at bounding box center [182, 57] width 17 height 17
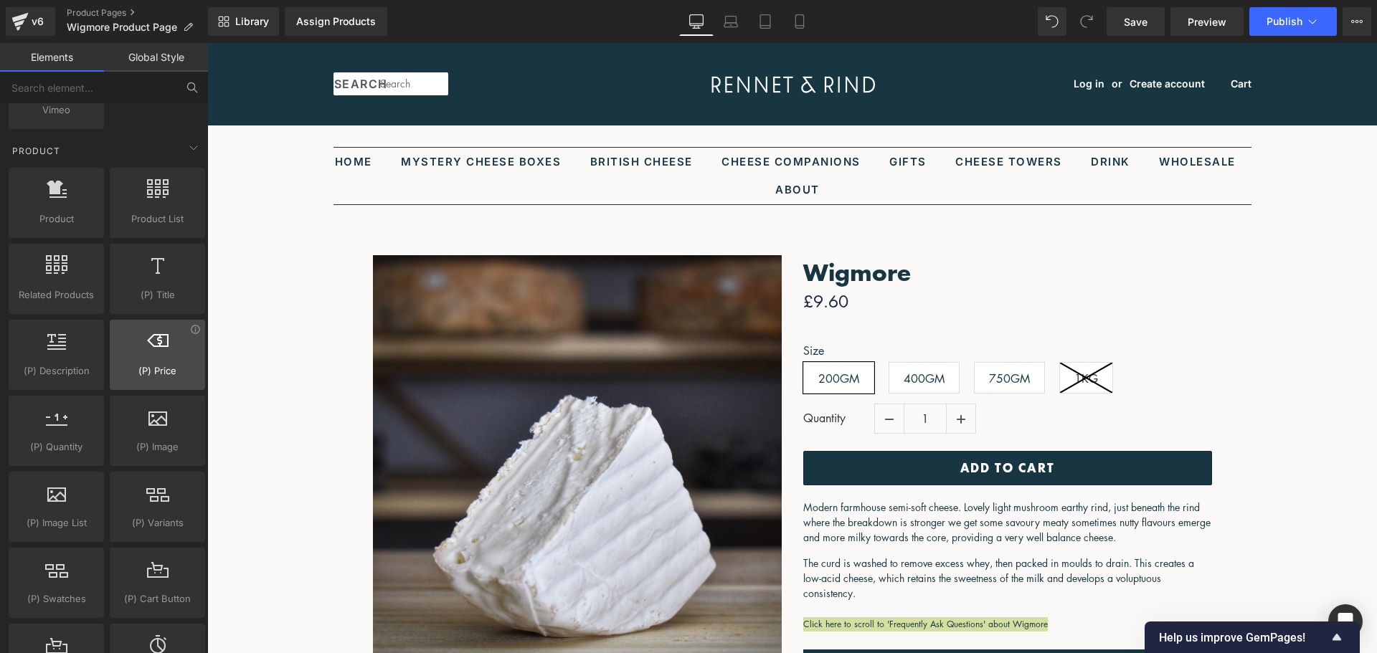
scroll to position [1148, 0]
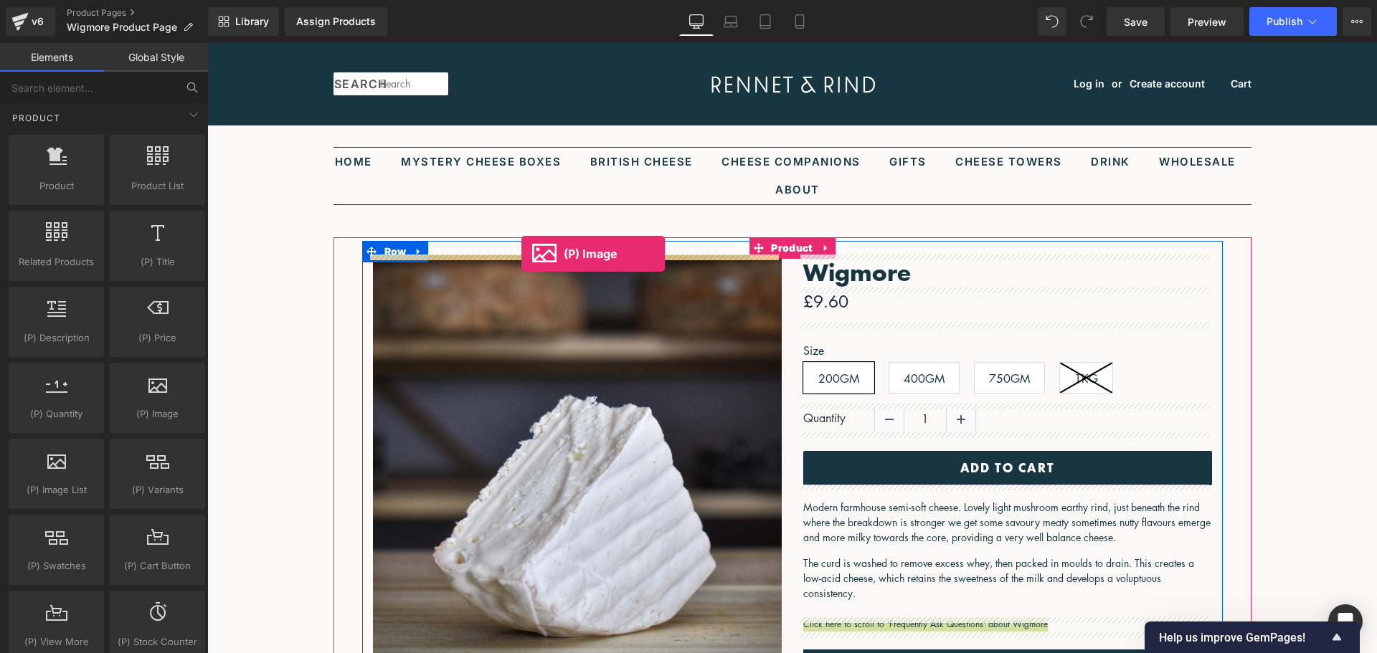
drag, startPoint x: 365, startPoint y: 451, endPoint x: 521, endPoint y: 254, distance: 251.7
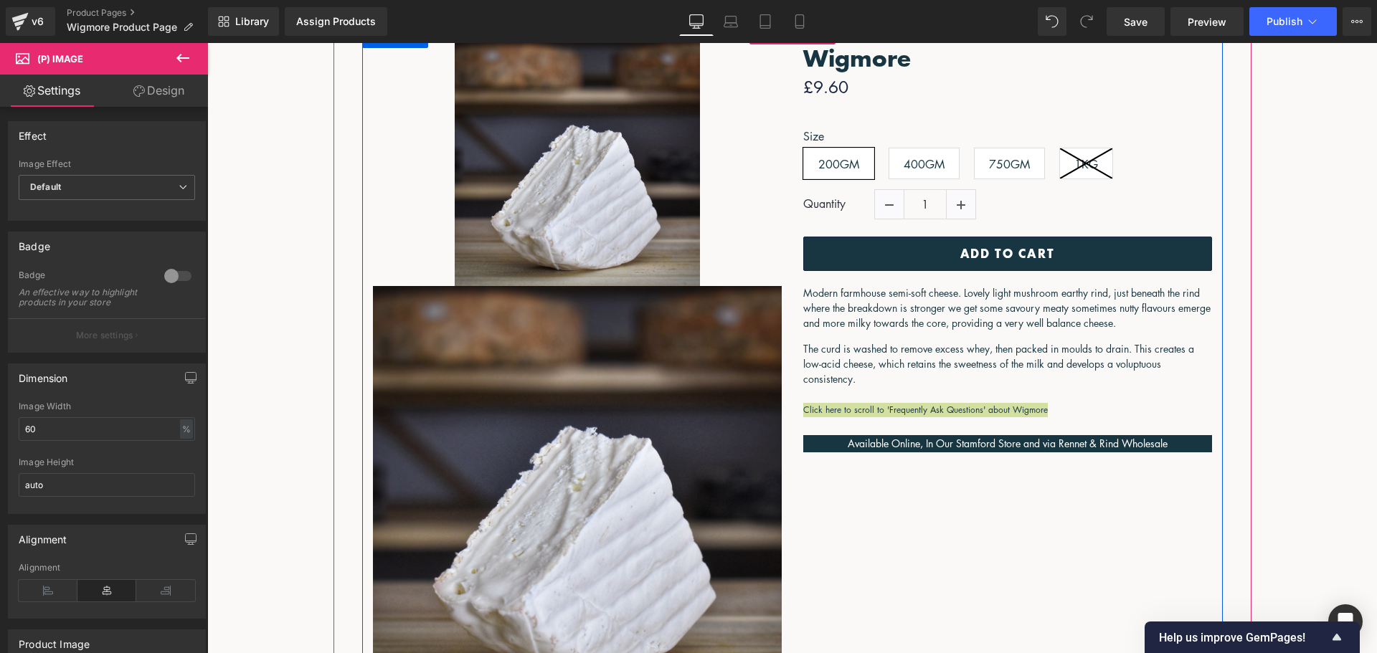
scroll to position [215, 0]
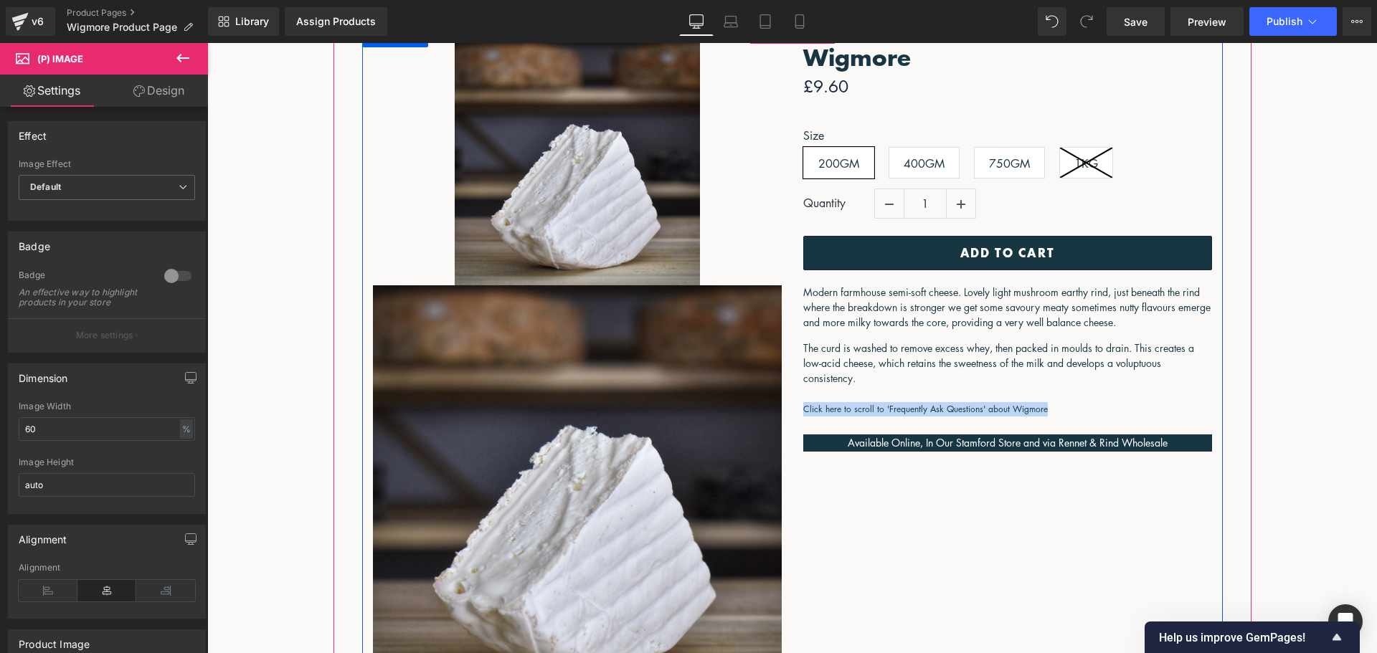
click at [597, 365] on img at bounding box center [577, 489] width 409 height 409
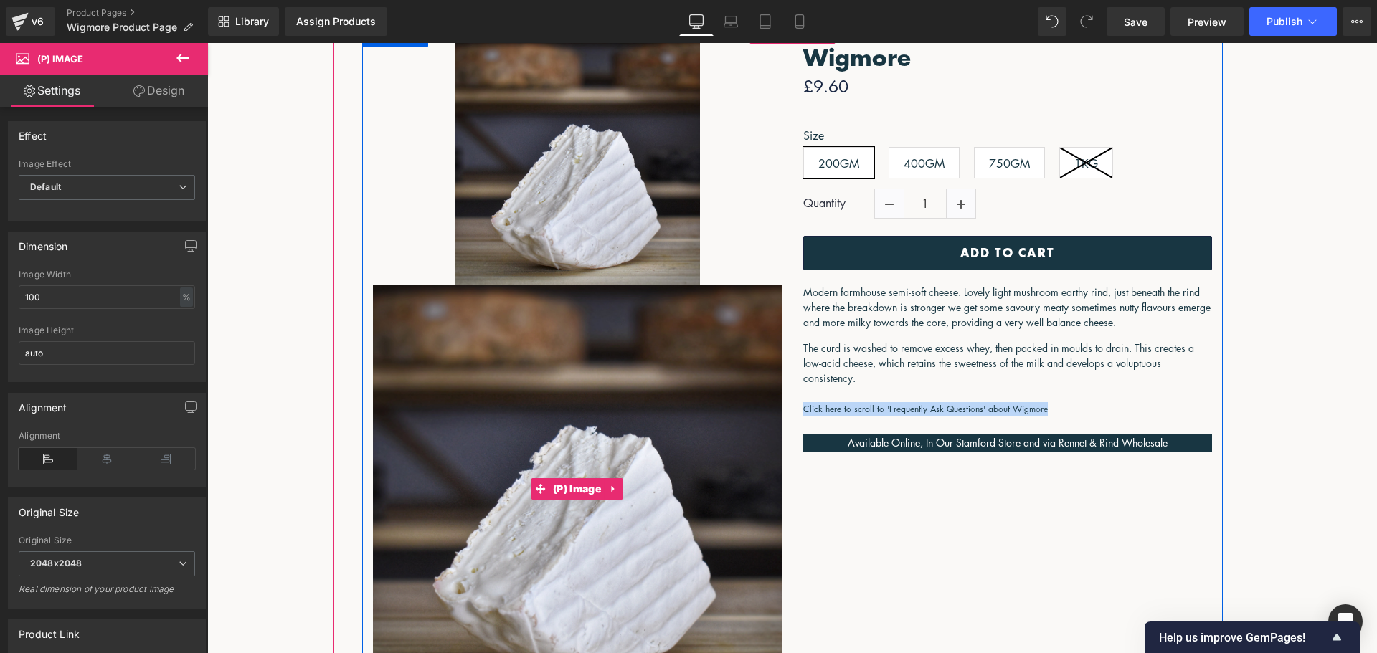
click at [613, 487] on icon at bounding box center [614, 489] width 10 height 11
click at [623, 485] on icon at bounding box center [623, 489] width 10 height 11
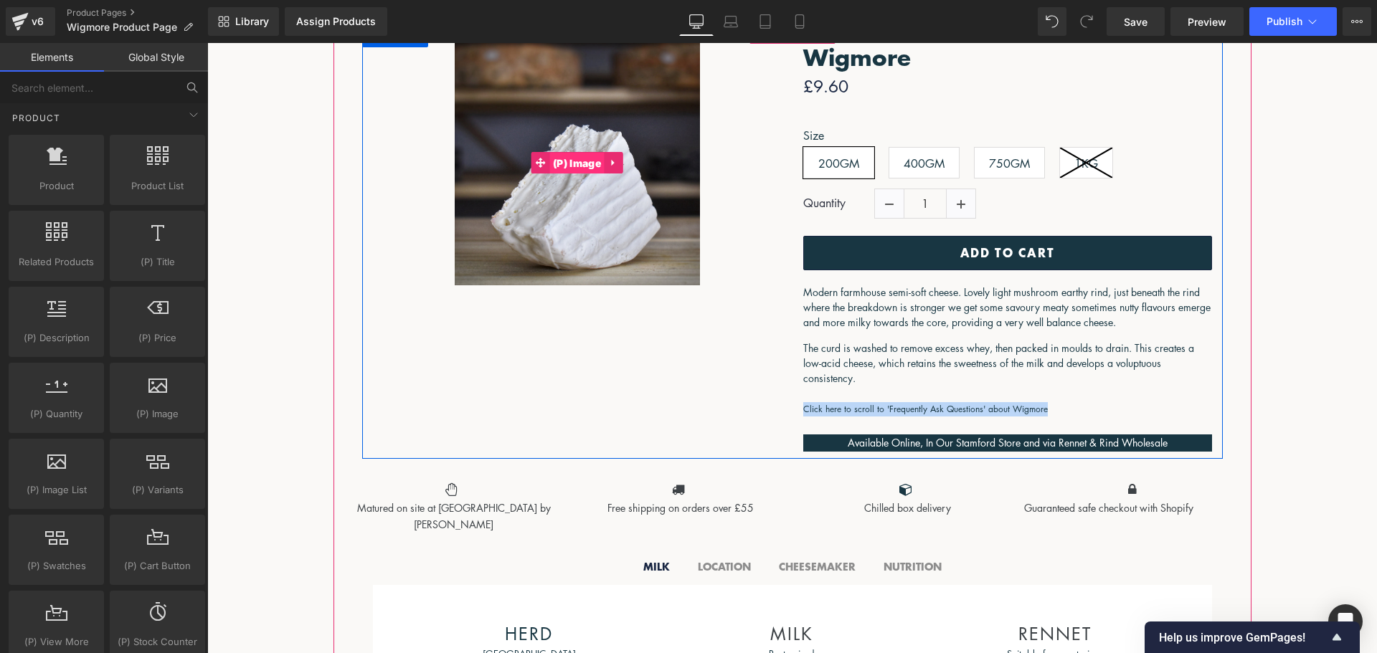
click at [576, 170] on span "(P) Image" at bounding box center [576, 164] width 55 height 22
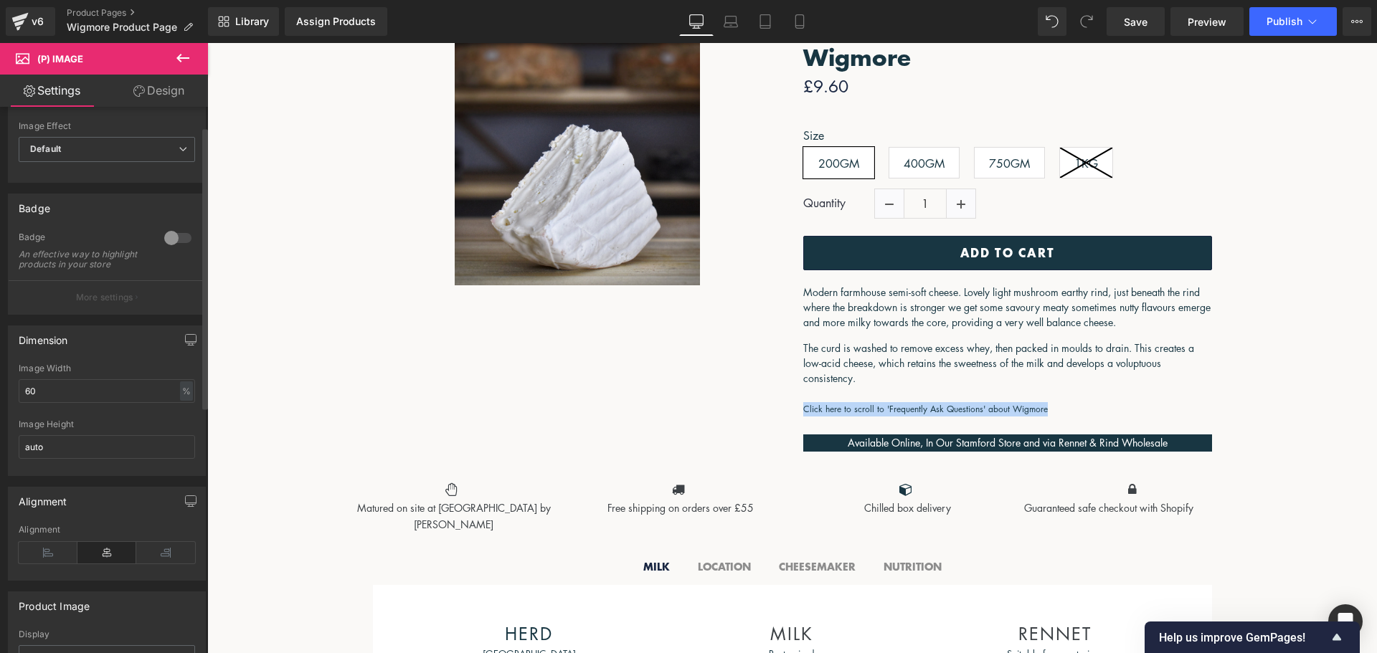
scroll to position [72, 0]
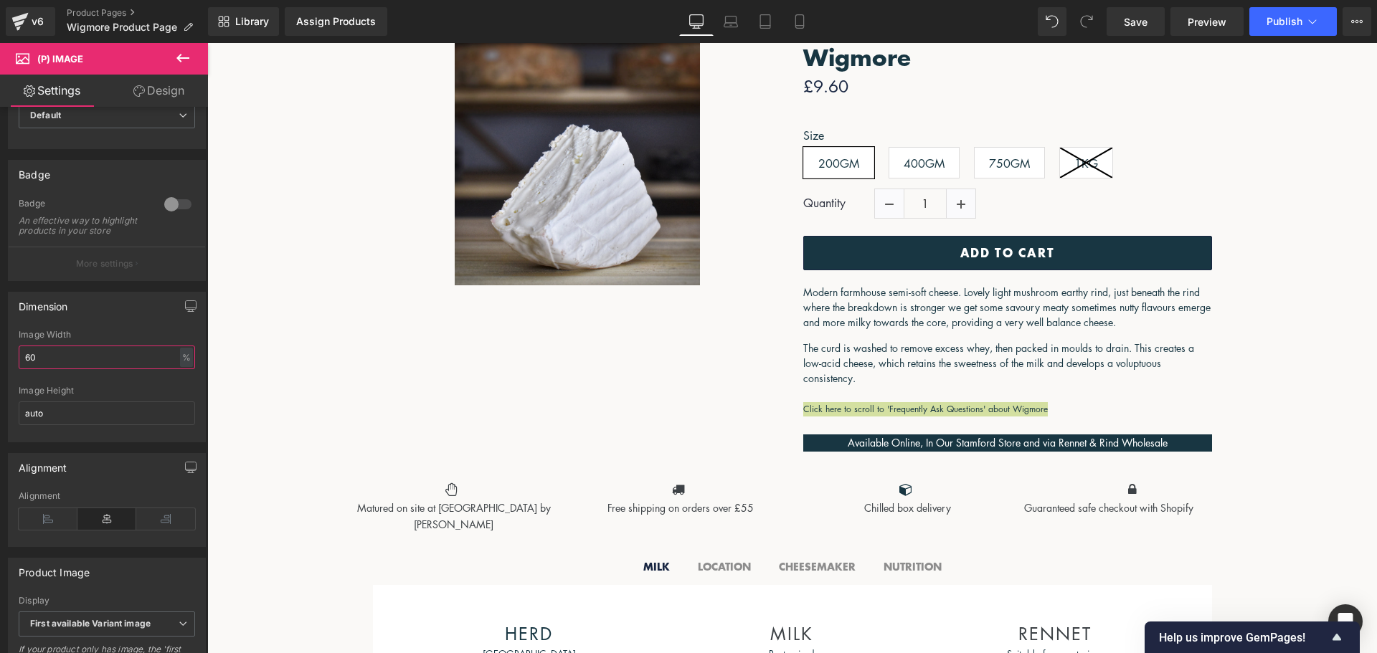
drag, startPoint x: 100, startPoint y: 369, endPoint x: -101, endPoint y: 367, distance: 200.9
click at [0, 367] on html "(P) Image You are previewing how the will restyle your page. You can not edit E…" at bounding box center [688, 326] width 1377 height 653
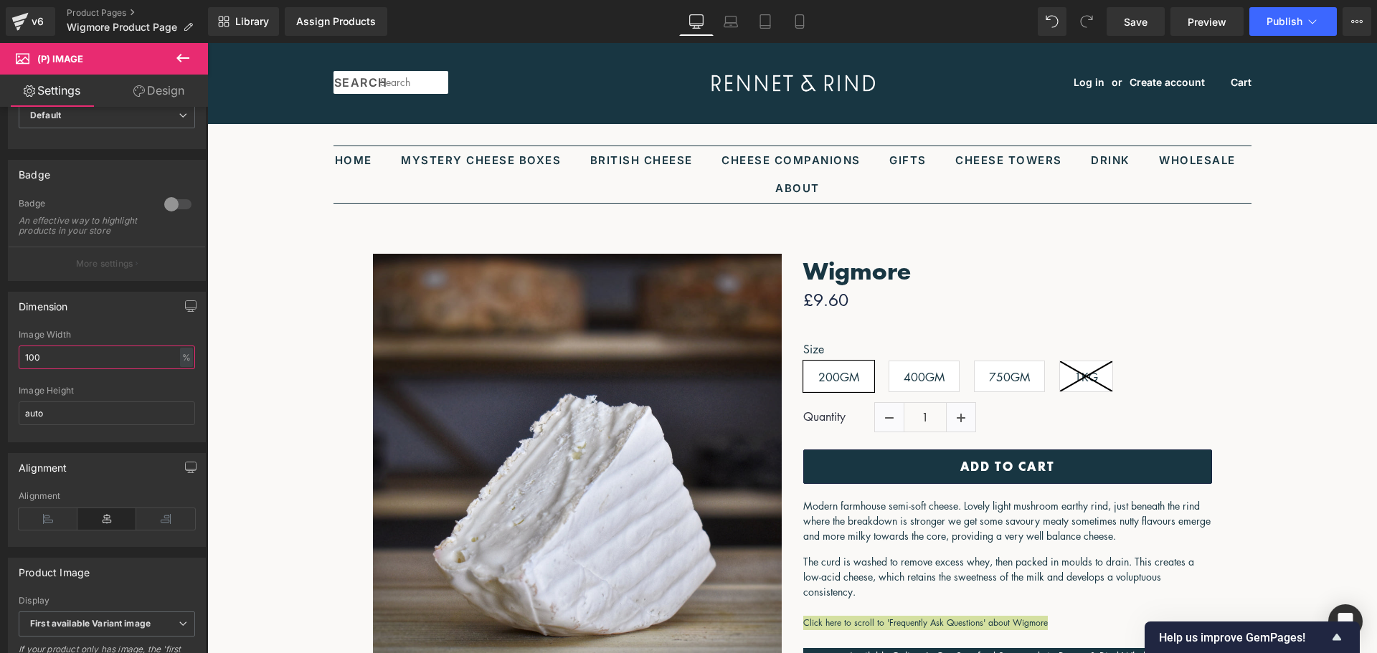
scroll to position [0, 0]
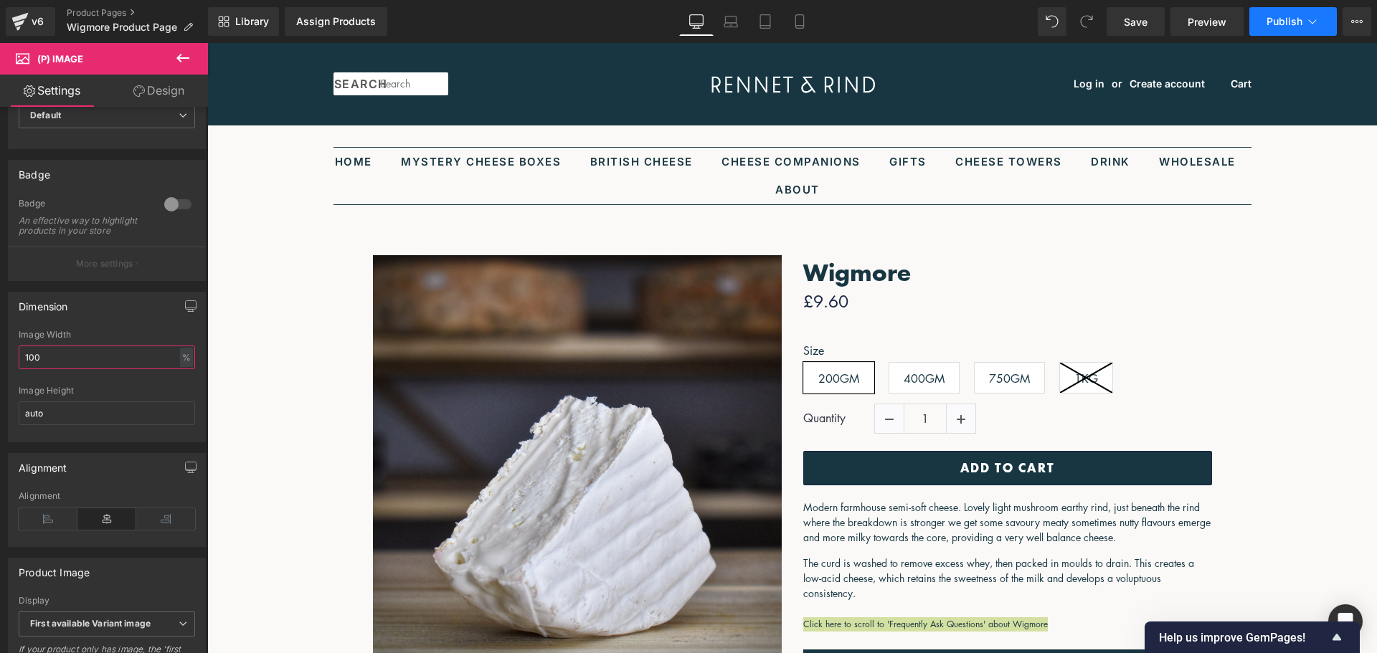
type input "100"
click at [1309, 18] on icon at bounding box center [1312, 21] width 14 height 14
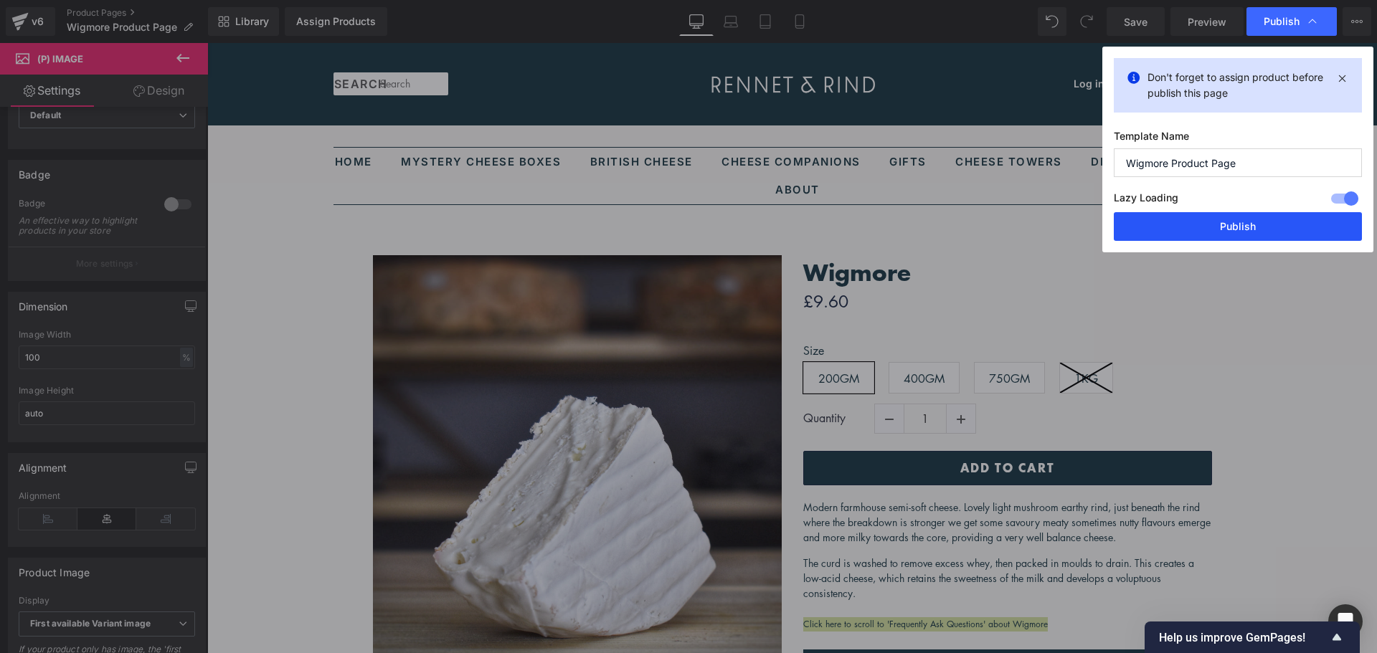
click at [1244, 224] on button "Publish" at bounding box center [1238, 226] width 248 height 29
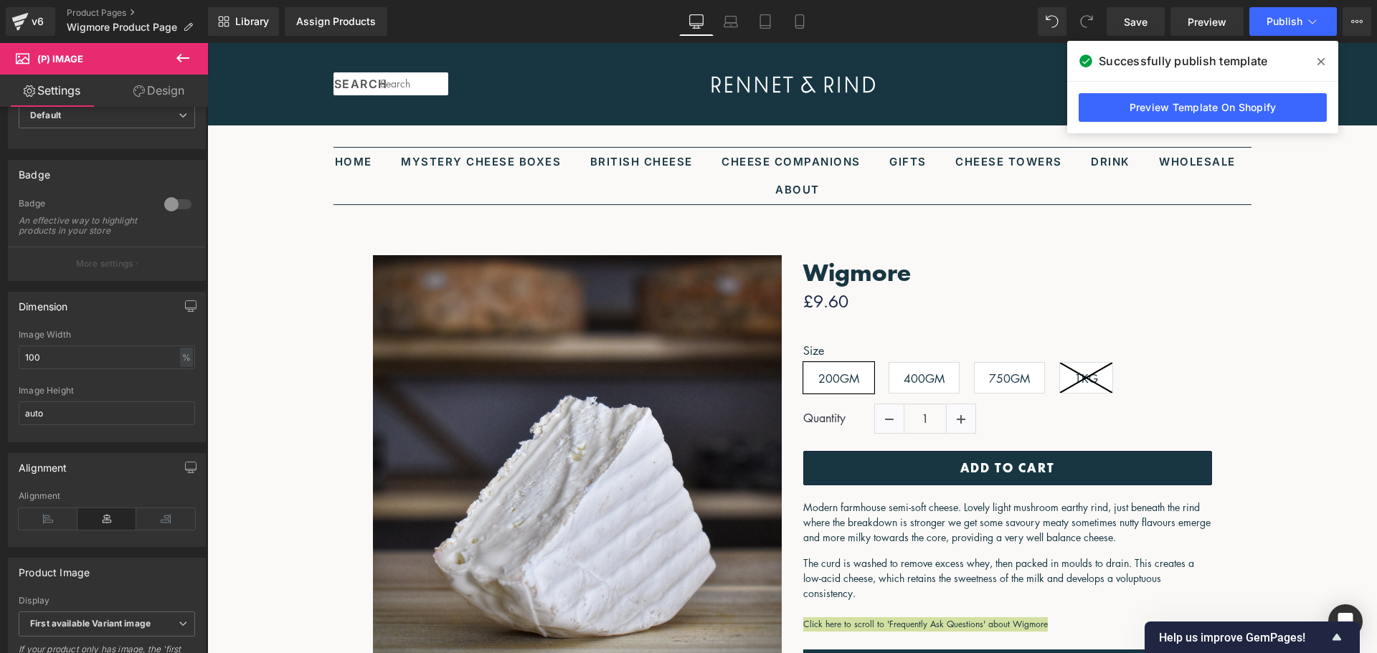
click at [176, 65] on icon at bounding box center [182, 57] width 17 height 17
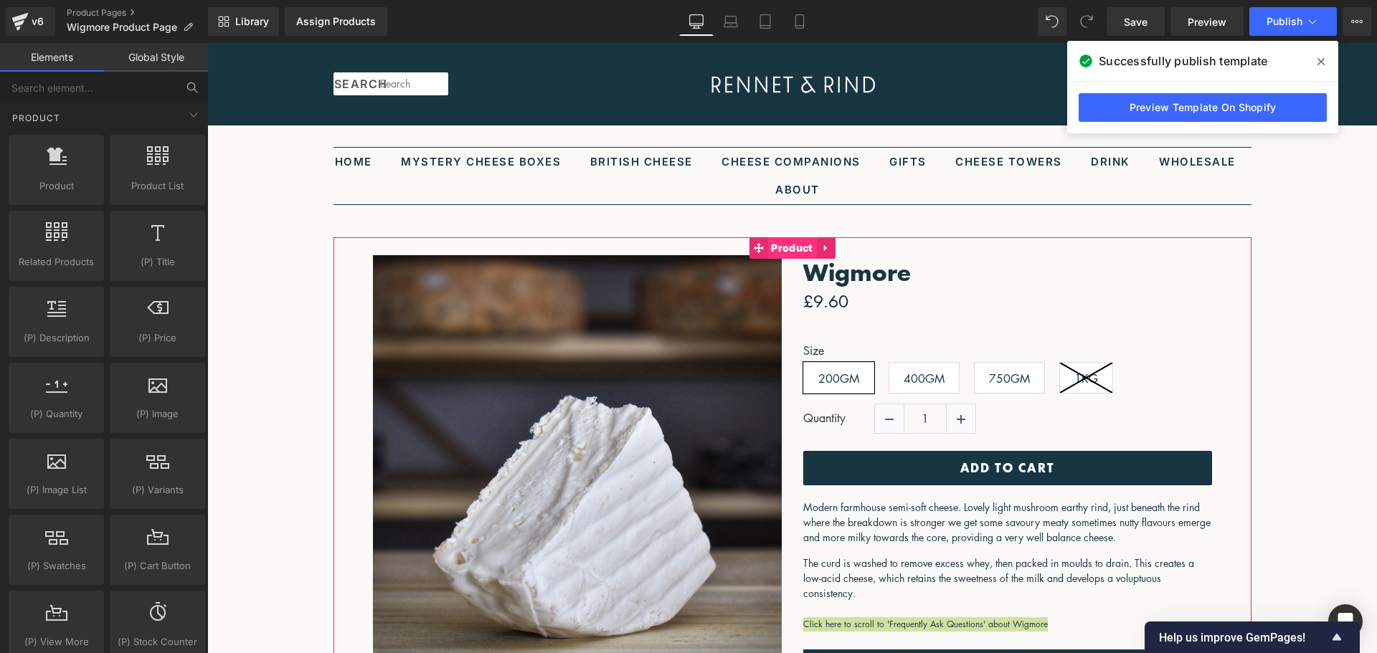
click at [785, 249] on span "Product" at bounding box center [791, 248] width 49 height 22
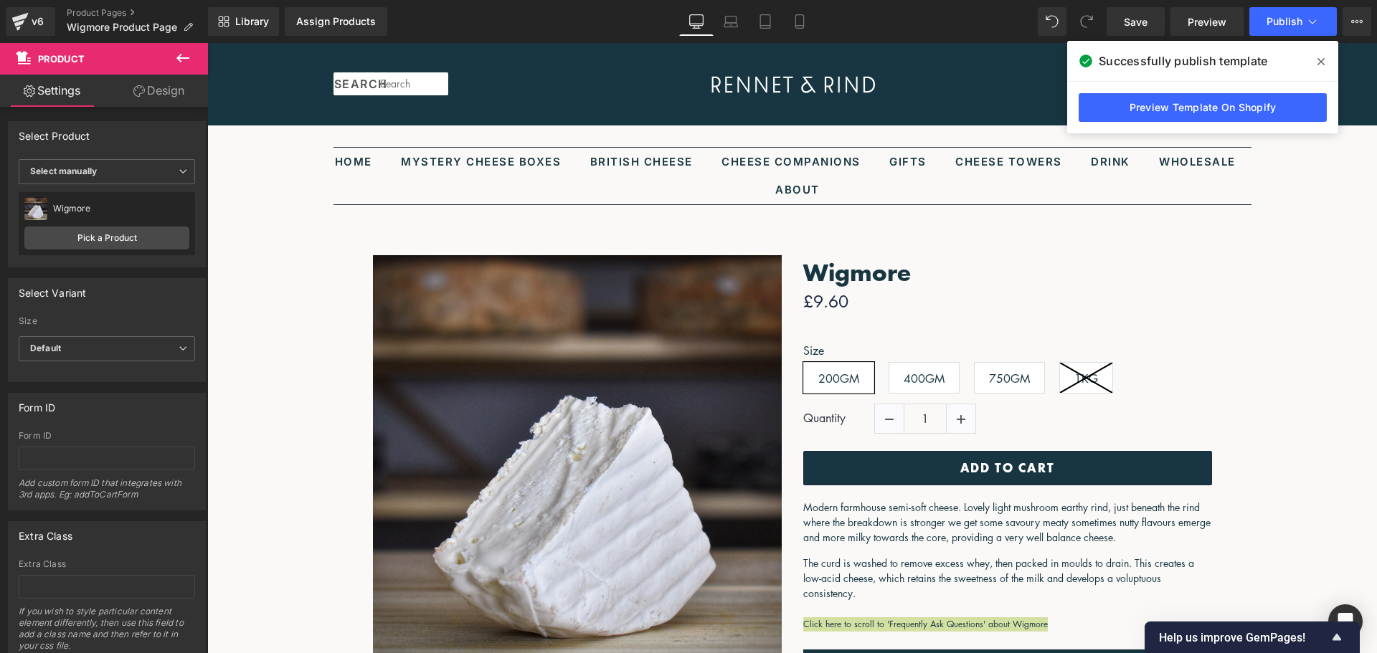
click at [1324, 65] on icon at bounding box center [1321, 61] width 7 height 7
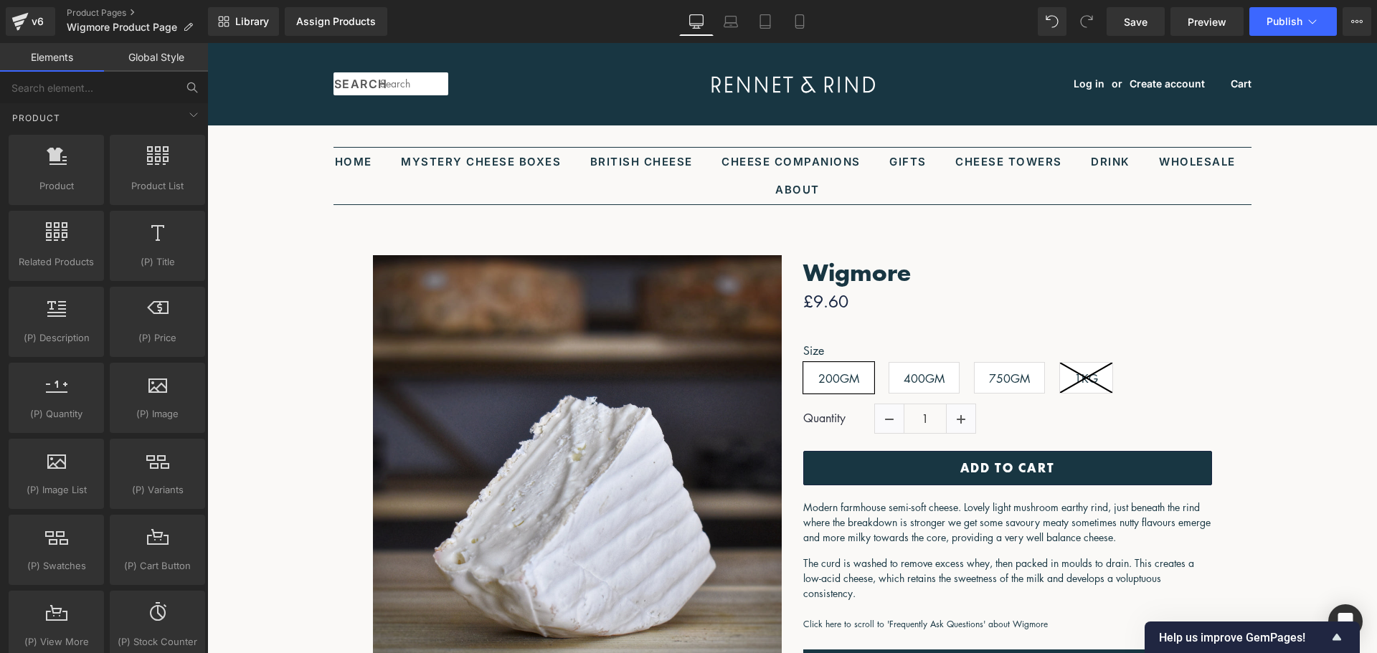
click at [392, 85] on input "Search" at bounding box center [413, 83] width 69 height 23
click at [109, 13] on link "Product Pages" at bounding box center [137, 12] width 141 height 11
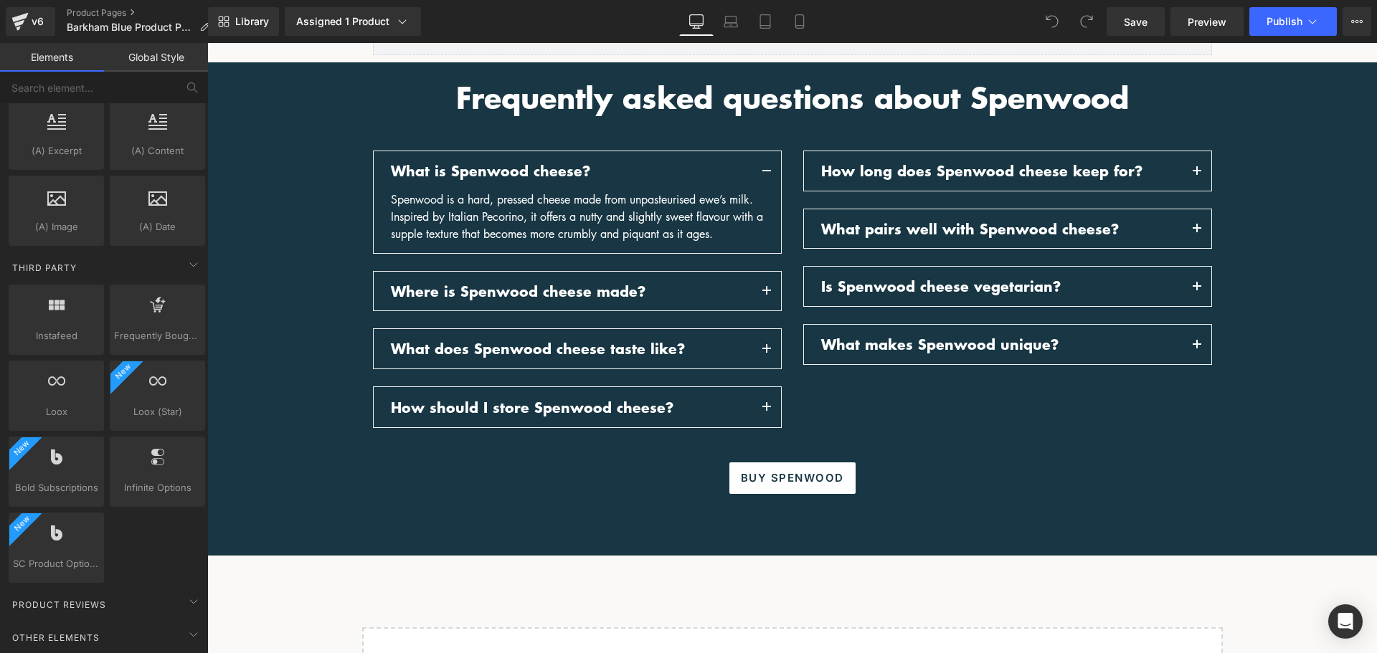
scroll to position [2690, 0]
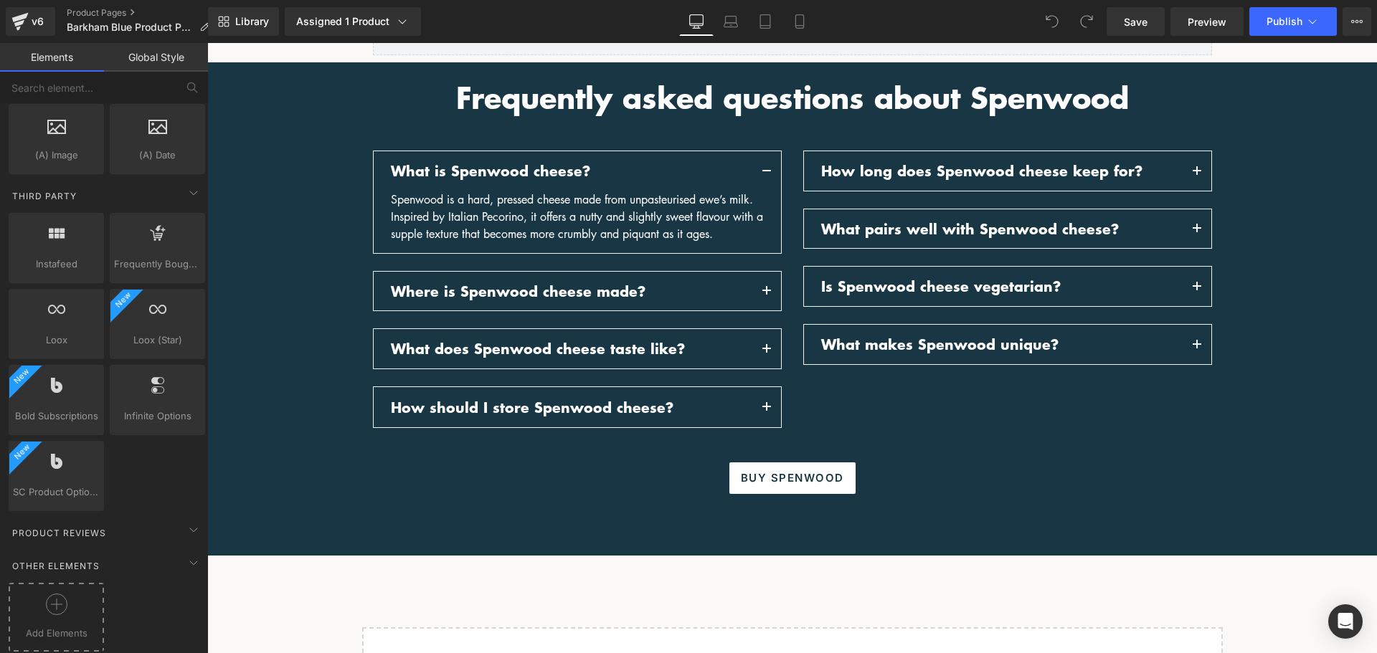
click at [58, 594] on icon at bounding box center [57, 605] width 22 height 22
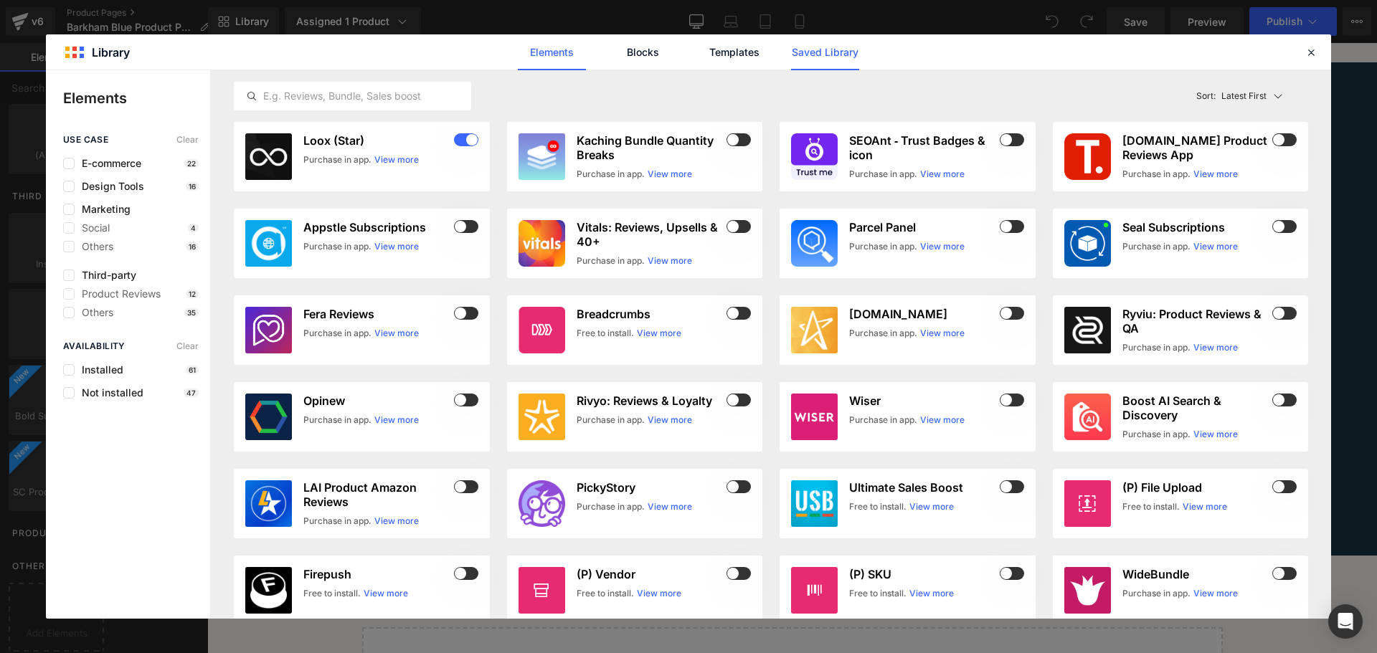
click at [828, 56] on link "Saved Library" at bounding box center [825, 52] width 68 height 36
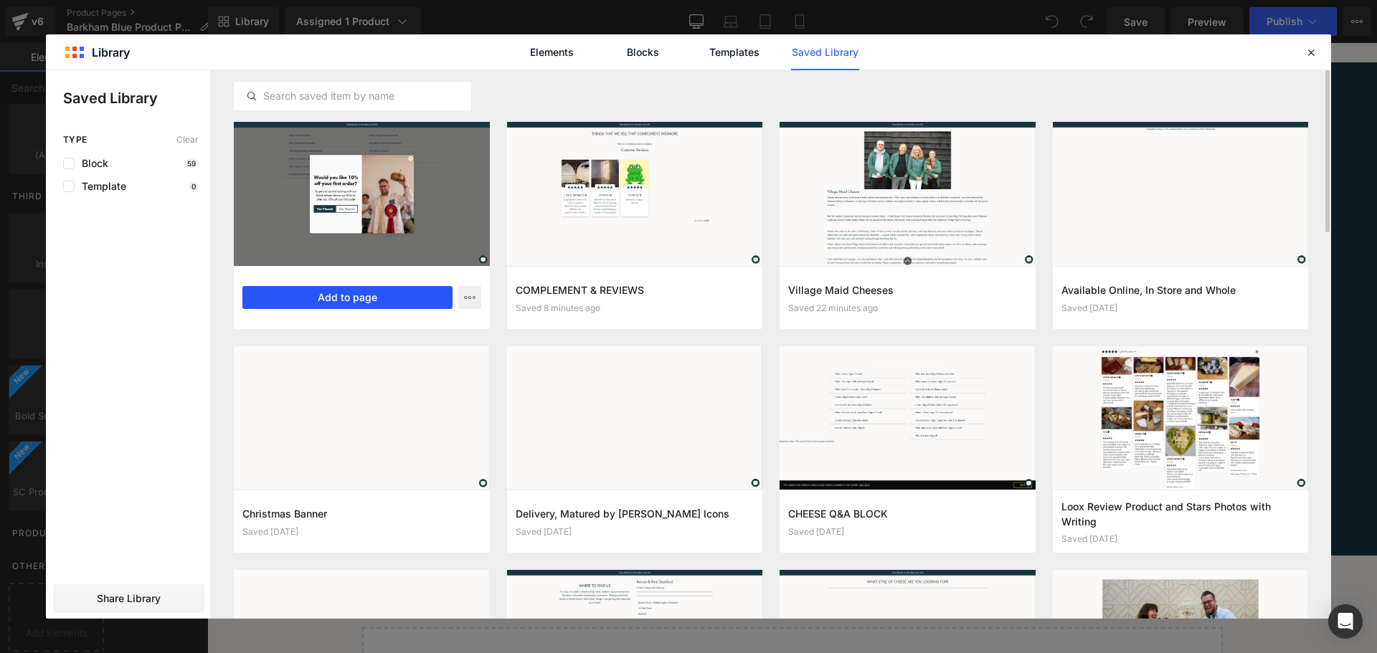
click at [377, 302] on button "Add to page" at bounding box center [347, 297] width 210 height 23
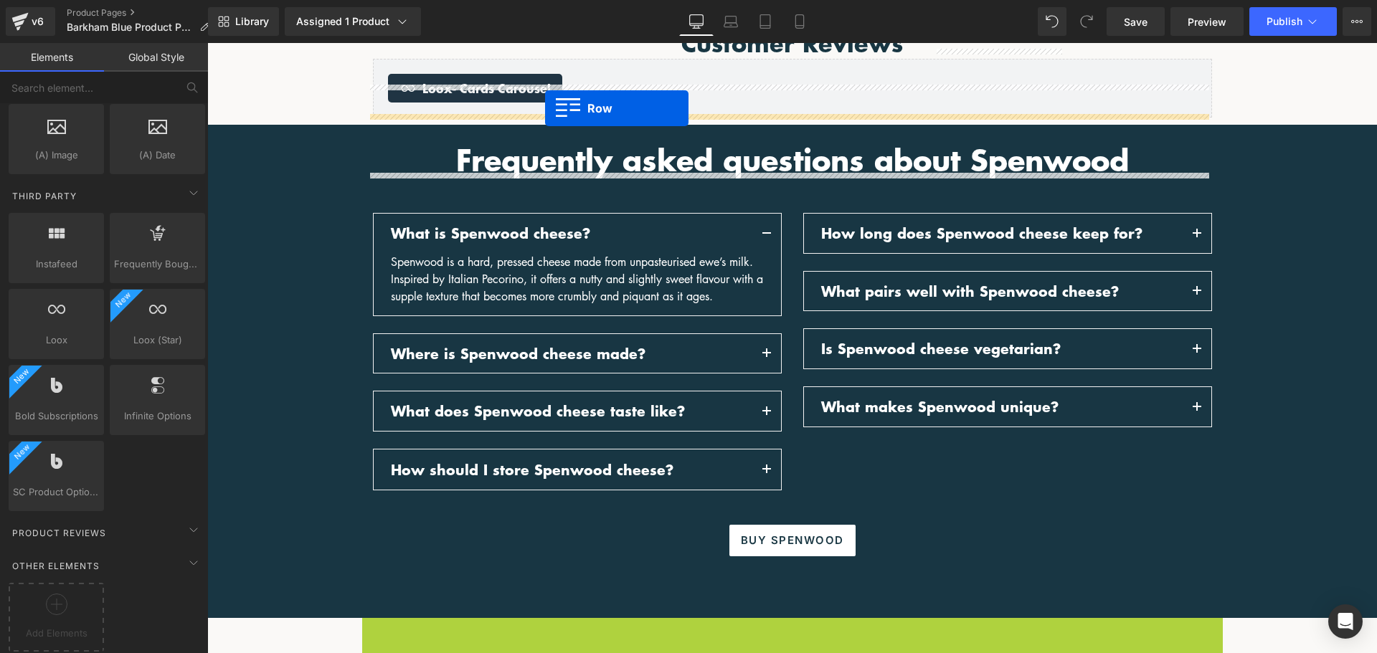
scroll to position [1587, 0]
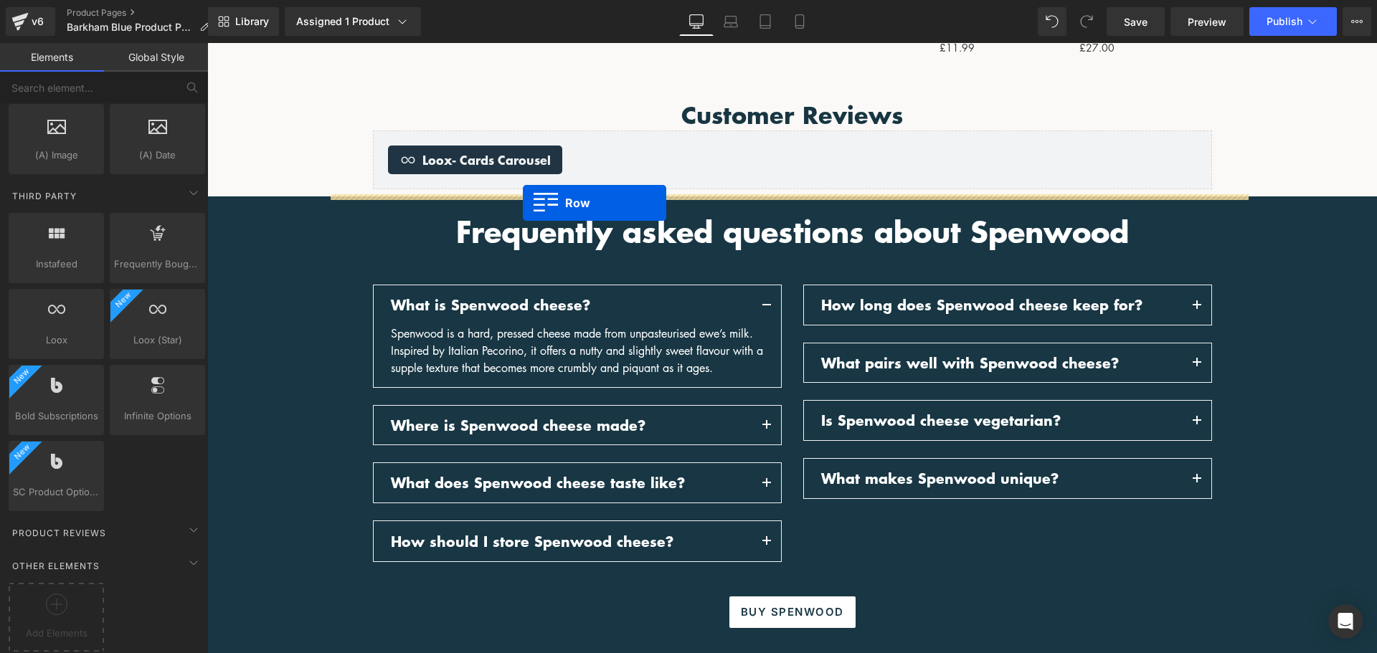
drag, startPoint x: 362, startPoint y: 342, endPoint x: 523, endPoint y: 203, distance: 212.5
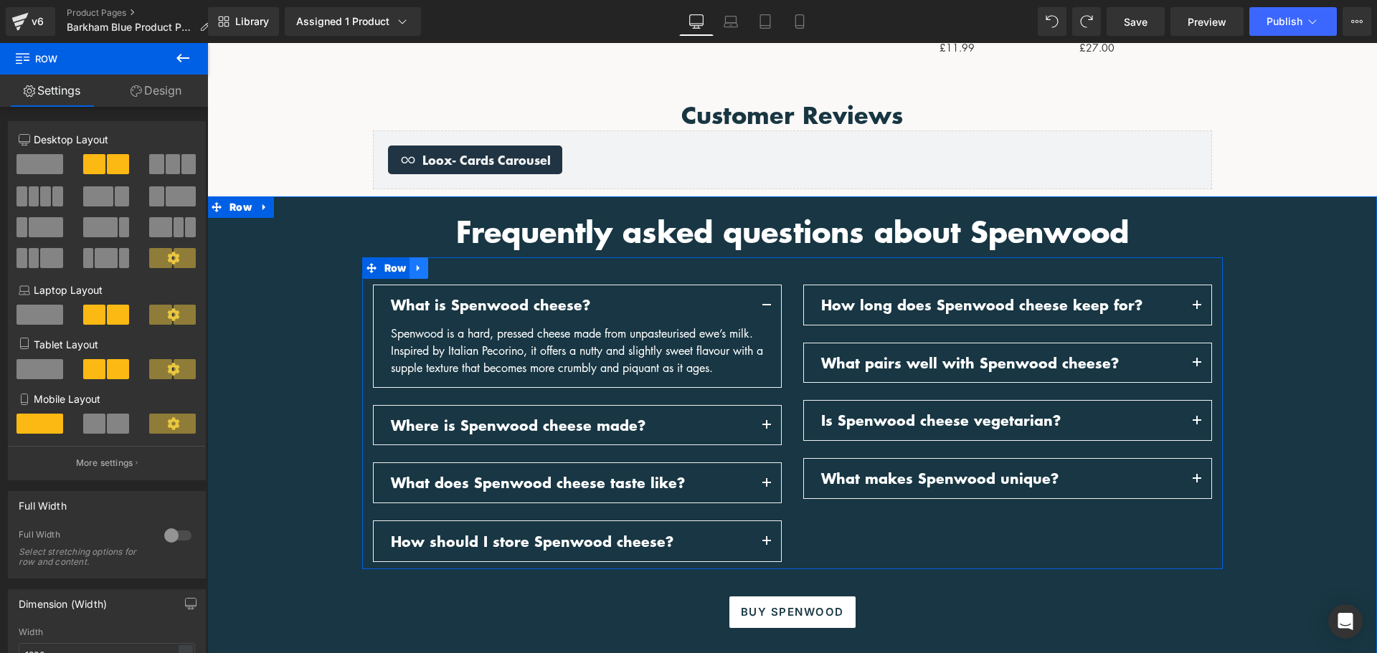
click at [417, 269] on icon at bounding box center [418, 268] width 3 height 6
click at [451, 269] on icon at bounding box center [456, 268] width 10 height 10
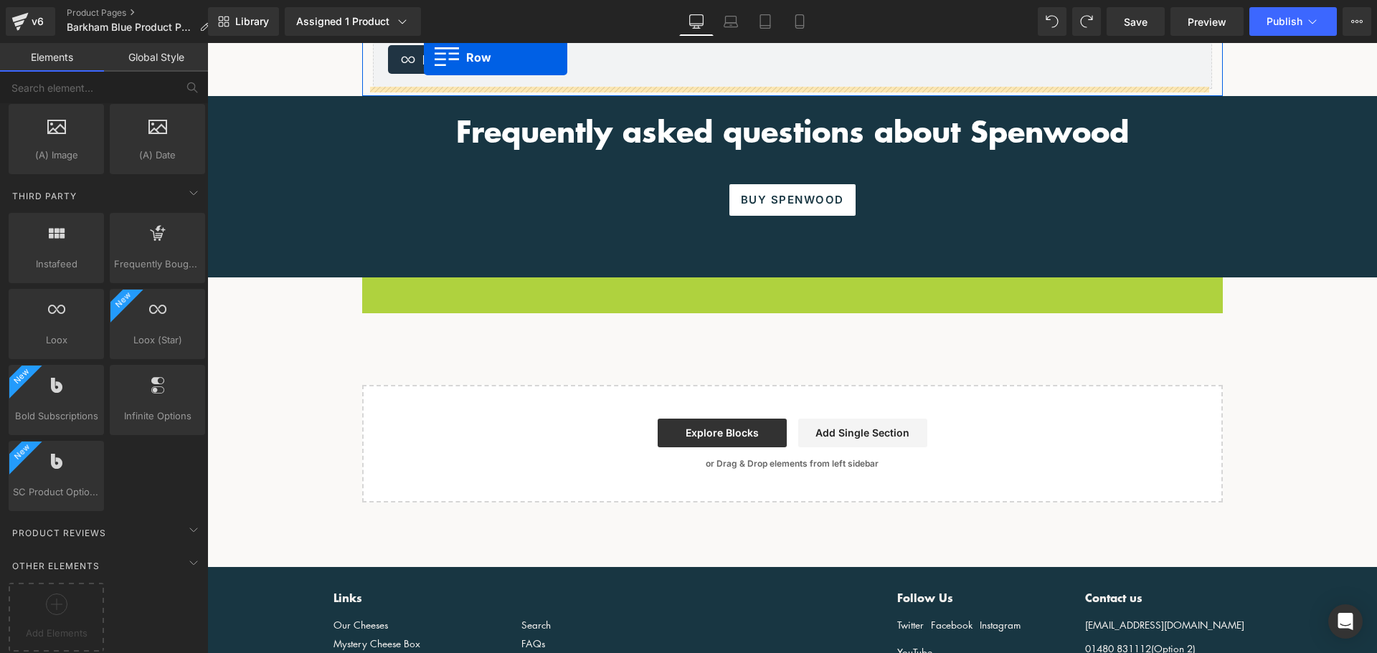
scroll to position [1673, 0]
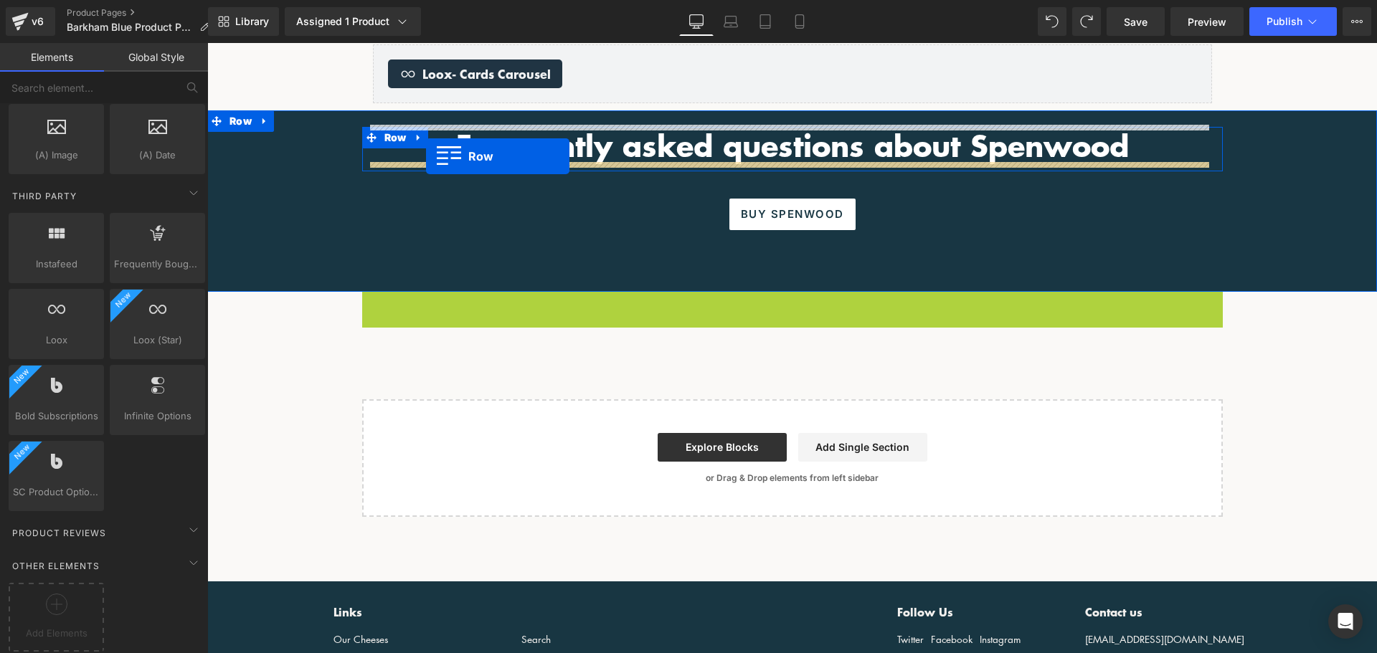
drag, startPoint x: 369, startPoint y: 171, endPoint x: 426, endPoint y: 156, distance: 58.6
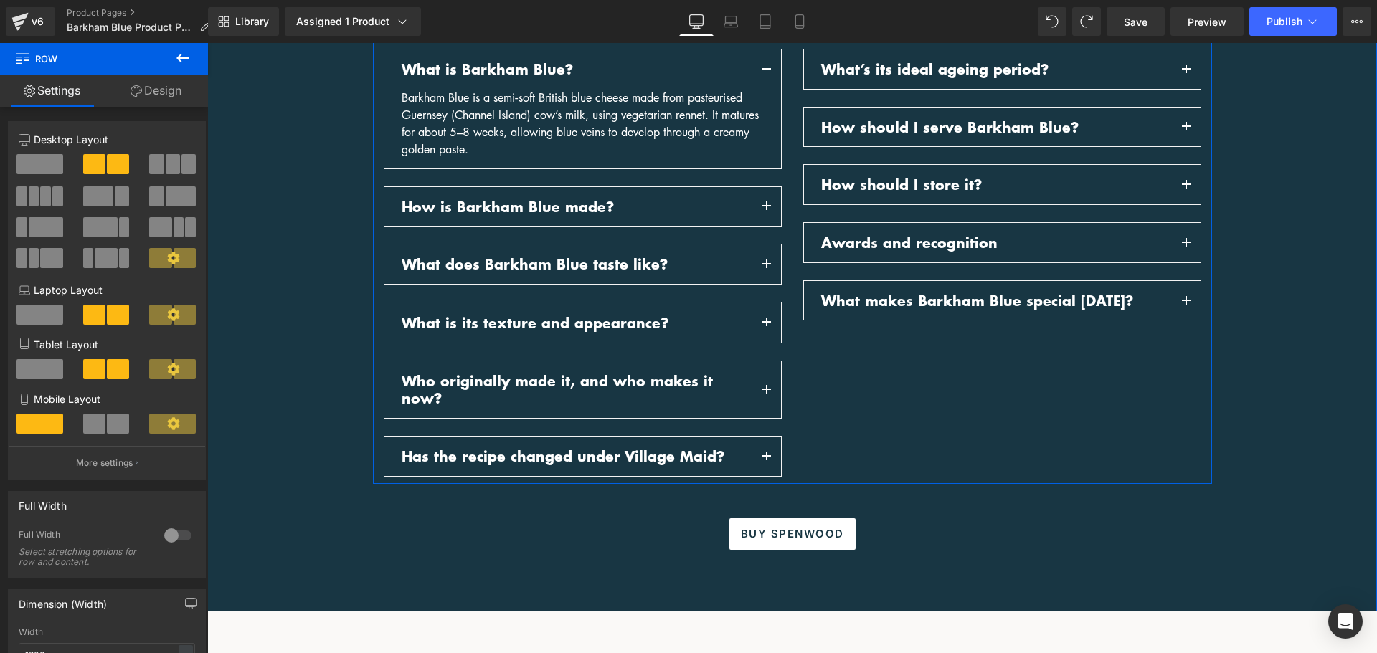
scroll to position [1817, 0]
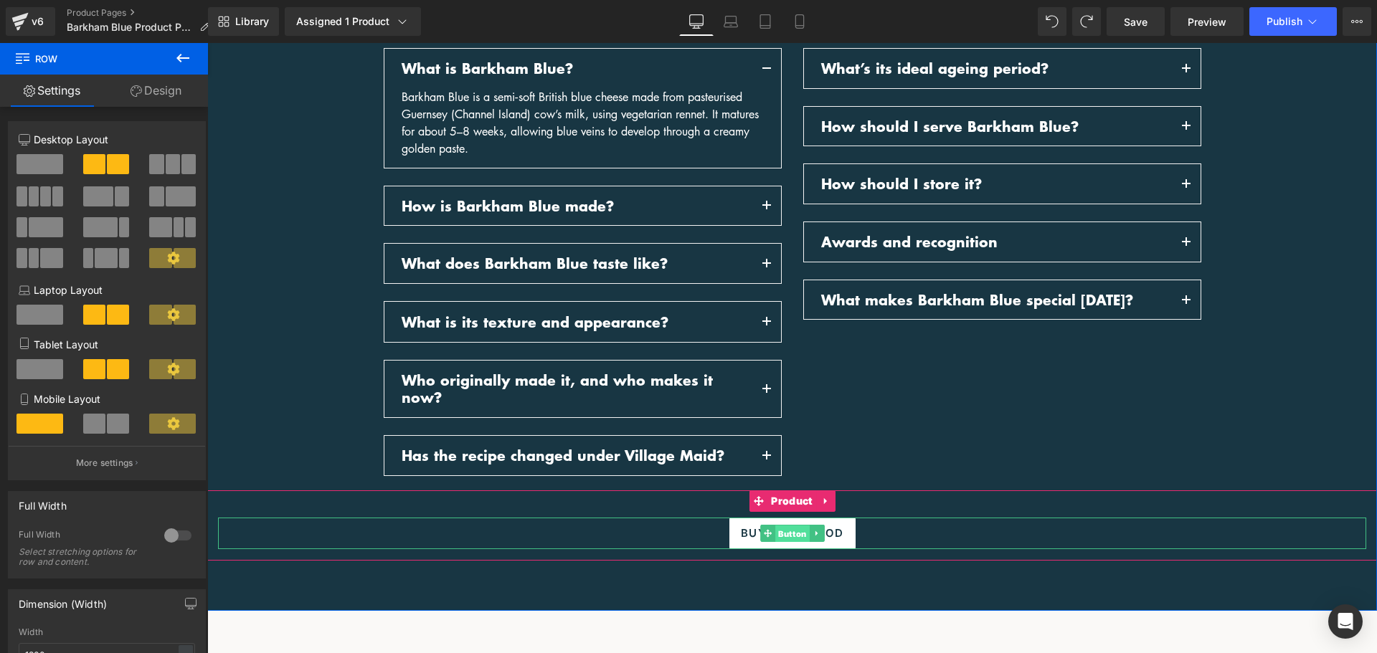
click at [799, 526] on span "Button" at bounding box center [792, 534] width 34 height 17
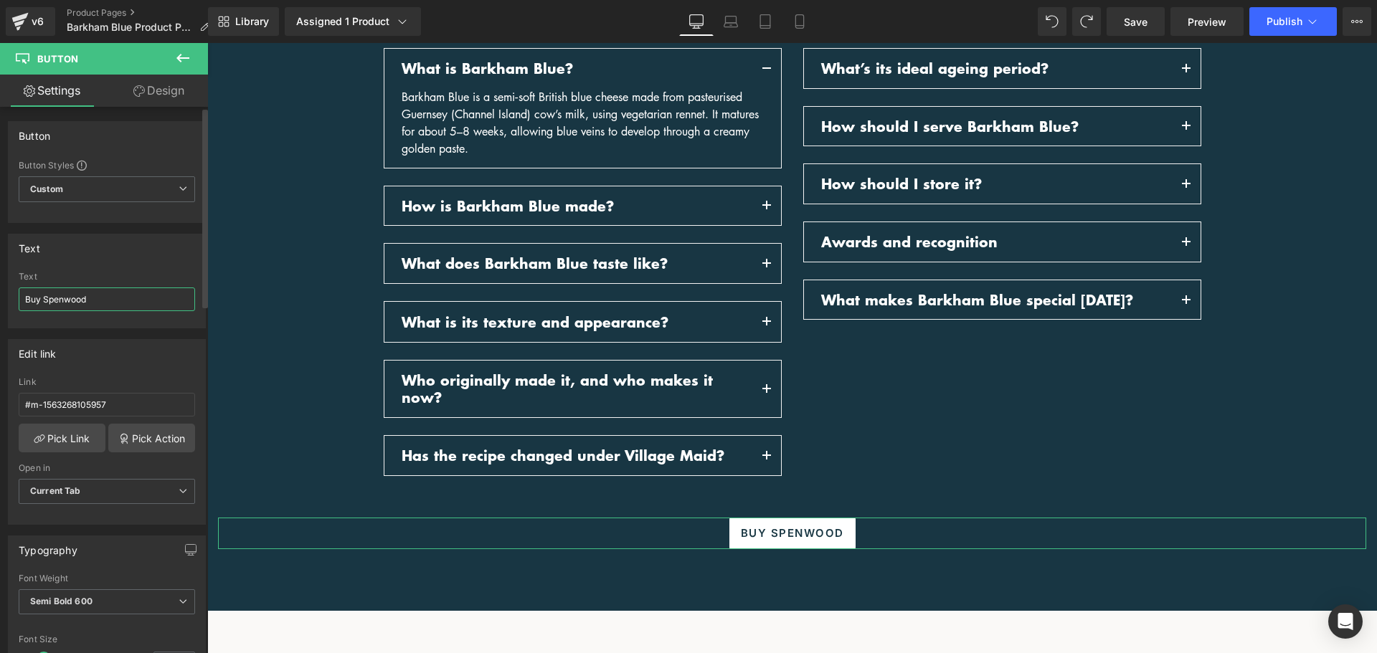
drag, startPoint x: 97, startPoint y: 301, endPoint x: 44, endPoint y: 301, distance: 52.4
click at [44, 301] on input "Buy Spenwood" at bounding box center [107, 300] width 176 height 24
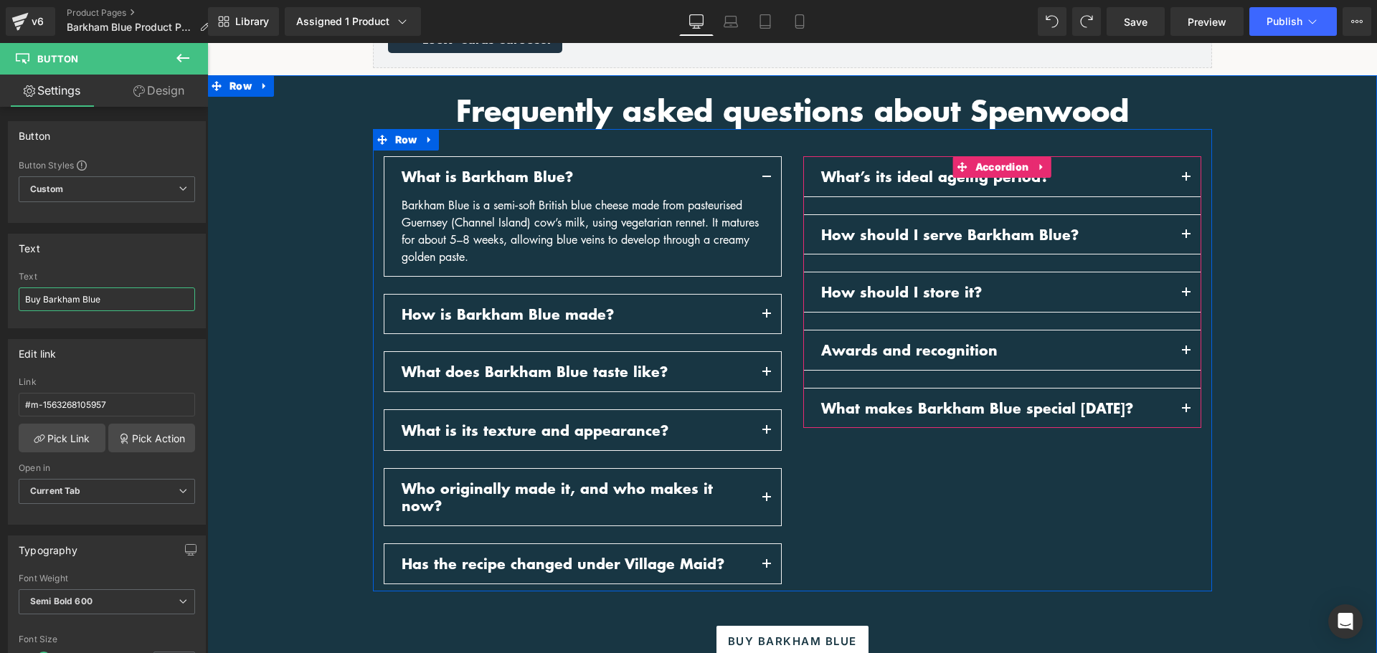
scroll to position [1673, 0]
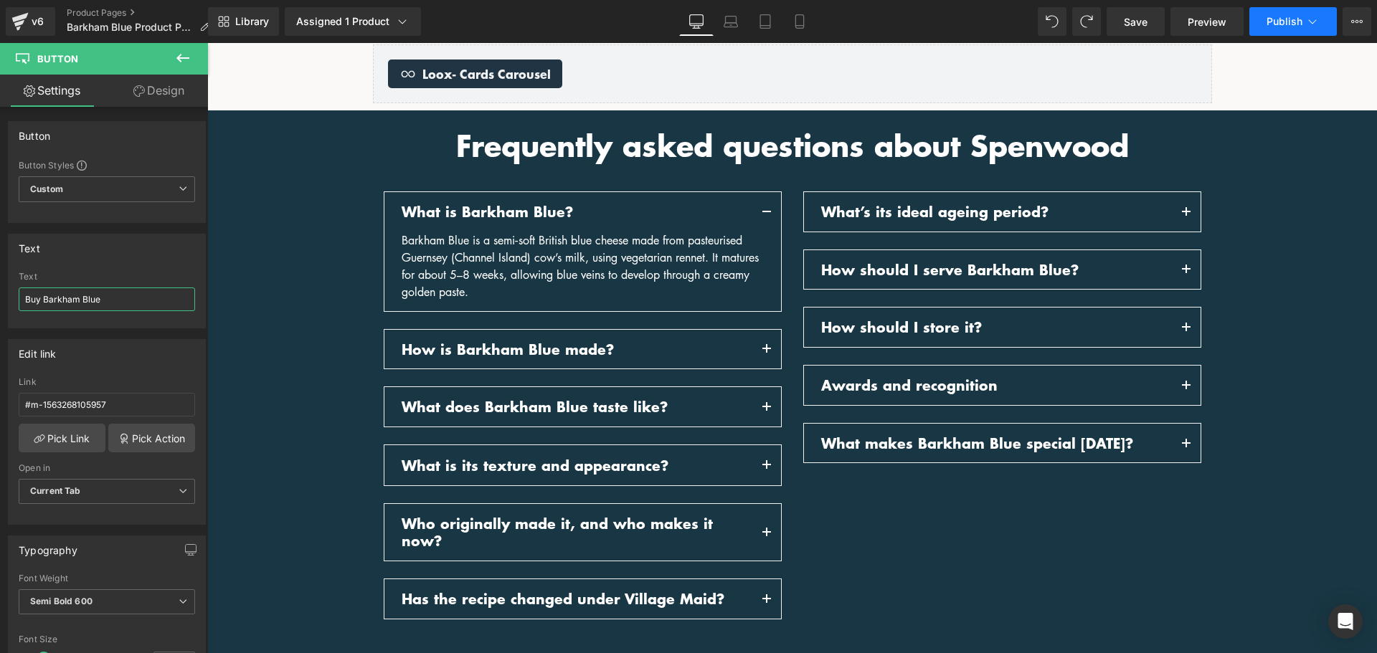
type input "Buy Barkham Blue"
click at [1300, 29] on button "Publish" at bounding box center [1293, 21] width 88 height 29
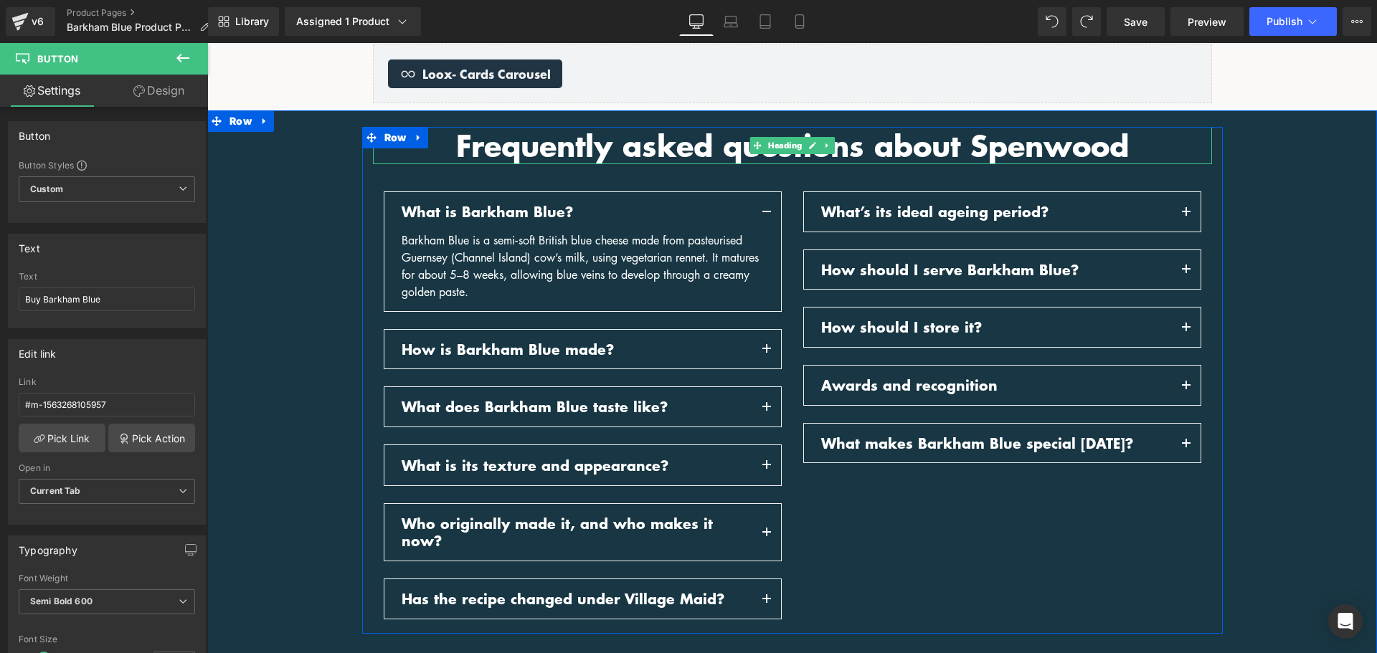
click at [1038, 139] on span "Frequently asked questions about Spenwood" at bounding box center [792, 145] width 673 height 42
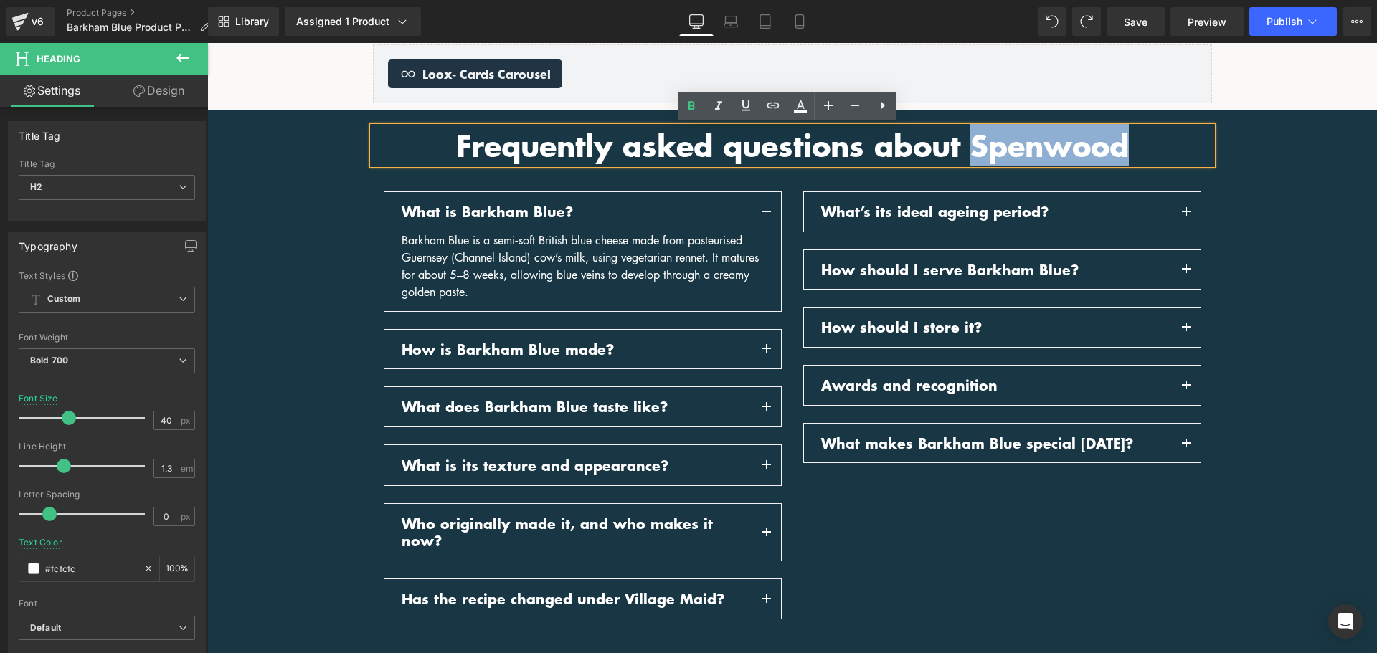
drag, startPoint x: 1125, startPoint y: 144, endPoint x: 973, endPoint y: 148, distance: 152.1
click at [973, 149] on span "Frequently asked questions about Spenwood" at bounding box center [792, 145] width 673 height 42
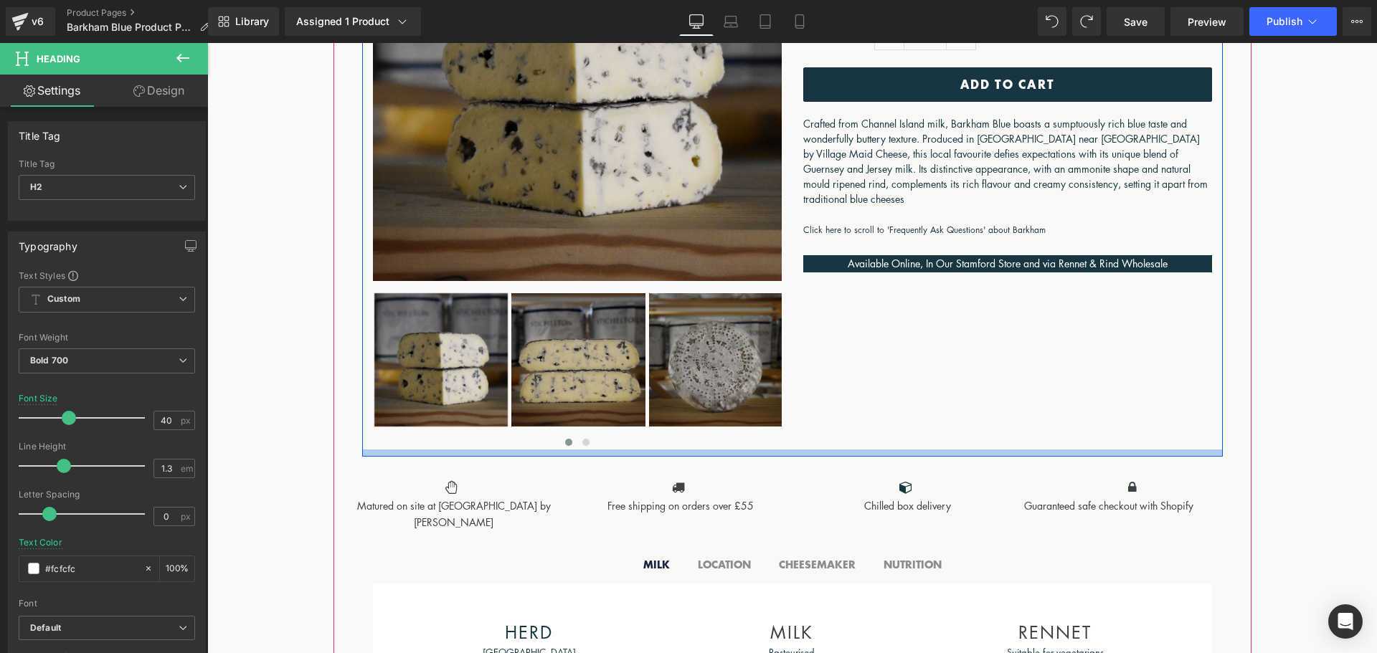
scroll to position [382, 0]
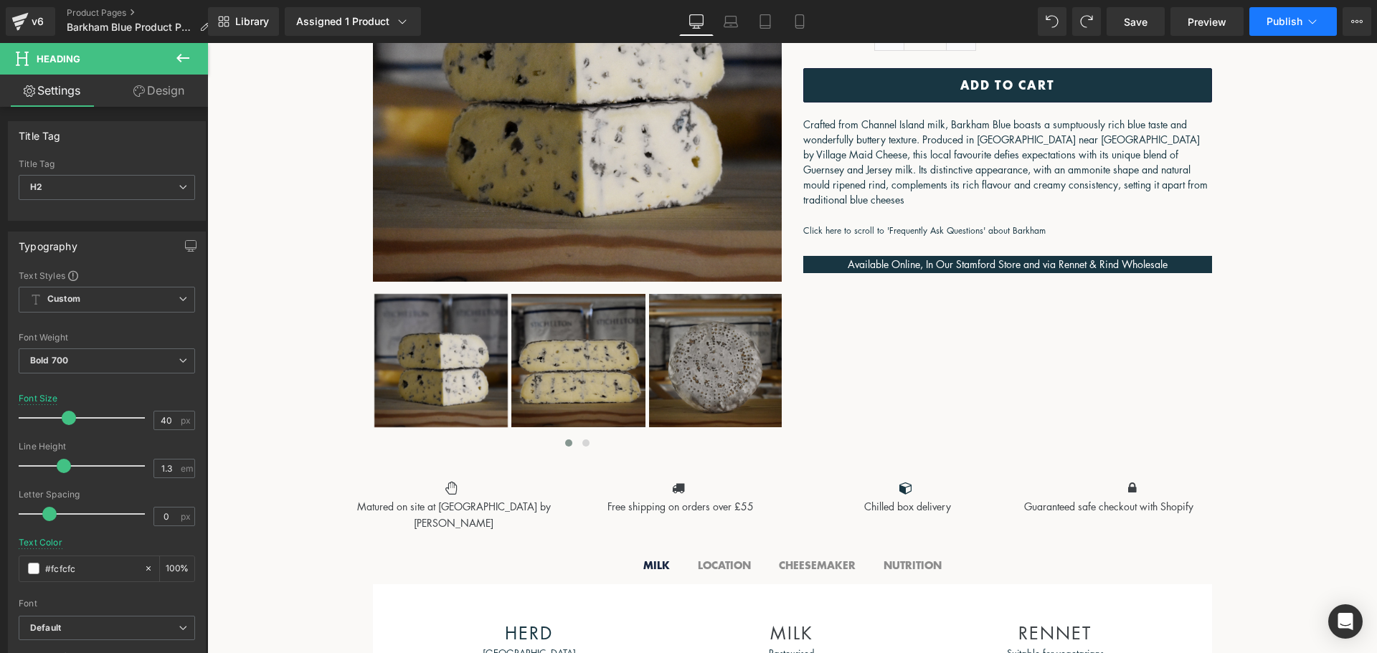
click at [1295, 22] on span "Publish" at bounding box center [1285, 21] width 36 height 11
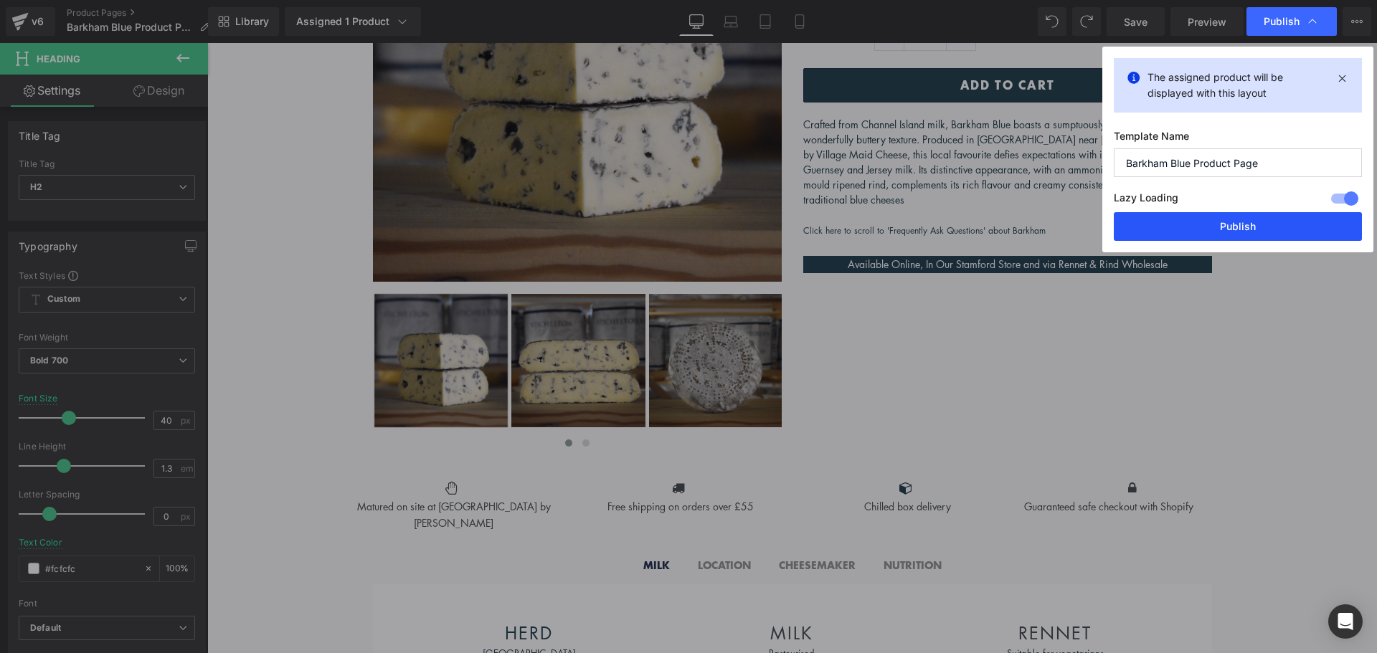
click at [1271, 222] on button "Publish" at bounding box center [1238, 226] width 248 height 29
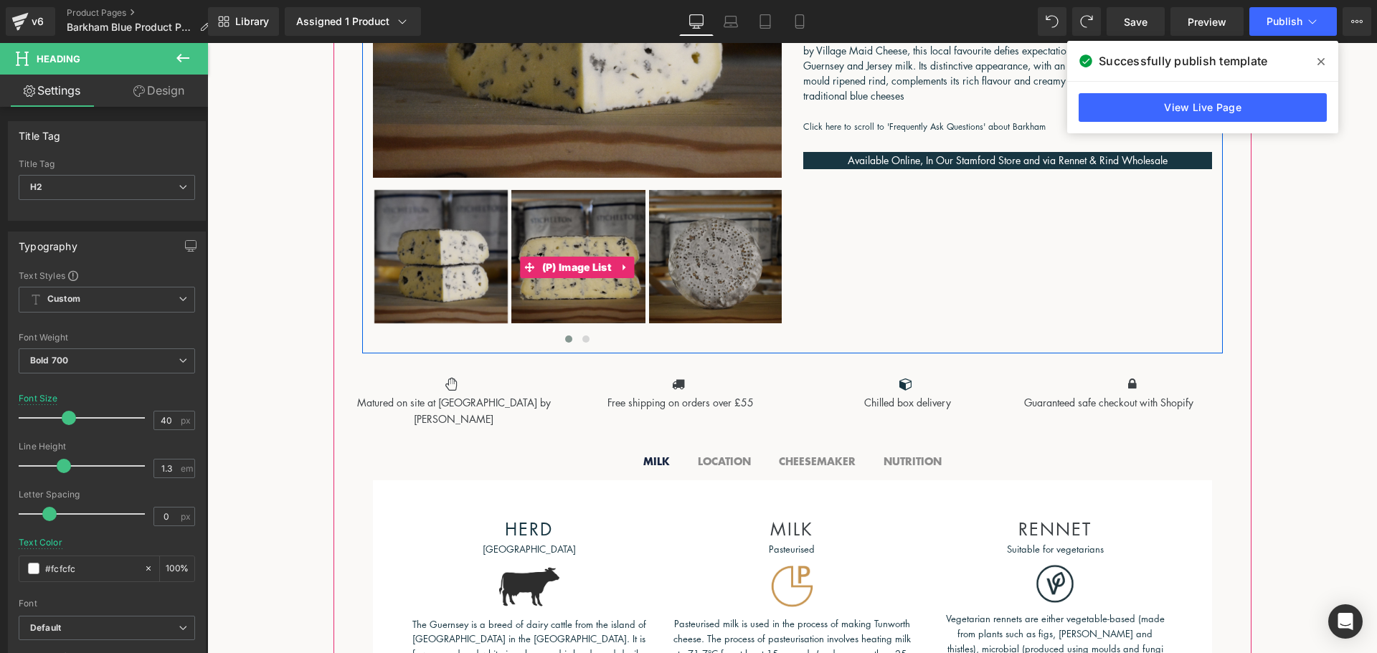
scroll to position [669, 0]
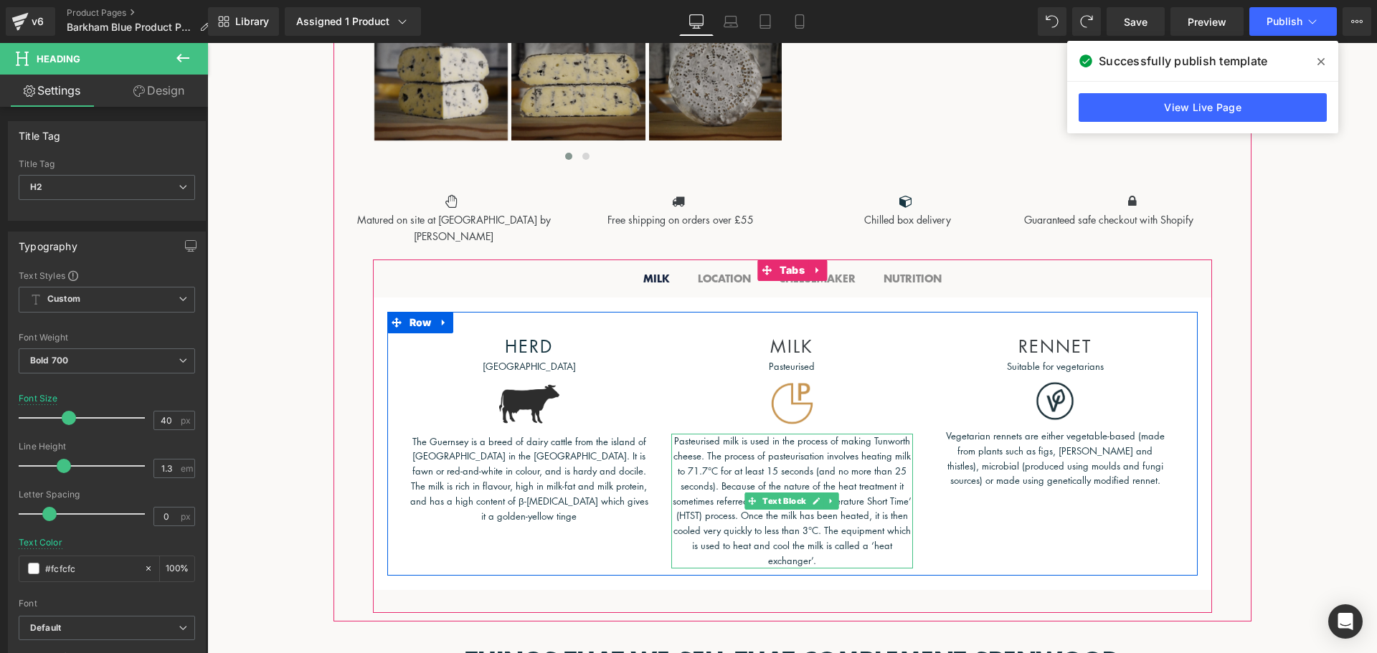
click at [794, 451] on p "Pasteurised milk is used in the process of making Tunworth cheese. The process …" at bounding box center [792, 501] width 242 height 134
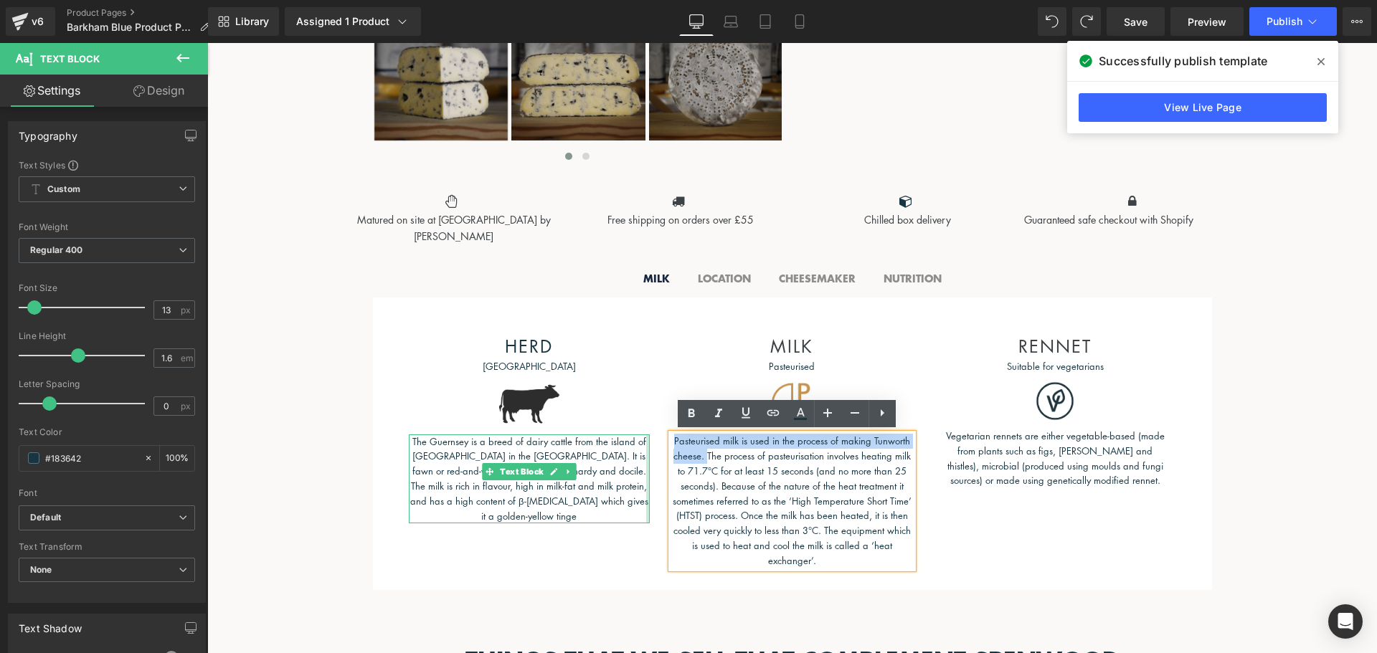
drag, startPoint x: 702, startPoint y: 455, endPoint x: 644, endPoint y: 435, distance: 61.5
click at [644, 435] on div "HERD Heading Guernsey Text Block Image The Guernsey is a breed of dairy cattle …" at bounding box center [792, 444] width 811 height 264
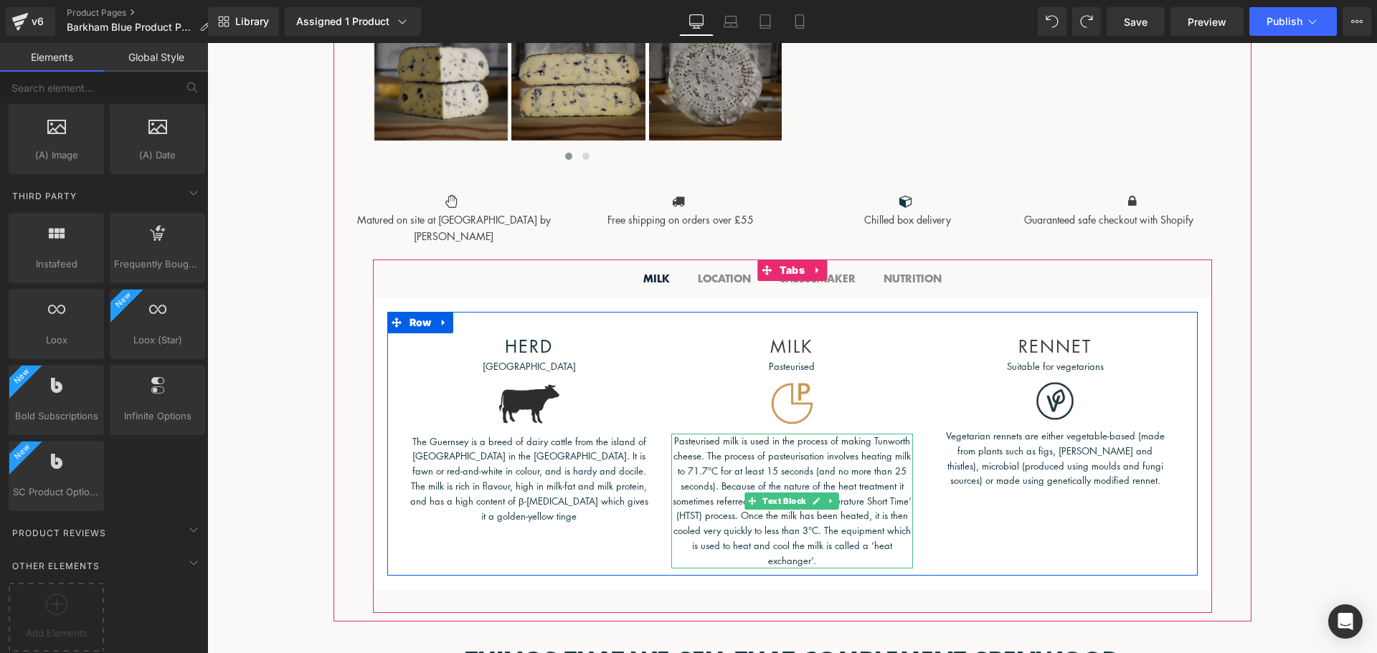
click at [715, 452] on p "Pasteurised milk is used in the process of making Tunworth cheese. The process …" at bounding box center [792, 501] width 242 height 134
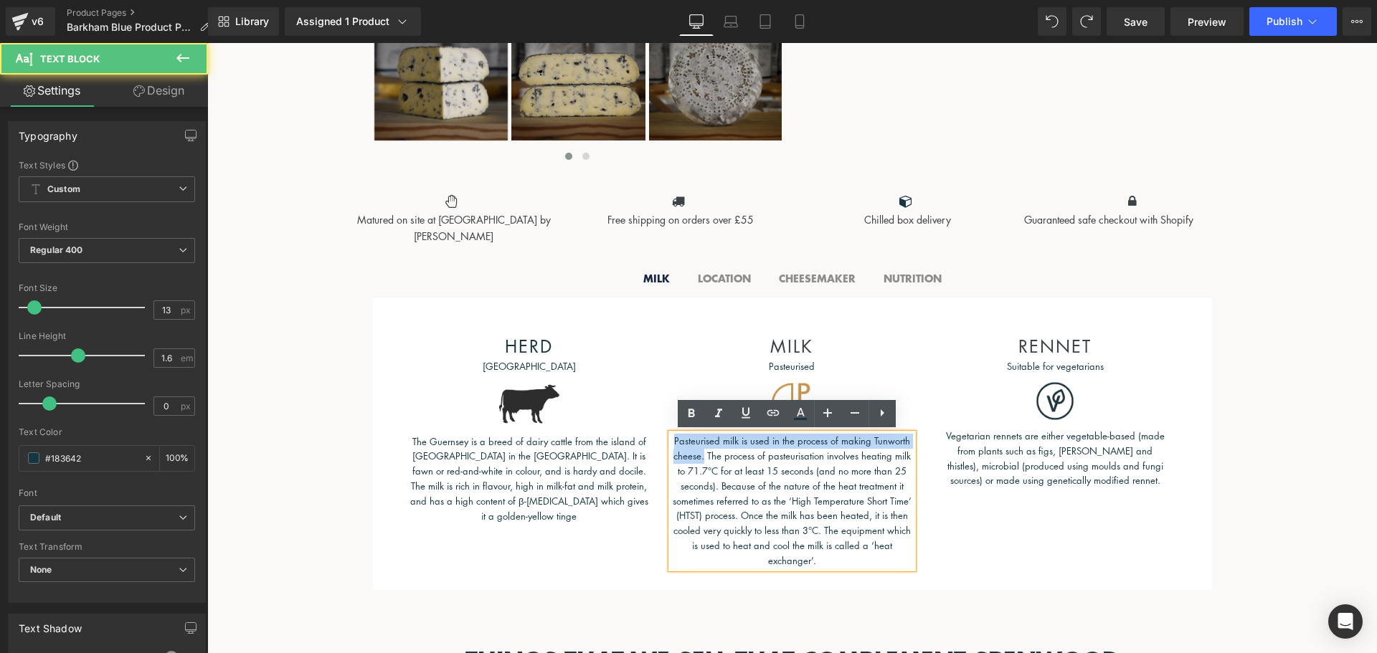
drag, startPoint x: 699, startPoint y: 455, endPoint x: 668, endPoint y: 443, distance: 33.8
click at [671, 443] on p "Pasteurised milk is used in the process of making Tunworth cheese. The process …" at bounding box center [792, 501] width 242 height 134
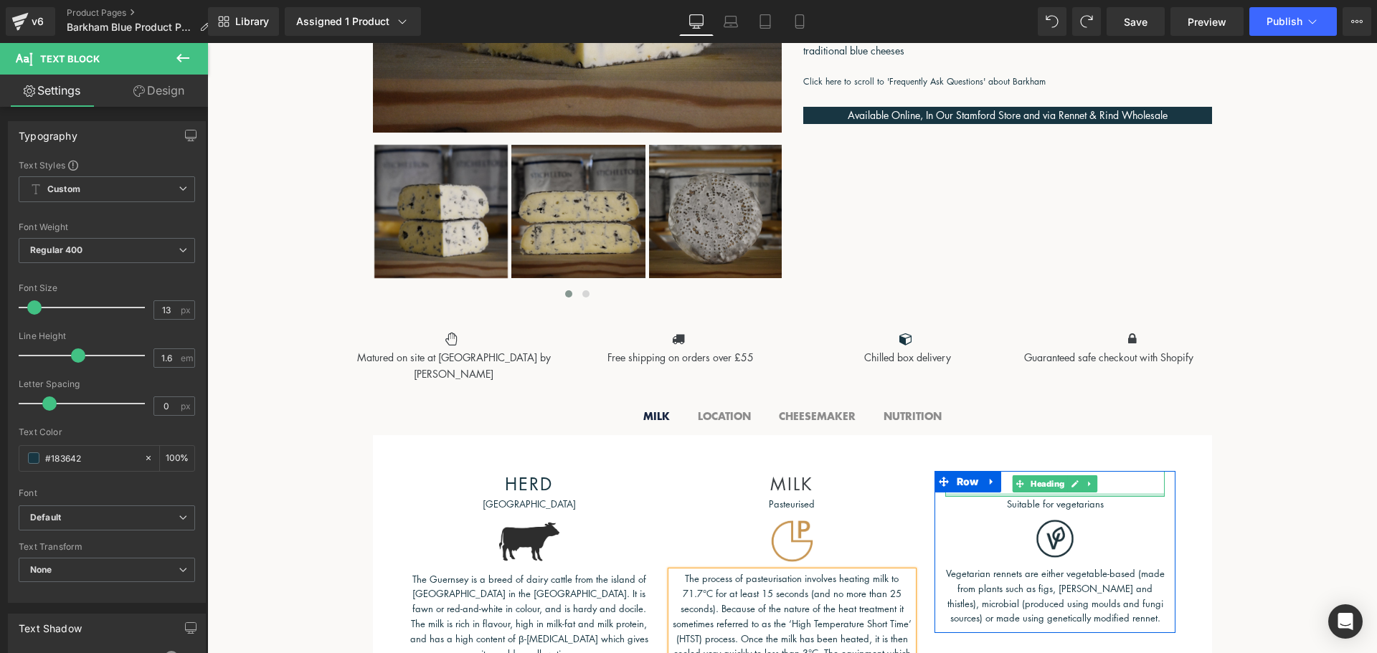
scroll to position [526, 0]
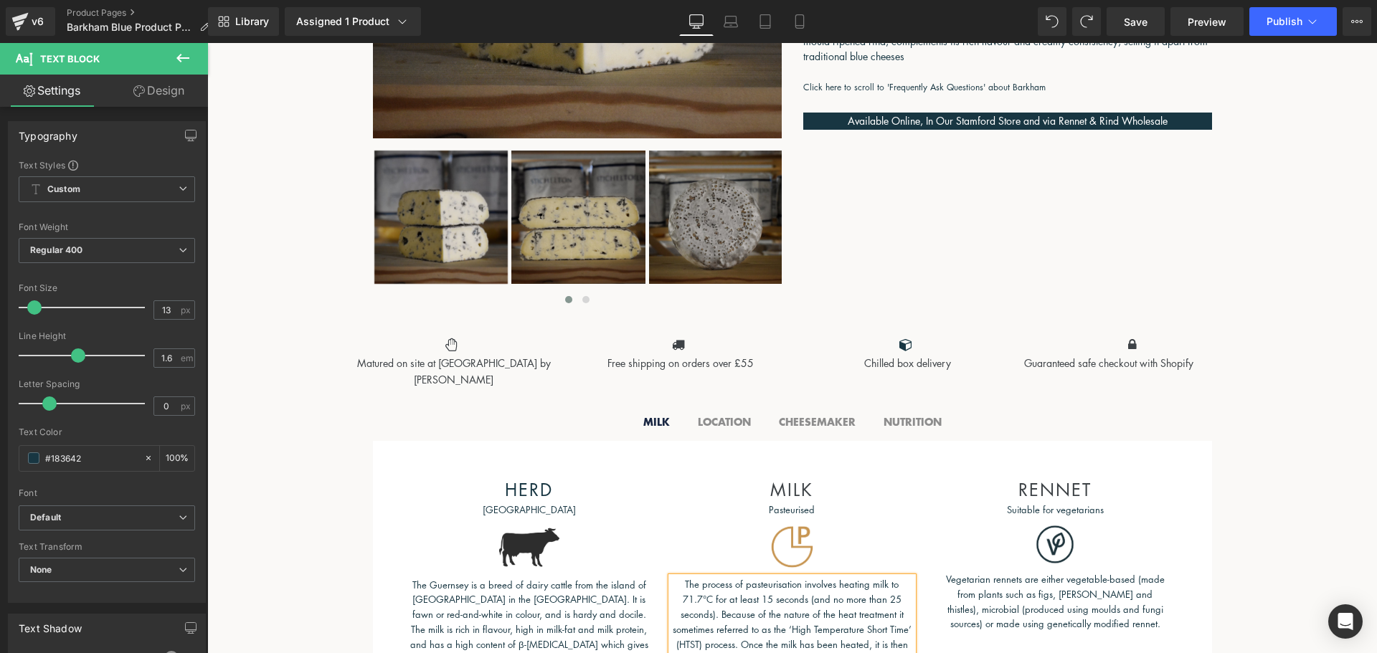
click at [207, 43] on div at bounding box center [207, 43] width 0 height 0
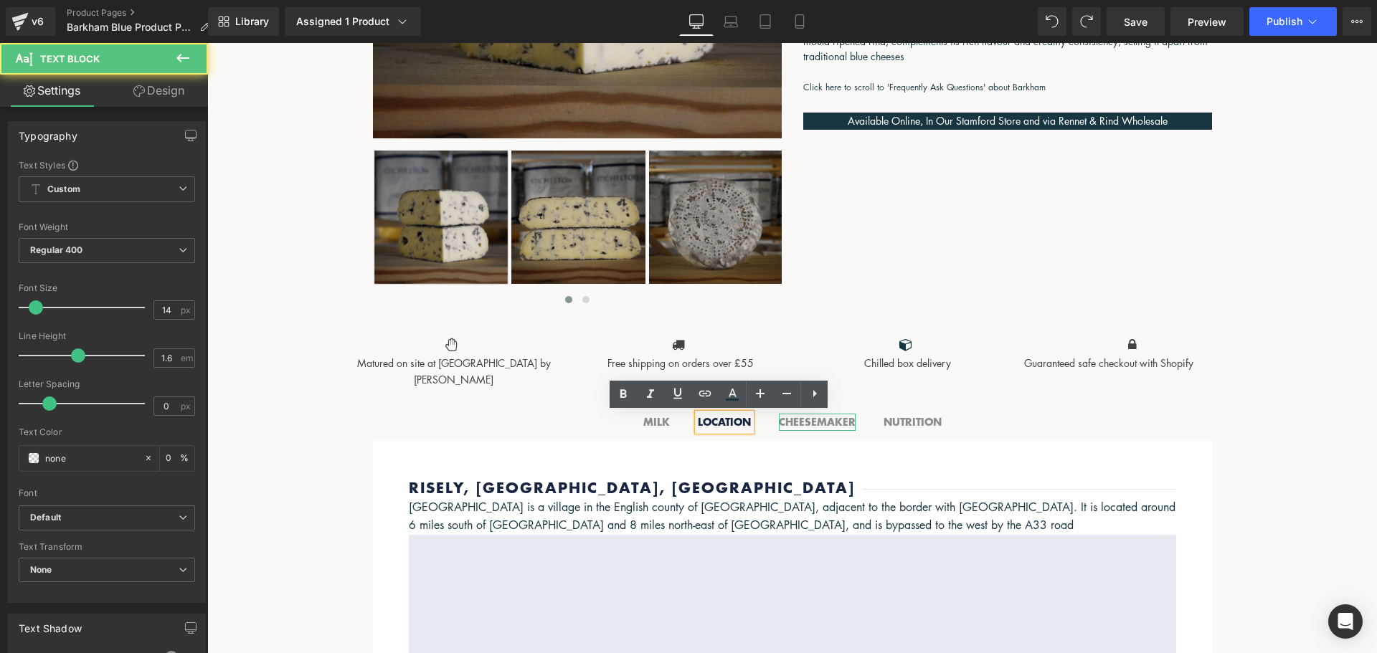
drag, startPoint x: 798, startPoint y: 420, endPoint x: 859, endPoint y: 420, distance: 61.0
click at [798, 421] on b "CHEESEMAKER" at bounding box center [817, 422] width 77 height 15
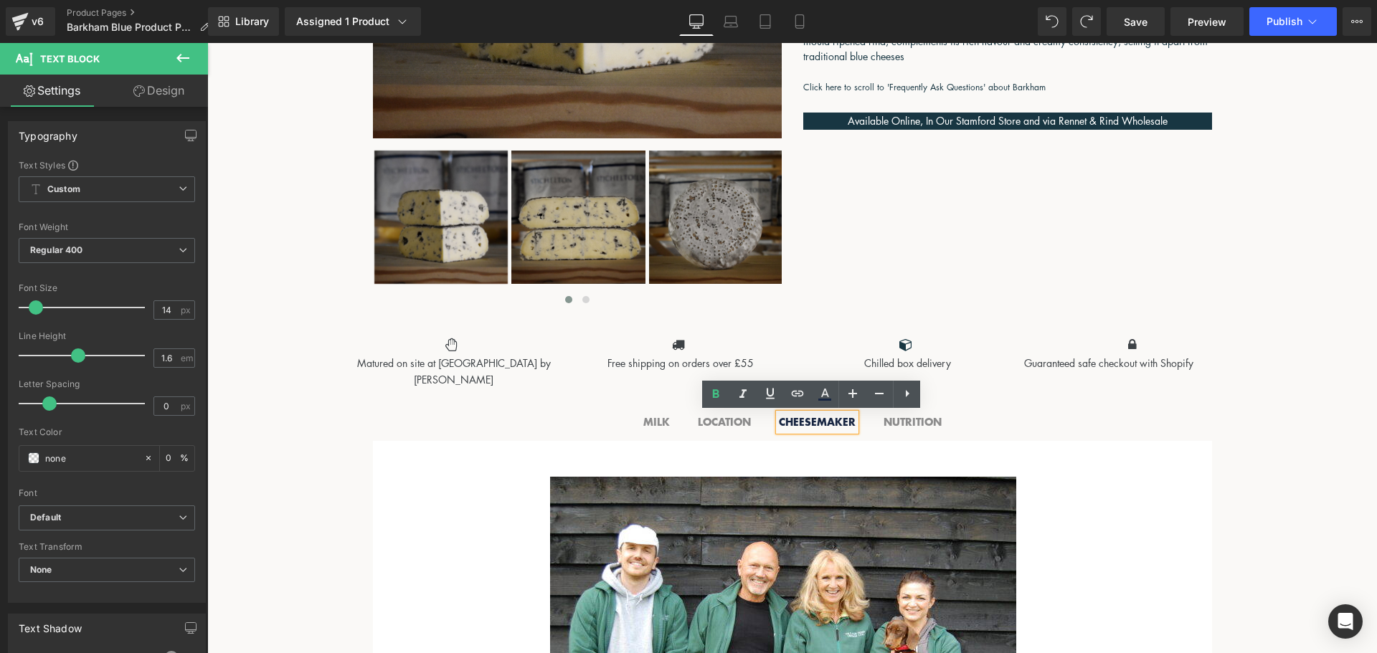
click at [869, 419] on span "NUTRITION Text Block" at bounding box center [912, 422] width 87 height 37
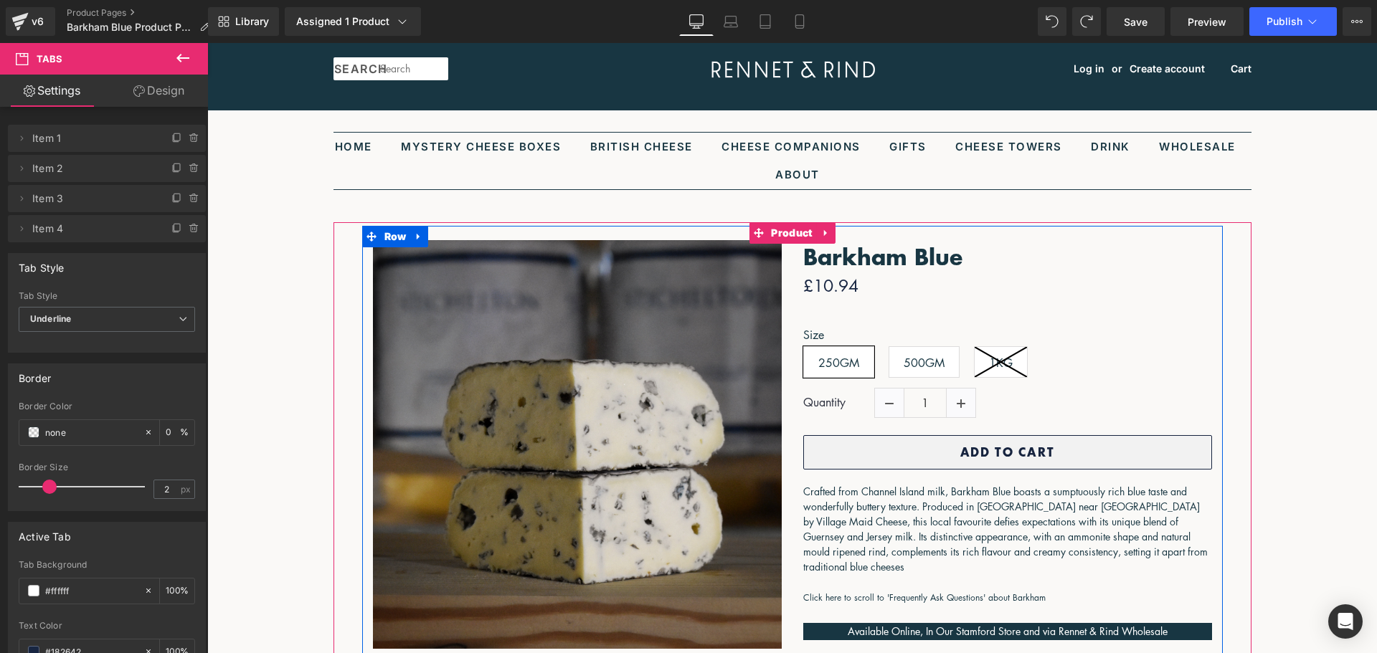
scroll to position [0, 0]
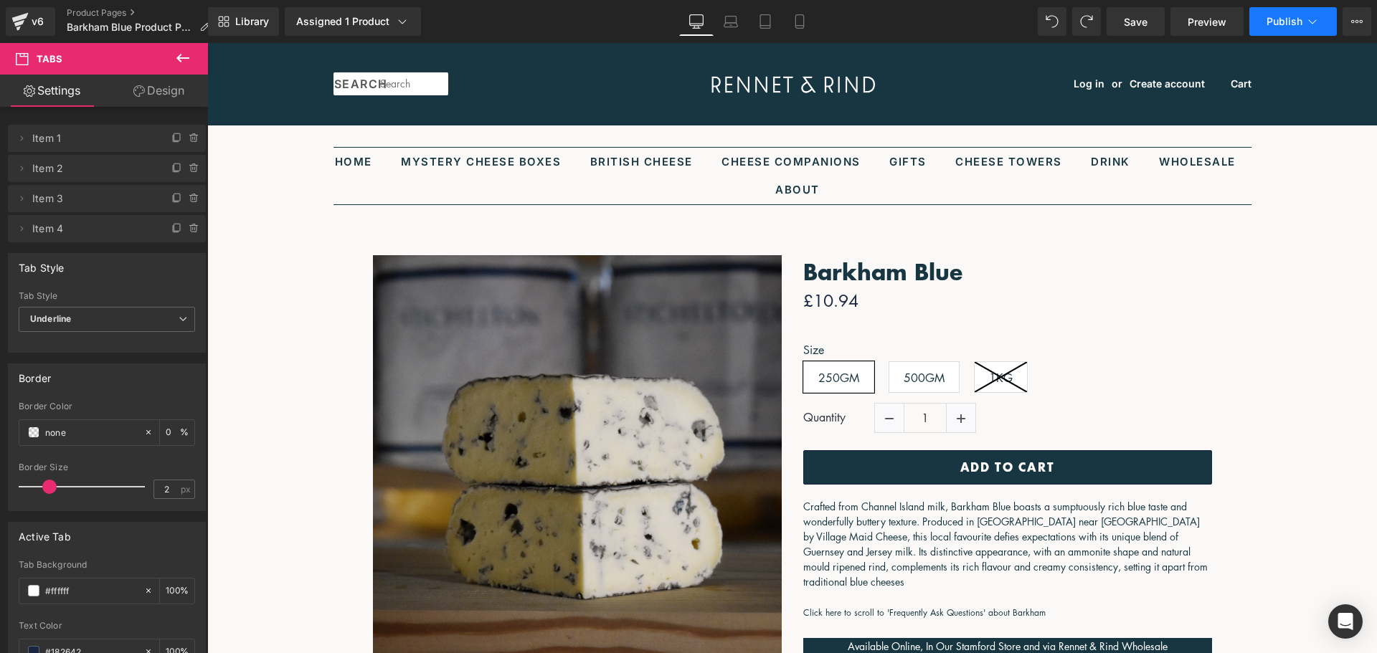
click at [1295, 20] on span "Publish" at bounding box center [1285, 21] width 36 height 11
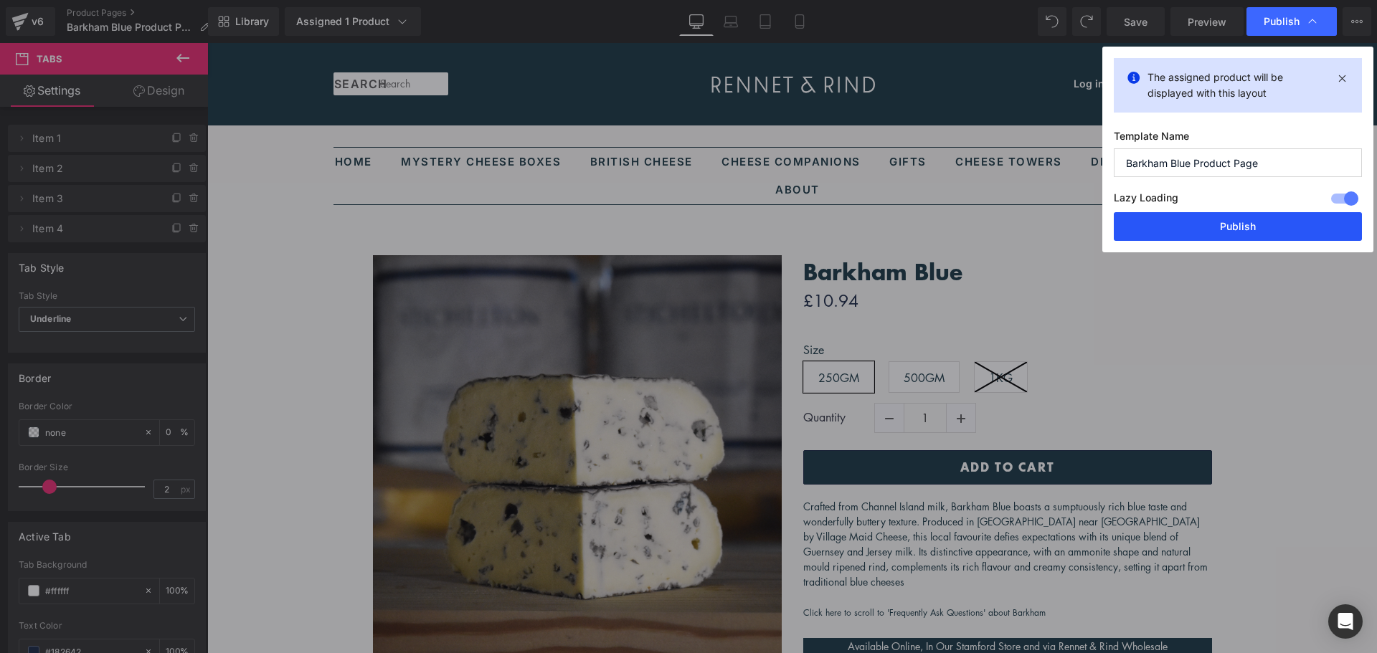
click at [1233, 221] on button "Publish" at bounding box center [1238, 226] width 248 height 29
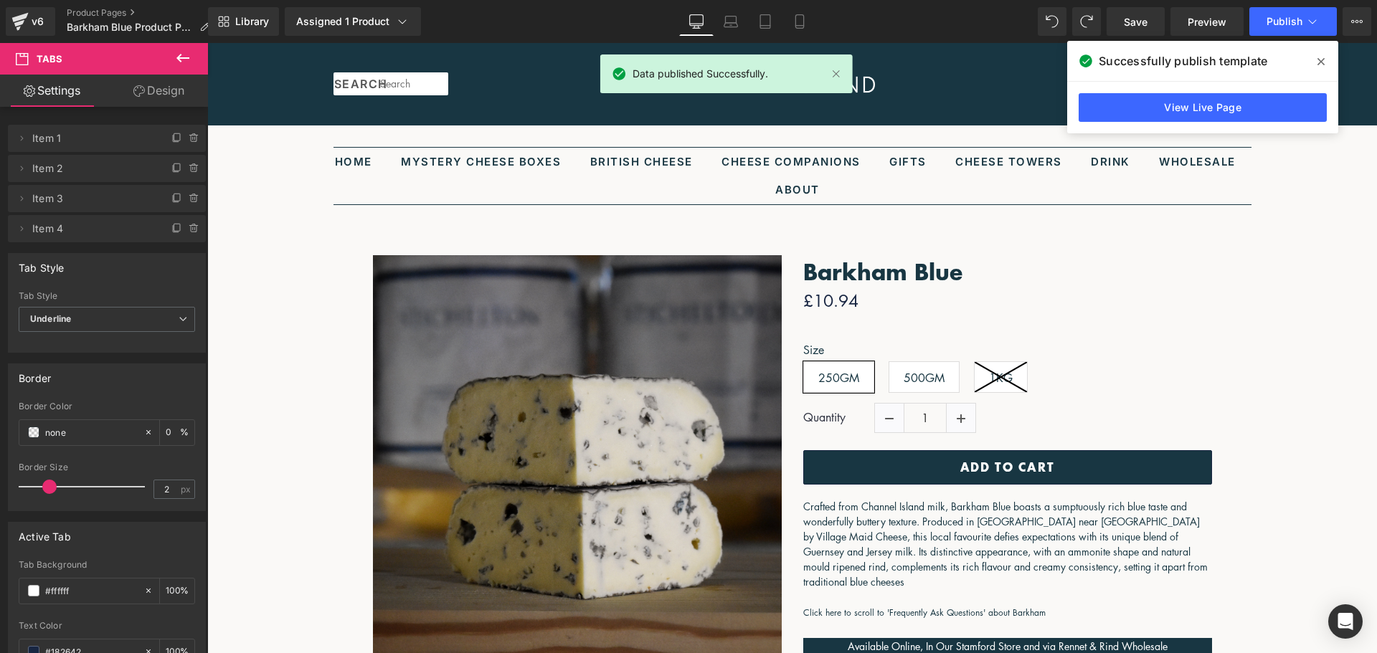
click at [1320, 59] on icon at bounding box center [1321, 61] width 7 height 11
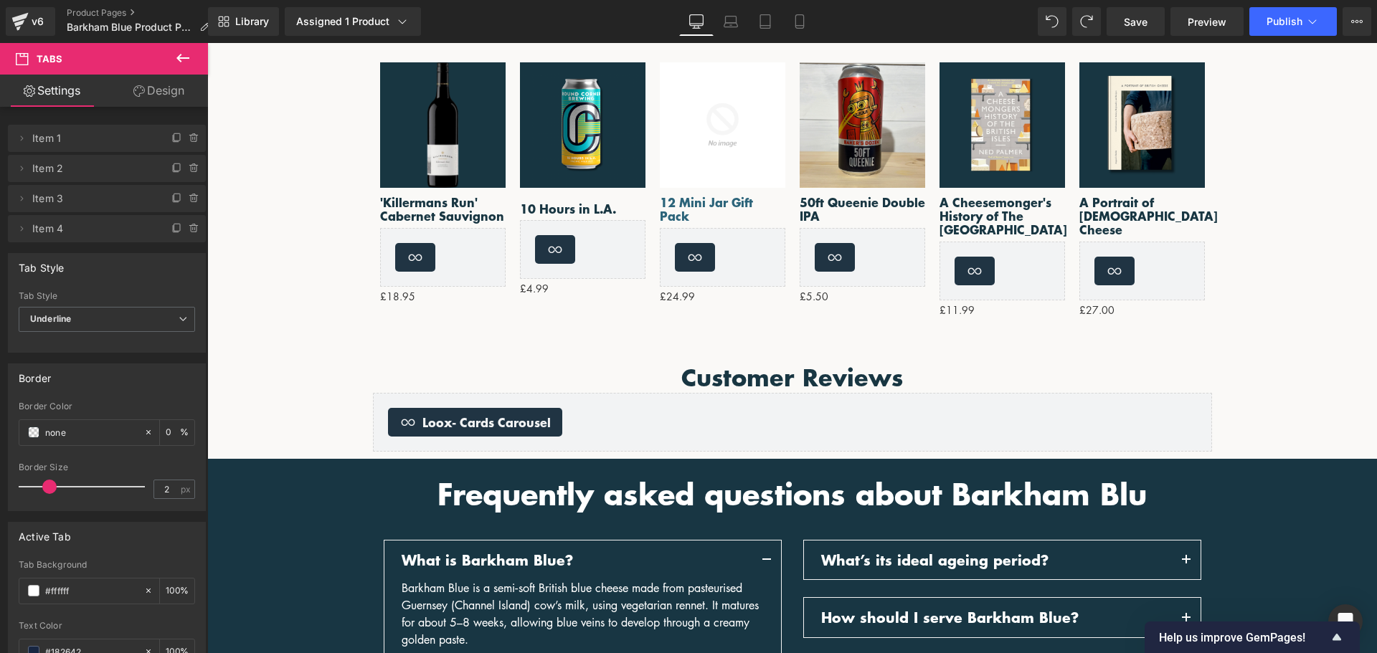
scroll to position [1865, 0]
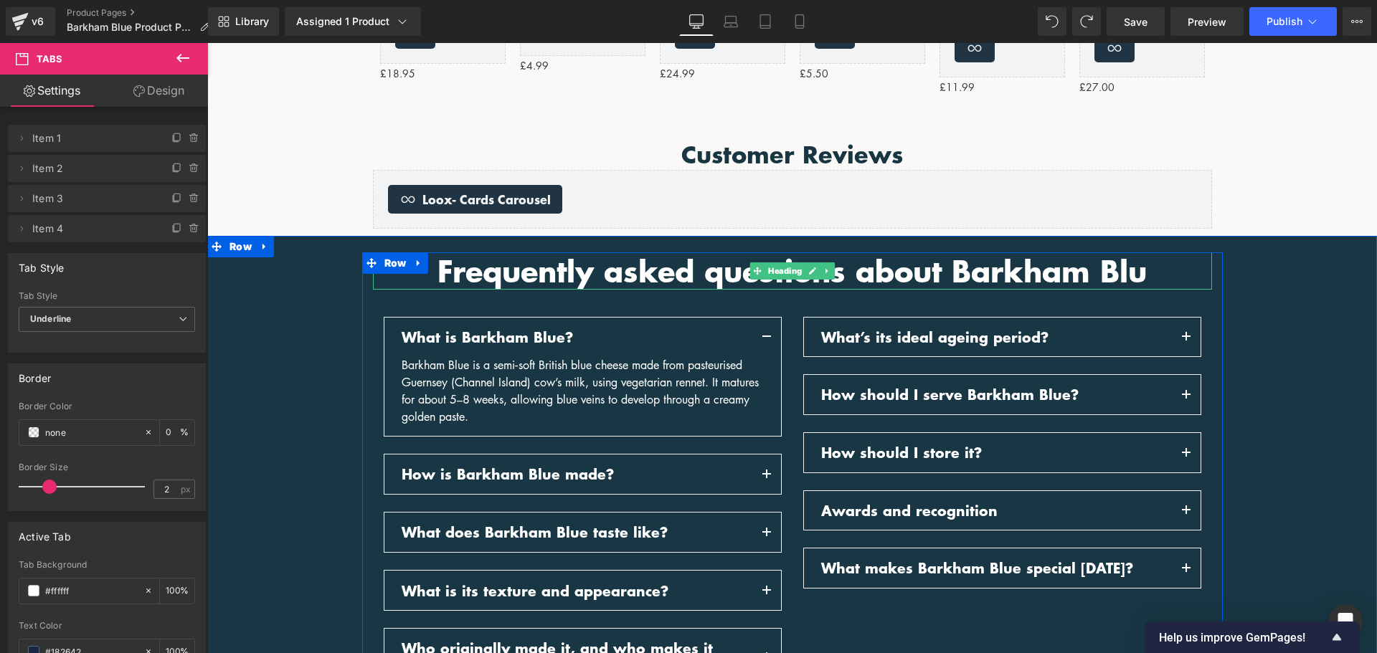
click at [1136, 270] on span "Frequently asked questions about Barkham Blu" at bounding box center [792, 271] width 709 height 42
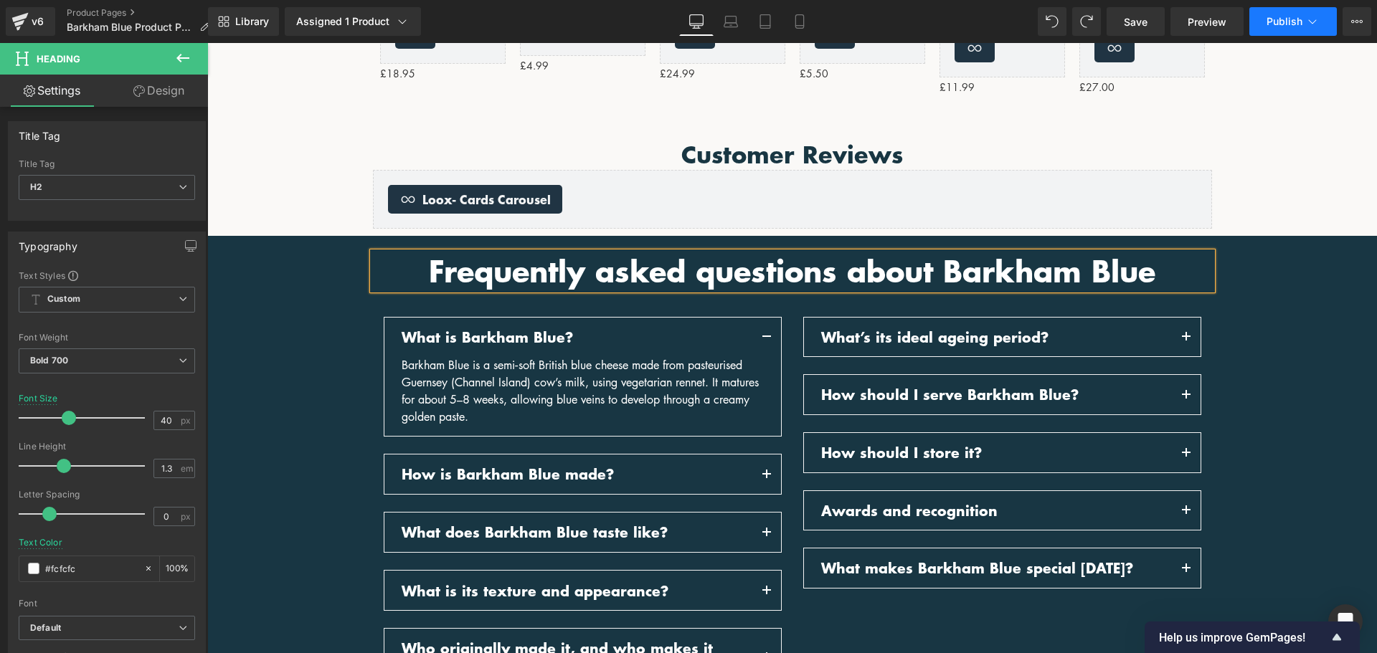
click at [1275, 29] on button "Publish" at bounding box center [1293, 21] width 88 height 29
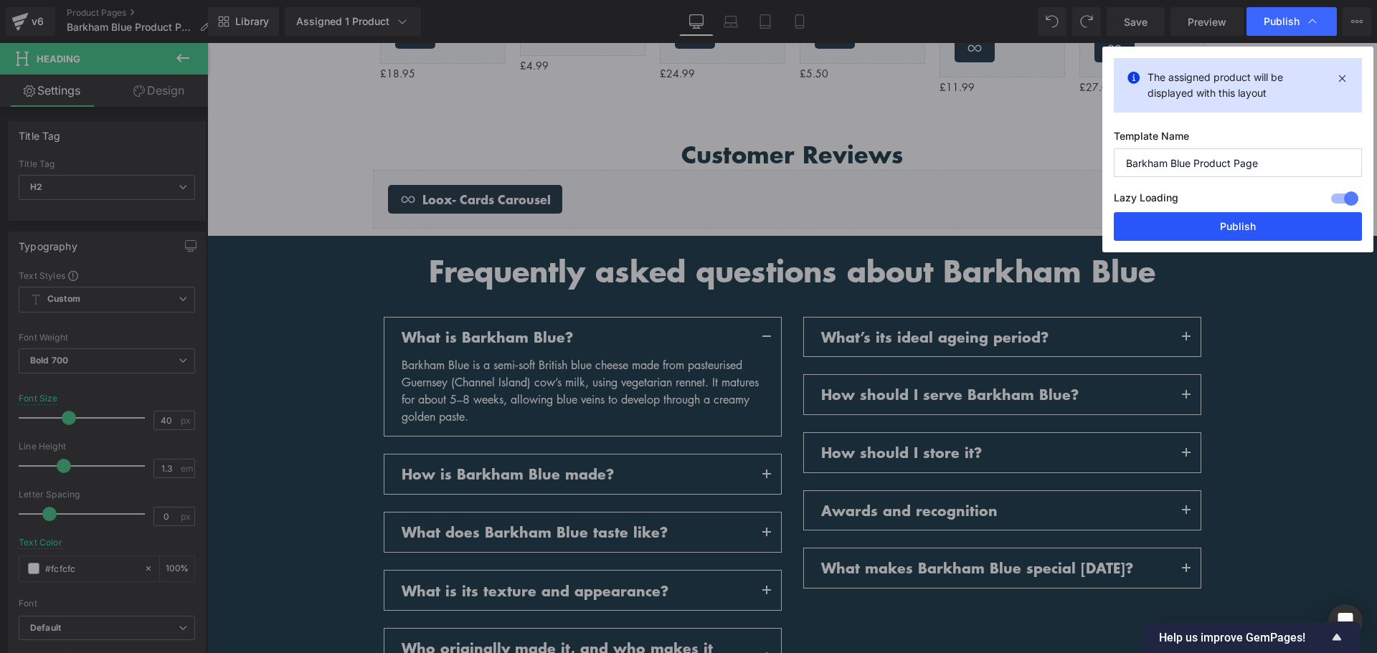
click at [1240, 228] on button "Publish" at bounding box center [1238, 226] width 248 height 29
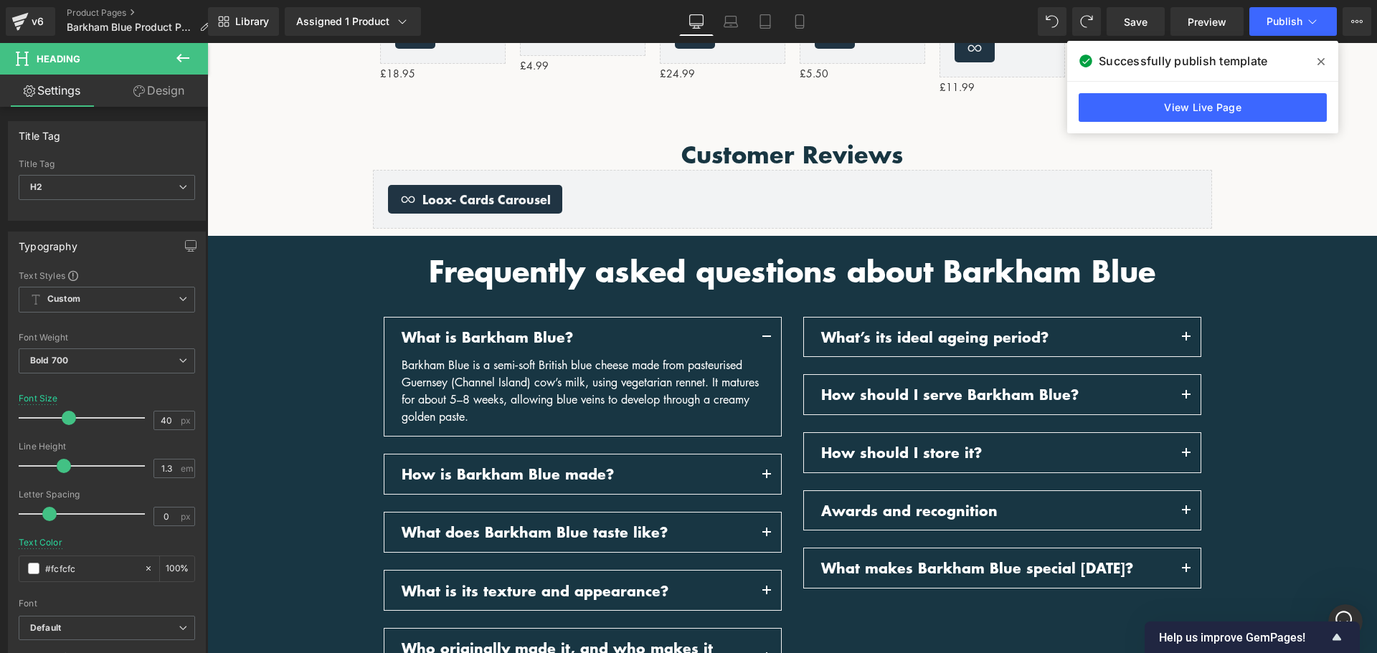
scroll to position [0, 0]
click at [115, 9] on link "Product Pages" at bounding box center [144, 12] width 154 height 11
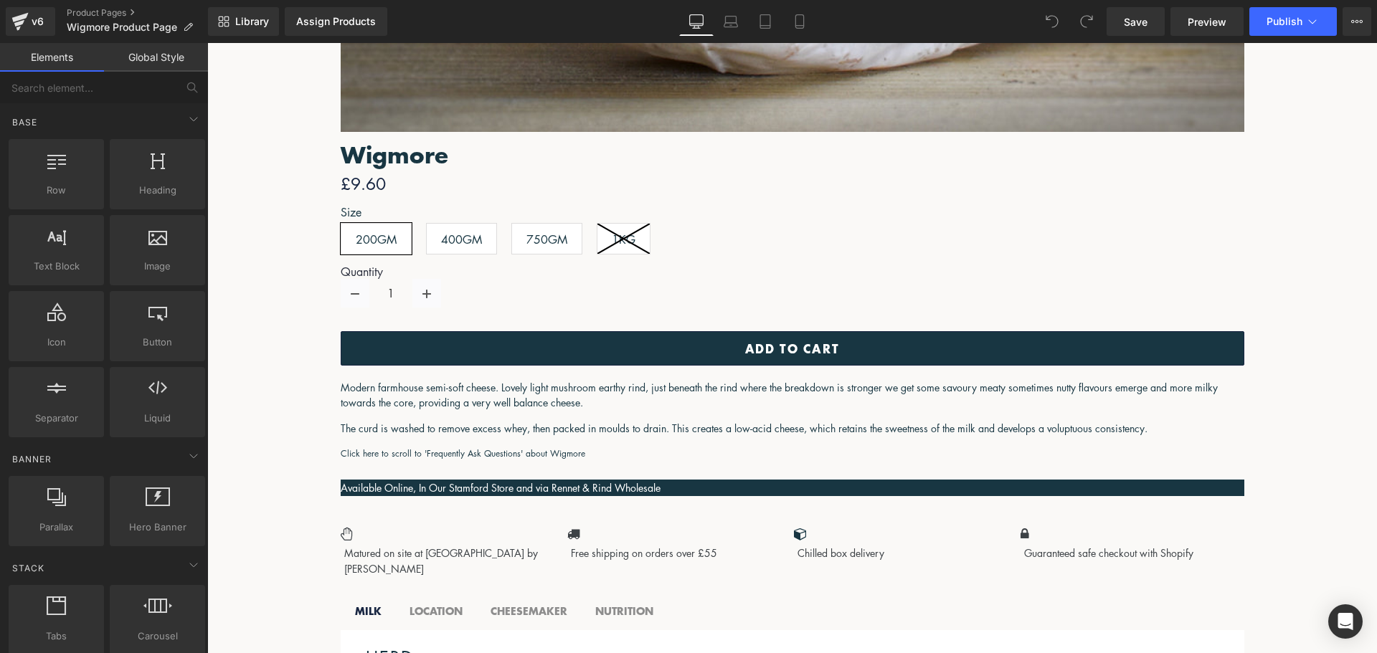
scroll to position [1363, 0]
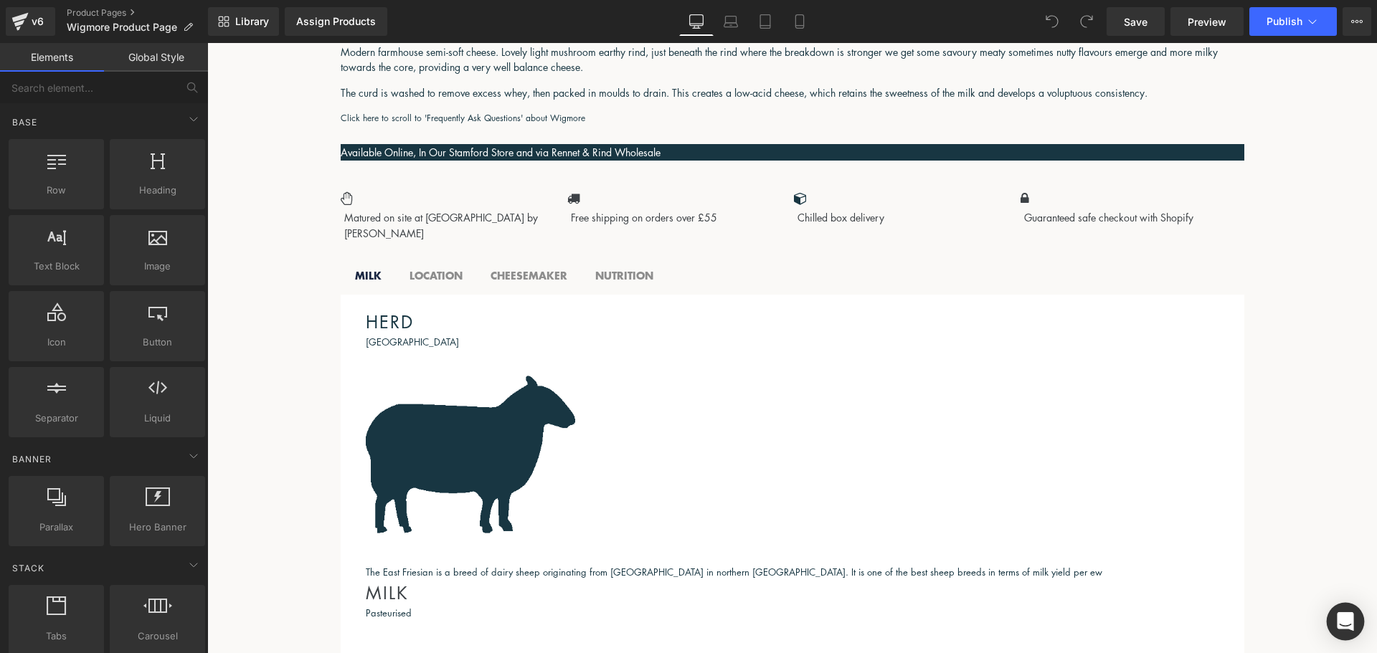
click at [1344, 623] on icon "Open Intercom Messenger" at bounding box center [1345, 622] width 16 height 19
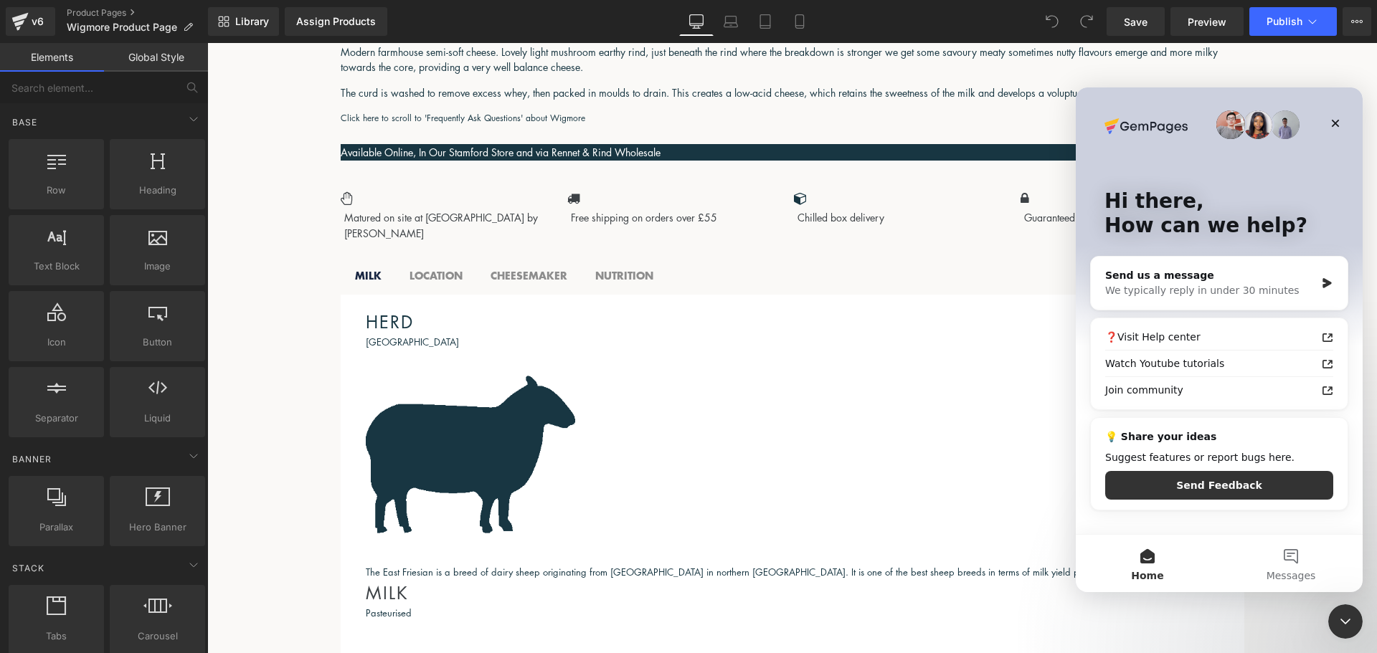
scroll to position [0, 0]
click at [1232, 288] on div "We typically reply in under 30 minutes" at bounding box center [1210, 290] width 210 height 15
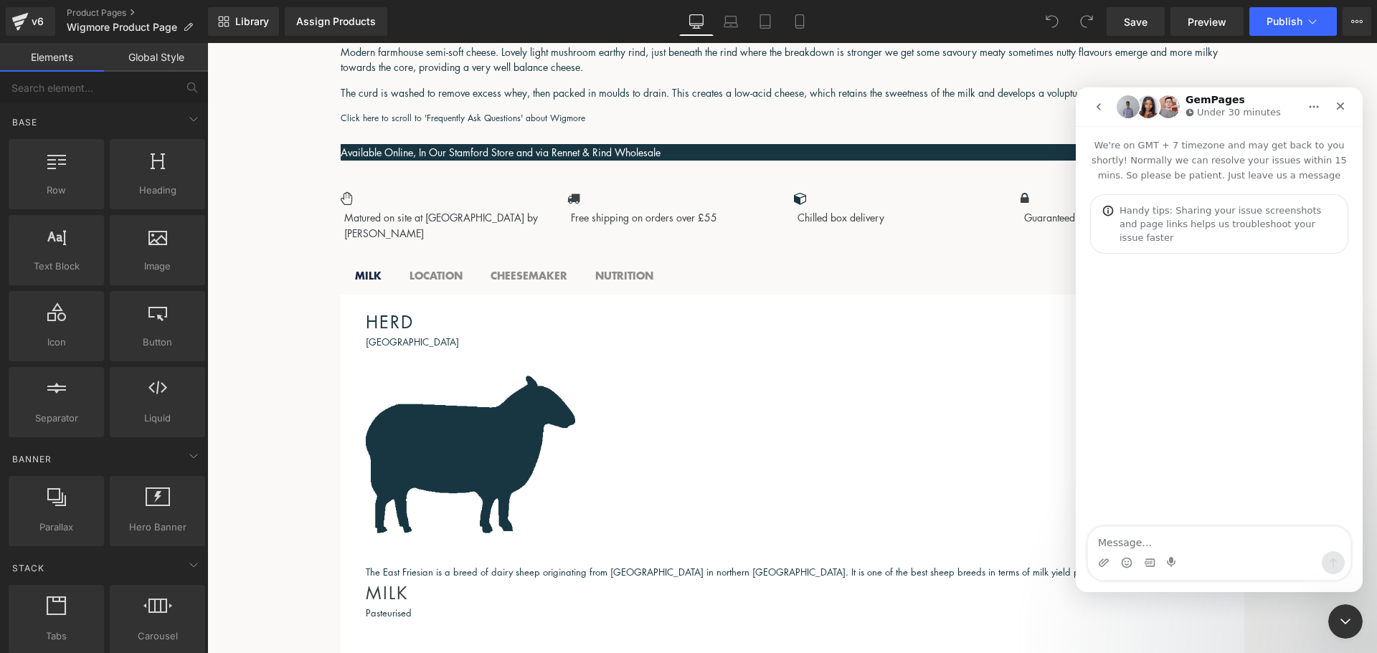
type textarea "T"
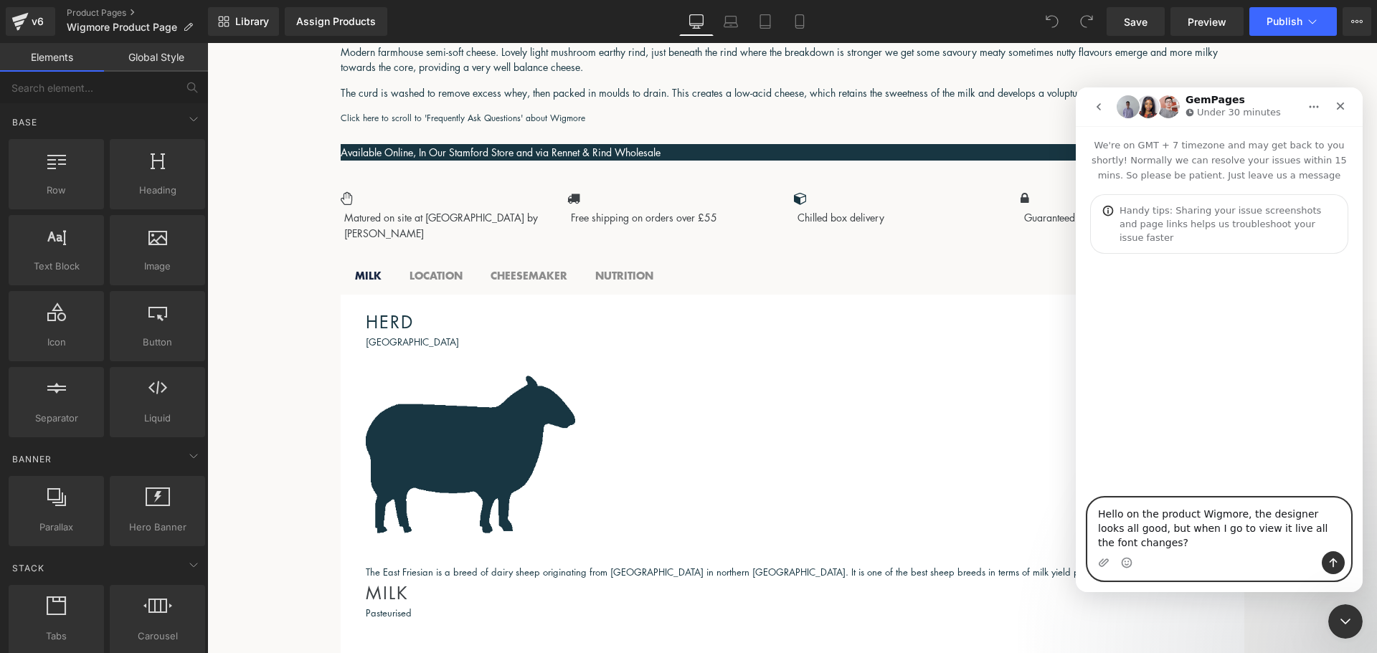
paste textarea "[URL][DOMAIN_NAME]"
type textarea "Hello on the product Wigmore, the designer looks all good, but when I go to vie…"
click at [1329, 569] on button "Send a message…" at bounding box center [1333, 563] width 23 height 23
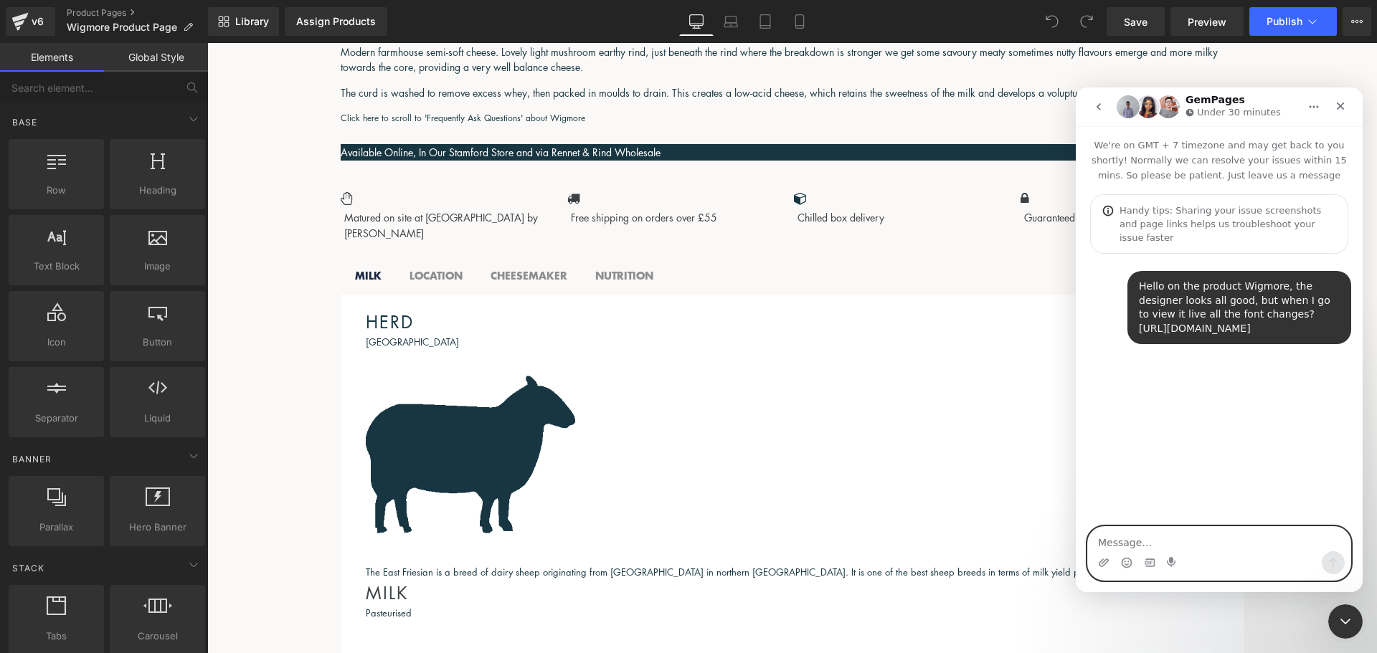
scroll to position [0, 0]
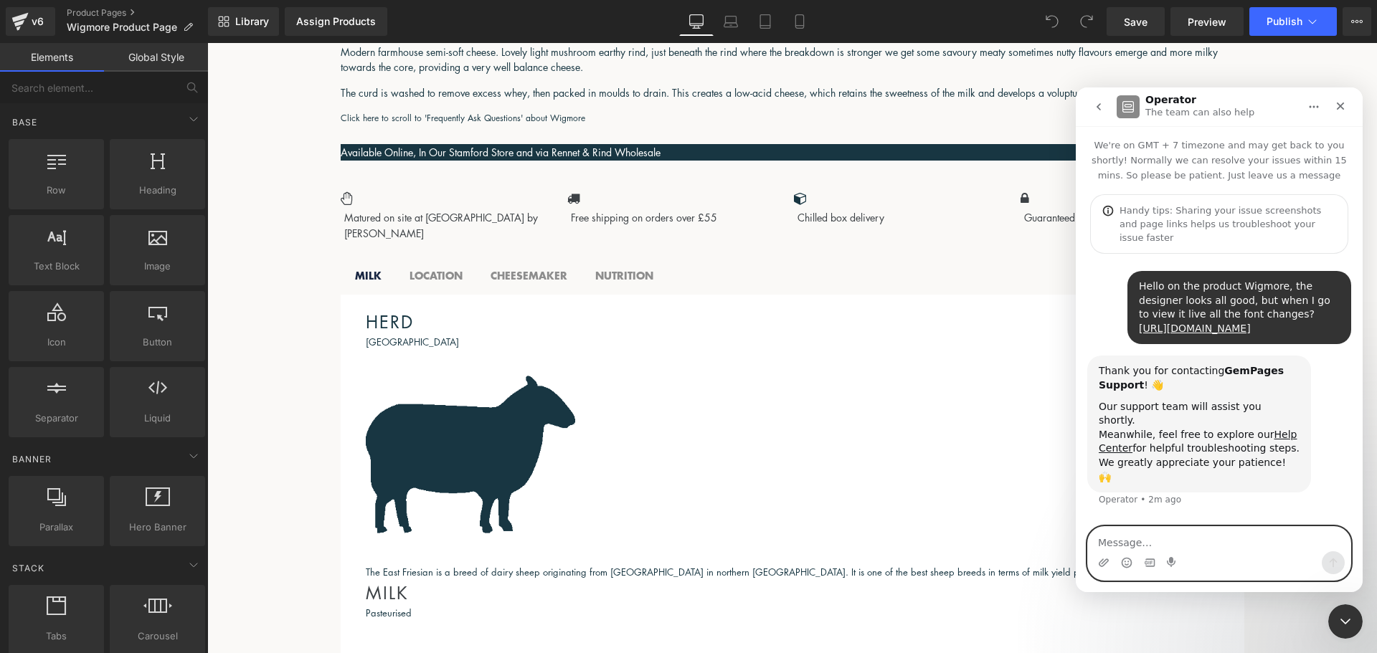
click at [1199, 547] on textarea "Message…" at bounding box center [1219, 539] width 263 height 24
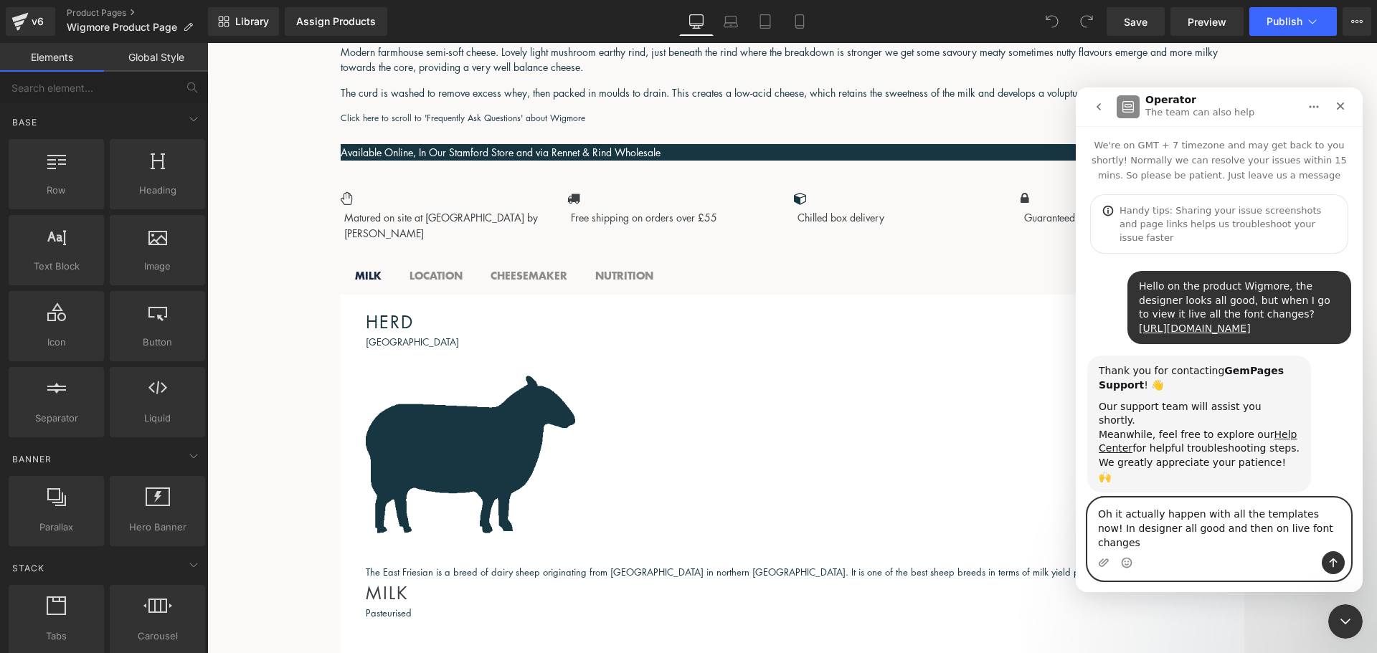
type textarea "Oh it actually happen with all the templates now! In designer all good and then…"
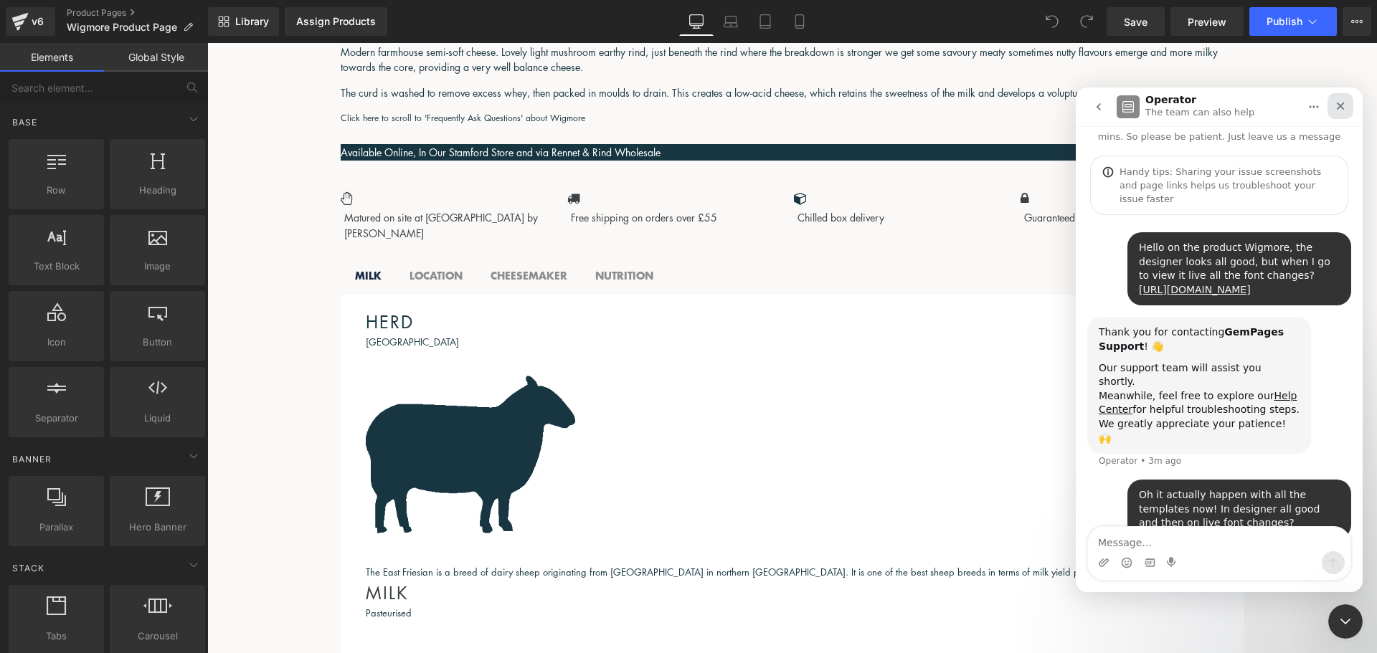
click at [1343, 110] on icon "Close" at bounding box center [1341, 107] width 8 height 8
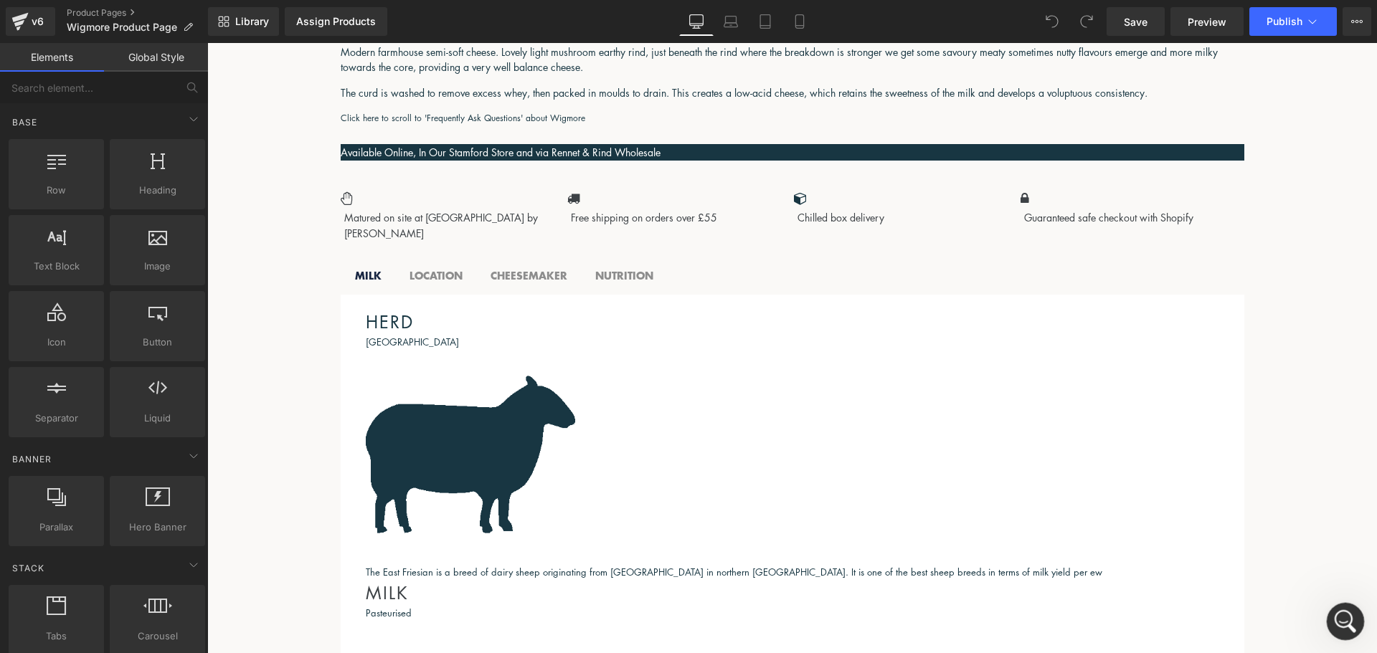
click at [1348, 620] on icon "Open Intercom Messenger" at bounding box center [1344, 620] width 24 height 24
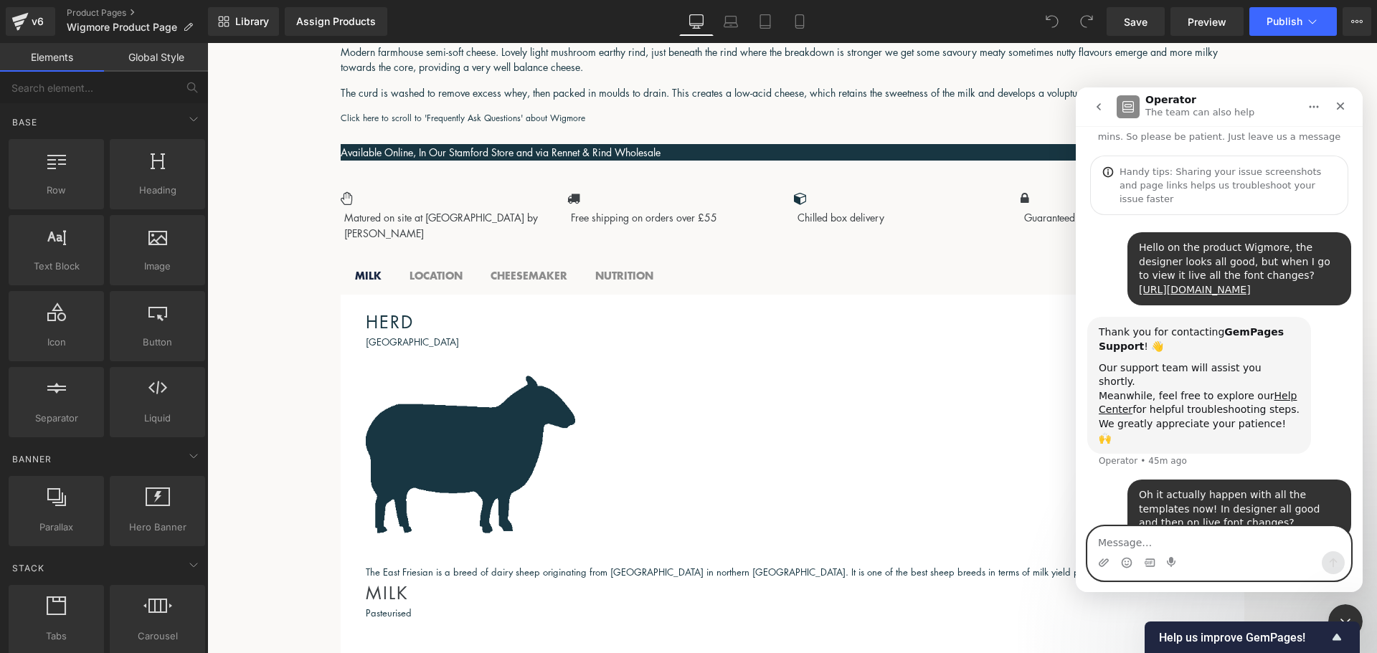
type textarea "?"
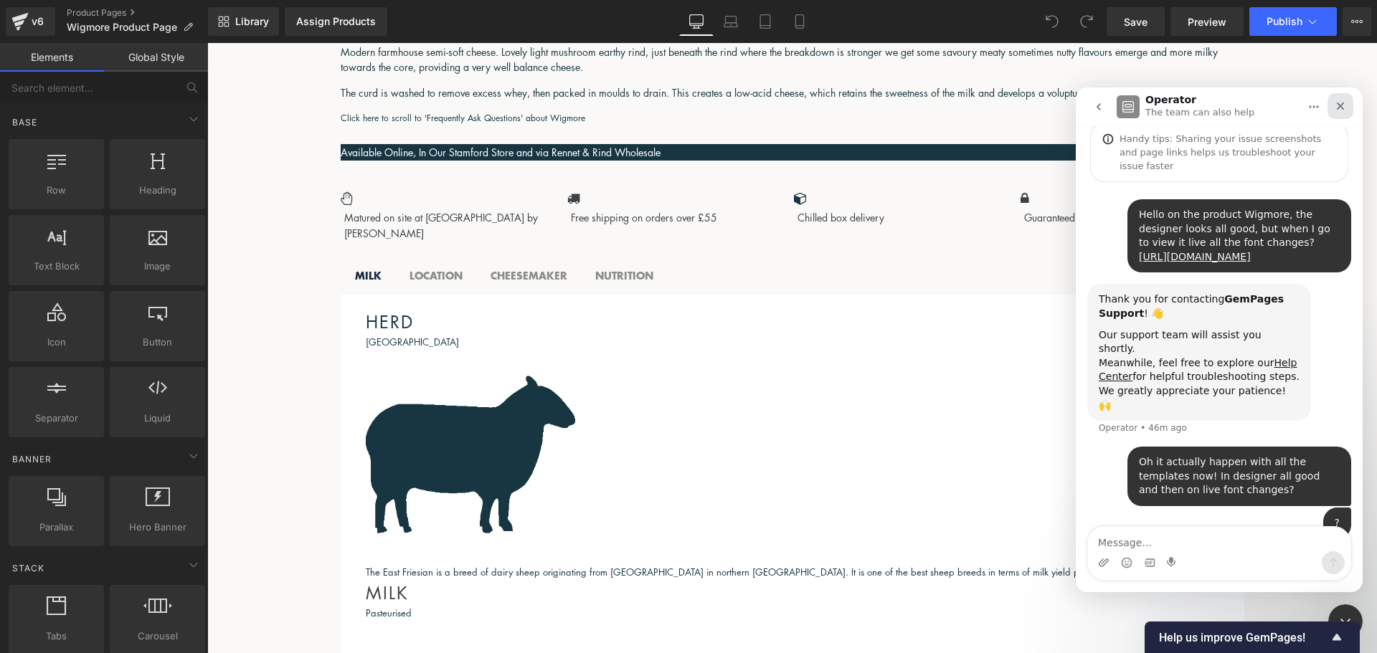
click at [1346, 98] on div "Close" at bounding box center [1341, 106] width 26 height 26
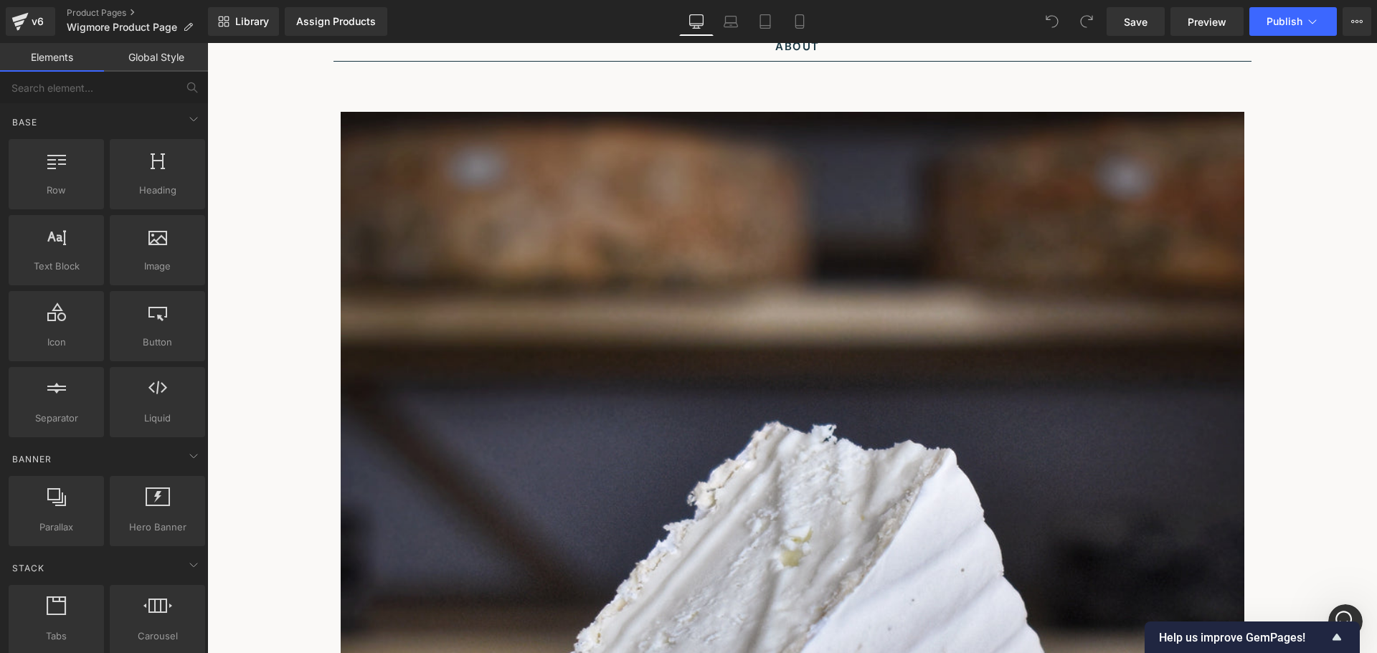
scroll to position [0, 0]
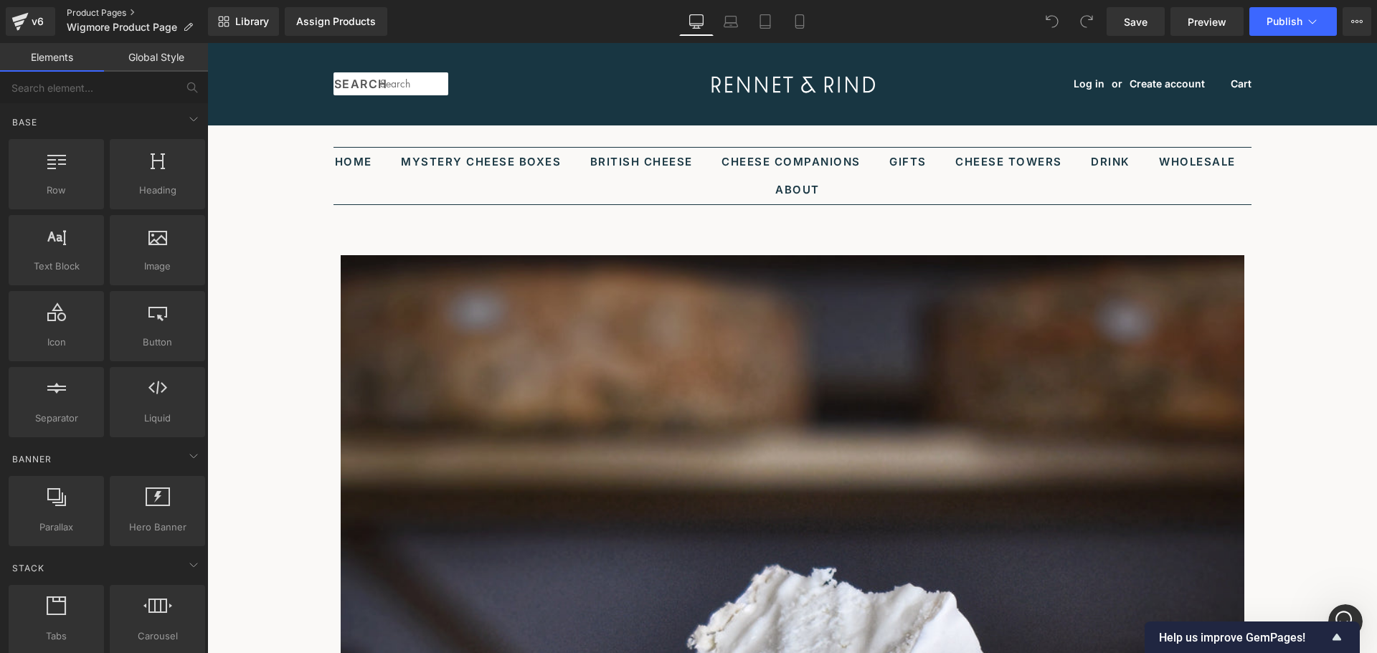
click at [90, 13] on link "Product Pages" at bounding box center [137, 12] width 141 height 11
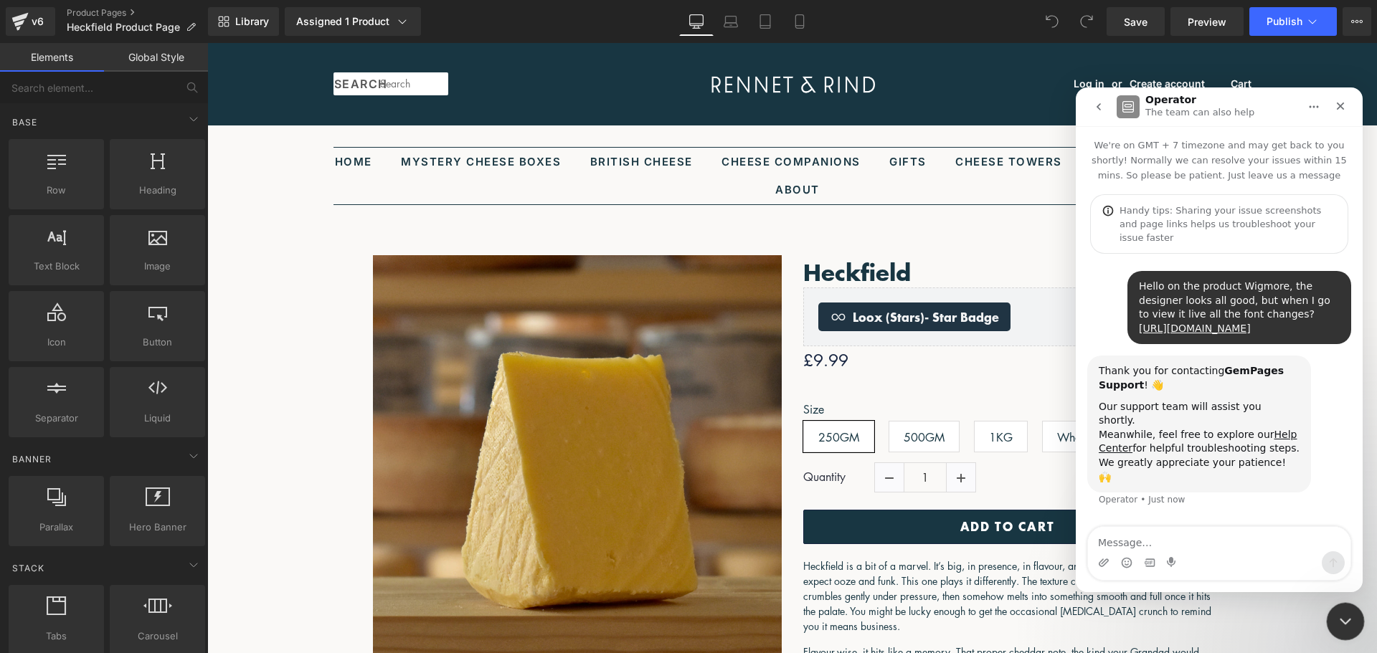
click at [1353, 620] on div "Close Intercom Messenger" at bounding box center [1343, 620] width 34 height 34
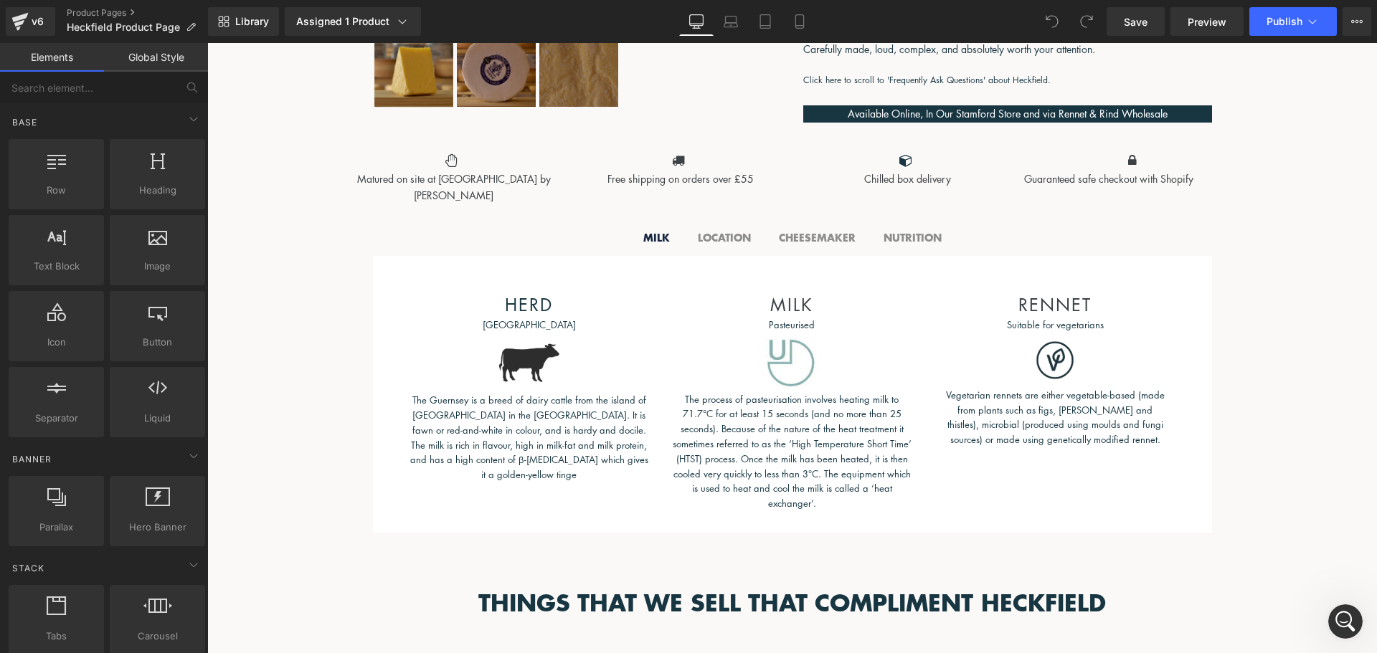
scroll to position [646, 0]
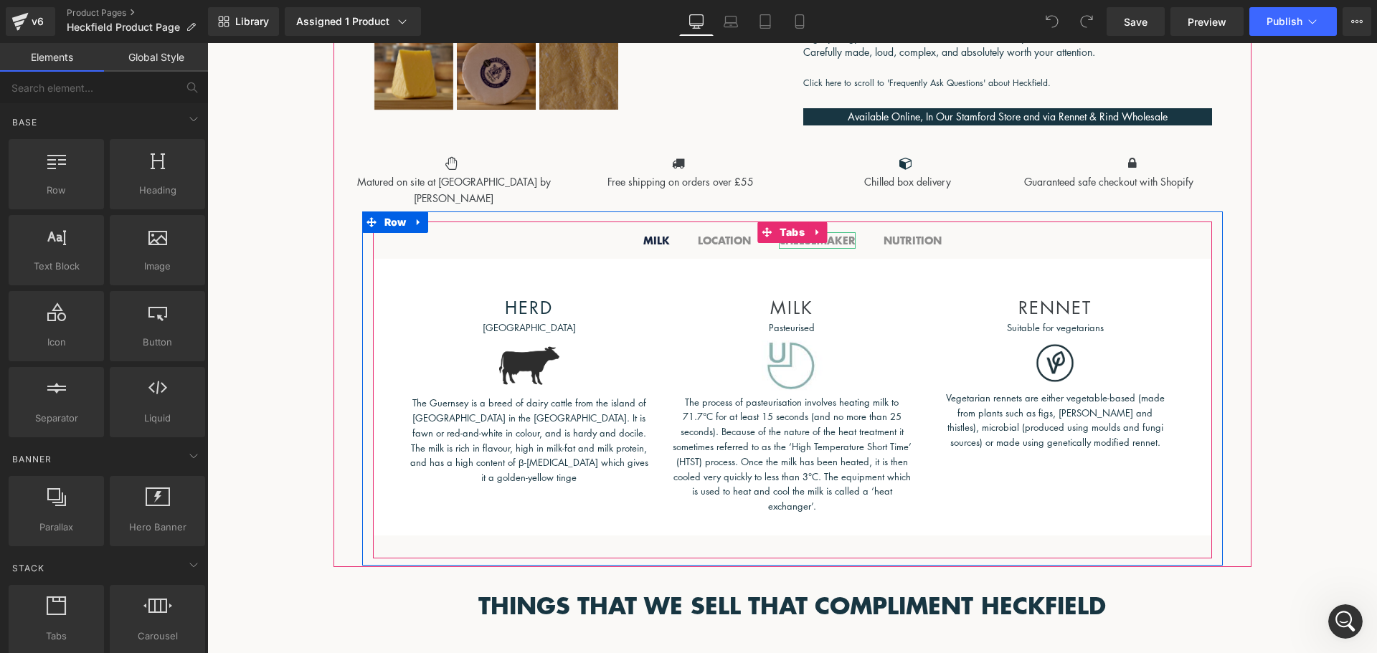
click at [833, 244] on b "CHEESEMAKER" at bounding box center [817, 240] width 77 height 15
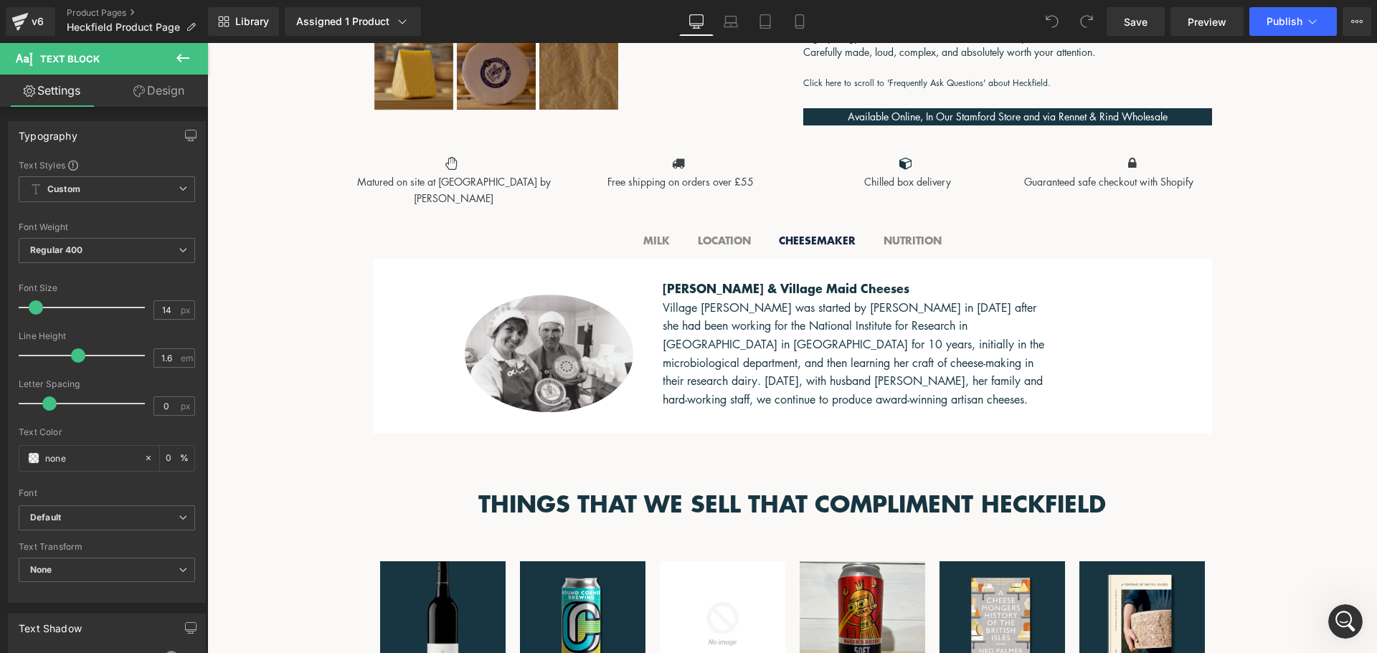
click at [181, 60] on icon at bounding box center [182, 57] width 17 height 17
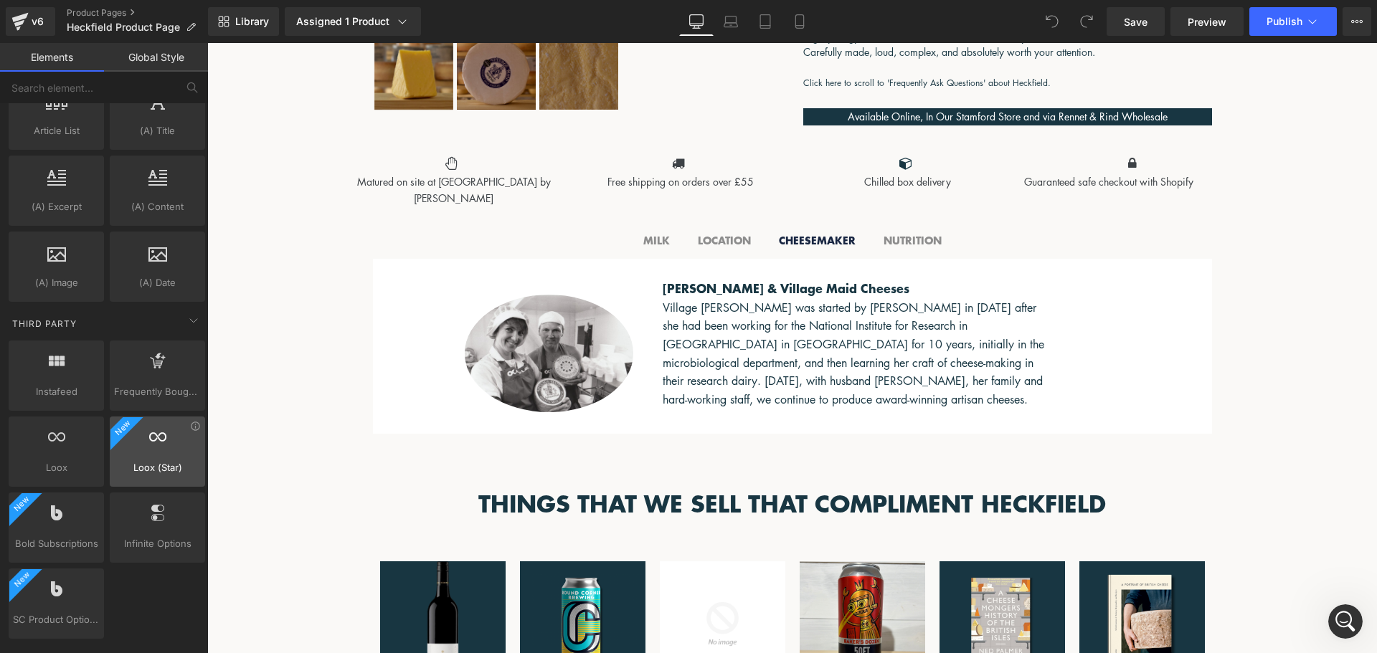
scroll to position [2690, 0]
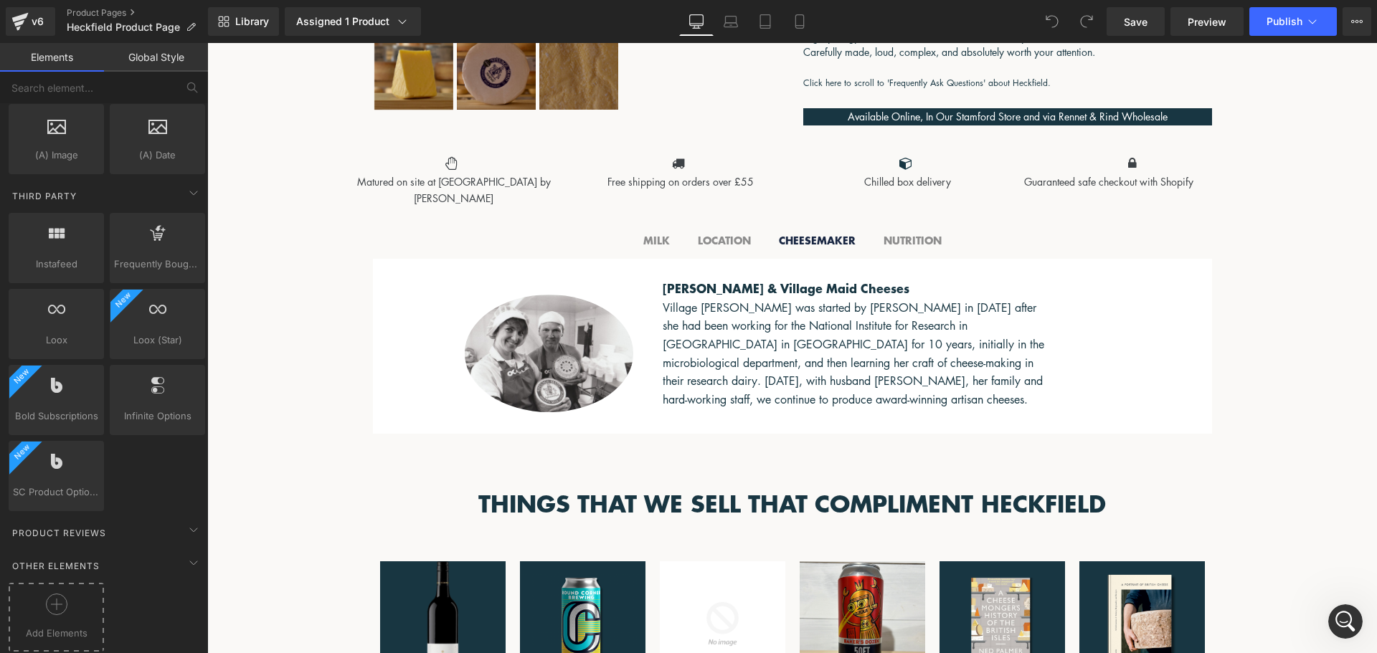
click at [80, 583] on div "Add Elements" at bounding box center [56, 617] width 95 height 69
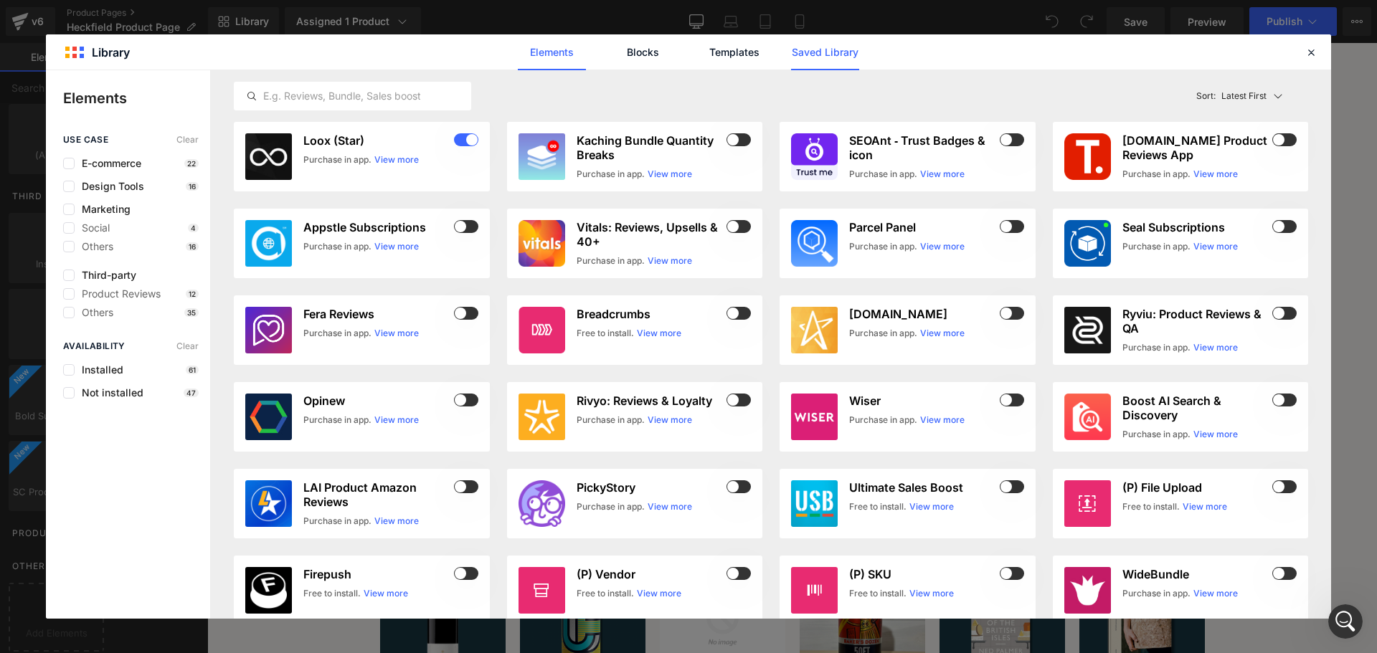
click at [802, 55] on link "Saved Library" at bounding box center [825, 52] width 68 height 36
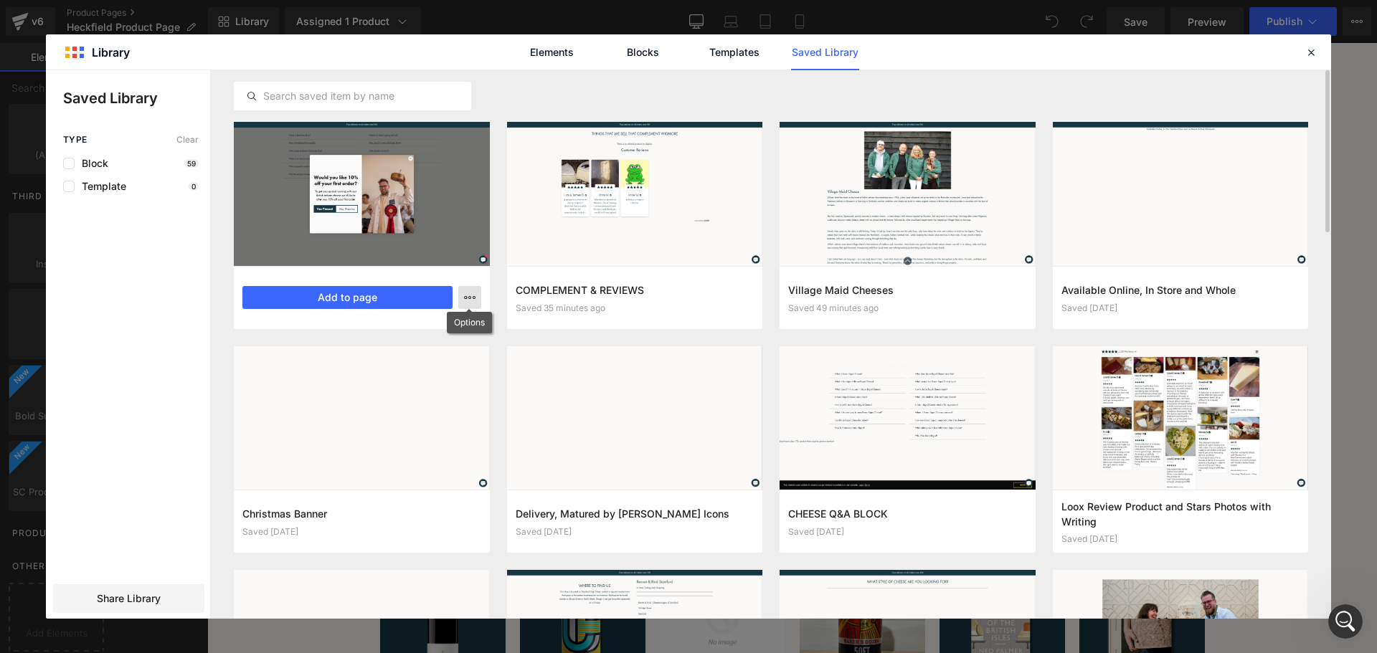
click at [468, 293] on icon "button" at bounding box center [469, 297] width 11 height 11
click at [415, 359] on div "Delete" at bounding box center [400, 360] width 164 height 30
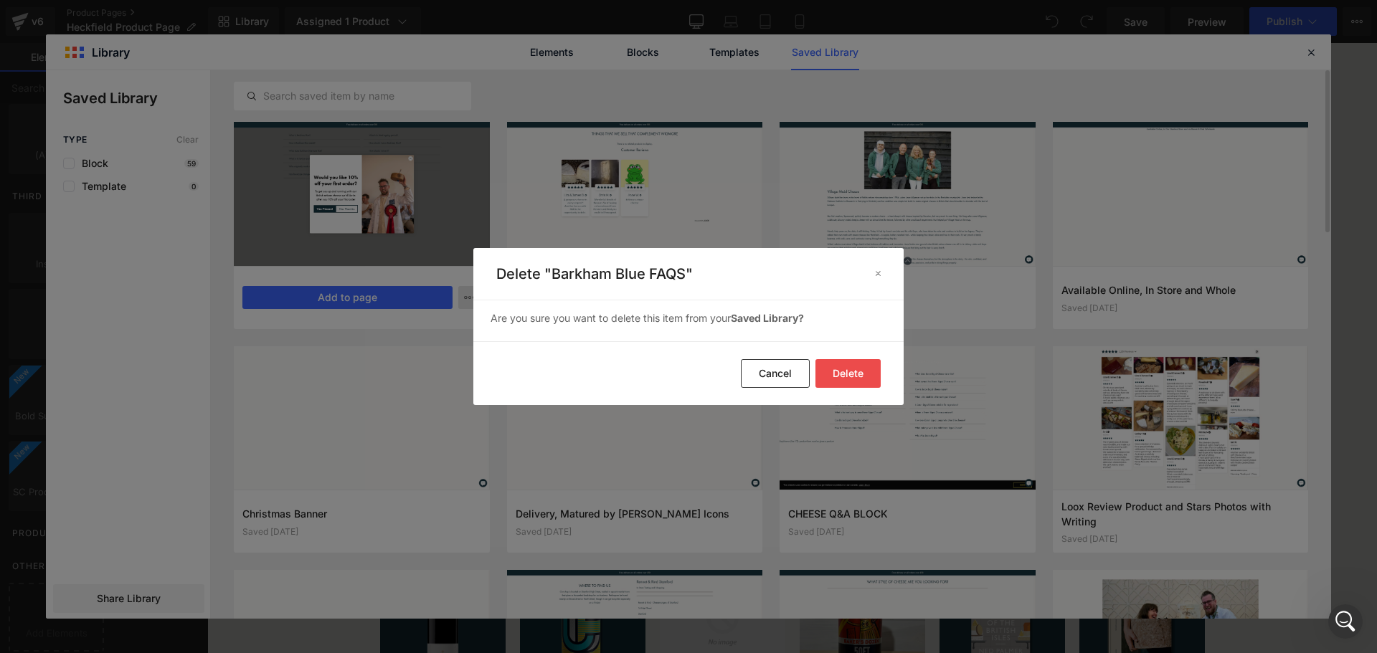
click at [844, 366] on button "Delete" at bounding box center [848, 373] width 65 height 29
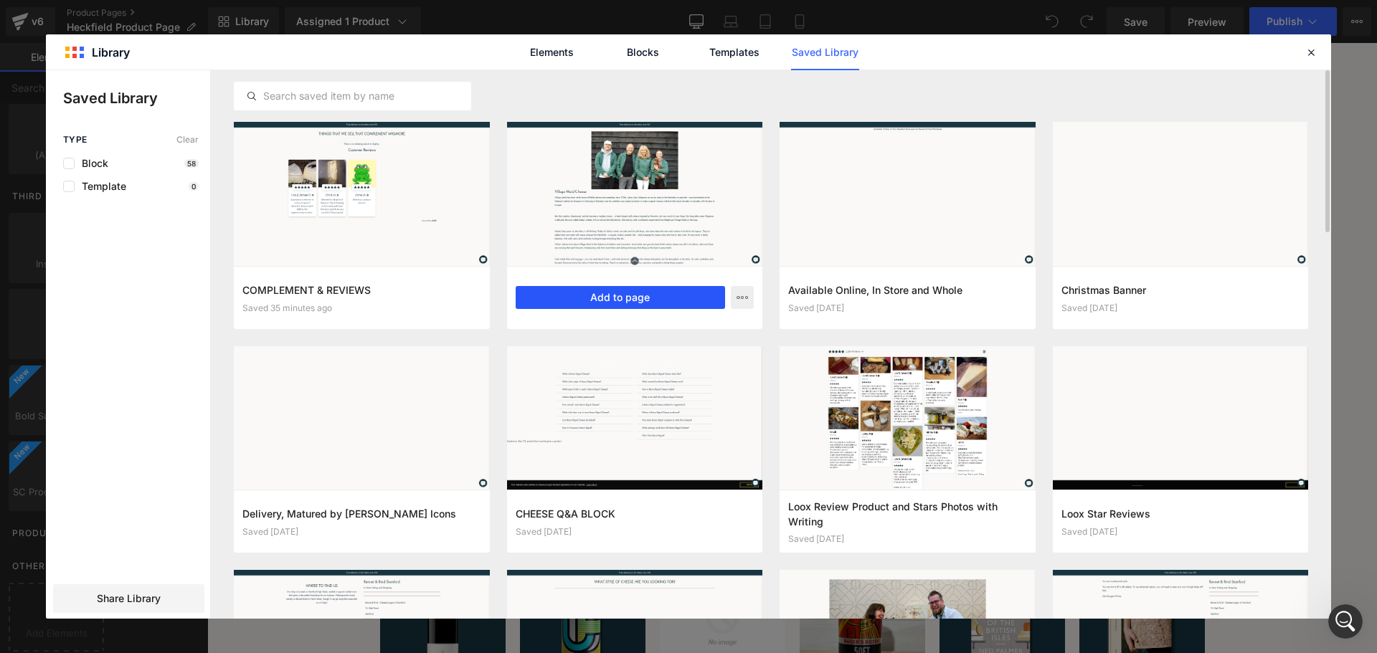
click at [589, 298] on button "Add to page" at bounding box center [621, 297] width 210 height 23
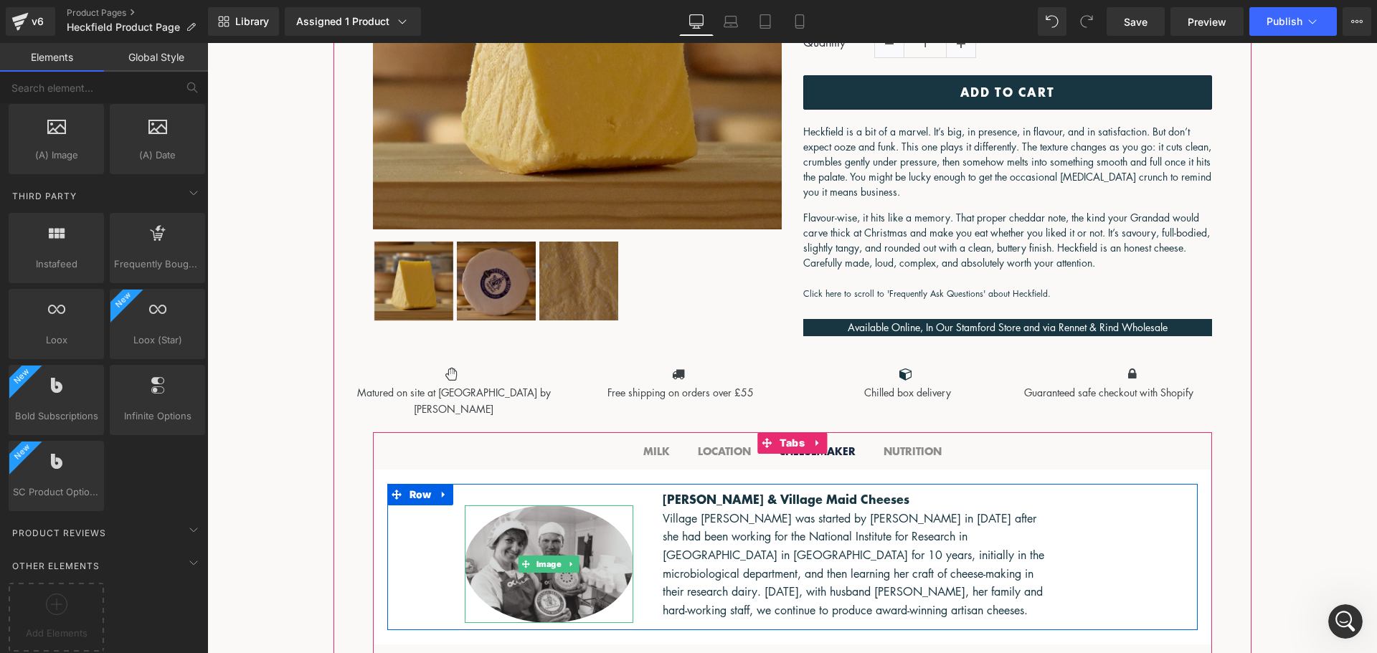
scroll to position [460, 0]
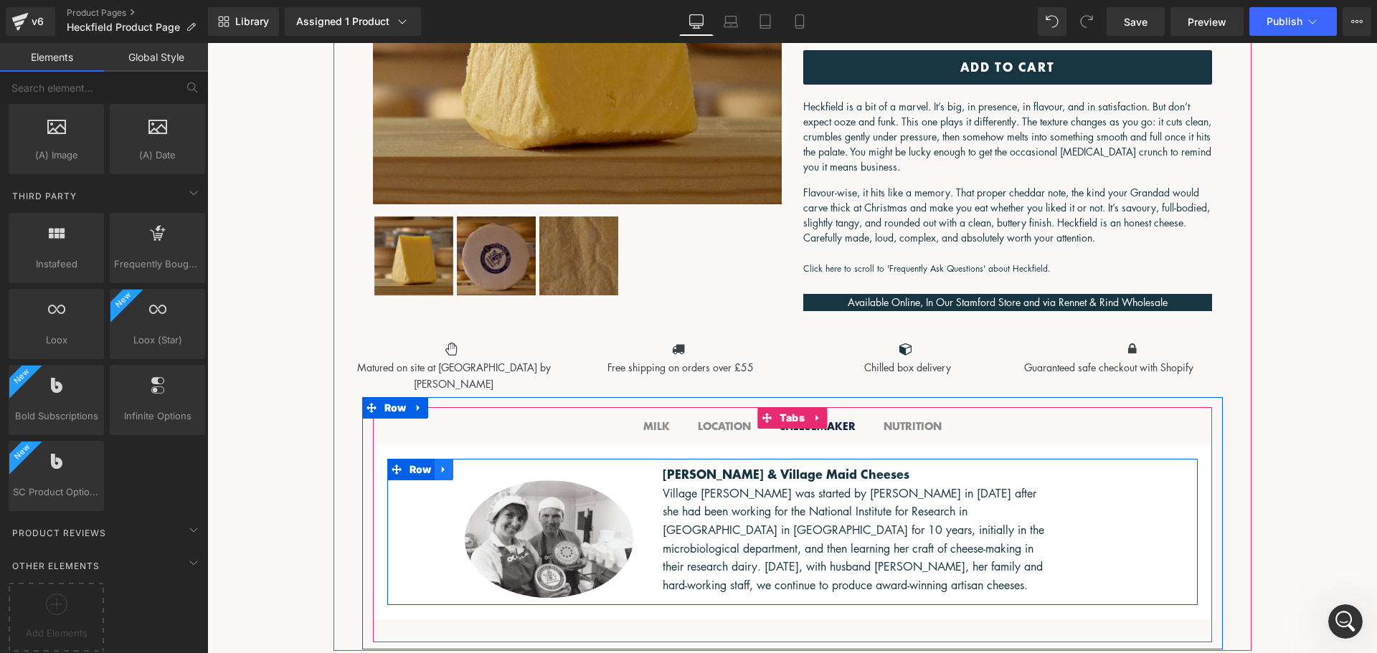
click at [439, 473] on icon at bounding box center [444, 470] width 10 height 11
click at [476, 469] on icon at bounding box center [481, 470] width 10 height 10
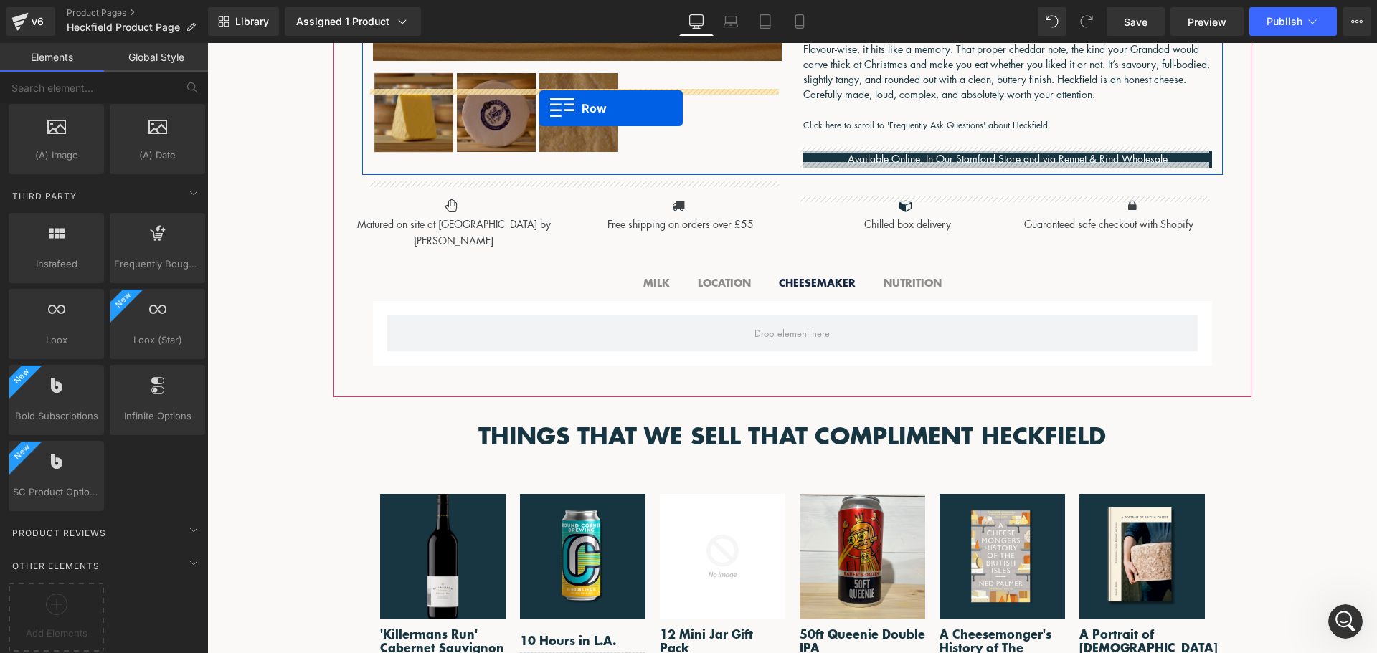
scroll to position [575, 0]
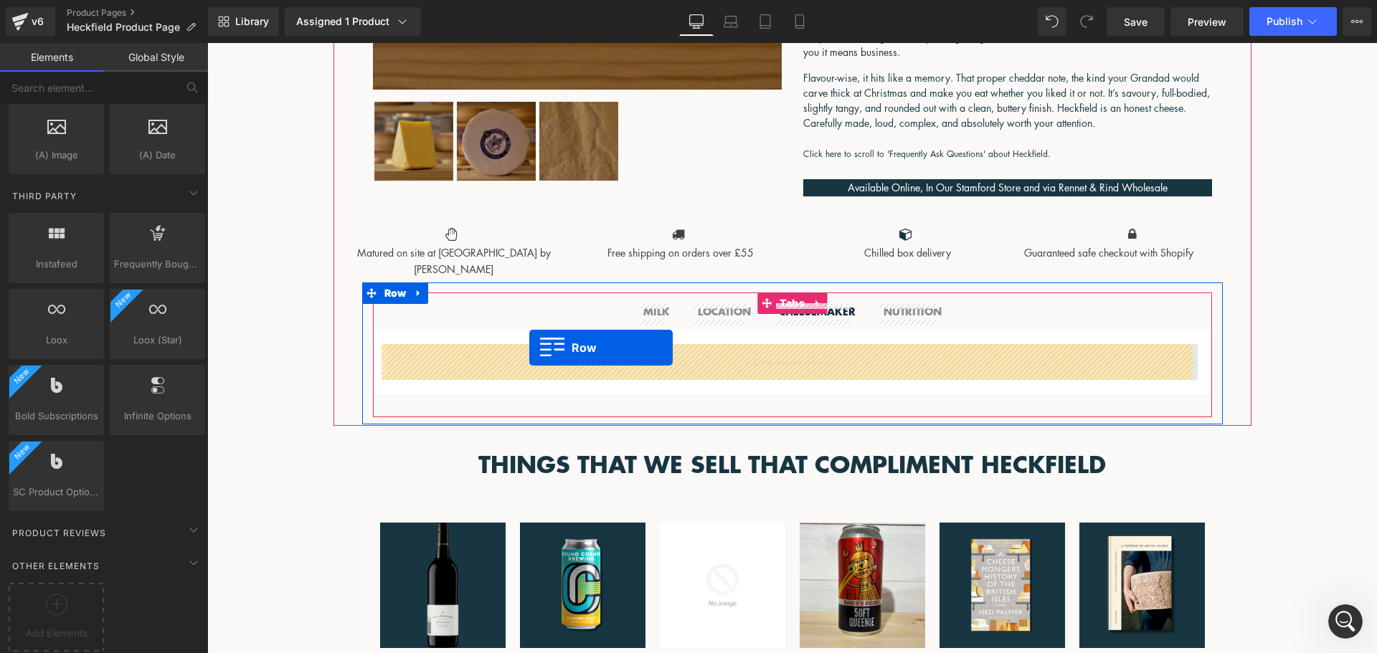
drag, startPoint x: 360, startPoint y: 232, endPoint x: 529, endPoint y: 349, distance: 205.7
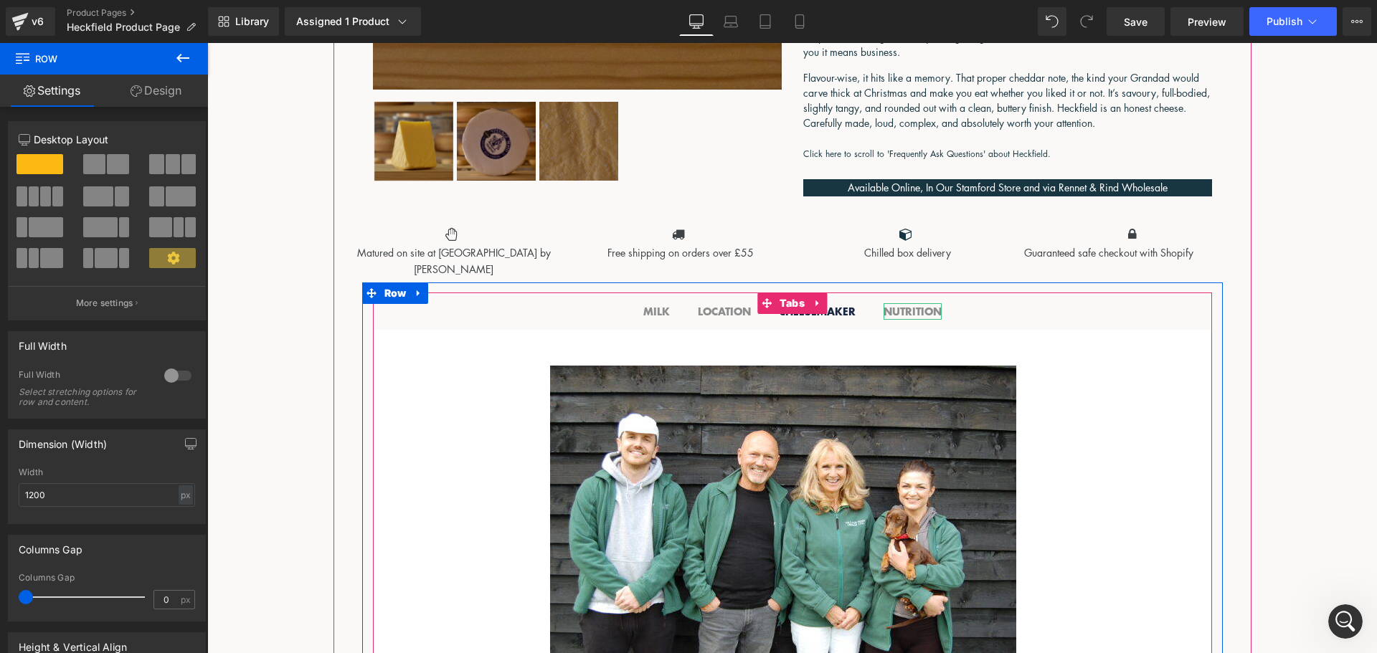
click at [916, 308] on b "NUTRITION" at bounding box center [913, 311] width 58 height 15
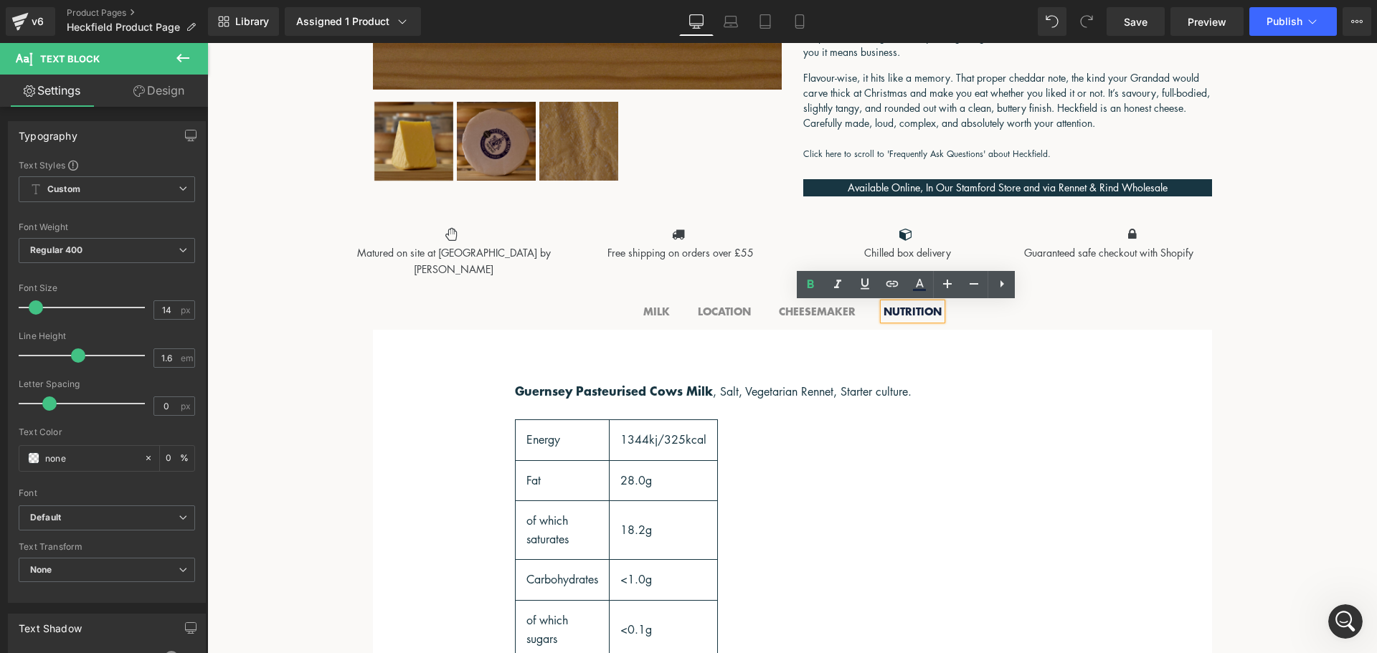
drag, startPoint x: 719, startPoint y: 306, endPoint x: 692, endPoint y: 311, distance: 27.6
click at [719, 307] on div "LOCATION Text Block" at bounding box center [724, 311] width 53 height 16
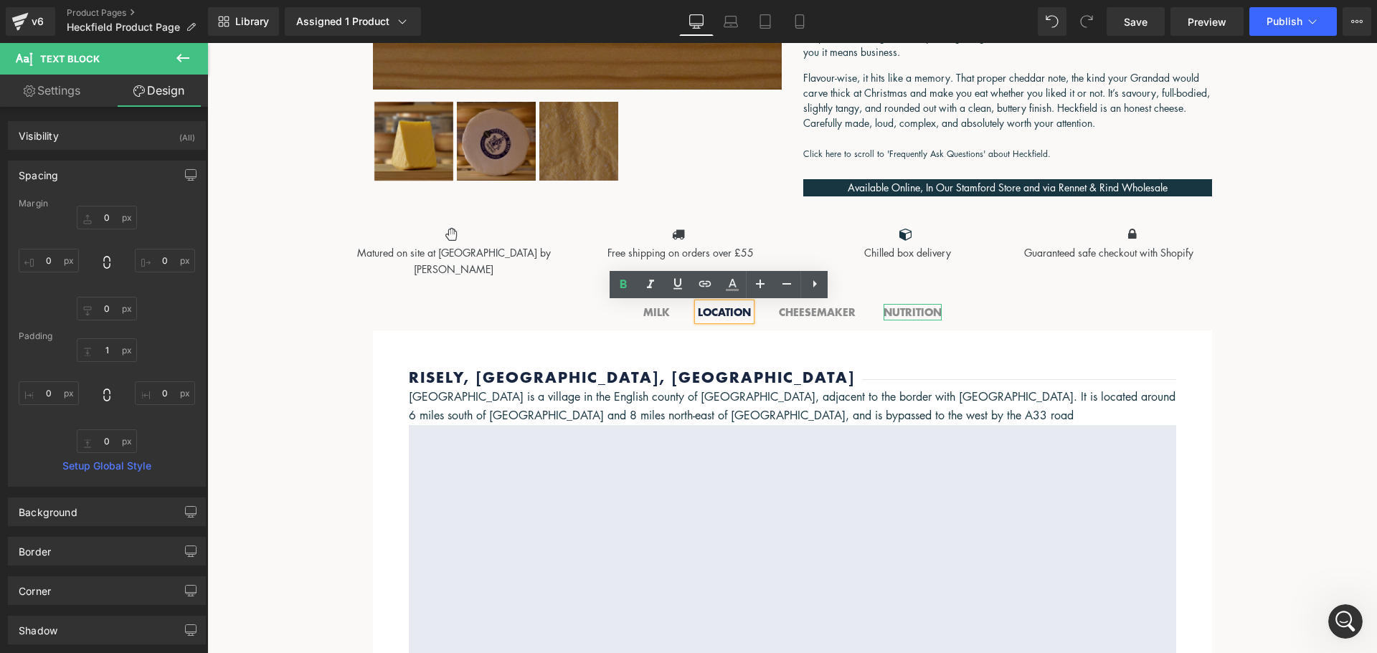
click at [906, 312] on b "NUTRITION" at bounding box center [913, 312] width 58 height 15
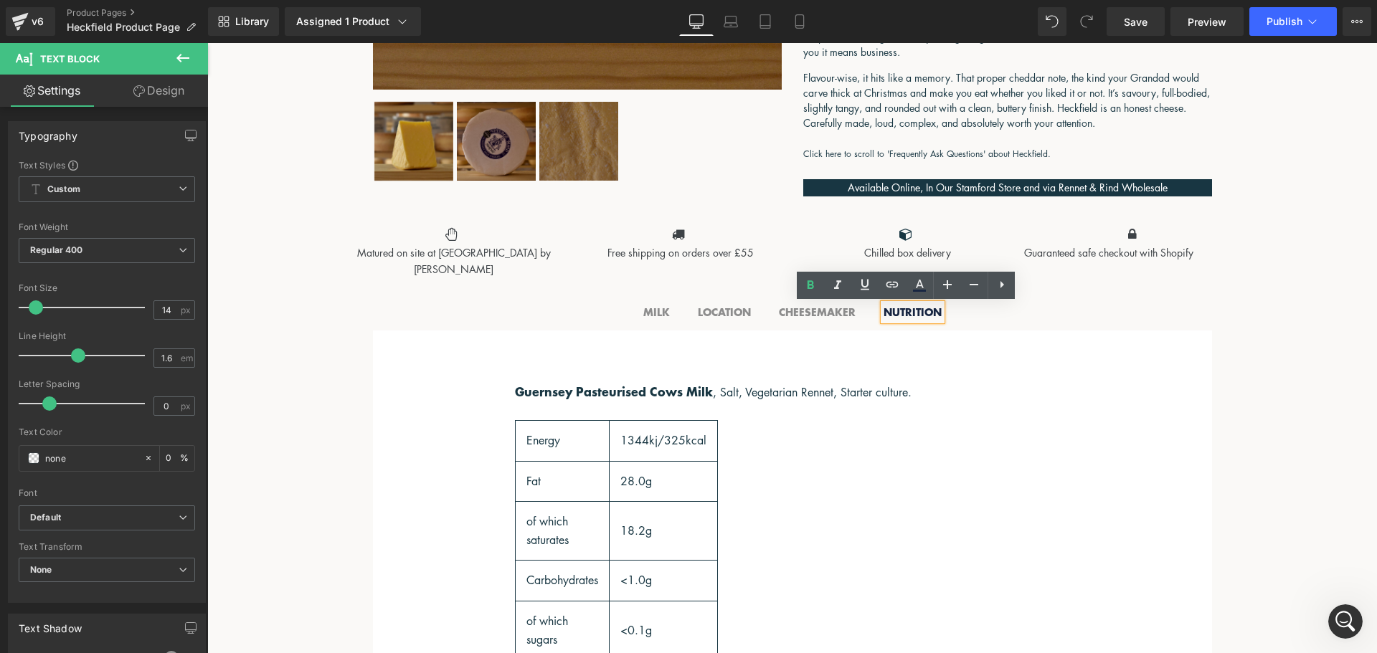
click at [666, 318] on span "MILK Text Block" at bounding box center [656, 312] width 55 height 37
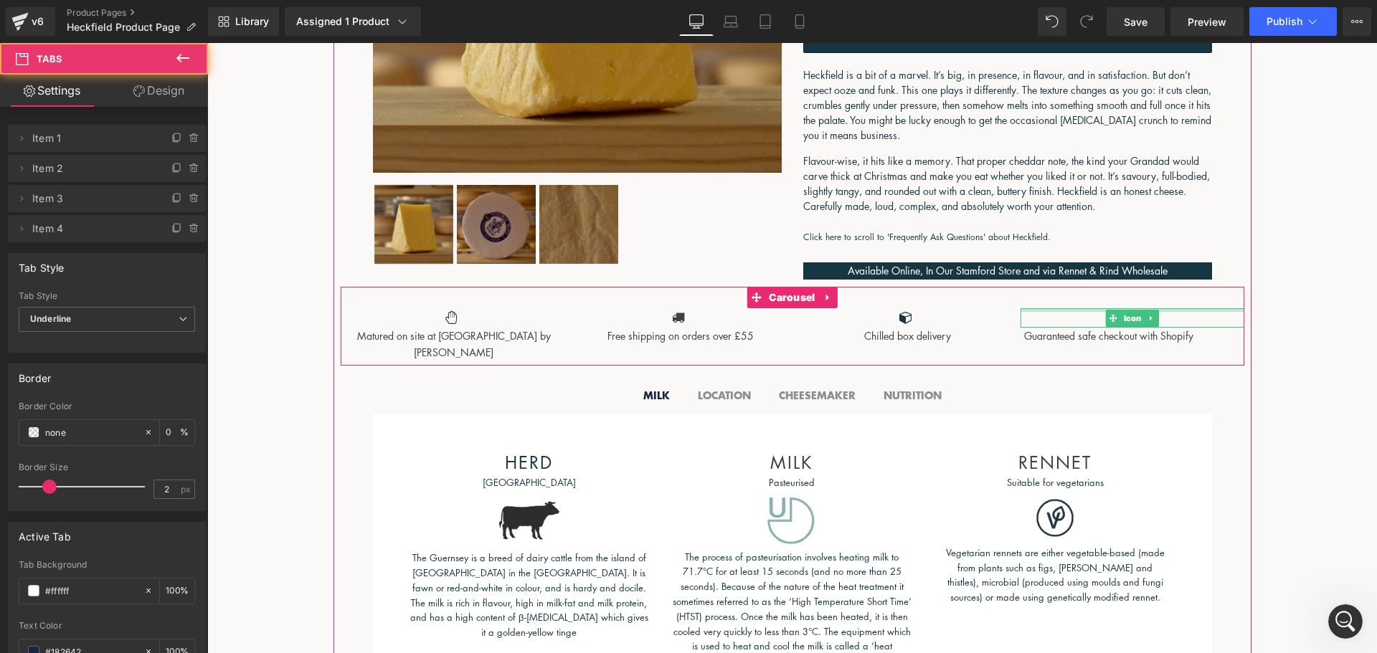
scroll to position [359, 0]
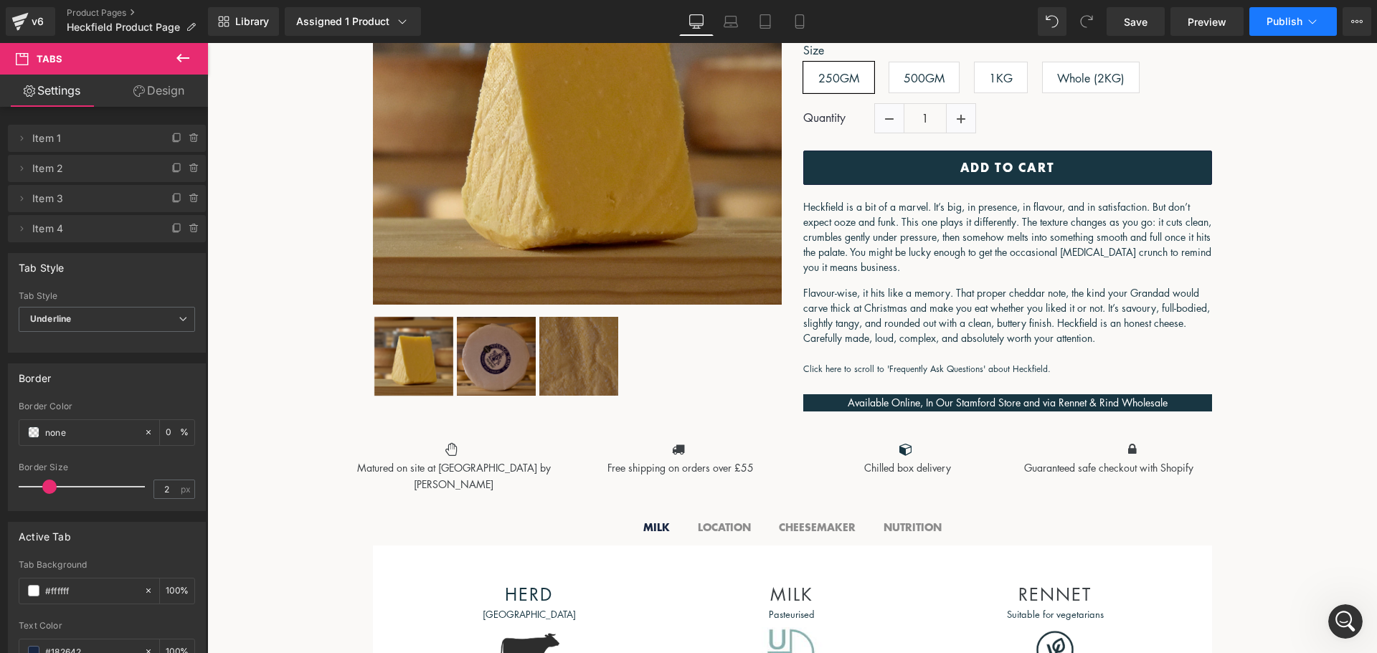
click at [1289, 24] on span "Publish" at bounding box center [1285, 21] width 36 height 11
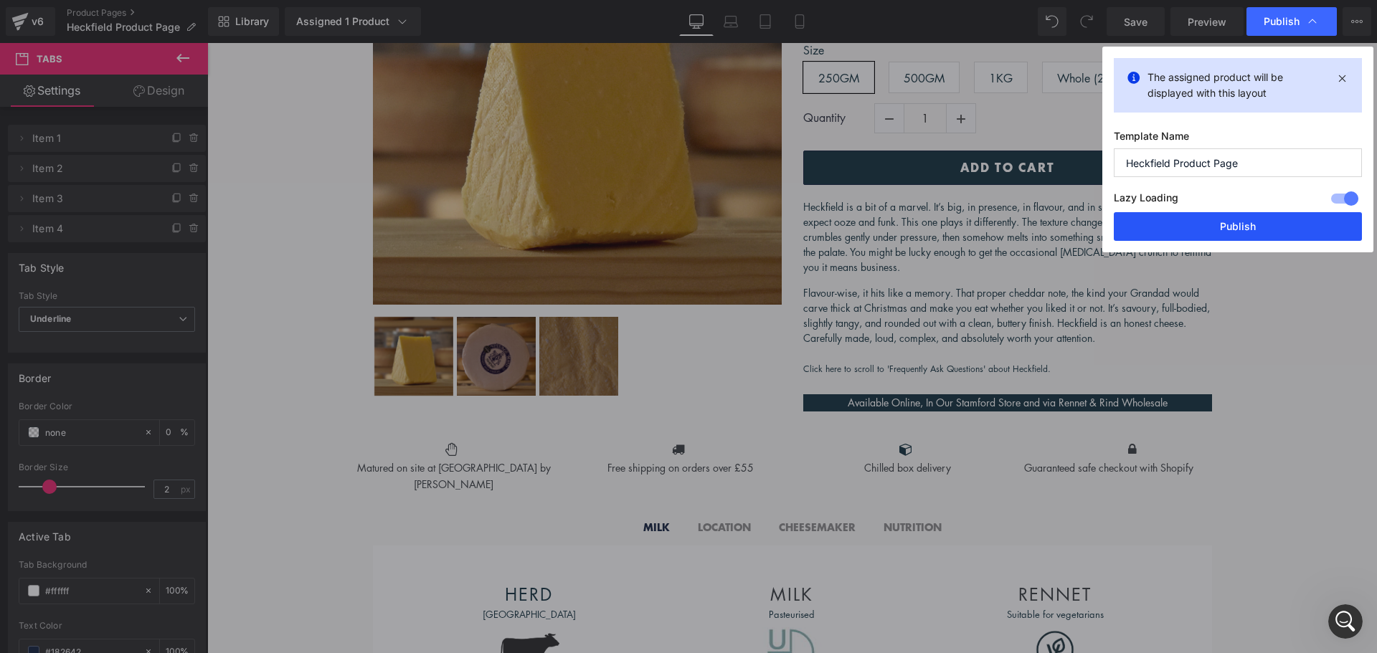
click at [1226, 225] on button "Publish" at bounding box center [1238, 226] width 248 height 29
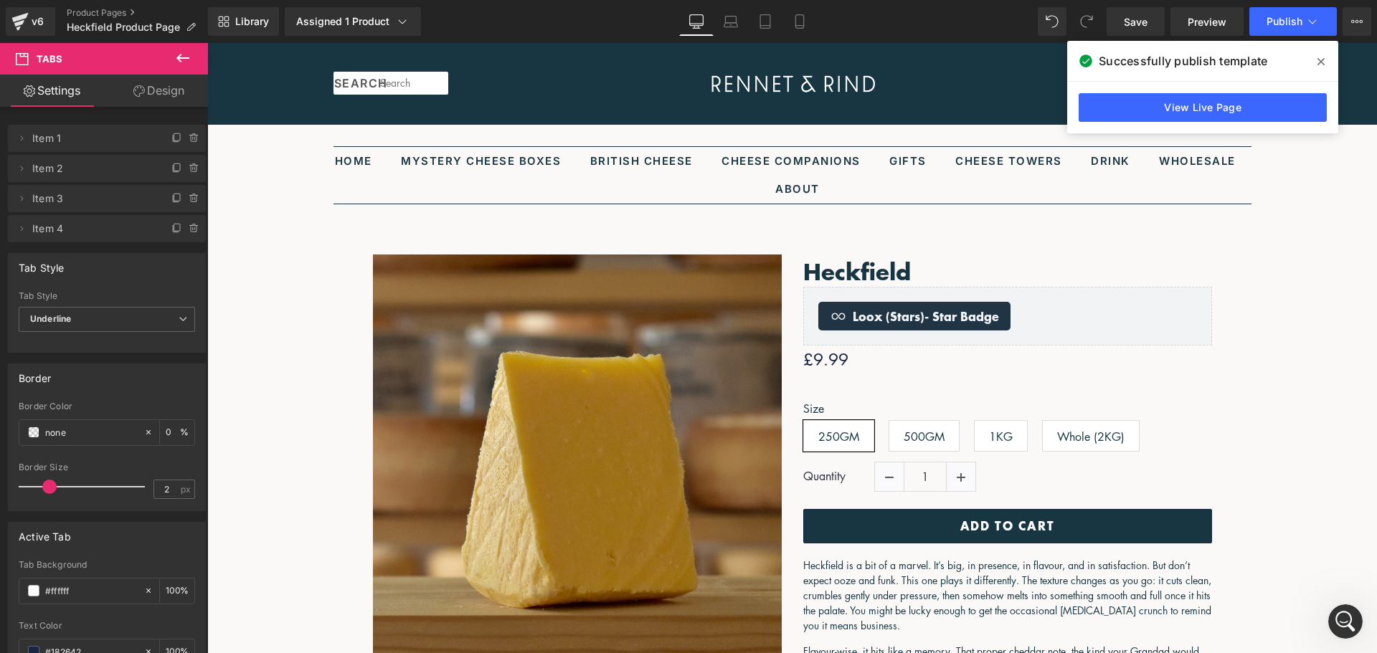
scroll to position [0, 0]
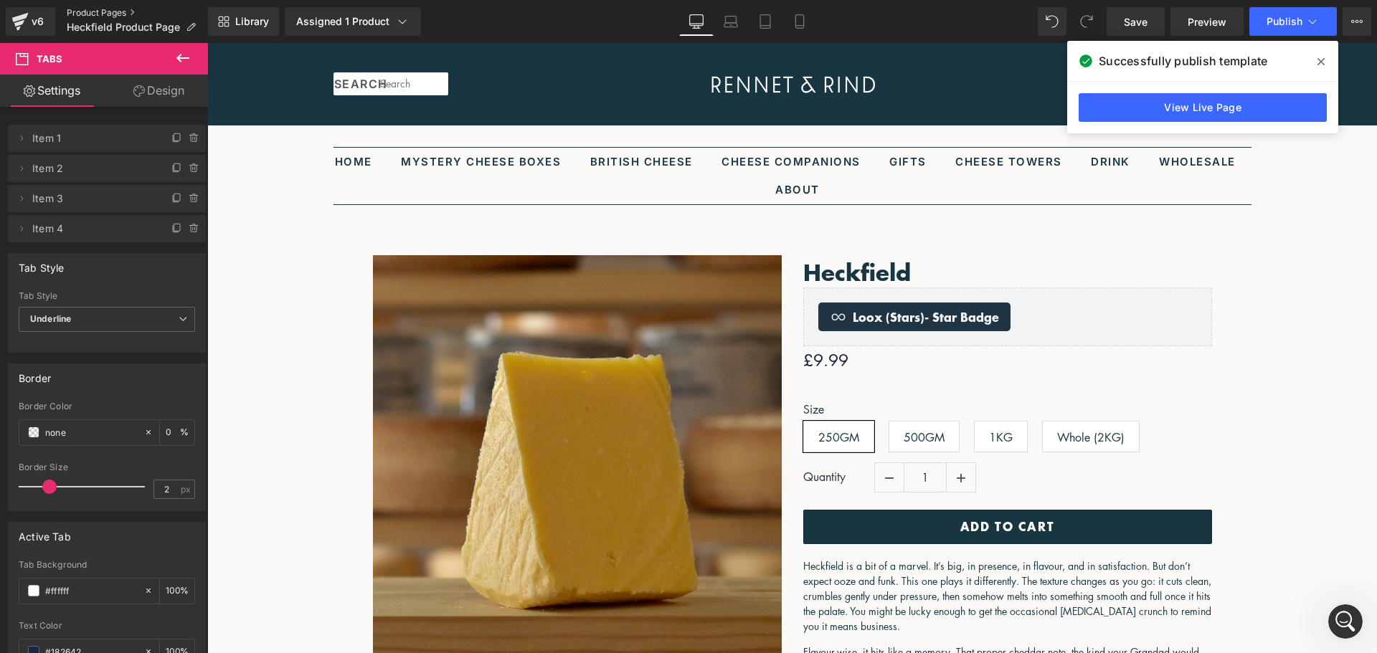
click at [98, 14] on link "Product Pages" at bounding box center [137, 12] width 141 height 11
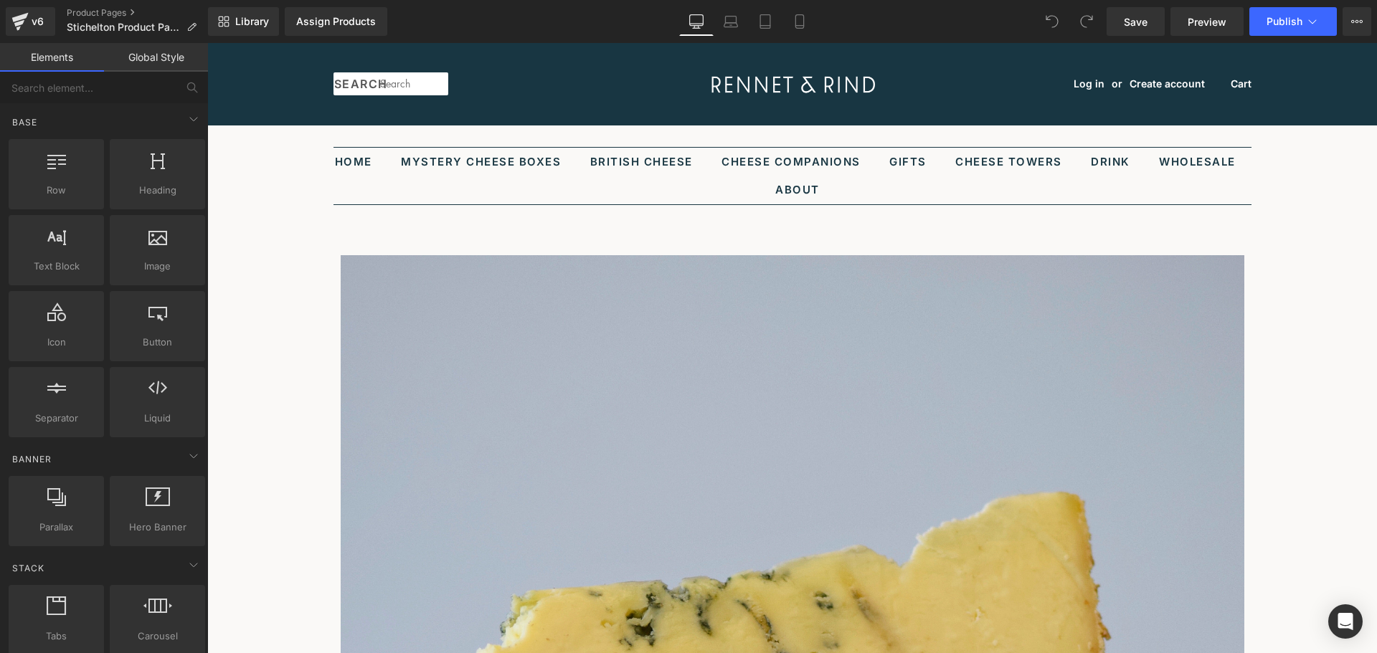
click at [207, 43] on span "Product" at bounding box center [207, 43] width 0 height 0
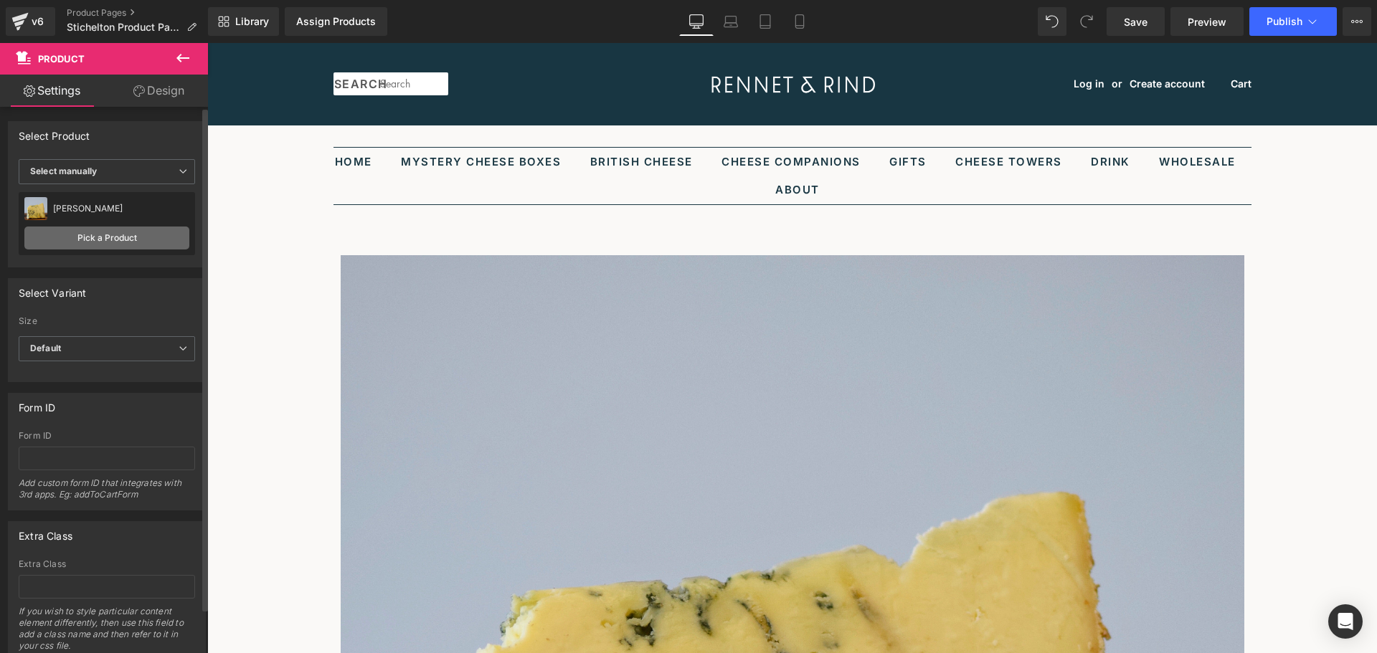
click at [112, 230] on link "Pick a Product" at bounding box center [106, 238] width 165 height 23
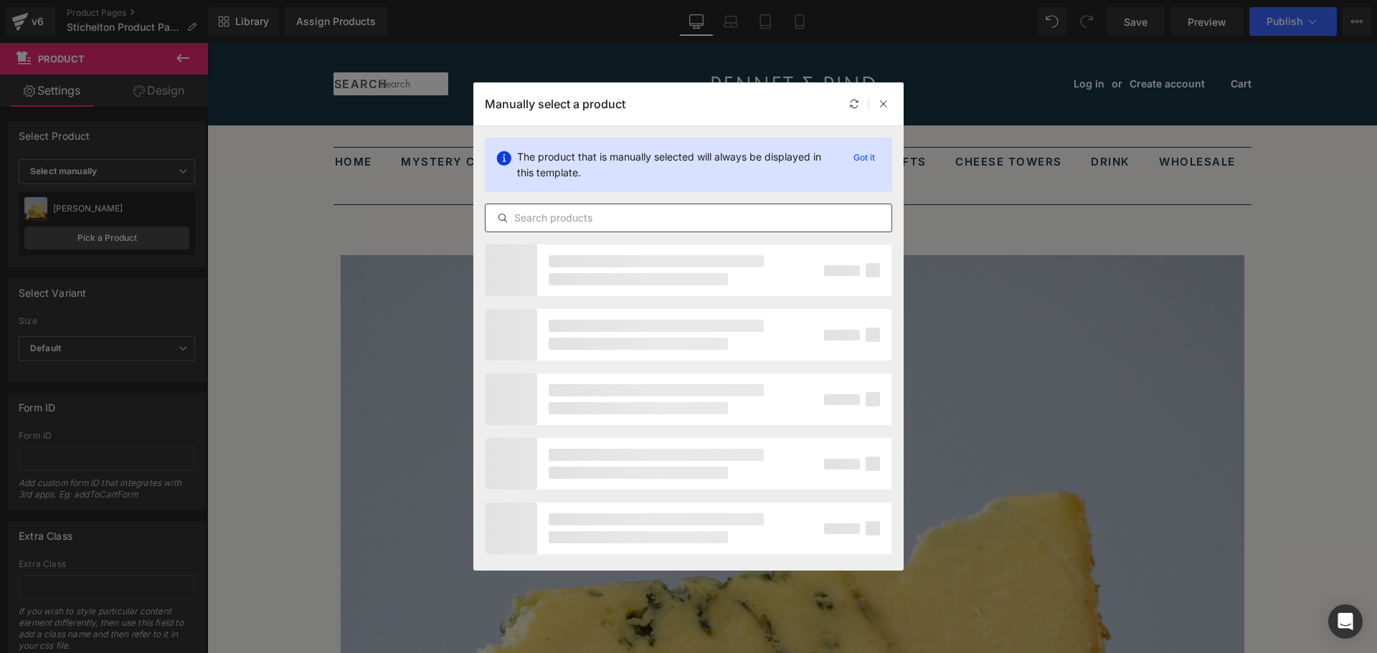
click at [575, 227] on div at bounding box center [688, 218] width 407 height 29
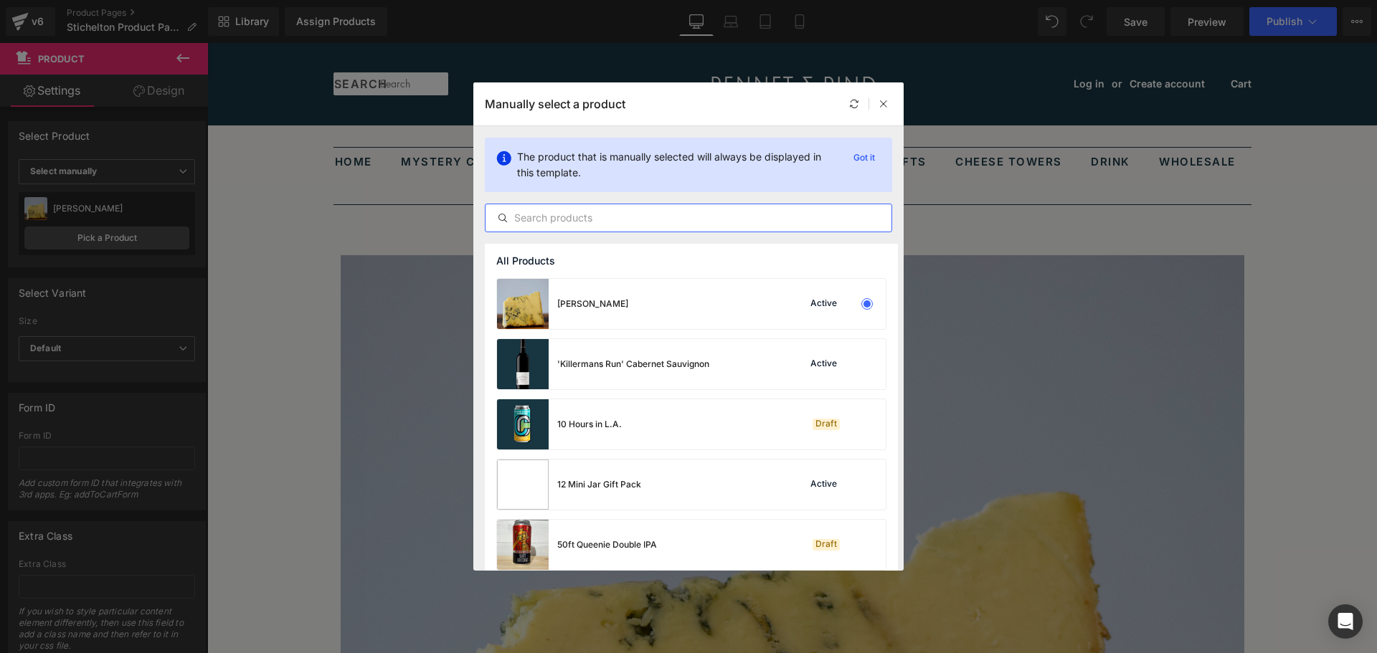
click at [578, 220] on input "text" at bounding box center [689, 217] width 406 height 17
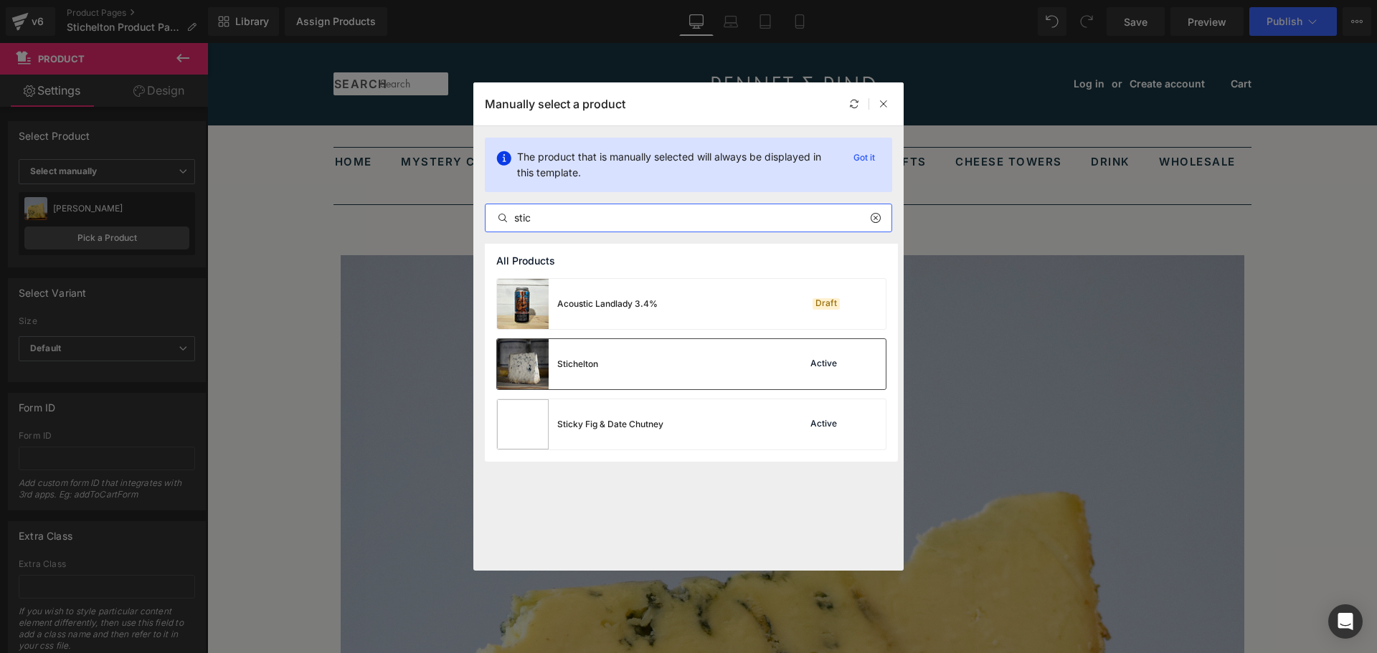
type input "stic"
click at [643, 361] on div "Stichelton Active" at bounding box center [691, 364] width 389 height 50
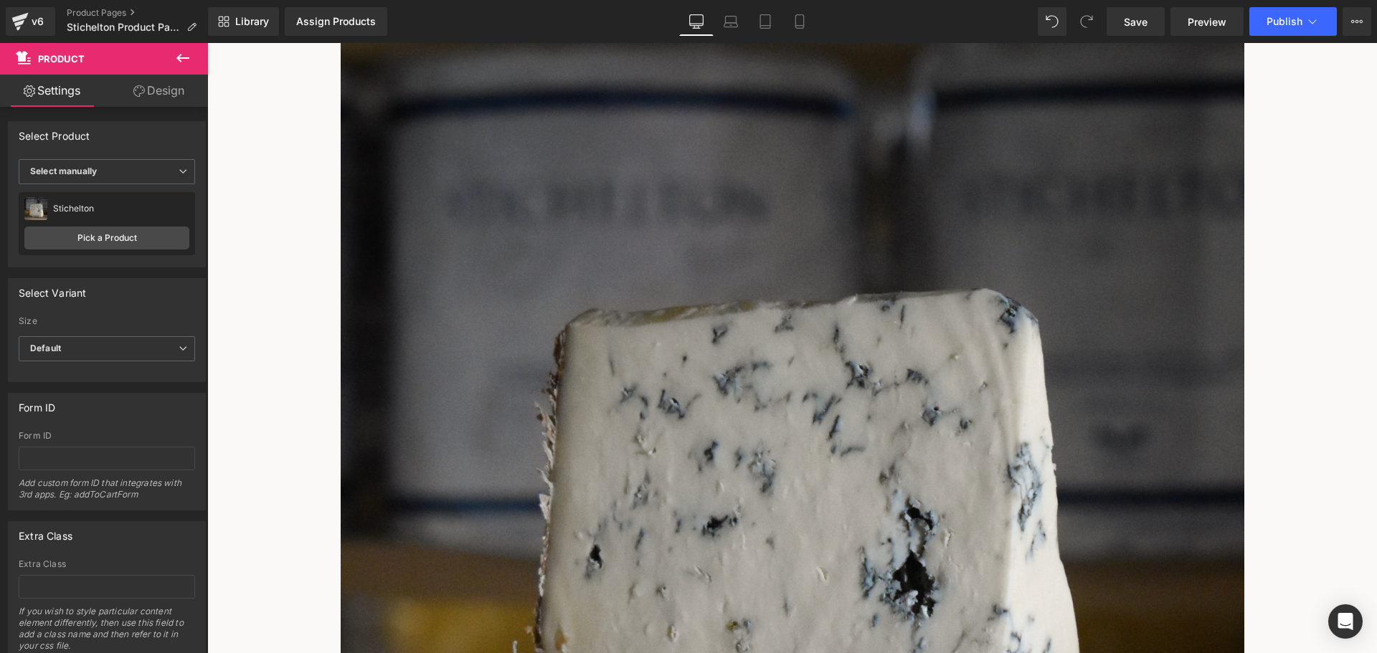
scroll to position [215, 0]
click at [207, 43] on link at bounding box center [207, 43] width 0 height 0
click at [207, 43] on icon at bounding box center [207, 43] width 0 height 0
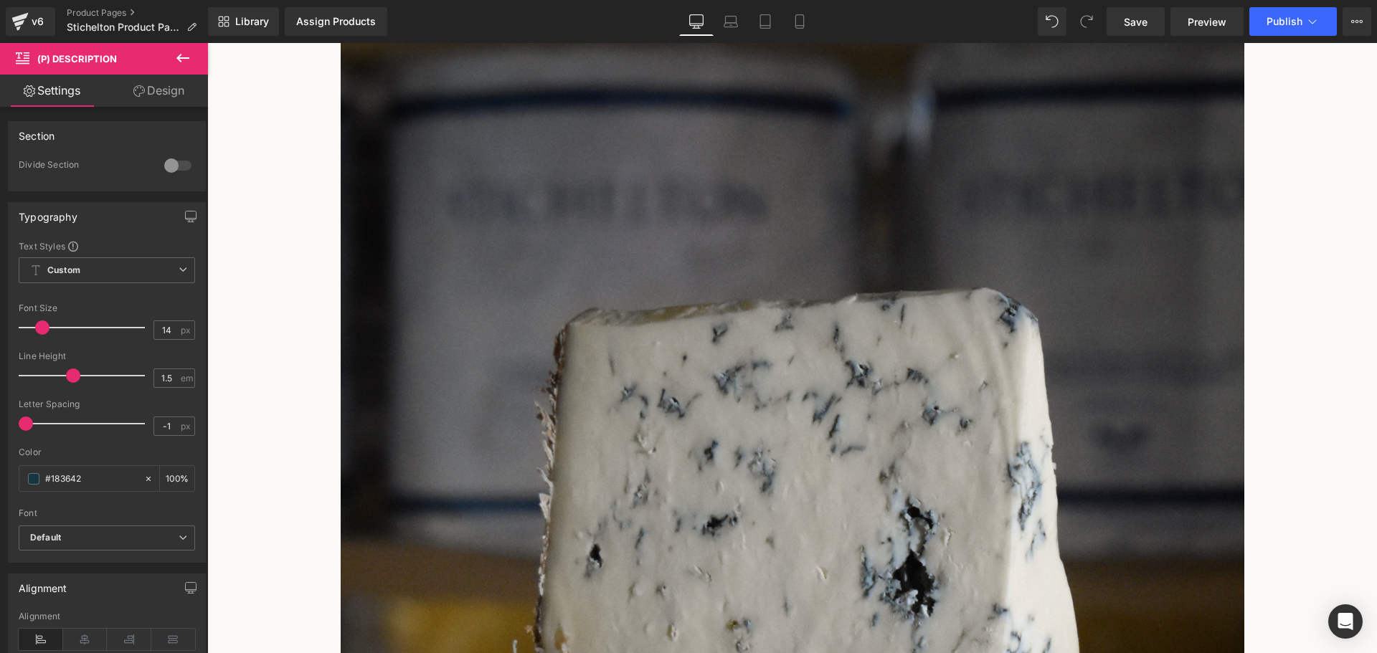
click at [207, 43] on span "(P) Description" at bounding box center [207, 43] width 0 height 0
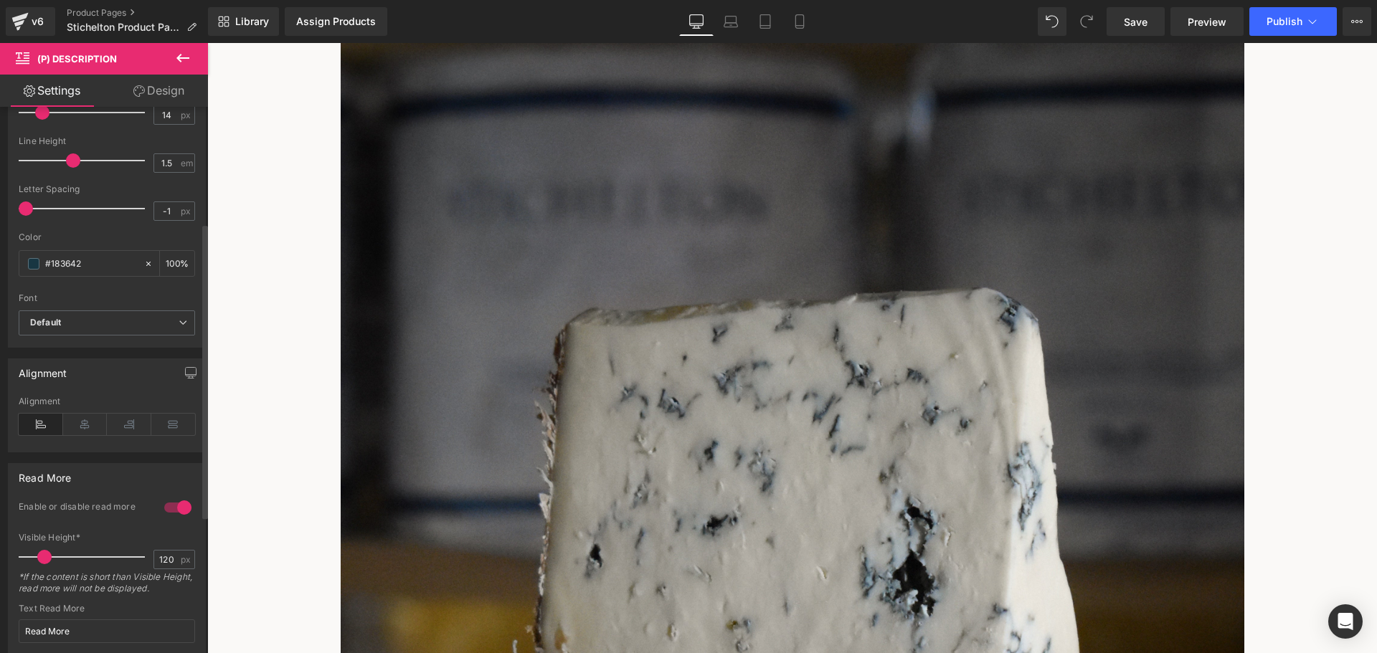
click at [169, 506] on div at bounding box center [178, 507] width 34 height 23
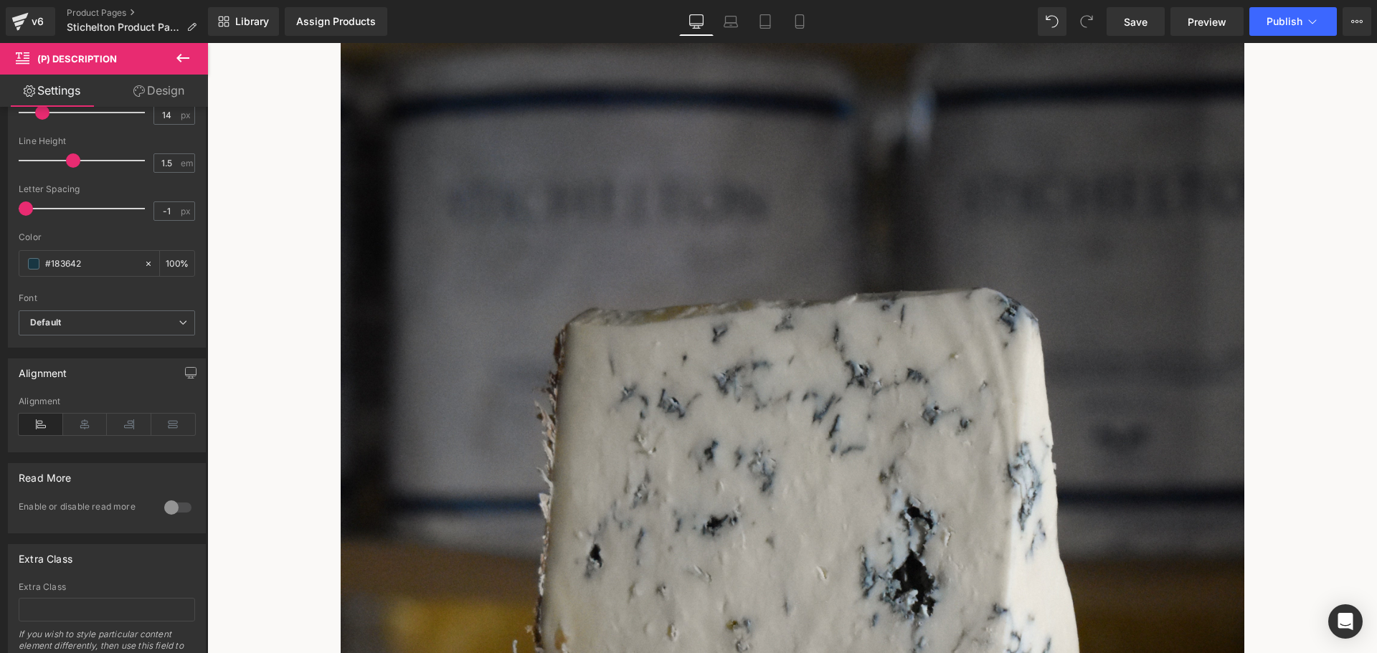
click at [180, 52] on icon at bounding box center [182, 57] width 17 height 17
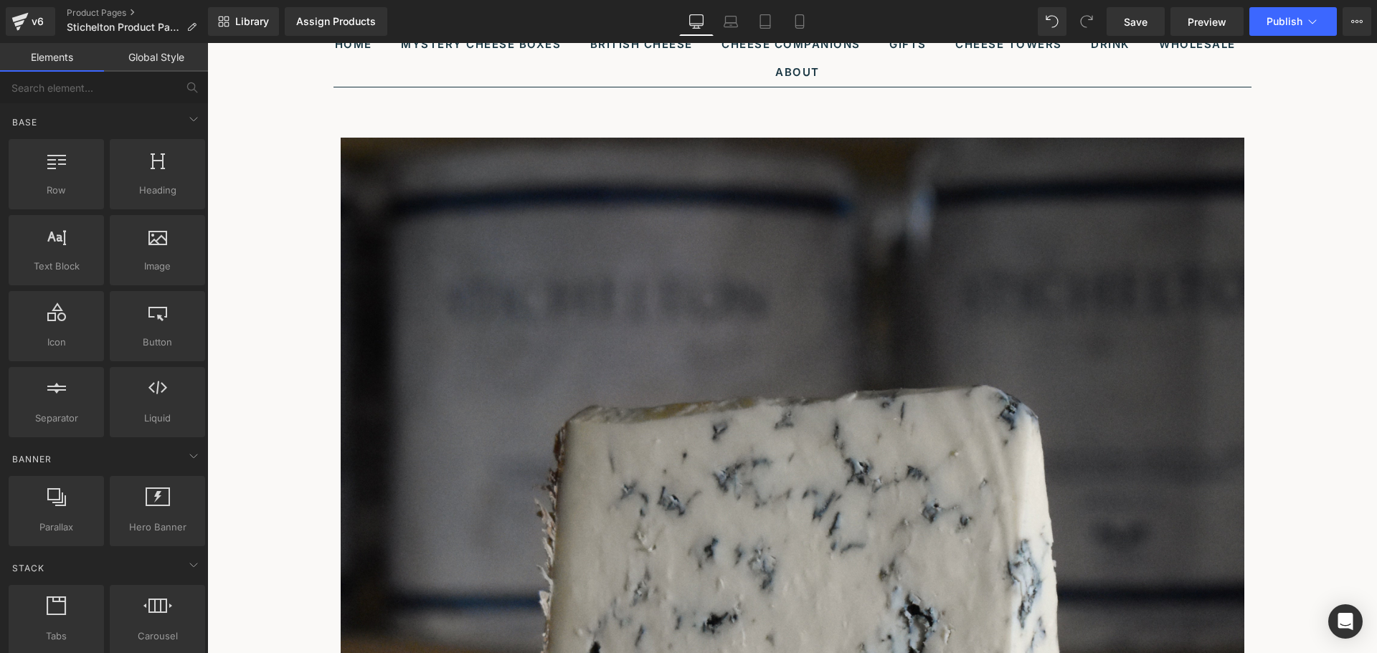
scroll to position [0, 0]
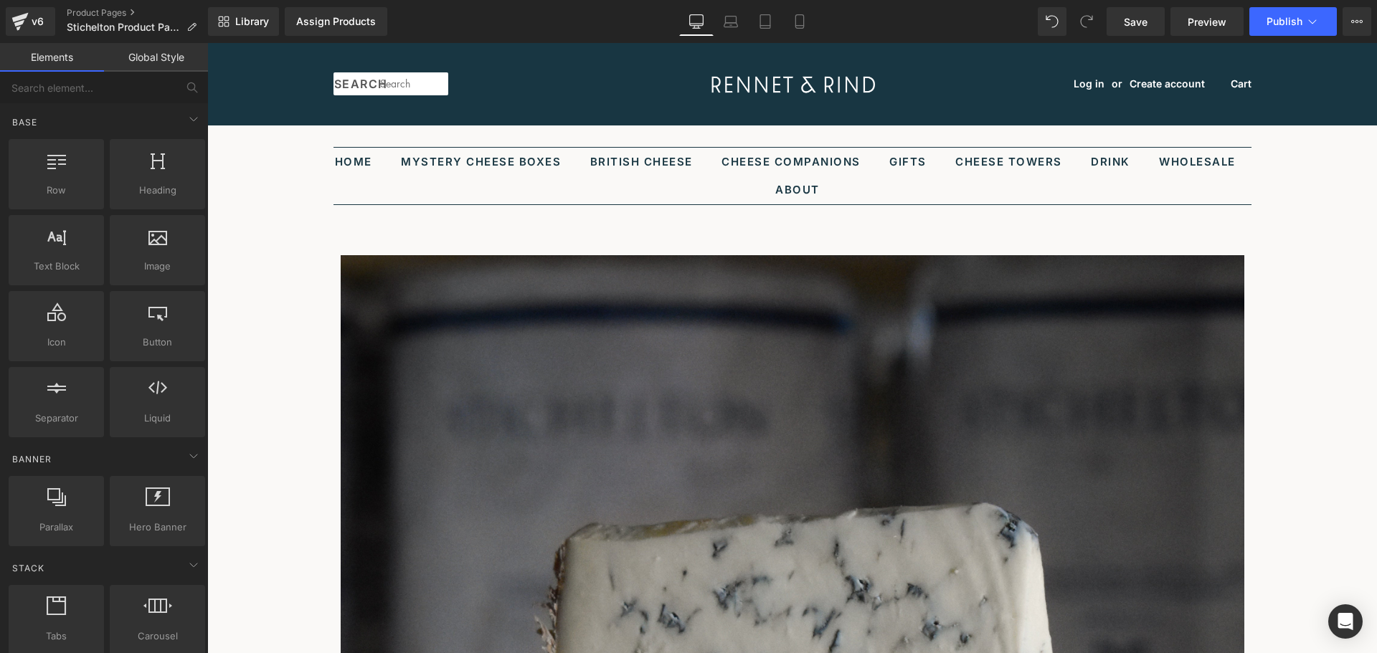
click at [207, 43] on span "Product" at bounding box center [207, 43] width 0 height 0
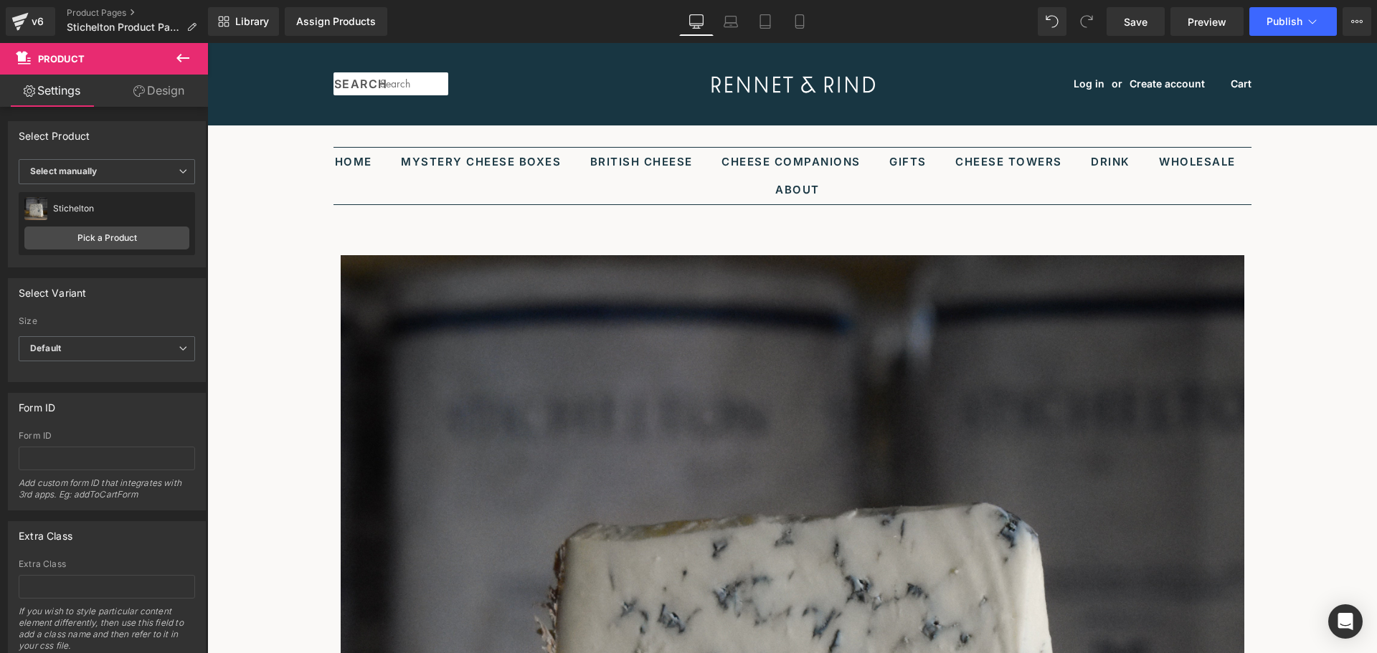
click at [207, 43] on span "(P) Image" at bounding box center [207, 43] width 0 height 0
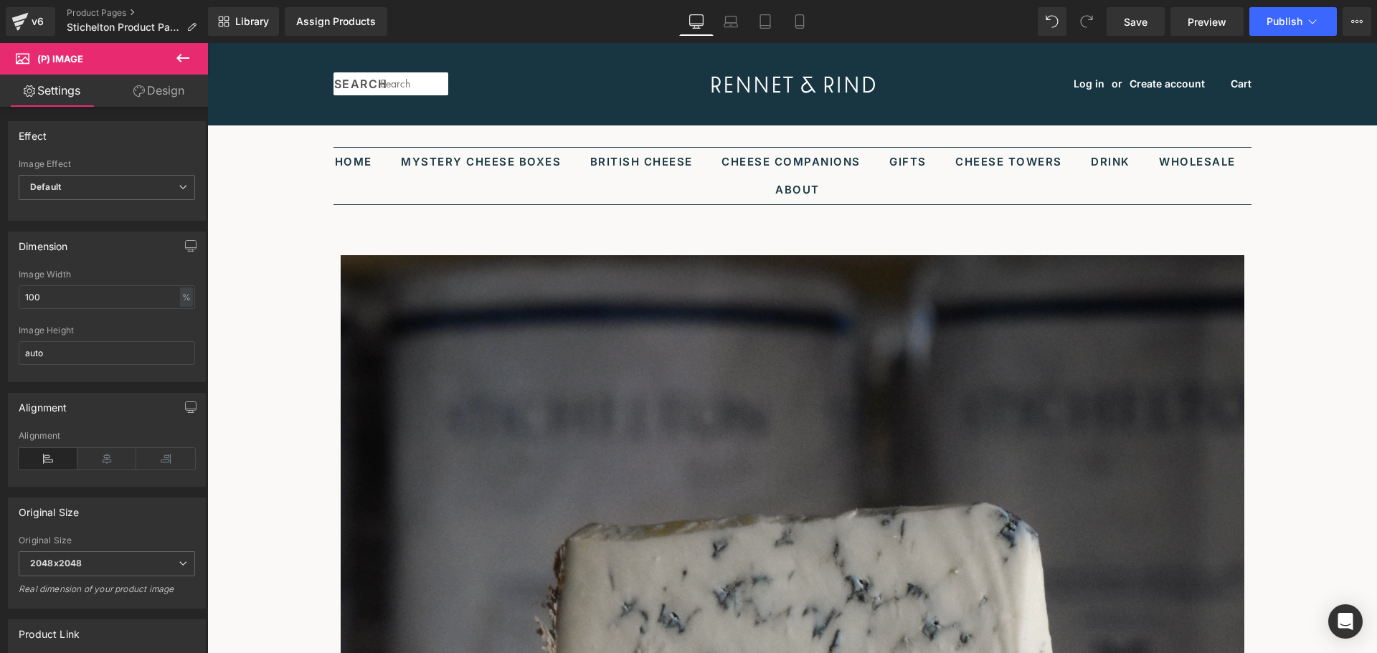
click at [207, 43] on icon at bounding box center [207, 43] width 0 height 0
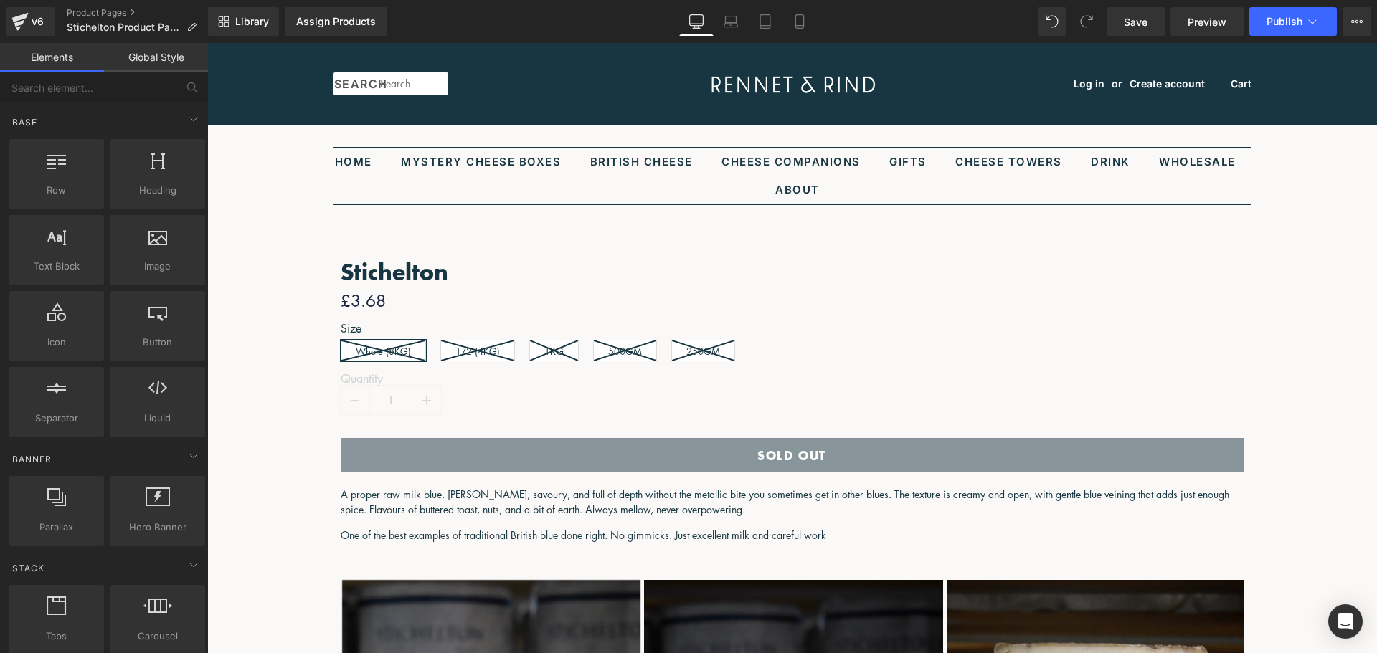
click at [207, 43] on span "Product" at bounding box center [207, 43] width 0 height 0
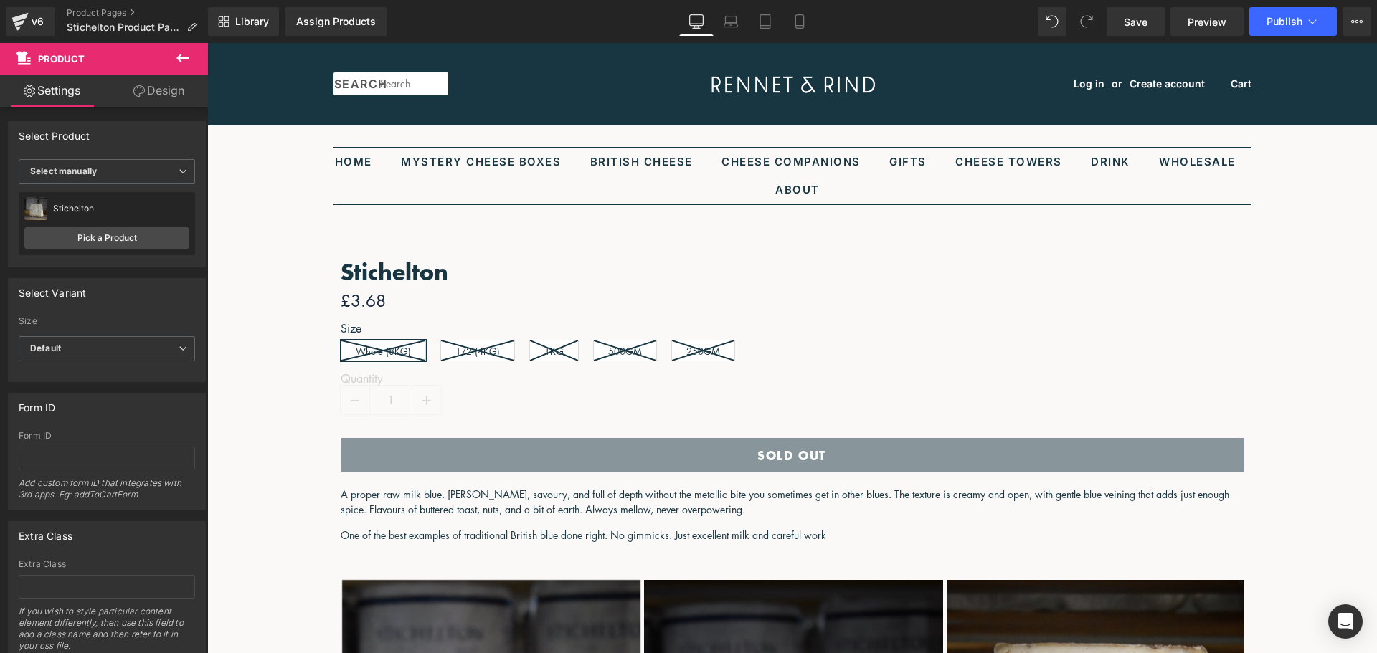
click at [184, 62] on icon at bounding box center [182, 57] width 17 height 17
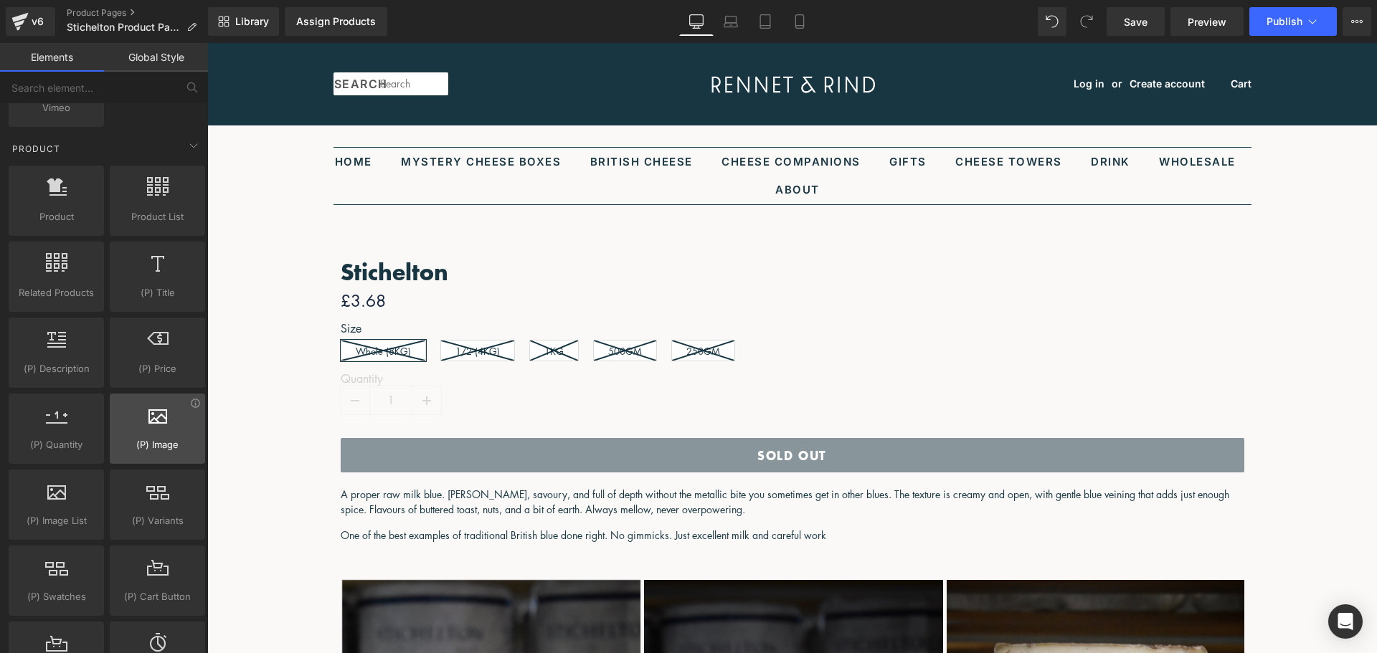
scroll to position [1148, 0]
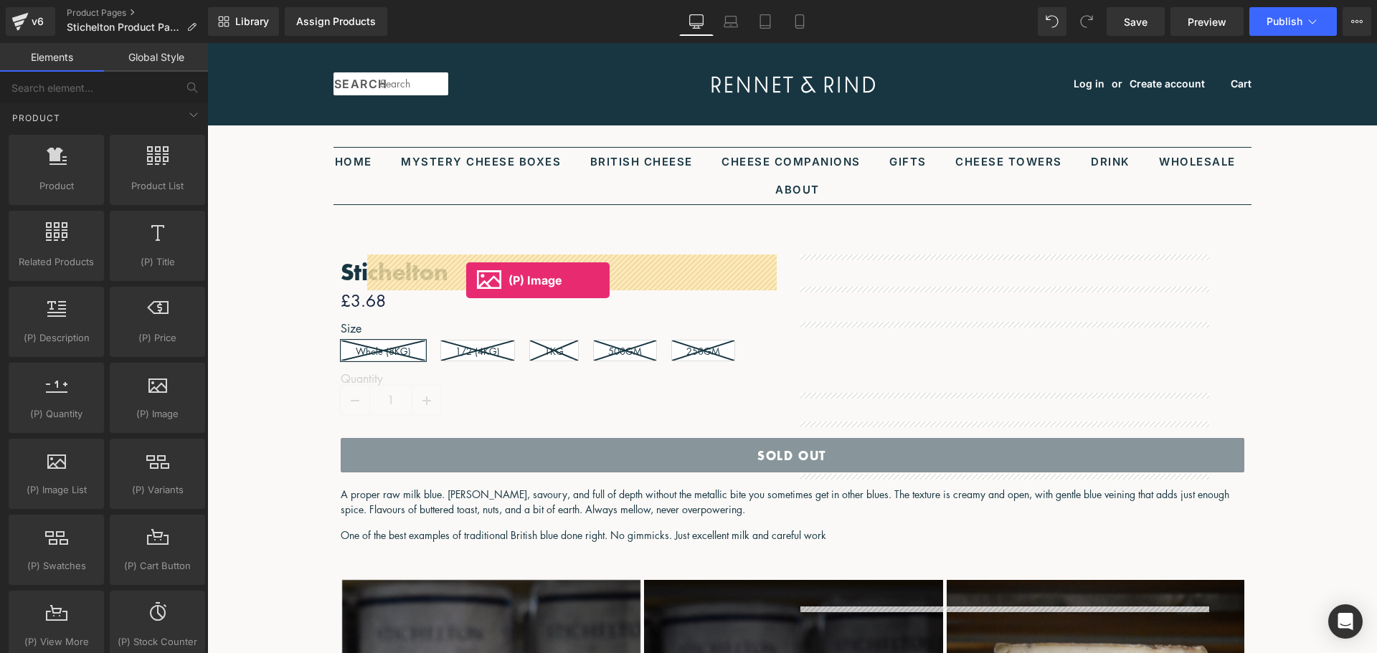
drag, startPoint x: 365, startPoint y: 451, endPoint x: 471, endPoint y: 277, distance: 203.7
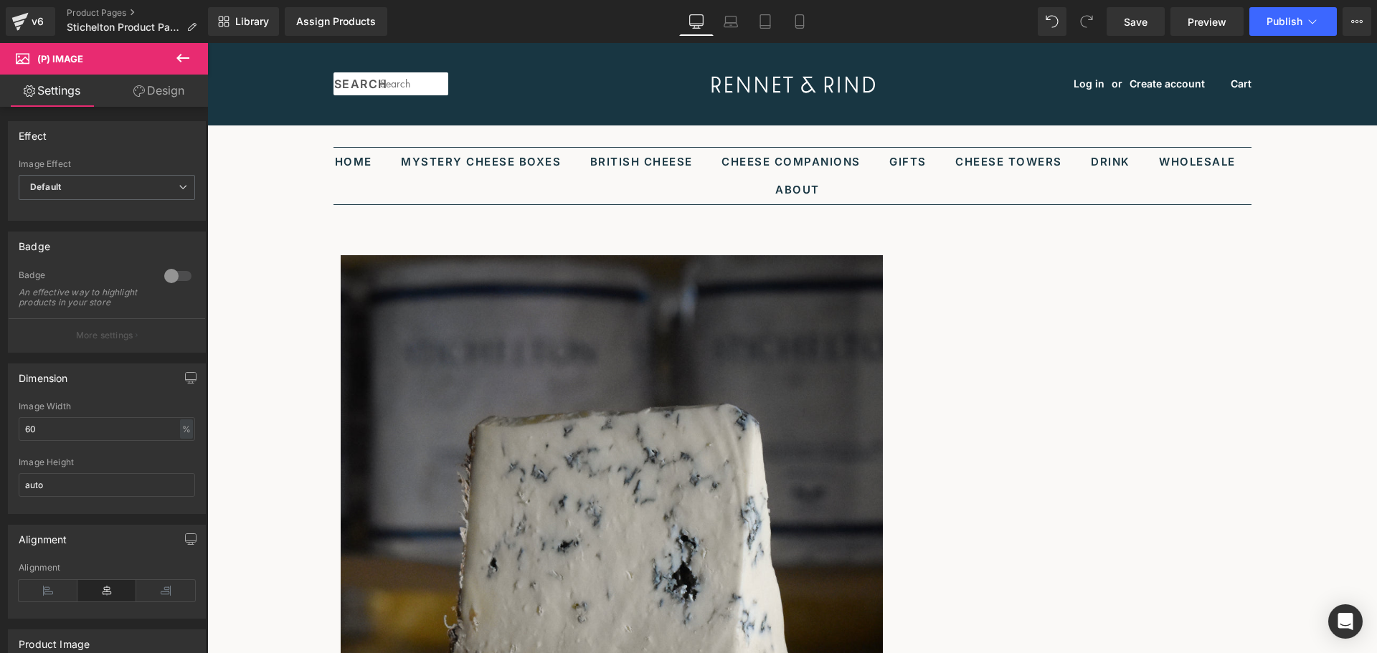
click at [180, 62] on icon at bounding box center [182, 57] width 17 height 17
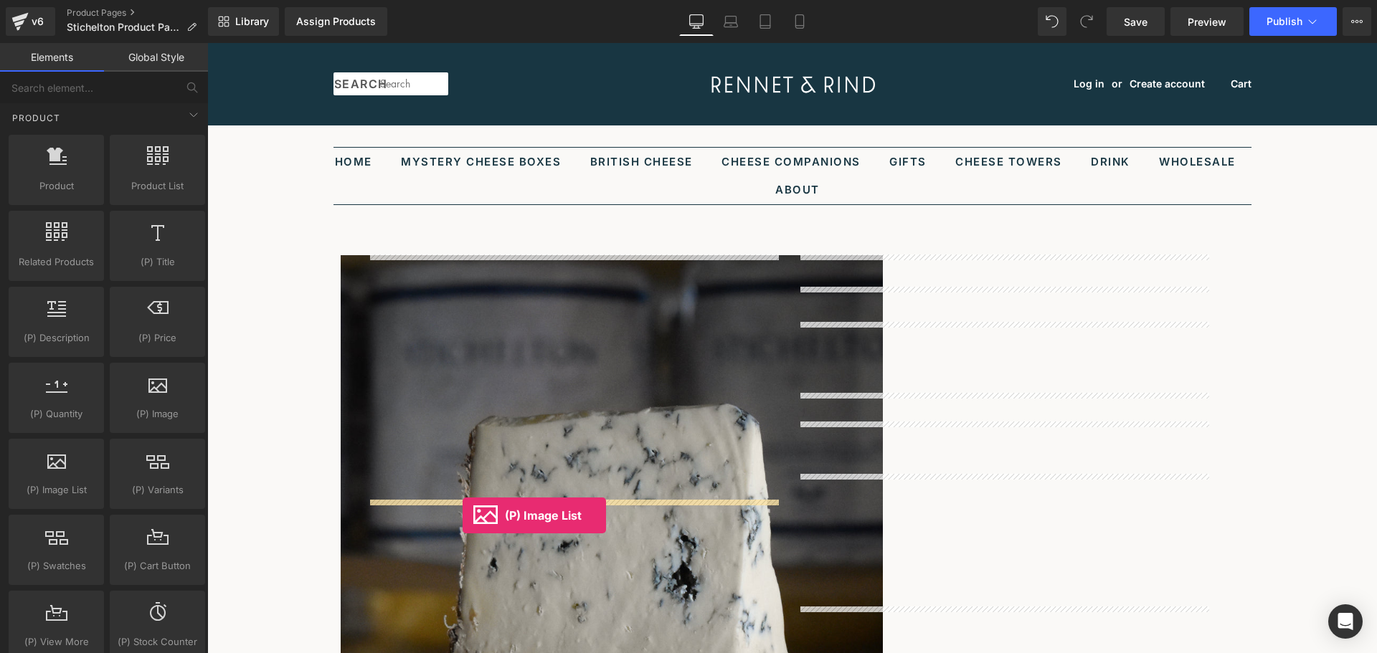
drag, startPoint x: 255, startPoint y: 525, endPoint x: 463, endPoint y: 516, distance: 208.2
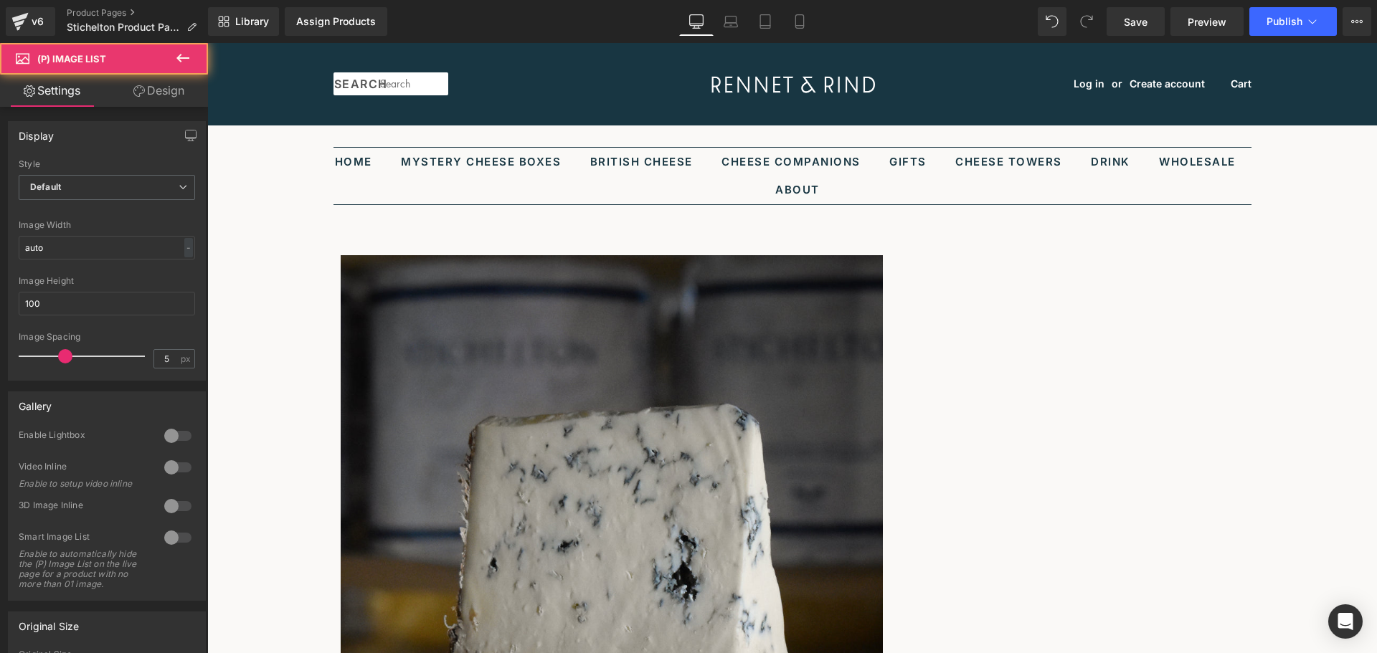
click at [207, 43] on span "(P) Image" at bounding box center [207, 43] width 0 height 0
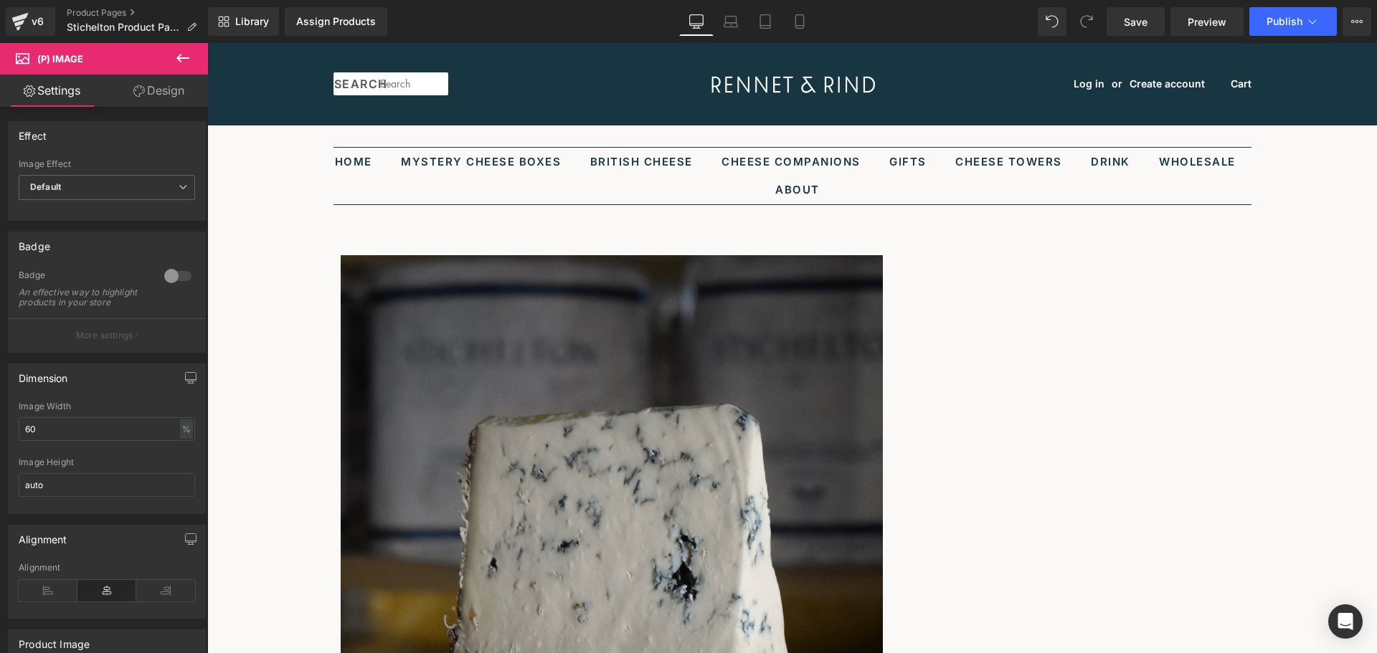
click at [207, 43] on span "(P) Image" at bounding box center [207, 43] width 0 height 0
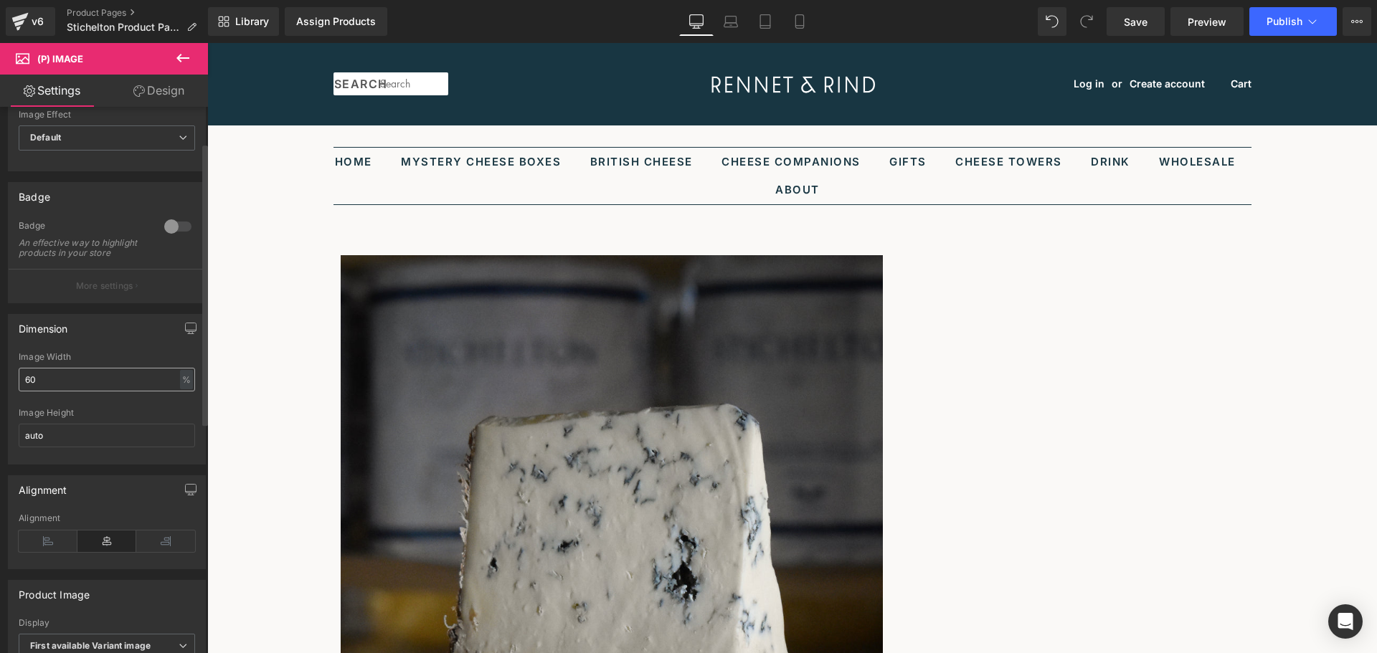
scroll to position [72, 0]
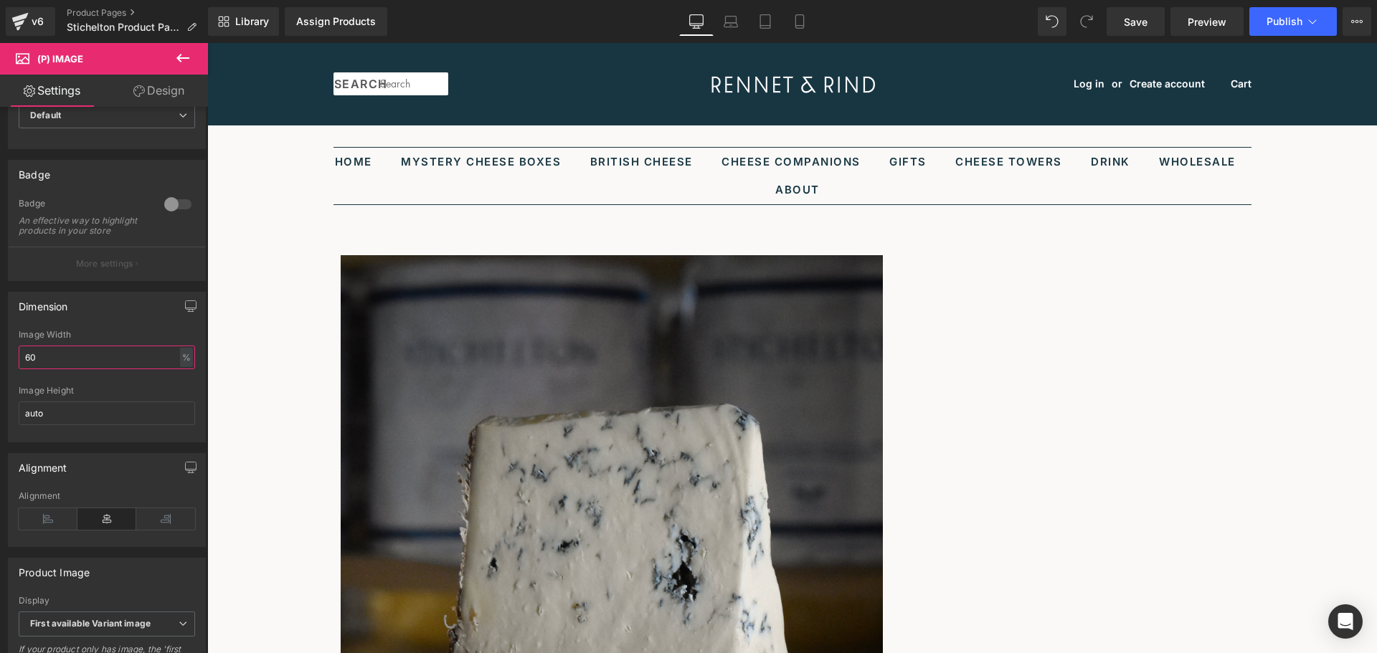
drag, startPoint x: 80, startPoint y: 368, endPoint x: -7, endPoint y: 367, distance: 87.5
click at [0, 367] on html "(P) Image You are previewing how the will restyle your page. You can not edit E…" at bounding box center [688, 326] width 1377 height 653
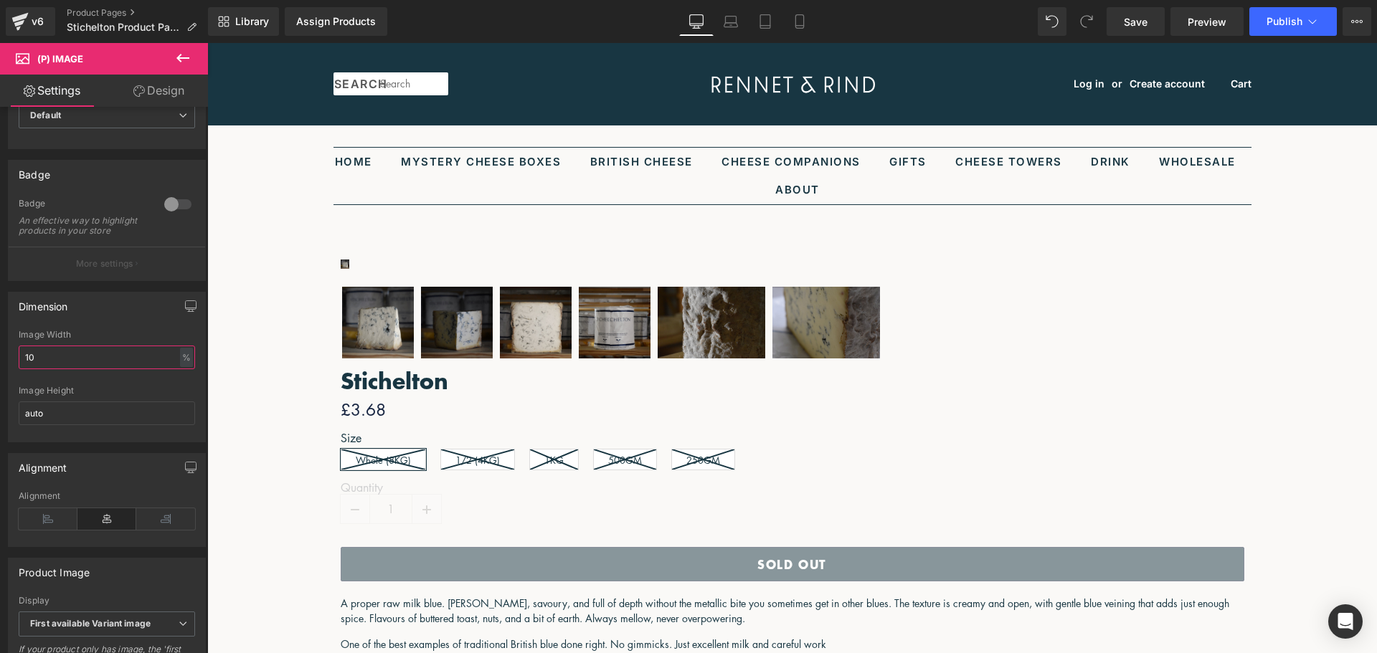
type input "100"
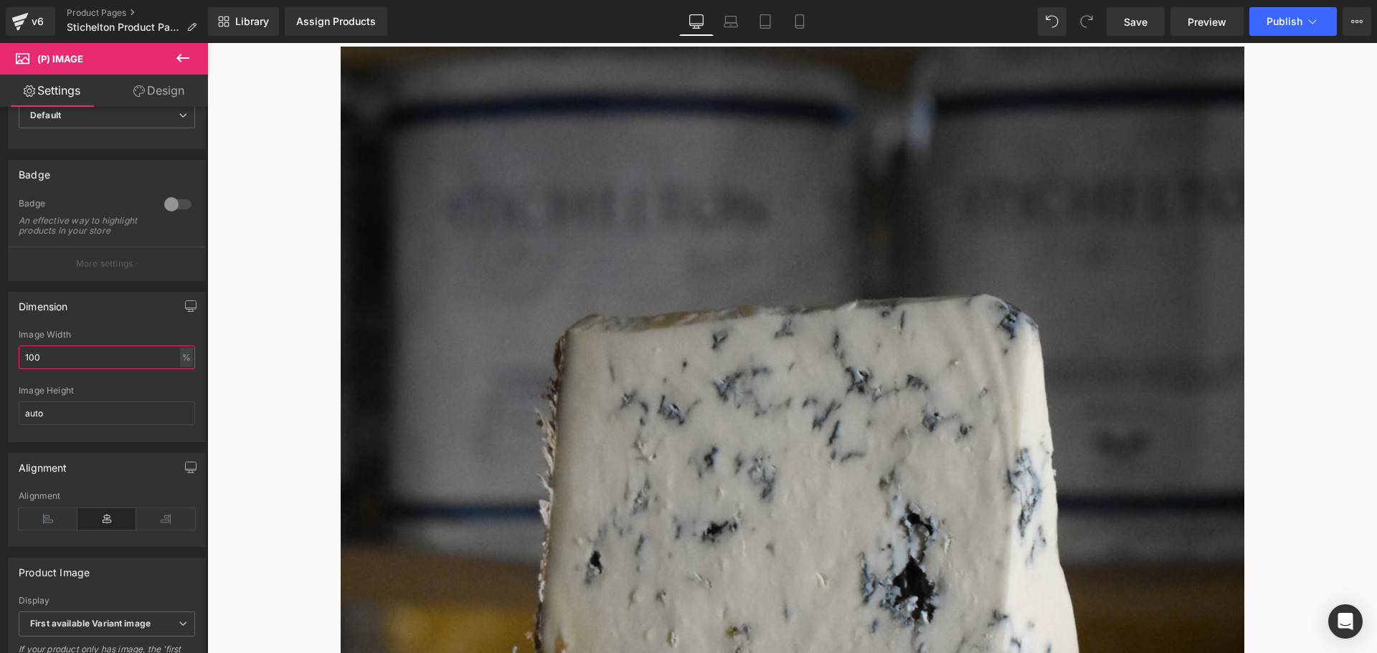
scroll to position [215, 0]
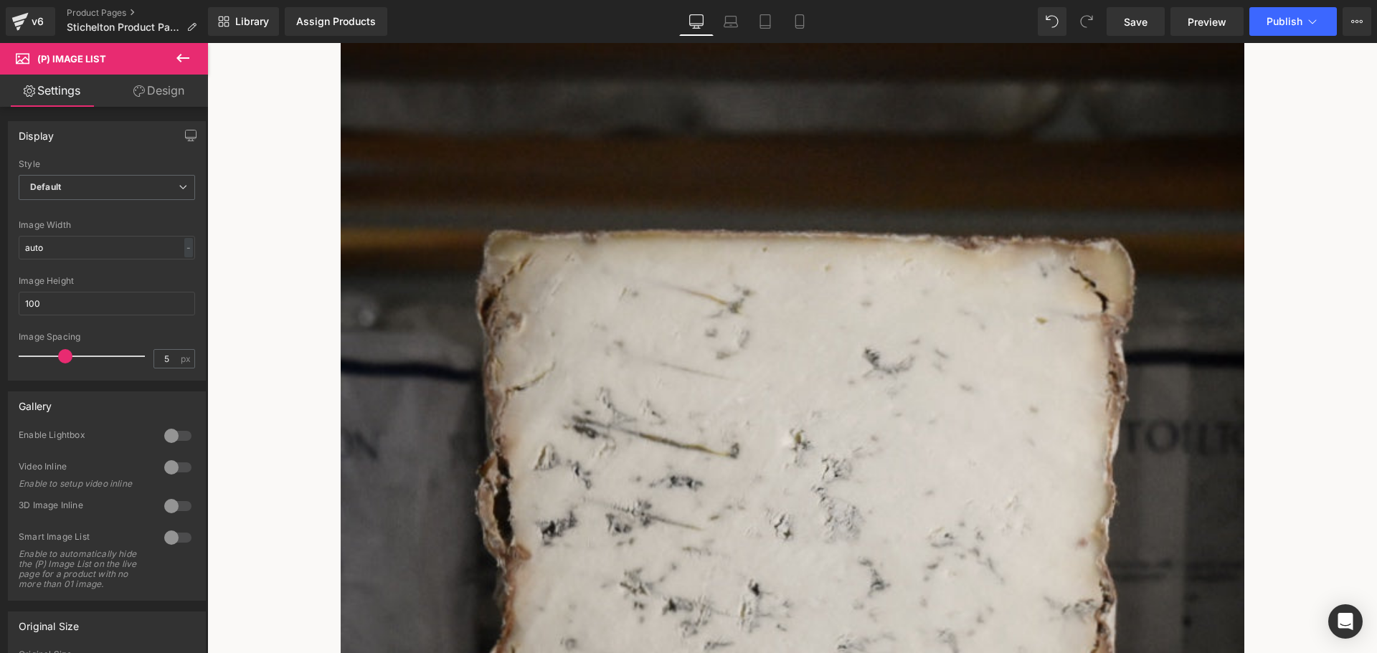
click at [207, 43] on span "(P) Image List" at bounding box center [207, 43] width 0 height 0
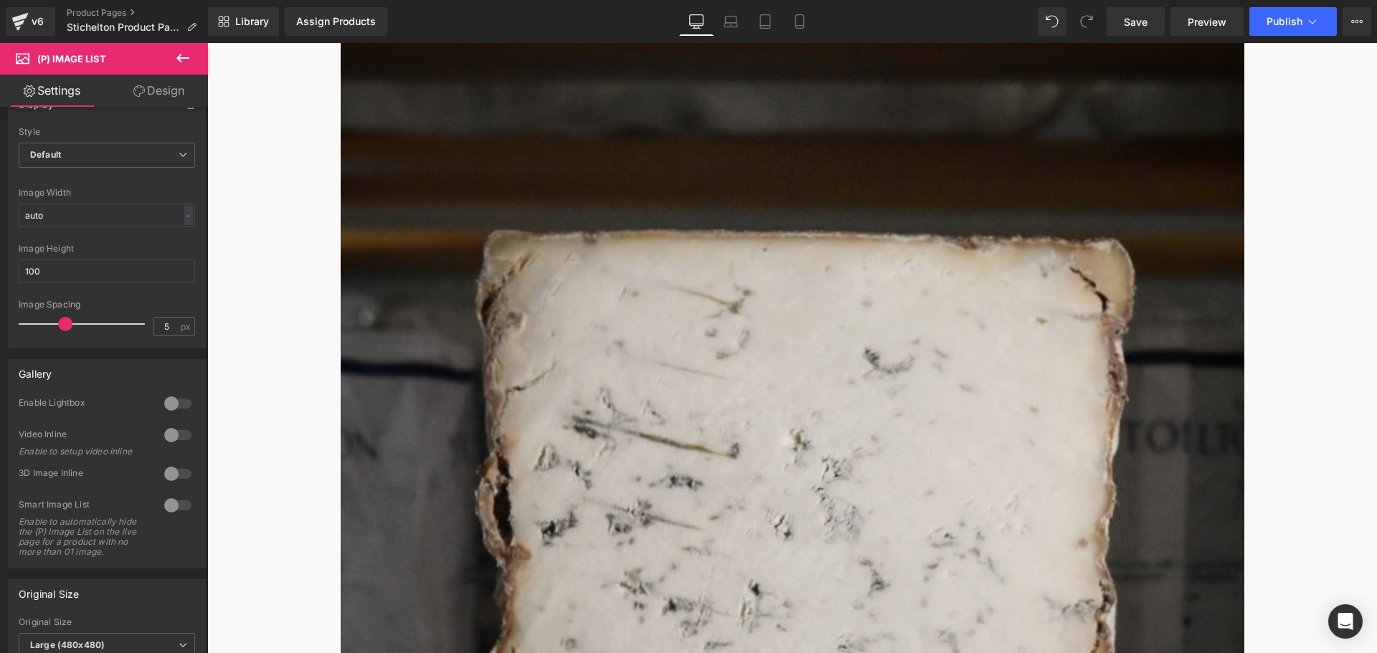
scroll to position [0, 0]
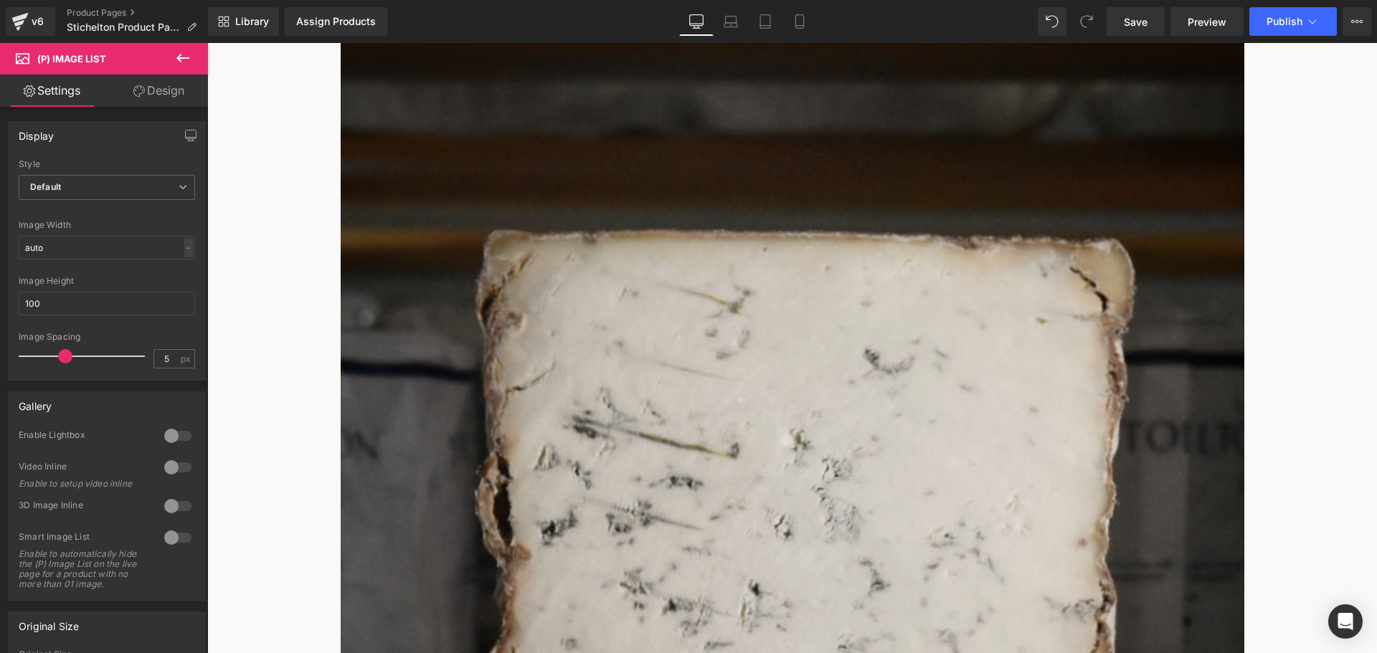
click at [207, 43] on span "(P) Image List" at bounding box center [207, 43] width 0 height 0
click at [164, 535] on div at bounding box center [178, 537] width 34 height 23
click at [172, 534] on div at bounding box center [178, 537] width 34 height 23
click at [207, 43] on span "(P) Image List" at bounding box center [207, 43] width 0 height 0
click at [133, 179] on span "Default" at bounding box center [107, 187] width 176 height 25
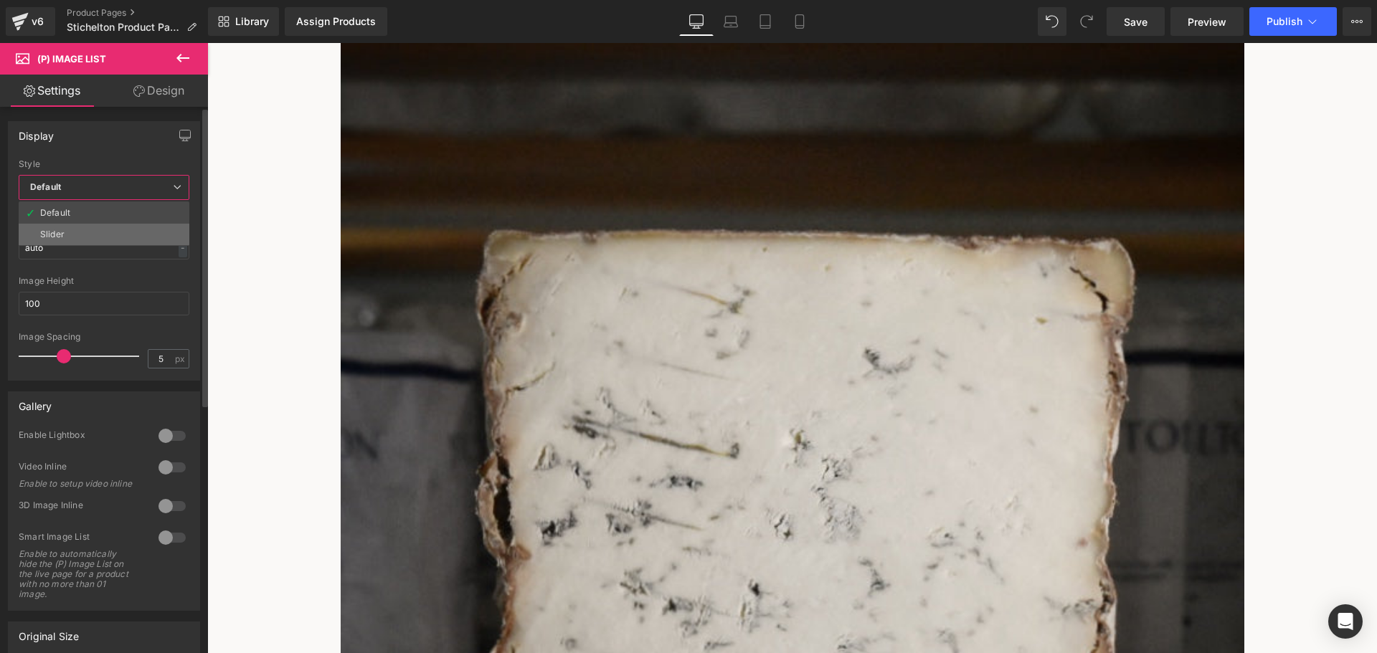
click at [98, 226] on li "Slider" at bounding box center [104, 235] width 171 height 22
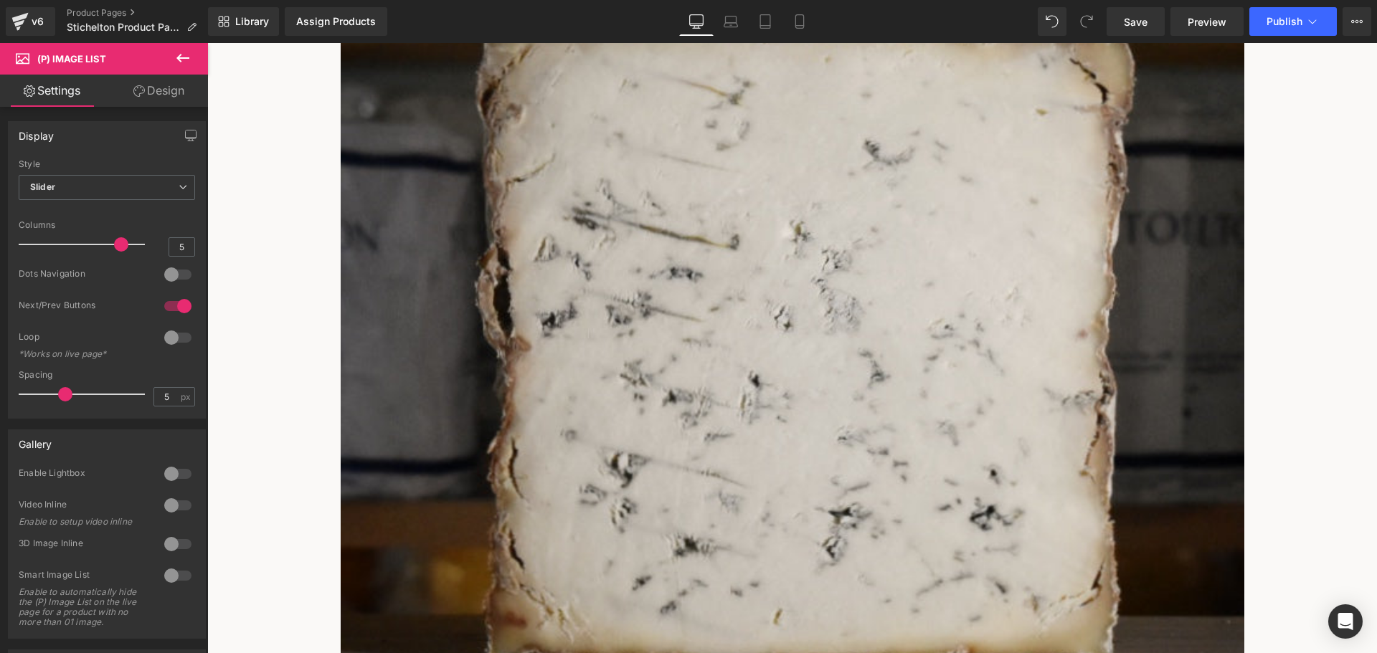
scroll to position [430, 0]
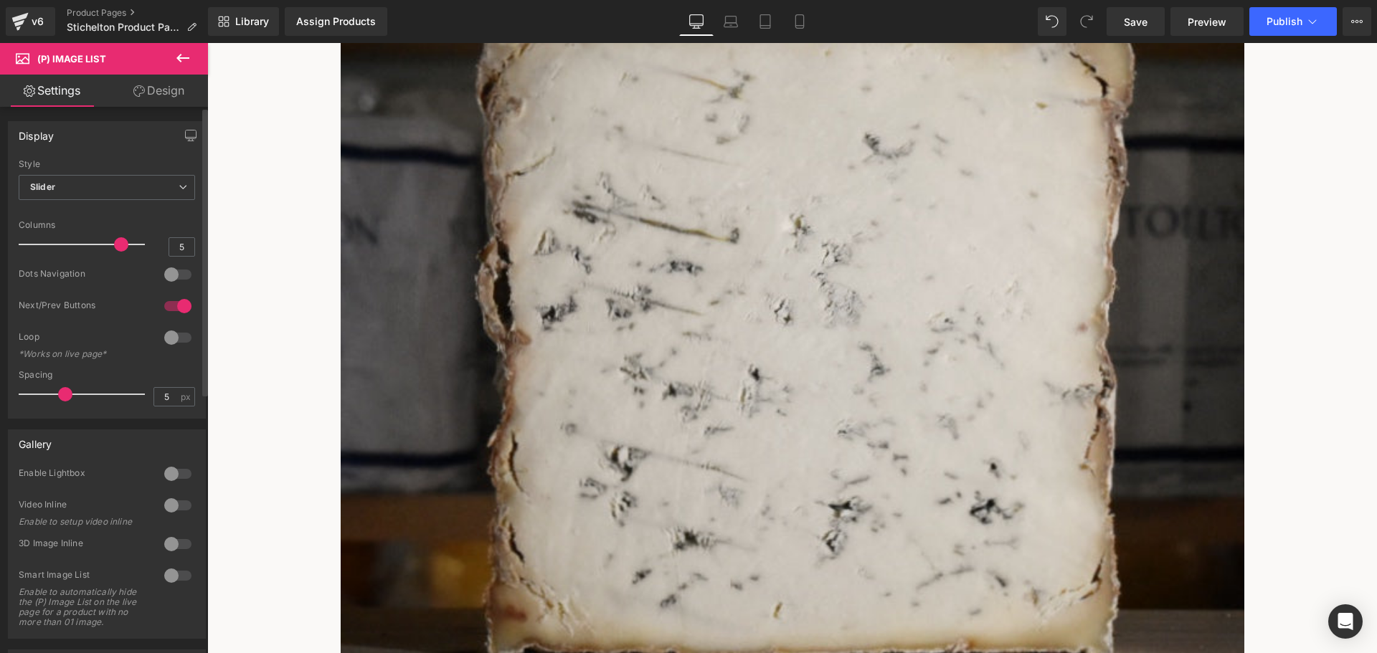
type input "4"
drag, startPoint x: 112, startPoint y: 245, endPoint x: 93, endPoint y: 245, distance: 19.4
click at [93, 245] on span at bounding box center [97, 244] width 14 height 14
click at [207, 43] on icon at bounding box center [207, 43] width 0 height 0
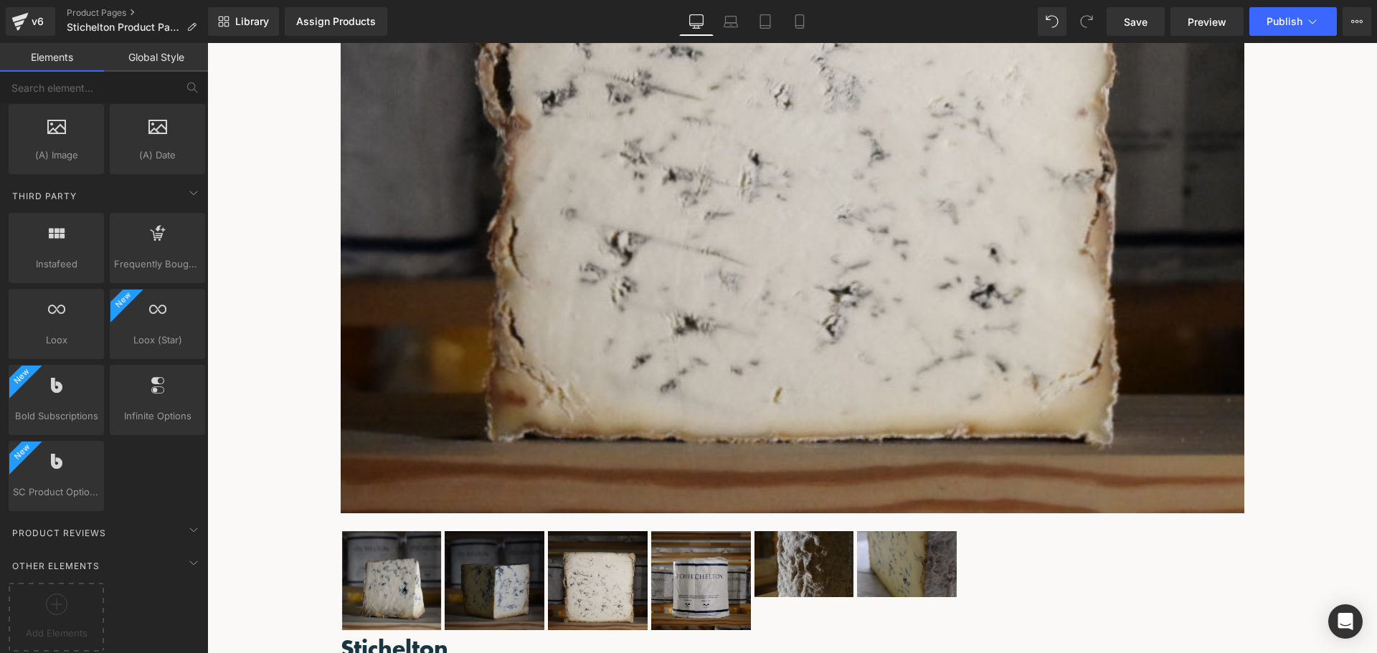
scroll to position [2690, 0]
click at [53, 594] on icon at bounding box center [57, 605] width 22 height 22
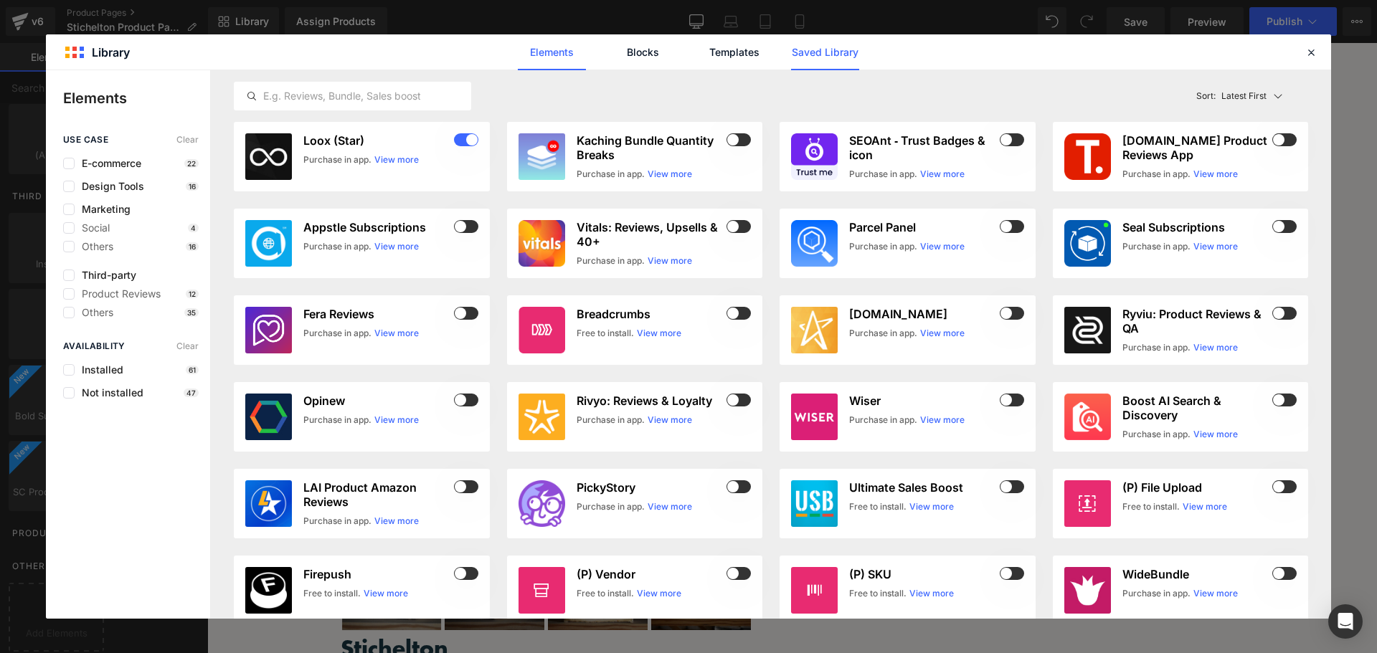
click at [816, 56] on link "Saved Library" at bounding box center [825, 52] width 68 height 36
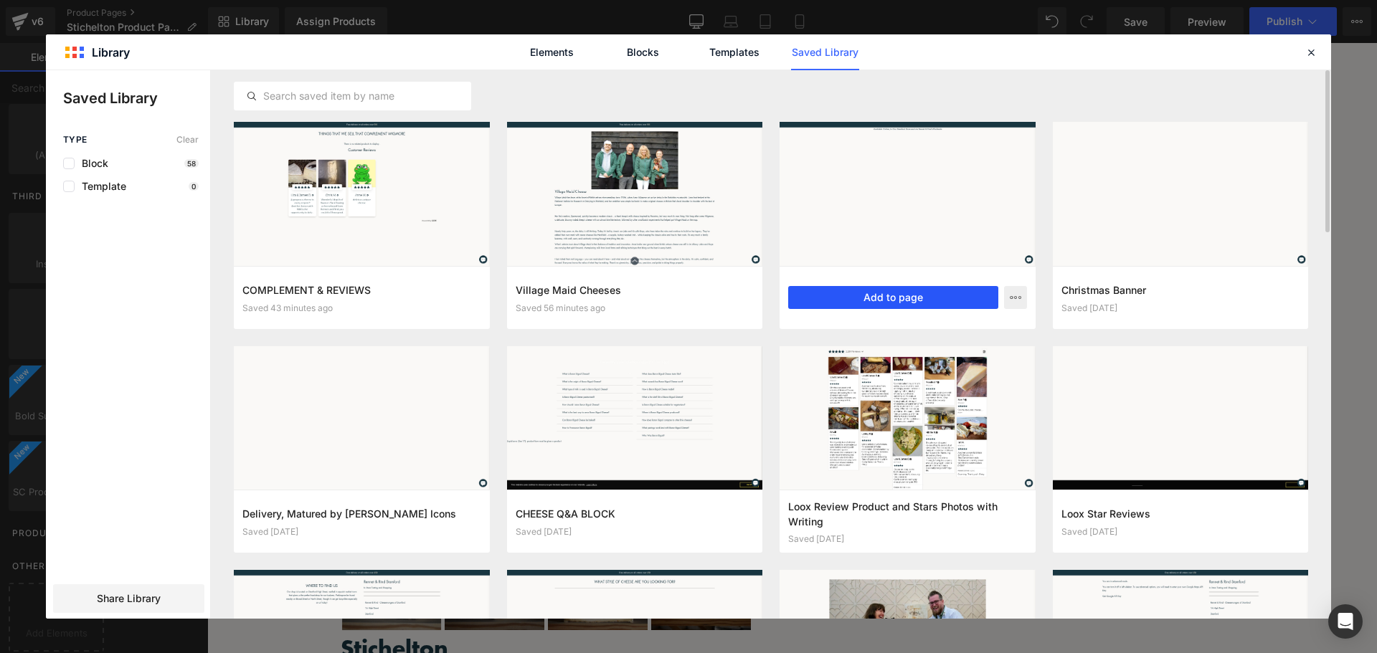
click at [925, 291] on button "Add to page" at bounding box center [893, 297] width 210 height 23
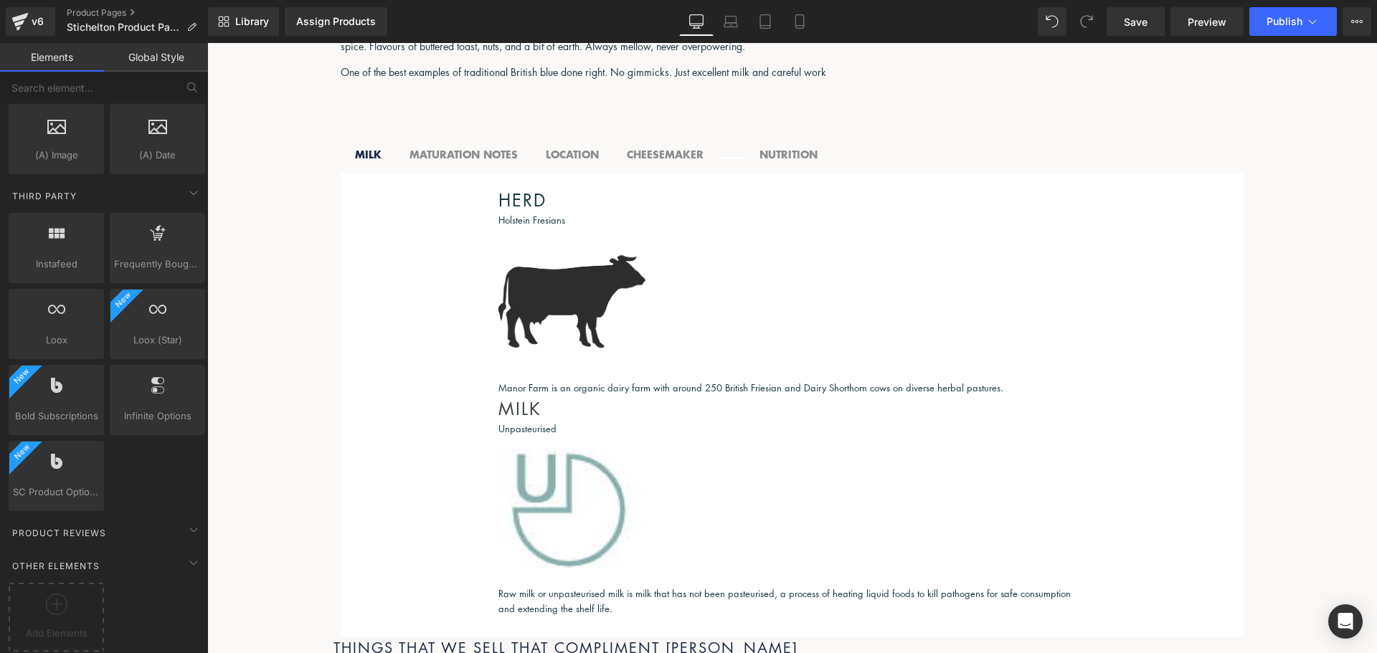
scroll to position [1319, 0]
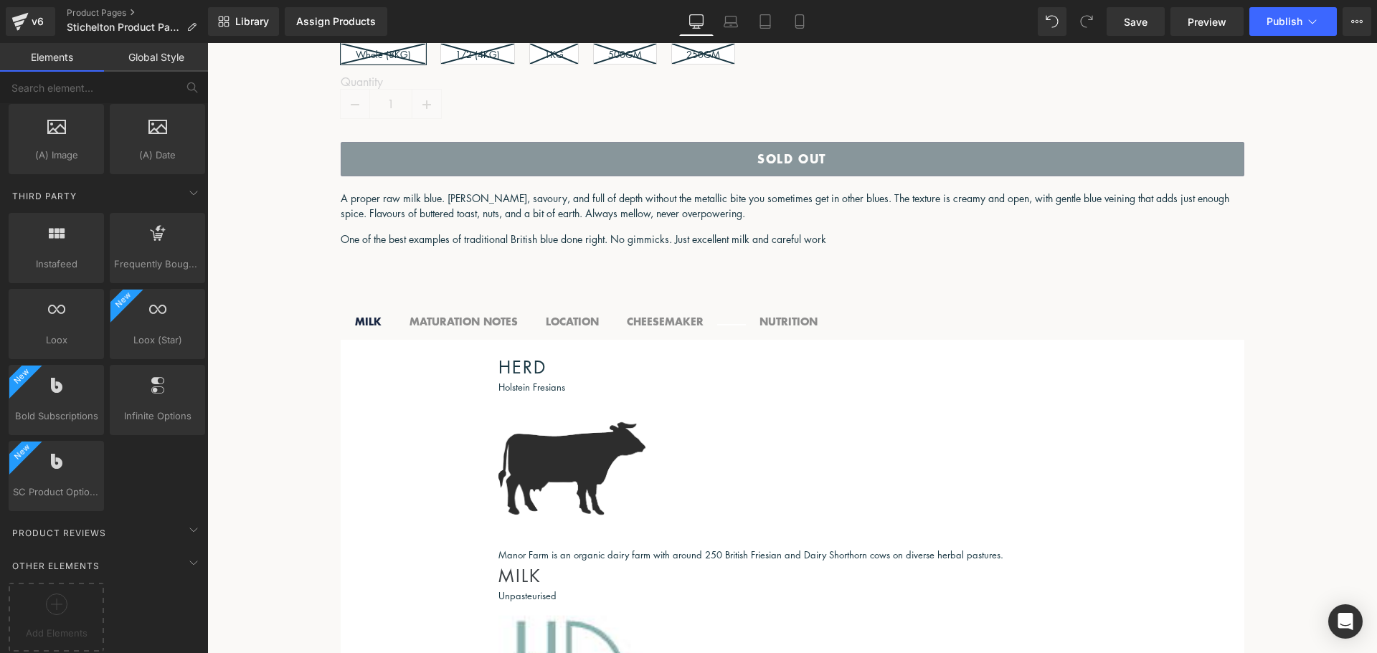
click at [207, 43] on icon at bounding box center [207, 43] width 0 height 0
click at [207, 43] on link at bounding box center [207, 43] width 0 height 0
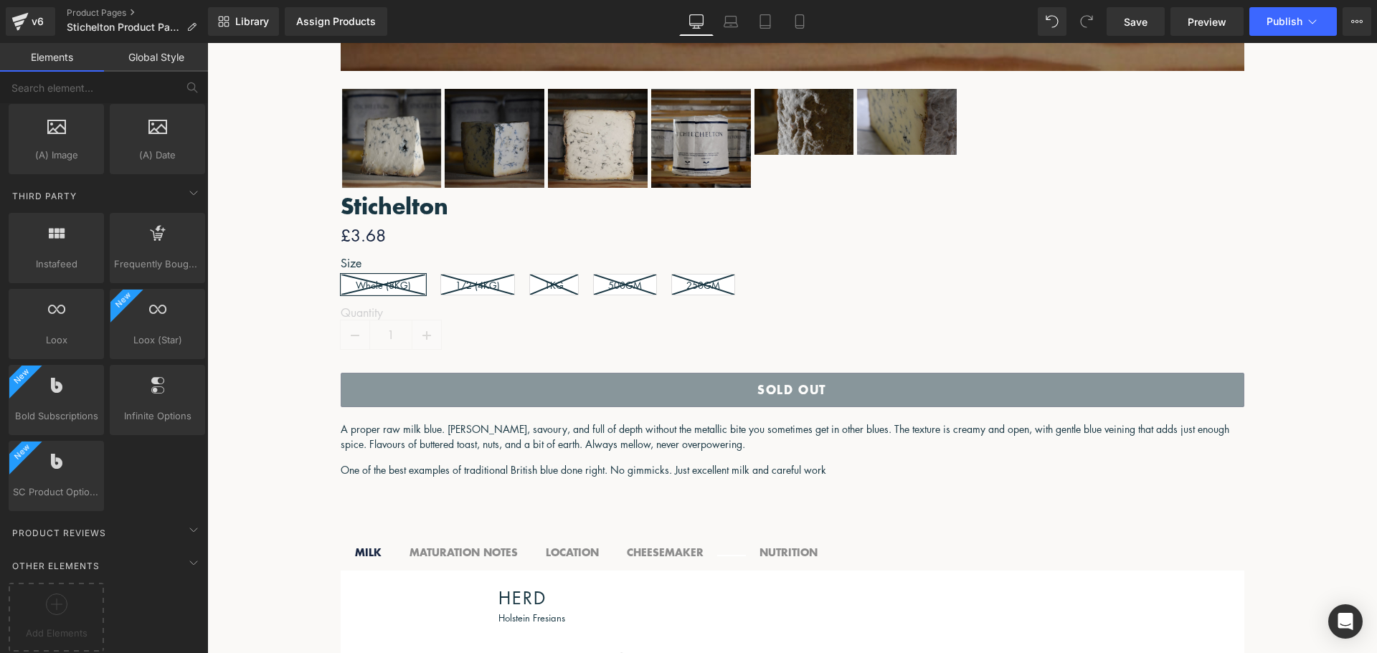
scroll to position [1032, 0]
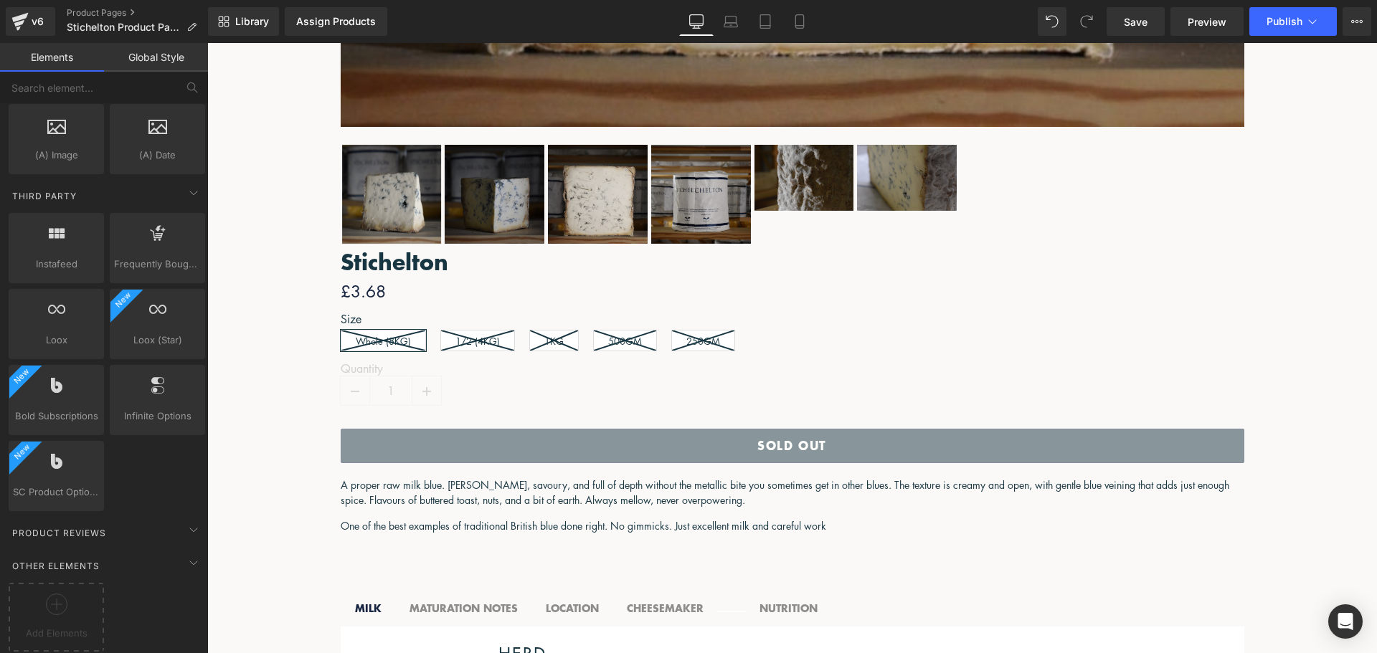
click at [207, 43] on link at bounding box center [207, 43] width 0 height 0
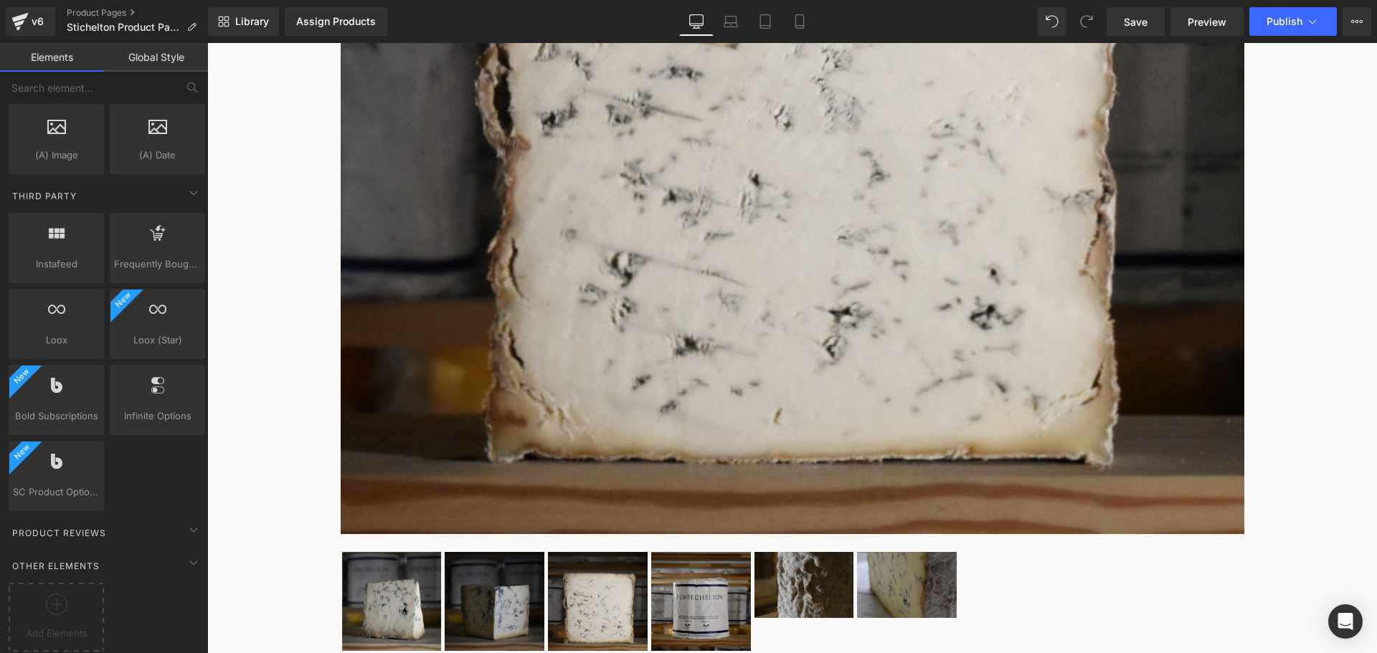
scroll to position [600, 0]
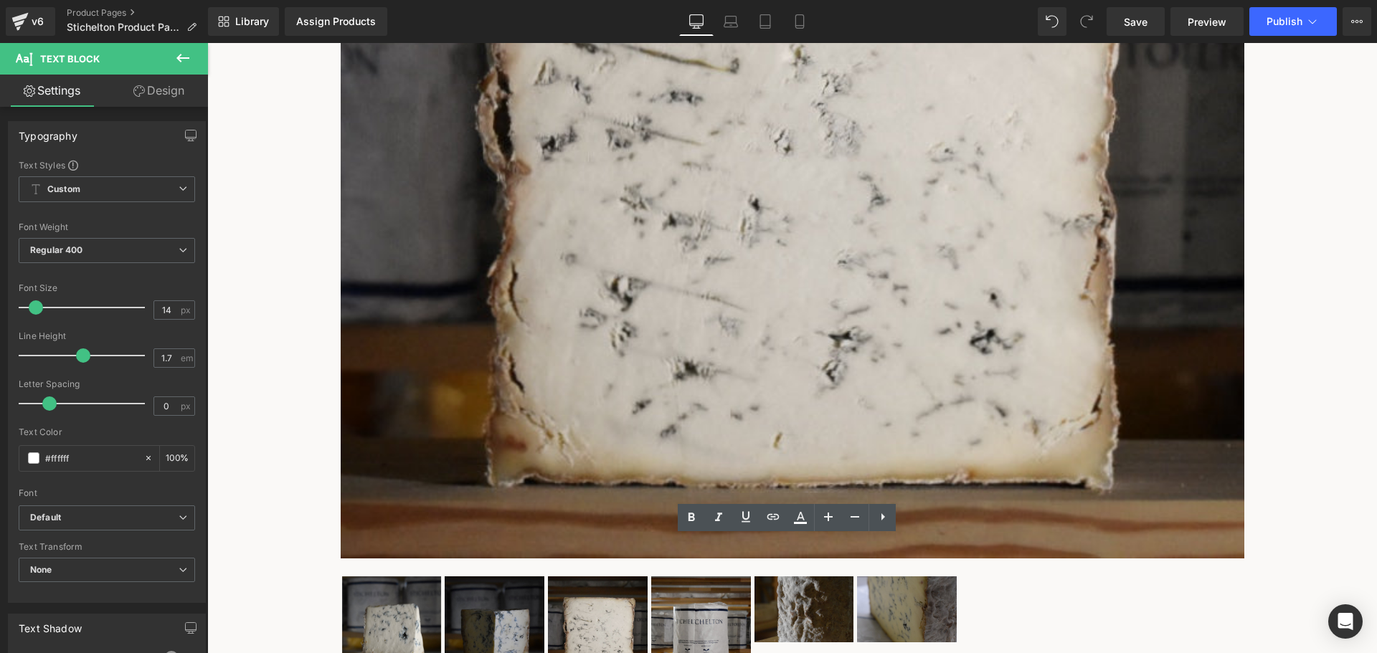
click at [872, 569] on div "Sale Off (P) Image" at bounding box center [793, 638] width 918 height 2003
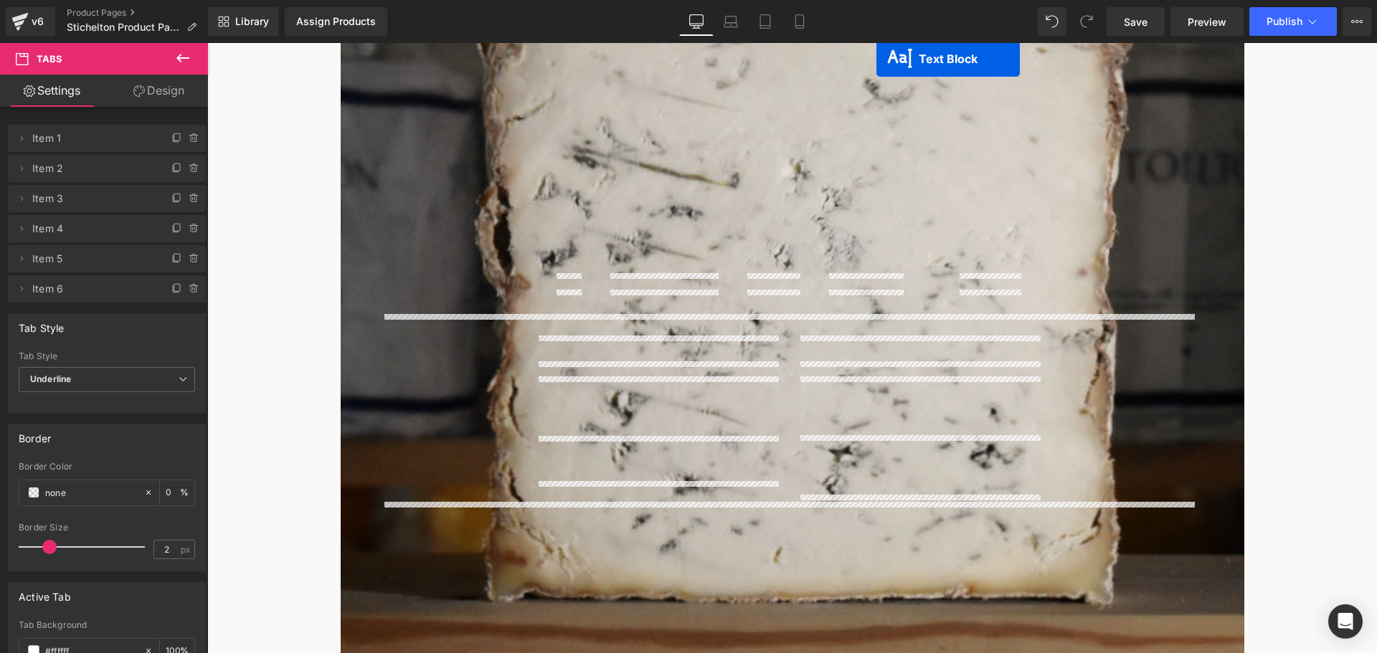
scroll to position [471, 0]
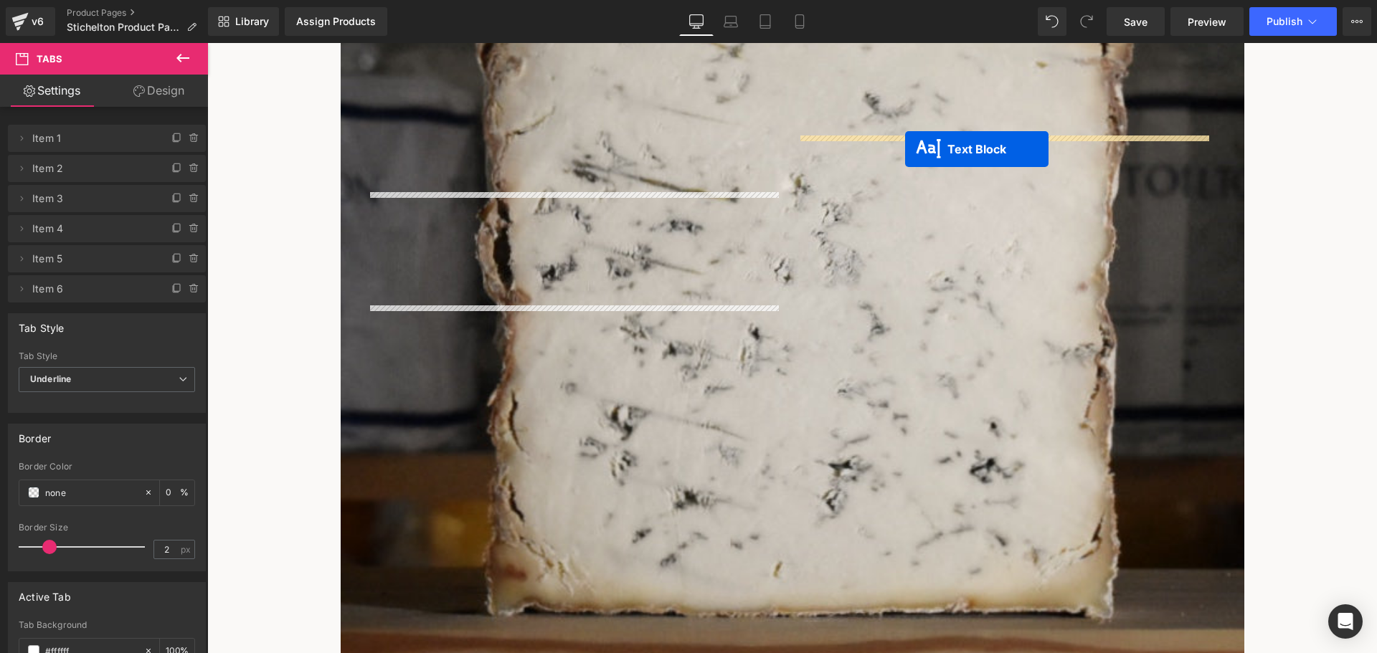
drag, startPoint x: 745, startPoint y: 543, endPoint x: 904, endPoint y: 148, distance: 426.1
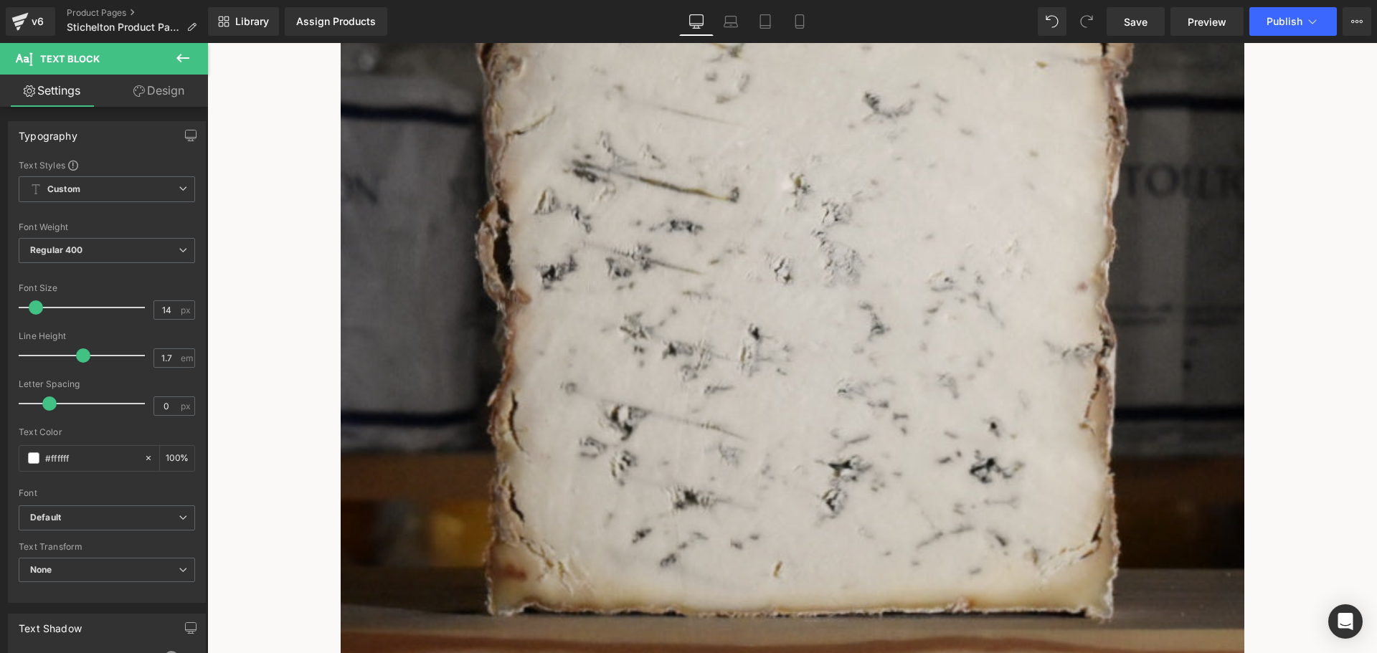
click at [186, 64] on icon at bounding box center [182, 57] width 17 height 17
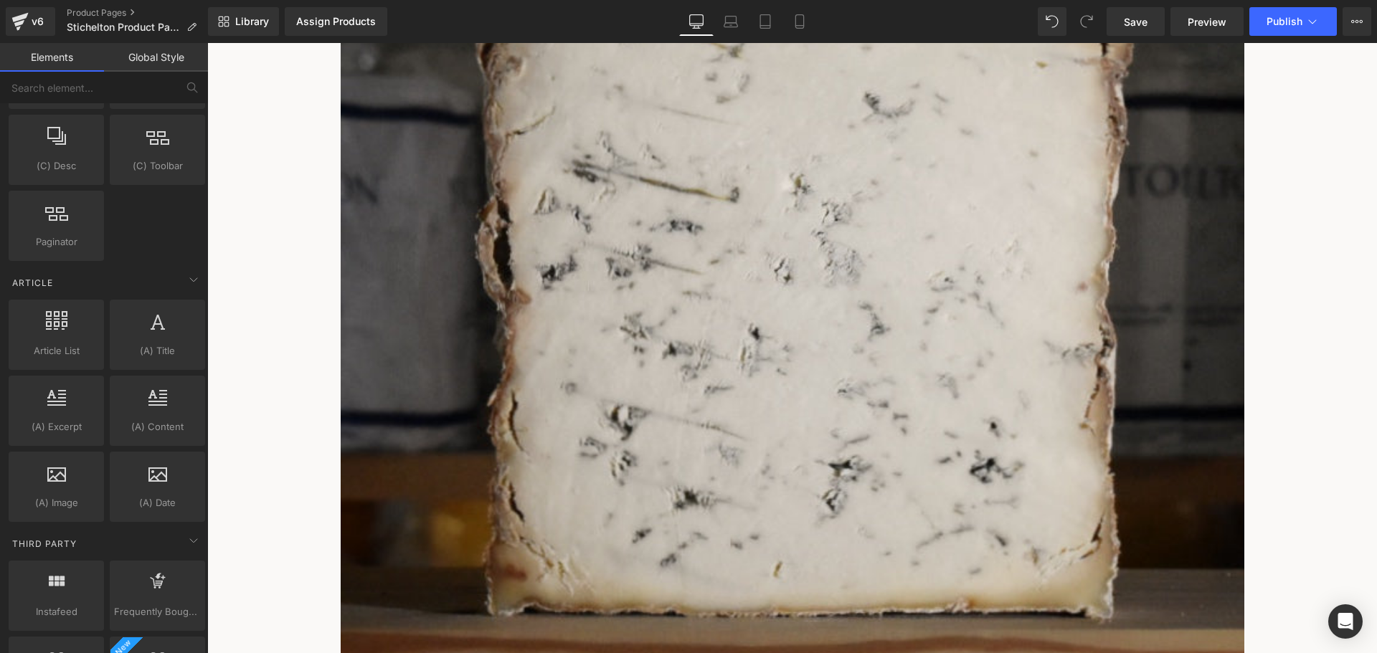
scroll to position [2690, 0]
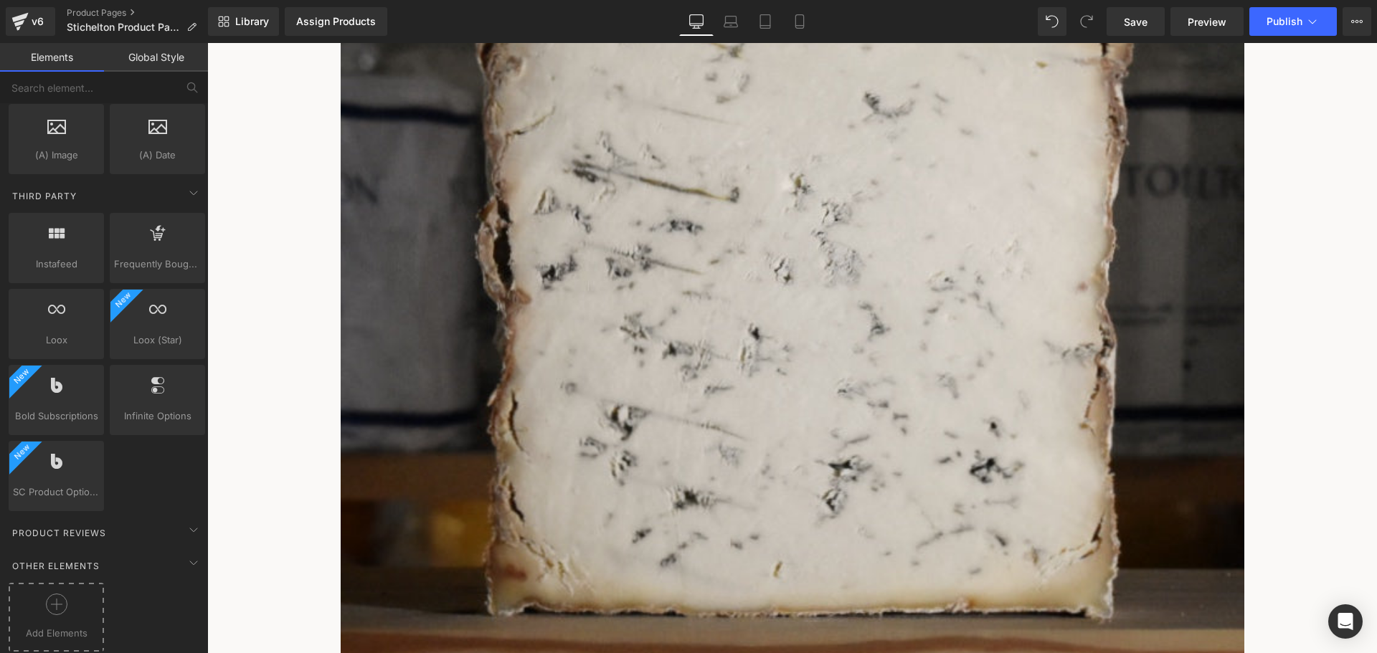
click at [52, 626] on span "Add Elements" at bounding box center [56, 633] width 88 height 15
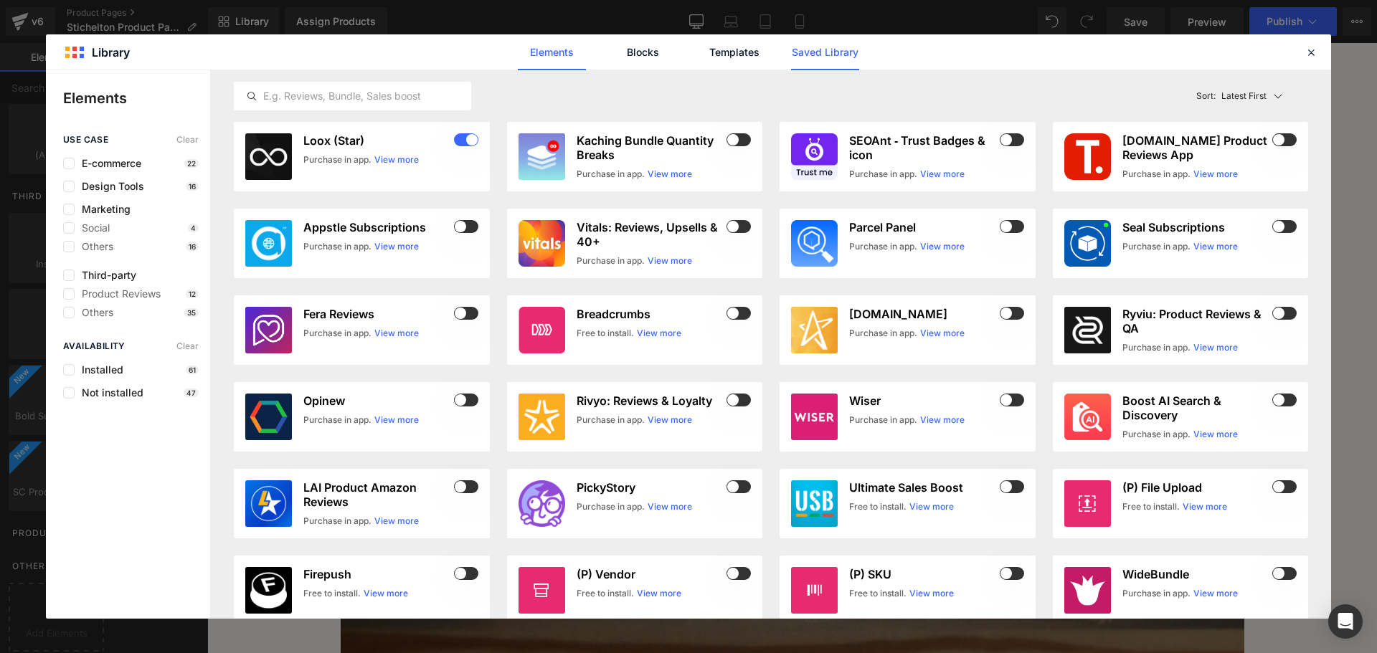
click at [828, 58] on link "Saved Library" at bounding box center [825, 52] width 68 height 36
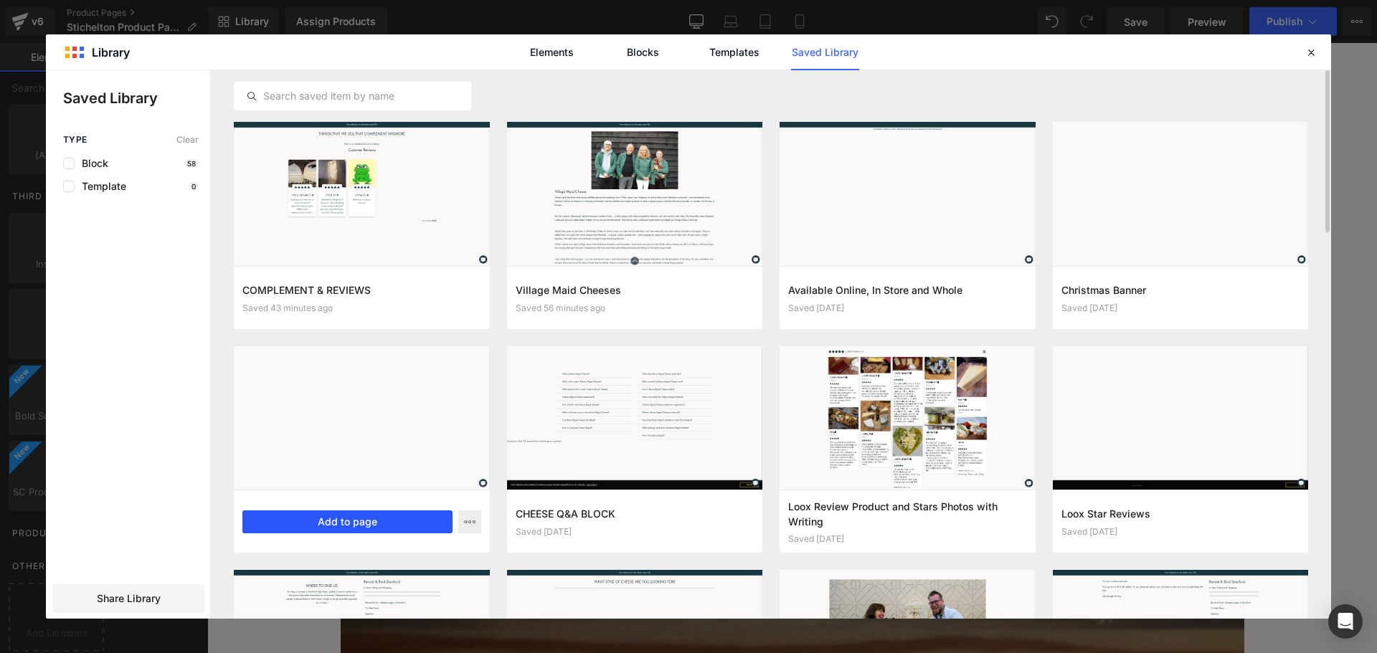
click at [386, 516] on button "Add to page" at bounding box center [347, 522] width 210 height 23
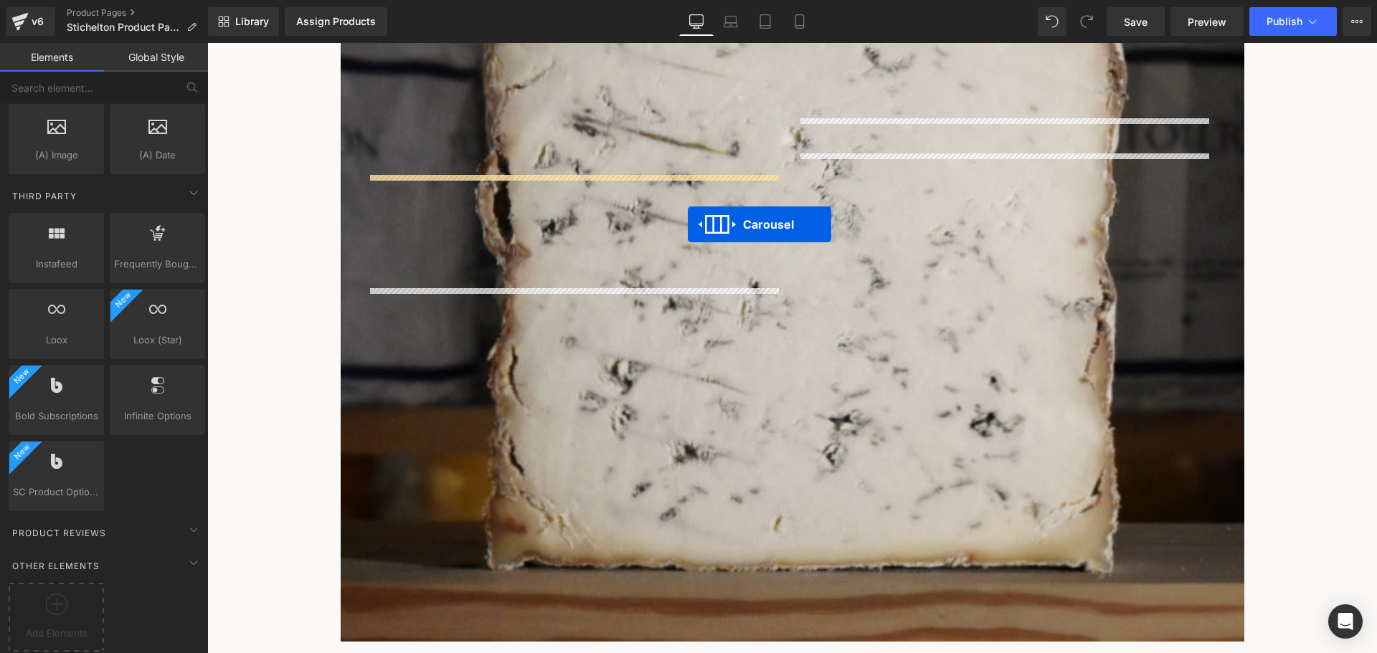
scroll to position [488, 0]
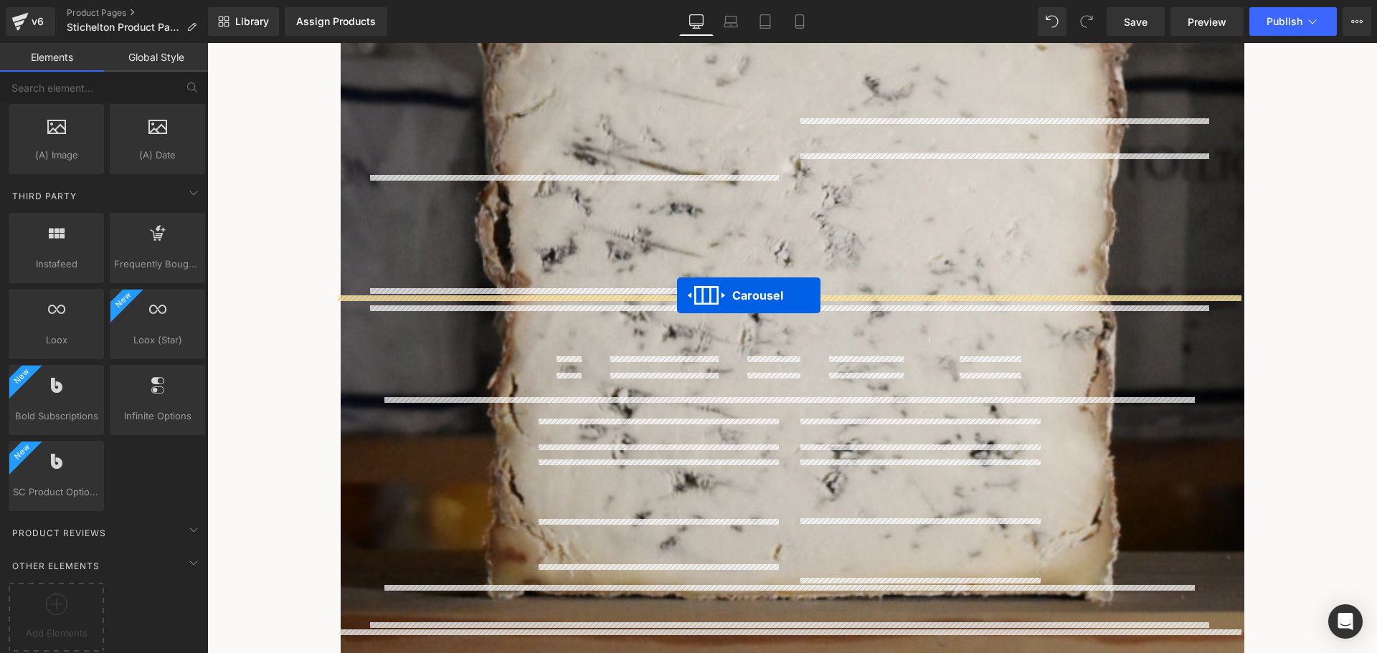
drag, startPoint x: 750, startPoint y: 341, endPoint x: 677, endPoint y: 296, distance: 86.4
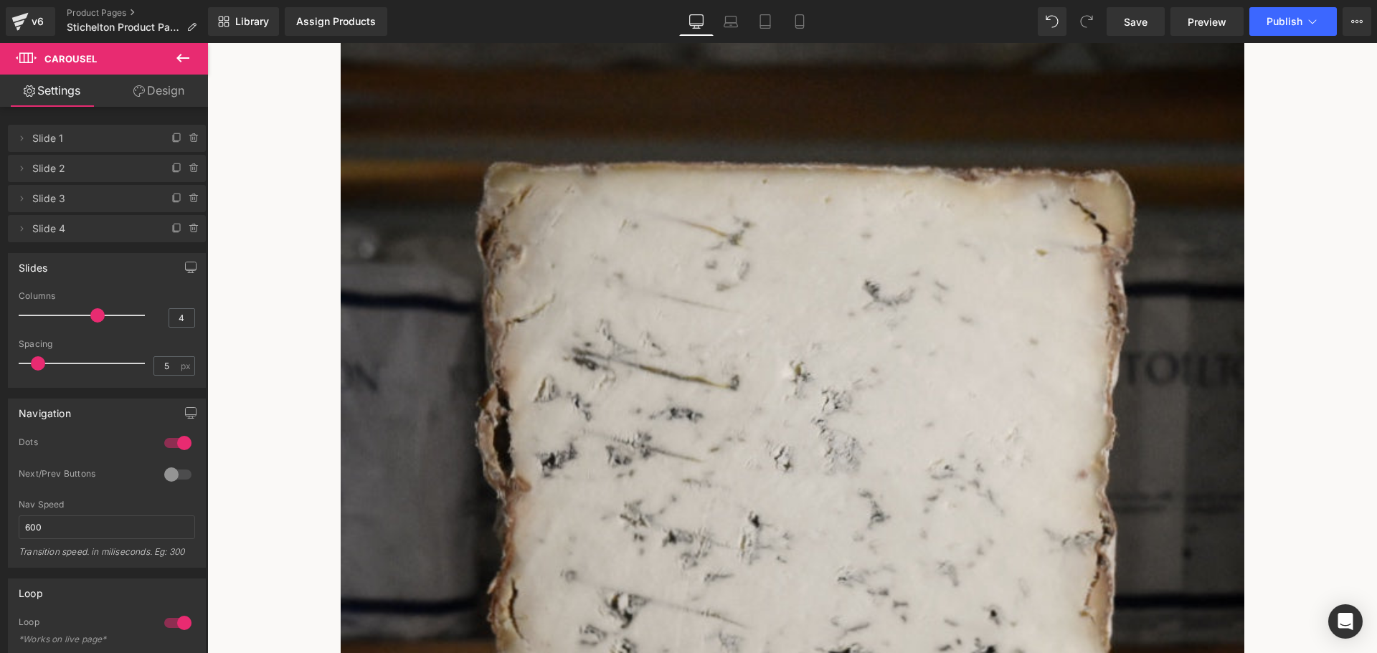
scroll to position [632, 0]
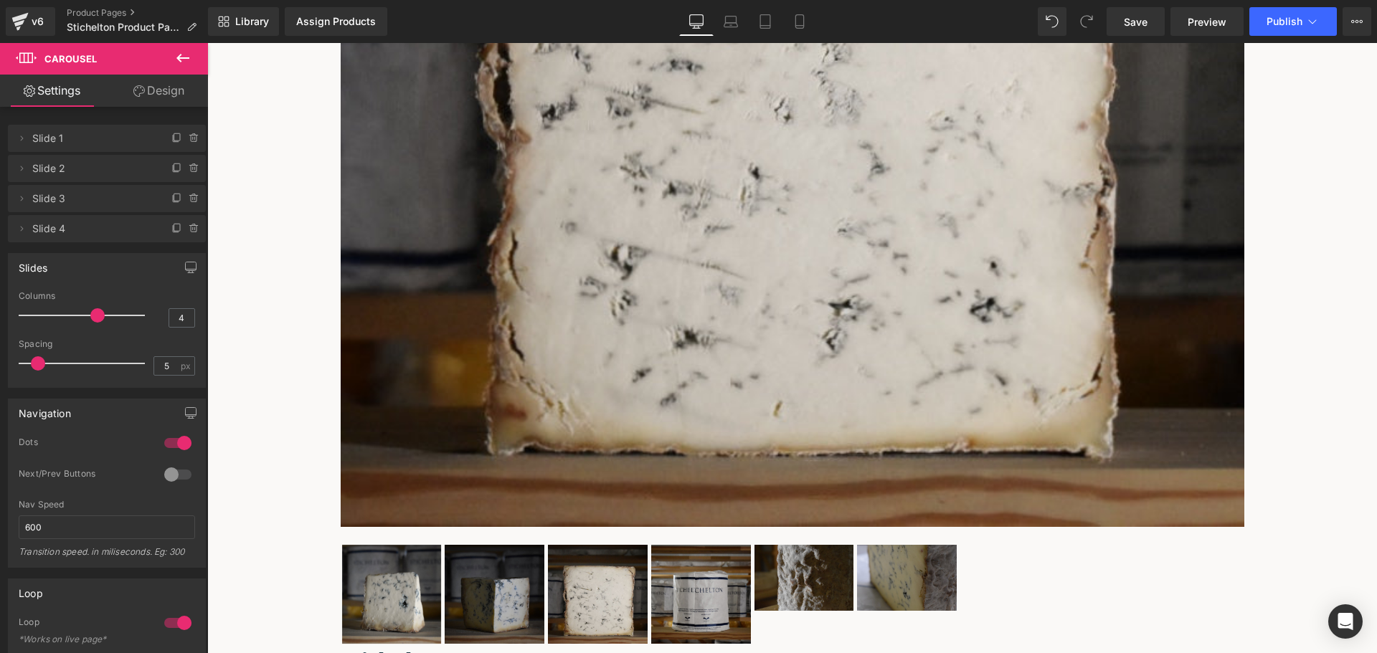
click at [188, 61] on icon at bounding box center [182, 57] width 17 height 17
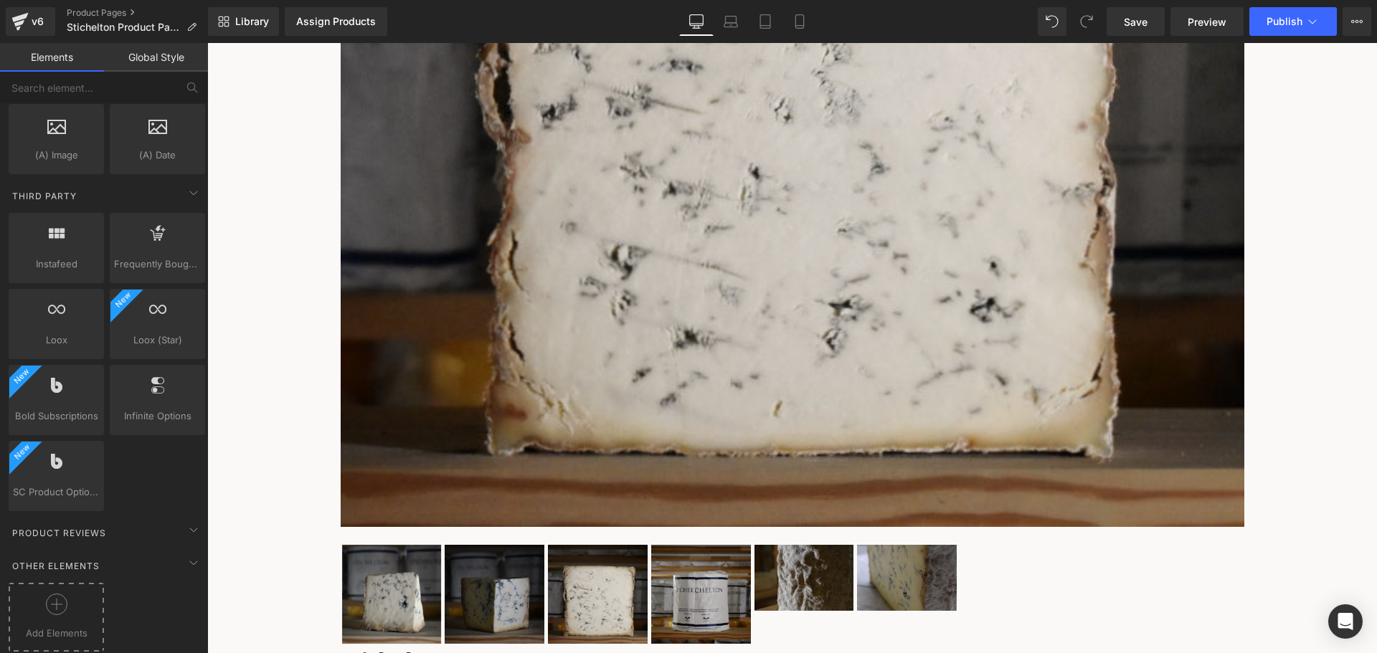
click at [68, 600] on div at bounding box center [56, 610] width 88 height 32
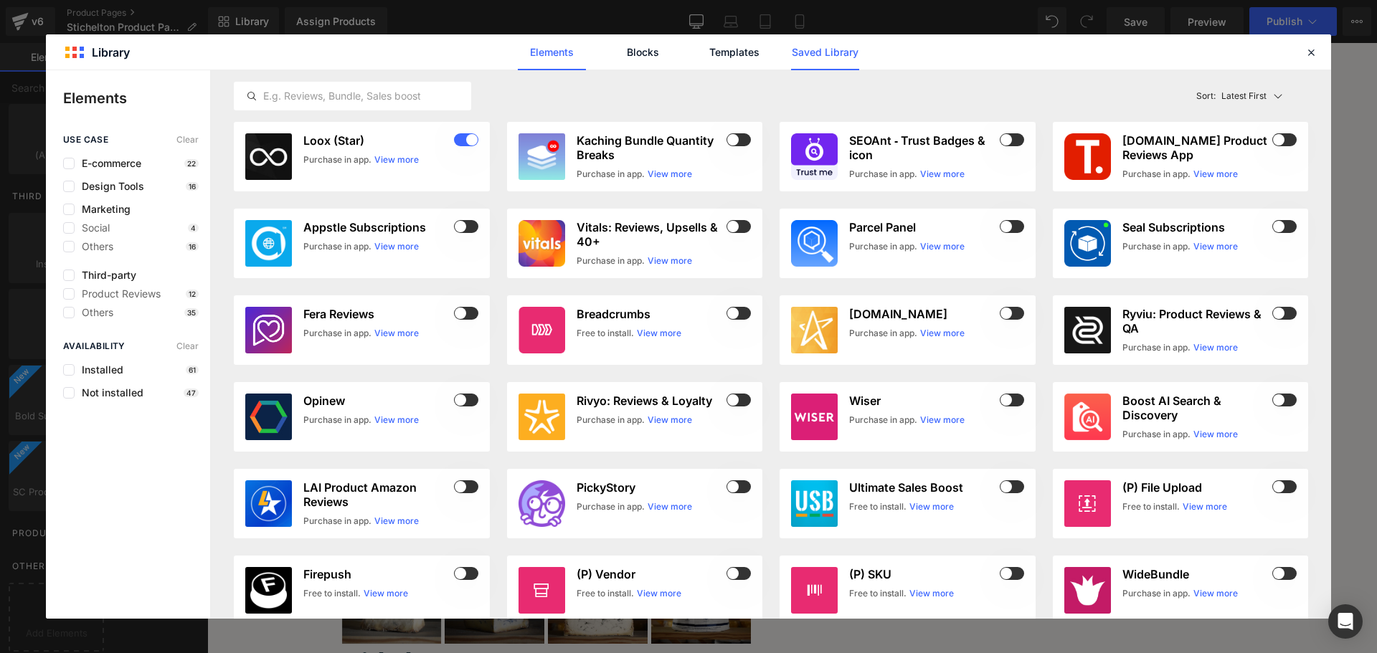
click at [838, 55] on link "Saved Library" at bounding box center [825, 52] width 68 height 36
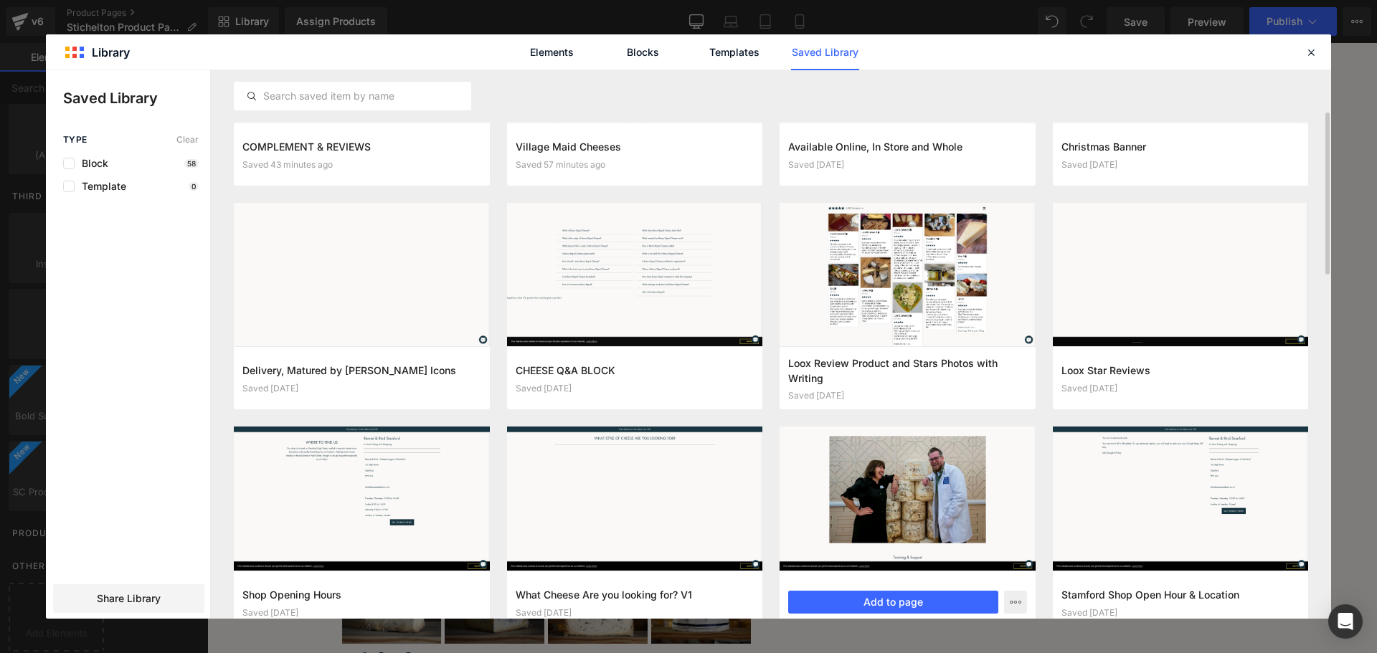
scroll to position [36, 0]
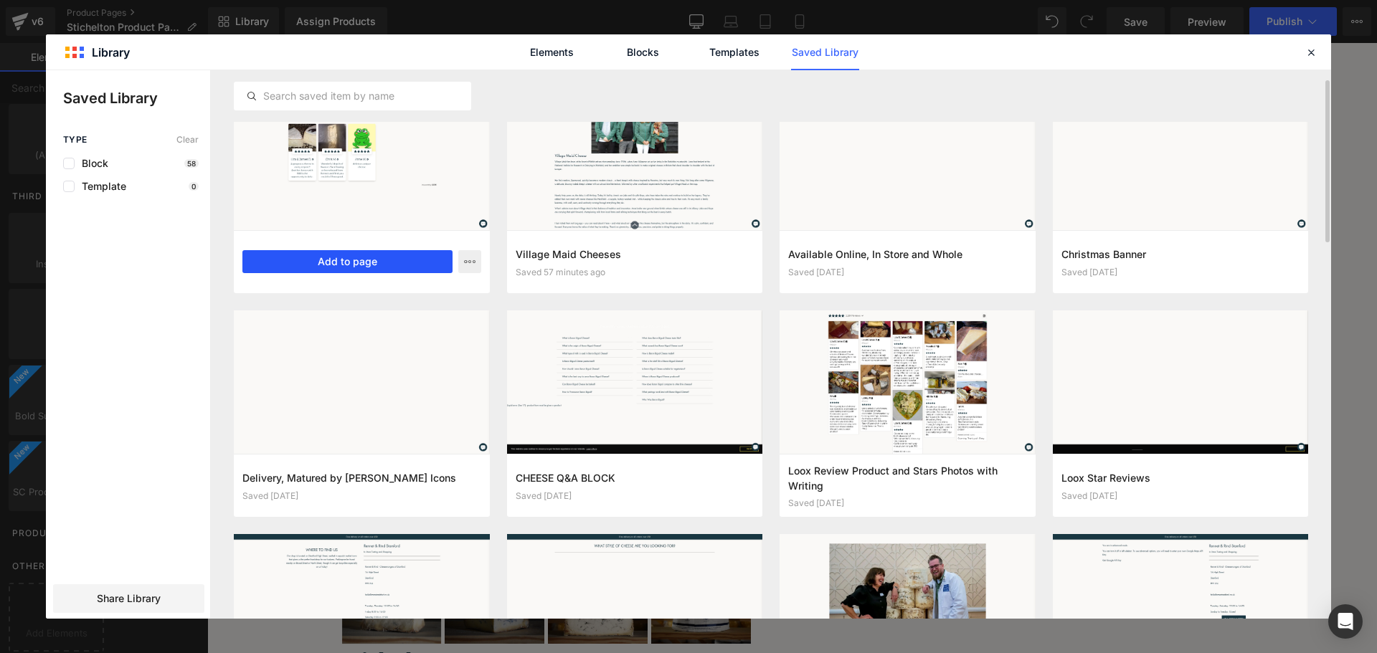
click at [372, 260] on button "Add to page" at bounding box center [347, 261] width 210 height 23
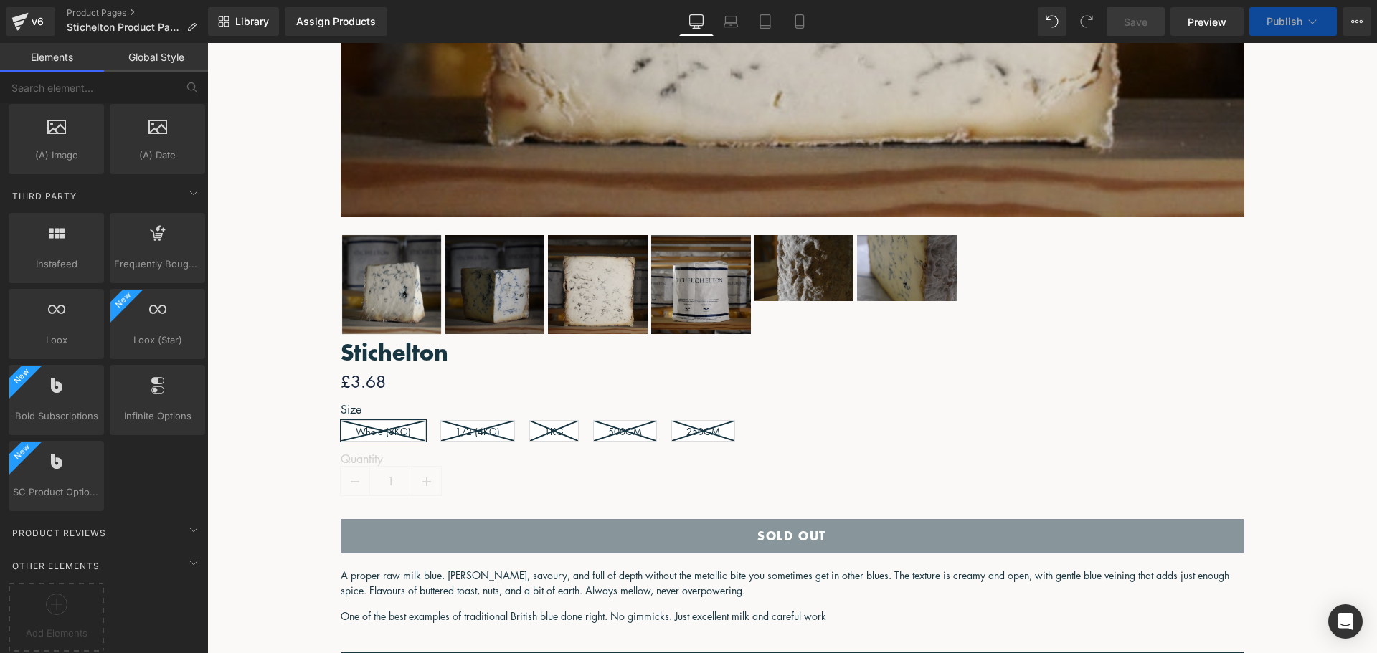
scroll to position [940, 0]
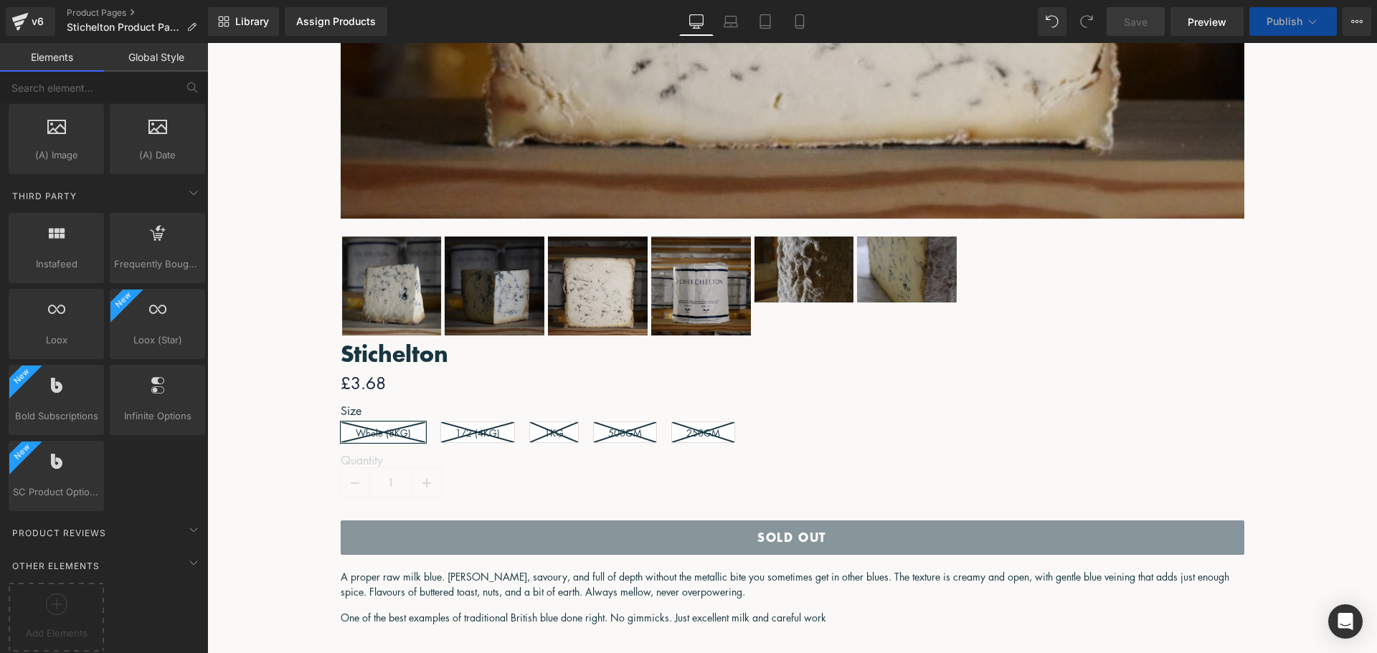
drag, startPoint x: 1064, startPoint y: 288, endPoint x: 1082, endPoint y: 290, distance: 18.1
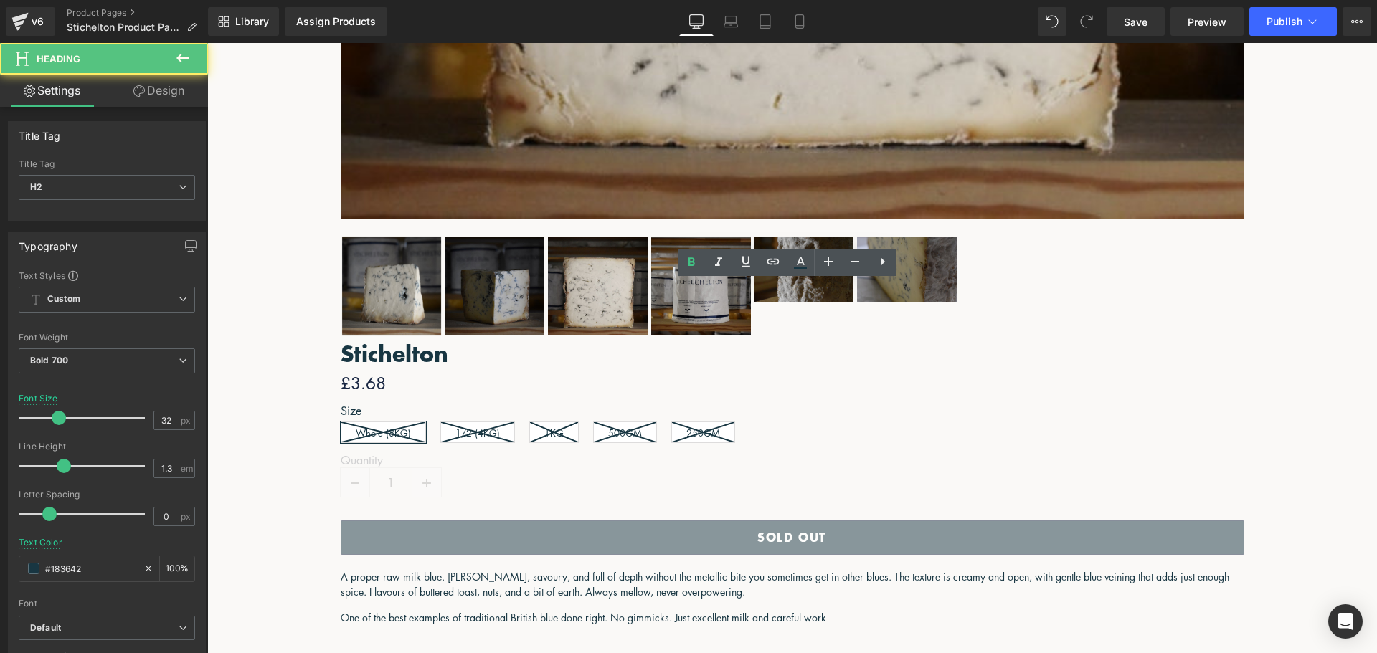
drag, startPoint x: 1101, startPoint y: 293, endPoint x: 986, endPoint y: 296, distance: 114.8
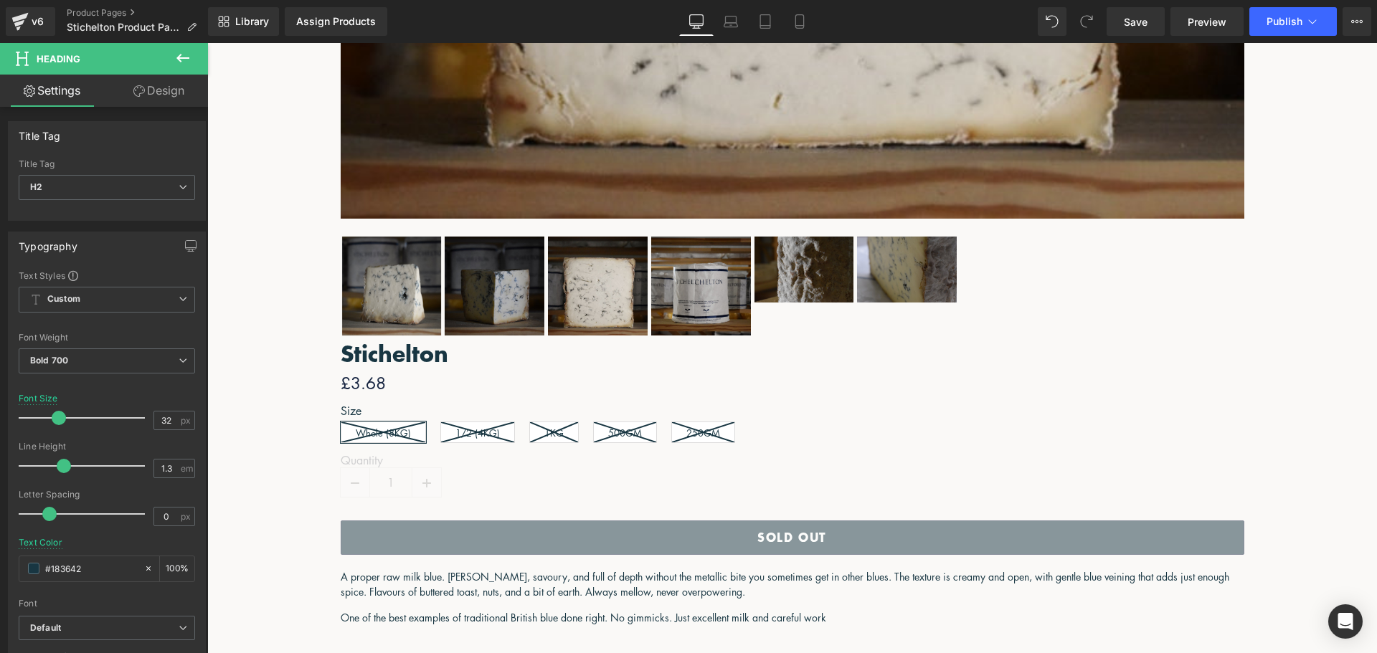
drag, startPoint x: 787, startPoint y: 321, endPoint x: 655, endPoint y: 296, distance: 134.2
click at [207, 43] on span "Related Products" at bounding box center [207, 43] width 0 height 0
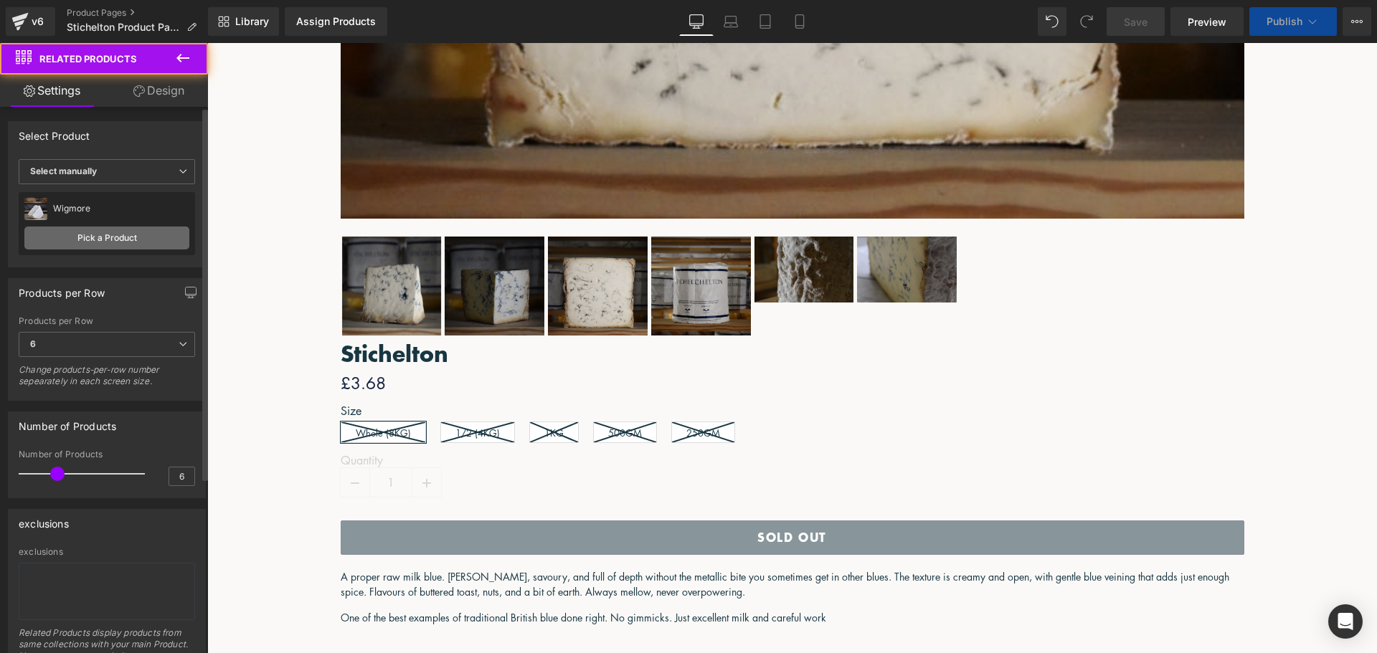
click at [130, 231] on link "Pick a Product" at bounding box center [106, 238] width 165 height 23
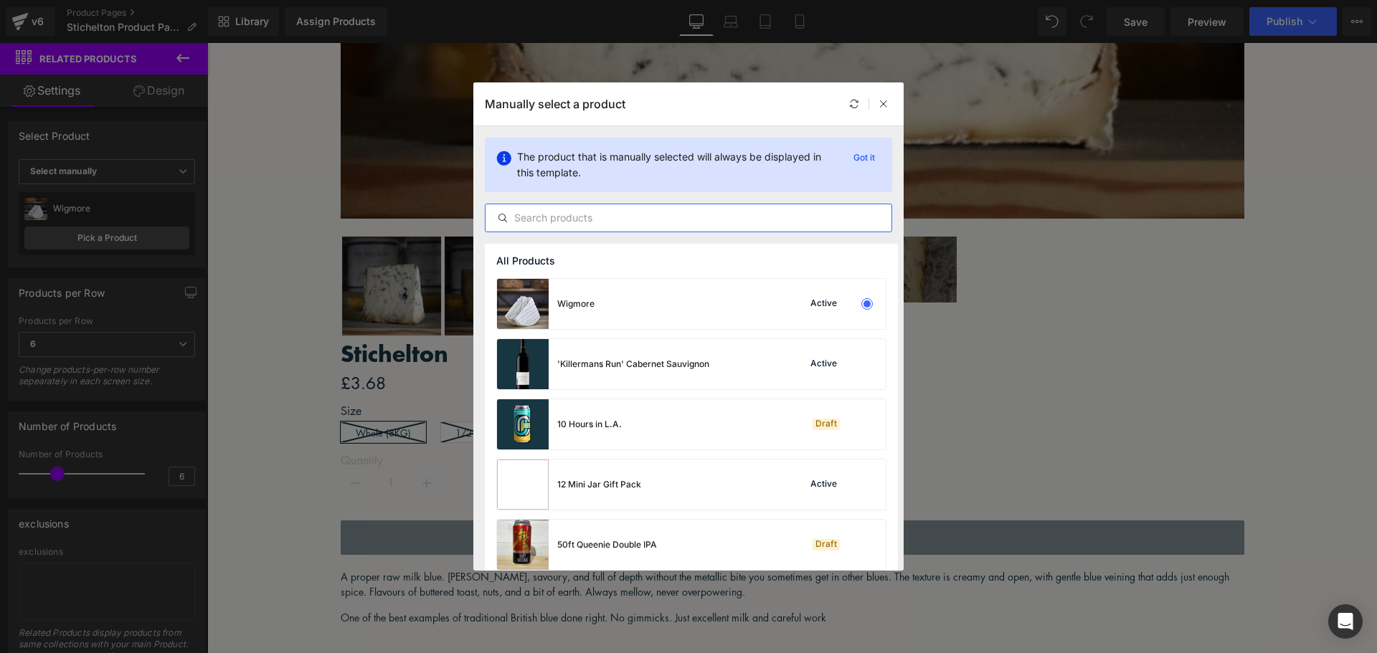
click at [651, 223] on input "text" at bounding box center [689, 217] width 406 height 17
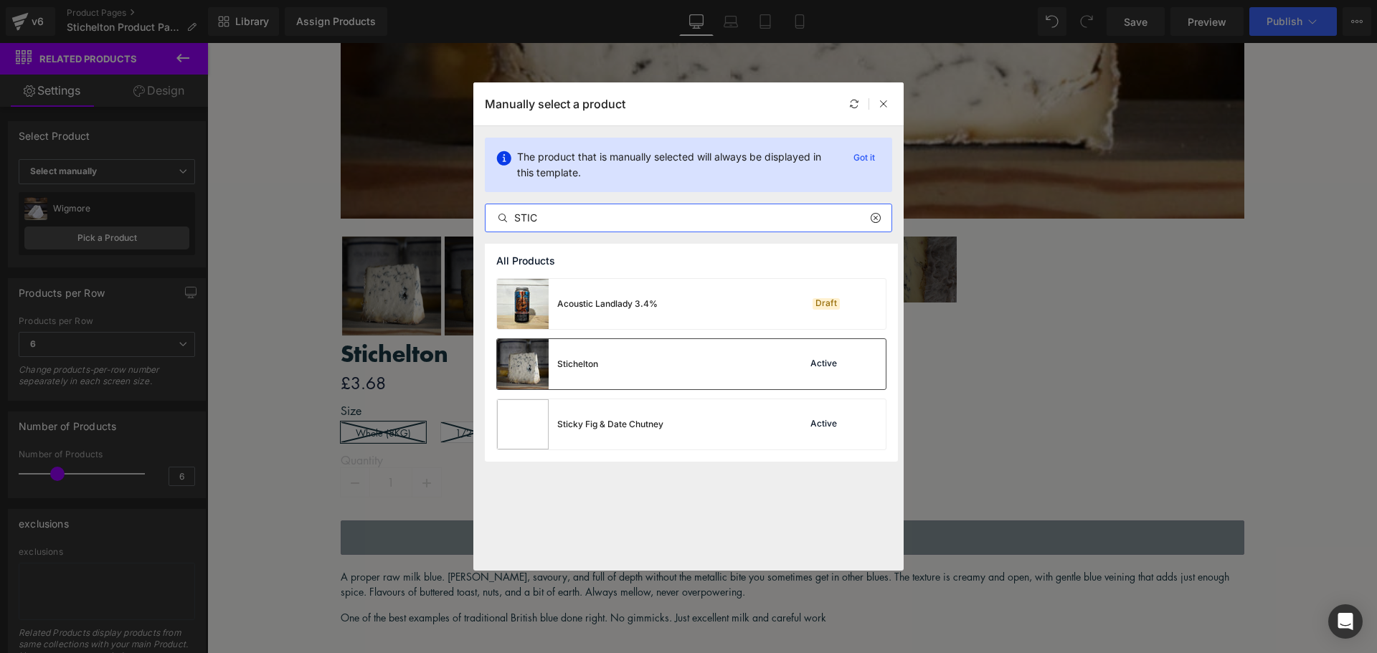
type input "STIC"
drag, startPoint x: 685, startPoint y: 355, endPoint x: 477, endPoint y: 313, distance: 212.3
click at [684, 356] on div "Stichelton Active" at bounding box center [691, 364] width 389 height 50
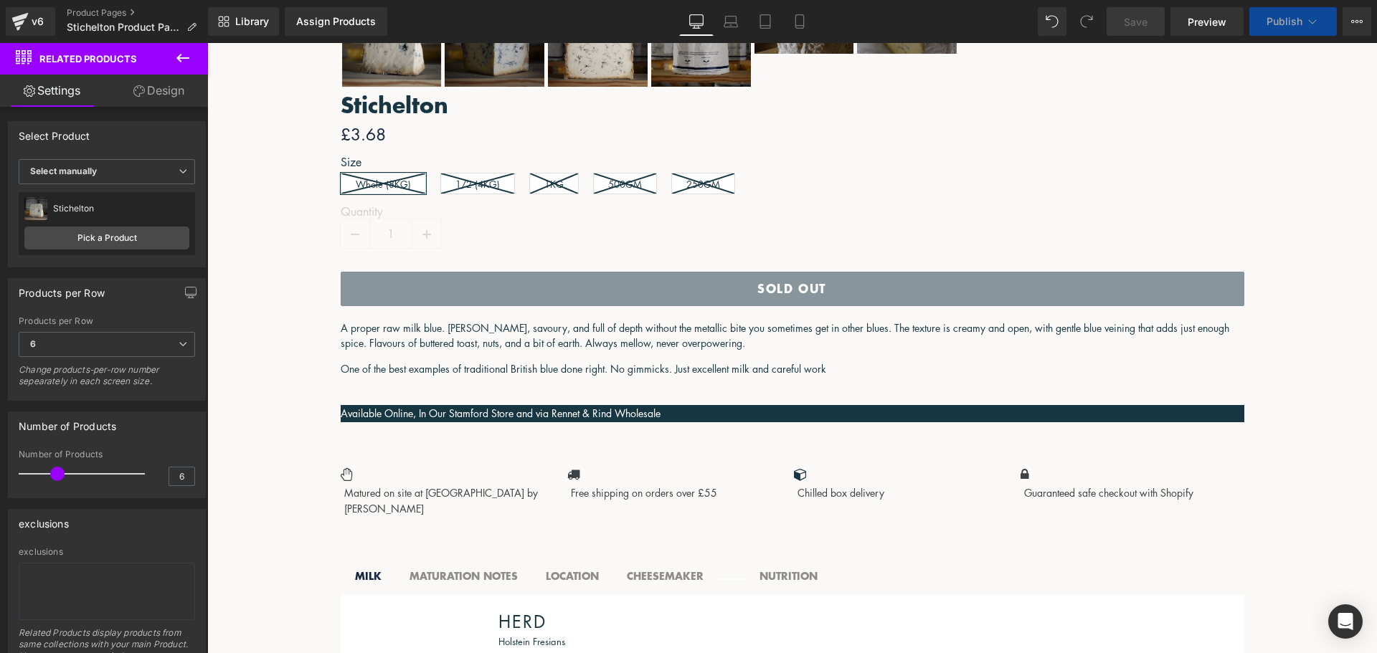
scroll to position [1227, 0]
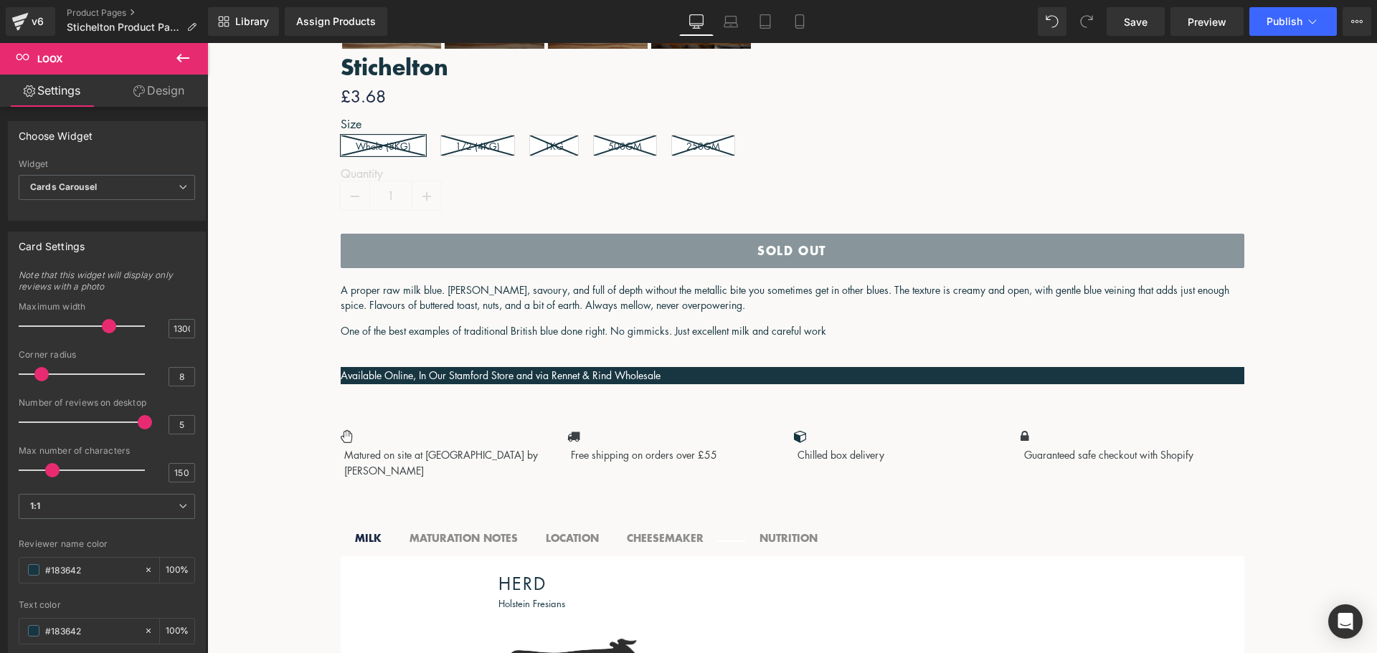
click at [207, 43] on span "Loox" at bounding box center [207, 43] width 0 height 0
click at [156, 98] on link "Design" at bounding box center [159, 91] width 104 height 32
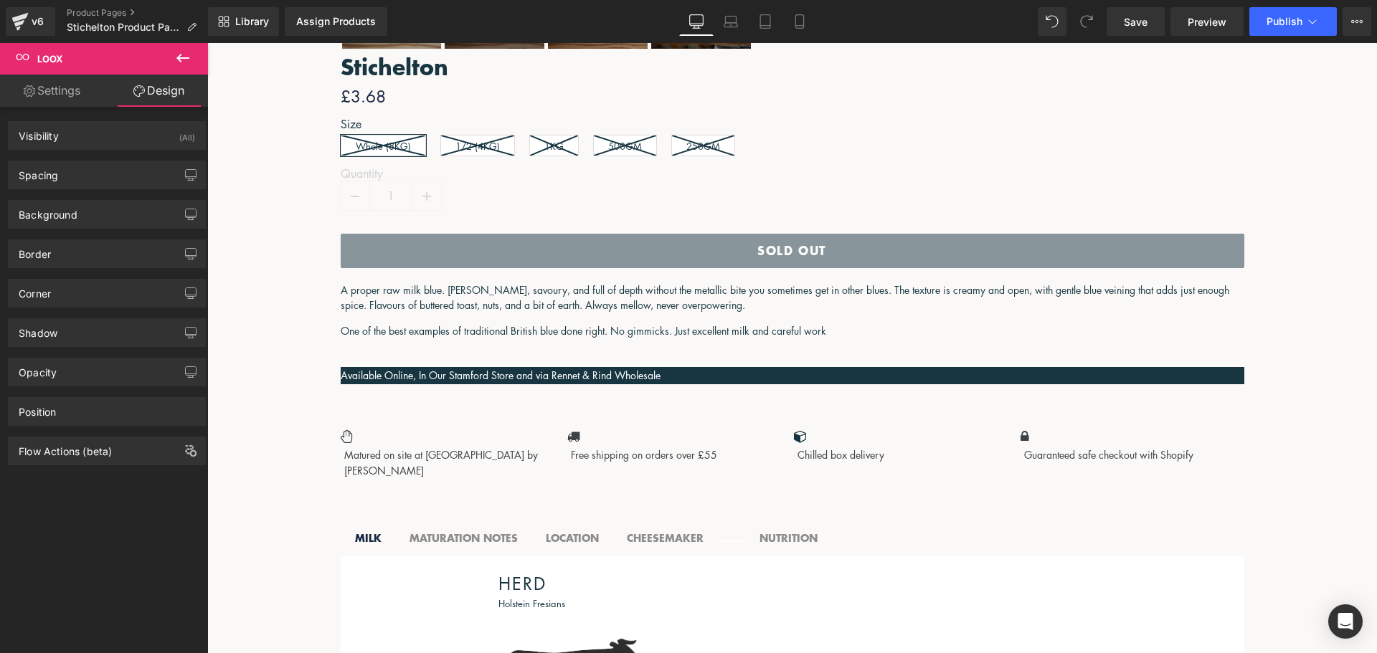
click at [63, 93] on link "Settings" at bounding box center [52, 91] width 104 height 32
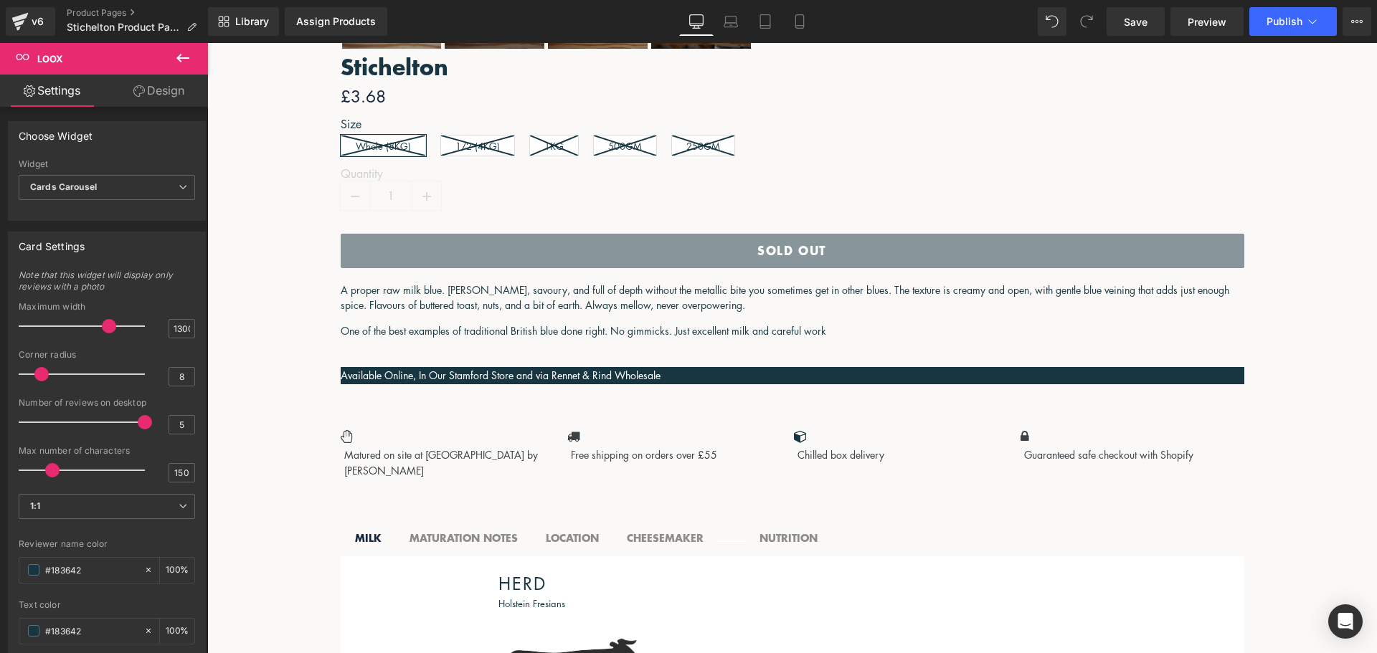
click at [207, 43] on span "Loox" at bounding box center [207, 43] width 0 height 0
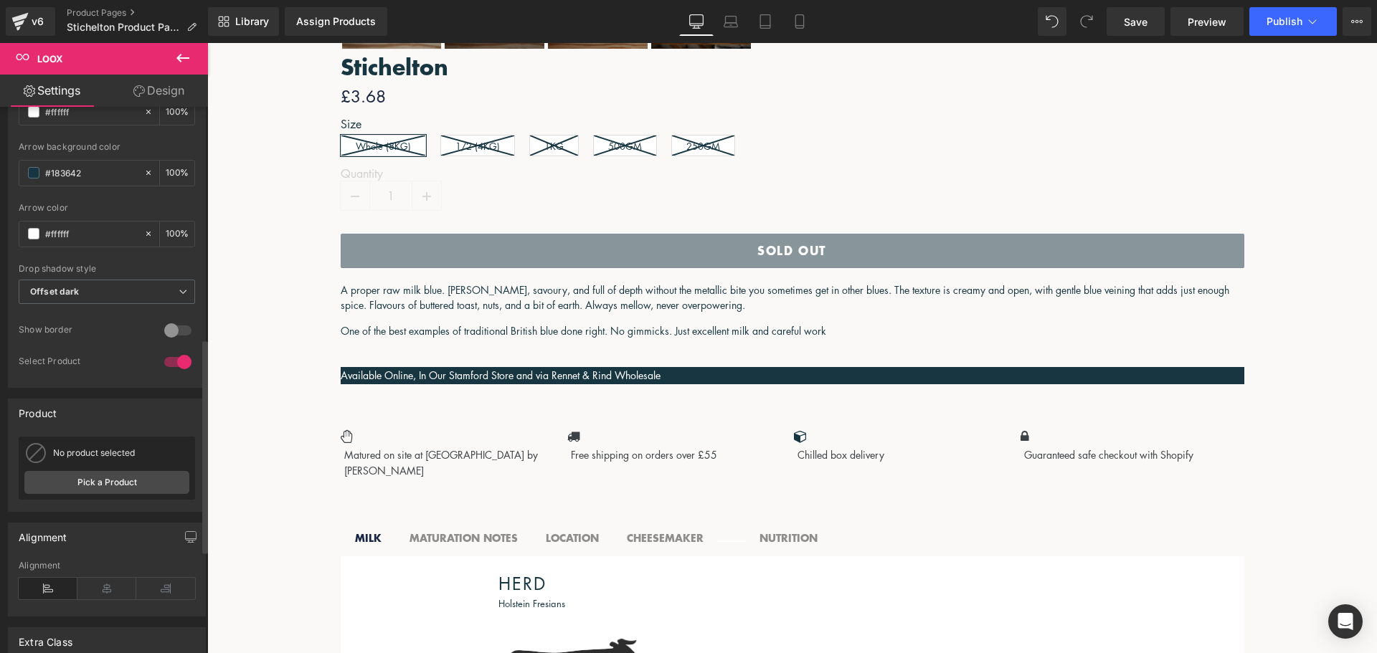
scroll to position [717, 0]
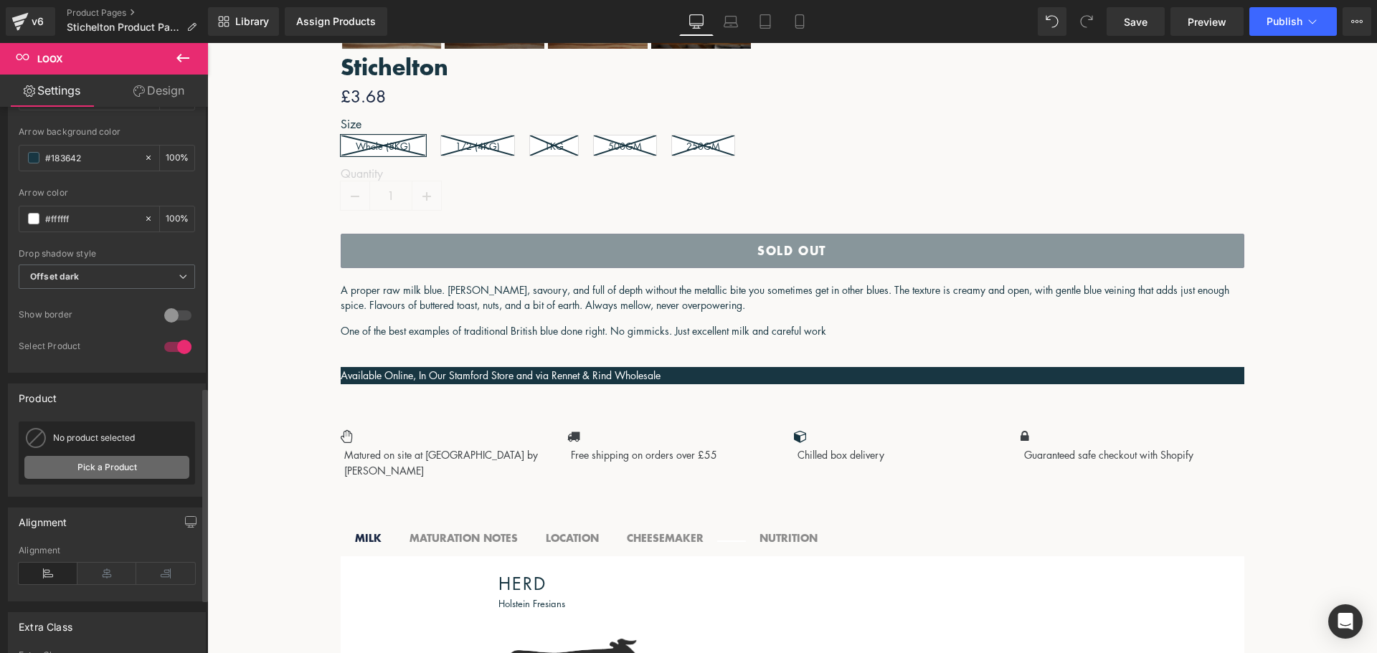
click at [121, 459] on link "Pick a Product" at bounding box center [106, 467] width 165 height 23
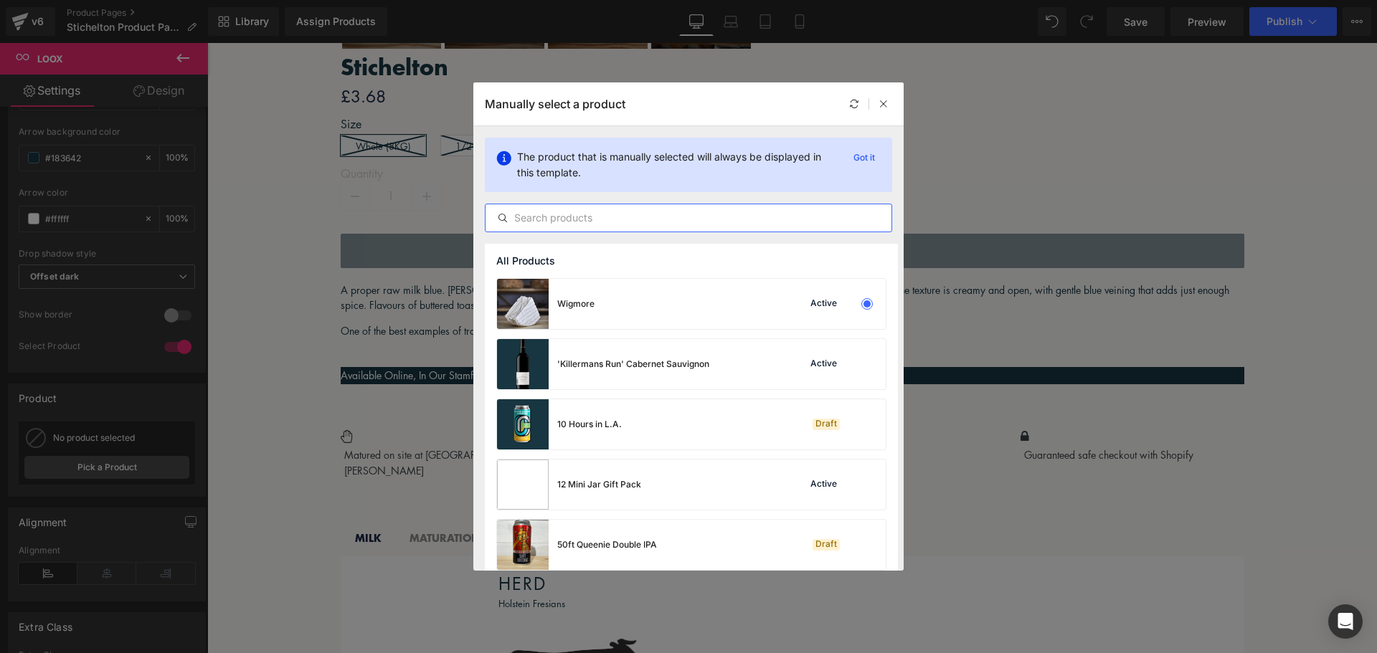
click at [607, 223] on input "text" at bounding box center [689, 217] width 406 height 17
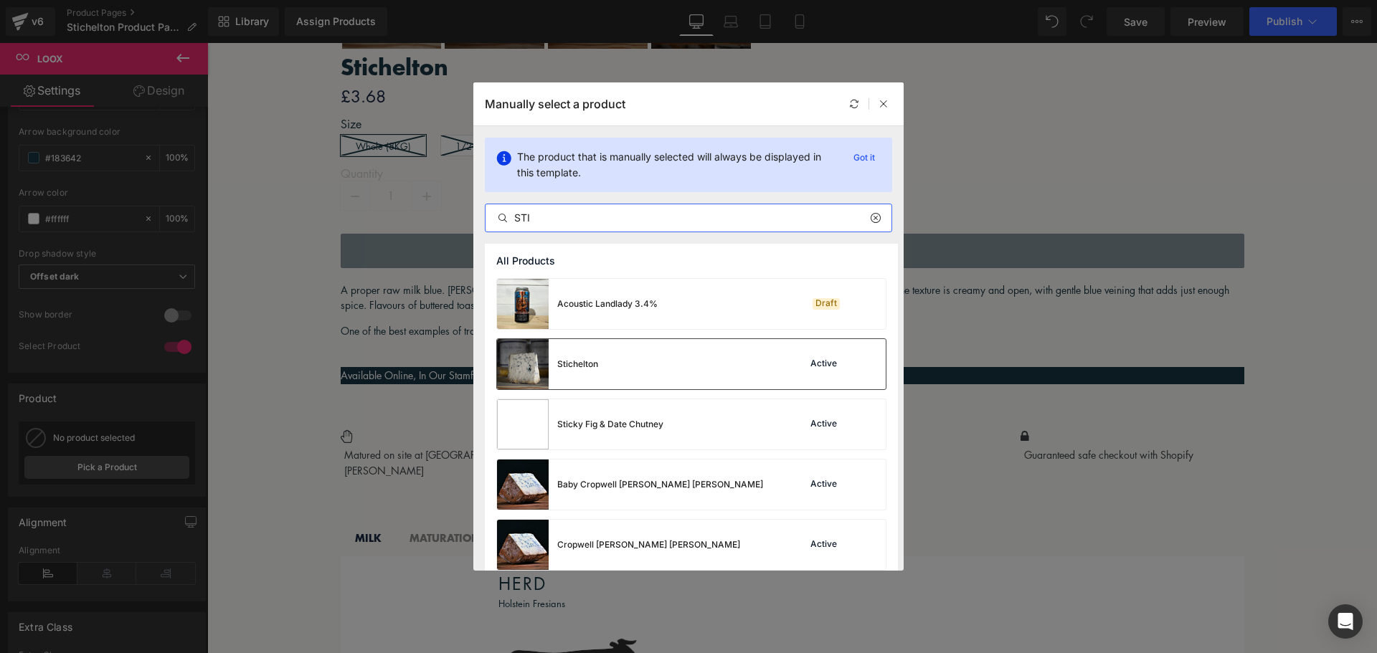
type input "STI"
drag, startPoint x: 640, startPoint y: 355, endPoint x: 433, endPoint y: 313, distance: 211.6
click at [640, 356] on div "Stichelton Active" at bounding box center [691, 364] width 389 height 50
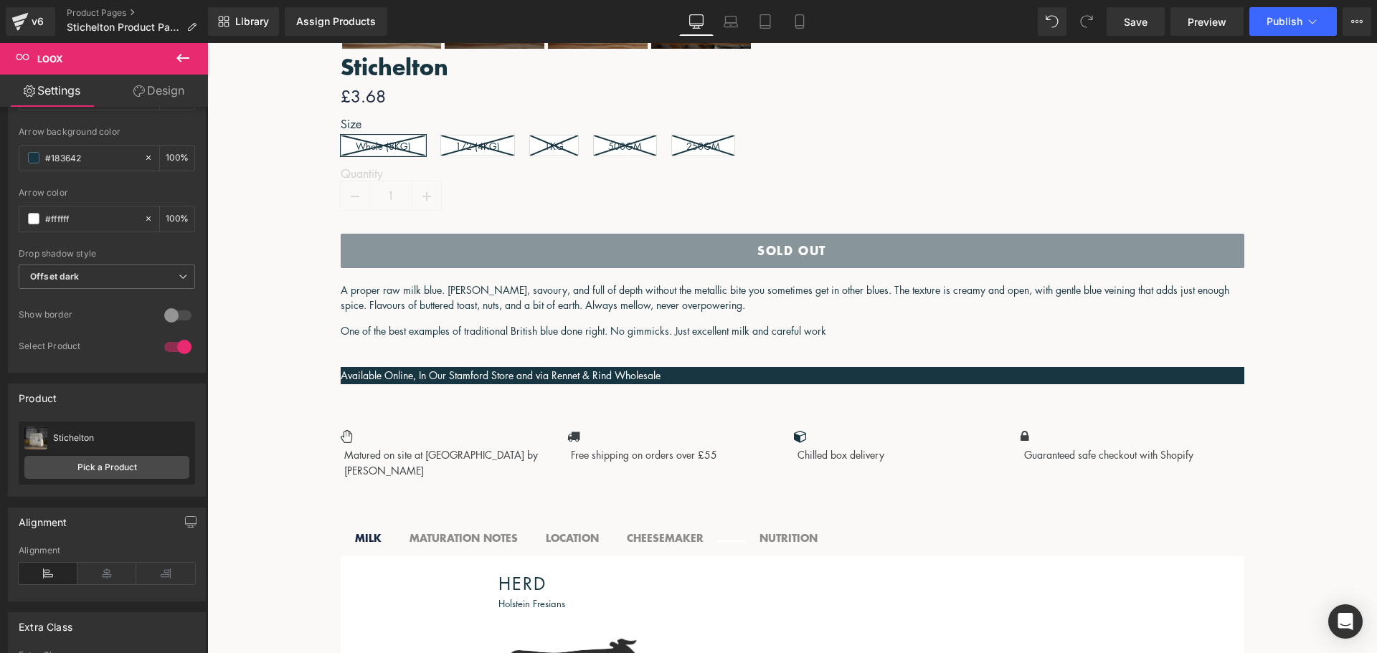
click at [207, 43] on link at bounding box center [207, 43] width 0 height 0
click at [207, 43] on icon at bounding box center [207, 43] width 0 height 0
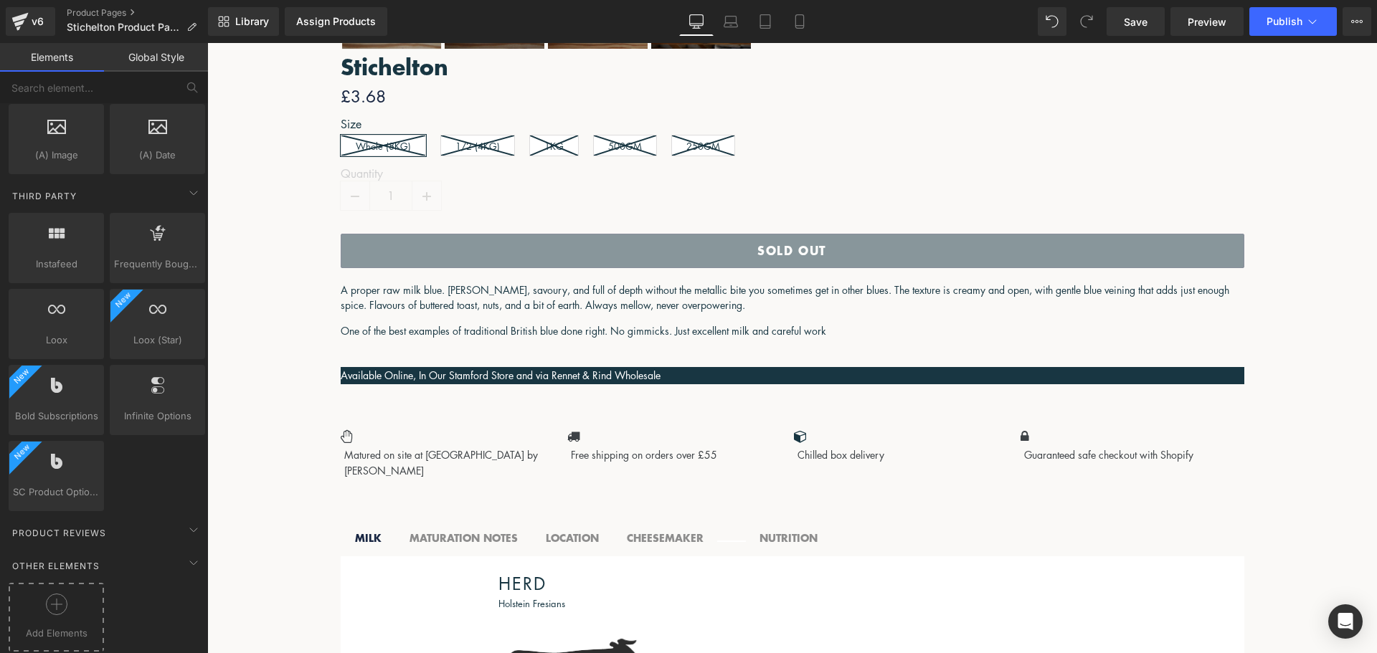
click at [71, 602] on div at bounding box center [56, 610] width 88 height 32
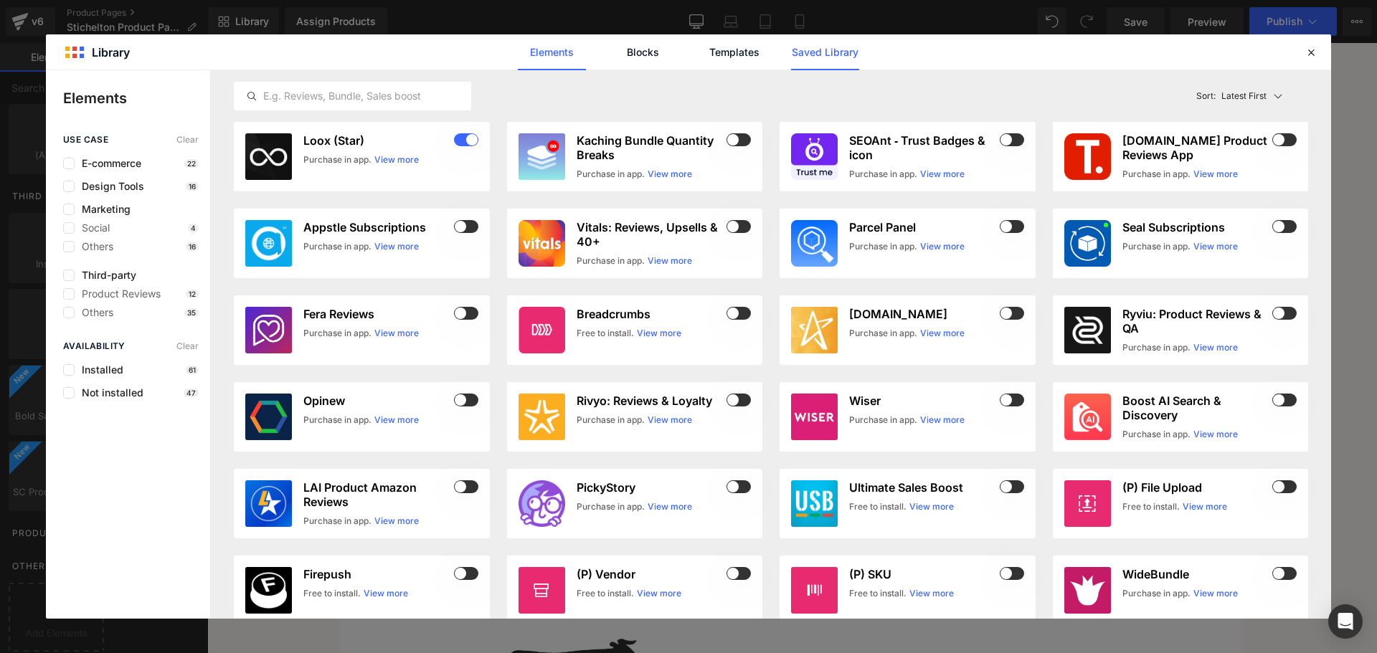
click at [842, 55] on link "Saved Library" at bounding box center [825, 52] width 68 height 36
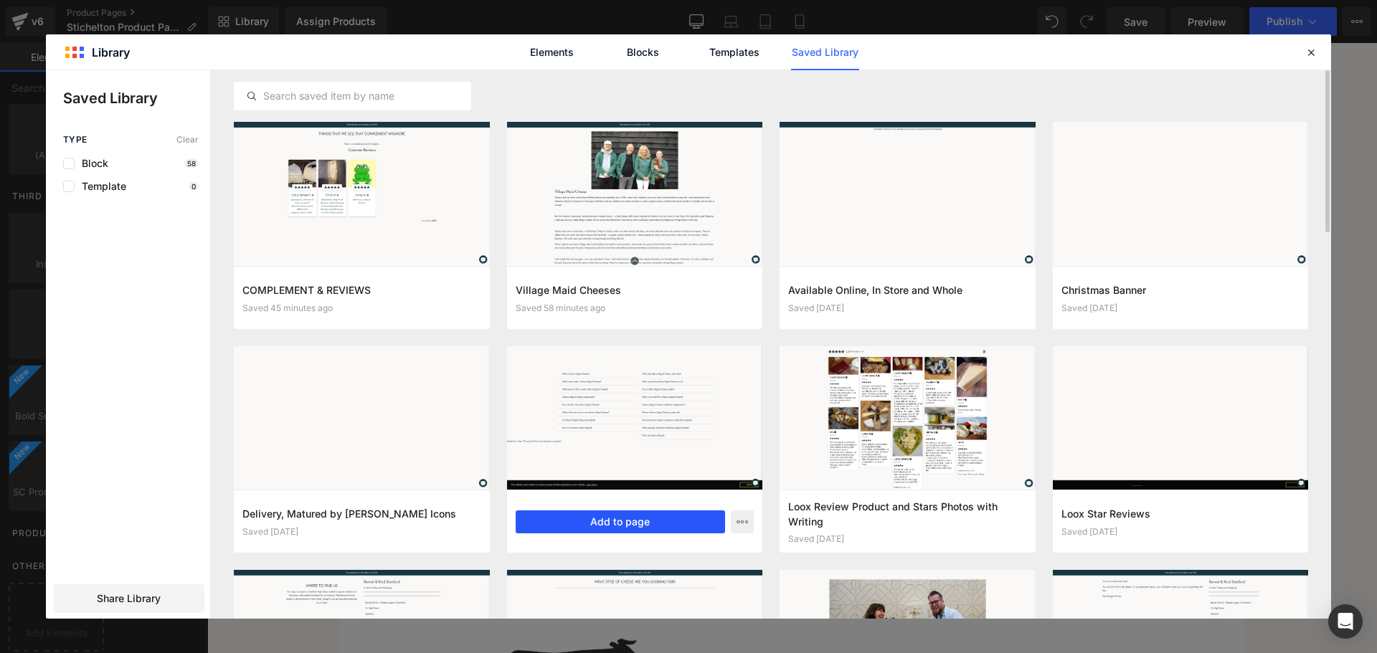
click at [625, 519] on button "Add to page" at bounding box center [621, 522] width 210 height 23
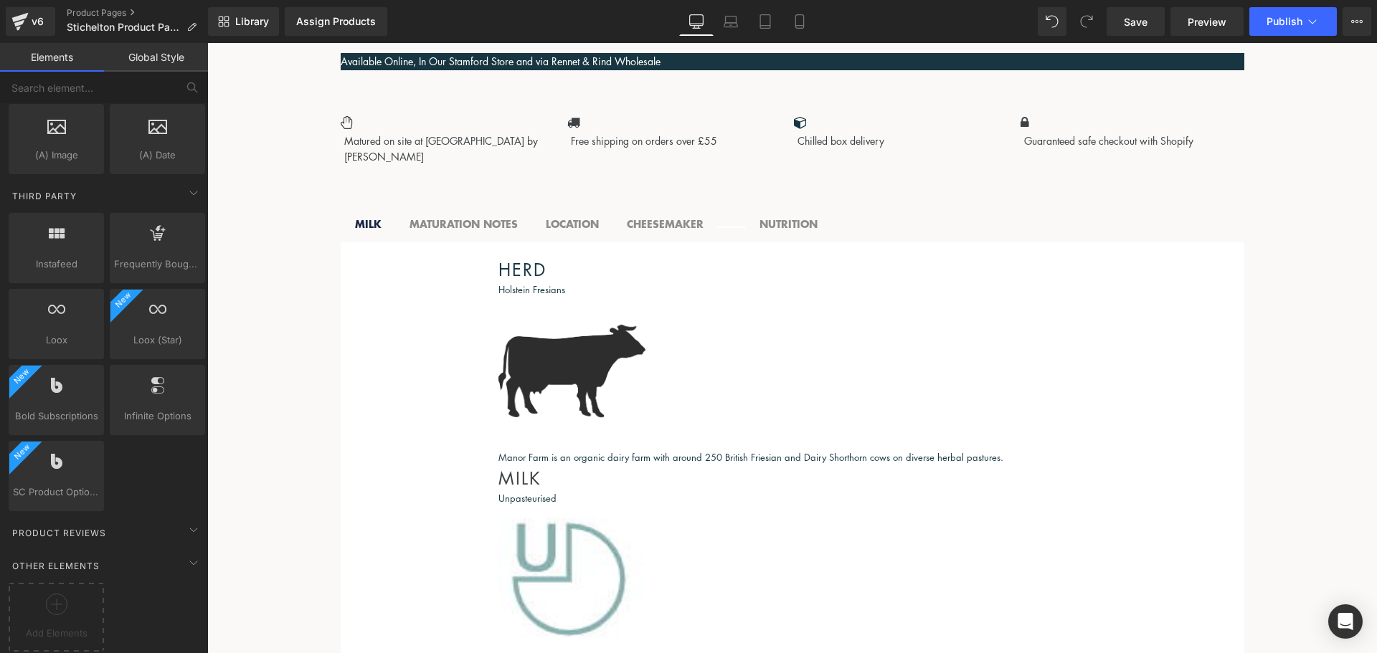
scroll to position [1546, 0]
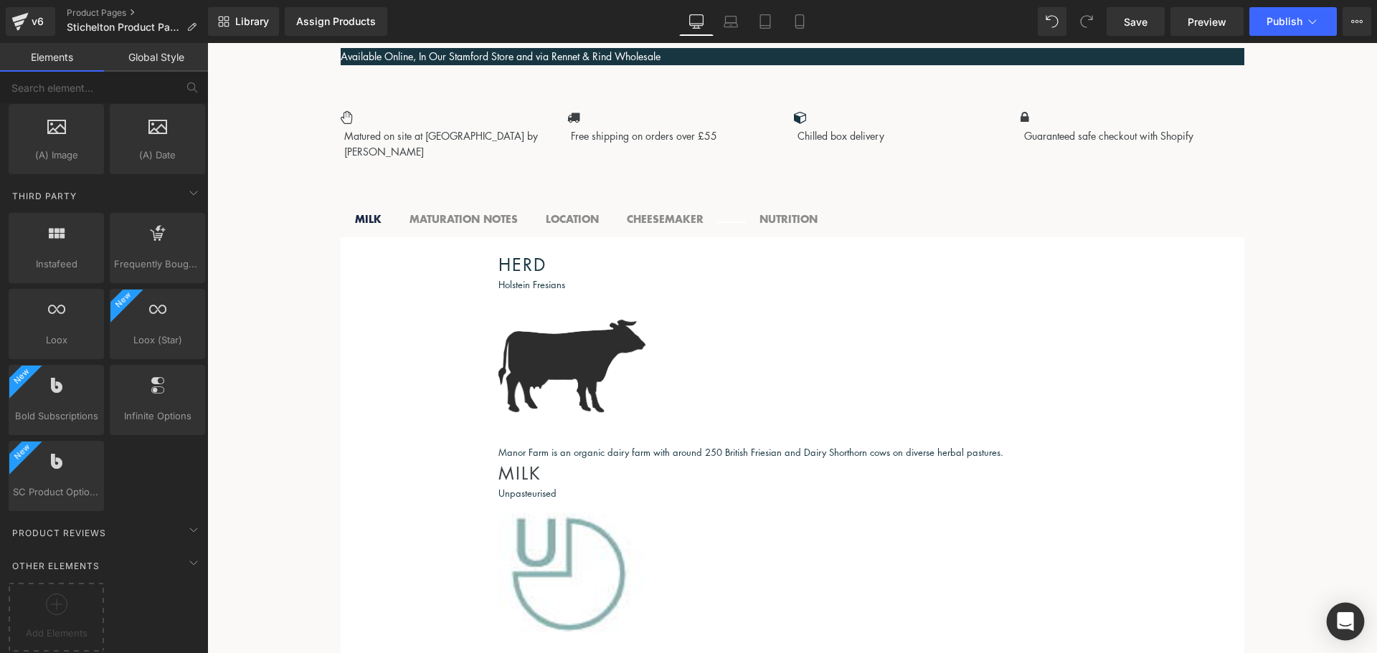
click at [1345, 616] on icon "Open Intercom Messenger" at bounding box center [1345, 622] width 16 height 19
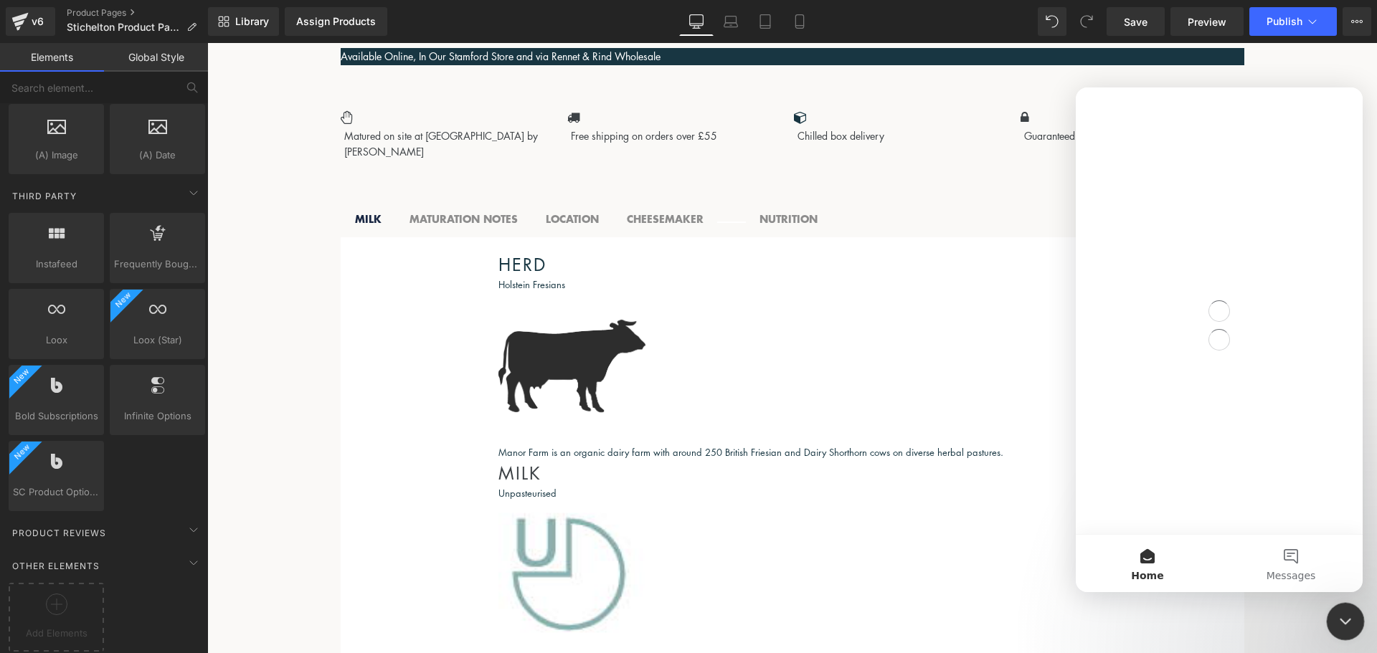
scroll to position [0, 0]
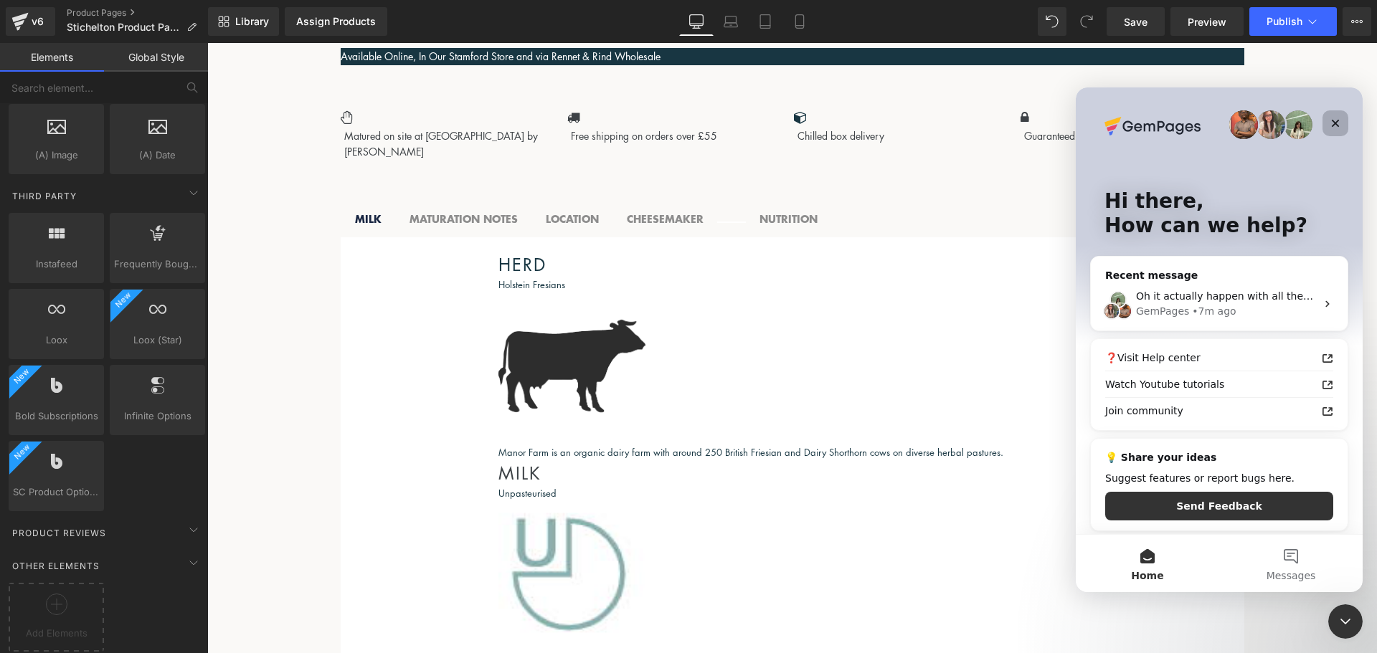
click at [1336, 126] on icon "Close" at bounding box center [1335, 123] width 11 height 11
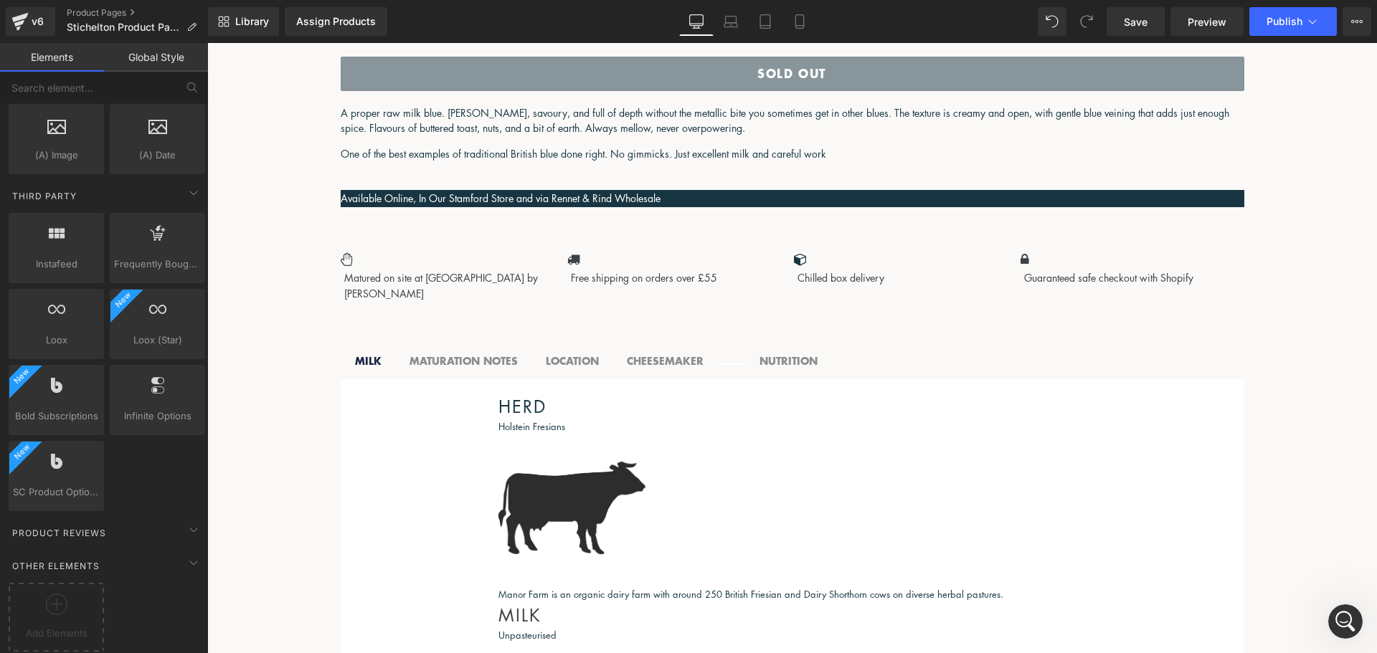
scroll to position [1403, 0]
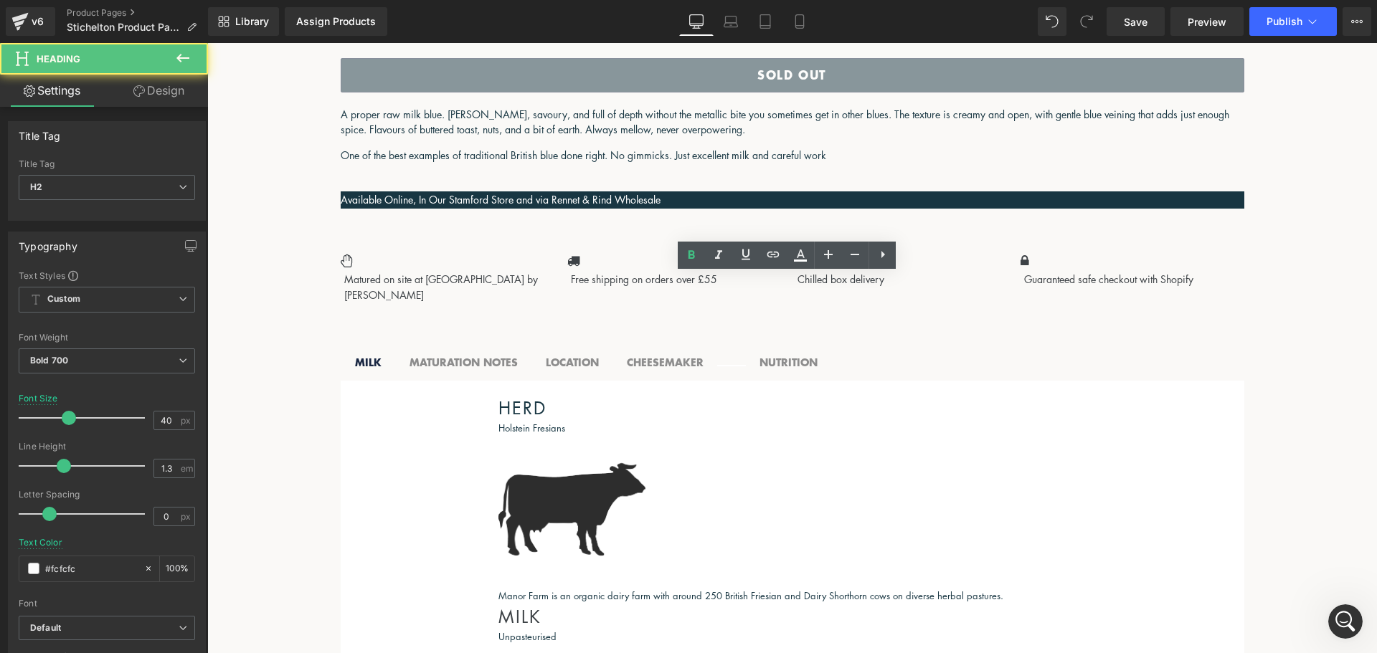
drag, startPoint x: 1145, startPoint y: 290, endPoint x: 959, endPoint y: 297, distance: 186.6
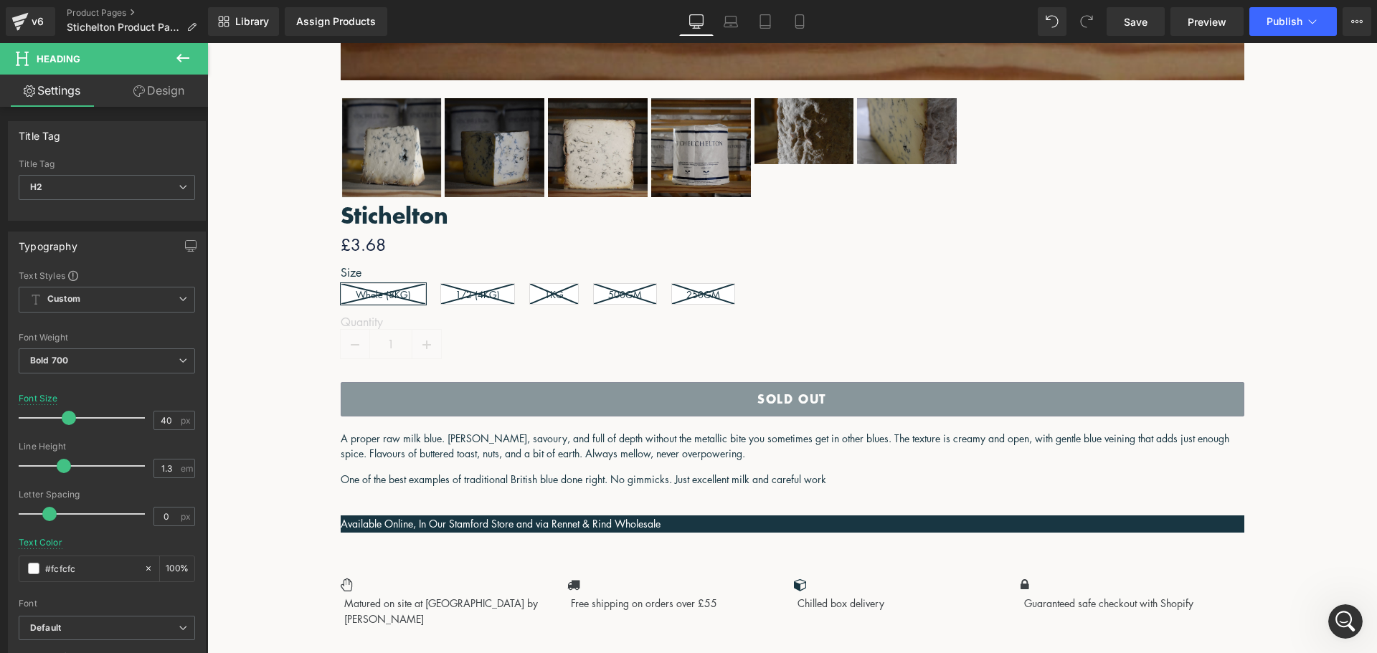
scroll to position [1044, 0]
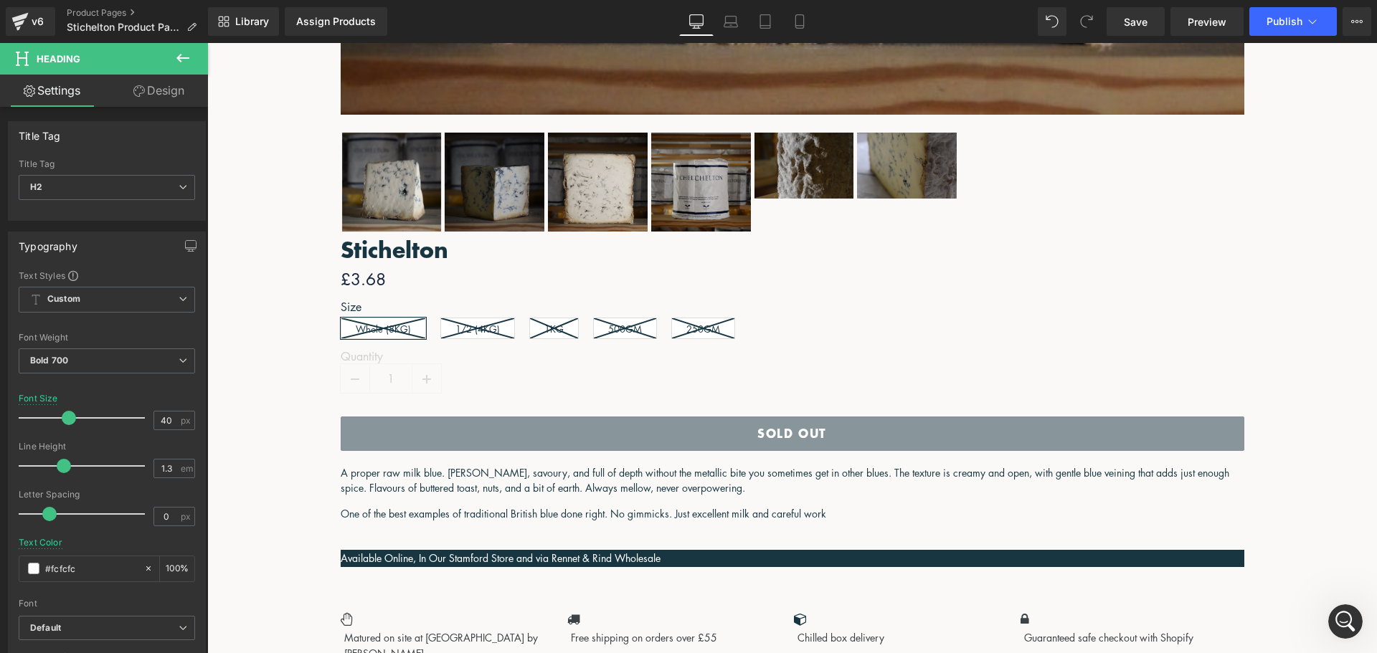
click at [207, 43] on span "Related Products" at bounding box center [207, 43] width 0 height 0
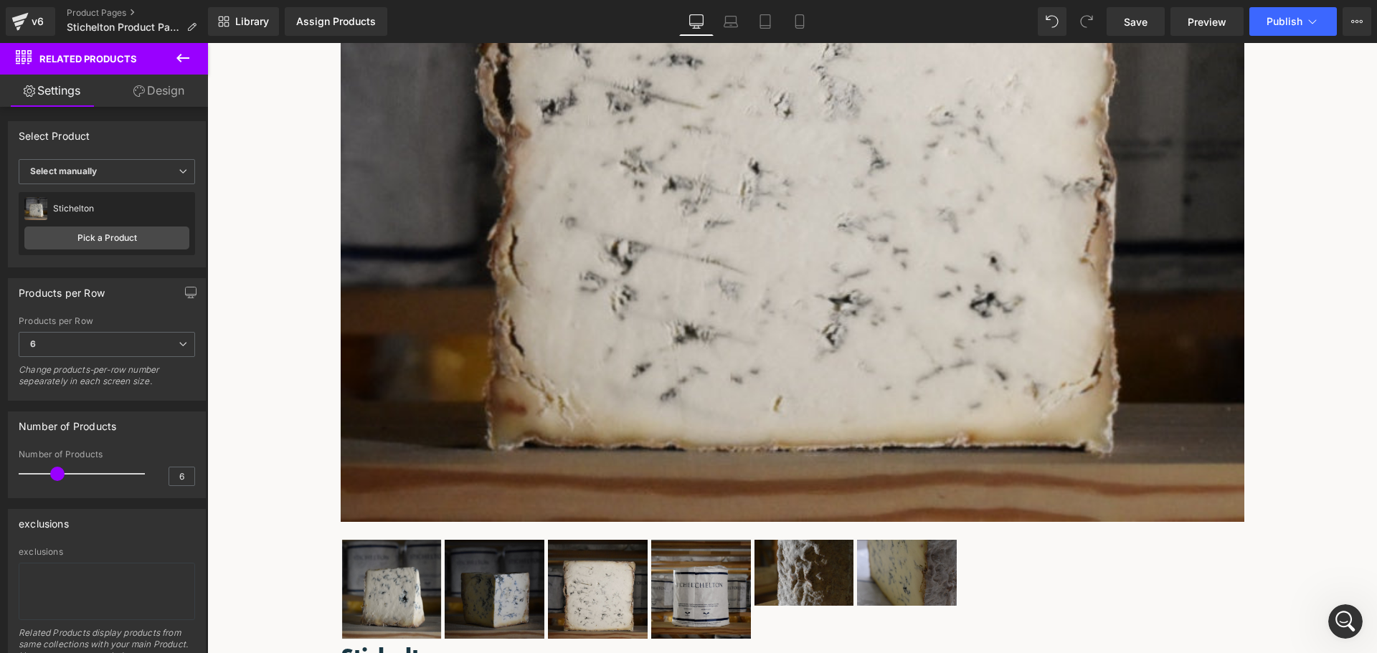
scroll to position [614, 0]
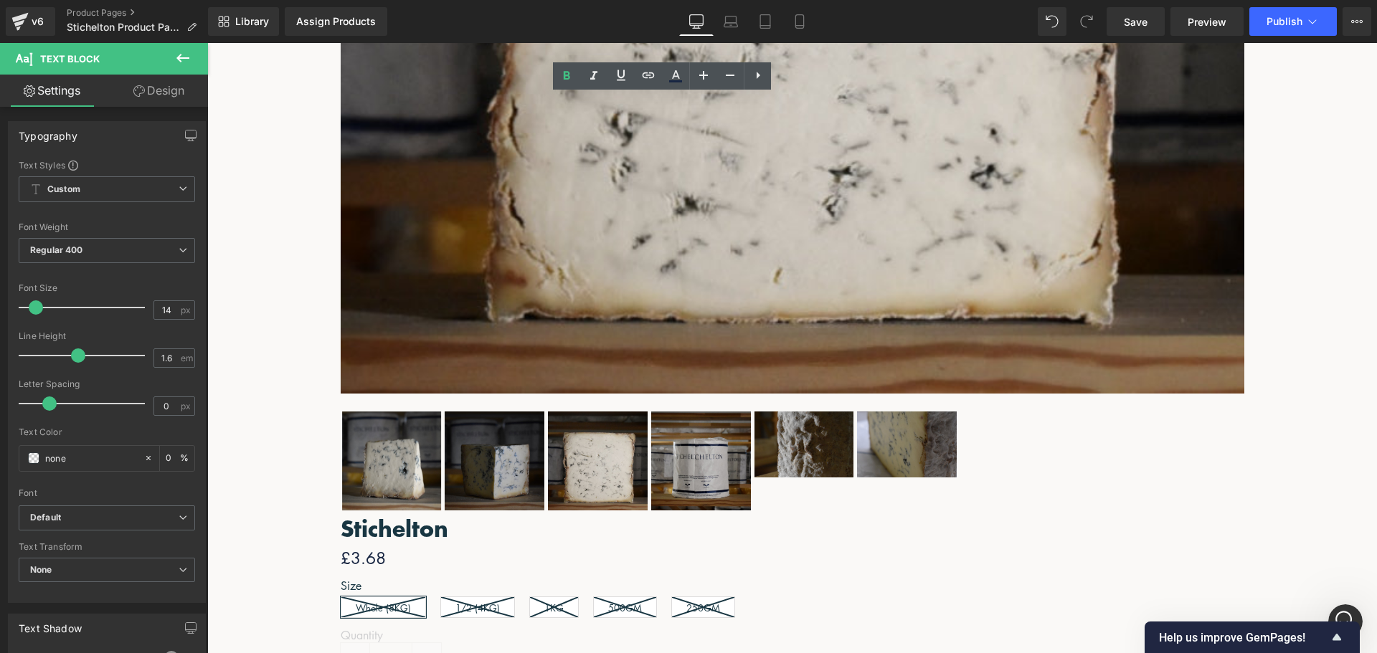
scroll to position [686, 0]
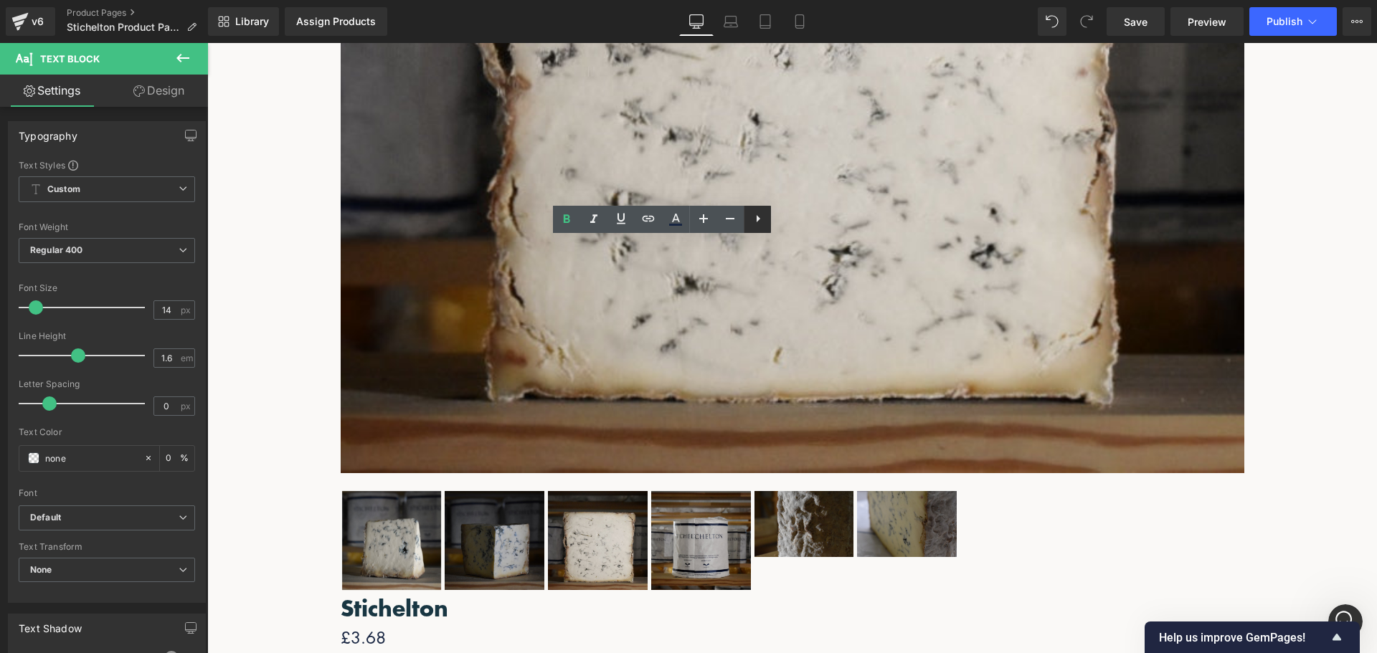
click at [758, 214] on icon at bounding box center [758, 218] width 17 height 17
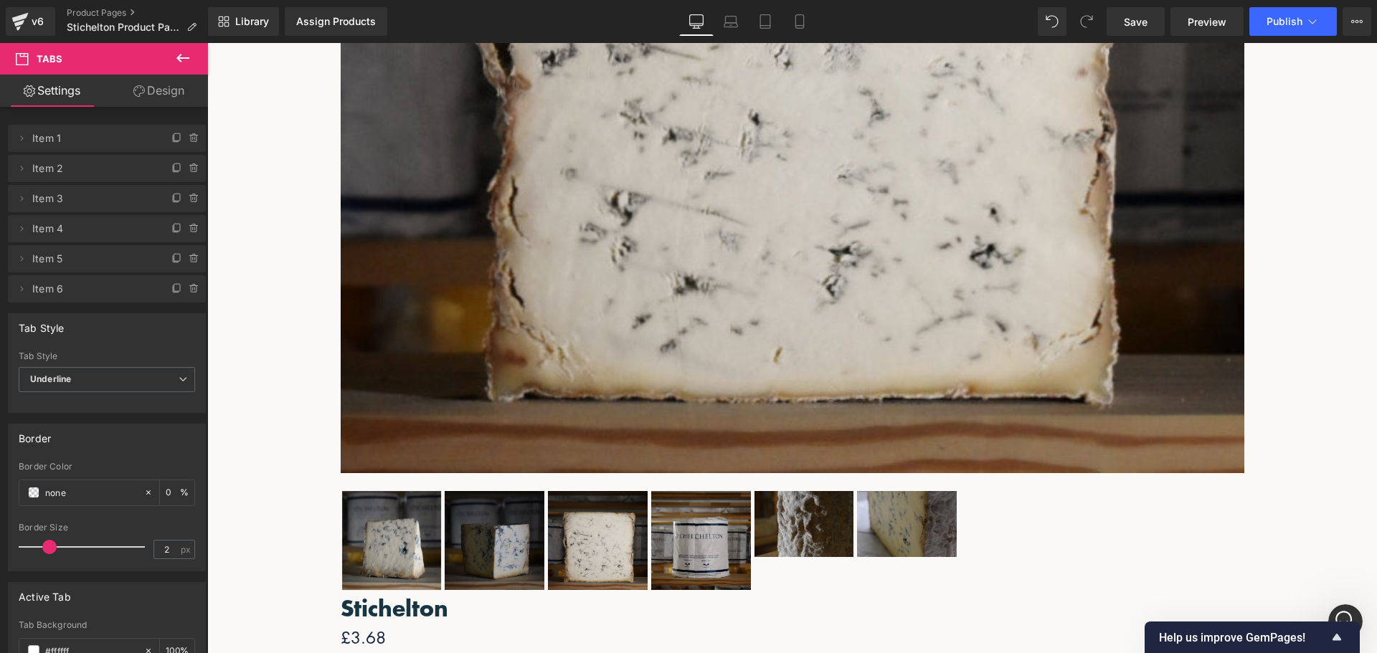
click at [207, 43] on span "Tabs" at bounding box center [207, 43] width 0 height 0
click at [194, 169] on icon at bounding box center [194, 168] width 0 height 3
click at [177, 170] on button "Delete" at bounding box center [178, 169] width 45 height 19
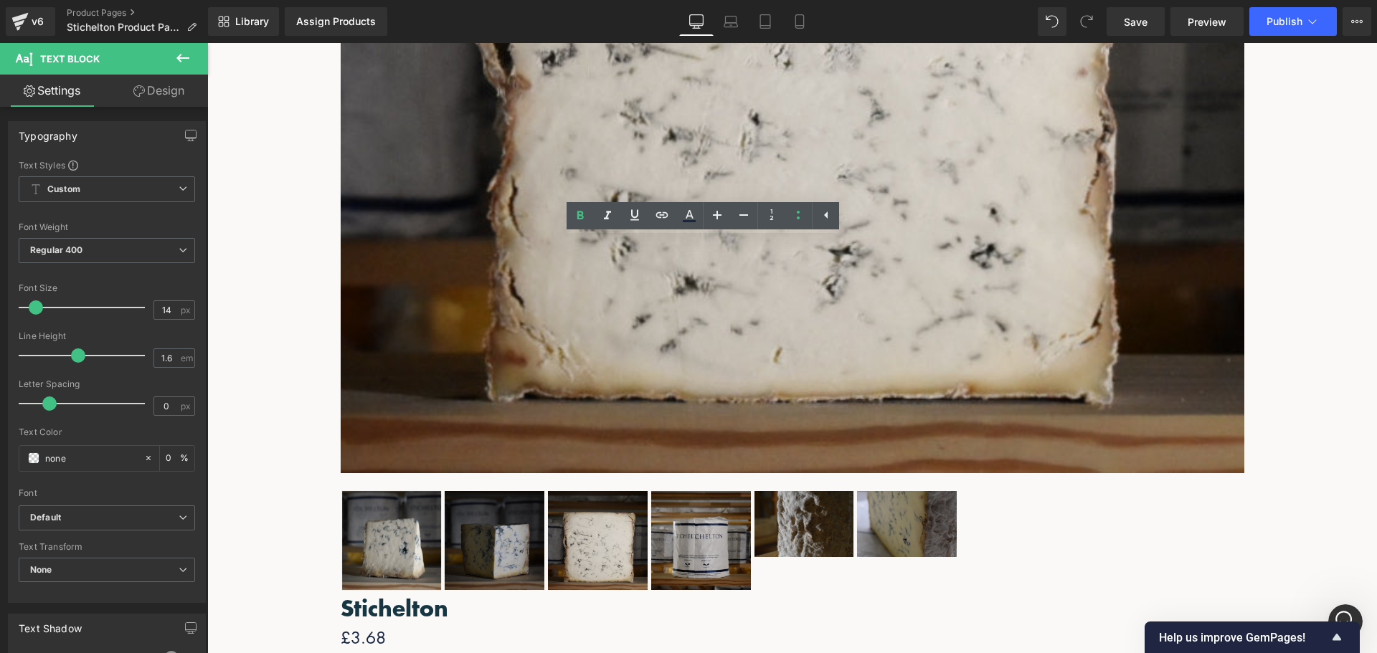
click at [207, 43] on span "Google Maps" at bounding box center [207, 43] width 0 height 0
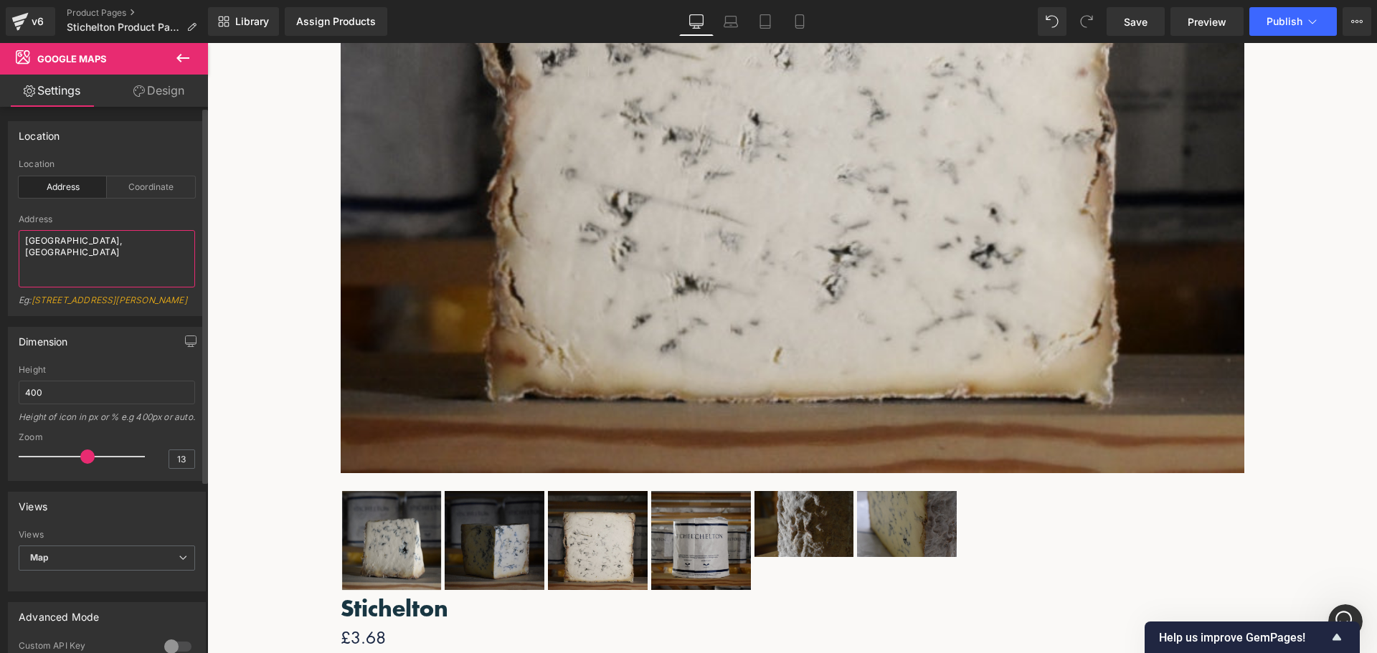
click at [160, 255] on textarea "Newtownards, Ireland" at bounding box center [107, 258] width 176 height 57
paste textarea "Stichelton Dairy Ltd Collingthwaite Farm Cuckney Mansfield NOTTINGHAMSHIRE NG20…"
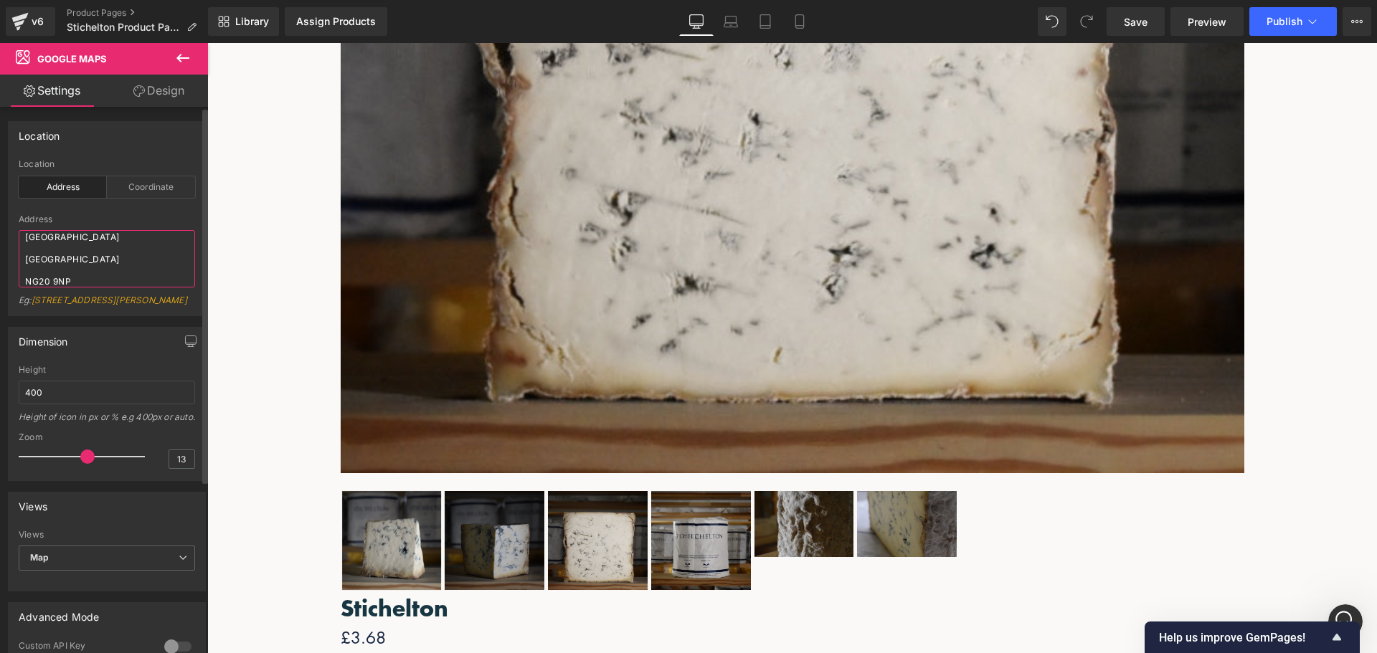
drag, startPoint x: 115, startPoint y: 258, endPoint x: 85, endPoint y: 222, distance: 47.8
click at [85, 222] on div "Address Stichelton Dairy Ltd Collingthwaite Farm Cuckney Mansfield NOTTINGHAMSH…" at bounding box center [107, 264] width 176 height 101
click at [129, 258] on textarea "Stichelton Dairy Ltd Collingthwaite Farm Cuckney Mansfield NOTTINGHAMSHIRE NG20…" at bounding box center [107, 258] width 176 height 57
drag, startPoint x: 129, startPoint y: 258, endPoint x: -53, endPoint y: 205, distance: 189.8
click at [0, 205] on html "Google Maps You are previewing how the will restyle your page. You can not edit…" at bounding box center [688, 326] width 1377 height 653
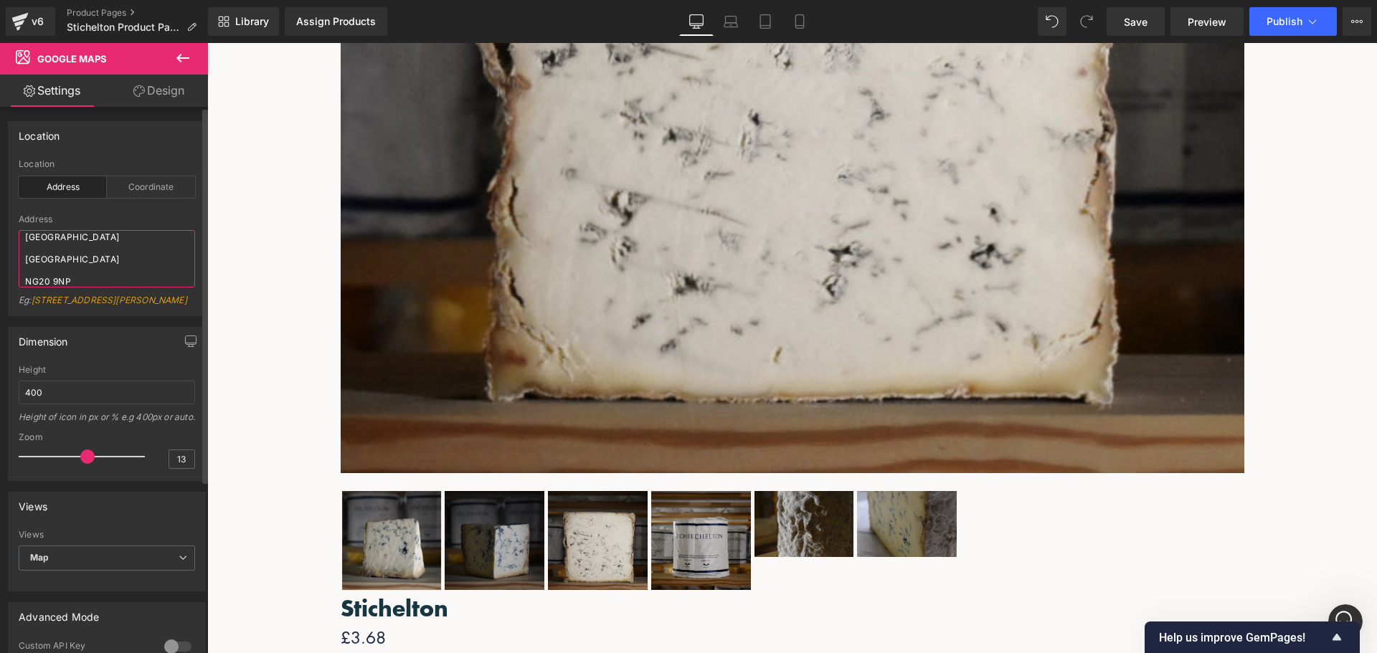
click at [132, 263] on textarea "Stichelton Dairy Ltd Collingthwaite Farm Cuckney Mansfield NOTTINGHAMSHIRE NG20…" at bounding box center [107, 258] width 176 height 57
drag, startPoint x: 75, startPoint y: 234, endPoint x: 62, endPoint y: 291, distance: 59.0
click at [62, 293] on div "Address Stichelton Dairy Ltd Collingthwaite Farm Cuckney Mansfield NOTTINGHAMSH…" at bounding box center [107, 264] width 176 height 101
click at [93, 259] on textarea "Stichelton Dairy Ltd Collingthwaite Farm Cuckney Mansfield NOTTINGHAMSHIRE NG20…" at bounding box center [107, 258] width 176 height 57
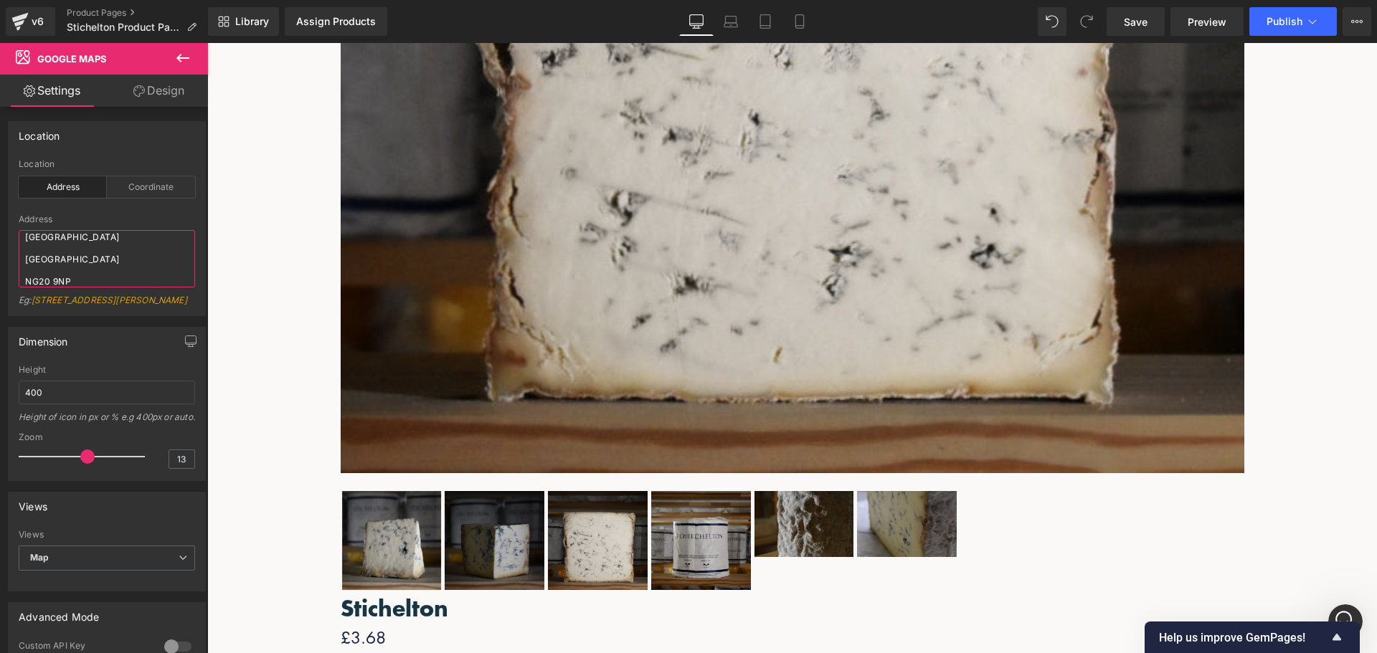
type textarea "Stichelton Dairy Ltd Collingthwaite Farm Cuckney Mansfield NOTTINGHAMSHIRE NG20…"
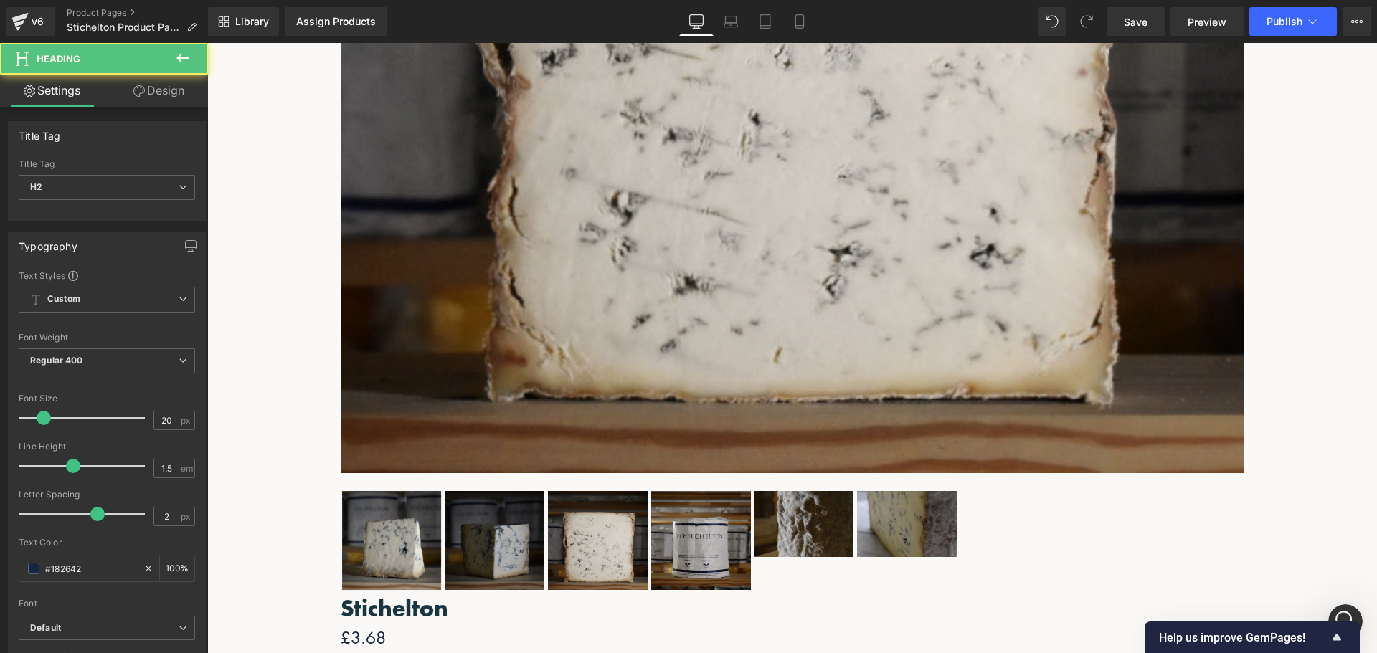
drag, startPoint x: 542, startPoint y: 313, endPoint x: 423, endPoint y: 300, distance: 119.1
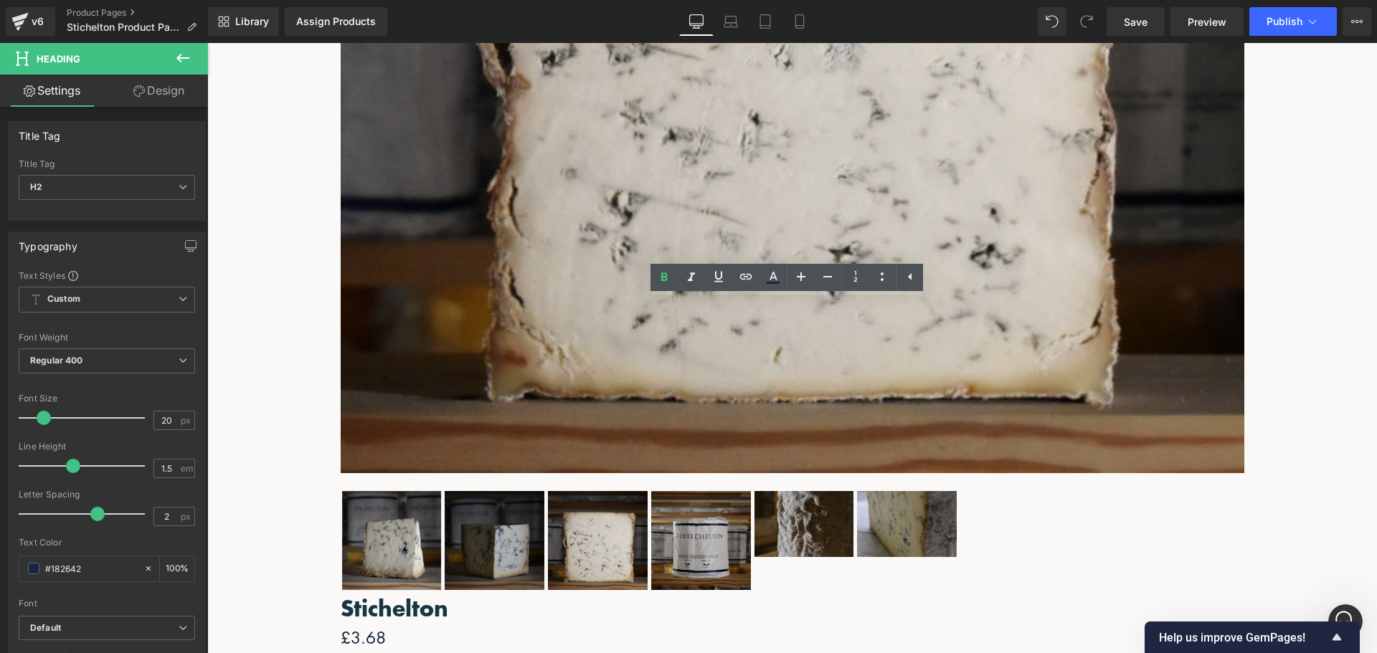
drag, startPoint x: 544, startPoint y: 308, endPoint x: 402, endPoint y: 310, distance: 142.0
drag, startPoint x: 543, startPoint y: 308, endPoint x: 408, endPoint y: 311, distance: 134.9
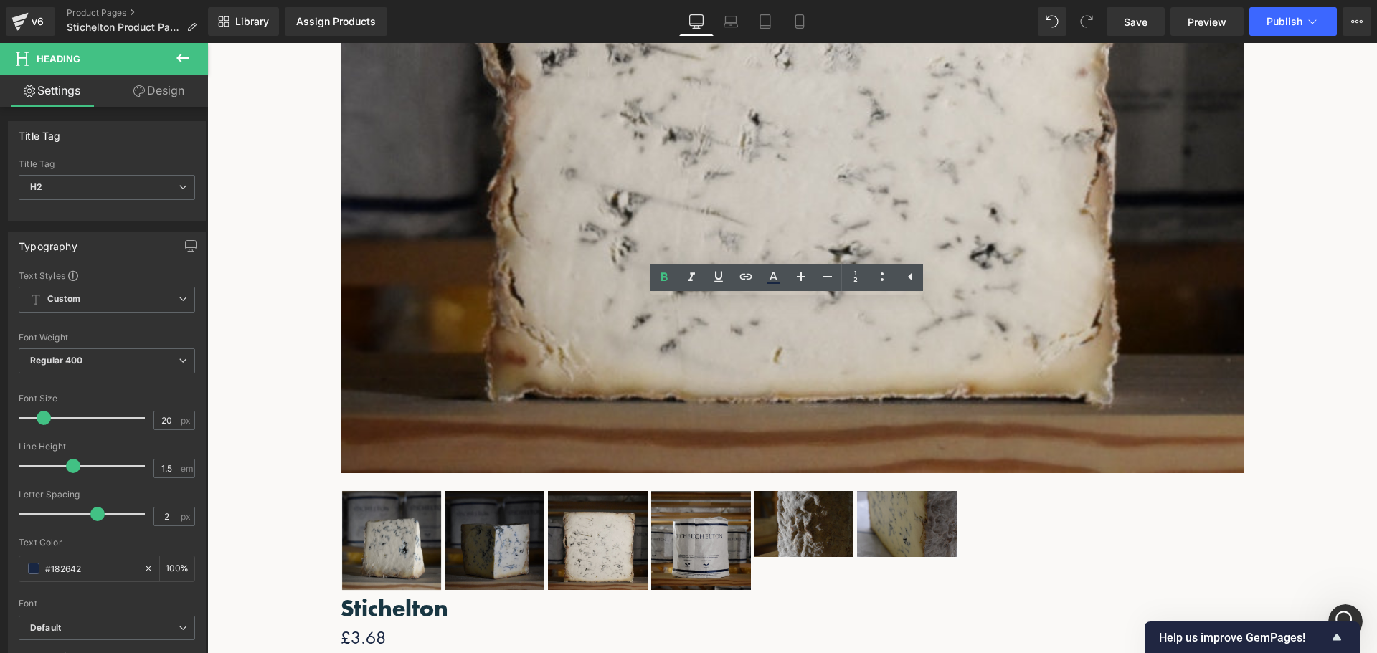
paste div
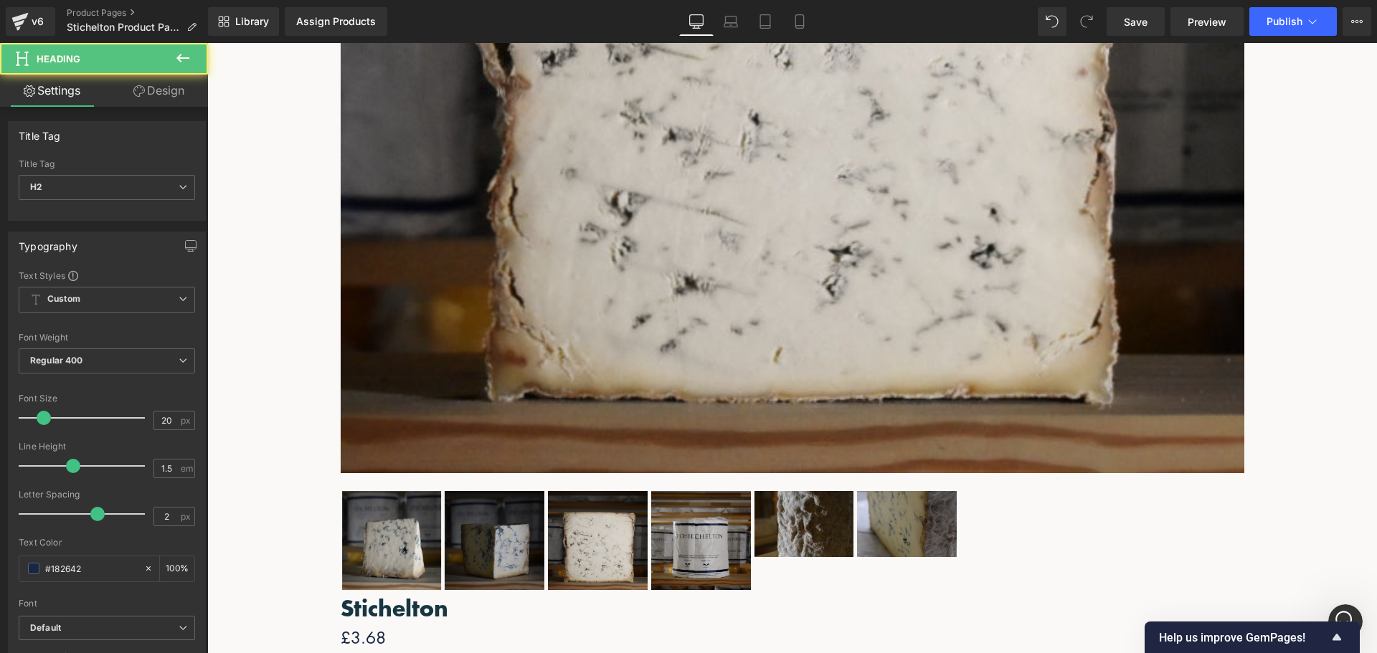
drag, startPoint x: 803, startPoint y: 313, endPoint x: 625, endPoint y: 311, distance: 177.2
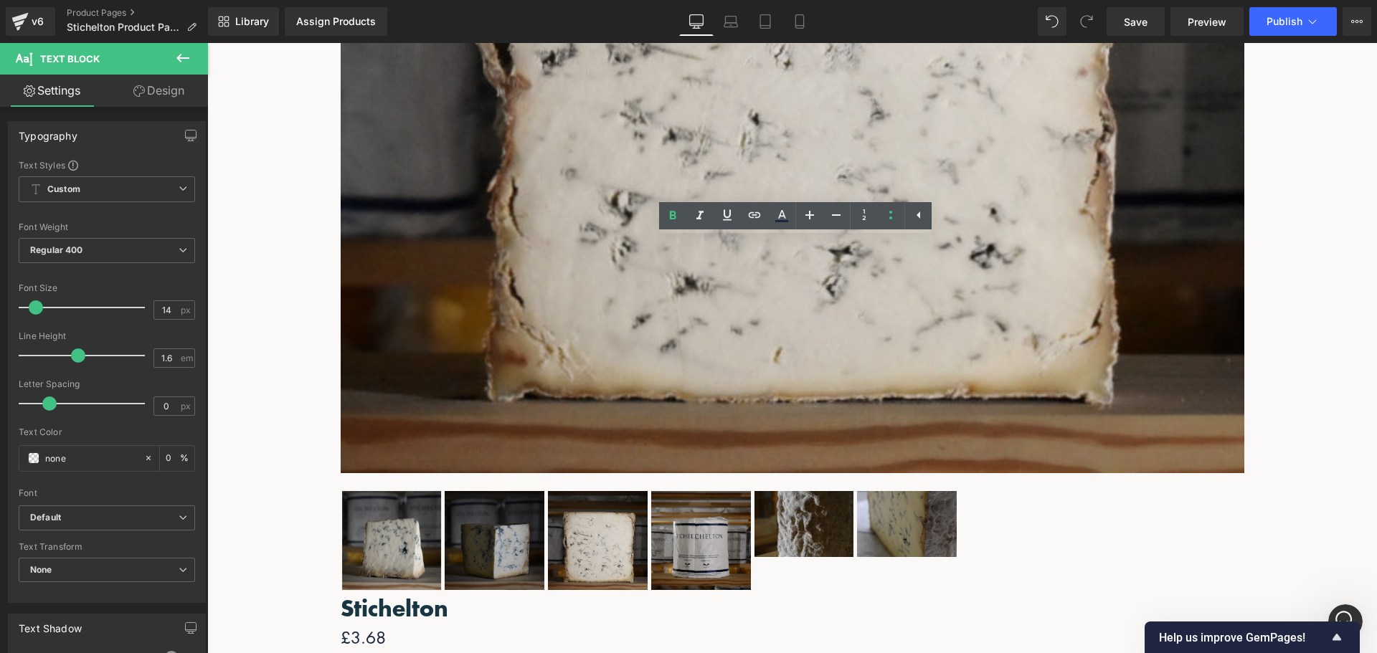
click at [207, 43] on span "Row" at bounding box center [207, 43] width 0 height 0
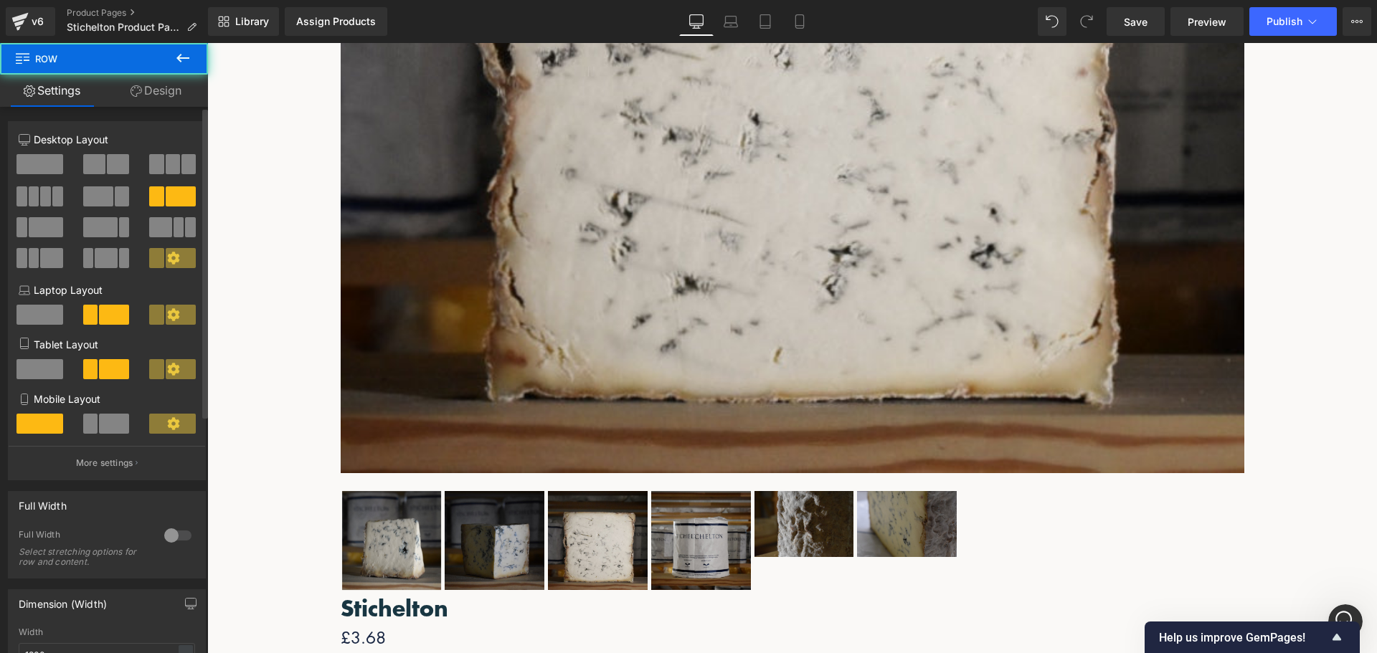
click at [47, 163] on span at bounding box center [39, 164] width 47 height 20
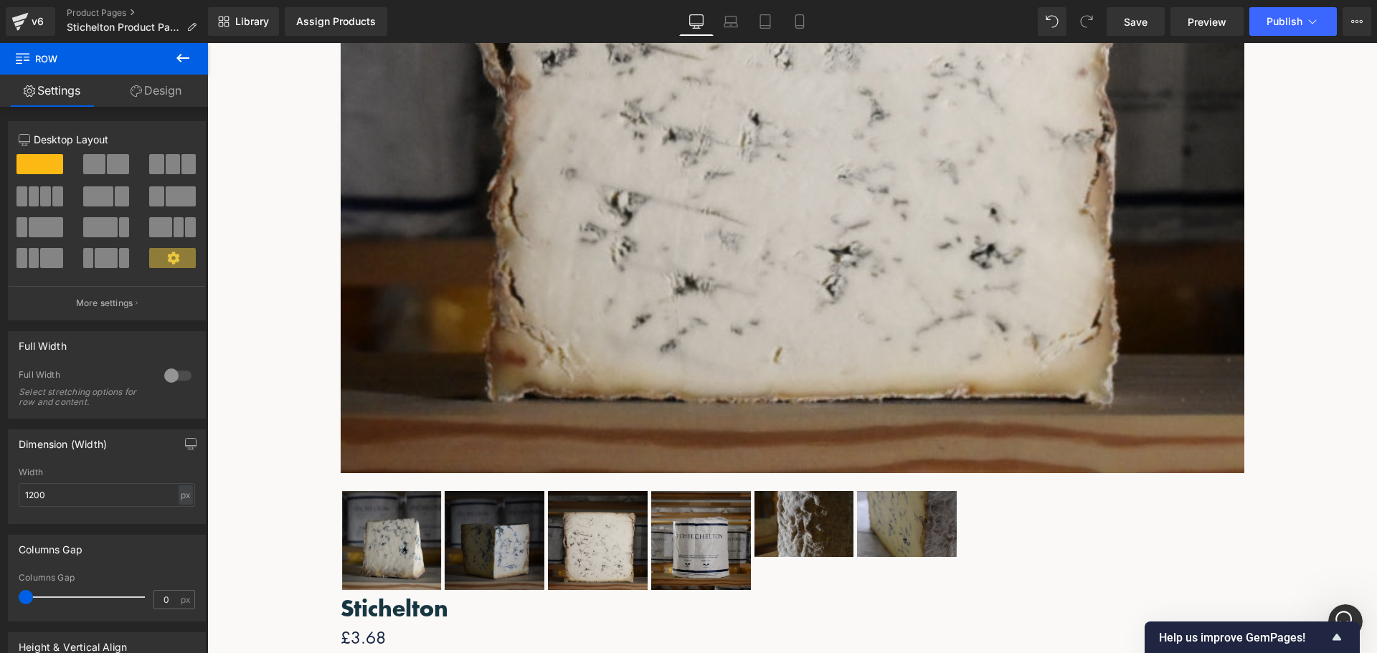
click at [207, 43] on icon at bounding box center [207, 43] width 0 height 0
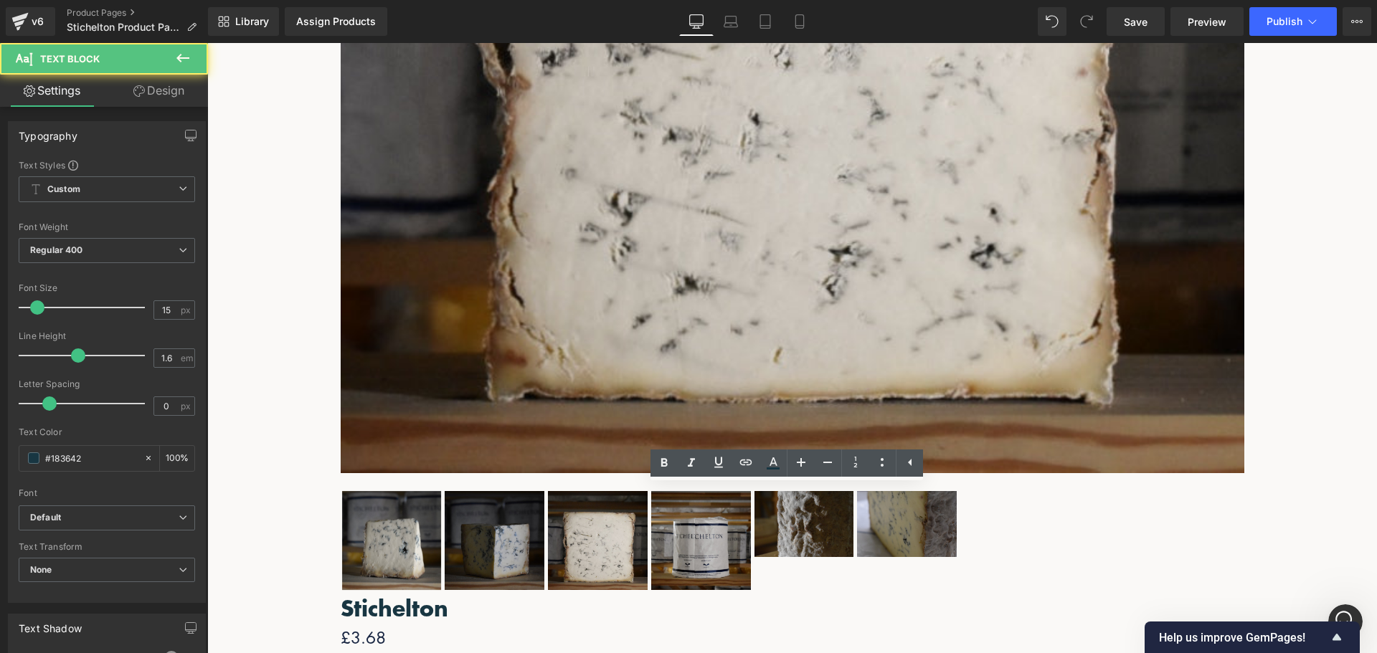
drag, startPoint x: 937, startPoint y: 577, endPoint x: 442, endPoint y: 462, distance: 508.9
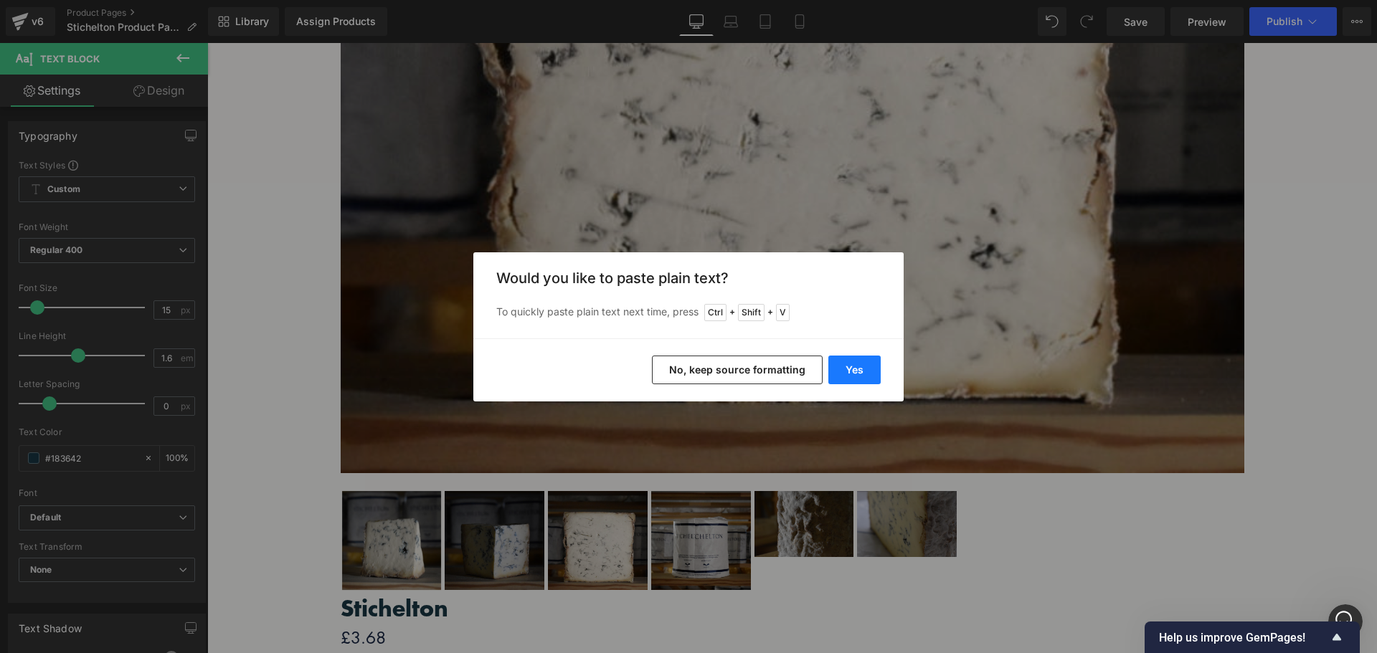
click at [859, 364] on button "Yes" at bounding box center [854, 370] width 52 height 29
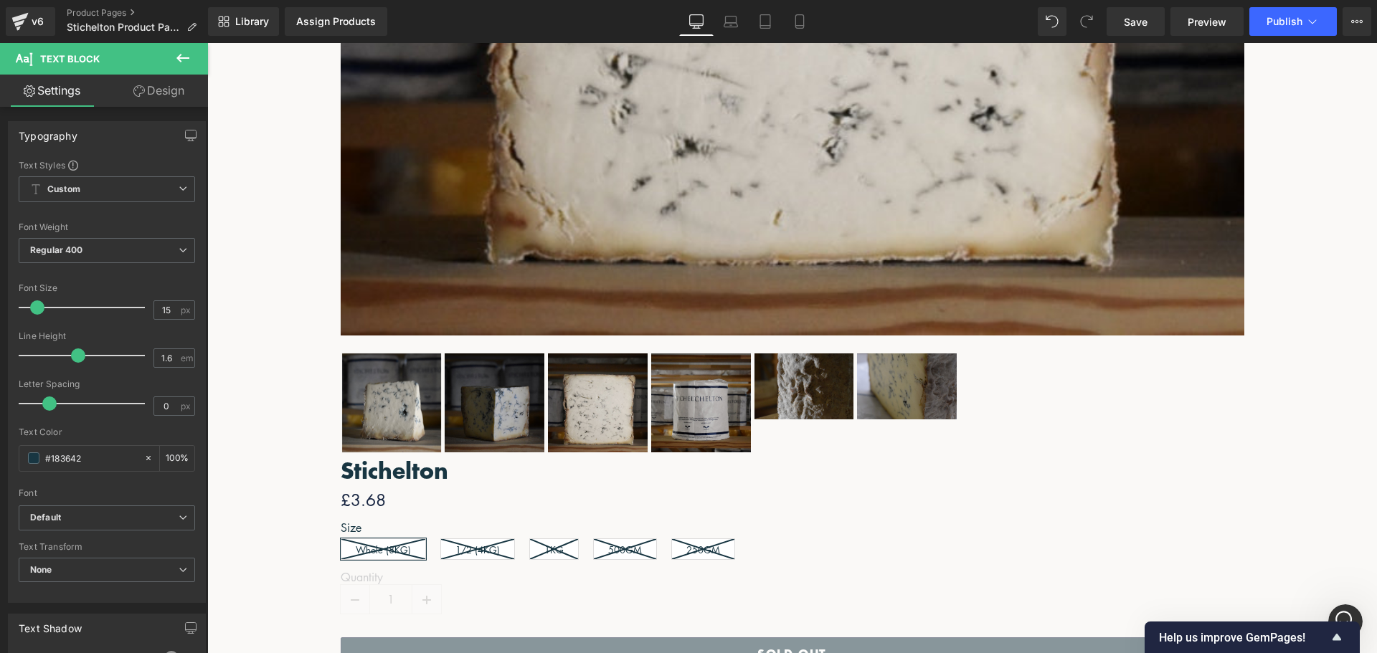
scroll to position [829, 0]
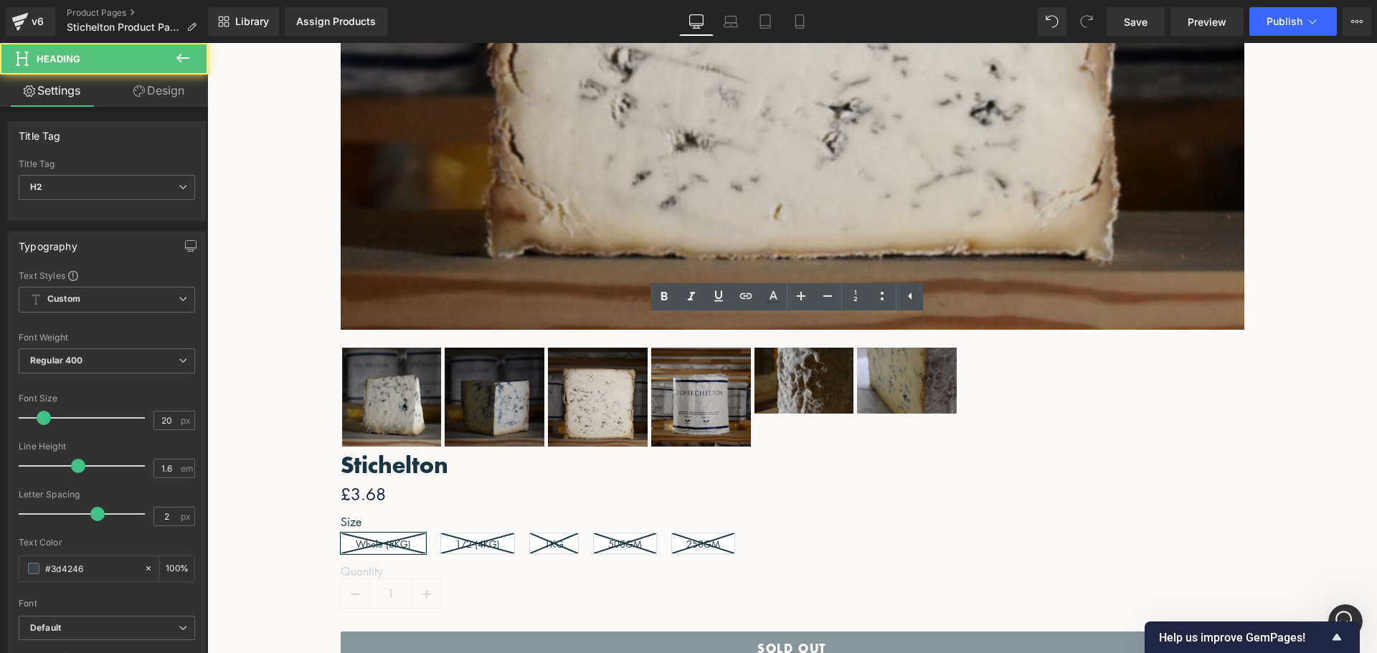
drag, startPoint x: 660, startPoint y: 331, endPoint x: 506, endPoint y: 329, distance: 153.5
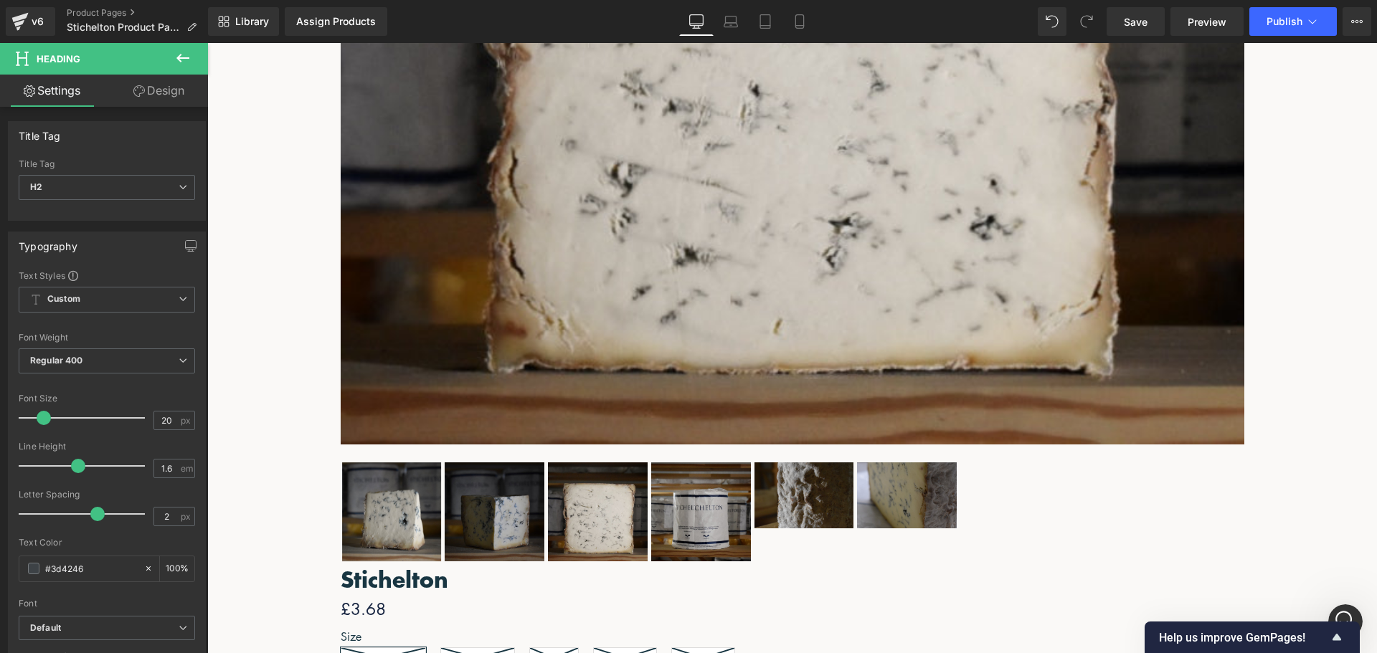
scroll to position [686, 0]
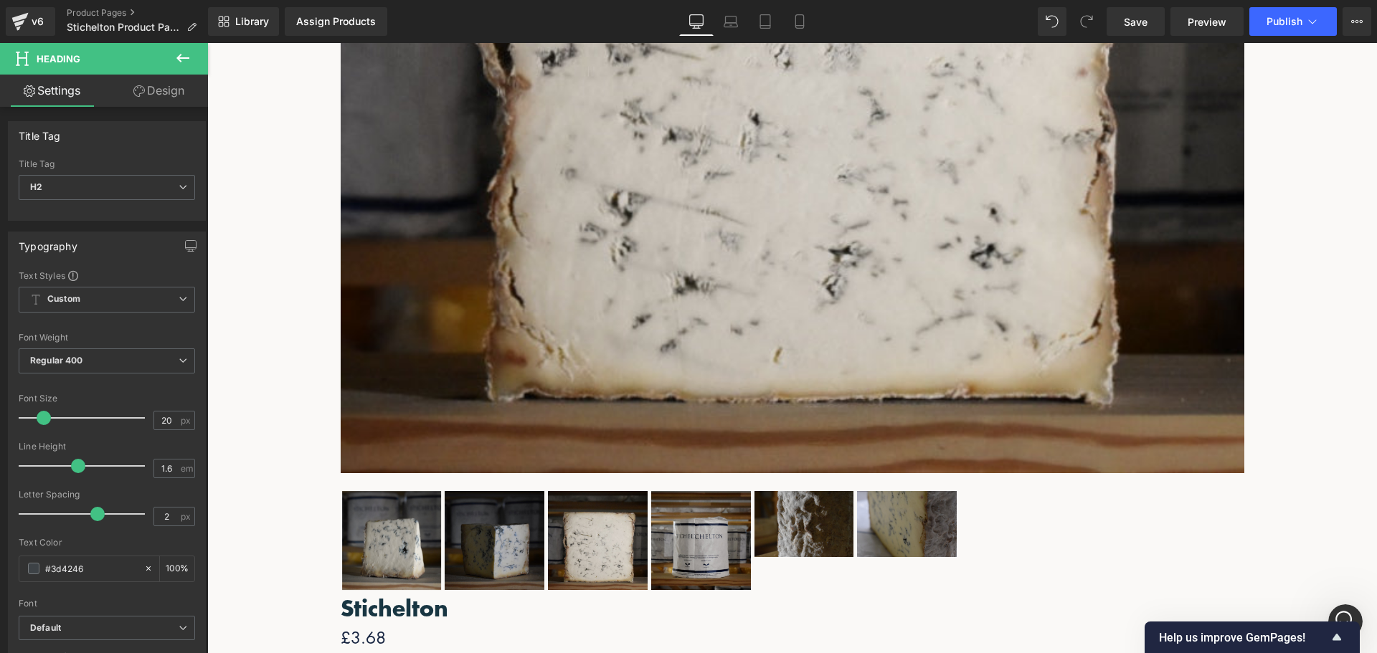
drag, startPoint x: 776, startPoint y: 389, endPoint x: 377, endPoint y: 379, distance: 398.9
click at [207, 43] on span "Image" at bounding box center [207, 43] width 0 height 0
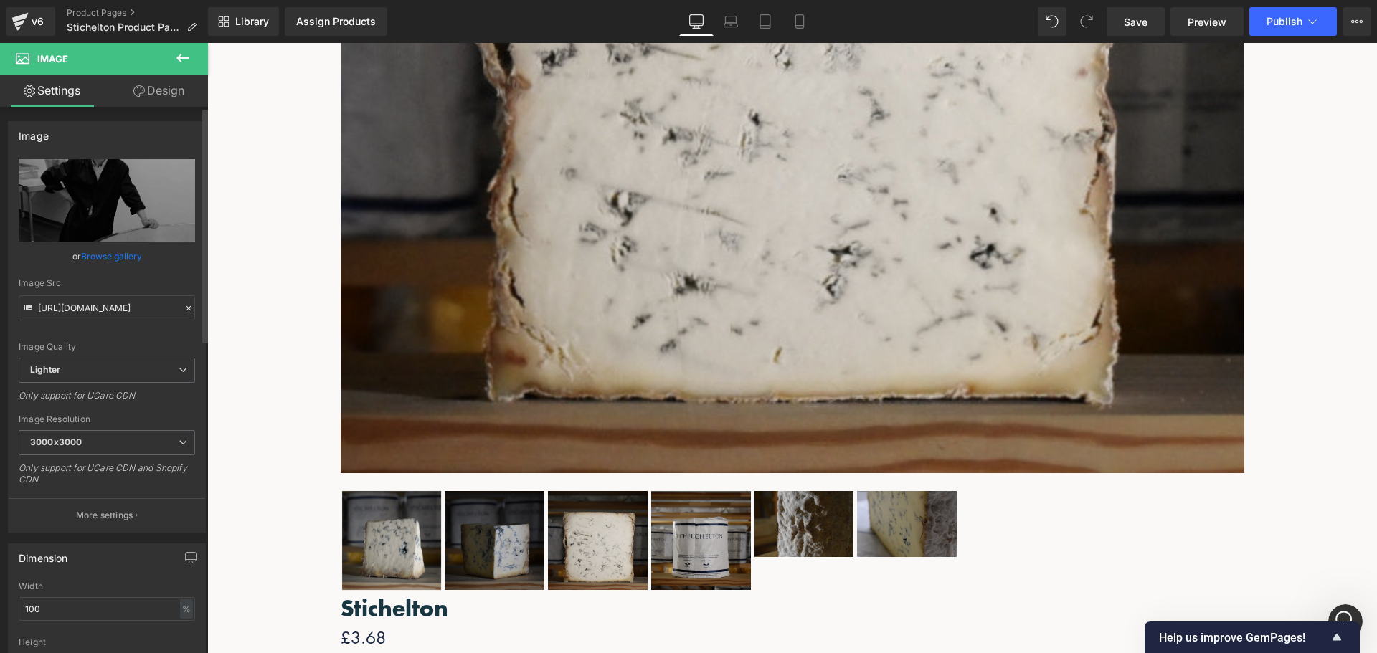
click at [108, 260] on link "Browse gallery" at bounding box center [111, 256] width 61 height 25
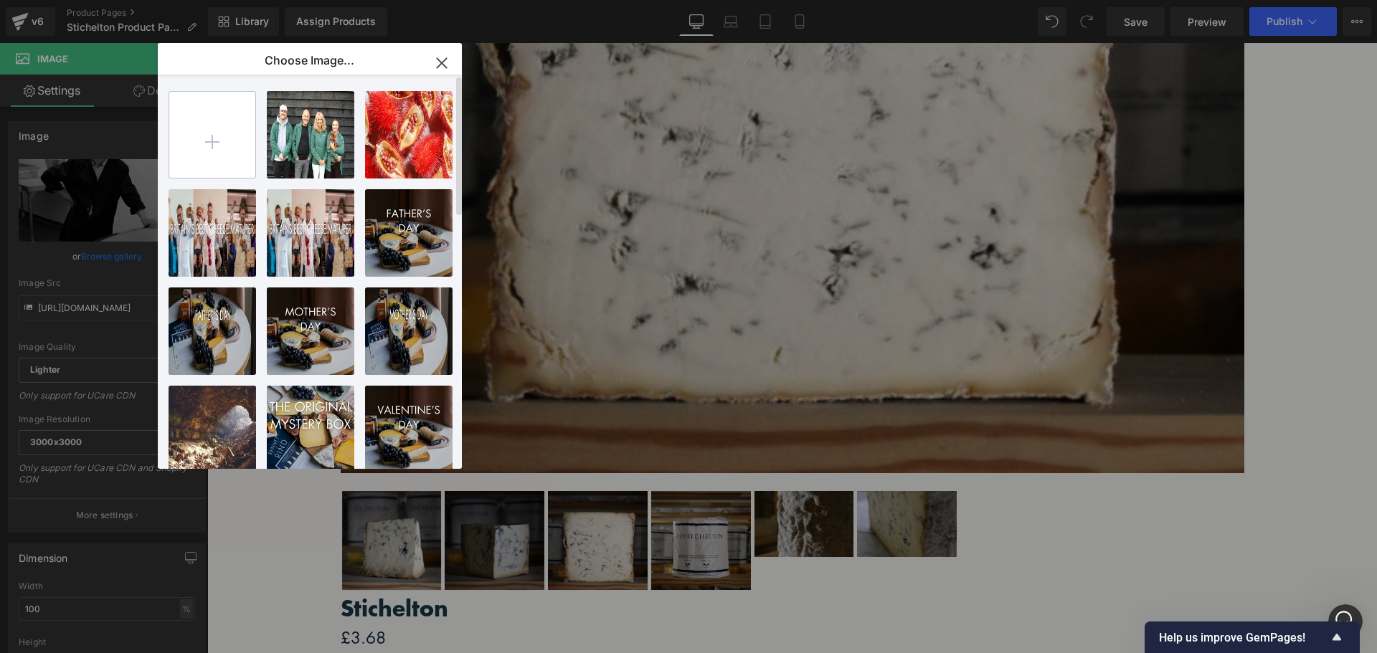
click at [219, 141] on input "file" at bounding box center [212, 135] width 86 height 86
type input "C:\fakepath\Joe Schinder.png"
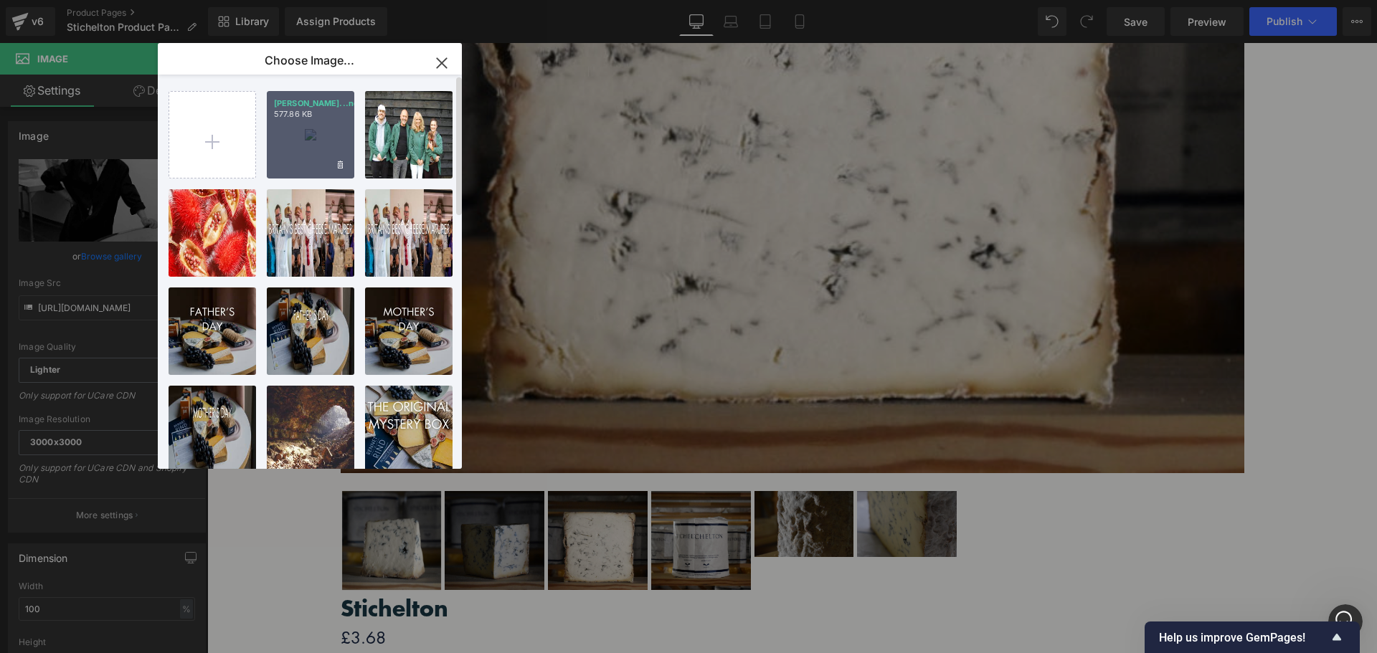
click at [308, 141] on div "Joe Sch...nder.png 577.86 KB" at bounding box center [311, 135] width 88 height 88
type input "https://ucarecdn.com/969939db-c24e-4017-b512-ea92af9ec1d9/-/format/auto/-/previ…"
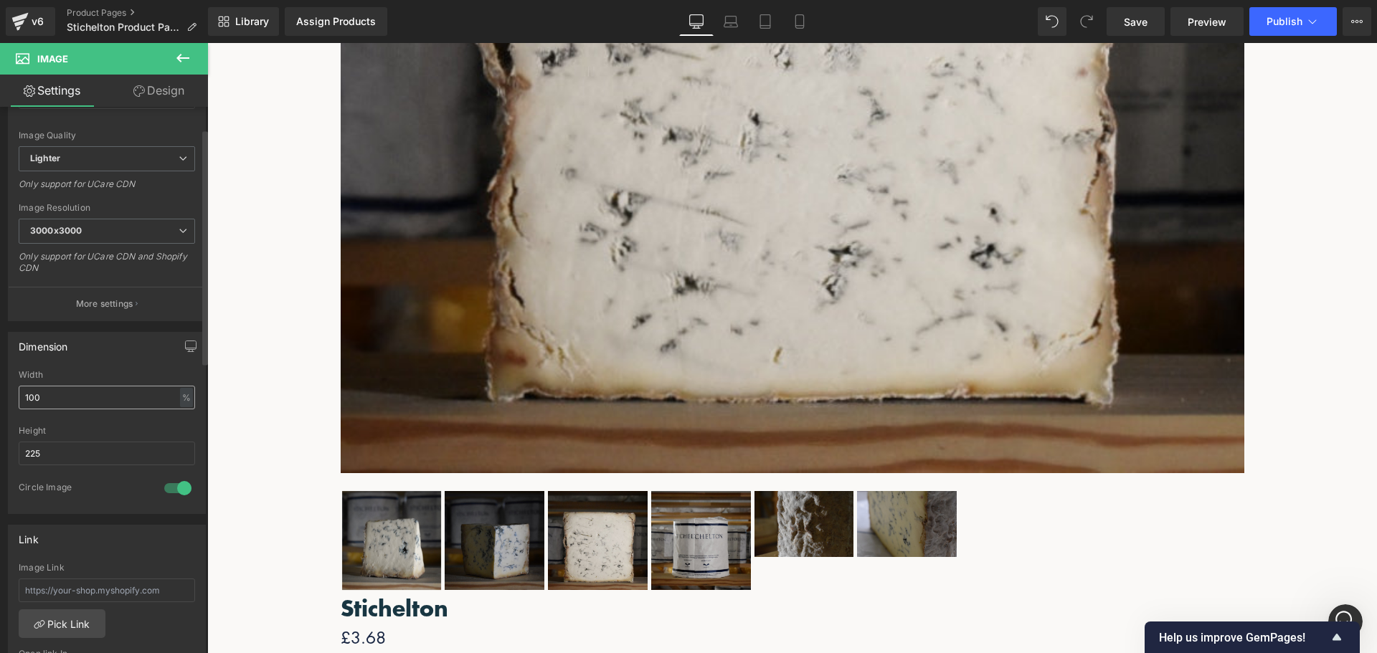
scroll to position [215, 0]
click at [177, 481] on div at bounding box center [178, 484] width 34 height 23
drag, startPoint x: 77, startPoint y: 453, endPoint x: -92, endPoint y: 448, distance: 168.7
click at [0, 448] on html "Image You are previewing how the will restyle your page. You can not edit Eleme…" at bounding box center [688, 326] width 1377 height 653
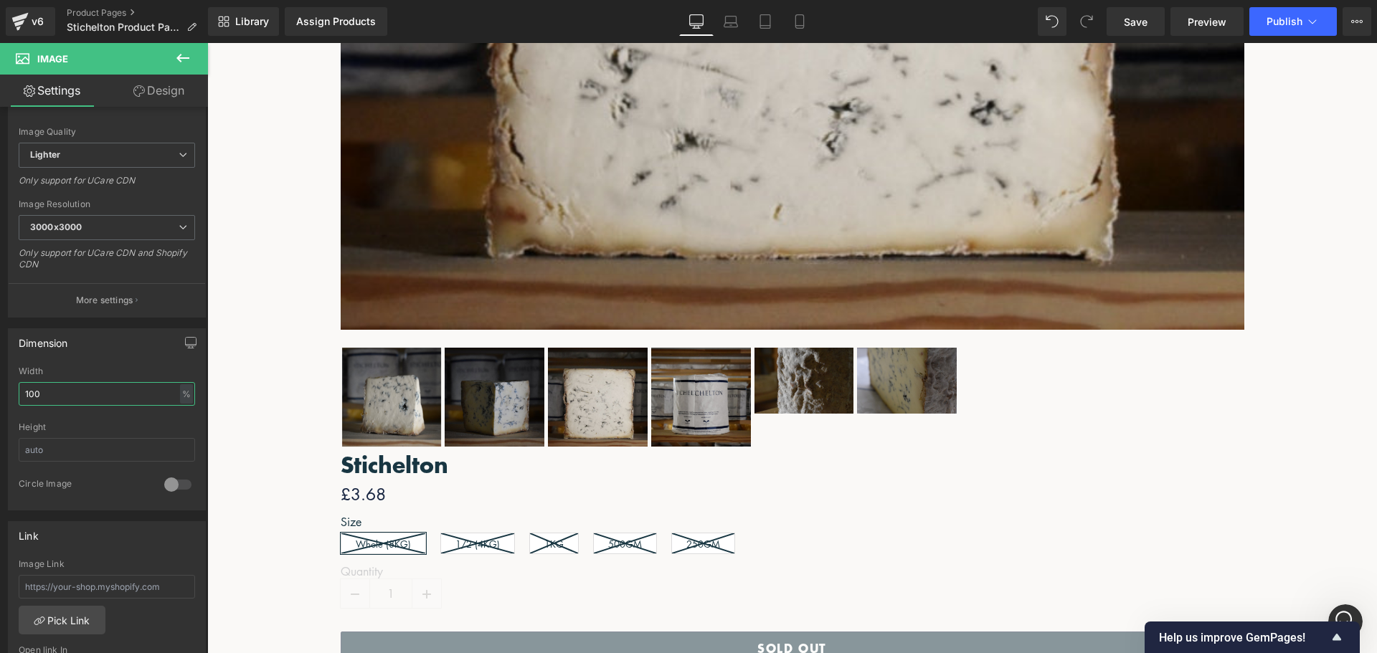
drag, startPoint x: 94, startPoint y: 392, endPoint x: -97, endPoint y: 387, distance: 190.9
click at [0, 387] on html "Image You are previewing how the will restyle your page. You can not edit Eleme…" at bounding box center [688, 326] width 1377 height 653
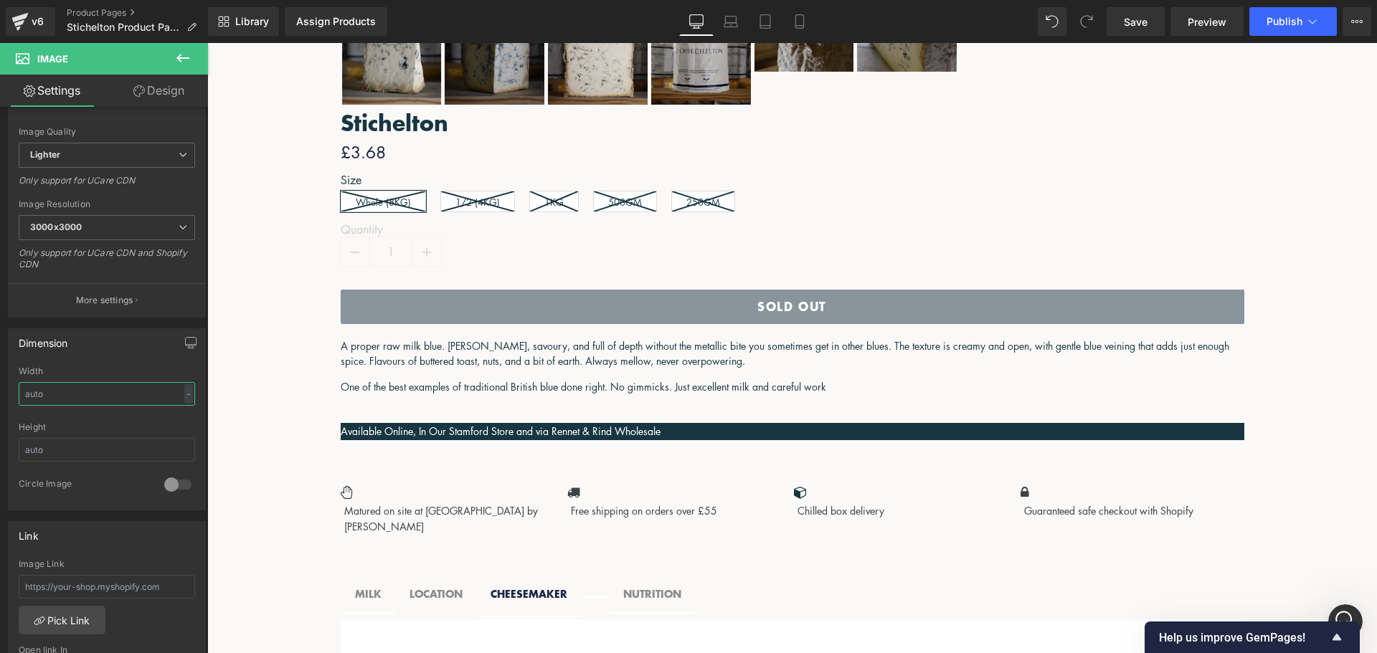
scroll to position [1188, 0]
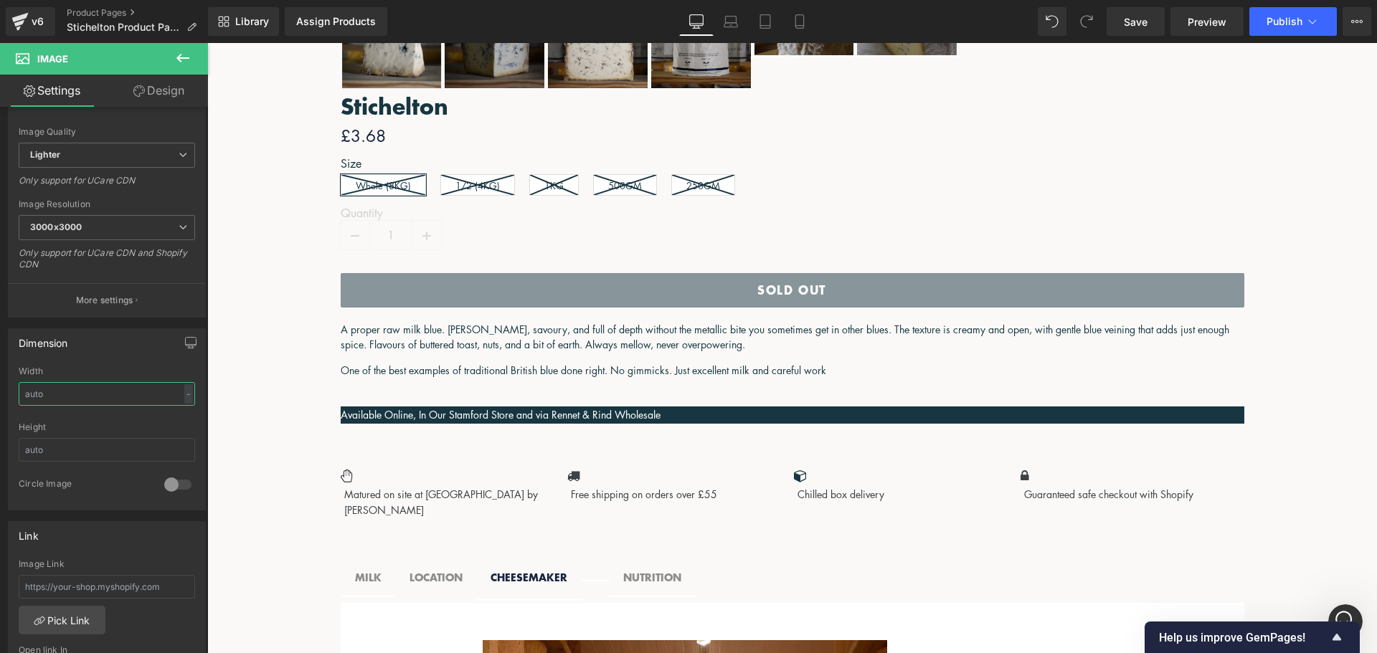
drag, startPoint x: 775, startPoint y: 311, endPoint x: 278, endPoint y: 428, distance: 510.8
click at [207, 43] on span "Heading" at bounding box center [207, 43] width 0 height 0
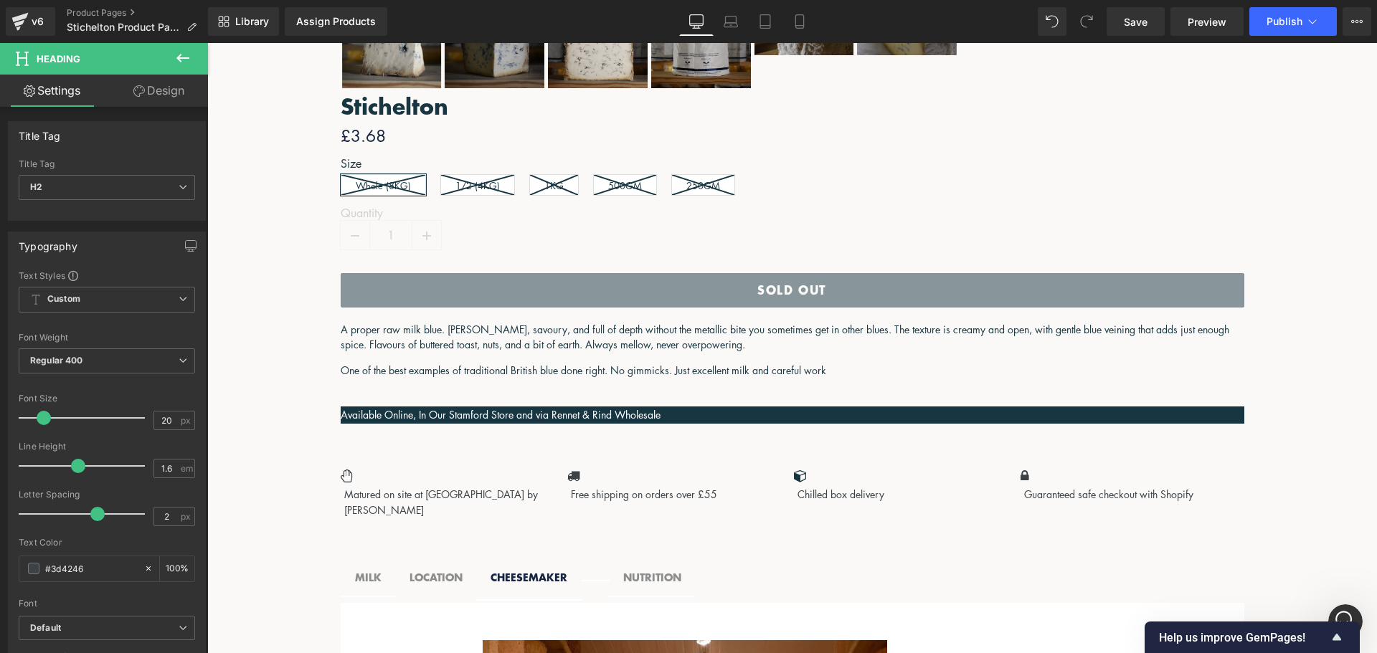
click at [176, 92] on link "Design" at bounding box center [159, 91] width 104 height 32
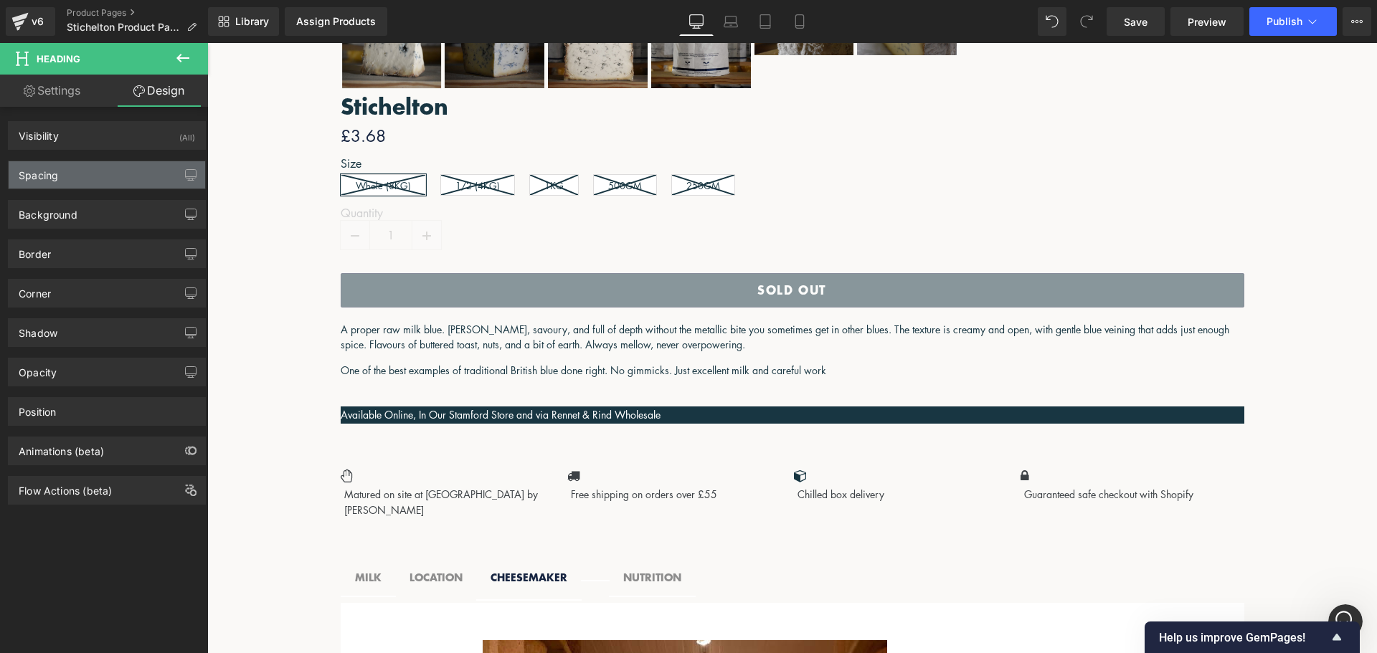
type input "0"
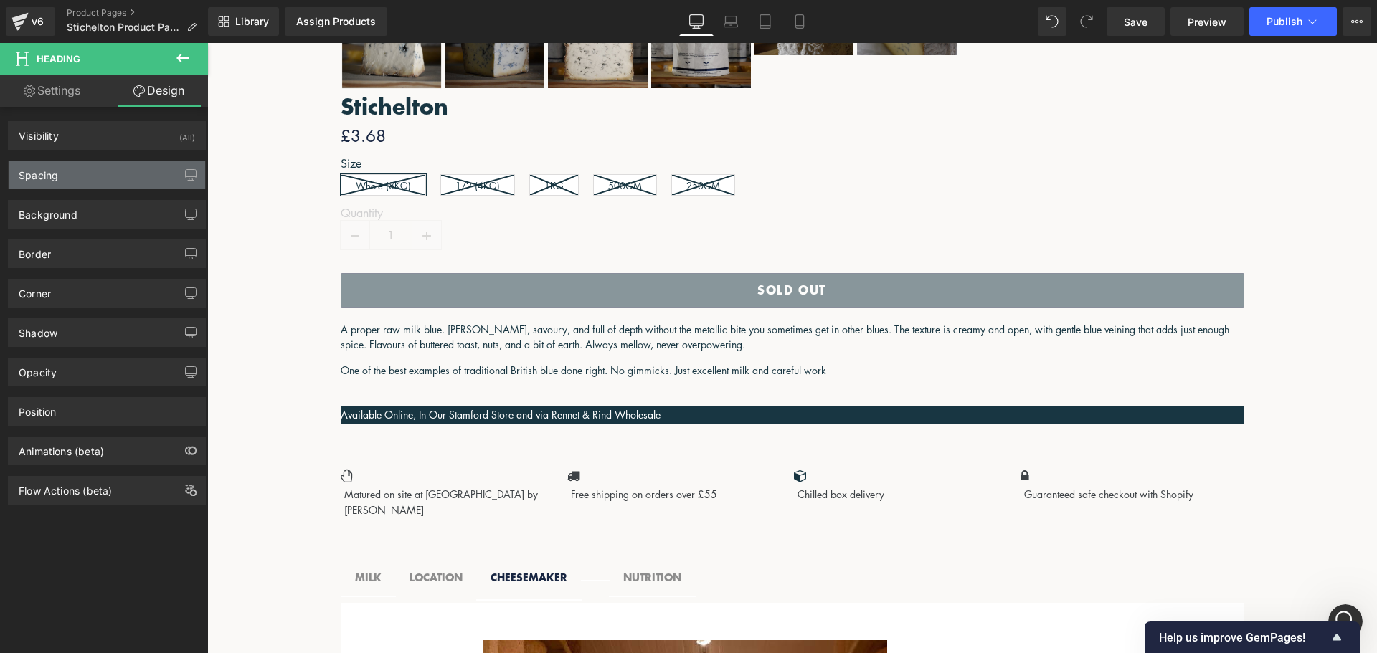
type input "0"
click at [117, 173] on div "Spacing" at bounding box center [107, 174] width 197 height 27
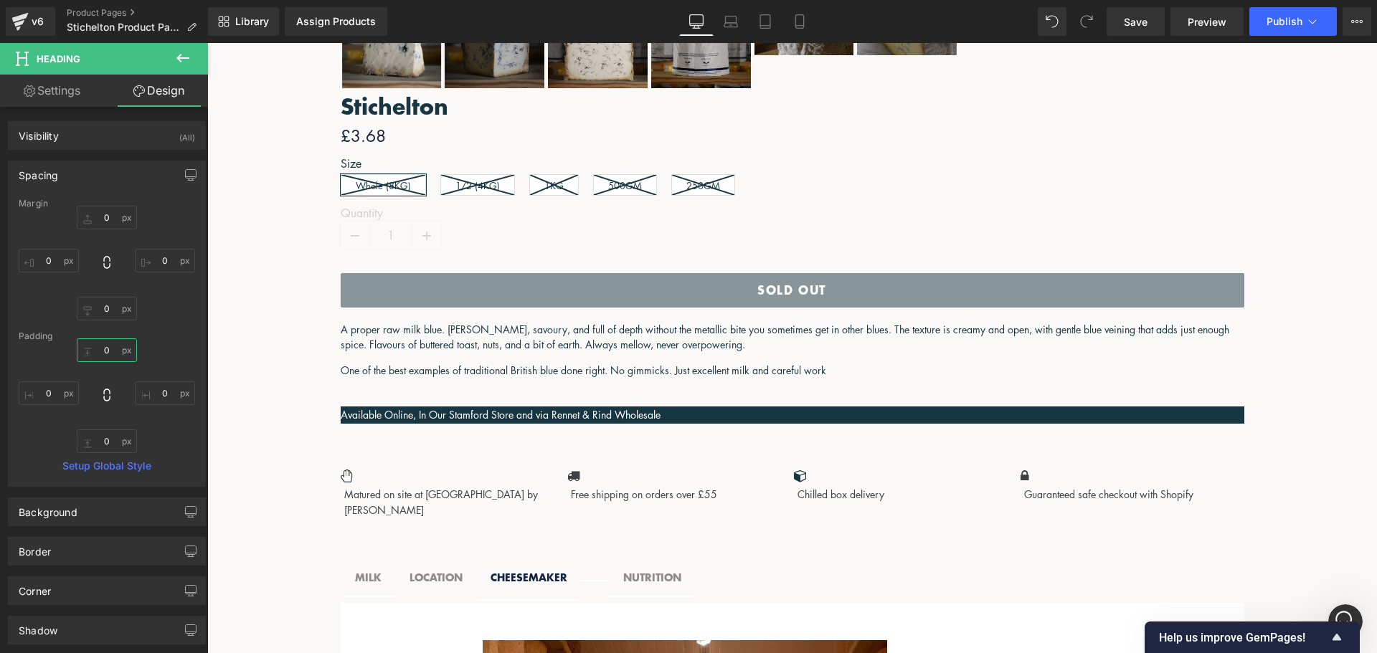
click at [110, 354] on input "0" at bounding box center [107, 351] width 60 height 24
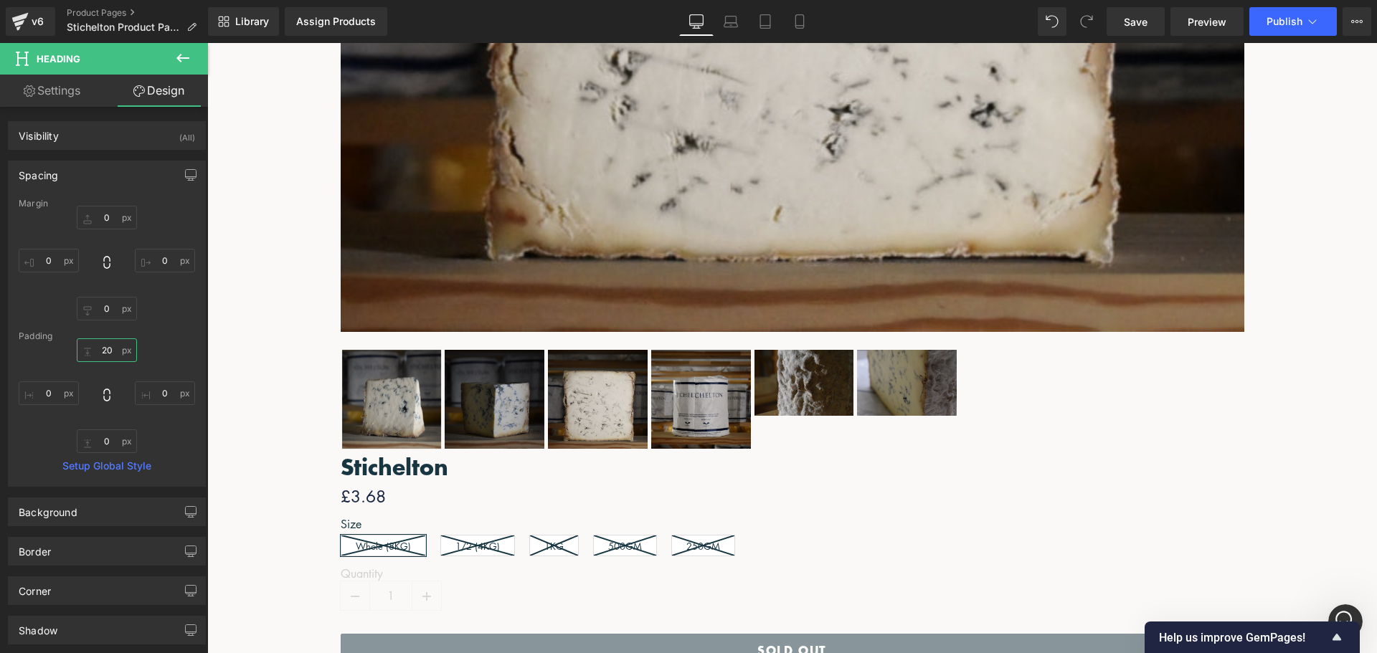
scroll to position [757, 0]
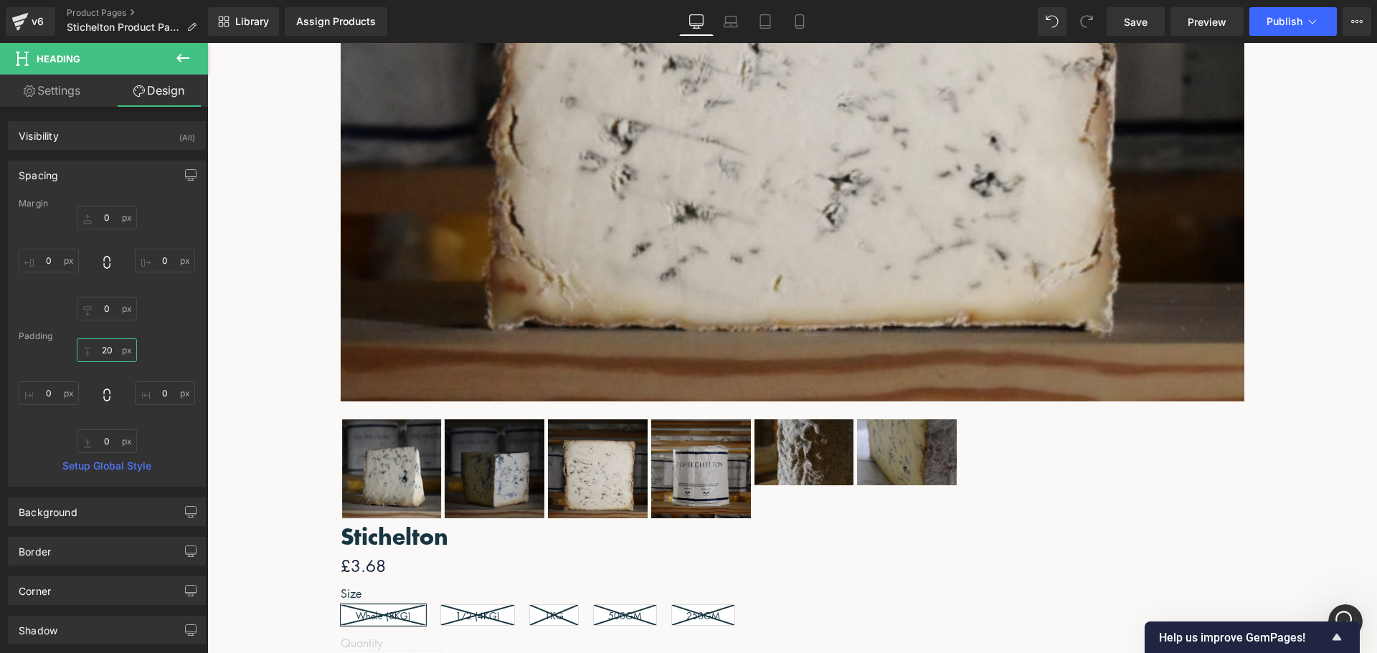
type input "20"
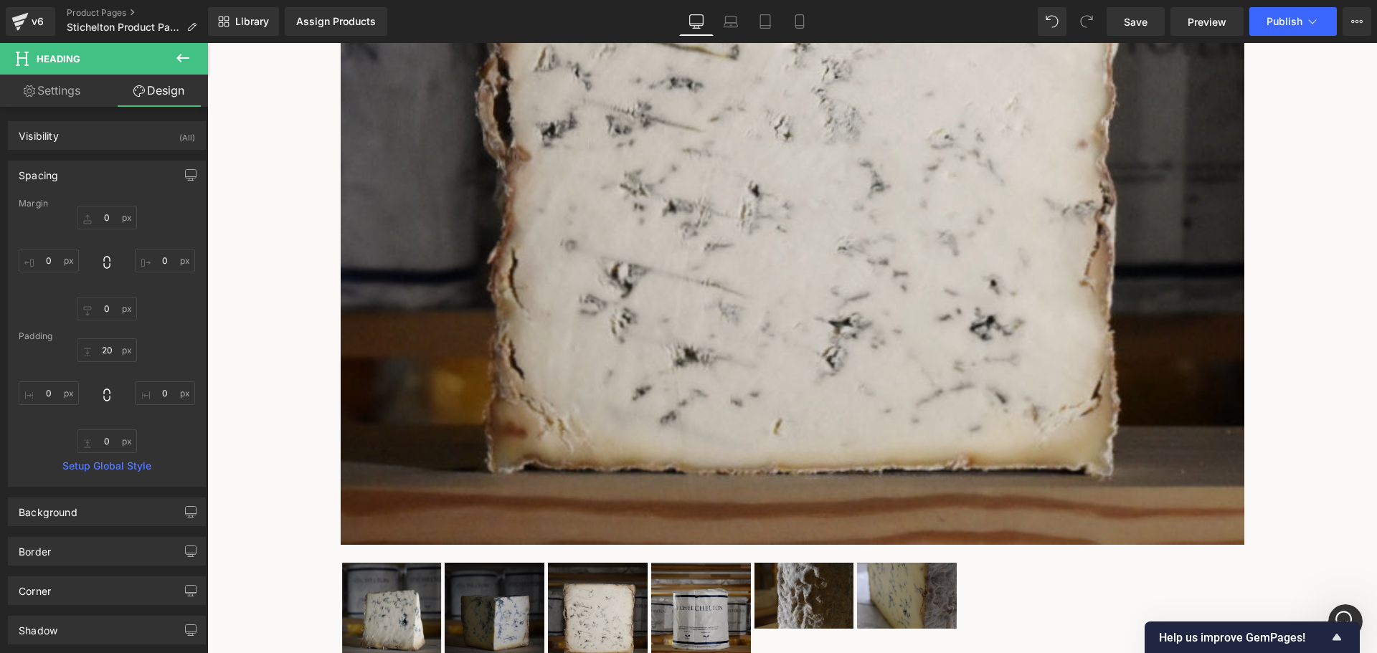
click at [207, 43] on span "Tabs" at bounding box center [207, 43] width 0 height 0
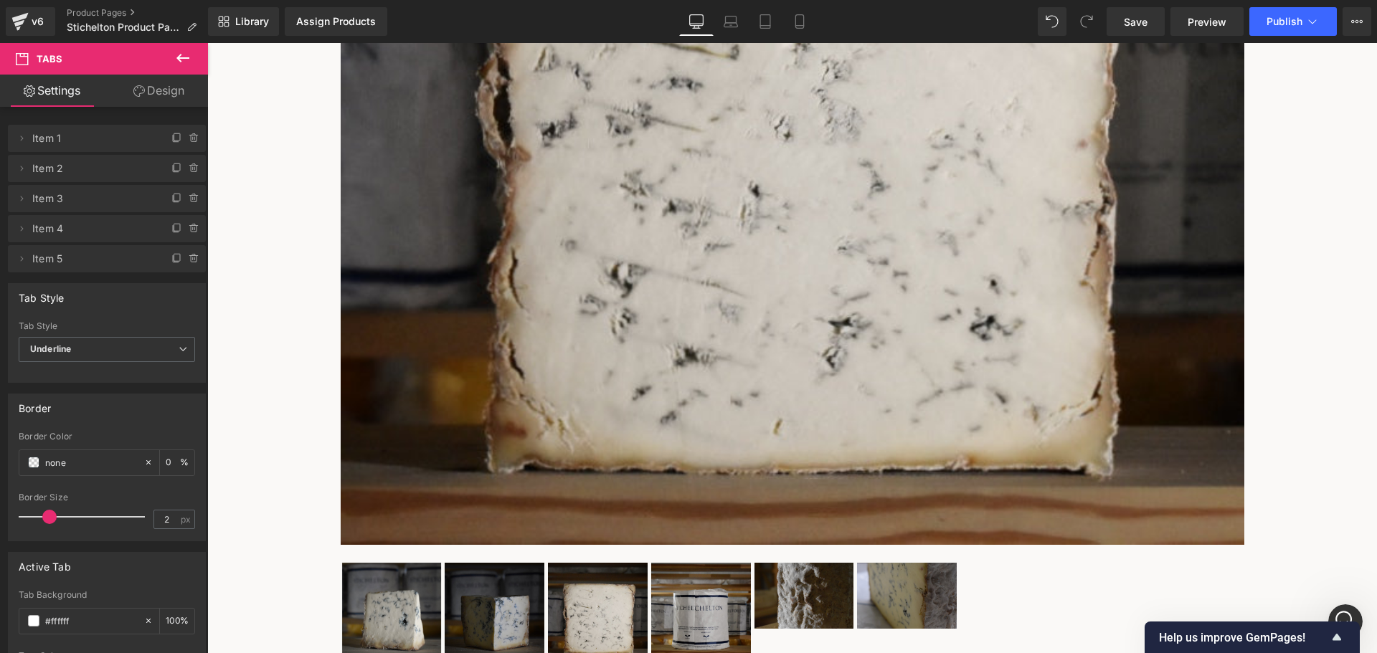
click at [207, 43] on span "Tabs" at bounding box center [207, 43] width 0 height 0
click at [191, 228] on icon at bounding box center [194, 229] width 6 height 6
click at [172, 227] on button "Delete" at bounding box center [178, 229] width 45 height 19
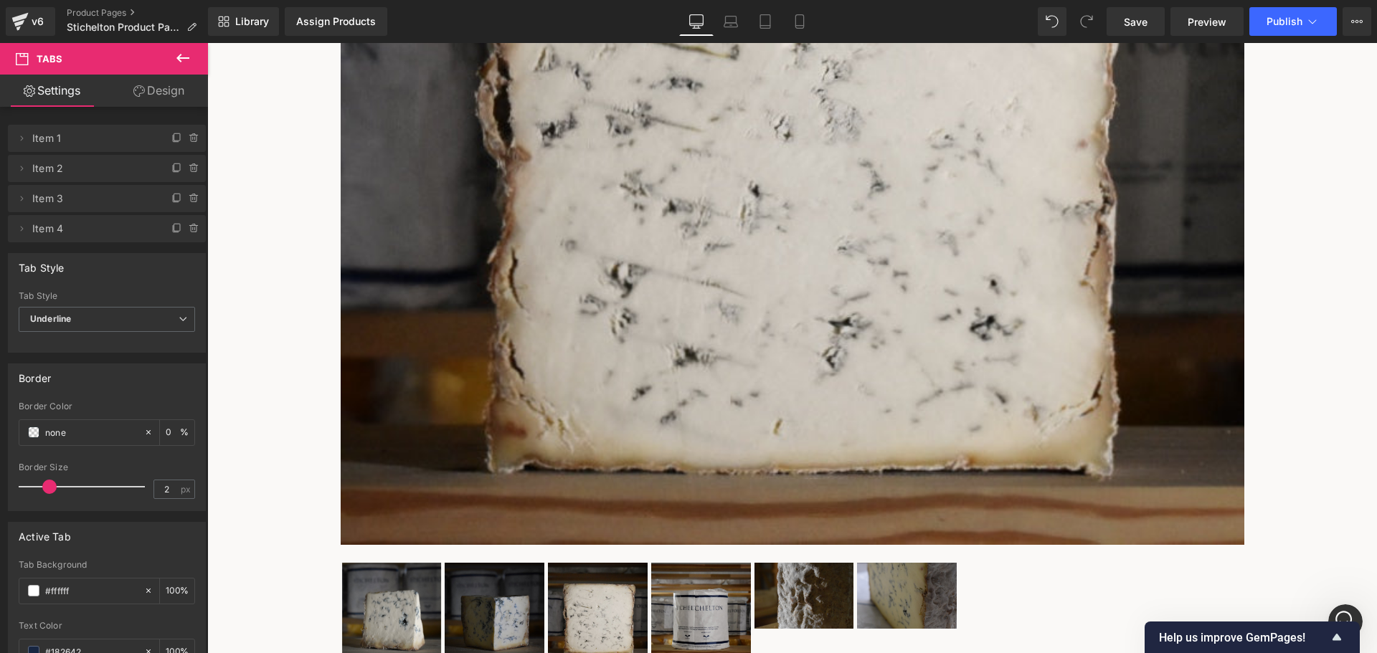
click at [207, 43] on icon at bounding box center [207, 43] width 0 height 0
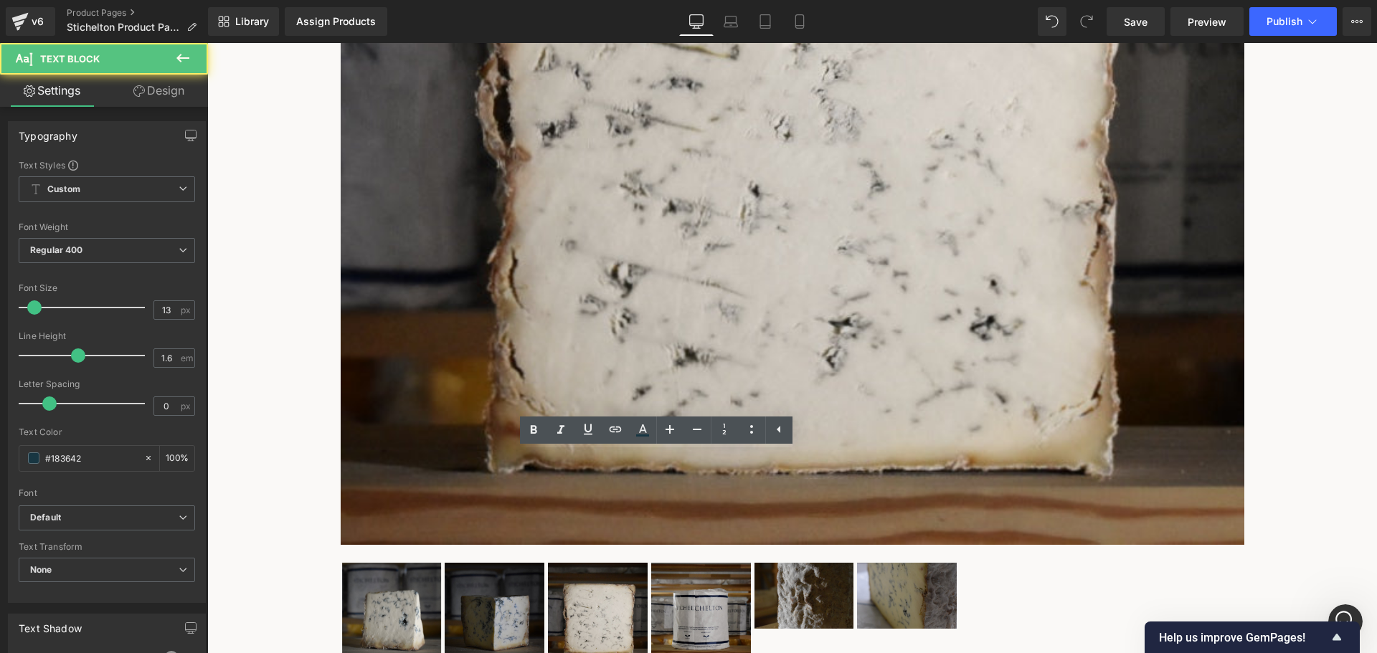
drag, startPoint x: 694, startPoint y: 489, endPoint x: 544, endPoint y: 459, distance: 152.9
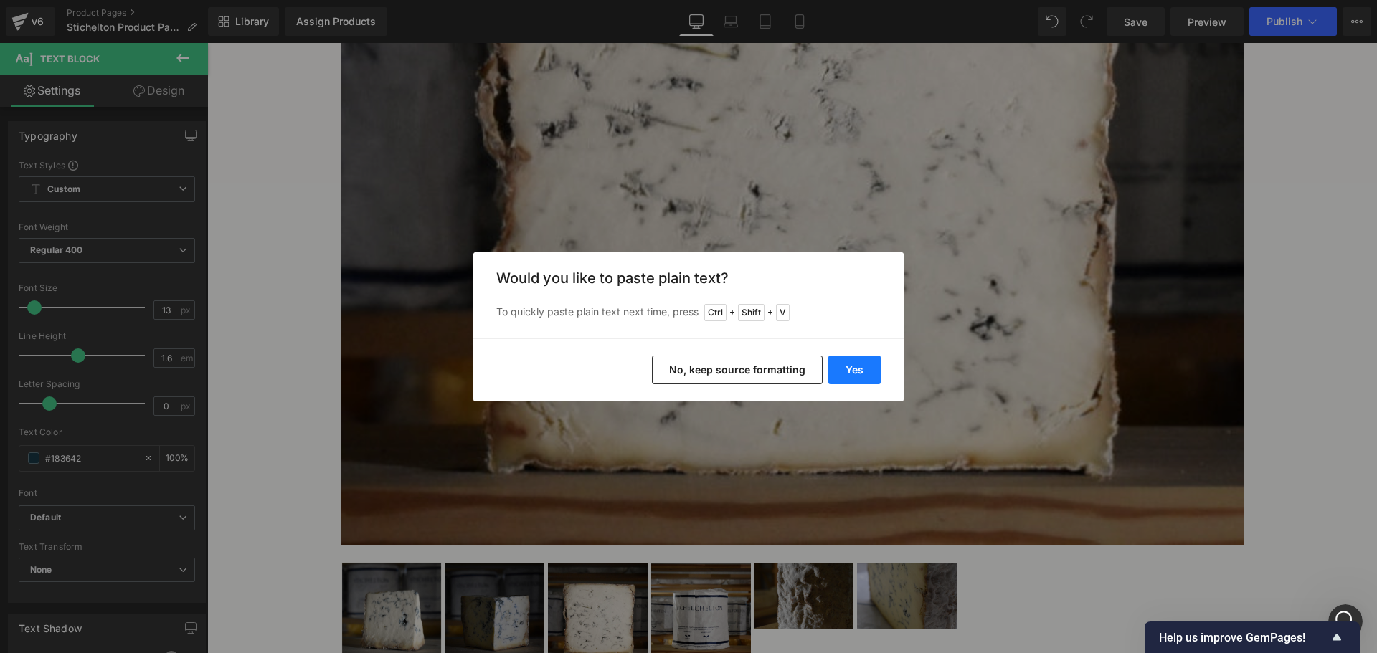
click at [857, 369] on button "Yes" at bounding box center [854, 370] width 52 height 29
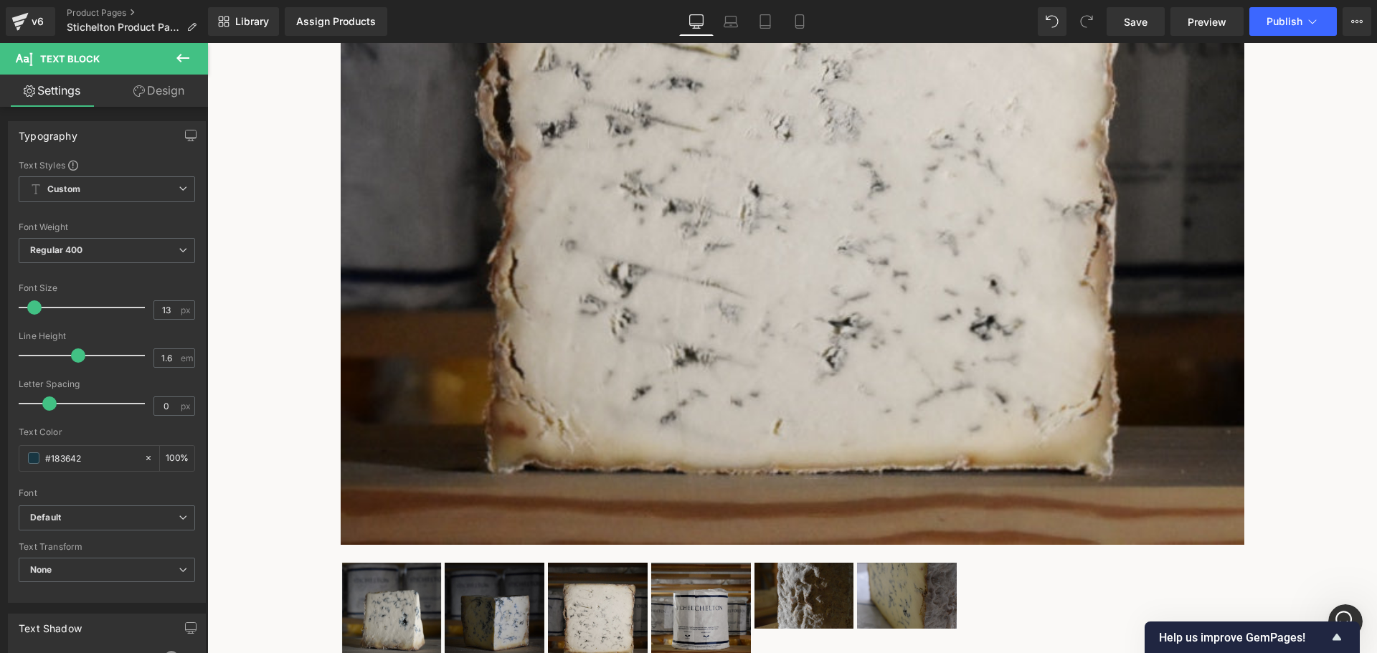
drag, startPoint x: 557, startPoint y: 395, endPoint x: 639, endPoint y: 374, distance: 85.1
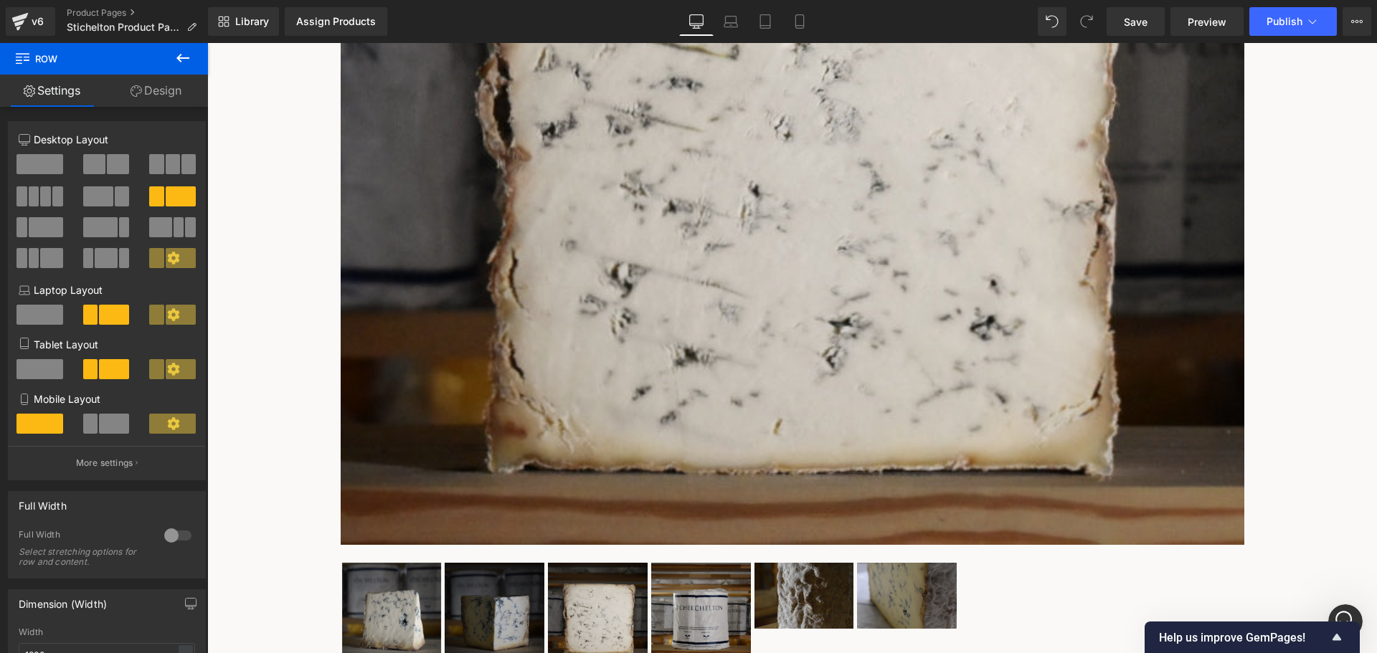
click at [207, 43] on span "Row" at bounding box center [207, 43] width 0 height 0
click at [32, 164] on span at bounding box center [39, 164] width 47 height 20
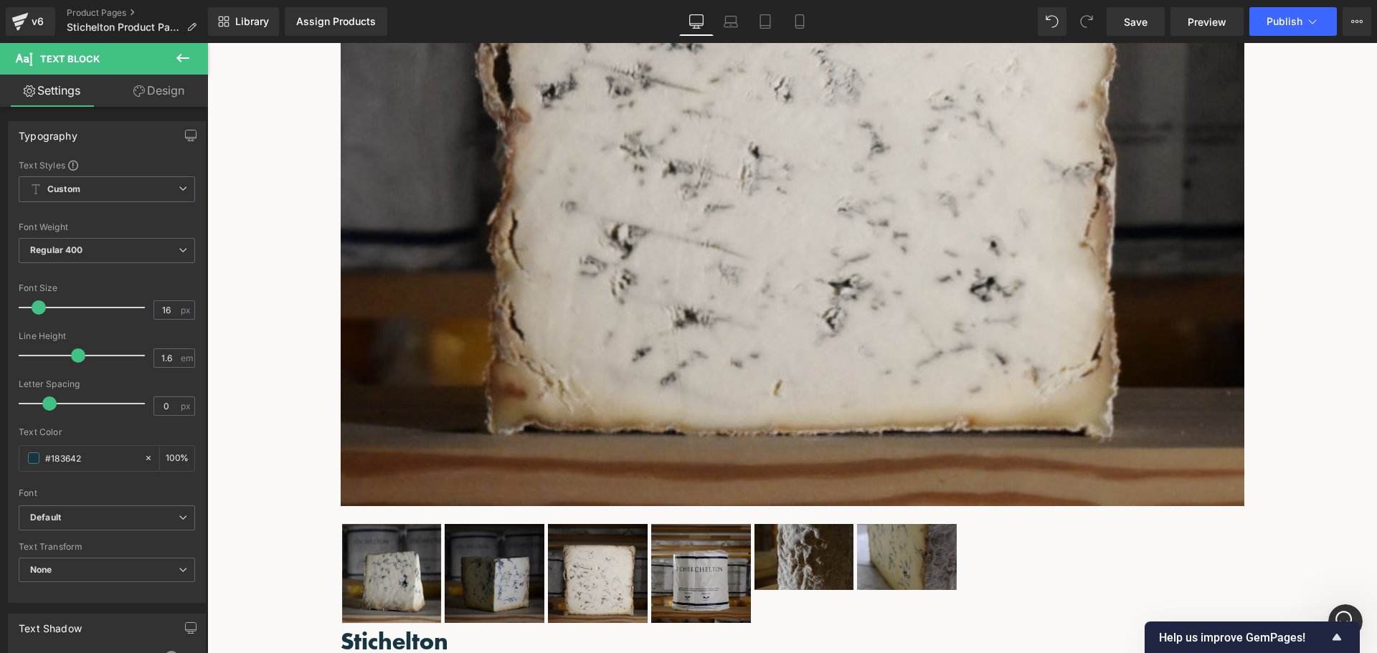
scroll to position [686, 0]
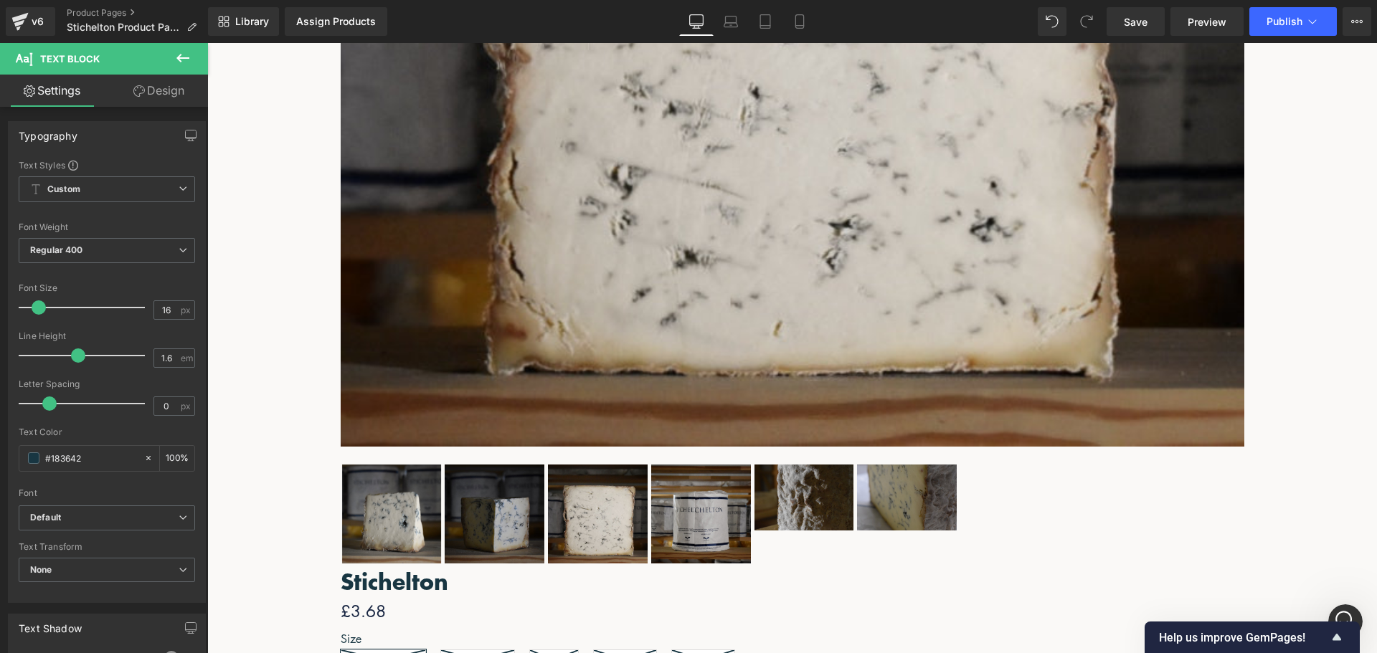
scroll to position [757, 0]
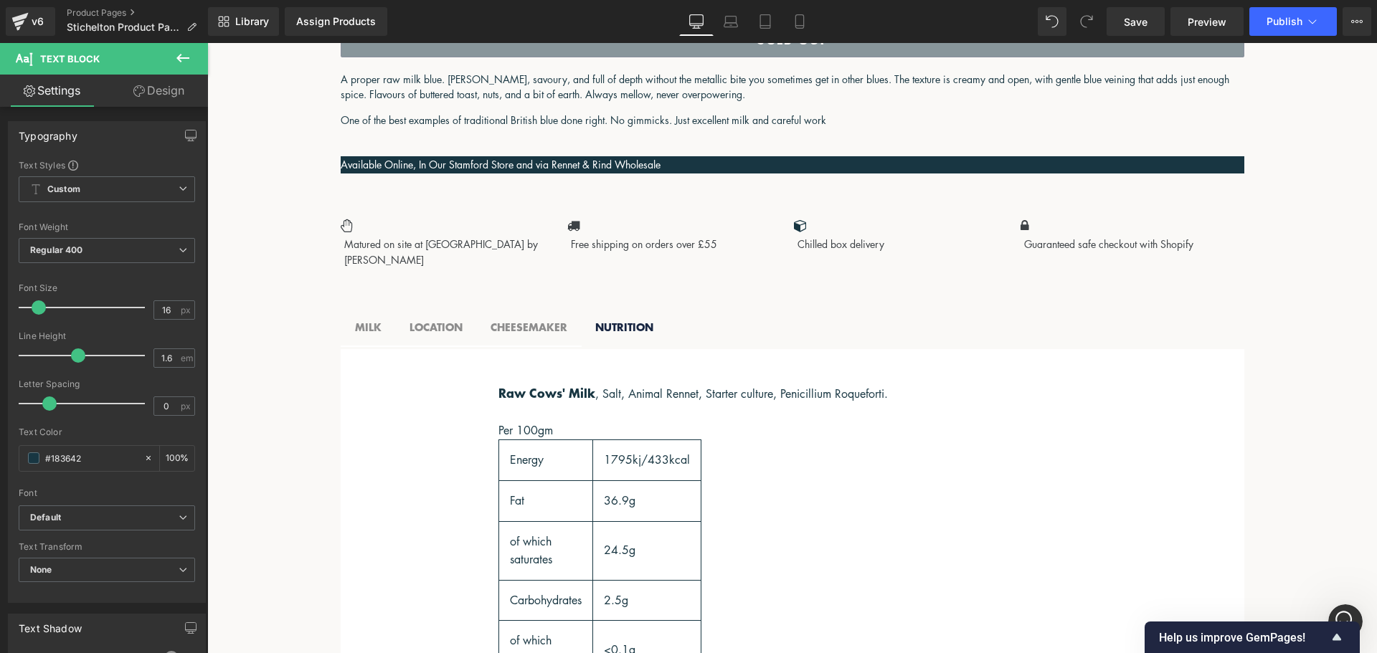
scroll to position [1475, 0]
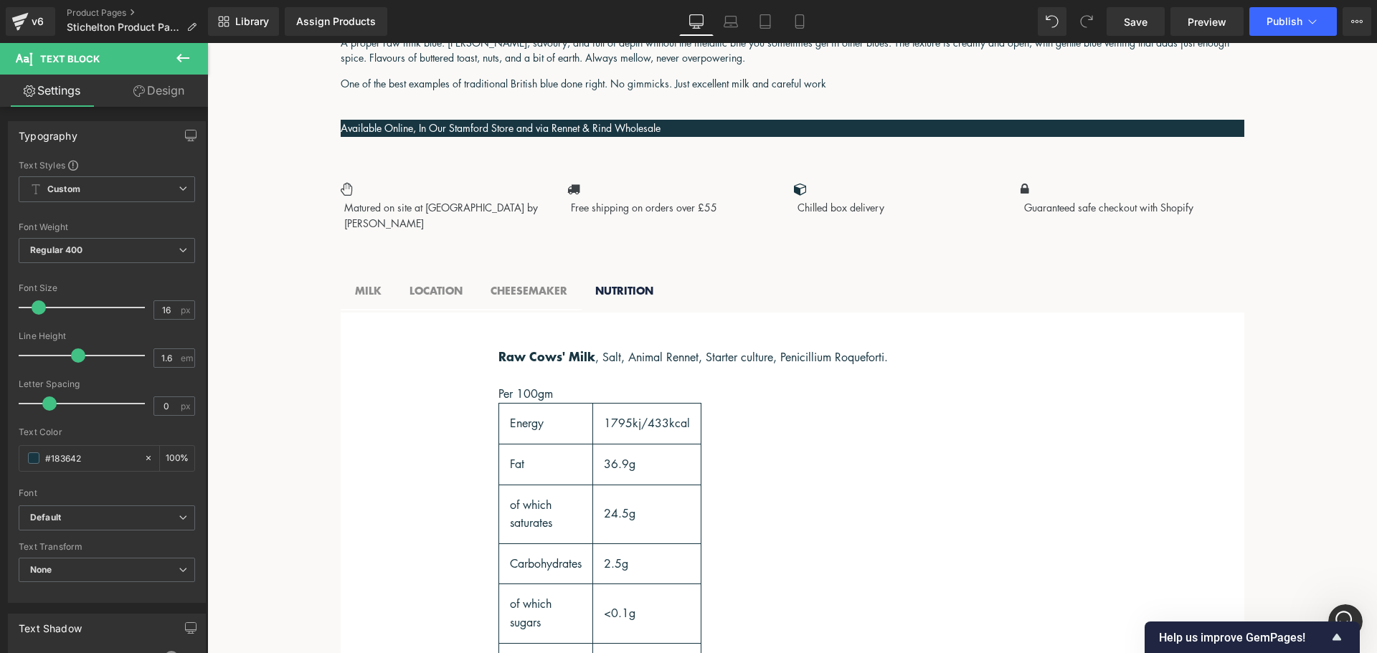
drag, startPoint x: 780, startPoint y: 226, endPoint x: 427, endPoint y: 233, distance: 352.3
click at [207, 43] on span "Related Products" at bounding box center [207, 43] width 0 height 0
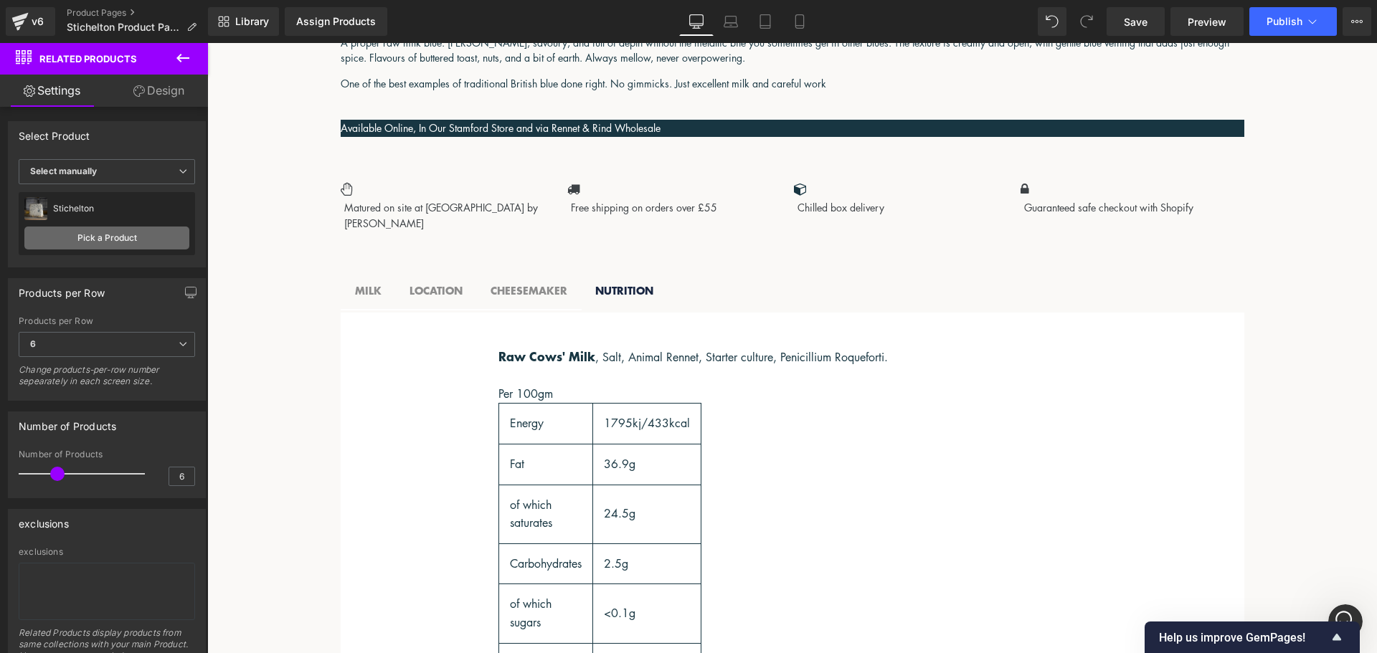
click at [117, 235] on link "Pick a Product" at bounding box center [106, 238] width 165 height 23
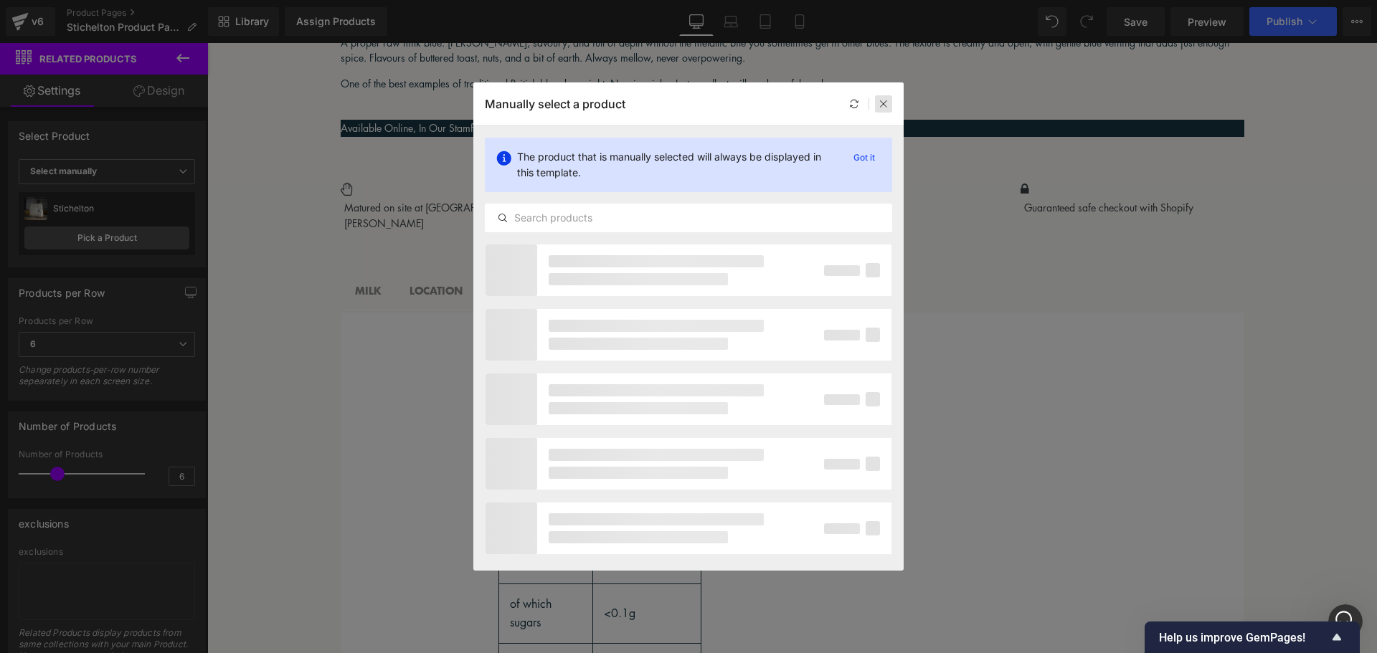
click at [882, 102] on icon at bounding box center [884, 104] width 10 height 10
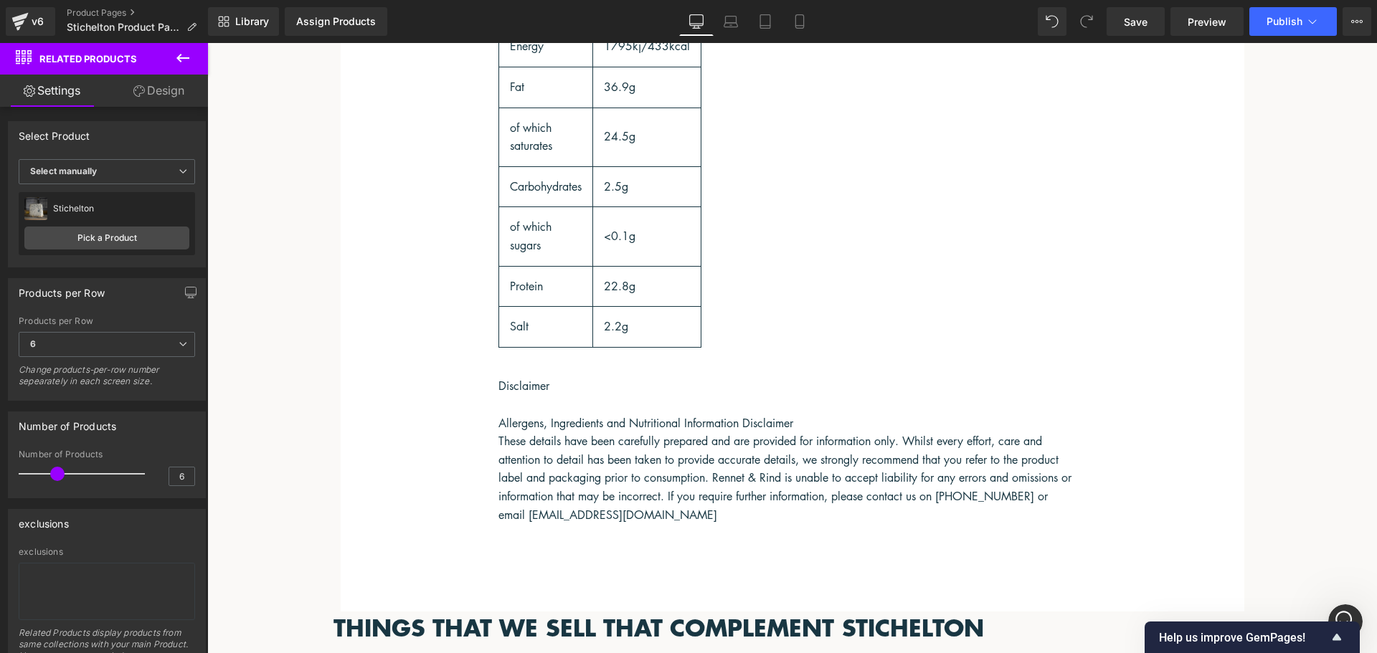
scroll to position [1977, 0]
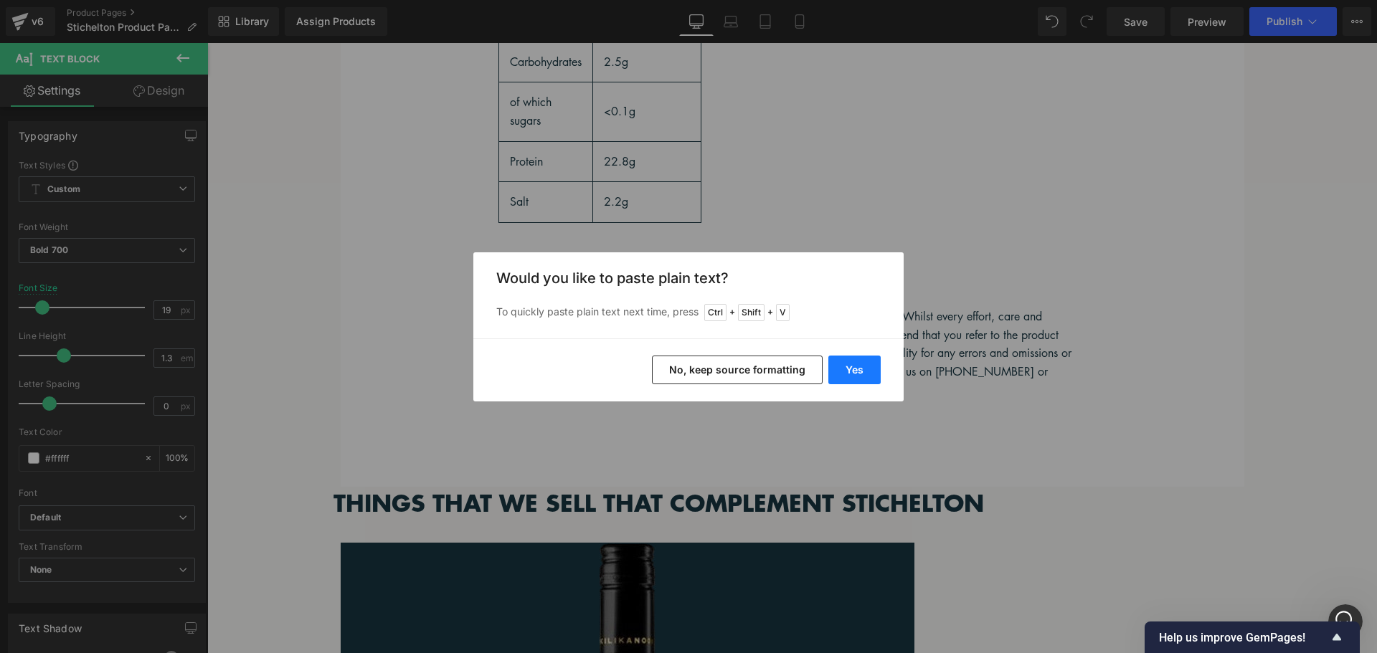
drag, startPoint x: 848, startPoint y: 361, endPoint x: 641, endPoint y: 318, distance: 211.7
click at [848, 361] on button "Yes" at bounding box center [854, 370] width 52 height 29
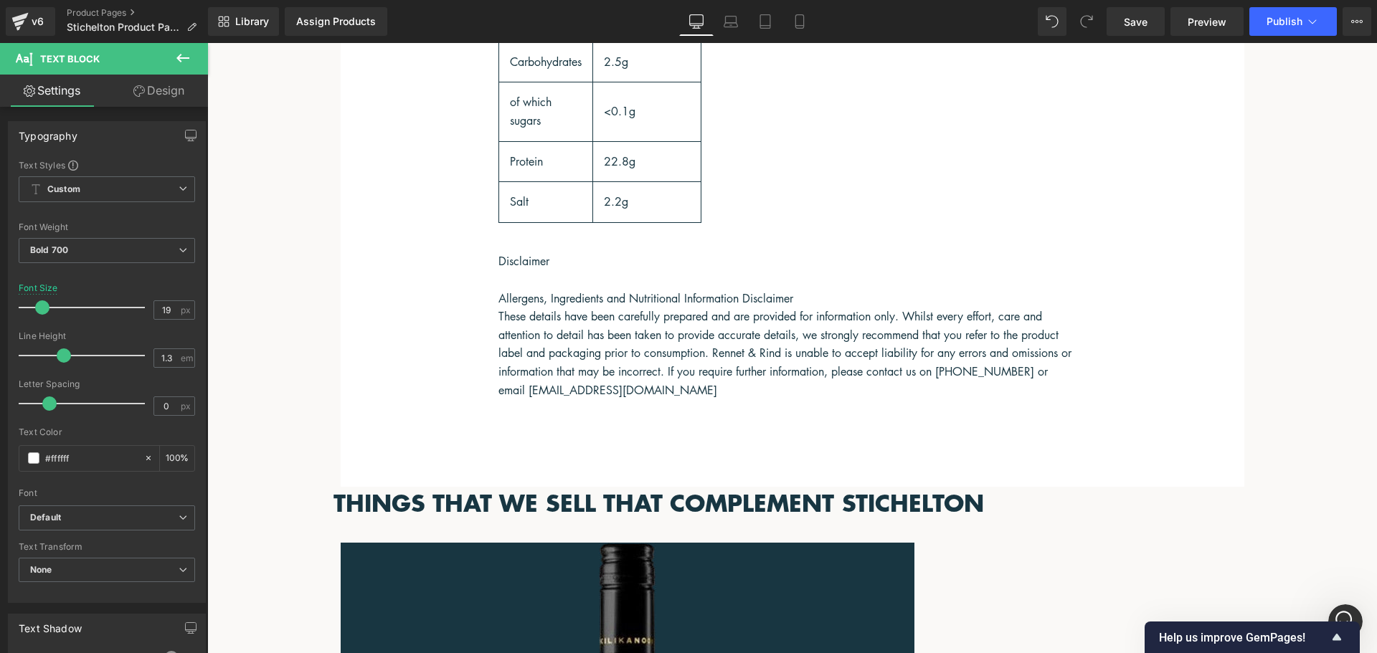
click at [207, 43] on icon at bounding box center [207, 43] width 0 height 0
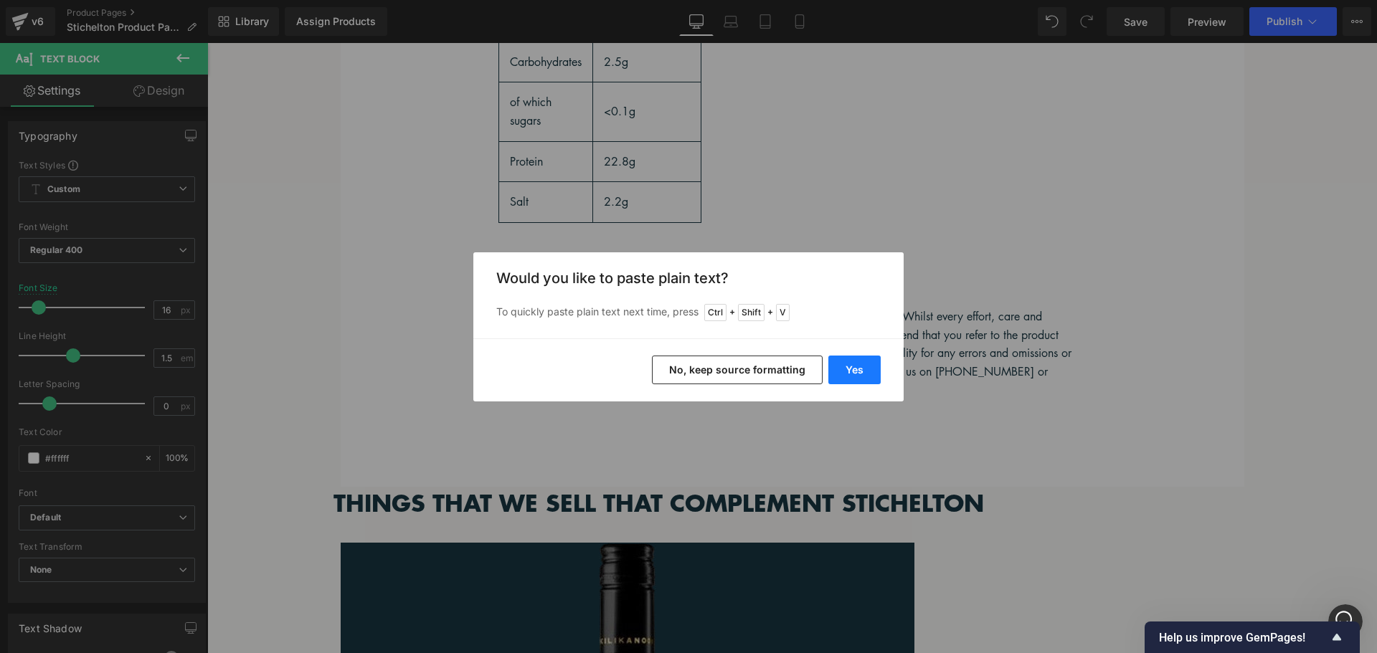
click at [863, 377] on button "Yes" at bounding box center [854, 370] width 52 height 29
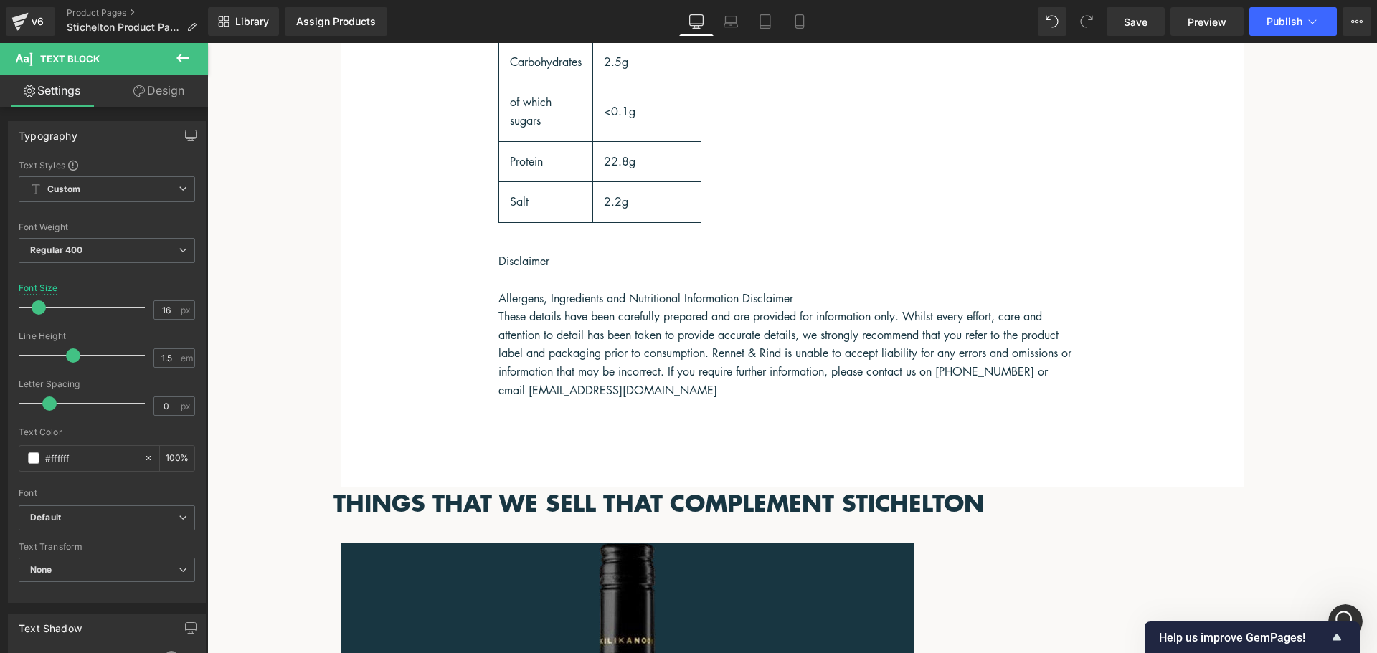
click at [207, 43] on icon at bounding box center [207, 43] width 0 height 0
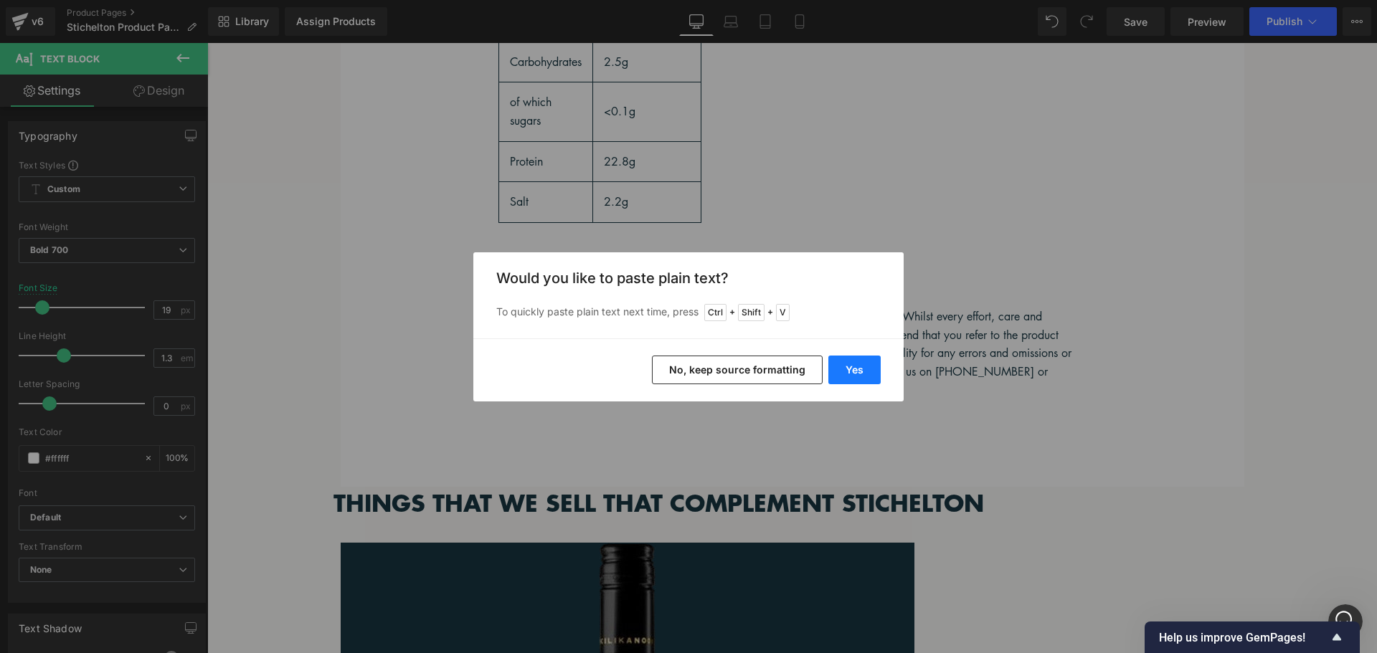
click at [838, 372] on button "Yes" at bounding box center [854, 370] width 52 height 29
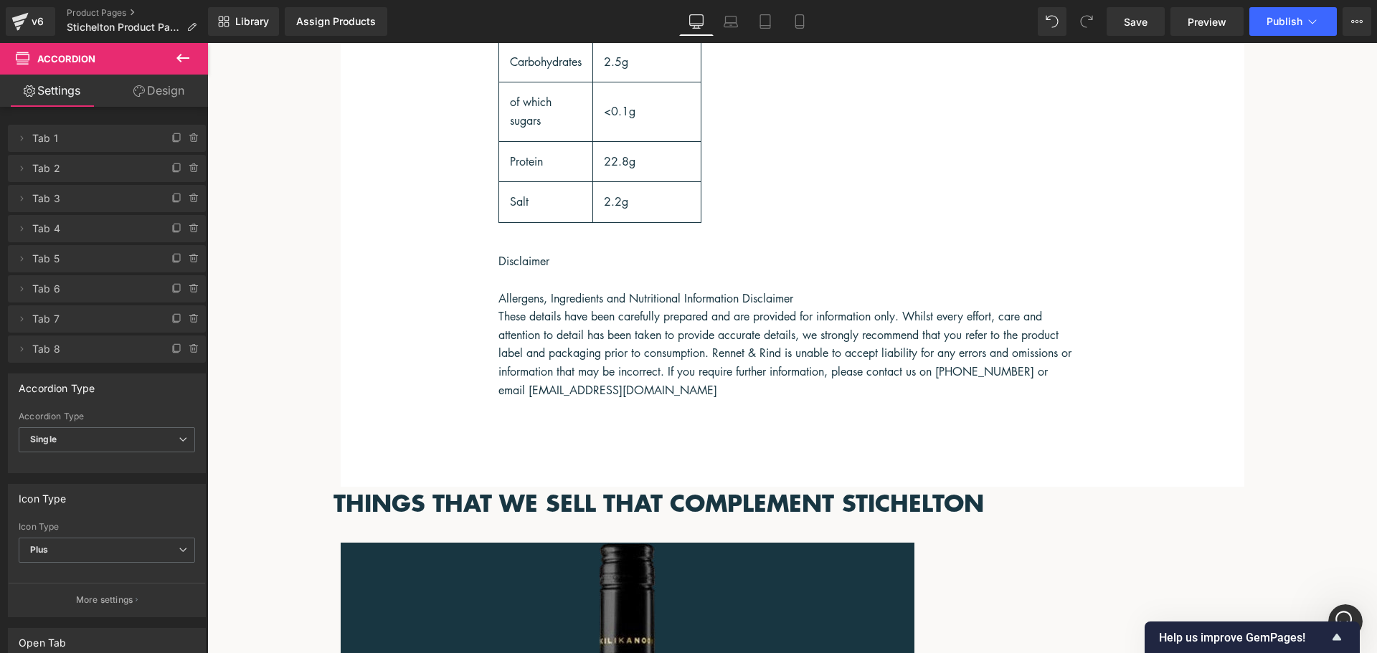
click at [207, 43] on icon at bounding box center [207, 43] width 0 height 0
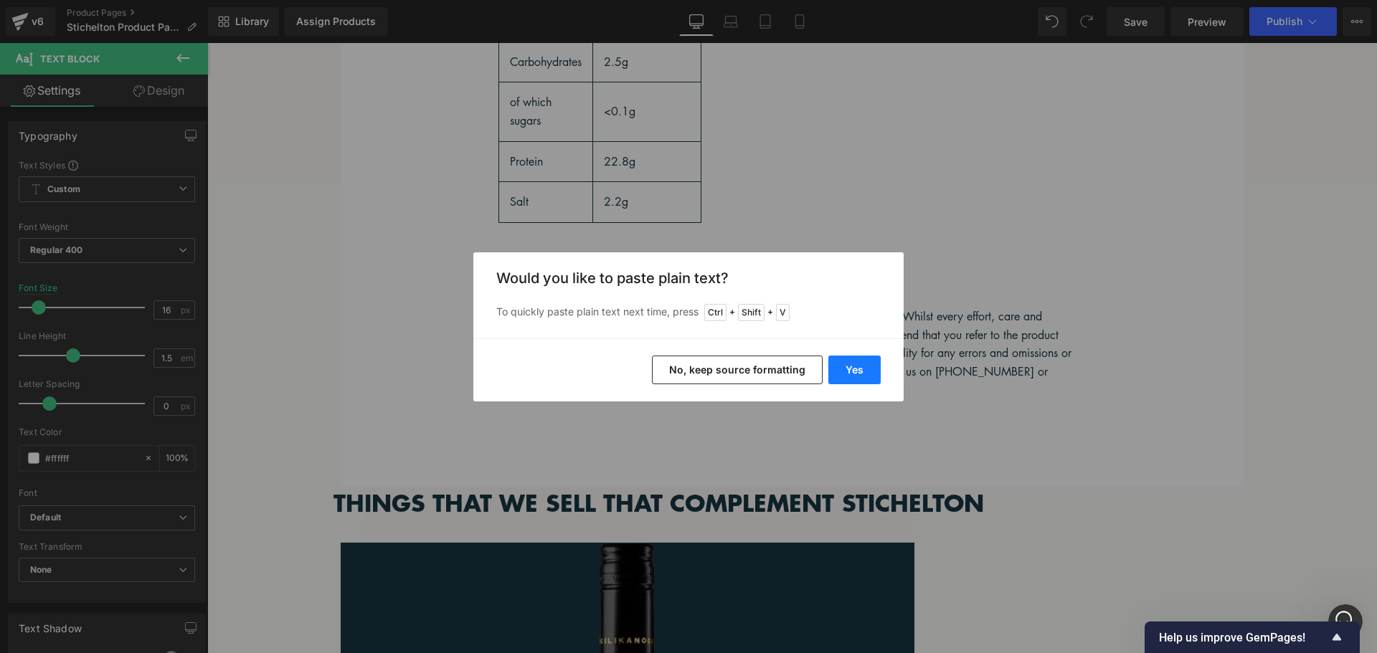
click at [873, 373] on button "Yes" at bounding box center [854, 370] width 52 height 29
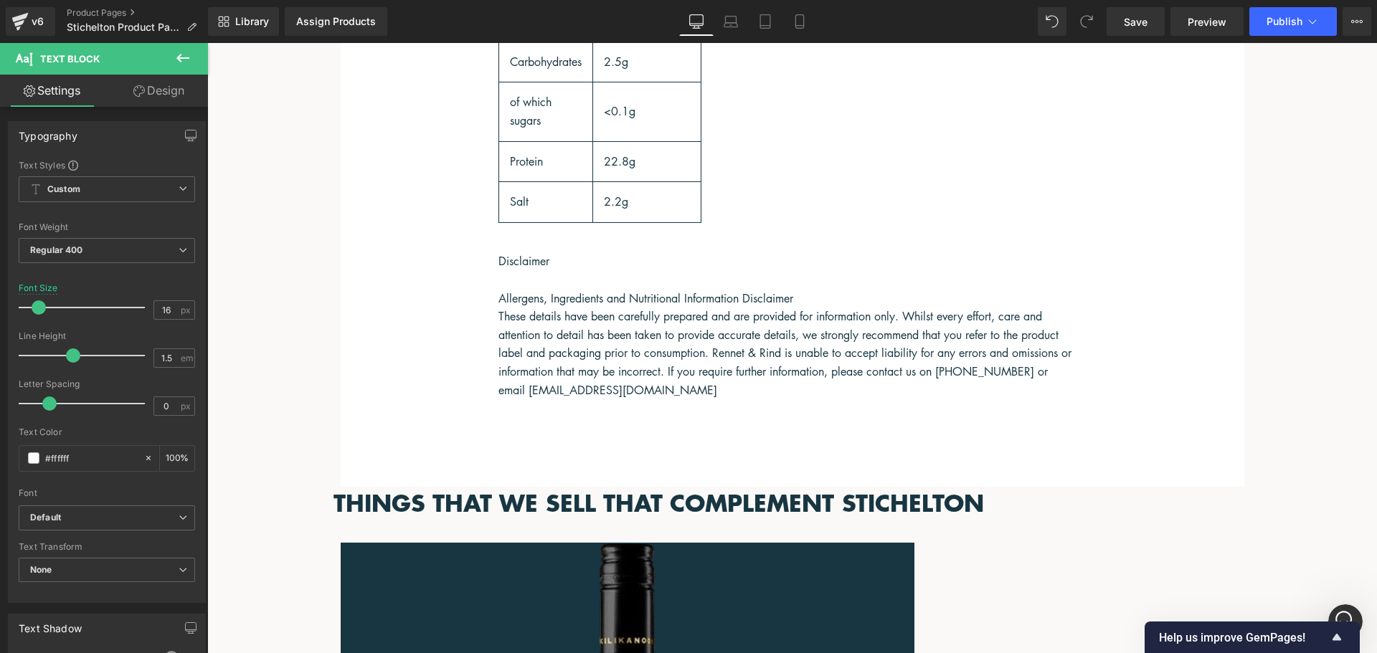
click at [207, 43] on link at bounding box center [207, 43] width 0 height 0
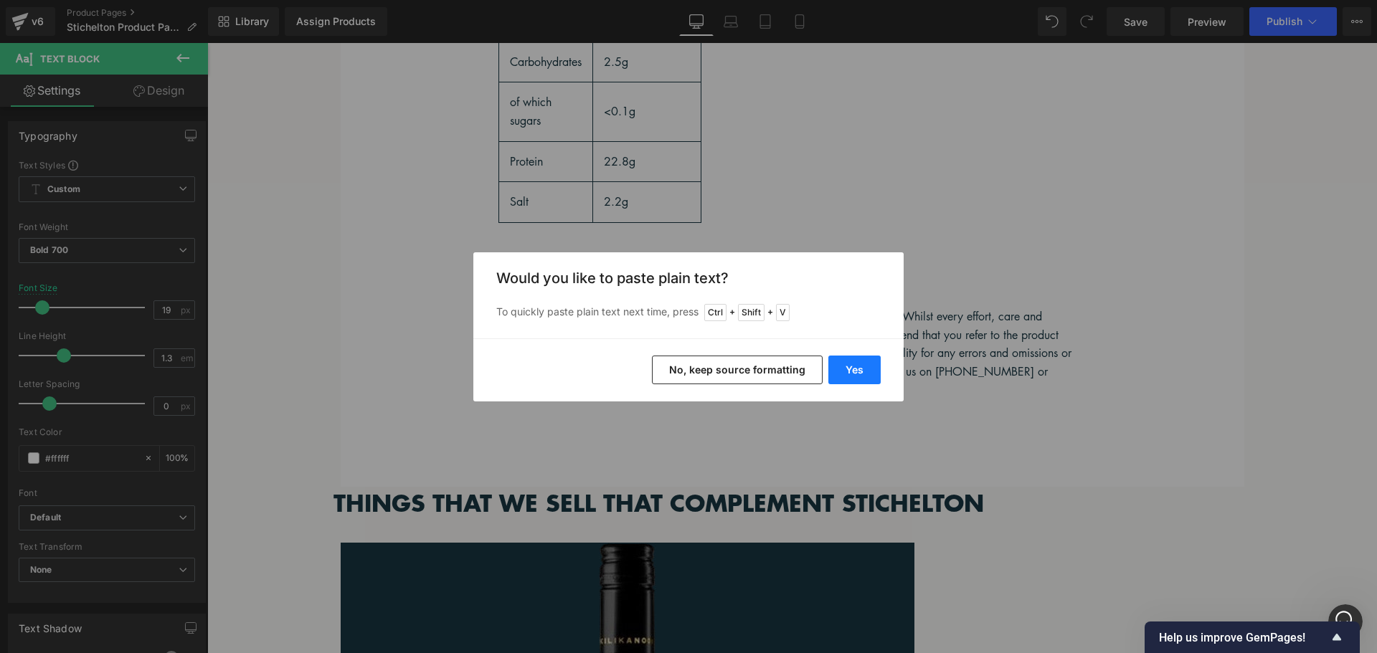
click at [851, 376] on button "Yes" at bounding box center [854, 370] width 52 height 29
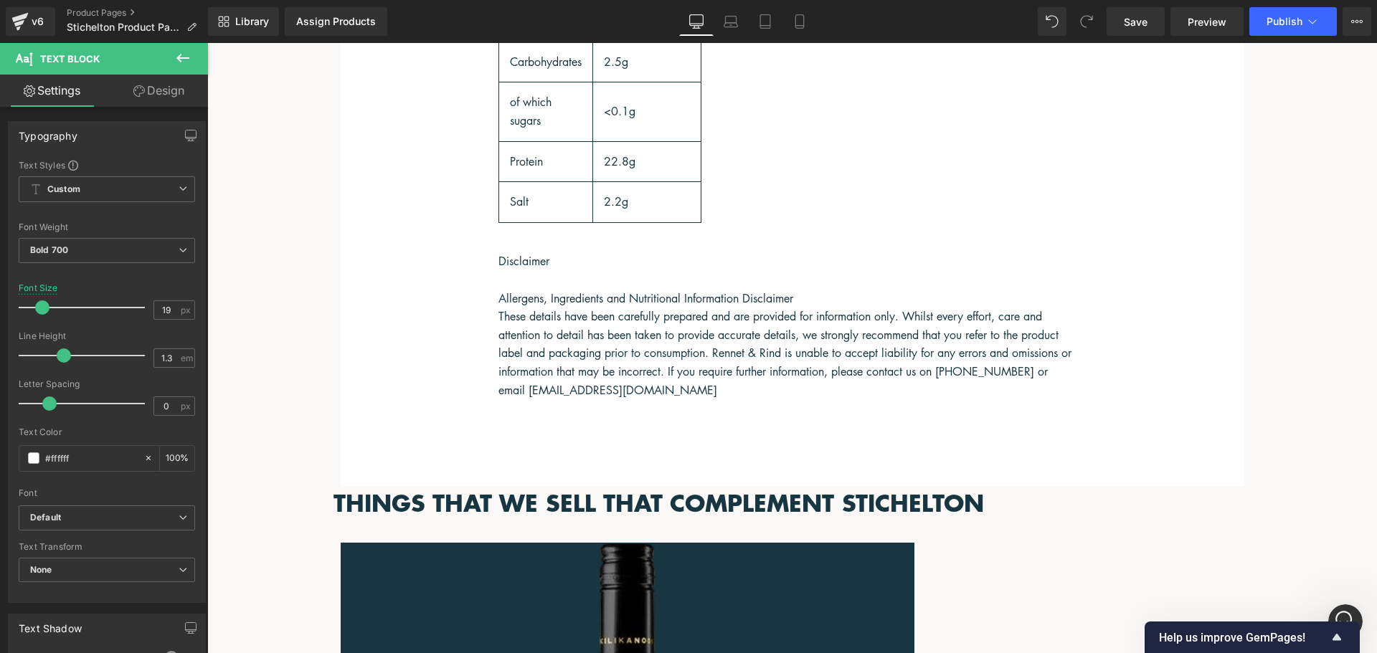
drag, startPoint x: 759, startPoint y: 438, endPoint x: 486, endPoint y: 472, distance: 274.7
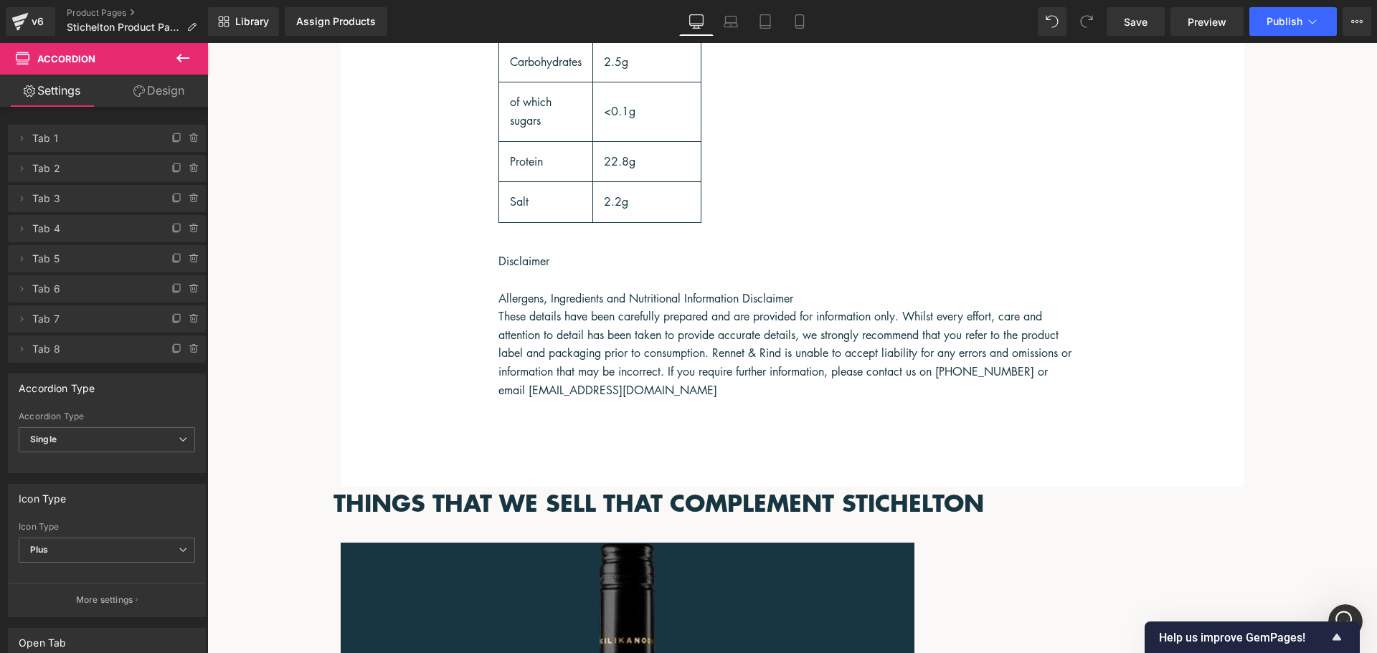
click at [207, 43] on icon at bounding box center [207, 43] width 0 height 0
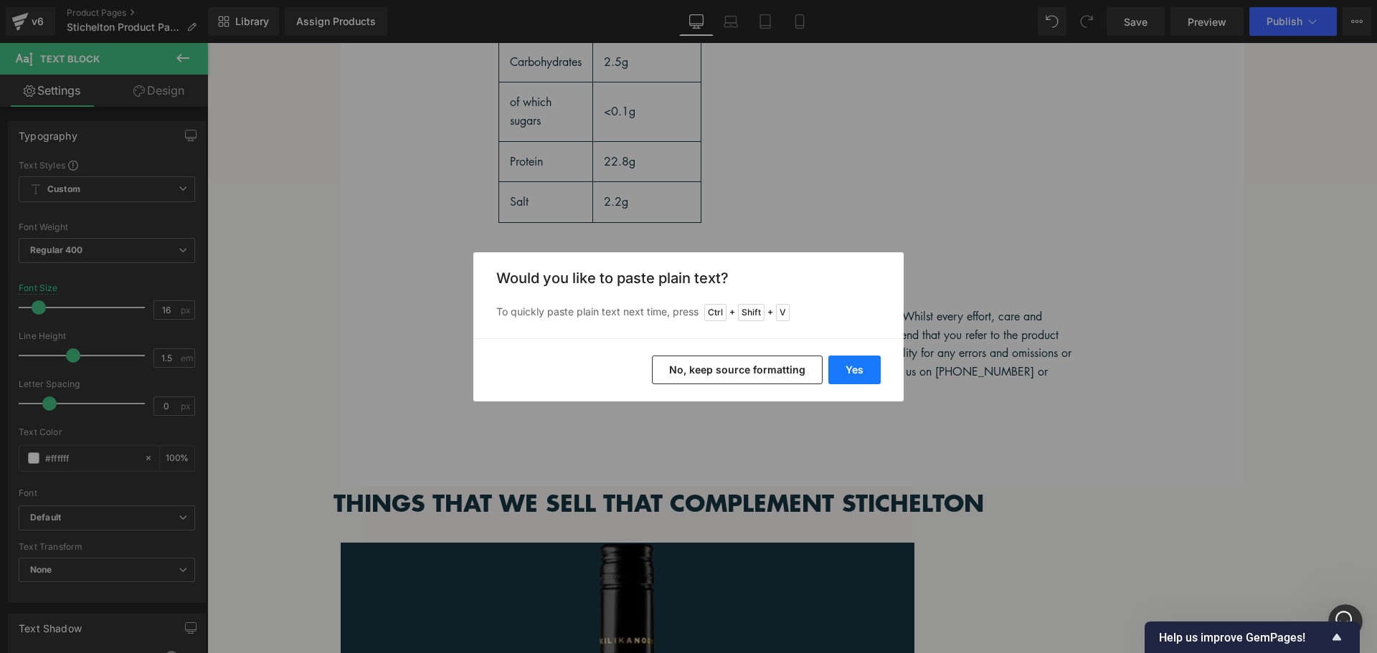
click at [831, 372] on button "Yes" at bounding box center [854, 370] width 52 height 29
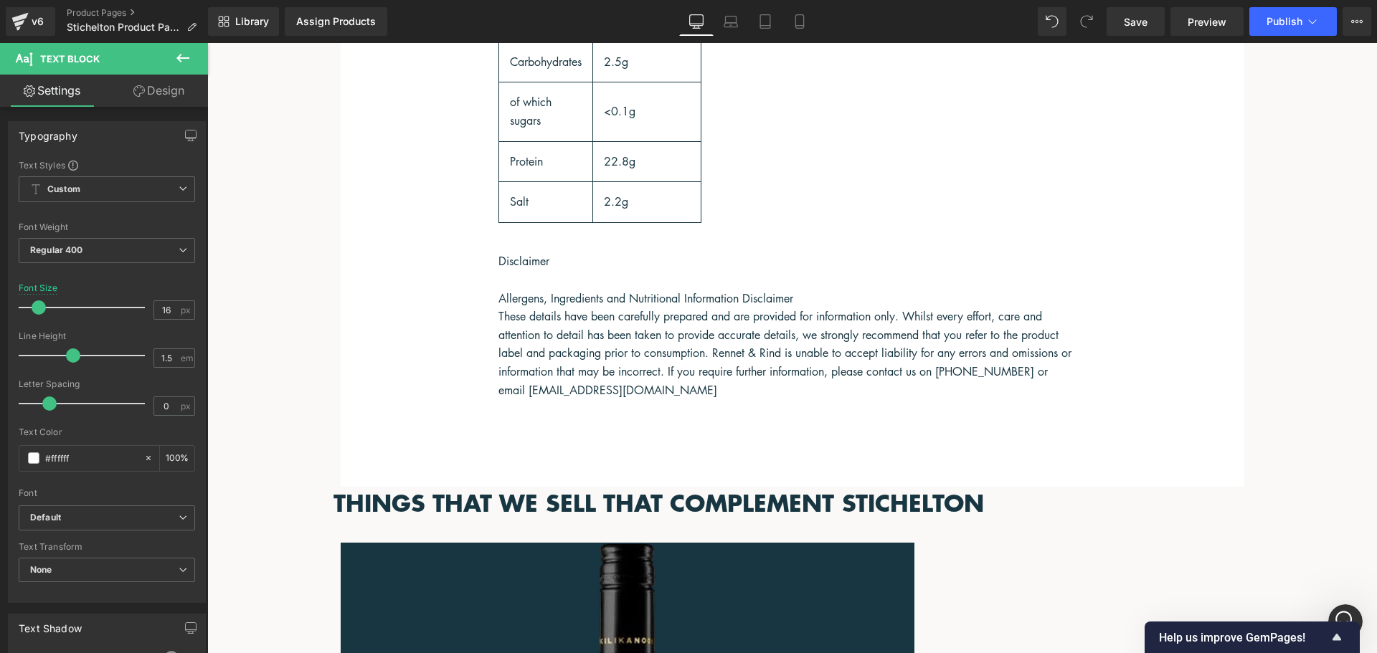
click at [207, 43] on link at bounding box center [207, 43] width 0 height 0
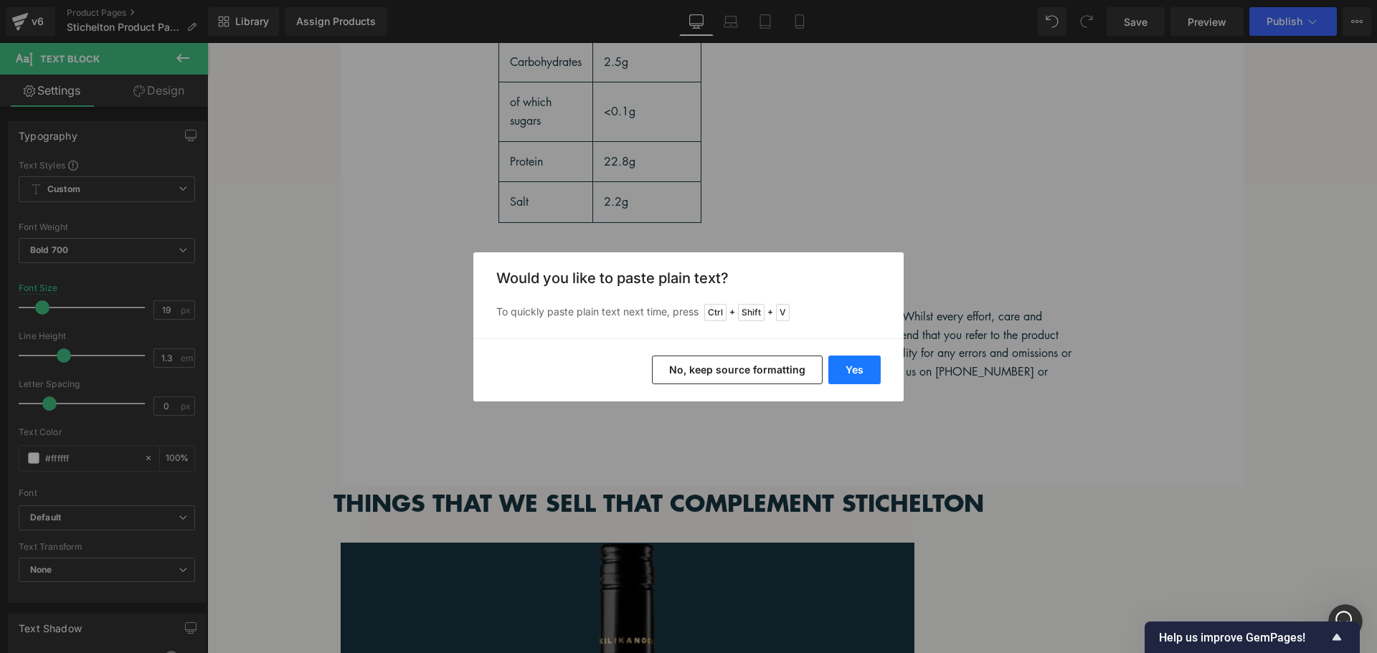
click at [869, 369] on button "Yes" at bounding box center [854, 370] width 52 height 29
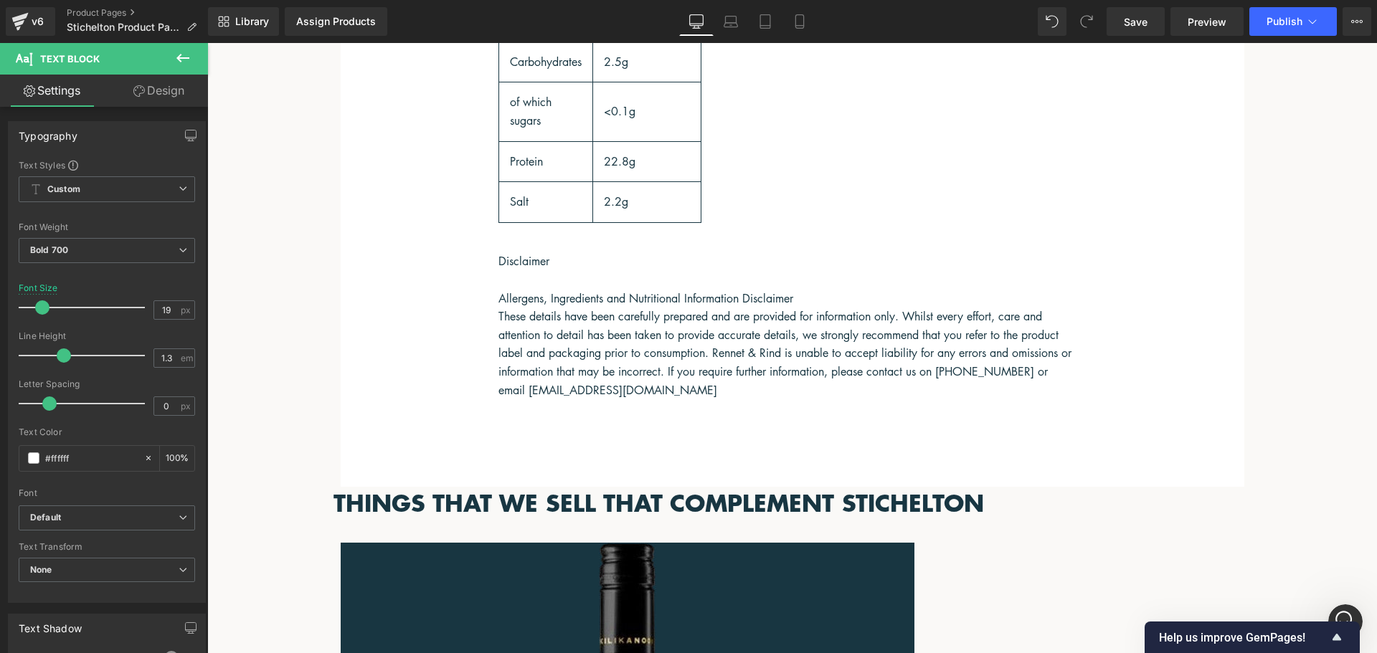
drag, startPoint x: 758, startPoint y: 503, endPoint x: 586, endPoint y: 503, distance: 172.1
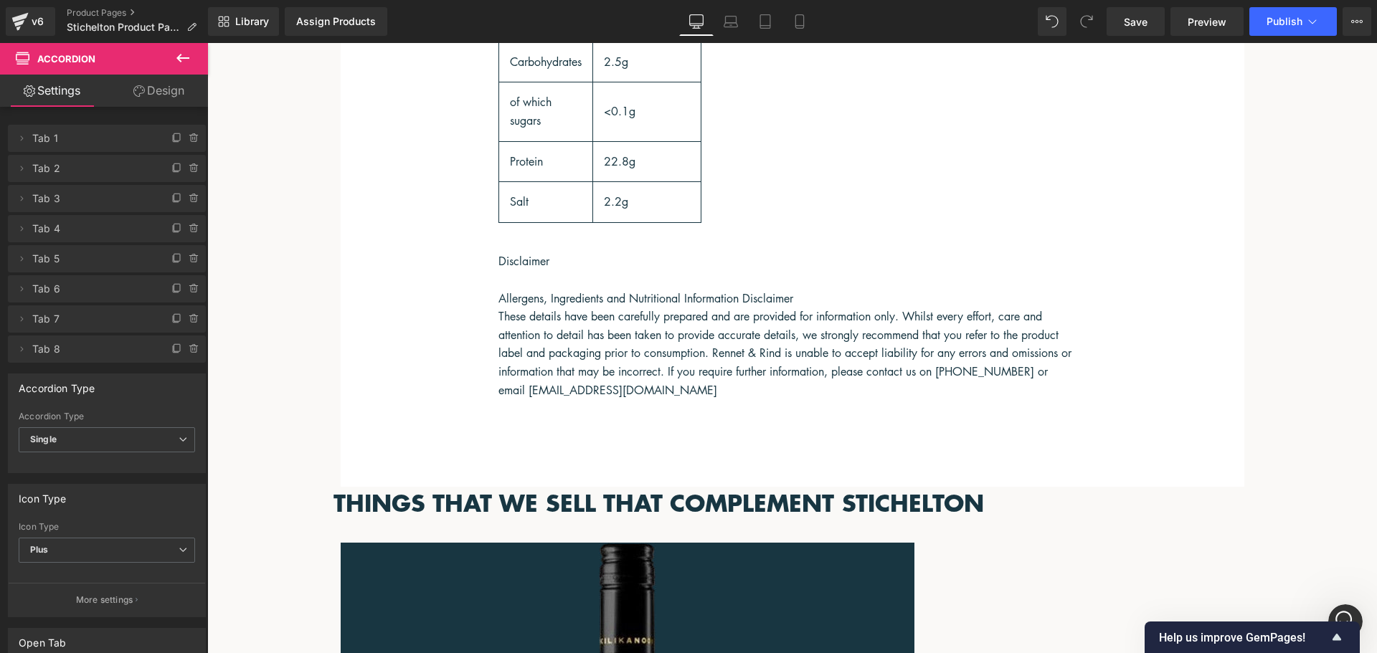
click at [207, 43] on icon at bounding box center [207, 43] width 0 height 0
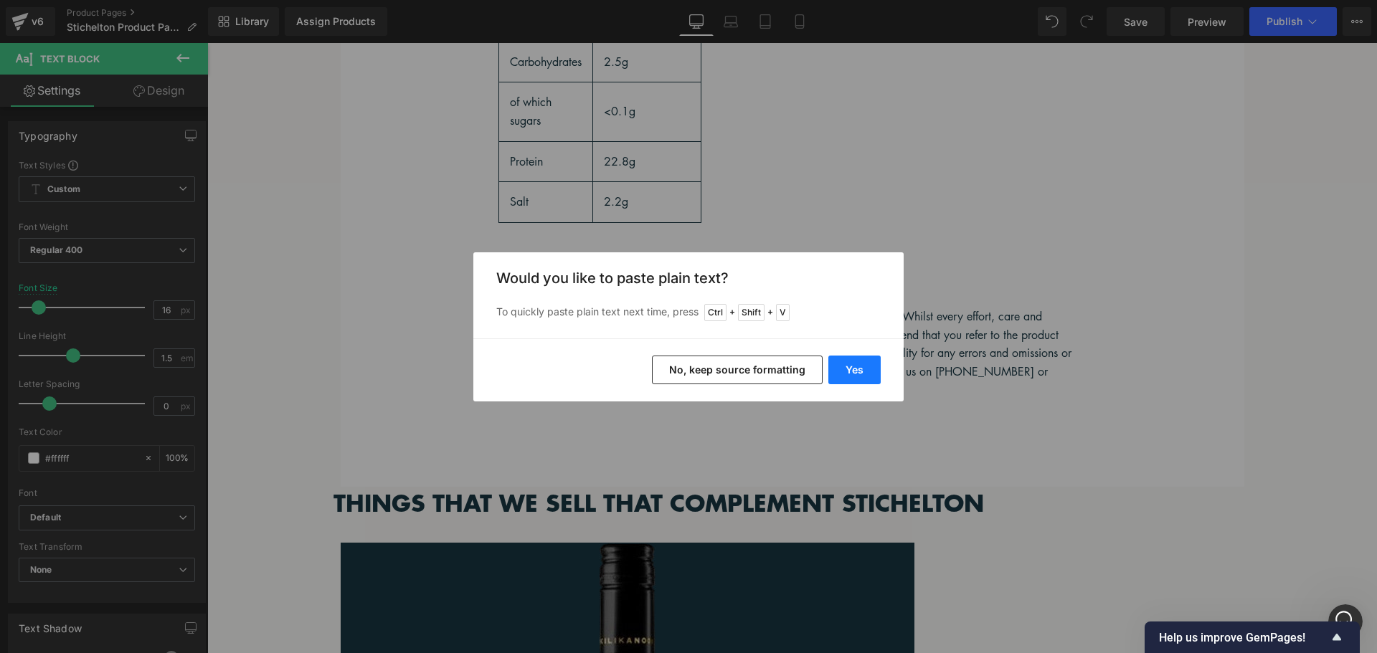
click at [866, 374] on button "Yes" at bounding box center [854, 370] width 52 height 29
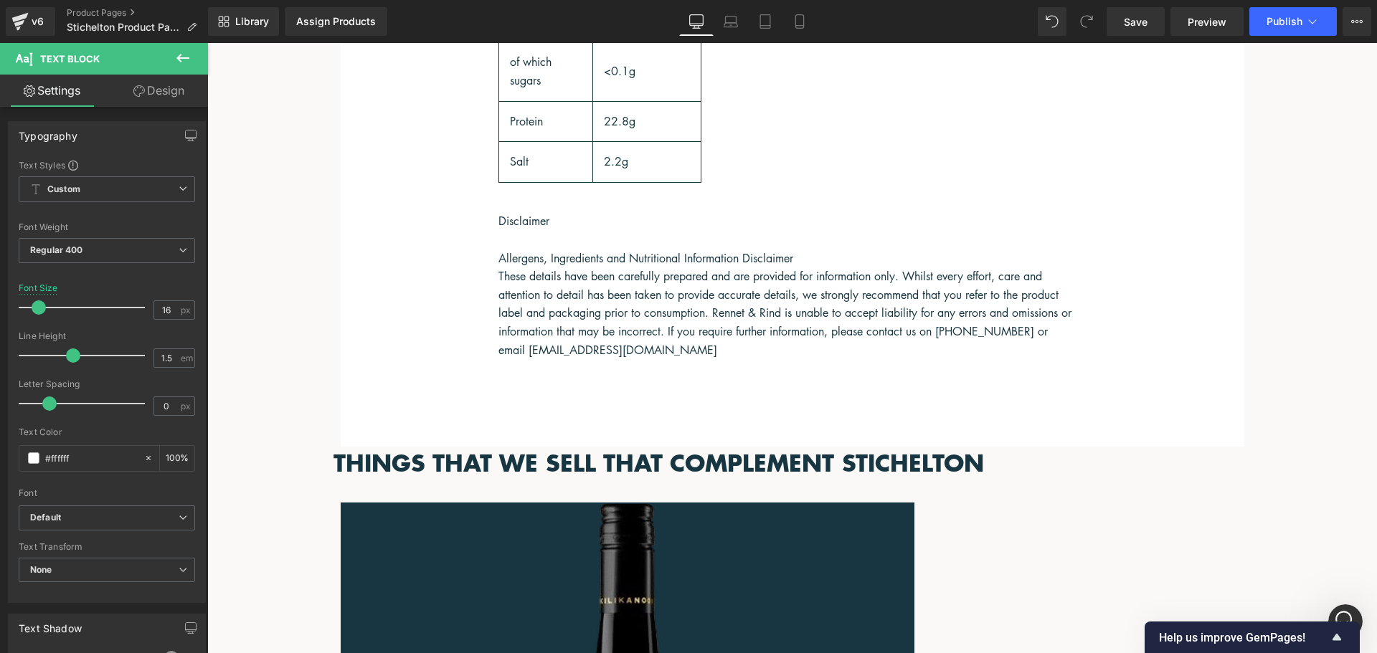
scroll to position [2049, 0]
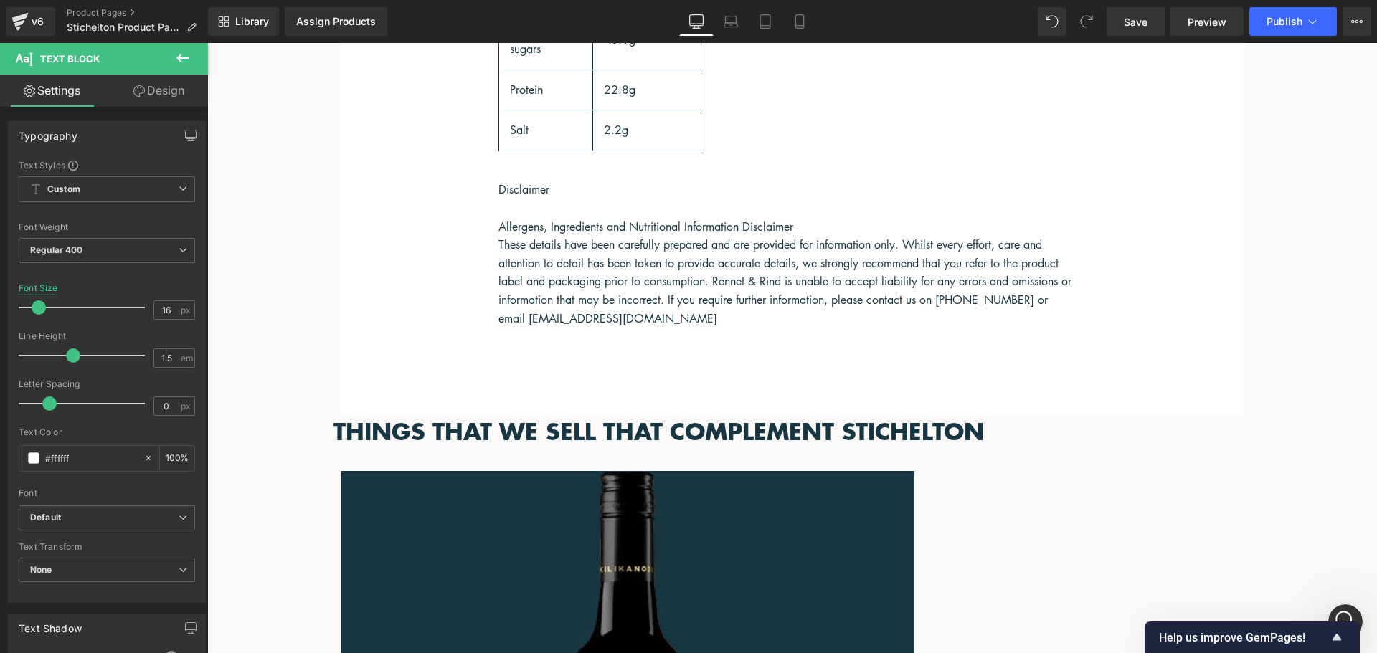
click at [207, 43] on icon at bounding box center [207, 43] width 0 height 0
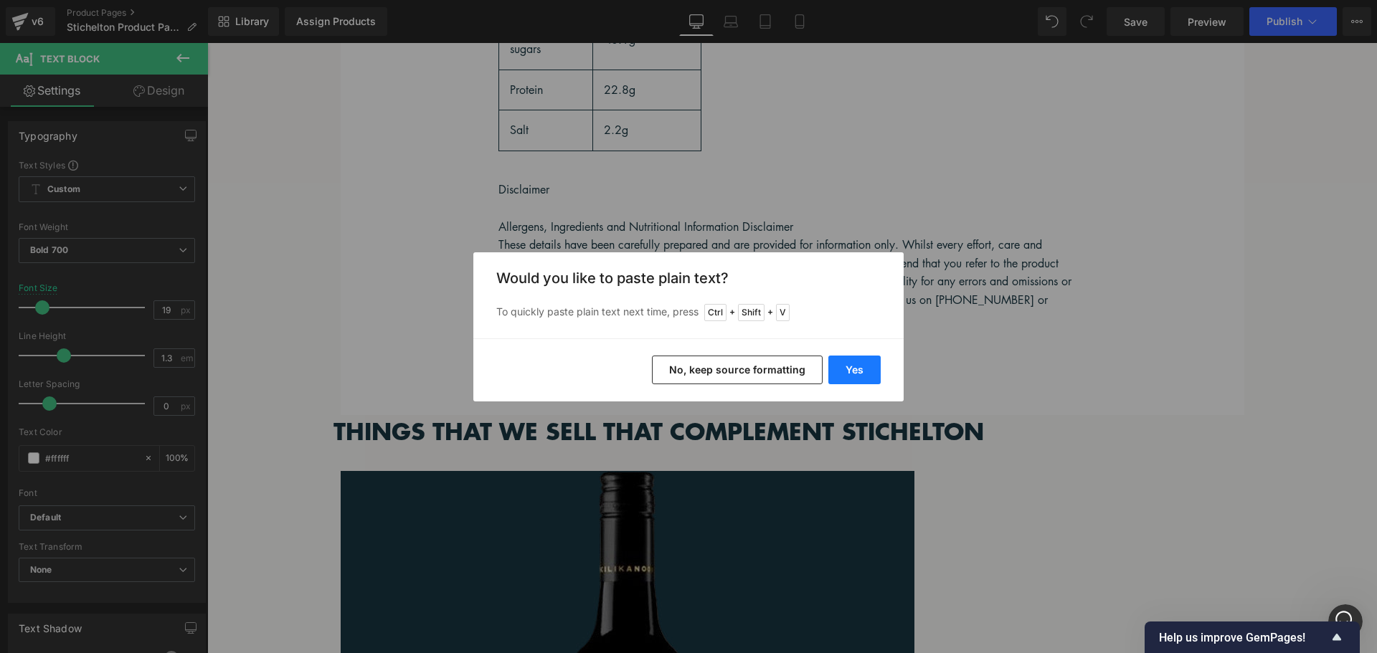
click at [848, 377] on button "Yes" at bounding box center [854, 370] width 52 height 29
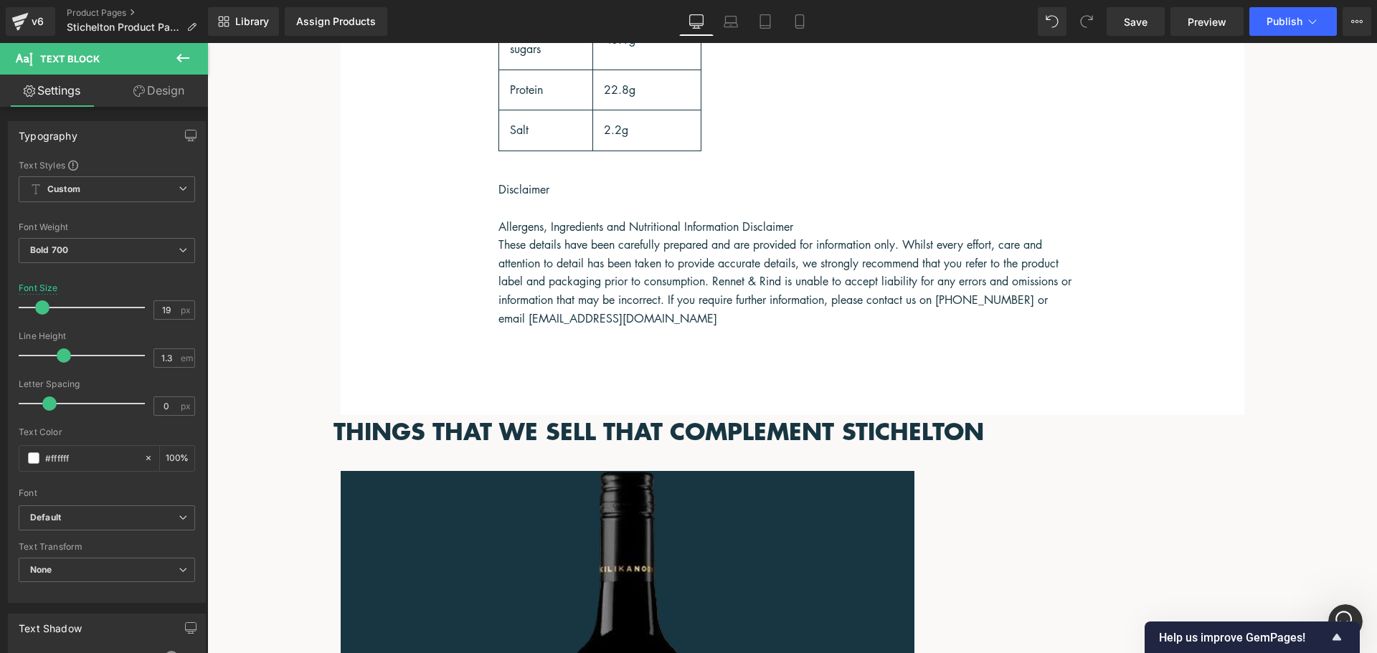
drag, startPoint x: 757, startPoint y: 495, endPoint x: 748, endPoint y: 496, distance: 9.4
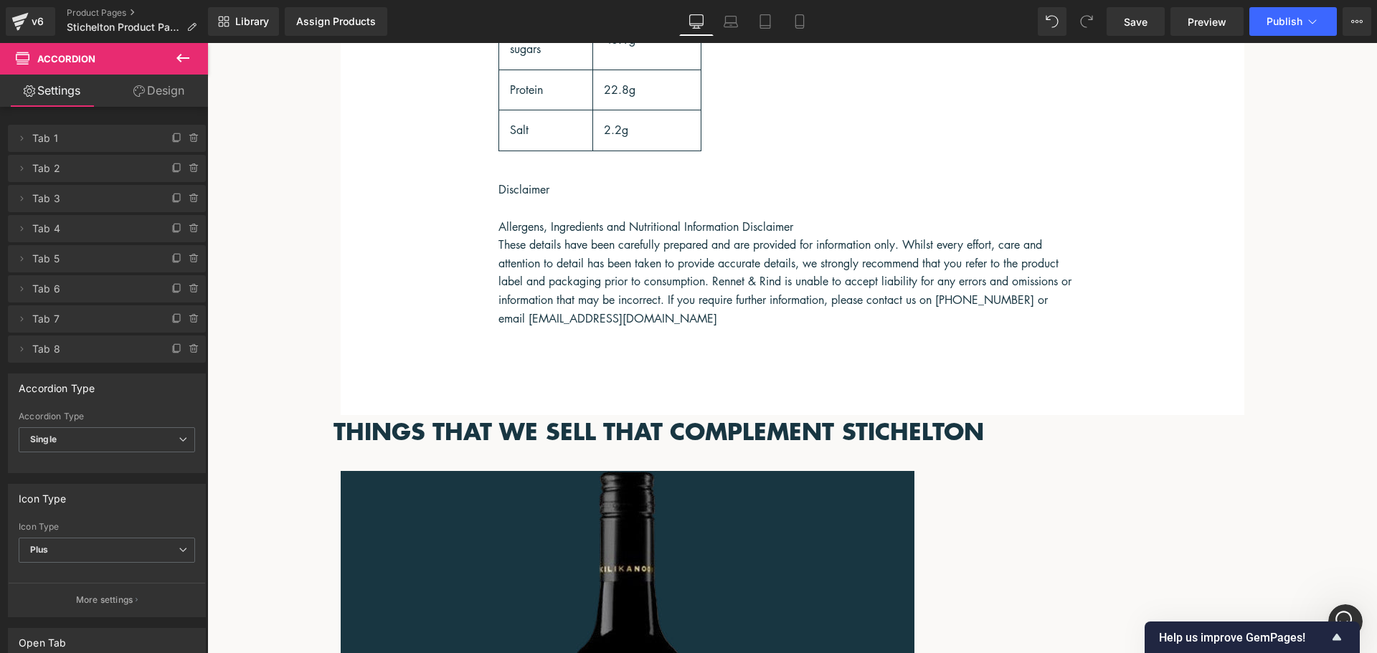
click at [207, 43] on icon at bounding box center [207, 43] width 0 height 0
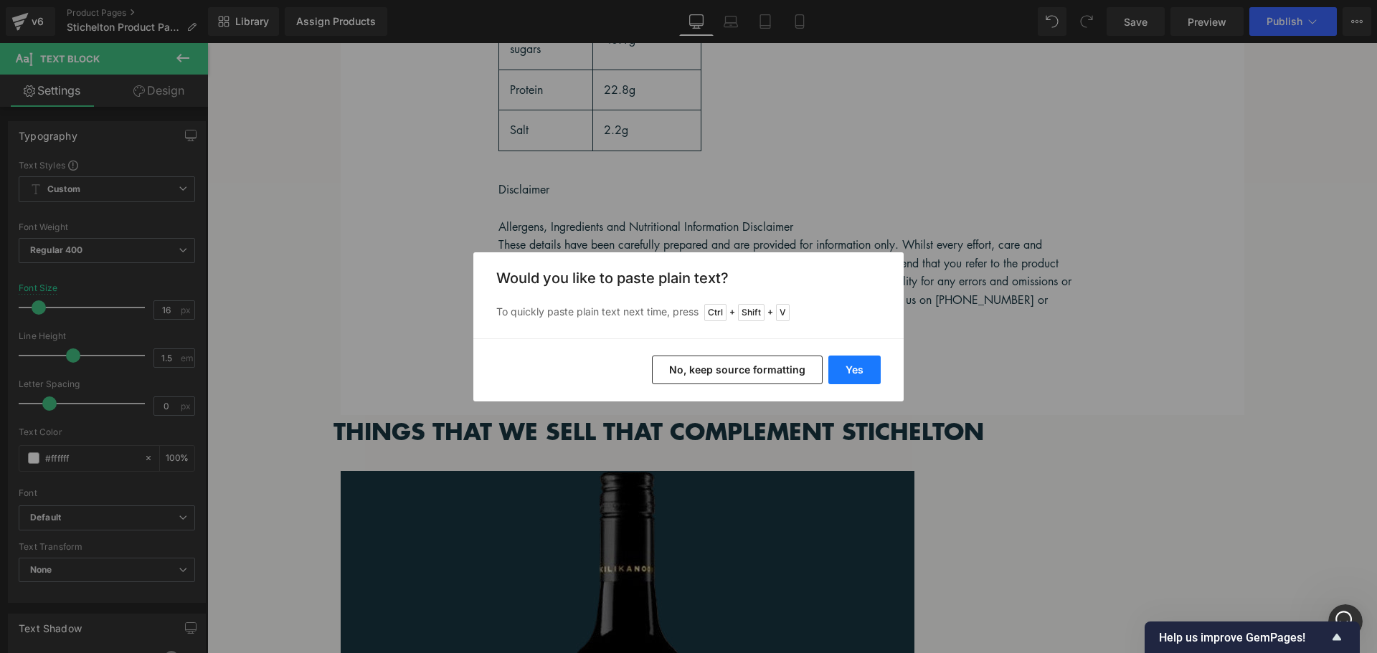
drag, startPoint x: 848, startPoint y: 363, endPoint x: 641, endPoint y: 320, distance: 211.0
click at [849, 363] on button "Yes" at bounding box center [854, 370] width 52 height 29
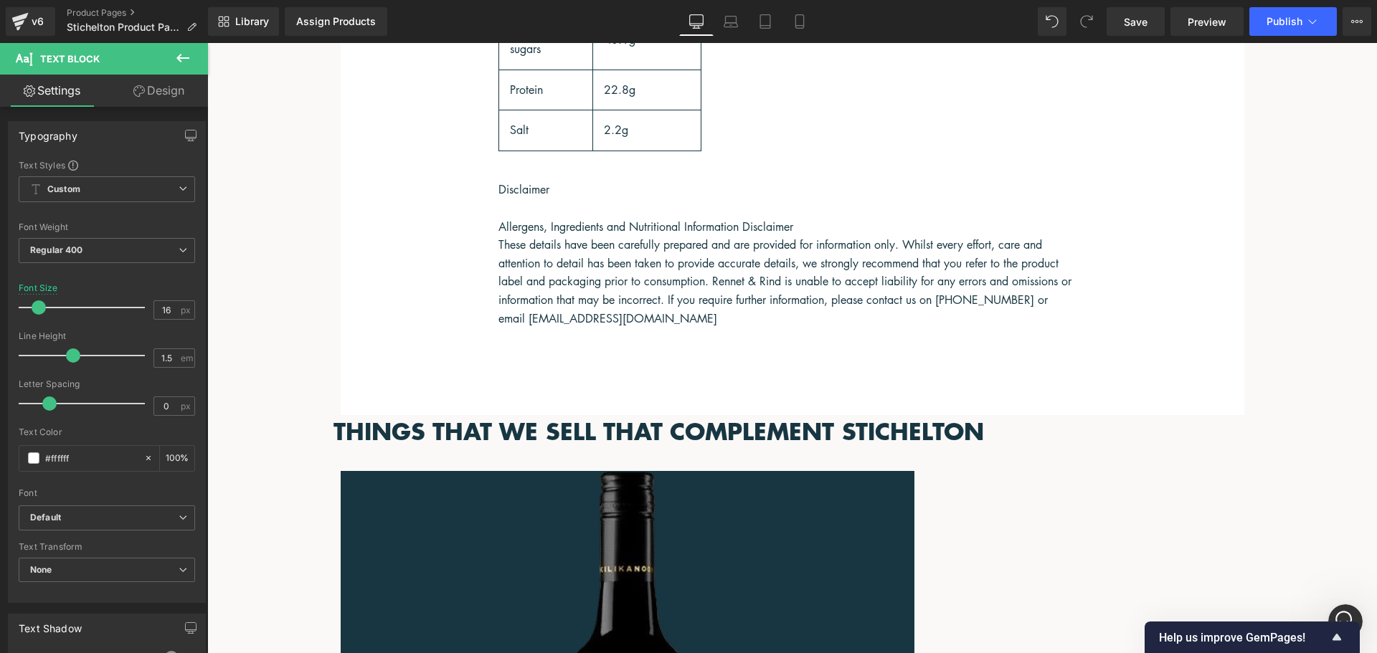
click at [207, 43] on icon at bounding box center [207, 43] width 0 height 0
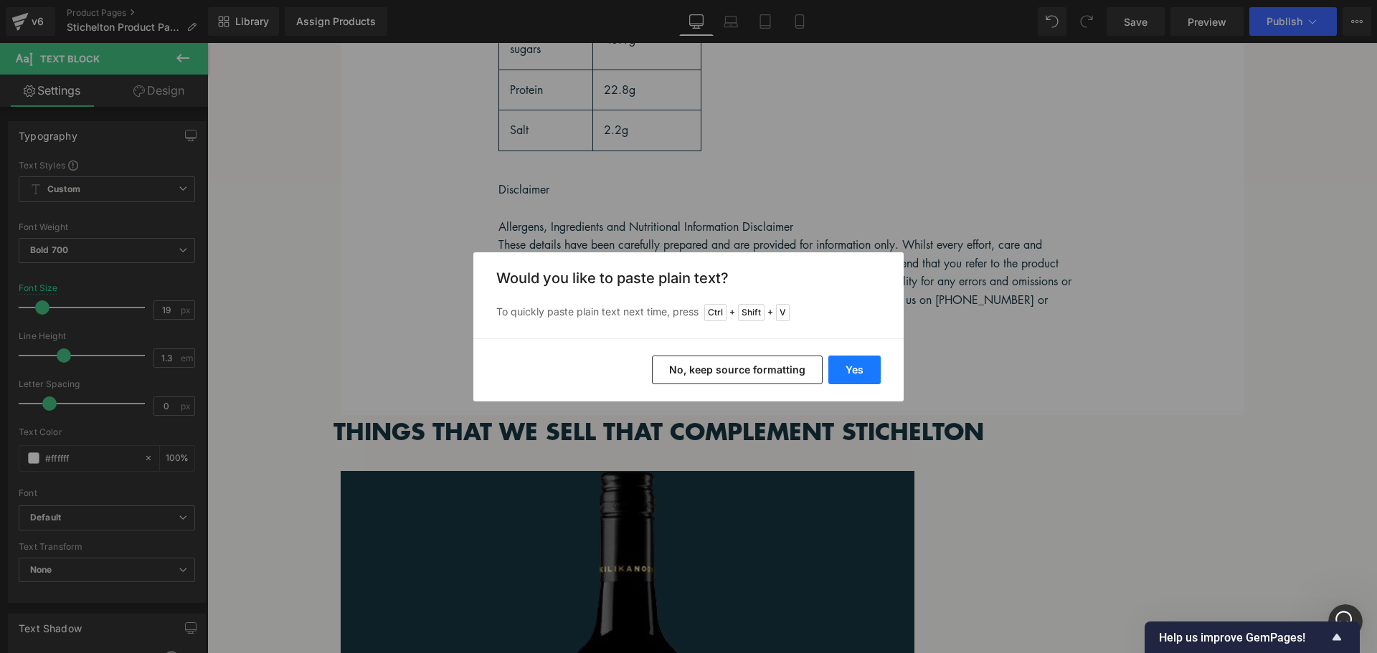
click at [854, 377] on button "Yes" at bounding box center [854, 370] width 52 height 29
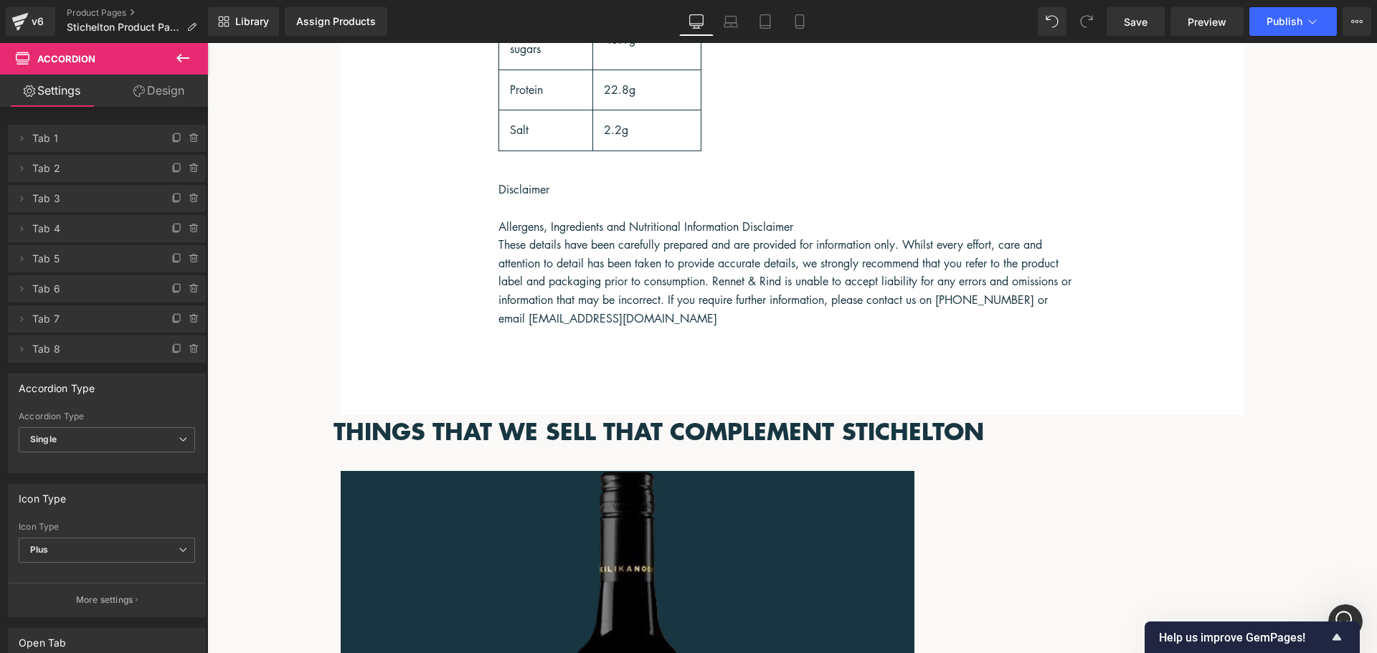
click at [207, 43] on icon at bounding box center [207, 43] width 0 height 0
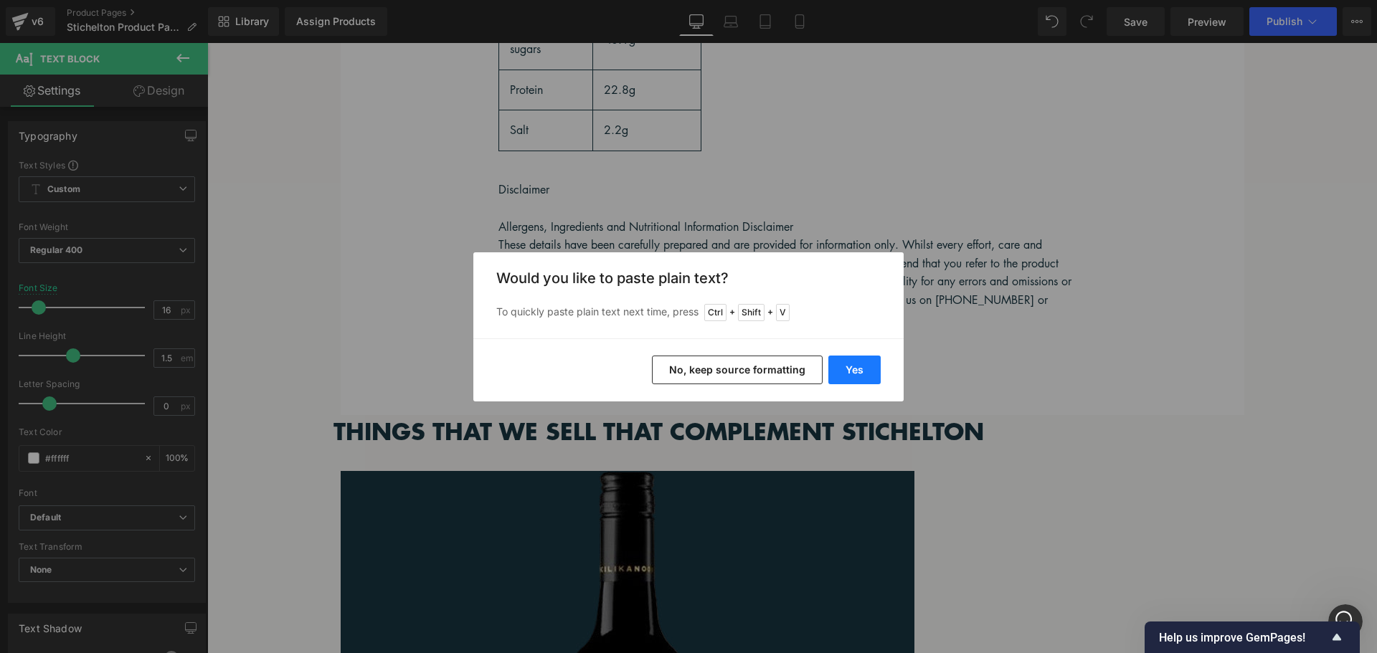
click at [848, 367] on button "Yes" at bounding box center [854, 370] width 52 height 29
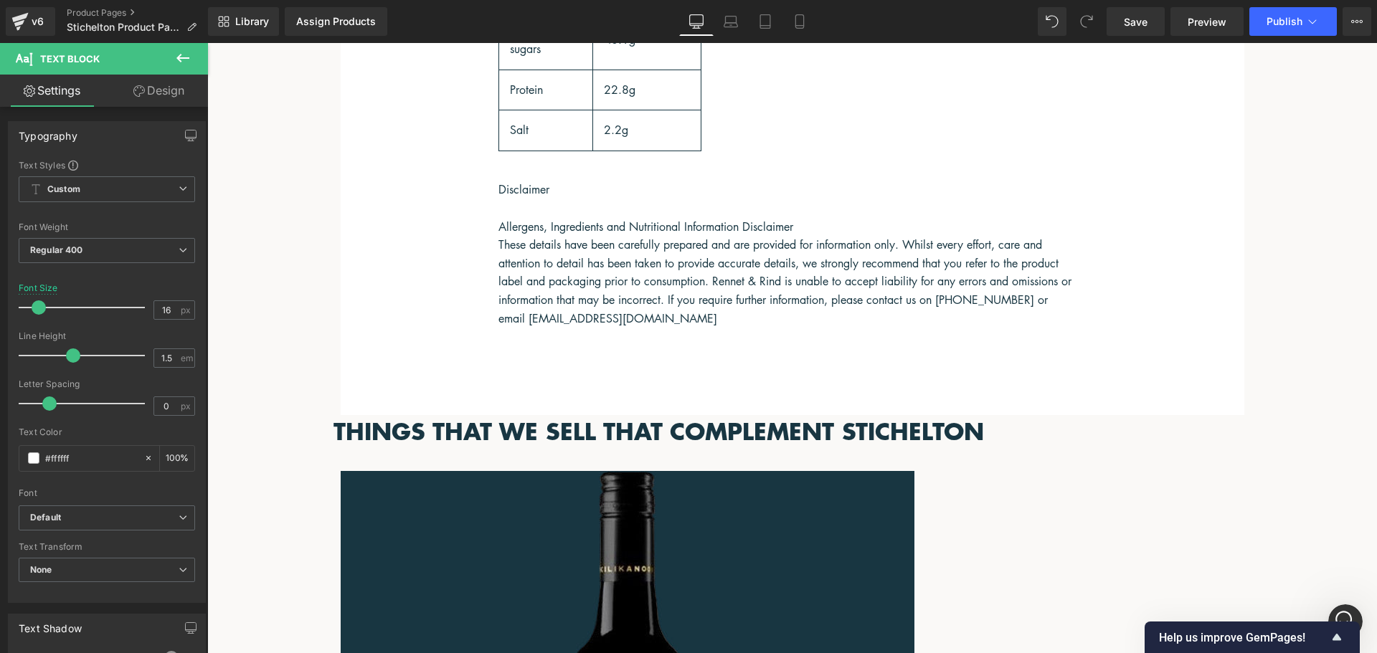
click at [207, 43] on link at bounding box center [207, 43] width 0 height 0
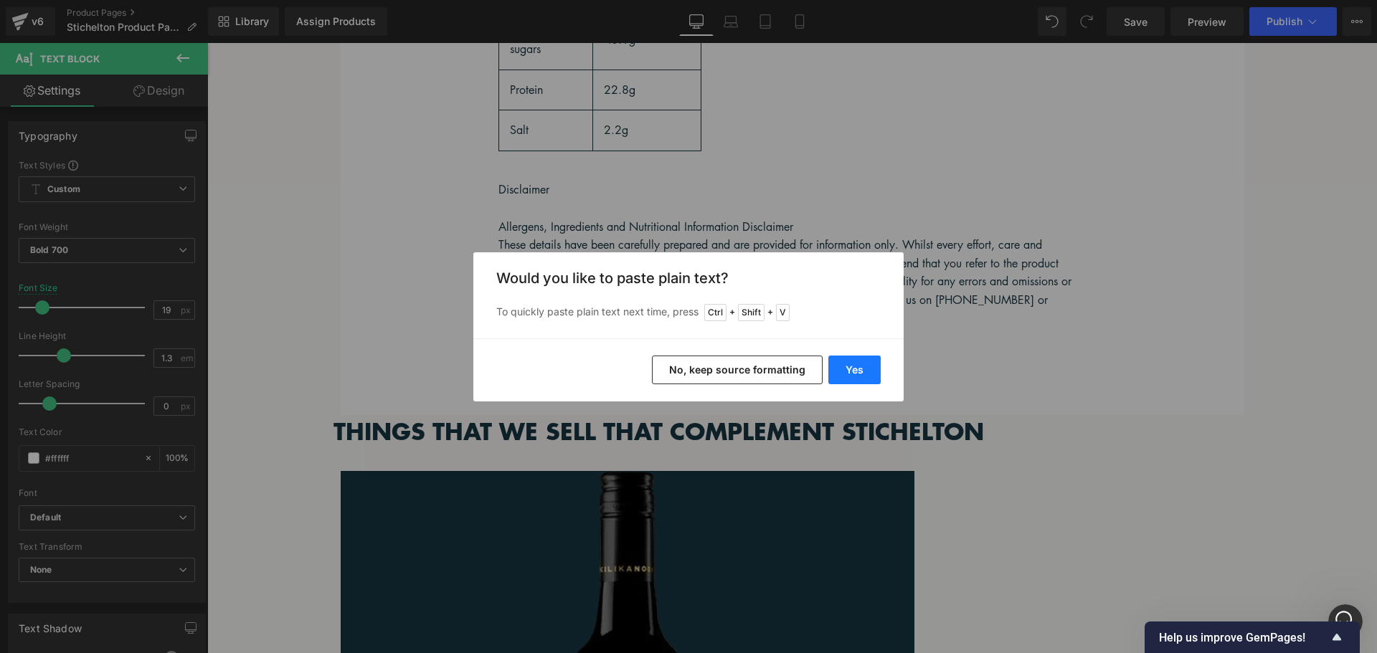
click at [848, 362] on button "Yes" at bounding box center [854, 370] width 52 height 29
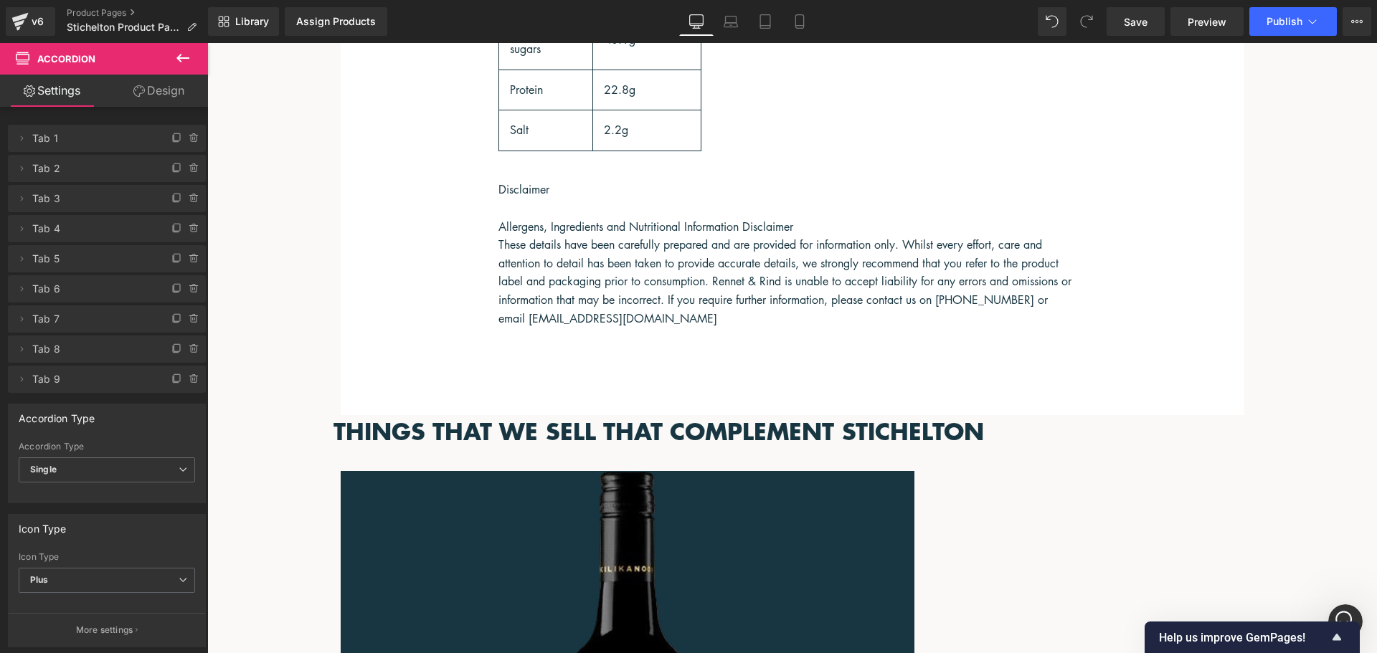
click at [207, 43] on link at bounding box center [207, 43] width 0 height 0
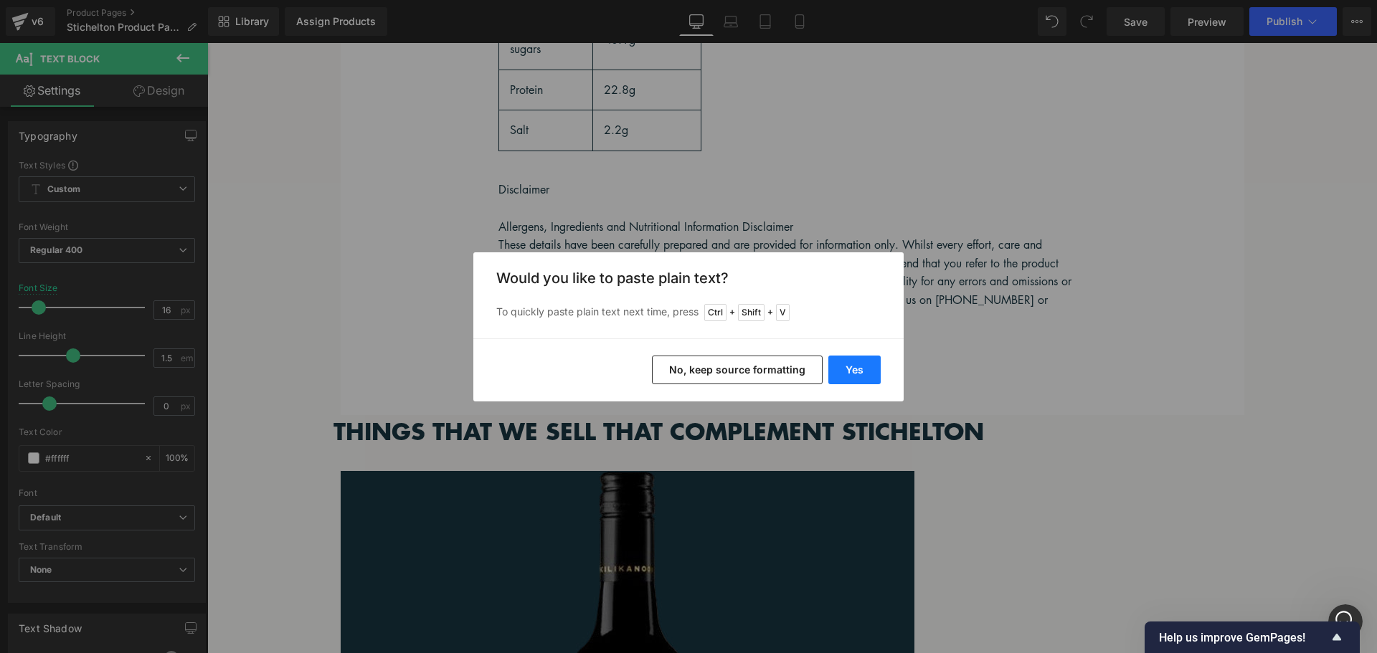
click at [857, 374] on button "Yes" at bounding box center [854, 370] width 52 height 29
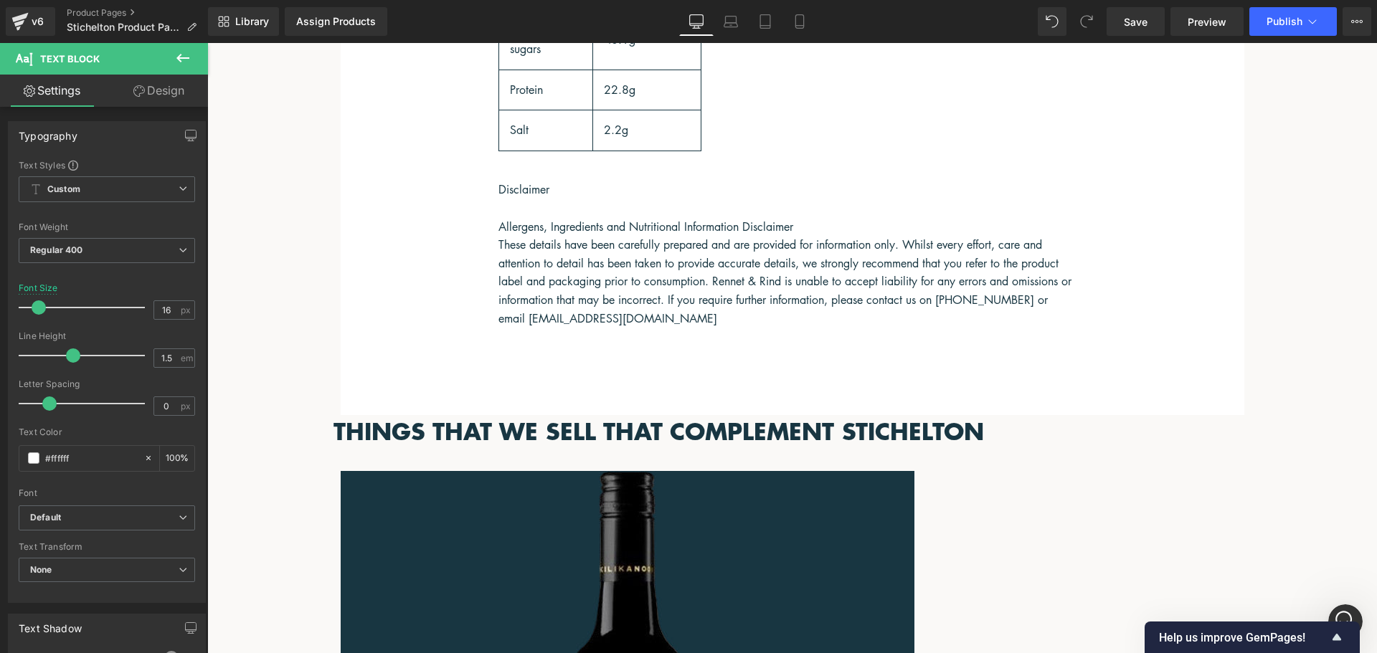
click at [207, 43] on link at bounding box center [207, 43] width 0 height 0
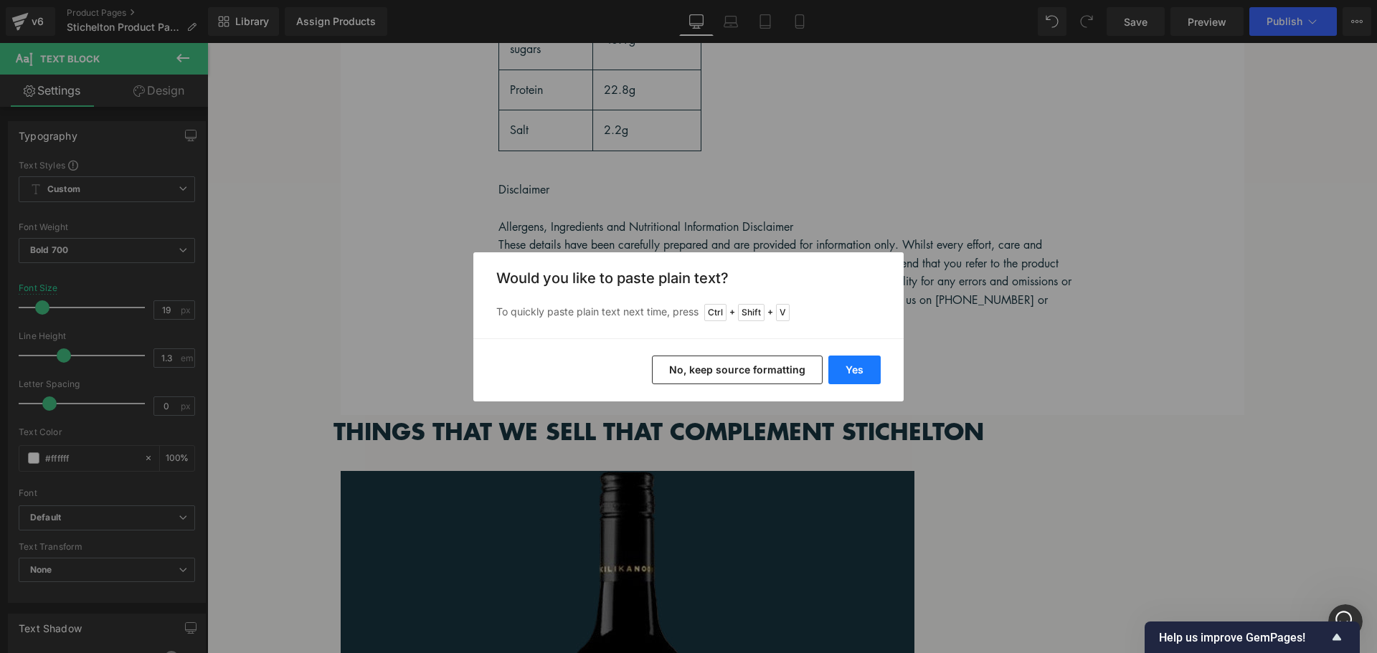
click at [859, 367] on button "Yes" at bounding box center [854, 370] width 52 height 29
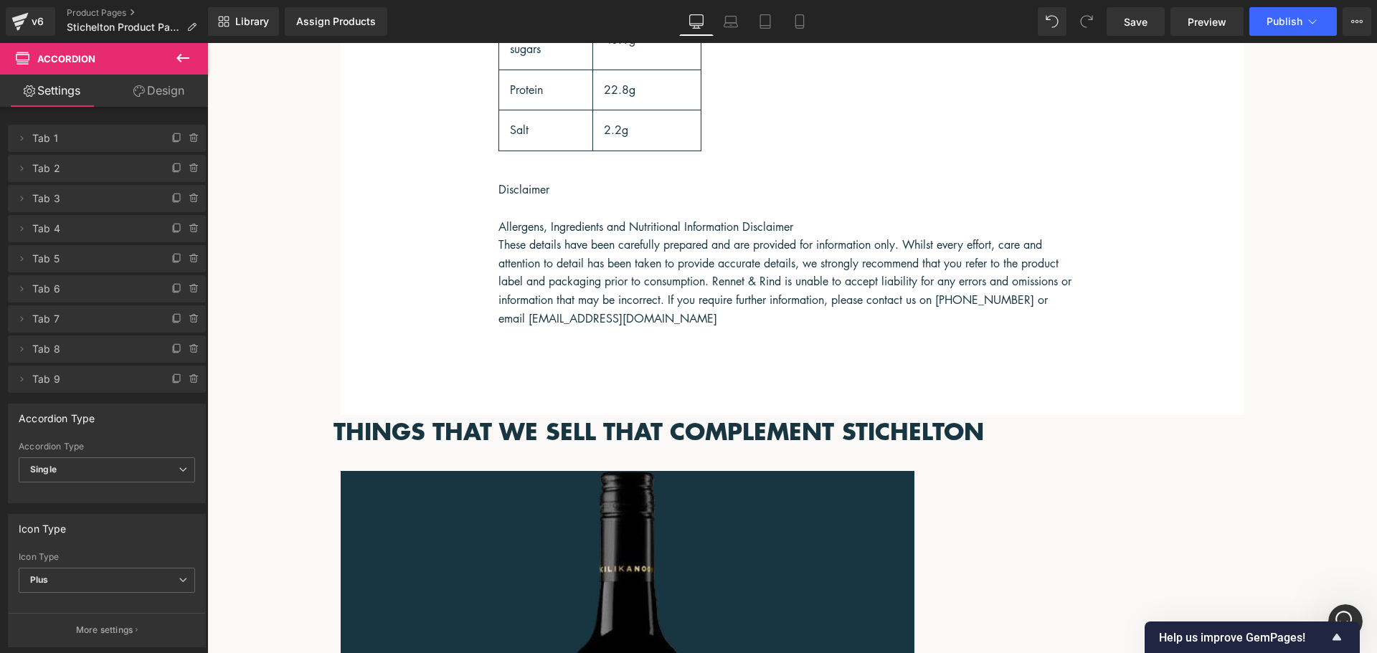
click at [207, 43] on icon at bounding box center [207, 43] width 0 height 0
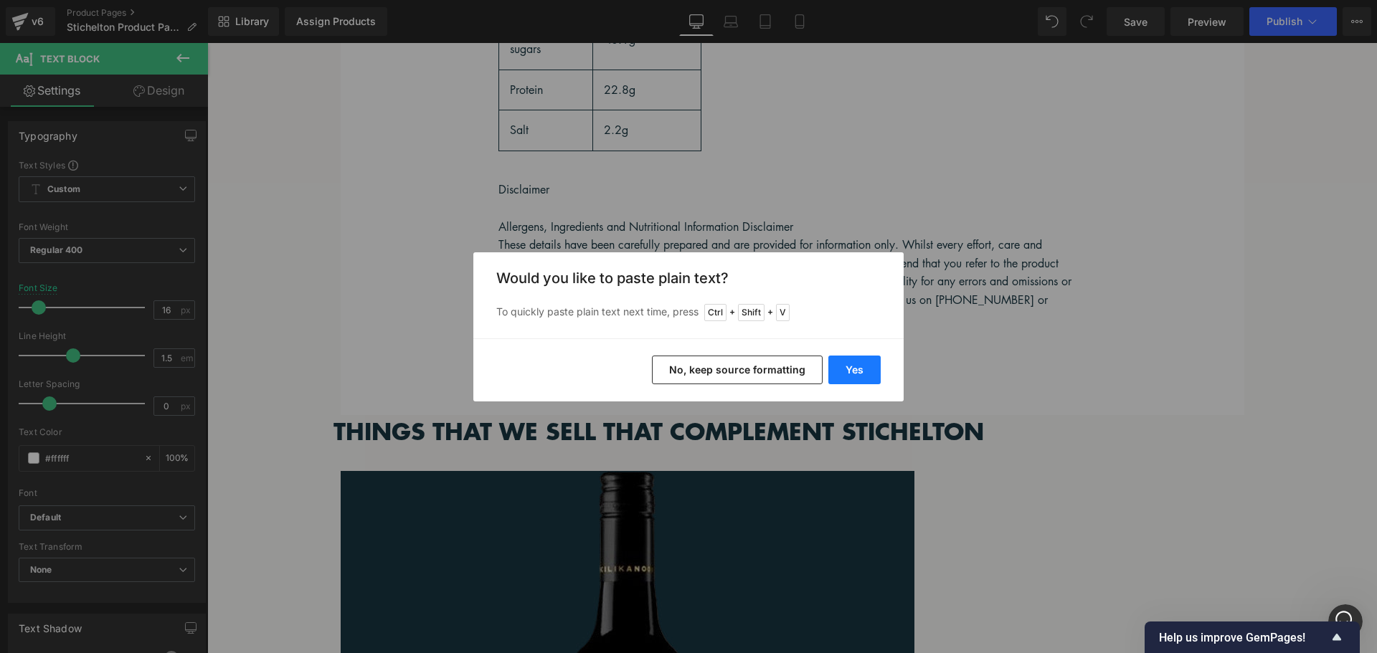
click at [851, 370] on button "Yes" at bounding box center [854, 370] width 52 height 29
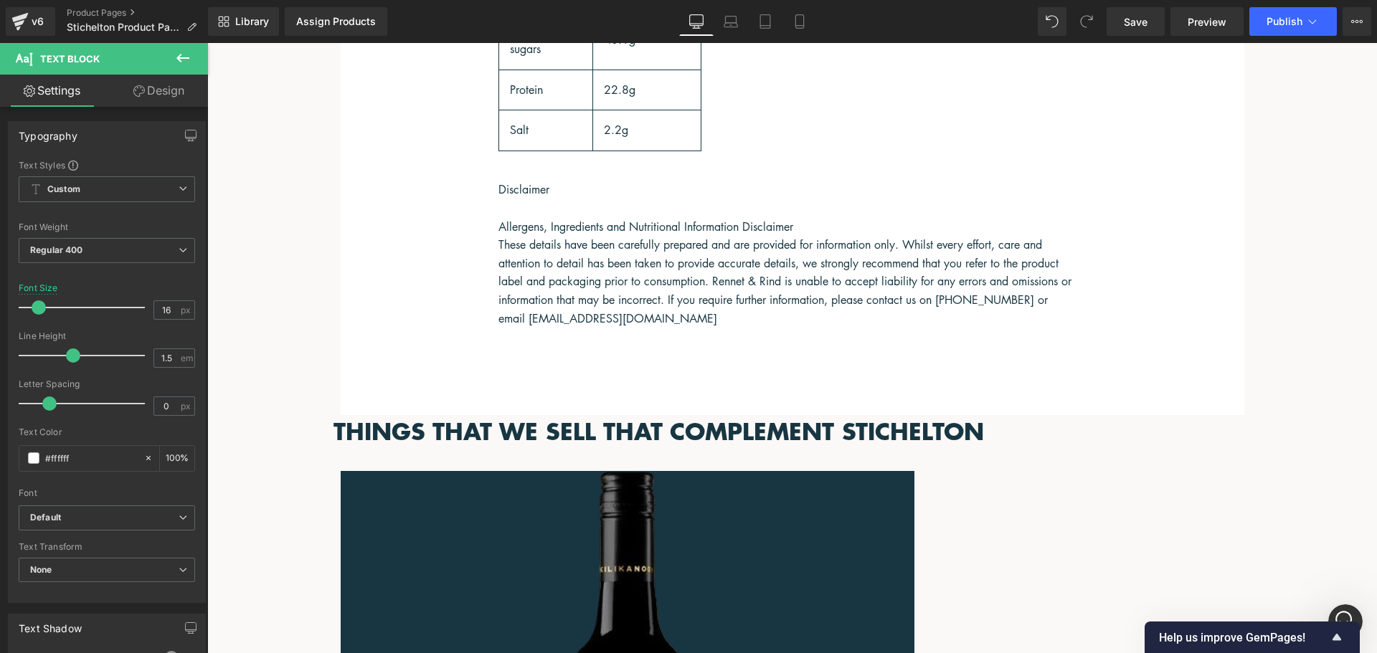
click at [207, 43] on icon at bounding box center [207, 43] width 0 height 0
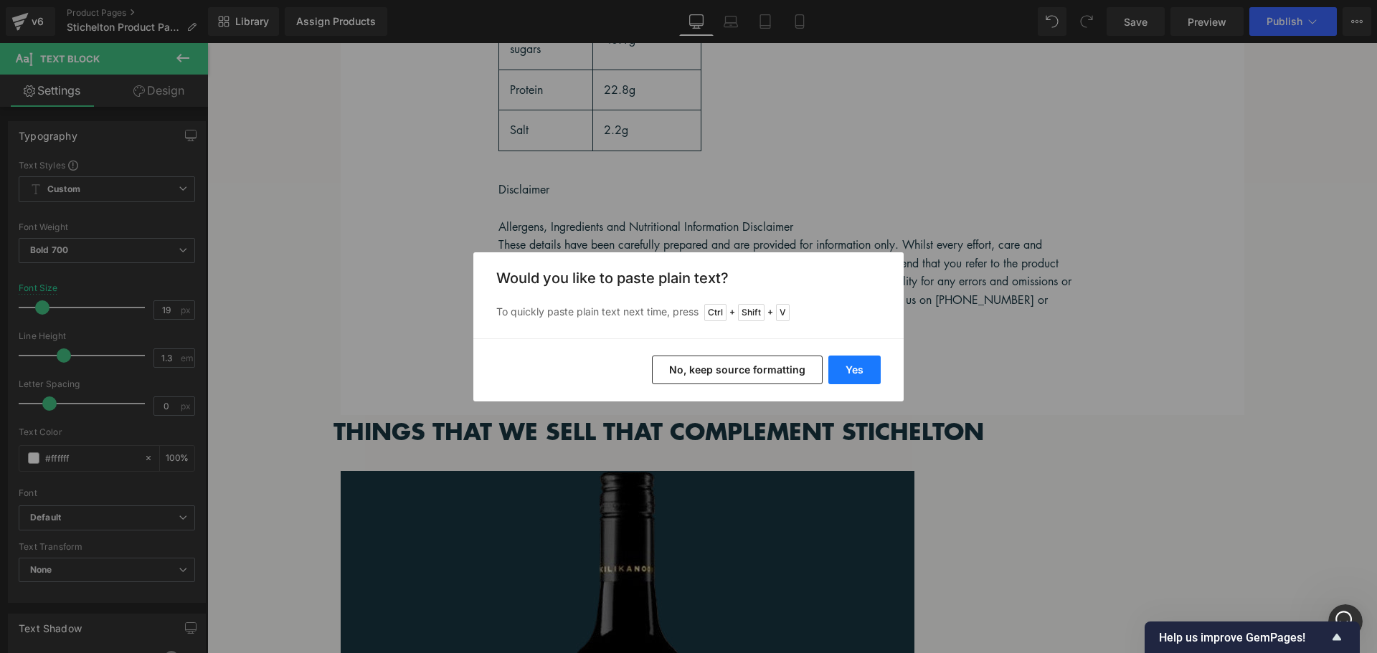
click at [874, 367] on button "Yes" at bounding box center [854, 370] width 52 height 29
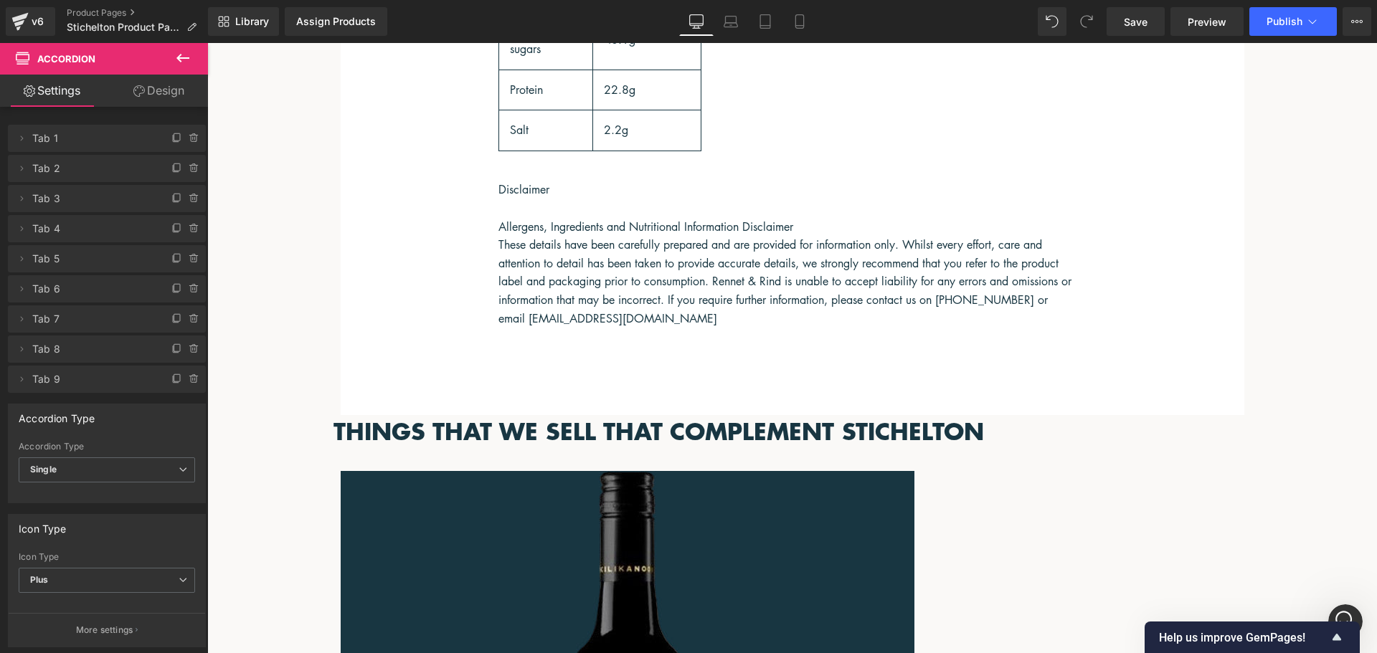
click at [207, 43] on icon at bounding box center [207, 43] width 0 height 0
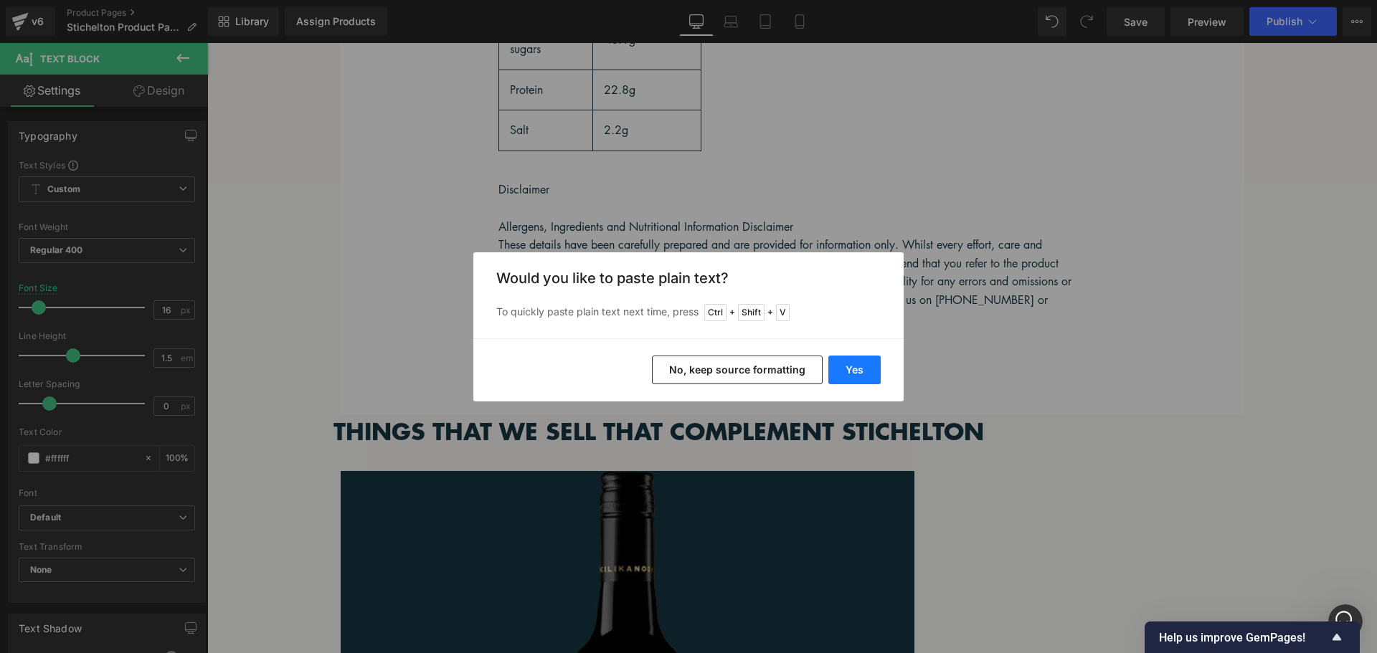
click at [862, 370] on button "Yes" at bounding box center [854, 370] width 52 height 29
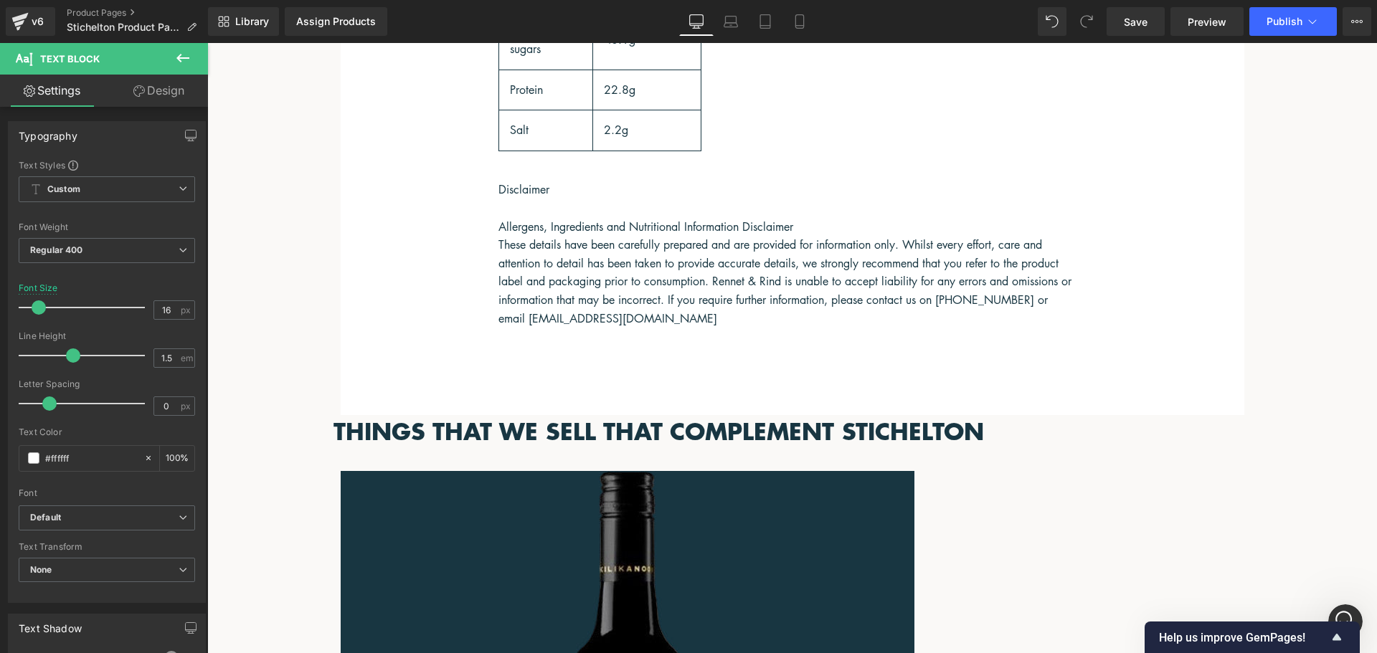
click at [207, 43] on icon at bounding box center [207, 43] width 0 height 0
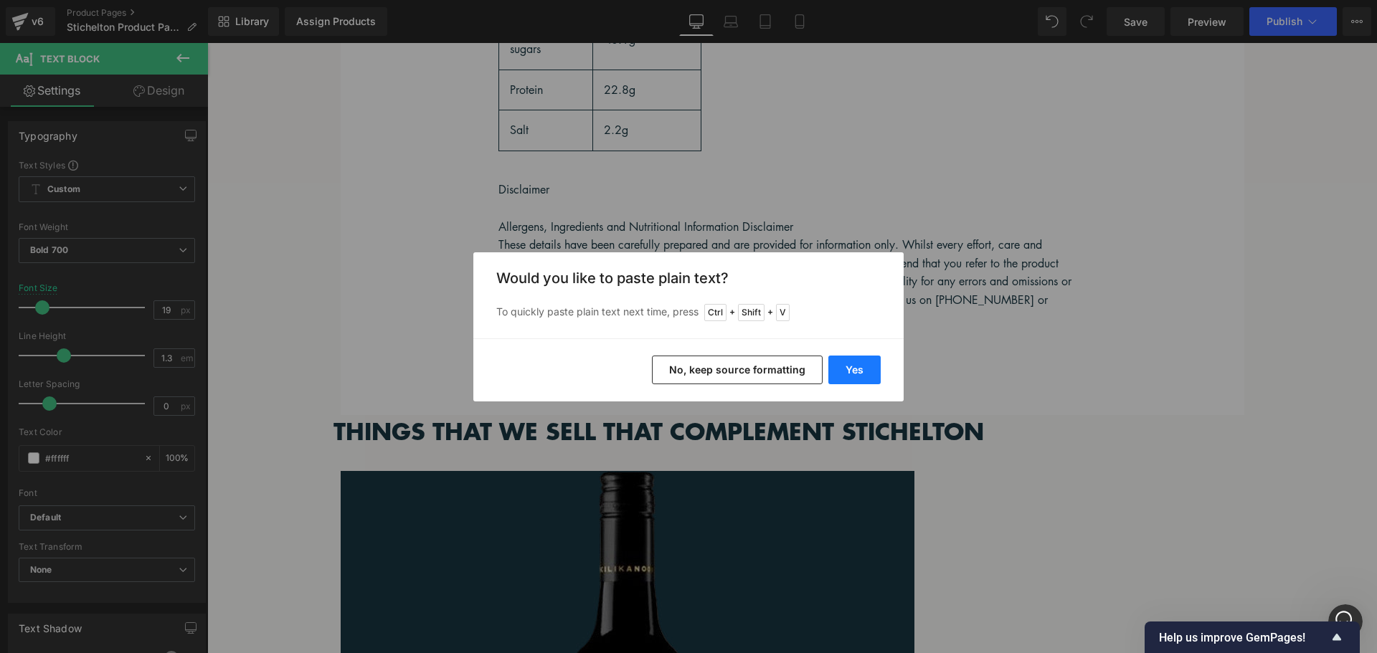
click at [862, 369] on button "Yes" at bounding box center [854, 370] width 52 height 29
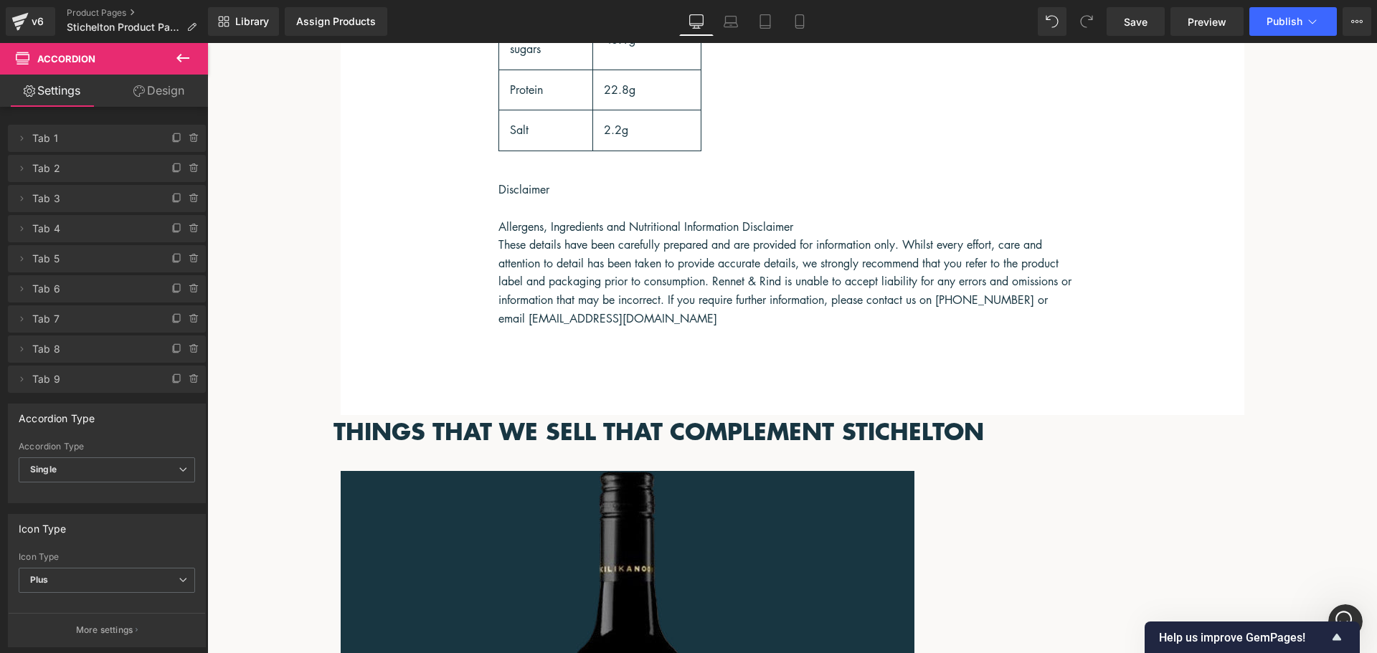
click at [207, 43] on icon at bounding box center [207, 43] width 0 height 0
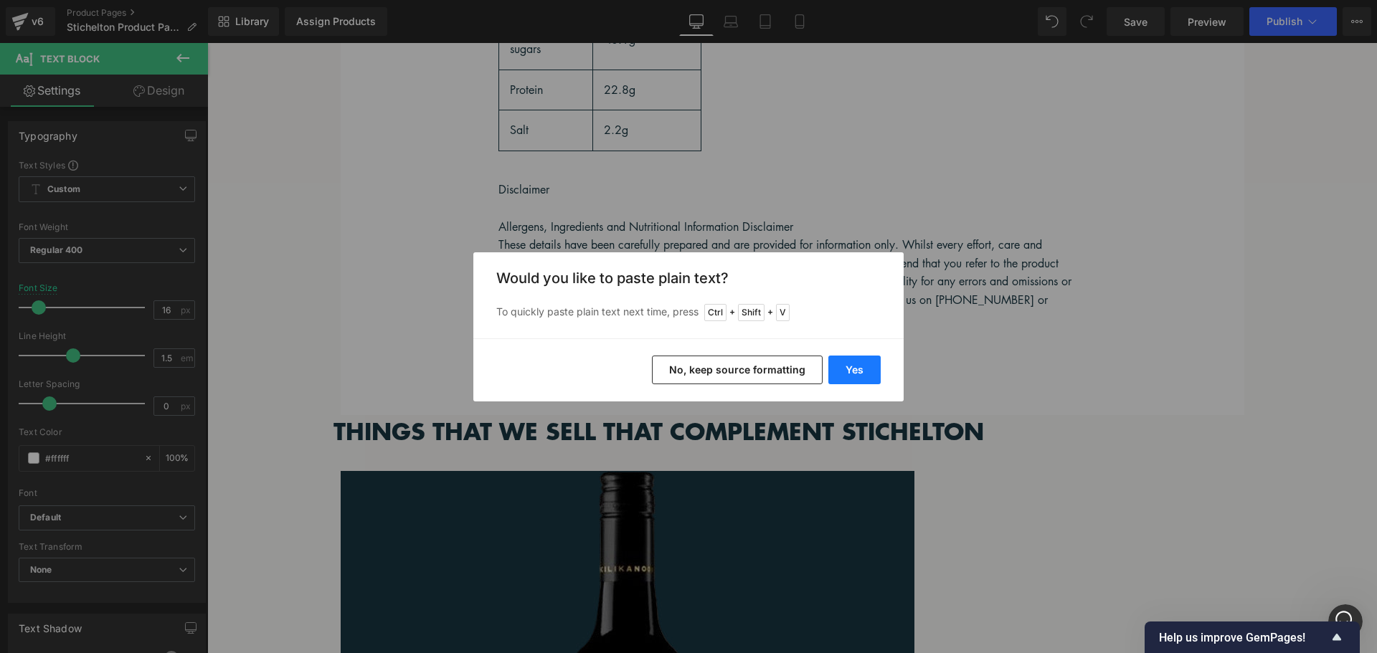
click at [871, 369] on button "Yes" at bounding box center [854, 370] width 52 height 29
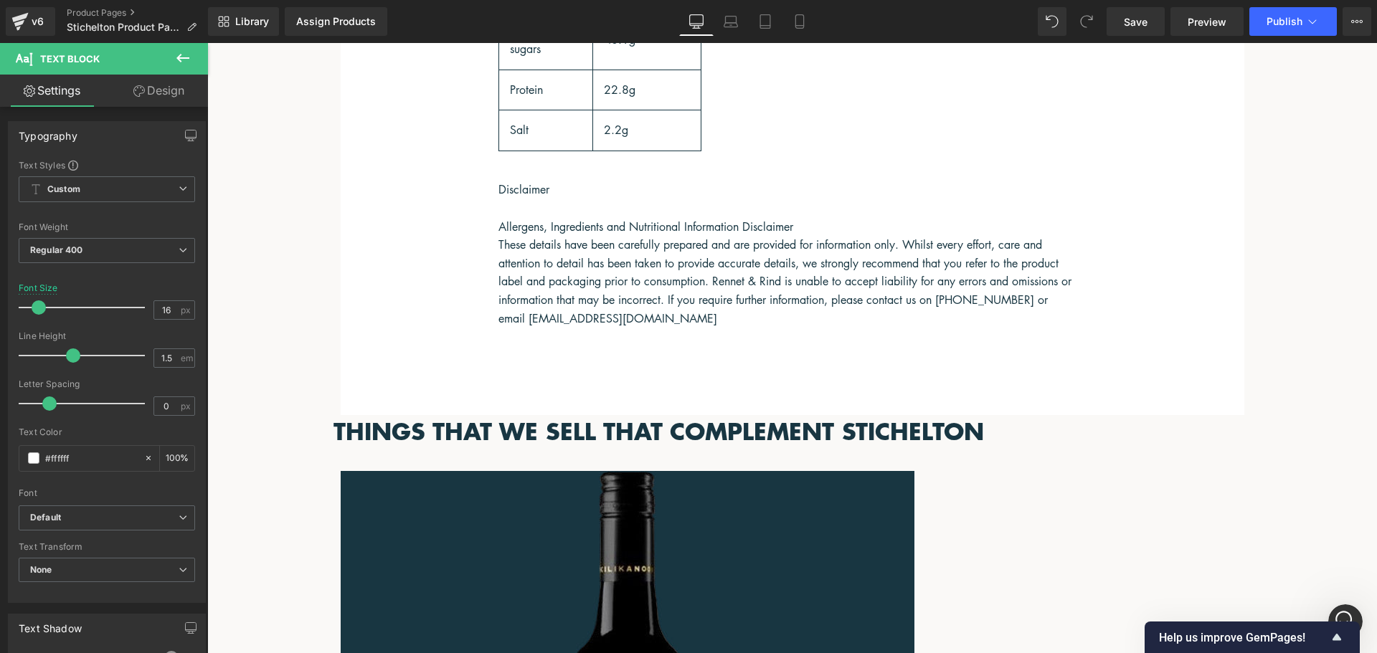
click at [207, 43] on link at bounding box center [207, 43] width 0 height 0
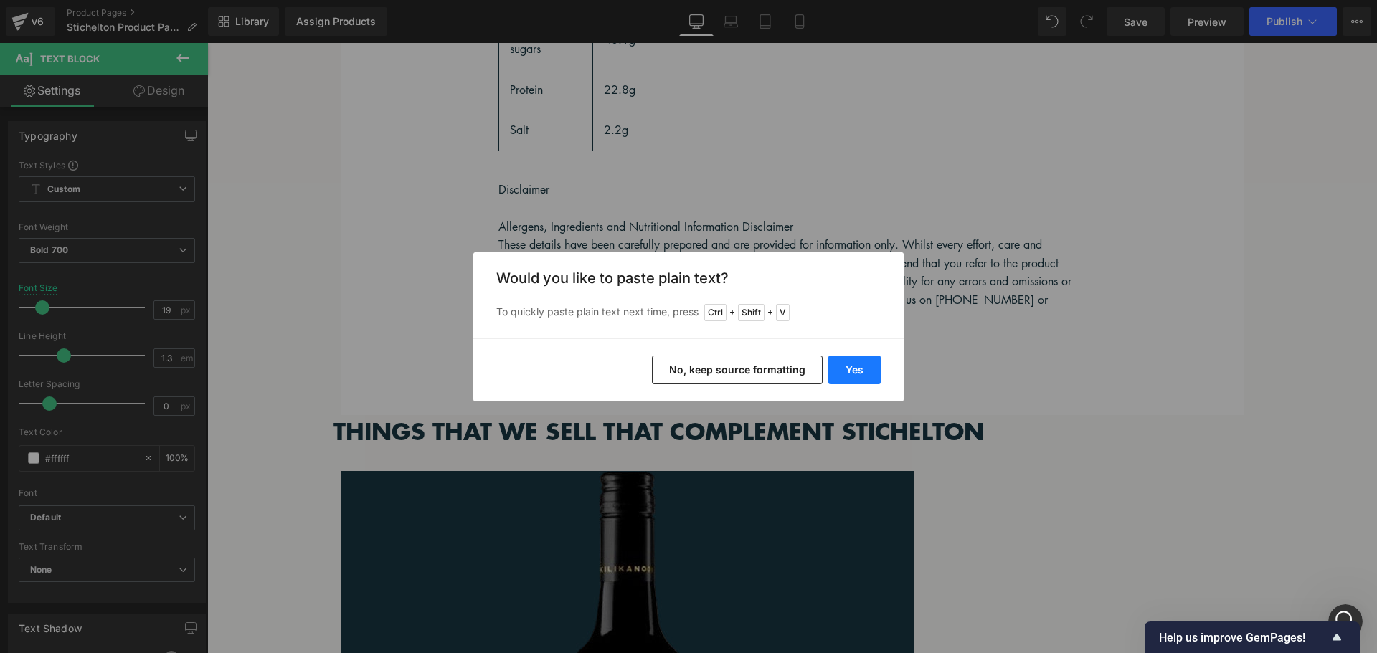
click at [856, 368] on button "Yes" at bounding box center [854, 370] width 52 height 29
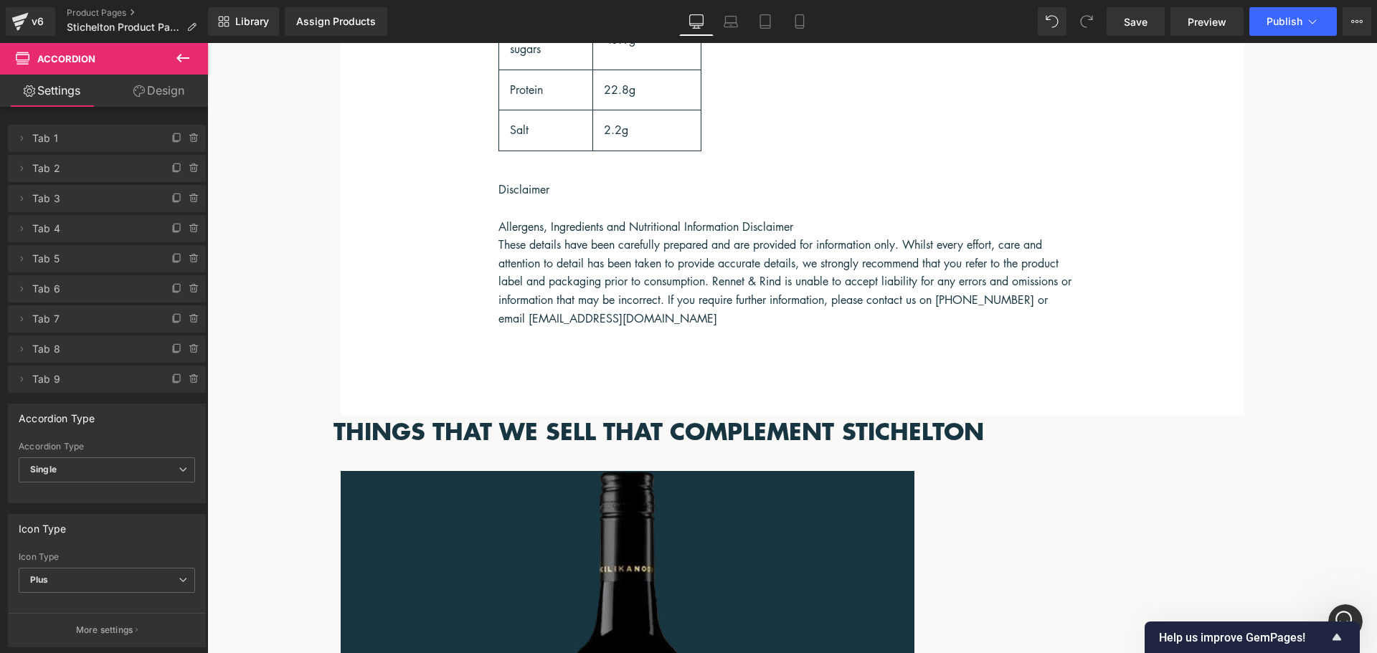
click at [207, 43] on icon at bounding box center [207, 43] width 0 height 0
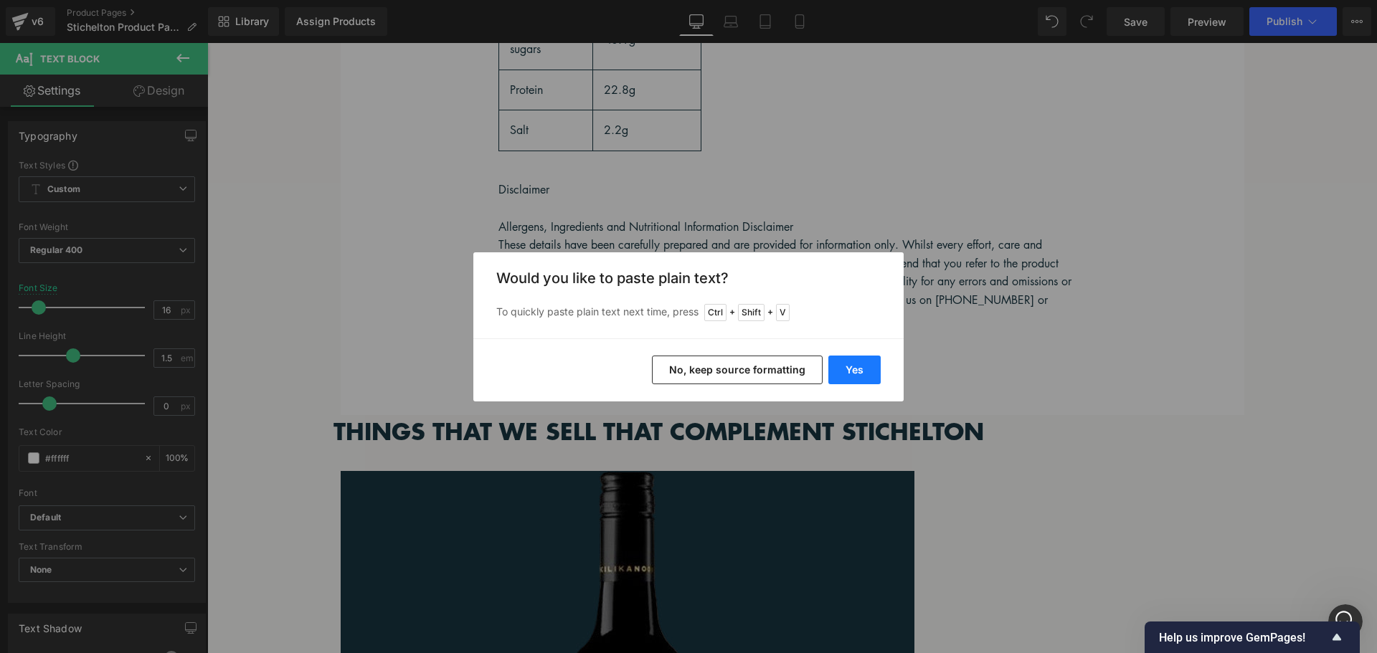
click at [850, 378] on button "Yes" at bounding box center [854, 370] width 52 height 29
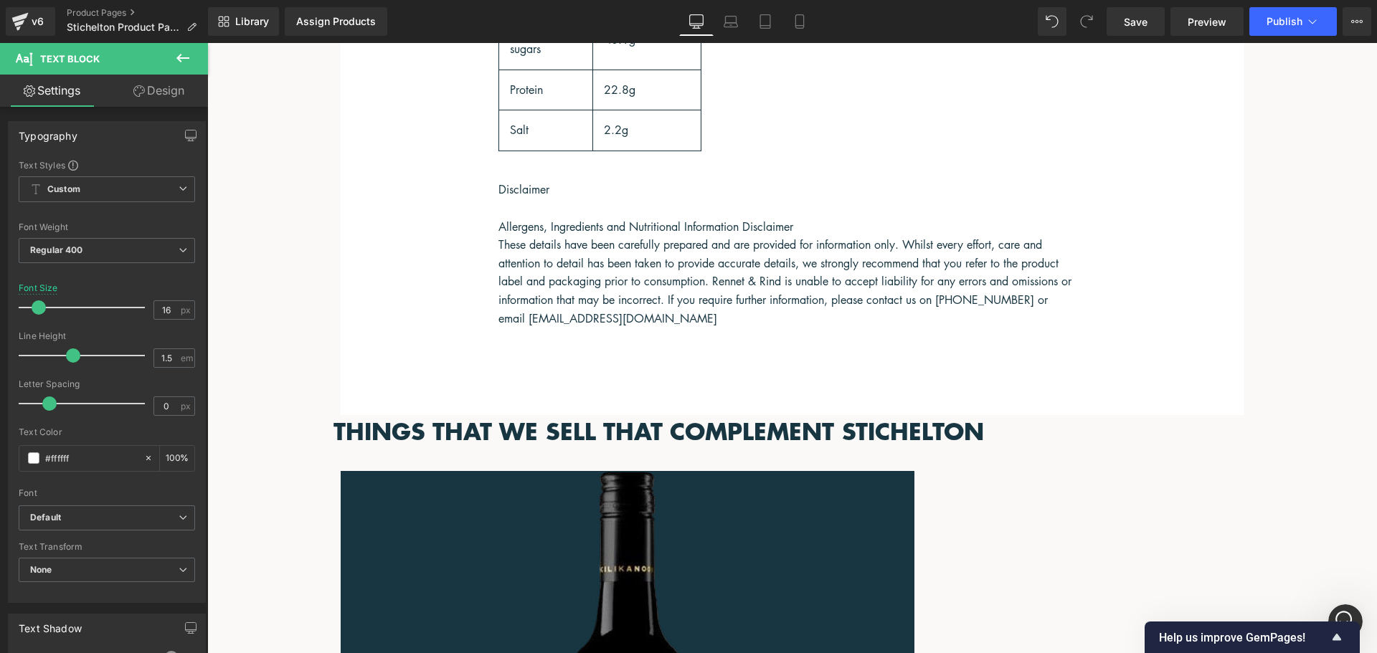
click at [207, 43] on span "Accordion" at bounding box center [207, 43] width 0 height 0
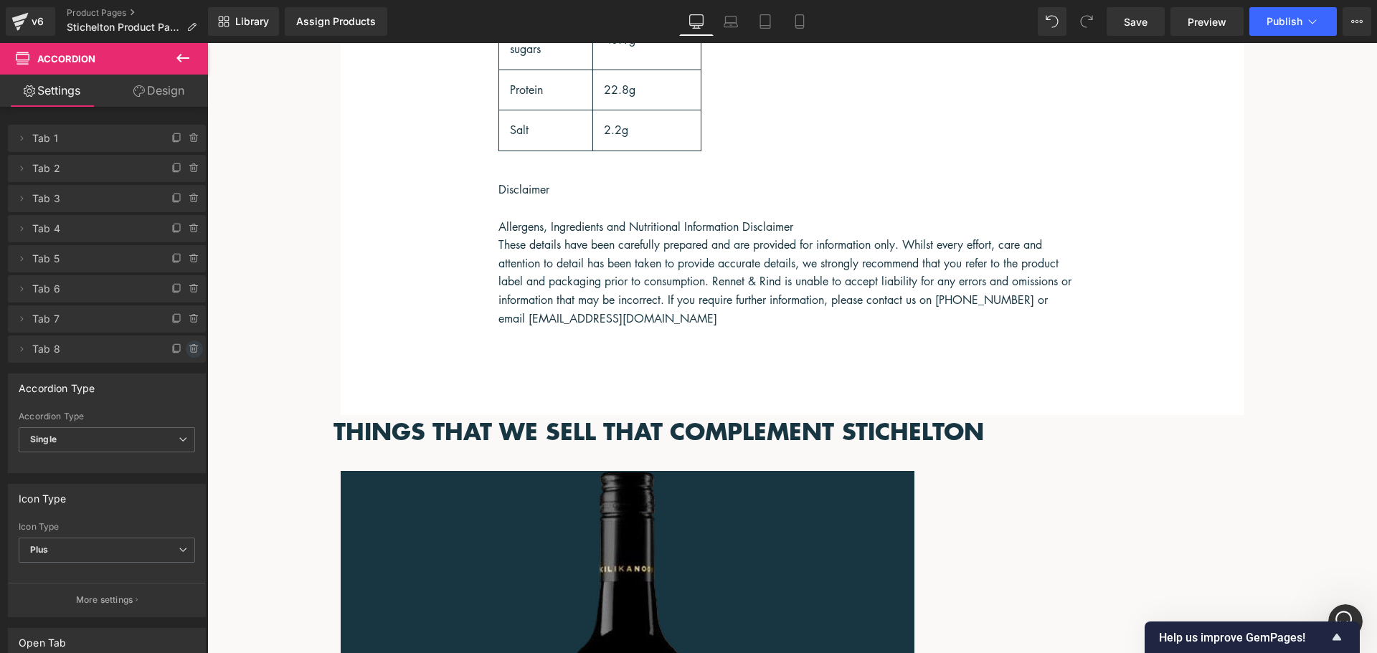
click at [189, 349] on icon at bounding box center [194, 349] width 11 height 11
click at [186, 350] on button "Delete" at bounding box center [178, 350] width 45 height 19
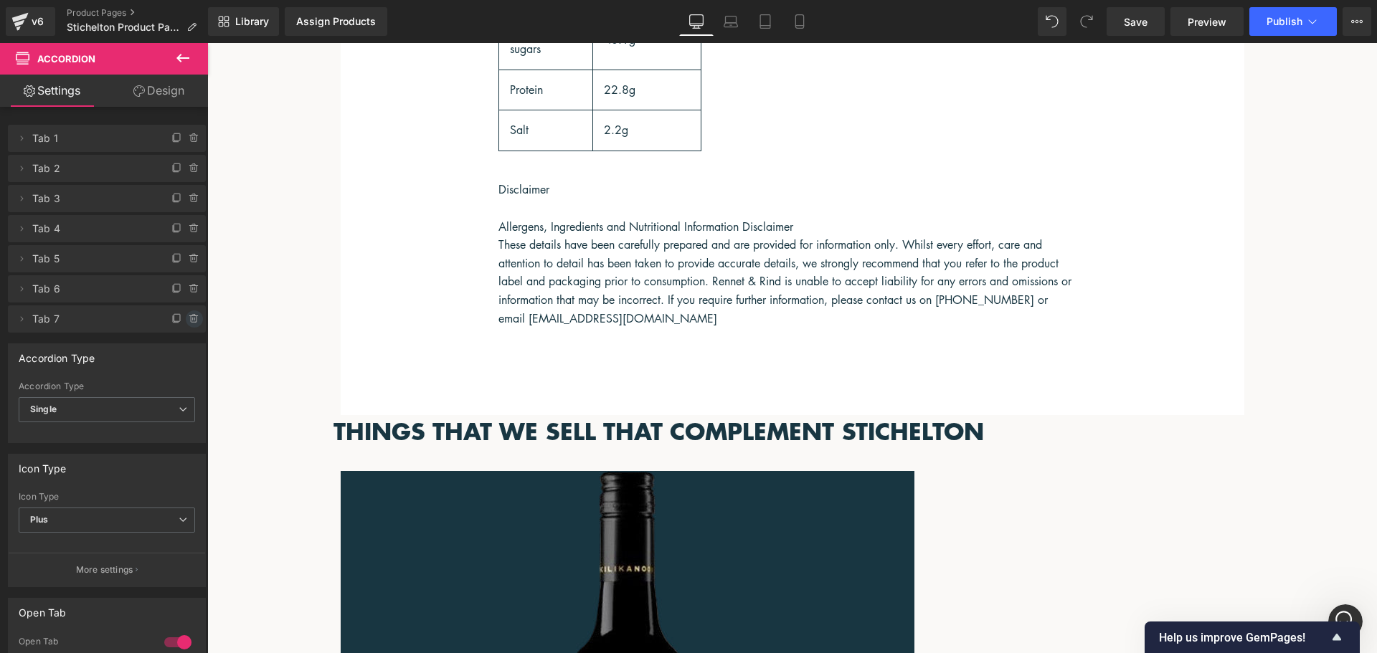
click at [191, 322] on icon at bounding box center [194, 319] width 6 height 6
click at [176, 326] on button "Delete" at bounding box center [178, 320] width 45 height 19
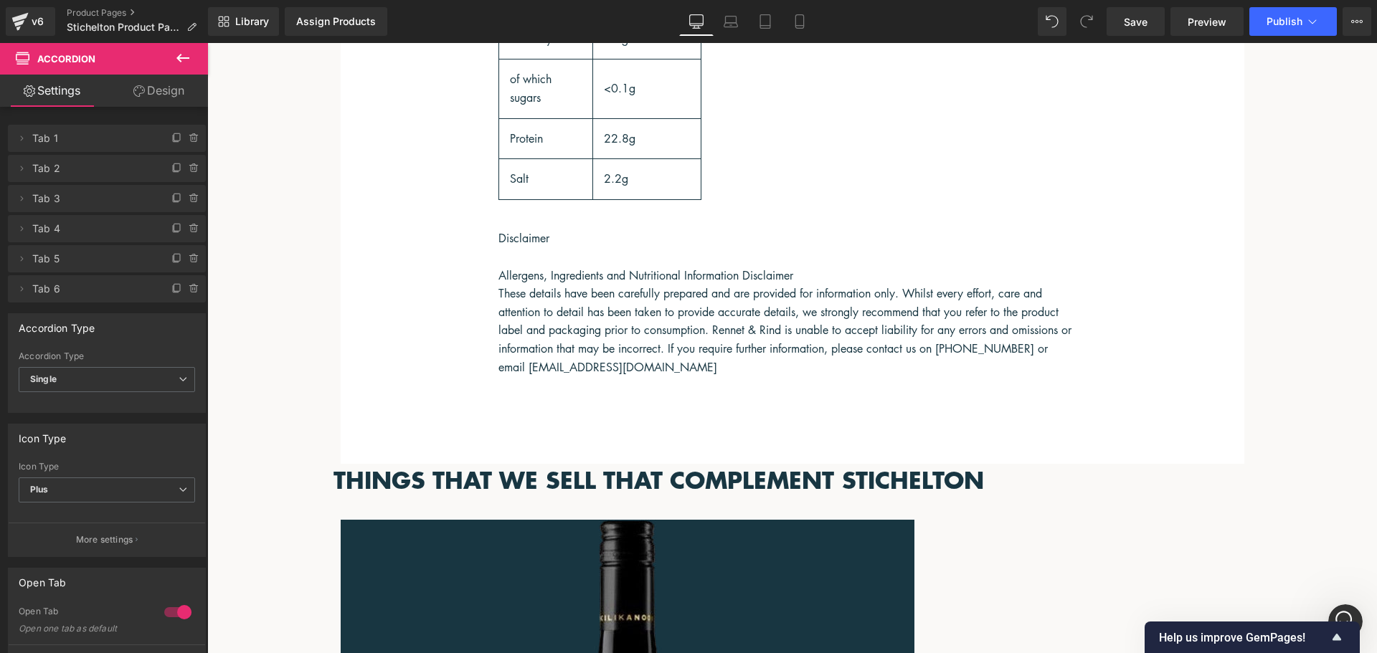
scroll to position [1977, 0]
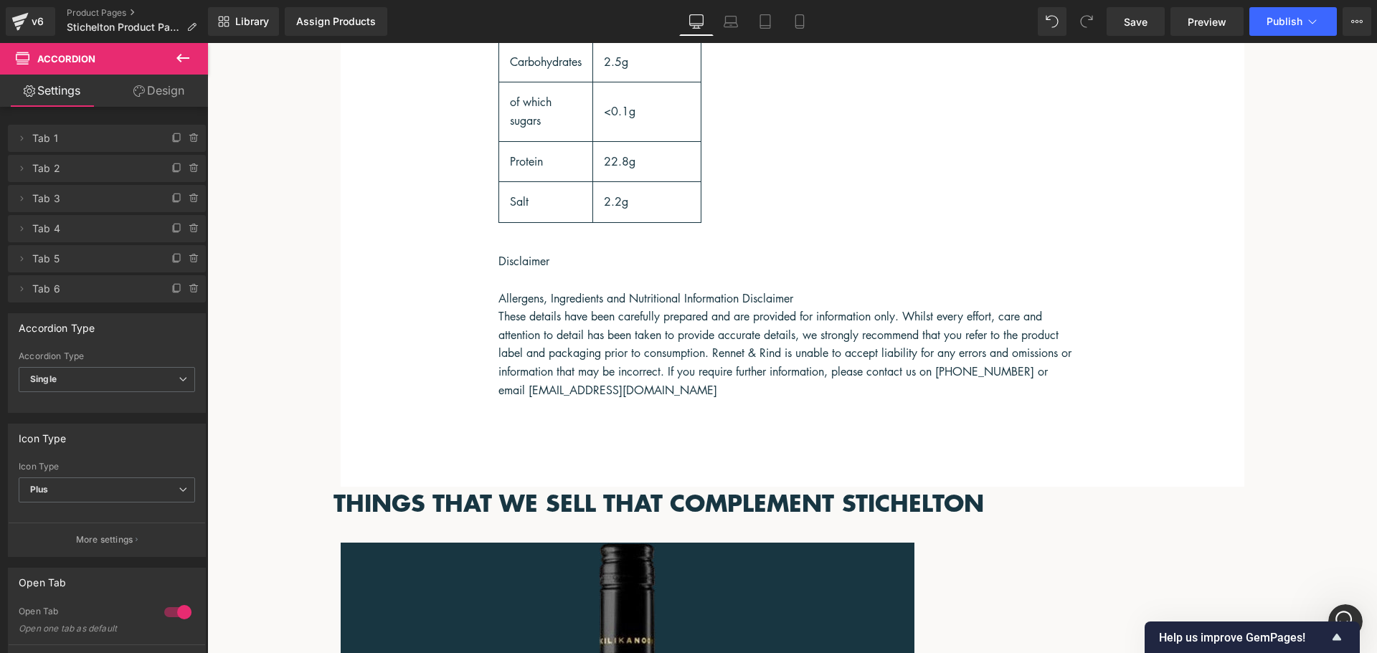
click at [207, 43] on span "Accordion" at bounding box center [207, 43] width 0 height 0
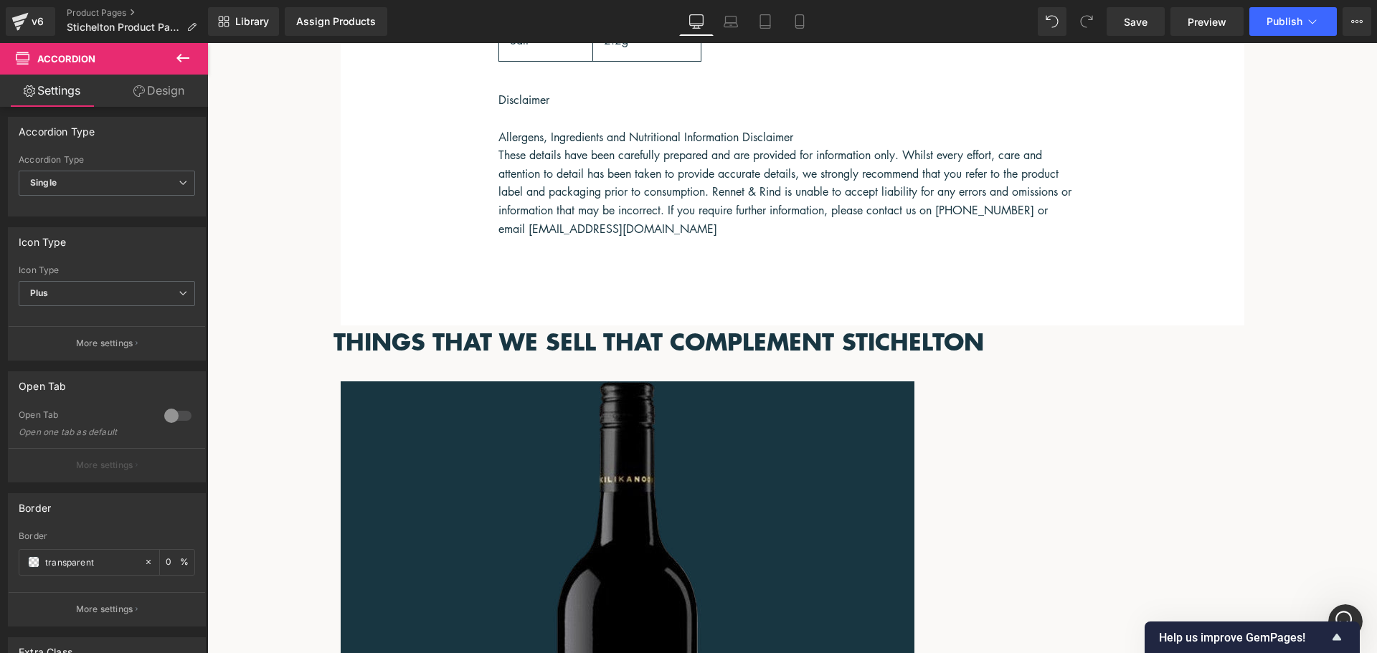
scroll to position [2049, 0]
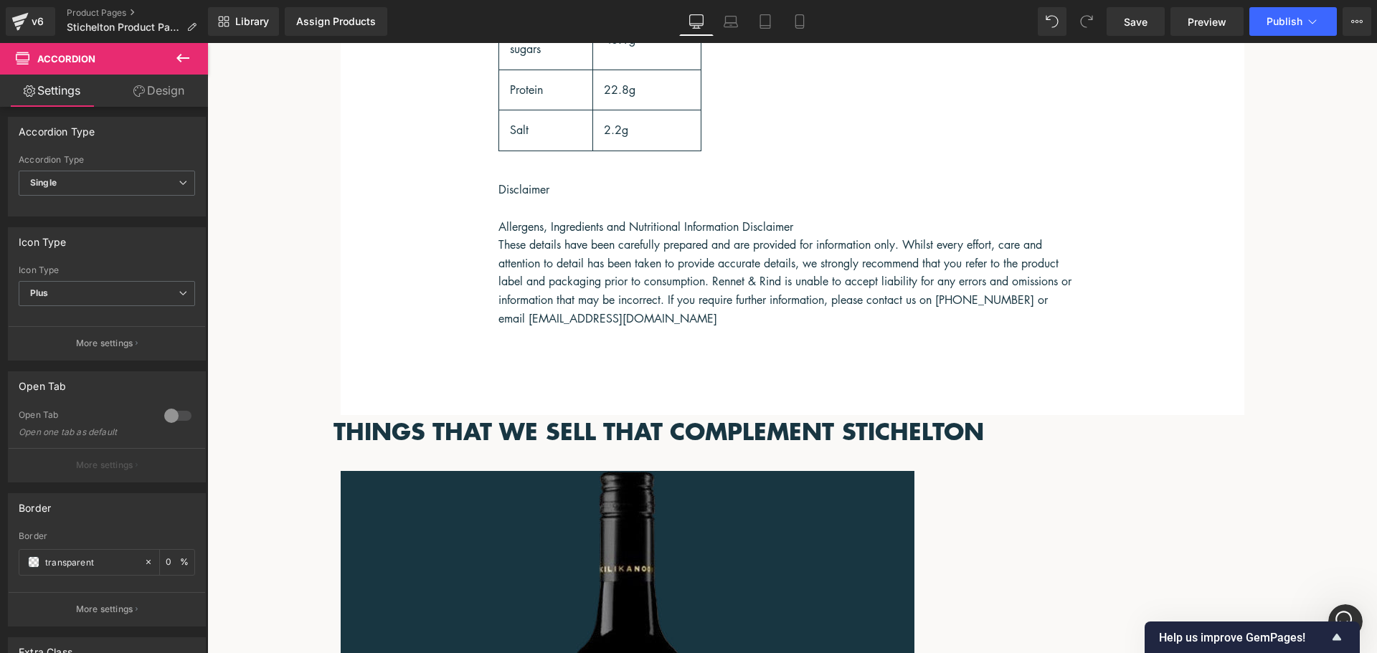
click at [207, 43] on span "Accordion" at bounding box center [207, 43] width 0 height 0
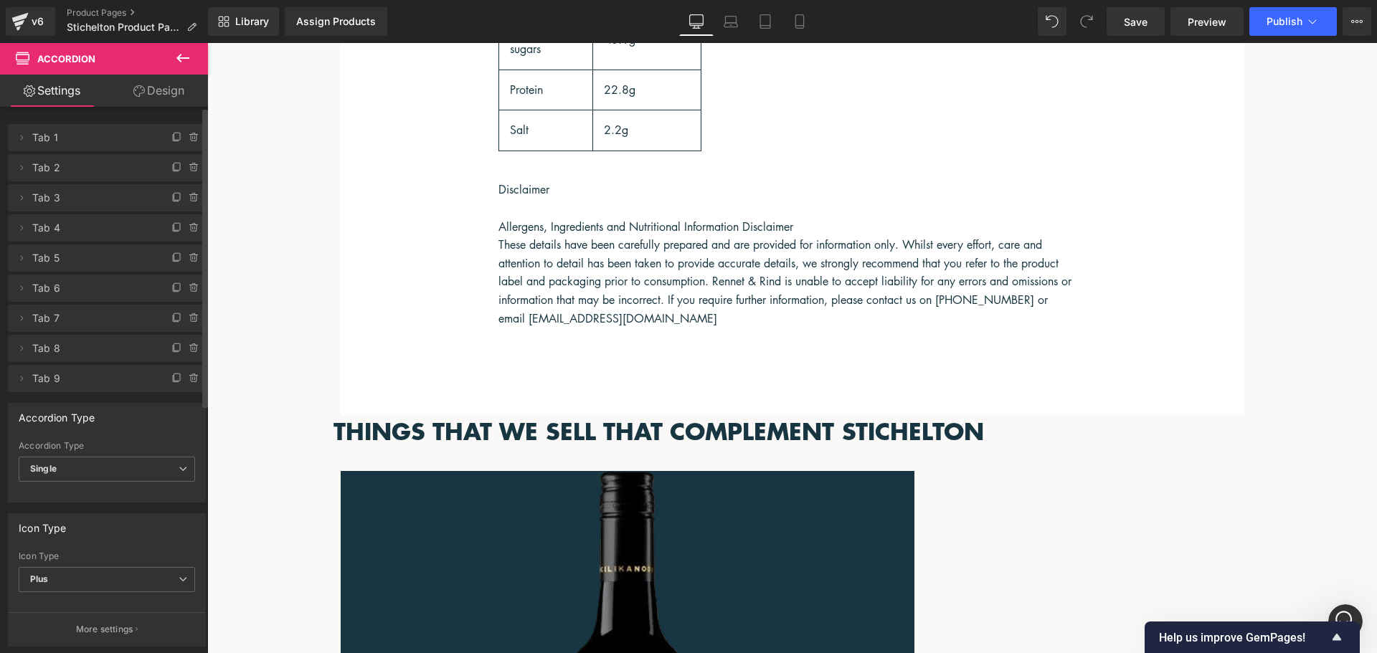
scroll to position [0, 0]
click at [191, 379] on icon at bounding box center [194, 379] width 11 height 11
click at [186, 382] on button "Delete" at bounding box center [178, 380] width 45 height 19
click at [192, 346] on icon at bounding box center [193, 345] width 3 height 1
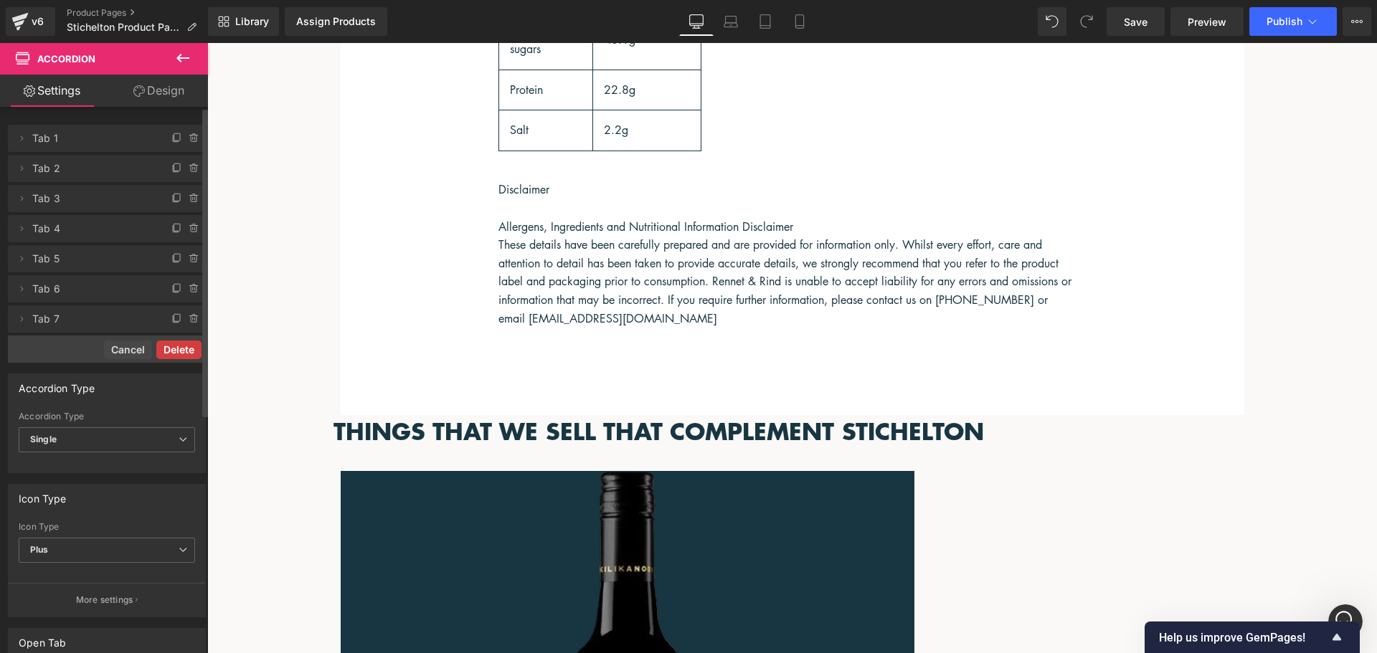
click at [186, 351] on button "Delete" at bounding box center [178, 350] width 45 height 19
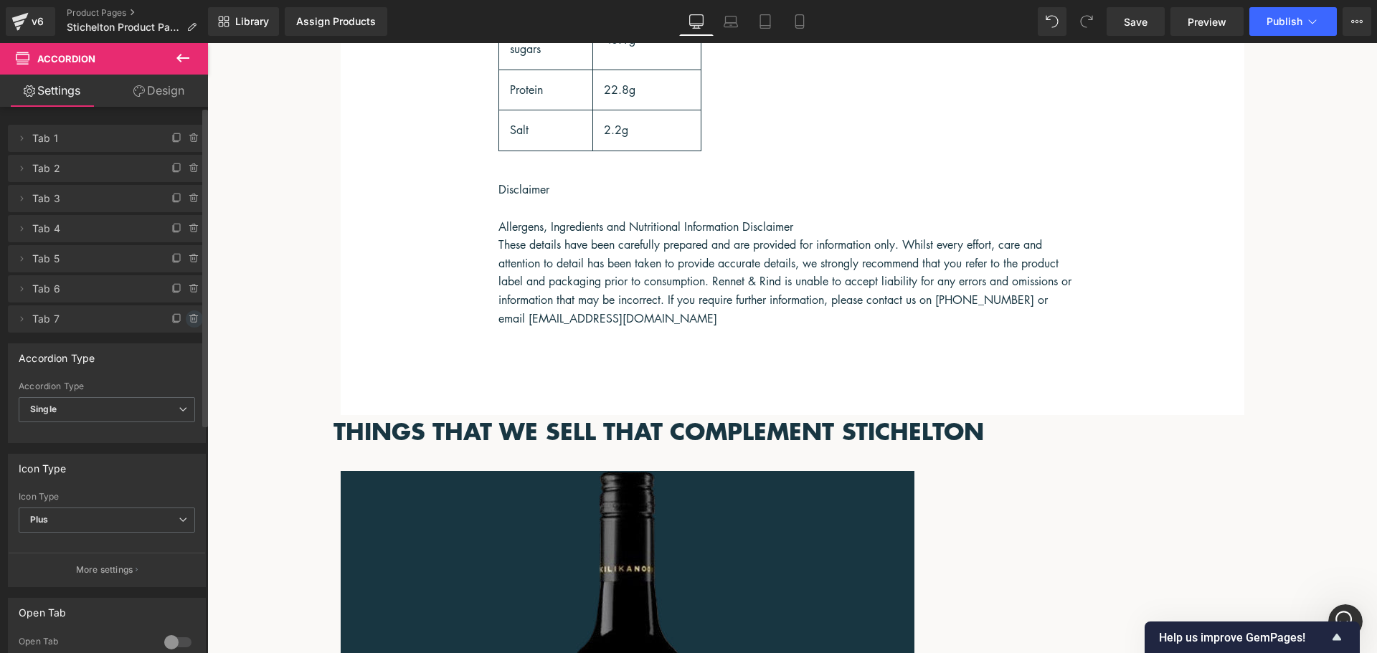
click at [189, 321] on icon at bounding box center [194, 318] width 11 height 11
click at [186, 323] on button "Delete" at bounding box center [178, 320] width 45 height 19
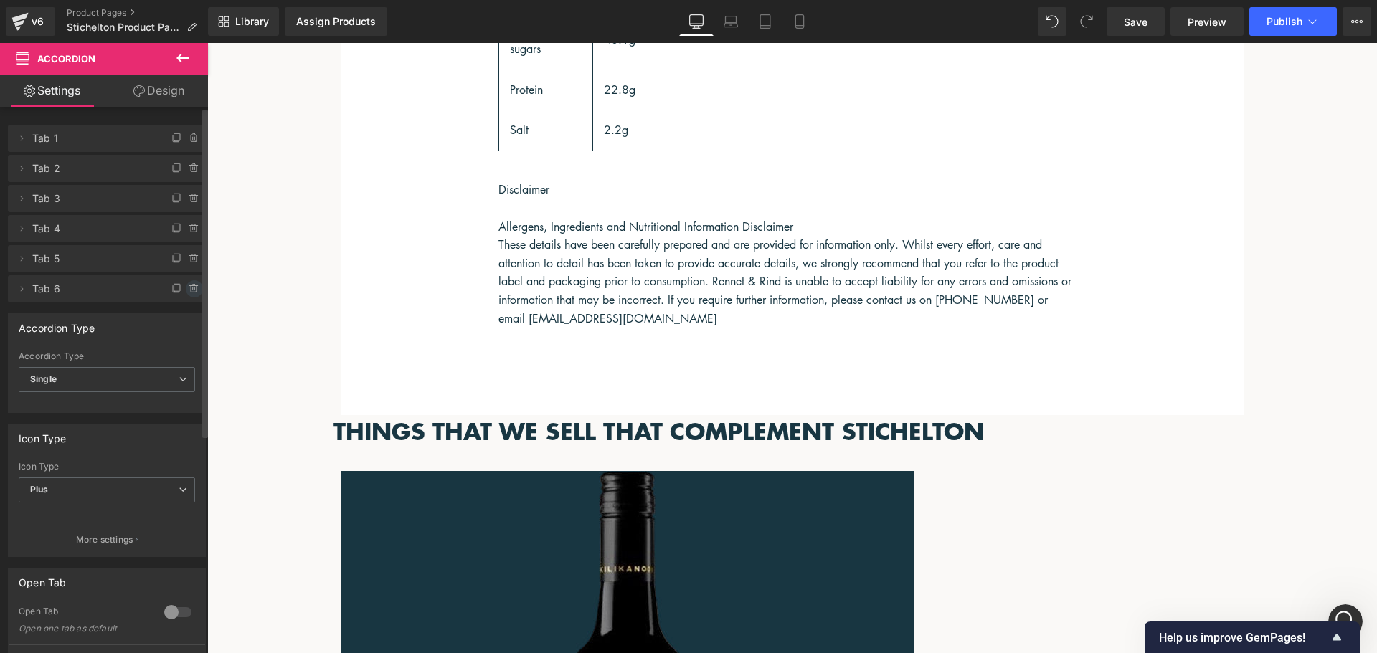
click at [189, 289] on icon at bounding box center [194, 288] width 11 height 11
click at [185, 290] on button "Delete" at bounding box center [178, 289] width 45 height 19
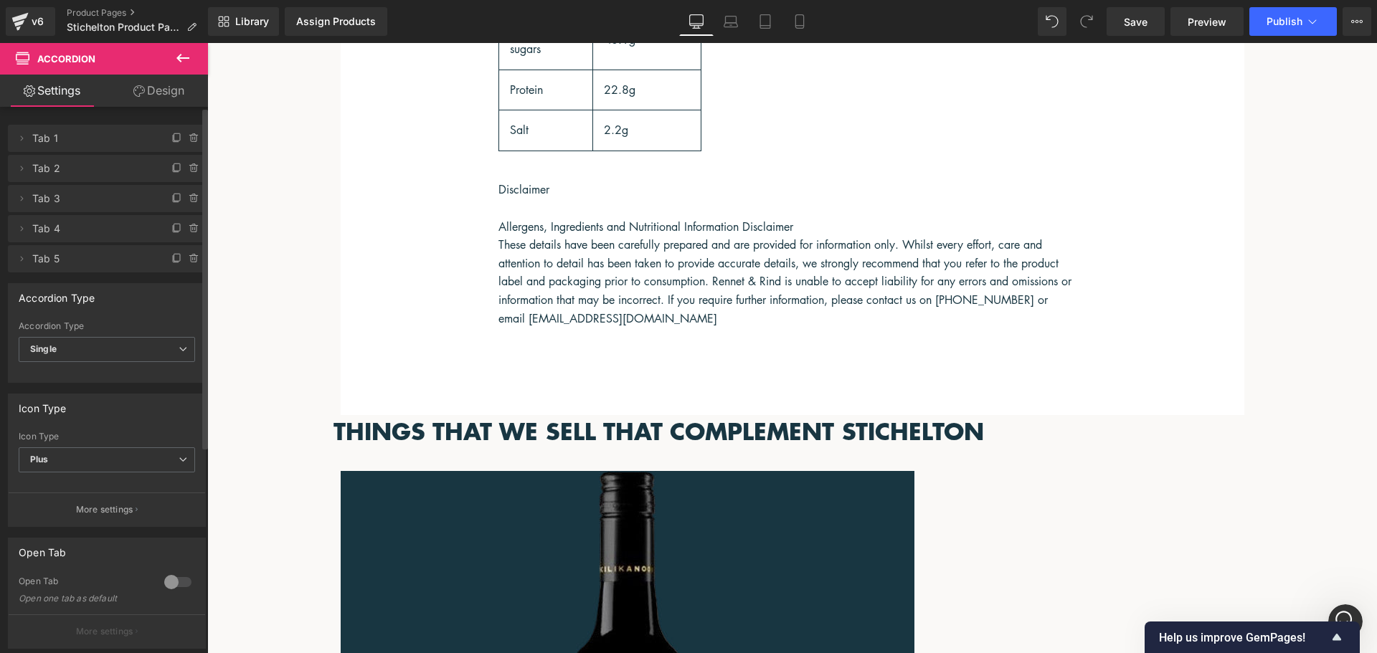
click at [207, 43] on span "Button" at bounding box center [207, 43] width 0 height 0
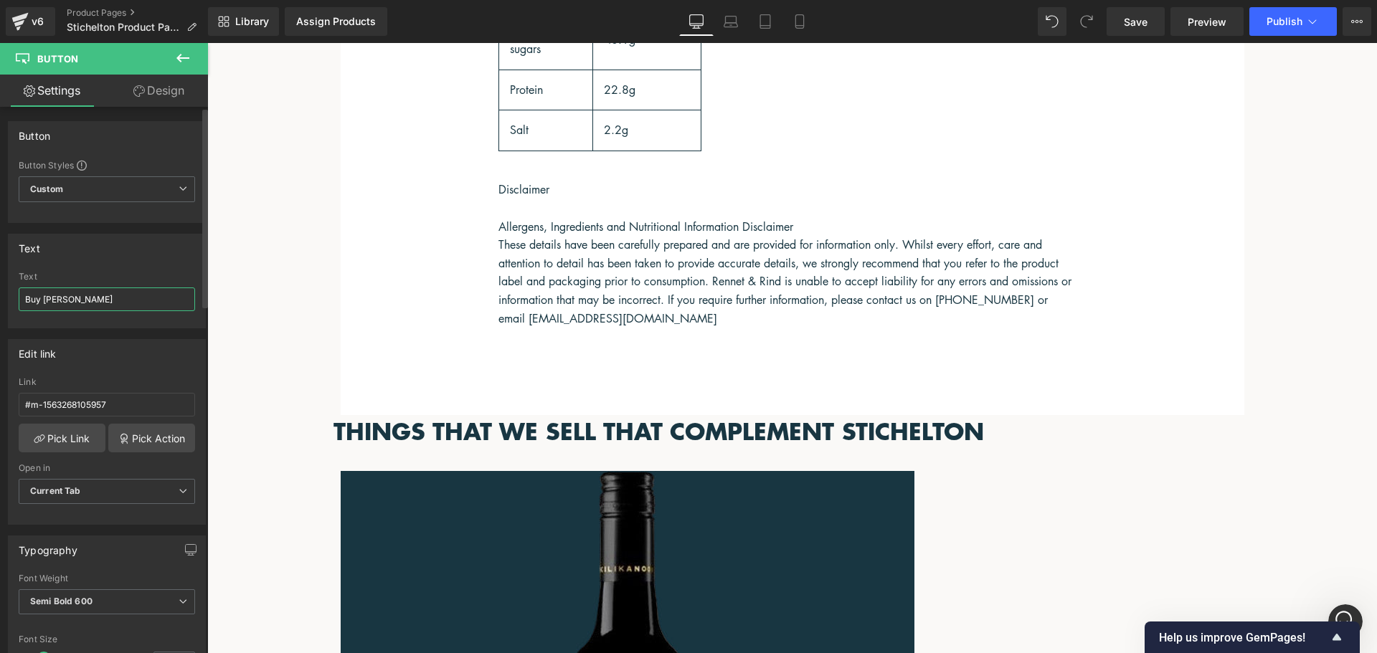
drag, startPoint x: 108, startPoint y: 301, endPoint x: 44, endPoint y: 300, distance: 64.6
click at [44, 300] on input "Buy Baron Bigod" at bounding box center [107, 300] width 176 height 24
type input "Buy Stichelton"
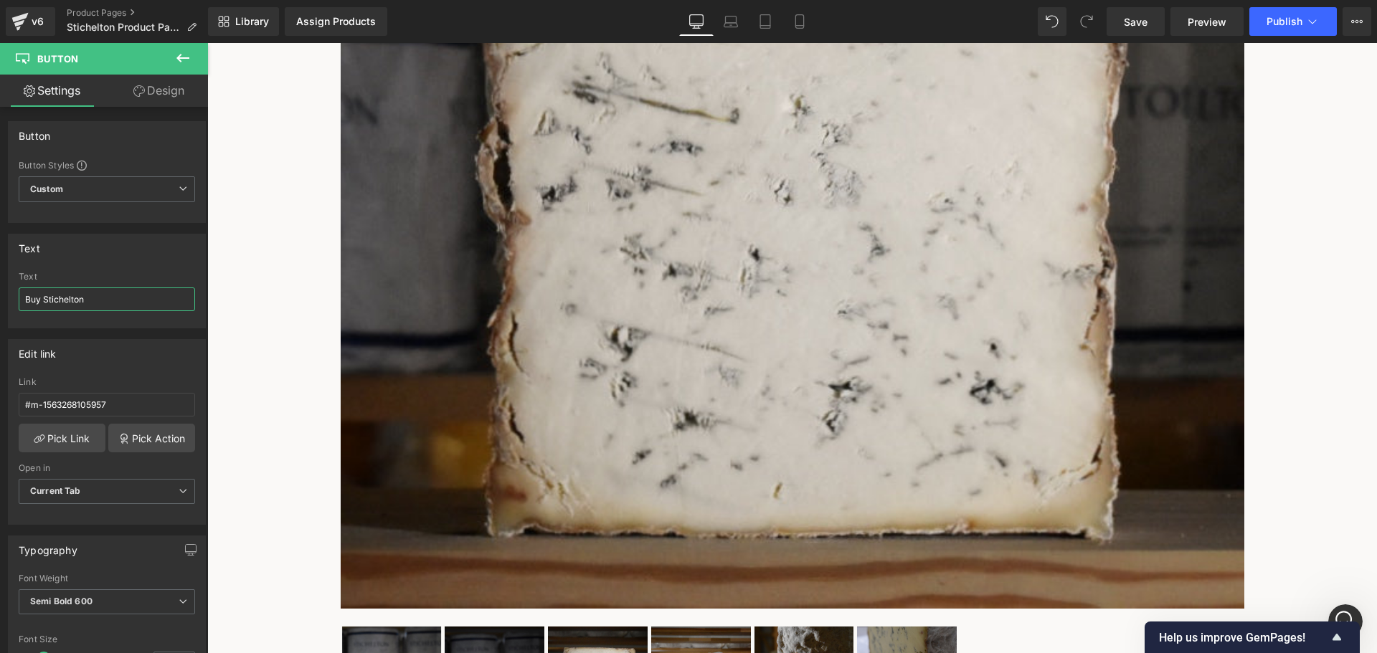
scroll to position [542, 0]
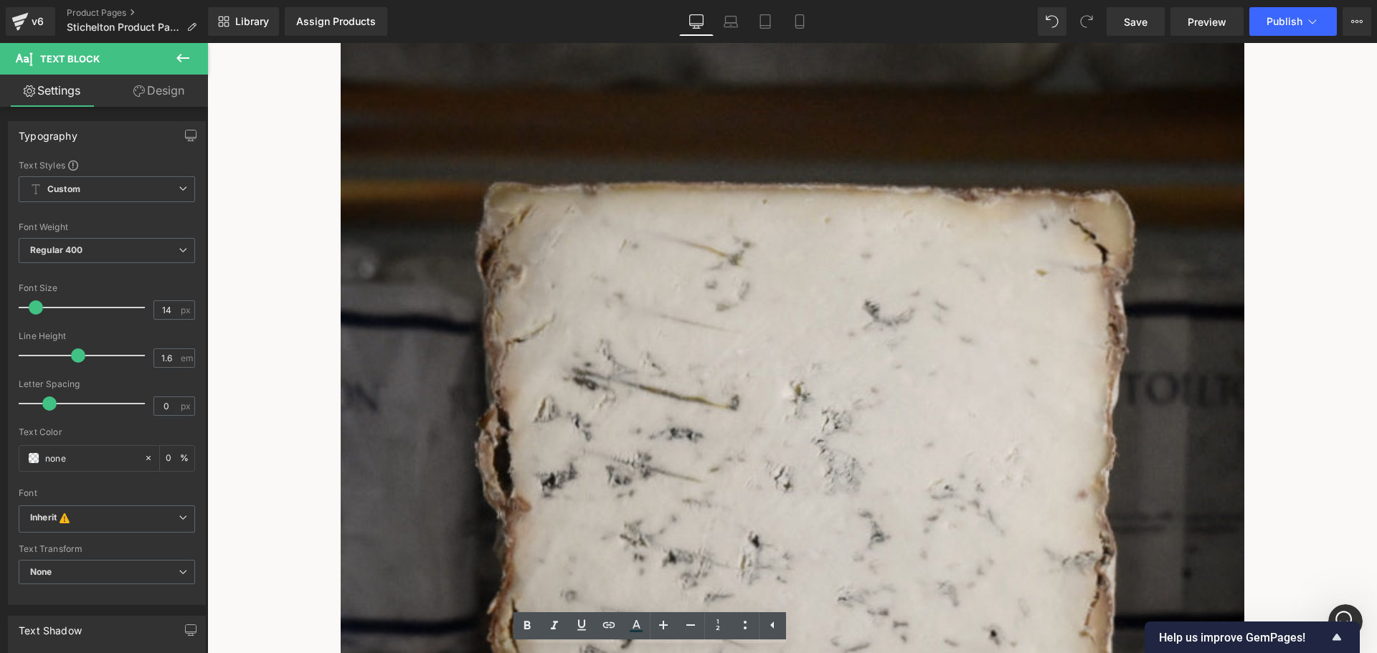
scroll to position [255, 0]
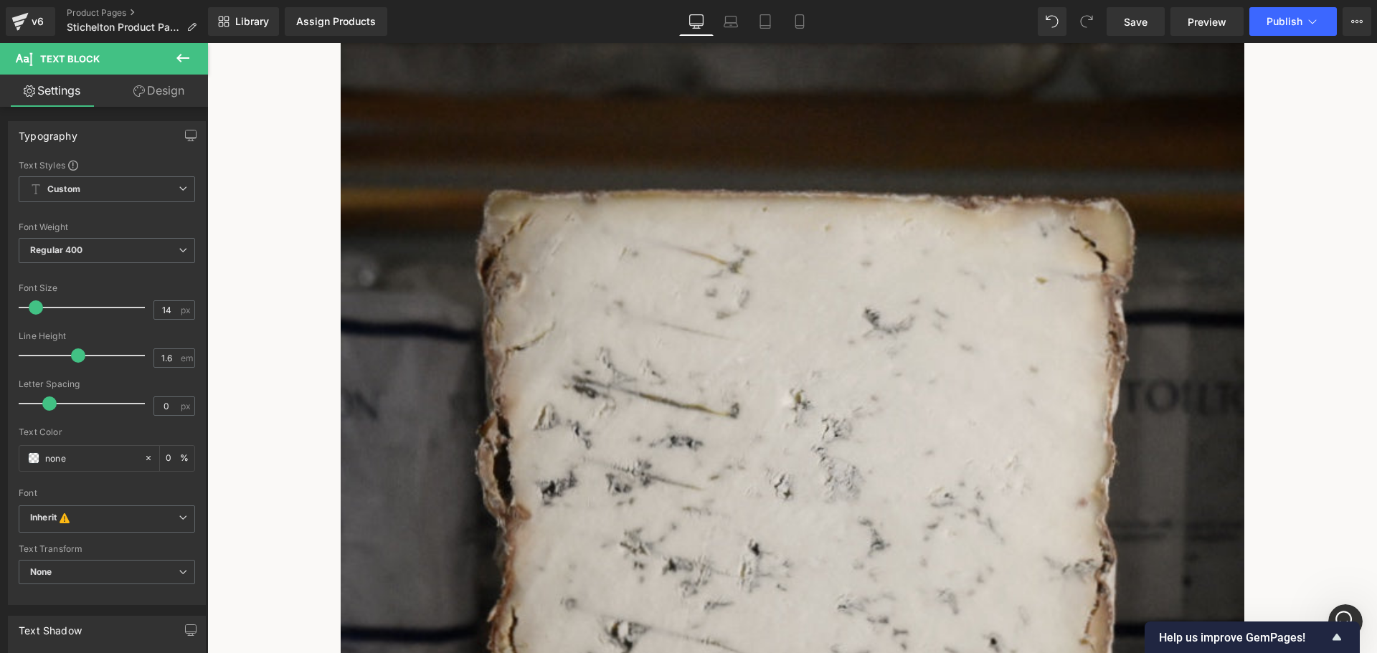
click at [182, 66] on icon at bounding box center [182, 57] width 17 height 17
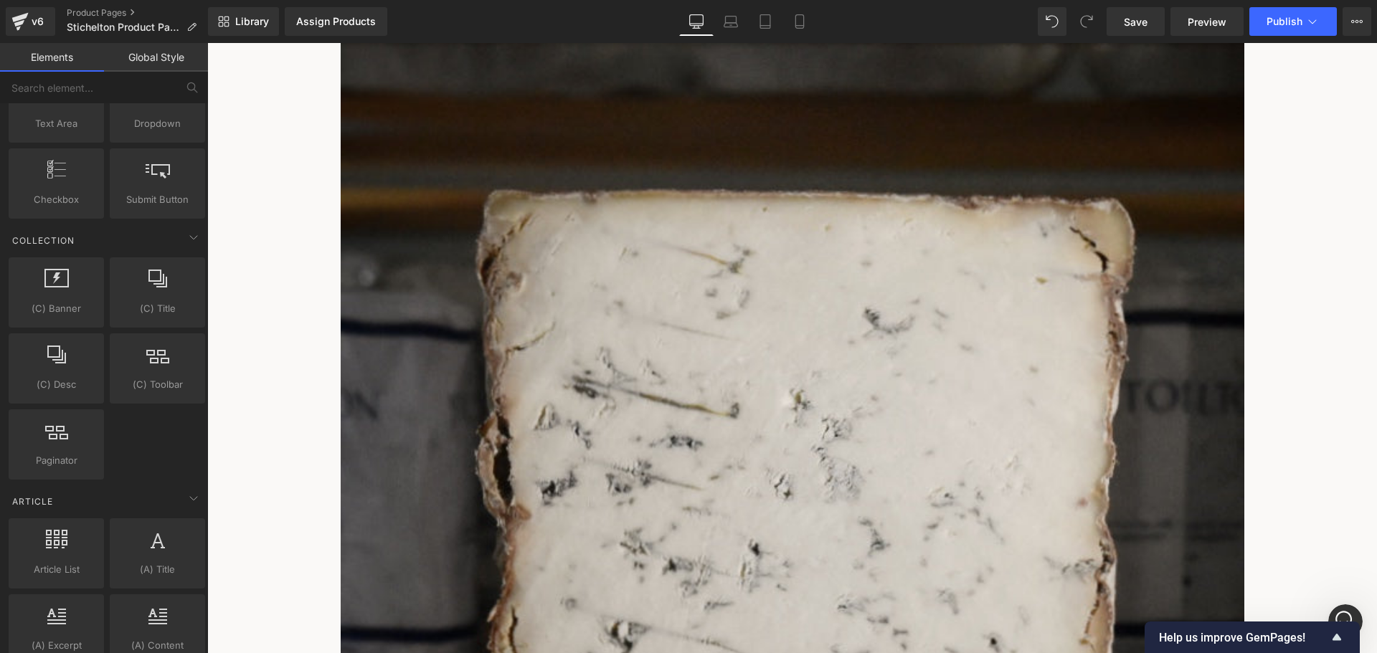
scroll to position [1901, 0]
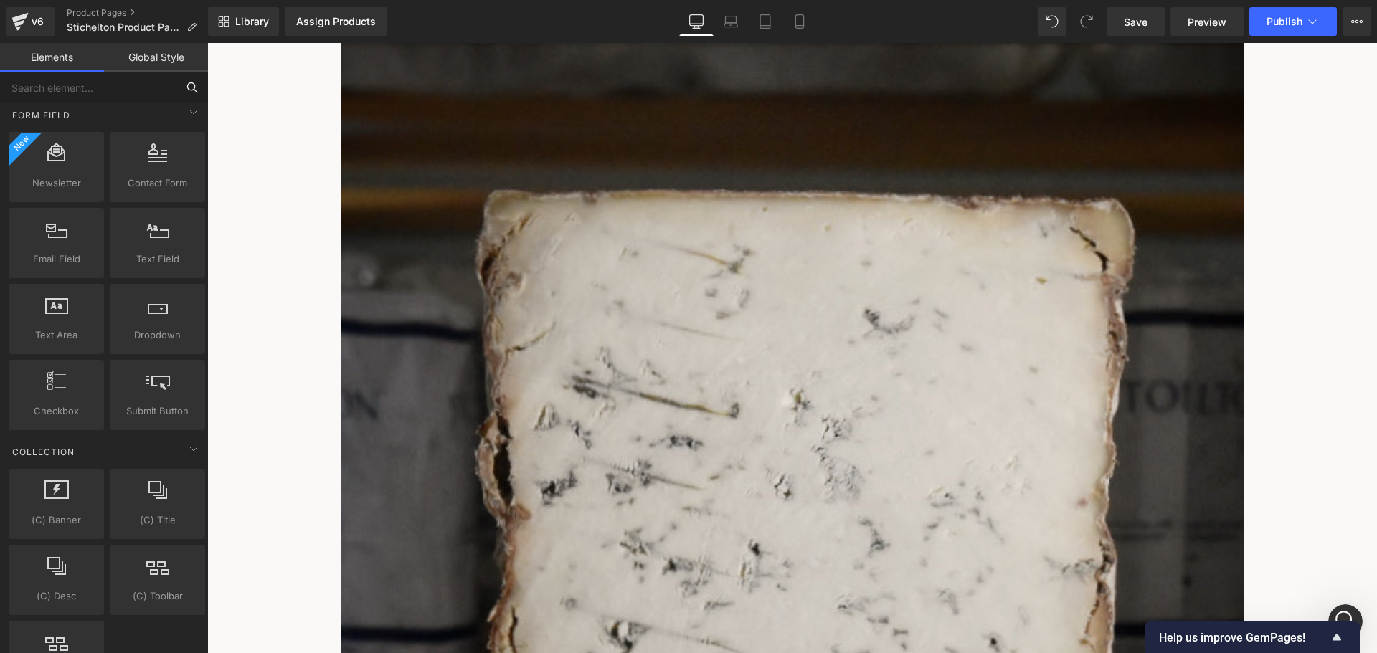
click at [156, 87] on input "text" at bounding box center [88, 88] width 176 height 32
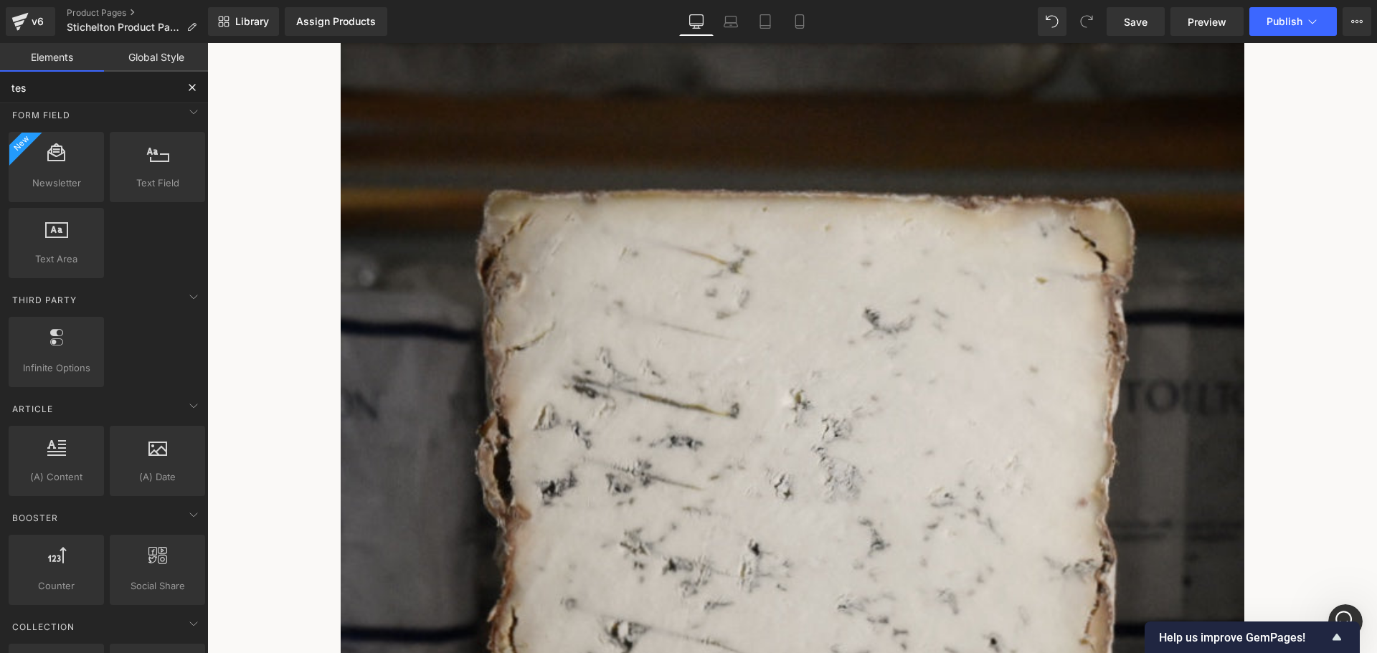
type input "test"
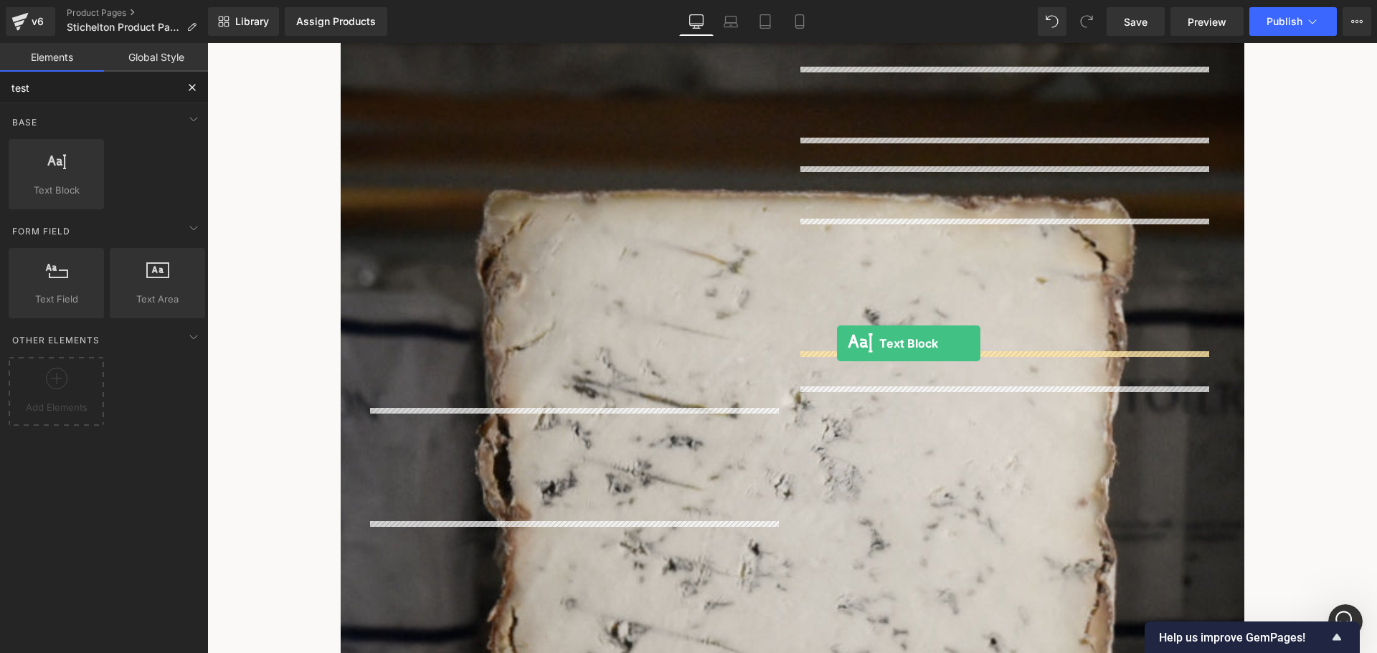
drag, startPoint x: 301, startPoint y: 244, endPoint x: 831, endPoint y: 344, distance: 540.2
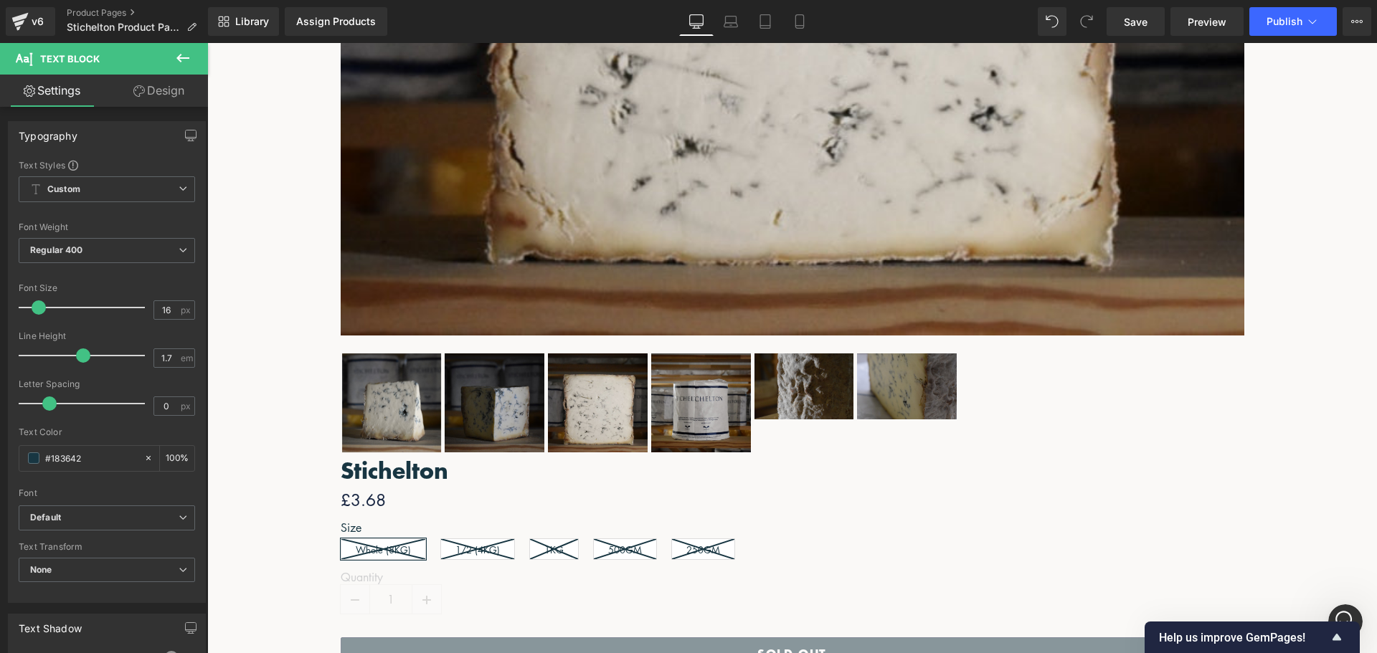
scroll to position [1044, 0]
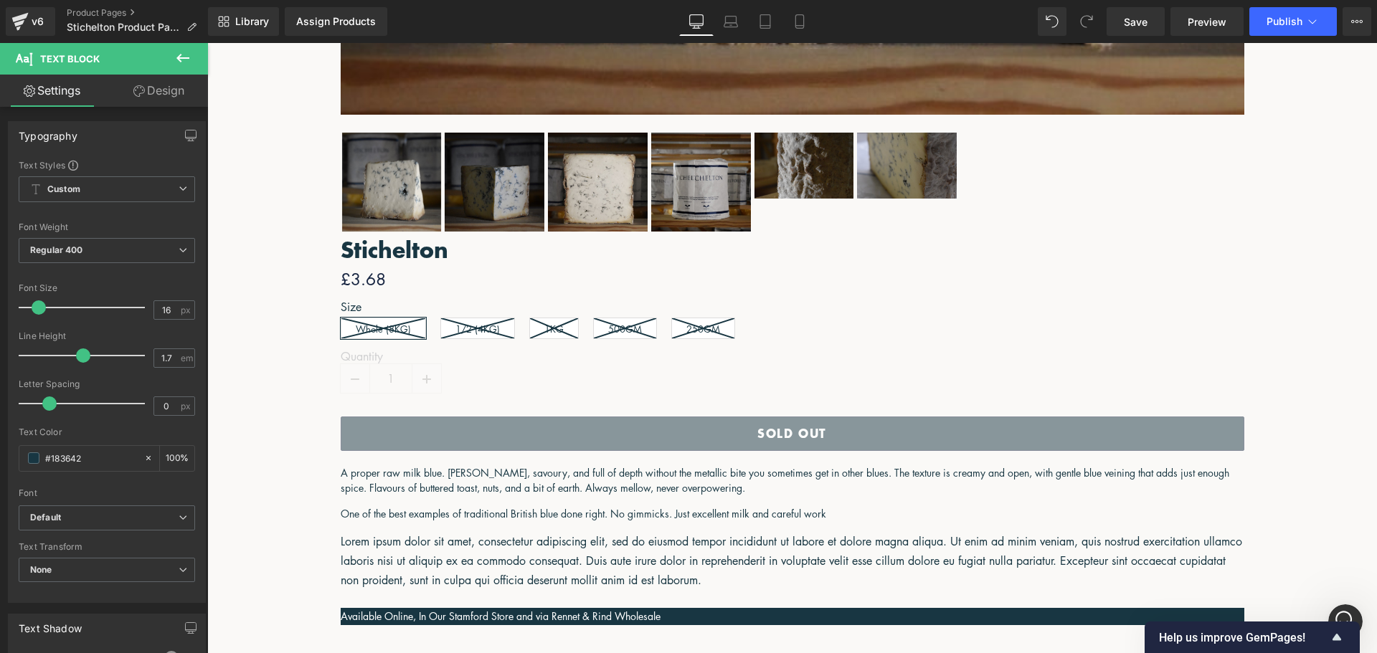
click at [207, 43] on span "Related Products" at bounding box center [207, 43] width 0 height 0
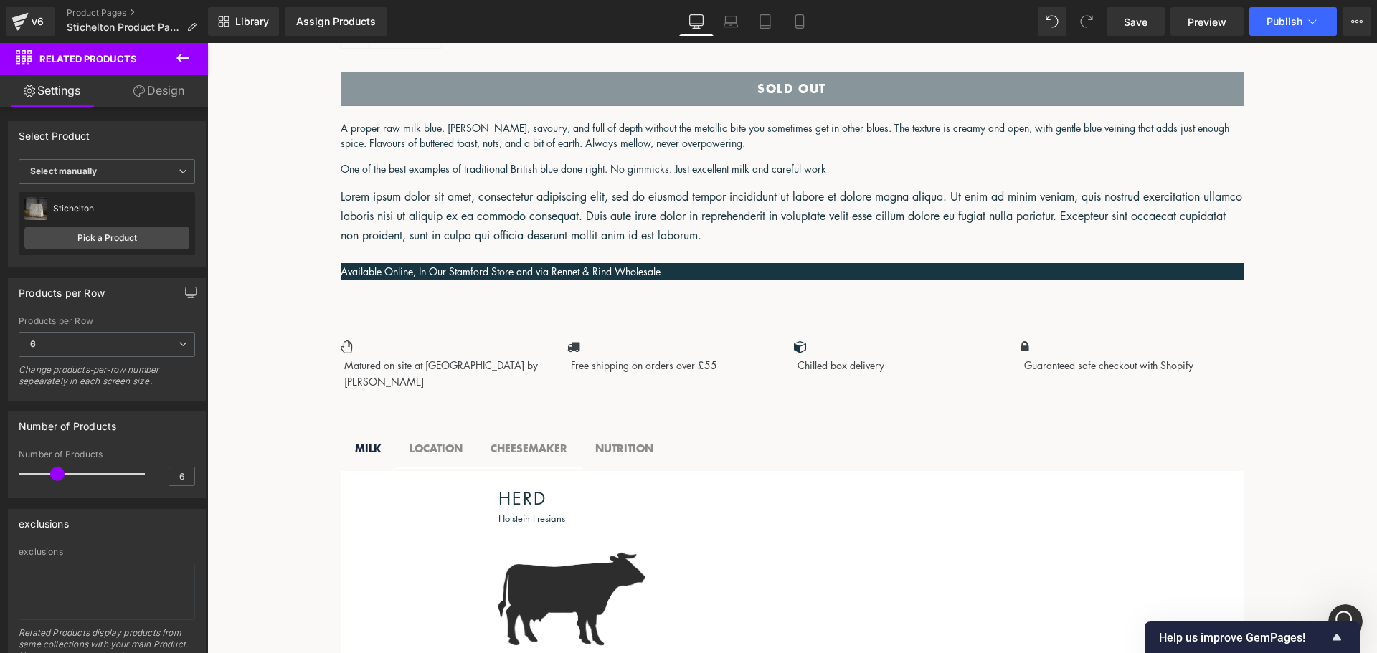
scroll to position [1403, 0]
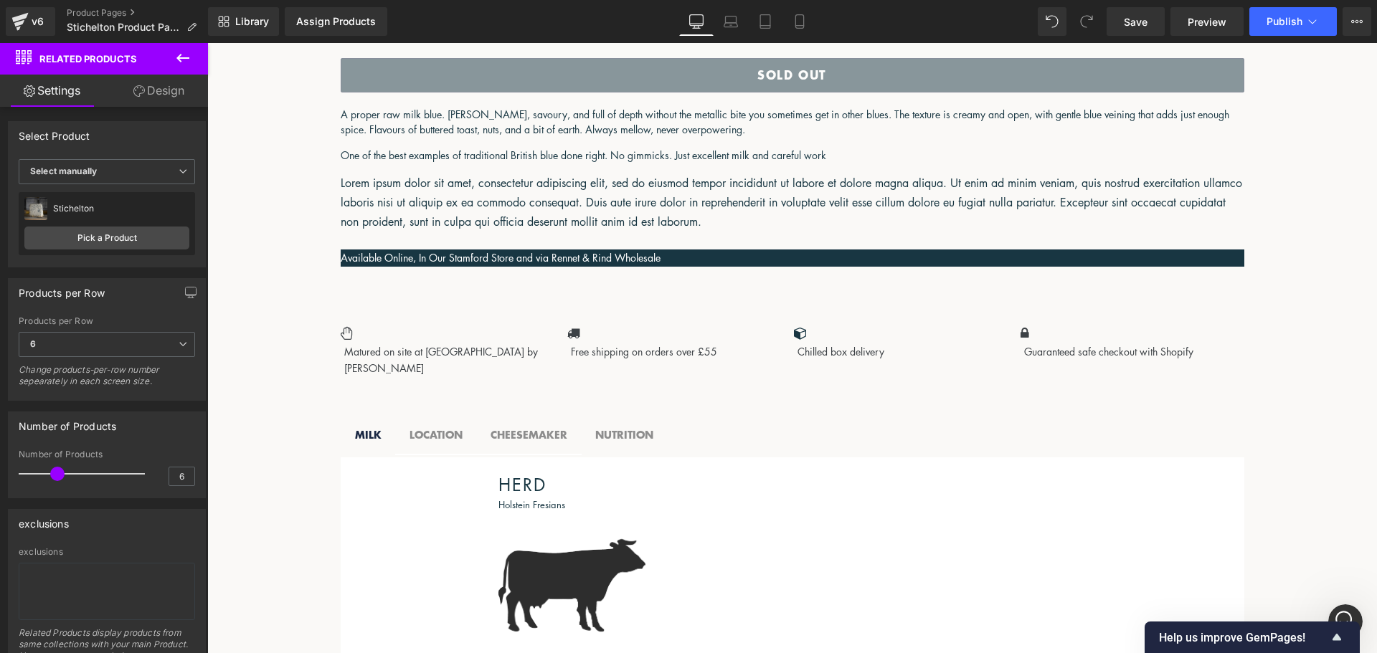
click at [207, 43] on span "Loox" at bounding box center [207, 43] width 0 height 0
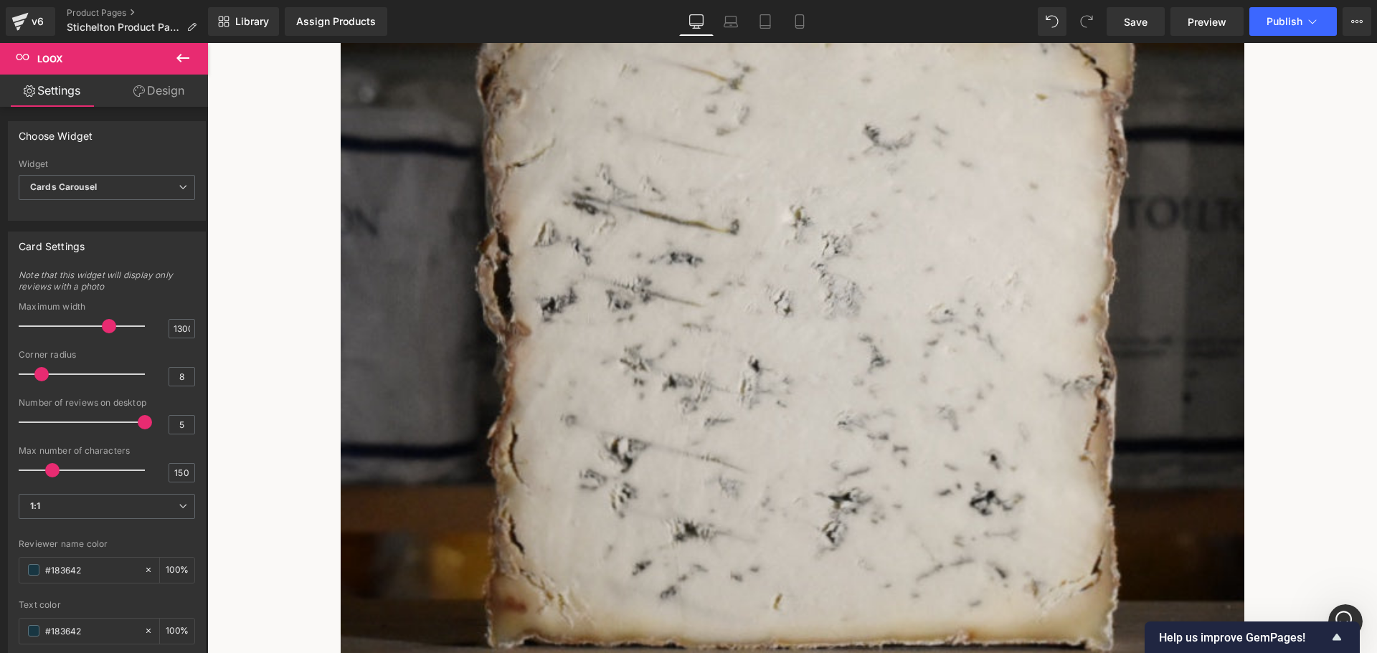
scroll to position [399, 0]
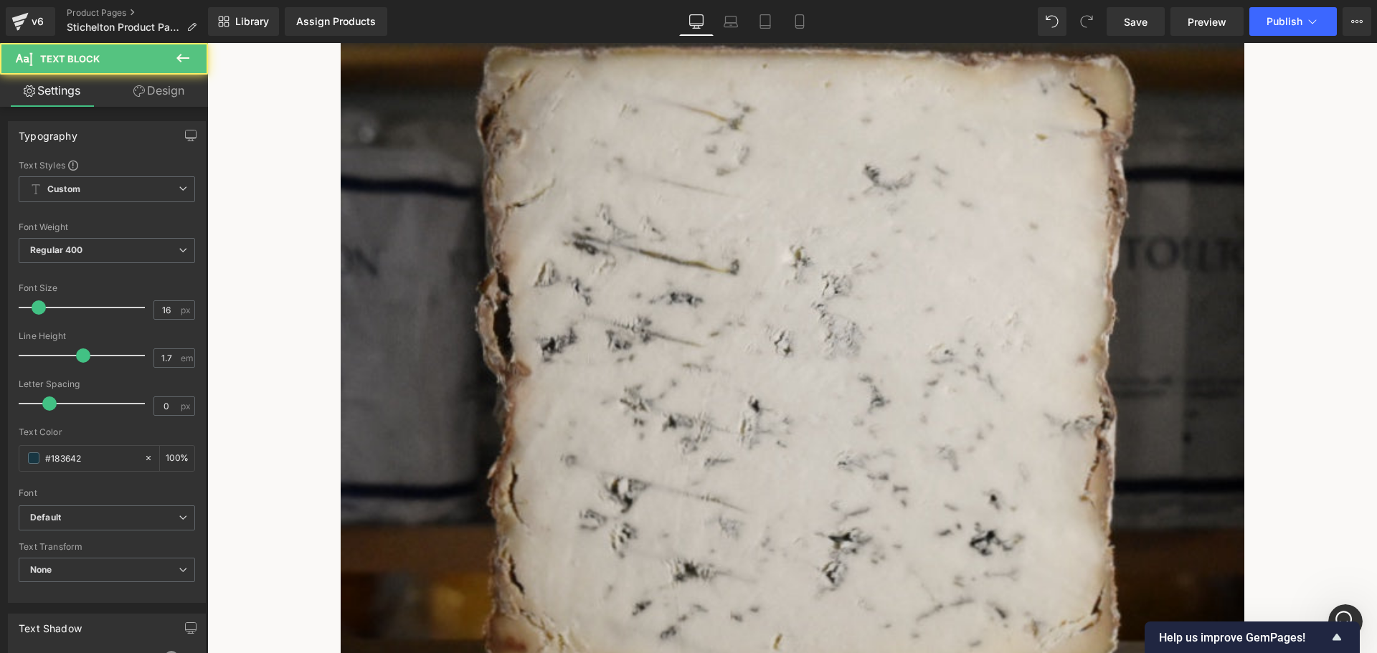
drag, startPoint x: 1012, startPoint y: 316, endPoint x: 798, endPoint y: 217, distance: 235.9
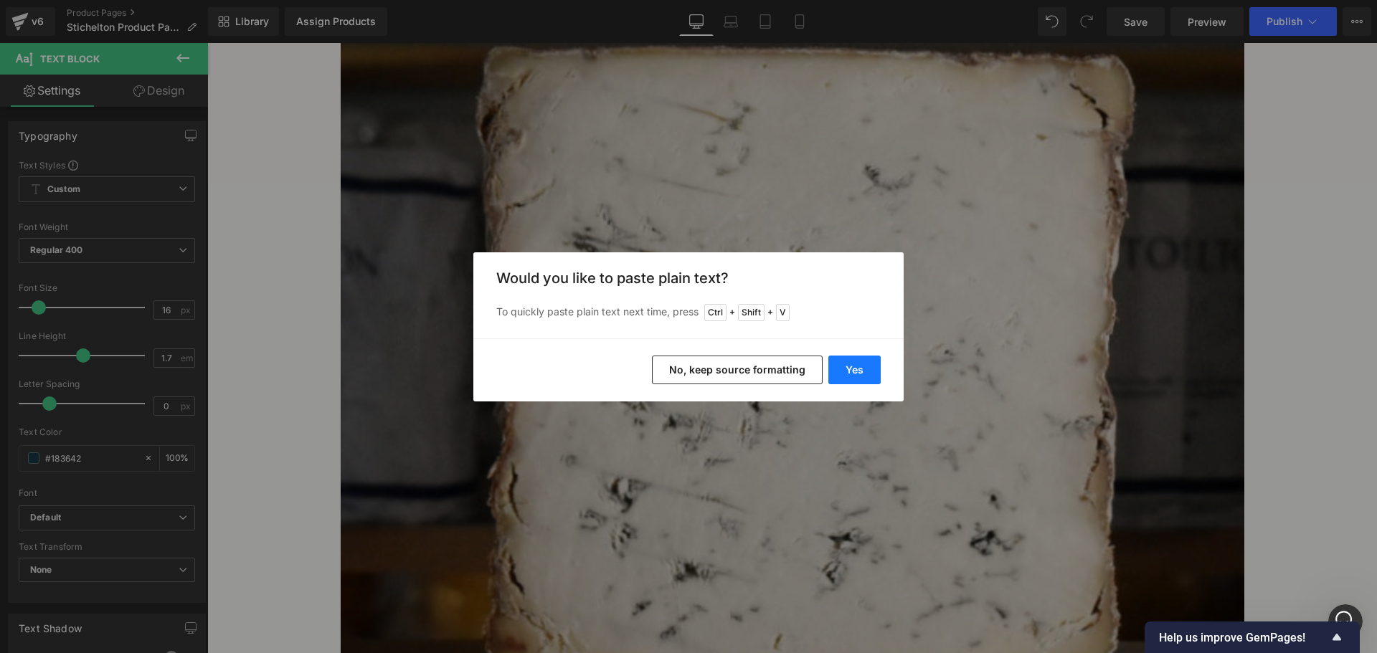
click at [861, 373] on button "Yes" at bounding box center [854, 370] width 52 height 29
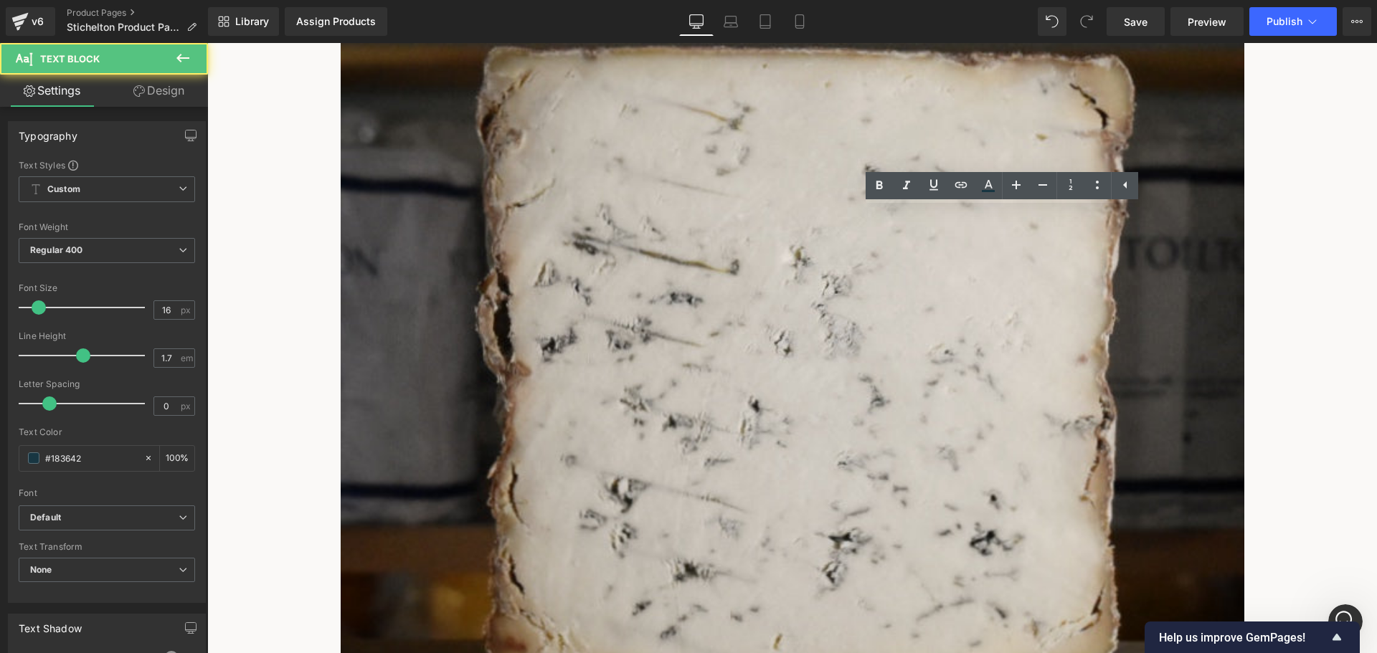
drag, startPoint x: 1135, startPoint y: 217, endPoint x: 792, endPoint y: 219, distance: 342.9
click at [955, 195] on link at bounding box center [961, 185] width 27 height 27
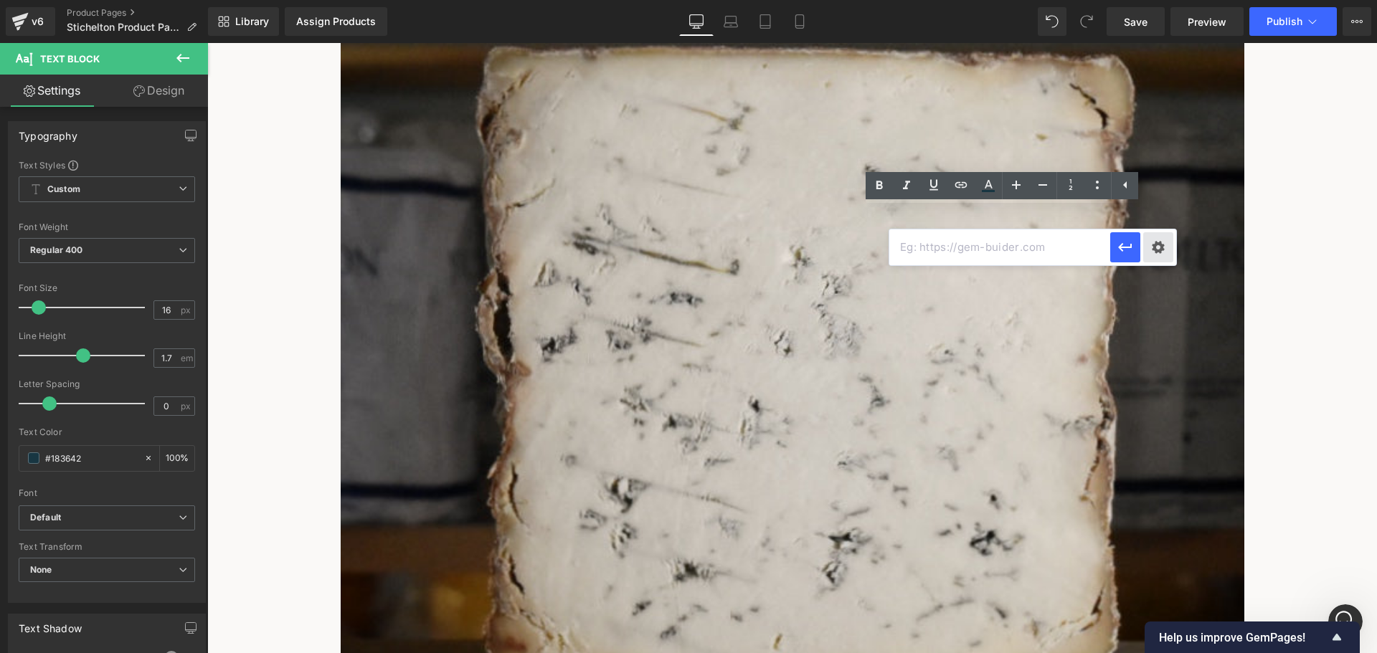
click at [1159, 0] on div "Text Color Highlight Color #333333 Edit or remove link: Edit - Unlink - Cancel …" at bounding box center [688, 0] width 1377 height 0
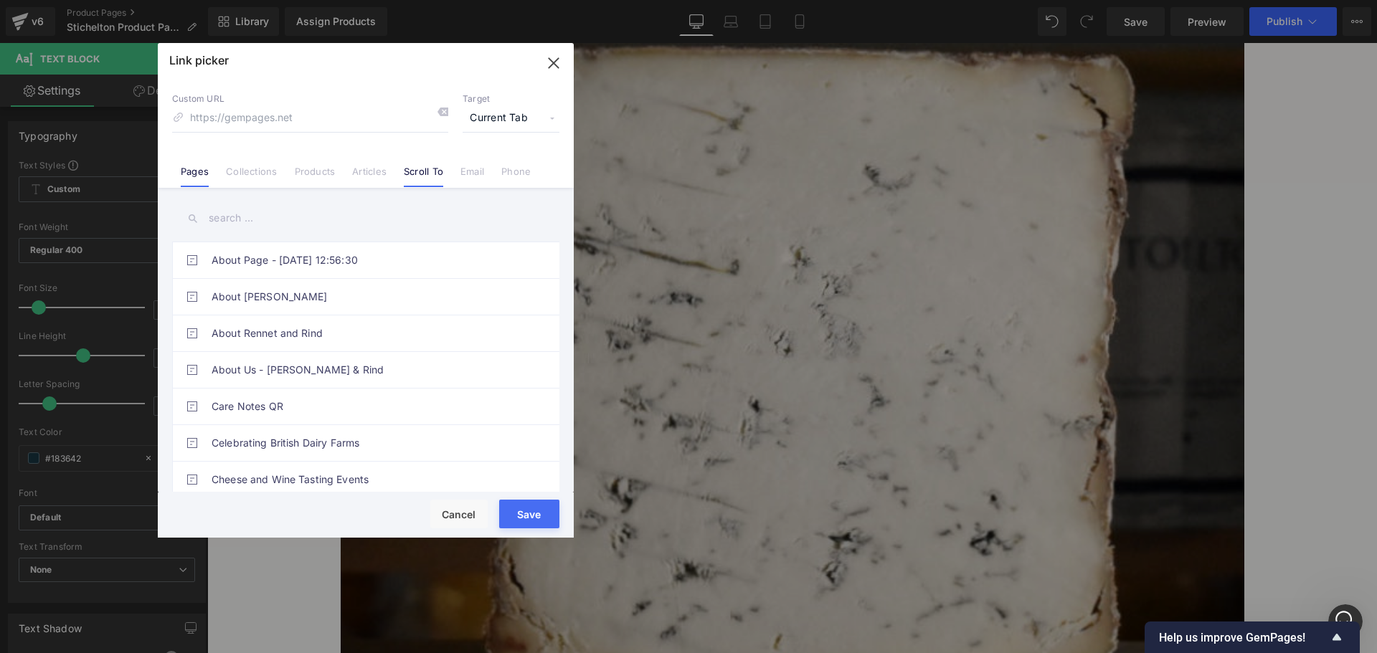
click at [428, 174] on link "Scroll To" at bounding box center [423, 177] width 39 height 22
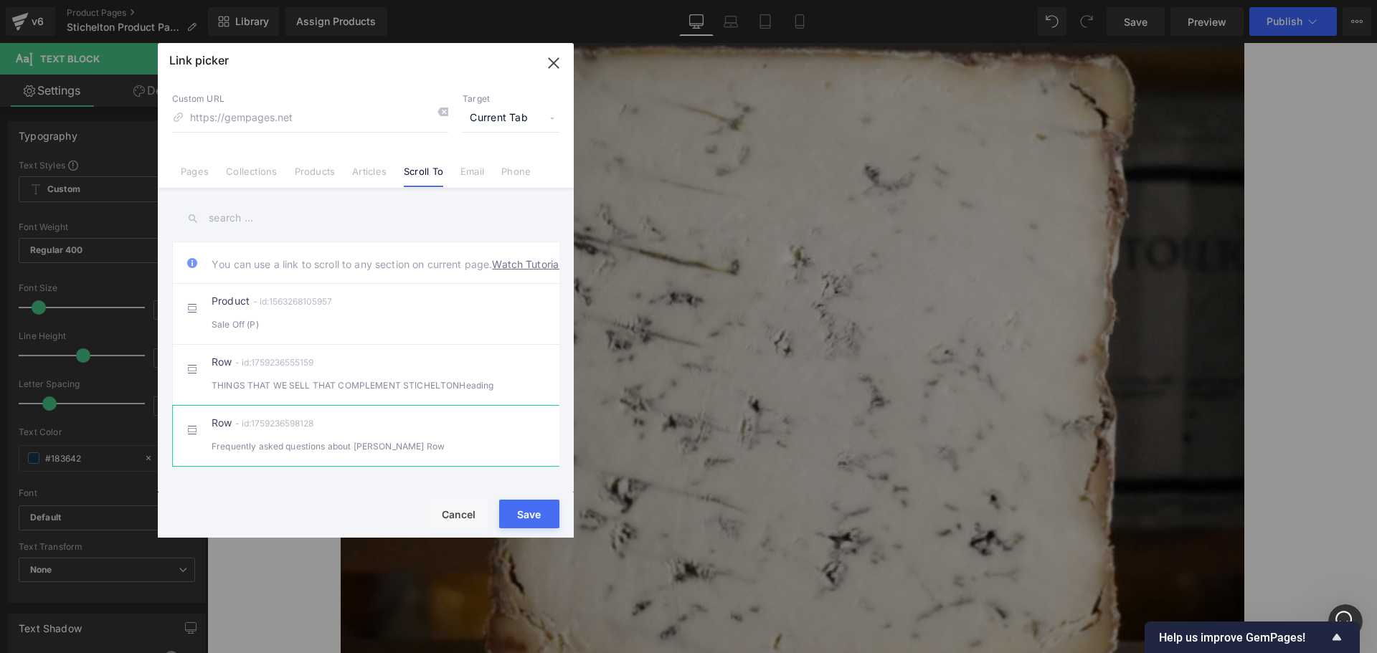
click at [452, 454] on div "Frequently asked questions about SticheltonHeading Row" at bounding box center [366, 446] width 308 height 15
click at [521, 509] on button "Save" at bounding box center [529, 514] width 60 height 29
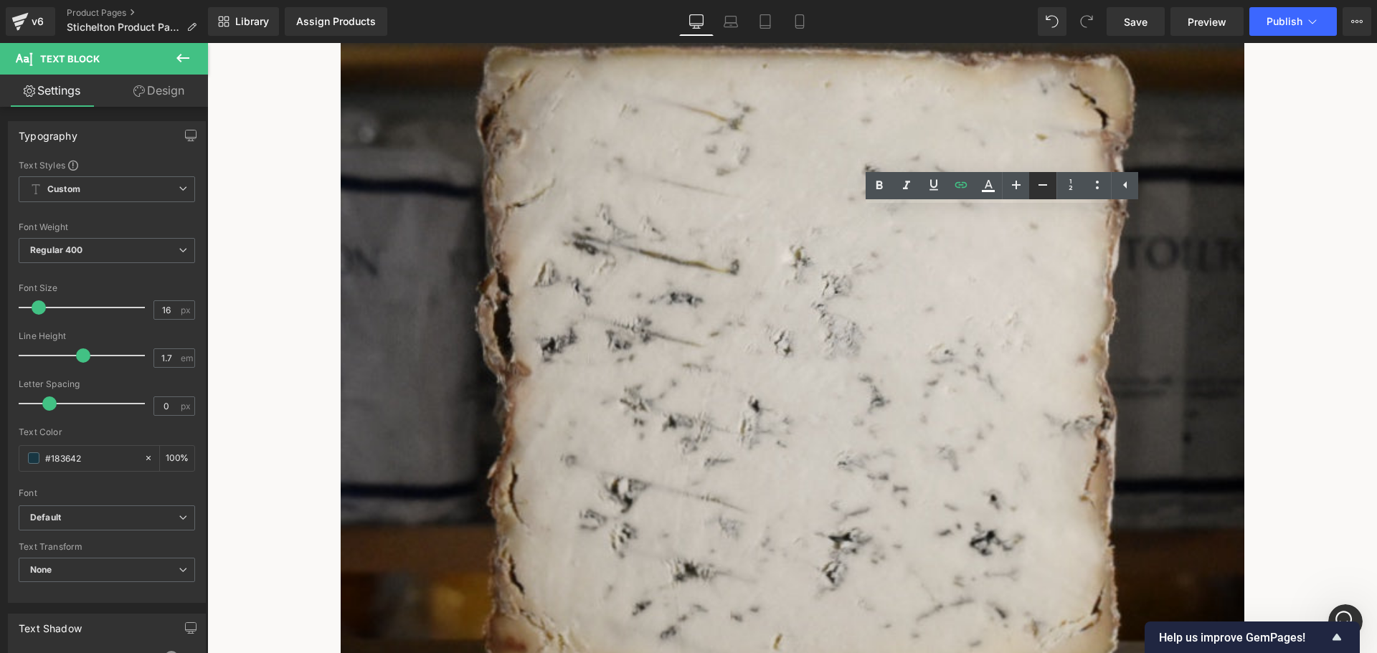
click at [1041, 183] on icon at bounding box center [1042, 184] width 17 height 17
click at [1042, 184] on icon at bounding box center [1042, 184] width 17 height 17
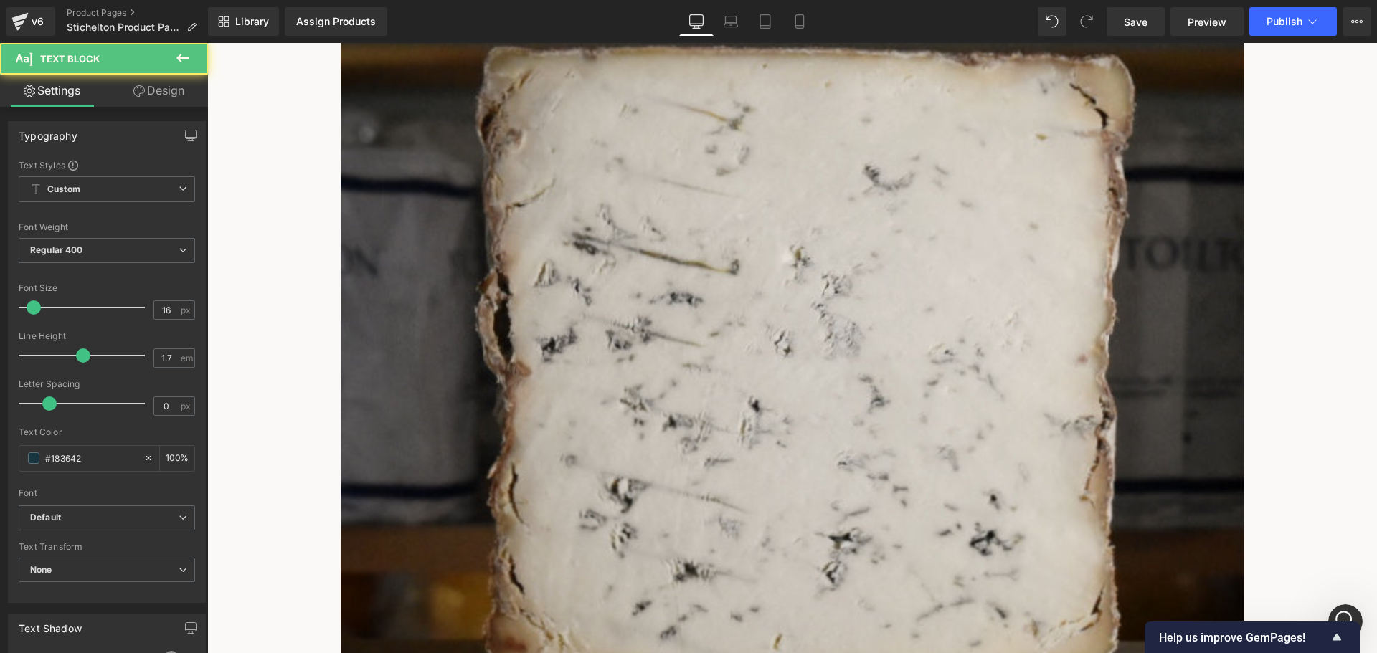
drag, startPoint x: 1043, startPoint y: 213, endPoint x: 1003, endPoint y: 216, distance: 40.3
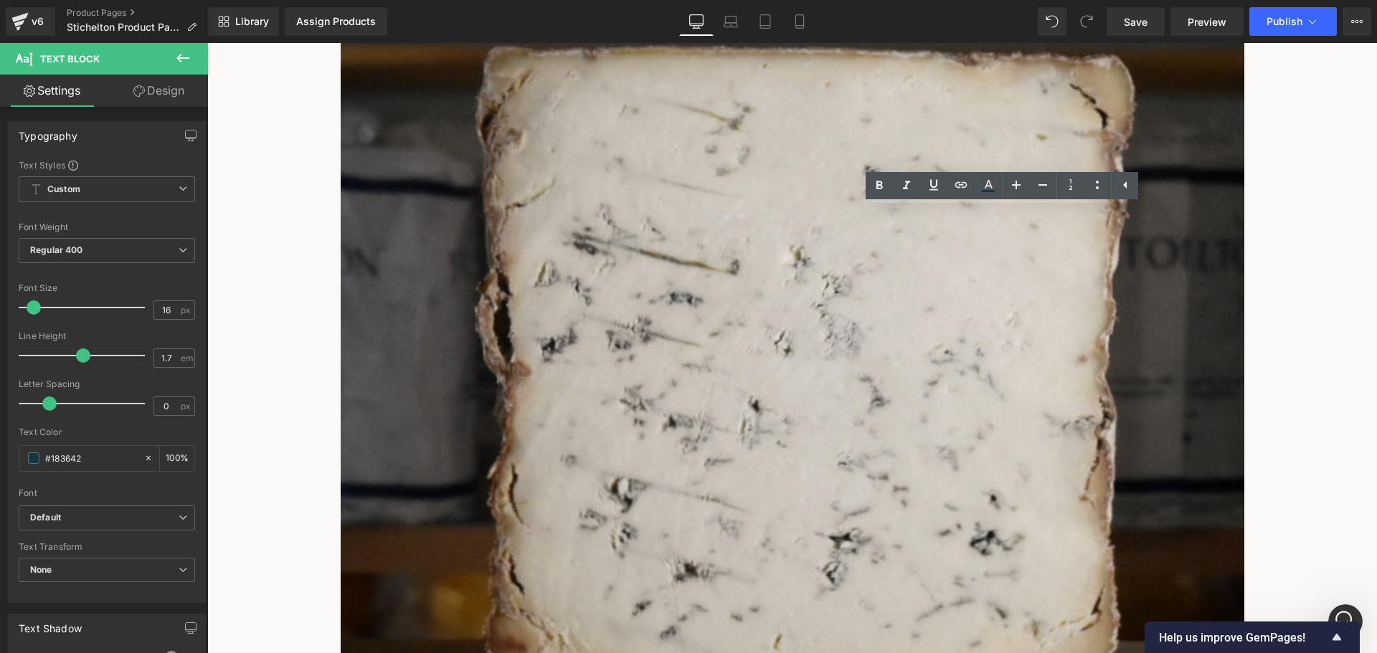
drag, startPoint x: 1059, startPoint y: 212, endPoint x: 785, endPoint y: 210, distance: 274.0
click at [785, 212] on div "Sale Off (P) Image ‹" at bounding box center [793, 553] width 904 height 1422
click at [960, 189] on icon at bounding box center [961, 184] width 17 height 17
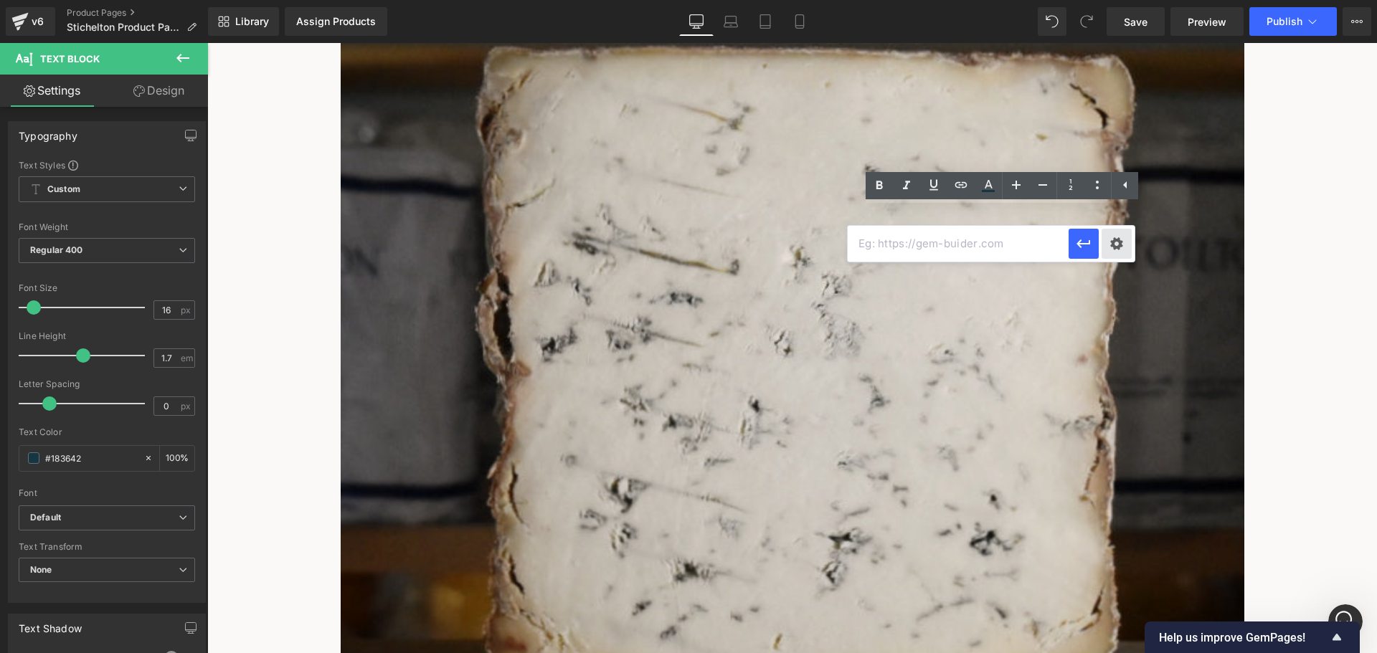
click at [1118, 0] on div "Text Color Highlight Color #333333 Edit or remove link: Edit - Unlink - Cancel …" at bounding box center [688, 0] width 1377 height 0
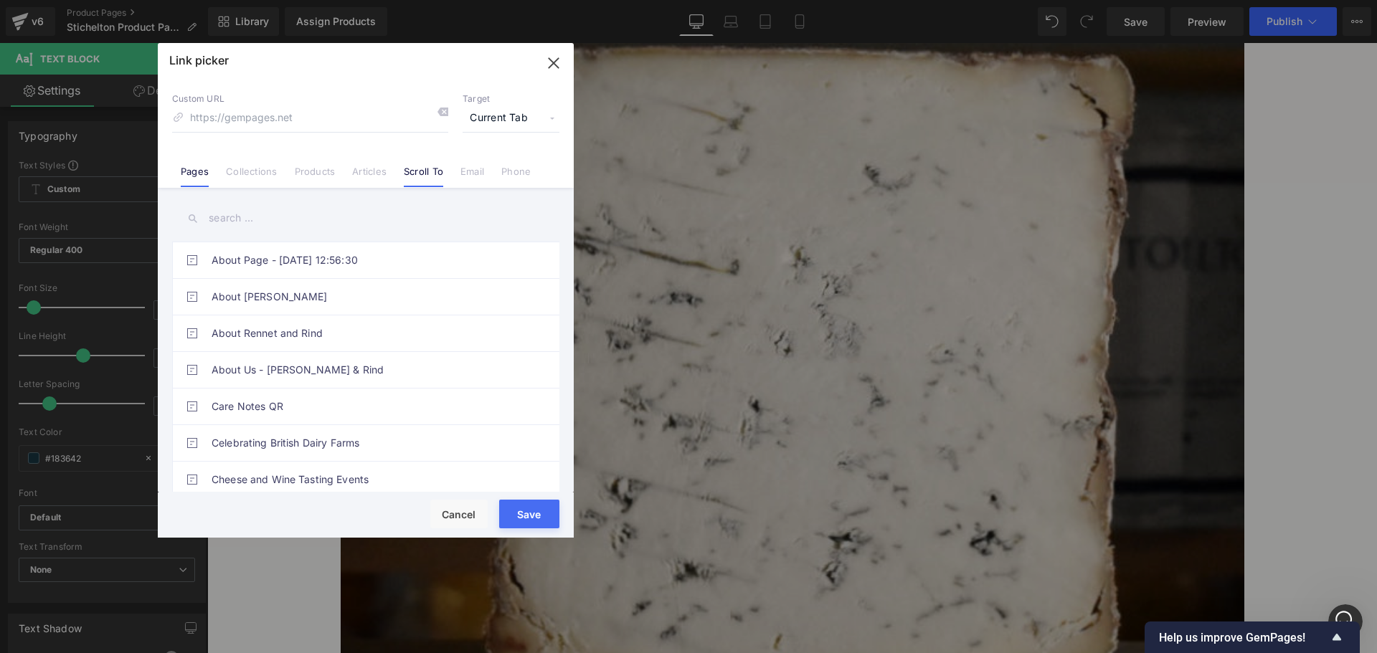
click at [424, 167] on link "Scroll To" at bounding box center [423, 177] width 39 height 22
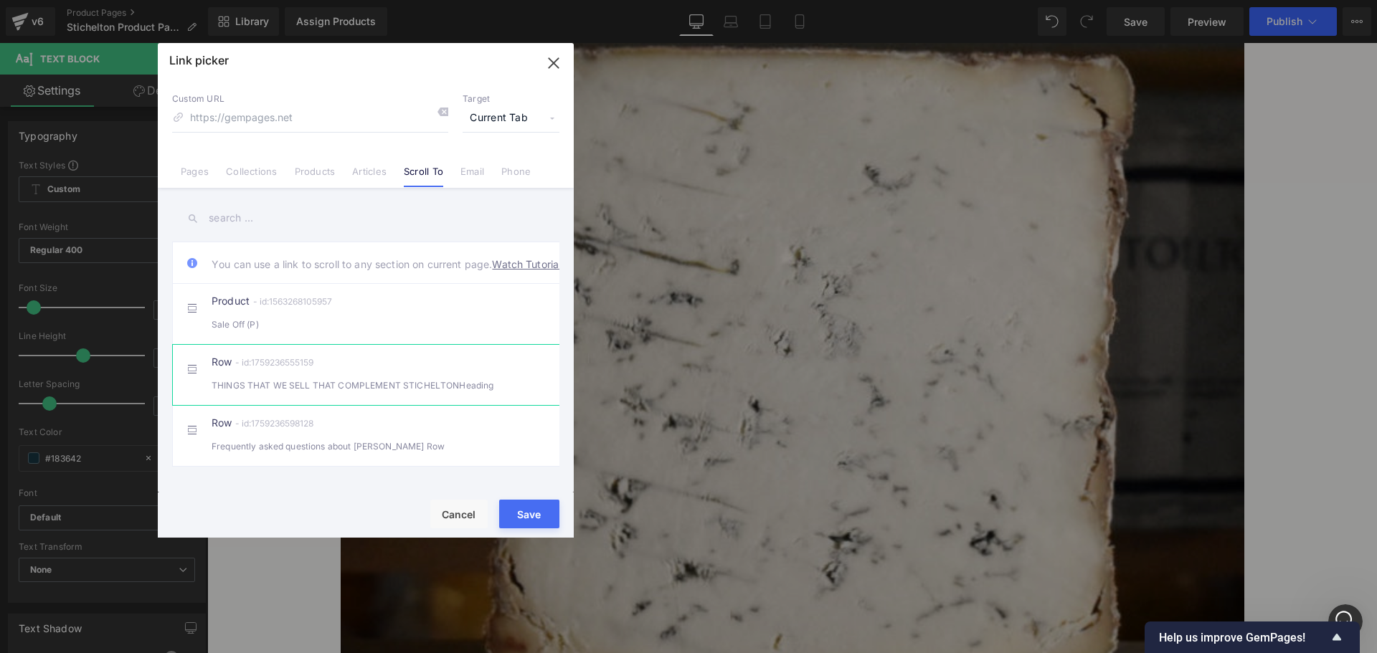
click at [434, 393] on div "THINGS THAT WE SELL THAT COMPLEMENT STICHELTONHeading" at bounding box center [366, 385] width 308 height 15
click at [539, 515] on button "Save" at bounding box center [529, 514] width 60 height 29
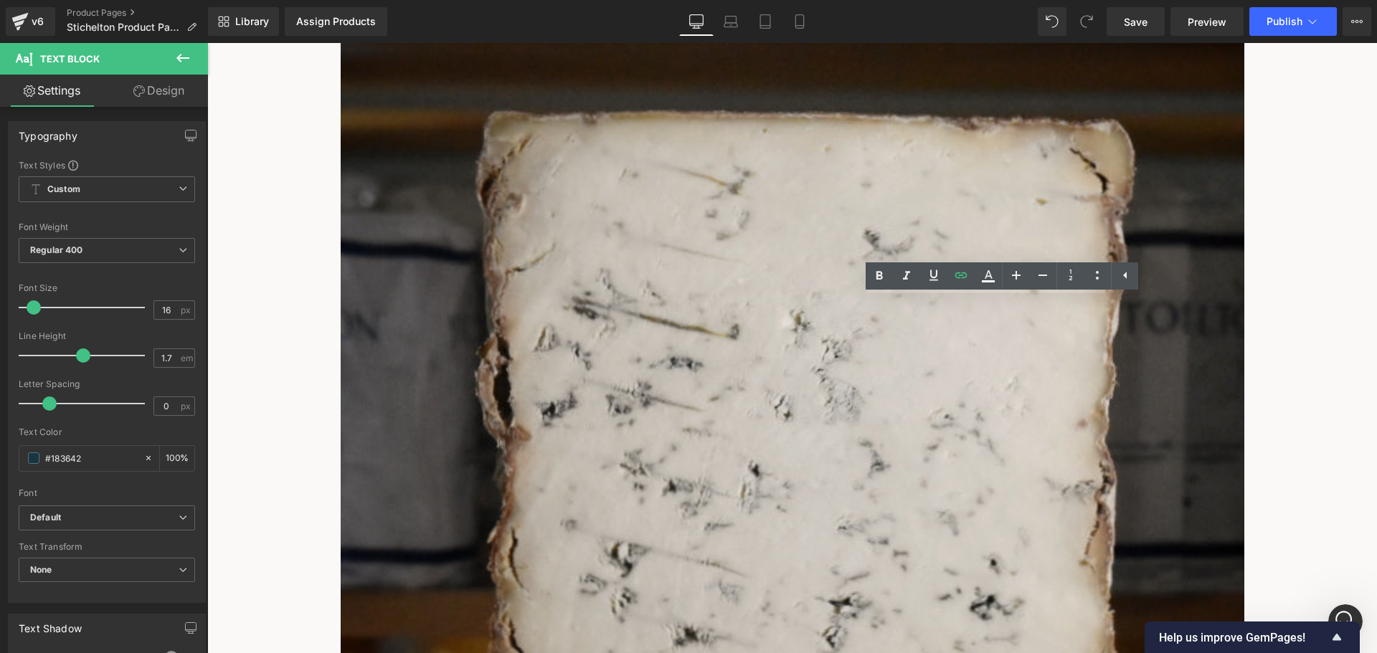
scroll to position [112, 0]
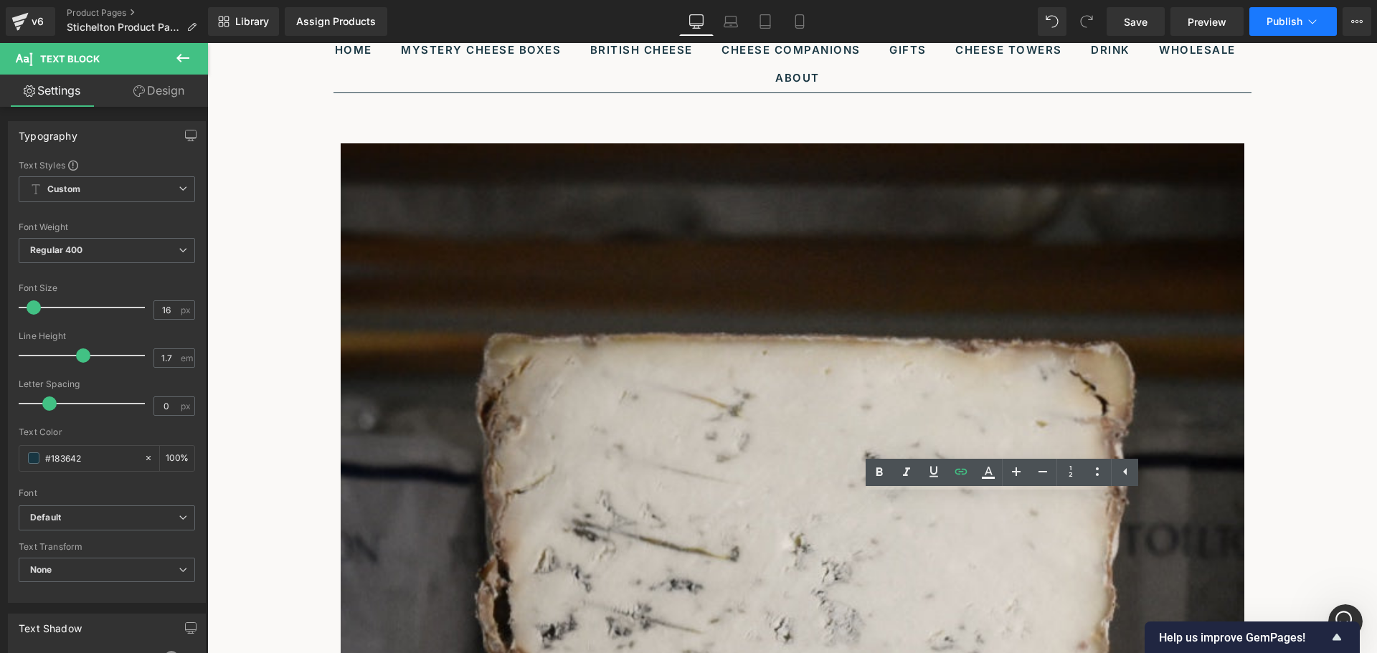
click at [1292, 20] on span "Publish" at bounding box center [1285, 21] width 36 height 11
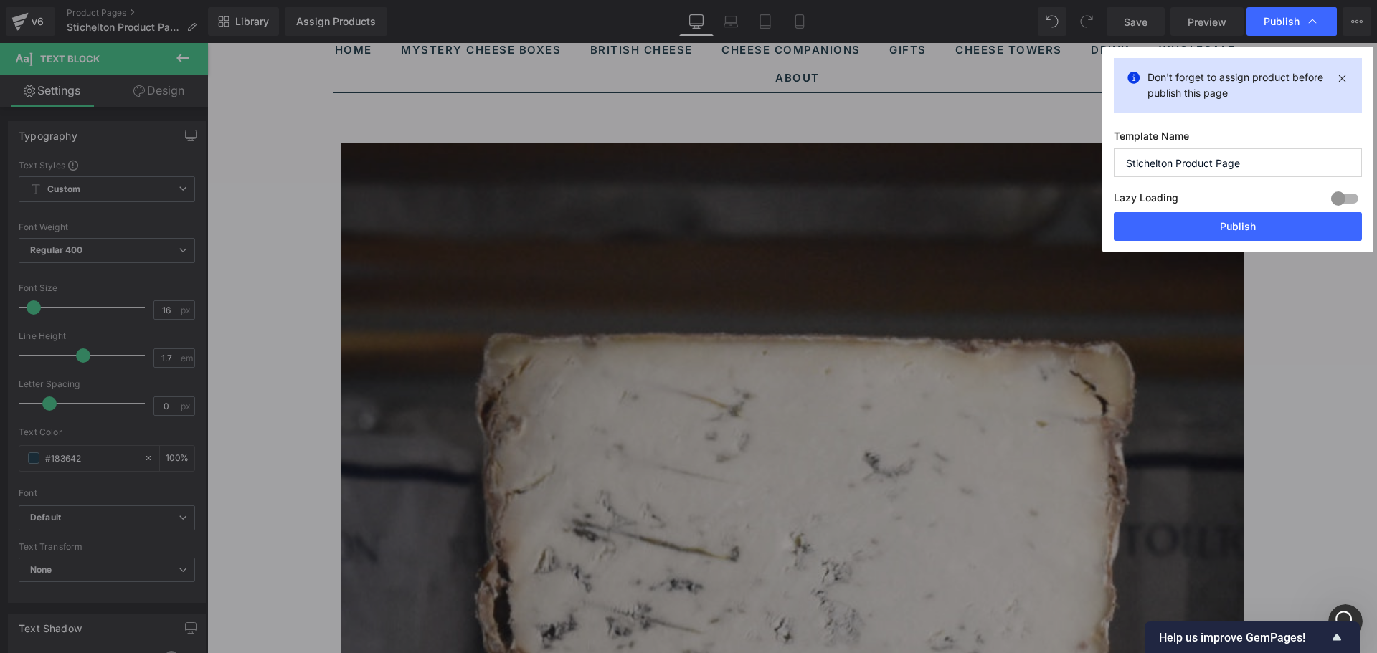
click at [1341, 197] on div at bounding box center [1345, 198] width 34 height 23
click at [1280, 227] on button "Publish" at bounding box center [1238, 226] width 248 height 29
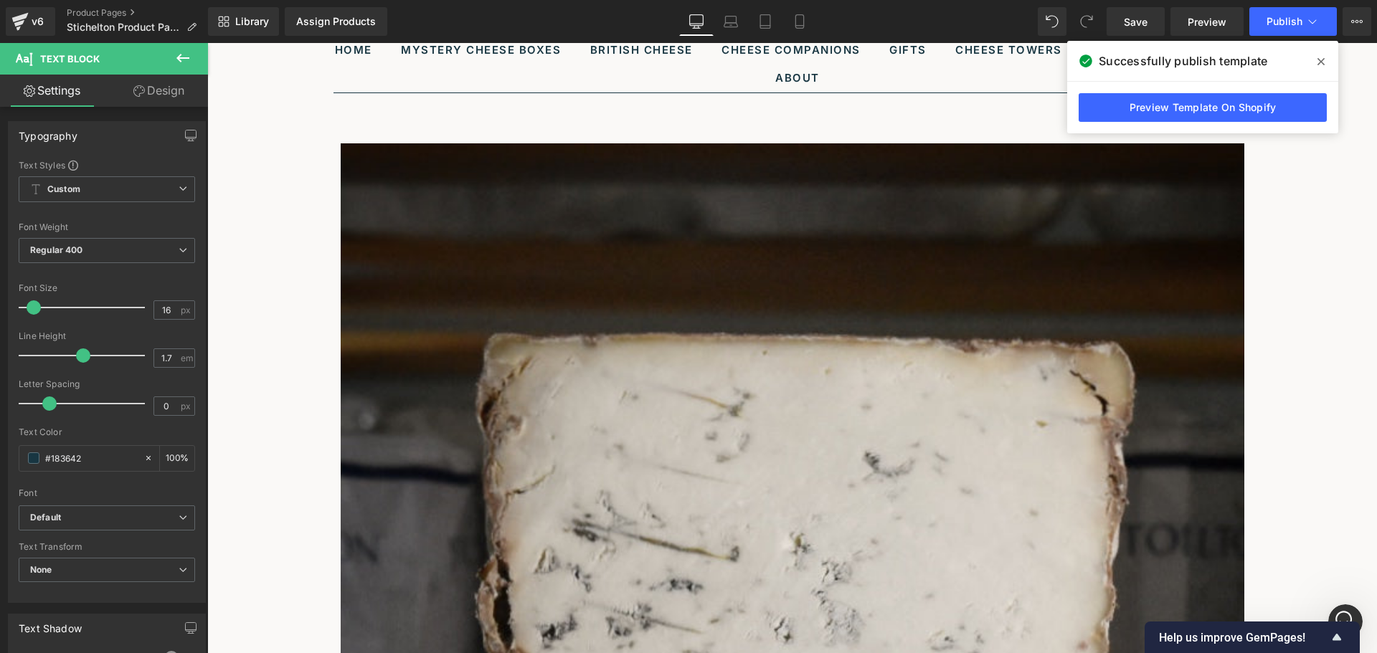
click at [207, 43] on span "Product" at bounding box center [207, 43] width 0 height 0
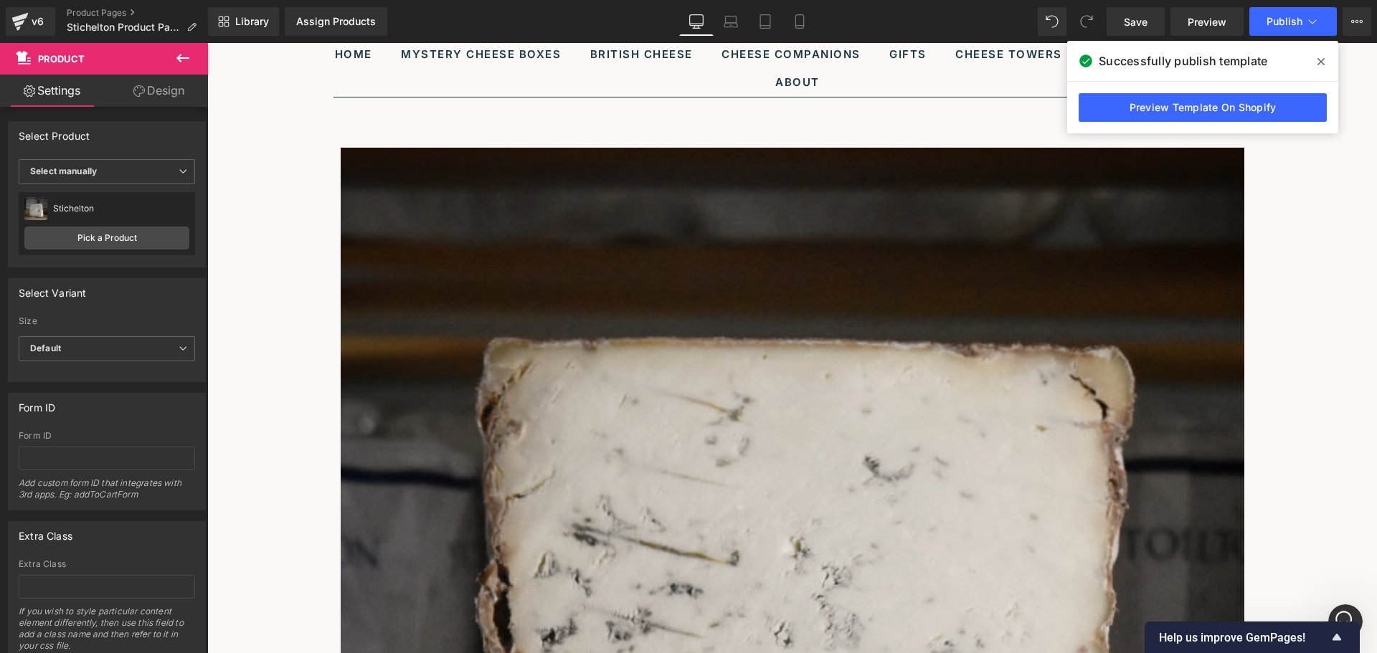
scroll to position [0, 0]
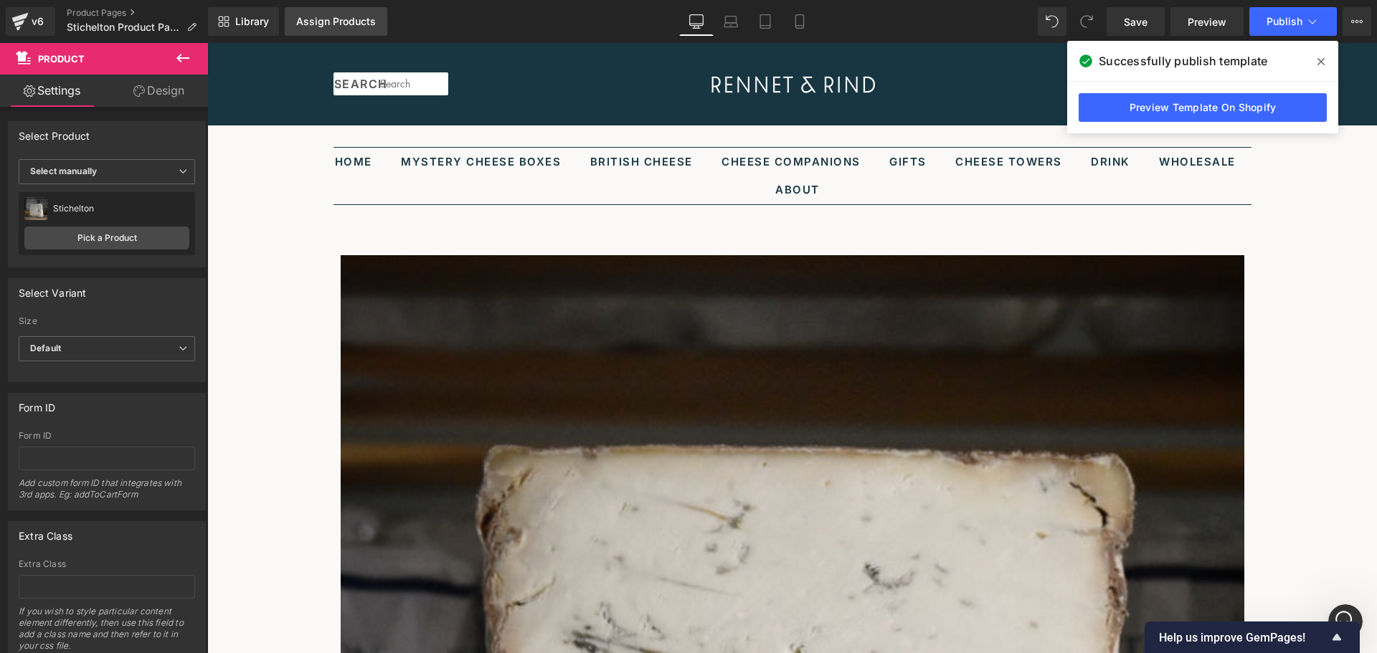
click at [339, 21] on div "Assign Products" at bounding box center [336, 21] width 80 height 11
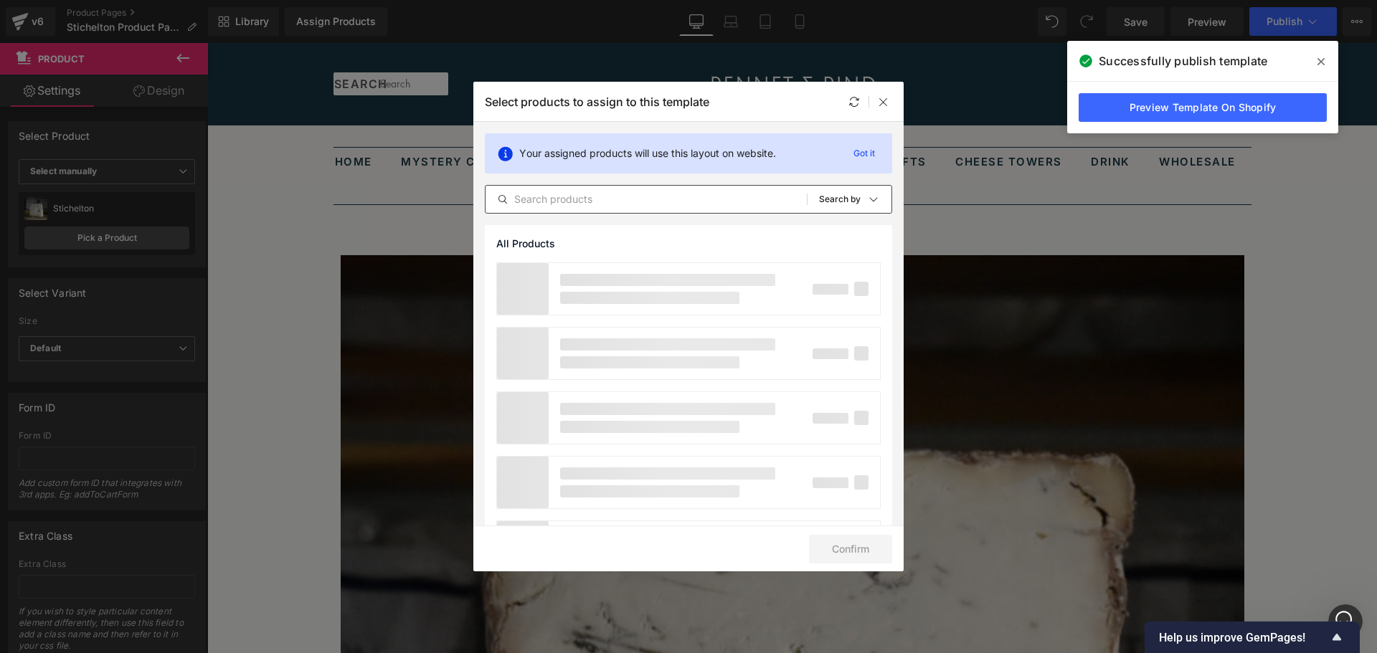
click at [592, 206] on input "text" at bounding box center [646, 199] width 321 height 17
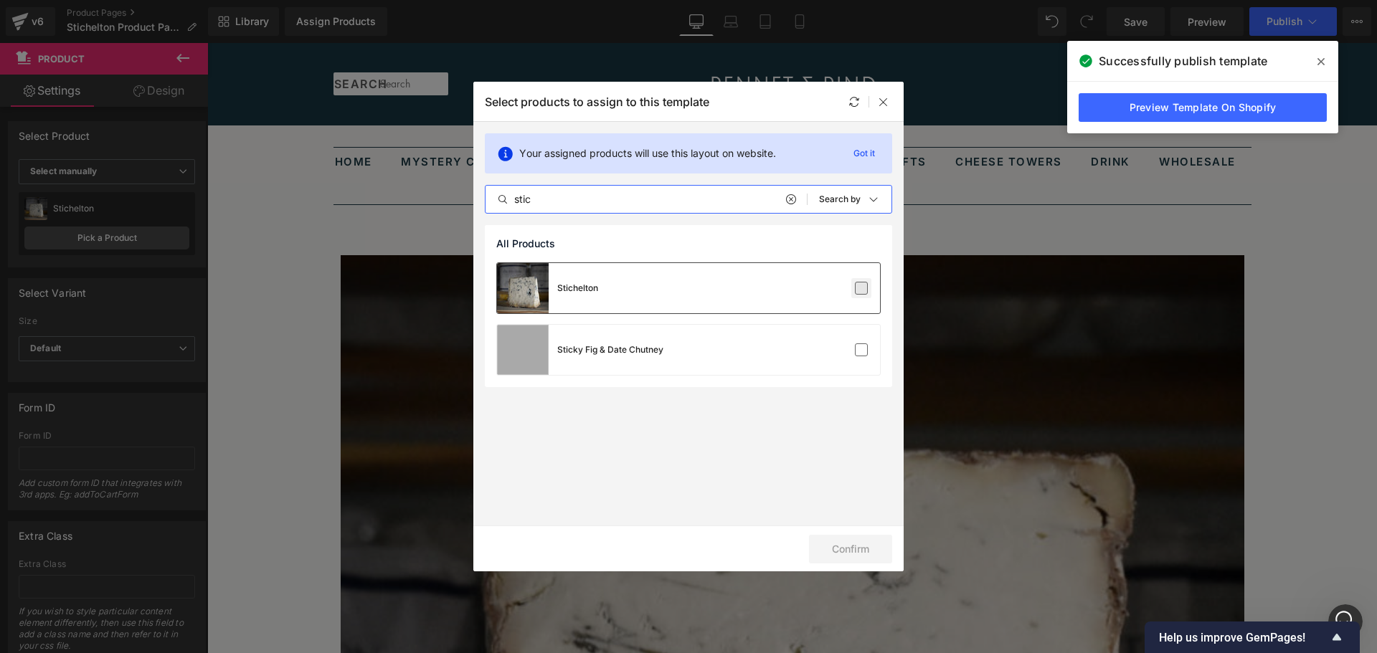
type input "stic"
click at [864, 288] on label at bounding box center [861, 288] width 13 height 13
click at [861, 288] on input "checkbox" at bounding box center [861, 288] width 0 height 0
click at [856, 546] on button "Confirm" at bounding box center [850, 549] width 83 height 29
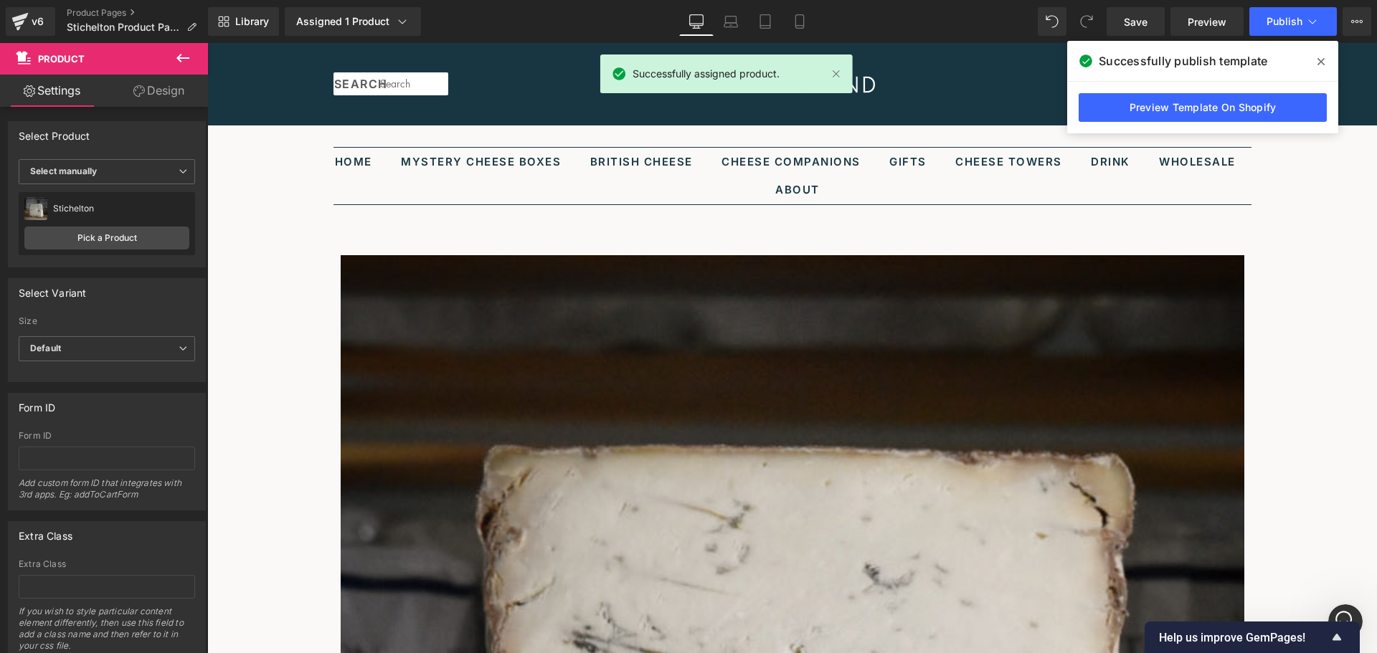
click at [1321, 63] on icon at bounding box center [1321, 61] width 7 height 11
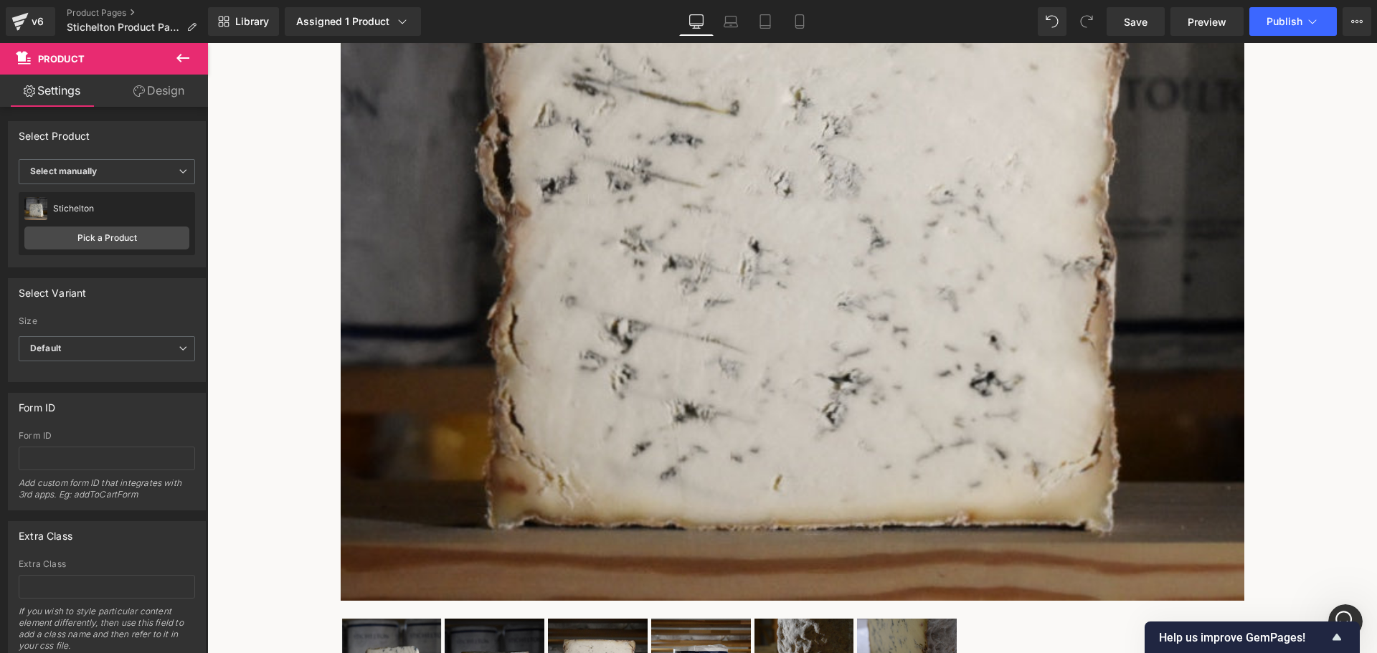
scroll to position [502, 0]
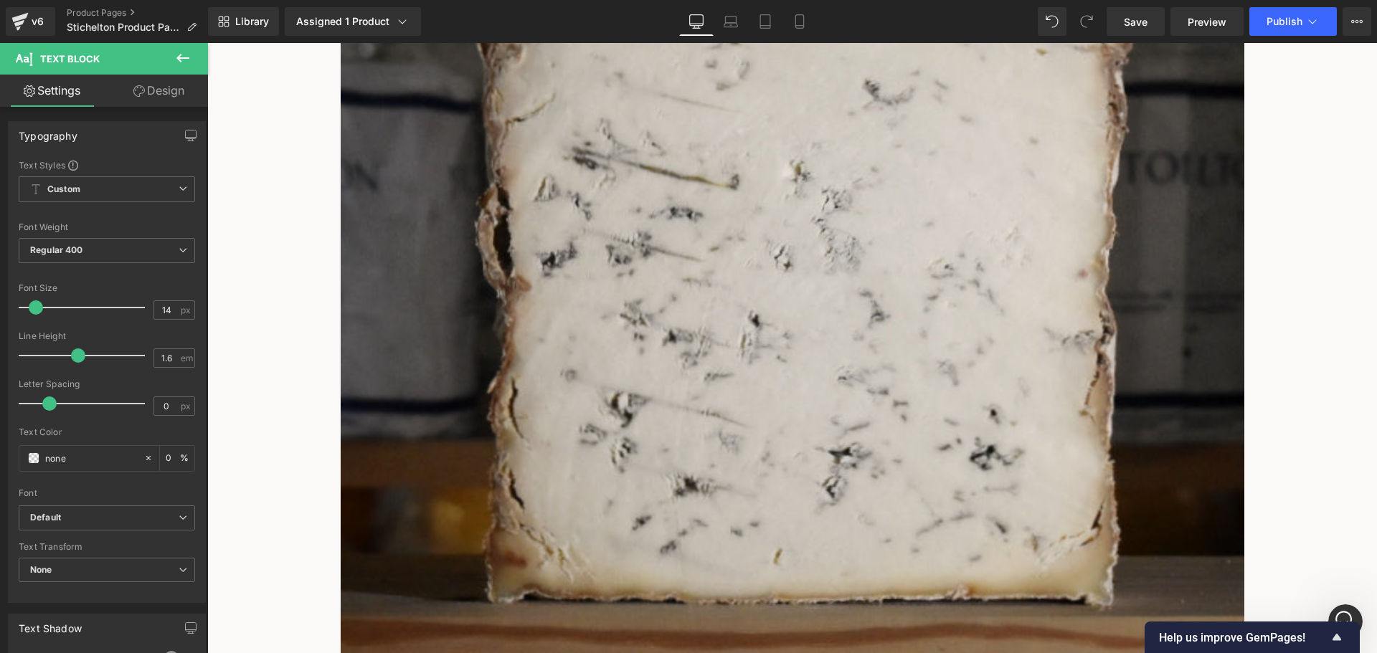
scroll to position [574, 0]
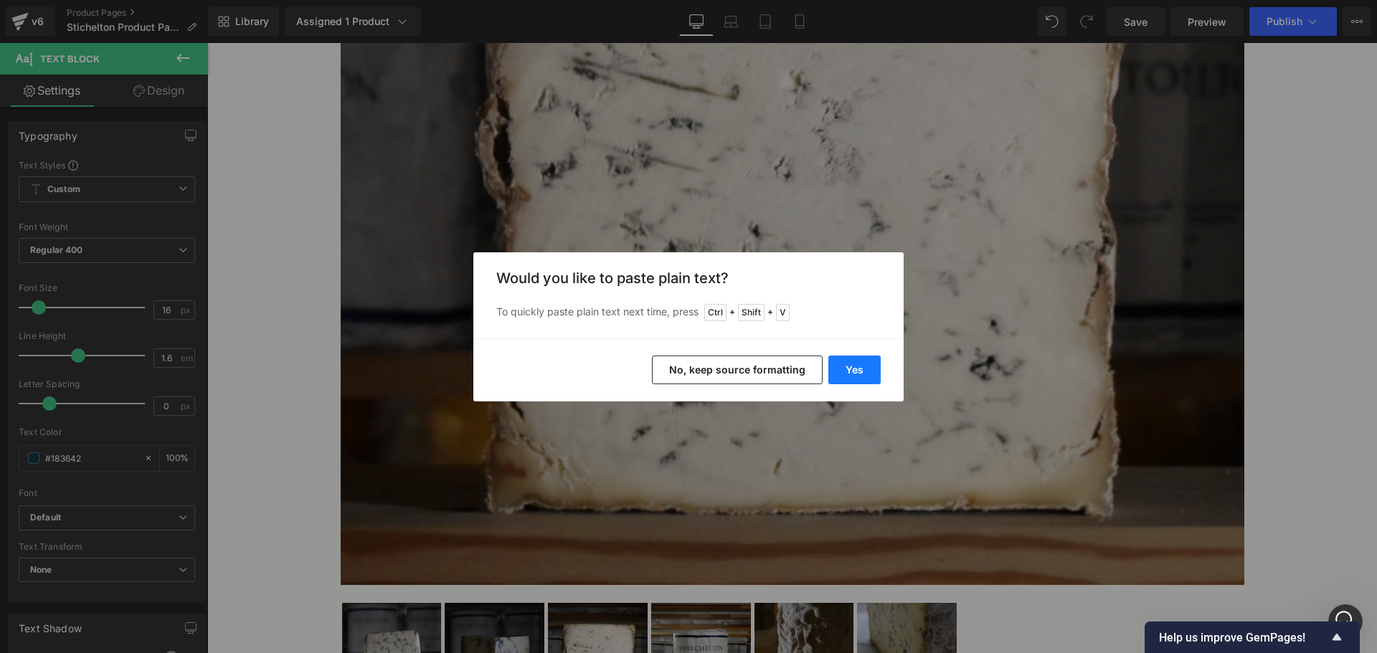
click at [853, 377] on button "Yes" at bounding box center [854, 370] width 52 height 29
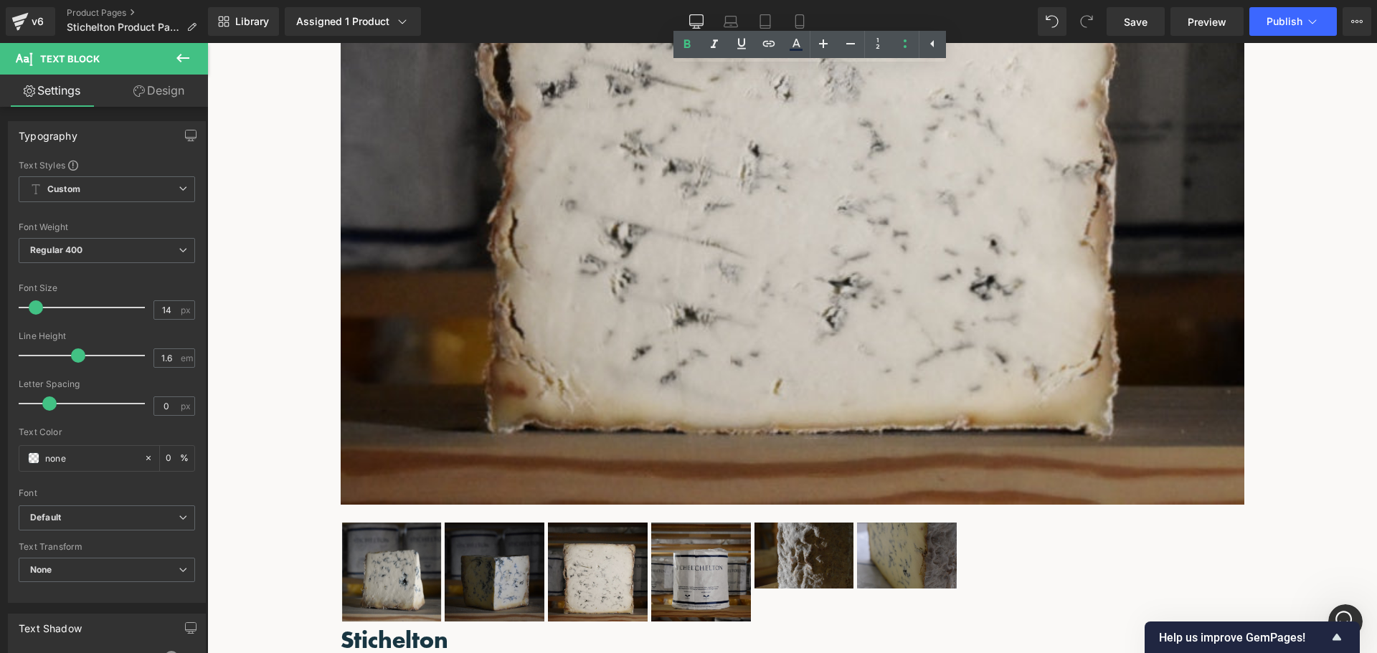
scroll to position [646, 0]
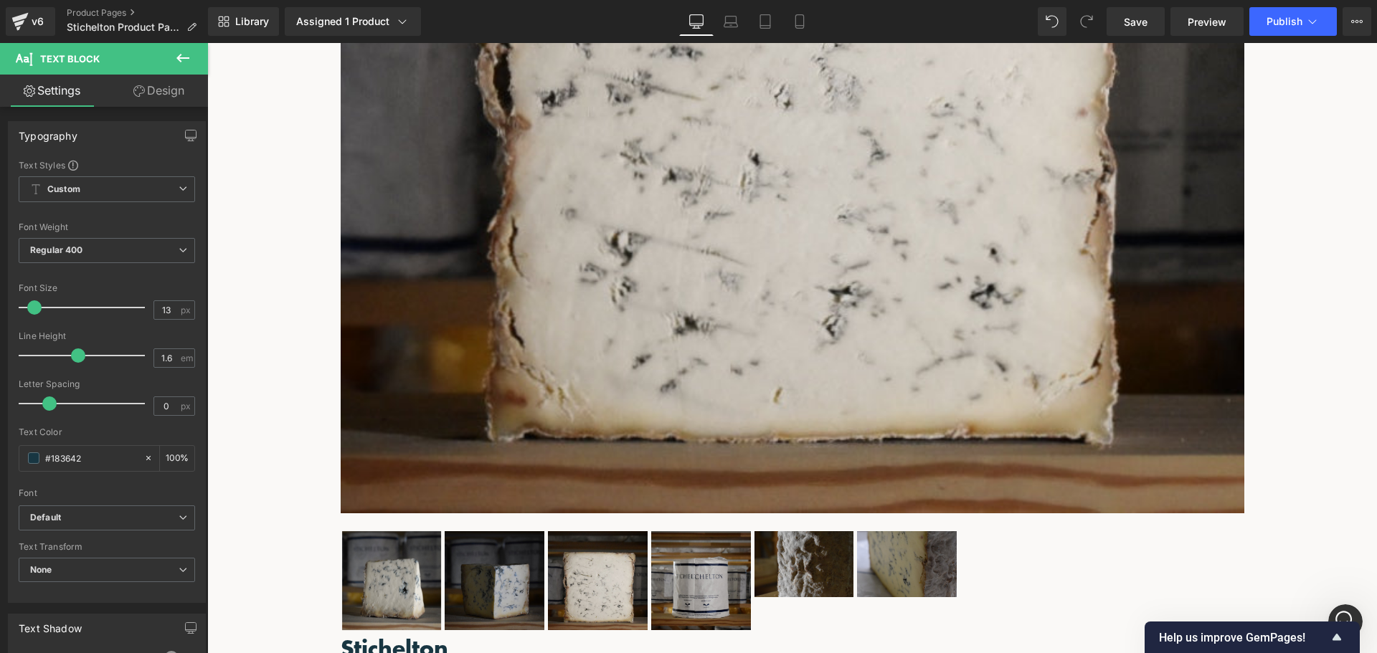
click at [207, 43] on link at bounding box center [207, 43] width 0 height 0
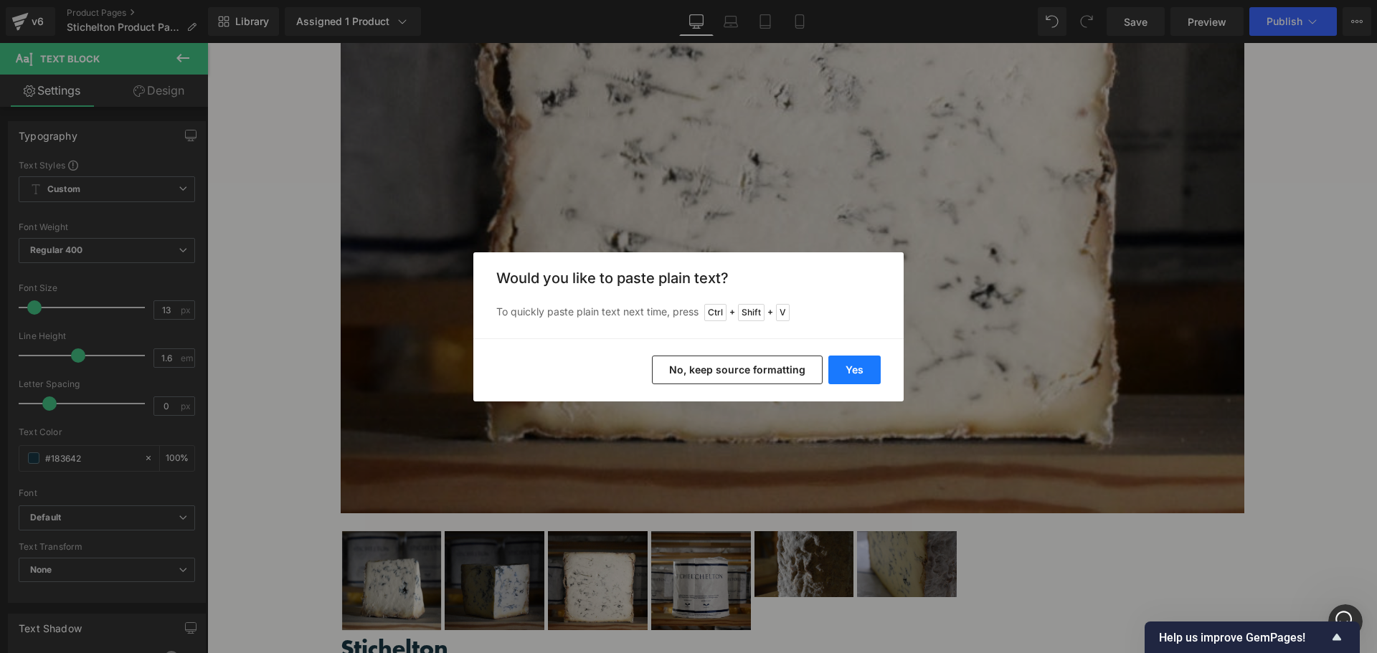
click at [855, 368] on button "Yes" at bounding box center [854, 370] width 52 height 29
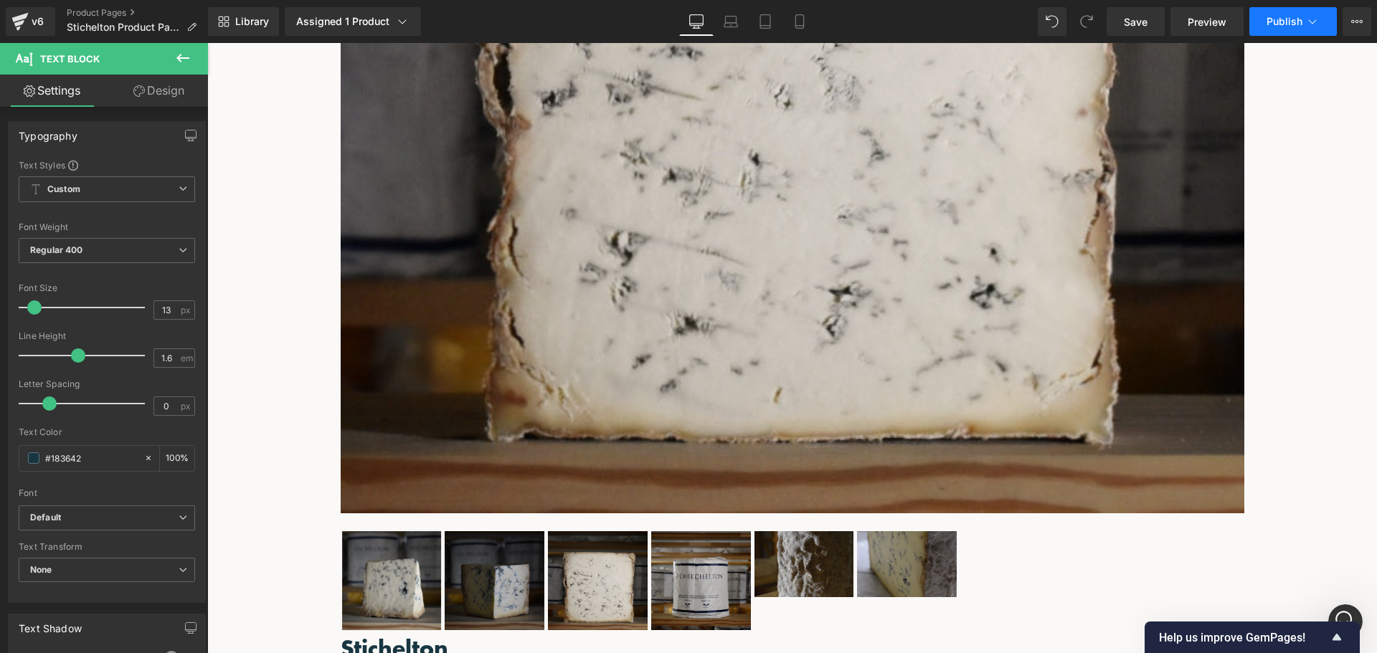
click at [1311, 11] on button "Publish" at bounding box center [1293, 21] width 88 height 29
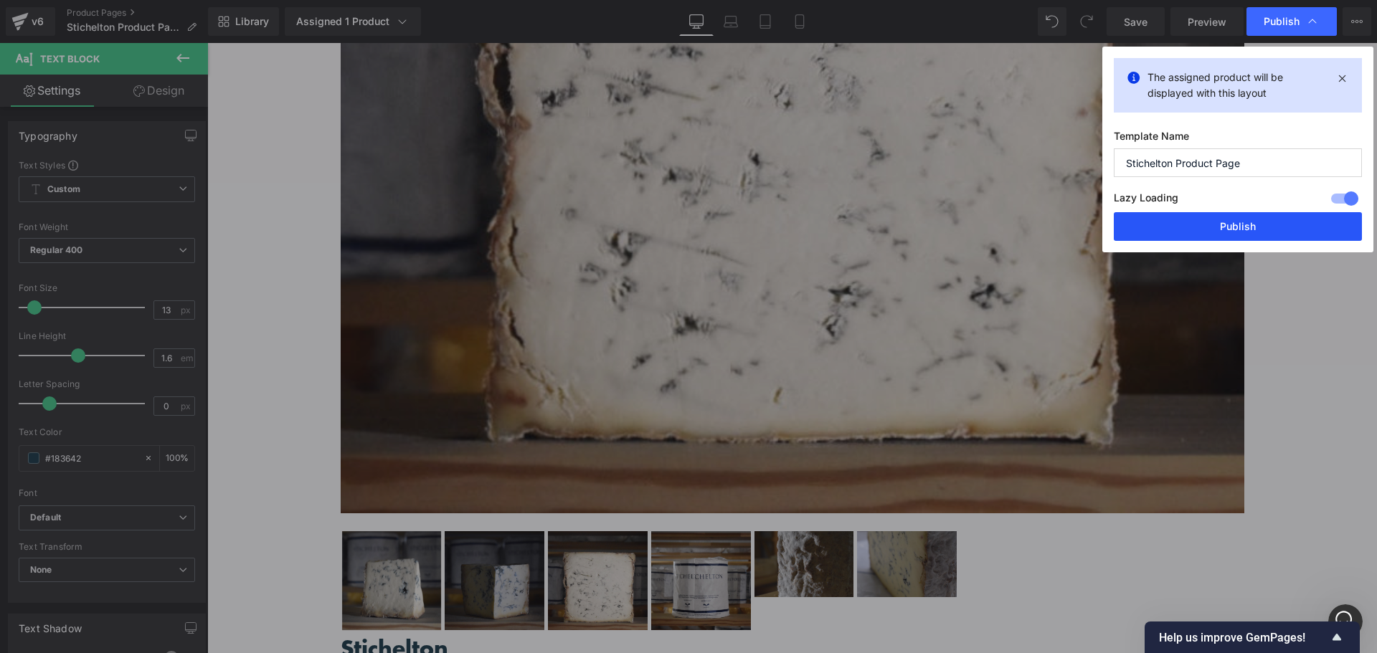
drag, startPoint x: 1242, startPoint y: 217, endPoint x: 1034, endPoint y: 173, distance: 212.6
click at [1242, 217] on button "Publish" at bounding box center [1238, 226] width 248 height 29
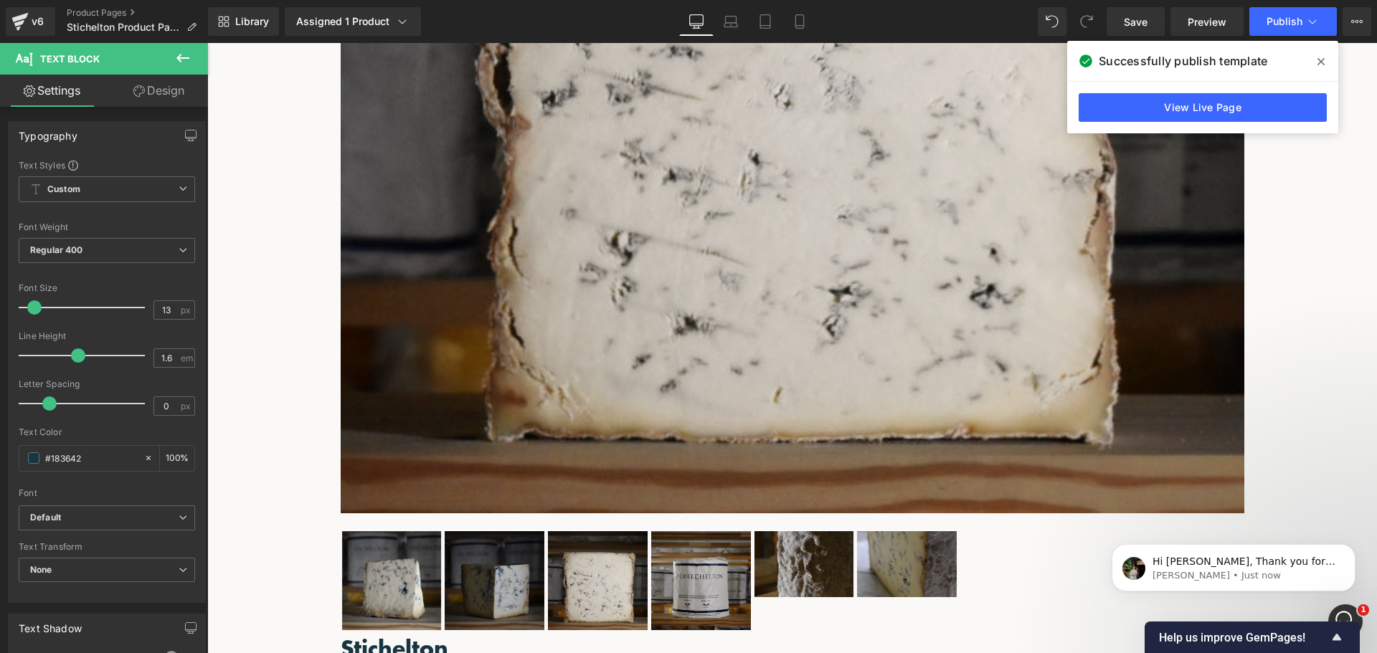
scroll to position [0, 0]
click at [1245, 560] on span "Hi Perry, Thank you for reaching out to us. This is Jeremy from GemPages Suppor…" at bounding box center [1244, 597] width 183 height 82
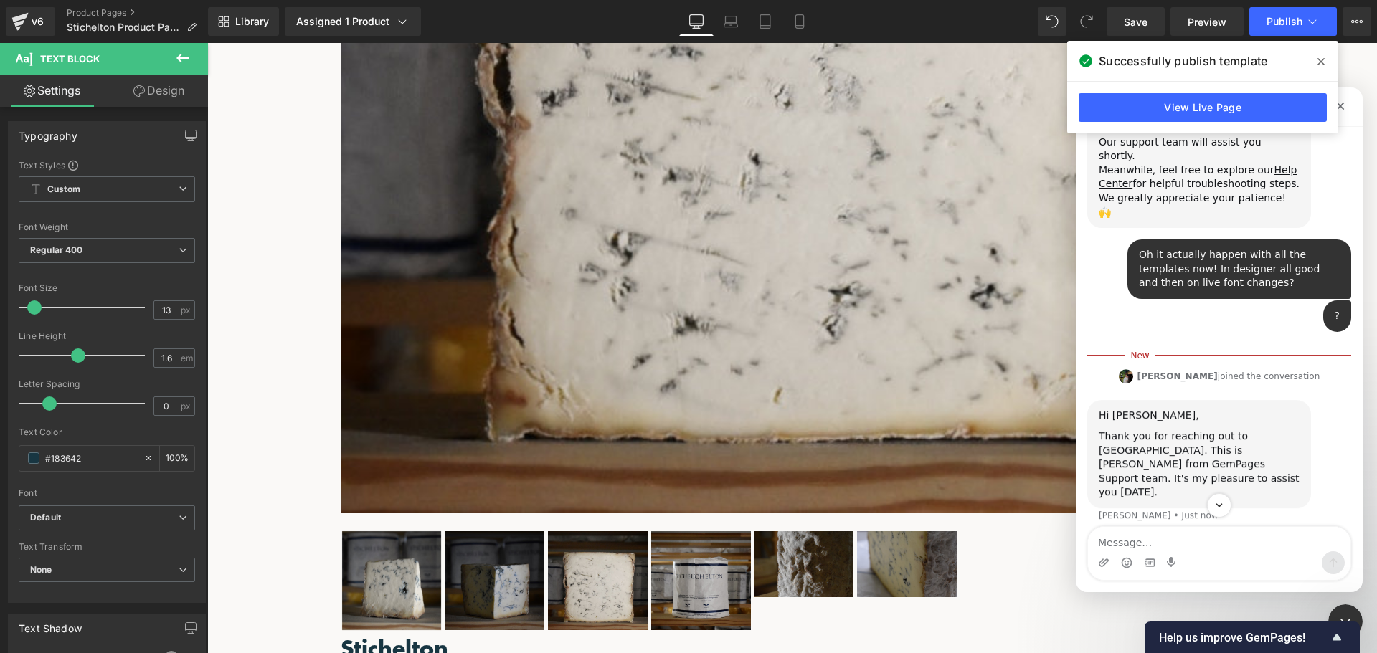
scroll to position [275, 0]
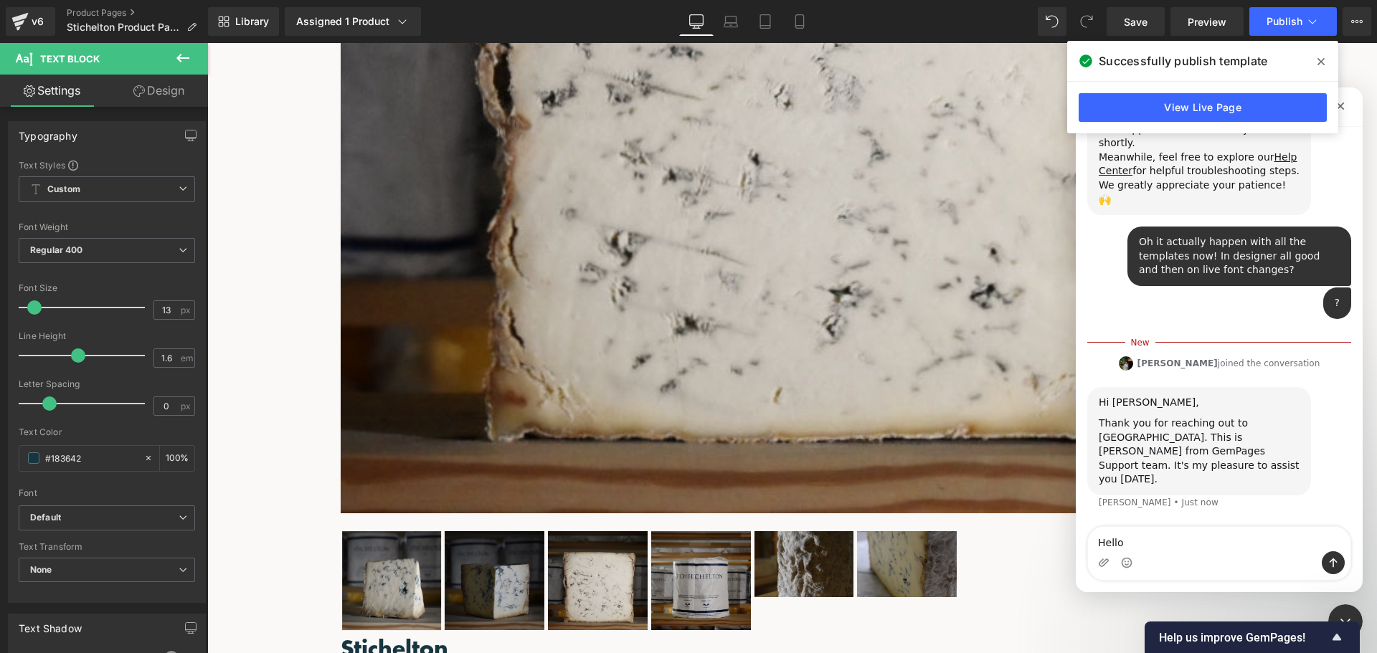
type textarea "Hello!"
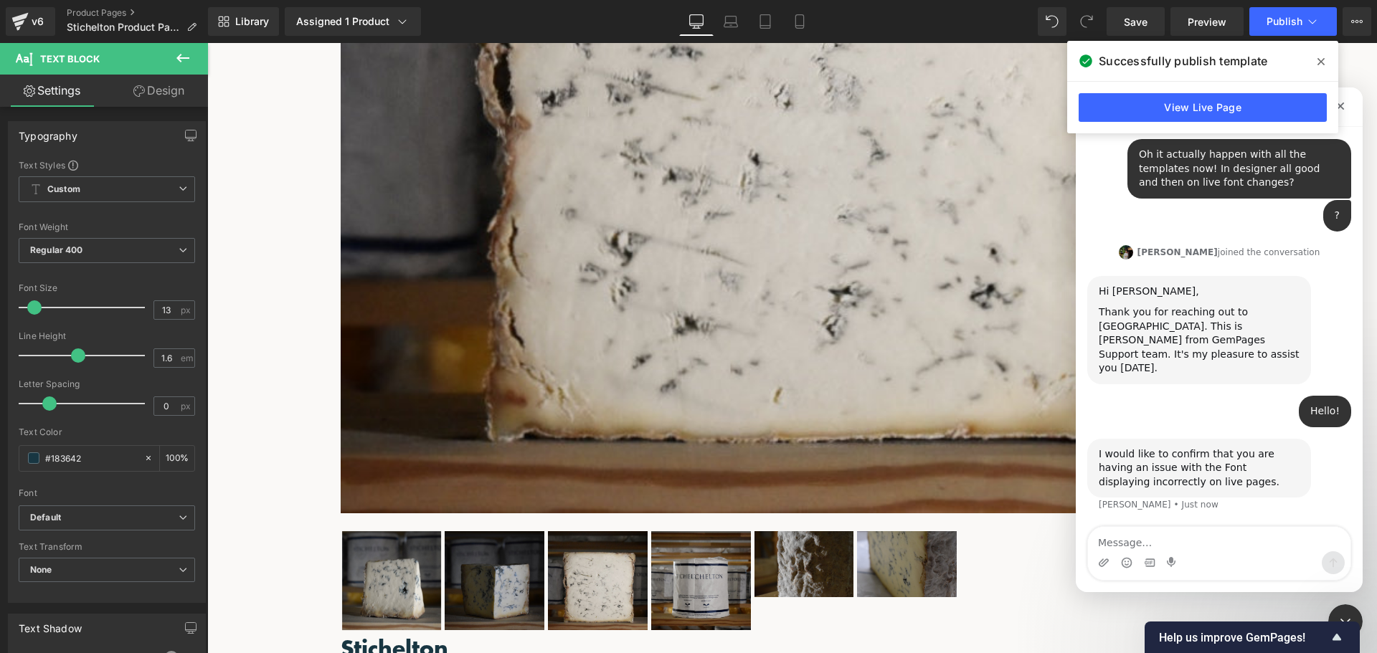
scroll to position [366, 0]
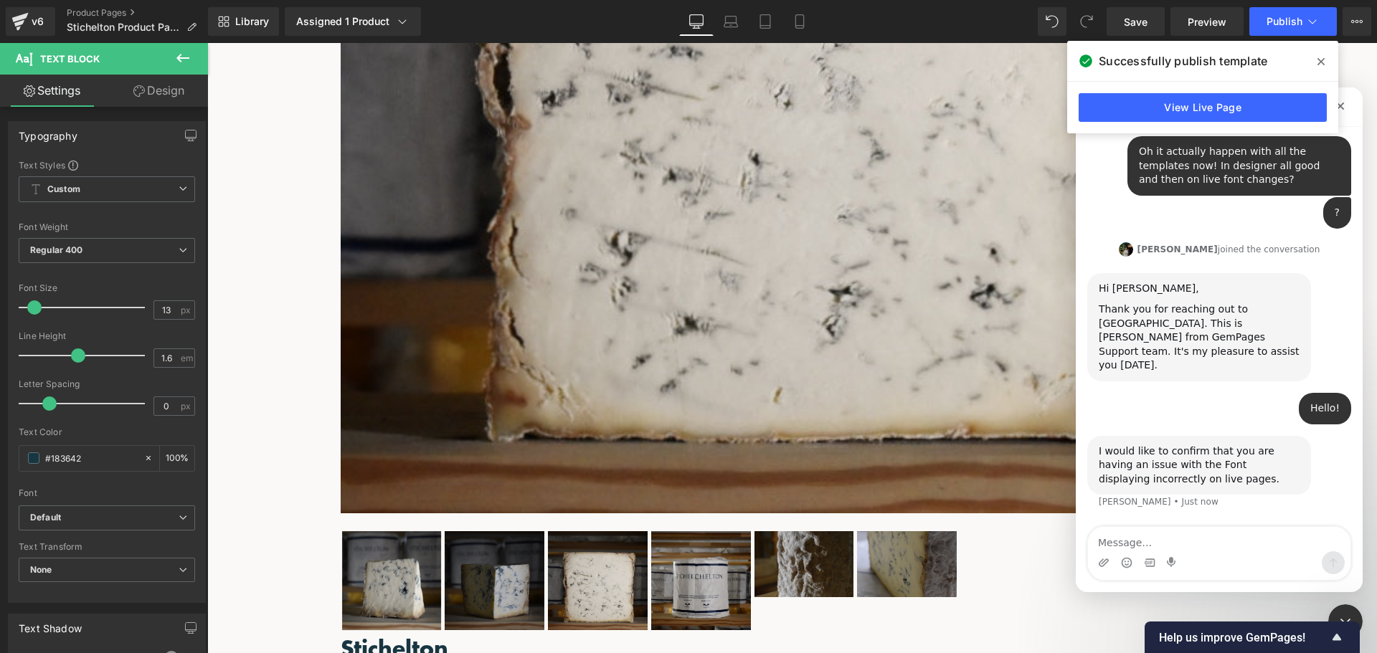
click at [1187, 533] on textarea "Message…" at bounding box center [1219, 539] width 263 height 24
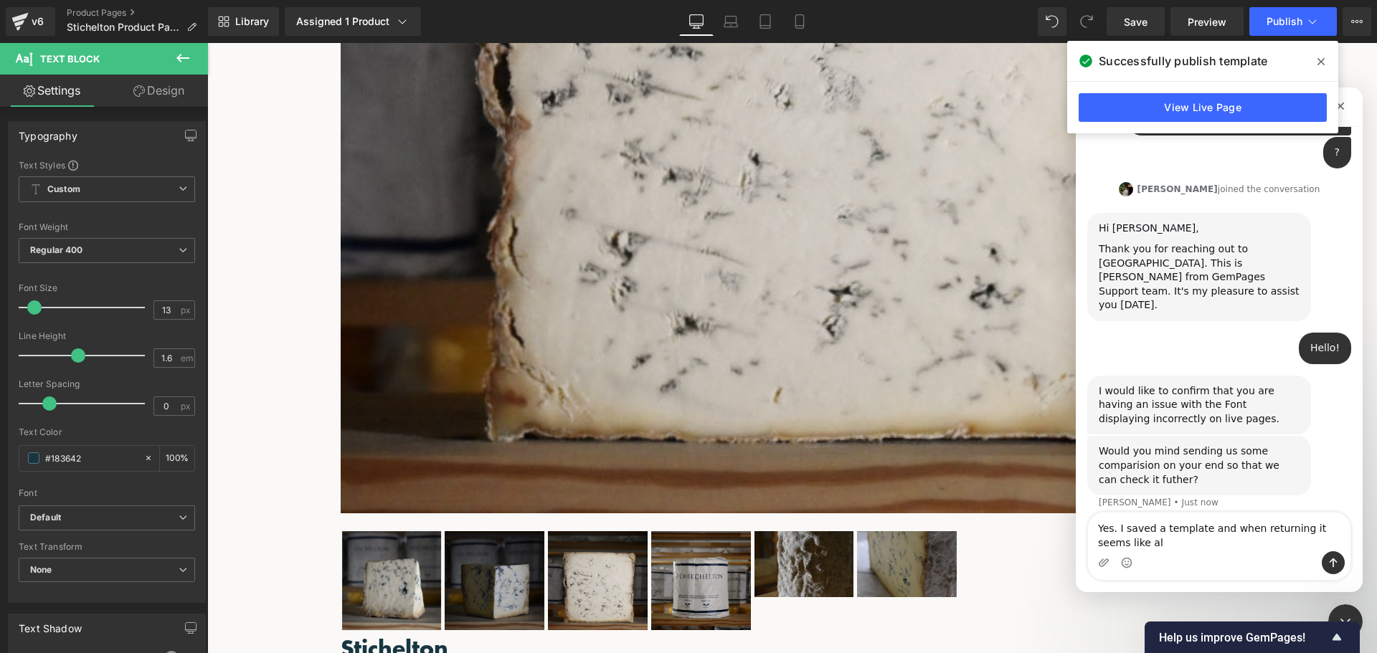
scroll to position [440, 0]
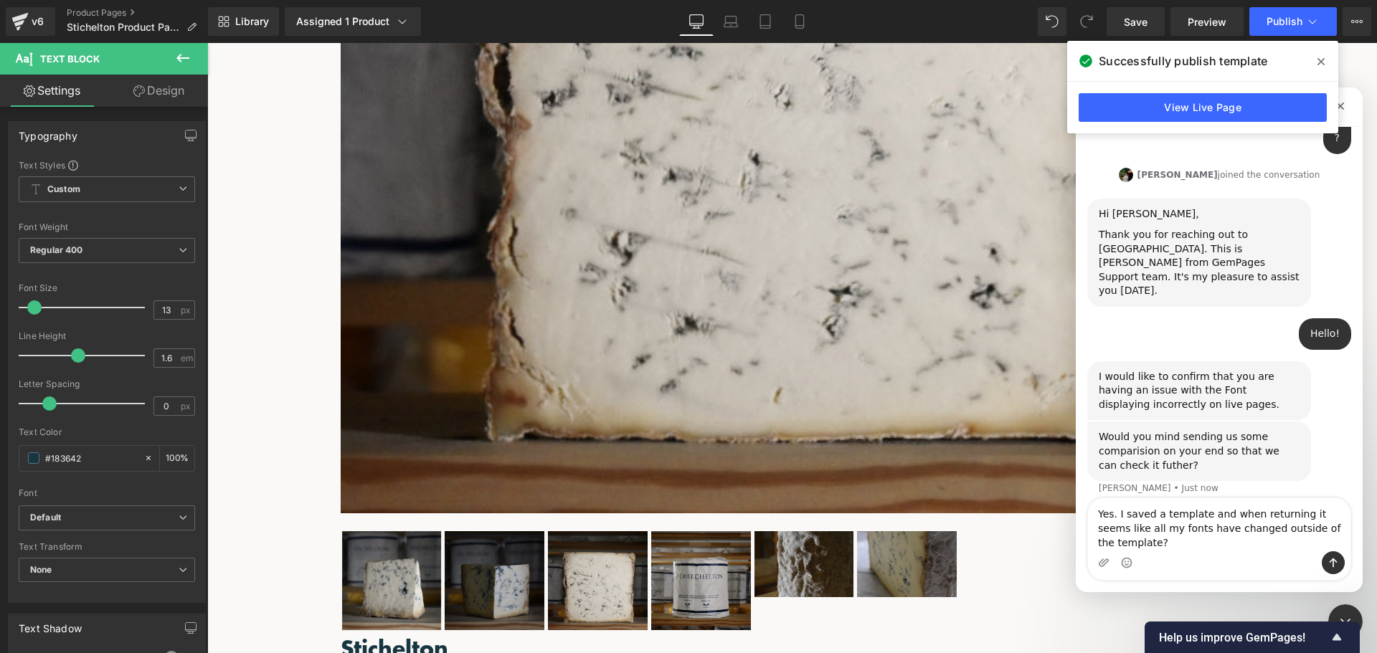
type textarea "Yes. I saved a template and when returning it seems like all my fonts have chan…"
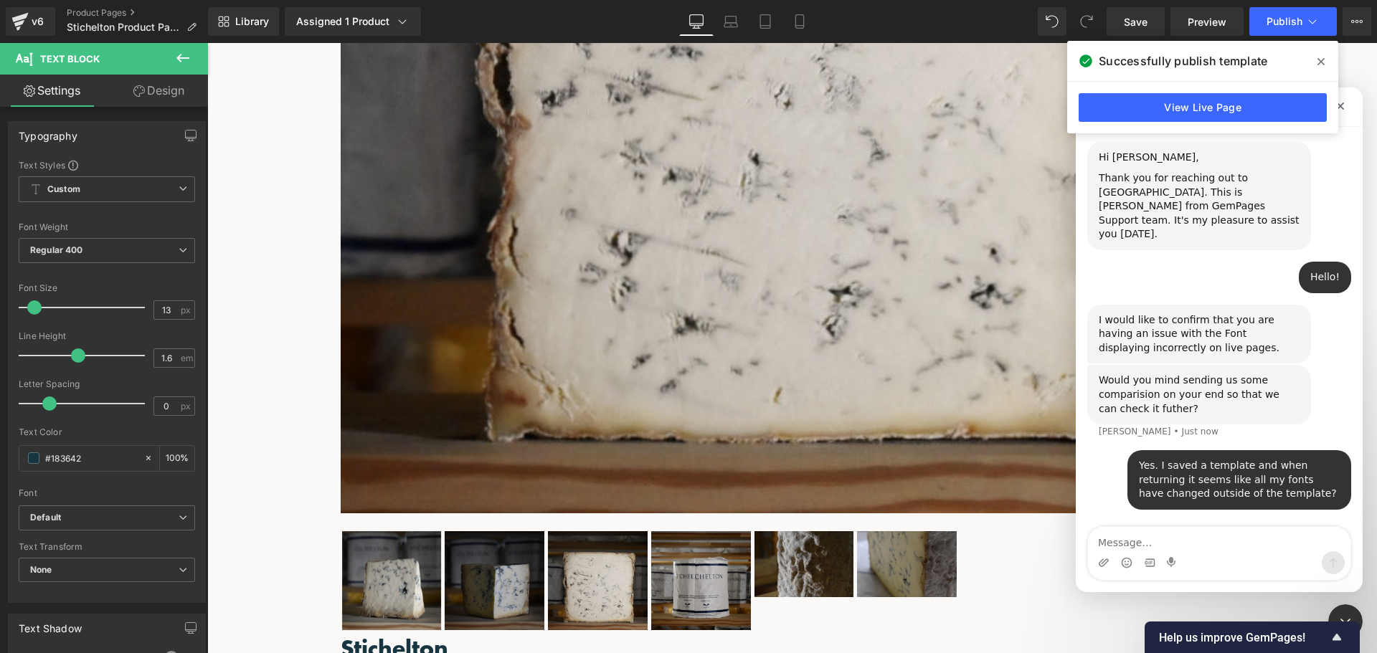
scroll to position [442, 0]
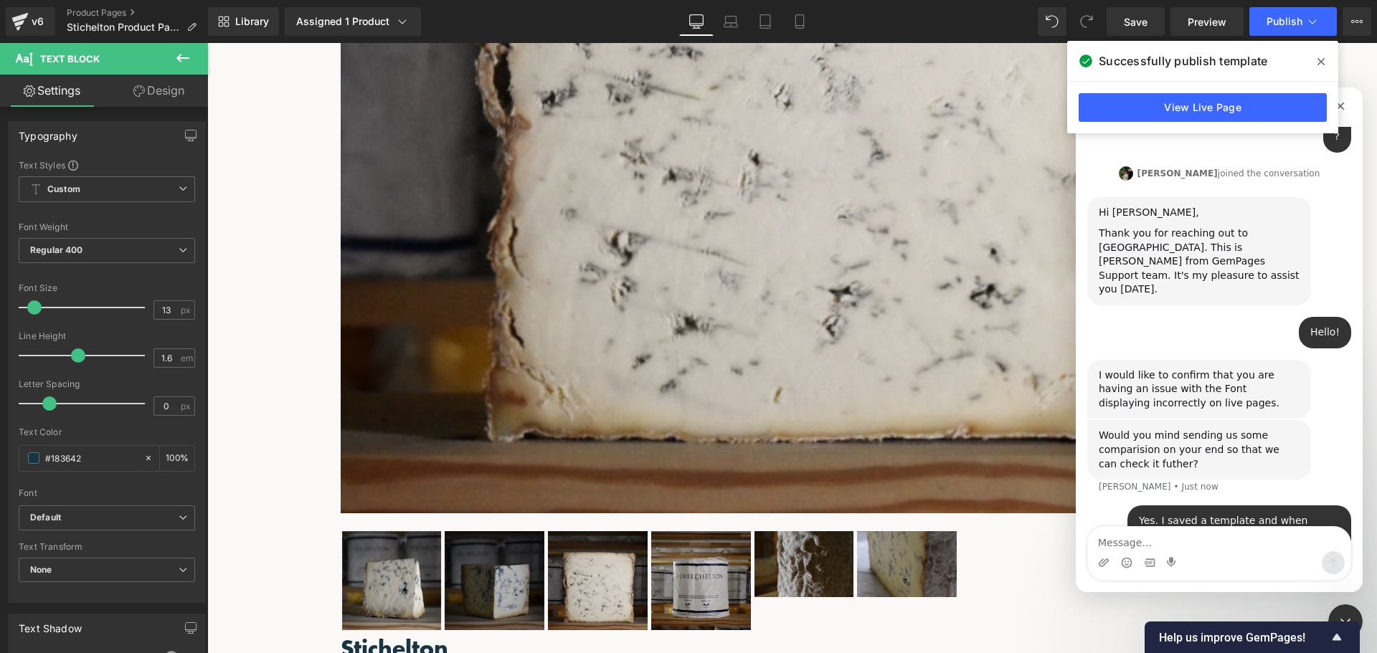
drag, startPoint x: 1369, startPoint y: 291, endPoint x: 1376, endPoint y: 185, distance: 106.4
click at [1376, 185] on div at bounding box center [688, 305] width 1377 height 610
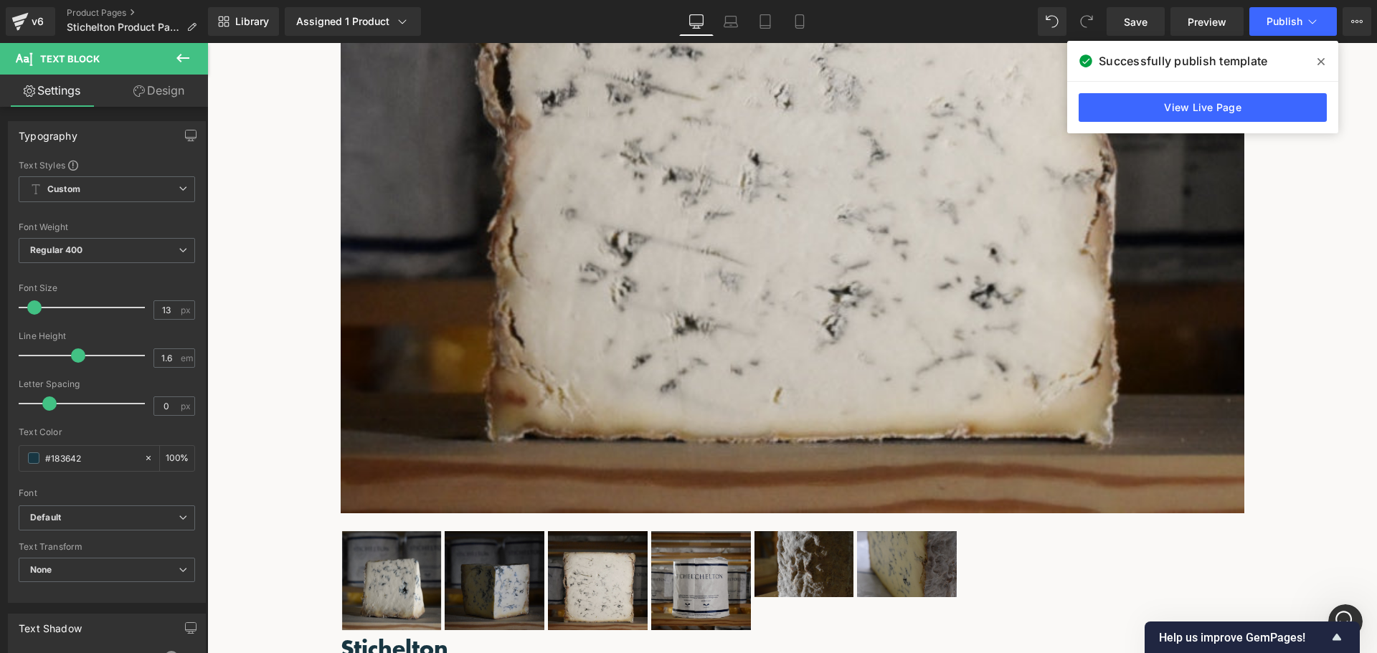
scroll to position [0, 0]
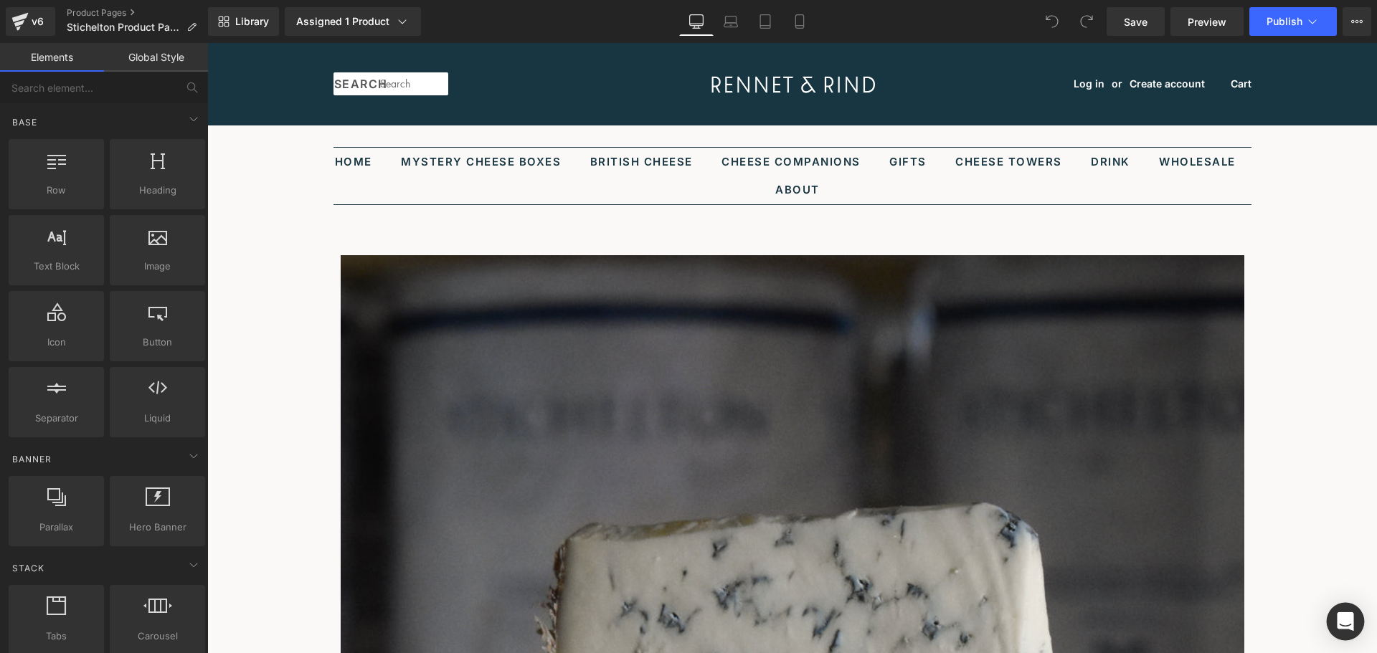
click at [1334, 625] on div "Open Intercom Messenger" at bounding box center [1346, 622] width 38 height 38
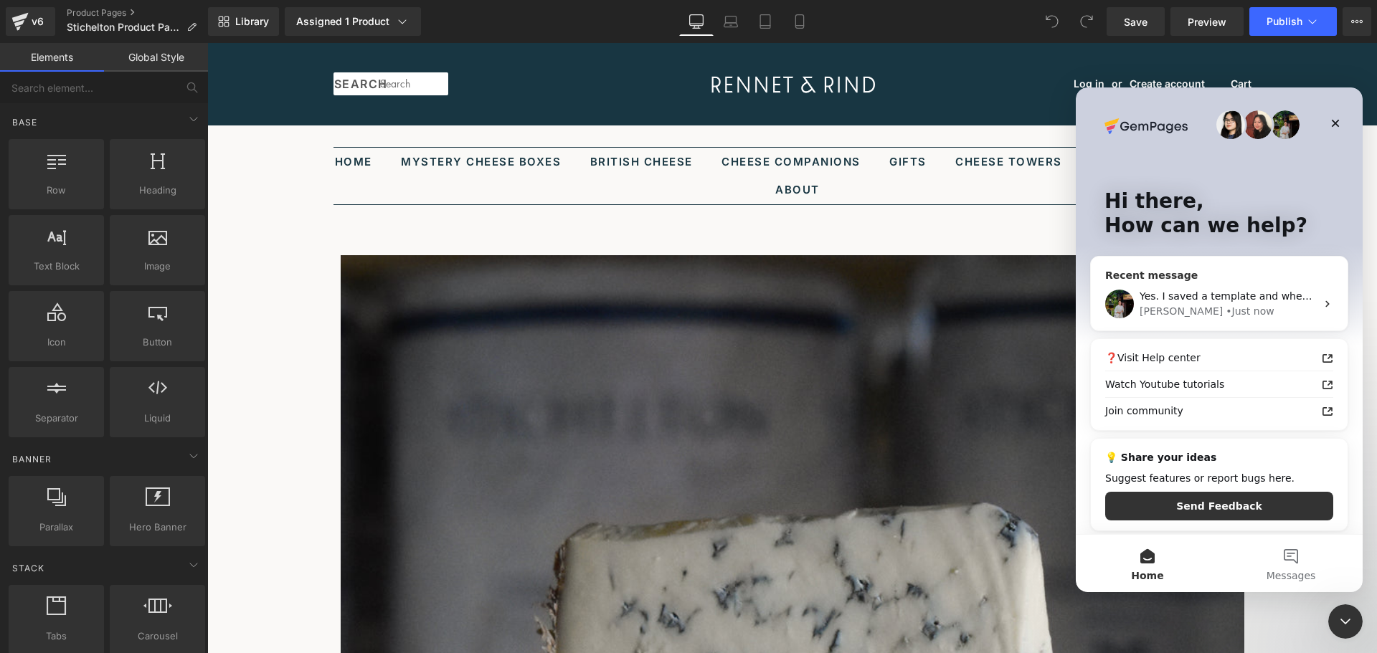
click at [1170, 304] on div "[PERSON_NAME]" at bounding box center [1181, 311] width 83 height 15
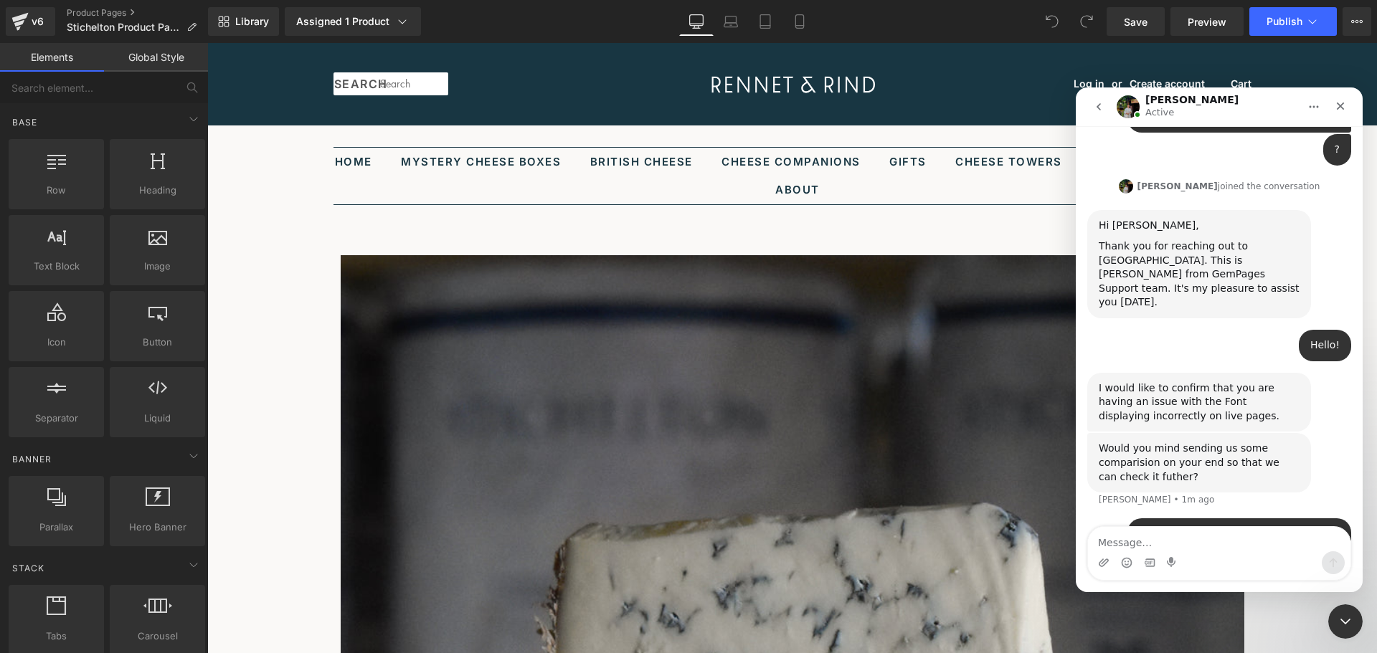
scroll to position [442, 0]
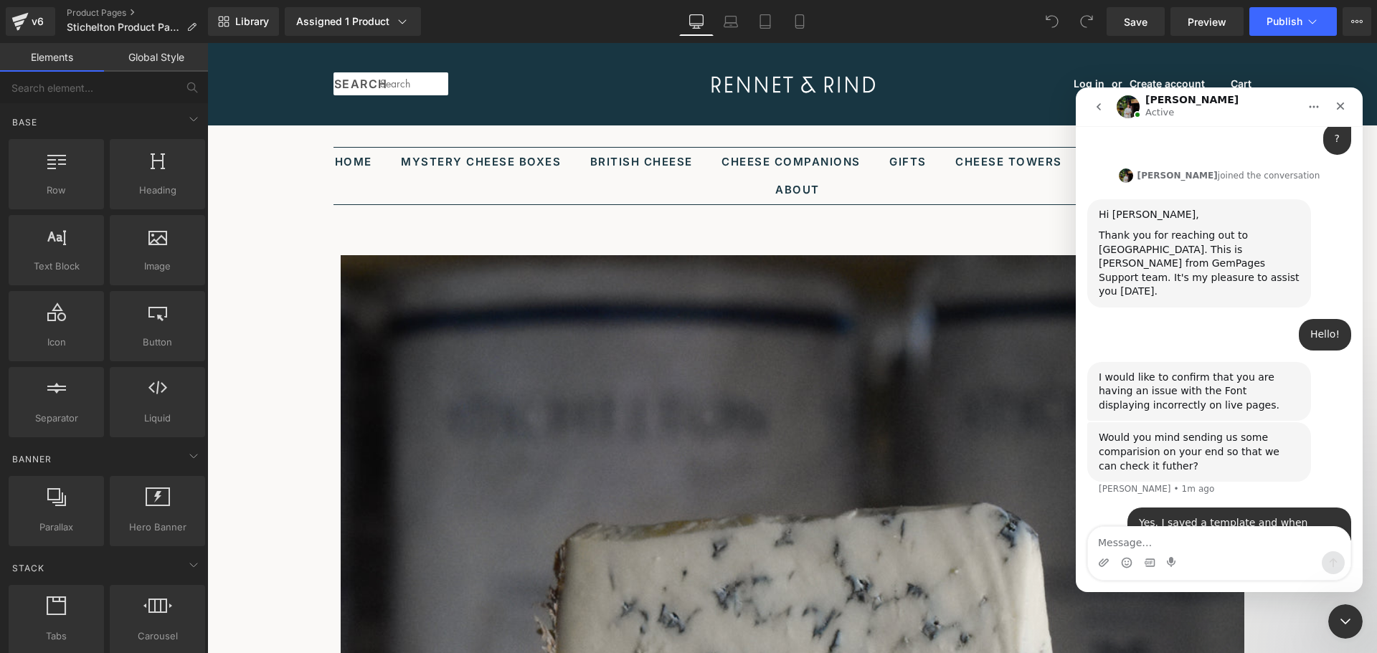
click at [1182, 538] on textarea "Message…" at bounding box center [1219, 539] width 263 height 24
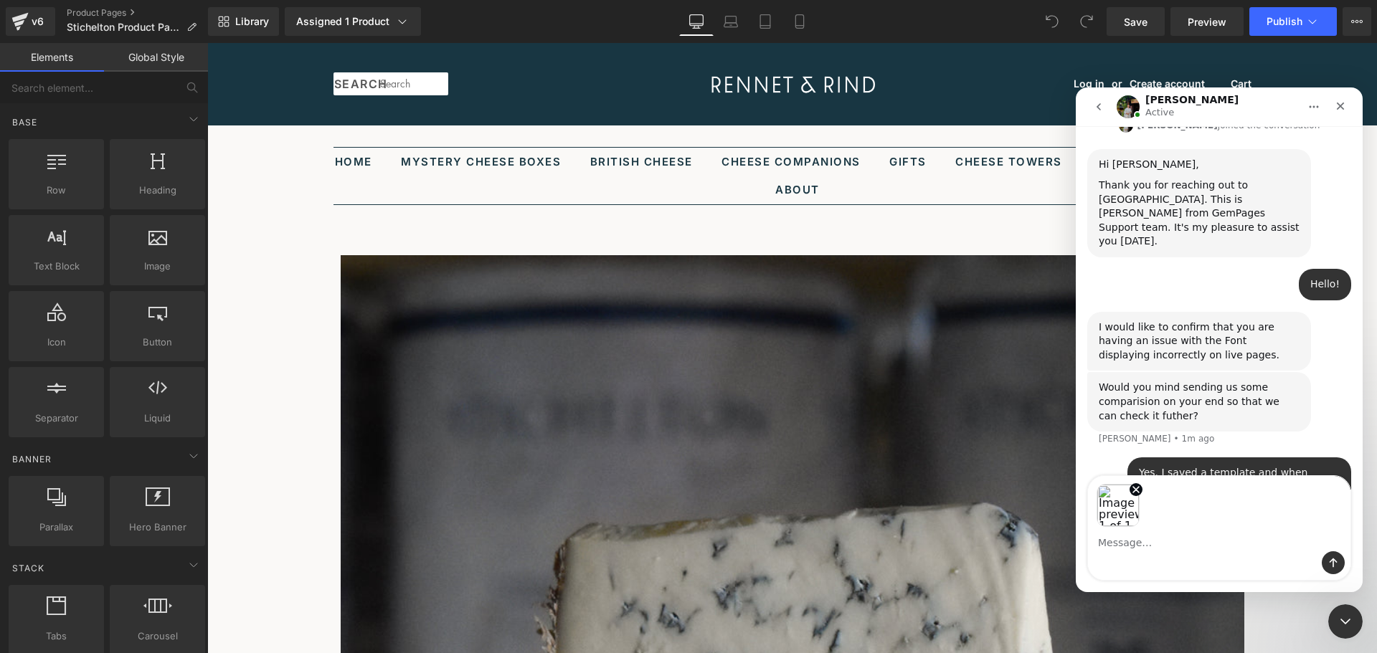
scroll to position [493, 0]
type textarea "In template"
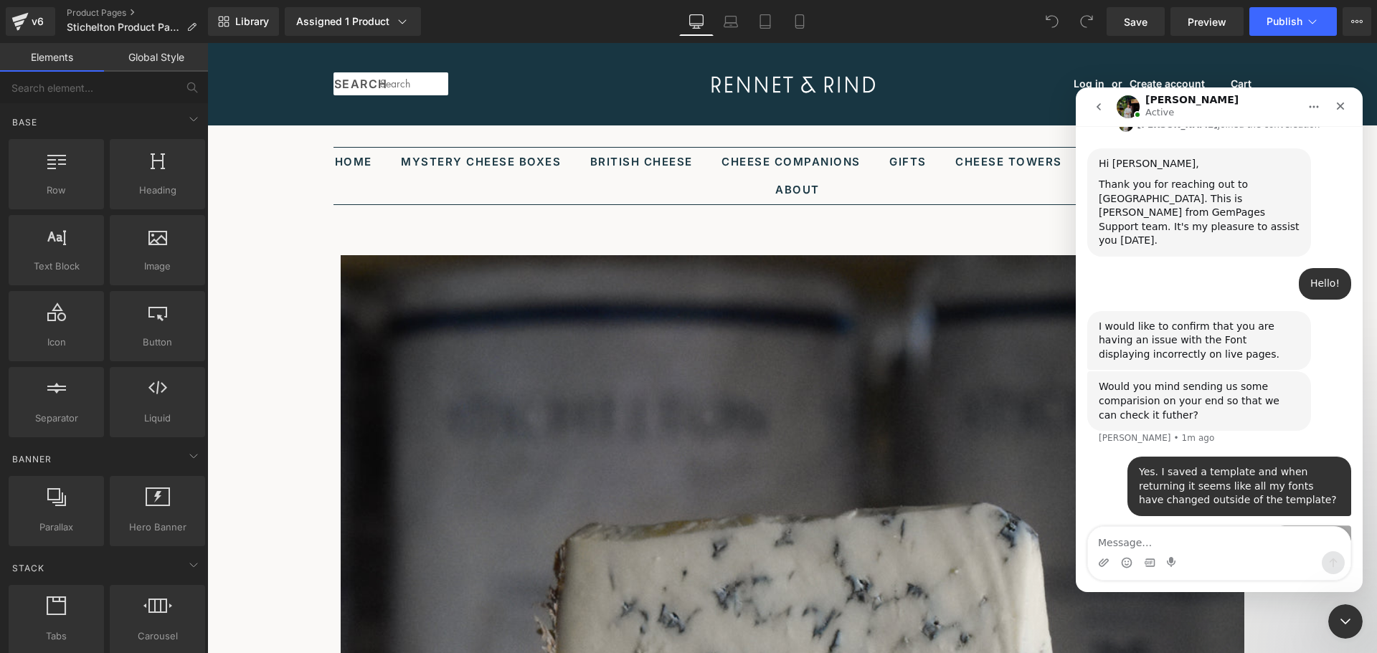
scroll to position [587, 0]
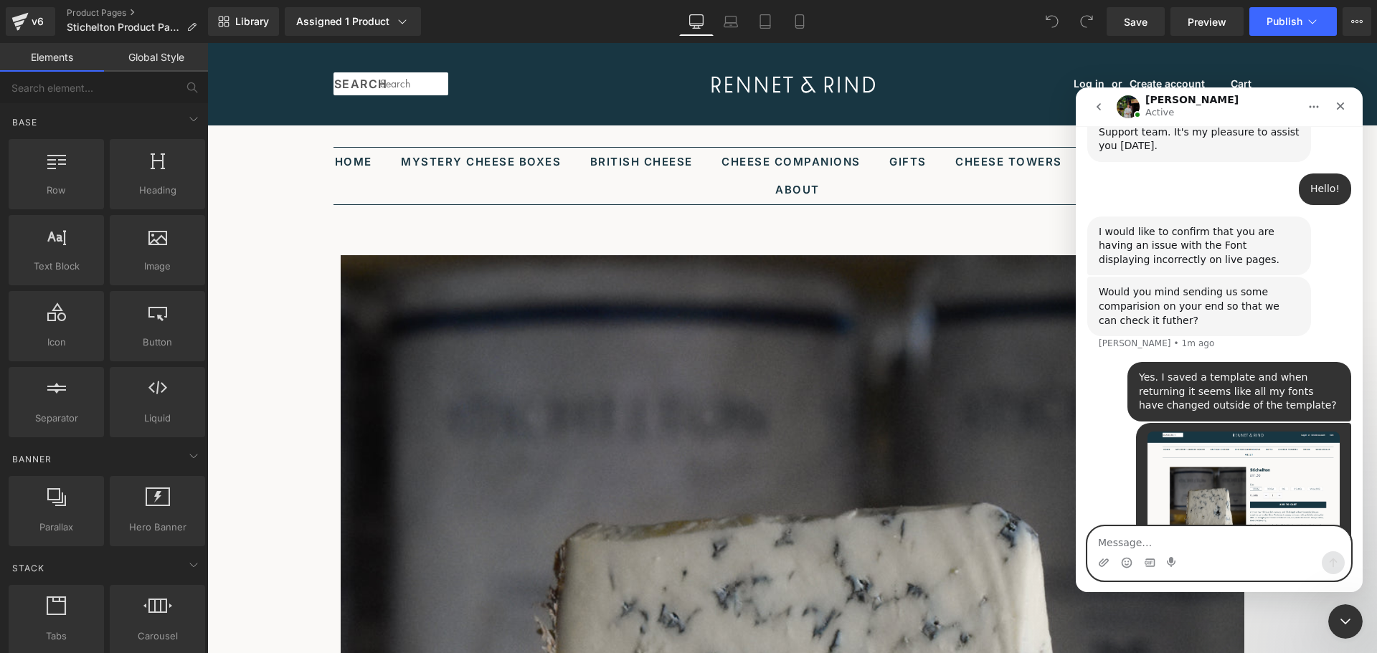
click at [1186, 546] on textarea "Message…" at bounding box center [1219, 539] width 263 height 24
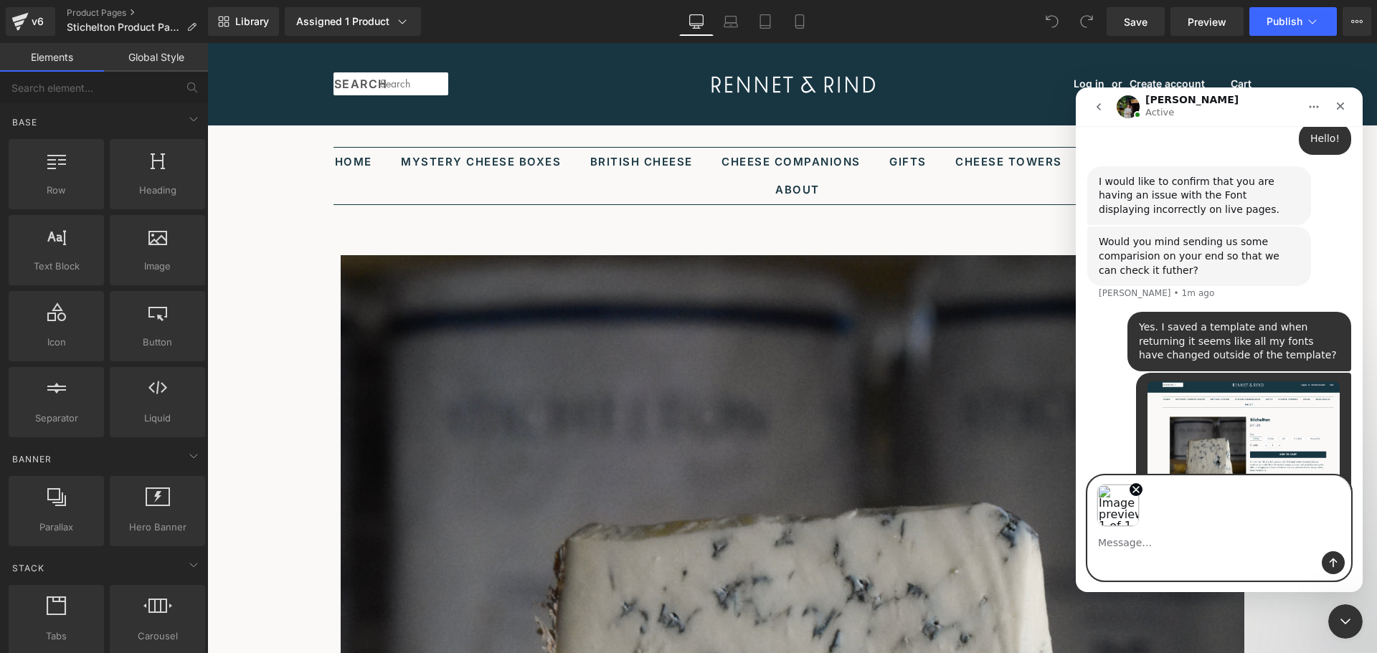
scroll to position [638, 0]
click at [1332, 559] on icon "Send a message…" at bounding box center [1333, 562] width 11 height 11
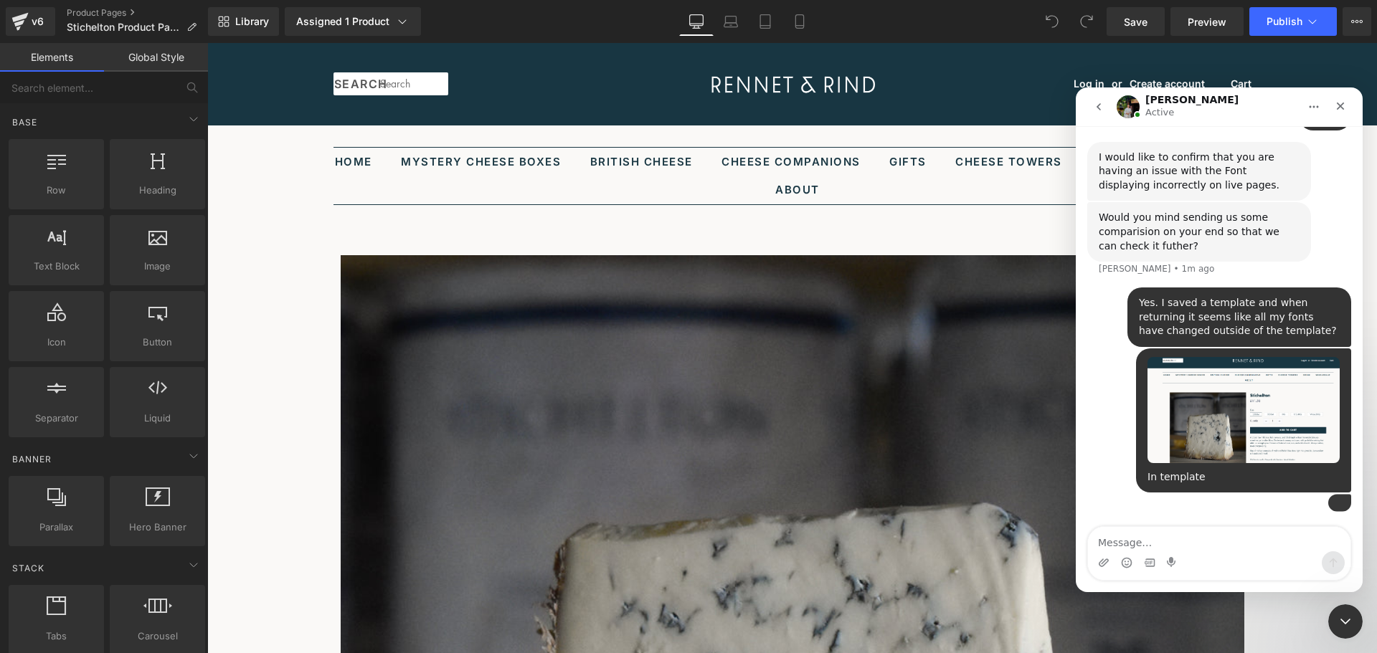
scroll to position [689, 0]
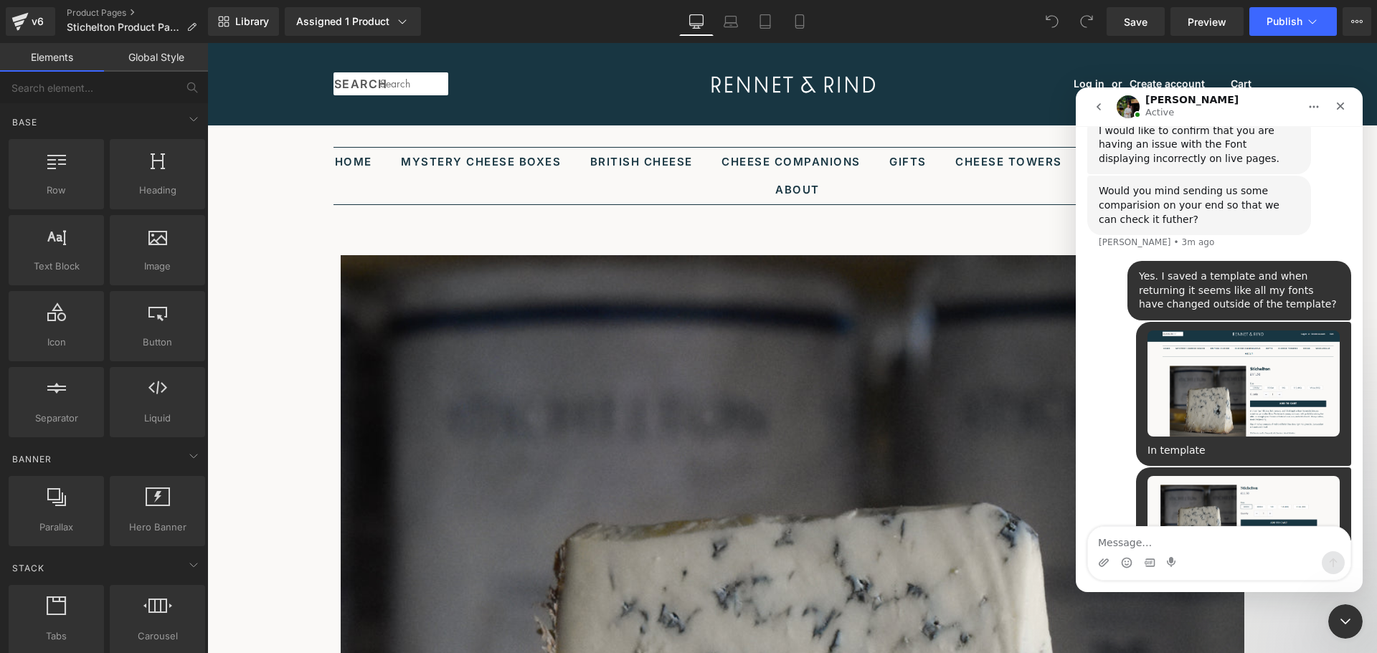
click at [1194, 542] on textarea "Message…" at bounding box center [1219, 539] width 263 height 24
type textarea "Second one is live website."
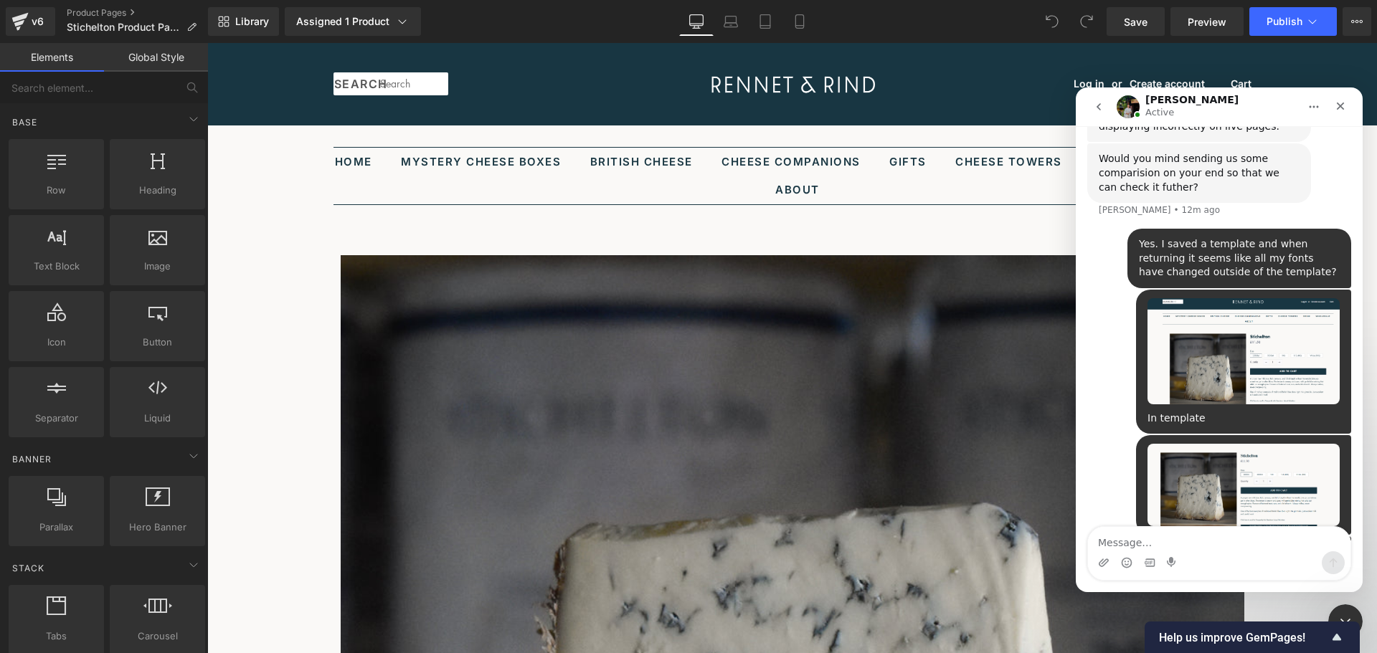
click at [161, 60] on div at bounding box center [688, 305] width 1377 height 610
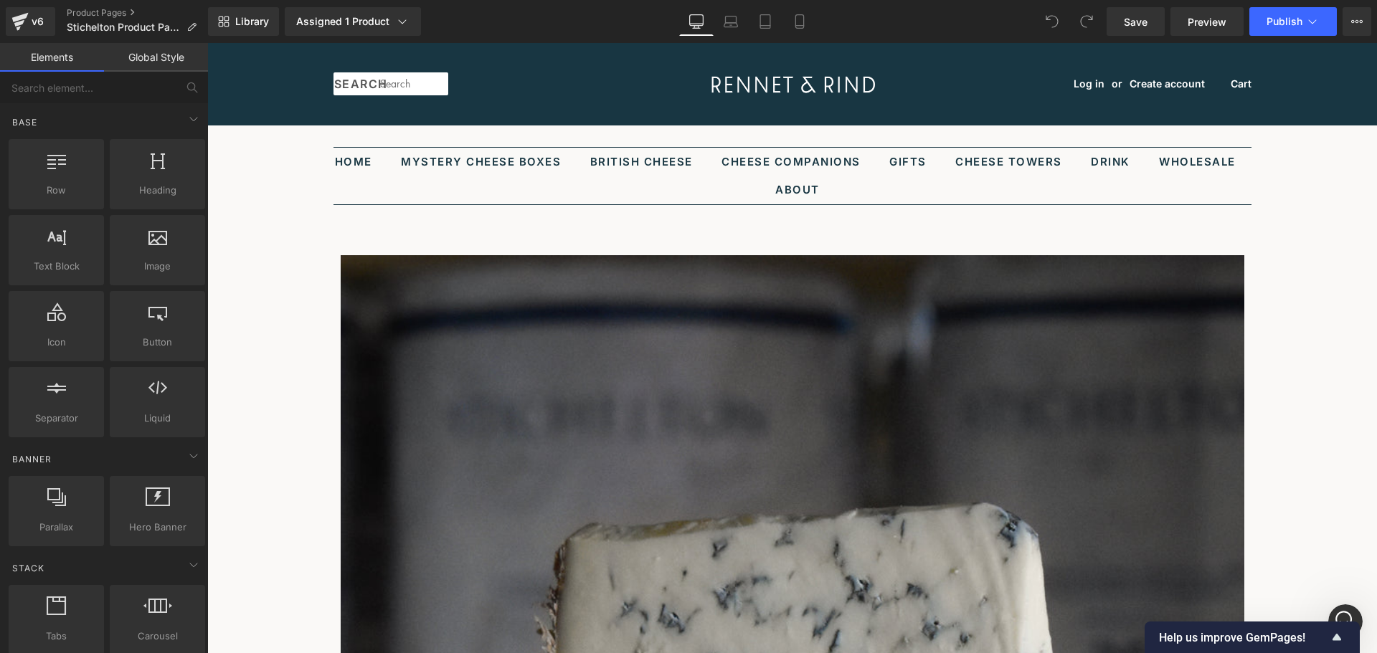
click at [162, 60] on link "Global Style" at bounding box center [156, 57] width 104 height 29
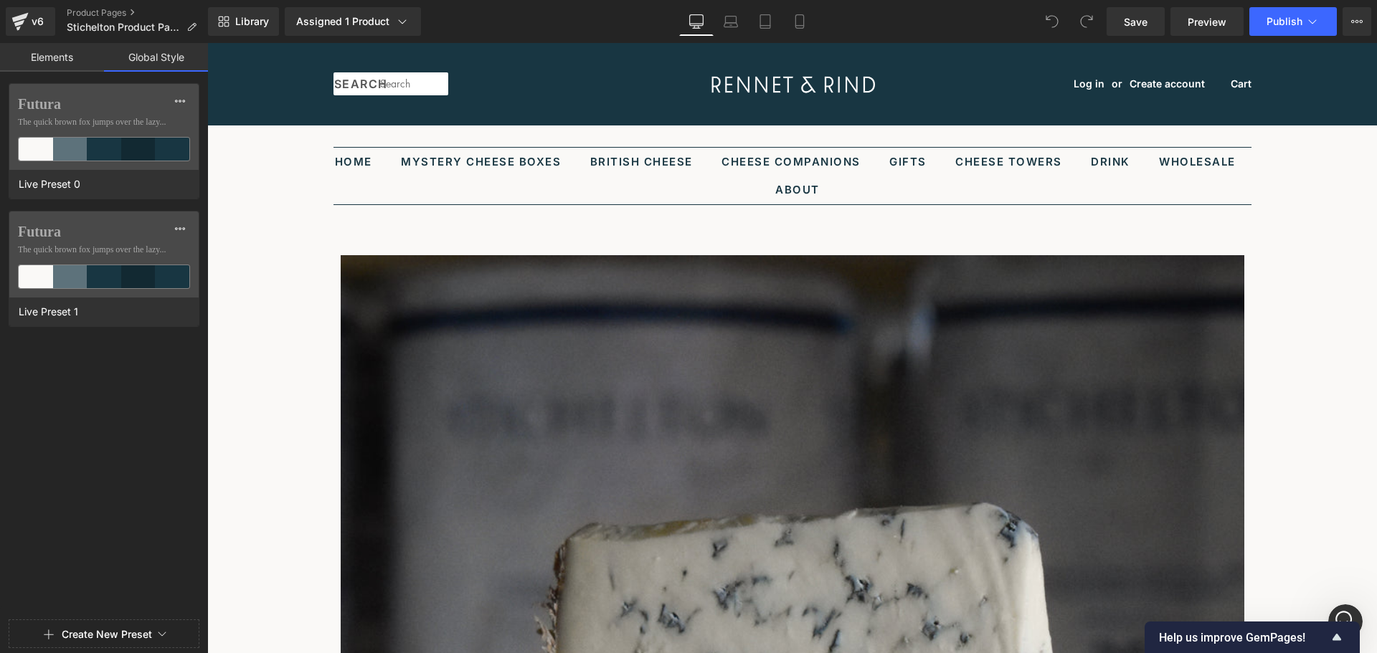
scroll to position [143, 0]
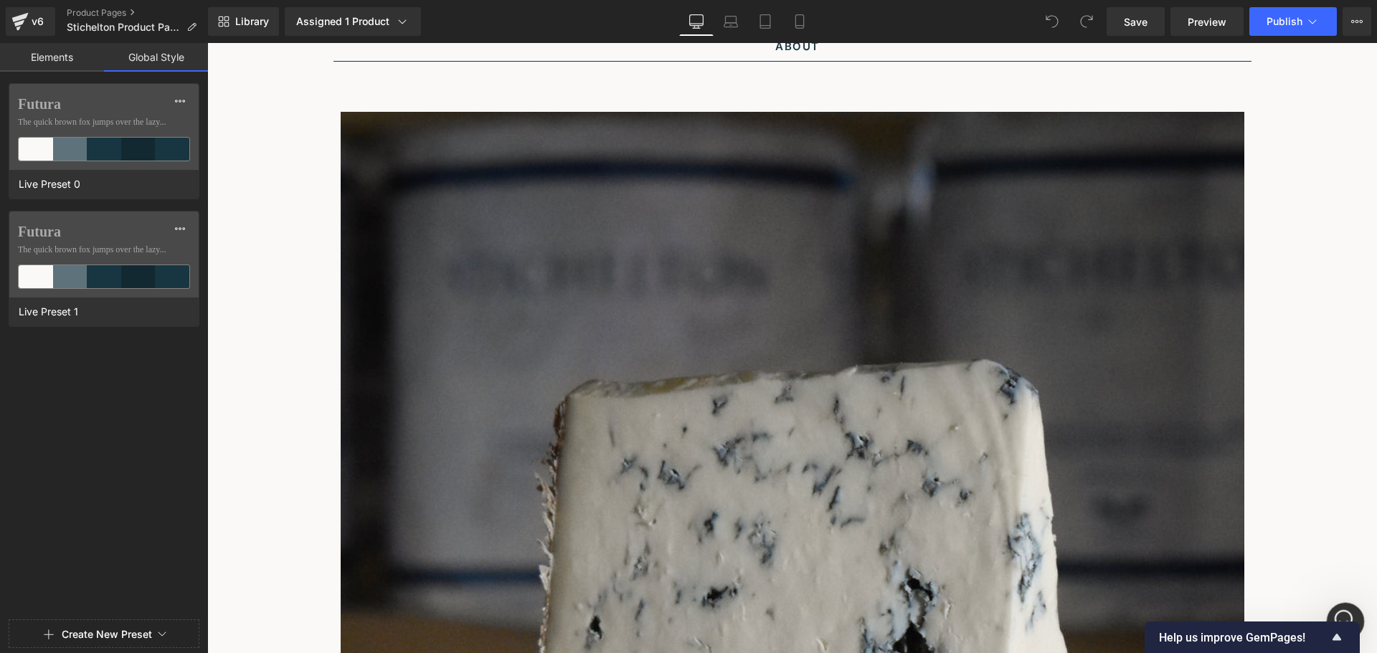
click at [1341, 605] on div "Open Intercom Messenger" at bounding box center [1343, 619] width 47 height 47
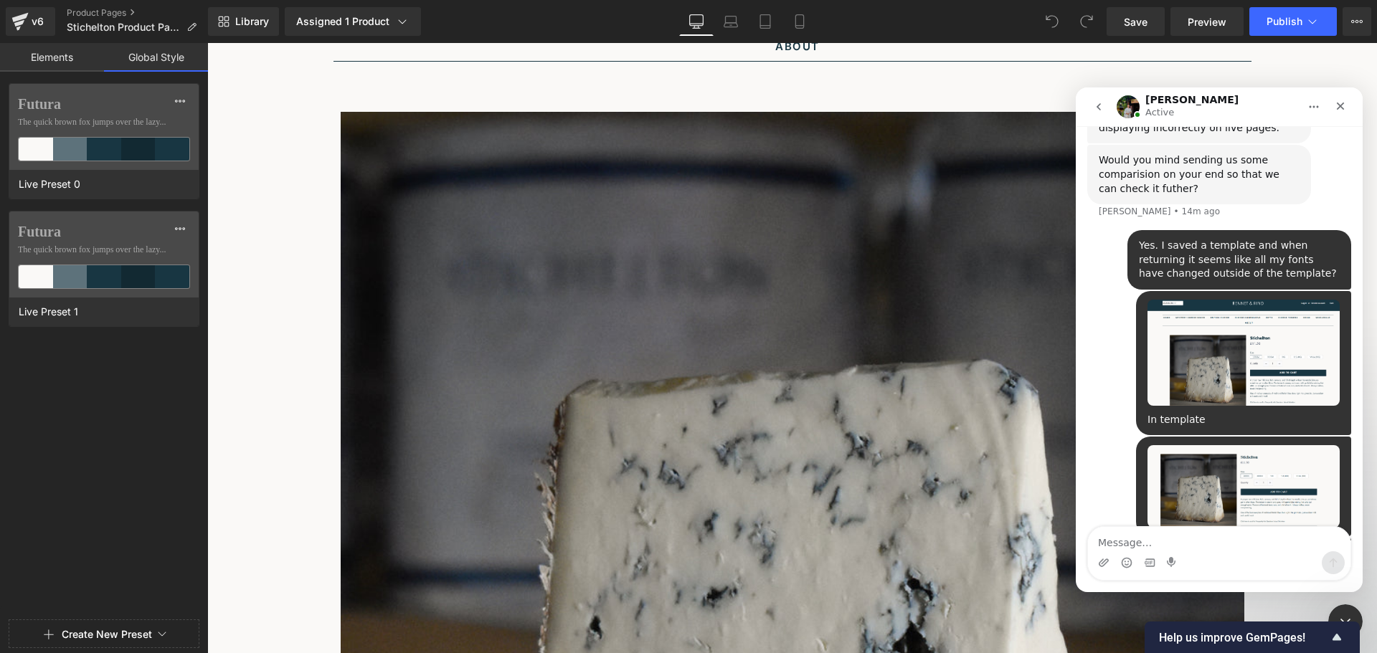
scroll to position [721, 0]
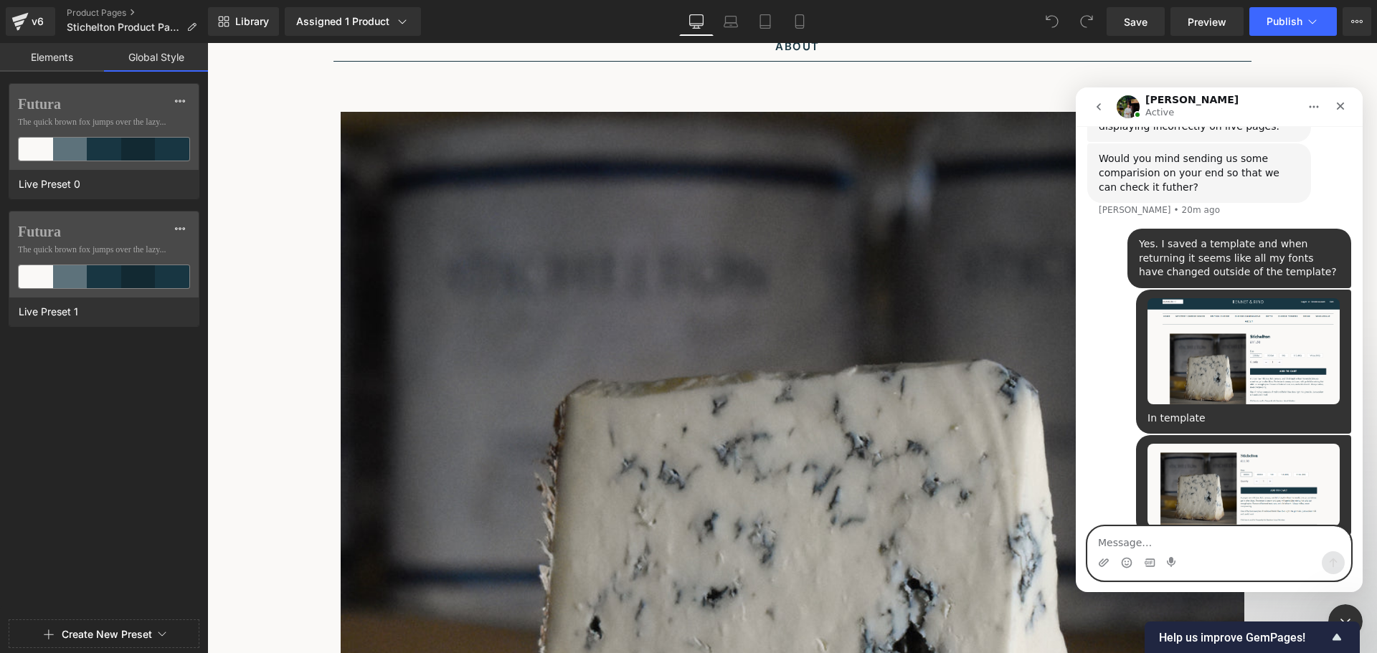
type textarea "?"
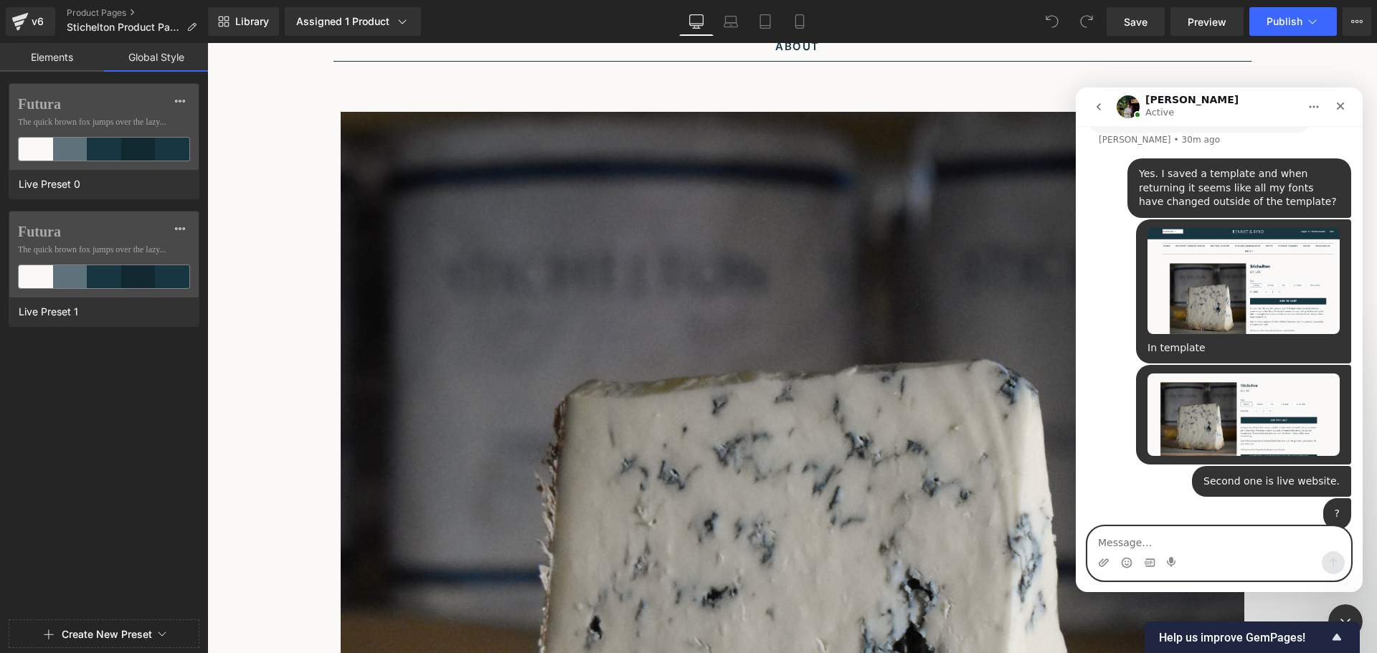
scroll to position [754, 0]
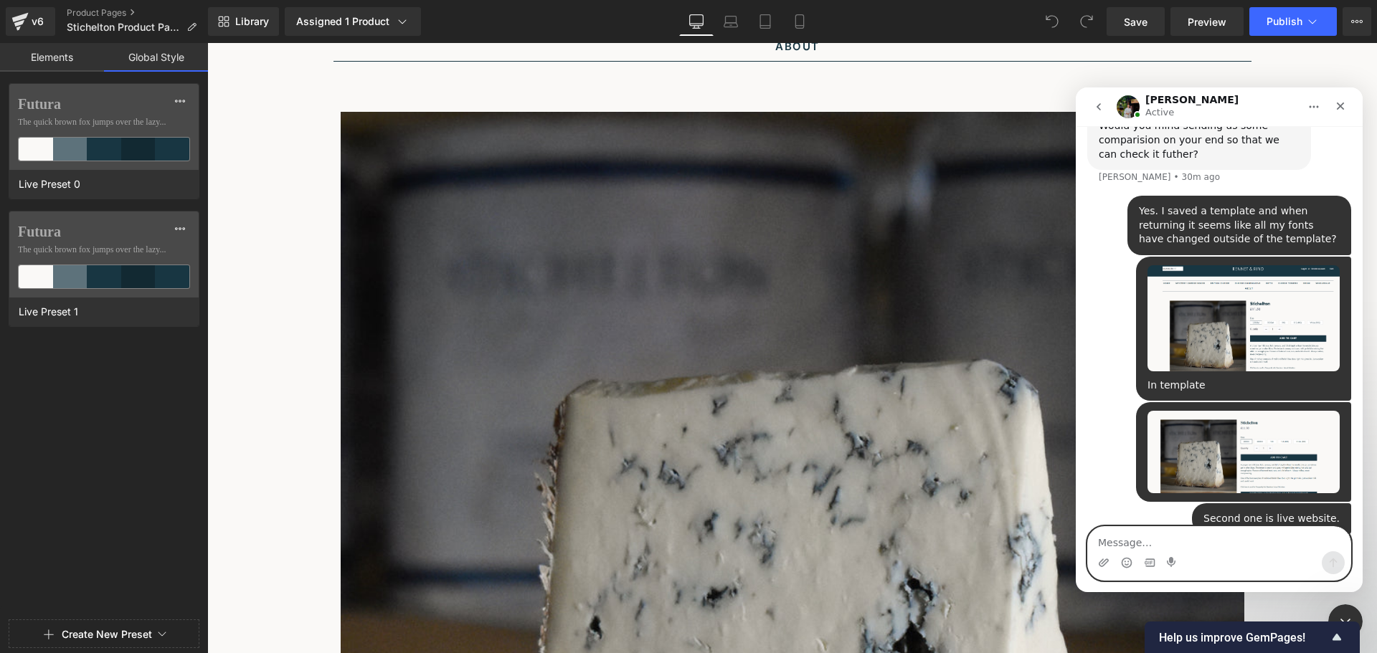
type textarea "?"
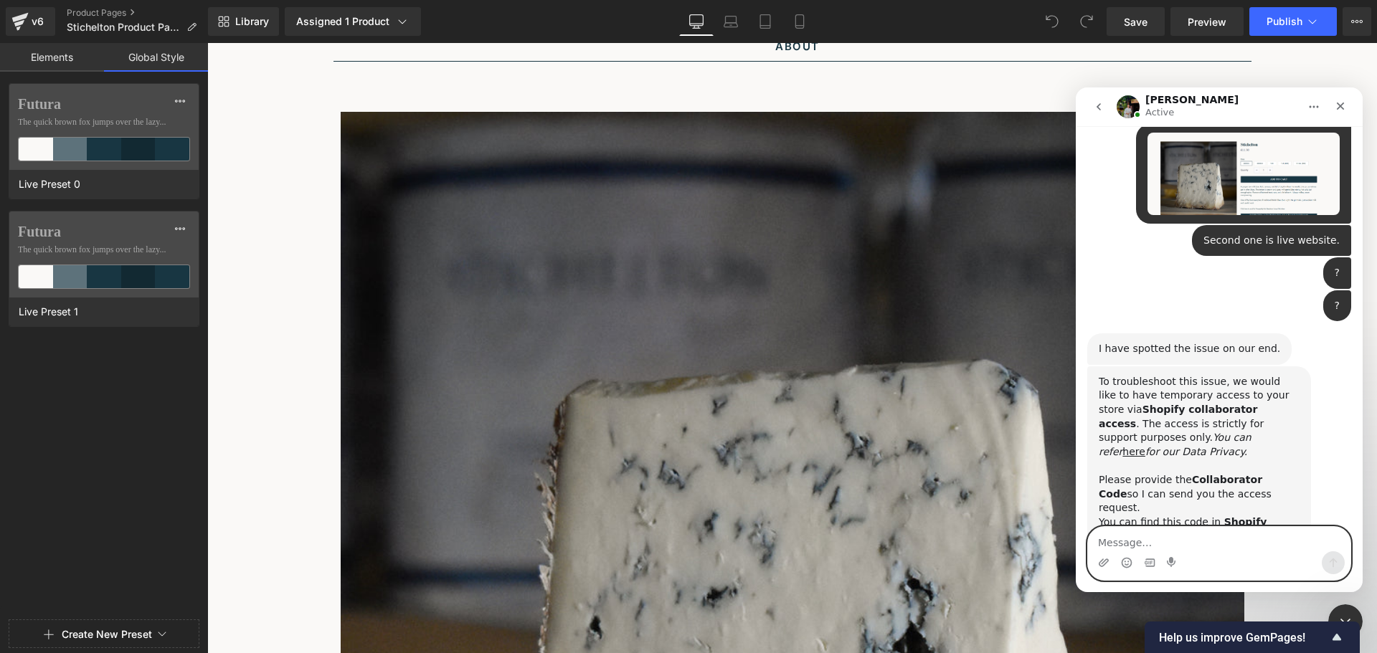
scroll to position [1085, 0]
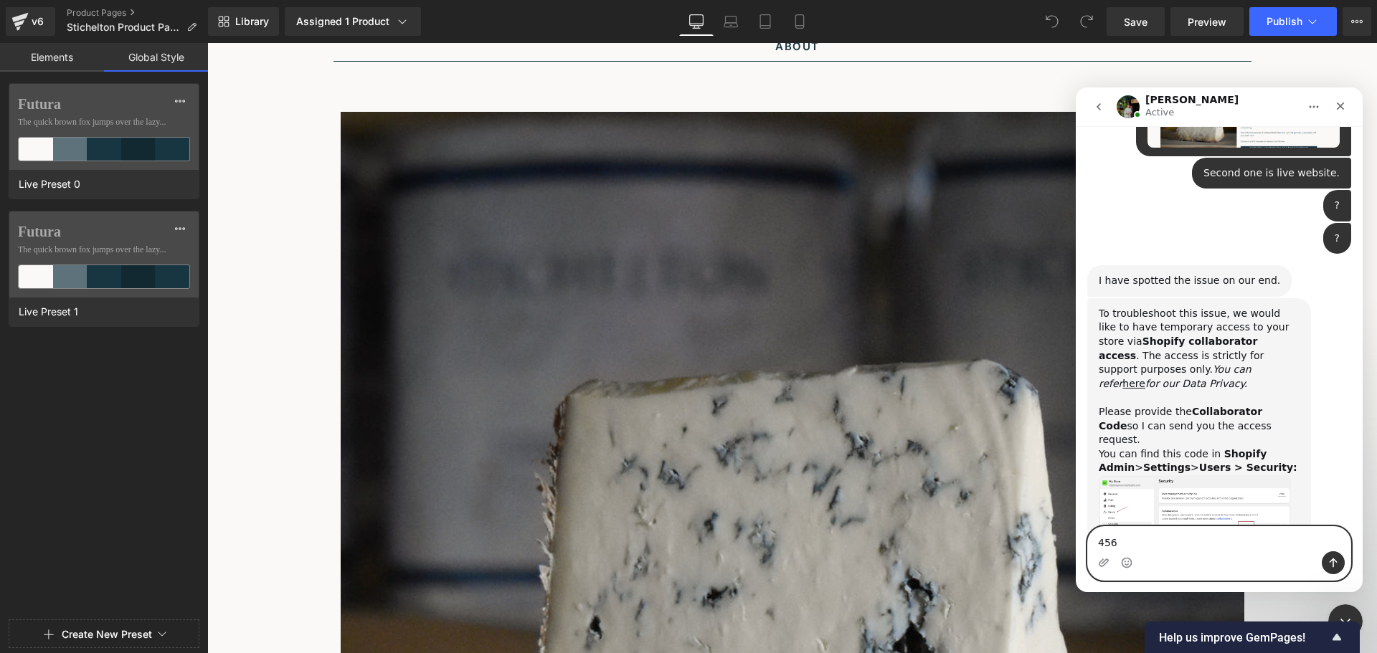
type textarea "4569"
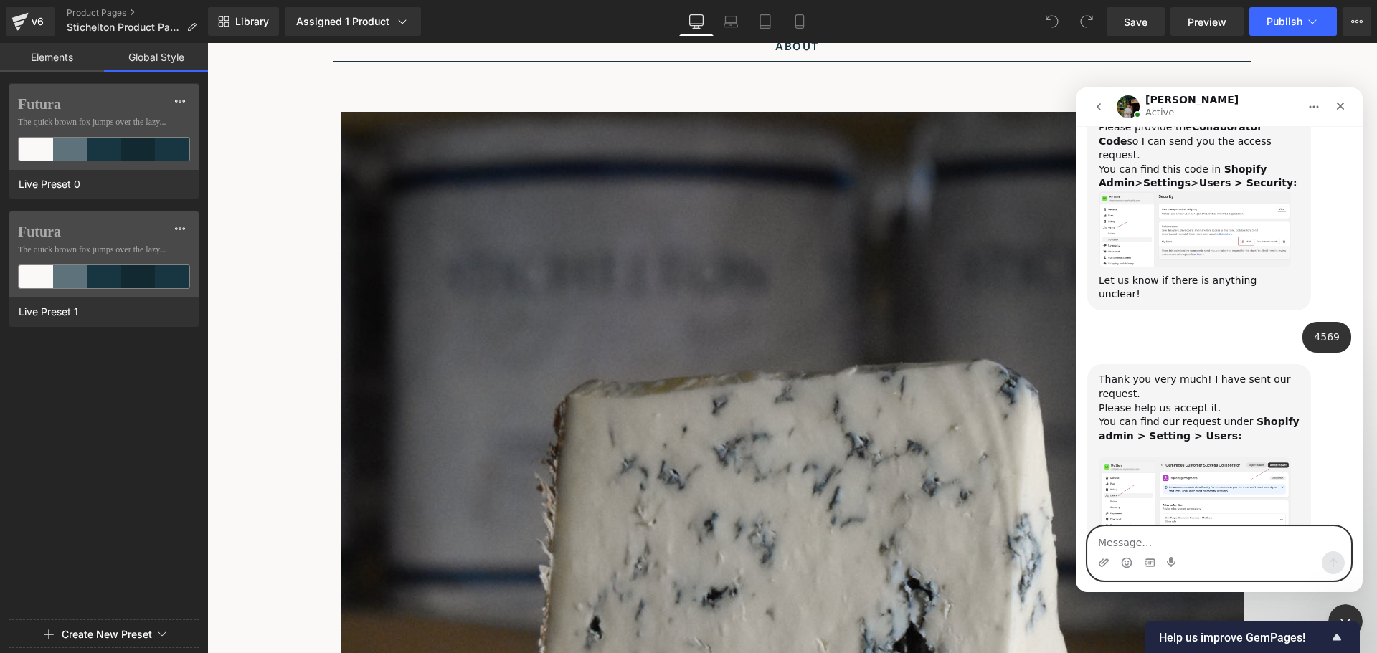
scroll to position [1416, 0]
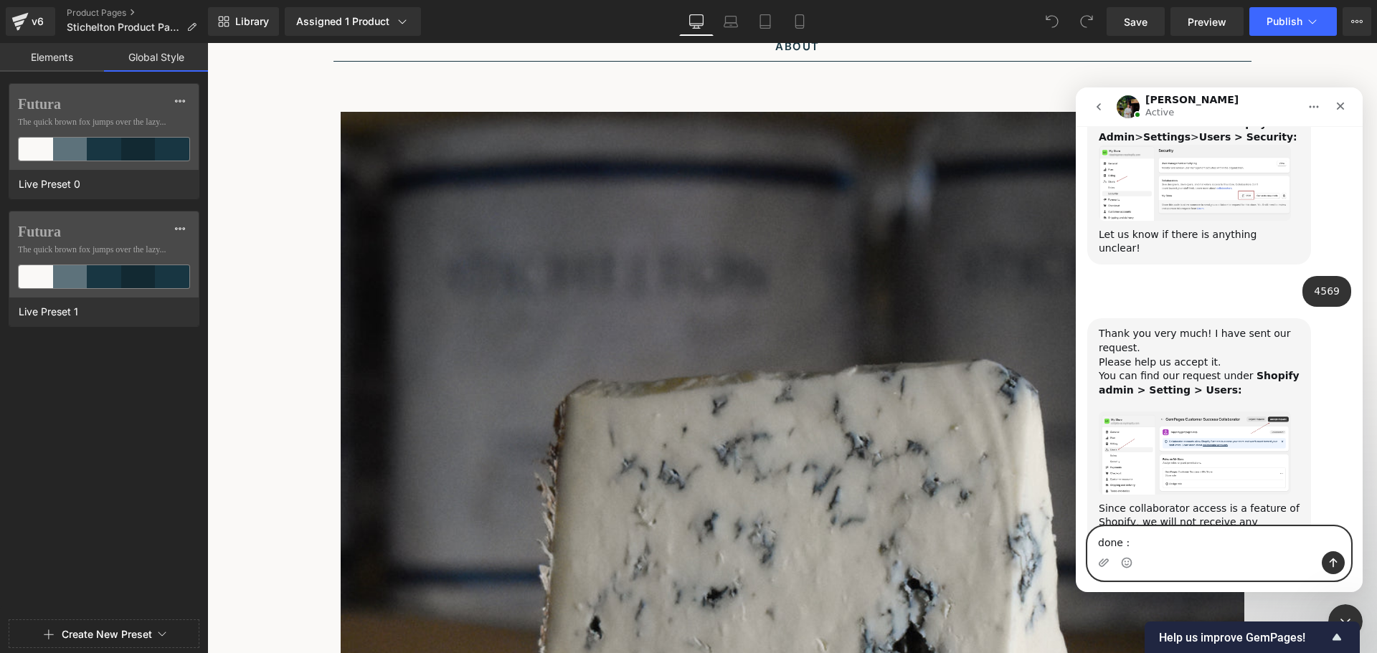
type textarea "done :)"
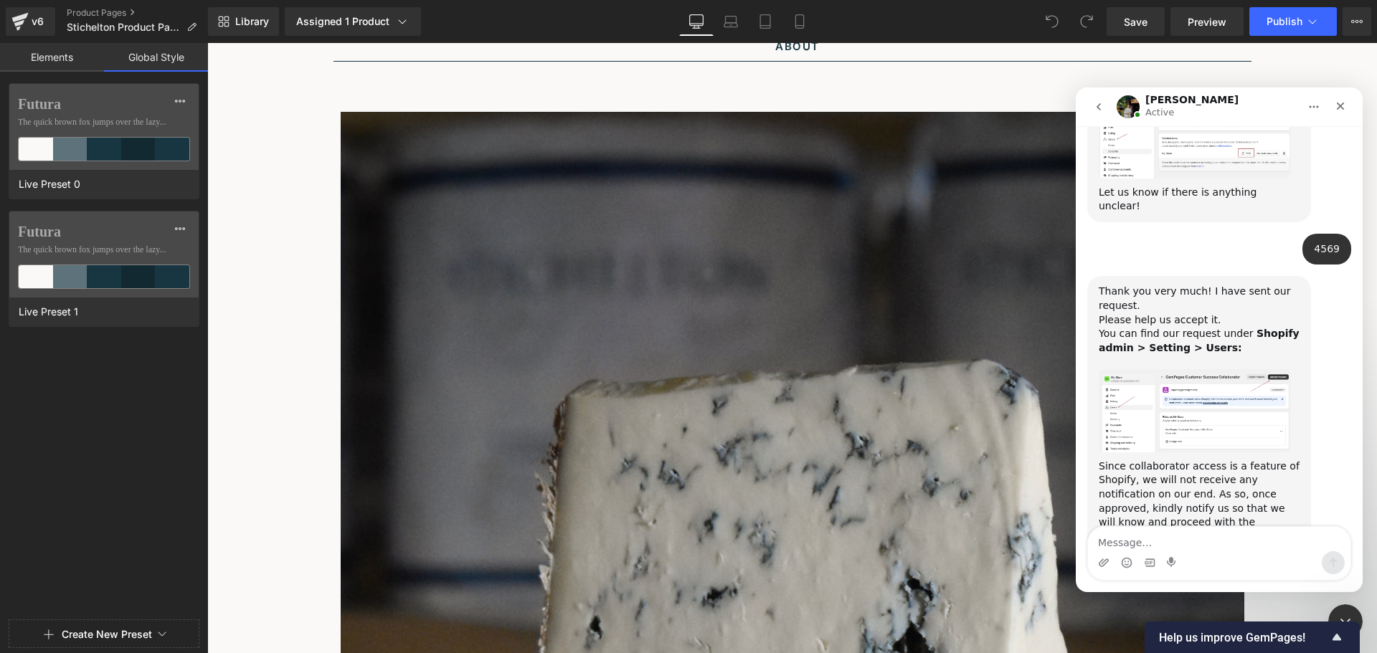
scroll to position [1478, 0]
